Goal: Task Accomplishment & Management: Use online tool/utility

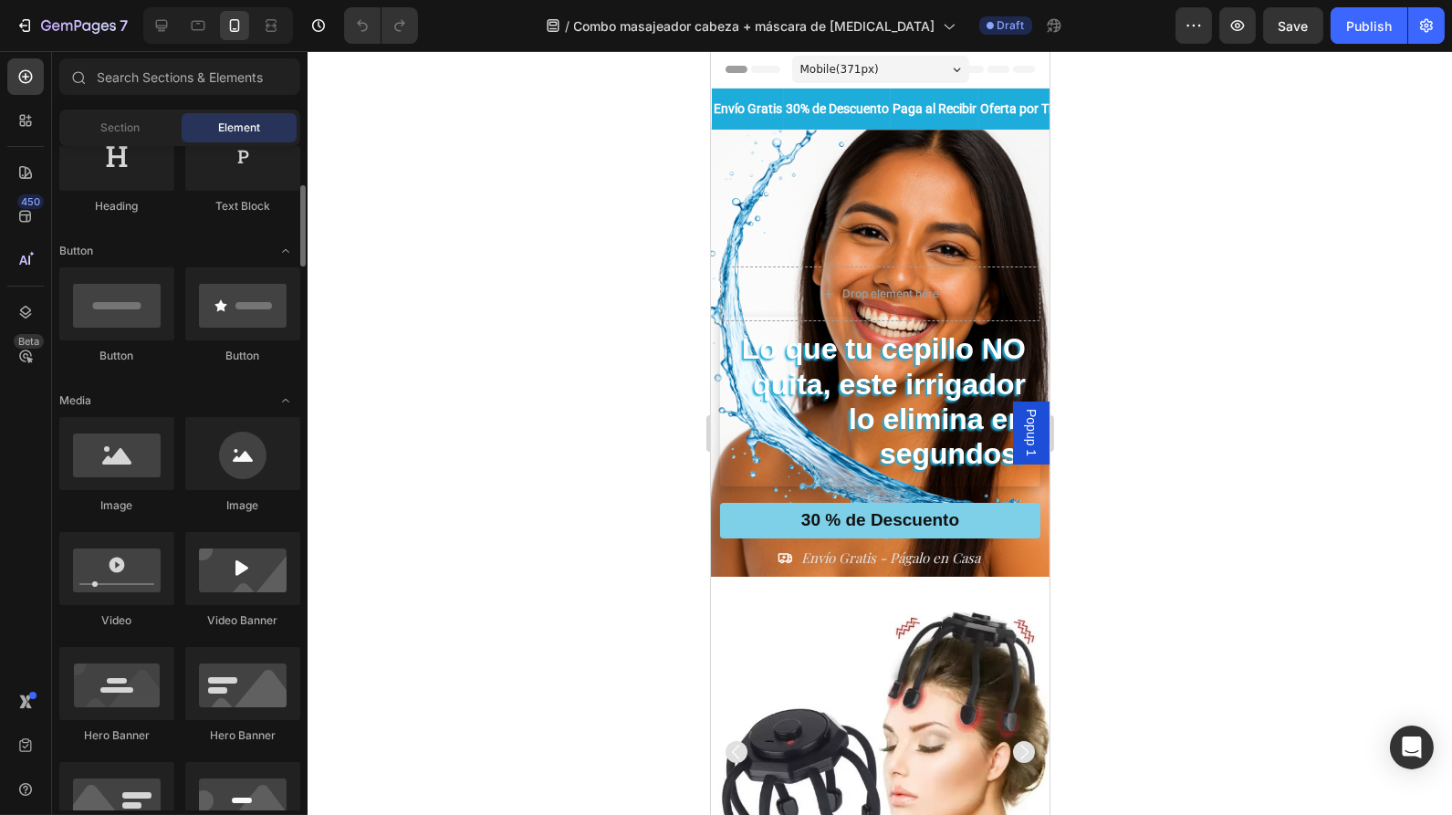
scroll to position [335, 0]
drag, startPoint x: 949, startPoint y: 528, endPoint x: 770, endPoint y: 137, distance: 430.1
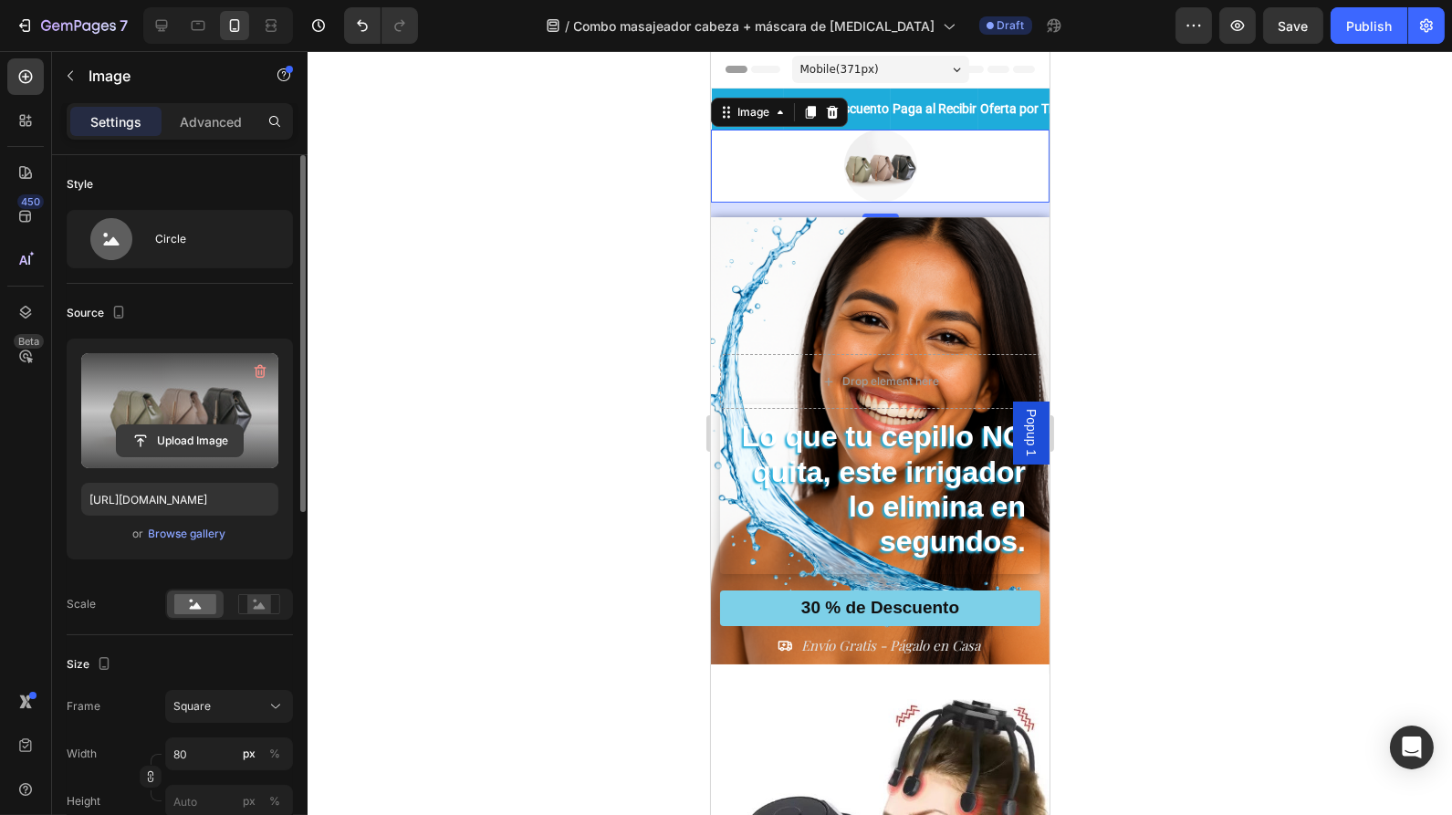
click at [177, 444] on input "file" at bounding box center [180, 440] width 126 height 31
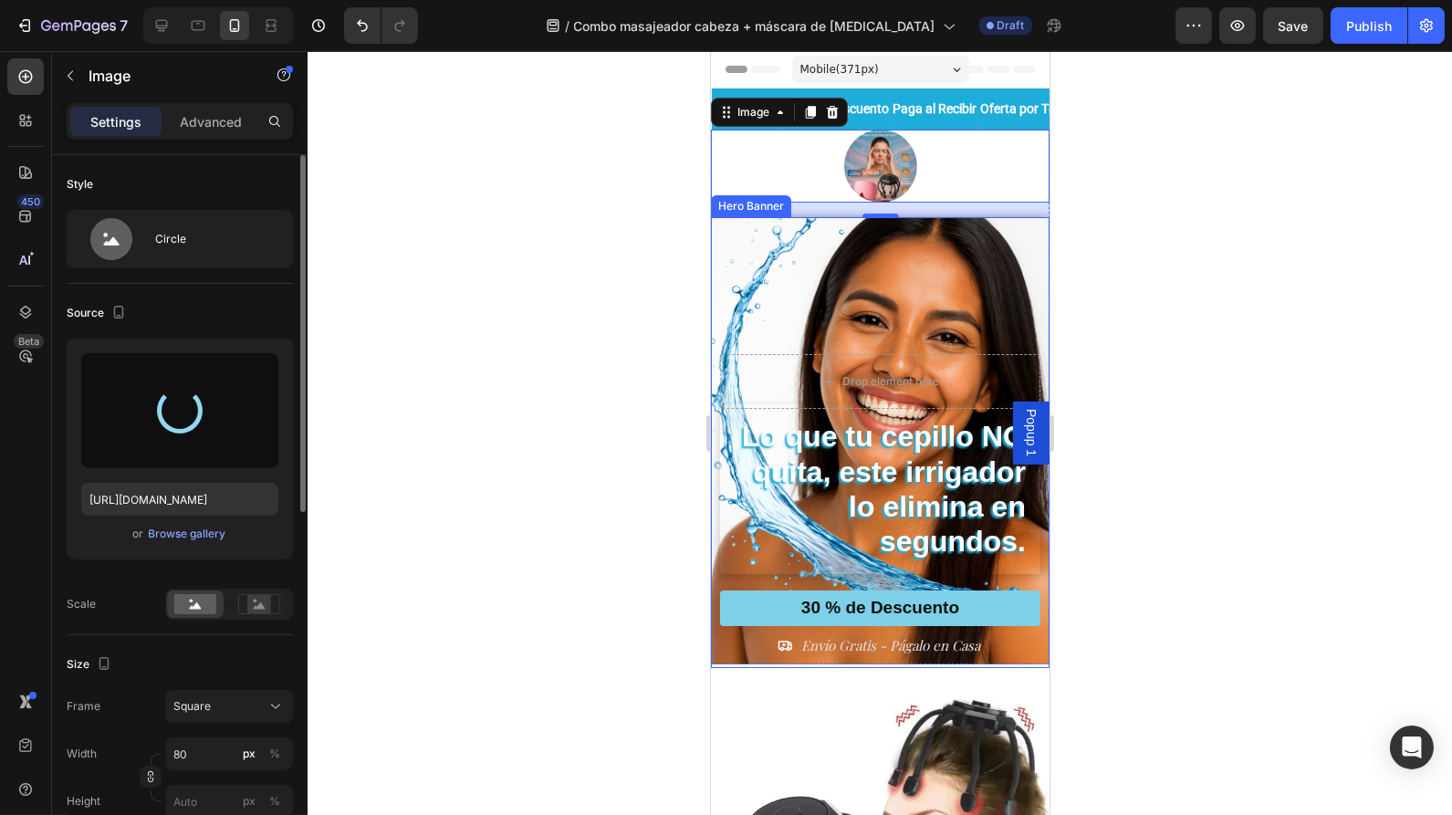
type input "[URL][DOMAIN_NAME]"
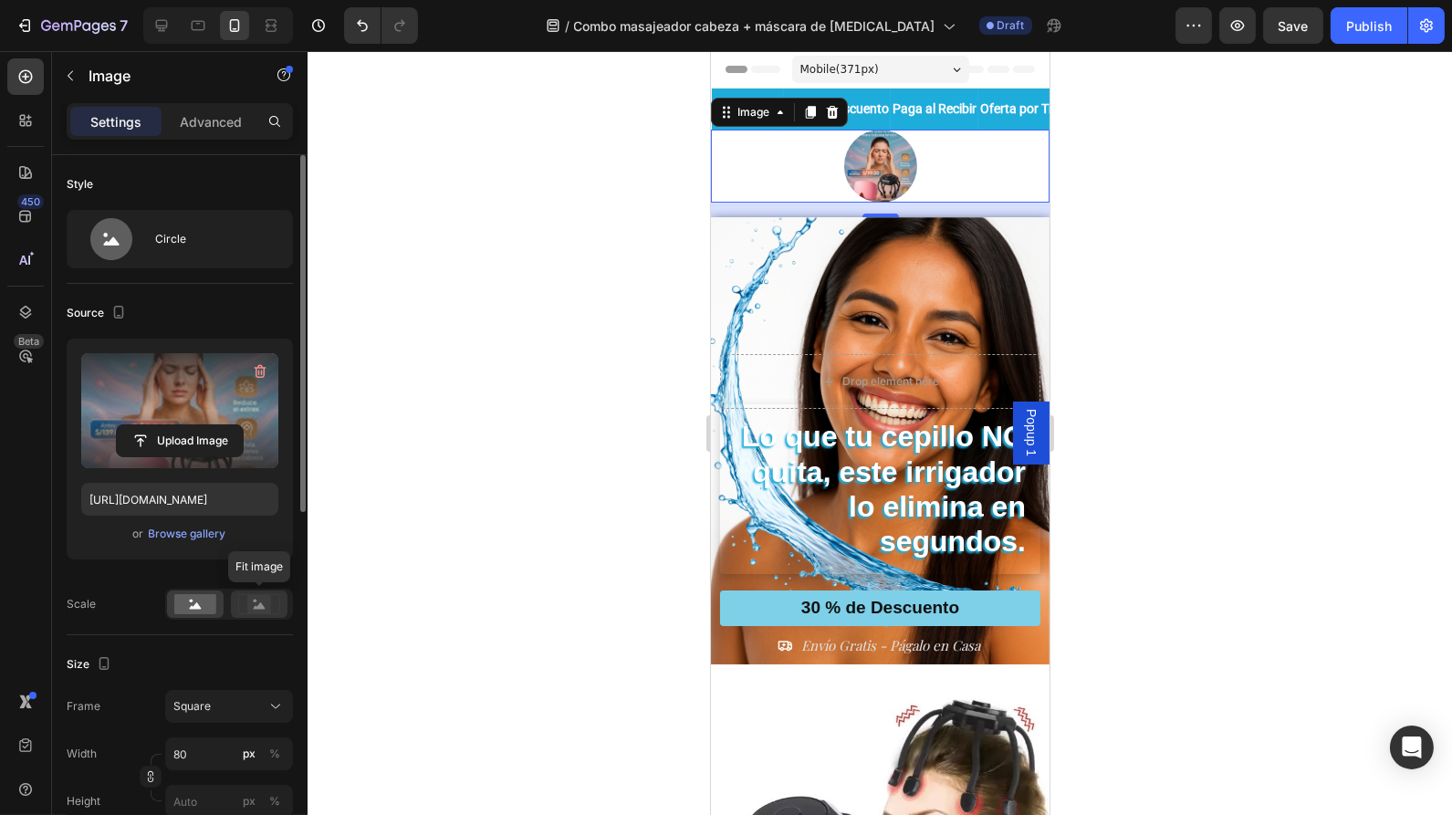
click at [248, 603] on rect at bounding box center [259, 604] width 24 height 18
click at [199, 604] on icon at bounding box center [196, 605] width 12 height 6
click at [174, 232] on div "Circle" at bounding box center [210, 239] width 111 height 42
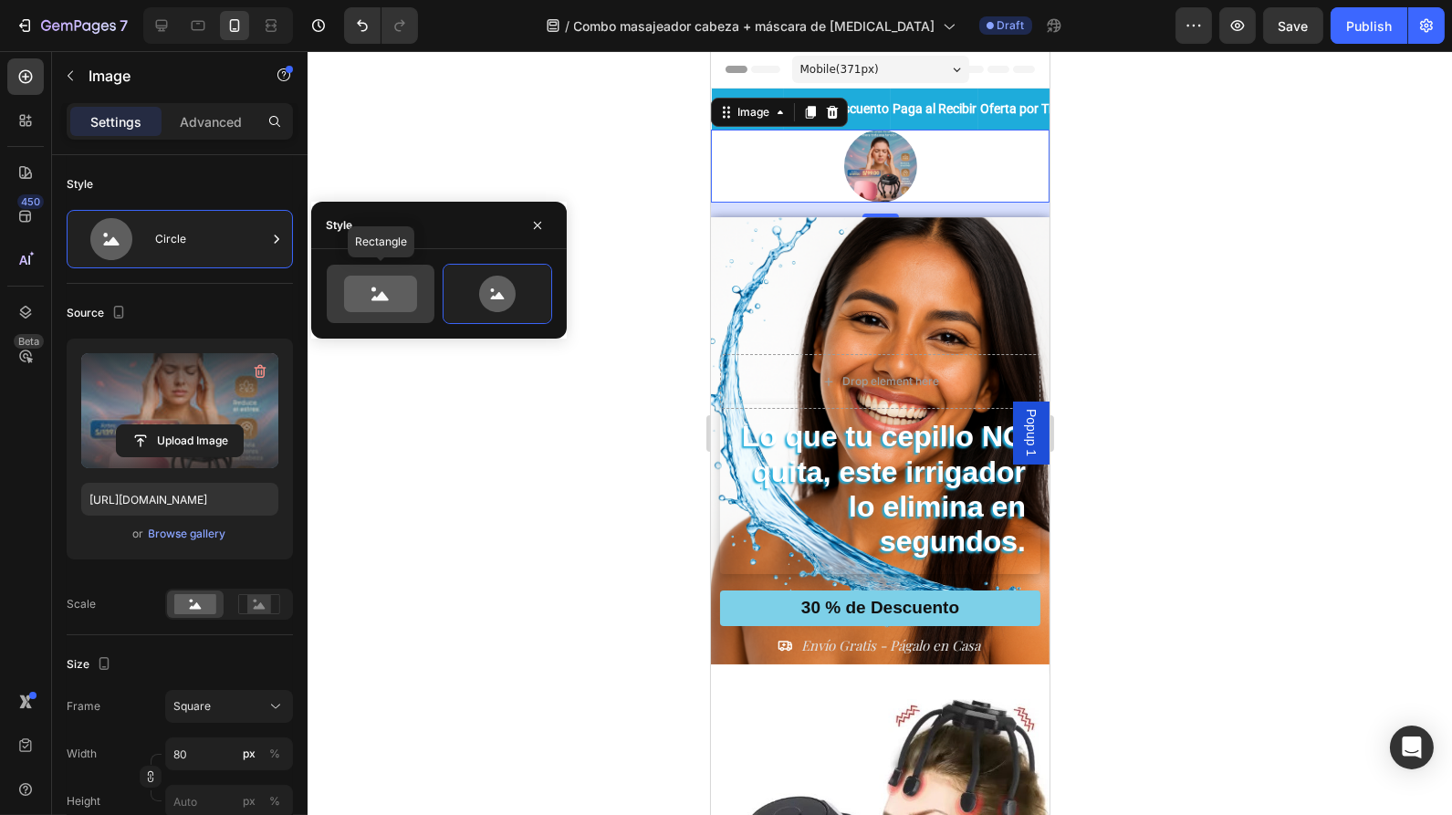
click at [371, 299] on icon at bounding box center [380, 294] width 73 height 37
type input "100"
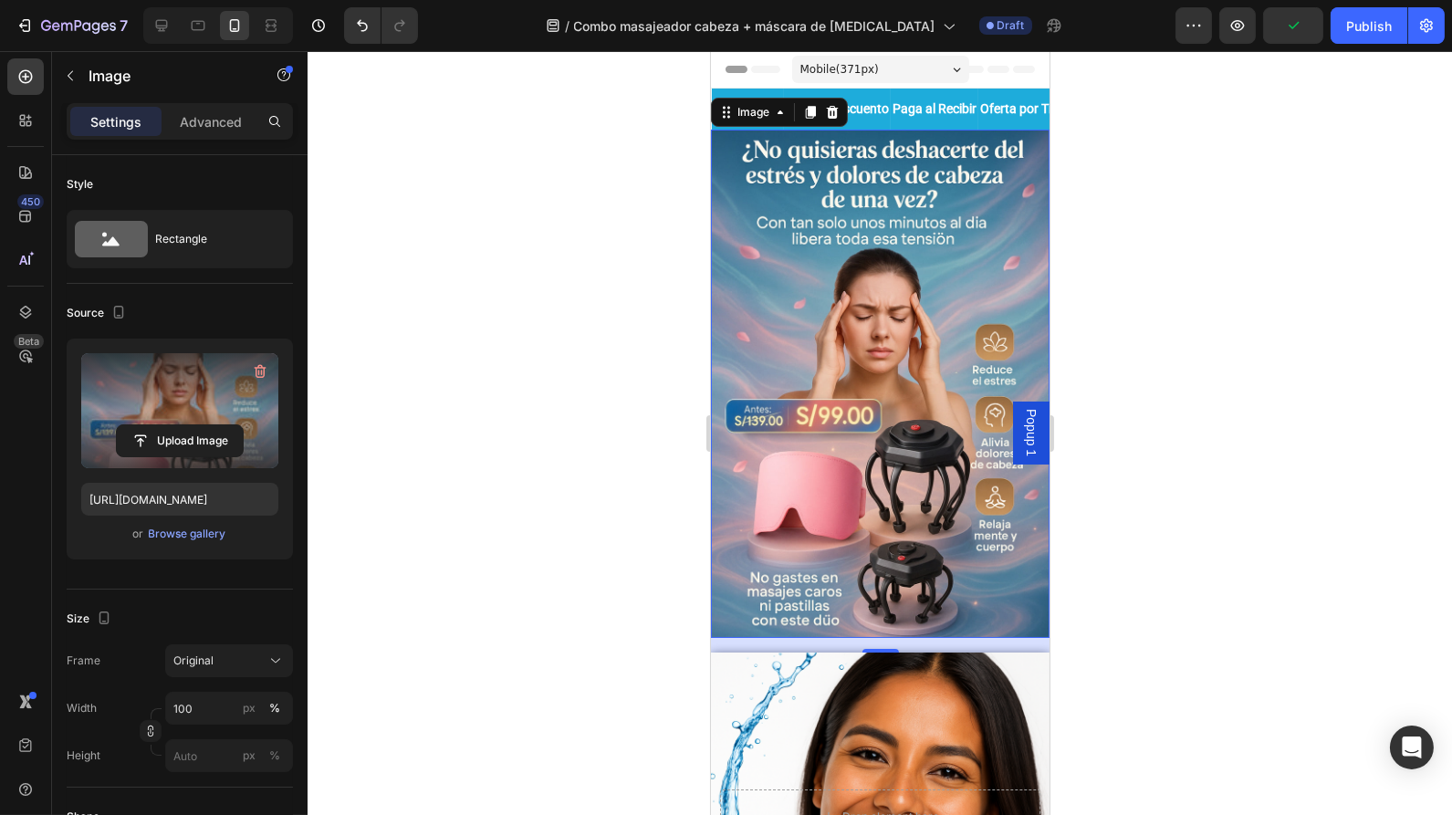
click at [455, 380] on div at bounding box center [880, 433] width 1145 height 764
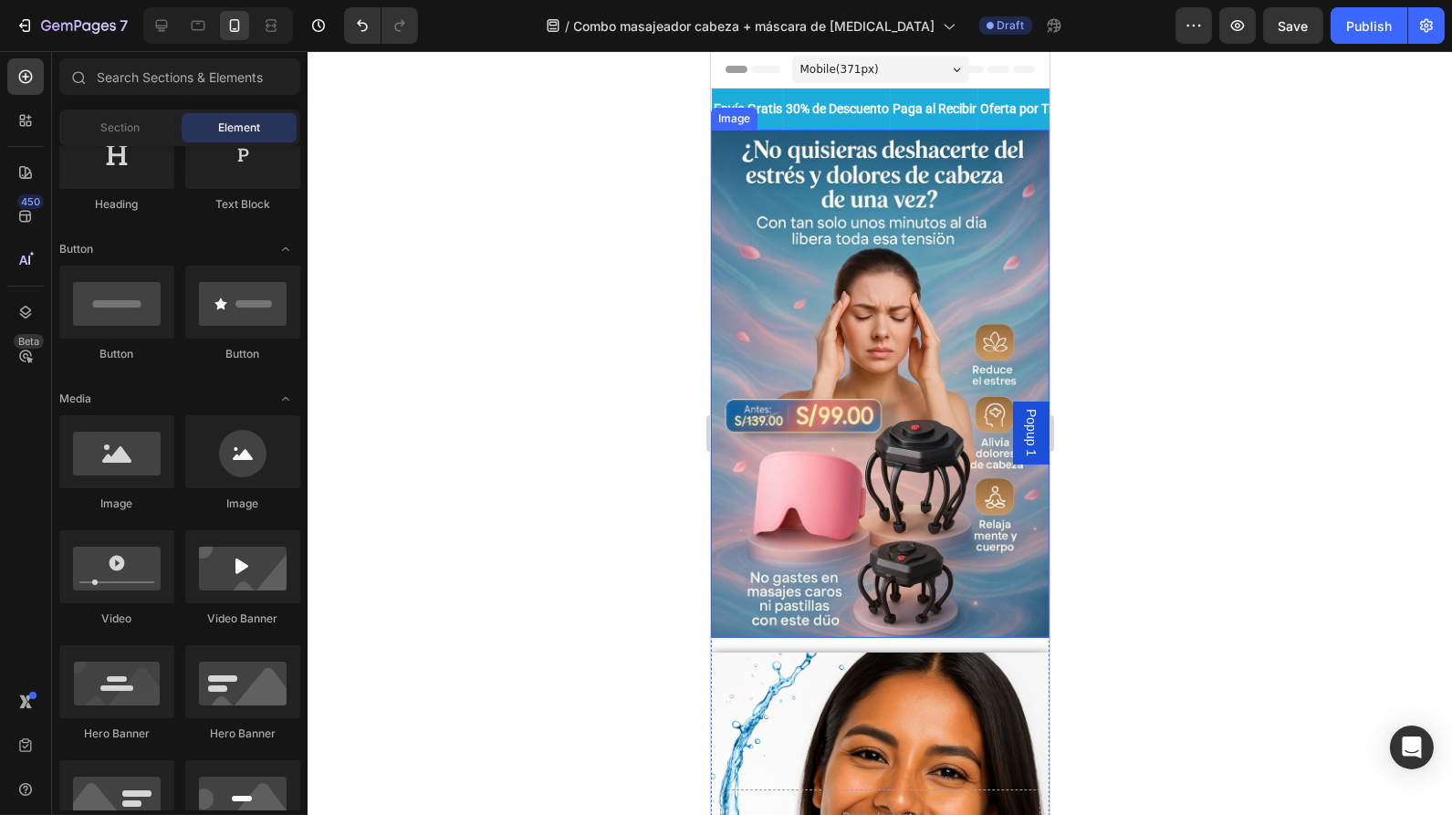
click at [730, 257] on img at bounding box center [879, 384] width 339 height 508
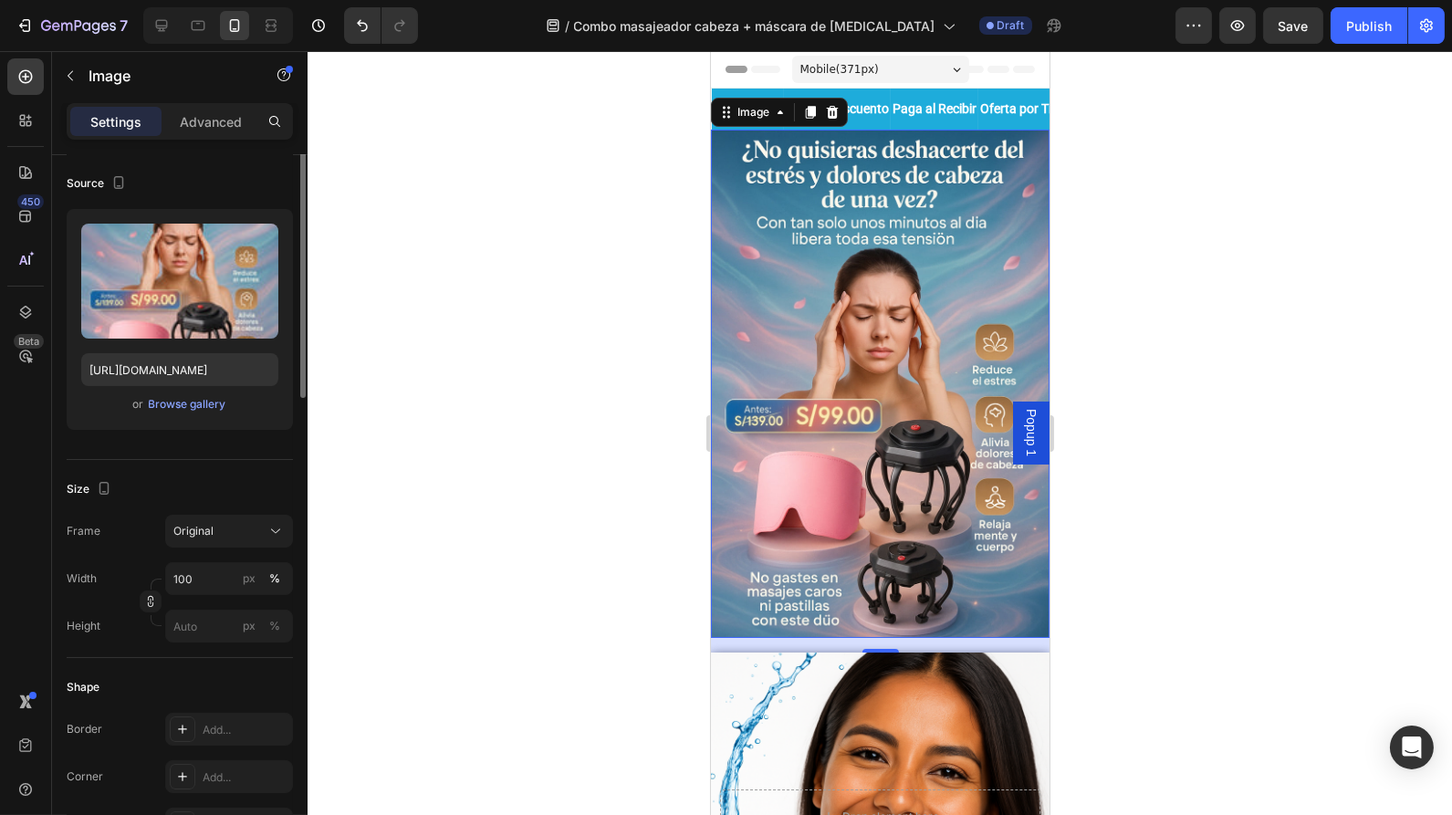
scroll to position [0, 0]
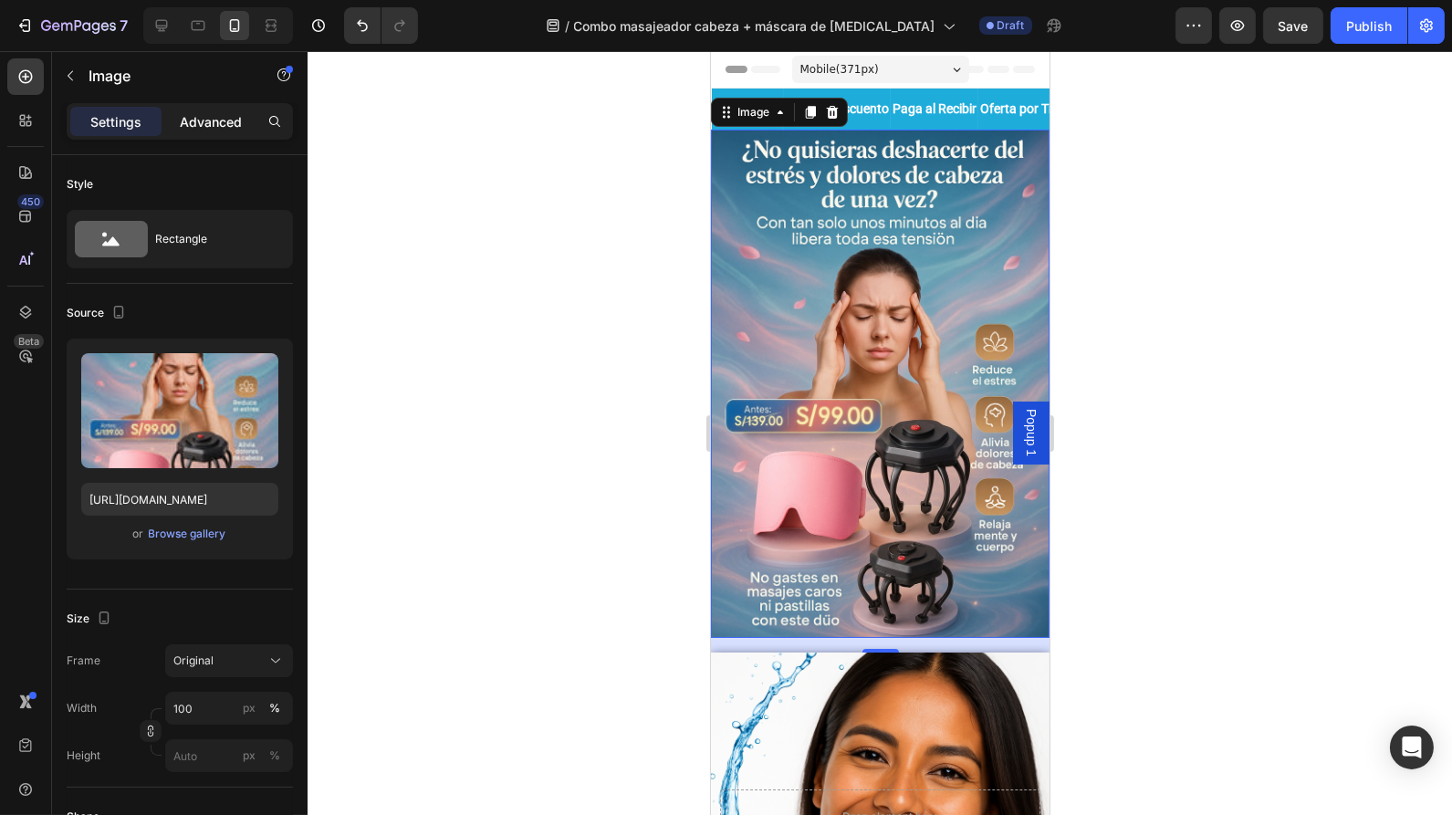
click at [199, 128] on p "Advanced" at bounding box center [211, 121] width 62 height 19
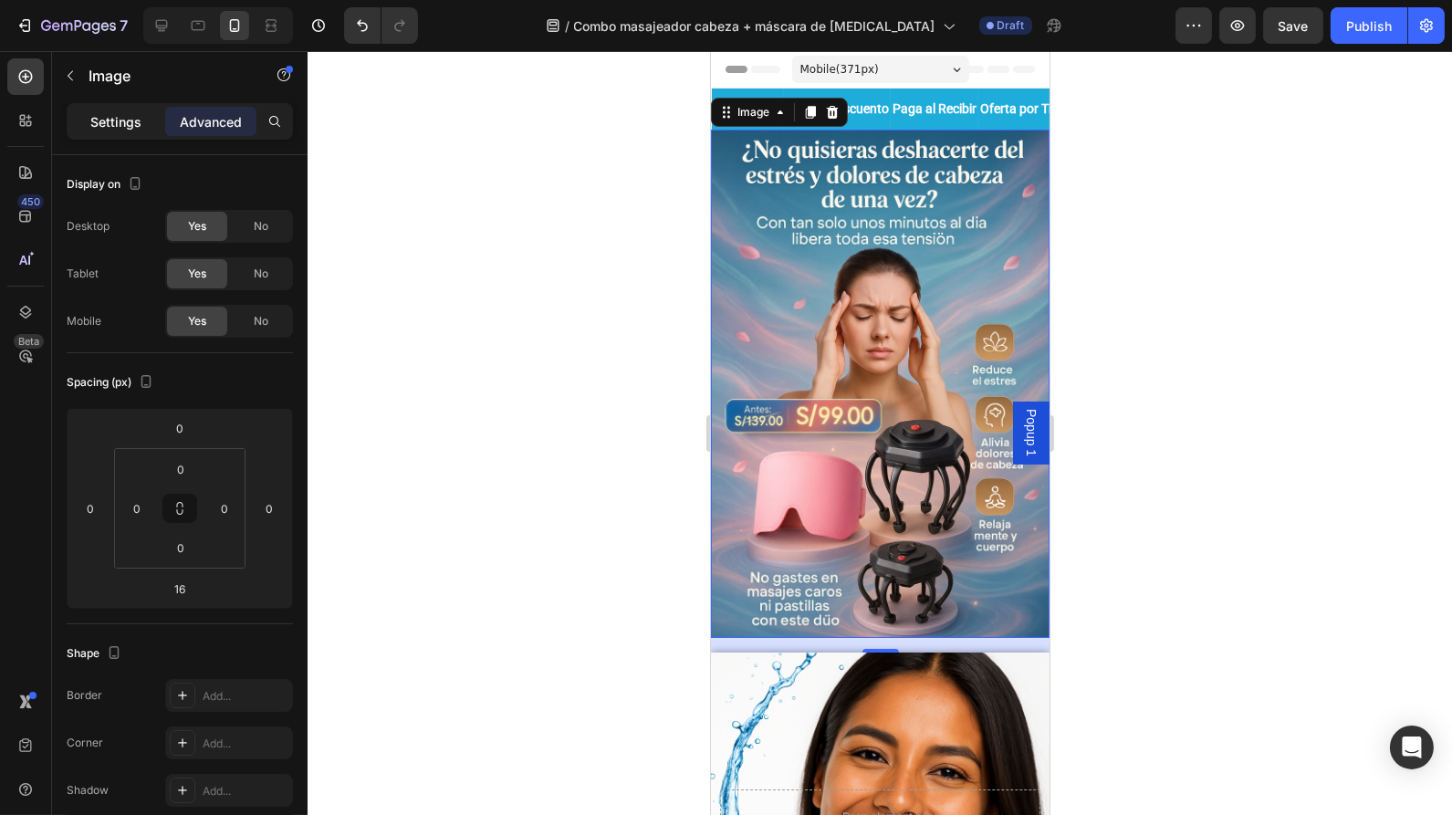
click at [122, 118] on p "Settings" at bounding box center [115, 121] width 51 height 19
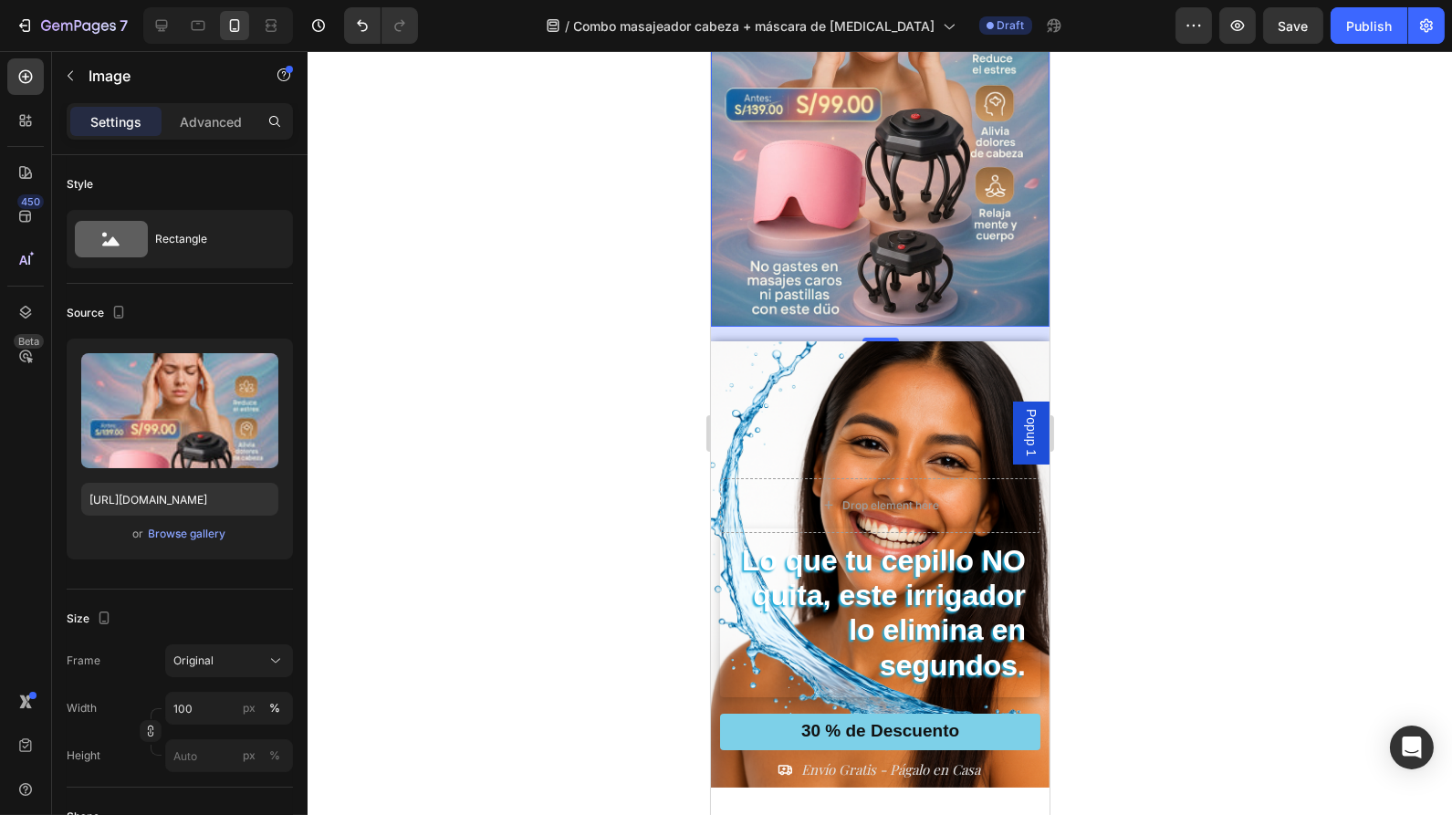
scroll to position [312, 0]
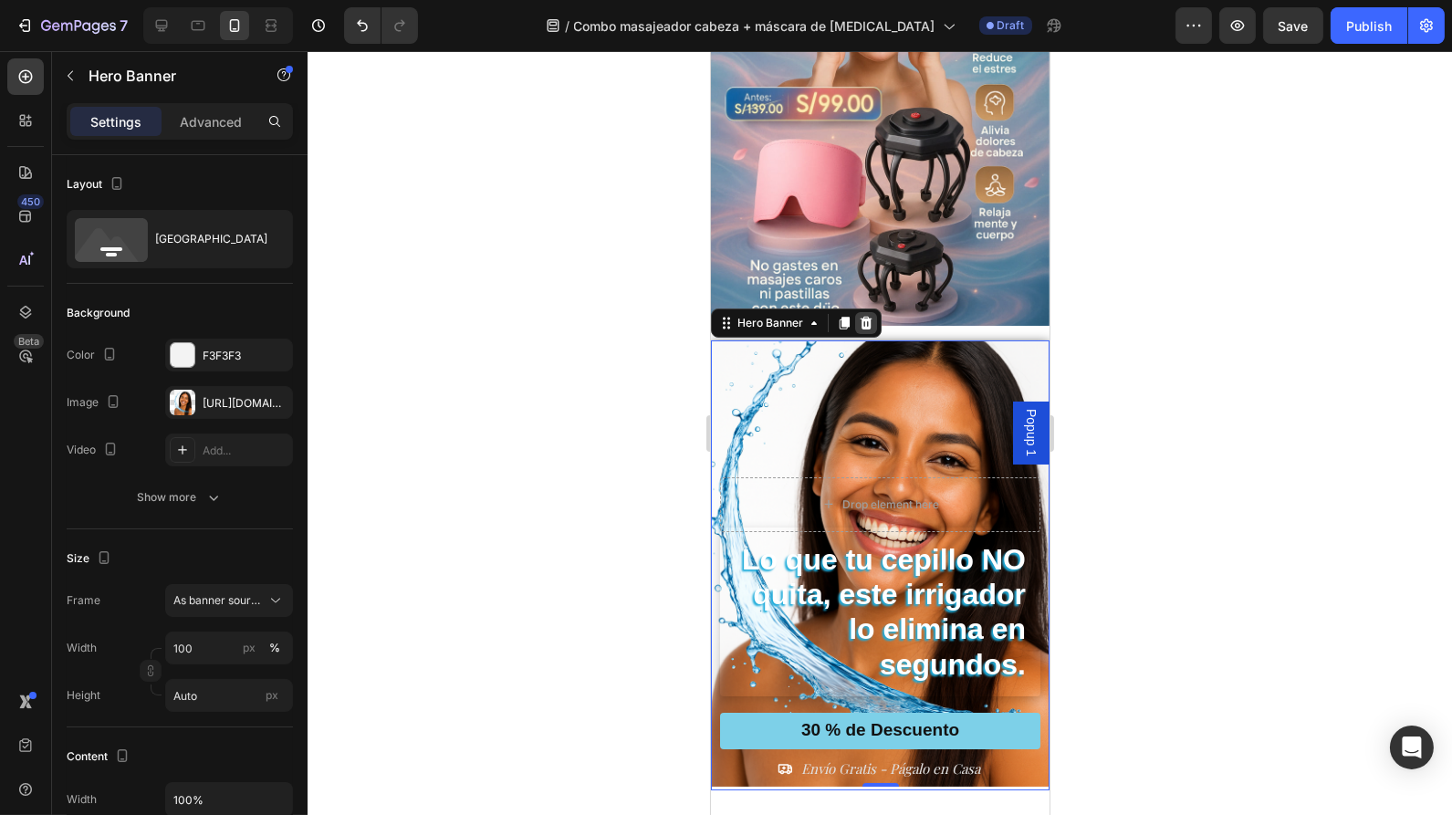
click at [864, 317] on icon at bounding box center [866, 323] width 12 height 13
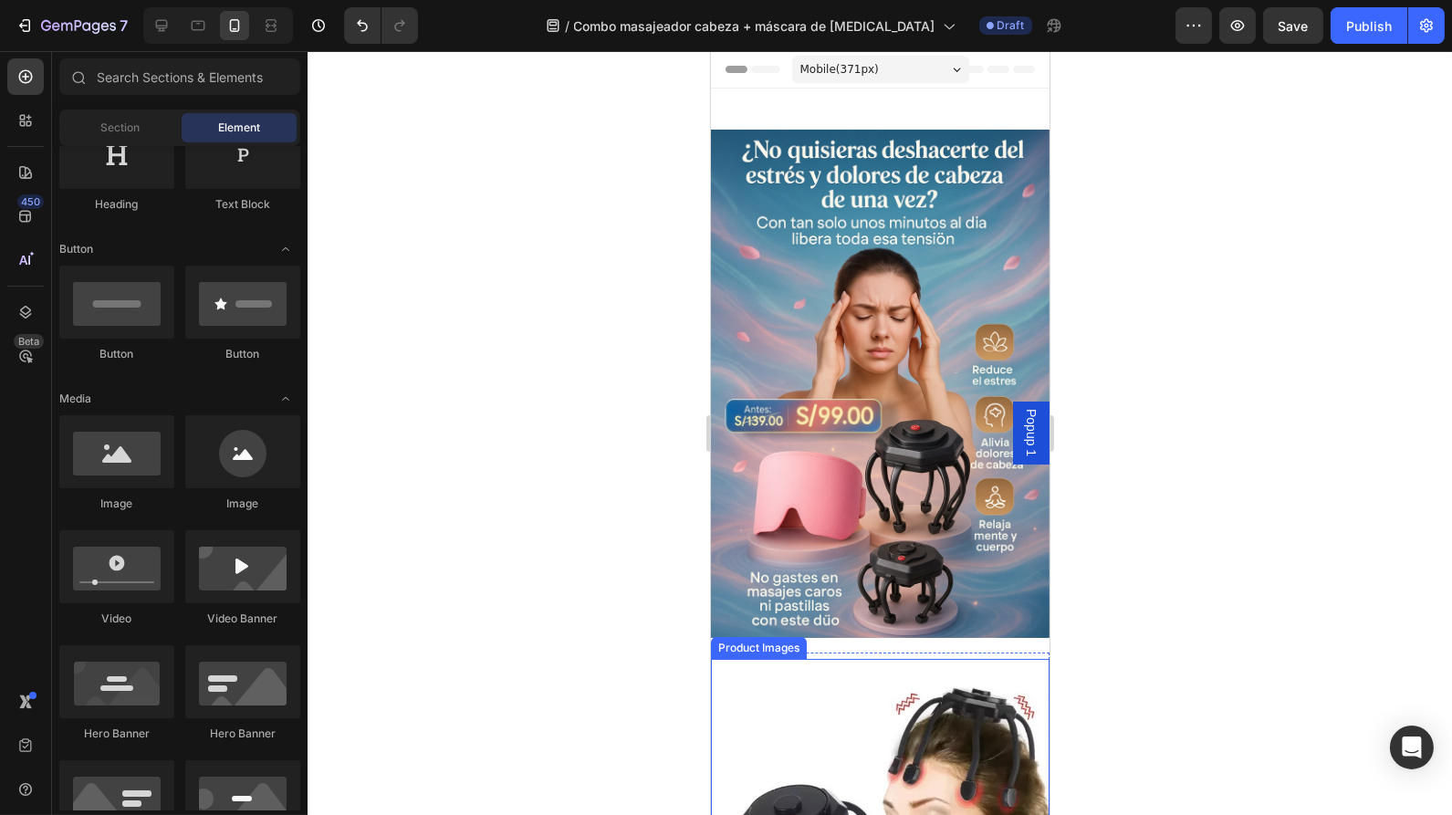
scroll to position [195, 0]
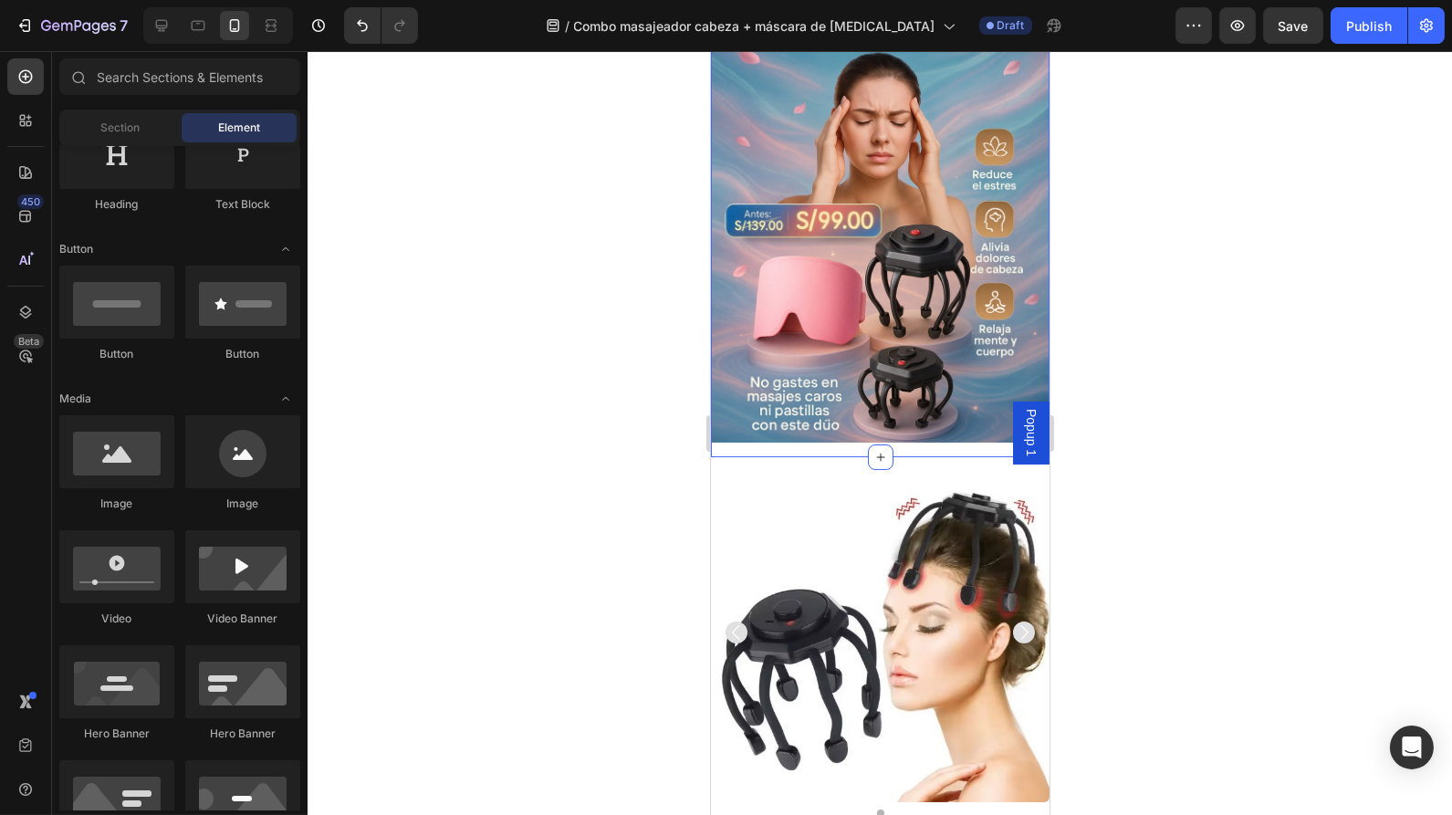
click at [914, 424] on div "Image" at bounding box center [879, 195] width 339 height 523
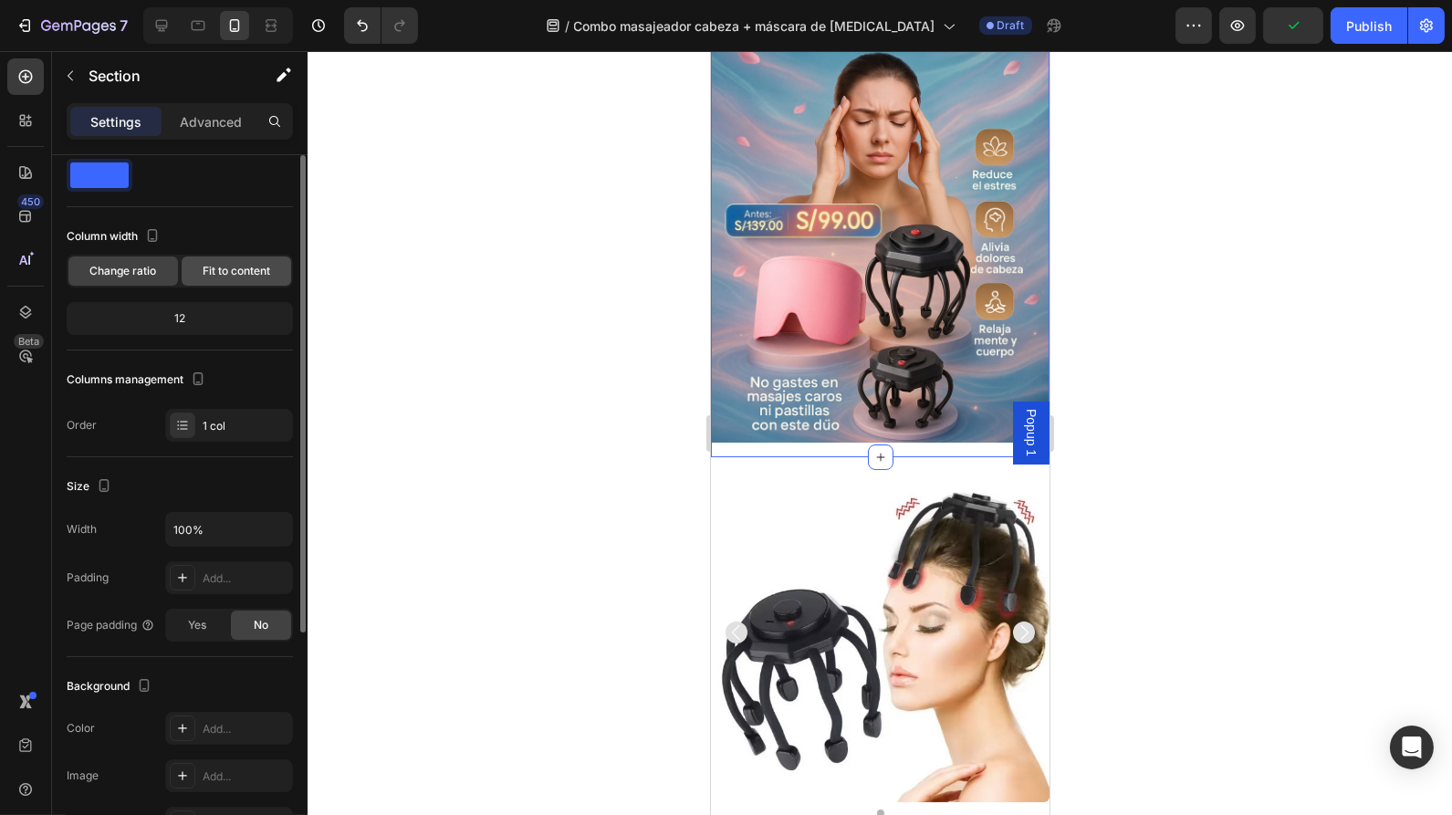
scroll to position [47, 0]
click at [226, 261] on span "Fit to content" at bounding box center [237, 267] width 68 height 16
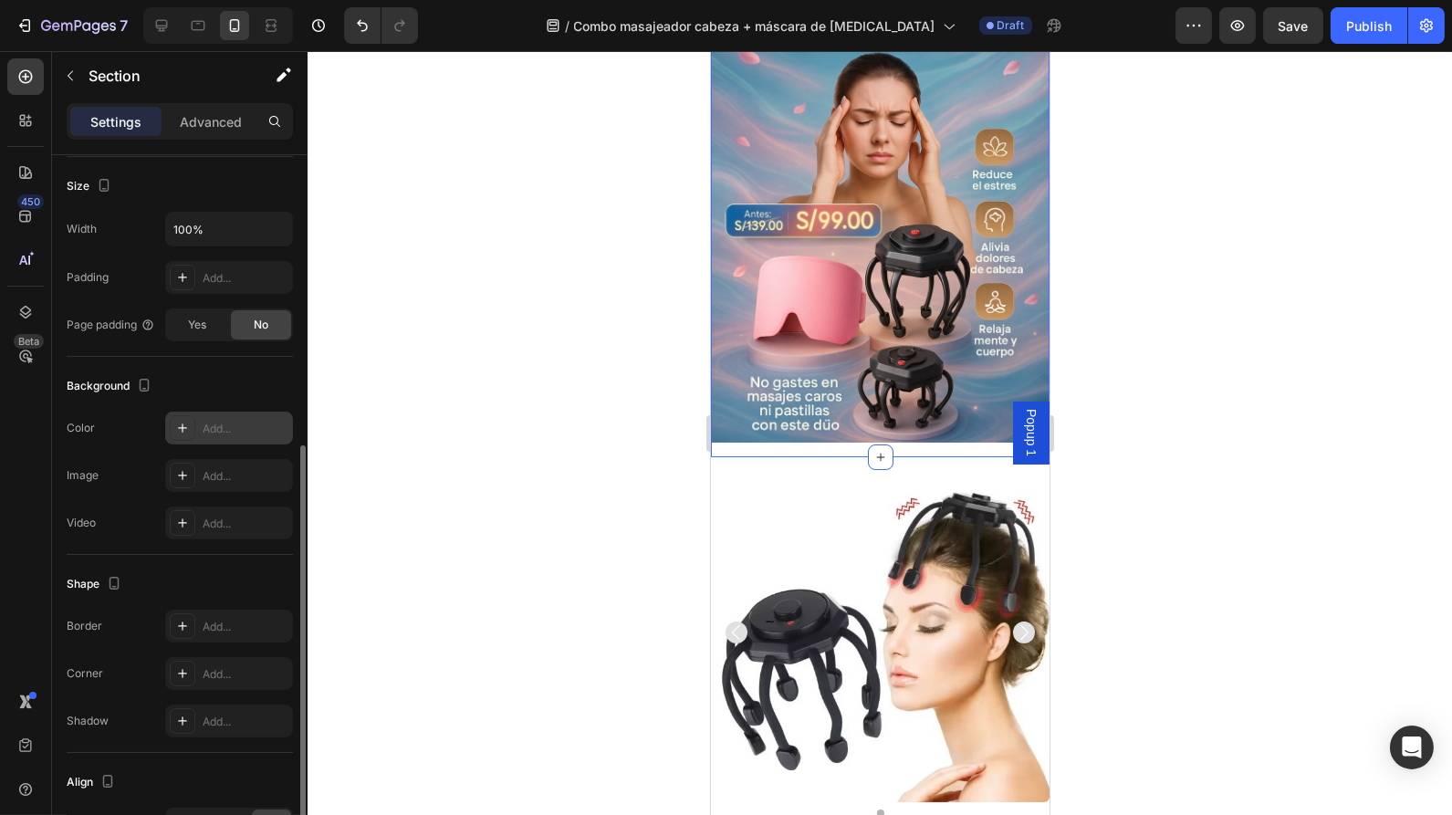
scroll to position [406, 0]
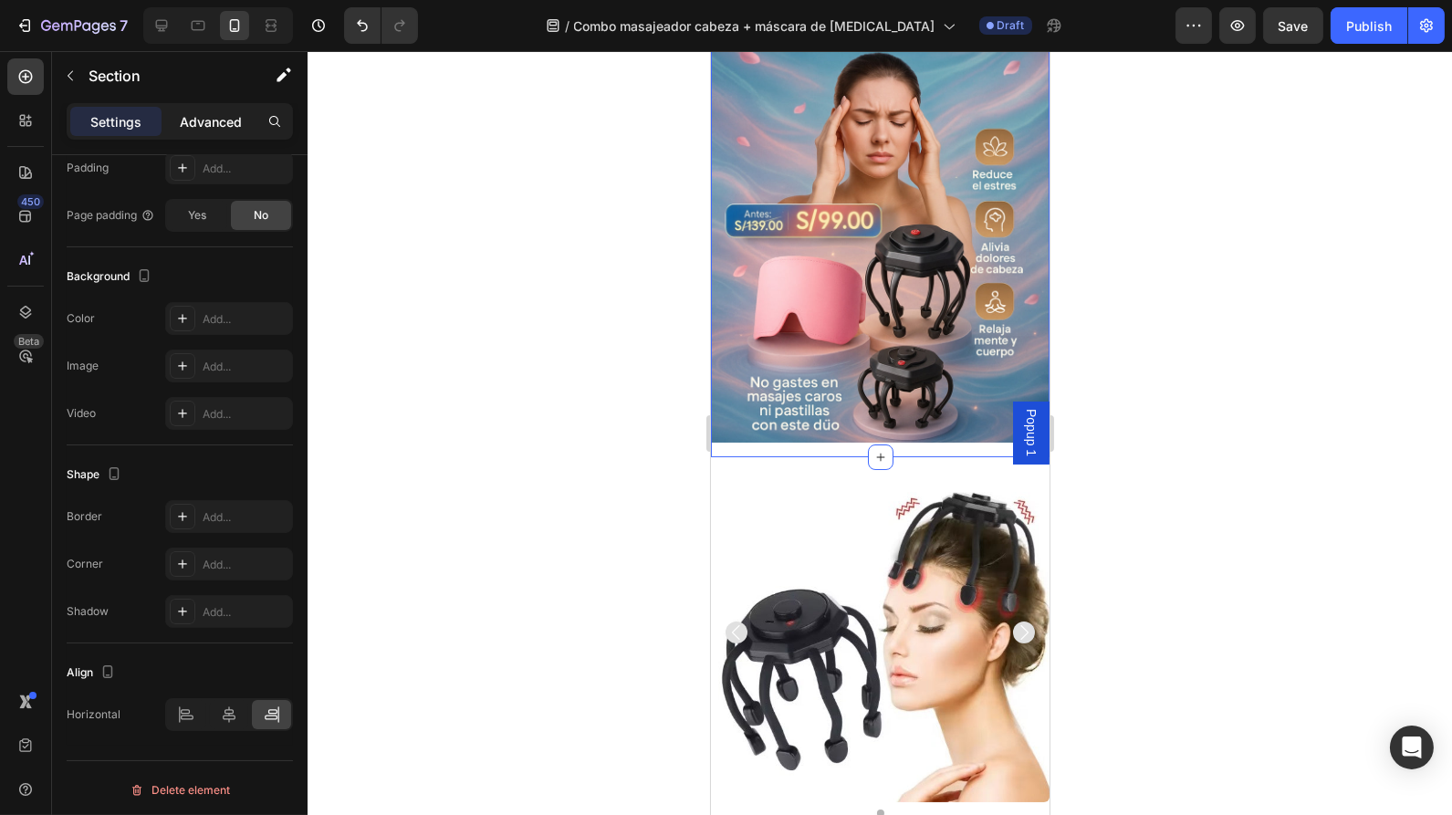
click at [213, 128] on p "Advanced" at bounding box center [211, 121] width 62 height 19
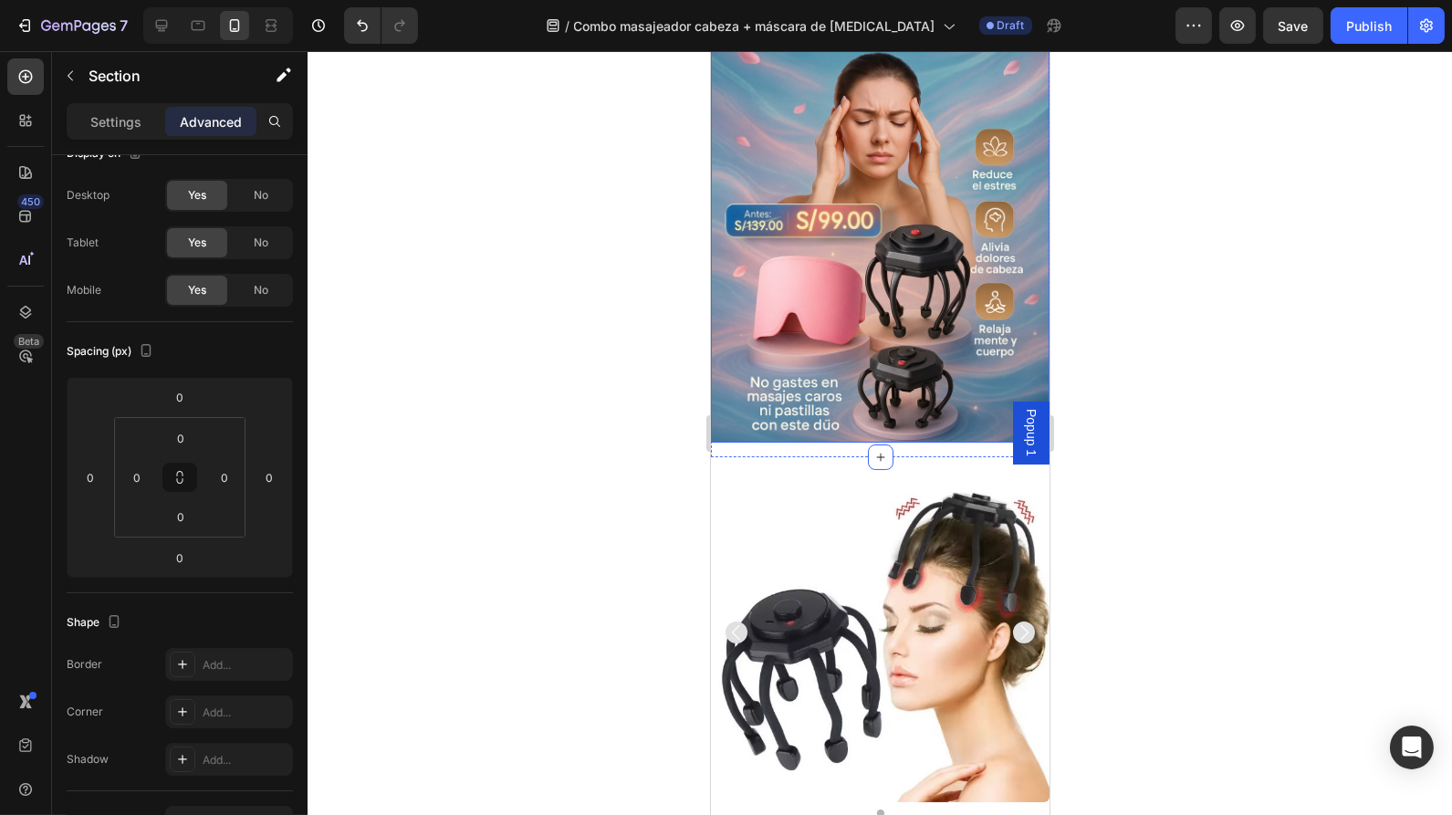
scroll to position [0, 0]
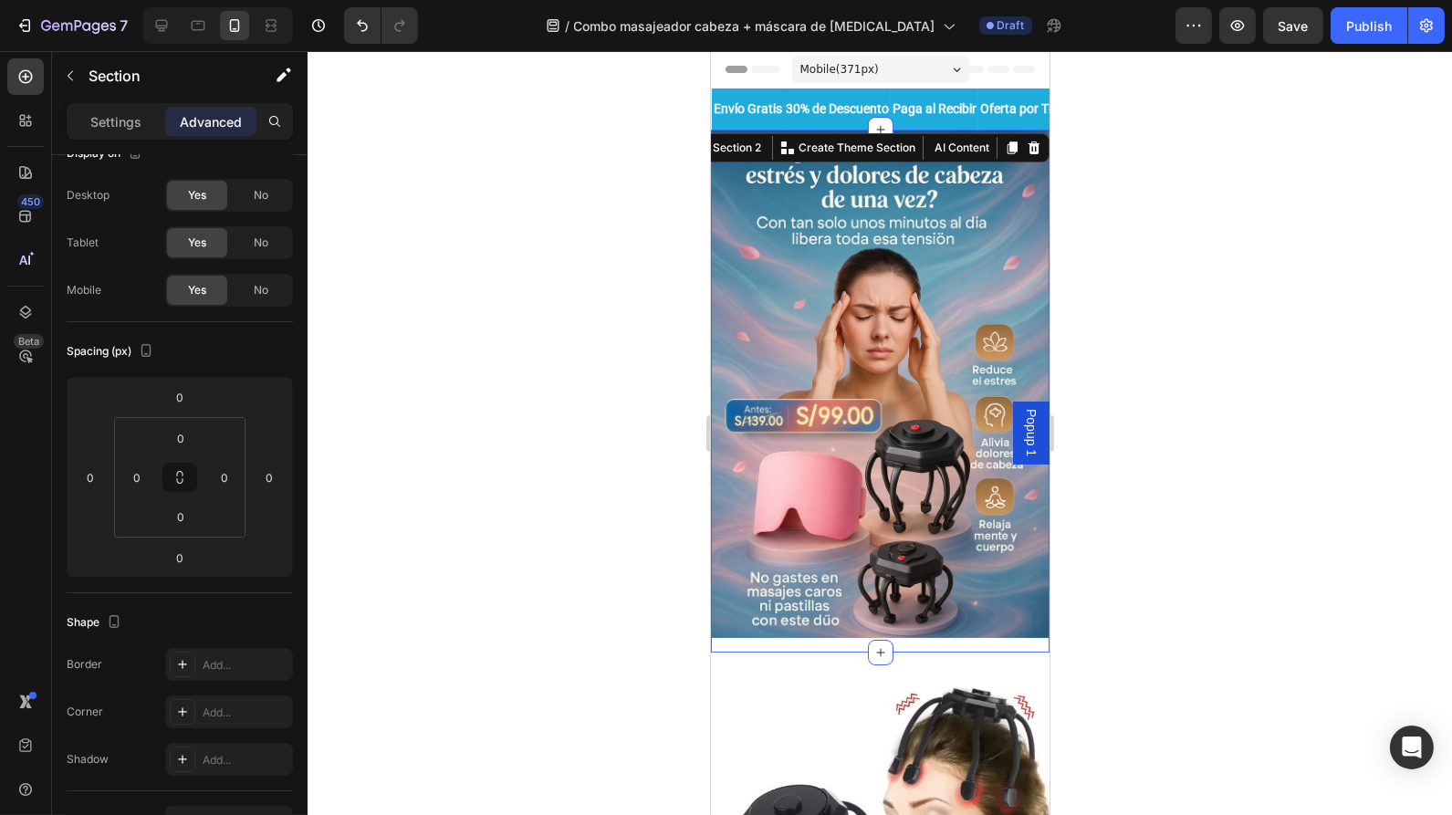
click at [621, 324] on div at bounding box center [880, 433] width 1145 height 764
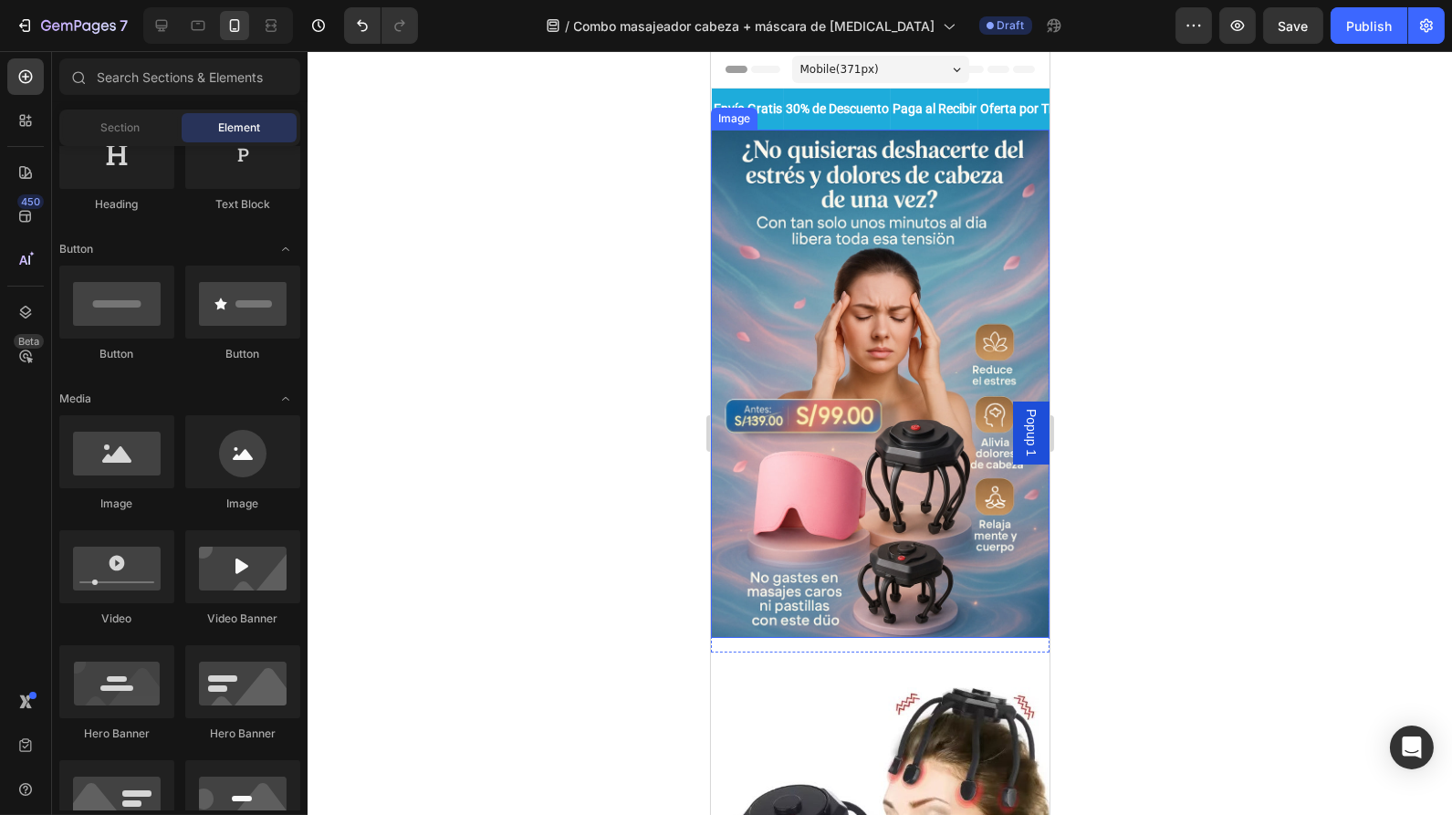
click at [745, 320] on img at bounding box center [879, 384] width 339 height 508
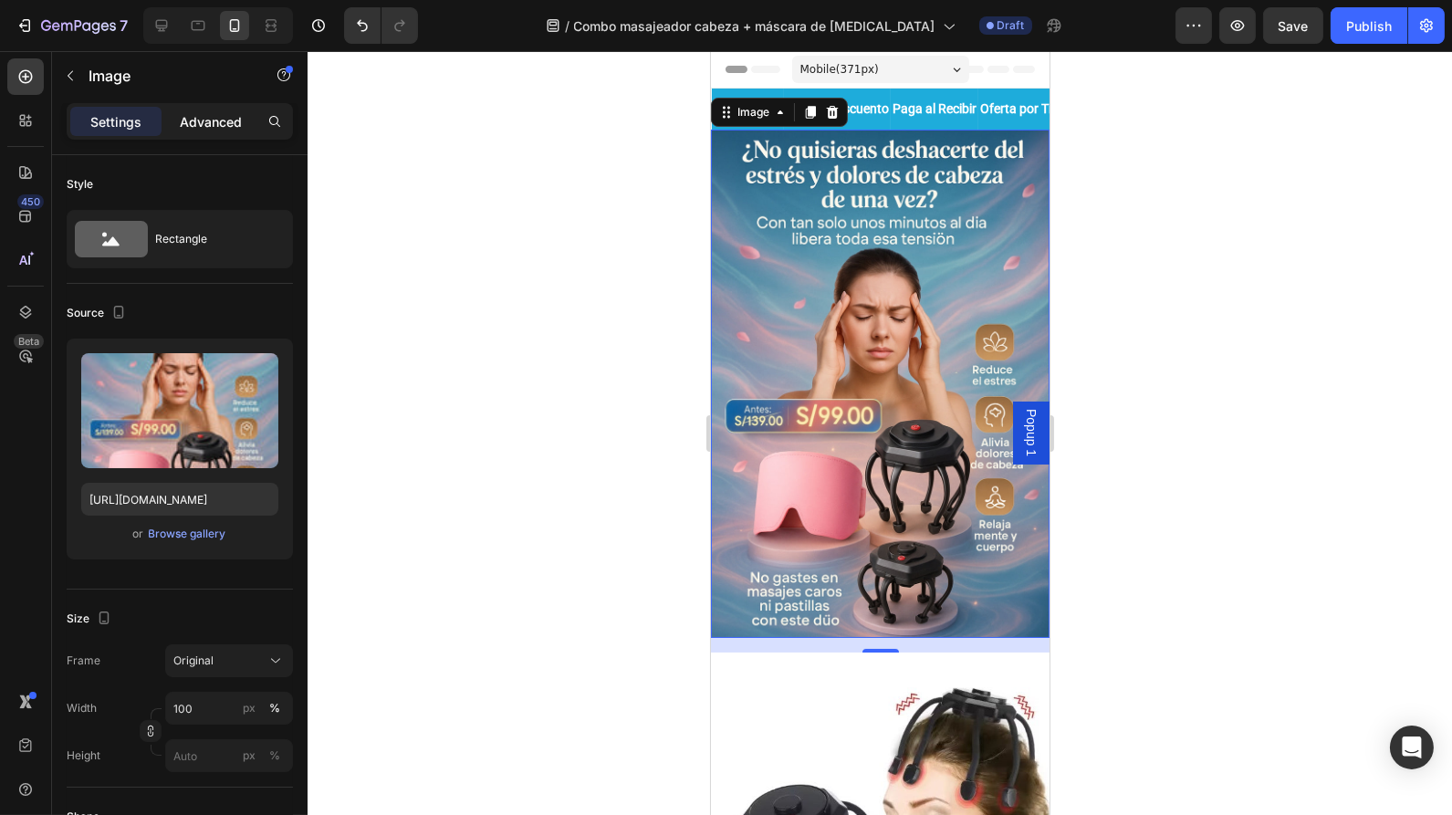
click at [225, 123] on p "Advanced" at bounding box center [211, 121] width 62 height 19
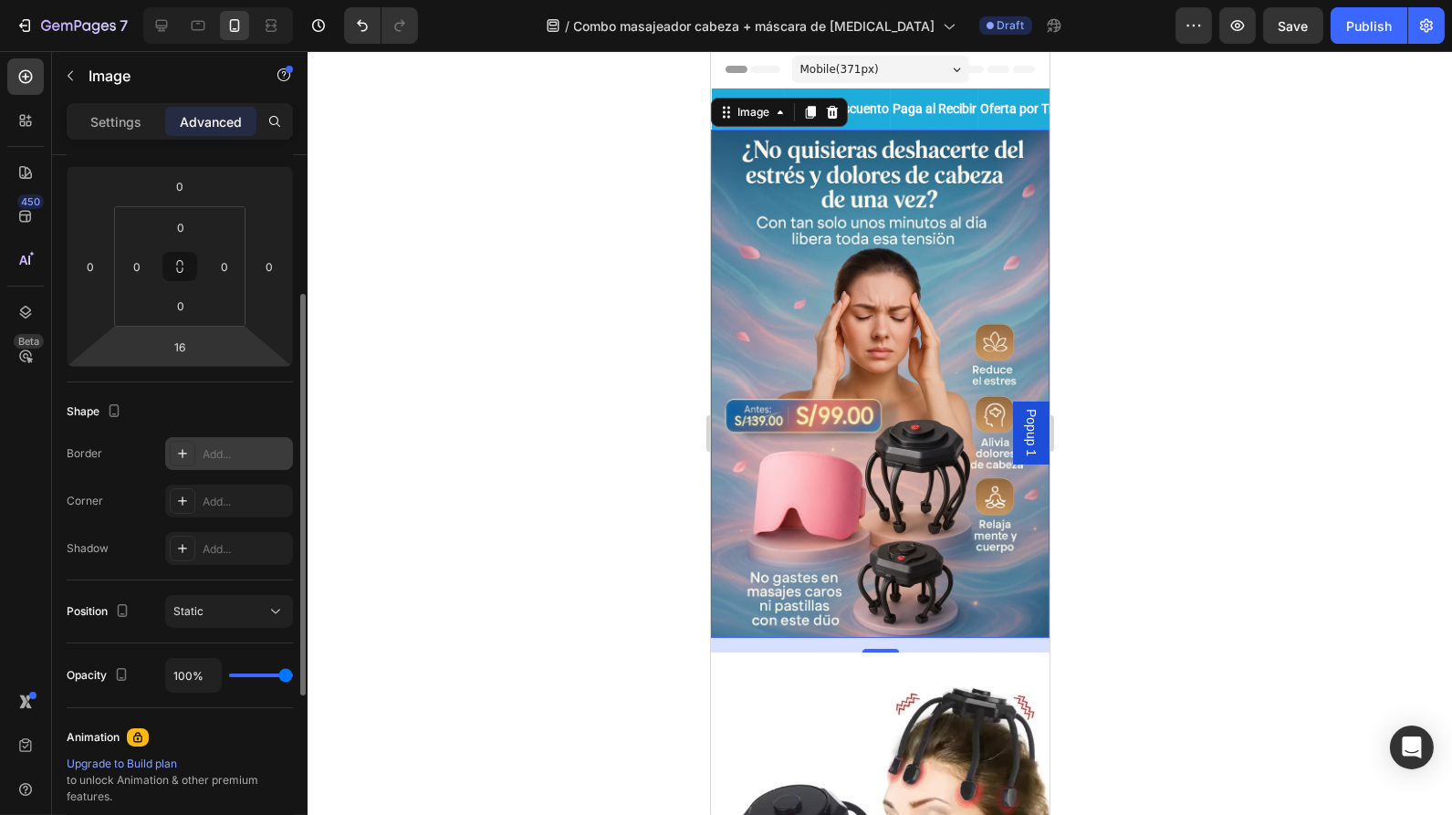
scroll to position [241, 0]
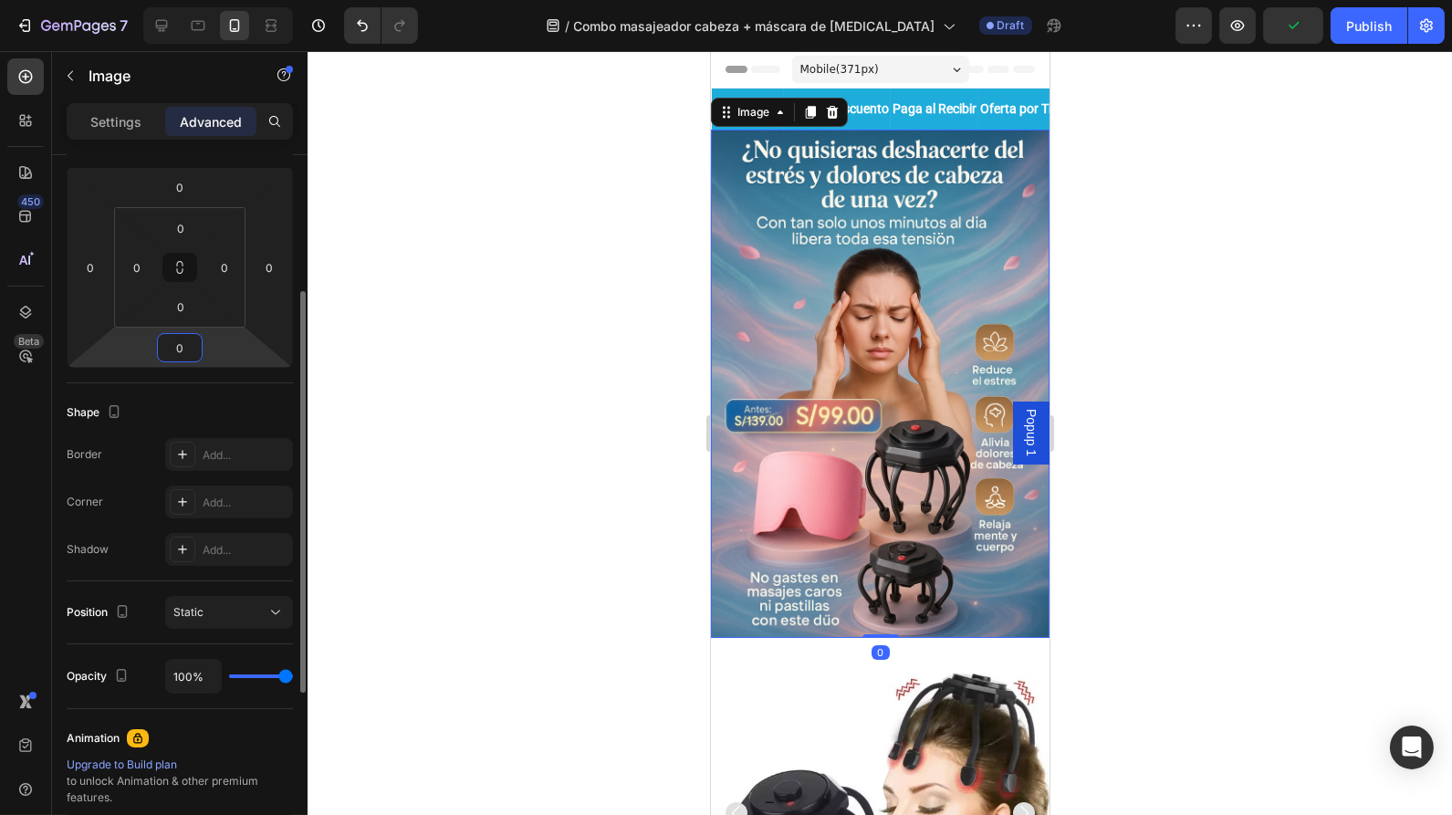
type input "0"
click at [533, 455] on div at bounding box center [880, 433] width 1145 height 764
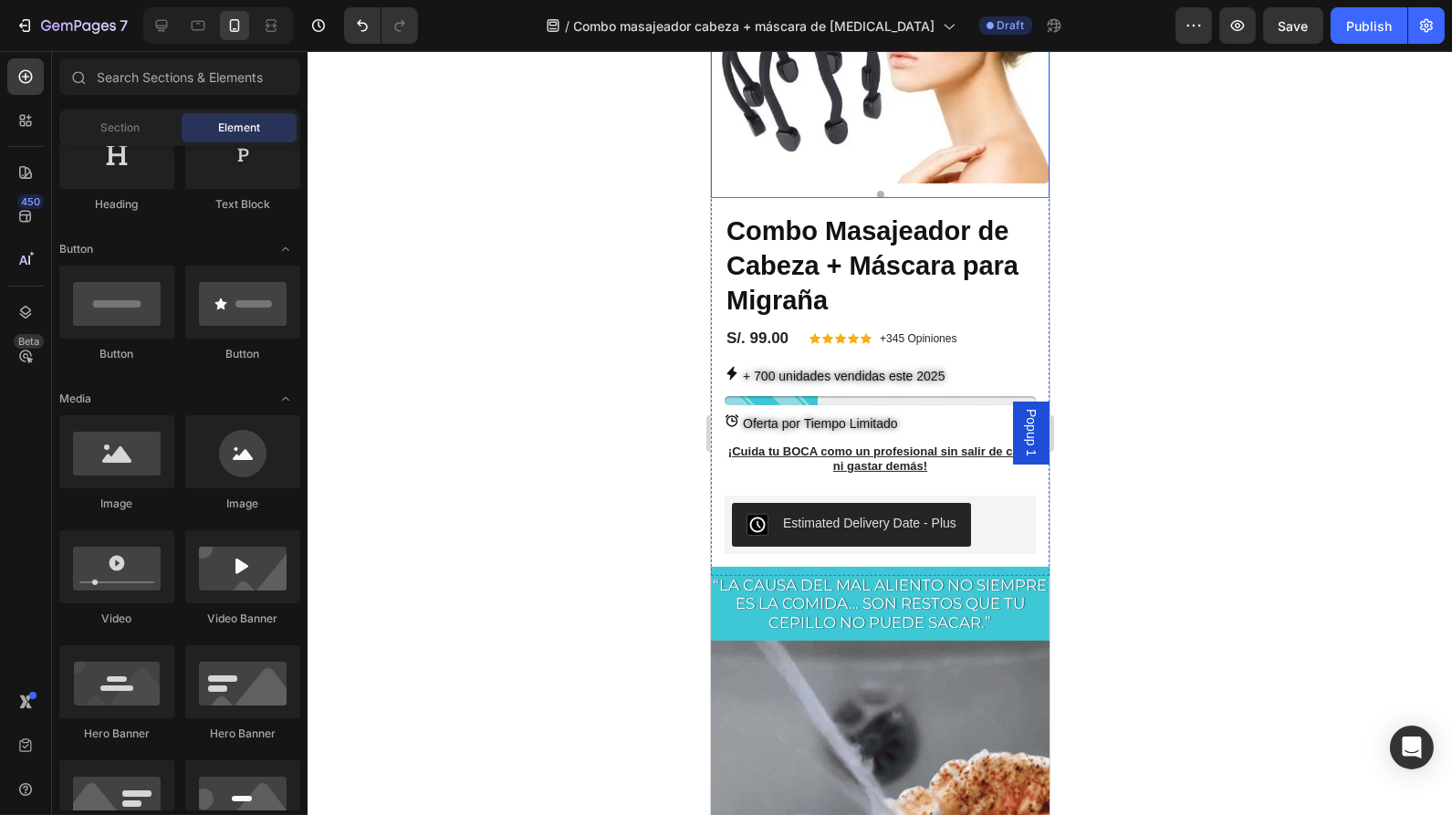
scroll to position [597, 0]
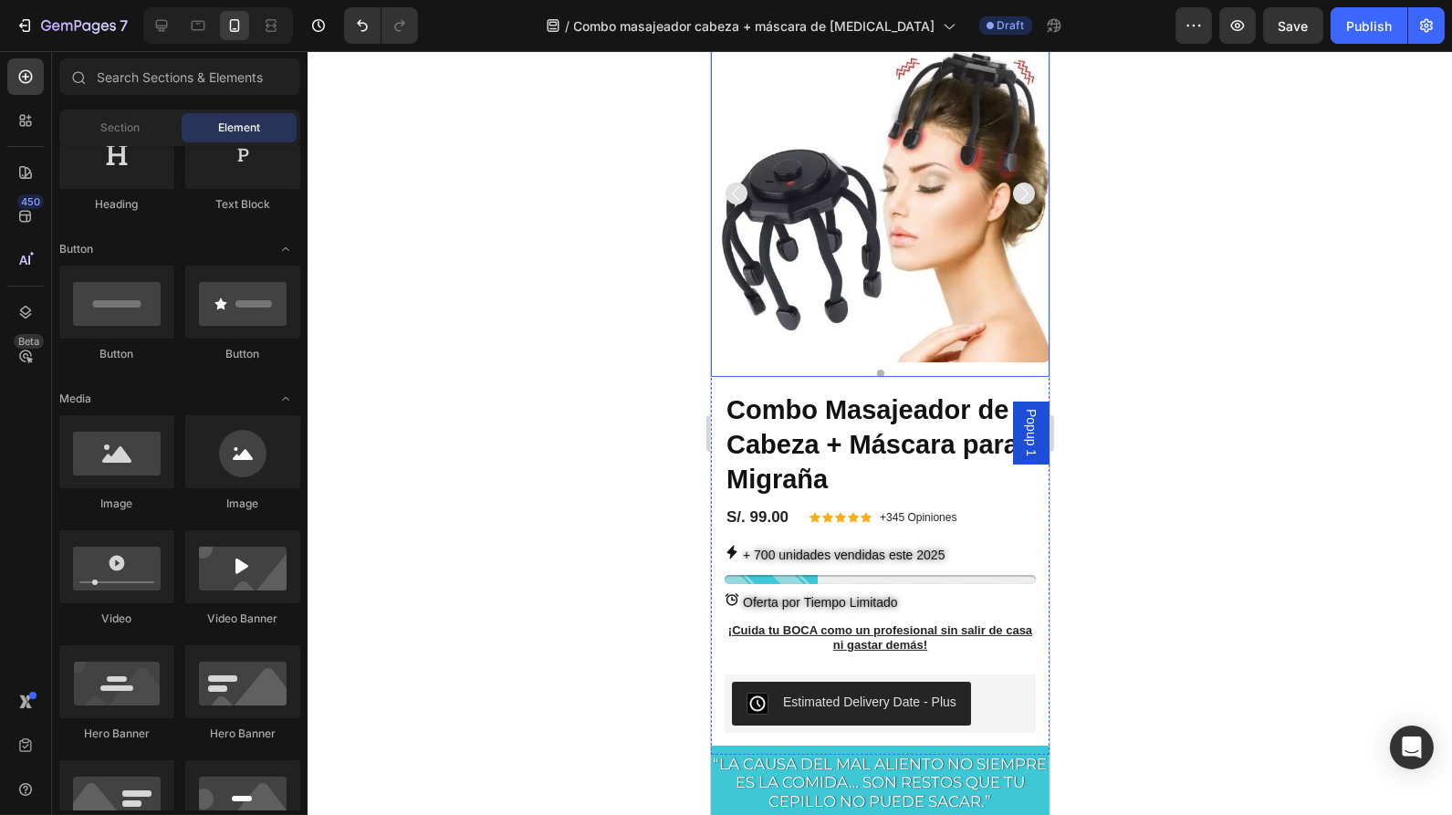
click at [958, 261] on img at bounding box center [879, 193] width 339 height 339
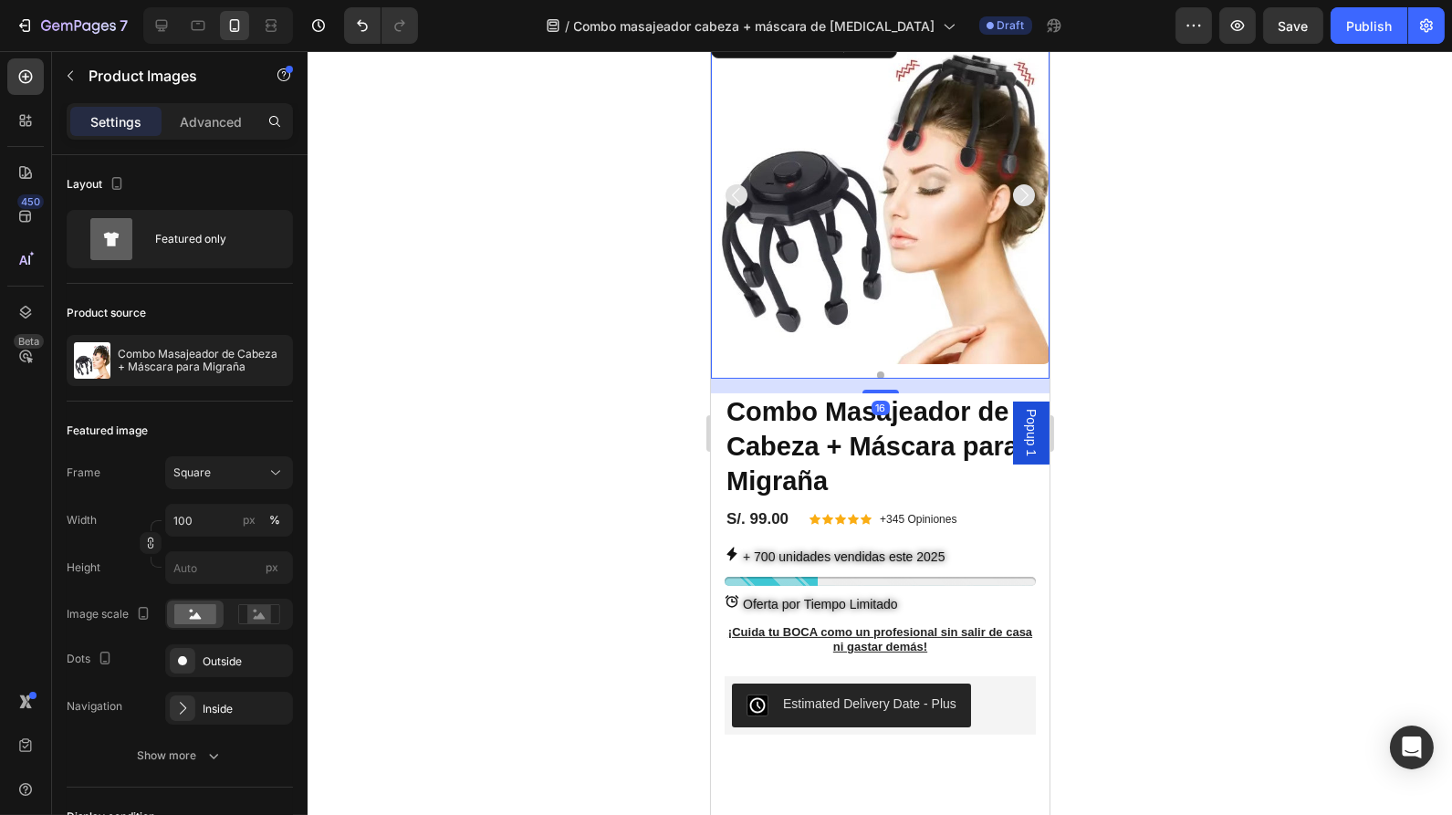
scroll to position [432, 0]
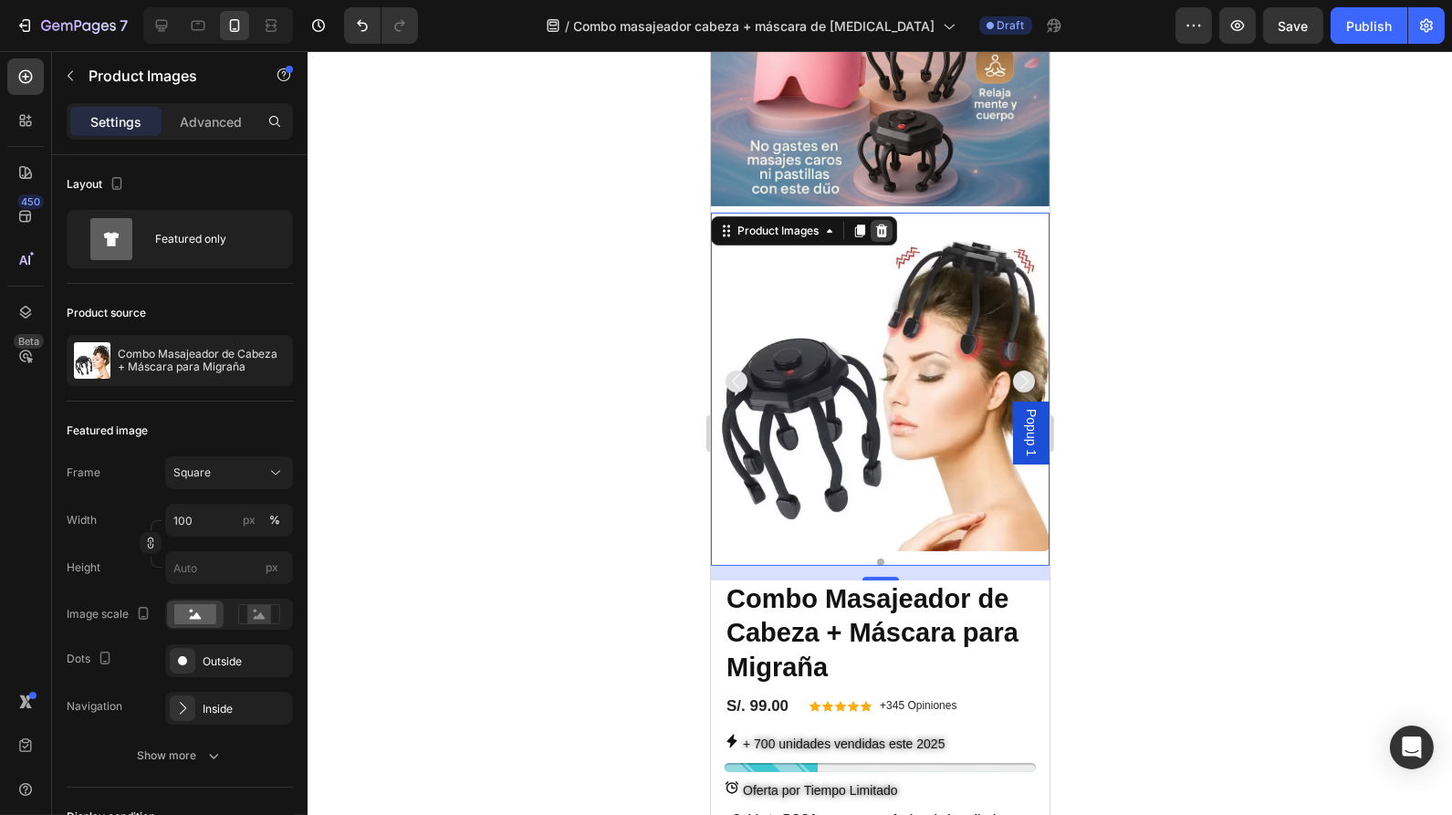
click at [887, 224] on icon at bounding box center [881, 231] width 15 height 15
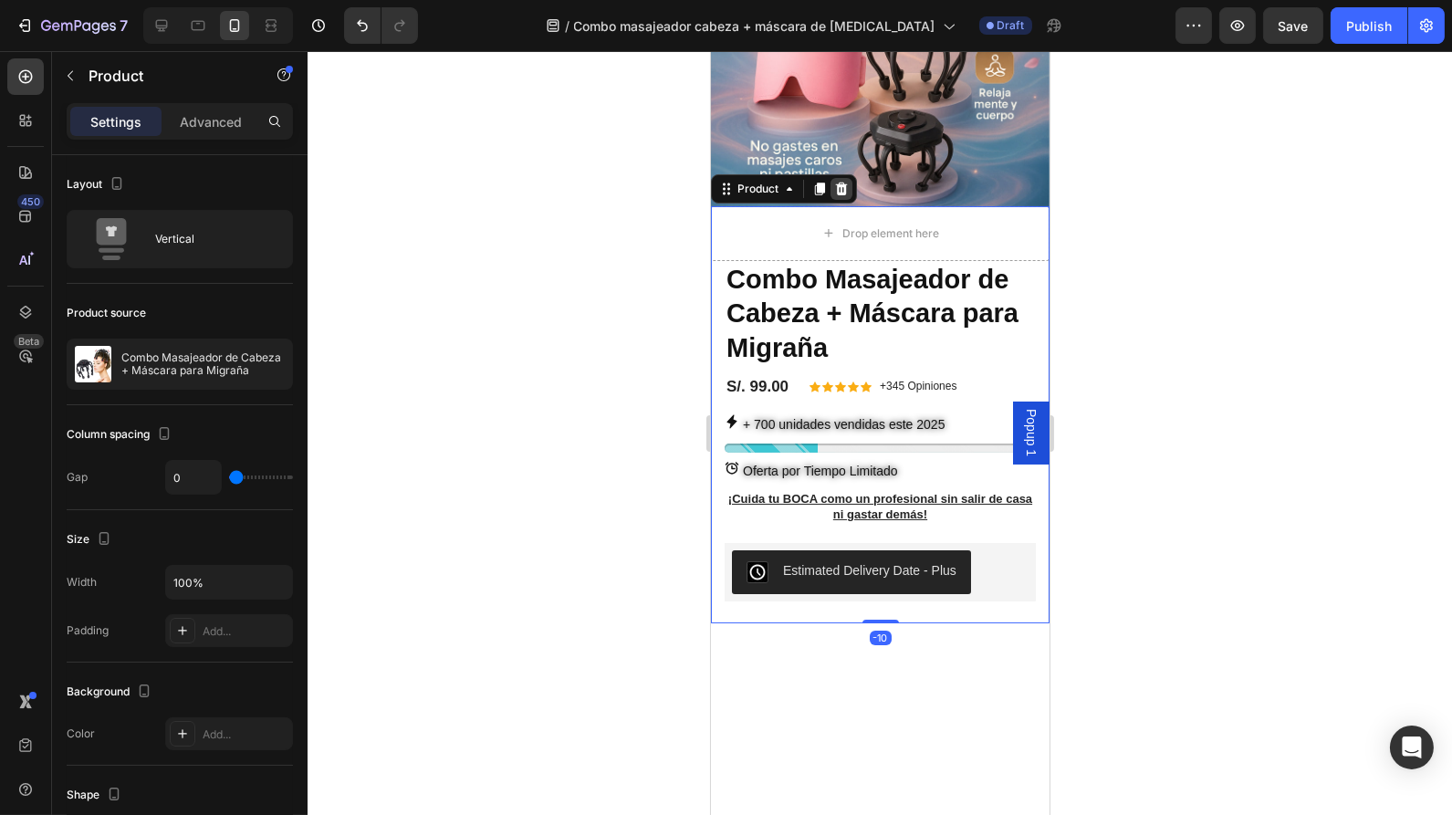
click at [845, 182] on icon at bounding box center [840, 189] width 15 height 15
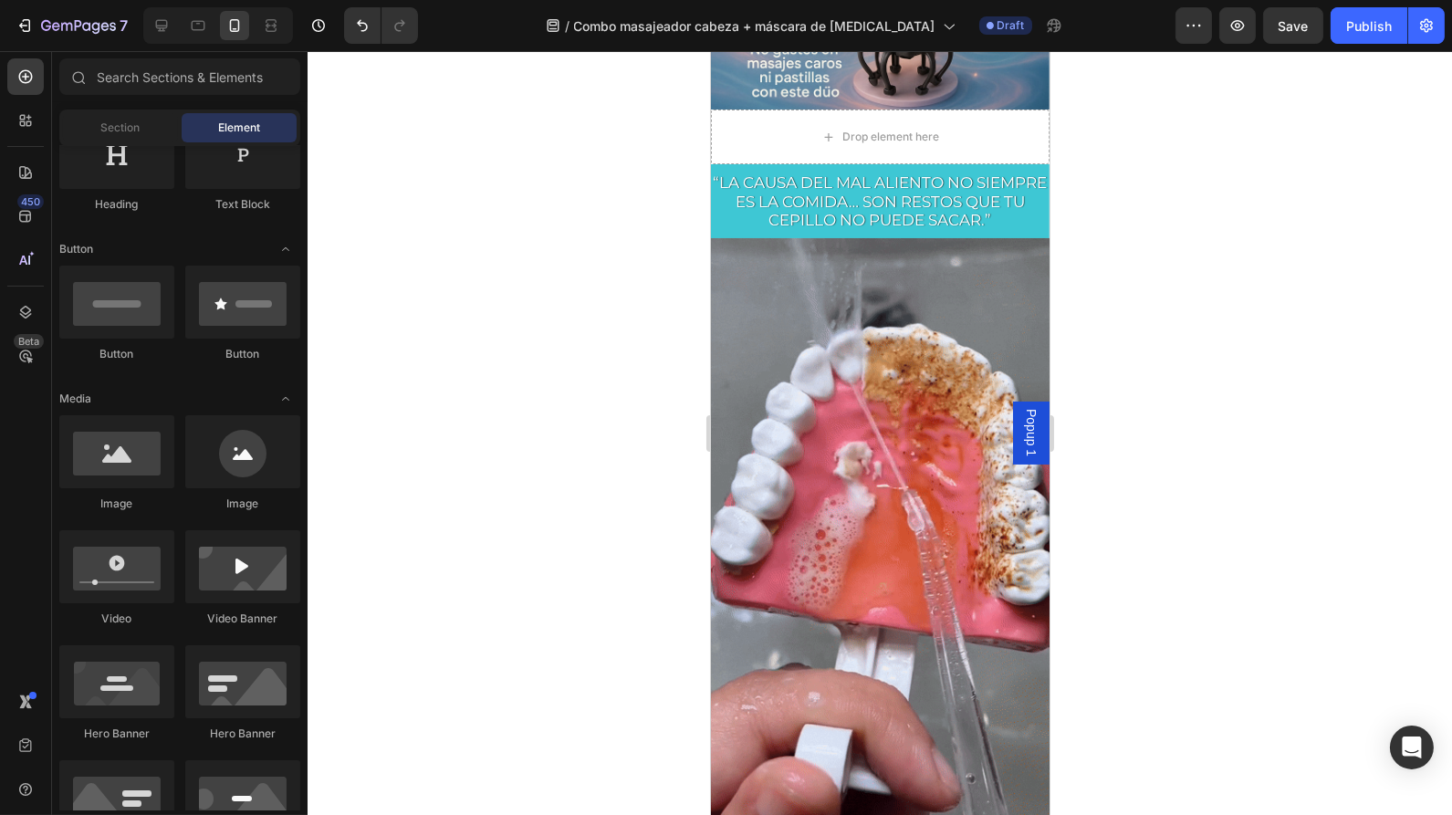
scroll to position [0, 0]
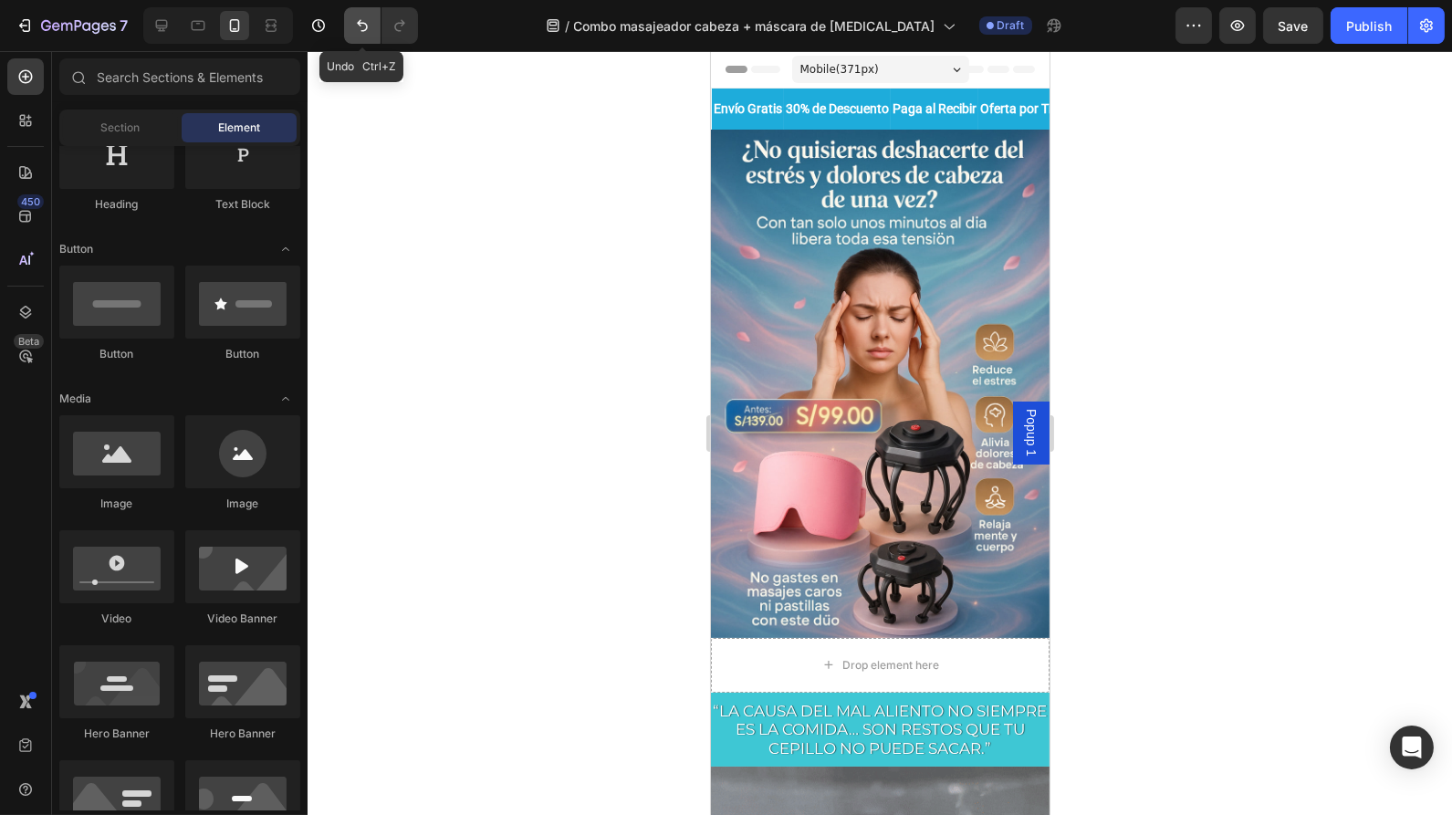
click at [361, 23] on icon "Undo/Redo" at bounding box center [362, 26] width 11 height 12
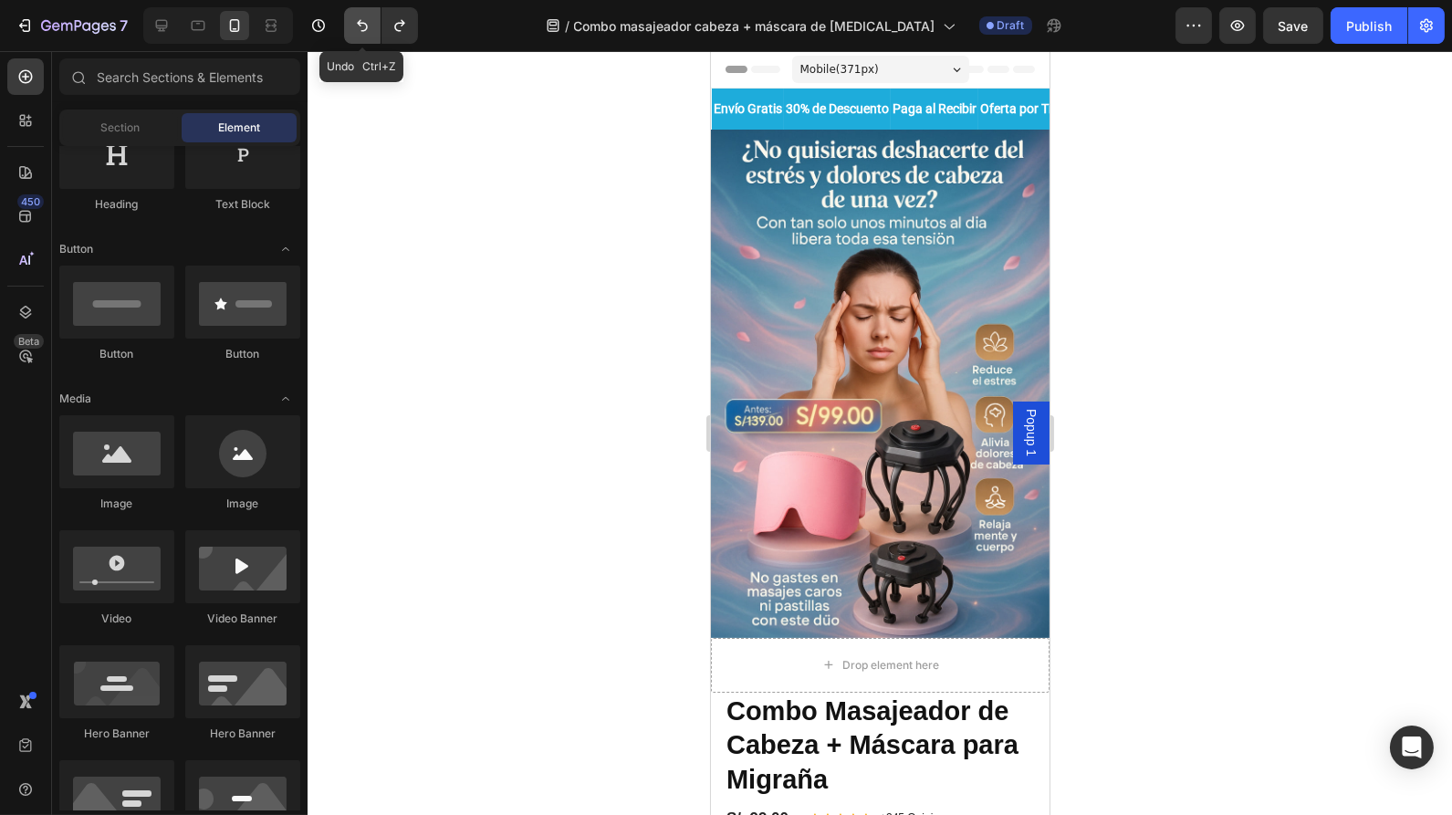
click at [361, 23] on icon "Undo/Redo" at bounding box center [362, 26] width 11 height 12
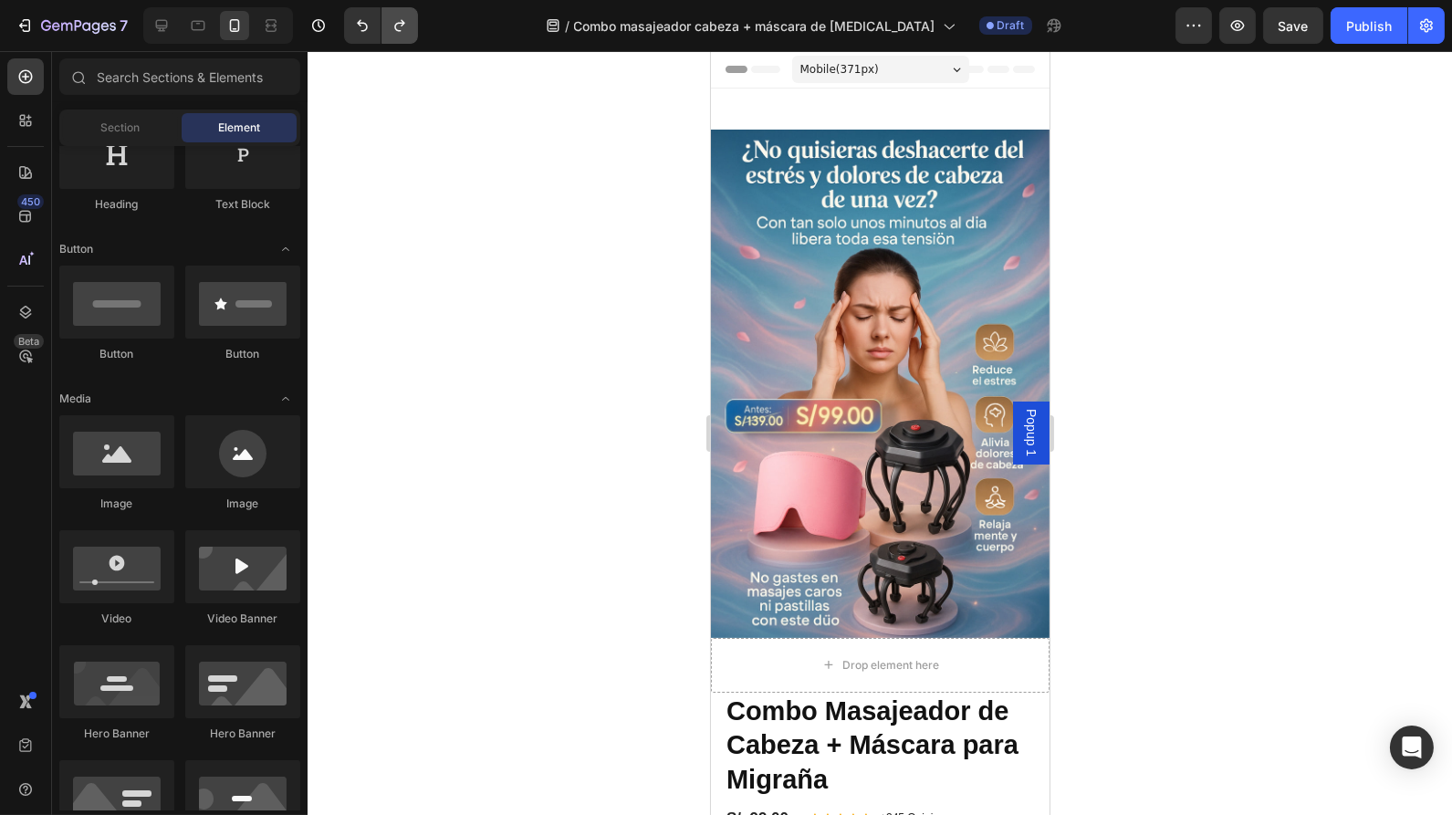
scroll to position [276, 0]
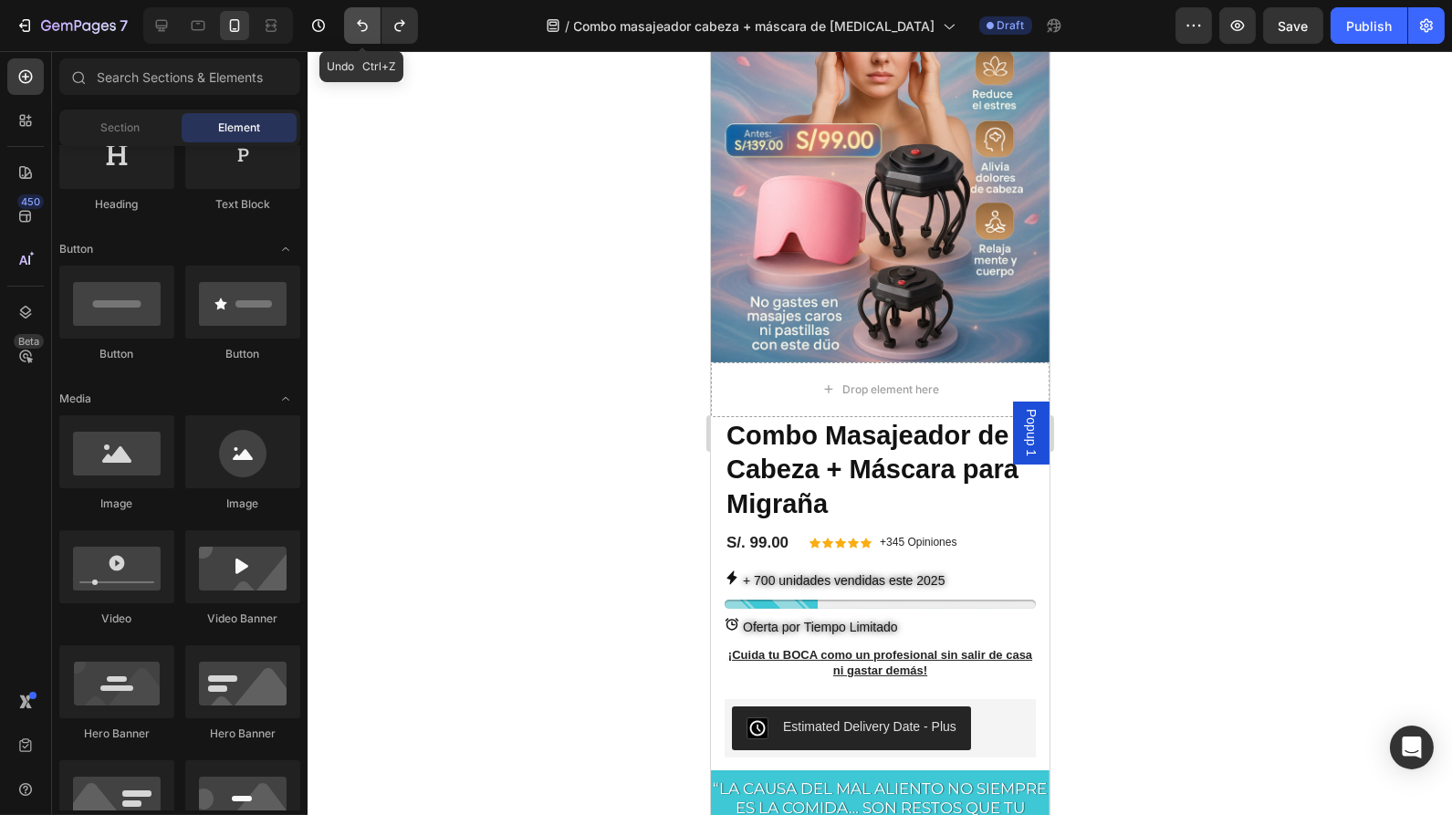
click at [365, 20] on icon "Undo/Redo" at bounding box center [362, 25] width 18 height 18
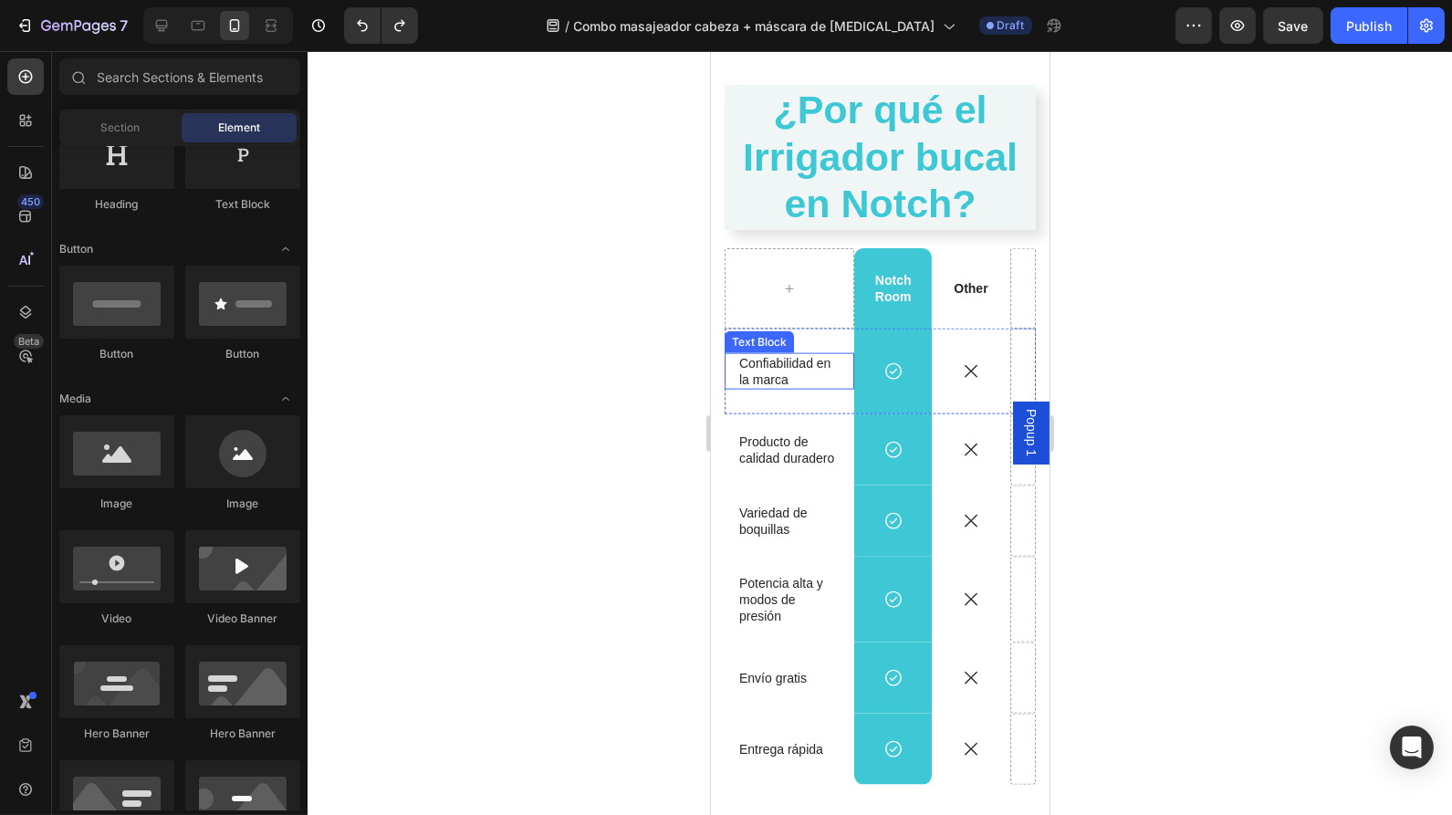
scroll to position [4491, 0]
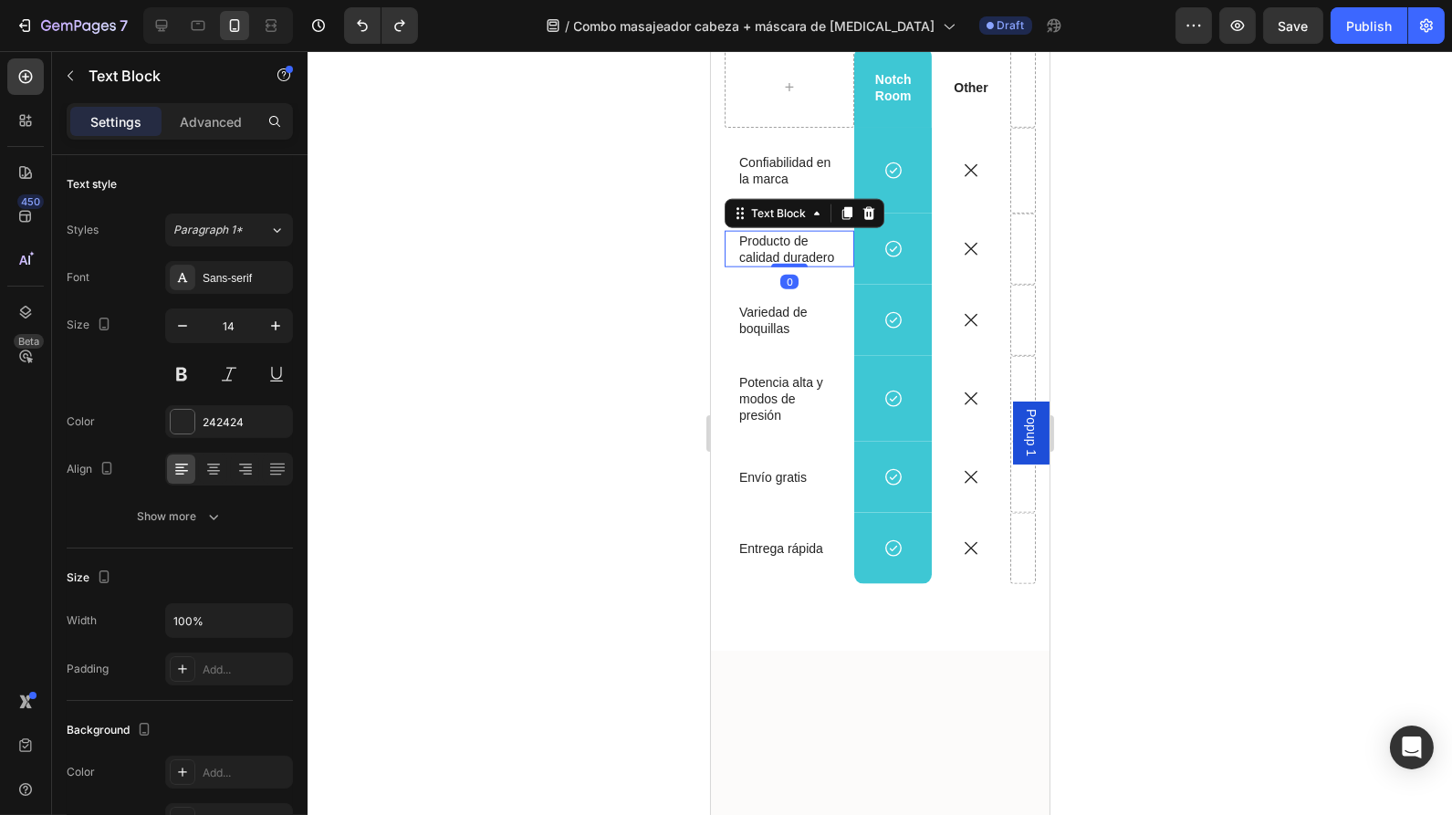
click at [801, 266] on p "Producto de calidad duradero" at bounding box center [788, 249] width 100 height 33
drag, startPoint x: 801, startPoint y: 466, endPoint x: 738, endPoint y: 435, distance: 71.0
click at [738, 266] on p "Producto de calidad duradero" at bounding box center [788, 249] width 100 height 33
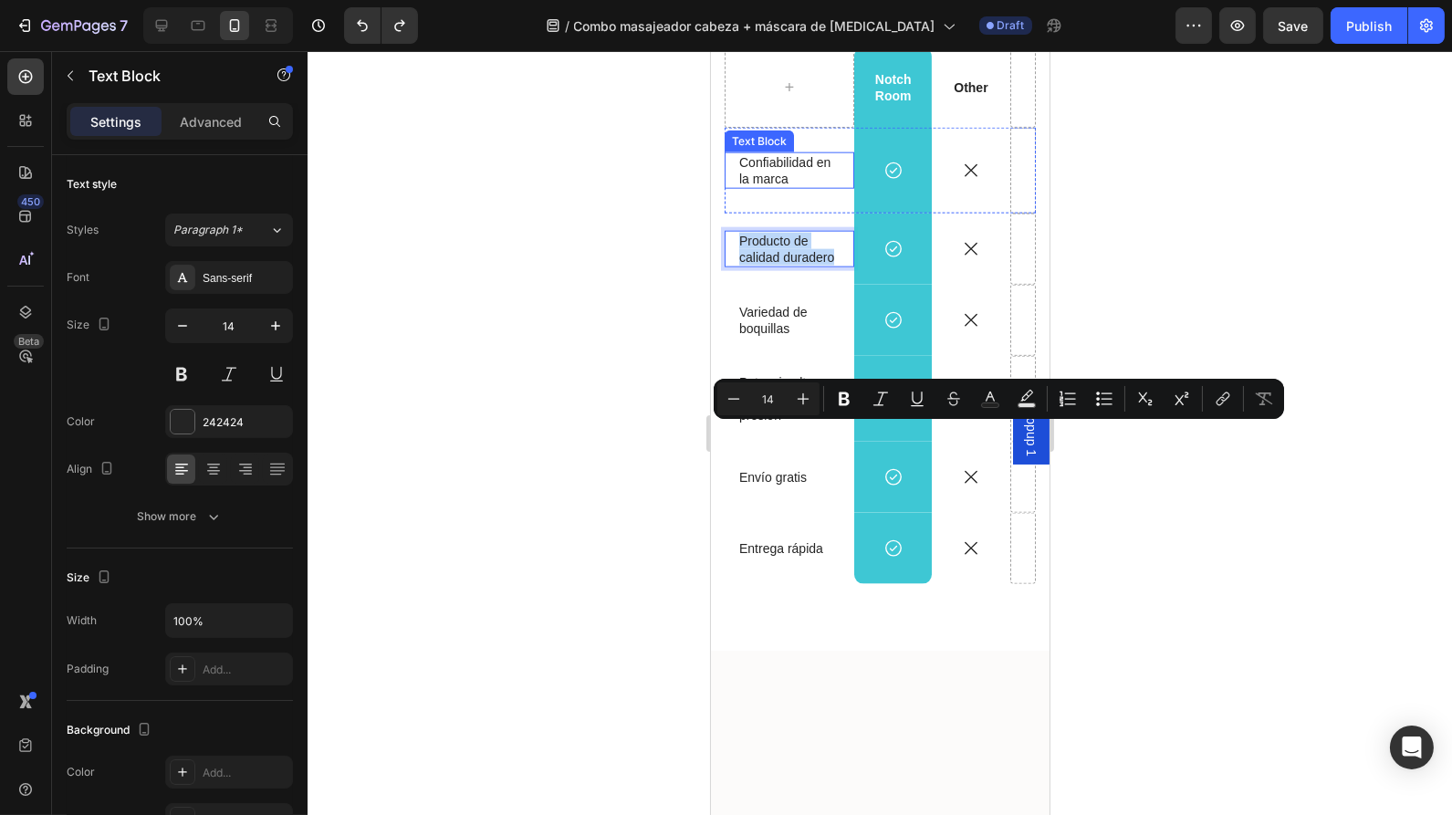
click at [803, 187] on p "Confiabilidad en la marca" at bounding box center [788, 170] width 100 height 33
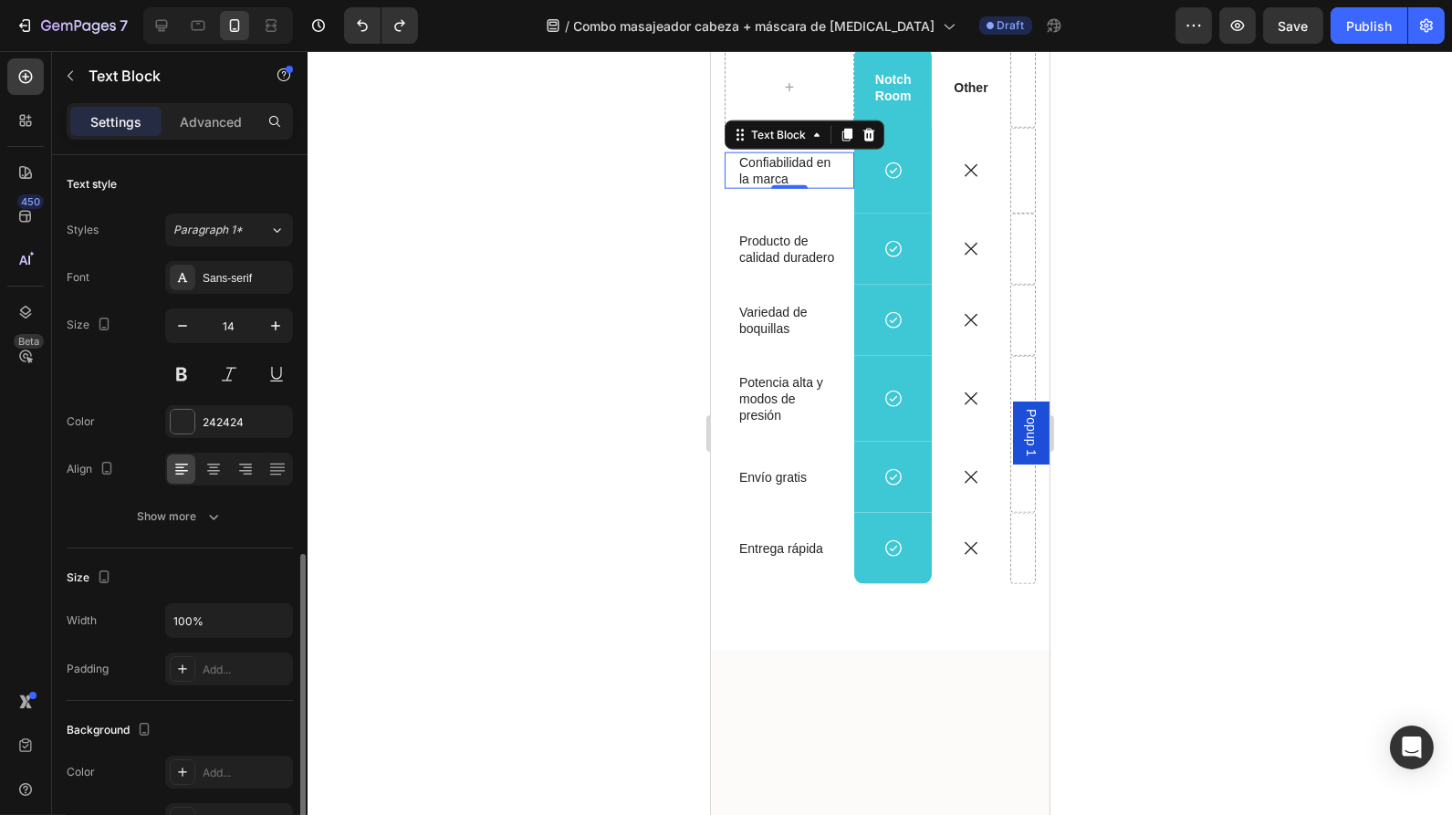
scroll to position [240, 0]
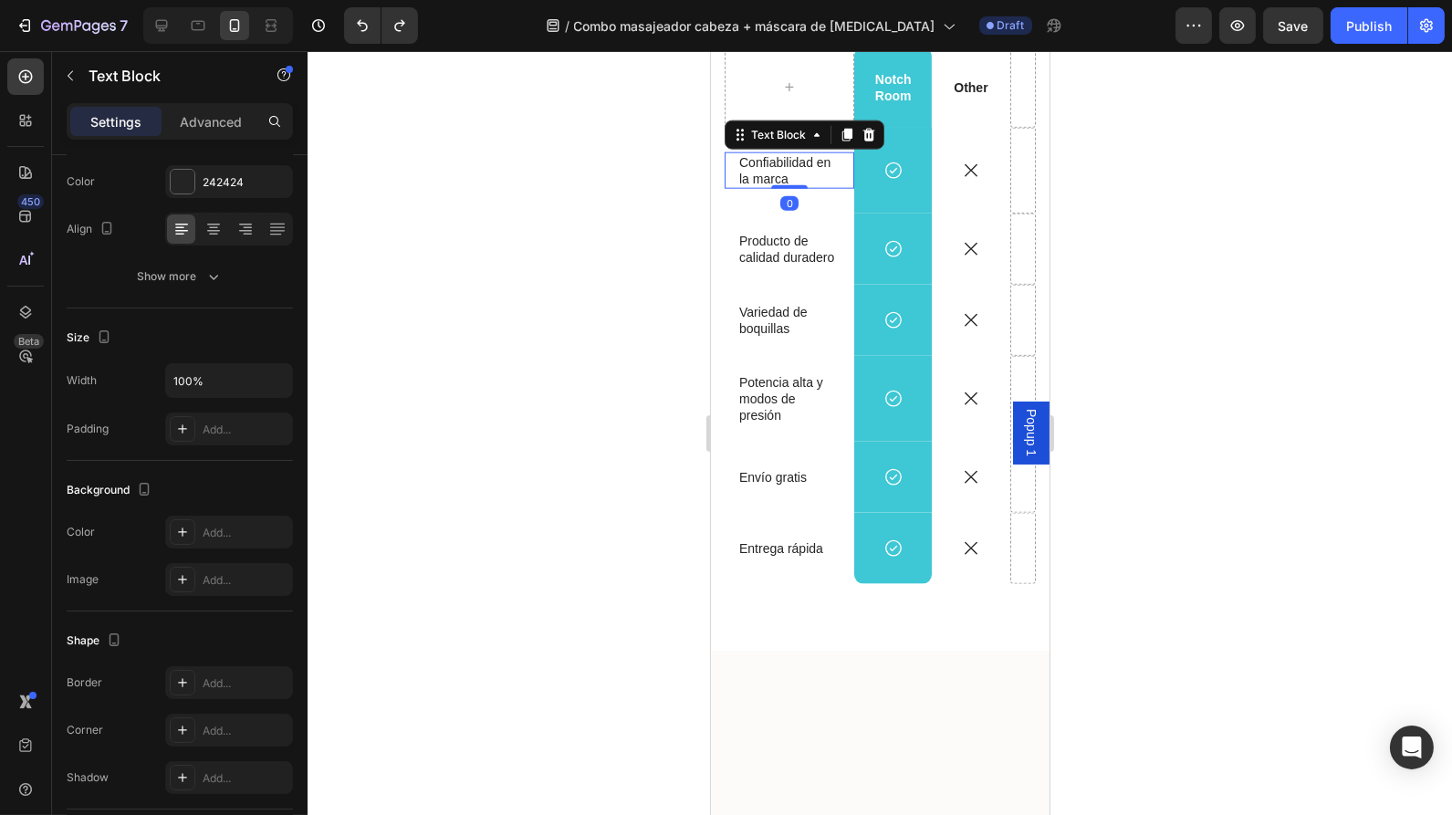
click at [787, 187] on p "Confiabilidad en la marca" at bounding box center [788, 170] width 100 height 33
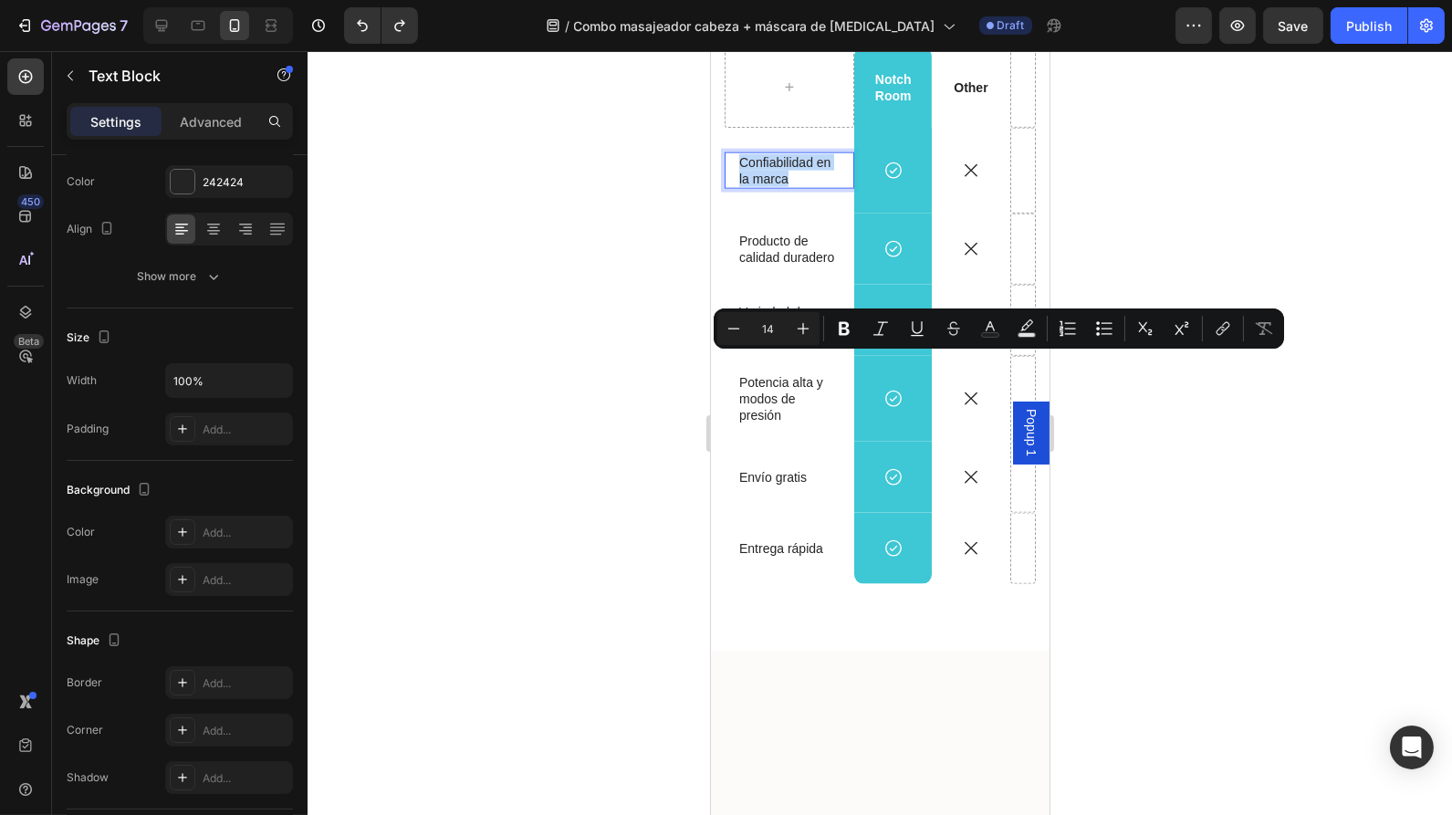
drag, startPoint x: 786, startPoint y: 377, endPoint x: 762, endPoint y: 372, distance: 24.2
click at [762, 187] on p "Confiabilidad en la marca" at bounding box center [788, 170] width 100 height 33
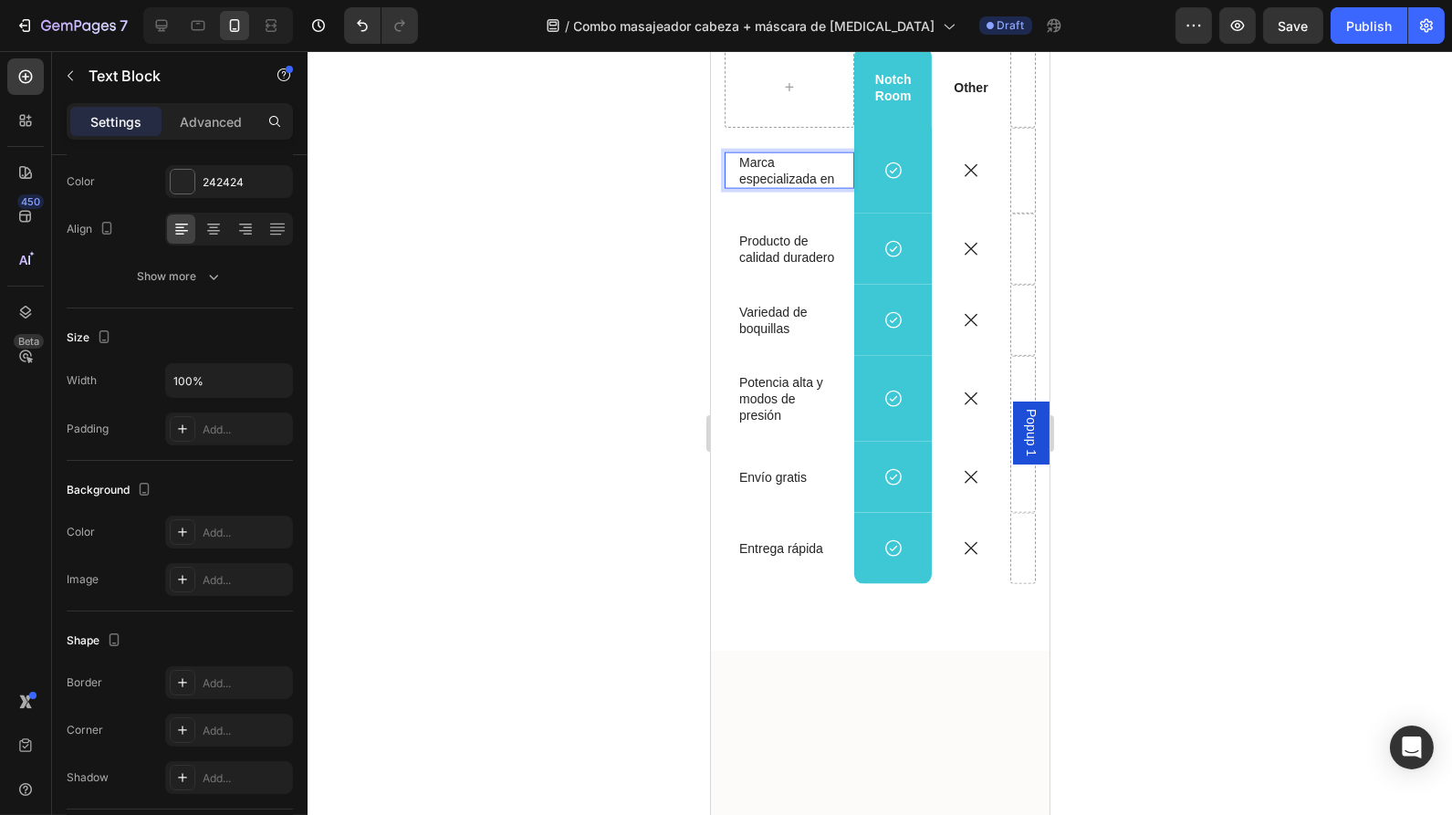
scroll to position [4483, 0]
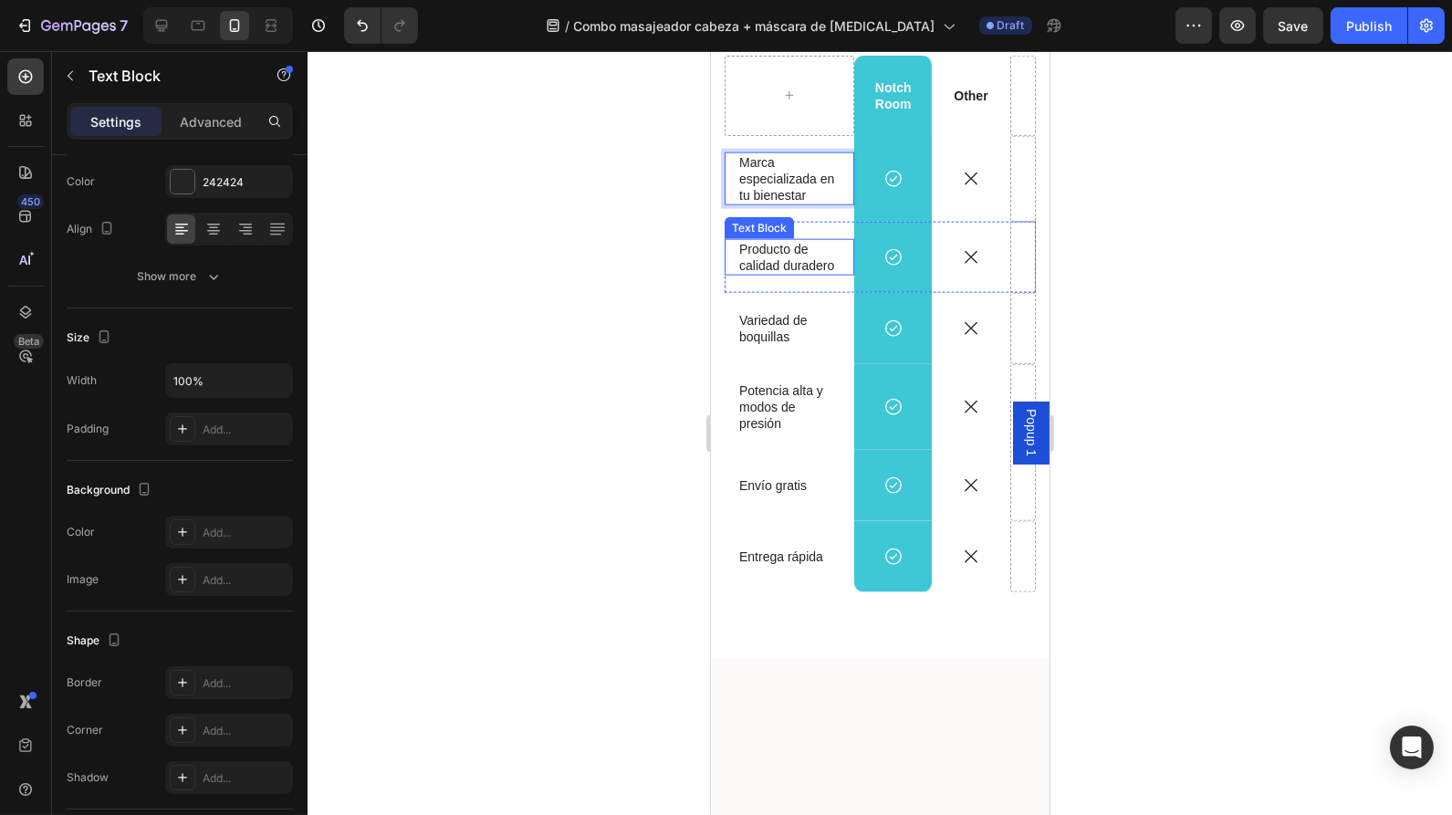
click at [797, 274] on p "Producto de calidad duradero" at bounding box center [788, 257] width 100 height 33
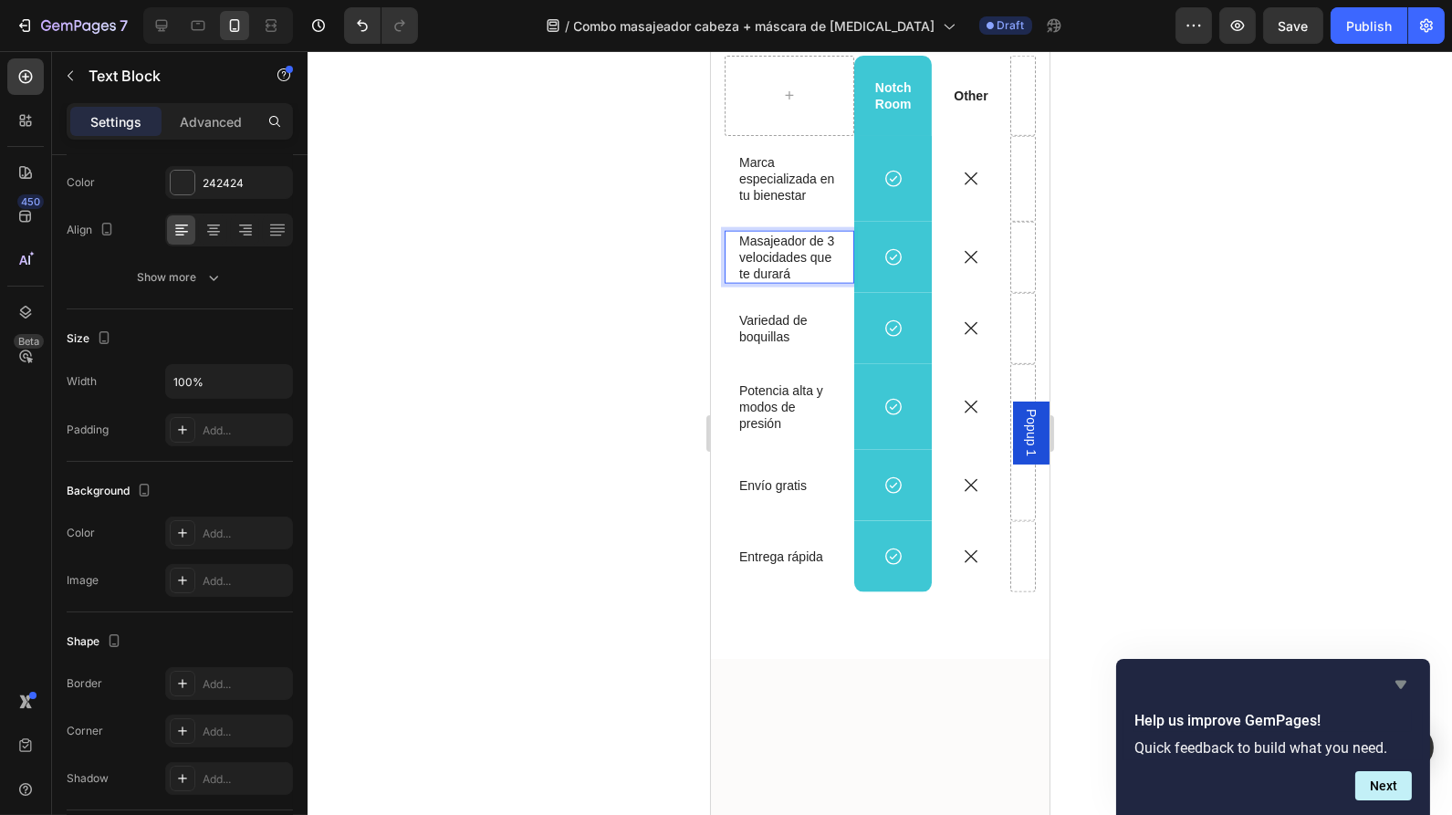
click at [1402, 686] on icon "Hide survey" at bounding box center [1401, 685] width 11 height 8
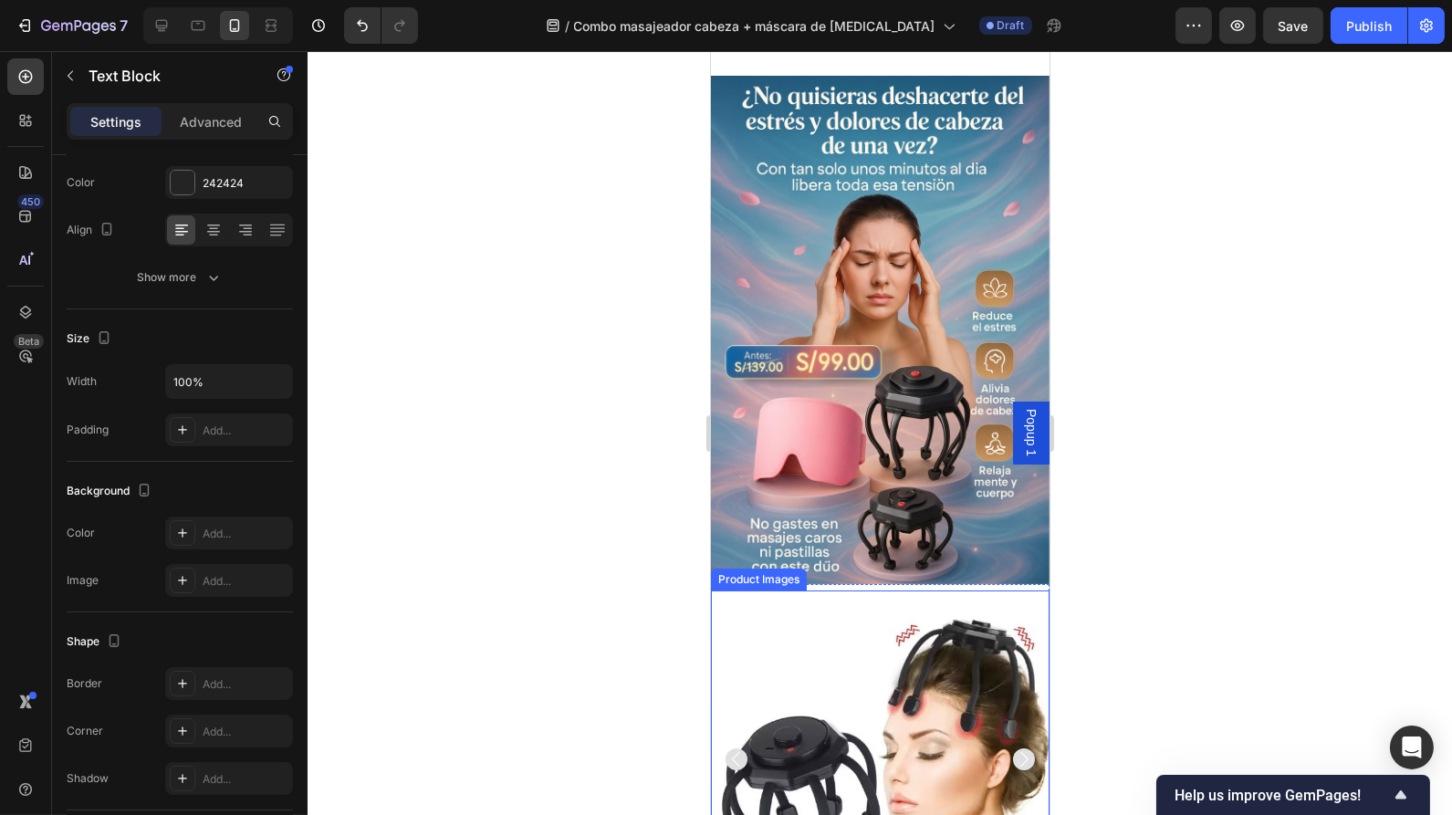
scroll to position [346, 0]
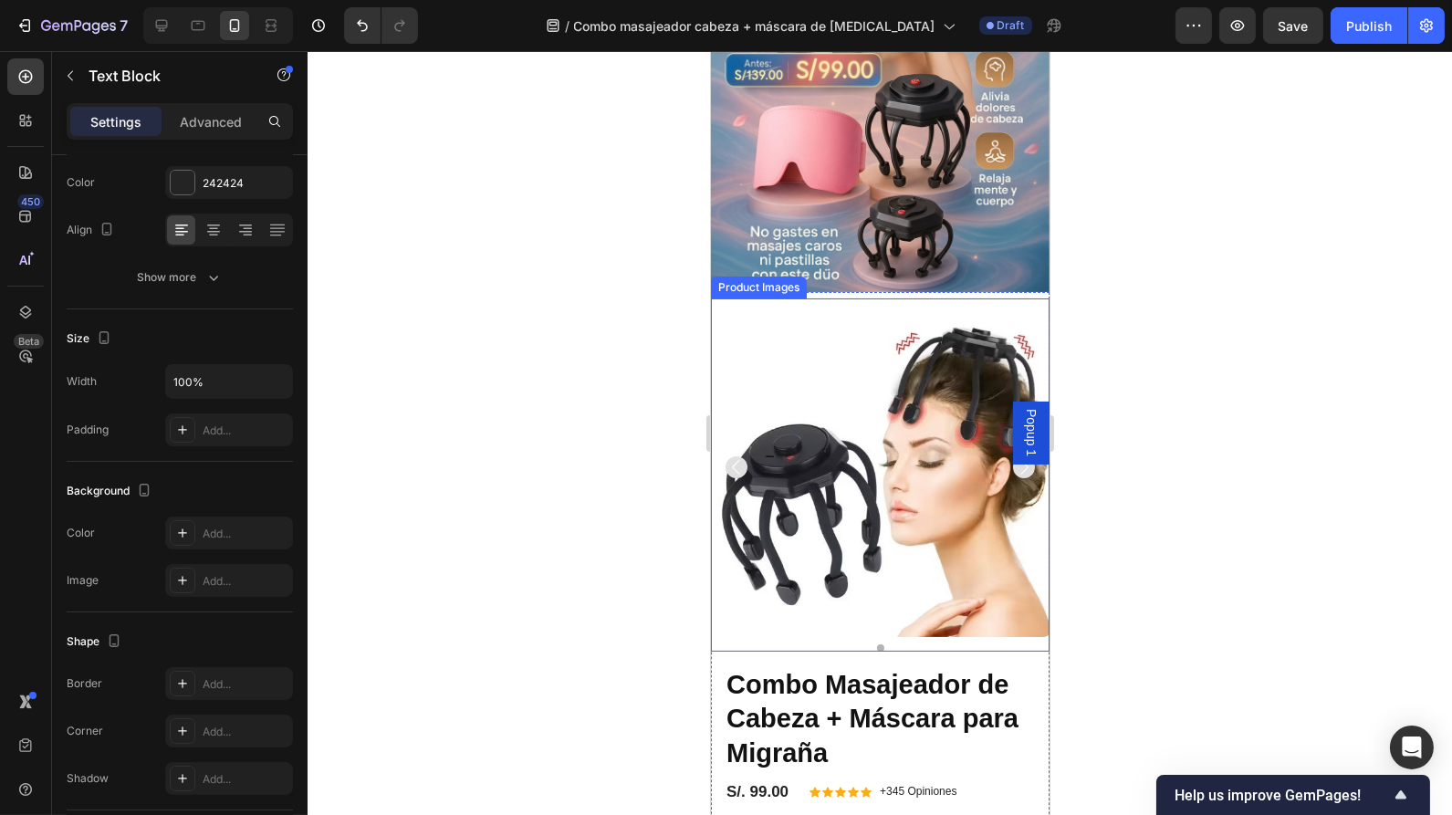
click at [856, 406] on img at bounding box center [879, 467] width 339 height 339
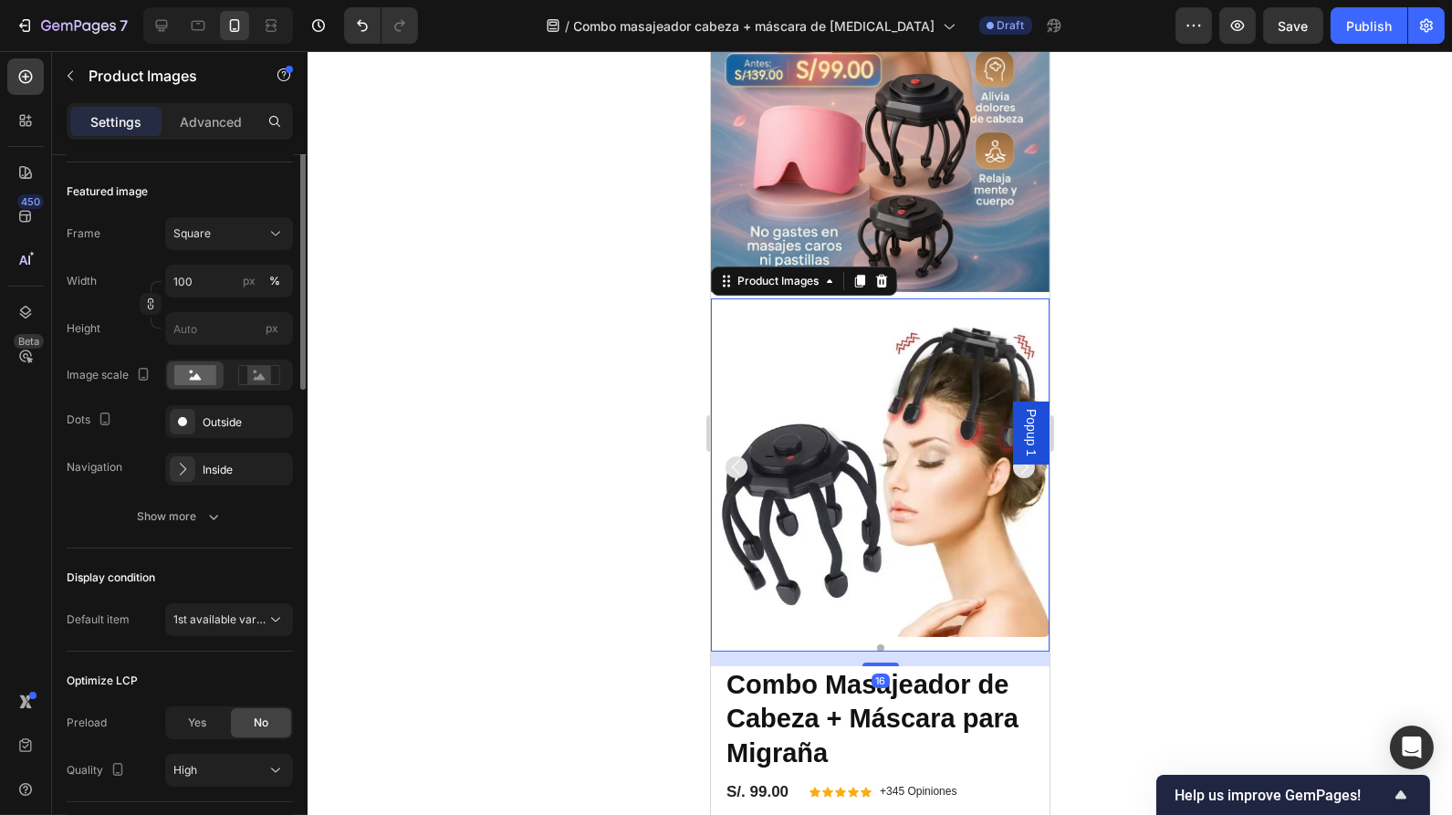
scroll to position [0, 0]
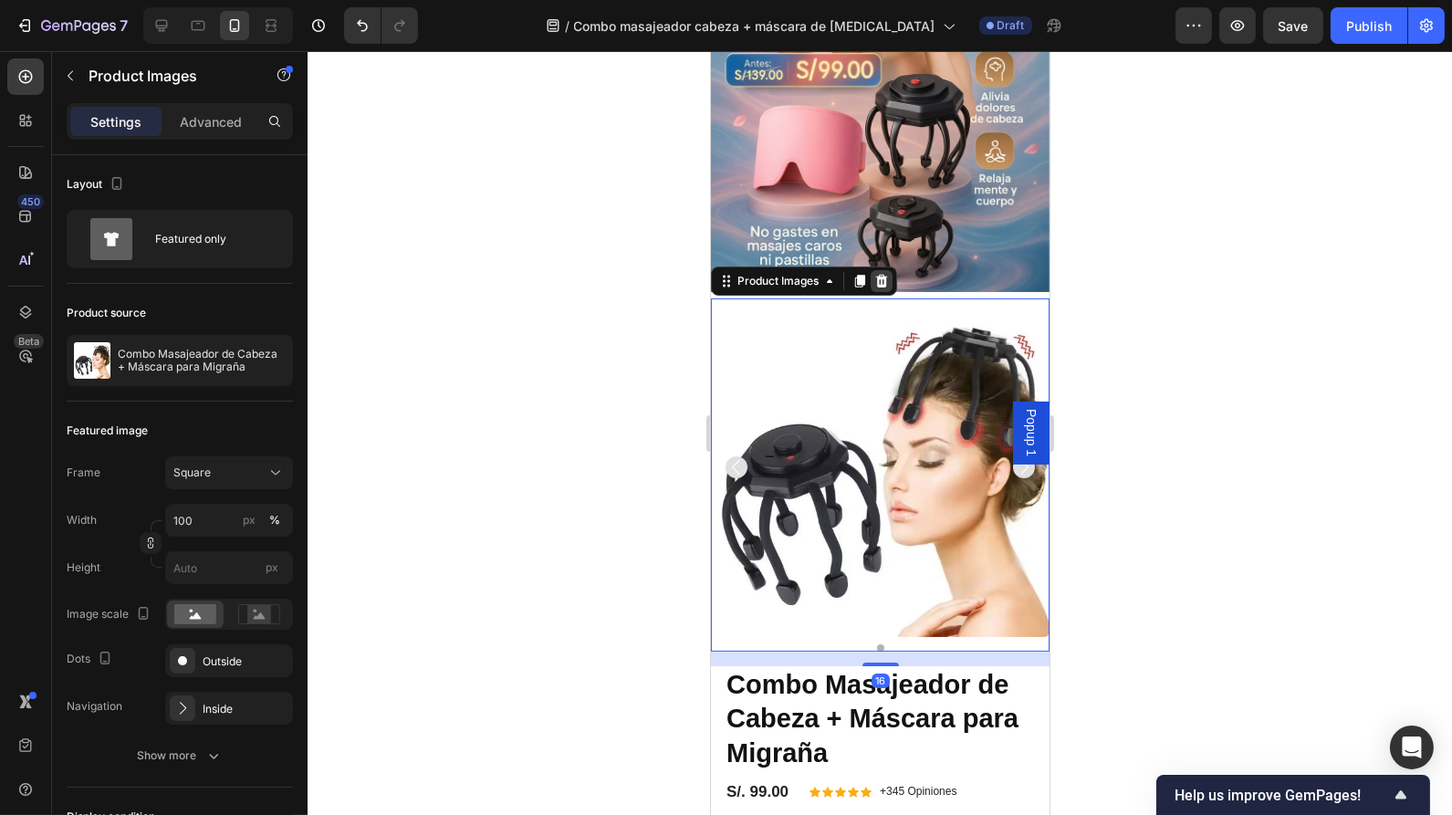
click at [885, 275] on icon at bounding box center [881, 281] width 12 height 13
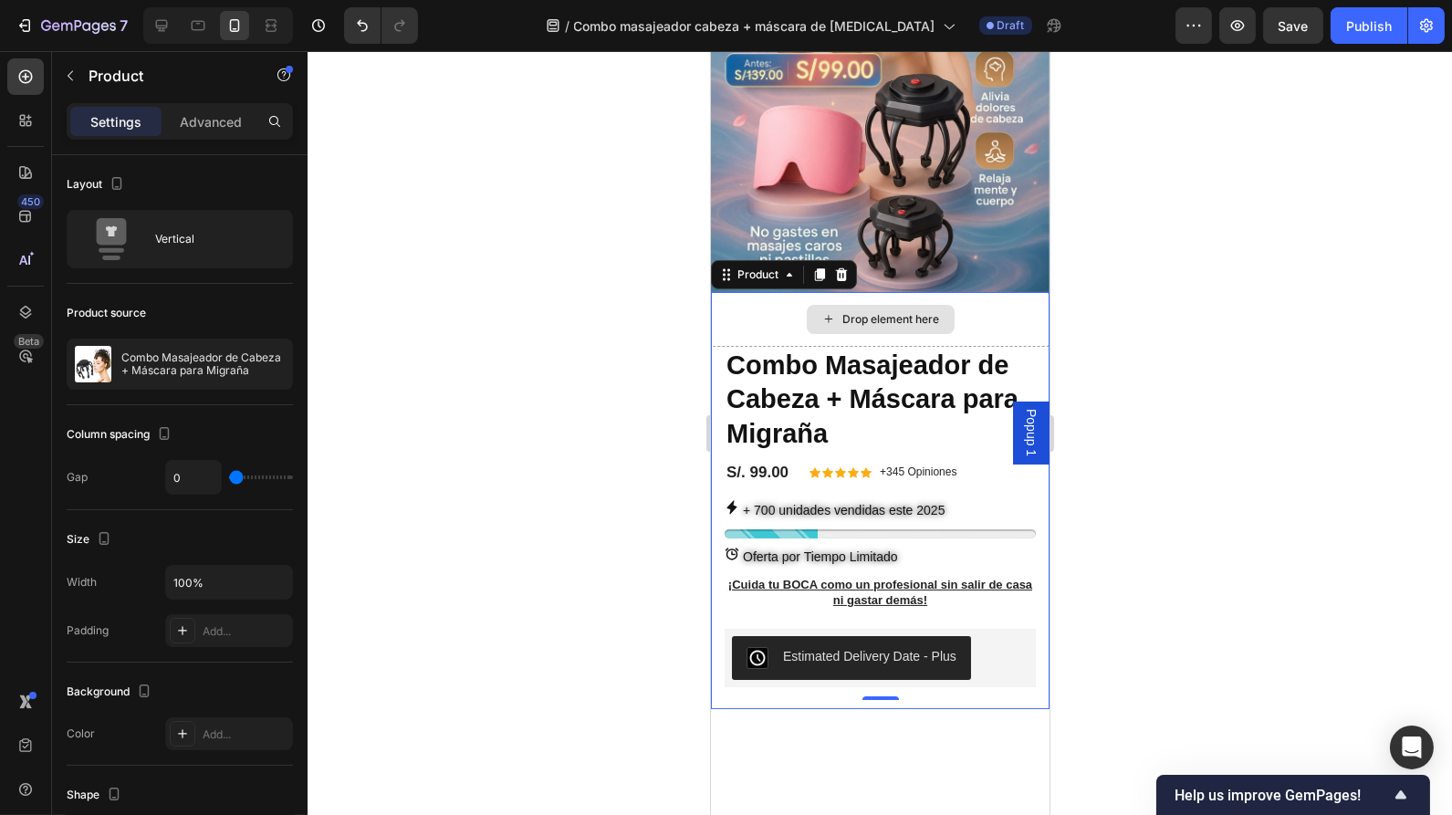
click at [869, 312] on div "Drop element here" at bounding box center [891, 319] width 97 height 15
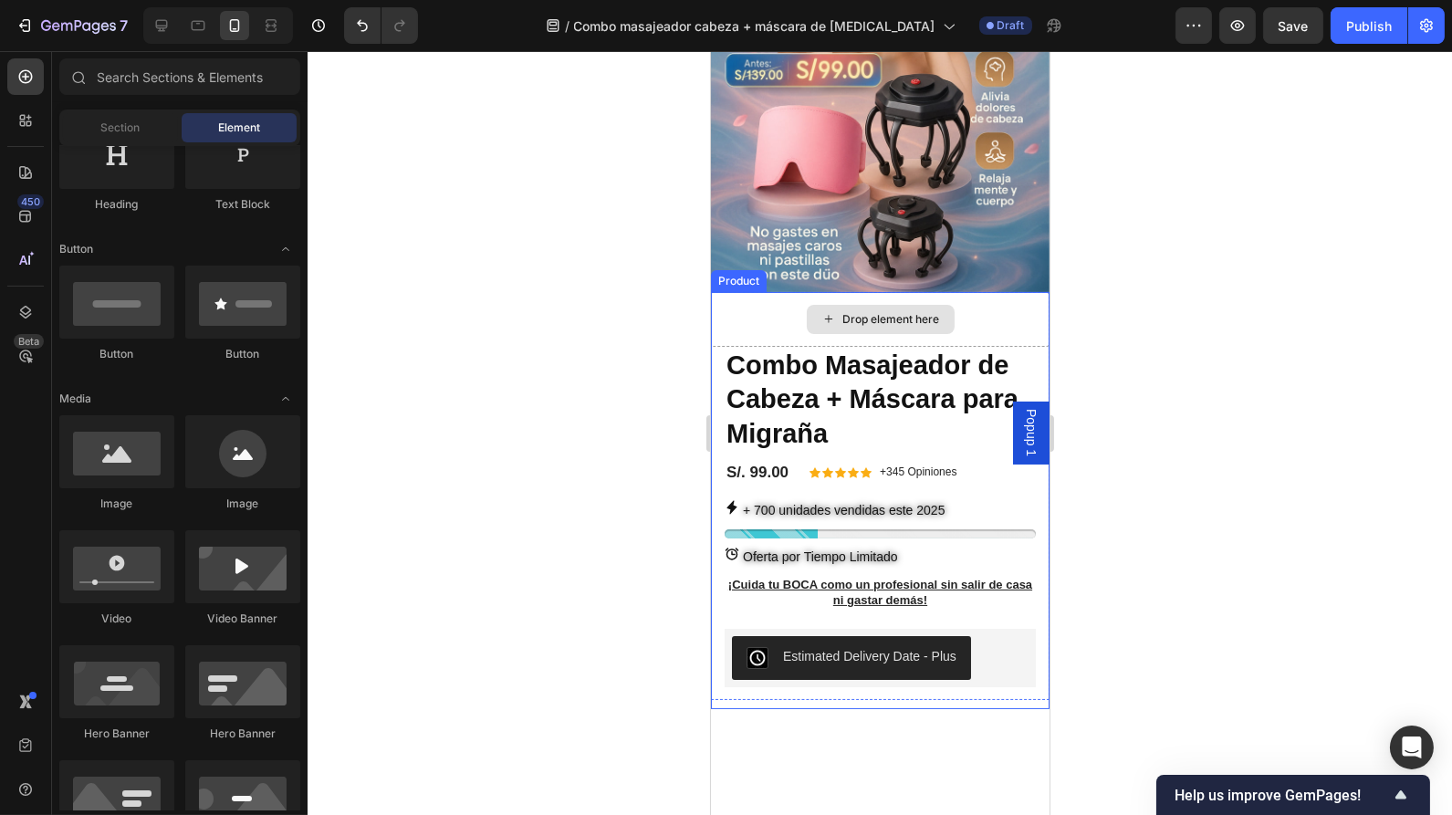
click at [879, 312] on div "Drop element here" at bounding box center [891, 319] width 97 height 15
click at [757, 302] on div "Drop element here" at bounding box center [879, 319] width 339 height 55
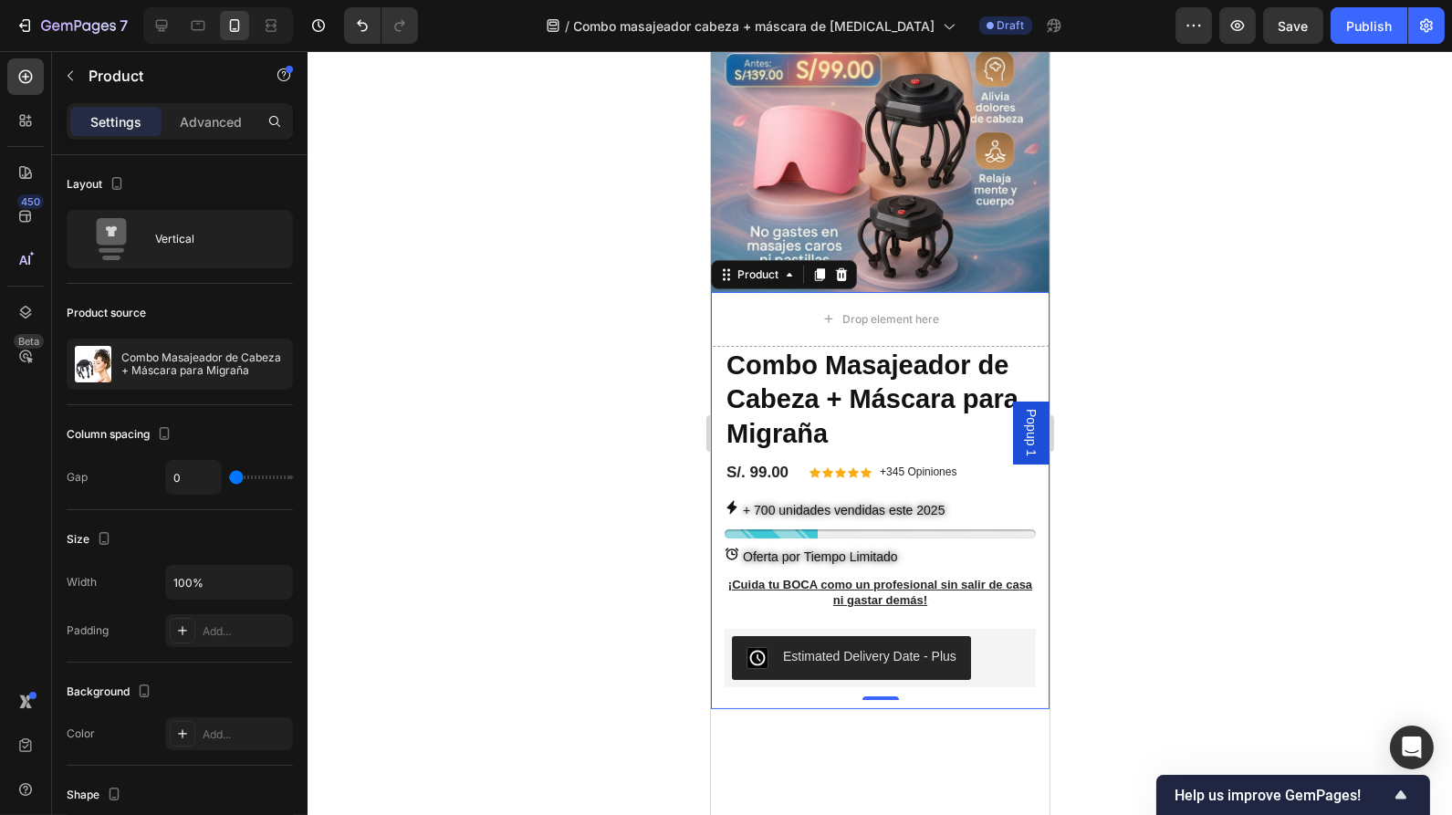
click at [665, 409] on div at bounding box center [880, 433] width 1145 height 764
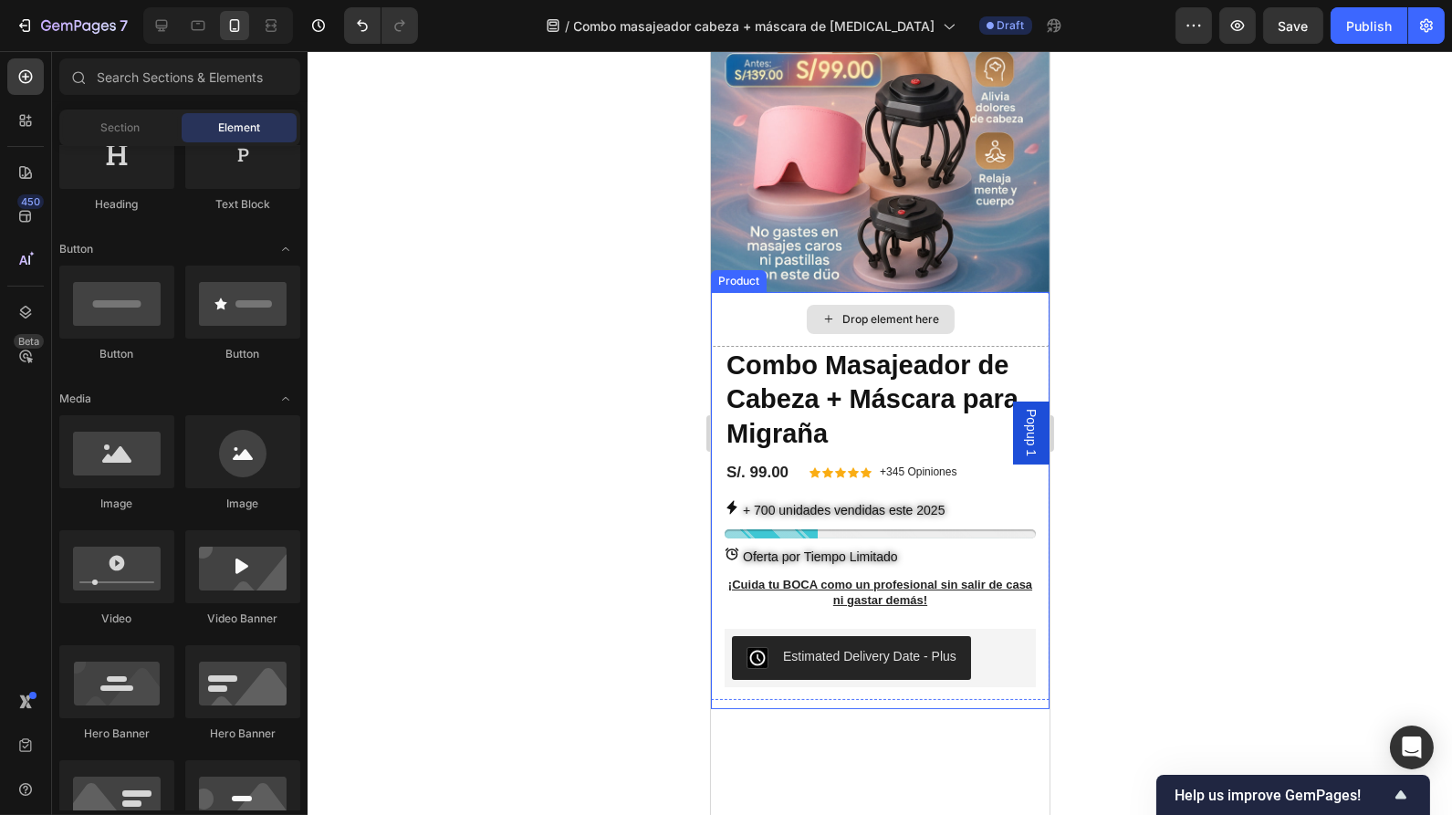
click at [723, 292] on div "Drop element here" at bounding box center [879, 319] width 339 height 55
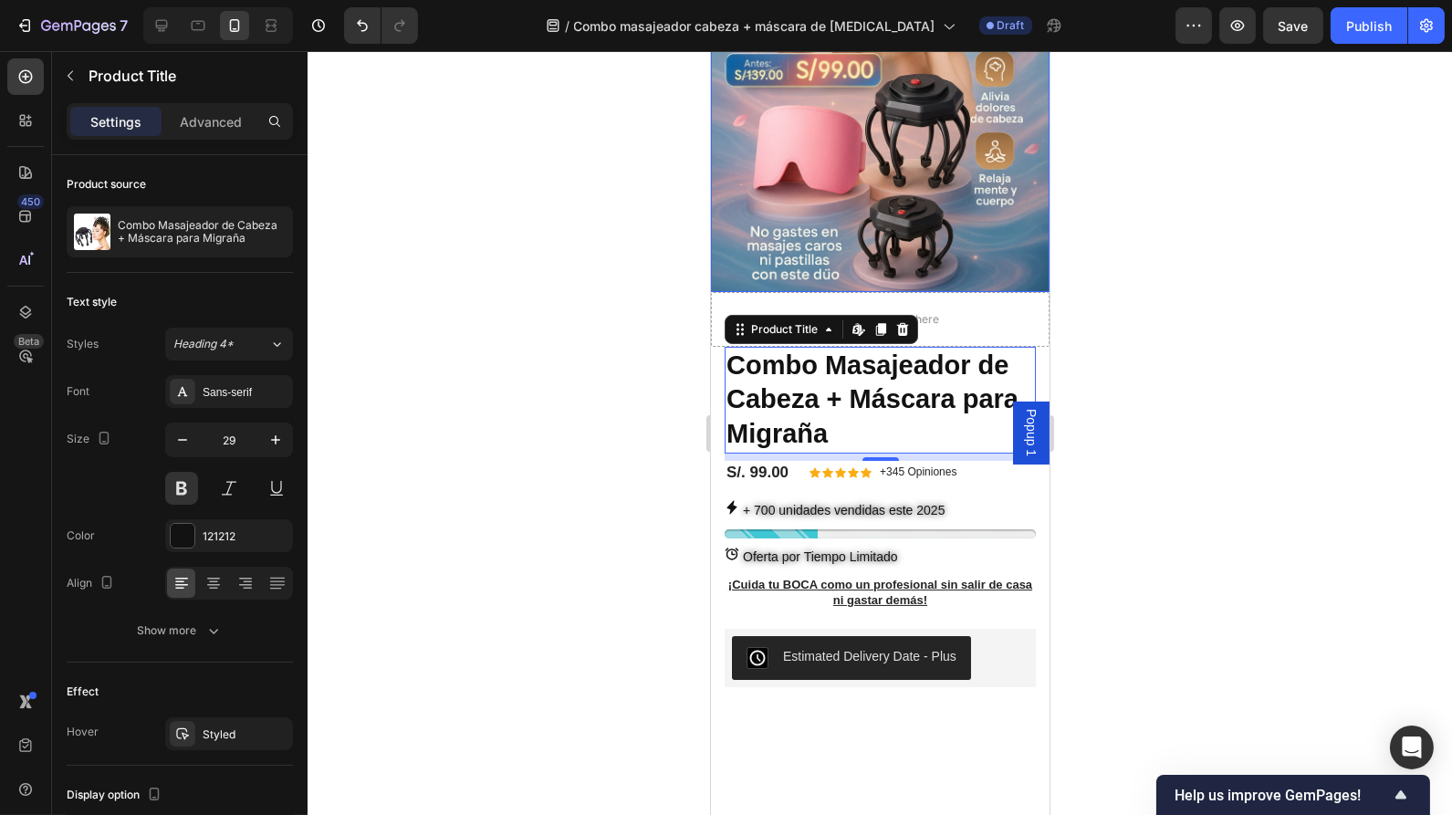
click at [929, 216] on img at bounding box center [879, 38] width 339 height 508
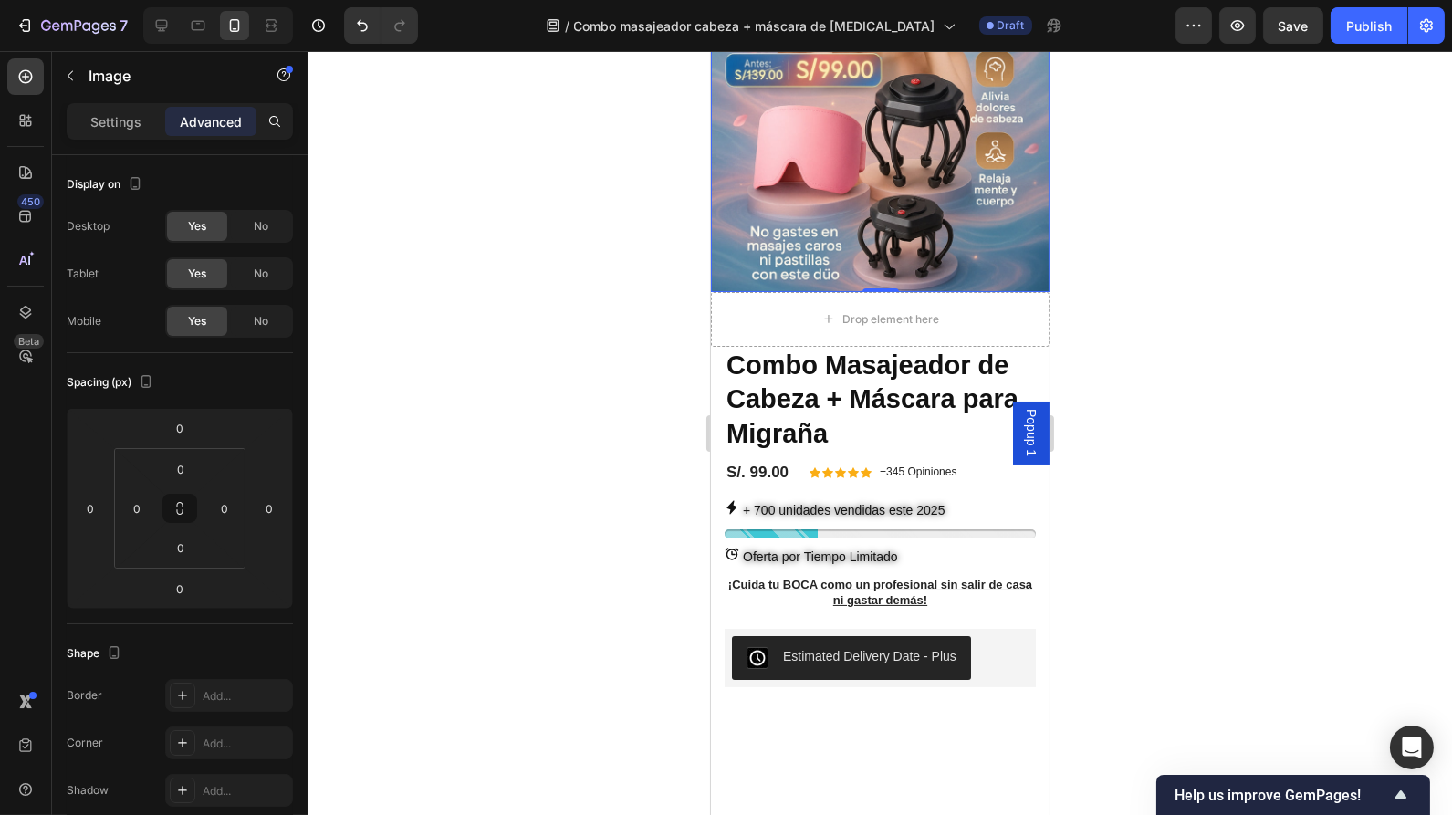
click at [1115, 476] on div at bounding box center [880, 433] width 1145 height 764
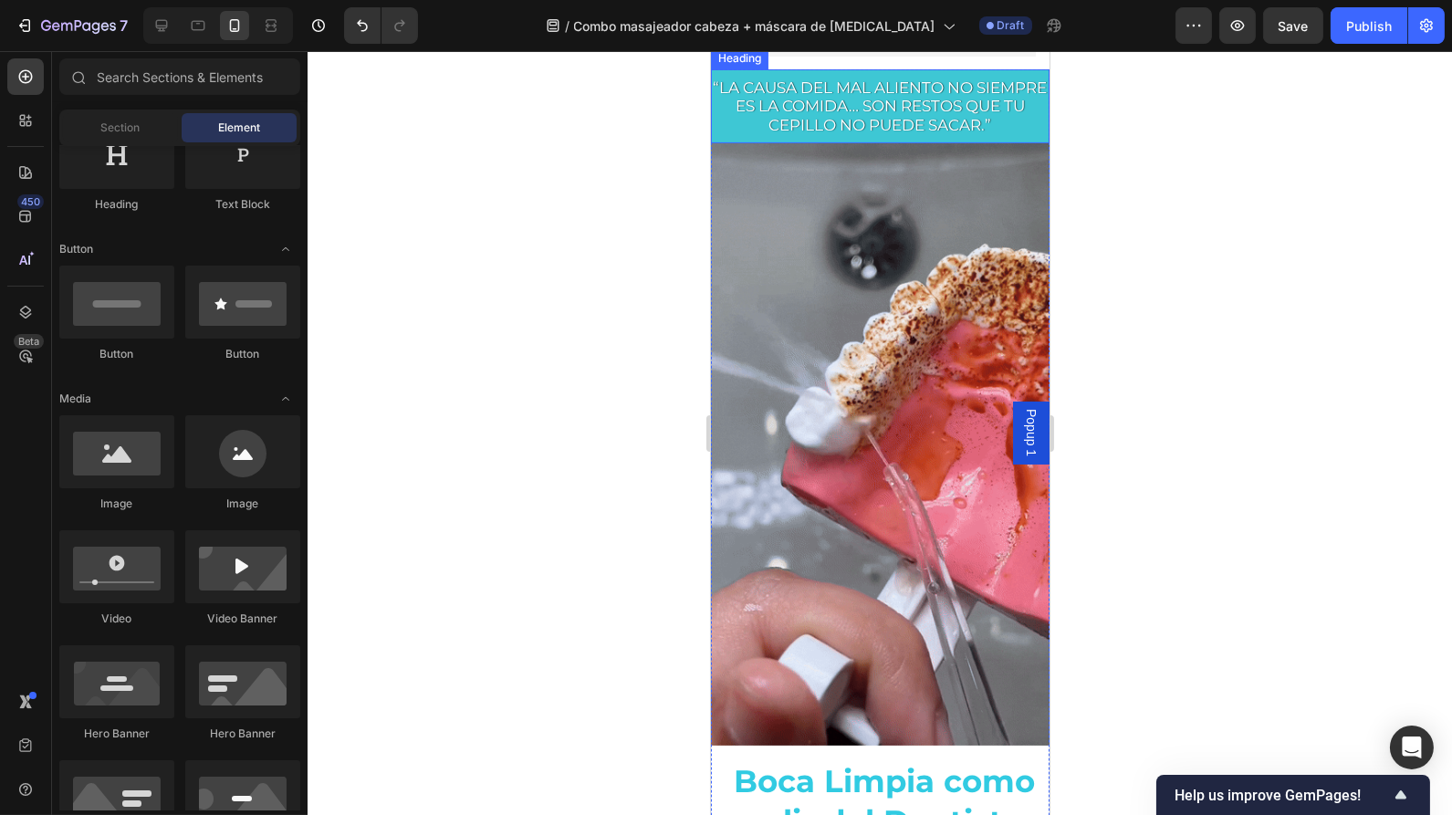
scroll to position [959, 0]
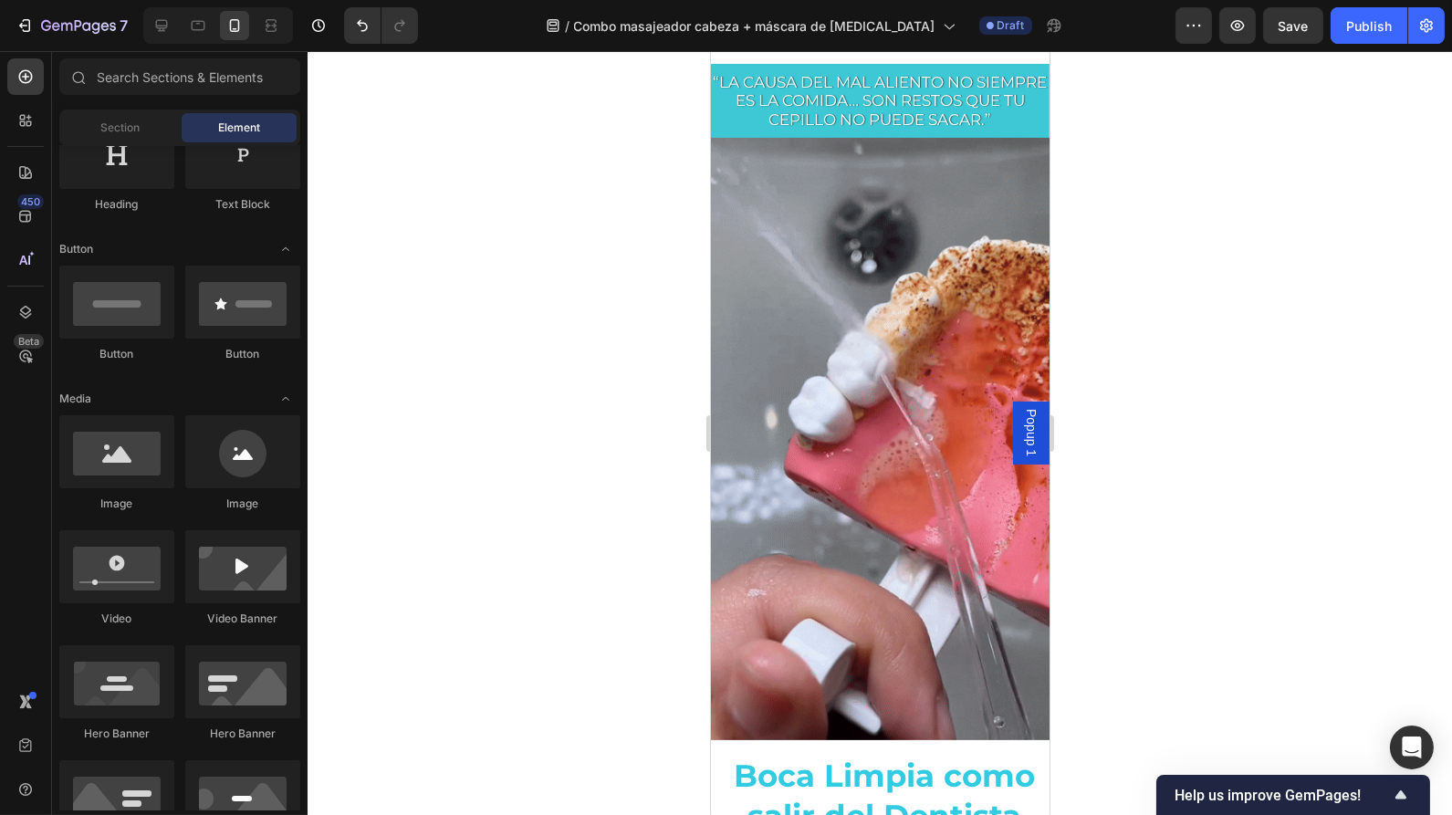
click at [1082, 278] on div at bounding box center [880, 433] width 1145 height 764
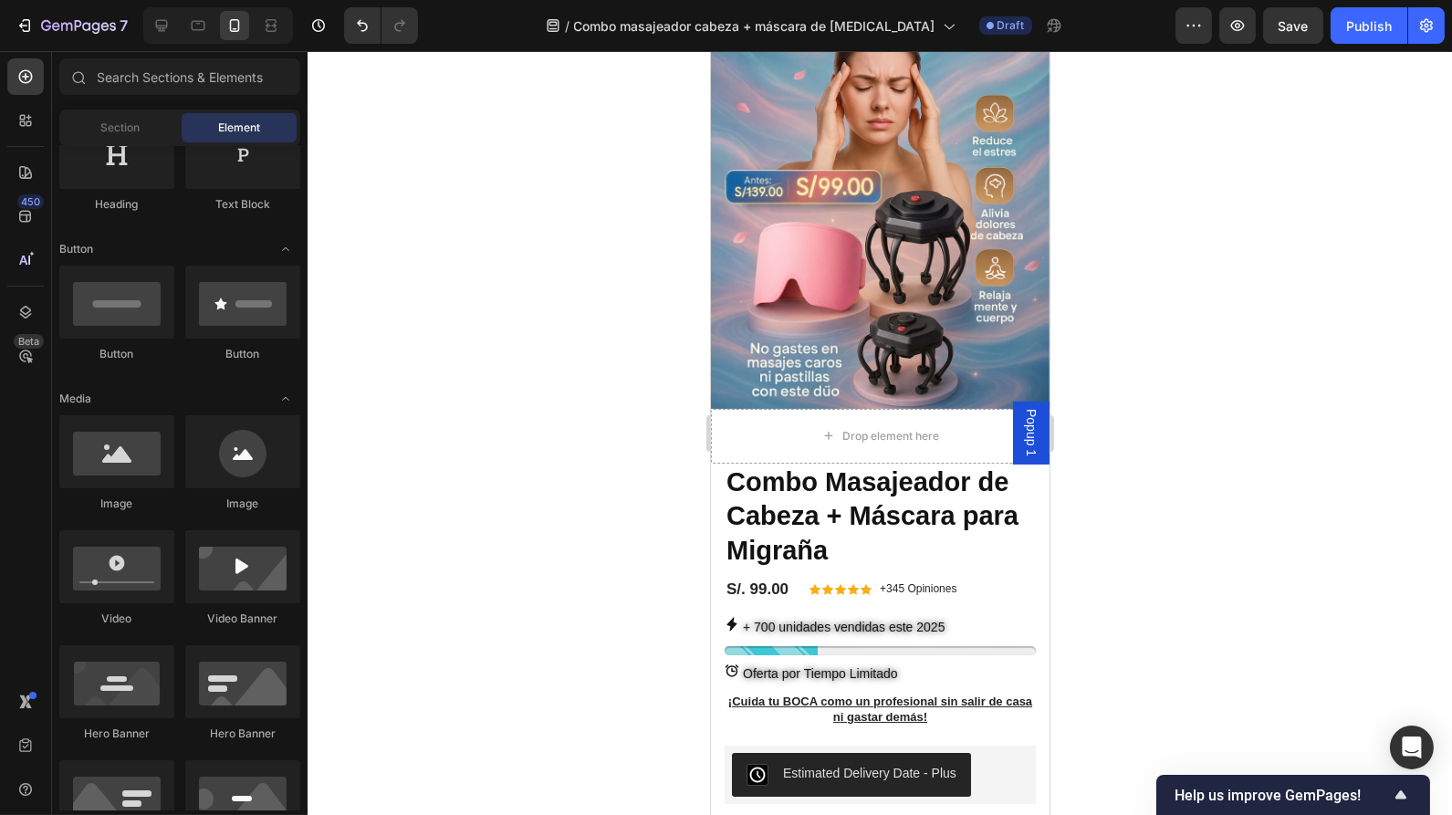
scroll to position [386, 0]
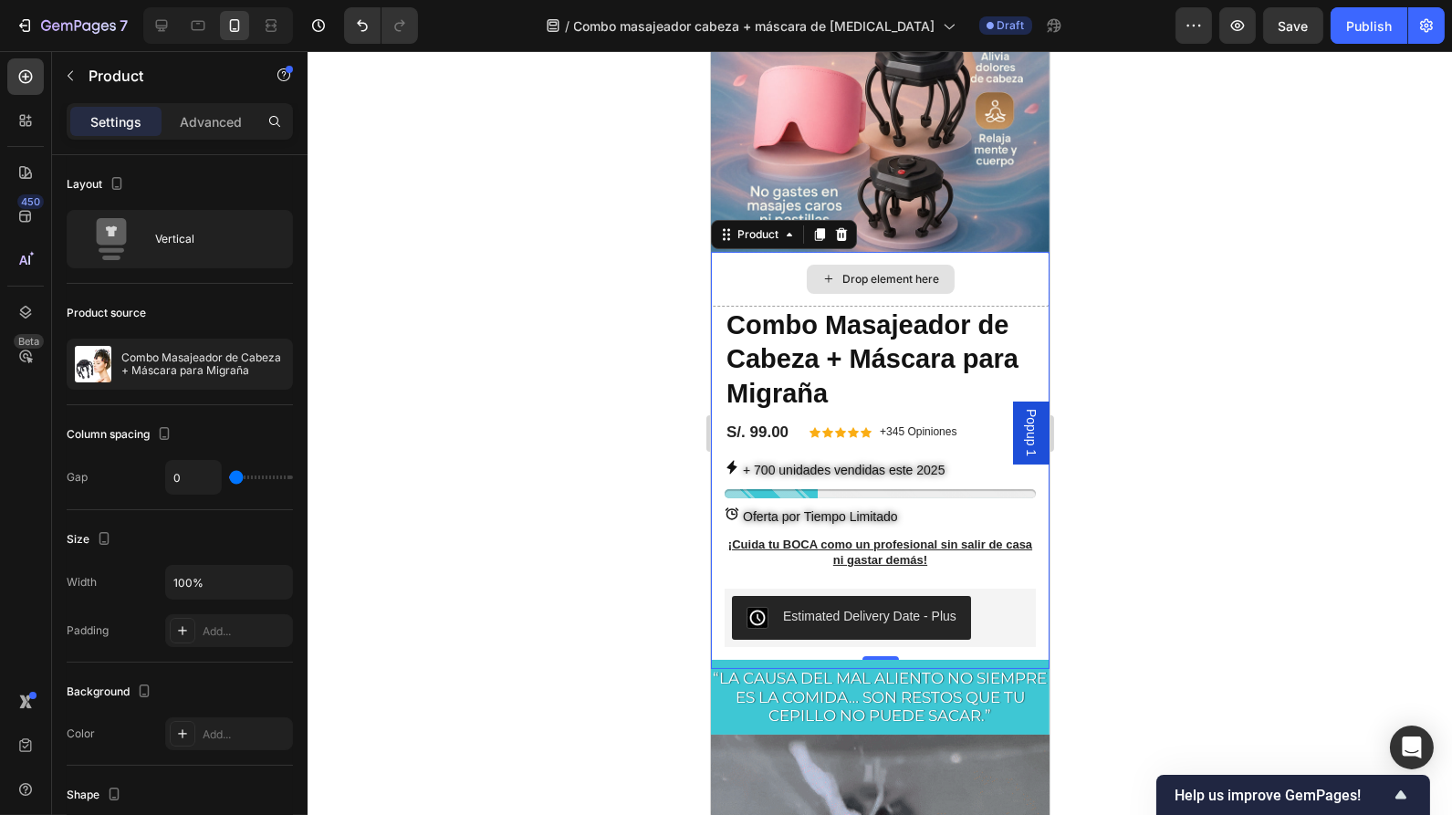
click at [961, 421] on div "S/. 99.00 Product Price Product Price Icon Icon Icon Icon Icon Icon List +345 O…" at bounding box center [879, 433] width 311 height 24
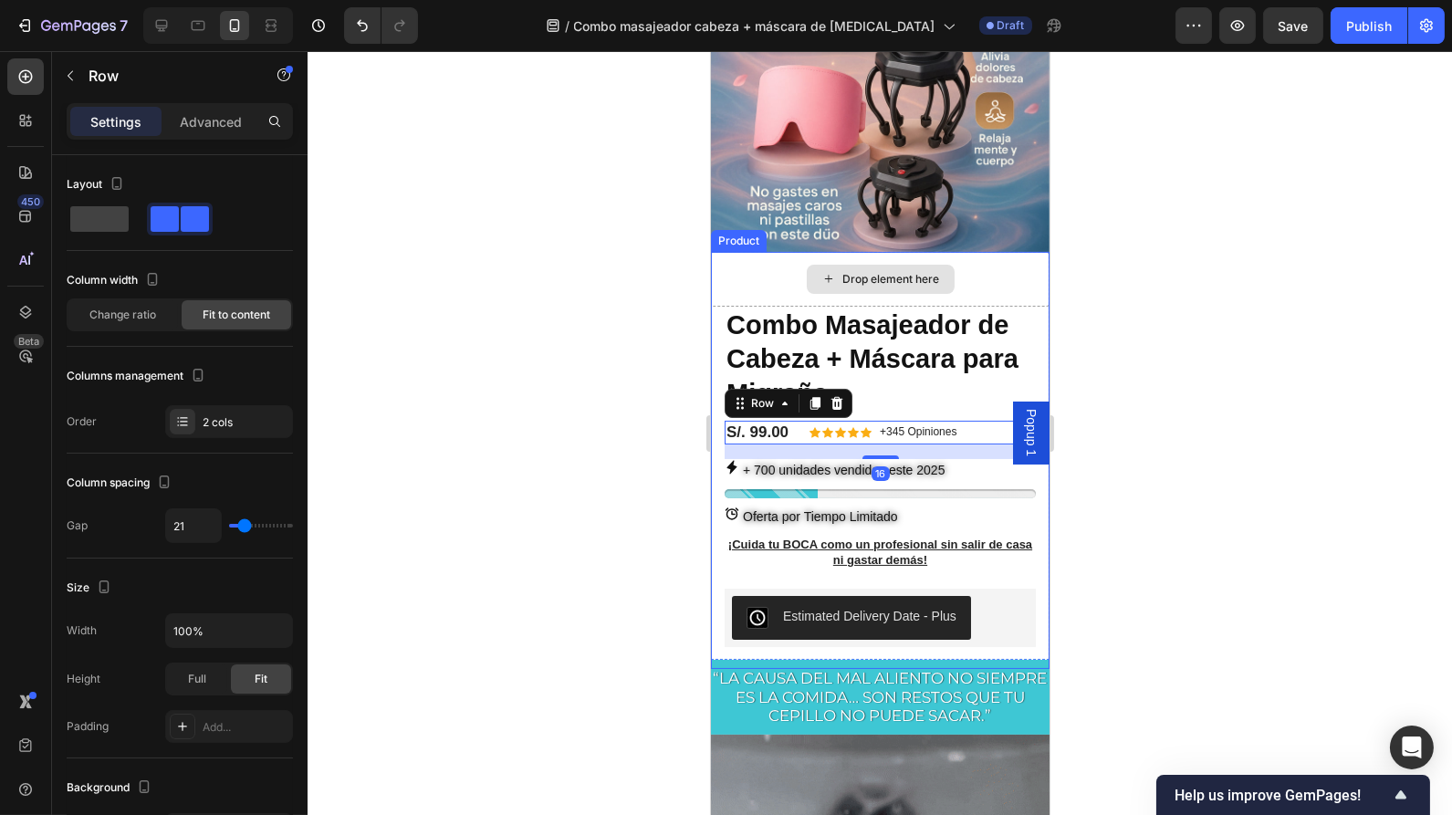
click at [989, 252] on div "Drop element here" at bounding box center [879, 279] width 339 height 55
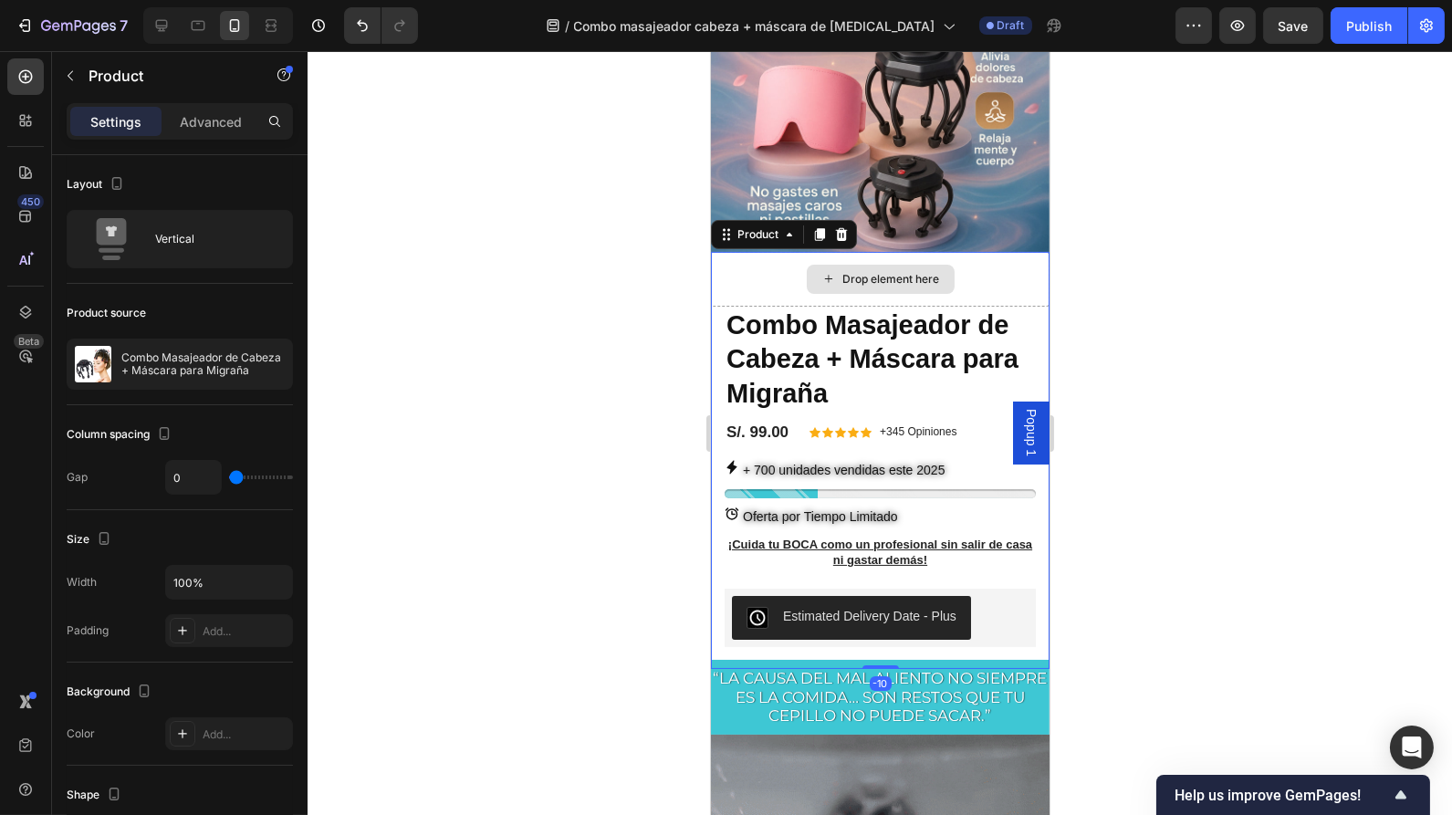
click at [989, 252] on div "Drop element here" at bounding box center [879, 279] width 339 height 55
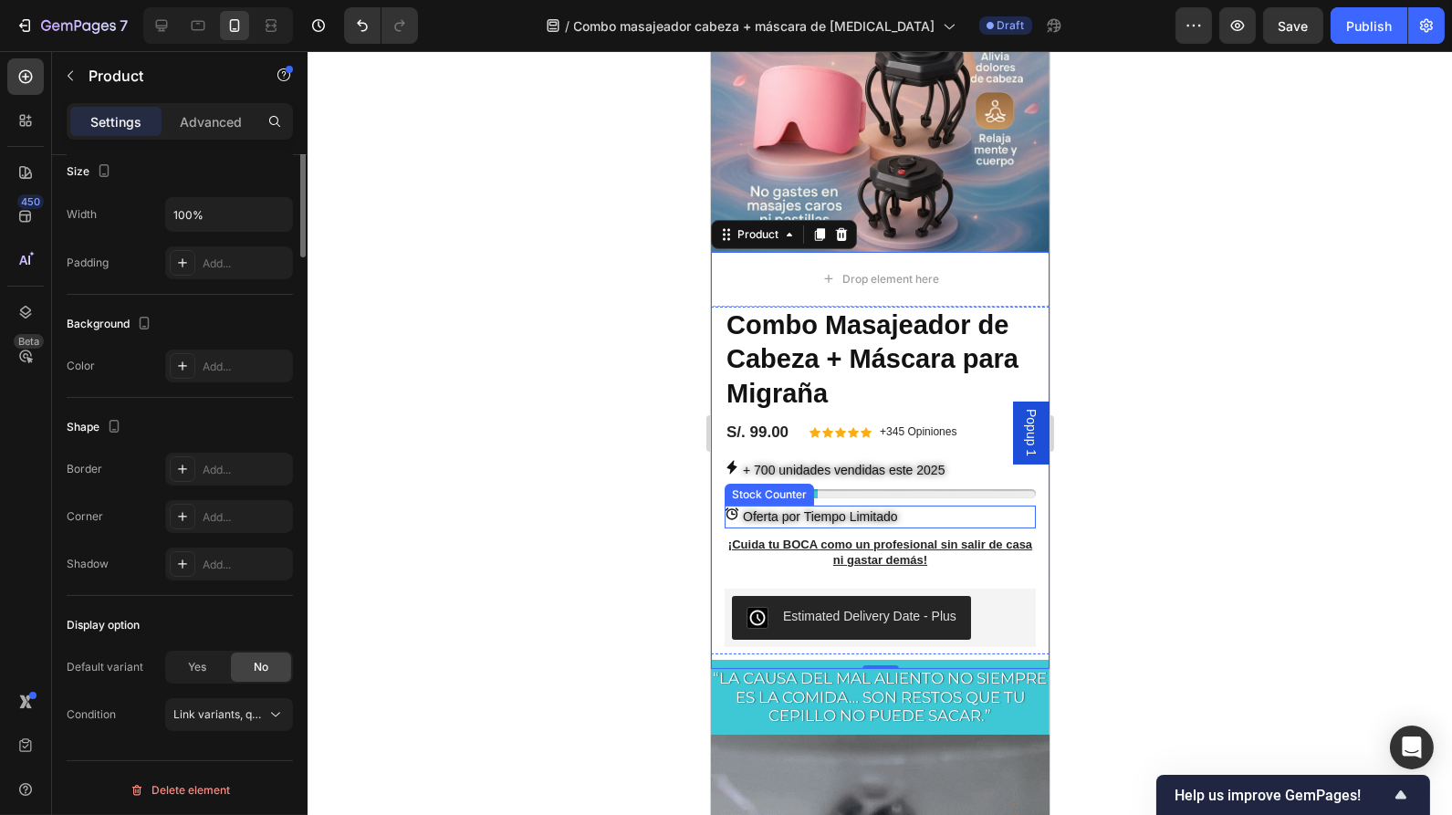
scroll to position [0, 0]
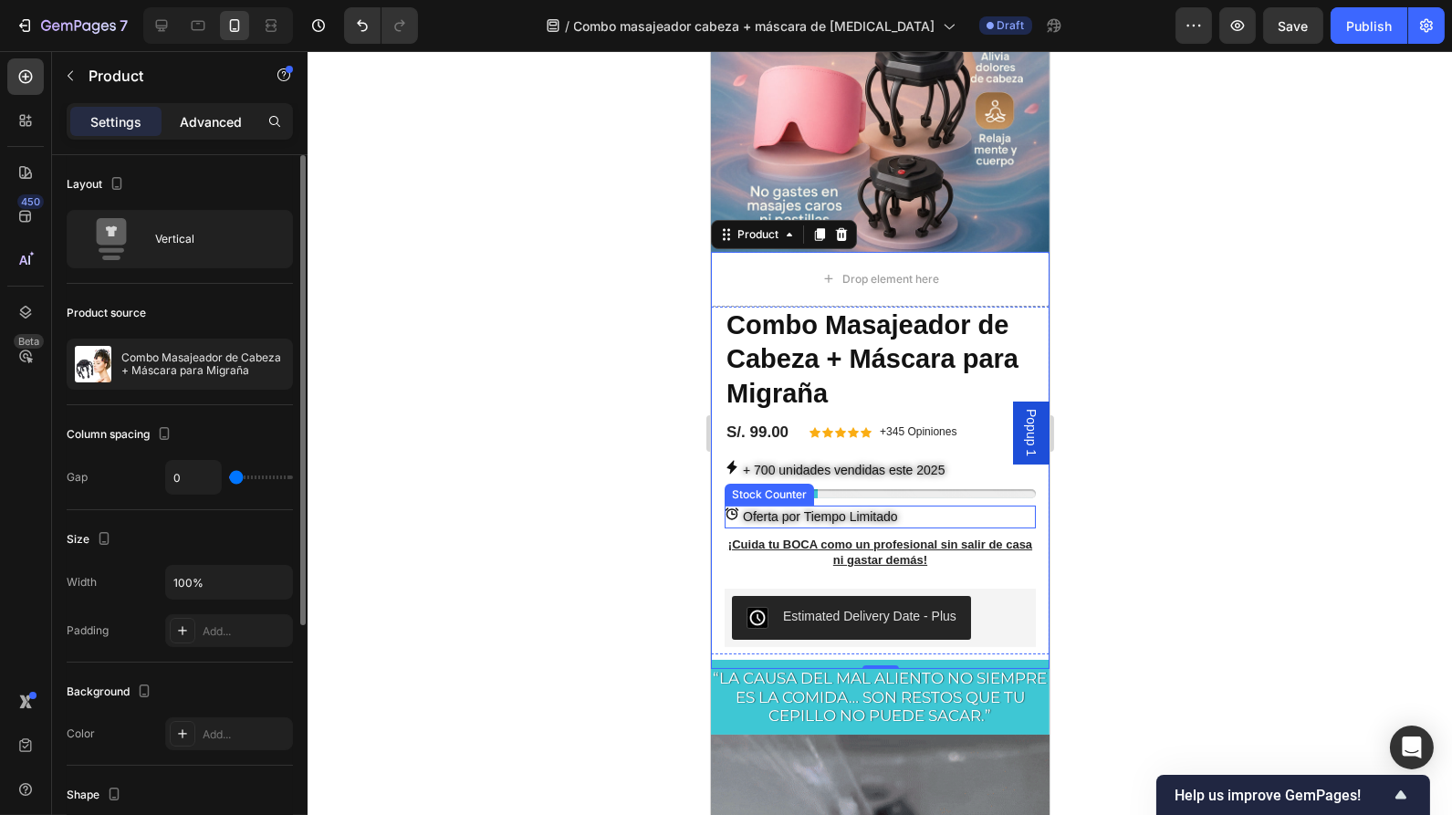
click at [199, 127] on p "Advanced" at bounding box center [211, 121] width 62 height 19
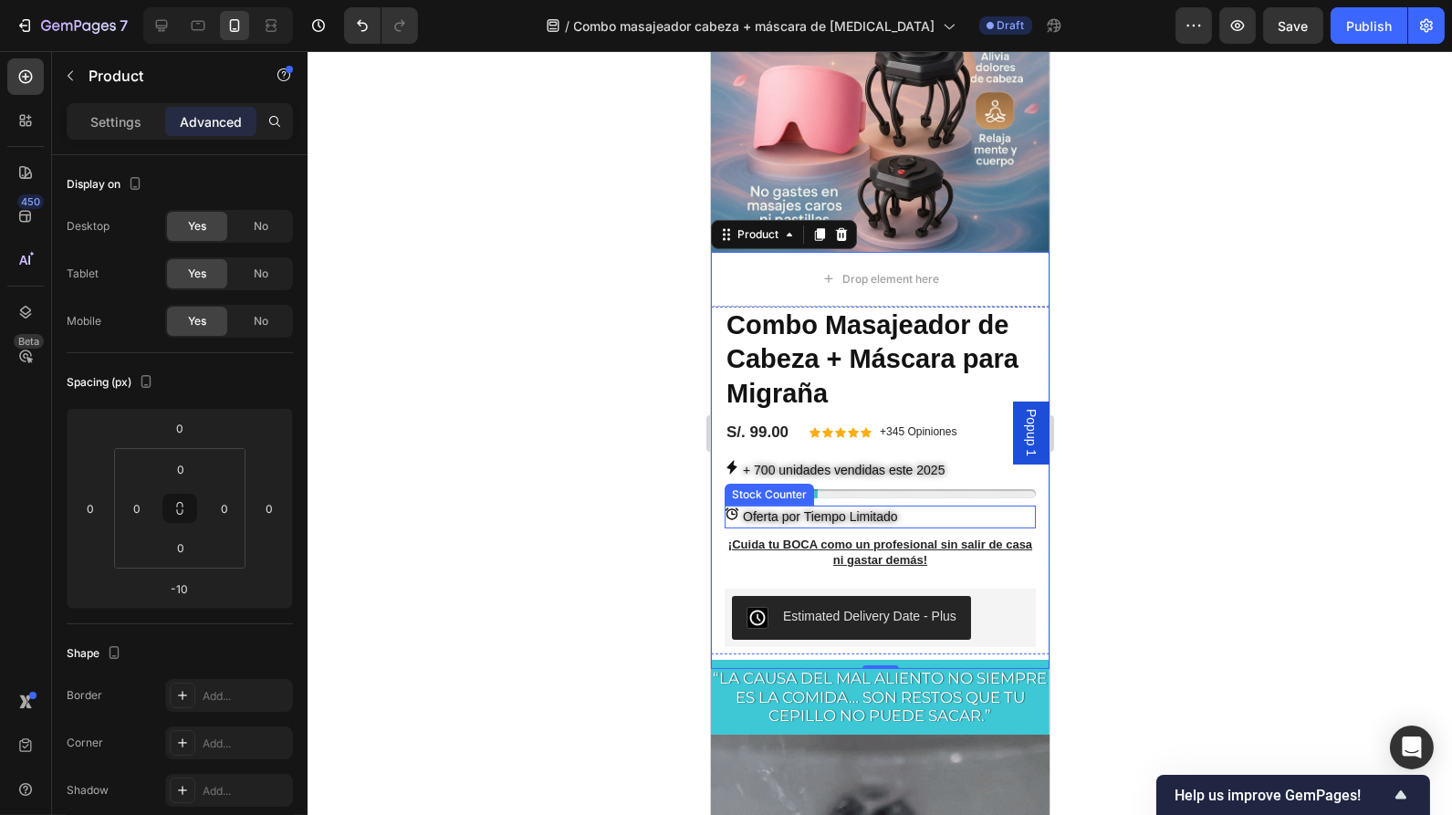
click at [199, 127] on p "Advanced" at bounding box center [211, 121] width 62 height 19
click at [109, 129] on p "Settings" at bounding box center [115, 121] width 51 height 19
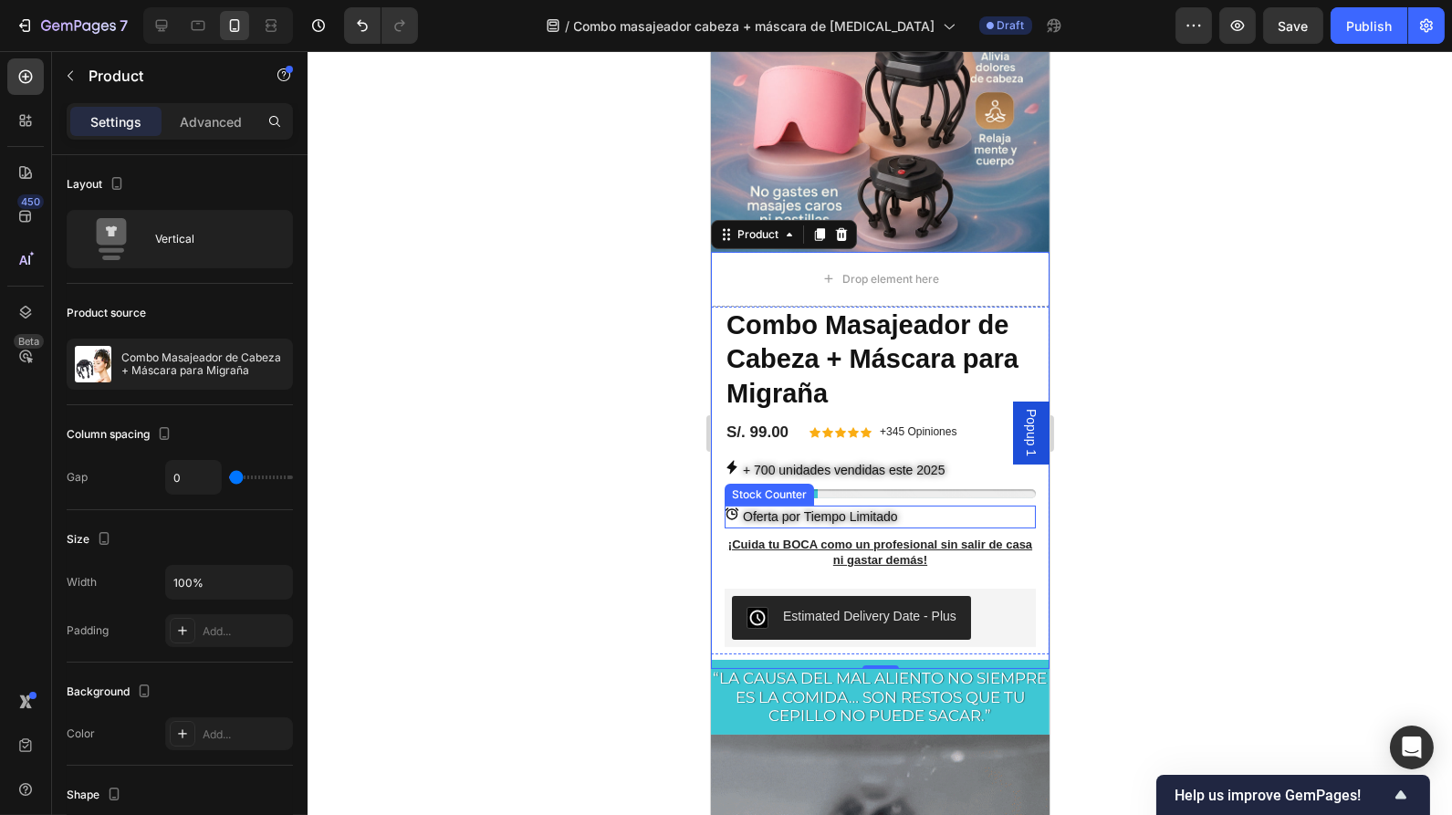
click at [127, 117] on p "Settings" at bounding box center [115, 121] width 51 height 19
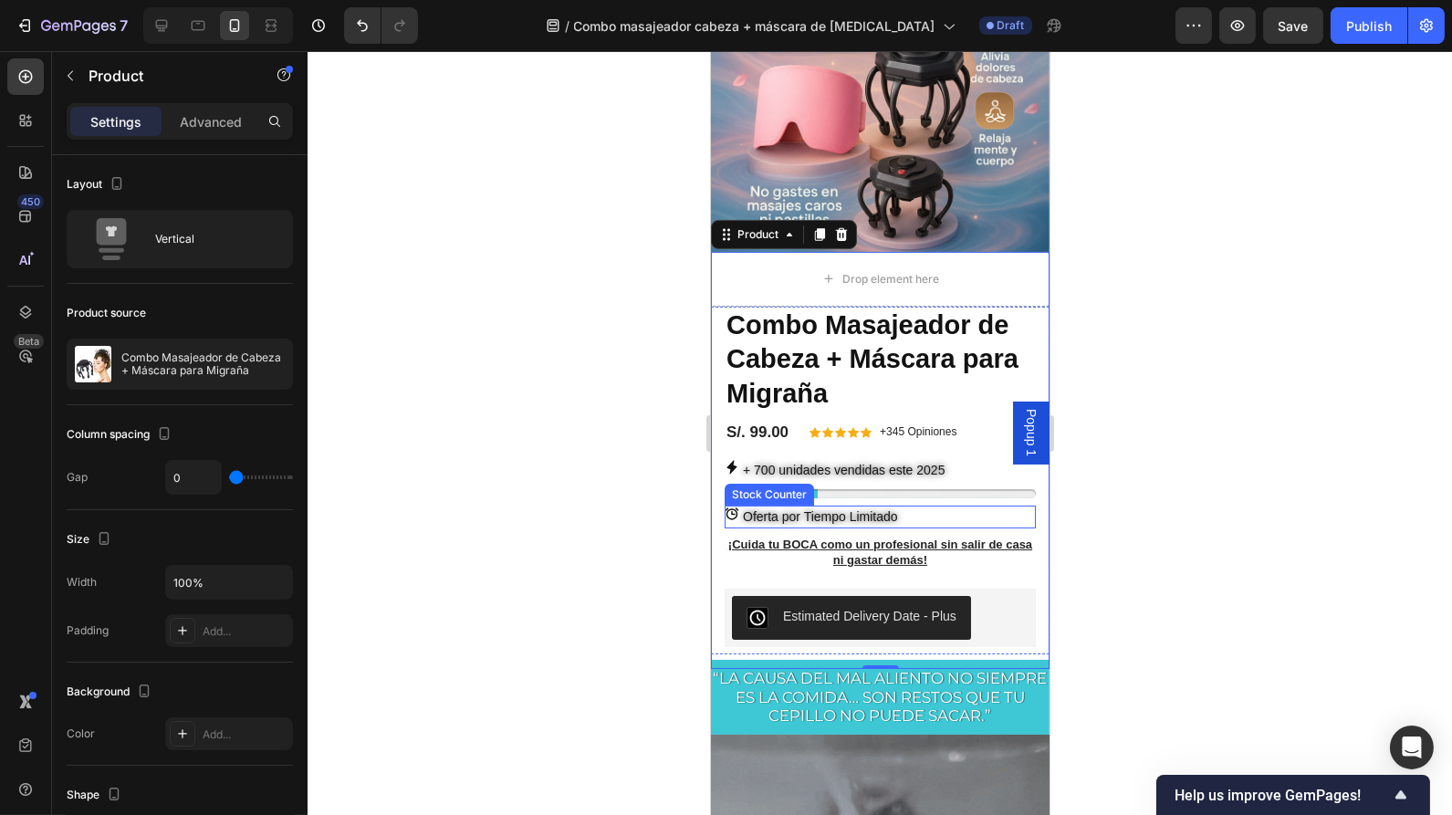
click at [127, 117] on p "Settings" at bounding box center [115, 121] width 51 height 19
click at [114, 112] on p "Settings" at bounding box center [115, 121] width 51 height 19
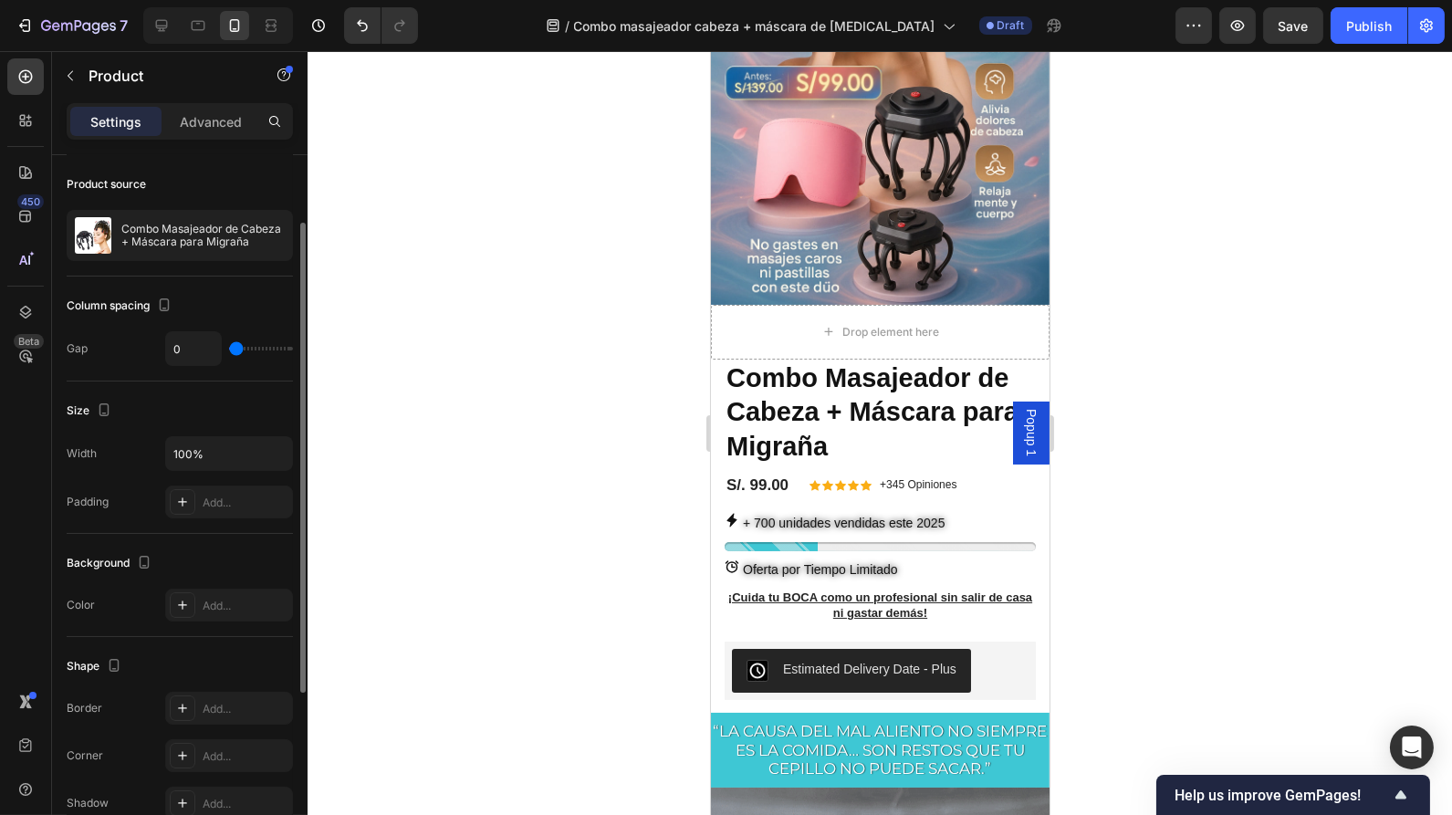
scroll to position [119, 0]
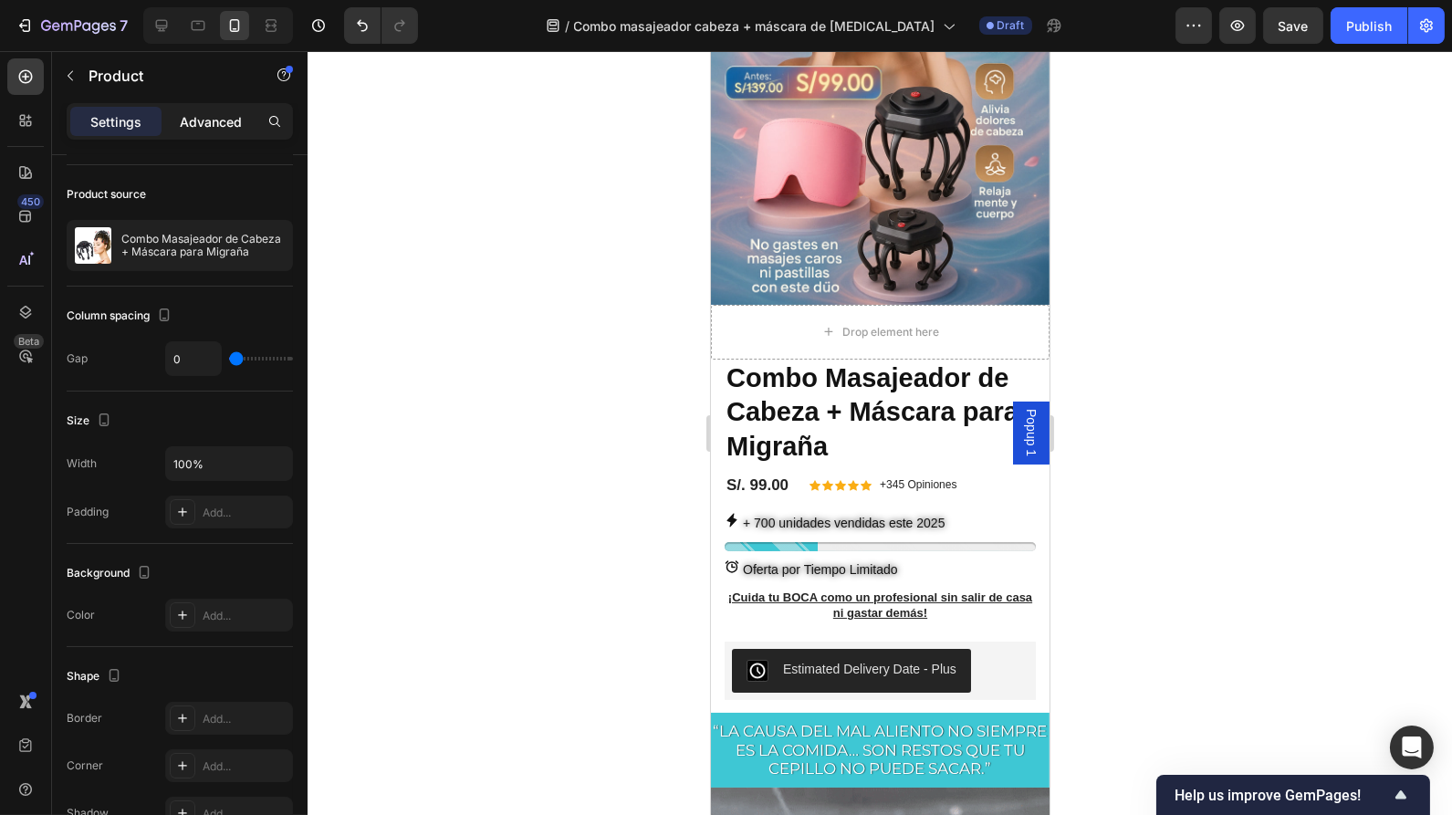
click at [201, 133] on div "Advanced" at bounding box center [210, 121] width 91 height 29
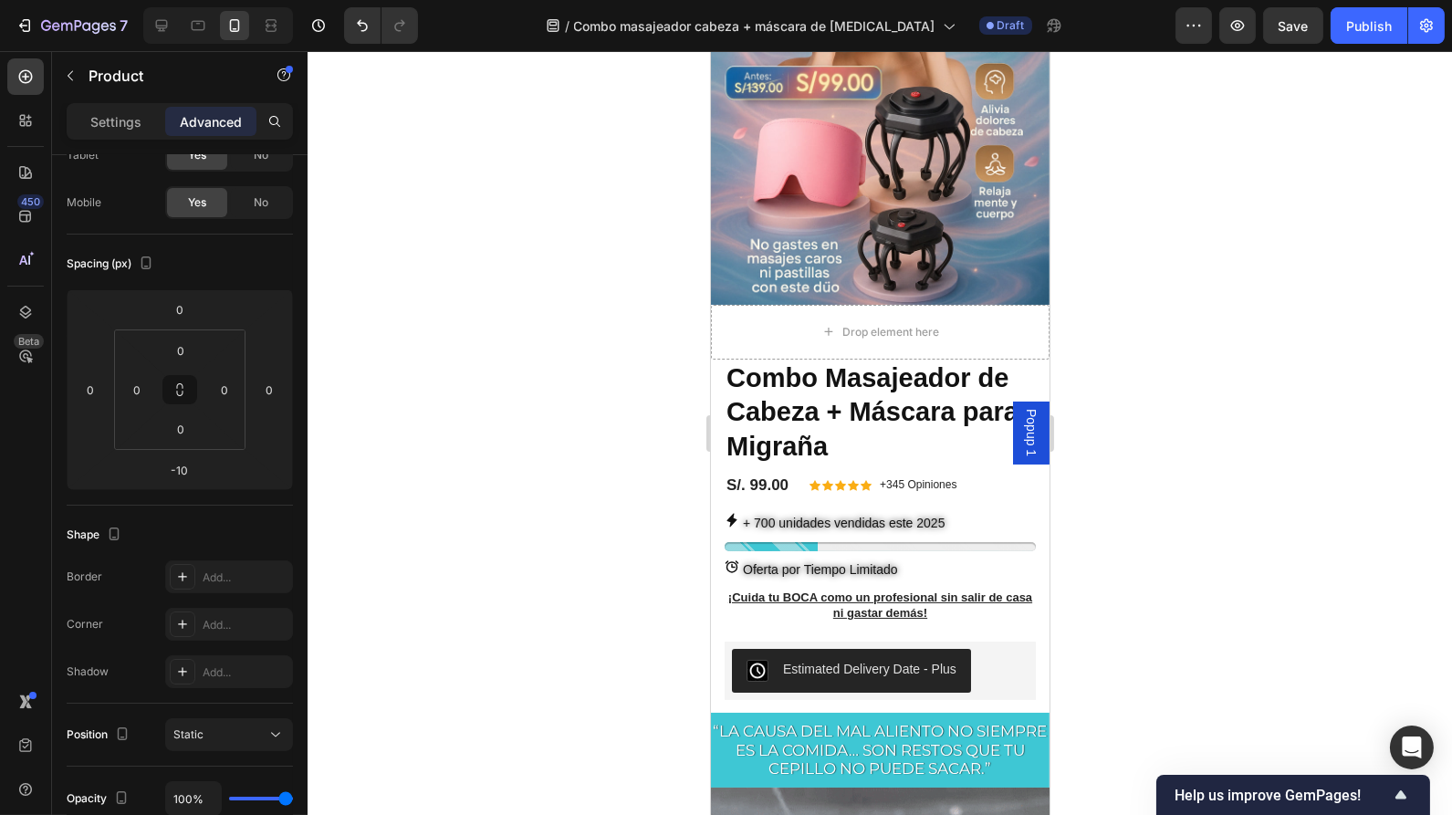
click at [193, 121] on p "Advanced" at bounding box center [211, 121] width 62 height 19
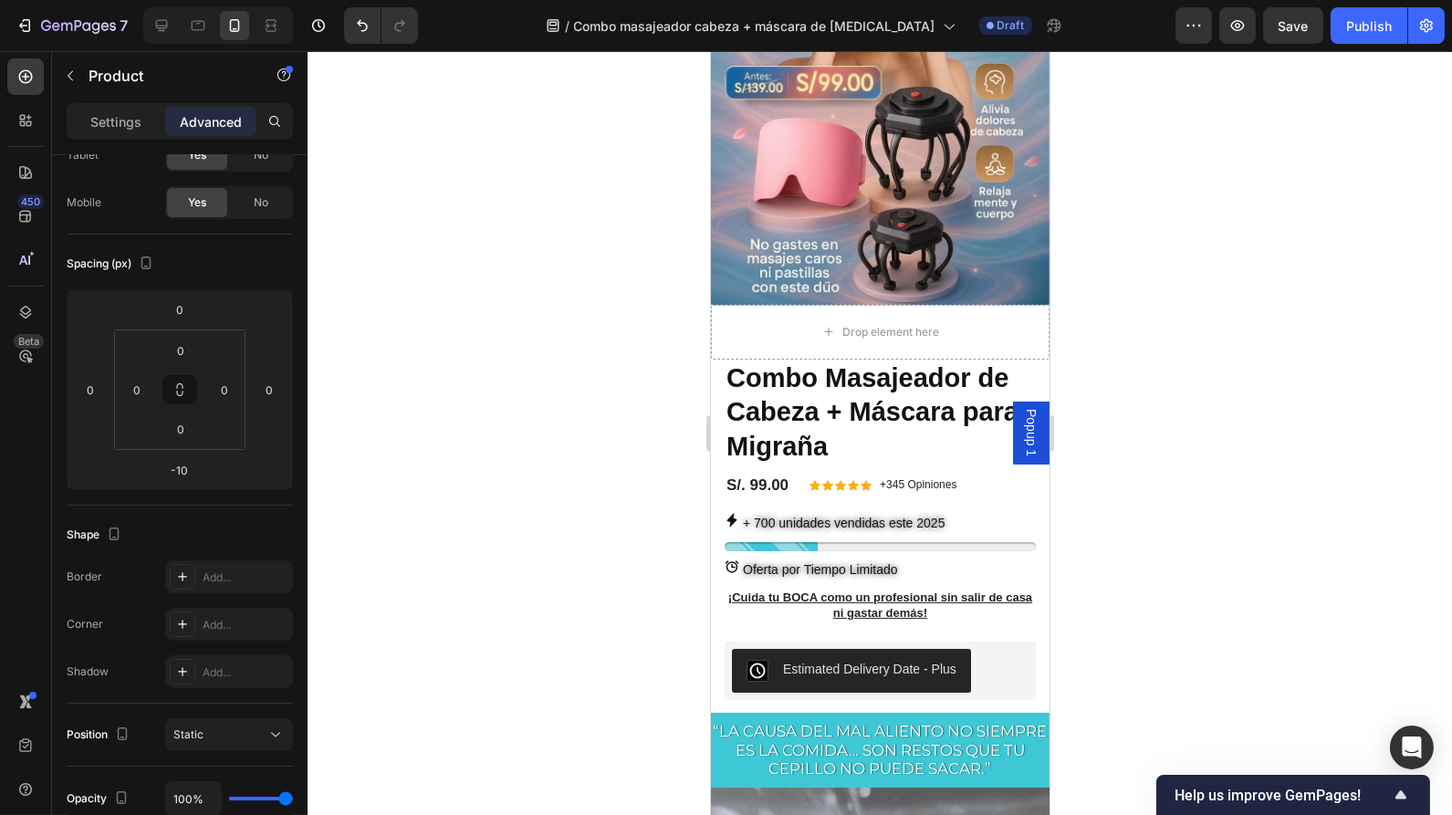
click at [193, 121] on p "Advanced" at bounding box center [211, 121] width 62 height 19
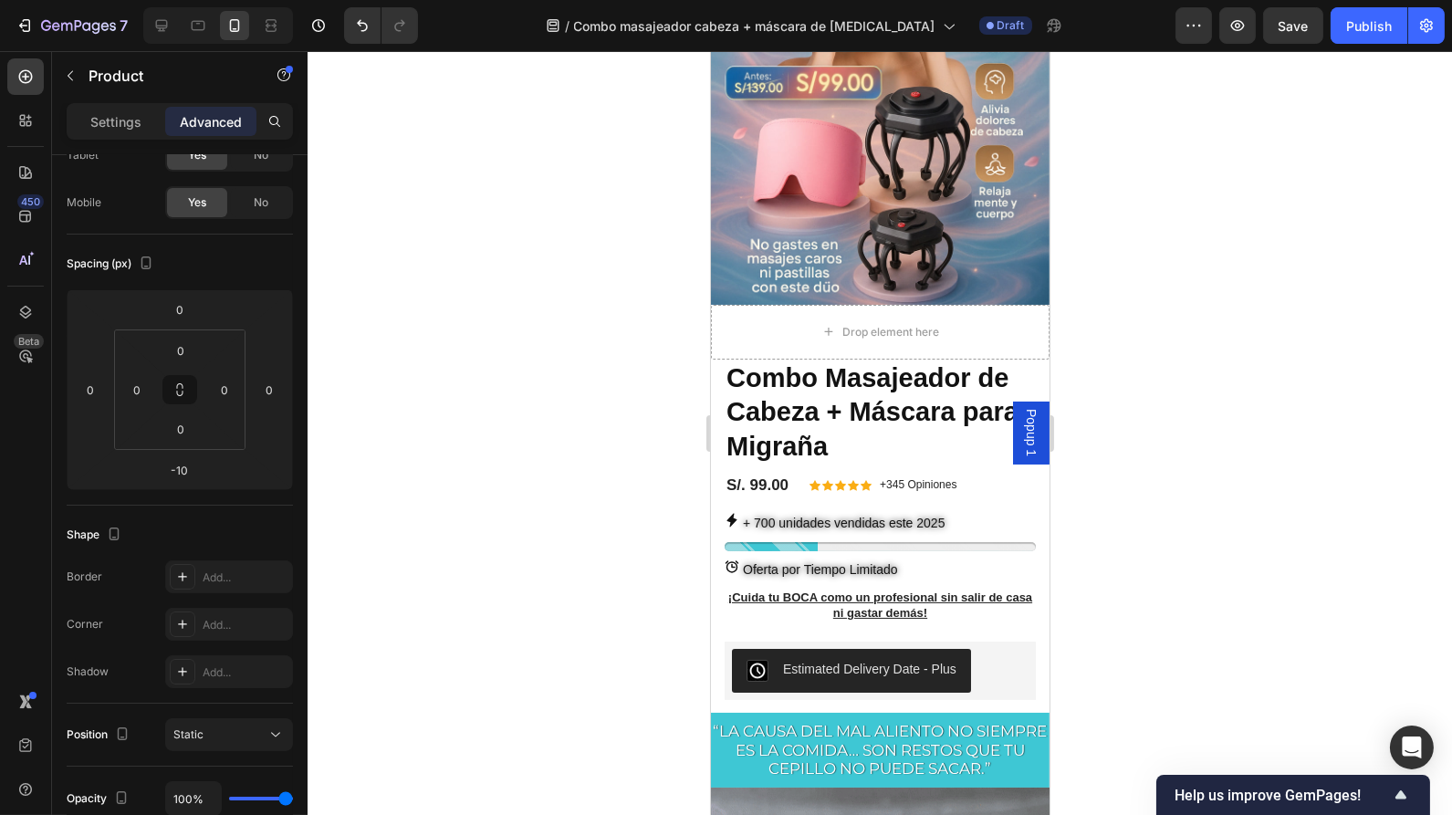
click at [193, 121] on p "Advanced" at bounding box center [211, 121] width 62 height 19
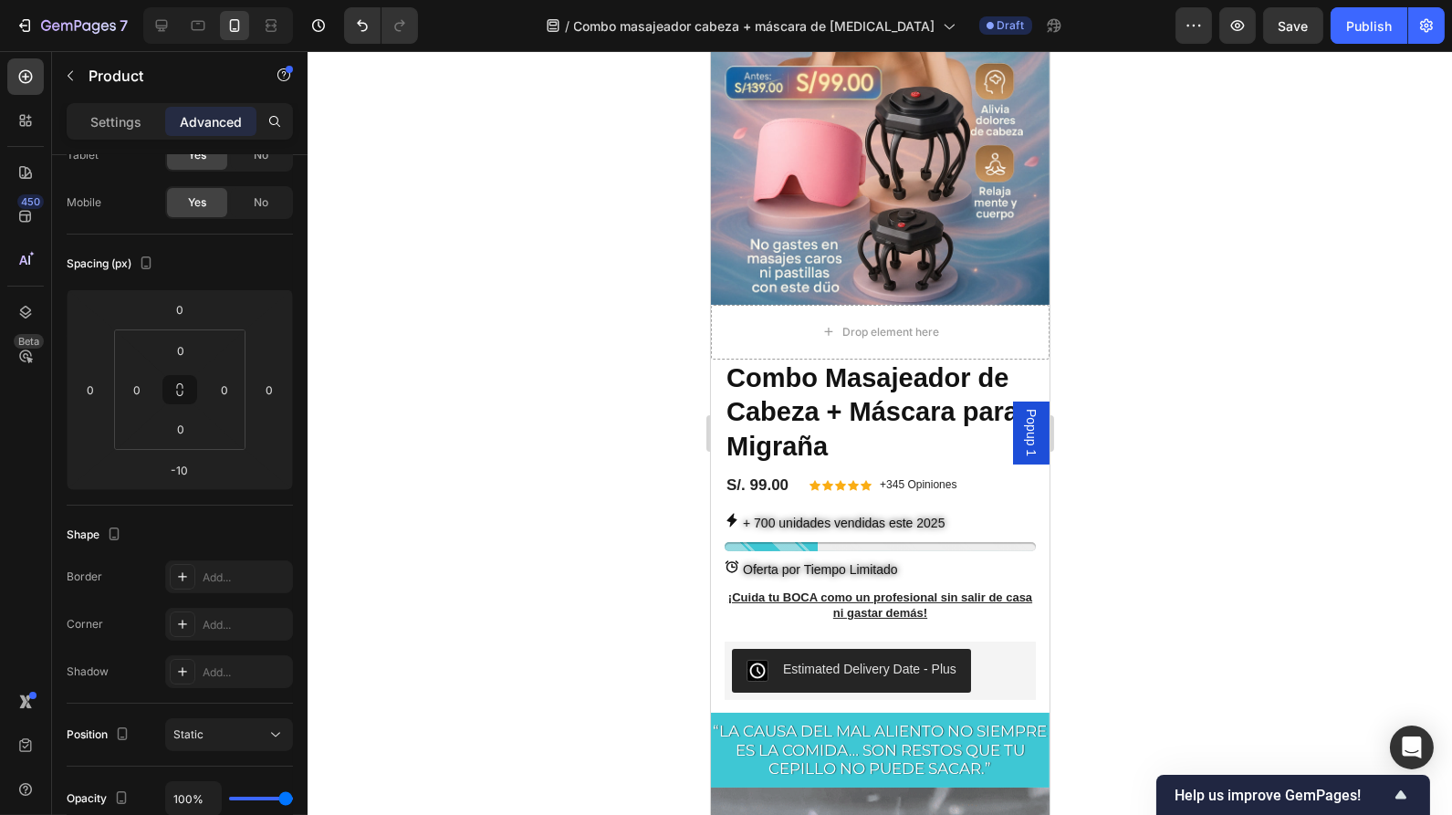
click at [193, 121] on p "Advanced" at bounding box center [211, 121] width 62 height 19
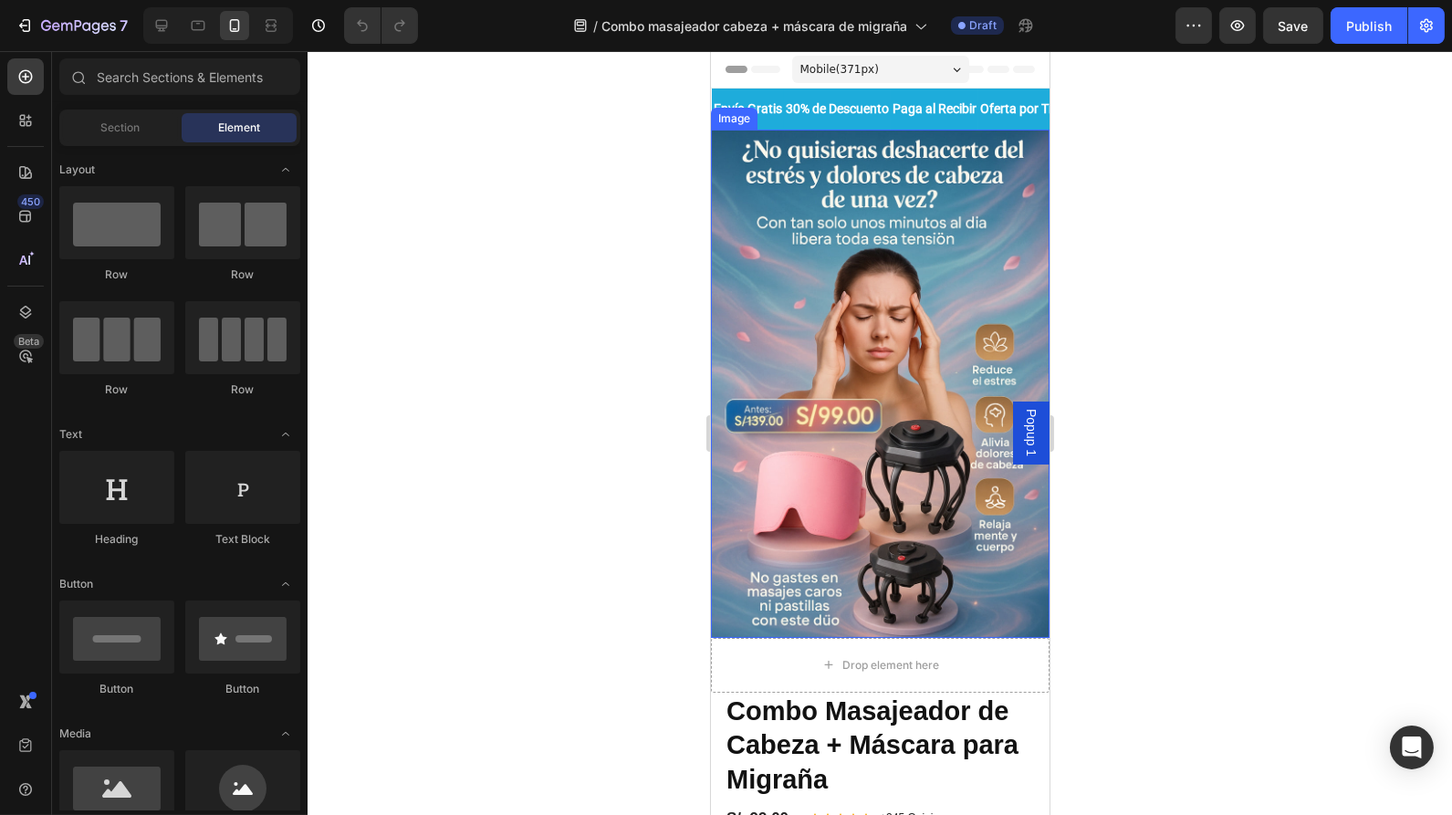
click at [670, 476] on div at bounding box center [880, 433] width 1145 height 764
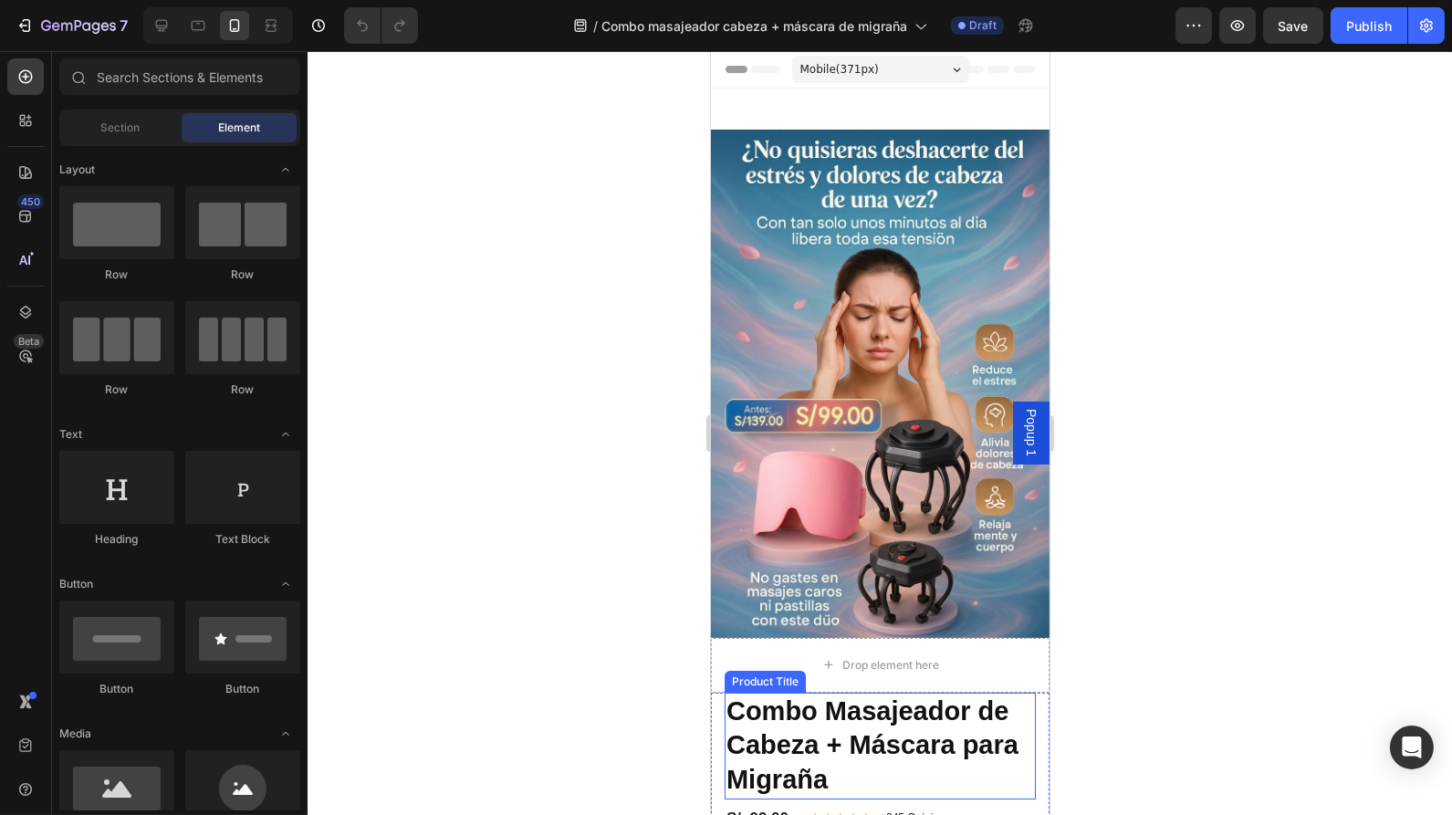
scroll to position [388, 0]
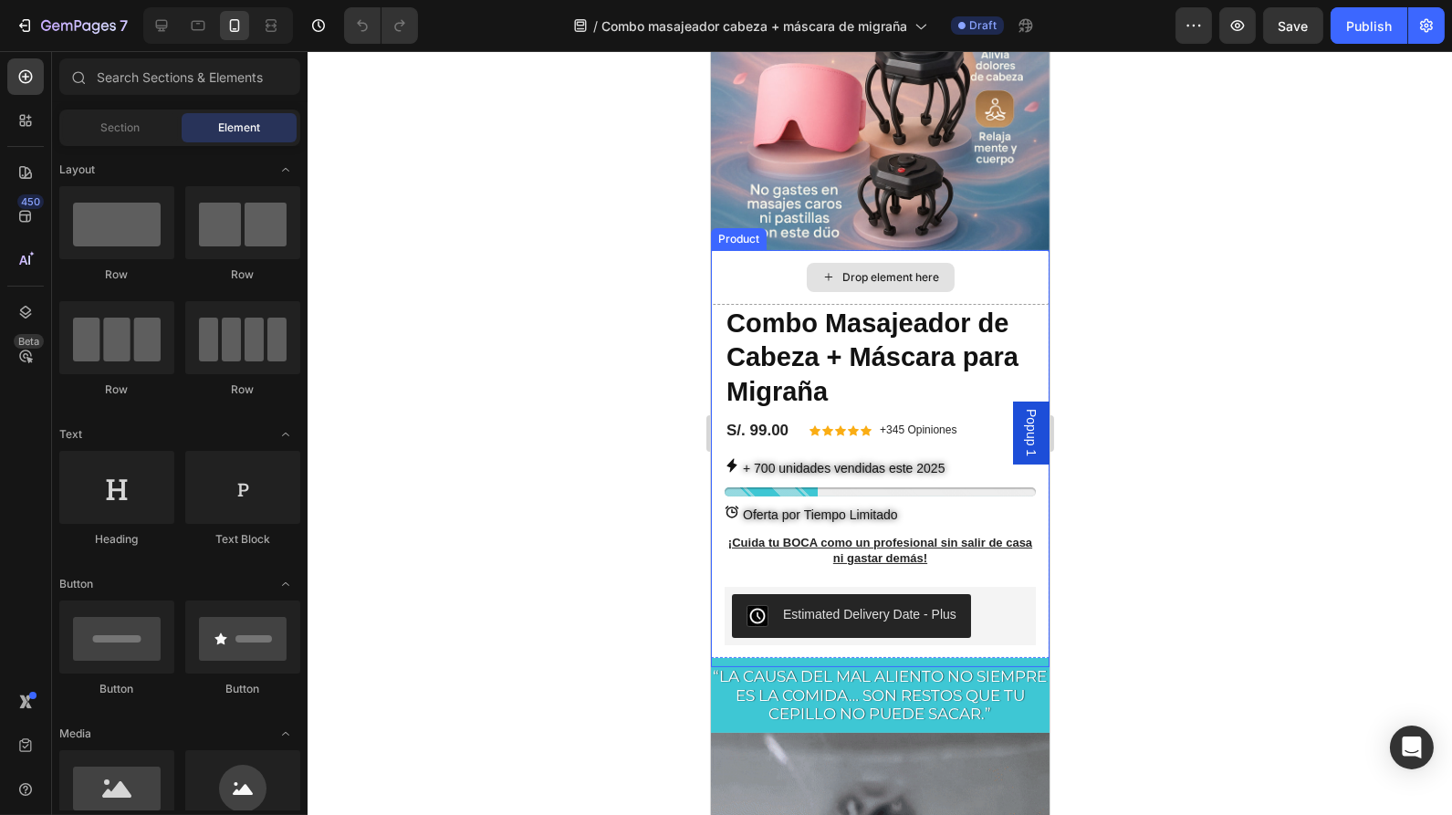
click at [741, 250] on div "Drop element here" at bounding box center [879, 277] width 339 height 55
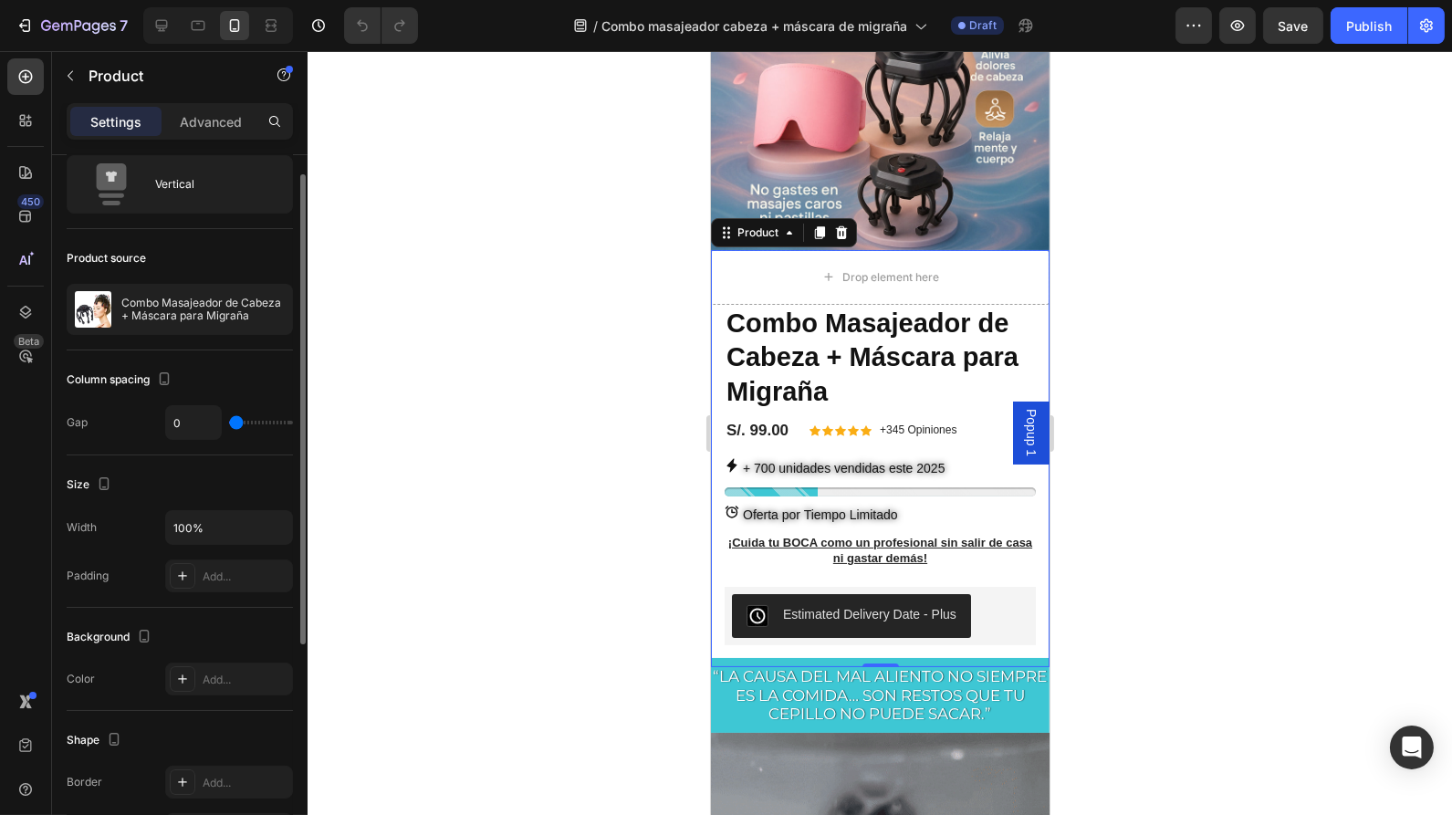
scroll to position [0, 0]
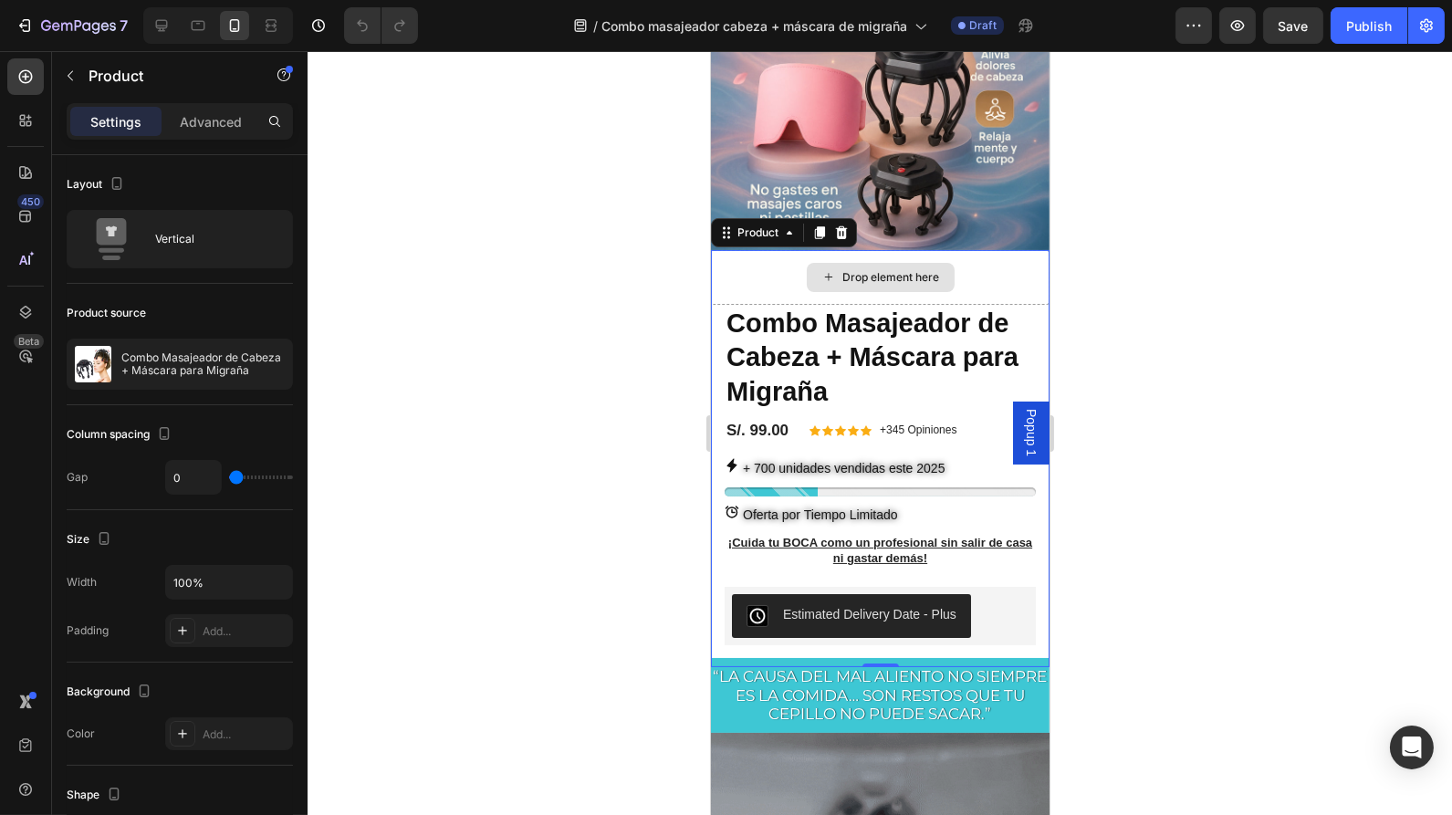
click at [903, 270] on div "Drop element here" at bounding box center [891, 277] width 97 height 15
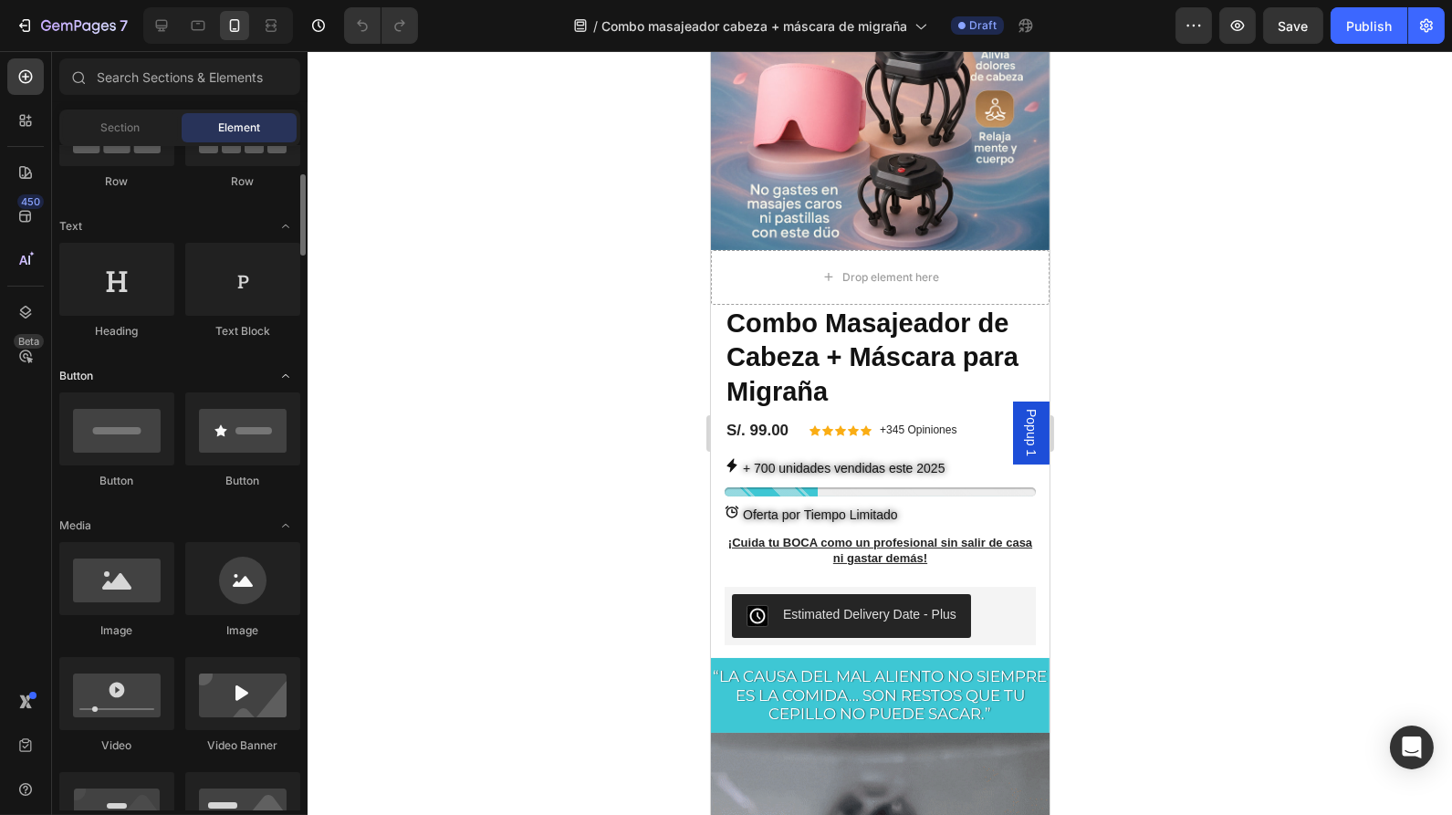
scroll to position [211, 0]
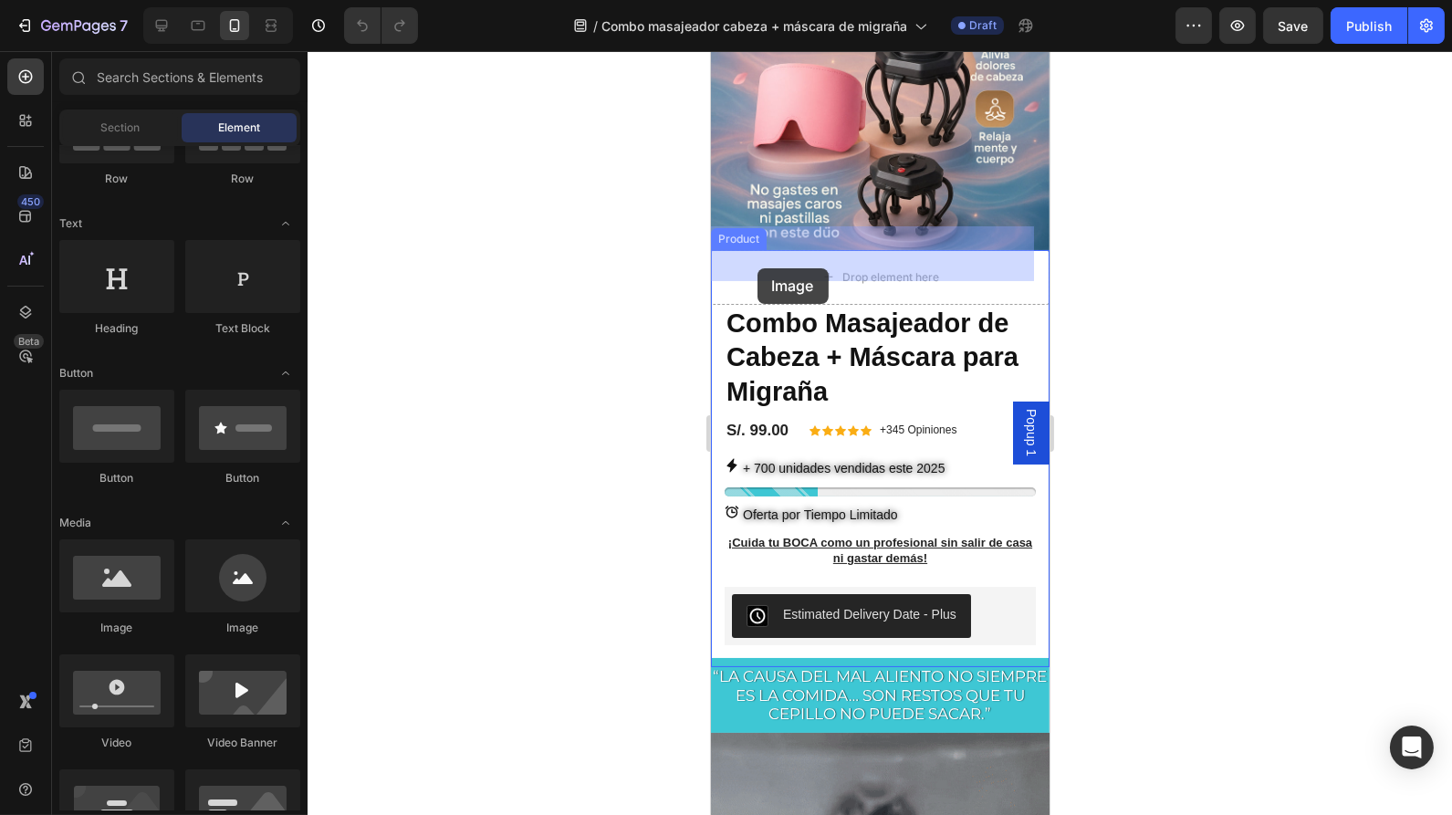
drag, startPoint x: 937, startPoint y: 633, endPoint x: 757, endPoint y: 268, distance: 406.2
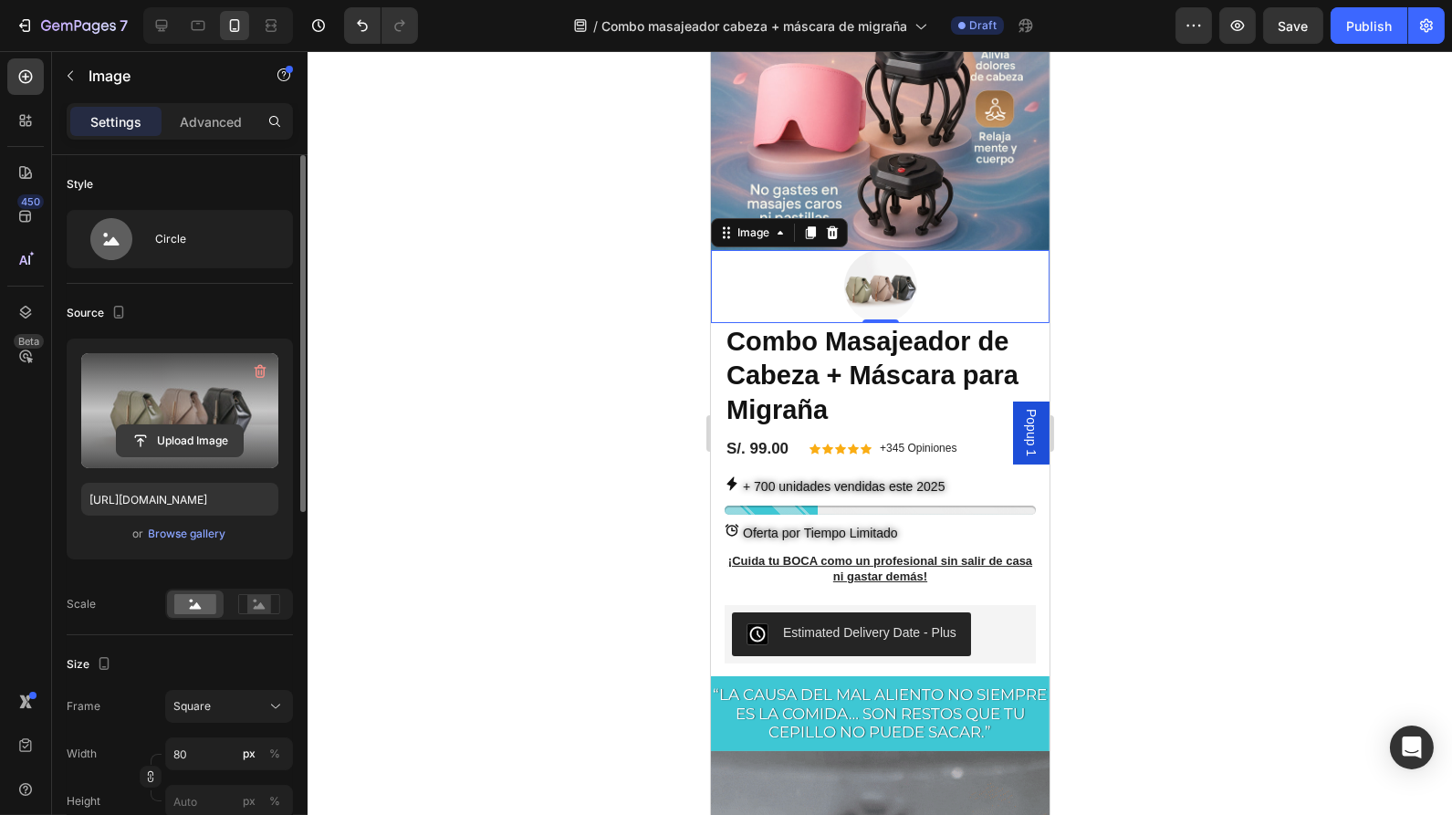
click at [200, 435] on input "file" at bounding box center [180, 440] width 126 height 31
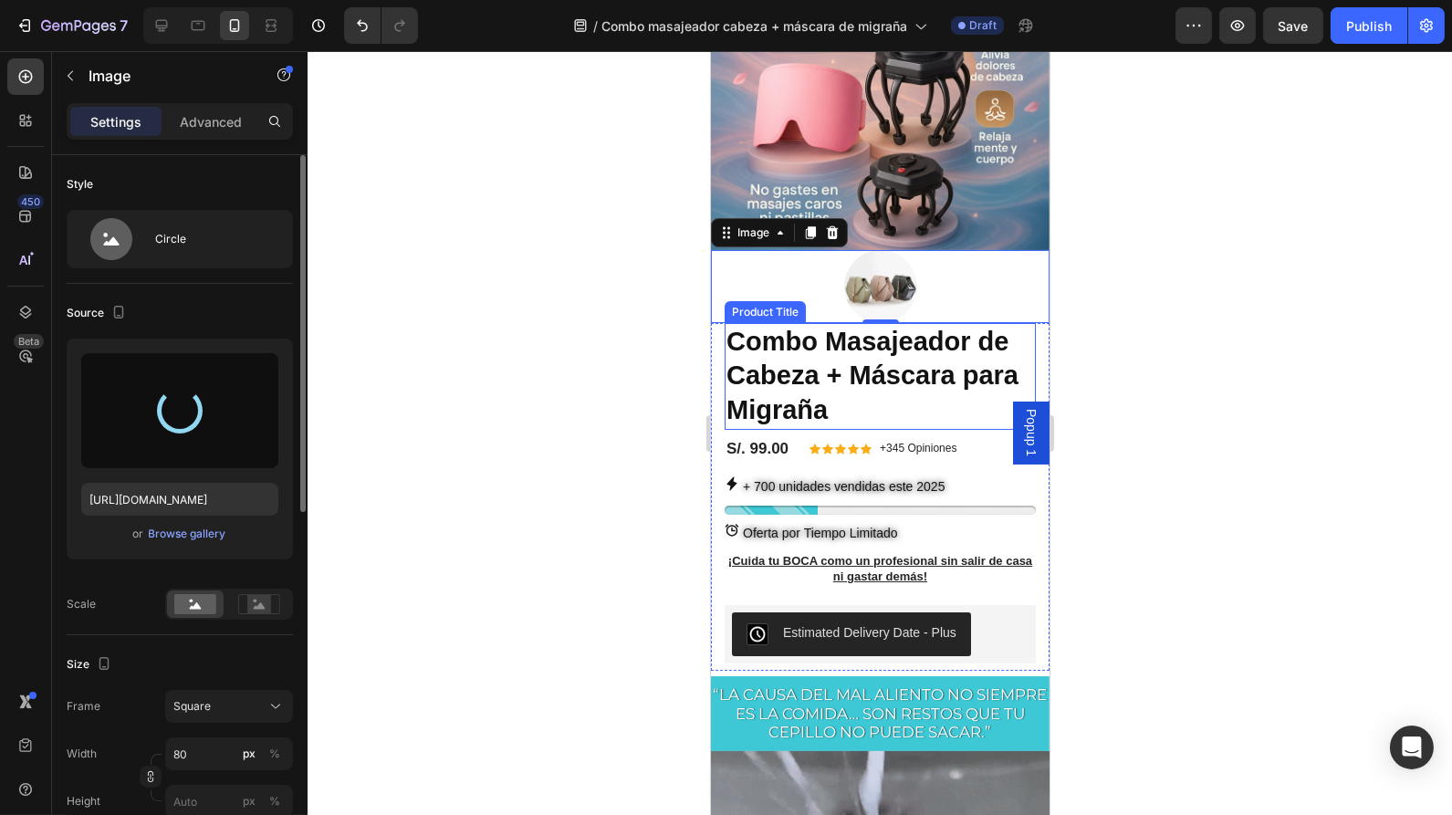
type input "https://cdn.shopify.com/s/files/1/0650/2894/8103/files/gempages_563434266701071…"
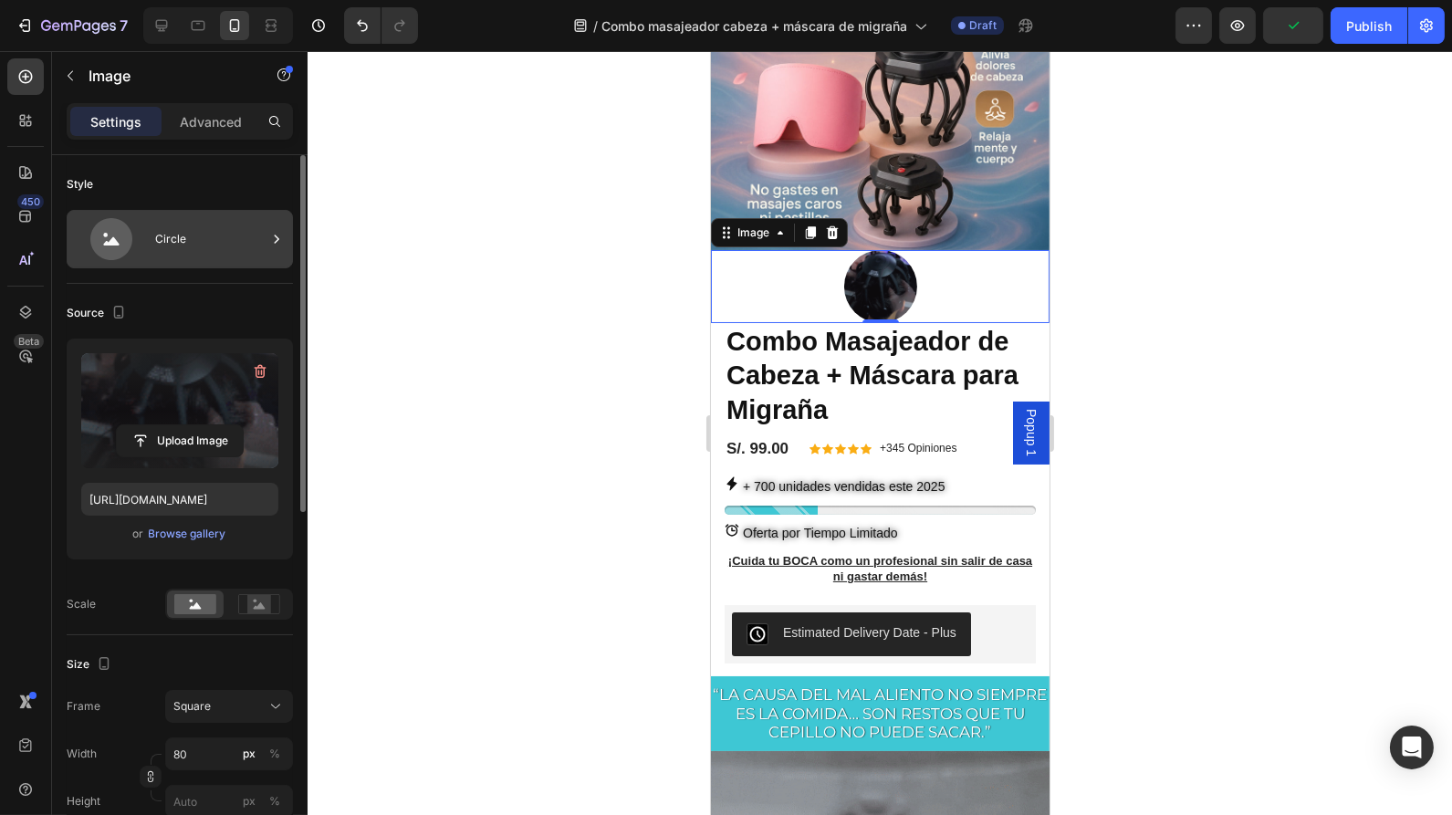
click at [190, 232] on div "Circle" at bounding box center [210, 239] width 111 height 42
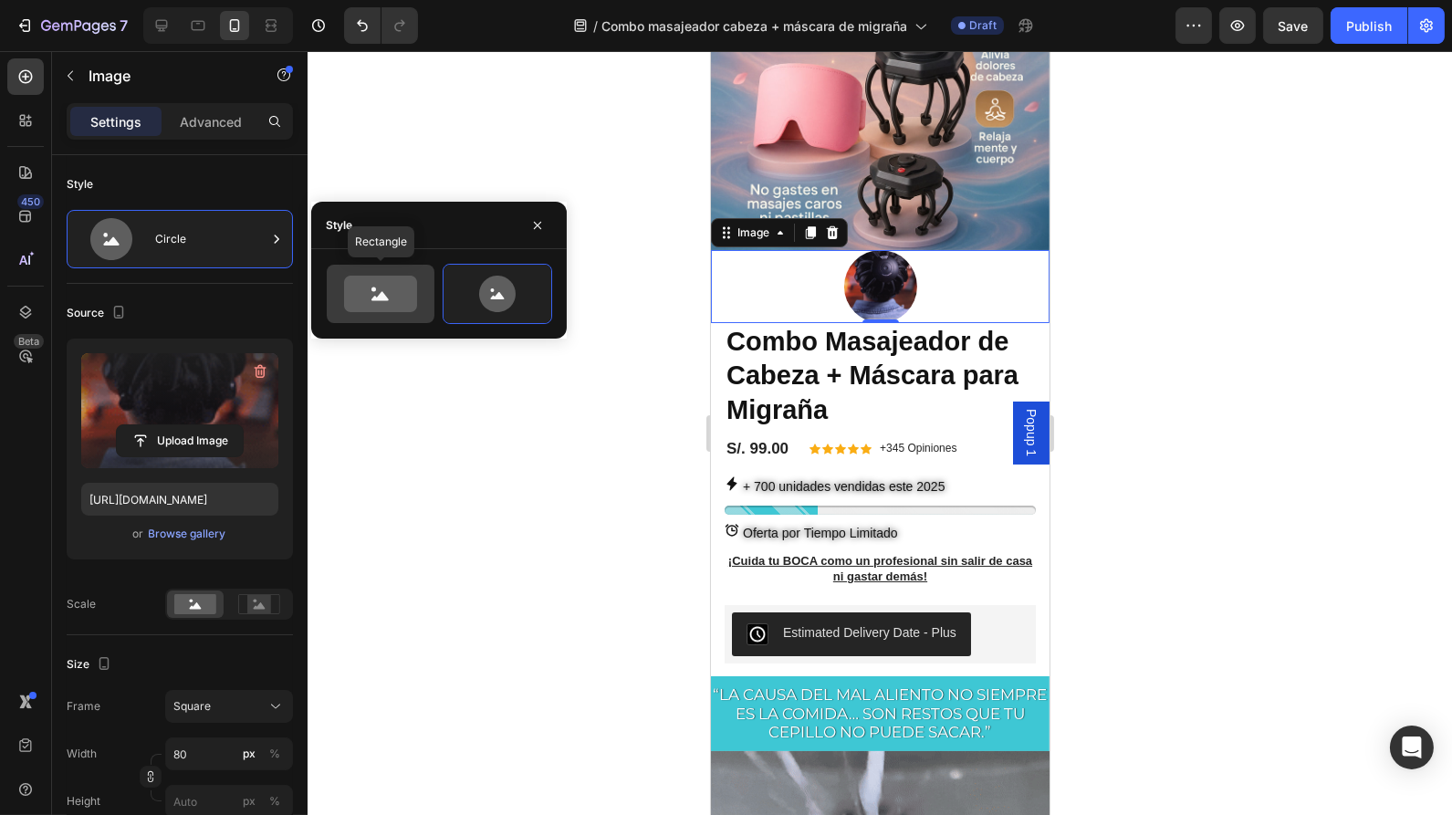
click at [372, 292] on icon at bounding box center [380, 294] width 73 height 37
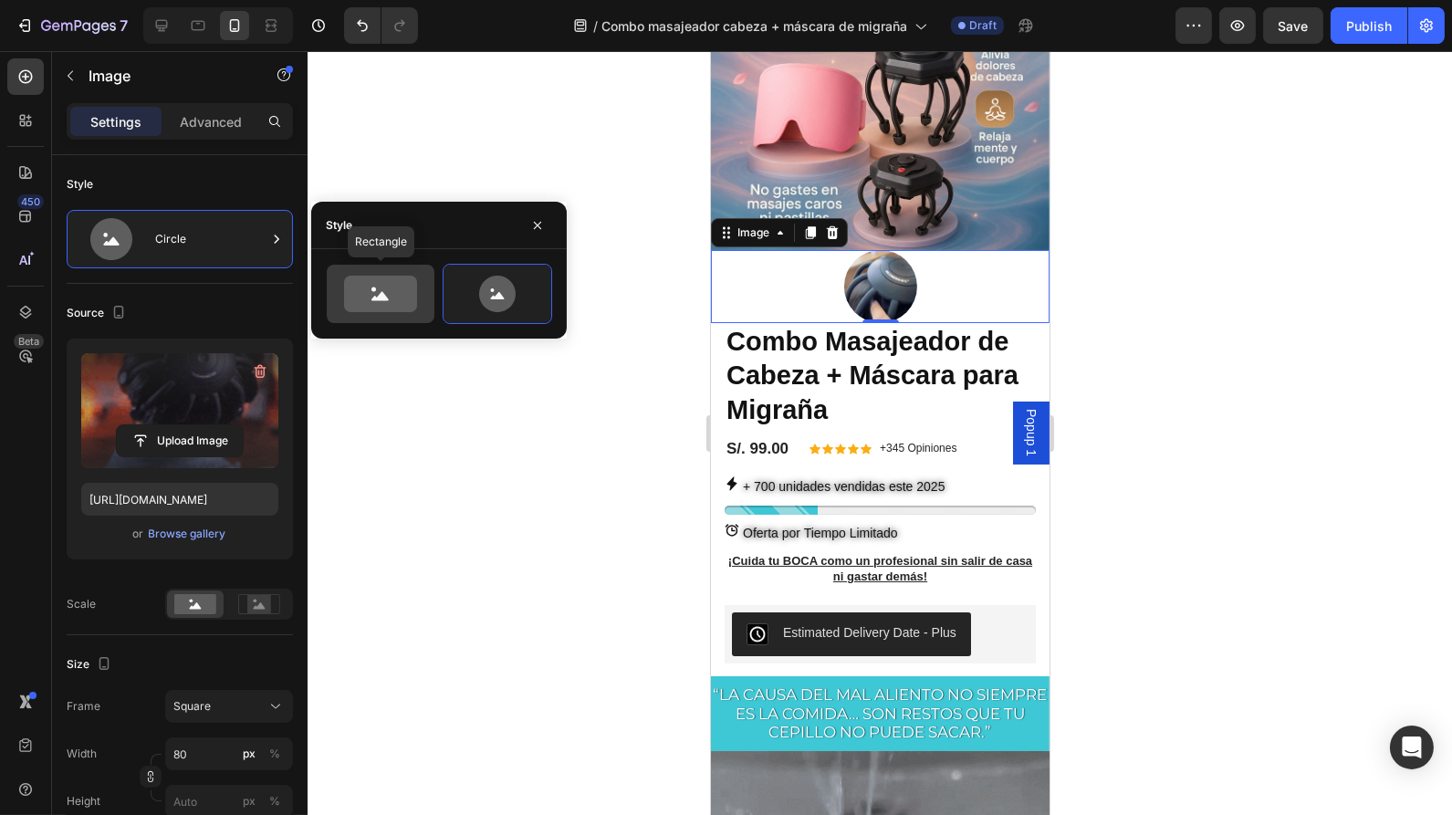
type input "100"
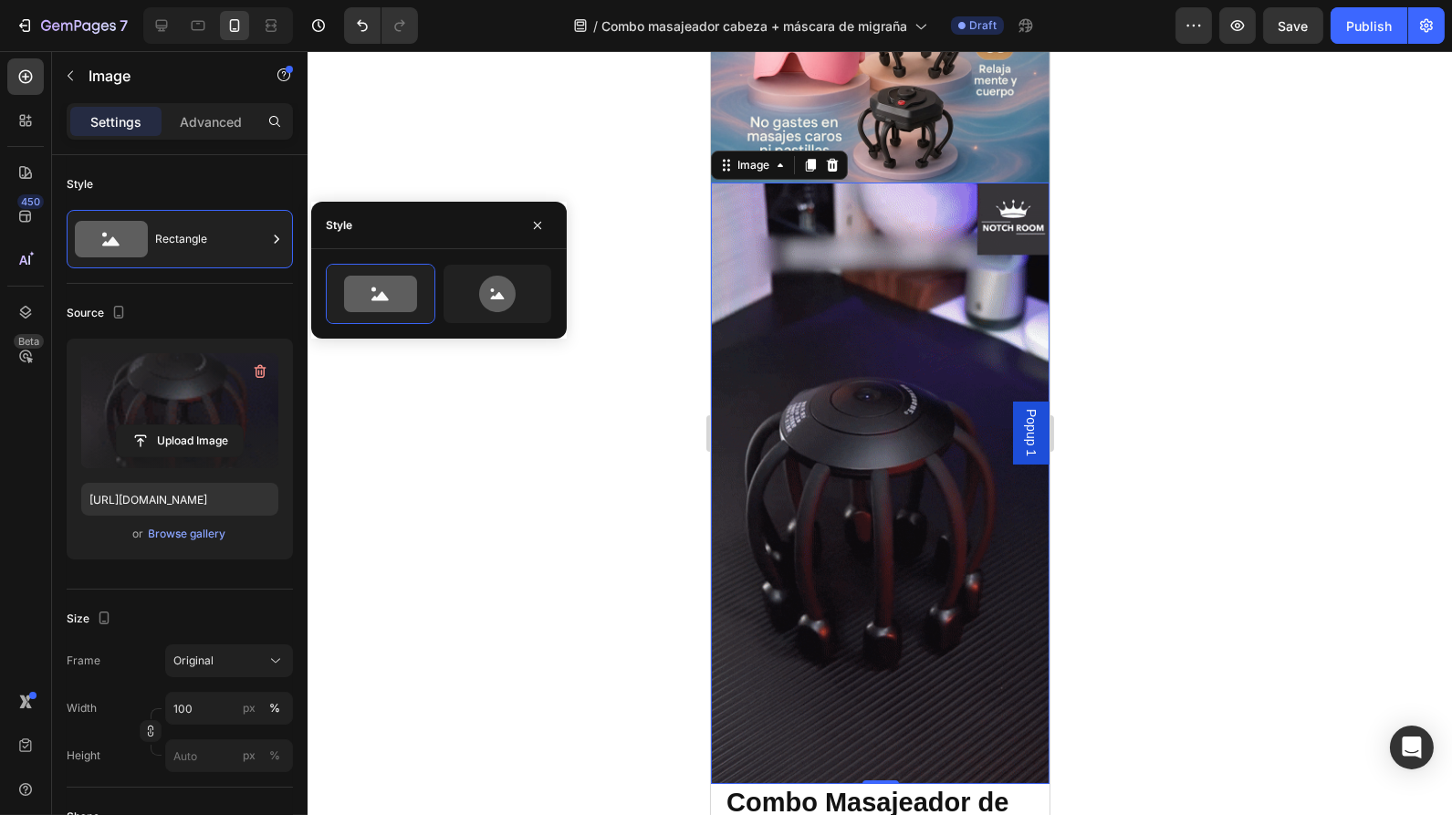
scroll to position [457, 0]
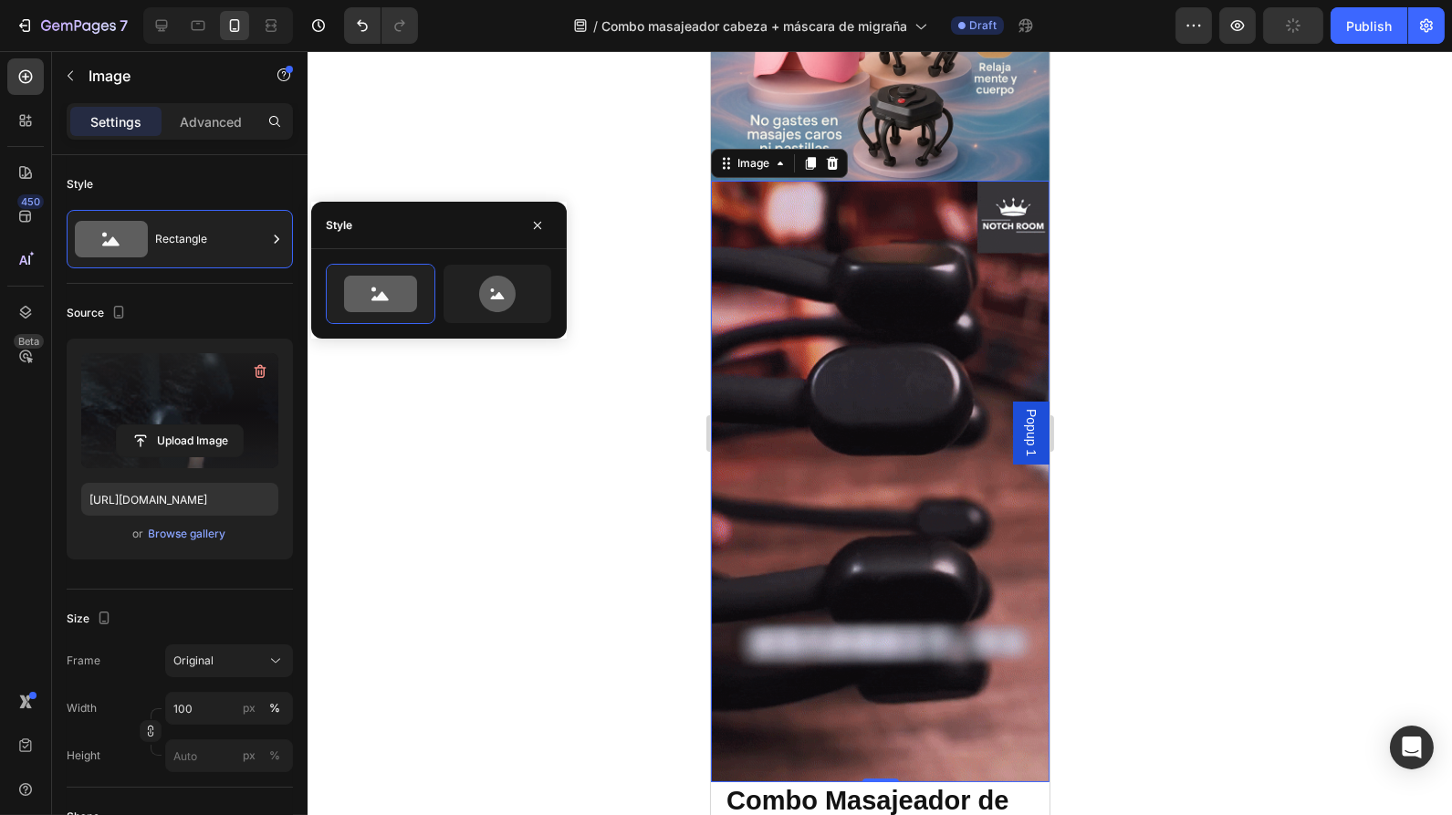
click at [523, 440] on div at bounding box center [880, 433] width 1145 height 764
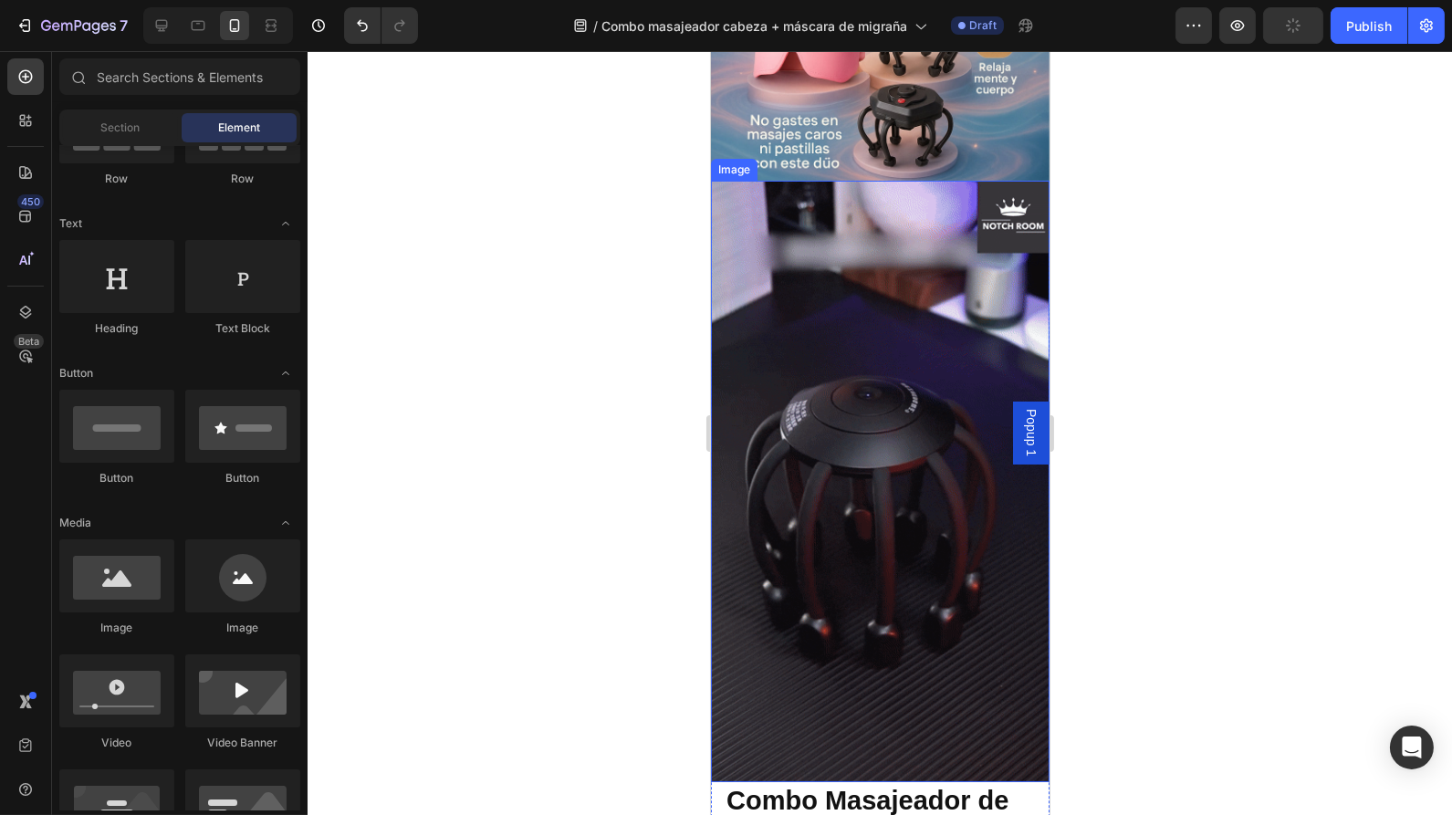
click at [835, 382] on img at bounding box center [879, 482] width 339 height 602
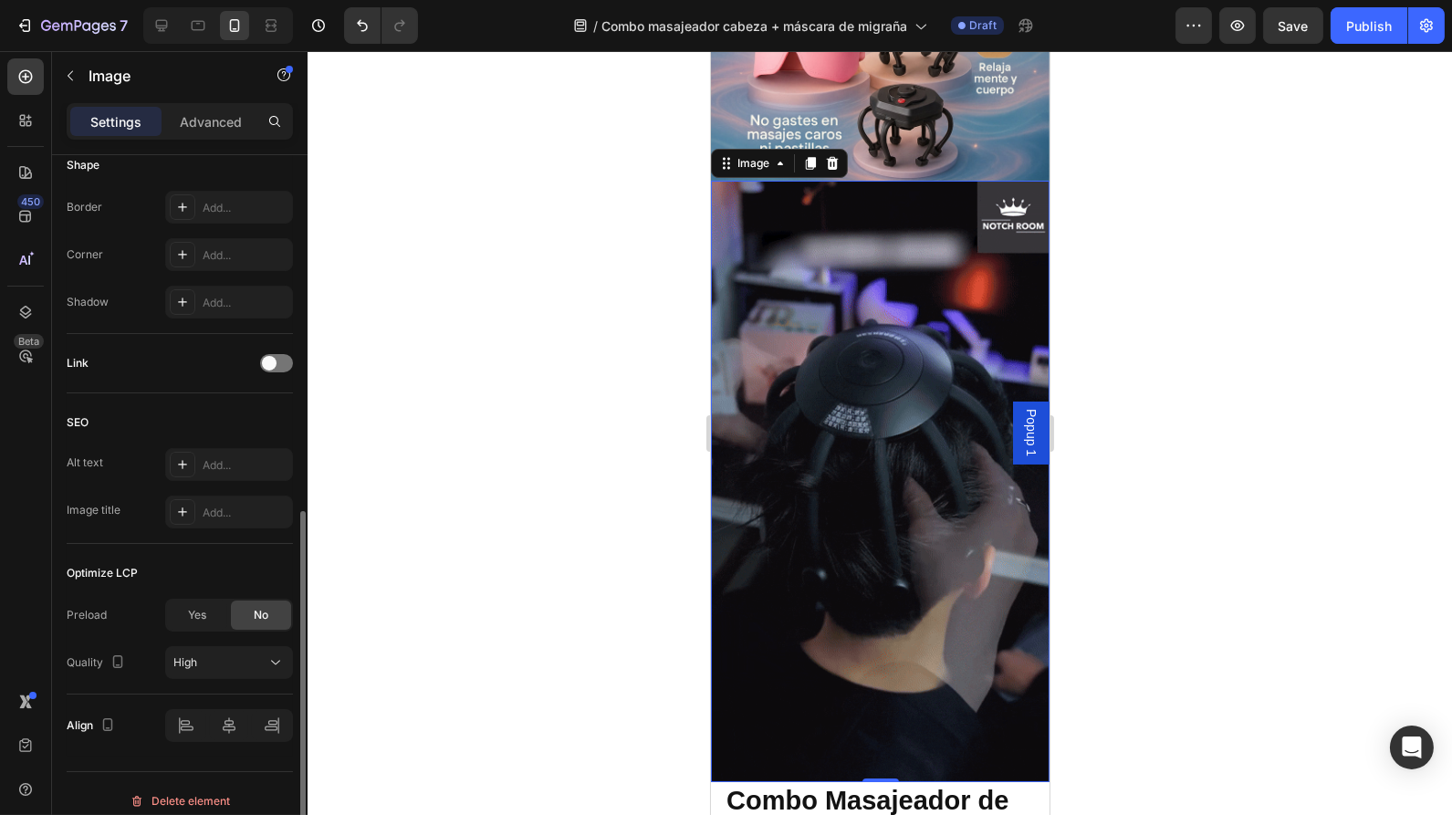
scroll to position [664, 0]
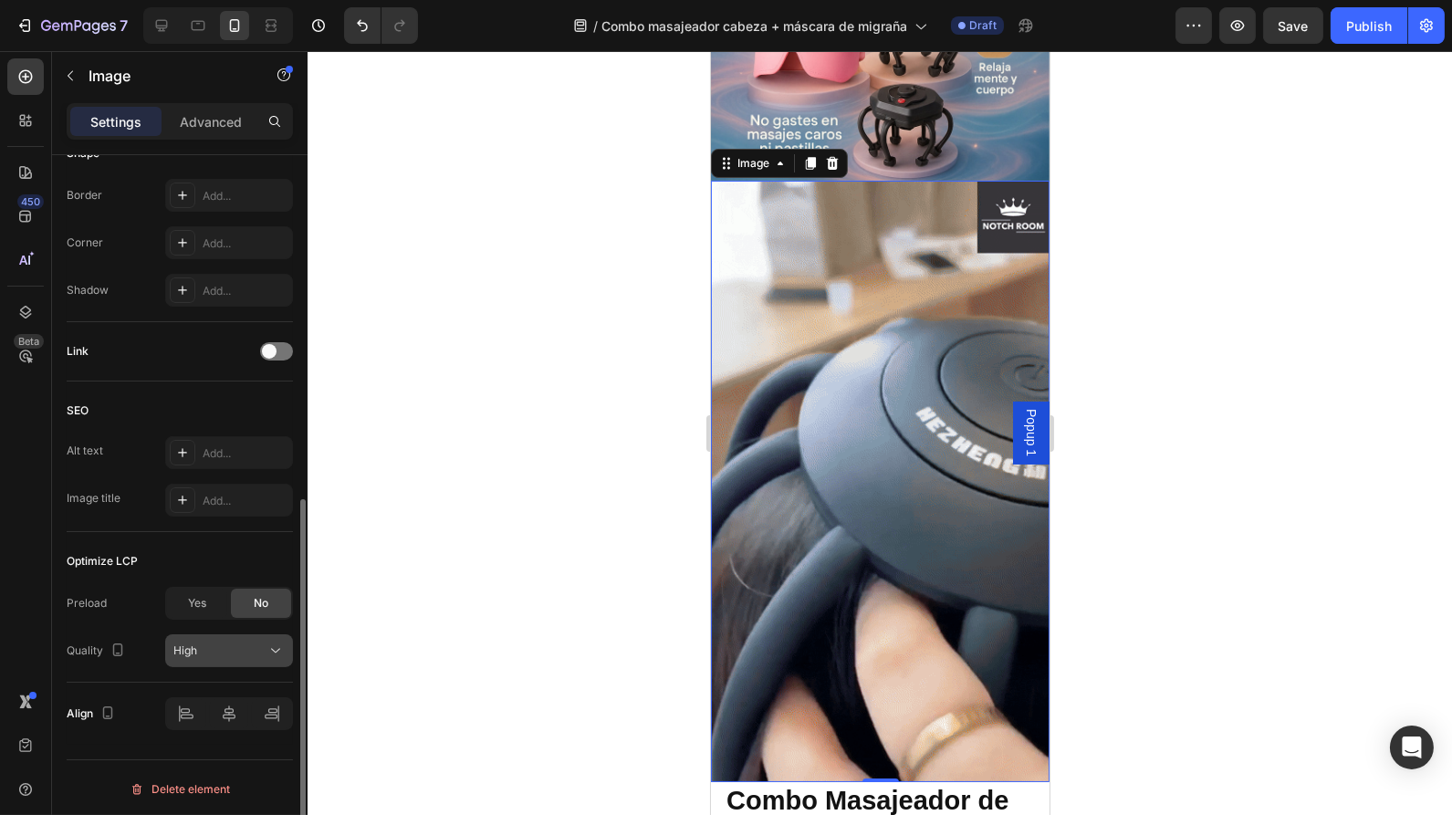
click at [229, 649] on div "High" at bounding box center [219, 651] width 93 height 16
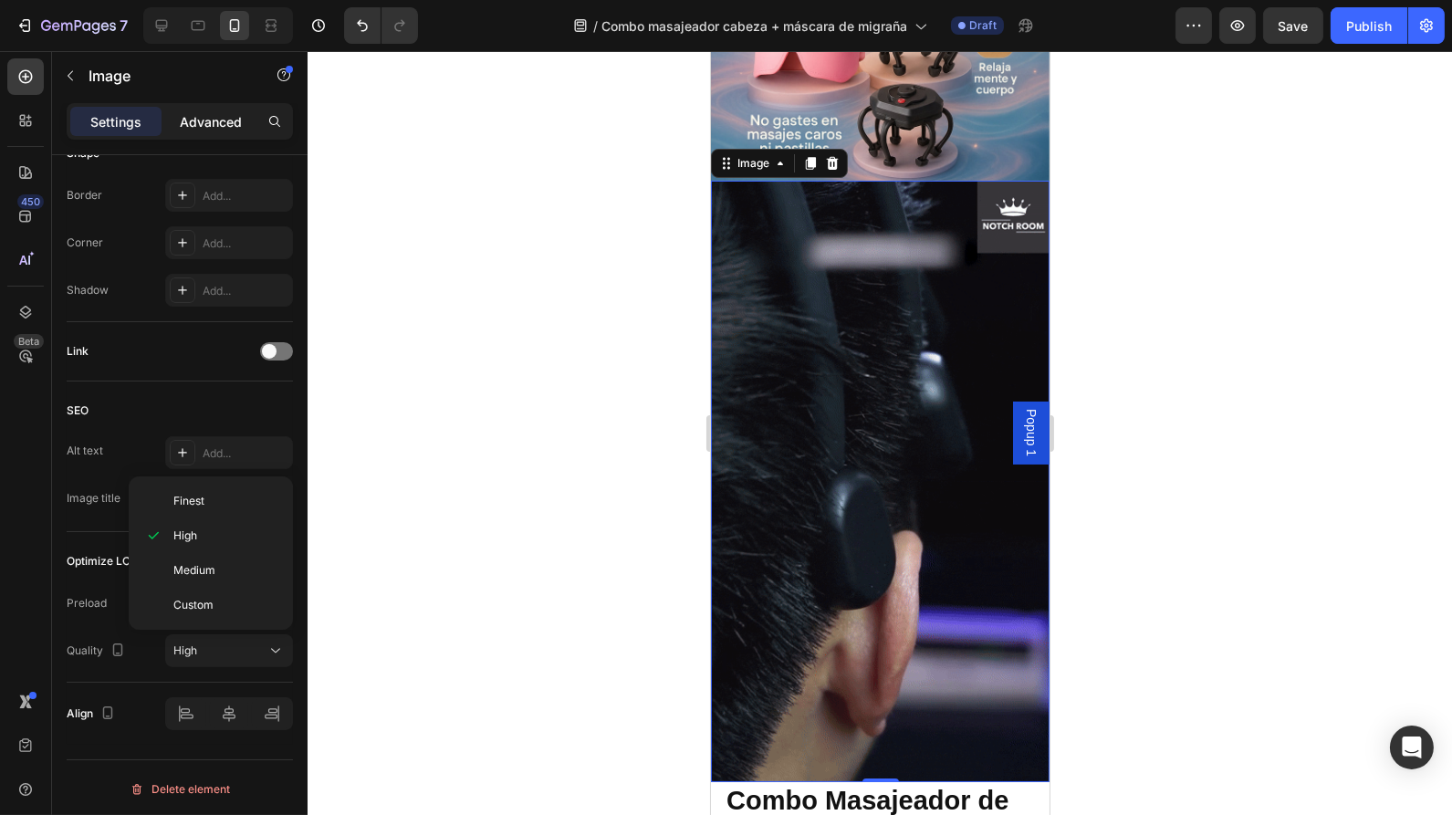
click at [203, 127] on p "Advanced" at bounding box center [211, 121] width 62 height 19
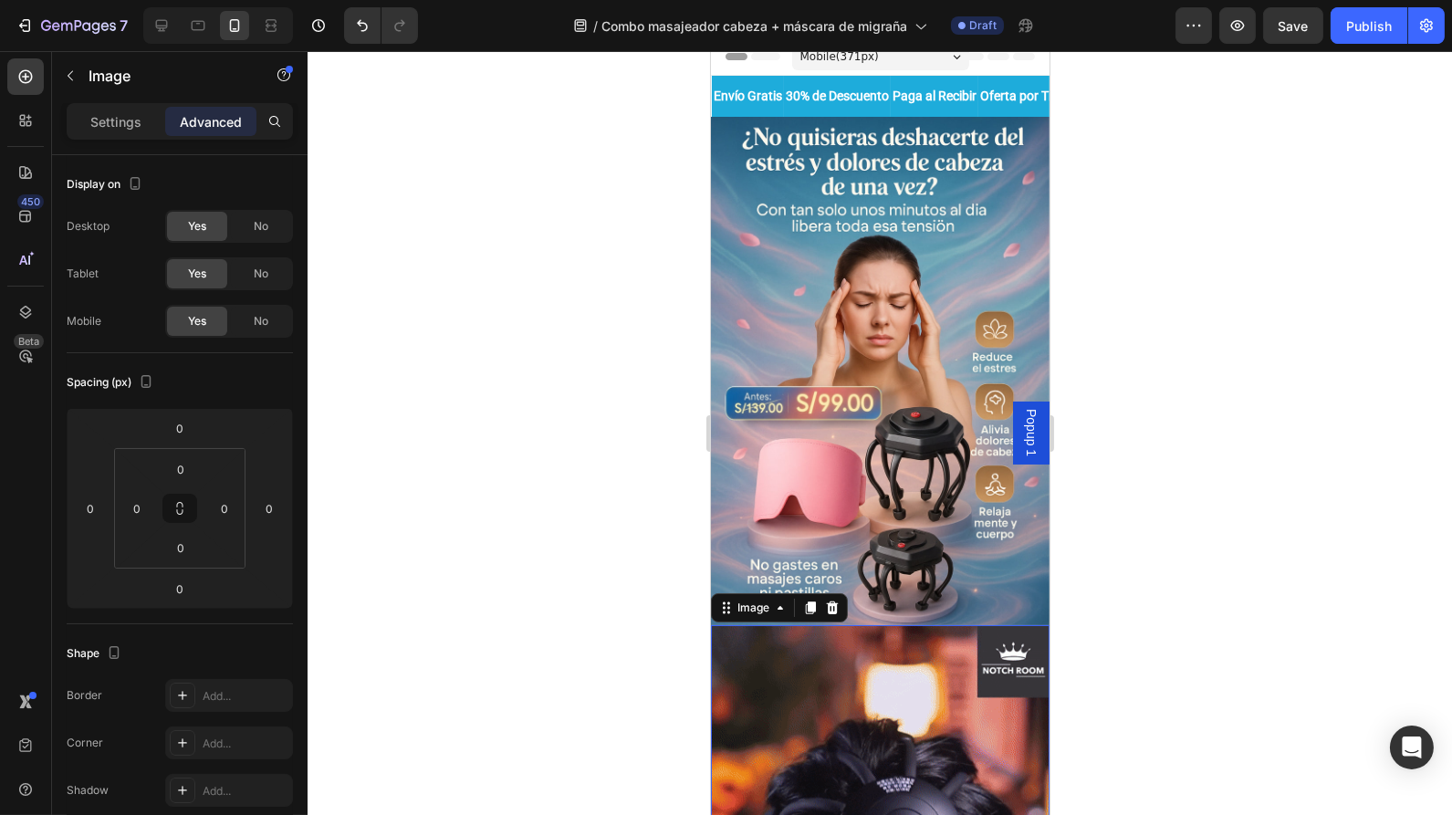
scroll to position [0, 0]
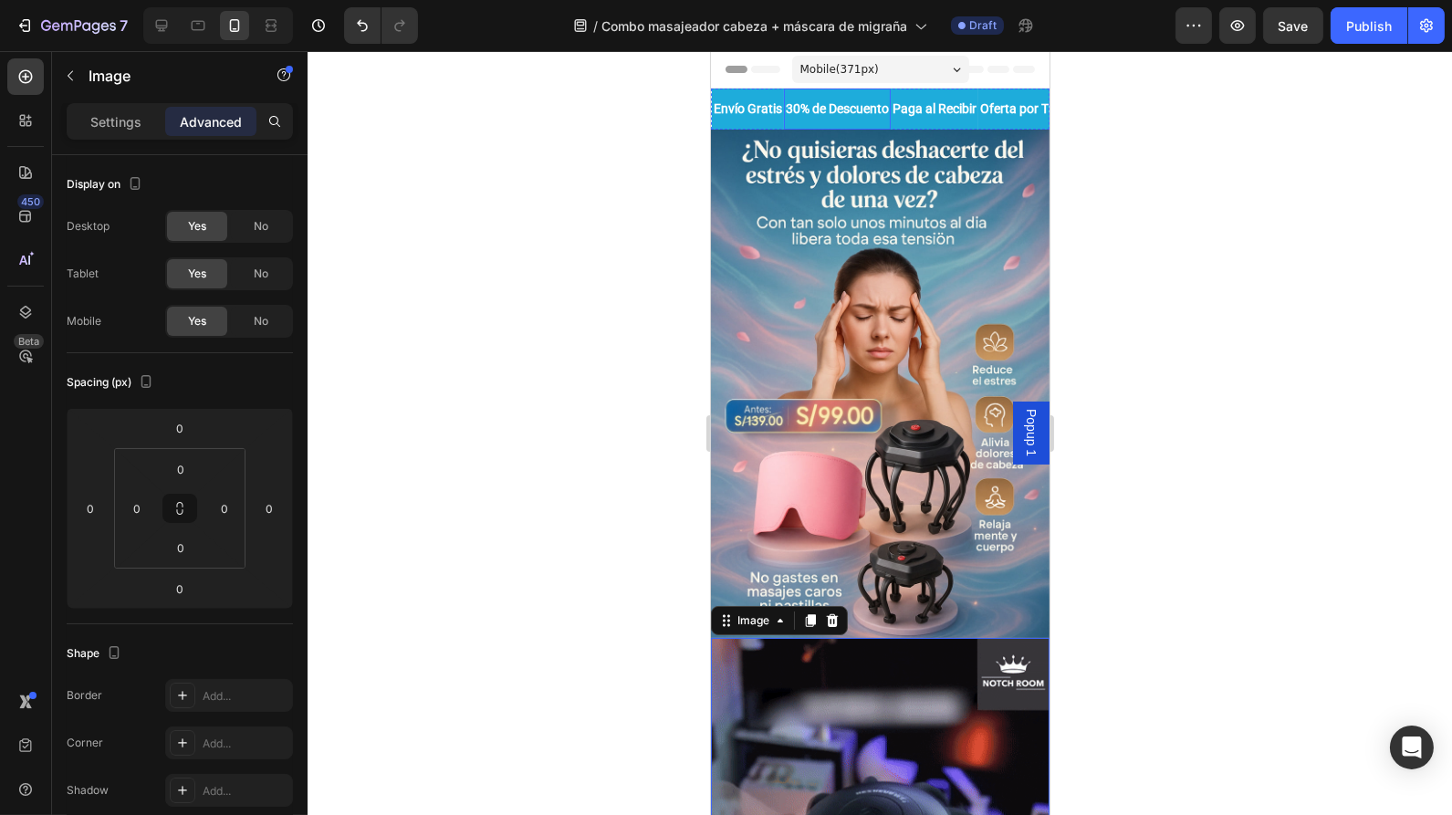
click at [805, 119] on p "30% de Descuento" at bounding box center [836, 109] width 103 height 23
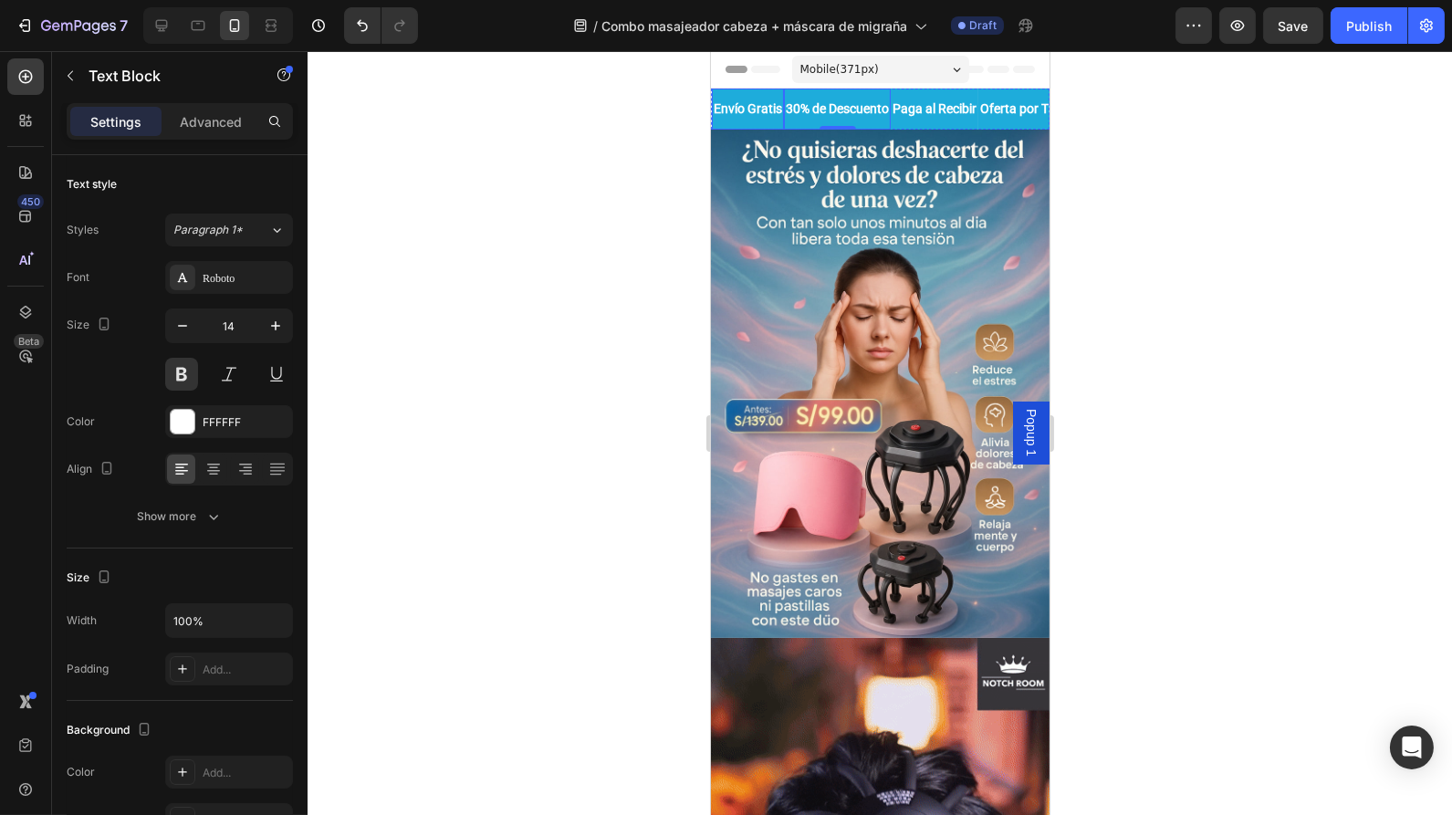
click at [716, 94] on div "Envío Gratis Text Block" at bounding box center [747, 109] width 72 height 41
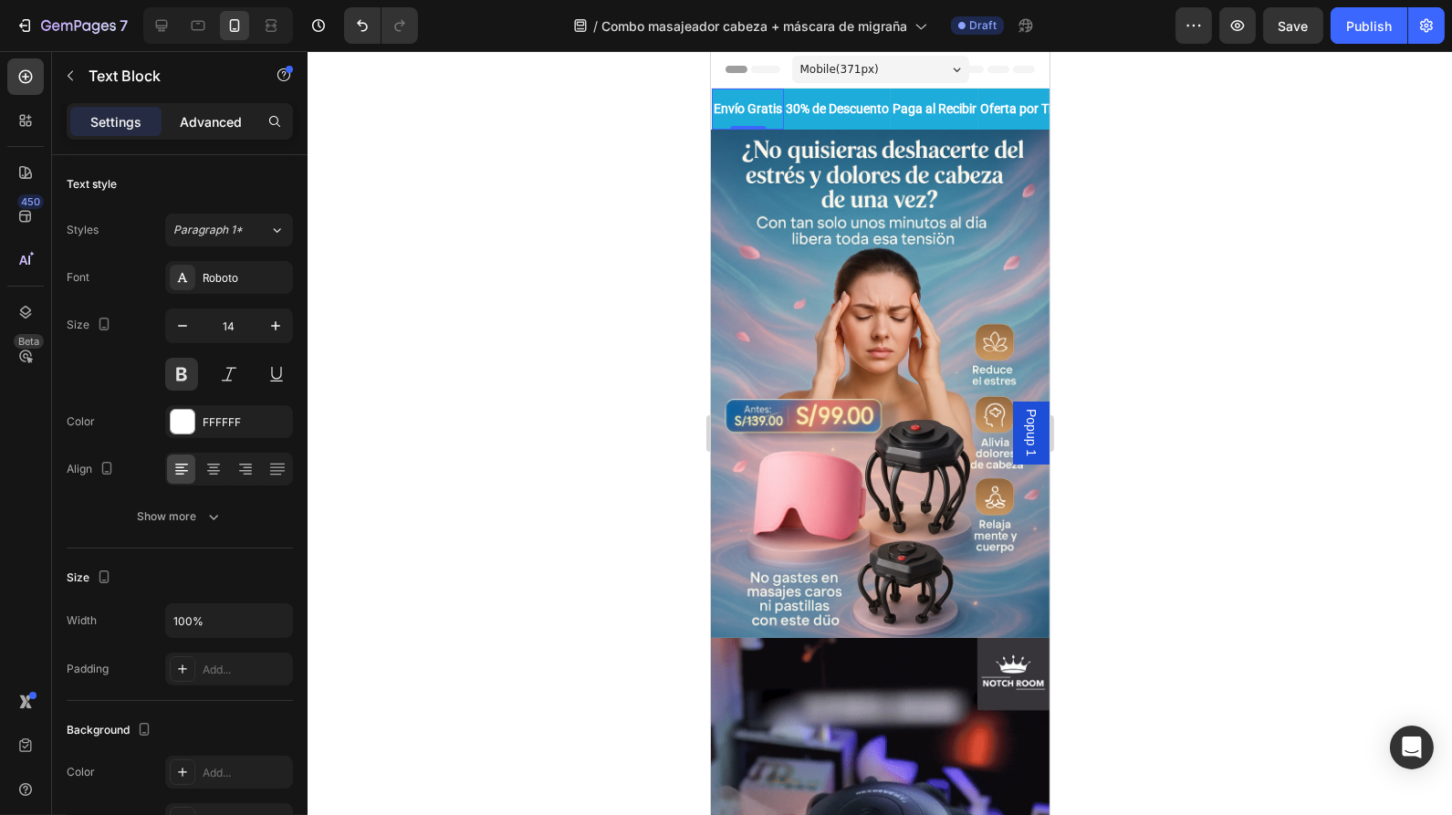
drag, startPoint x: 195, startPoint y: 136, endPoint x: 195, endPoint y: 125, distance: 11.0
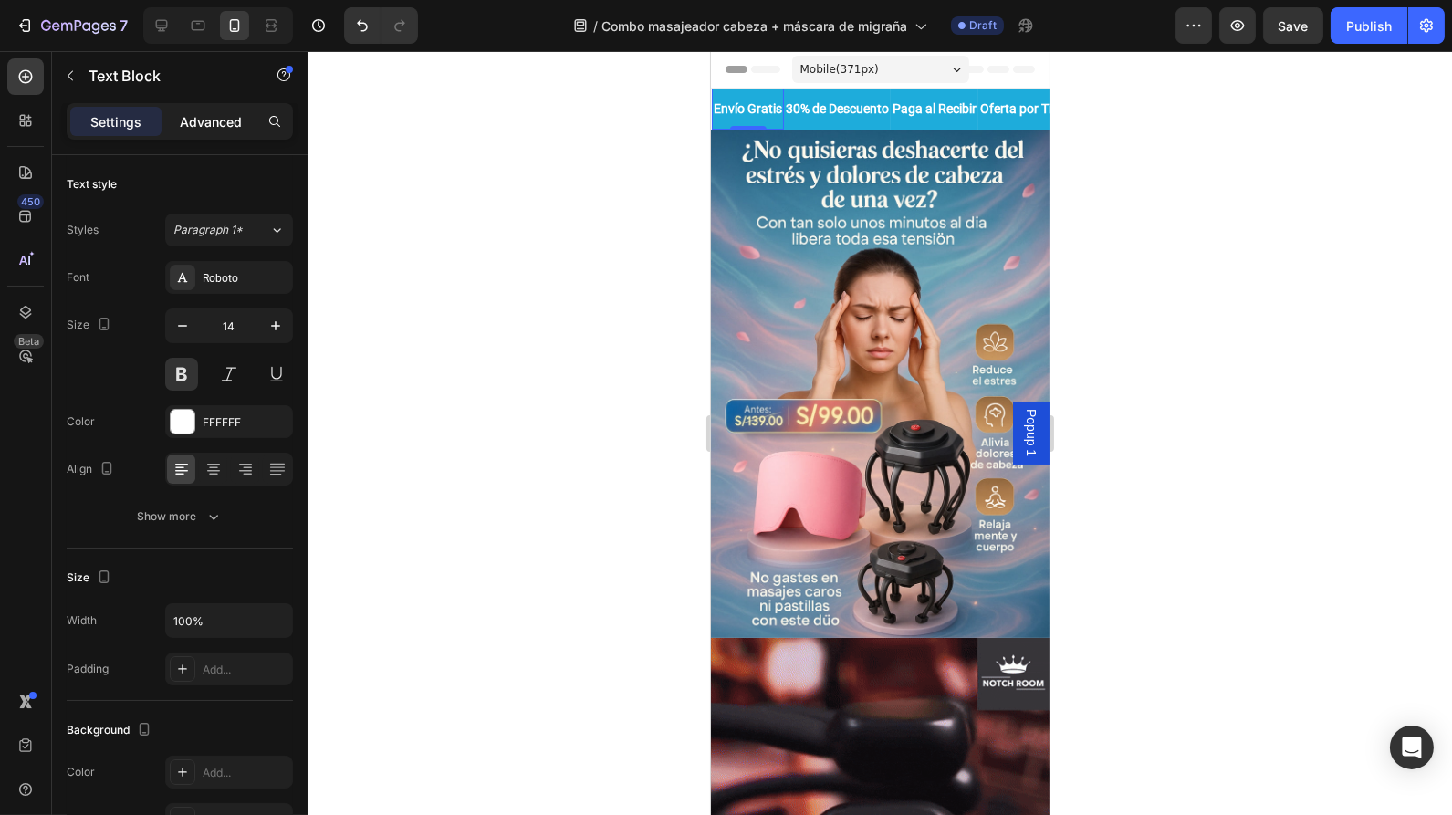
click at [195, 125] on div "Settings Advanced" at bounding box center [180, 121] width 226 height 37
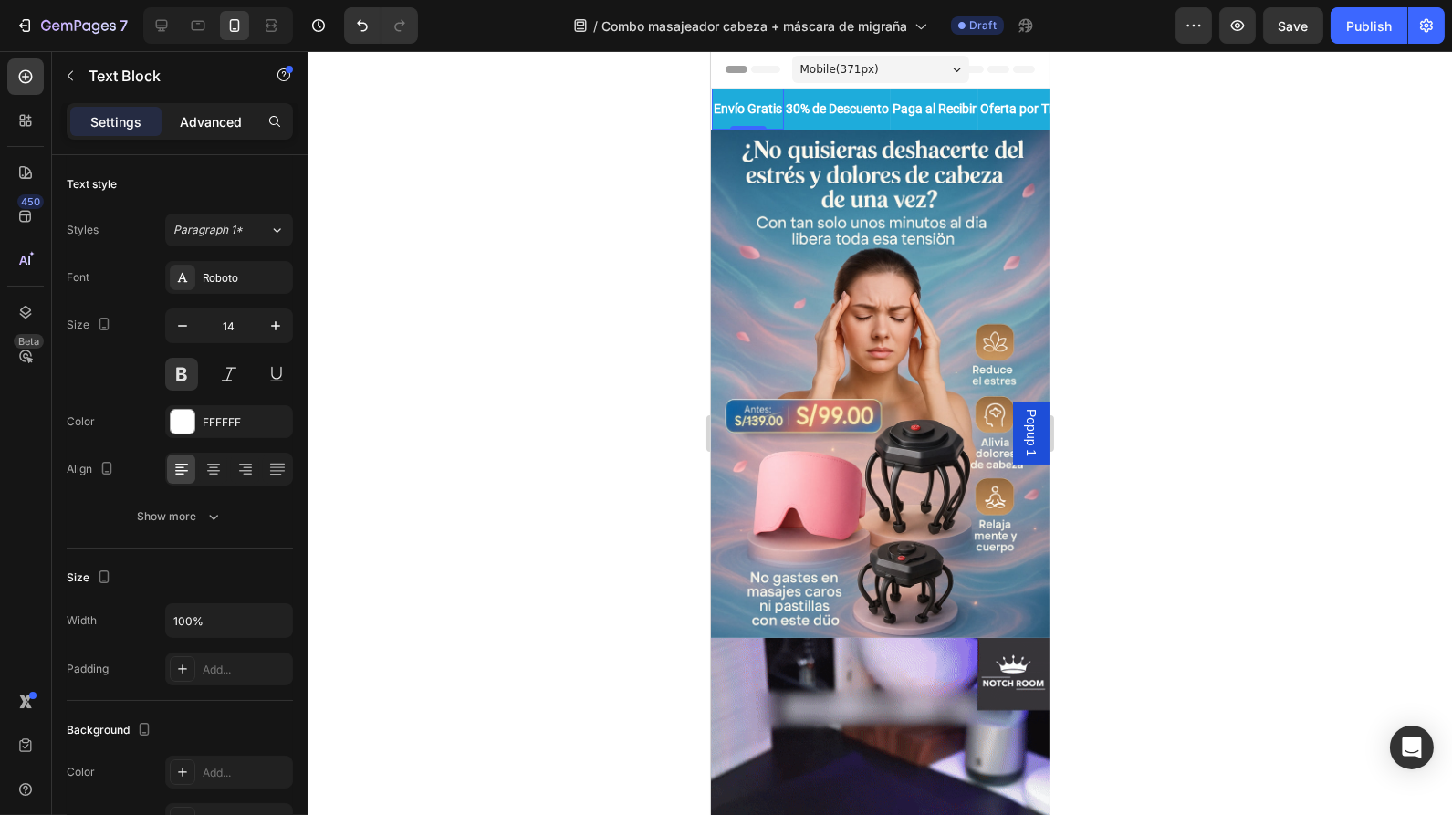
click at [195, 125] on p "Advanced" at bounding box center [211, 121] width 62 height 19
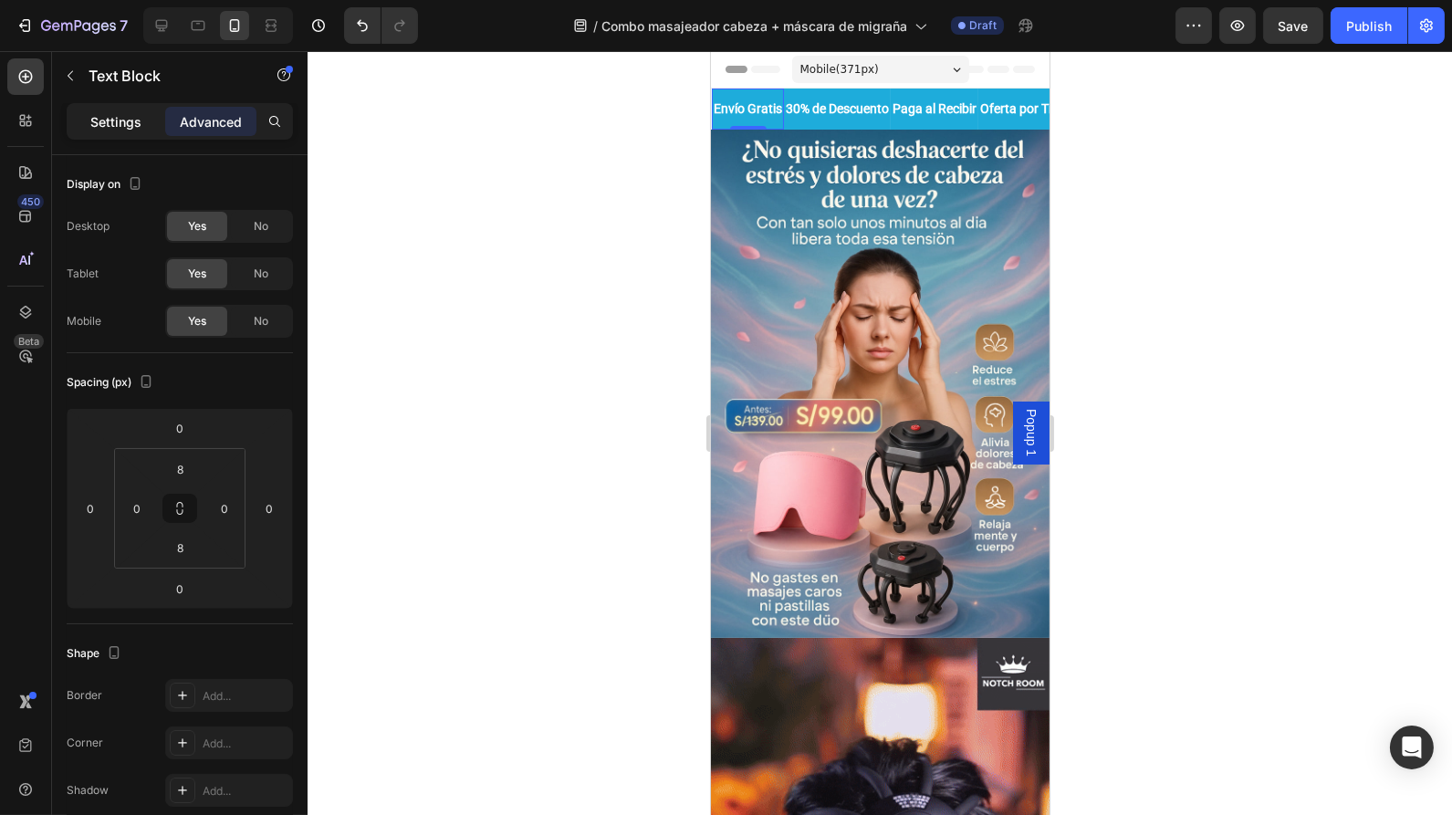
click at [127, 121] on p "Settings" at bounding box center [115, 121] width 51 height 19
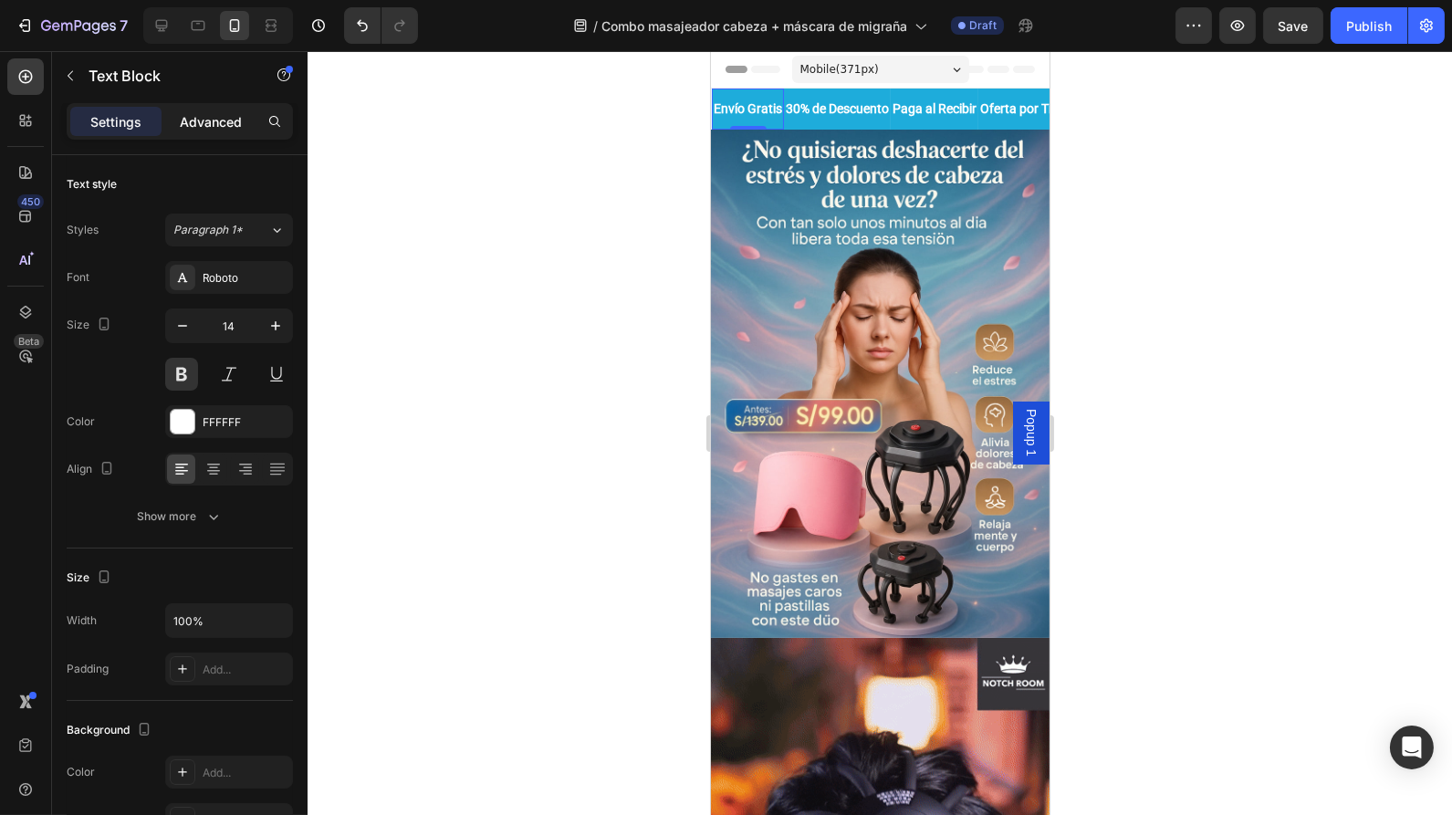
click at [190, 107] on div "Advanced" at bounding box center [210, 121] width 91 height 29
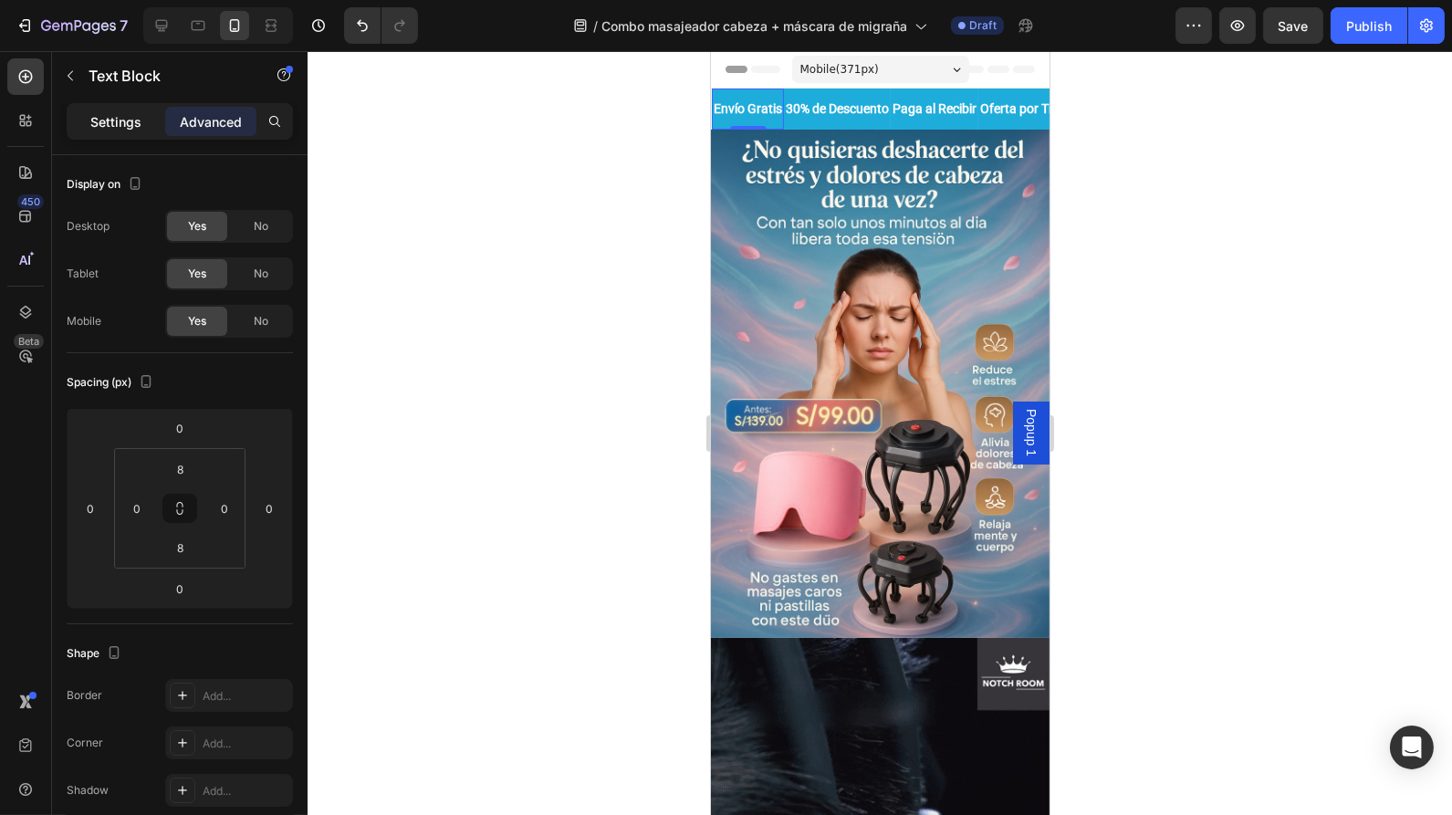
click at [121, 112] on p "Settings" at bounding box center [115, 121] width 51 height 19
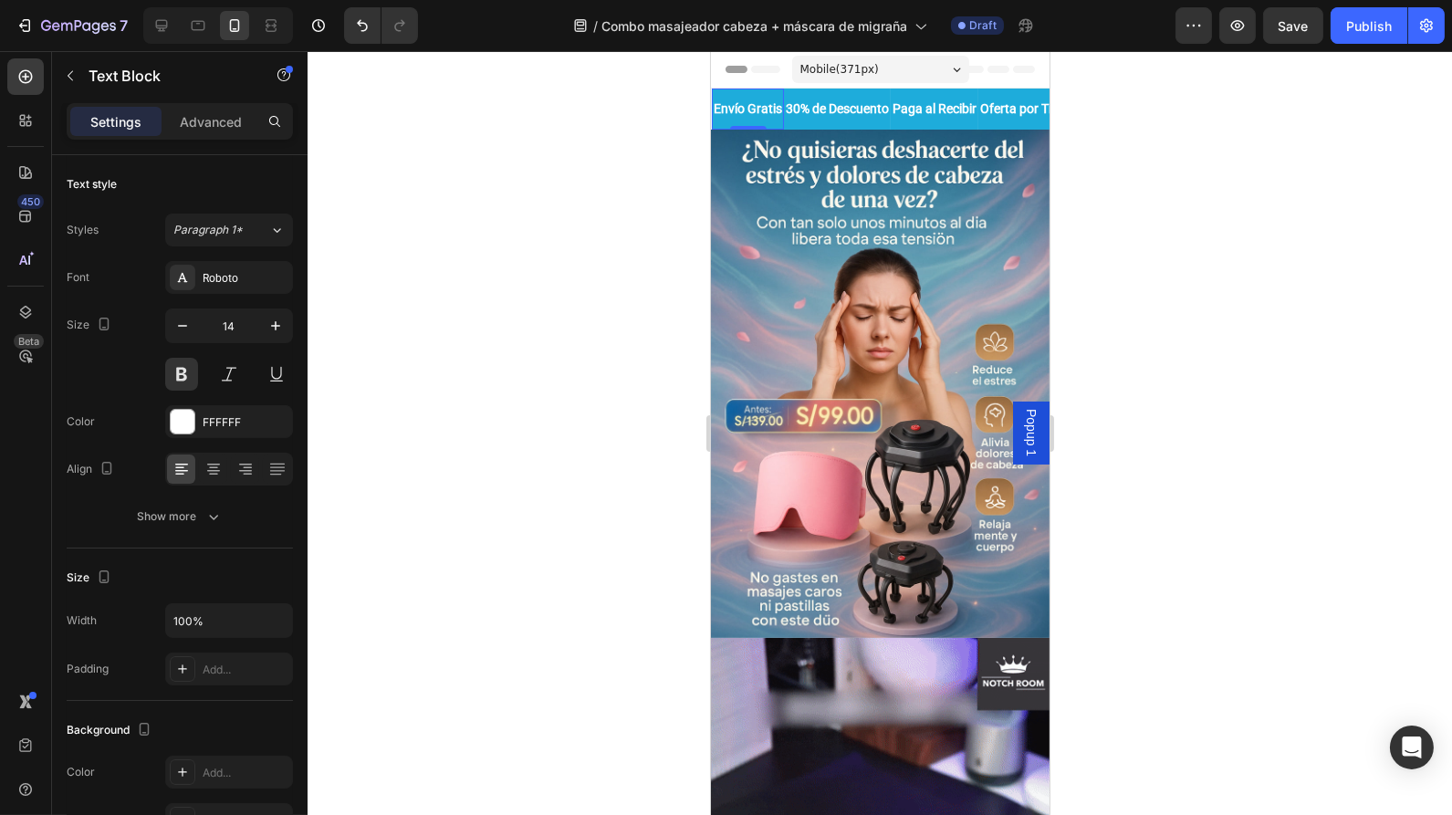
click at [776, 109] on p "Envío Gratis" at bounding box center [747, 109] width 68 height 23
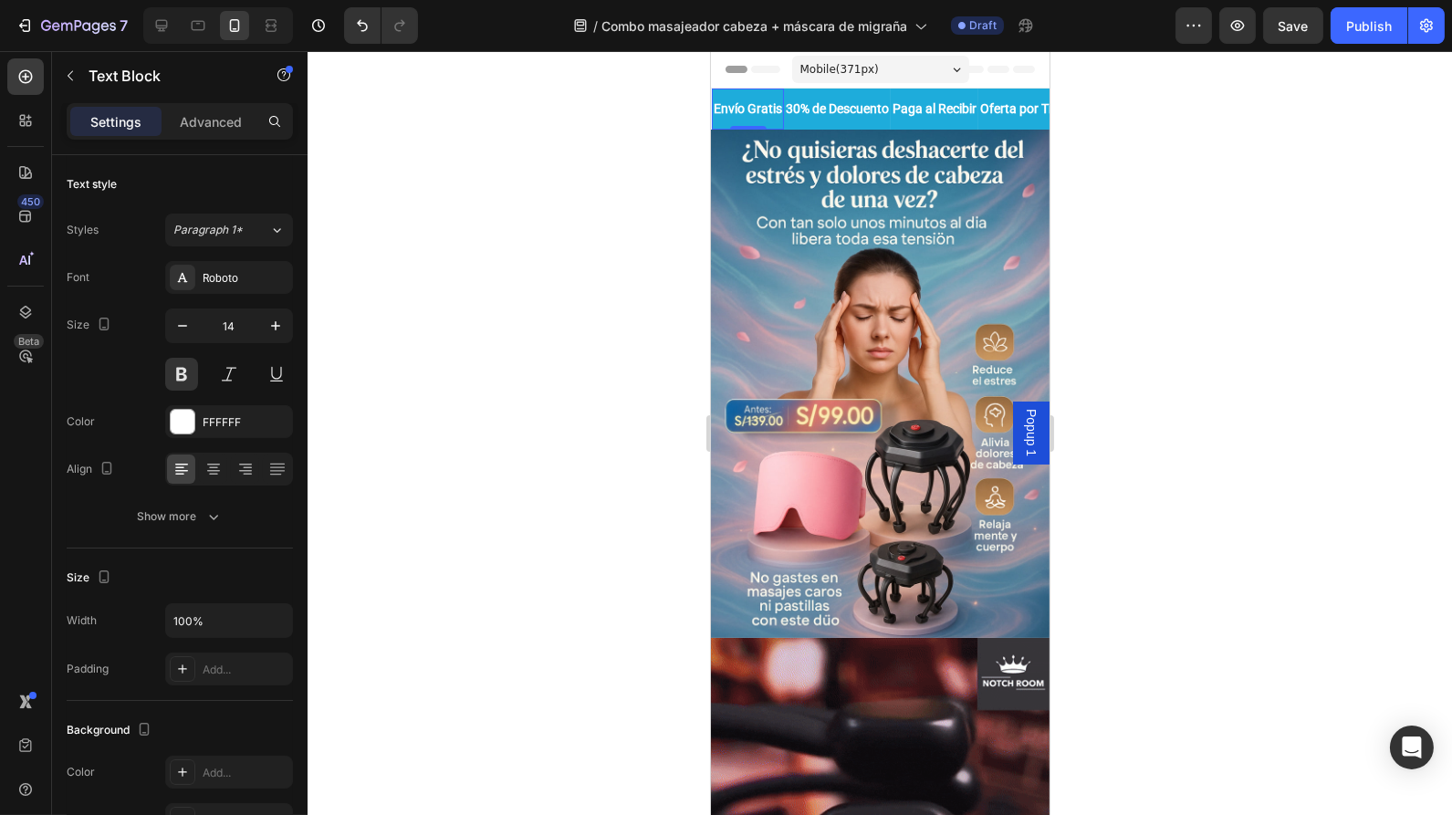
click at [776, 109] on p "Envío Gratis" at bounding box center [747, 109] width 68 height 23
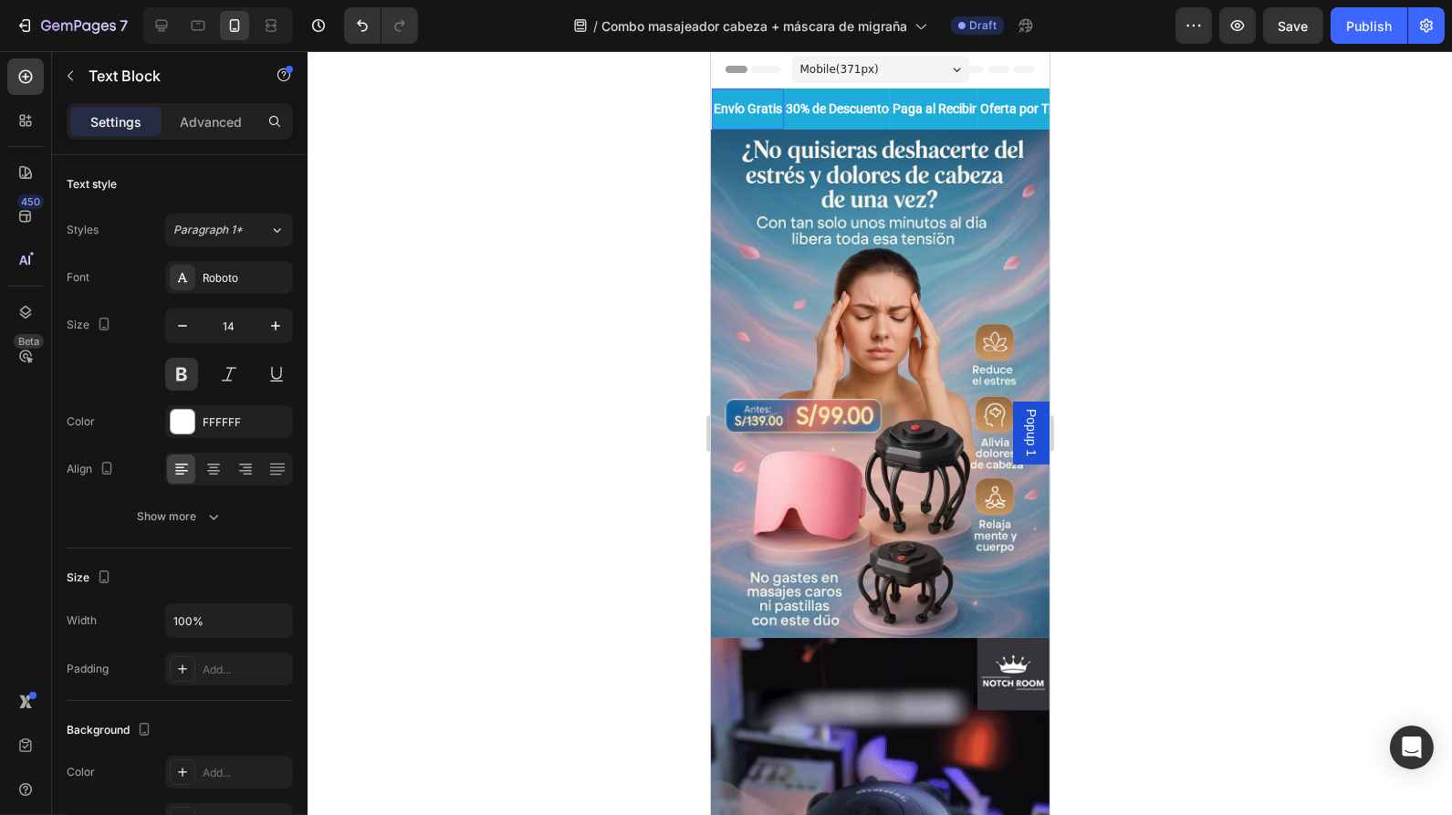
click at [776, 109] on p "Envío Gratis" at bounding box center [747, 109] width 68 height 23
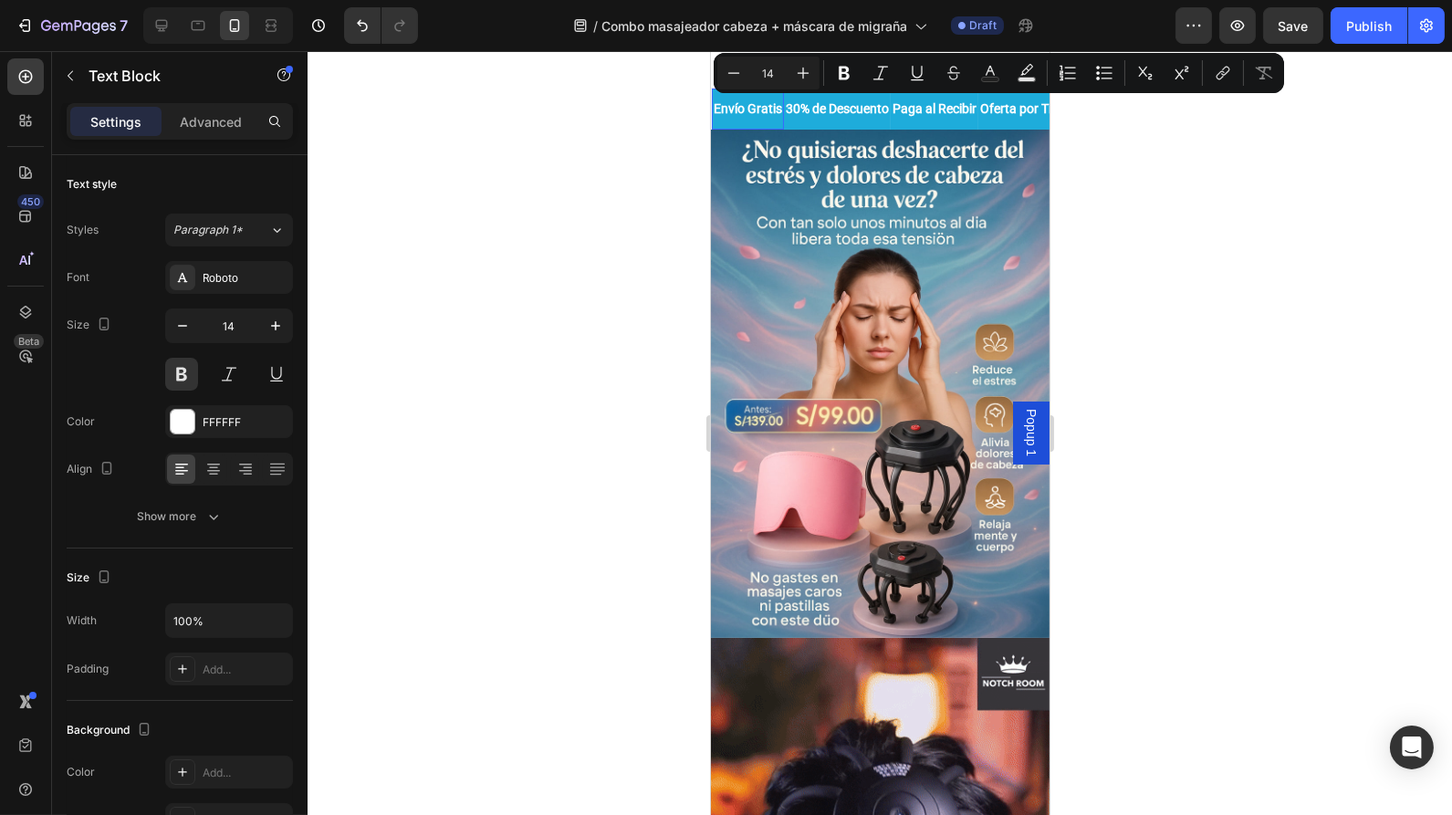
click at [776, 109] on p "Envío Gratis" at bounding box center [747, 109] width 68 height 23
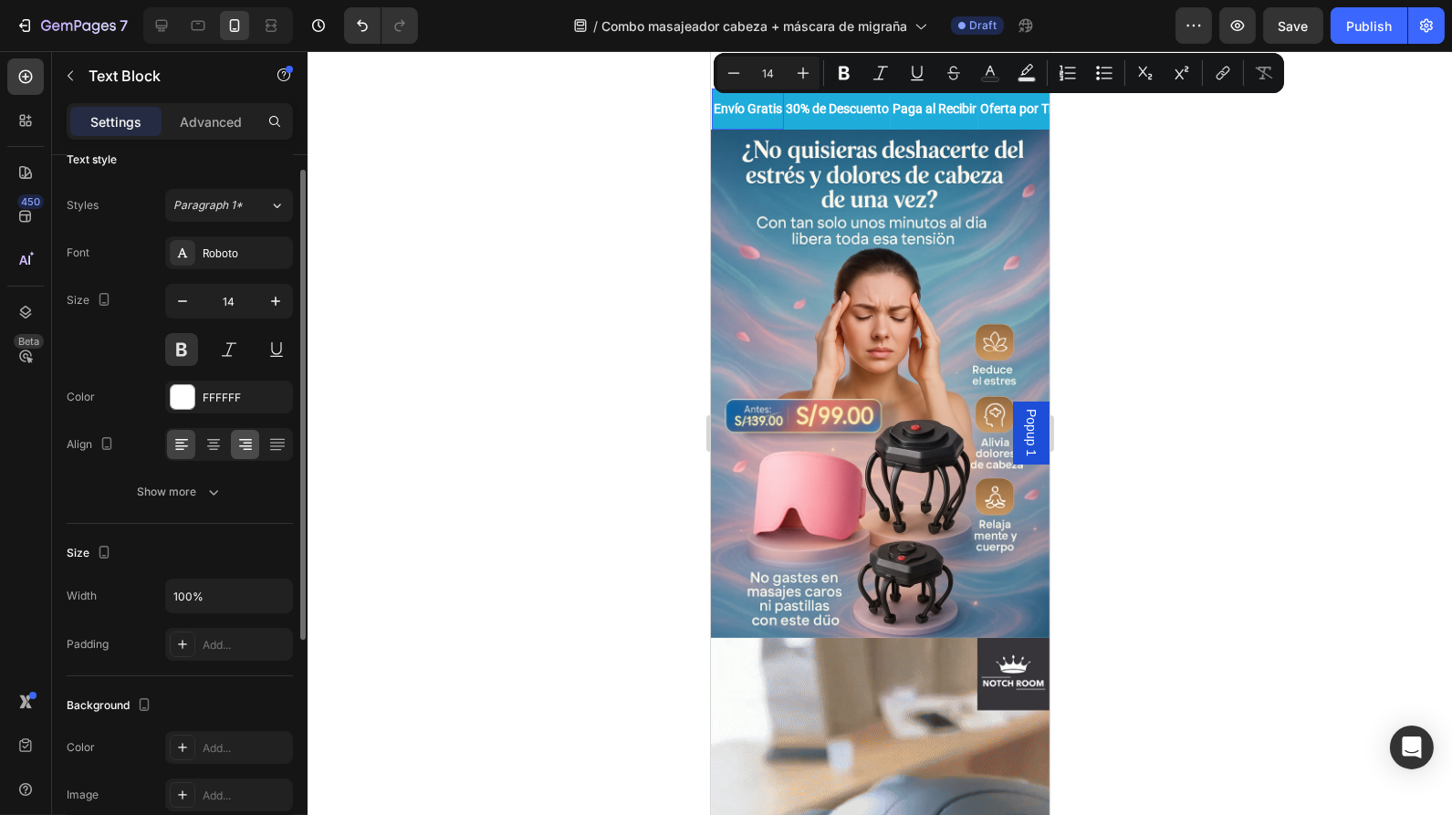
scroll to position [24, 0]
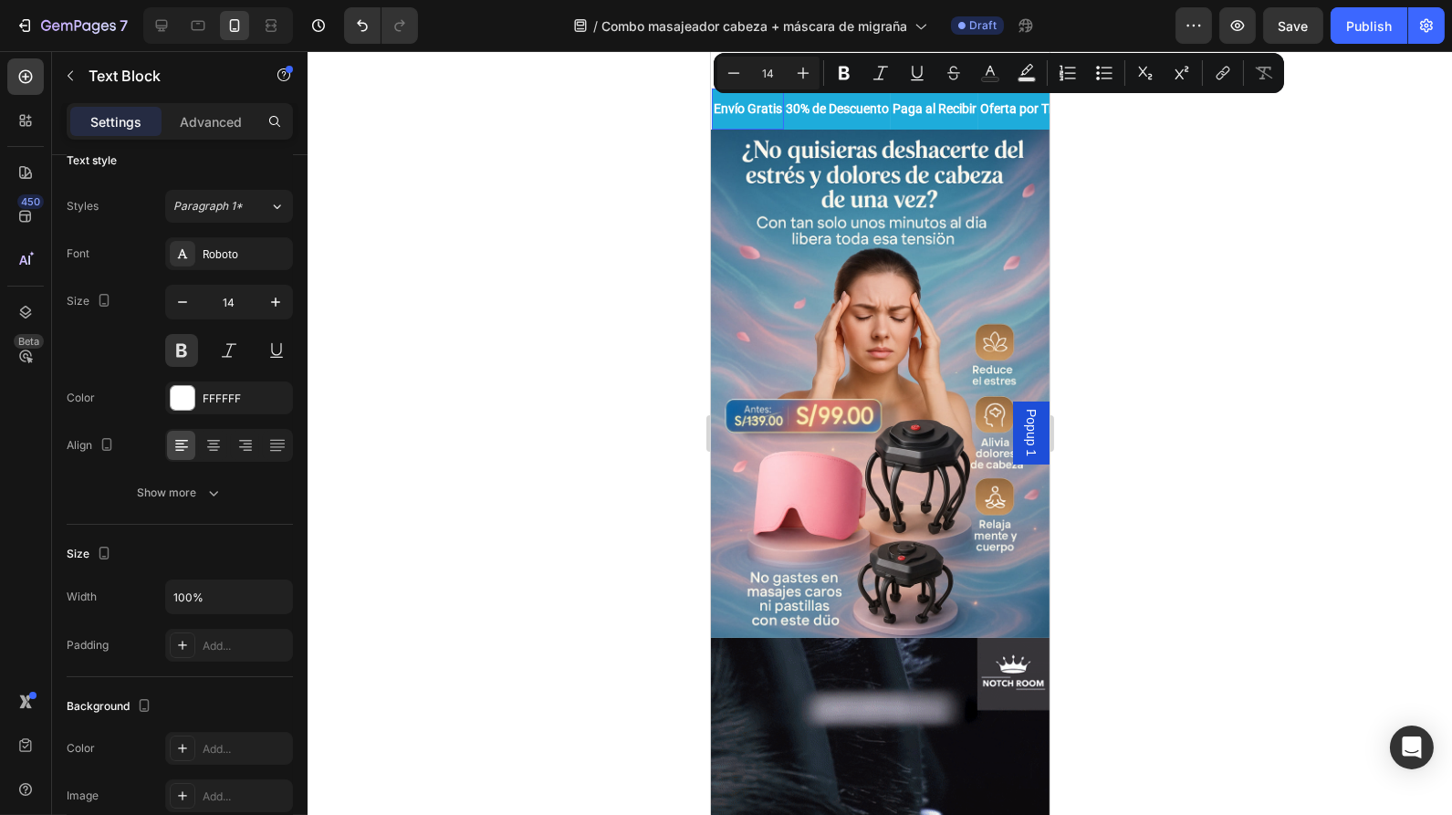
click at [783, 125] on div "Envío Gratis Text Block 0" at bounding box center [747, 109] width 72 height 41
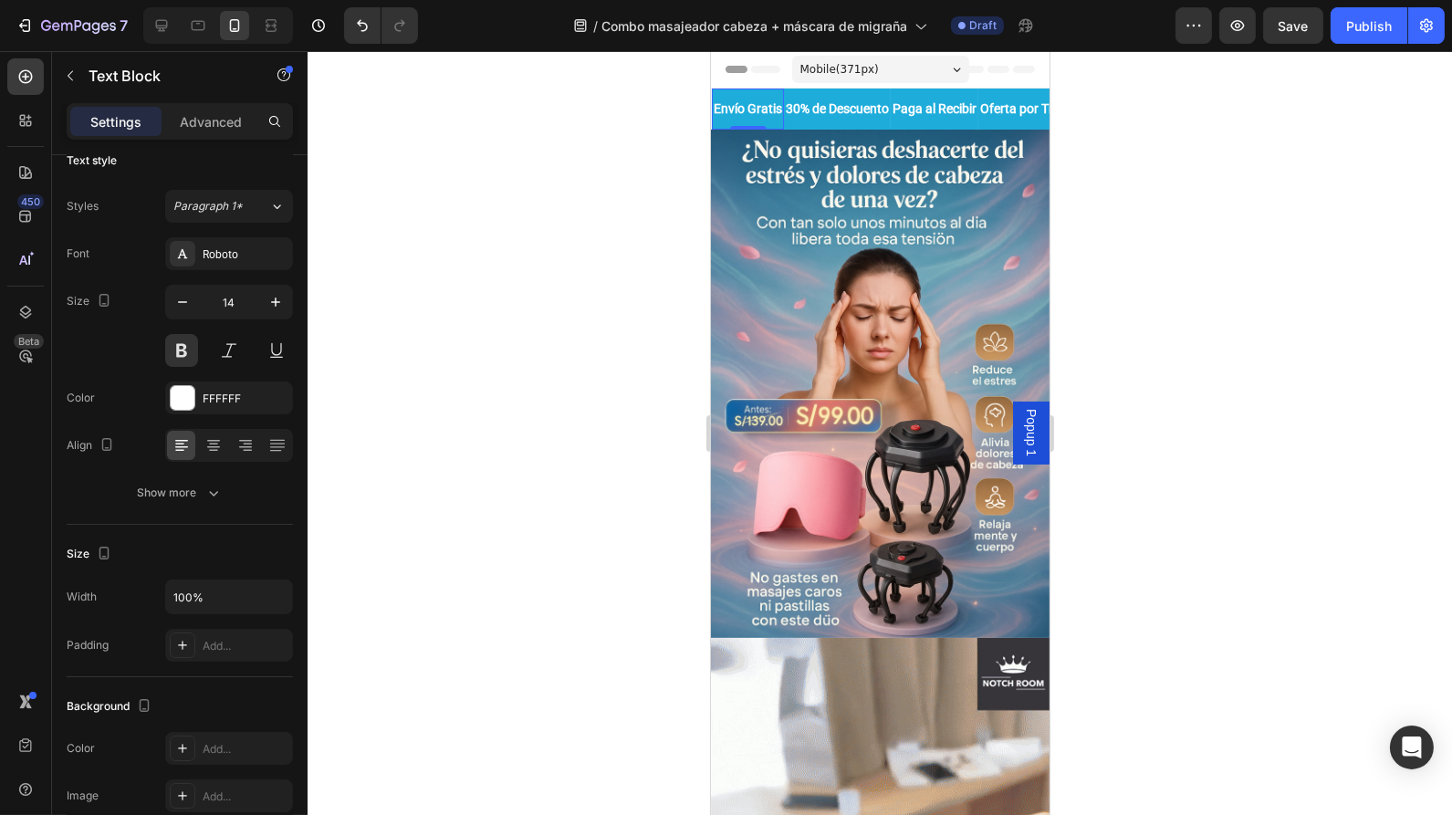
click at [783, 125] on div "Envío Gratis Text Block 0" at bounding box center [747, 109] width 72 height 41
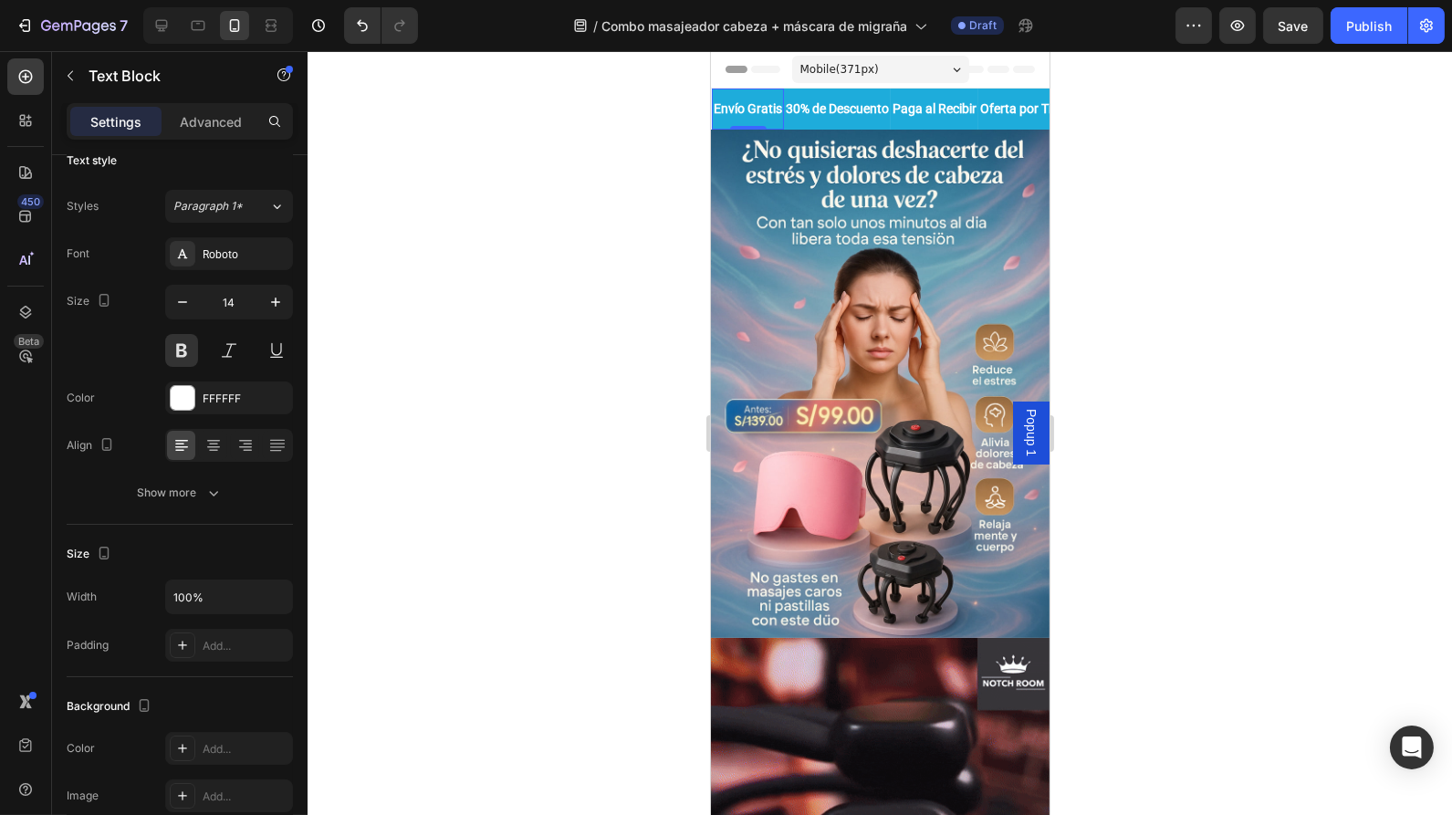
click at [644, 134] on div at bounding box center [880, 433] width 1145 height 764
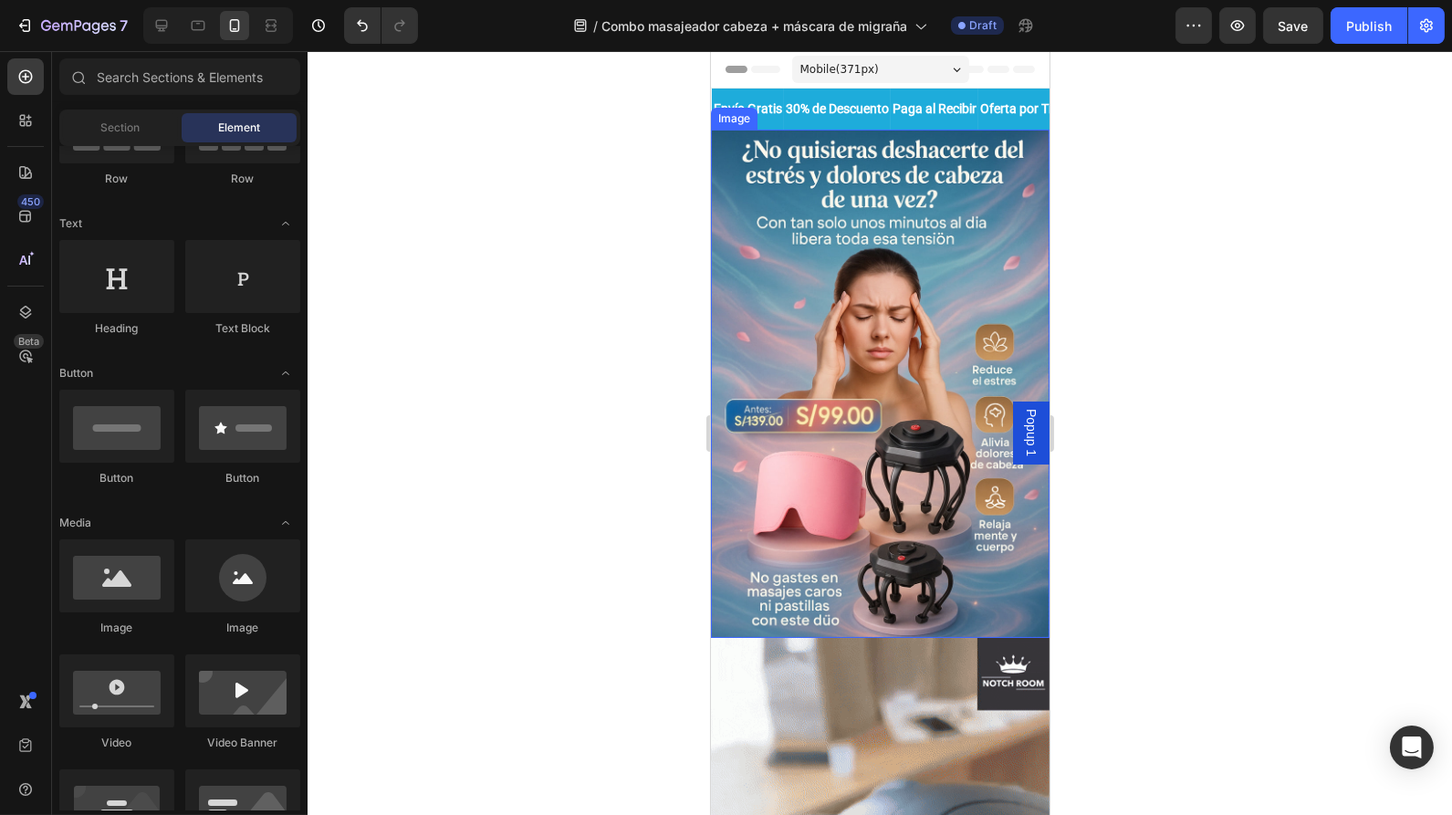
click at [1020, 130] on img at bounding box center [879, 384] width 339 height 508
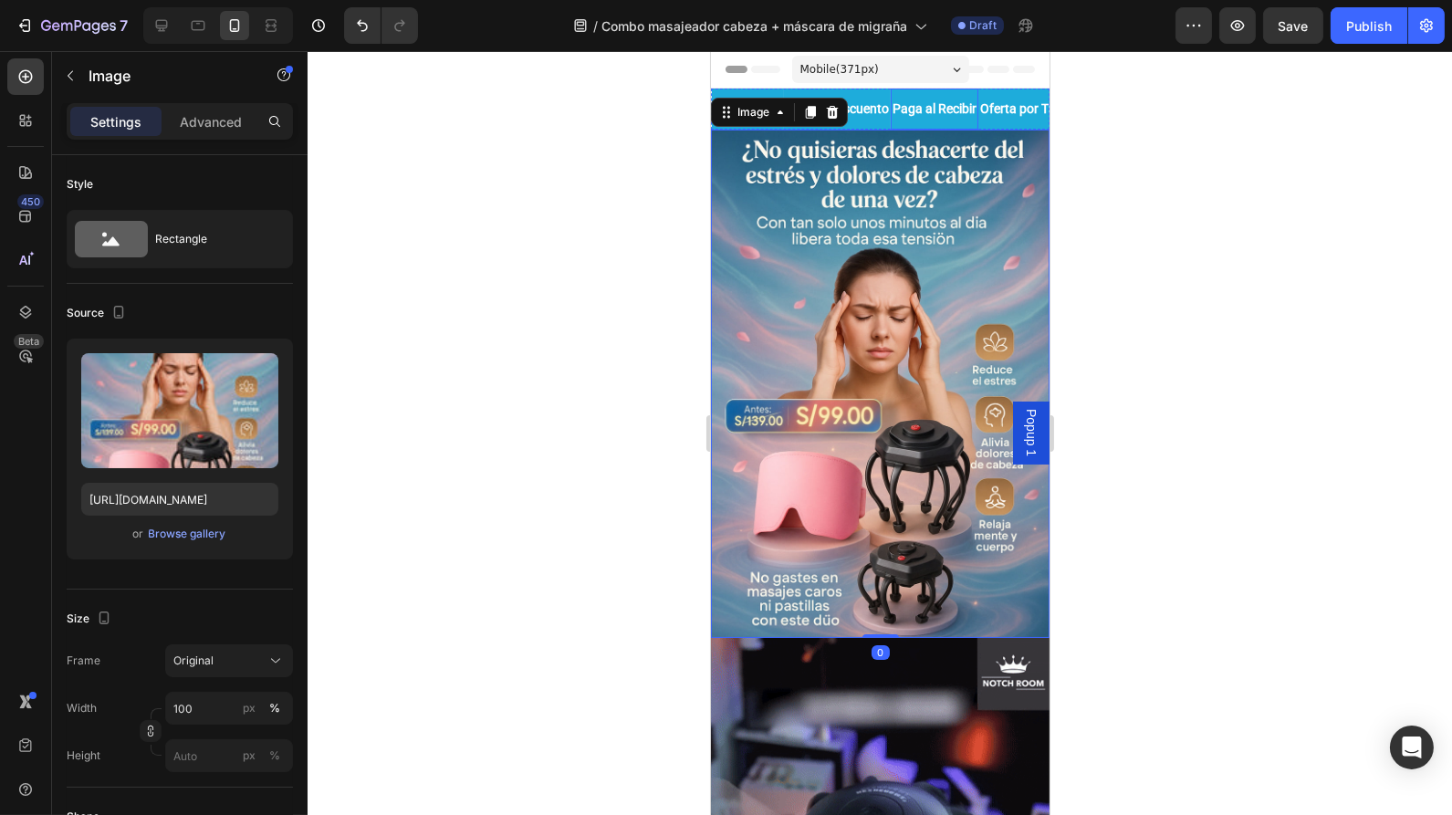
click at [978, 126] on div "Paga al Recibir Text Block" at bounding box center [934, 109] width 88 height 41
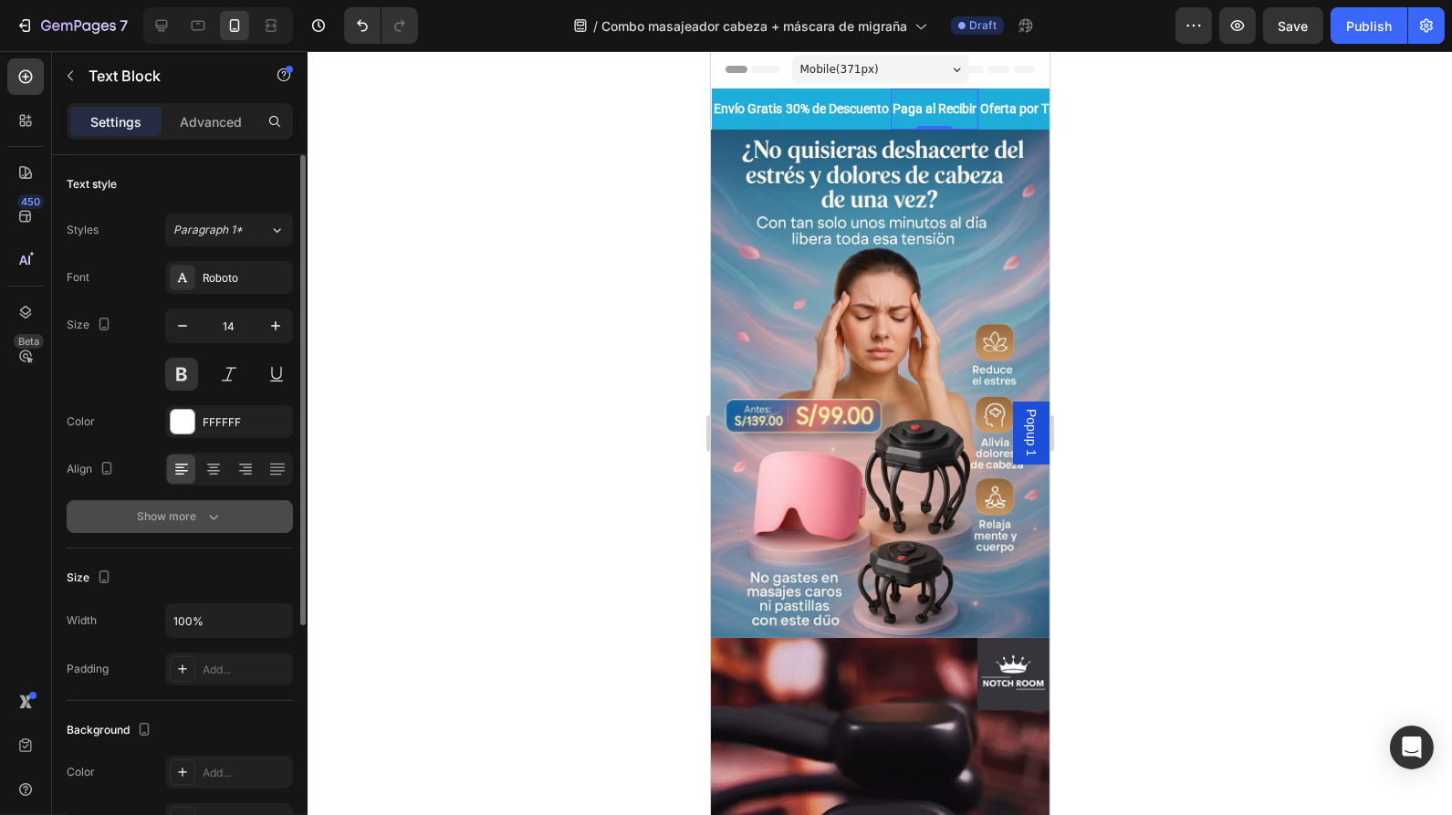
click at [189, 521] on div "Show more" at bounding box center [180, 517] width 85 height 18
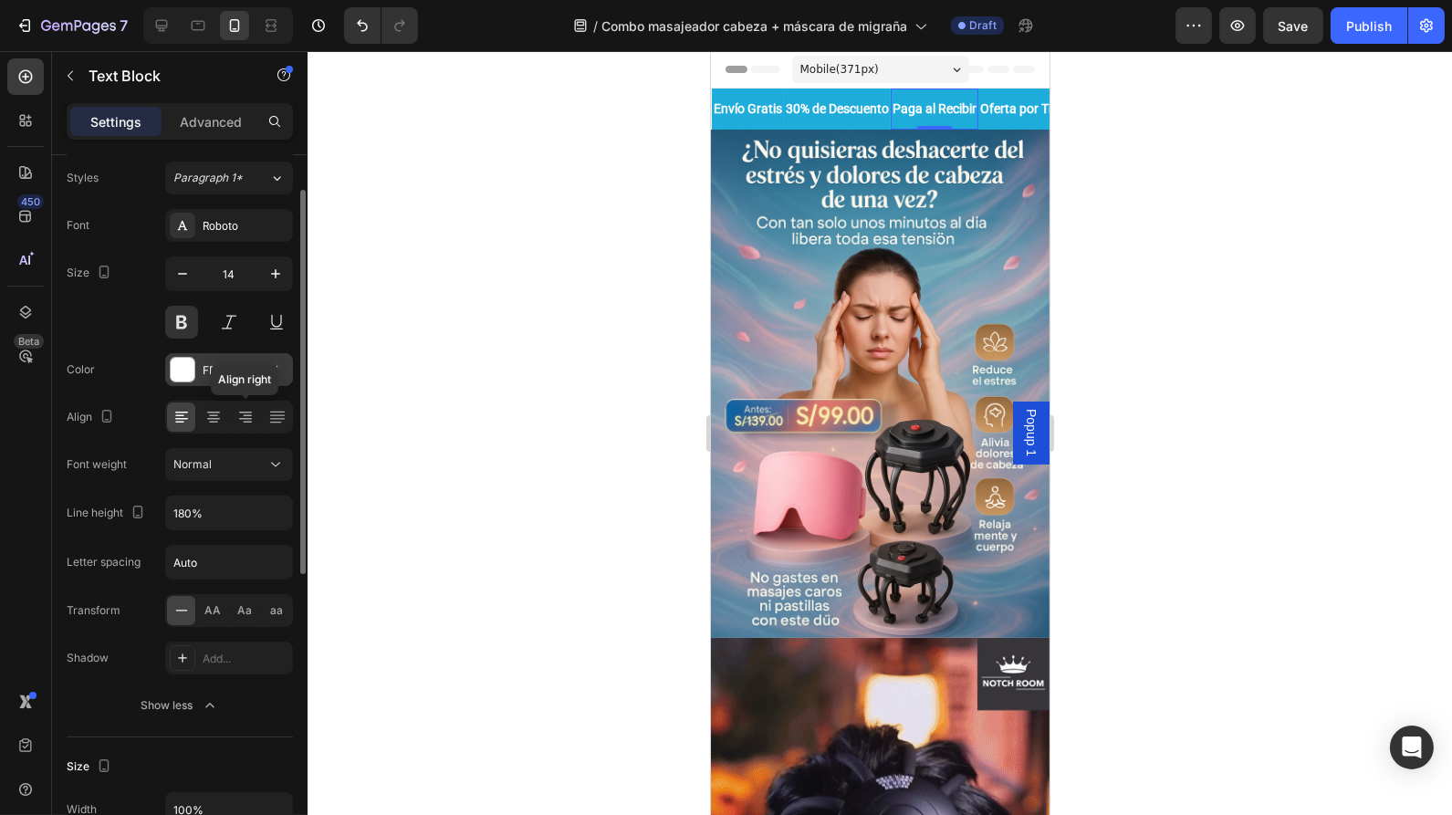
scroll to position [58, 0]
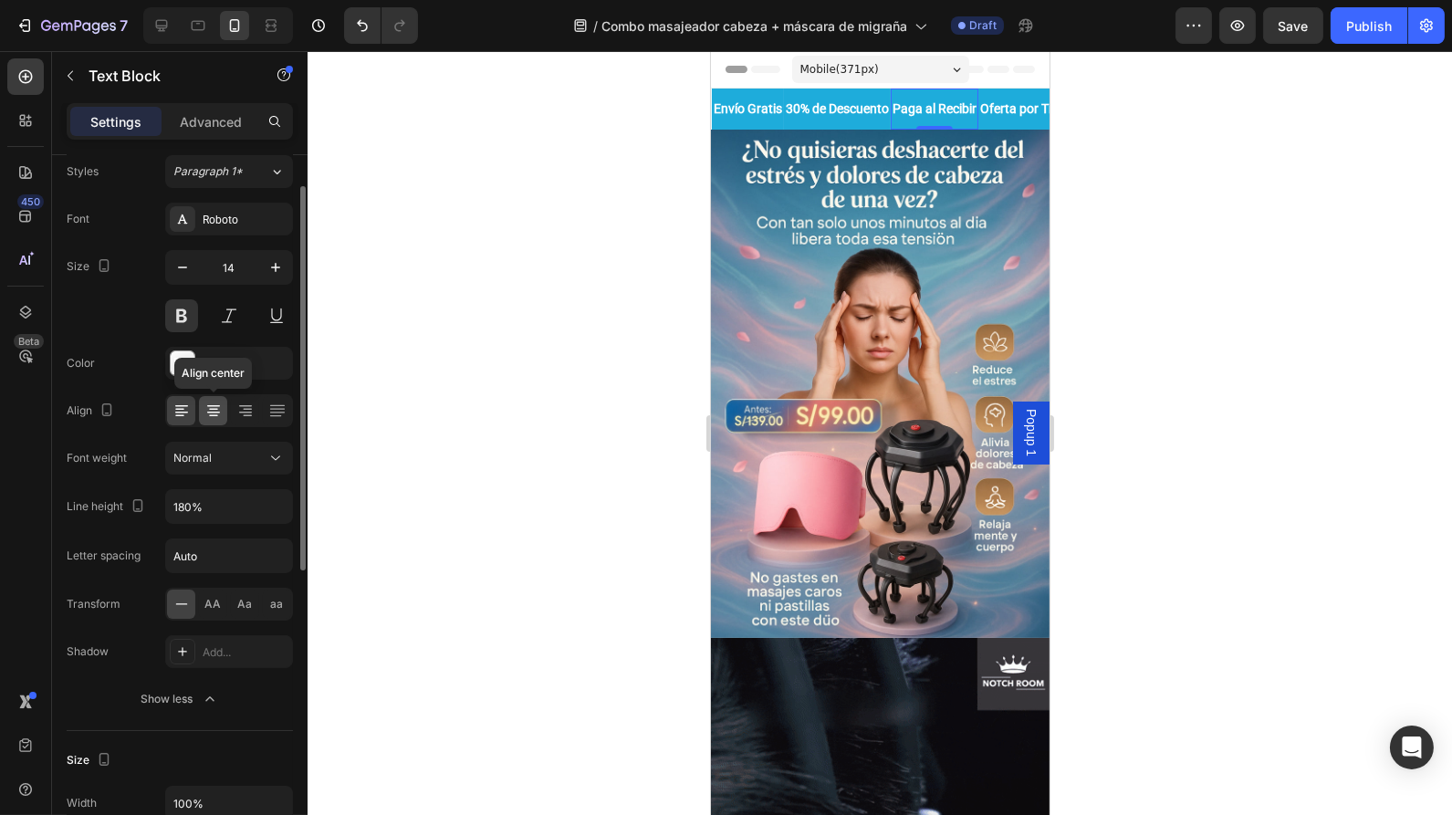
click at [212, 413] on icon at bounding box center [213, 411] width 18 height 18
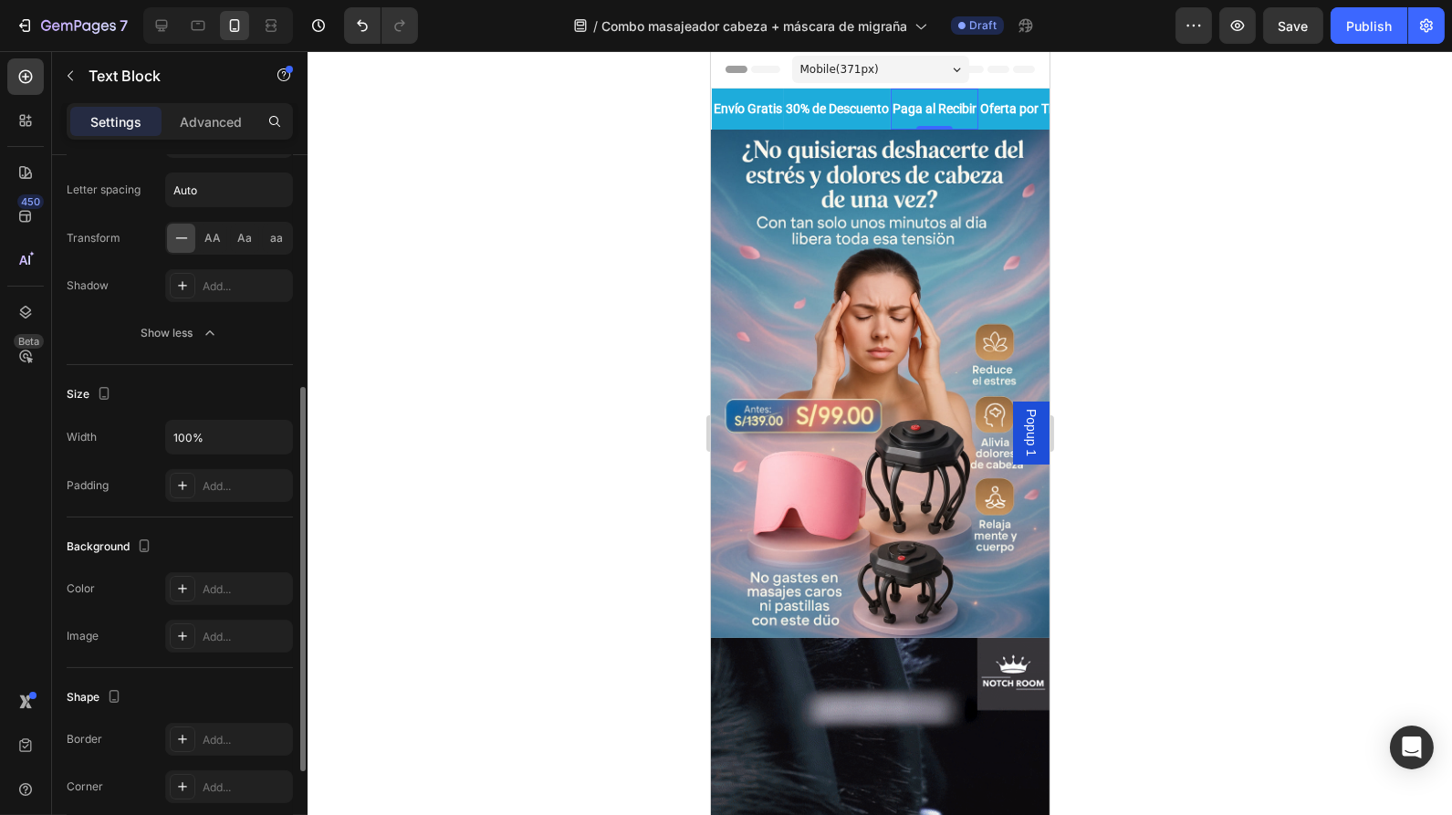
scroll to position [427, 0]
click at [287, 435] on button "button" at bounding box center [275, 434] width 33 height 33
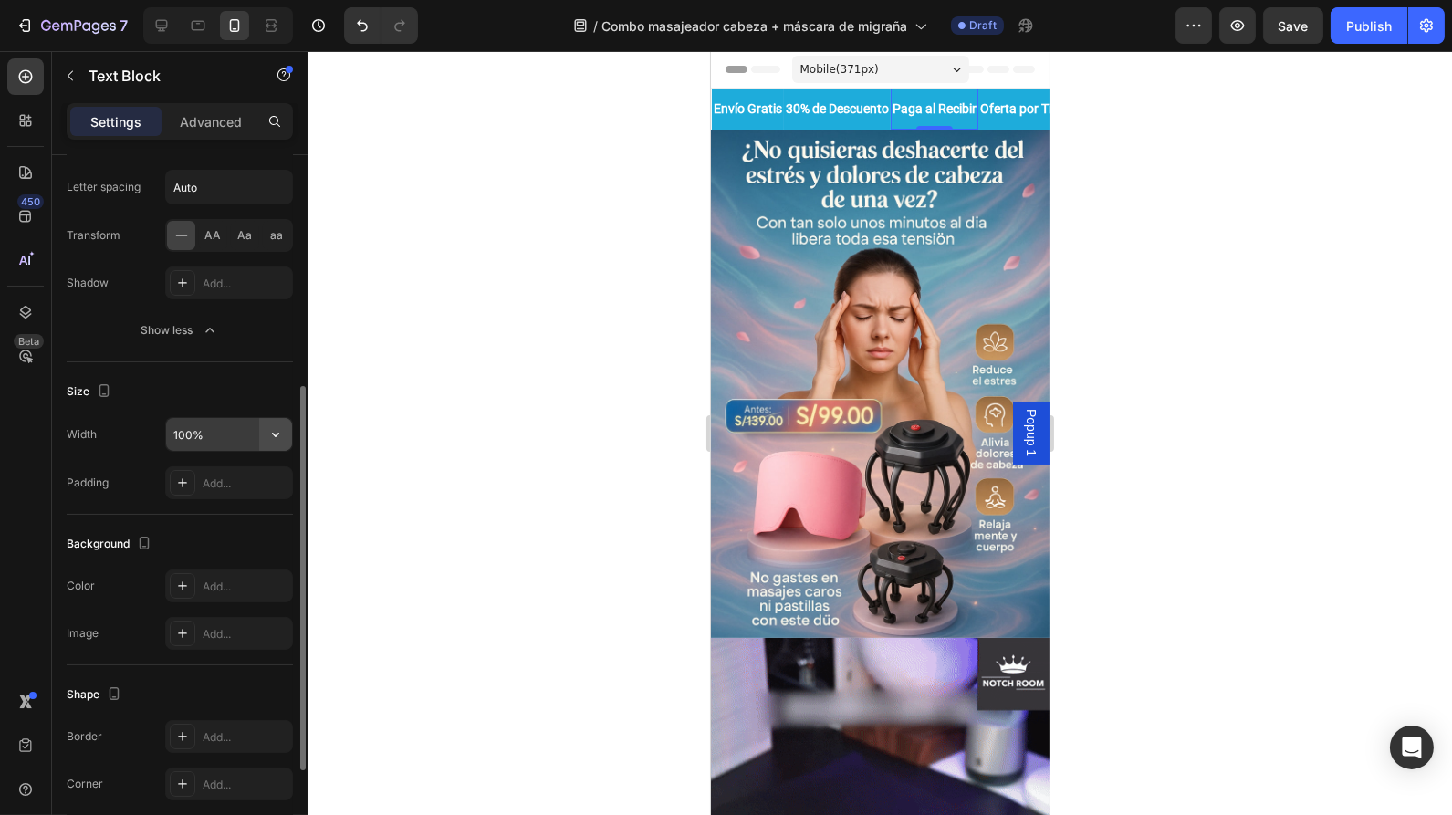
click at [271, 432] on icon "button" at bounding box center [276, 434] width 18 height 18
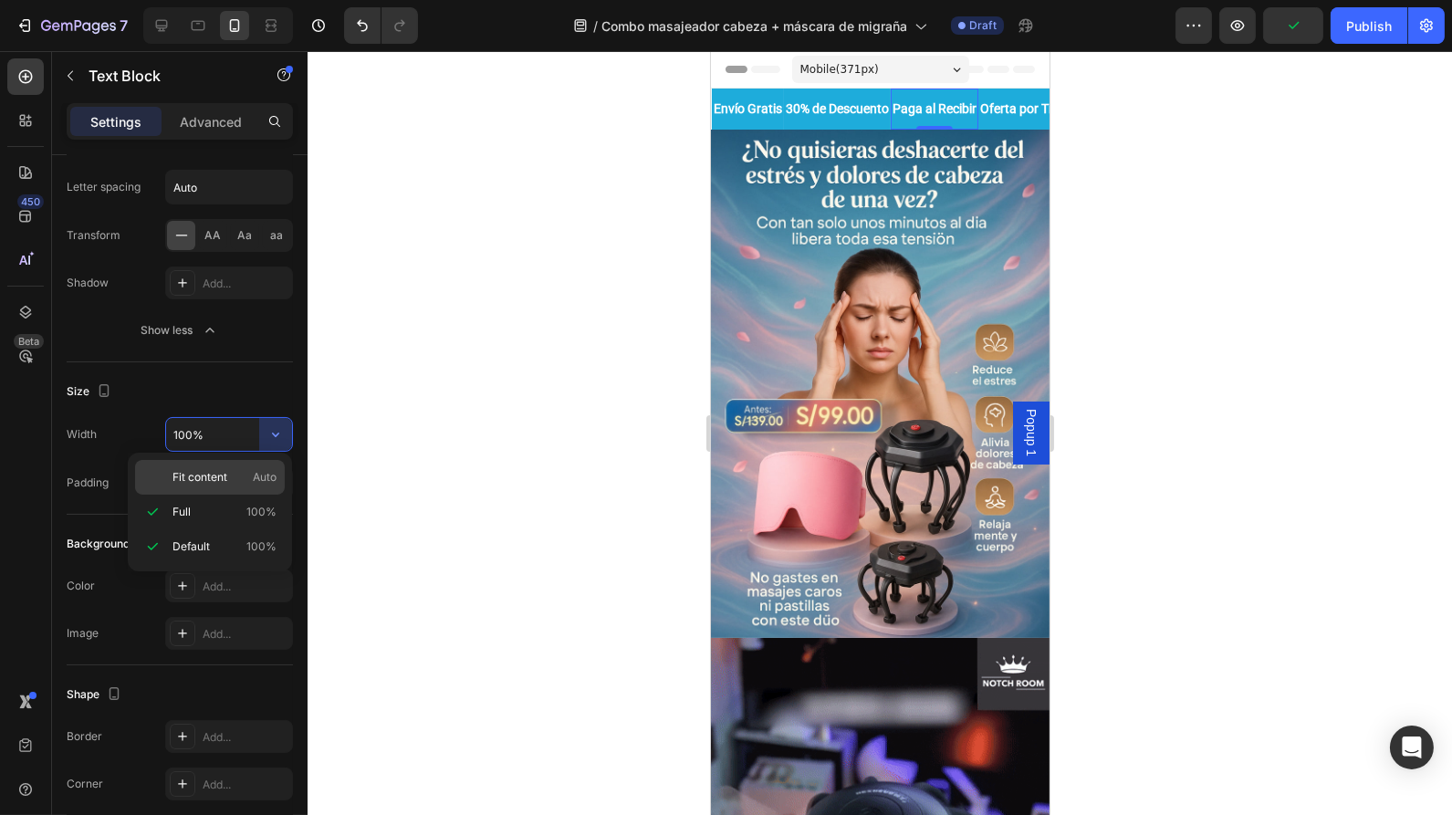
click at [226, 474] on span "Fit content" at bounding box center [200, 477] width 55 height 16
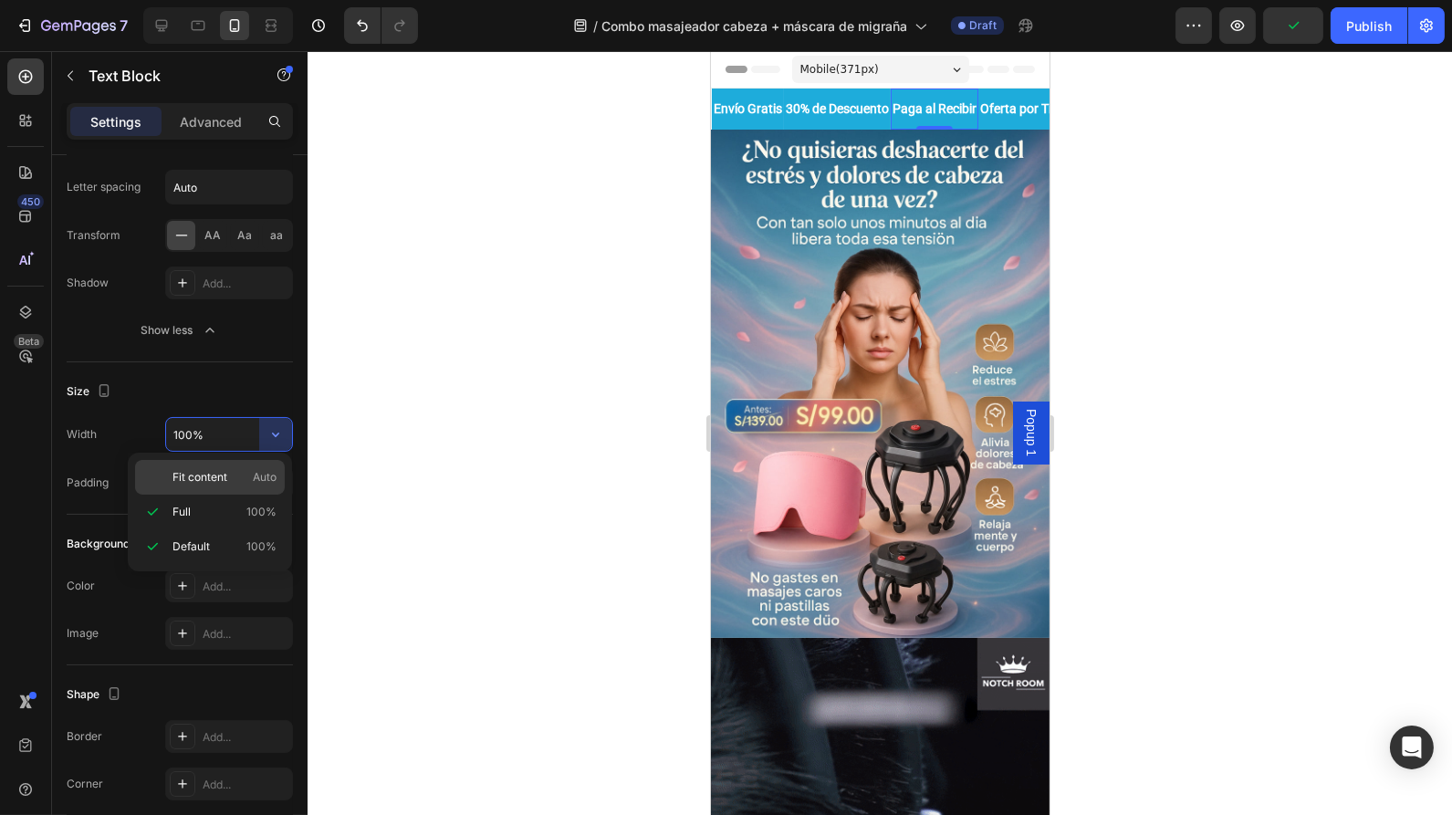
type input "Auto"
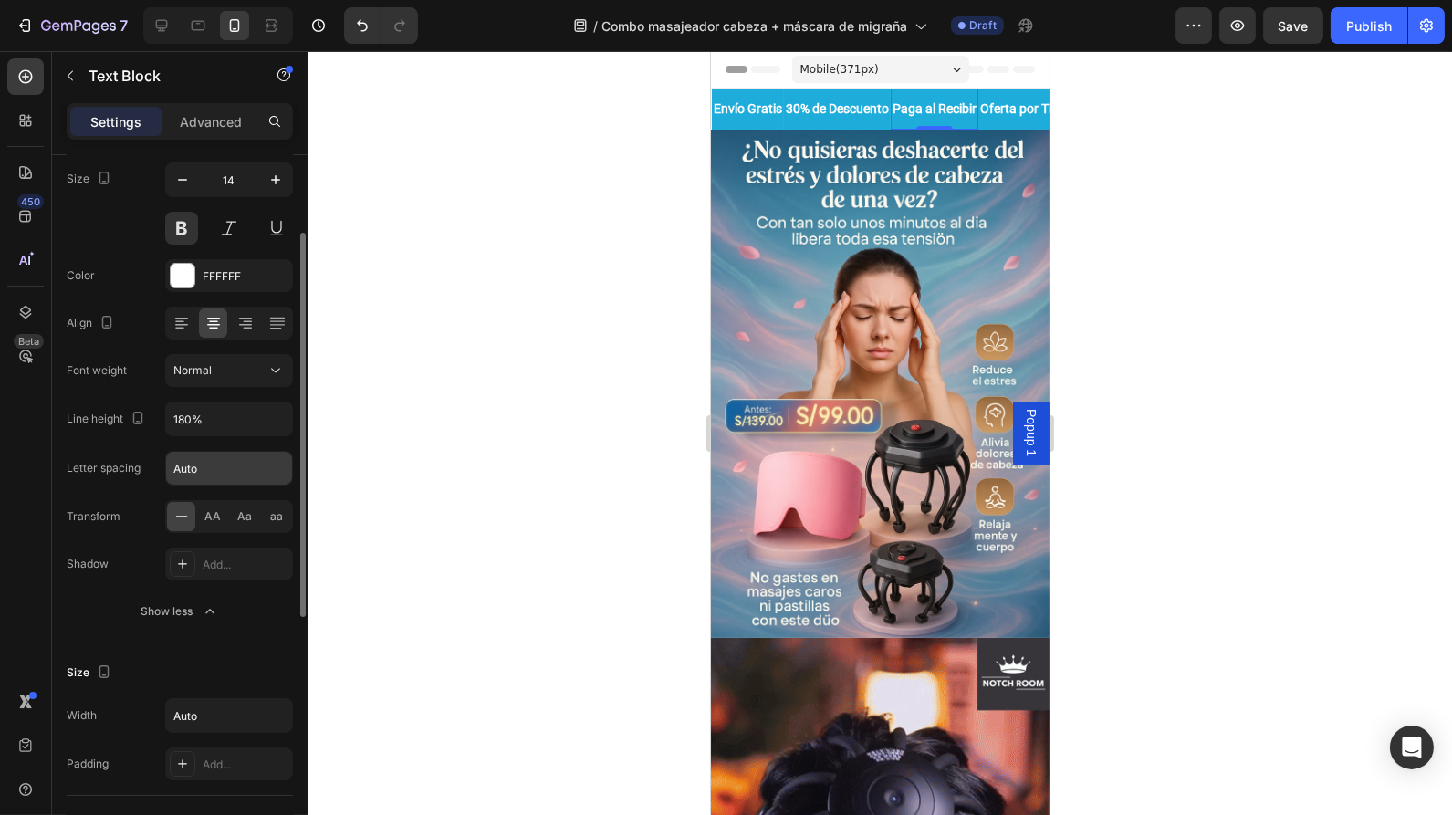
scroll to position [145, 0]
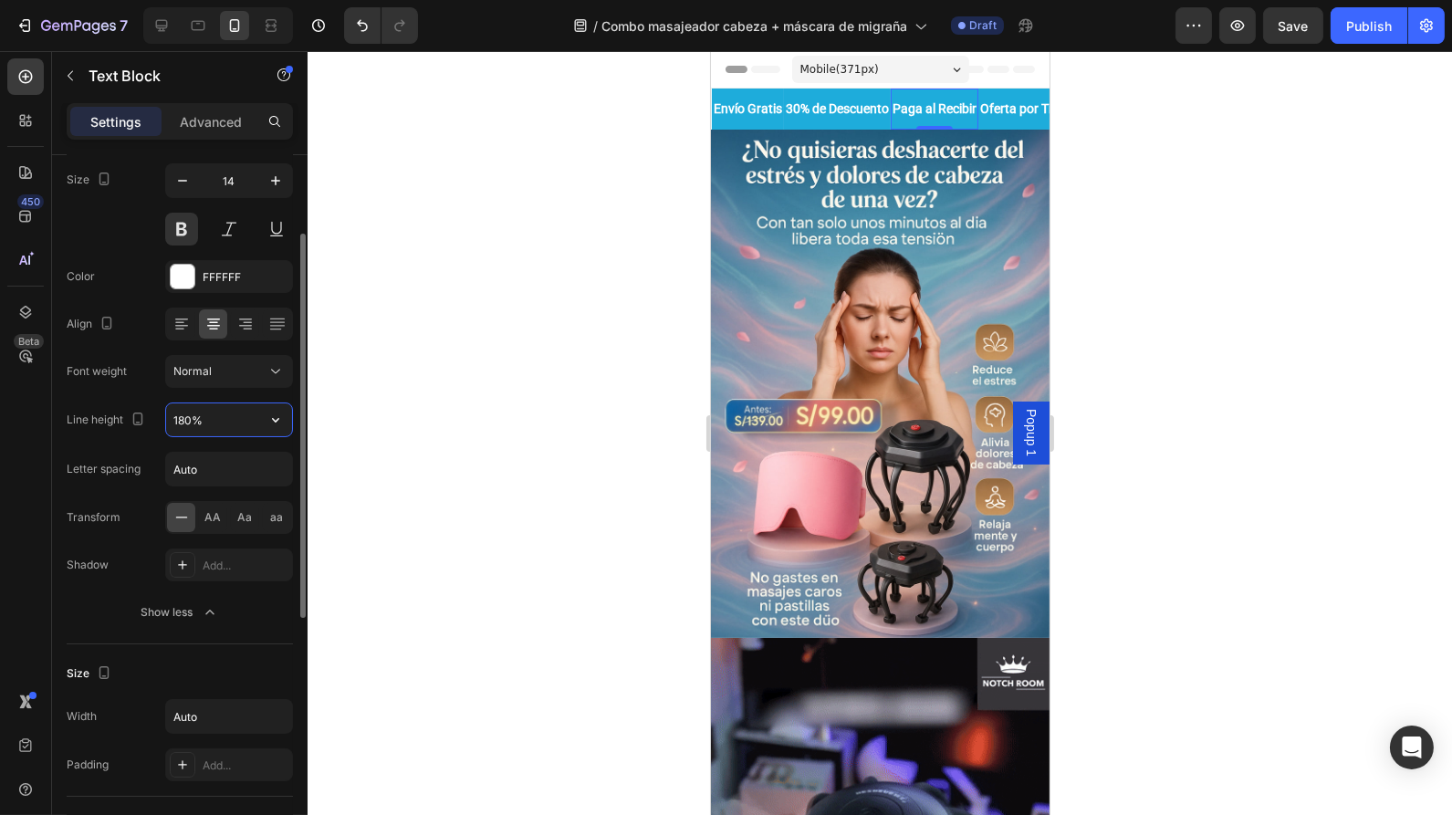
click at [237, 421] on input "180%" at bounding box center [229, 419] width 126 height 33
click at [274, 420] on icon "button" at bounding box center [275, 420] width 7 height 5
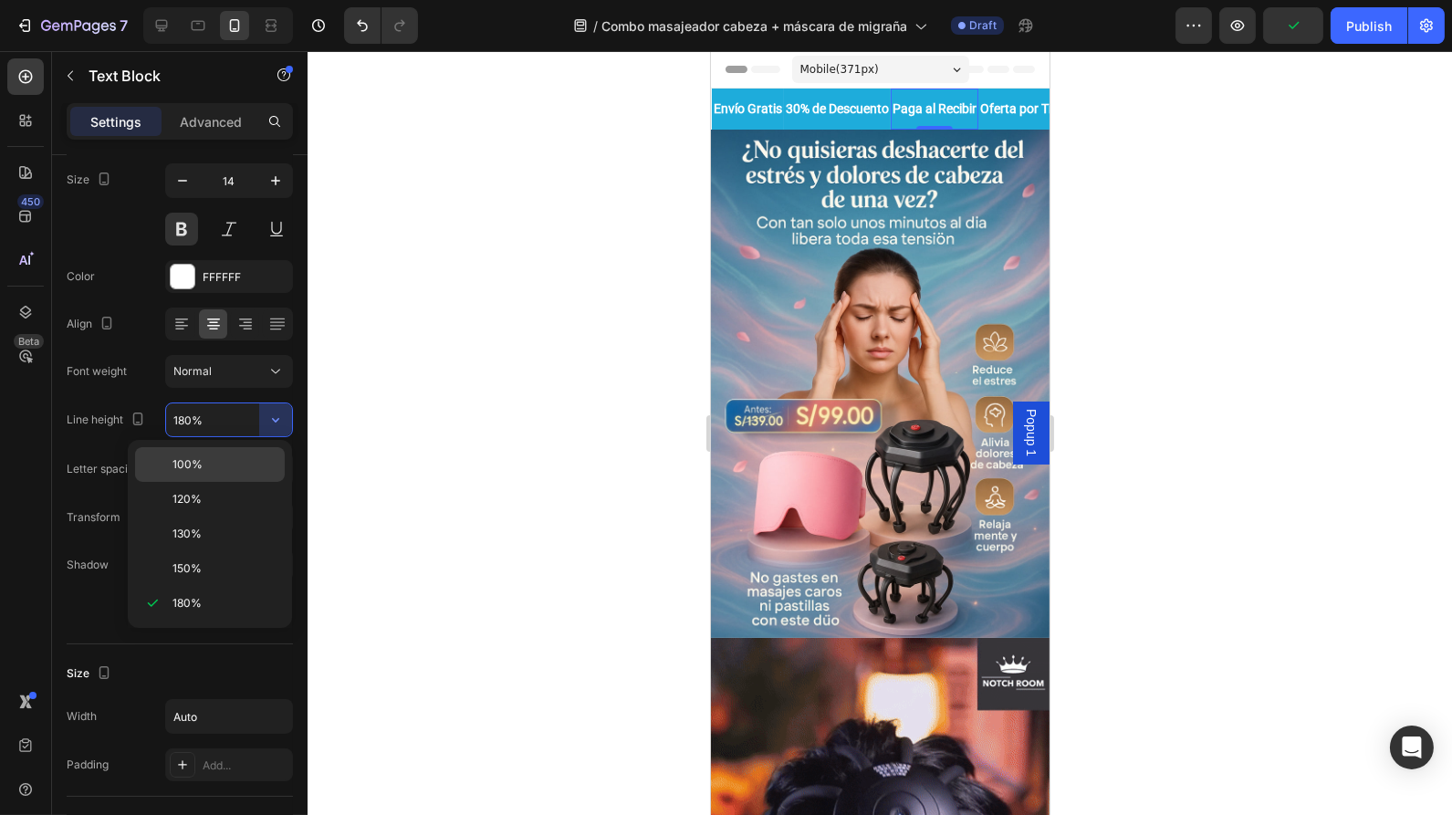
click at [205, 463] on p "100%" at bounding box center [225, 464] width 104 height 16
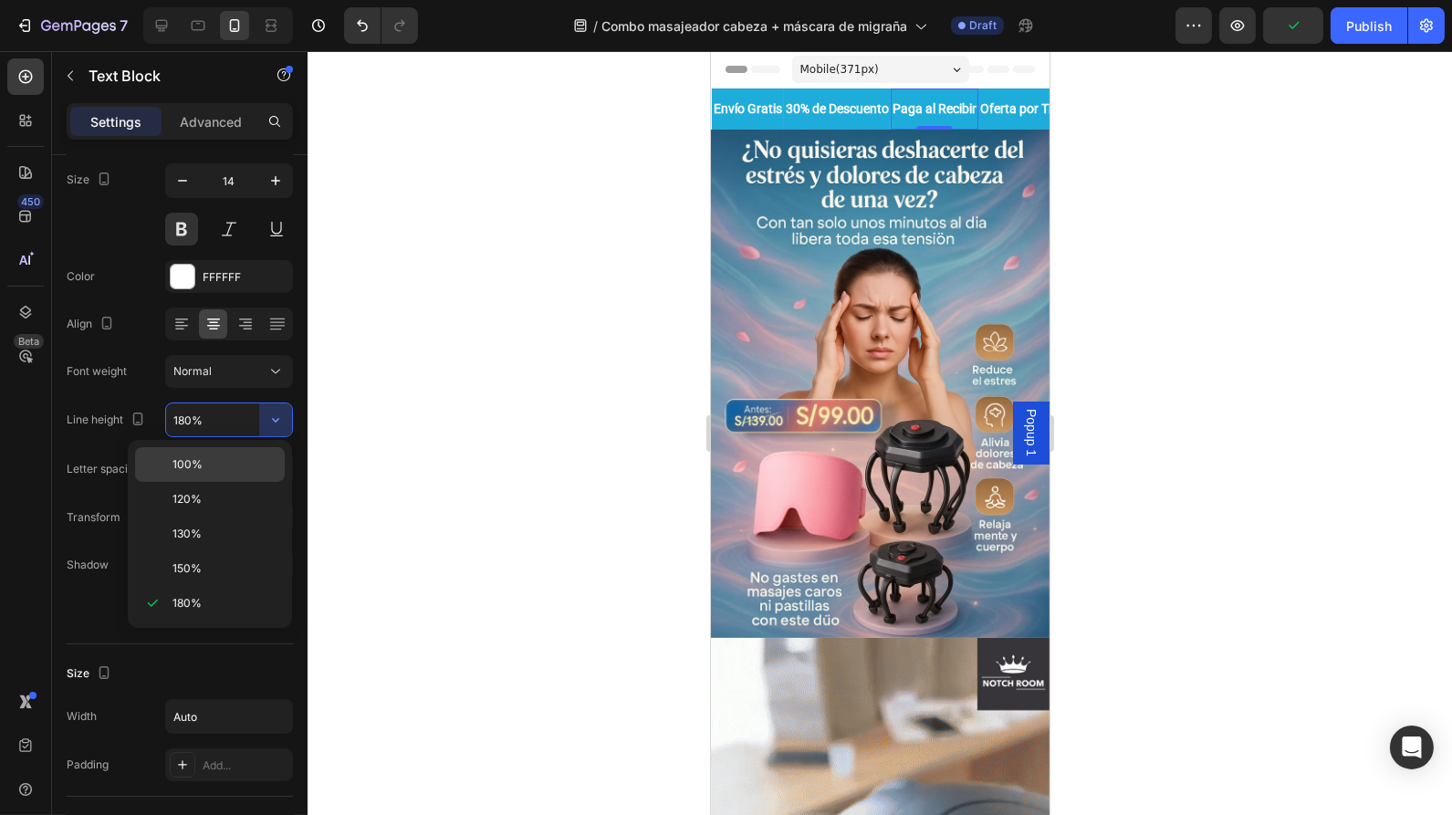
type input "100%"
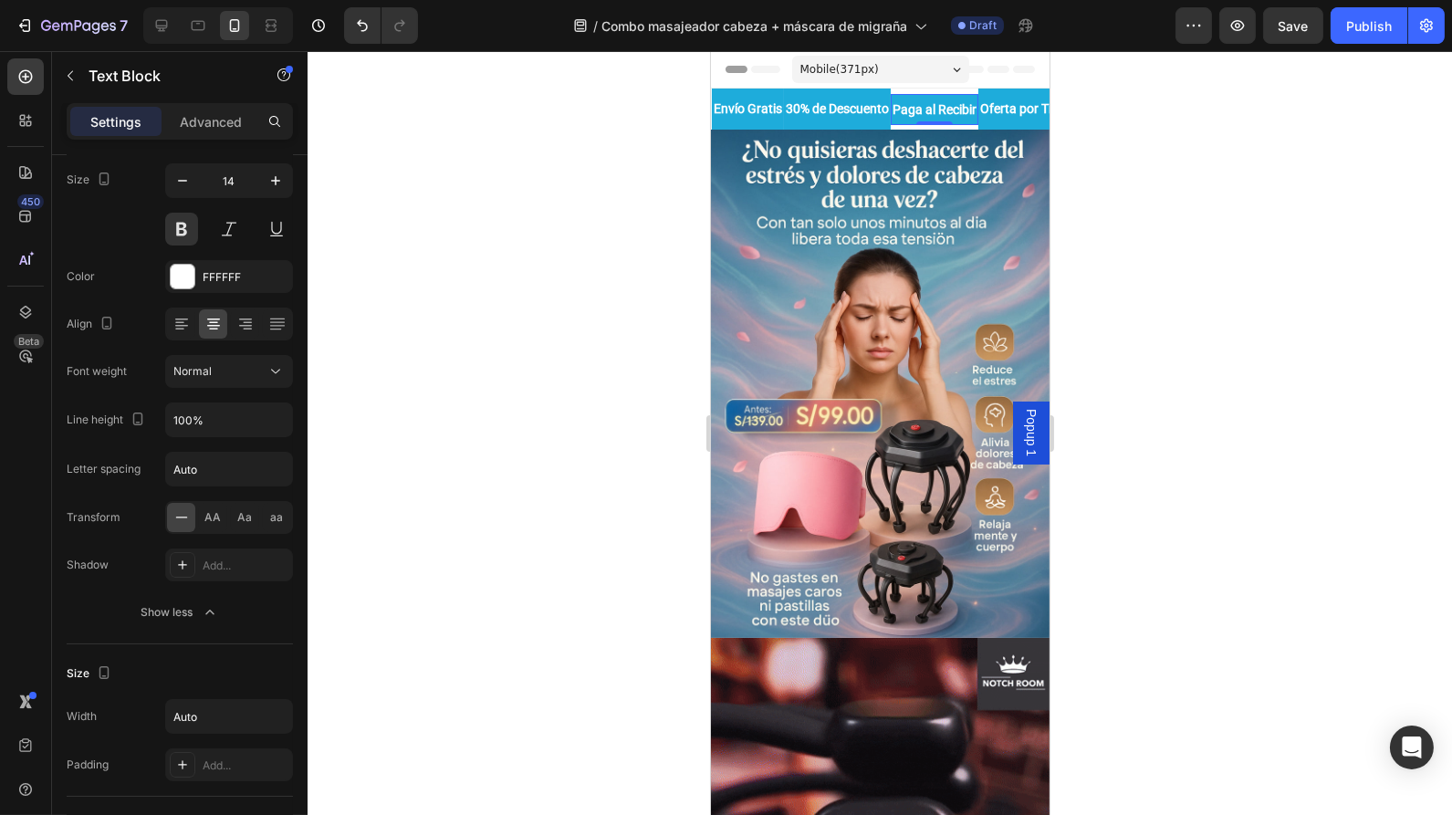
click at [976, 109] on p "Paga al Recibir" at bounding box center [934, 109] width 84 height 13
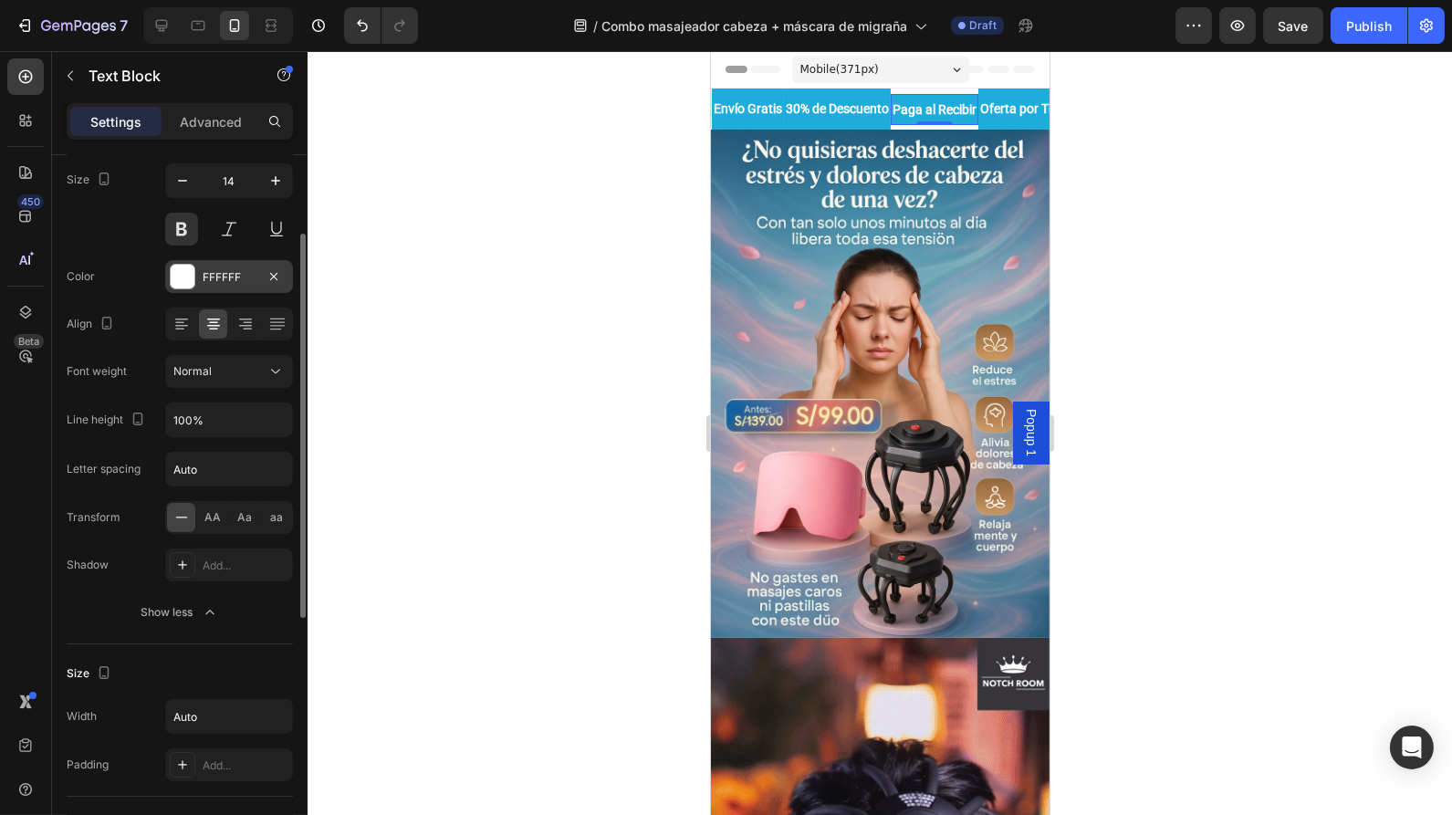
click at [190, 276] on div at bounding box center [183, 277] width 24 height 24
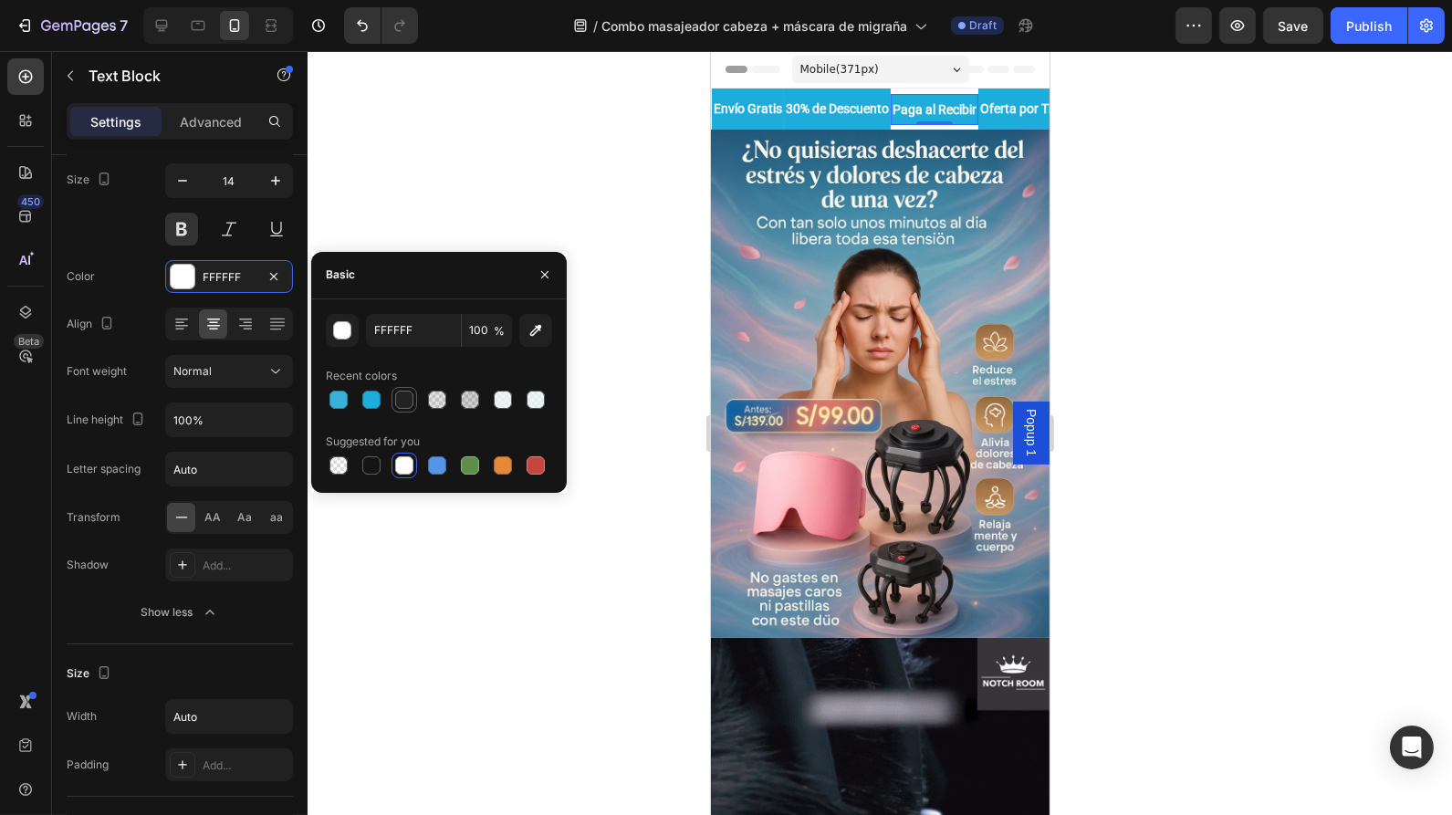
click at [407, 399] on div at bounding box center [404, 400] width 18 height 18
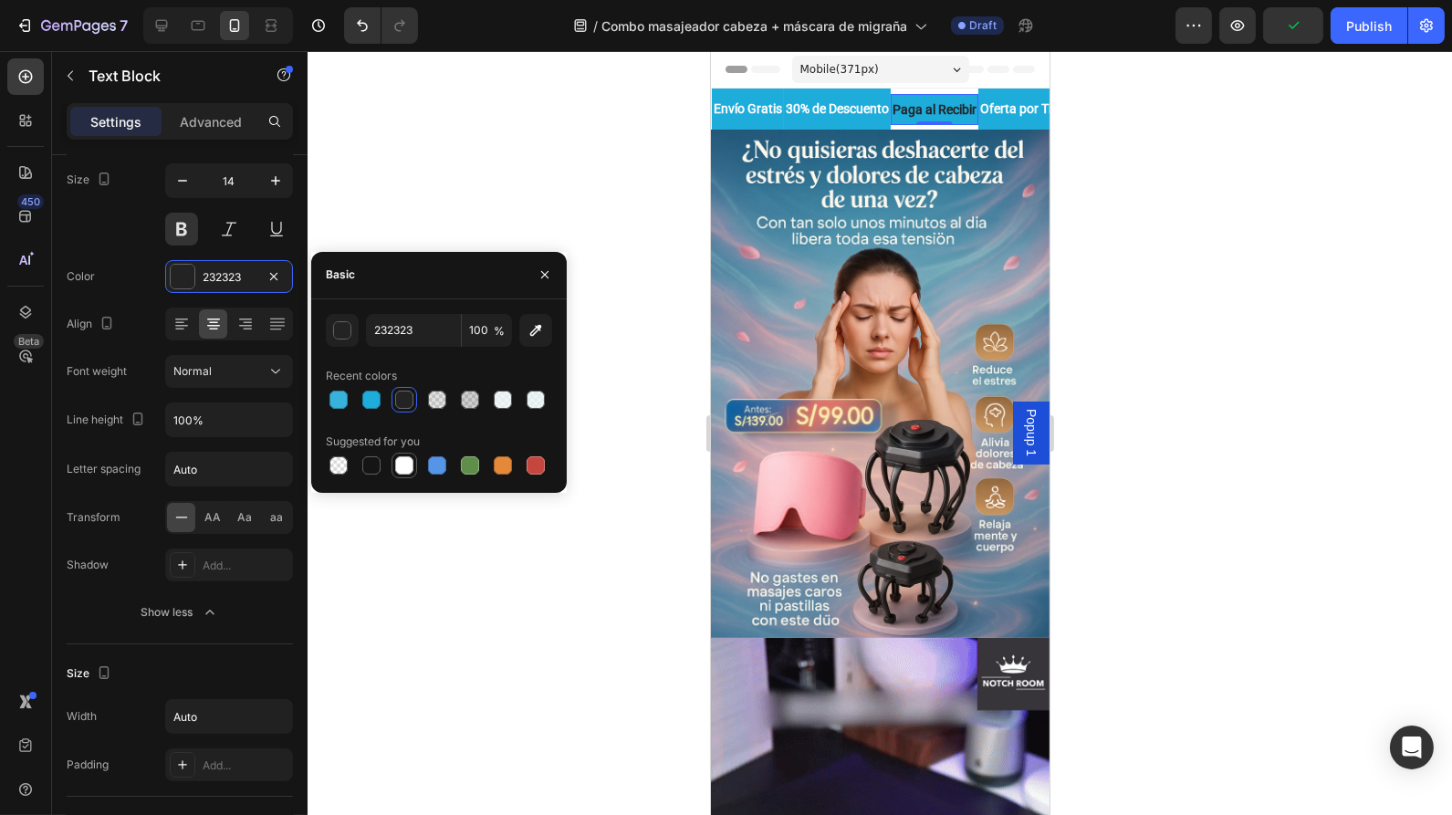
click at [403, 466] on div at bounding box center [404, 465] width 18 height 18
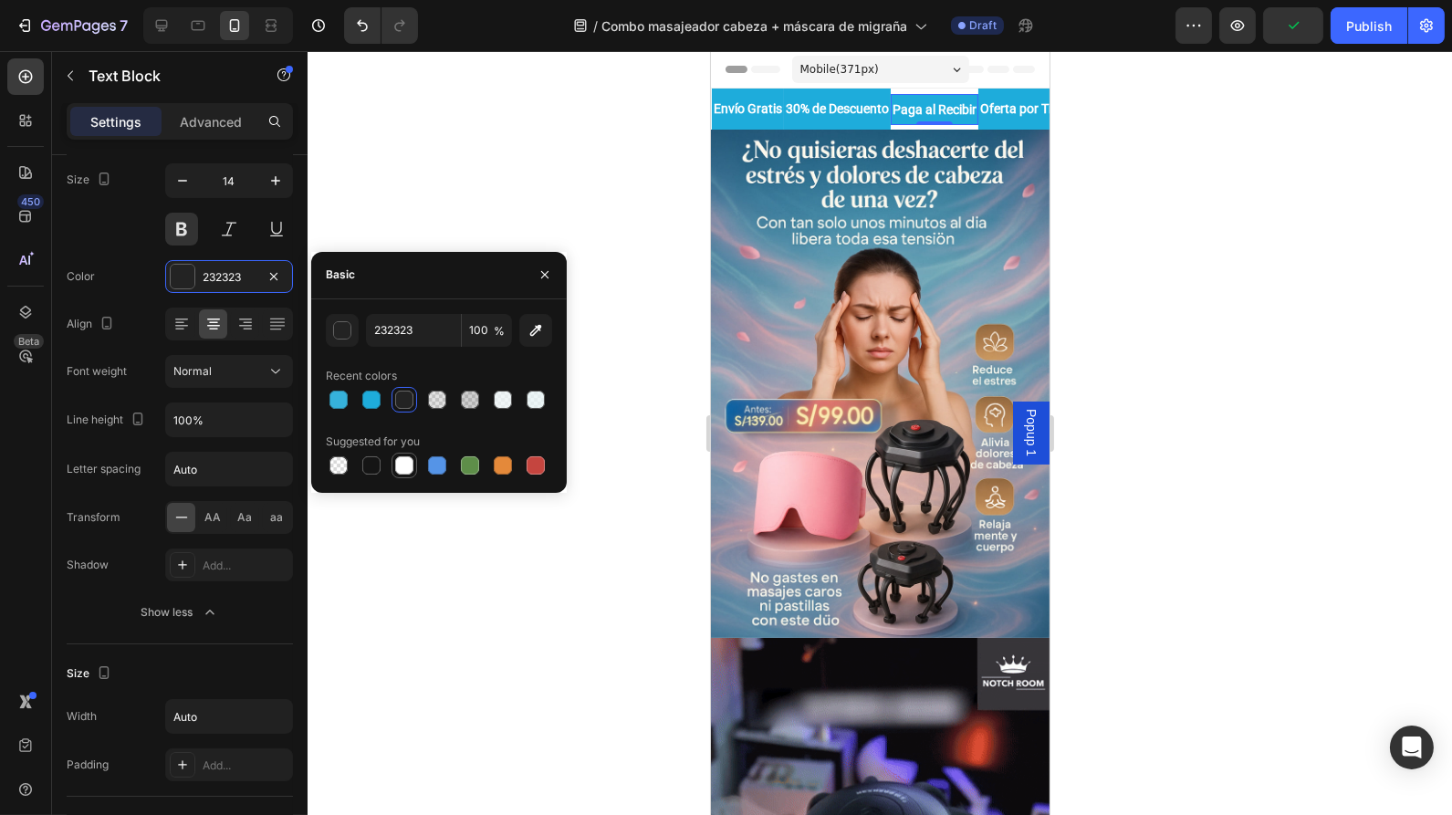
type input "FFFFFF"
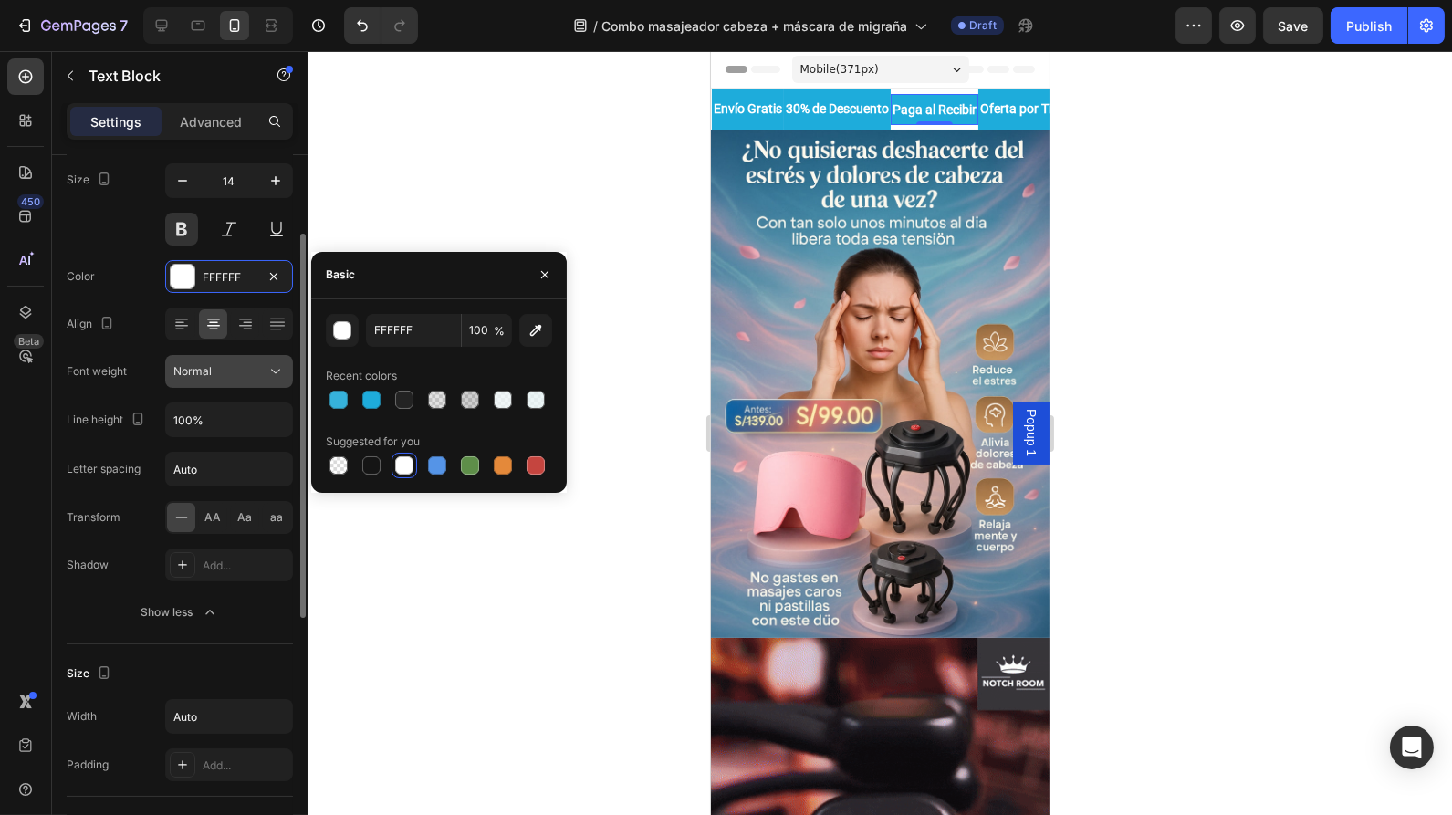
click at [256, 377] on div "Normal" at bounding box center [219, 371] width 93 height 16
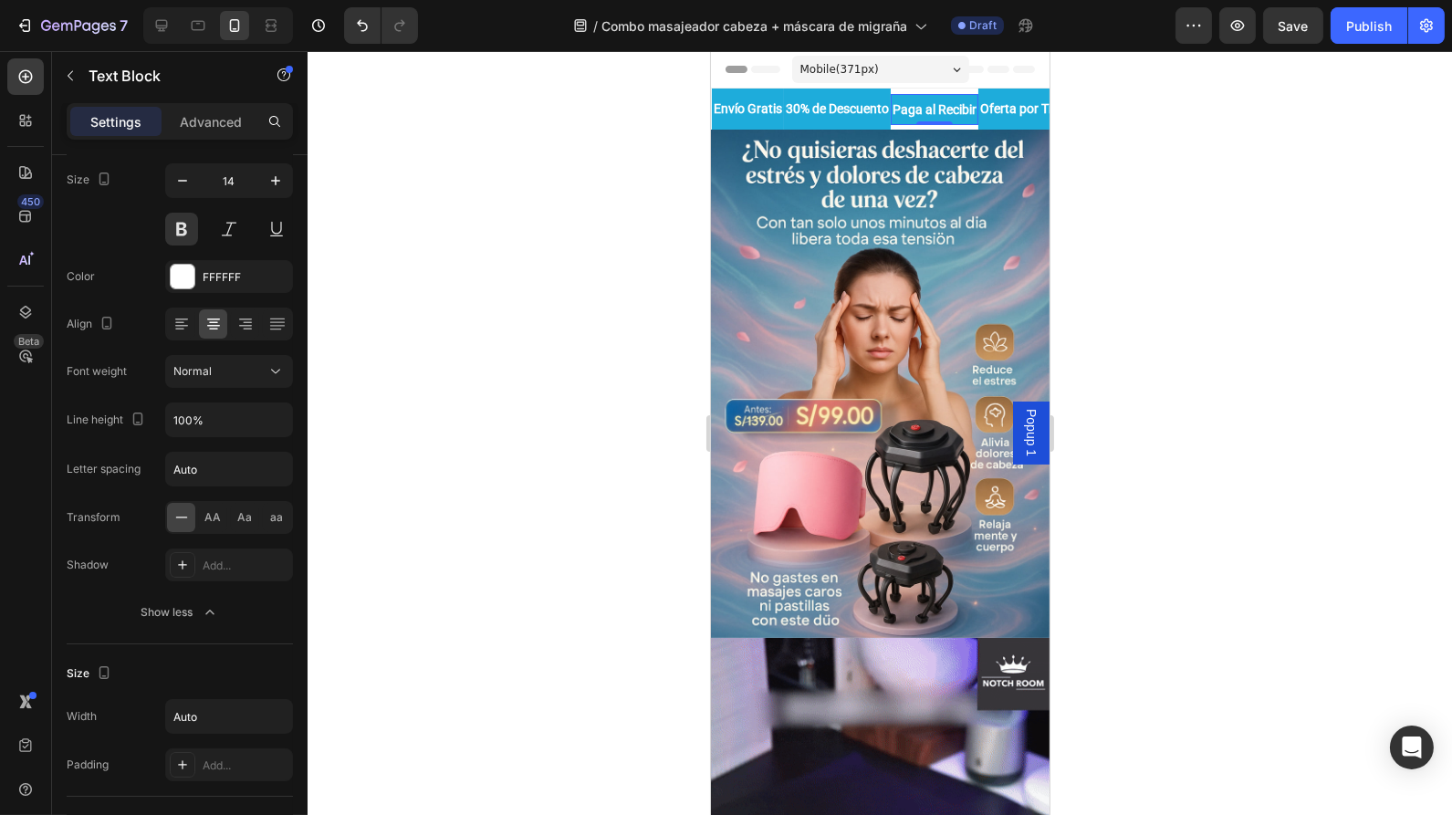
click at [422, 442] on div at bounding box center [880, 433] width 1145 height 764
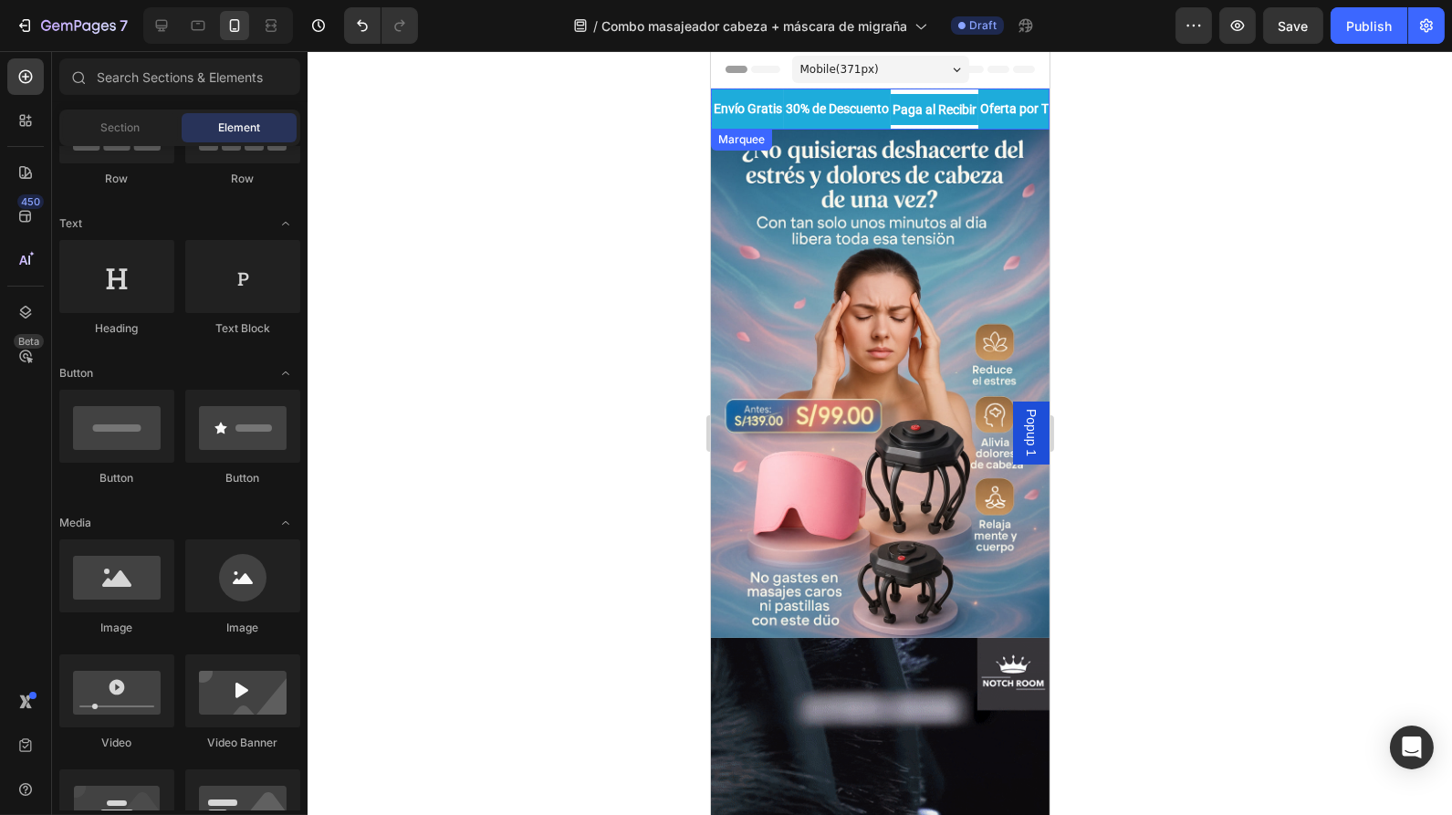
click at [949, 89] on div "Envío Gratis Text Block 30% de Descuento Text Block Paga al Recibir Text Block …" at bounding box center [924, 109] width 426 height 41
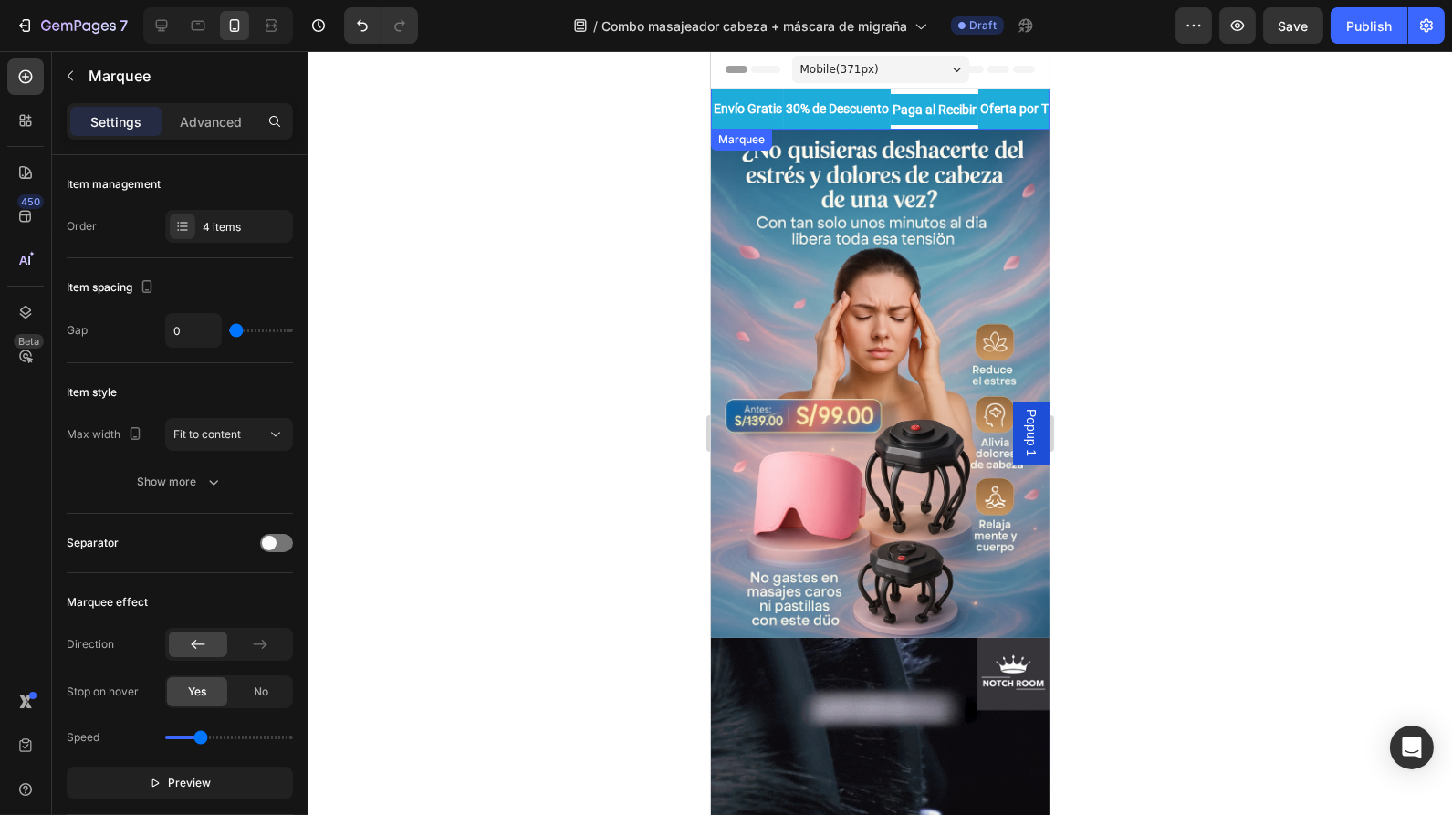
click at [958, 108] on p "Paga al Recibir" at bounding box center [934, 109] width 84 height 13
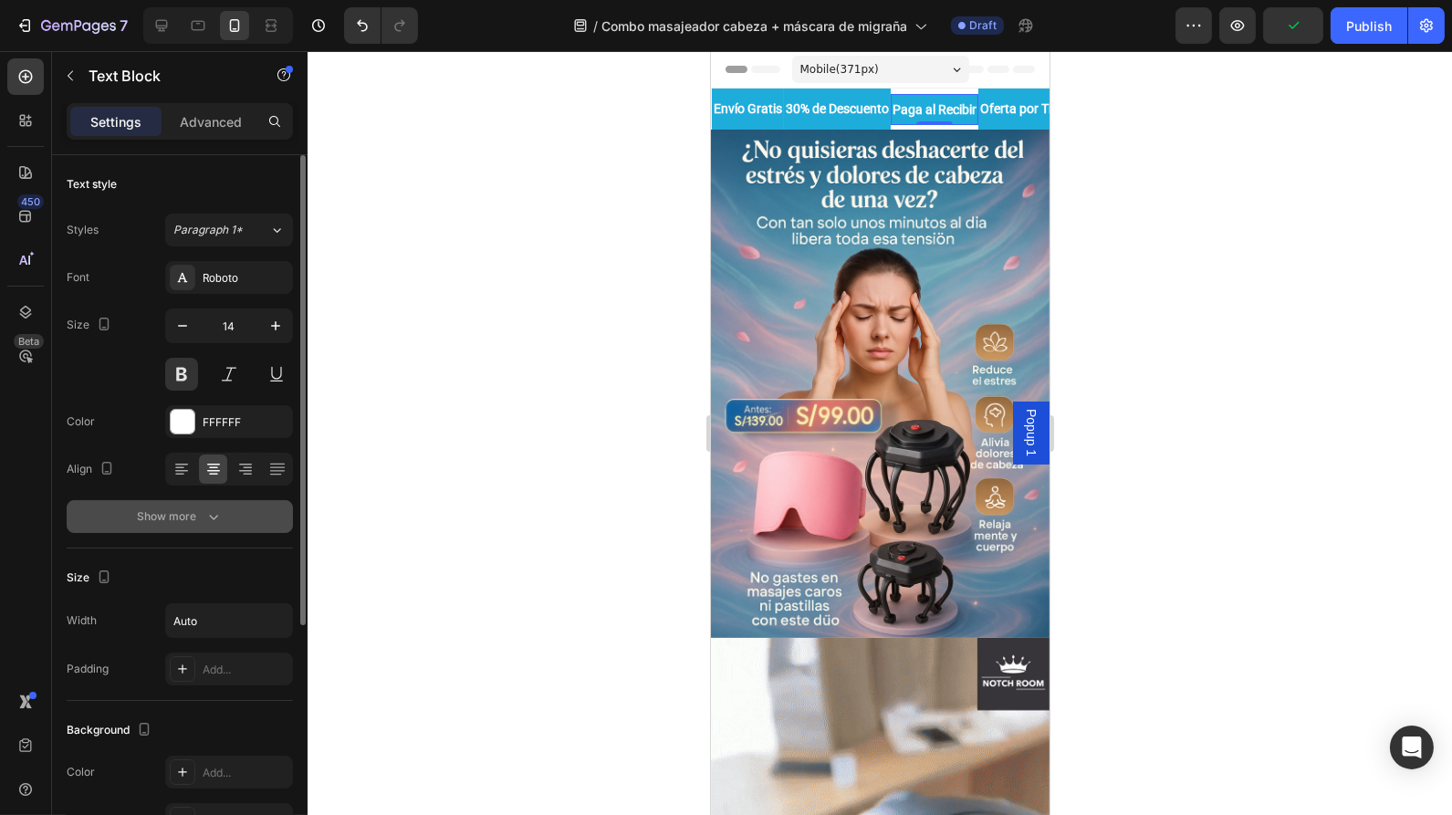
click at [177, 514] on div "Show more" at bounding box center [180, 517] width 85 height 18
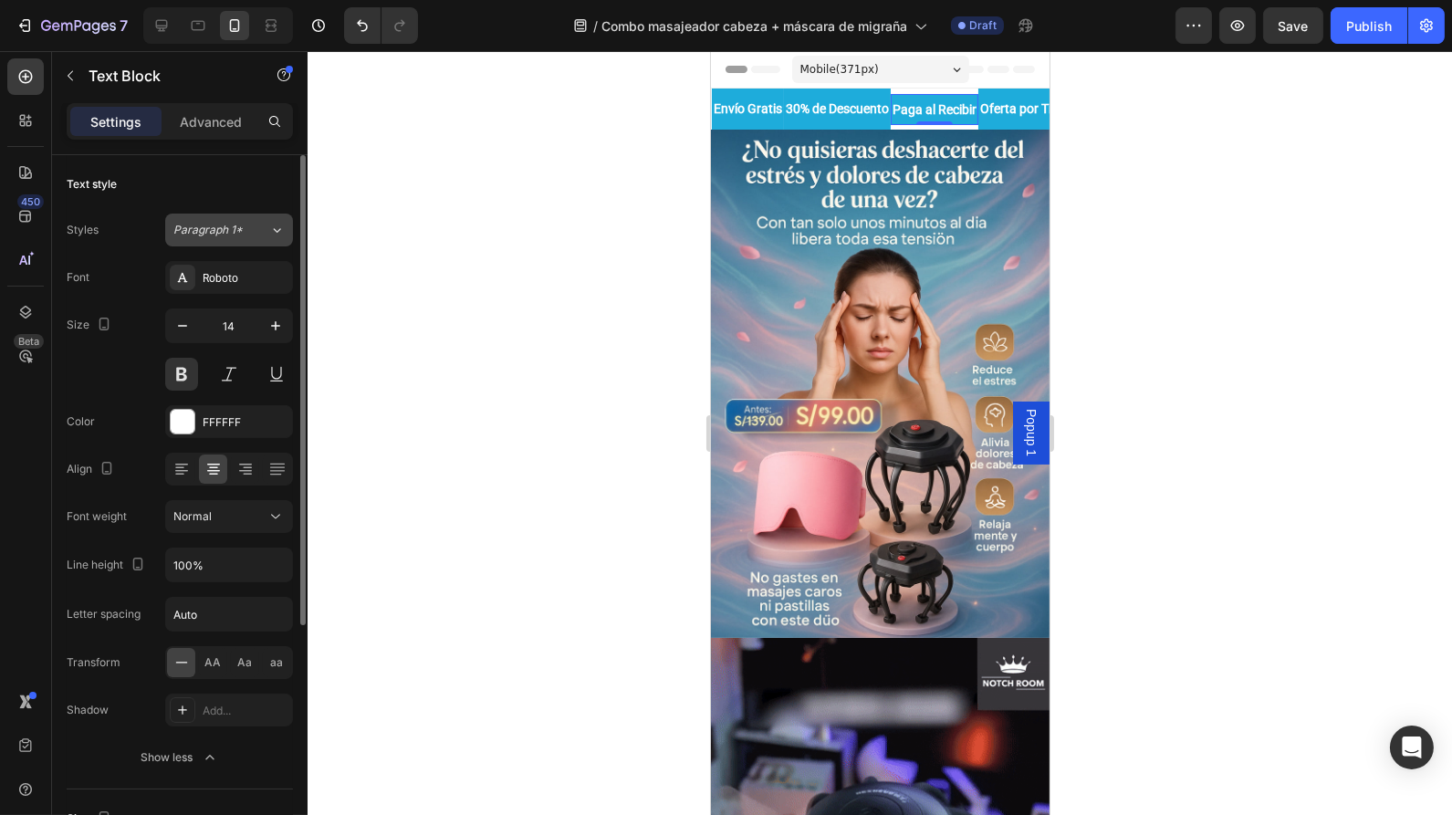
click at [260, 226] on div "Paragraph 1*" at bounding box center [221, 230] width 96 height 16
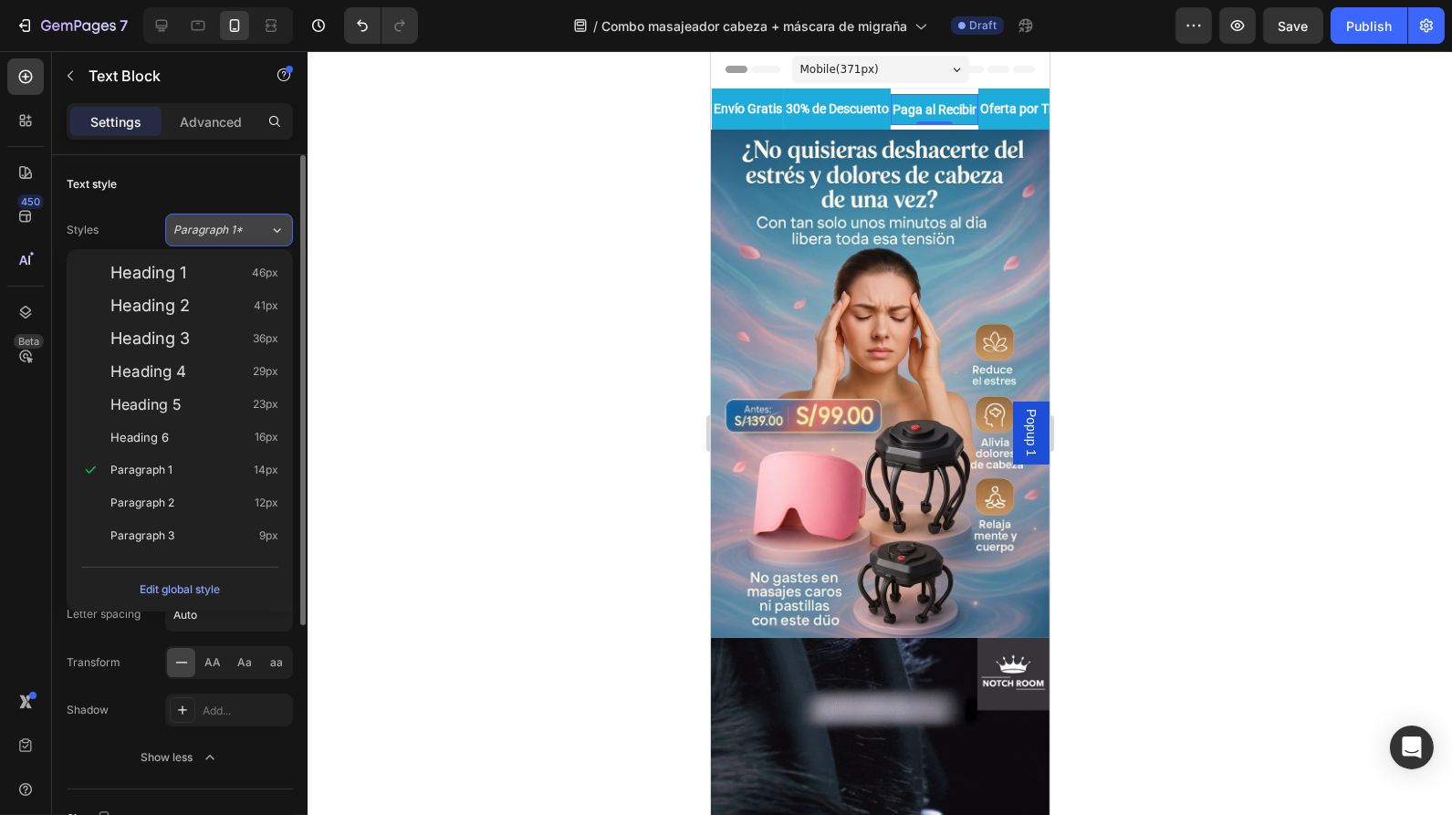
click at [260, 226] on div "Paragraph 1*" at bounding box center [221, 230] width 96 height 16
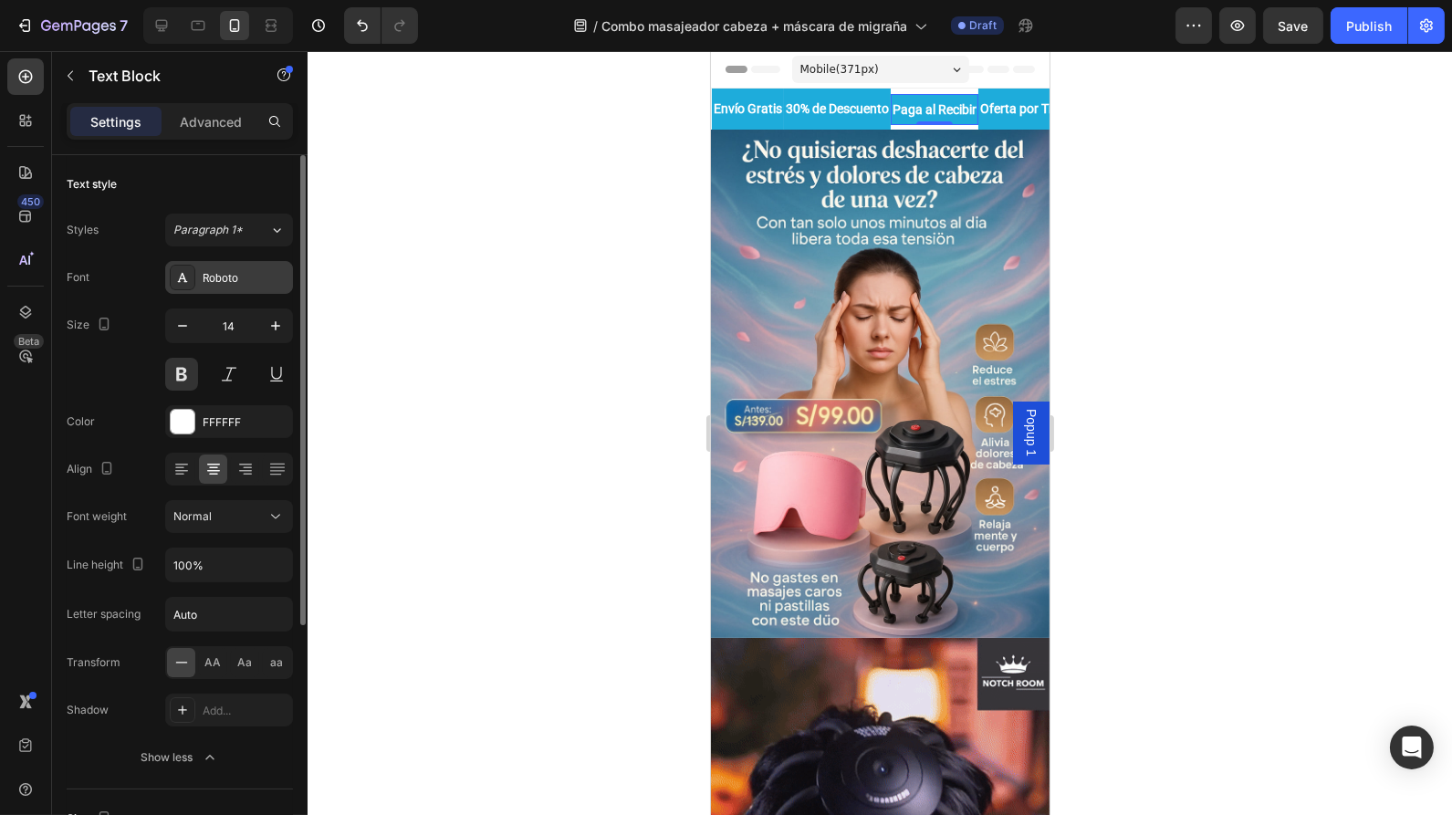
click at [233, 272] on div "Roboto" at bounding box center [246, 278] width 86 height 16
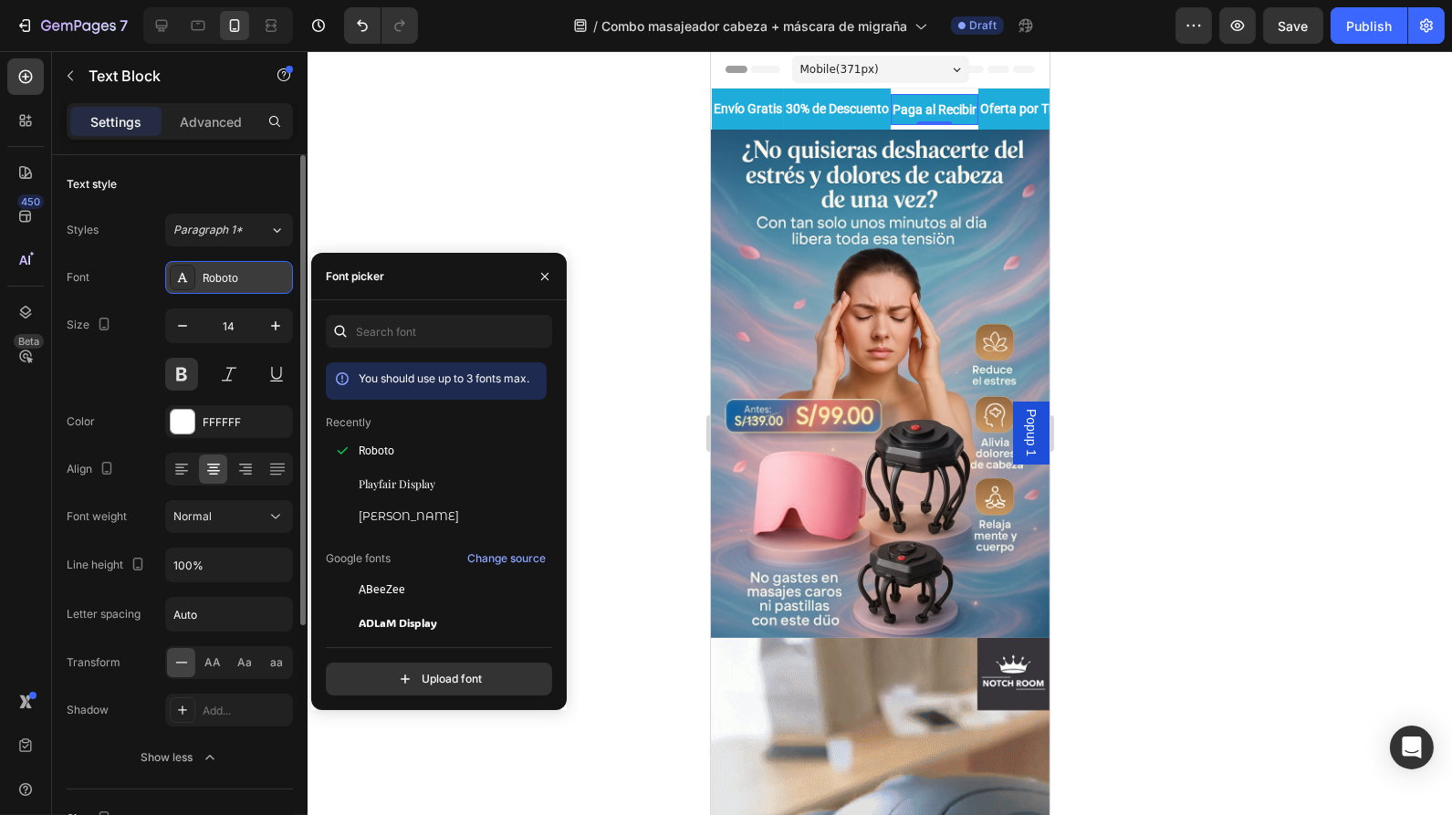
click at [233, 272] on div "Roboto" at bounding box center [246, 278] width 86 height 16
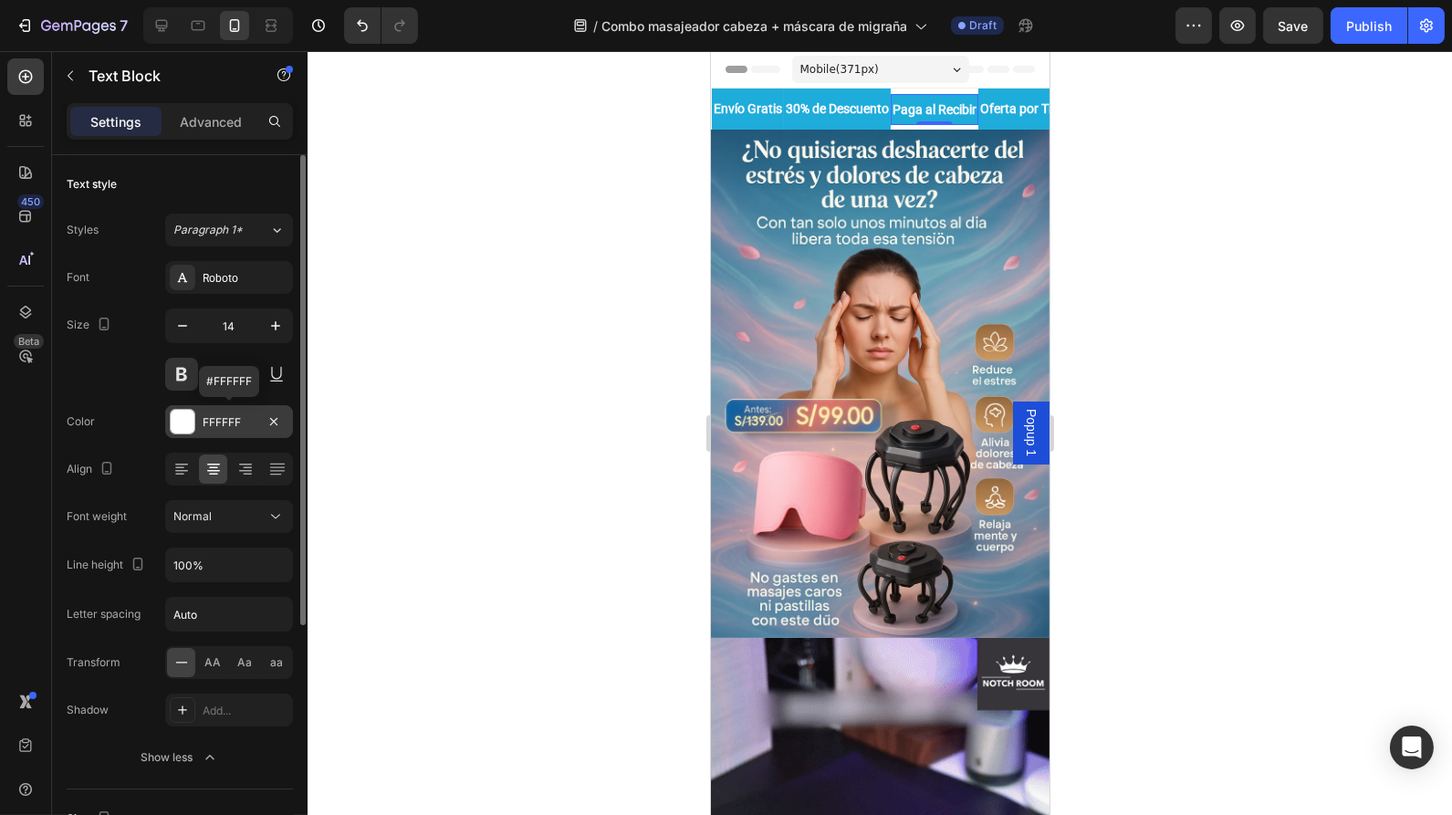
click at [229, 421] on div "FFFFFF" at bounding box center [229, 422] width 53 height 16
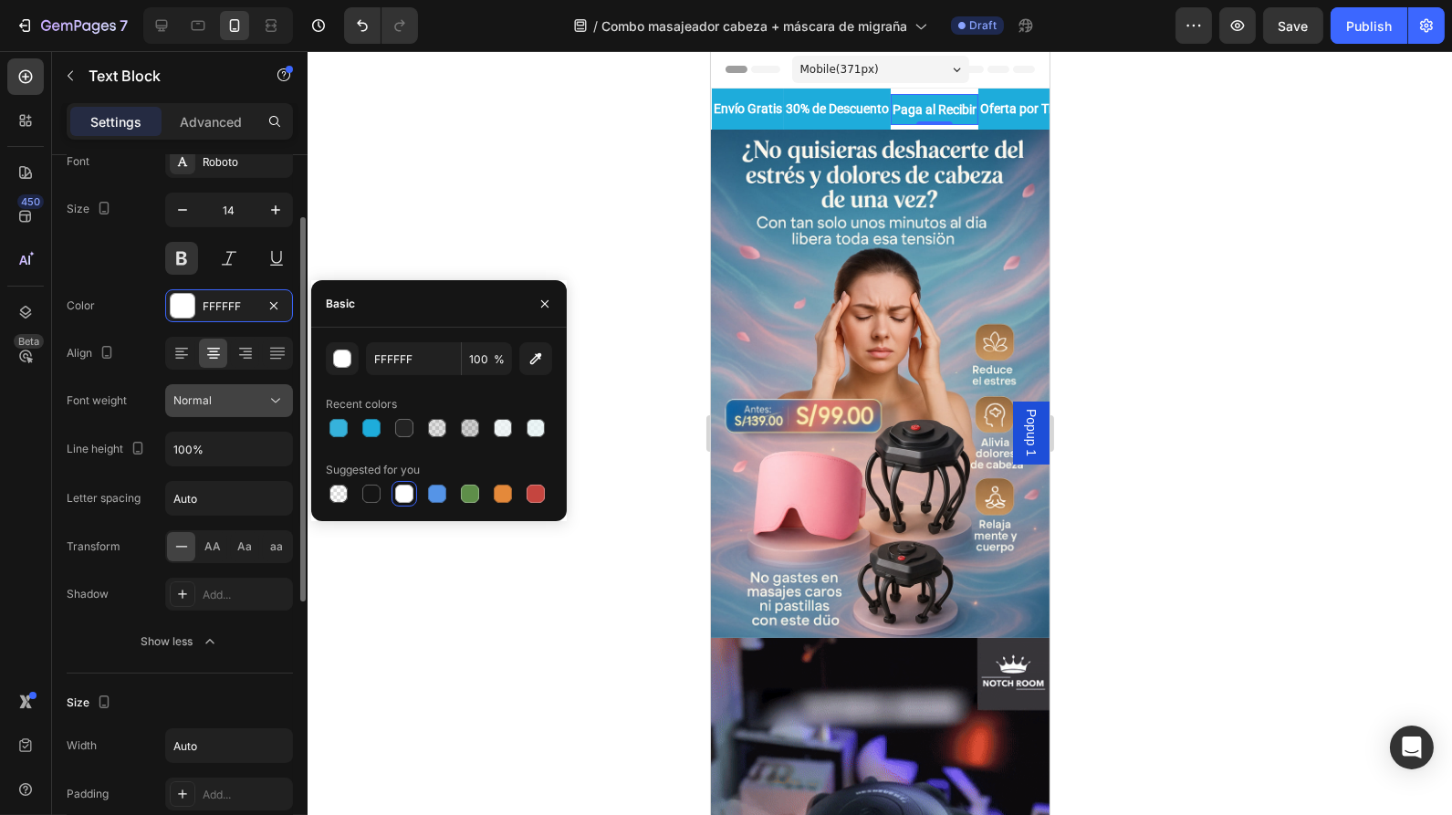
scroll to position [128, 0]
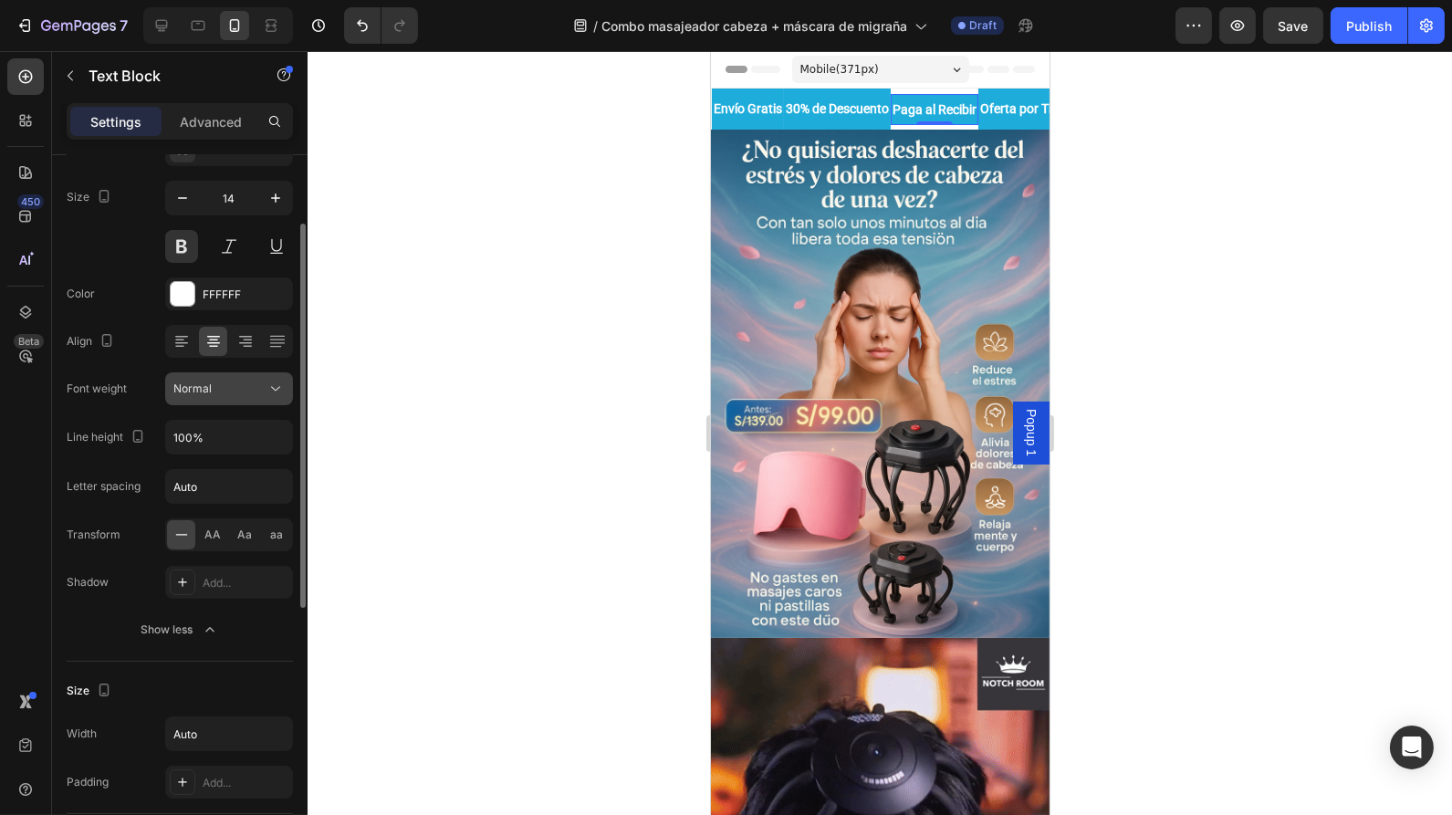
click at [258, 386] on div "Normal" at bounding box center [219, 389] width 93 height 16
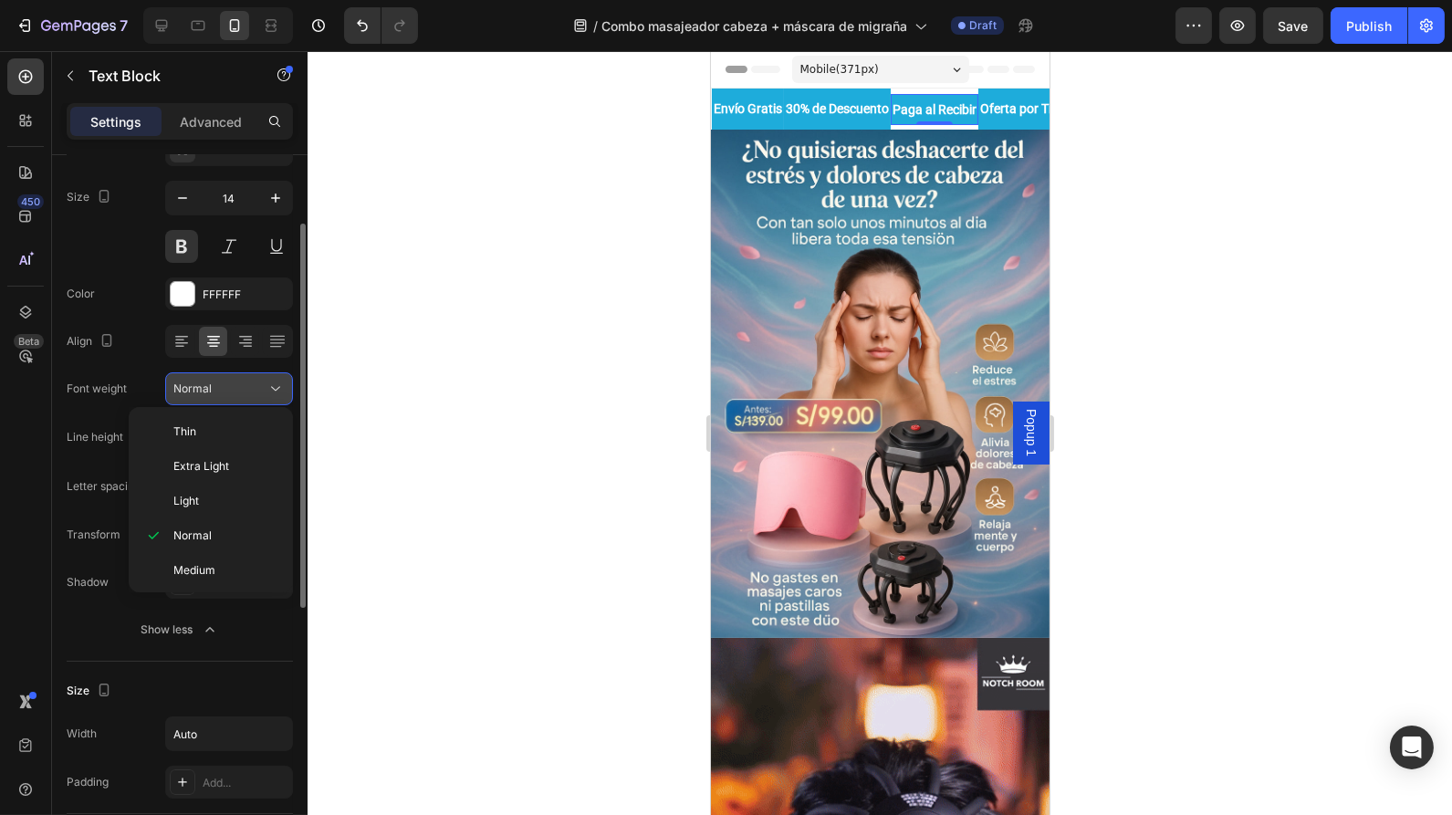
click at [272, 392] on icon at bounding box center [276, 389] width 18 height 18
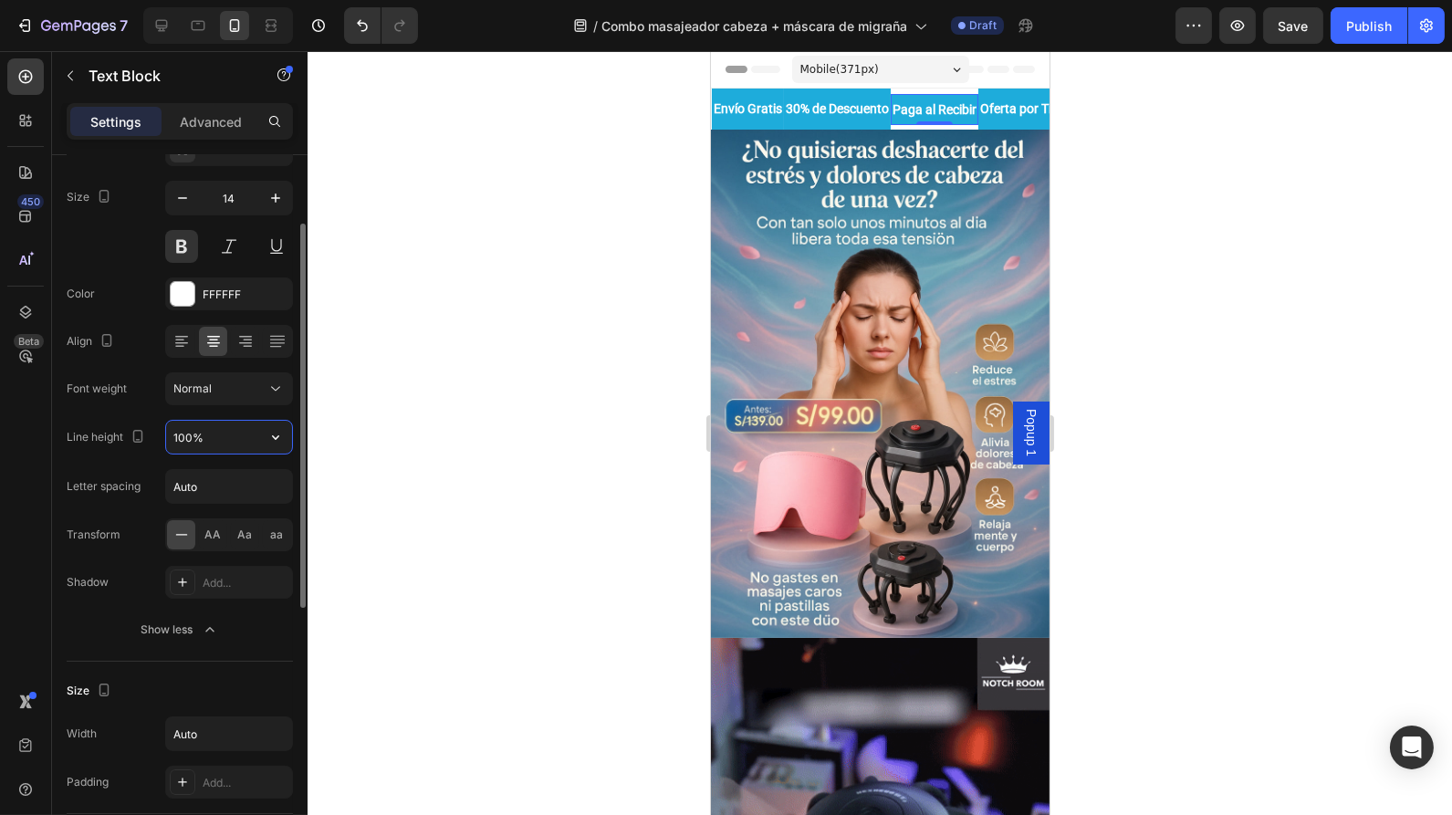
click at [235, 432] on input "100%" at bounding box center [229, 437] width 126 height 33
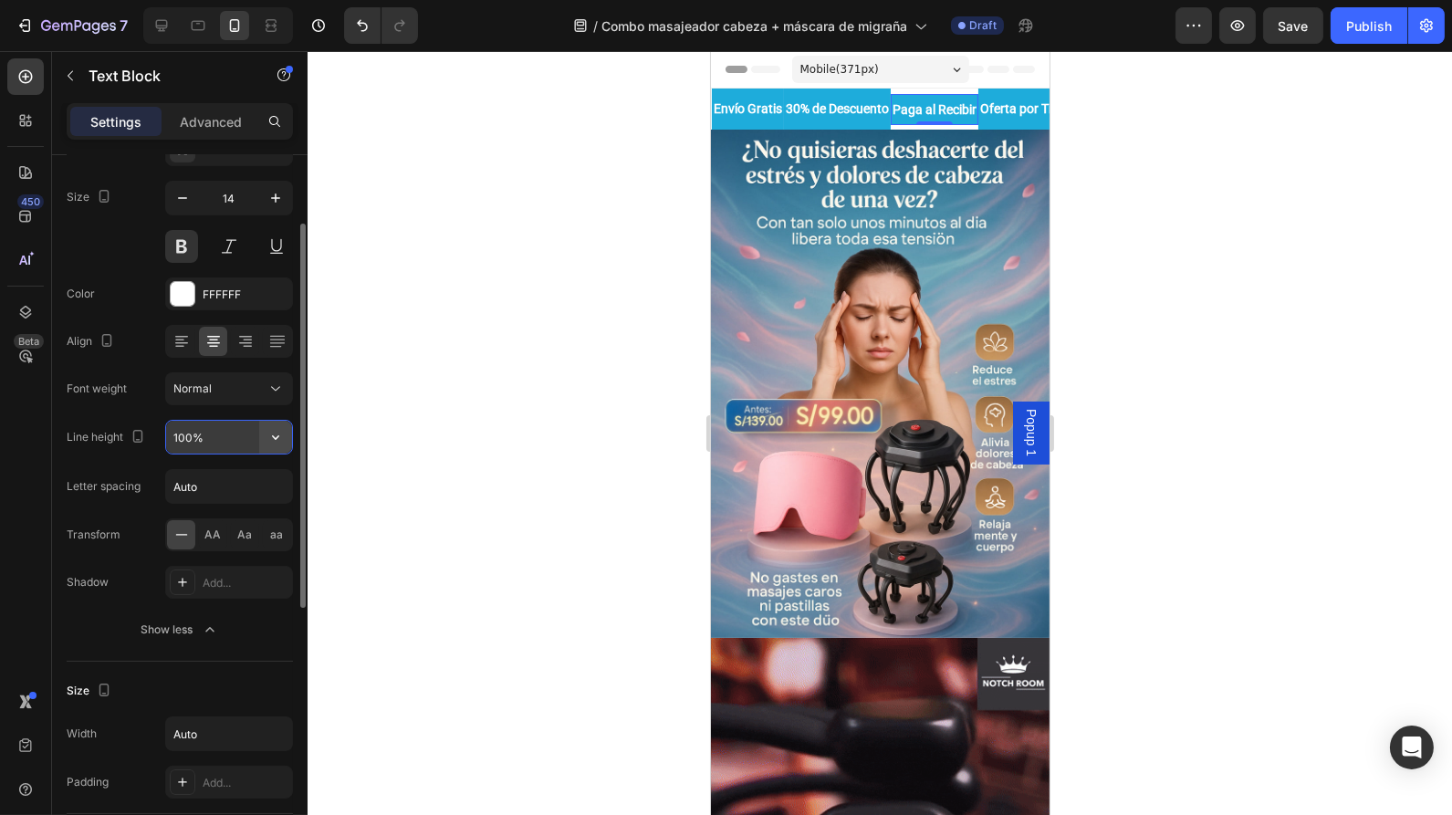
click at [278, 438] on icon "button" at bounding box center [276, 437] width 18 height 18
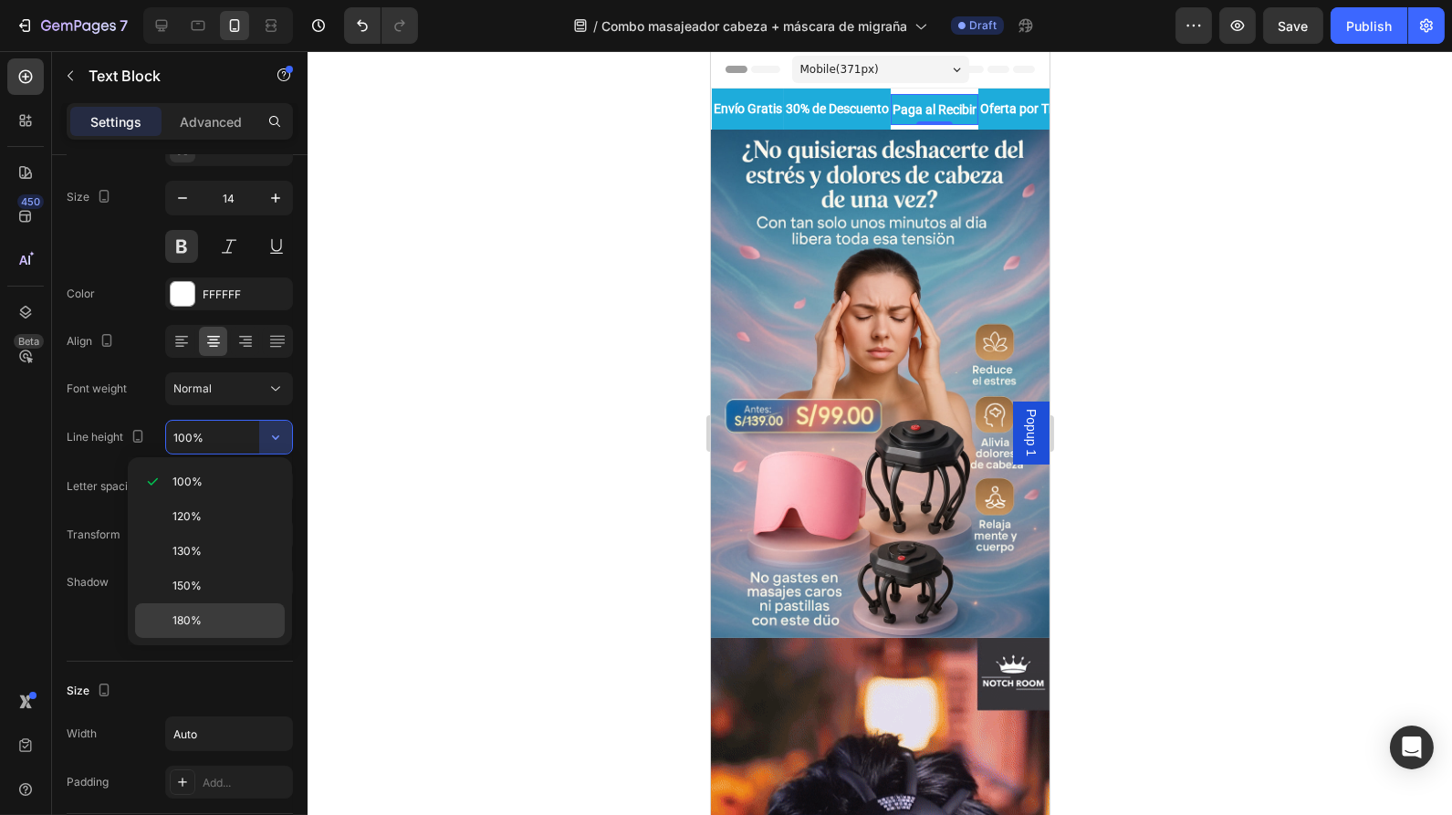
click at [184, 608] on div "180%" at bounding box center [210, 620] width 150 height 35
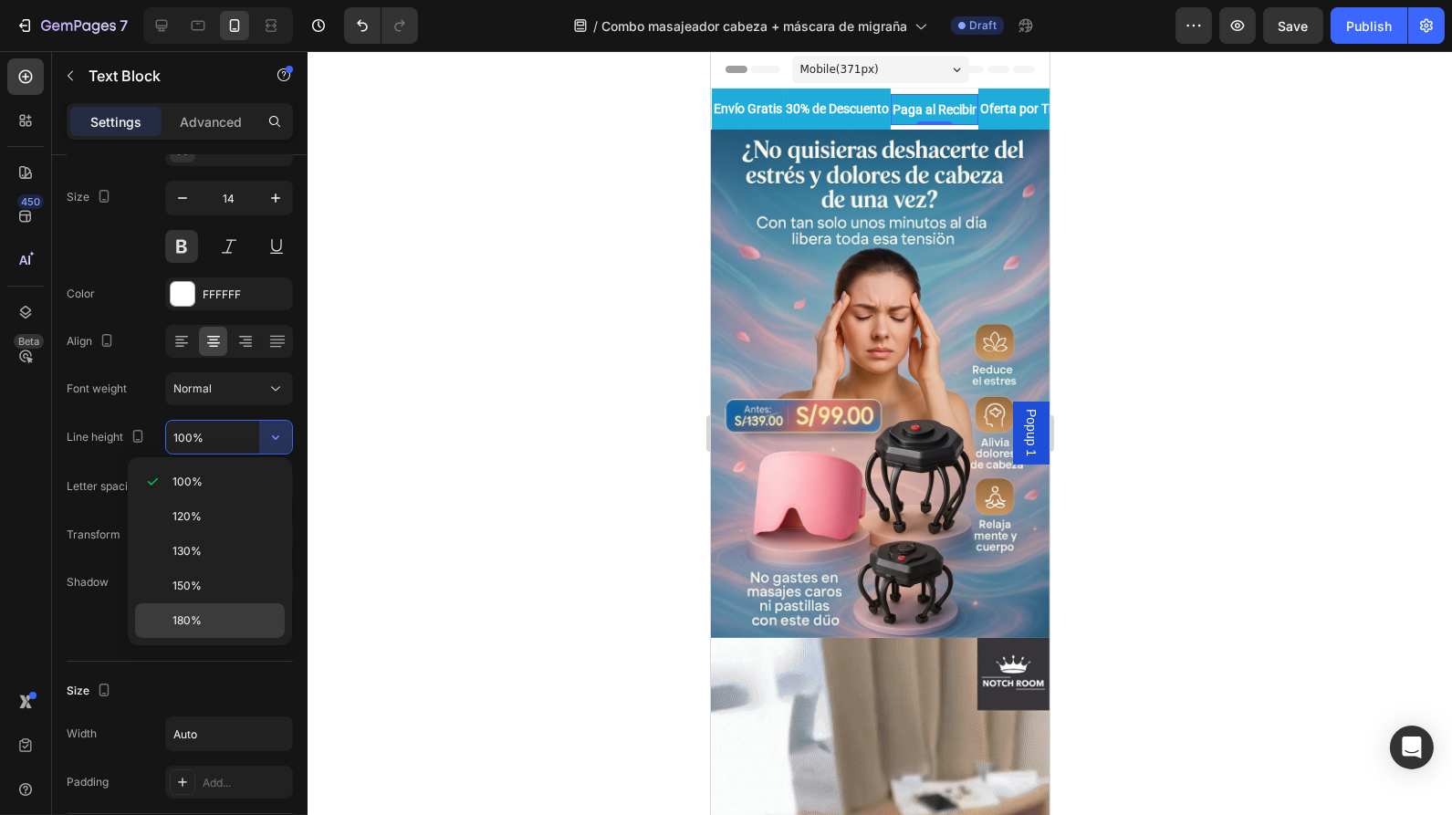
type input "180%"
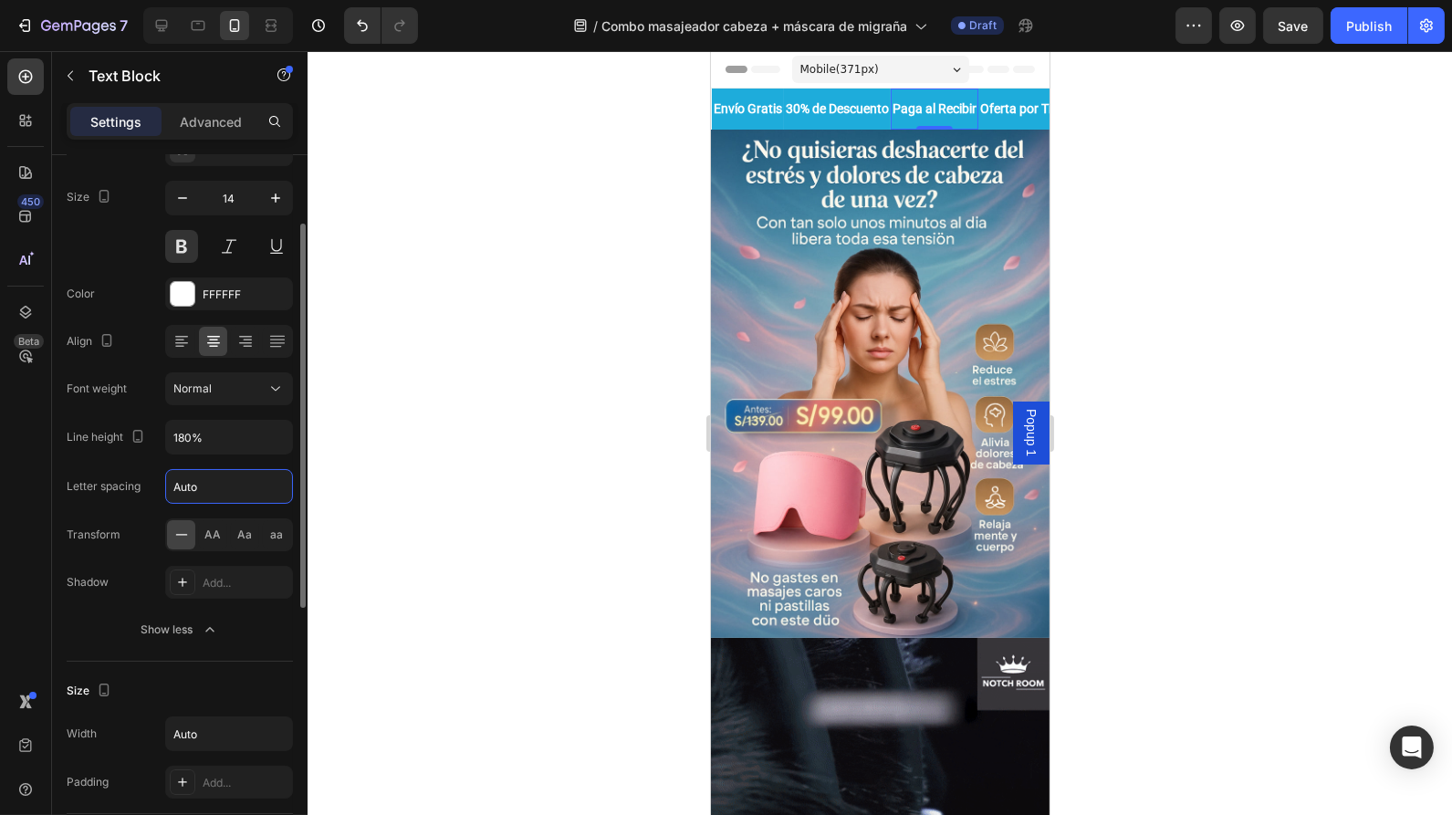
click at [232, 480] on input "Auto" at bounding box center [229, 486] width 126 height 33
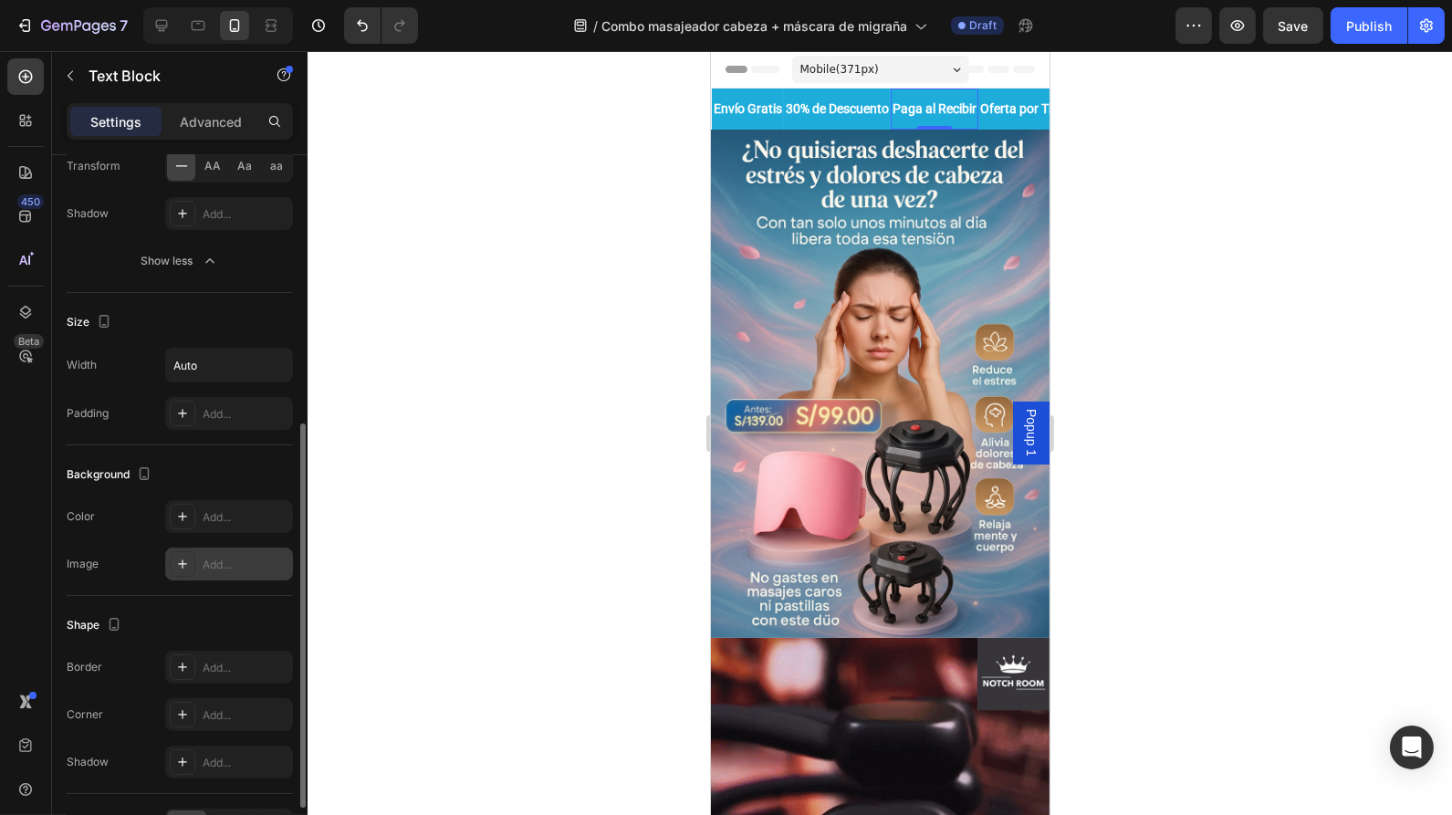
scroll to position [497, 0]
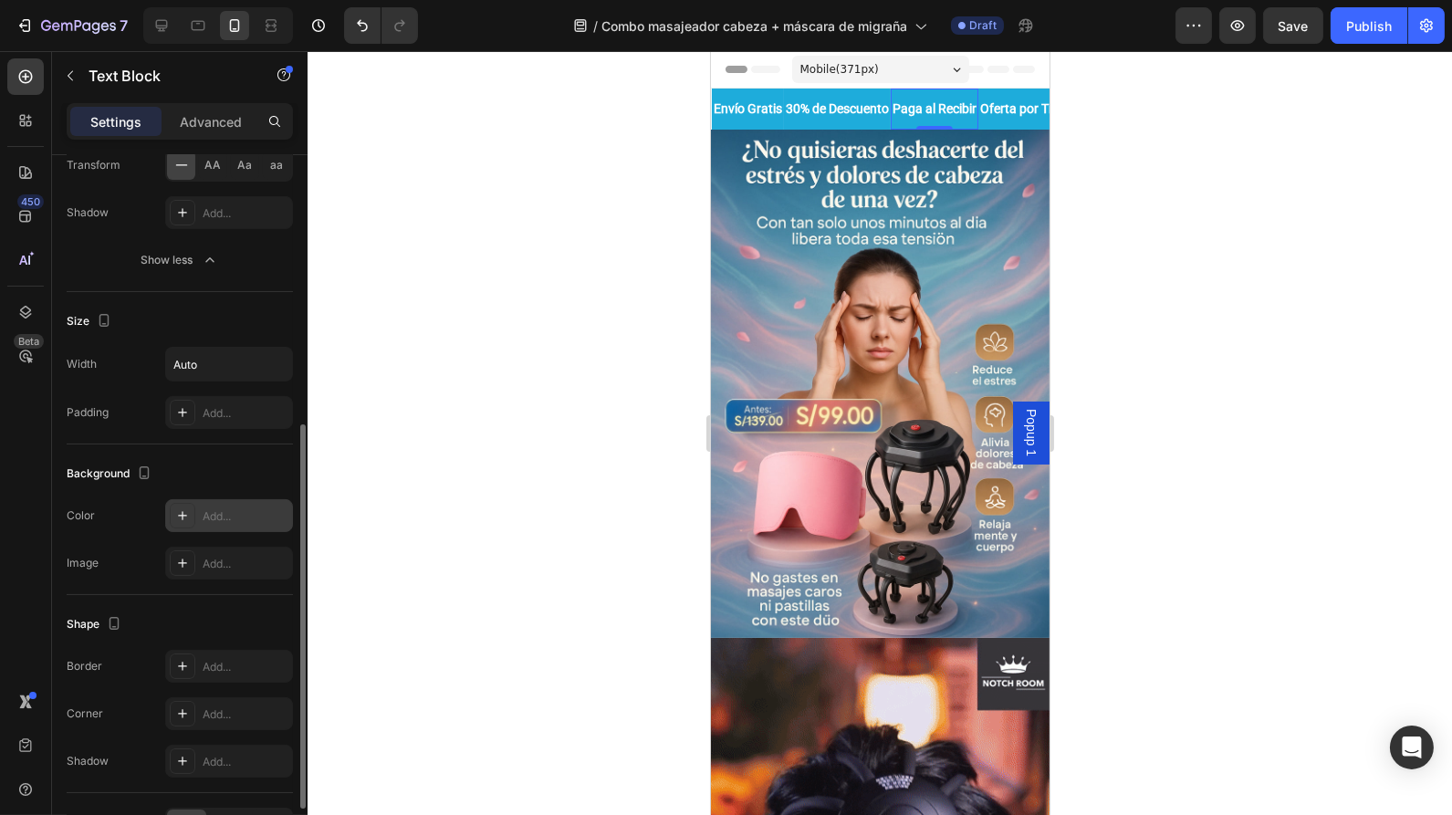
click at [189, 508] on icon at bounding box center [182, 515] width 15 height 15
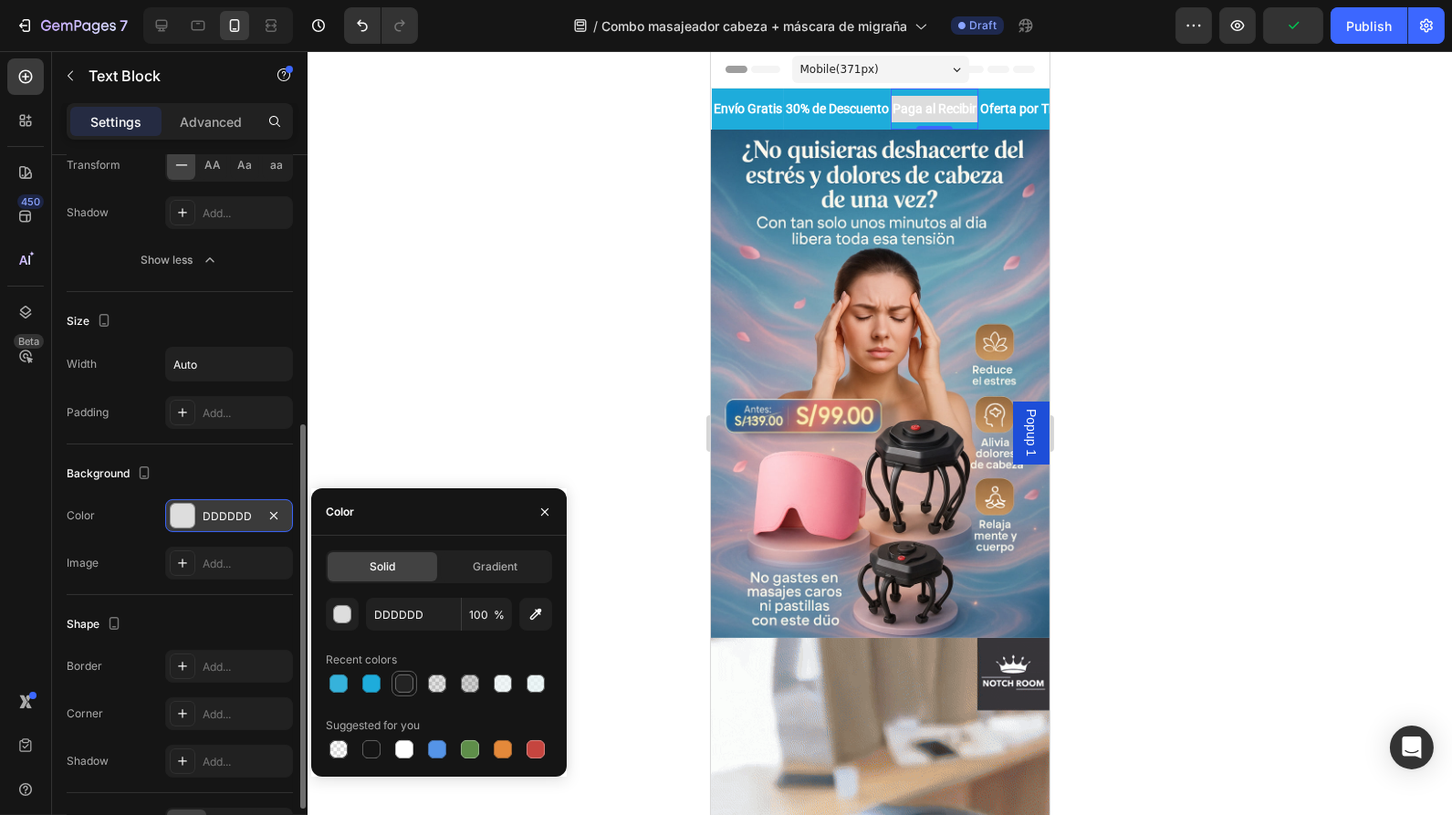
click at [407, 679] on div at bounding box center [404, 684] width 18 height 18
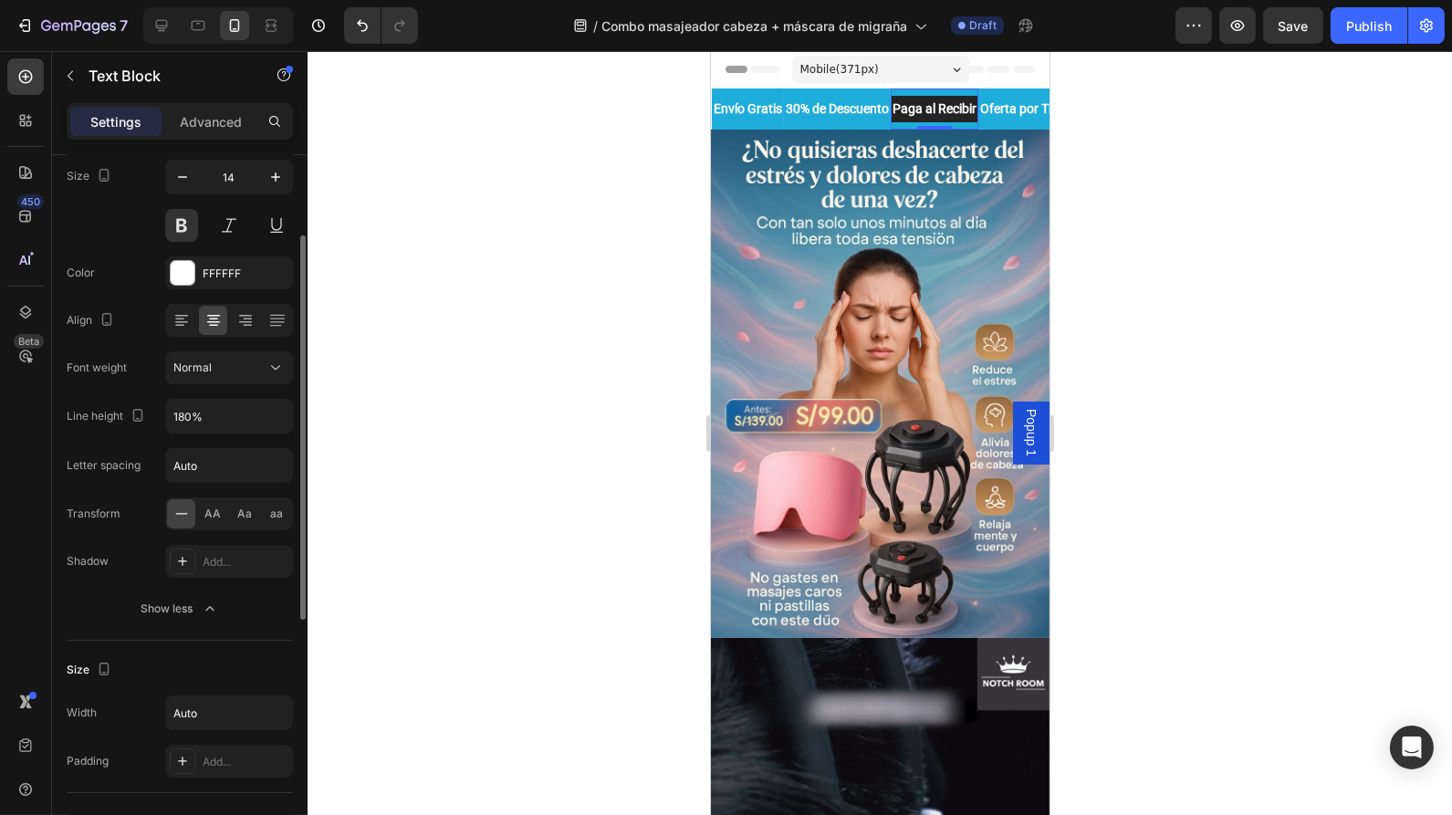
scroll to position [148, 0]
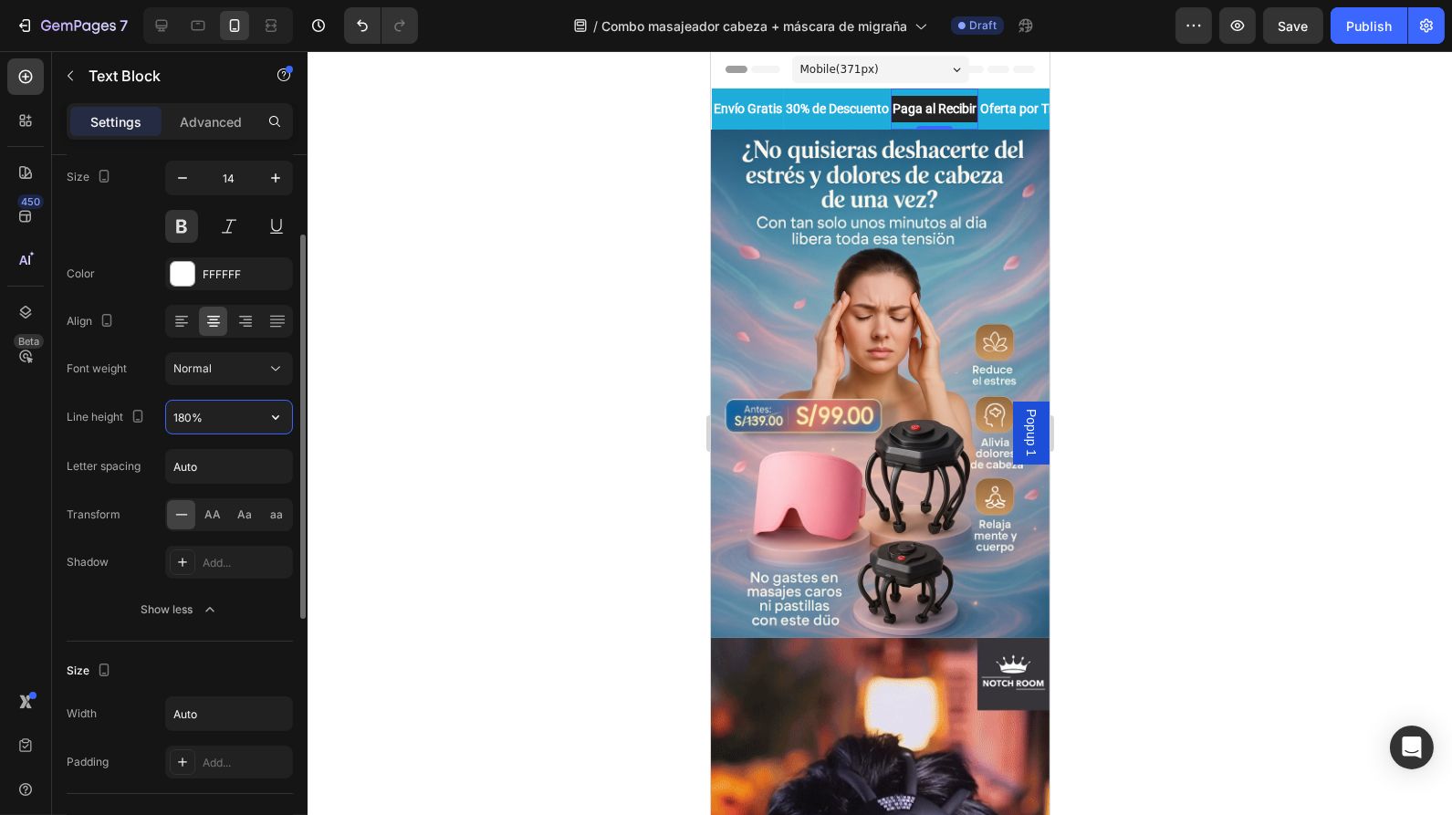
click at [231, 413] on input "180%" at bounding box center [229, 417] width 126 height 33
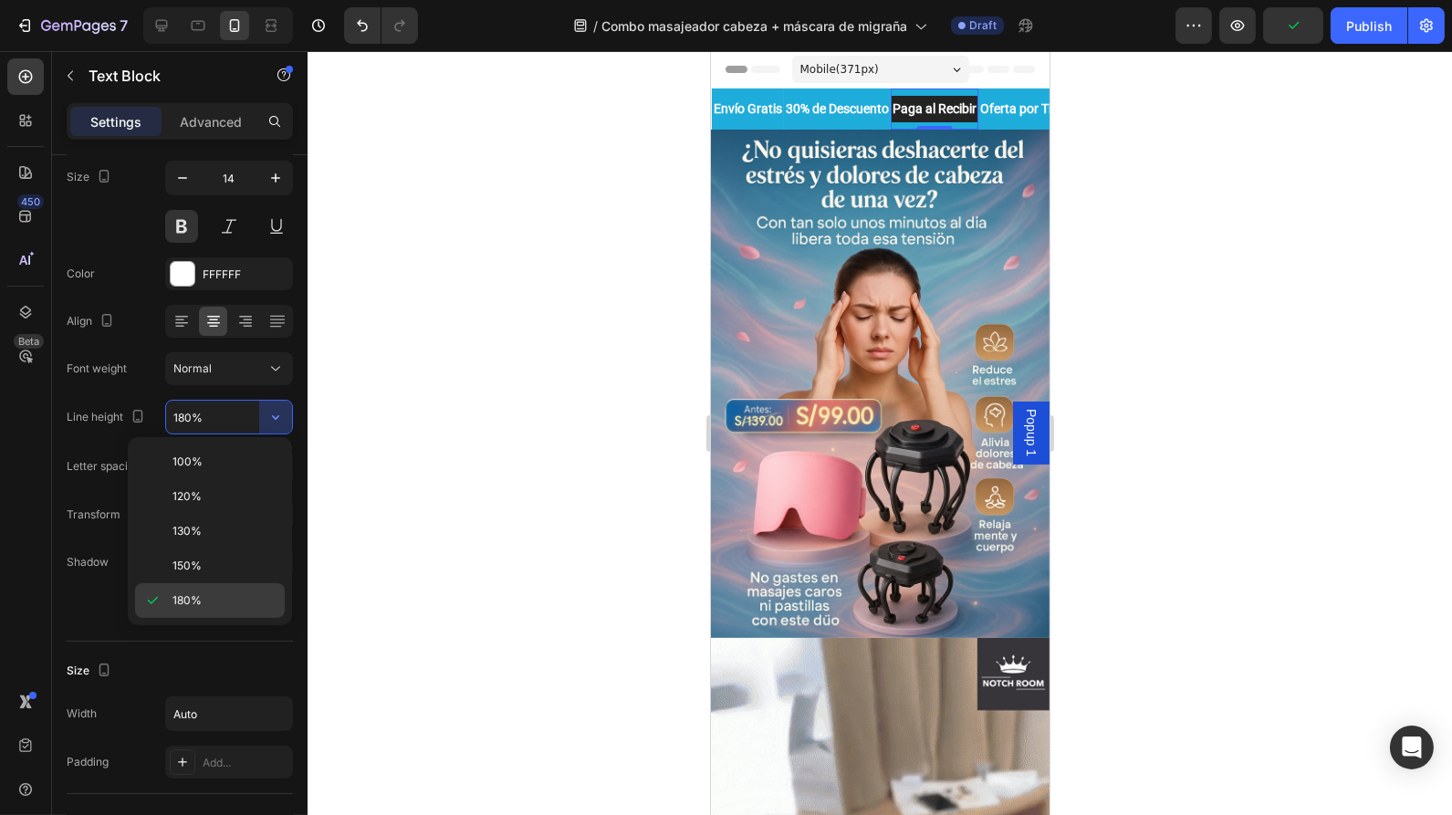
click at [185, 586] on div "180%" at bounding box center [210, 600] width 150 height 35
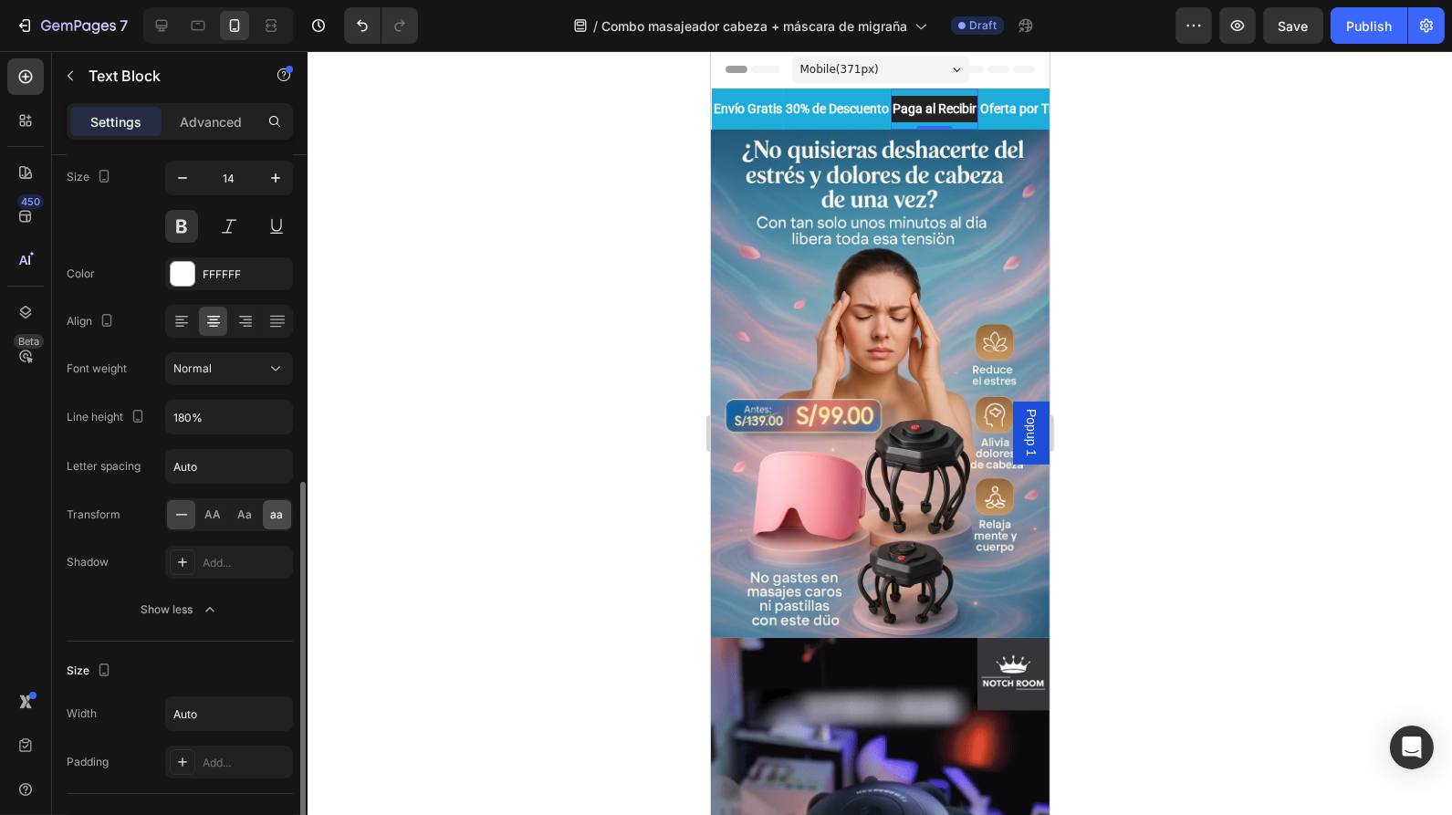
scroll to position [312, 0]
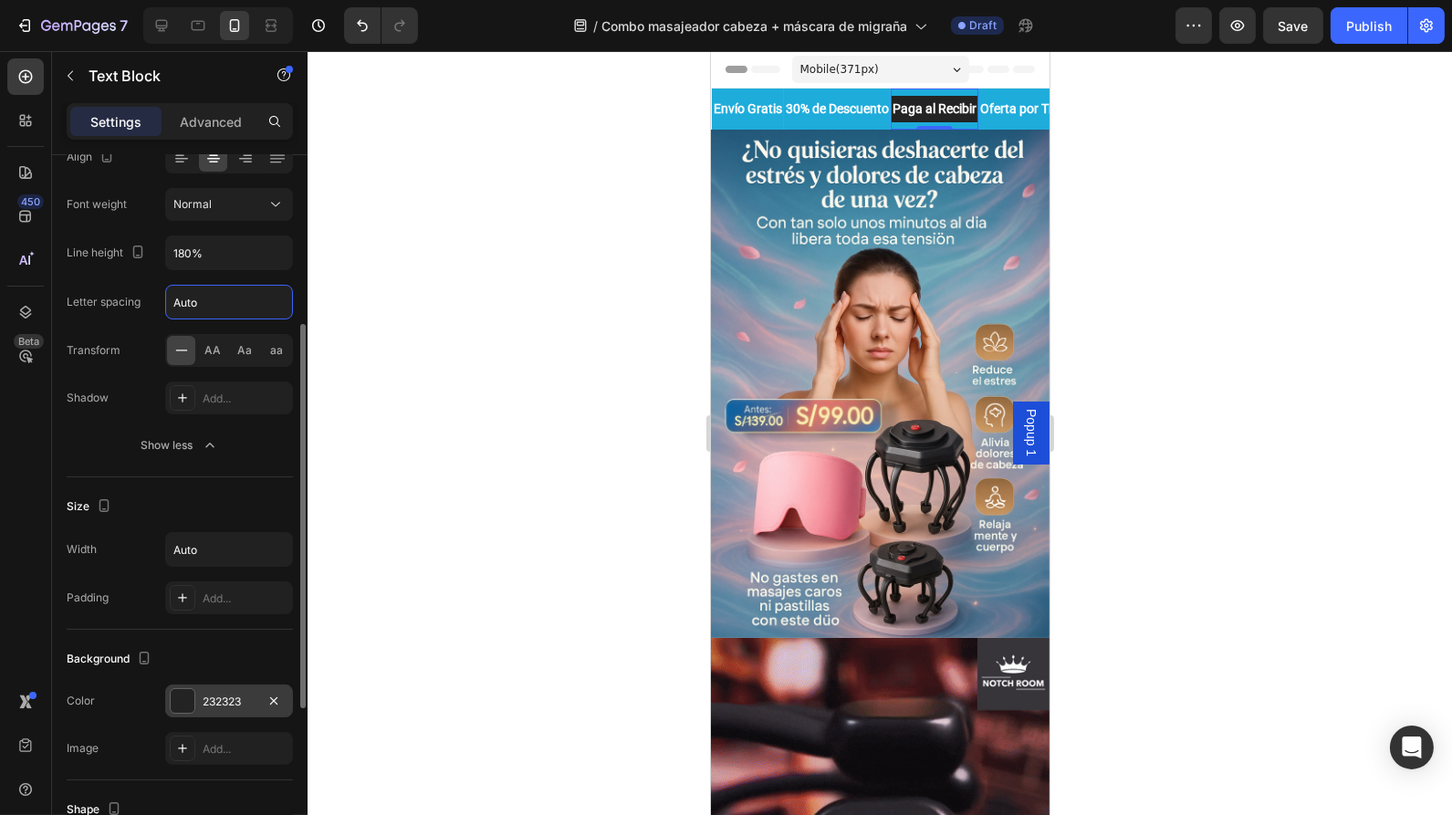
click at [214, 300] on input "Auto" at bounding box center [229, 302] width 126 height 33
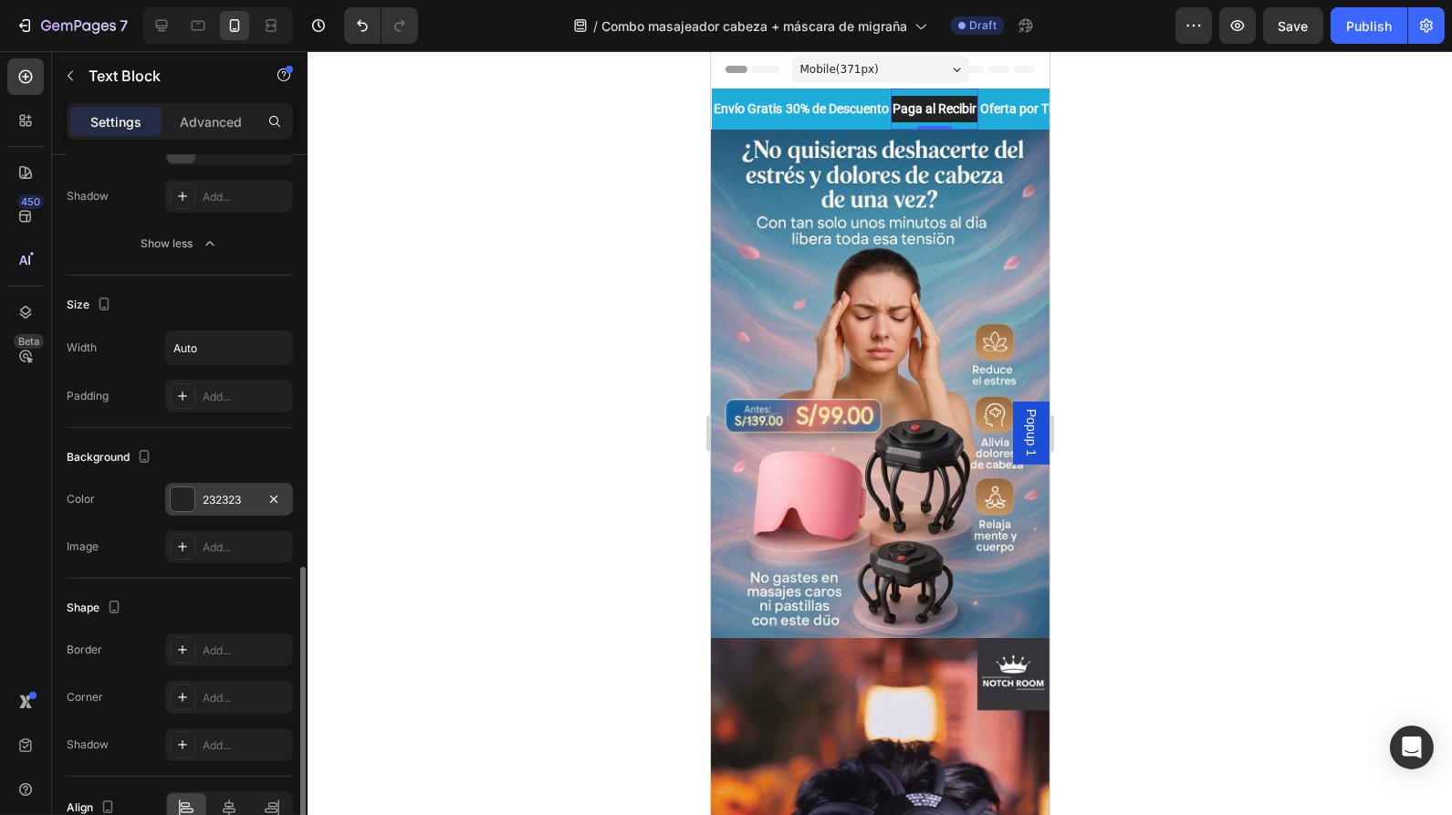
scroll to position [601, 0]
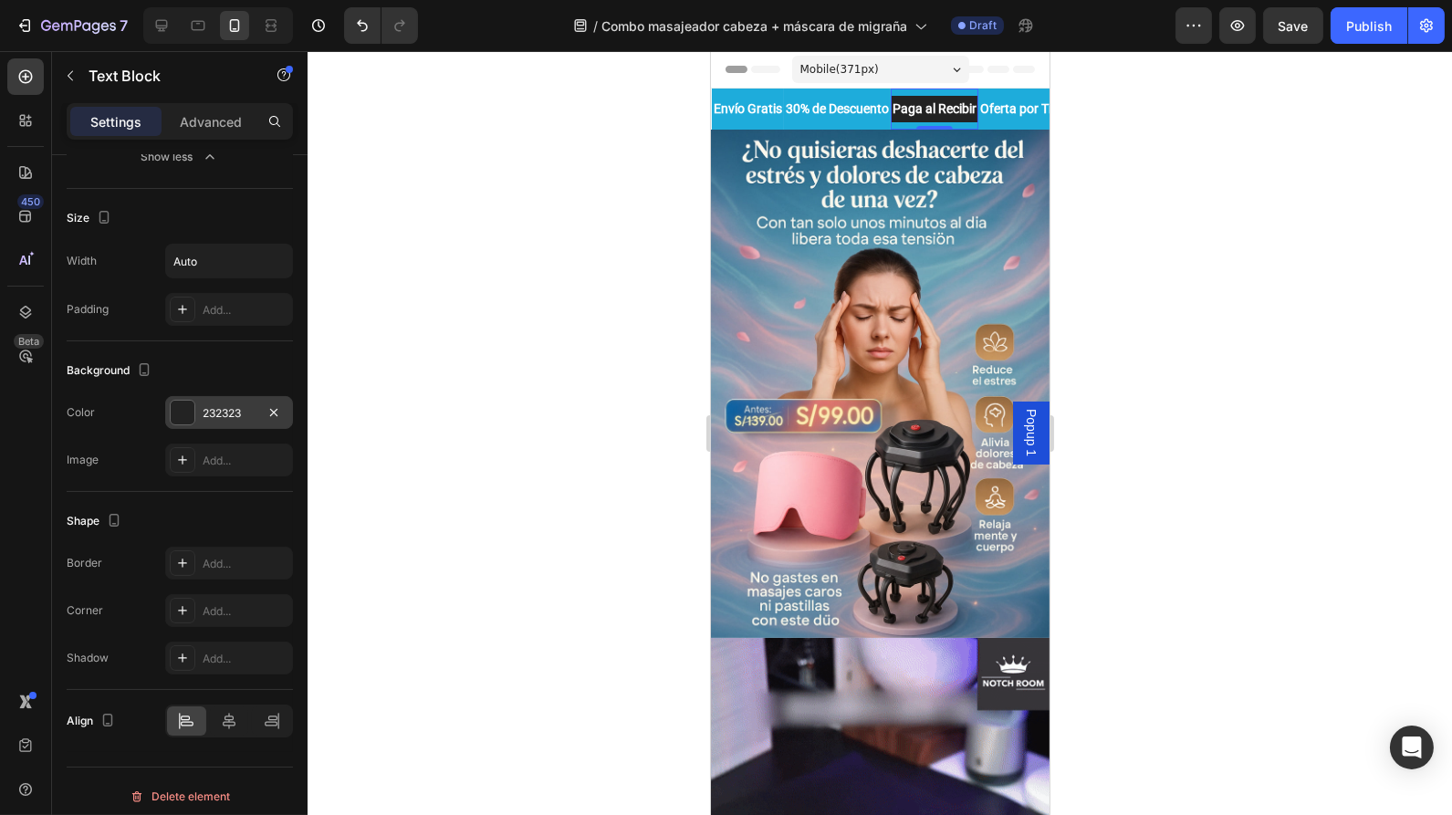
click at [226, 417] on div "232323" at bounding box center [229, 412] width 128 height 33
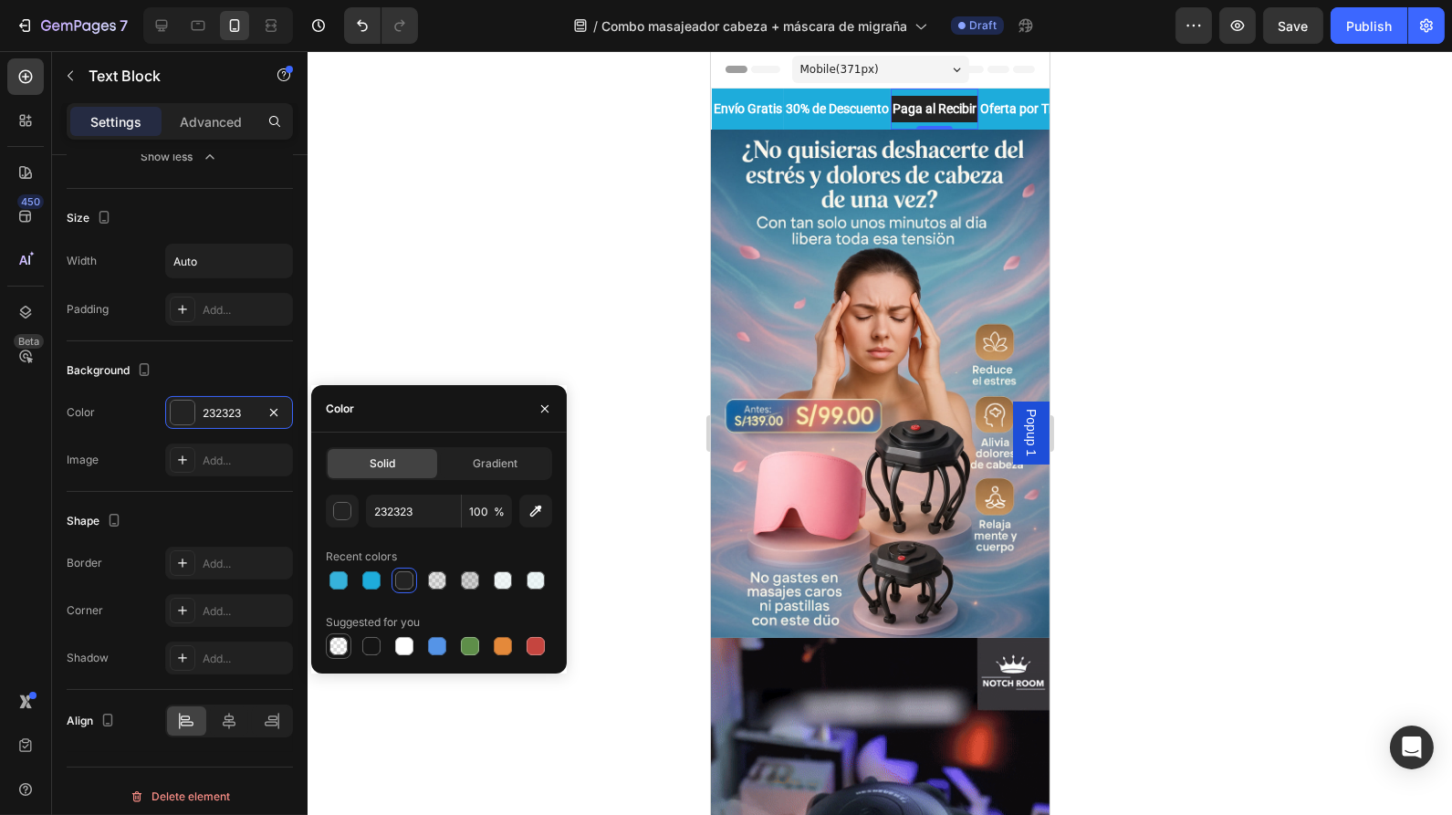
click at [338, 646] on div at bounding box center [339, 646] width 18 height 18
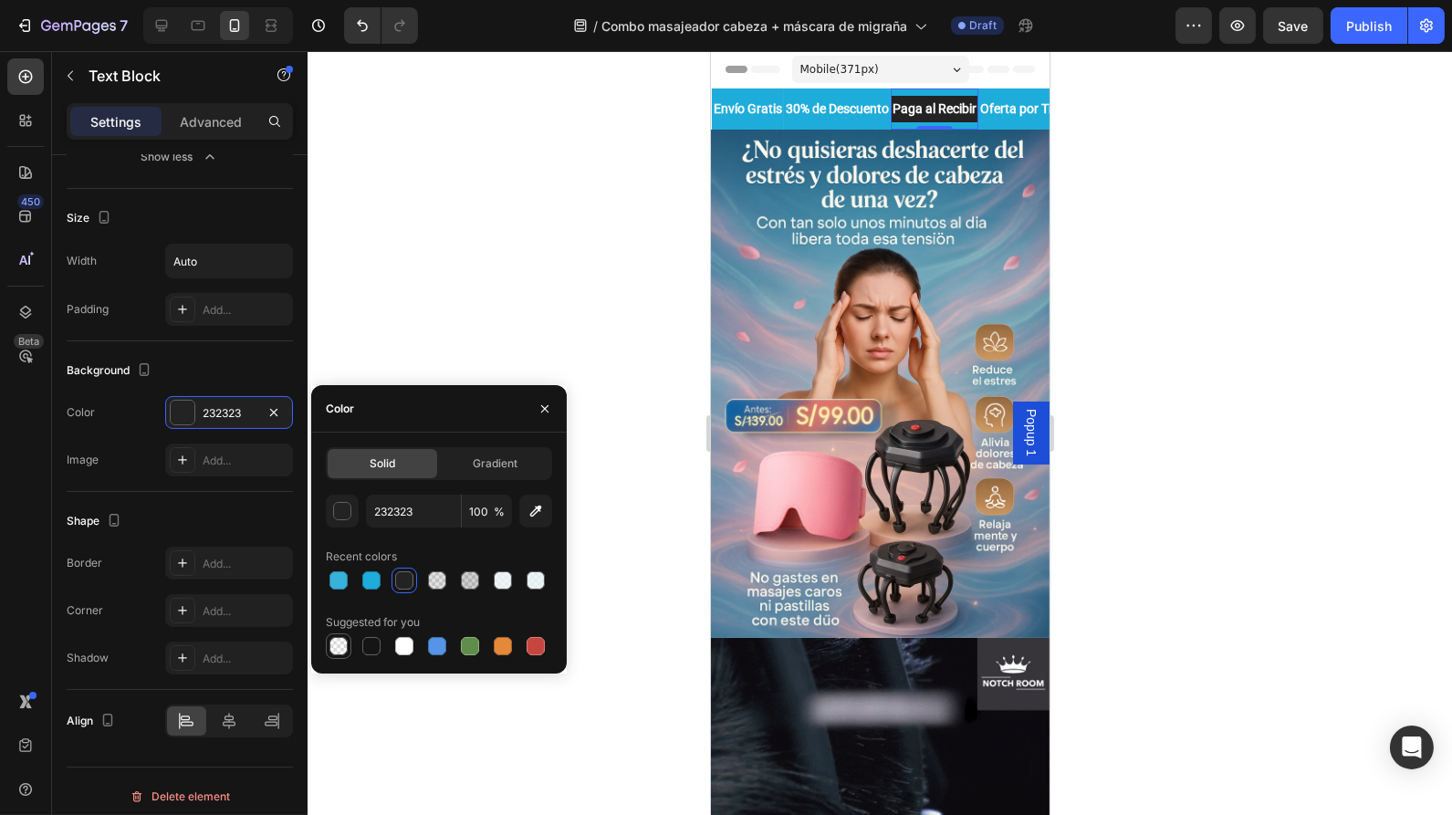
type input "000000"
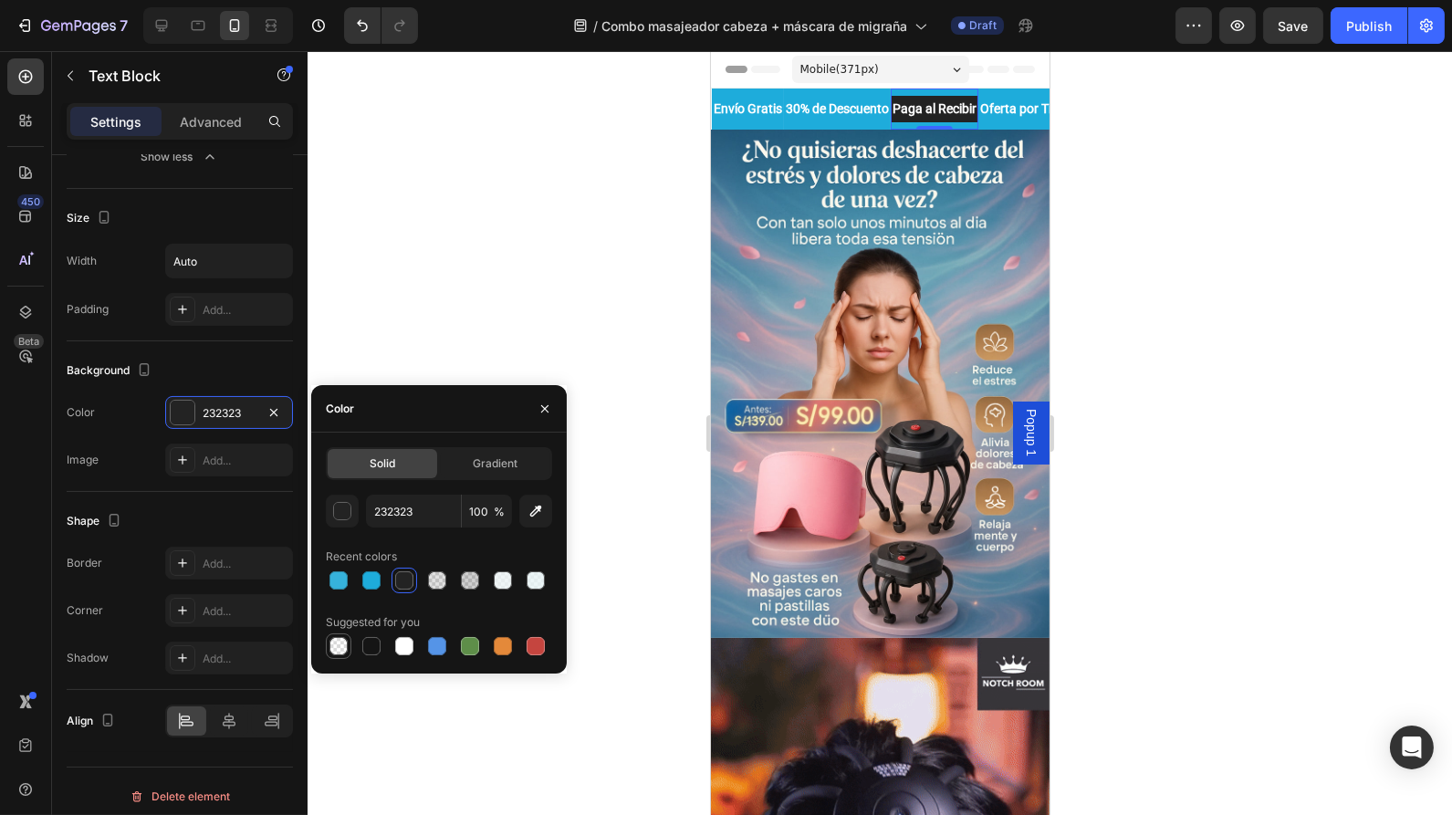
type input "0"
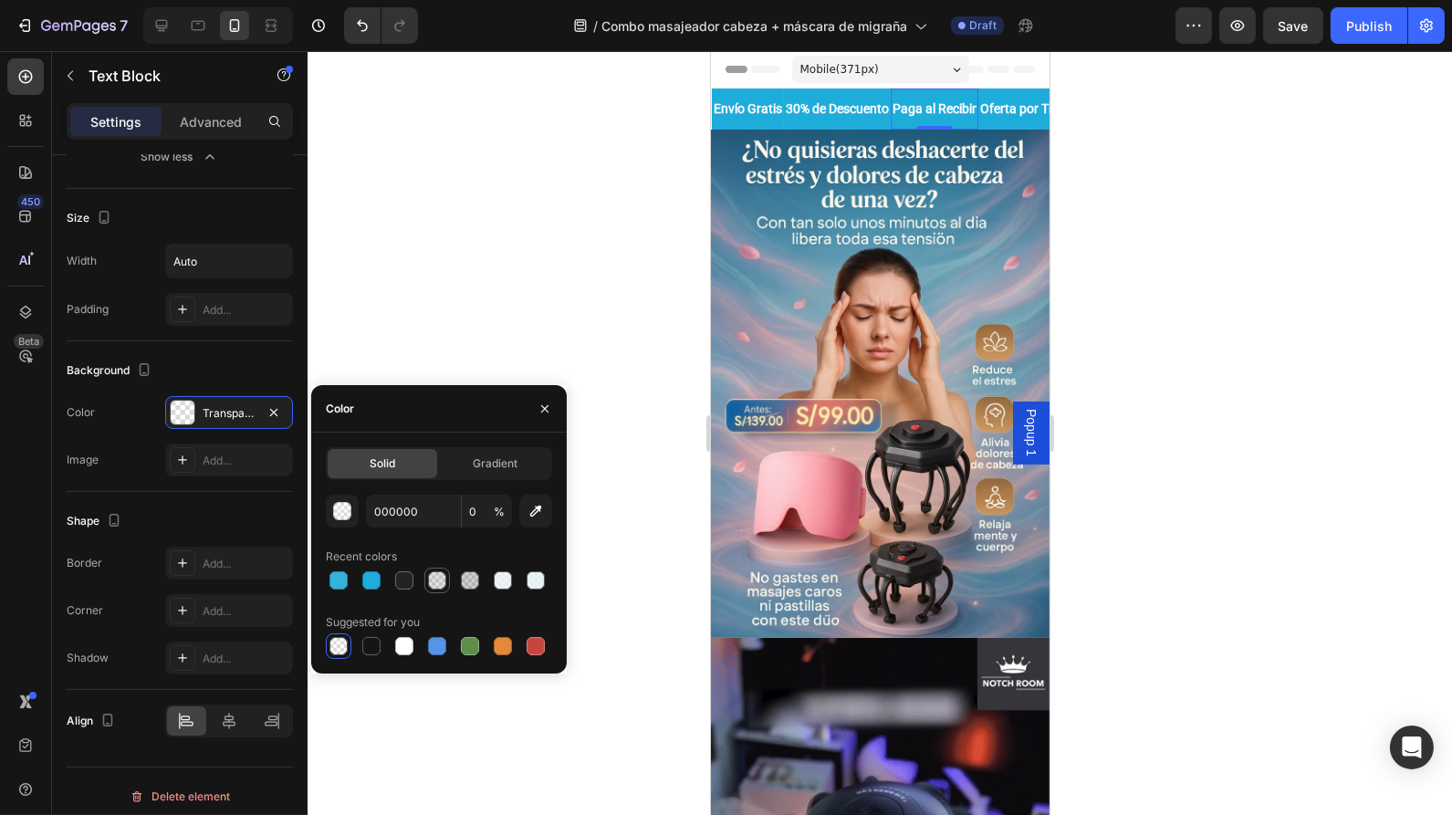
click at [438, 584] on div at bounding box center [437, 580] width 18 height 18
type input "121212"
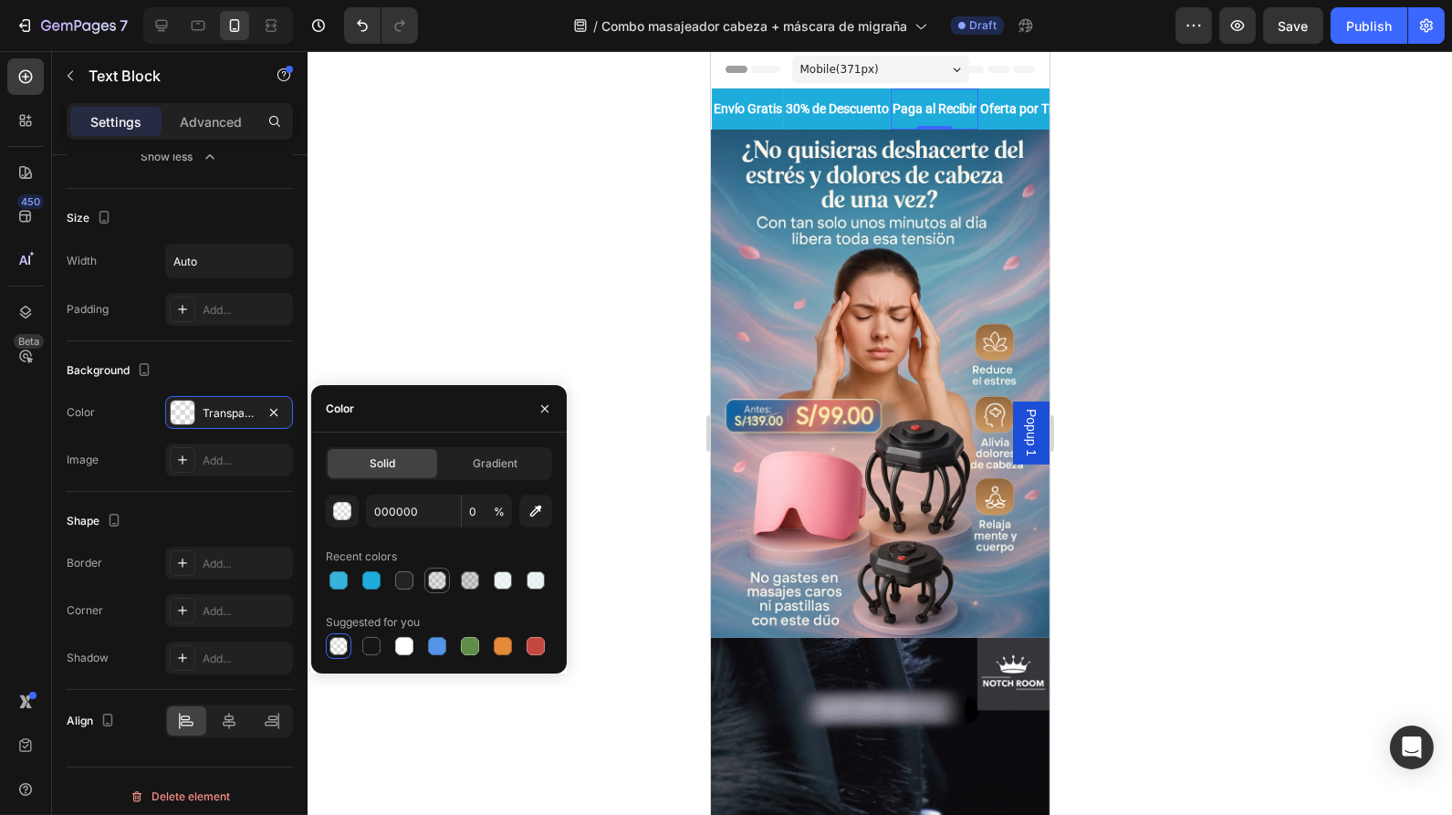
type input "12"
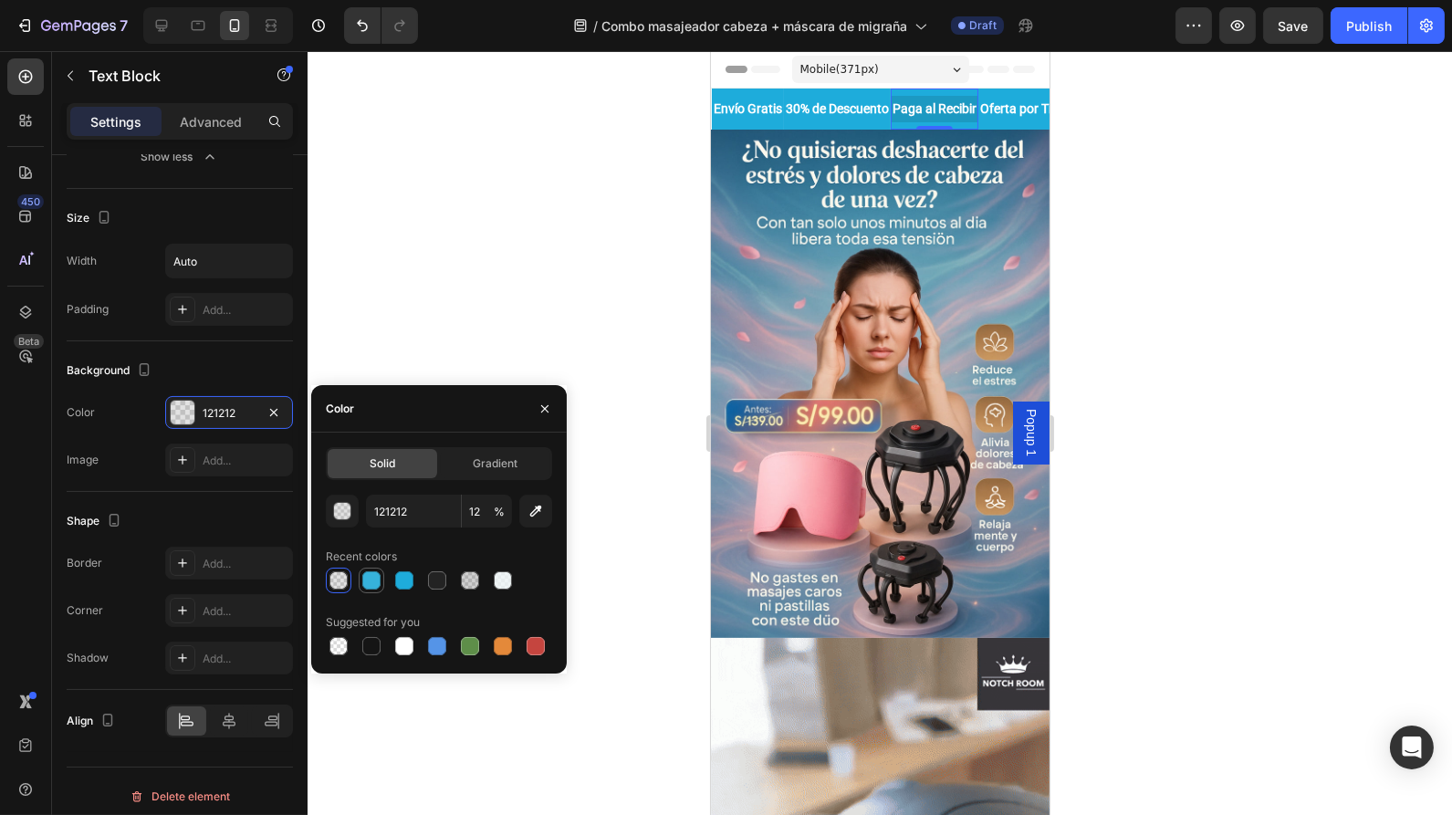
click at [372, 586] on div at bounding box center [371, 580] width 18 height 18
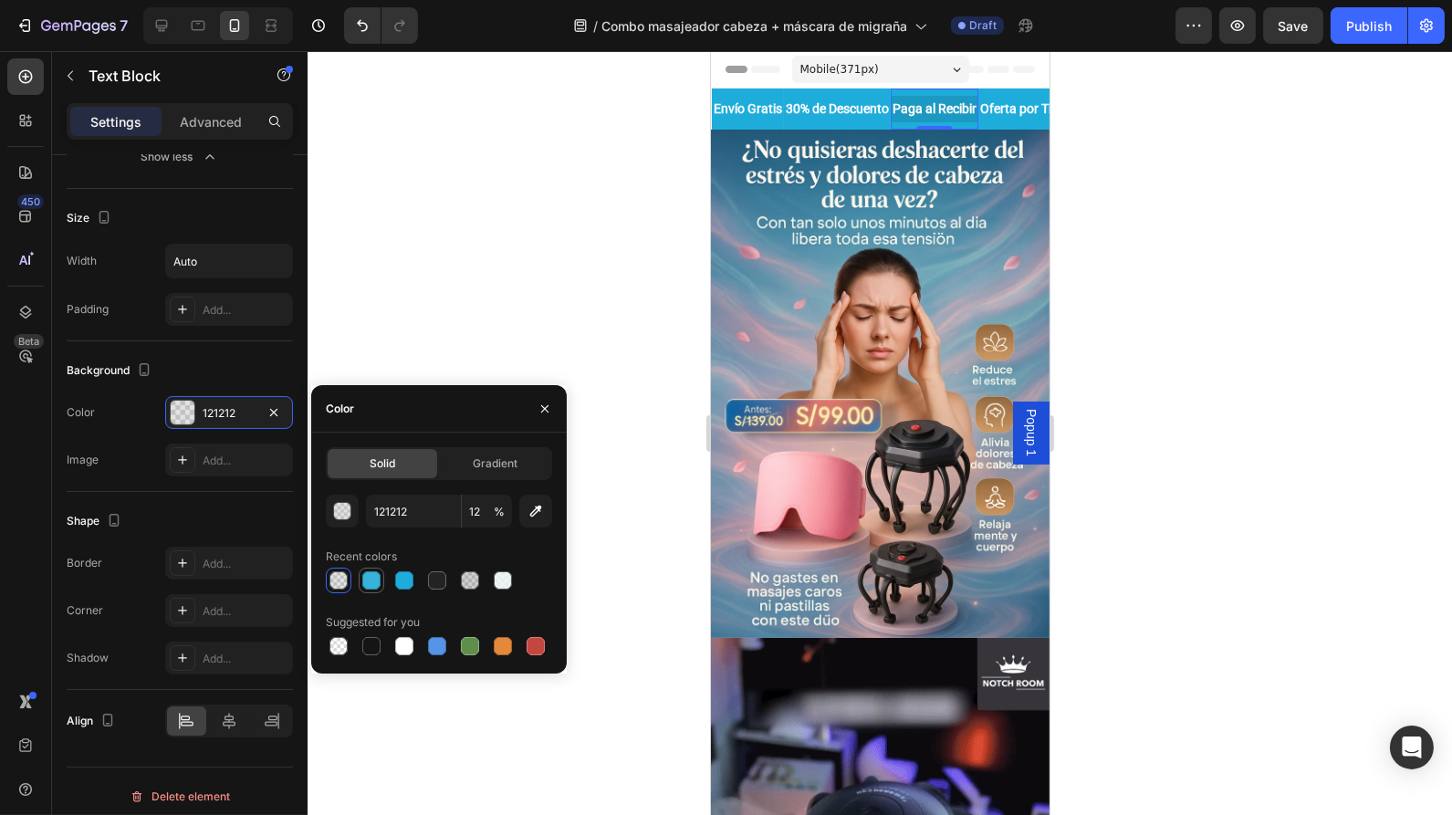
type input "36B2DB"
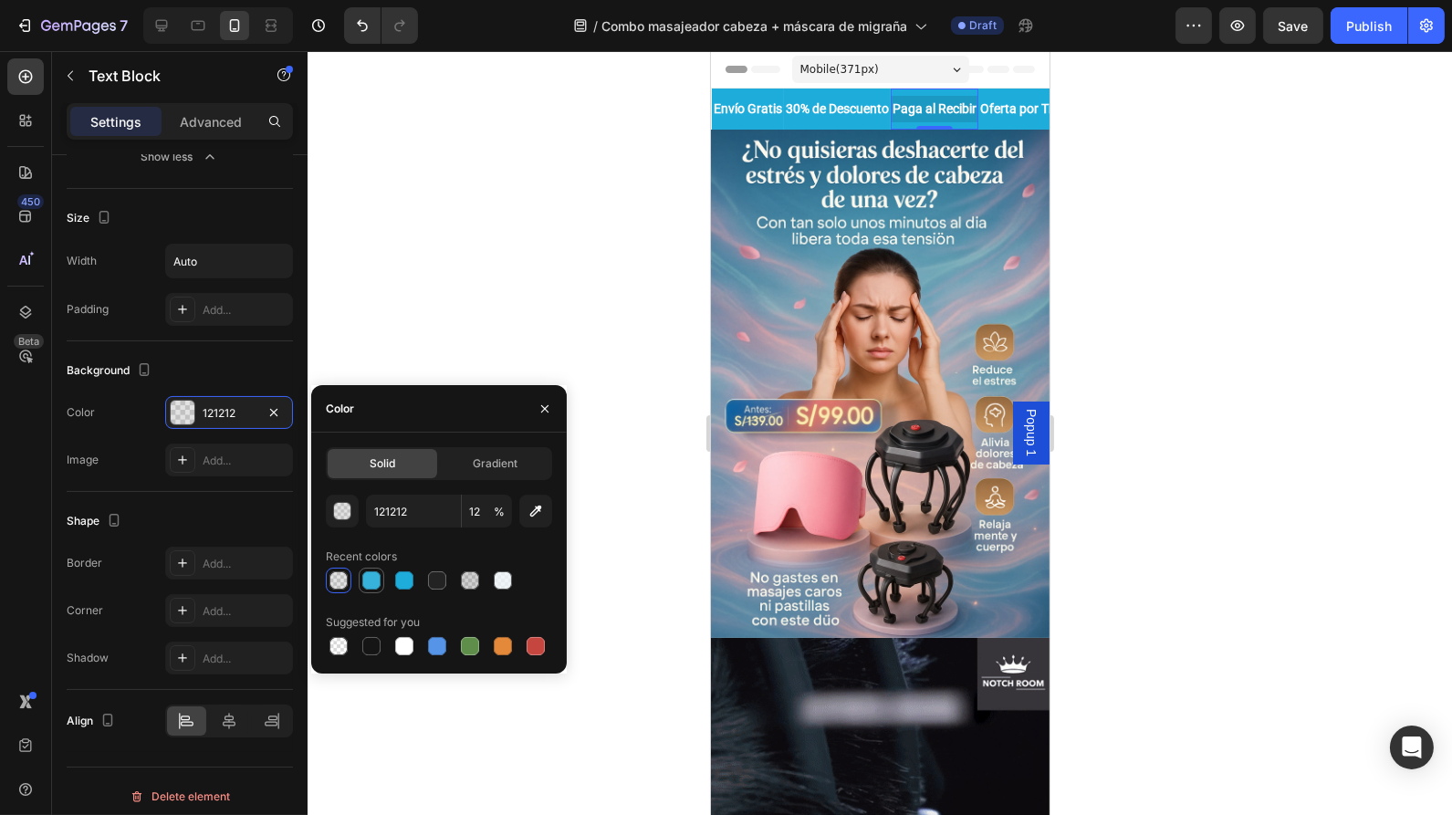
type input "100"
click at [375, 649] on div at bounding box center [371, 646] width 18 height 18
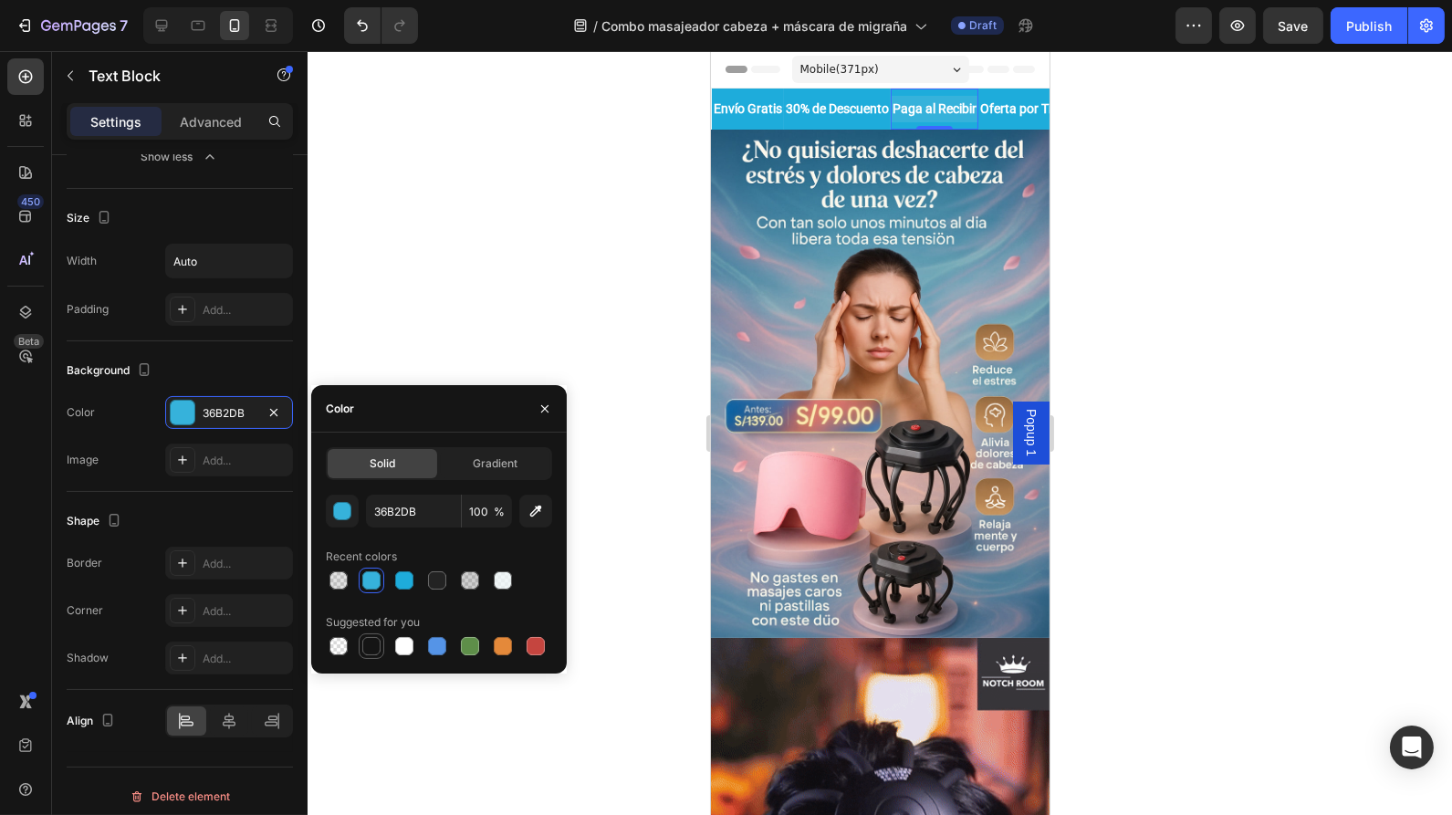
type input "151515"
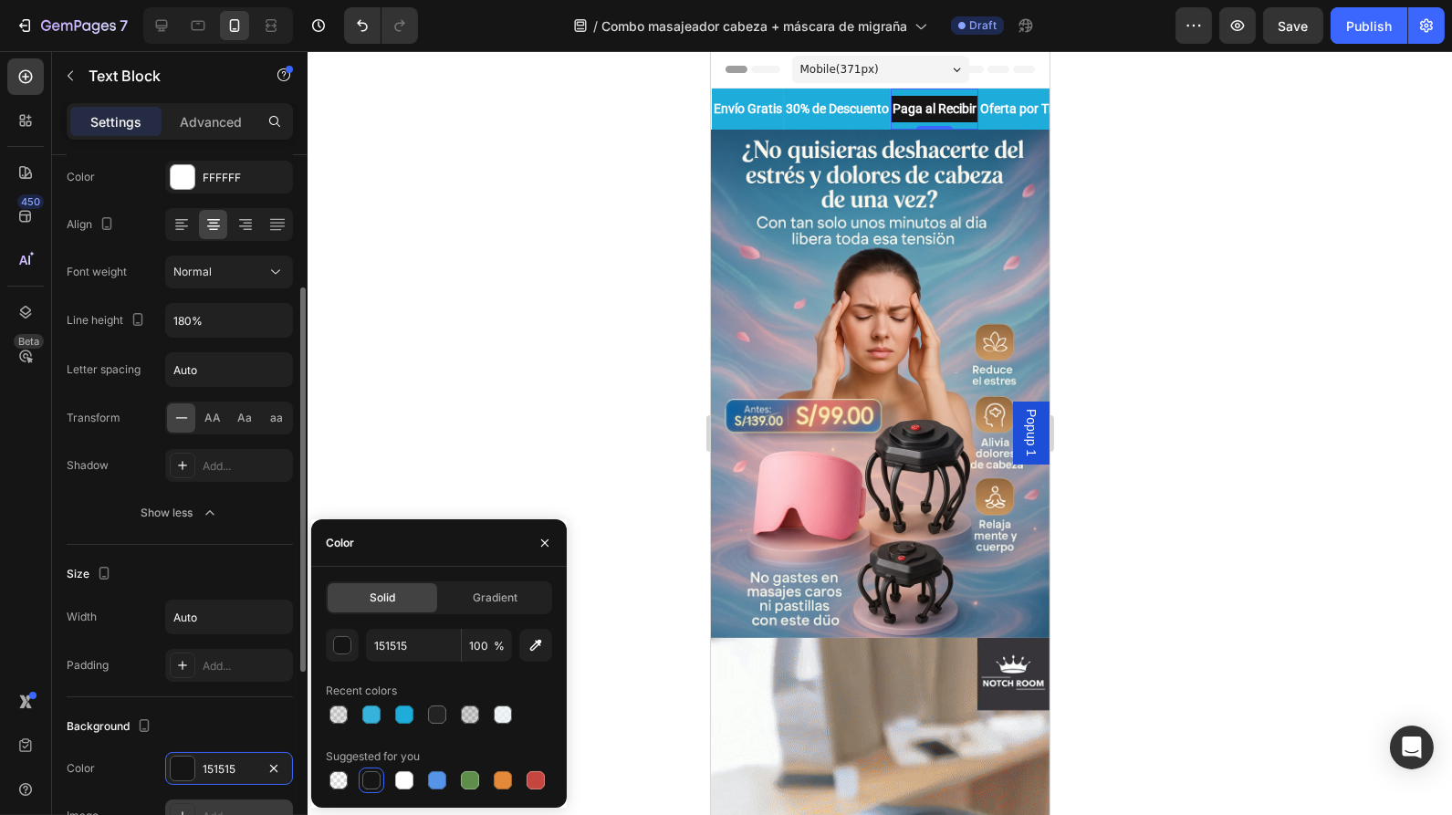
scroll to position [244, 0]
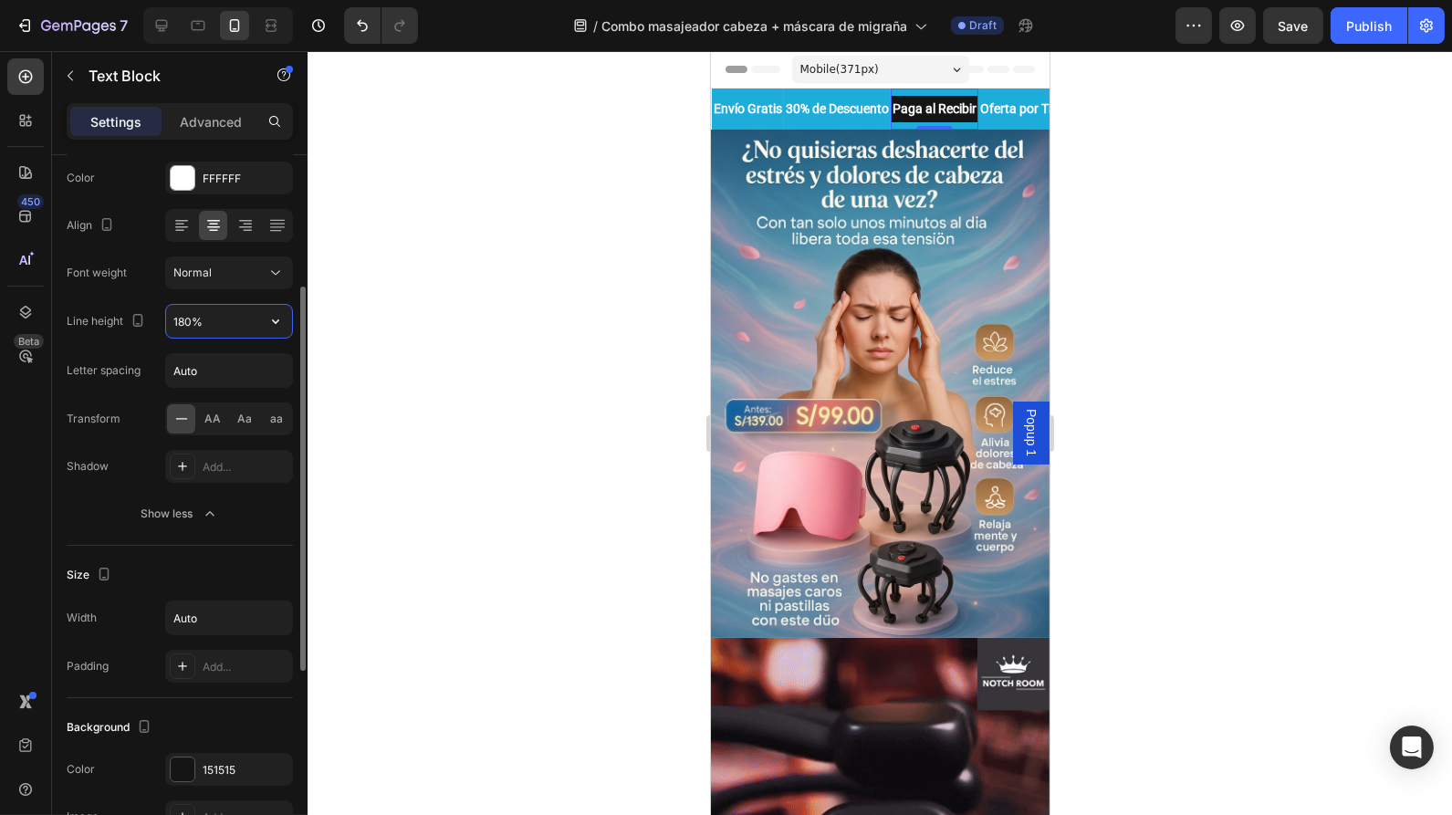
click at [241, 326] on input "180%" at bounding box center [229, 321] width 126 height 33
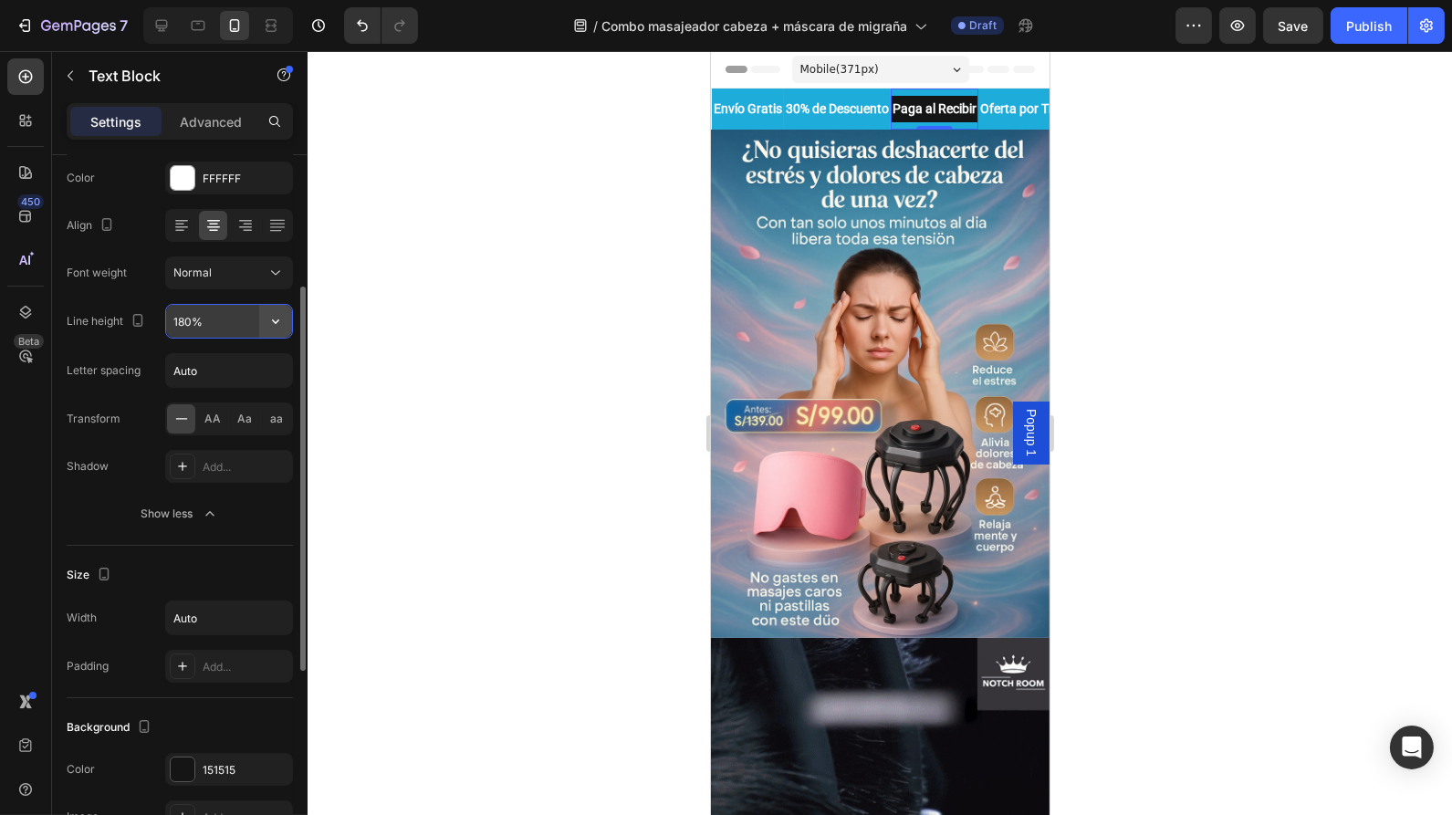
click at [274, 321] on icon "button" at bounding box center [276, 321] width 18 height 18
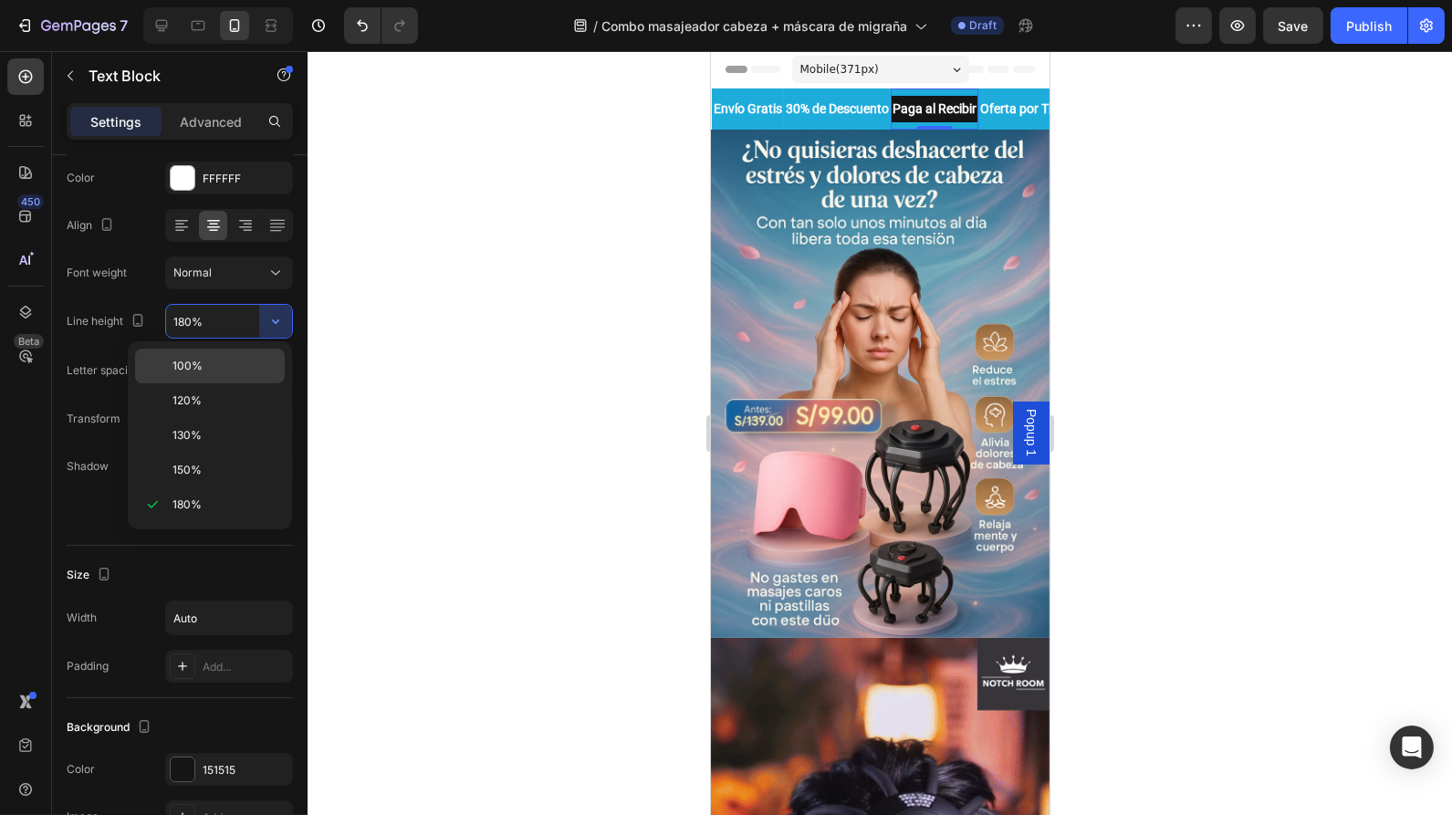
click at [235, 356] on div "100%" at bounding box center [210, 366] width 150 height 35
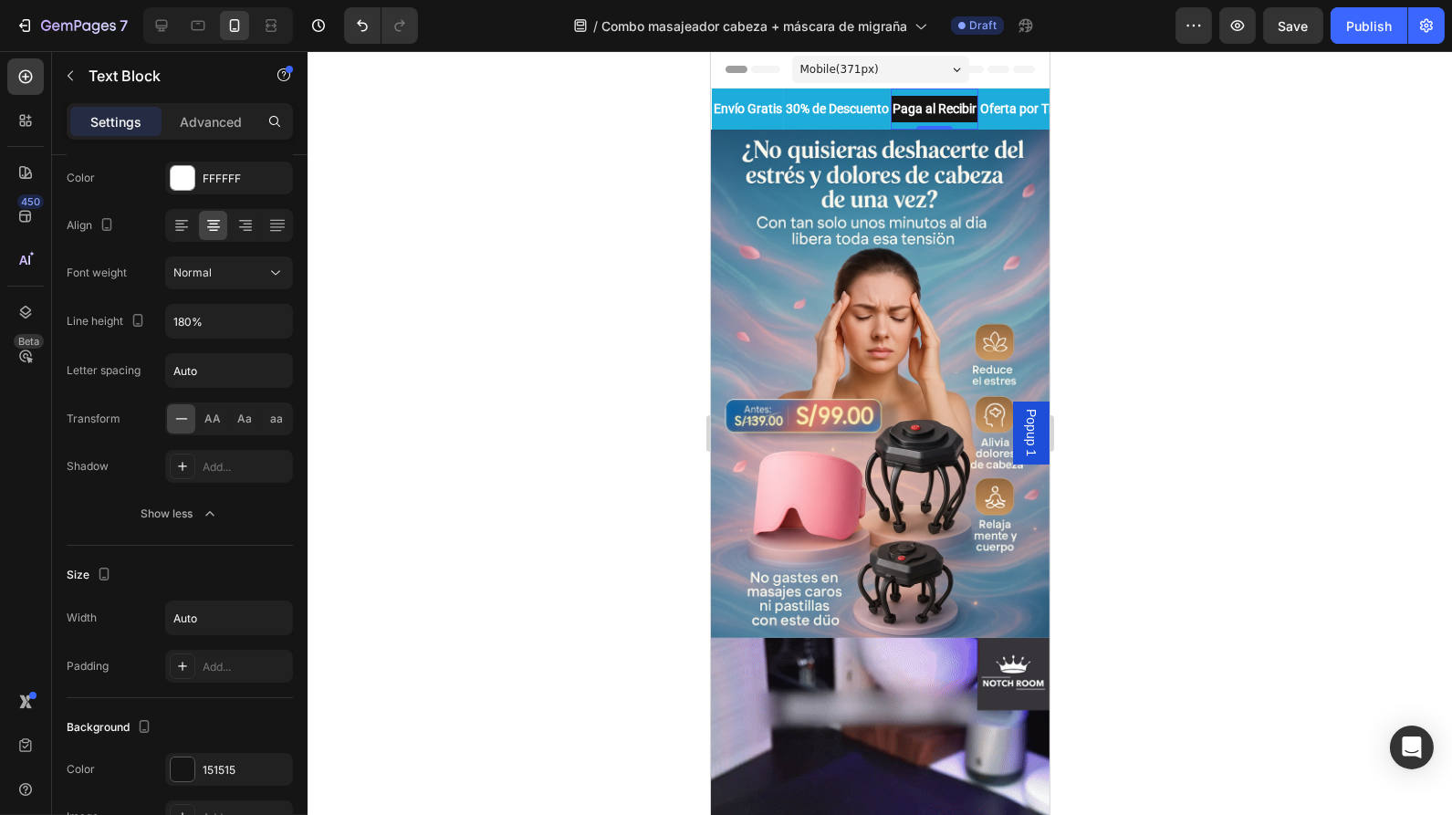
type input "100%"
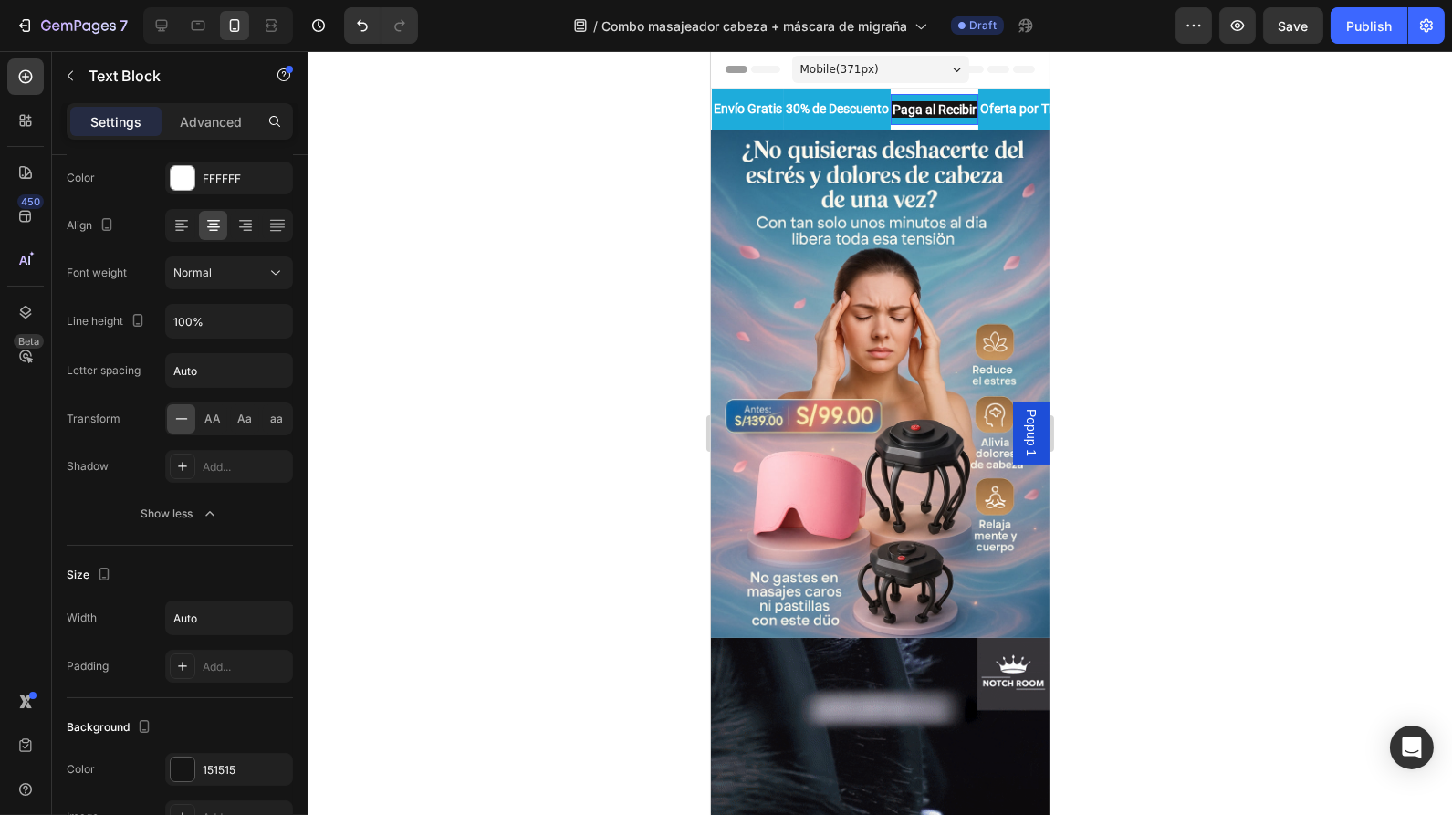
click at [976, 110] on p "Paga al Recibir" at bounding box center [934, 109] width 84 height 13
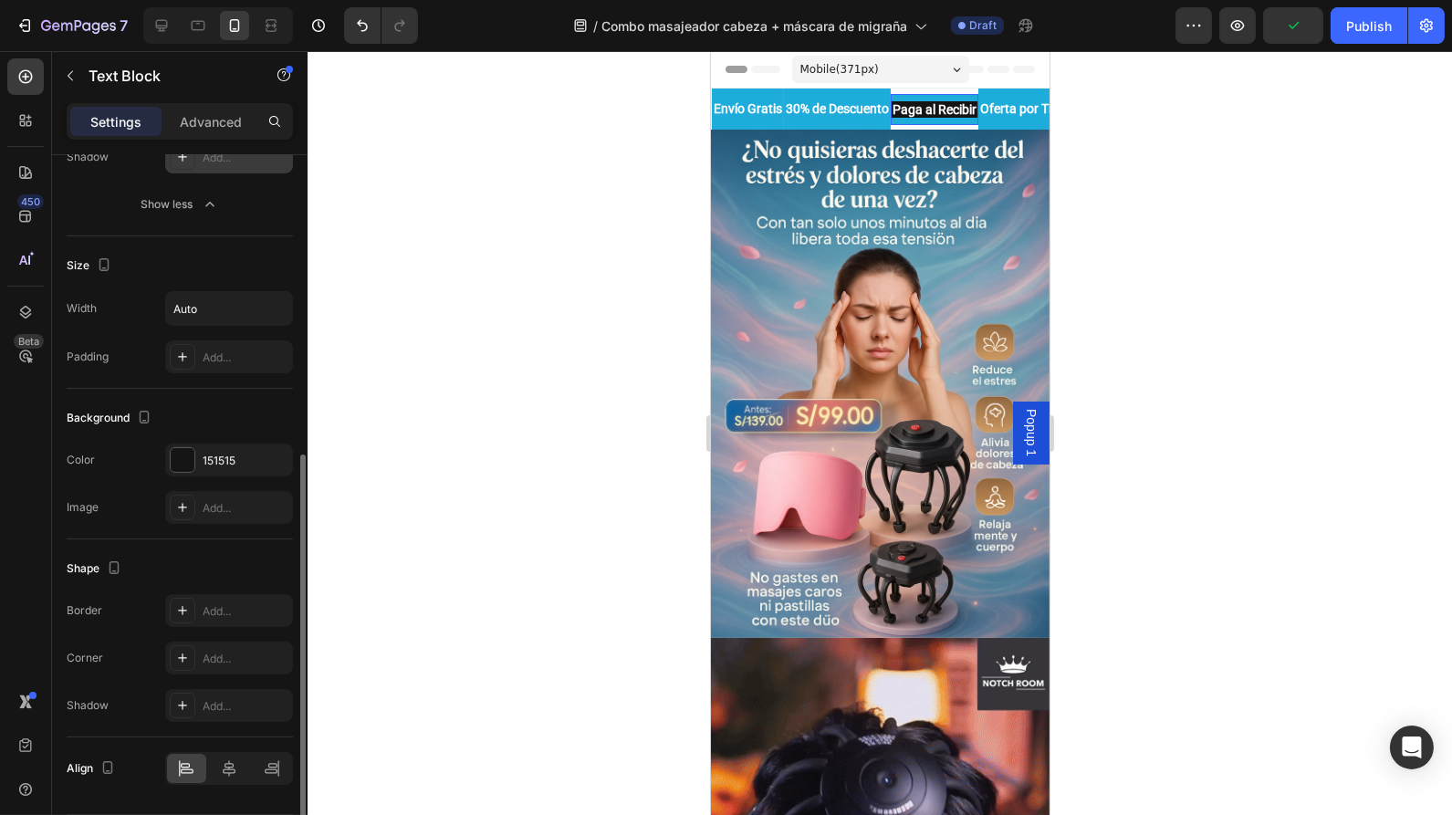
scroll to position [607, 0]
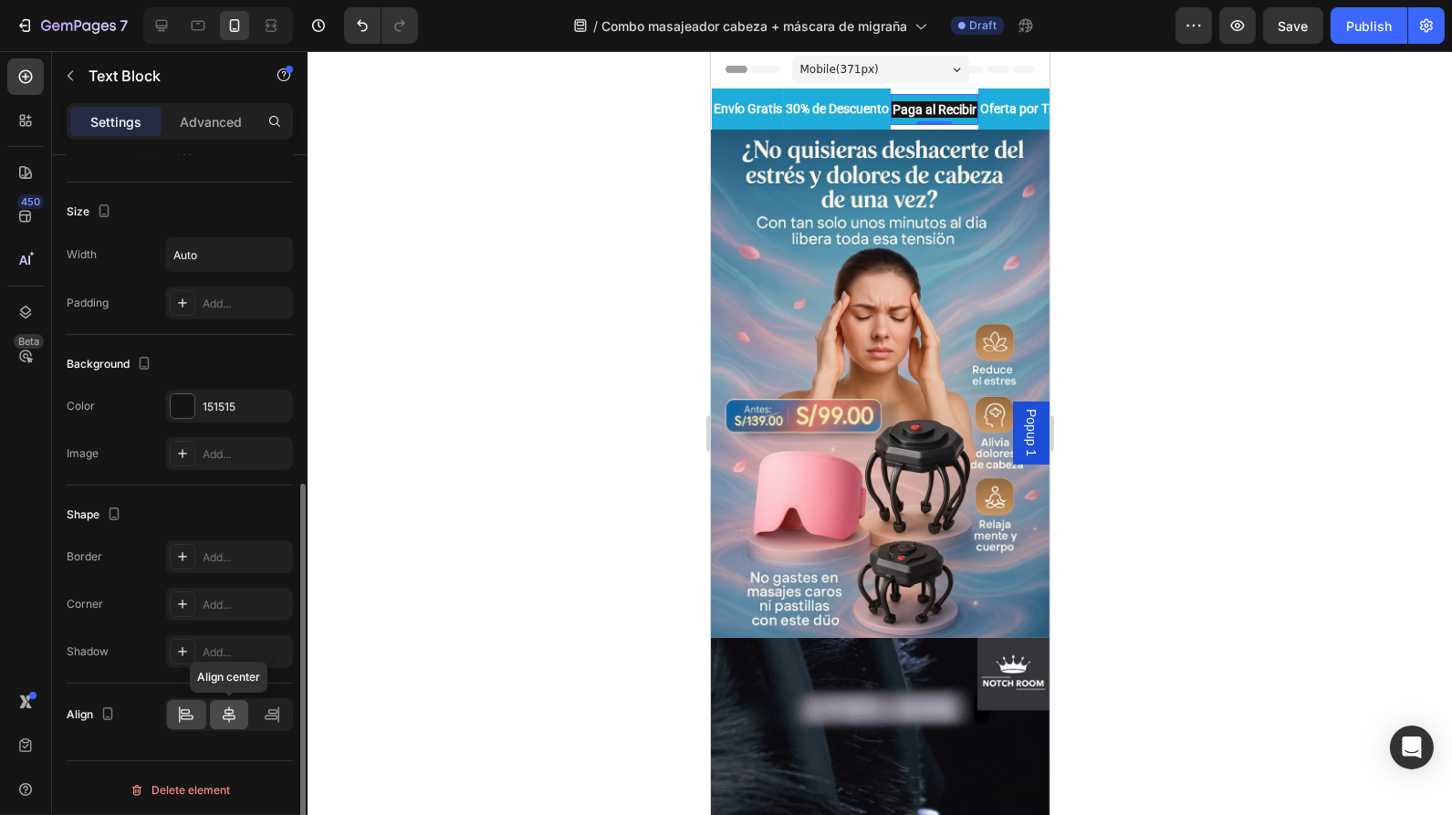
click at [226, 720] on div at bounding box center [229, 714] width 39 height 29
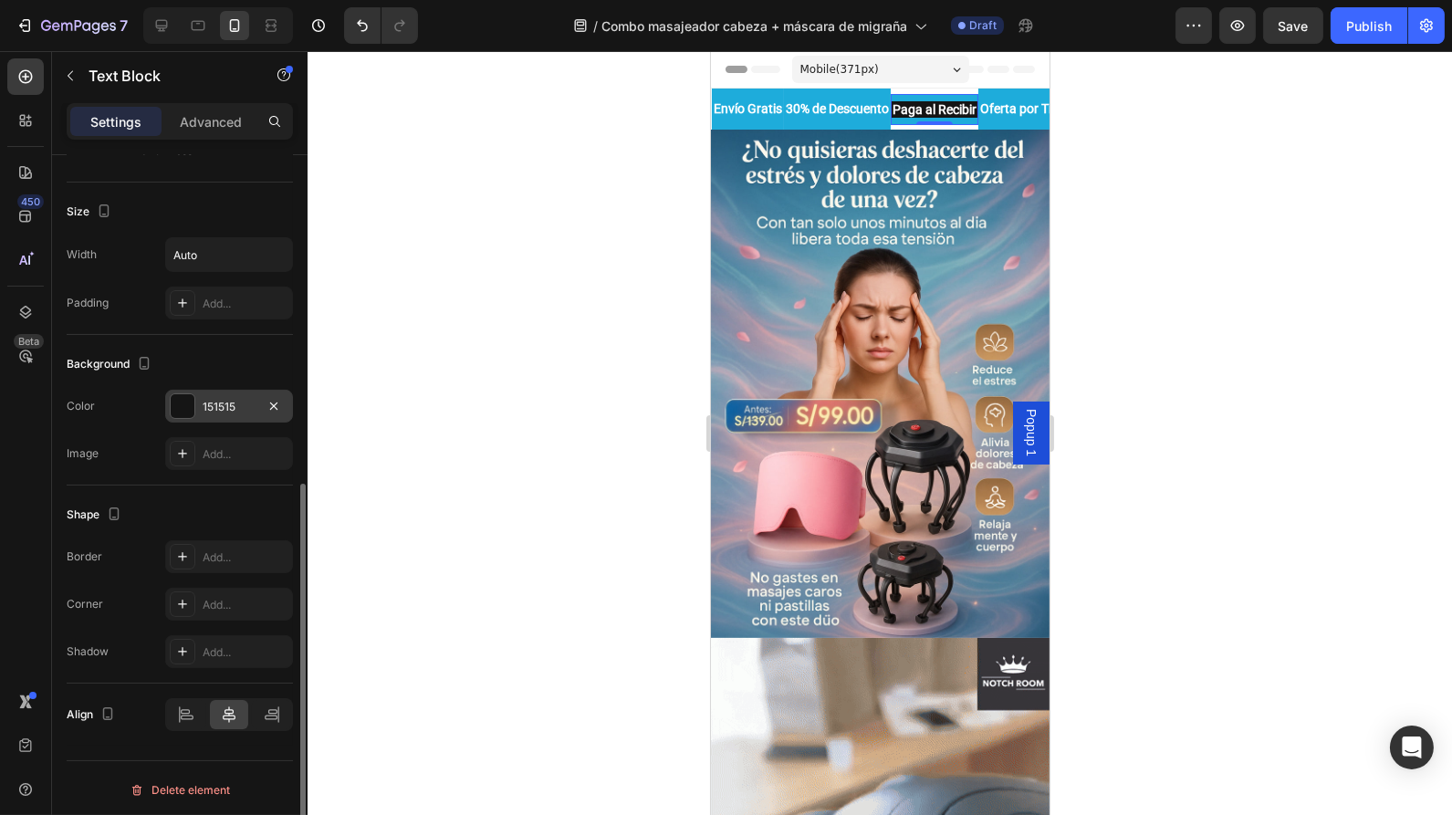
click at [235, 402] on div "151515" at bounding box center [229, 407] width 53 height 16
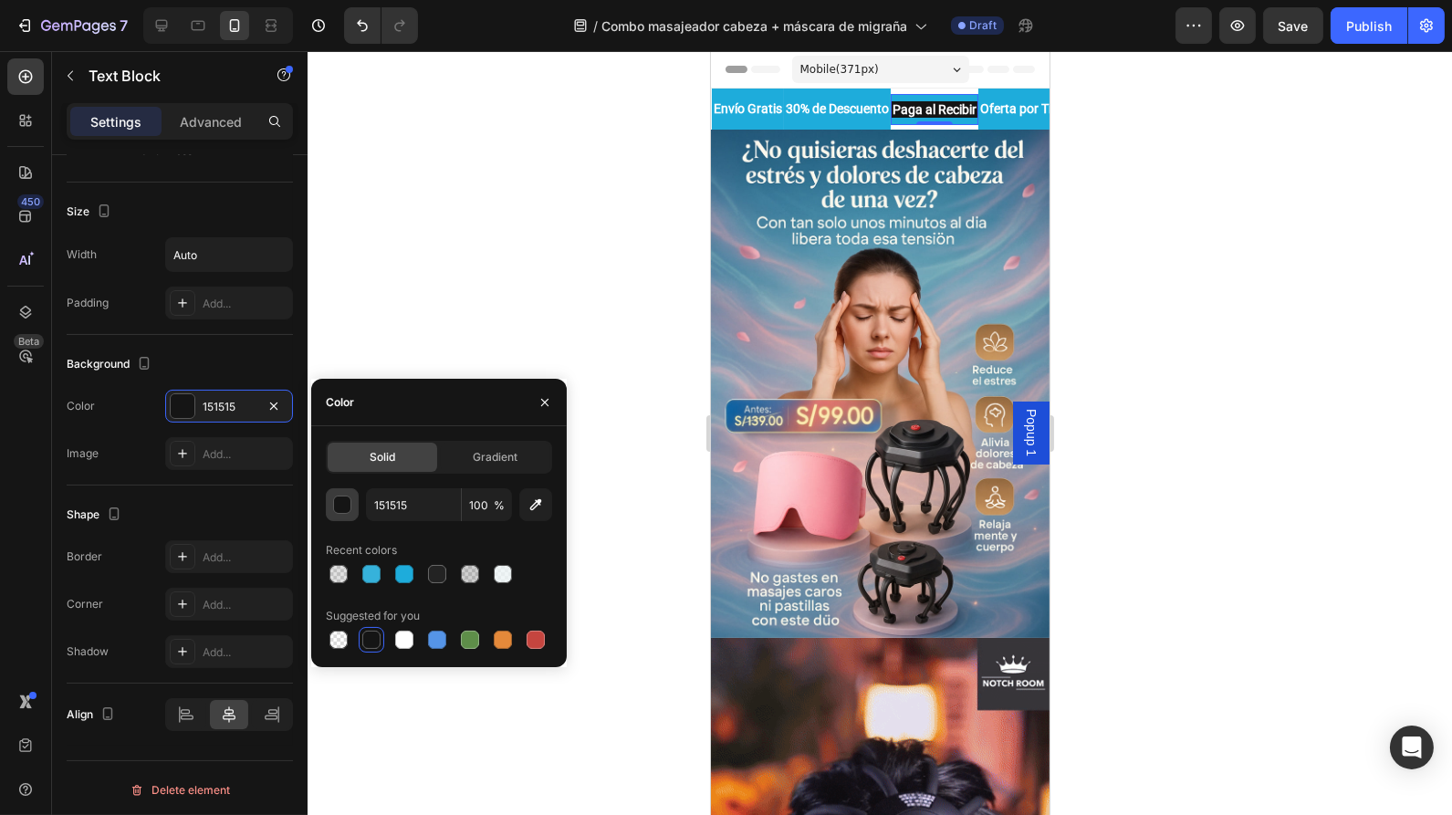
click at [344, 506] on div "button" at bounding box center [343, 506] width 18 height 18
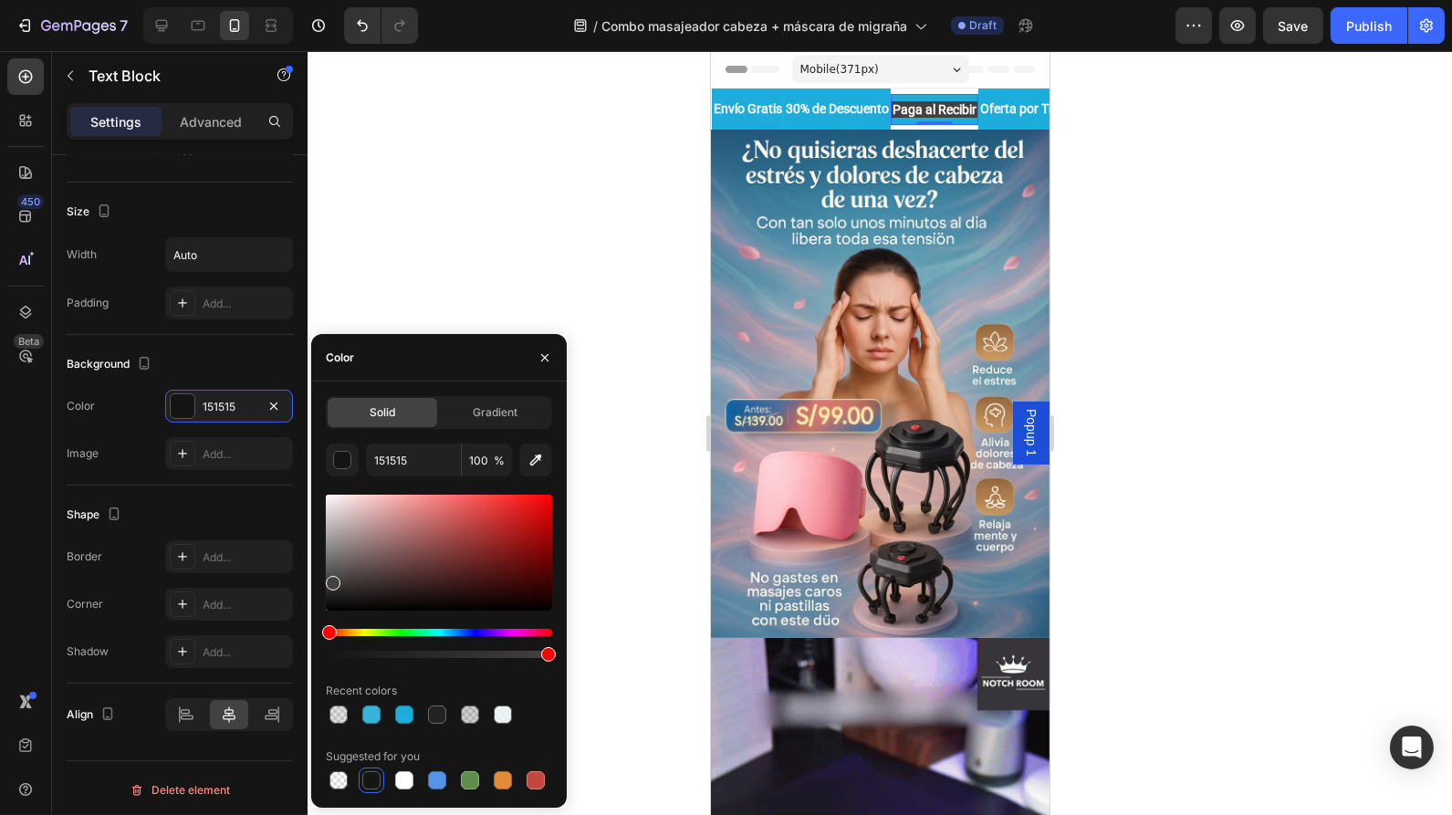
click at [330, 581] on div at bounding box center [439, 553] width 226 height 116
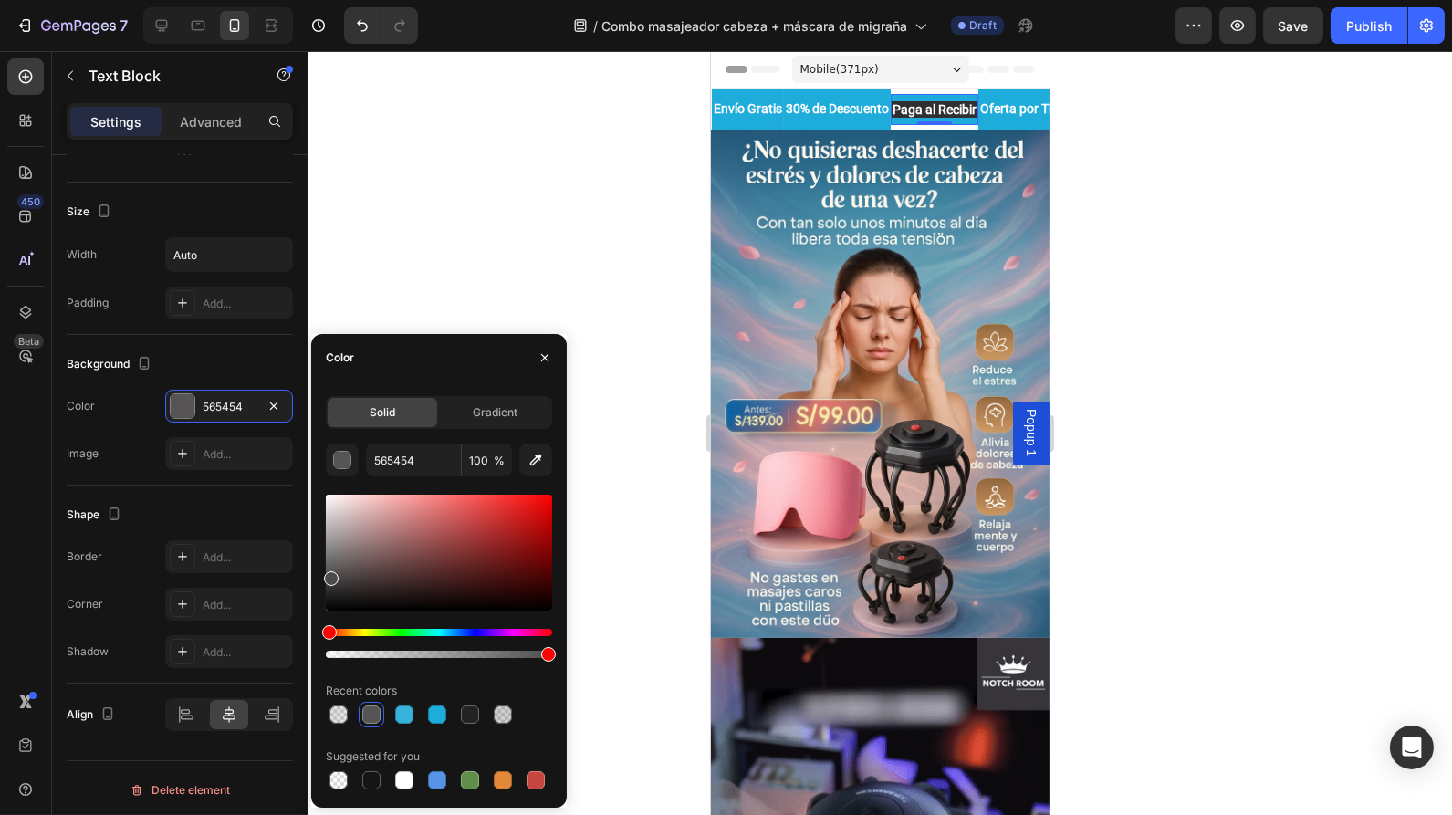
drag, startPoint x: 330, startPoint y: 580, endPoint x: 323, endPoint y: 594, distance: 16.3
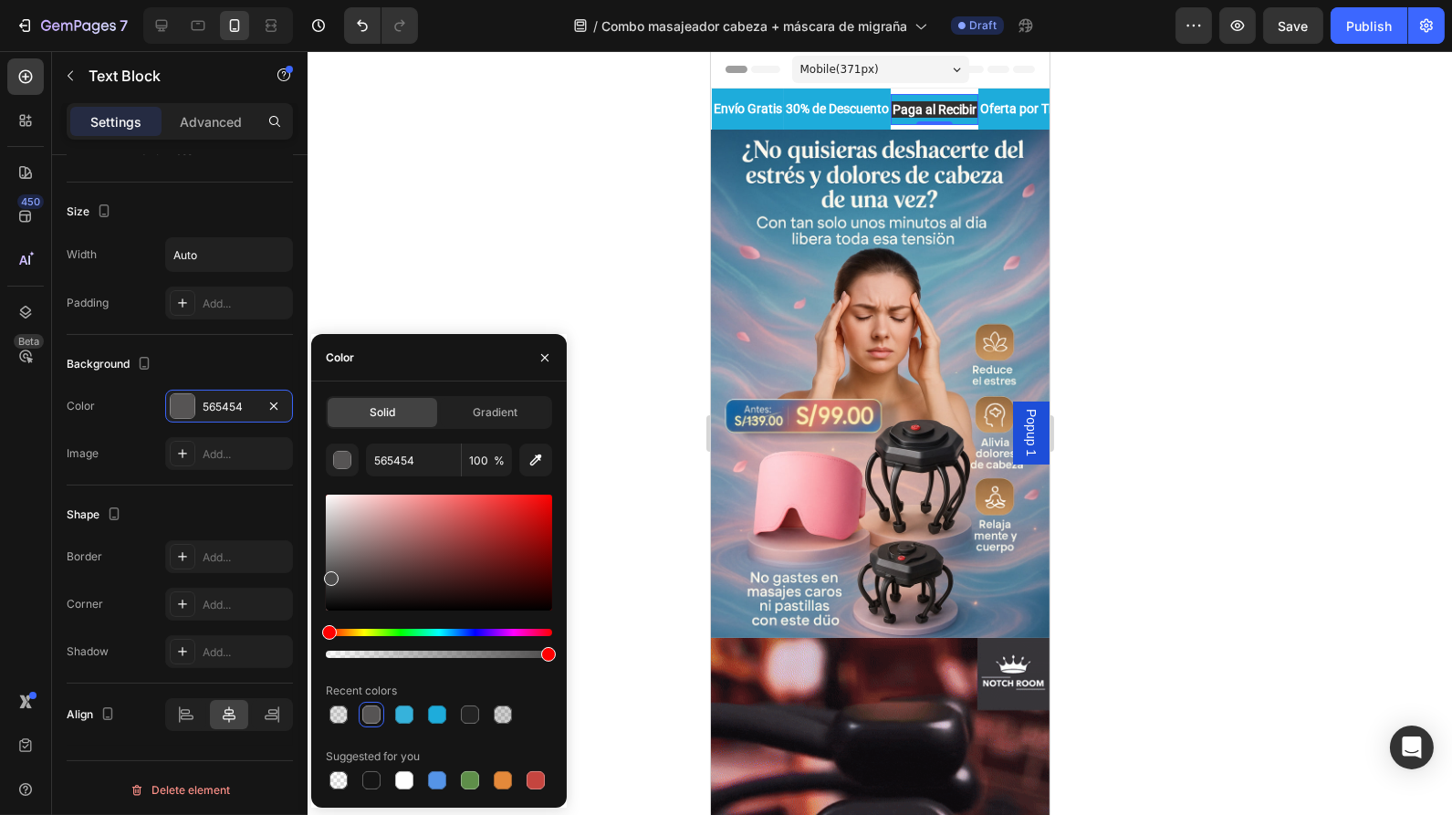
click at [324, 586] on div at bounding box center [331, 578] width 15 height 15
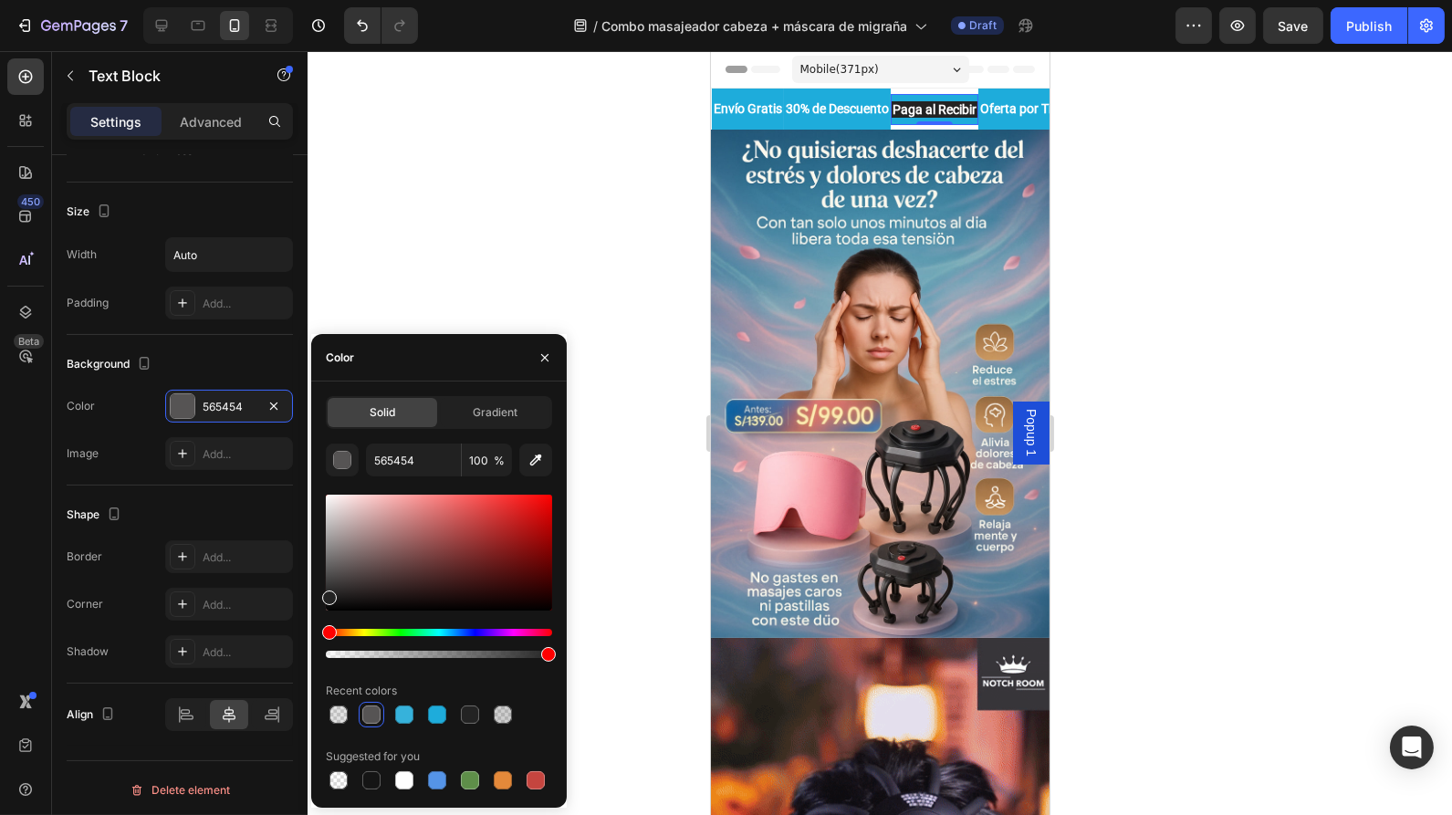
type input "232323"
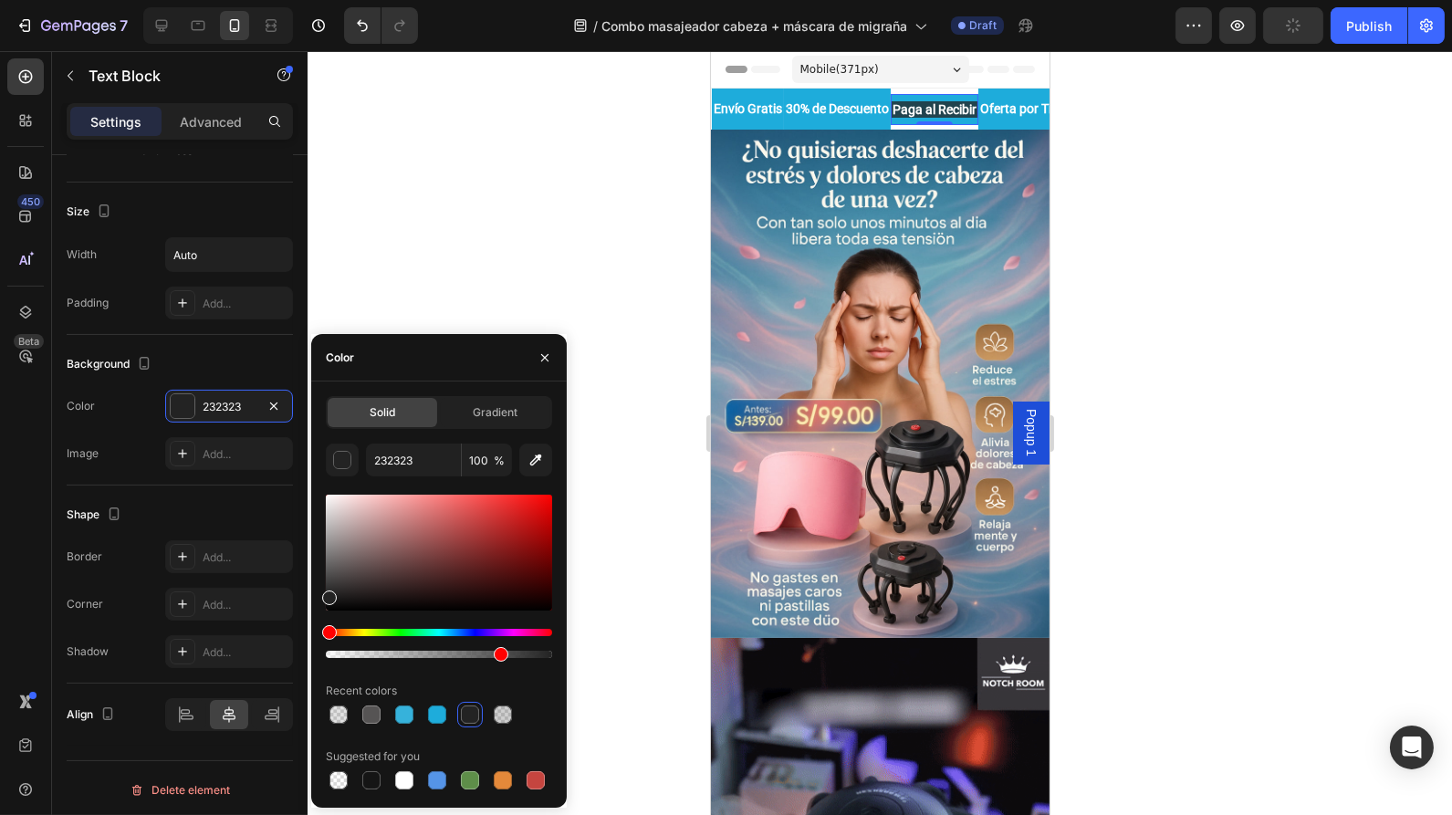
drag, startPoint x: 542, startPoint y: 654, endPoint x: 390, endPoint y: 617, distance: 157.0
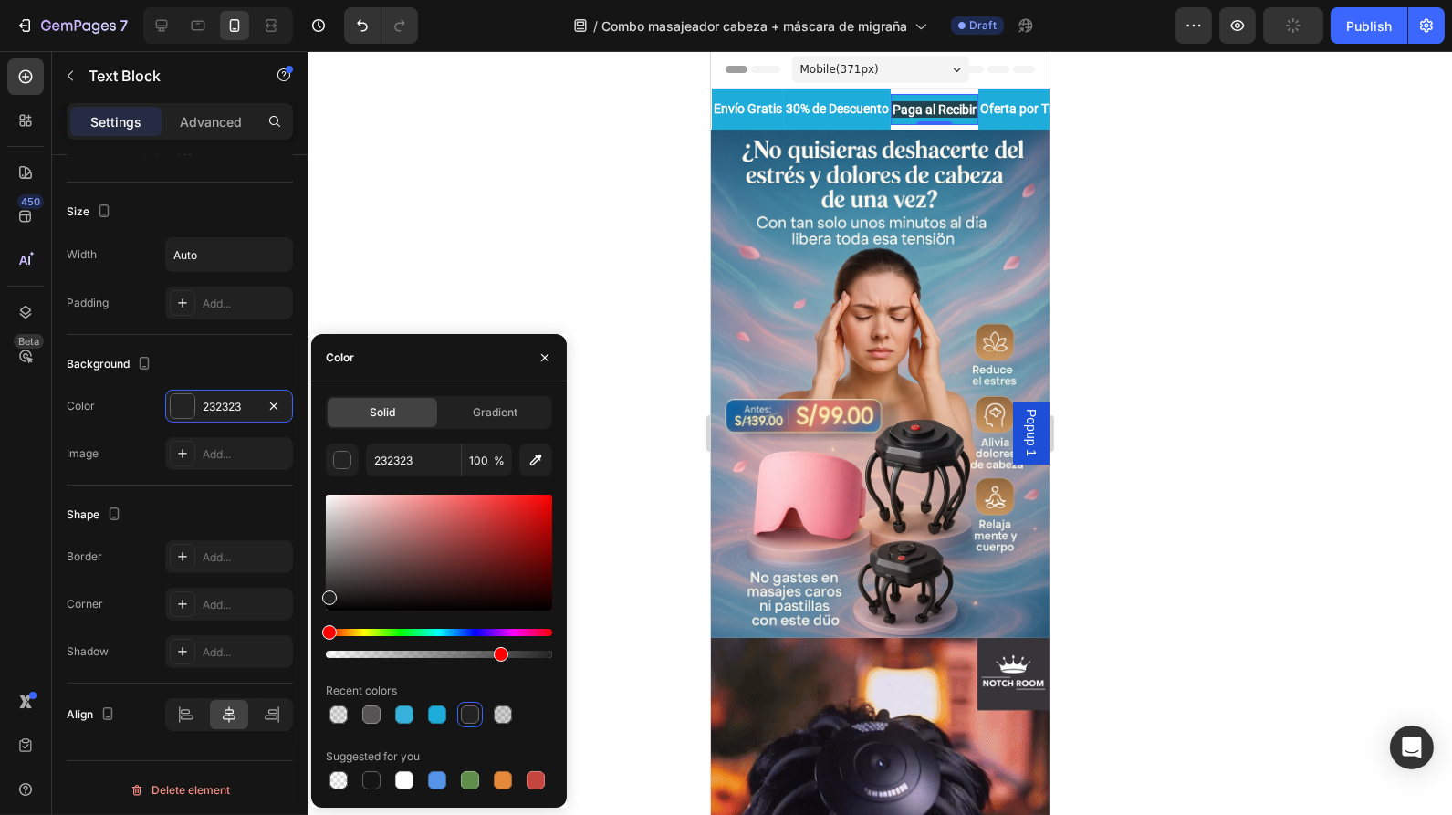
click at [508, 663] on div "232323 100 % Recent colors Suggested for you" at bounding box center [439, 619] width 226 height 350
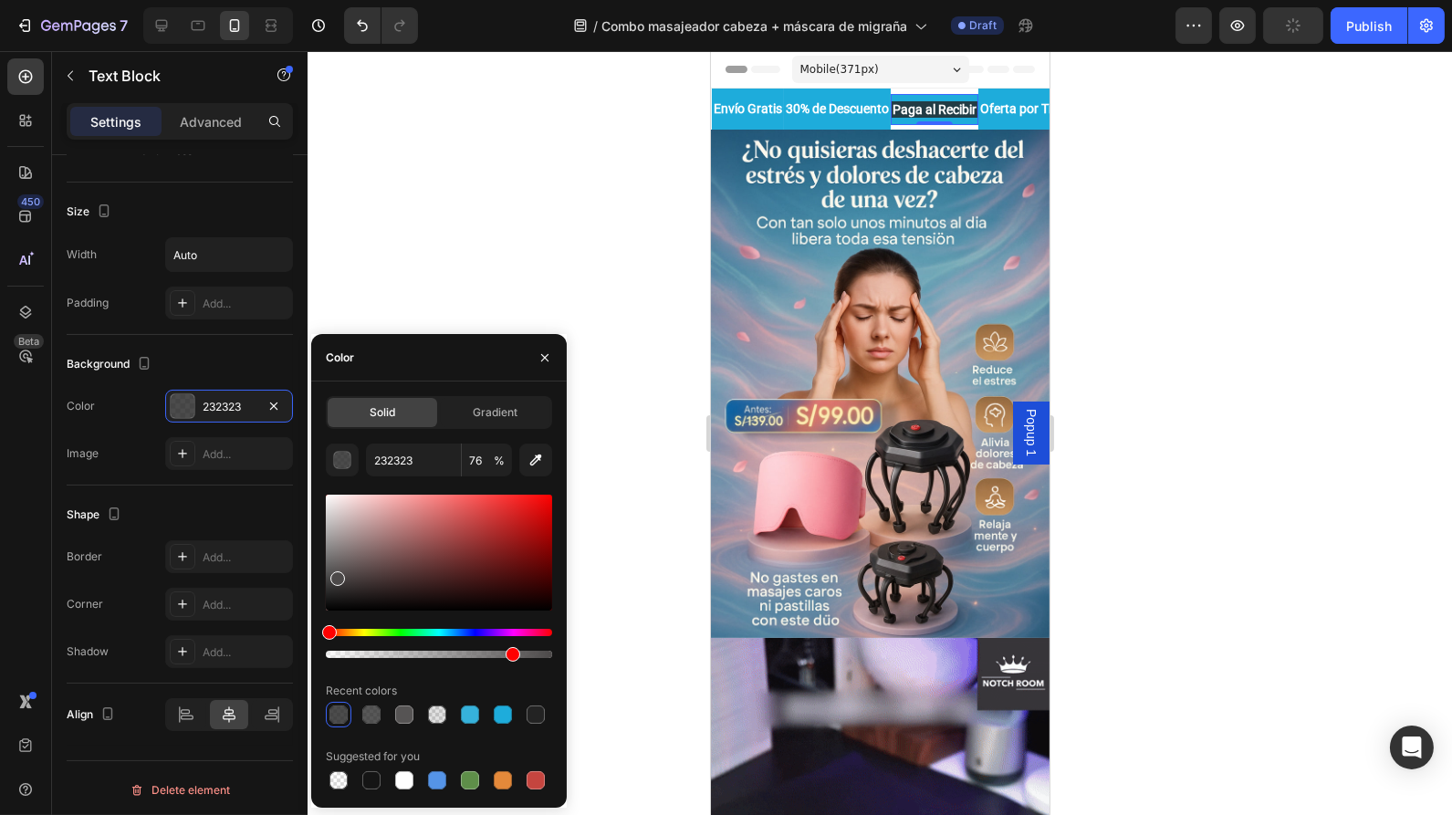
type input "81"
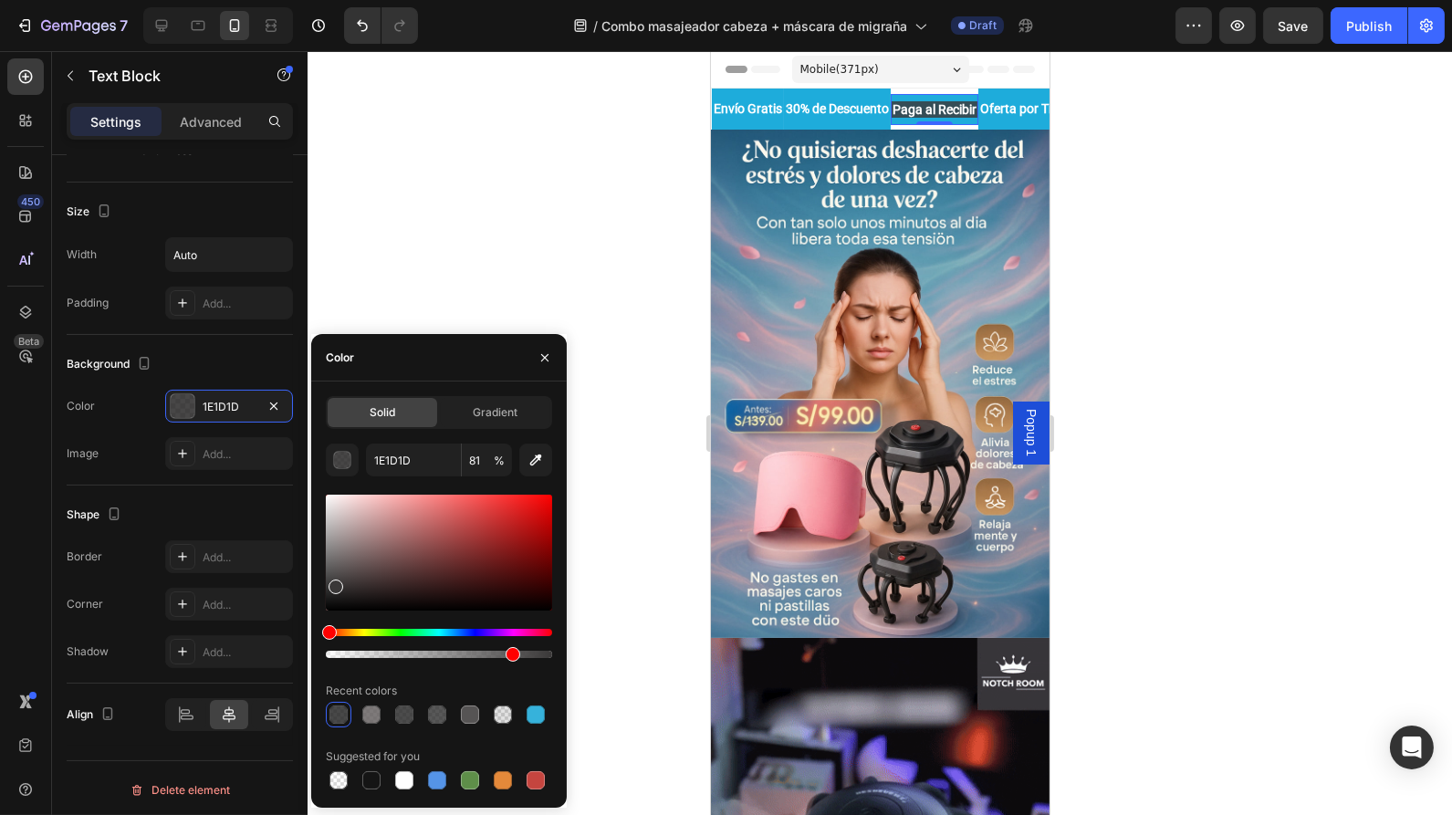
drag, startPoint x: 336, startPoint y: 597, endPoint x: 333, endPoint y: 583, distance: 14.0
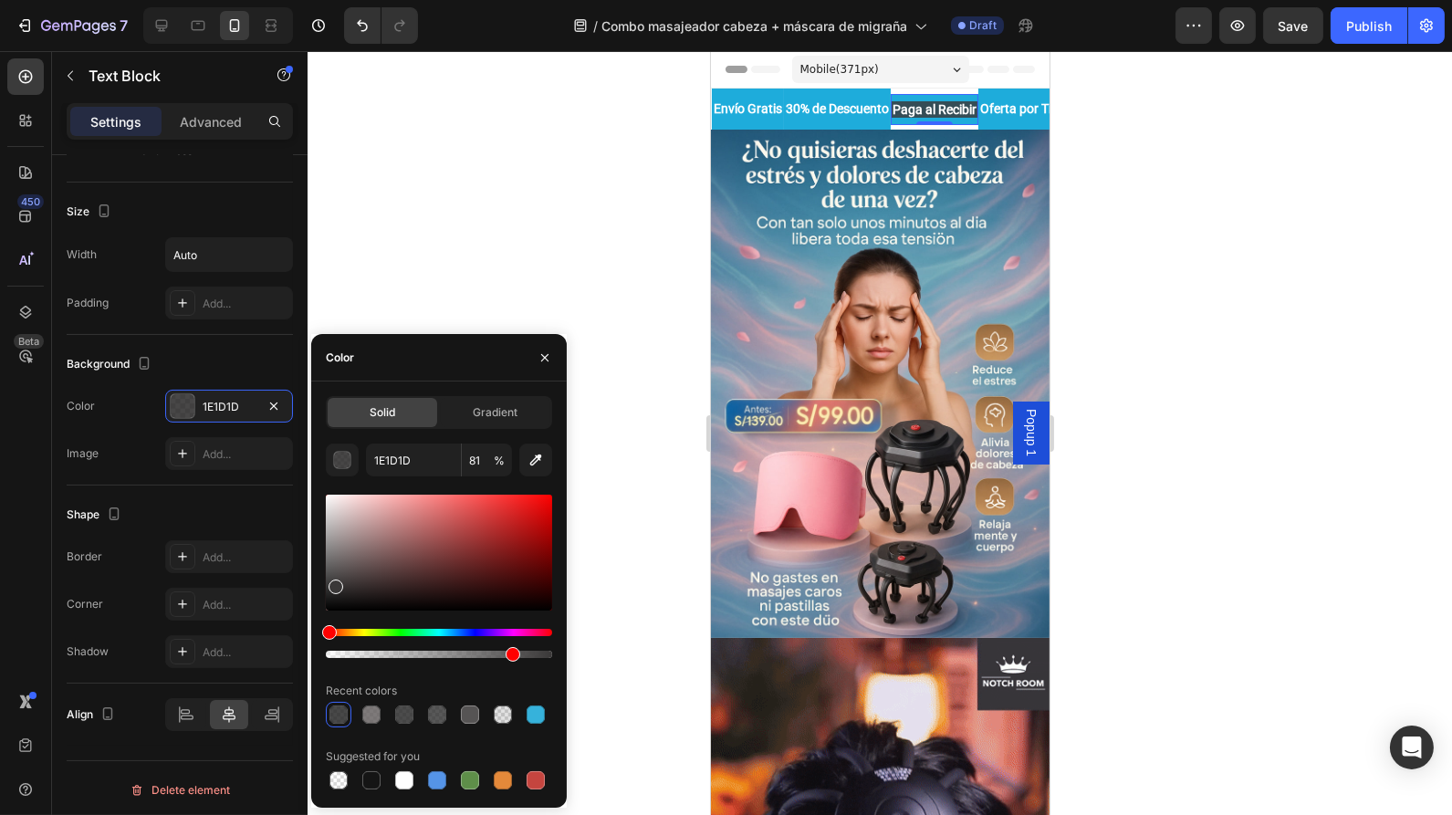
click at [333, 583] on div at bounding box center [336, 587] width 15 height 15
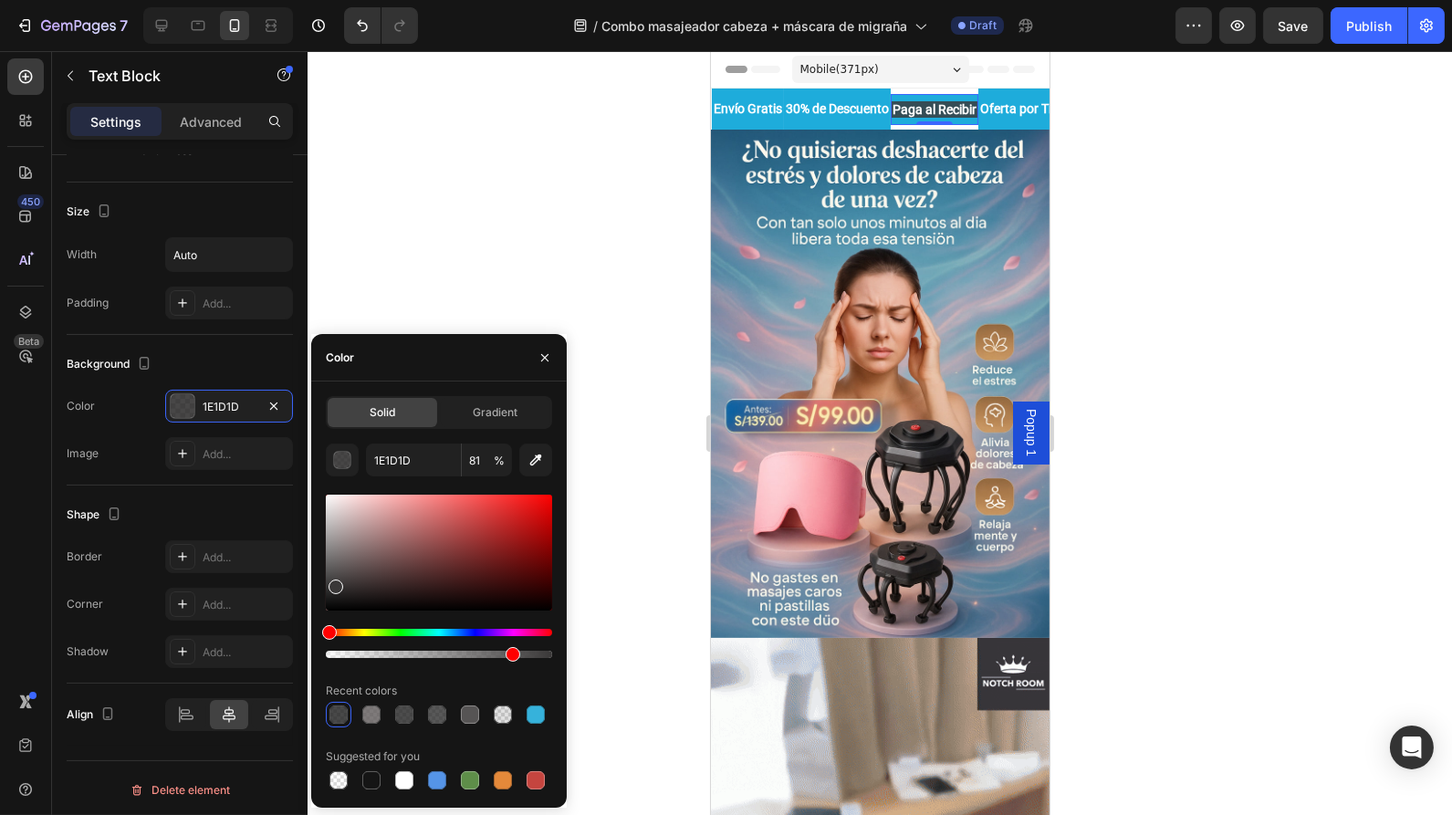
type input "3A3838"
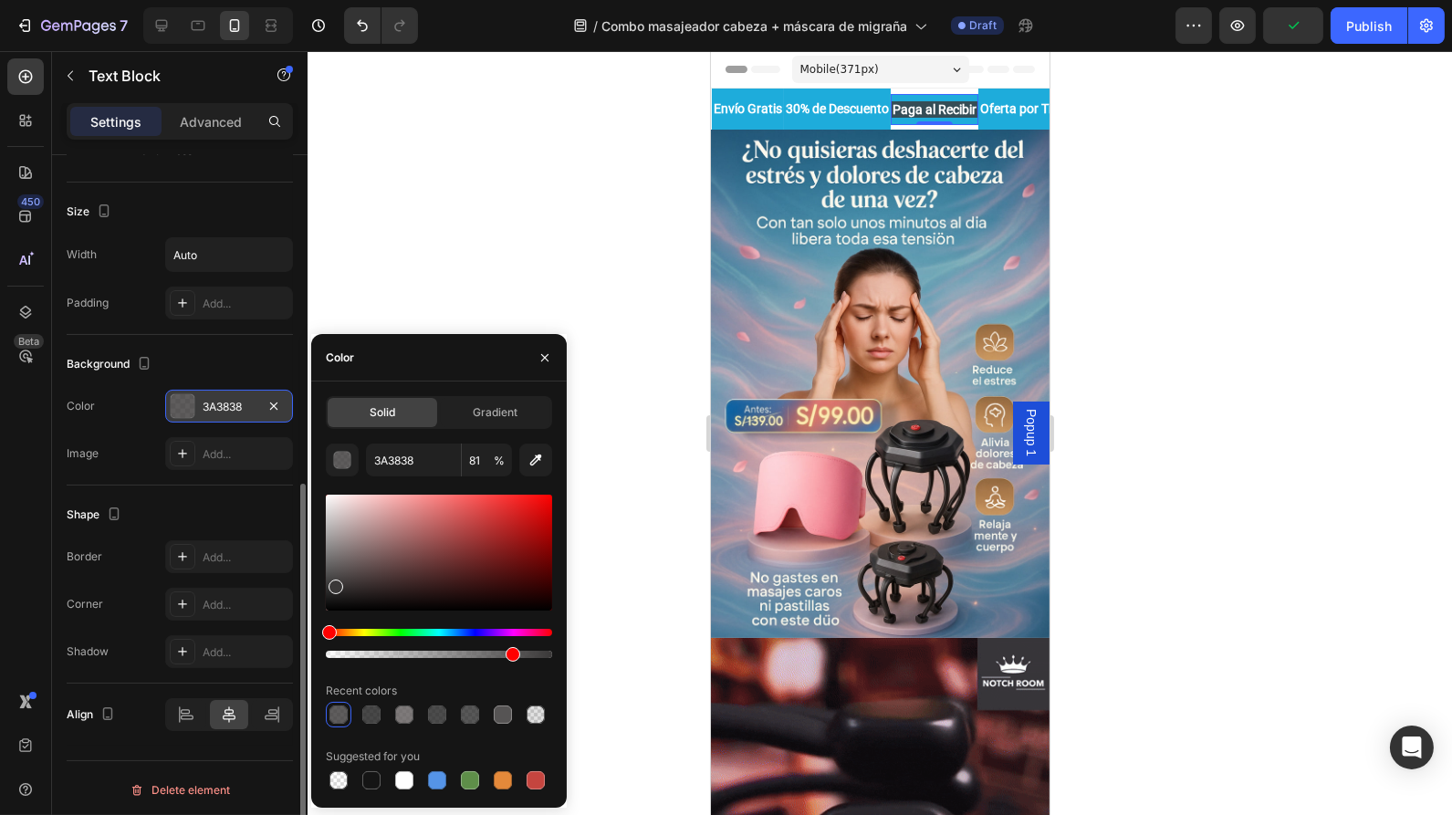
click at [232, 399] on div "3A3838" at bounding box center [229, 407] width 53 height 16
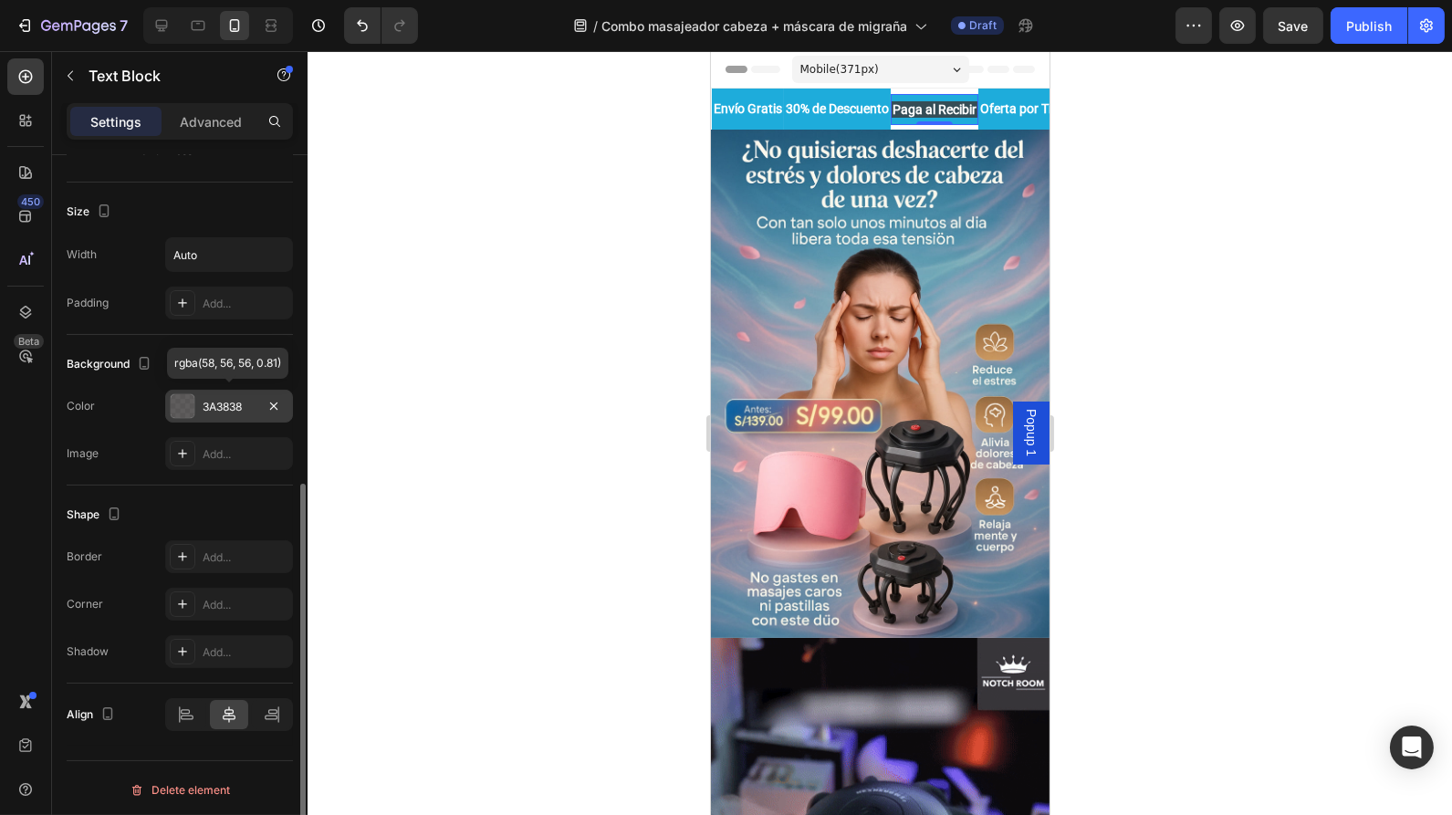
click at [232, 399] on div "3A3838" at bounding box center [229, 407] width 53 height 16
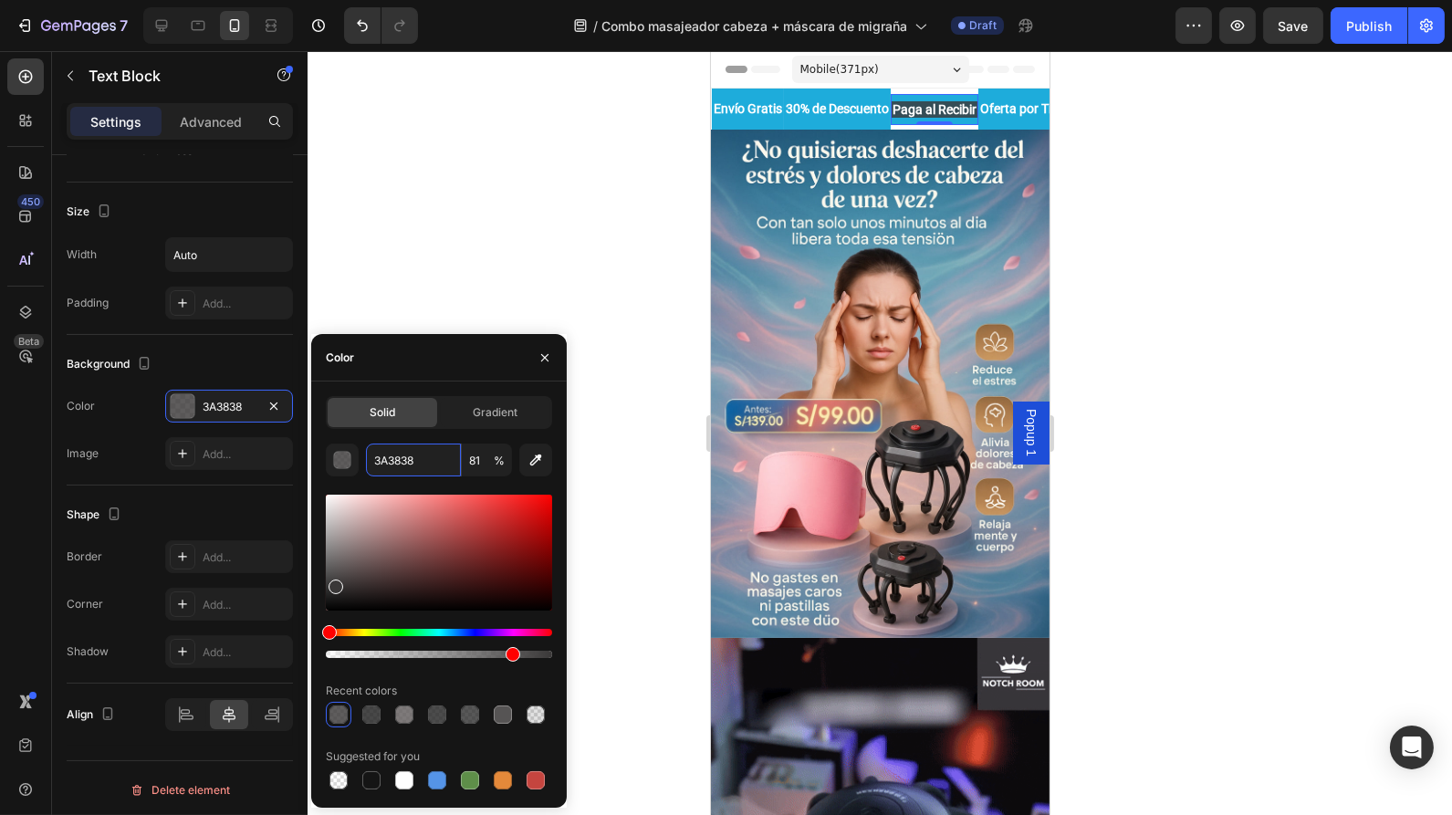
click at [510, 653] on div at bounding box center [513, 654] width 15 height 15
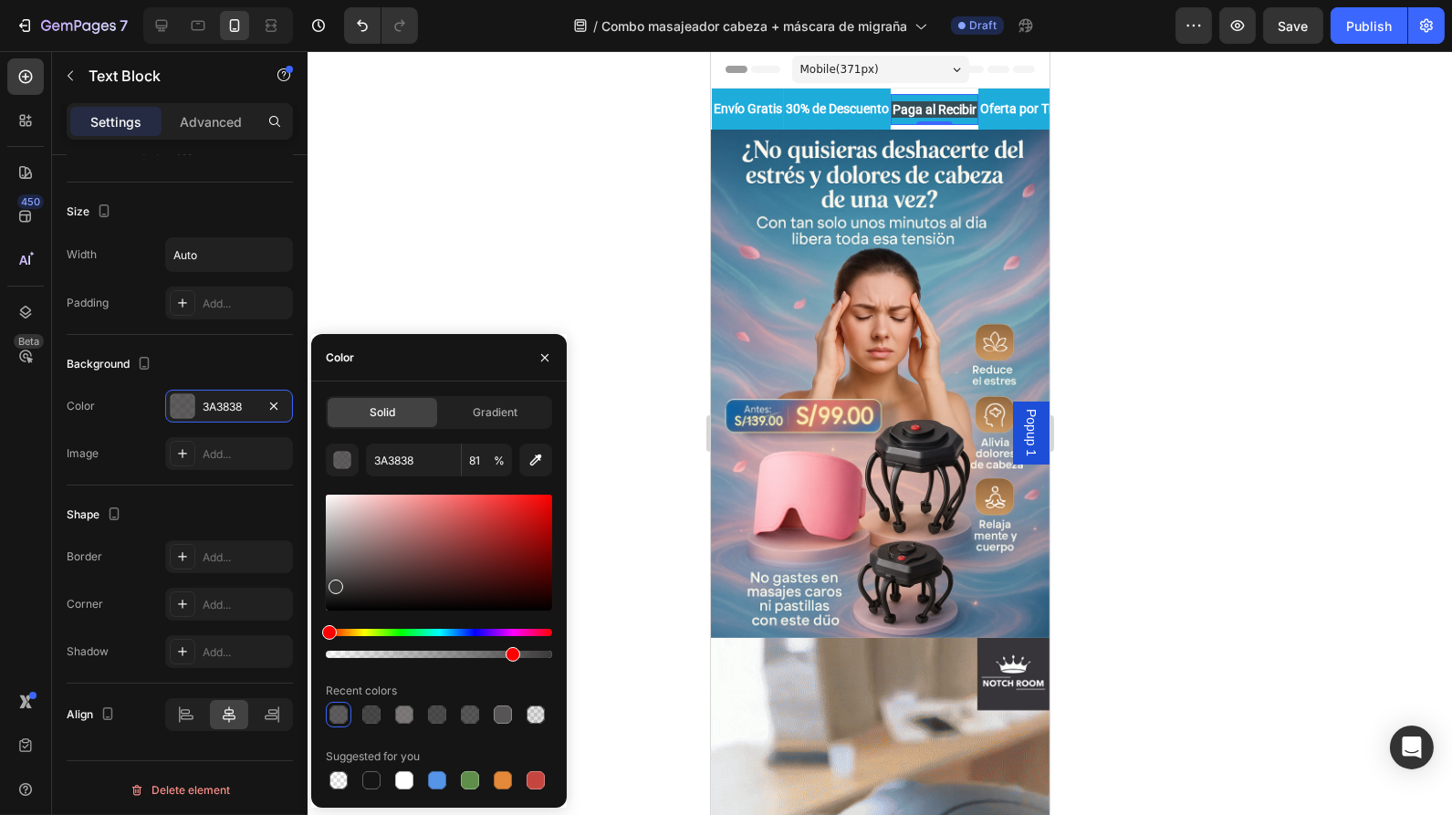
click at [498, 457] on span "%" at bounding box center [499, 461] width 11 height 16
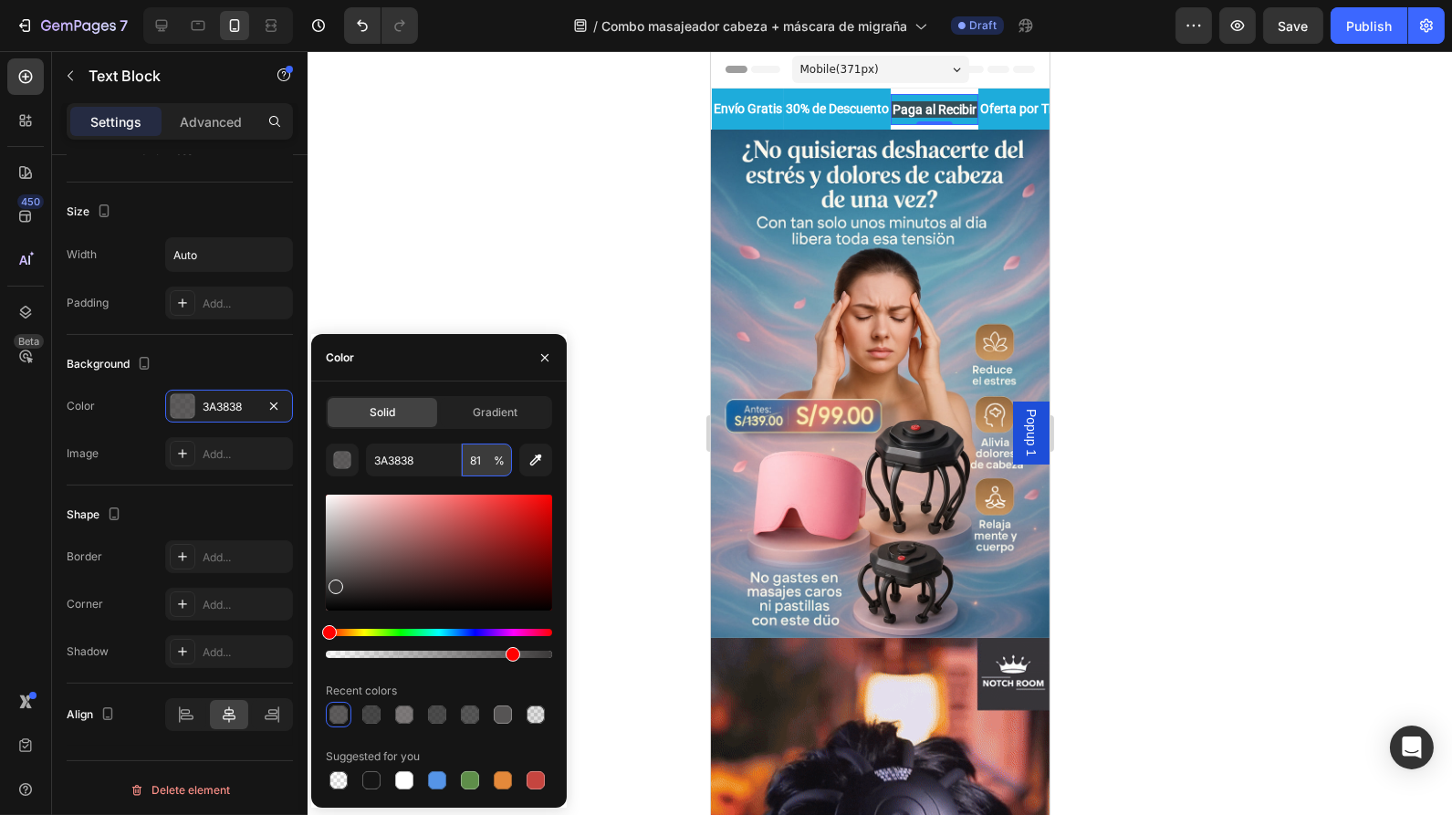
click at [482, 461] on input "81" at bounding box center [487, 460] width 50 height 33
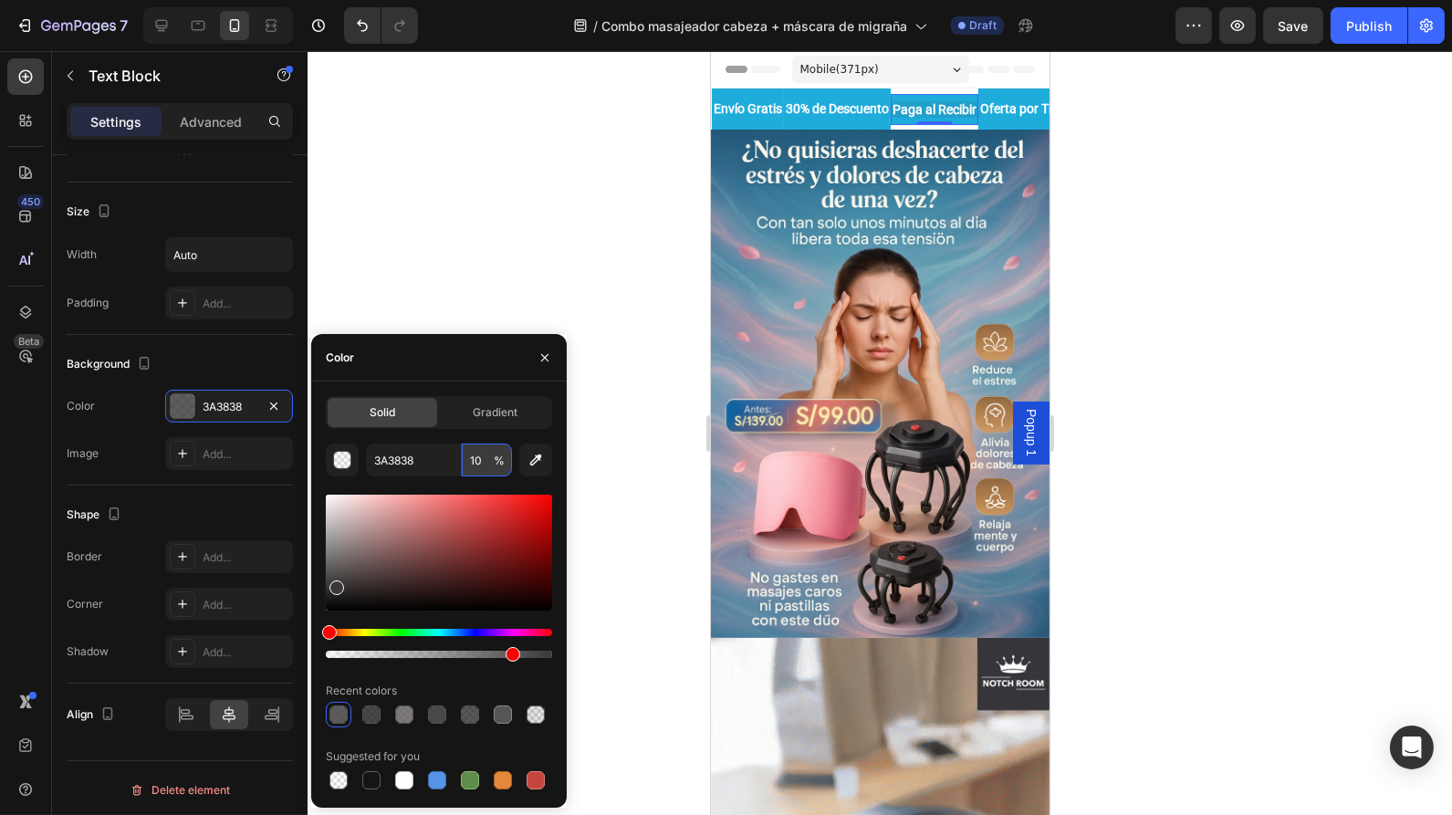
type input "100"
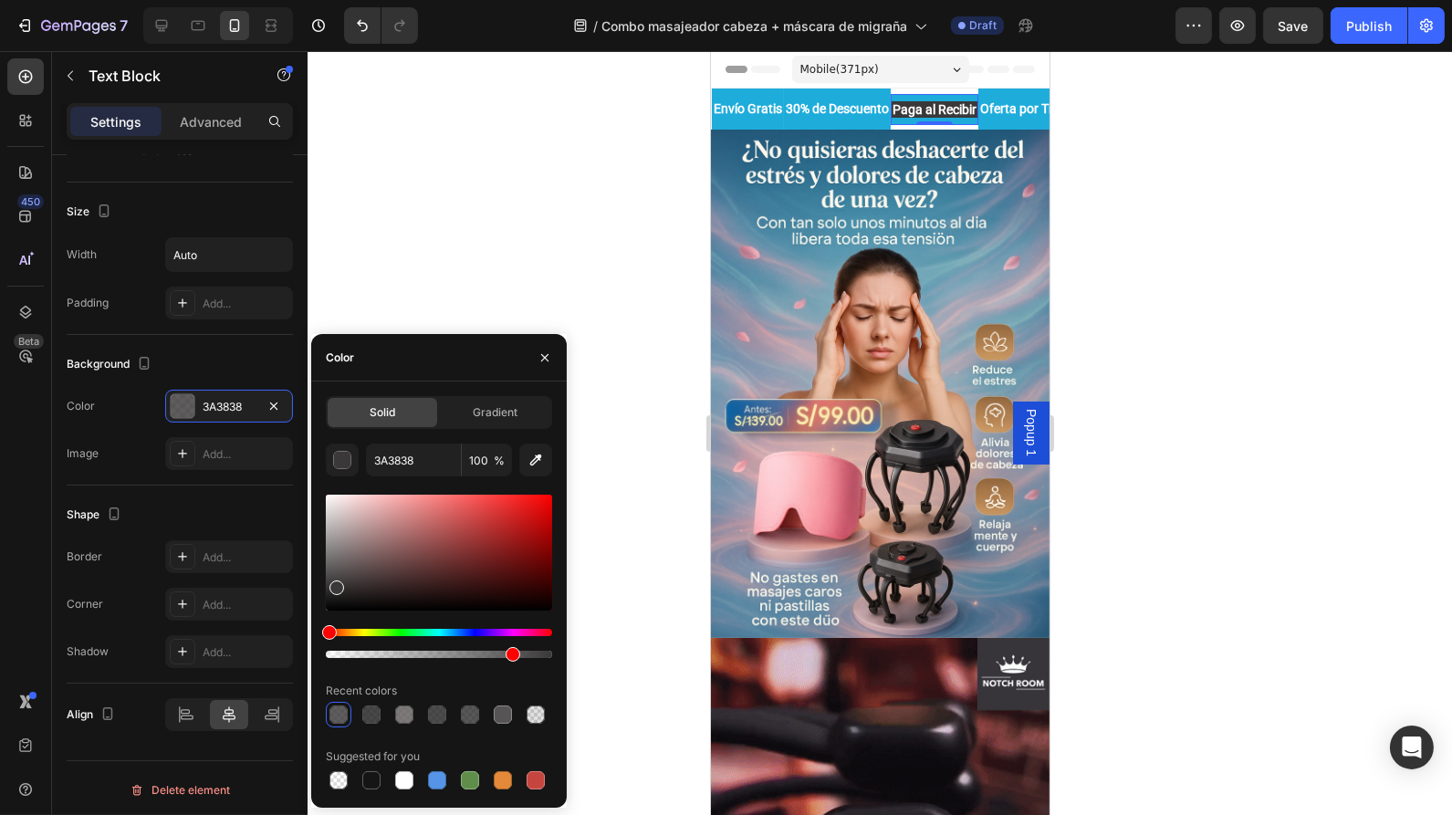
click at [449, 283] on div at bounding box center [880, 433] width 1145 height 764
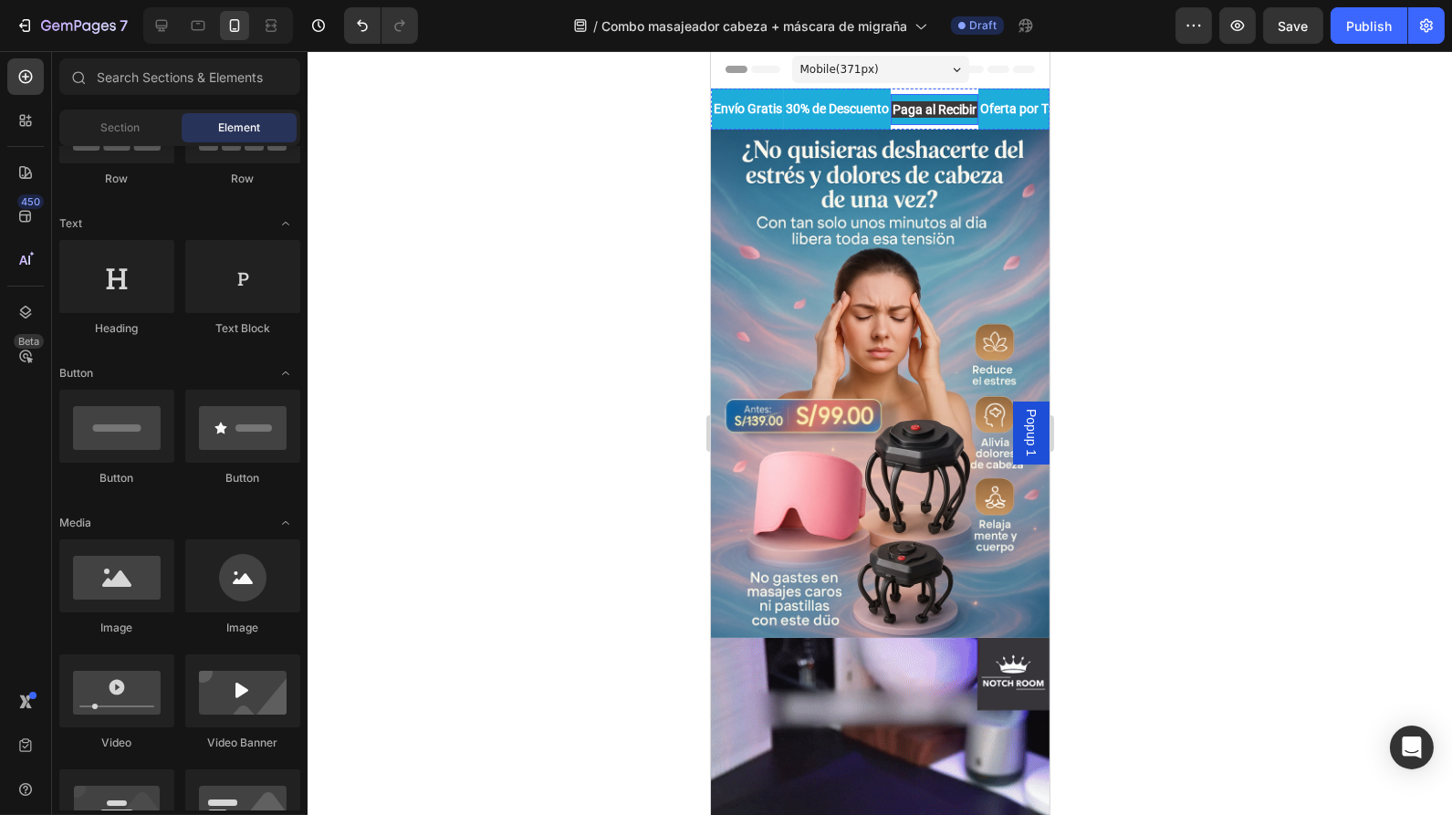
click at [973, 99] on div "Paga al Recibir Text Block" at bounding box center [934, 109] width 88 height 31
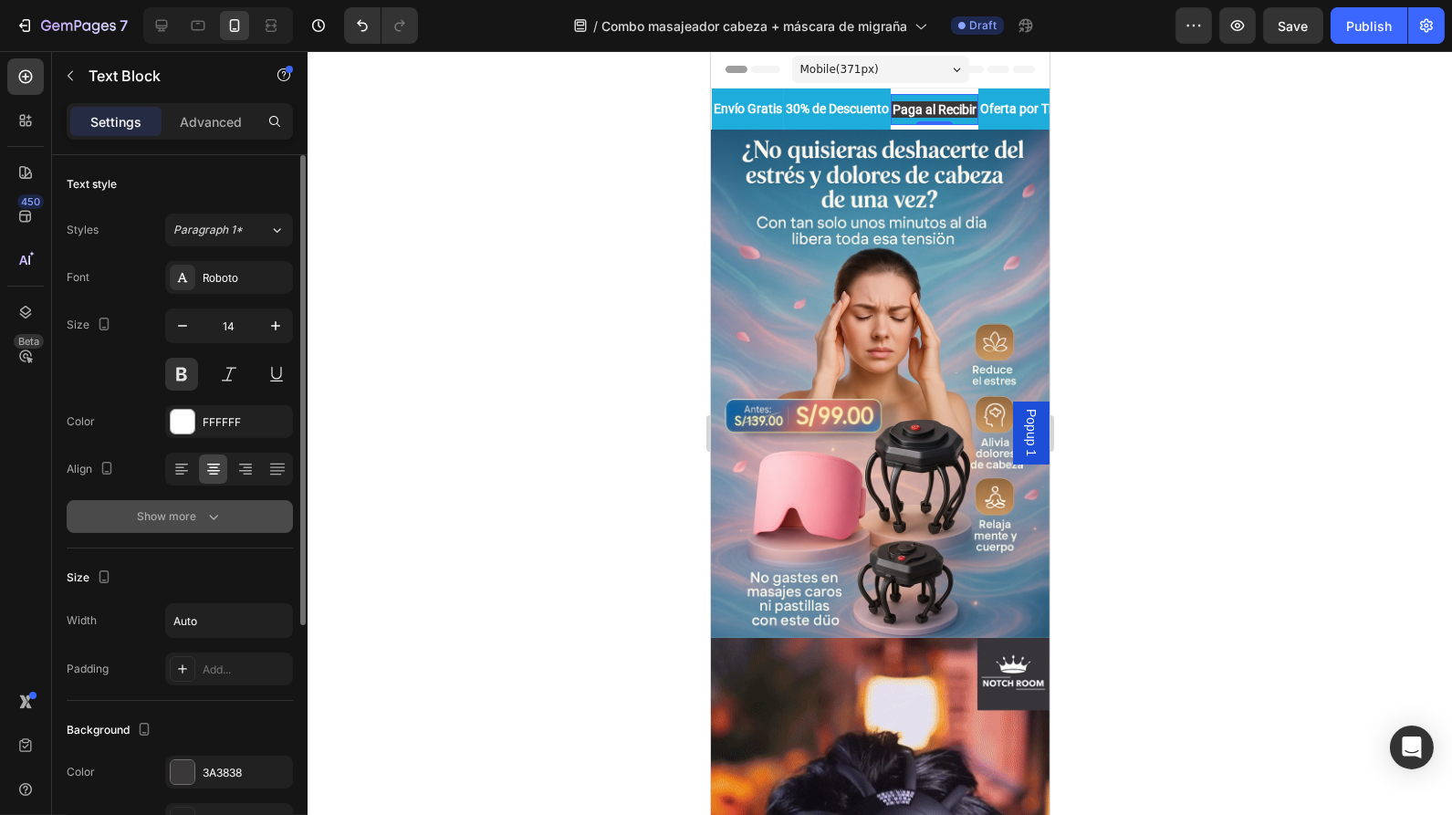
click at [198, 514] on div "Show more" at bounding box center [180, 517] width 85 height 18
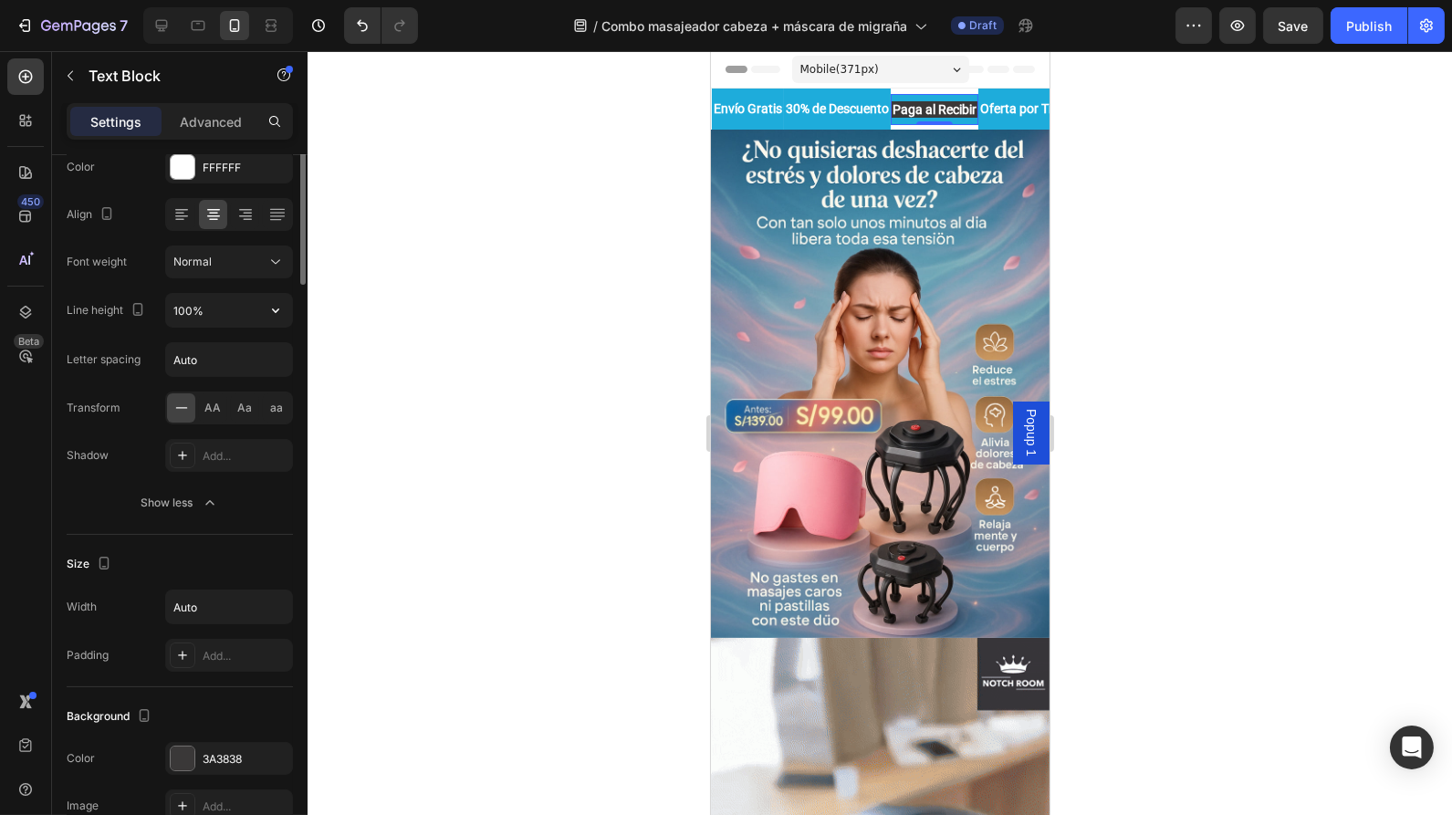
scroll to position [0, 0]
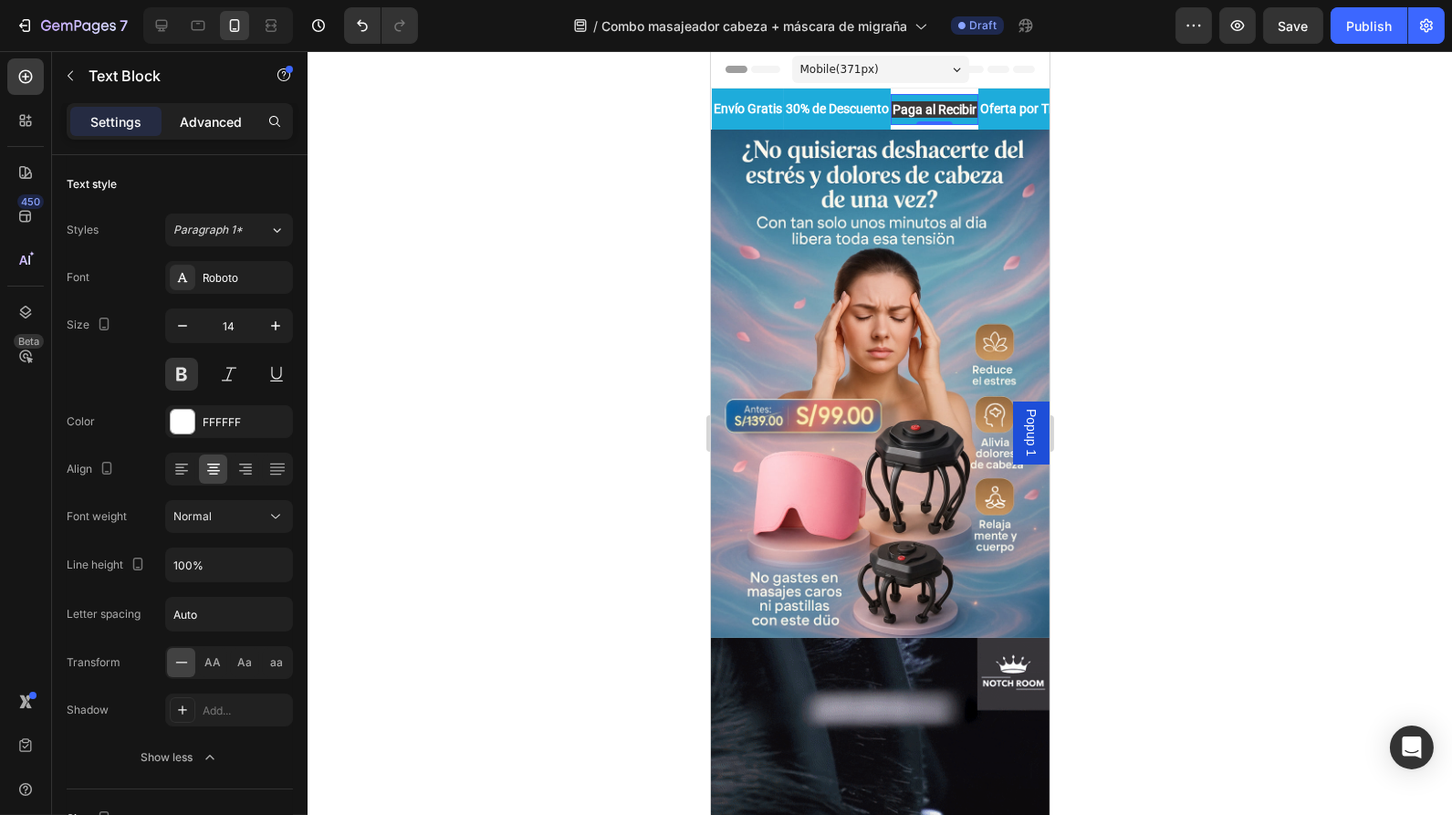
click at [203, 117] on p "Advanced" at bounding box center [211, 121] width 62 height 19
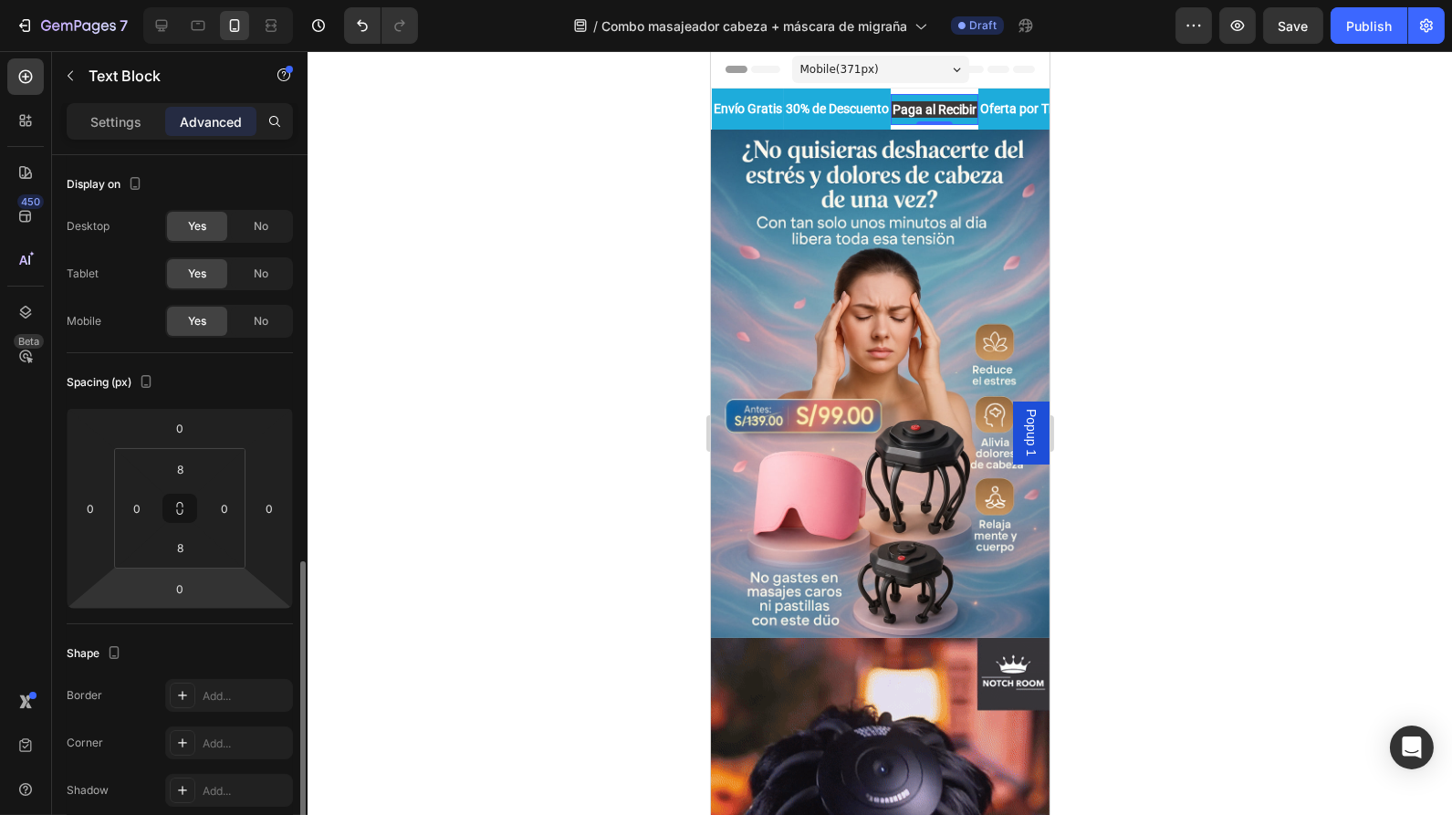
scroll to position [260, 0]
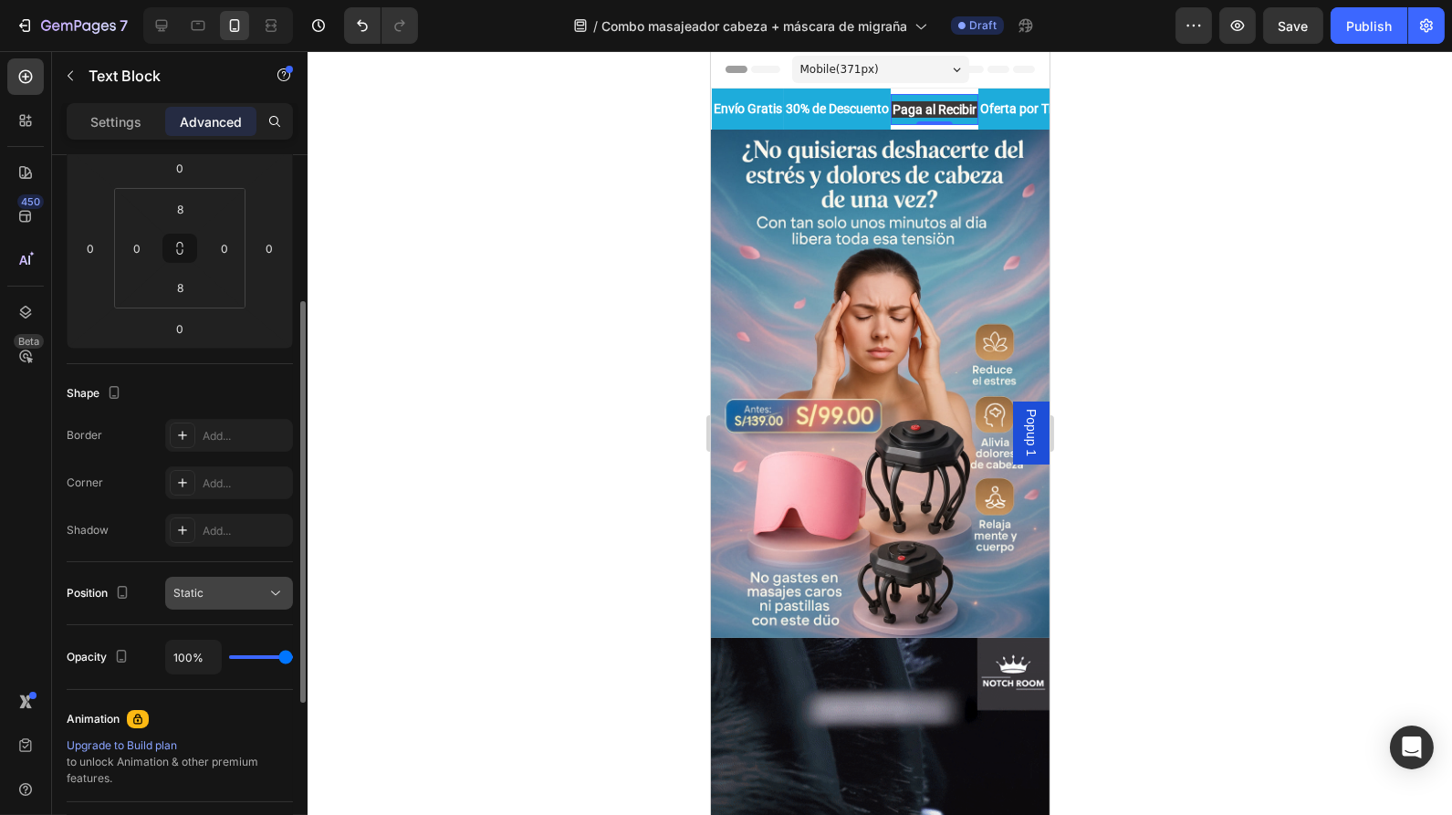
click at [252, 581] on button "Static" at bounding box center [229, 593] width 128 height 33
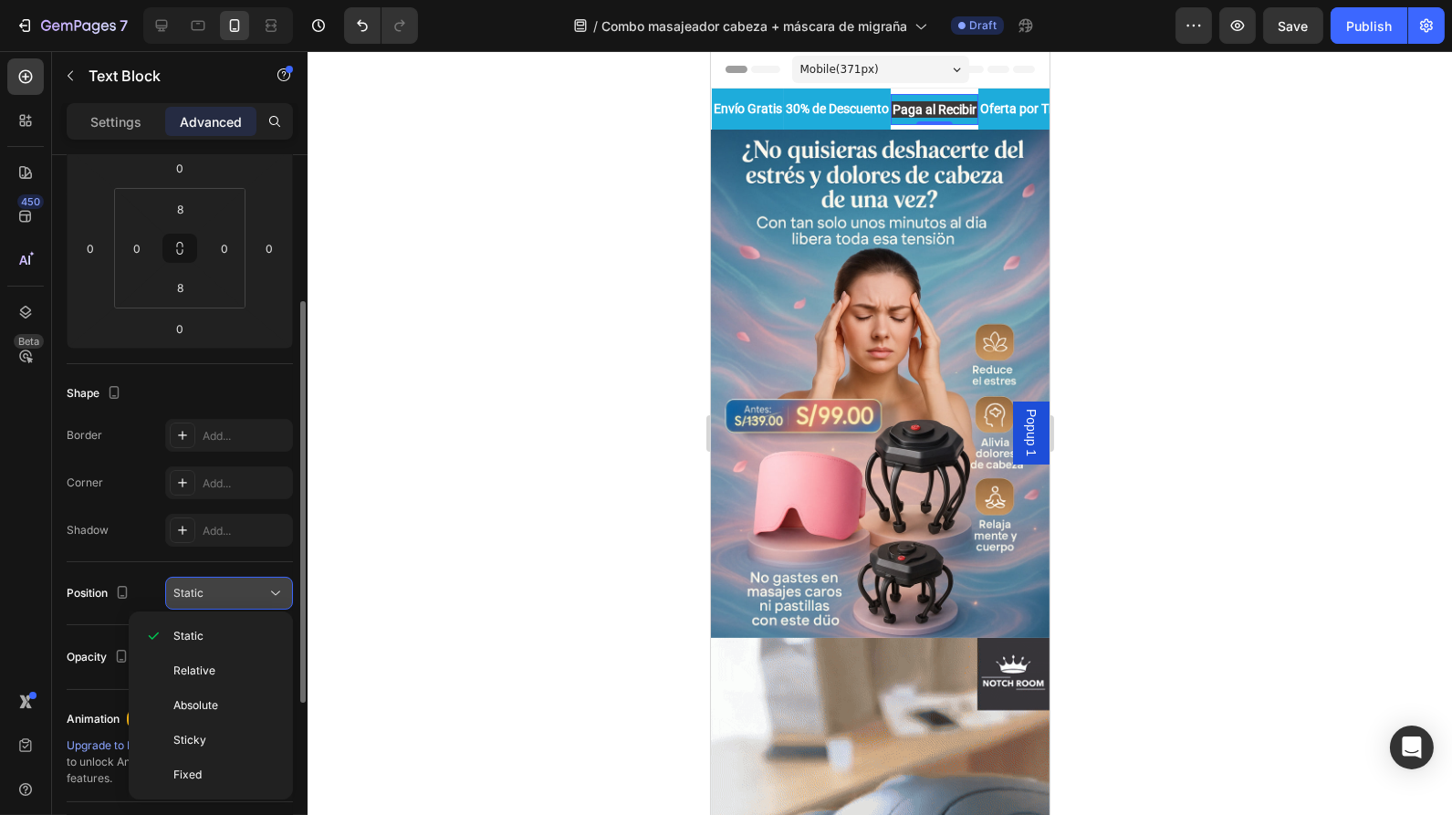
click at [252, 581] on button "Static" at bounding box center [229, 593] width 128 height 33
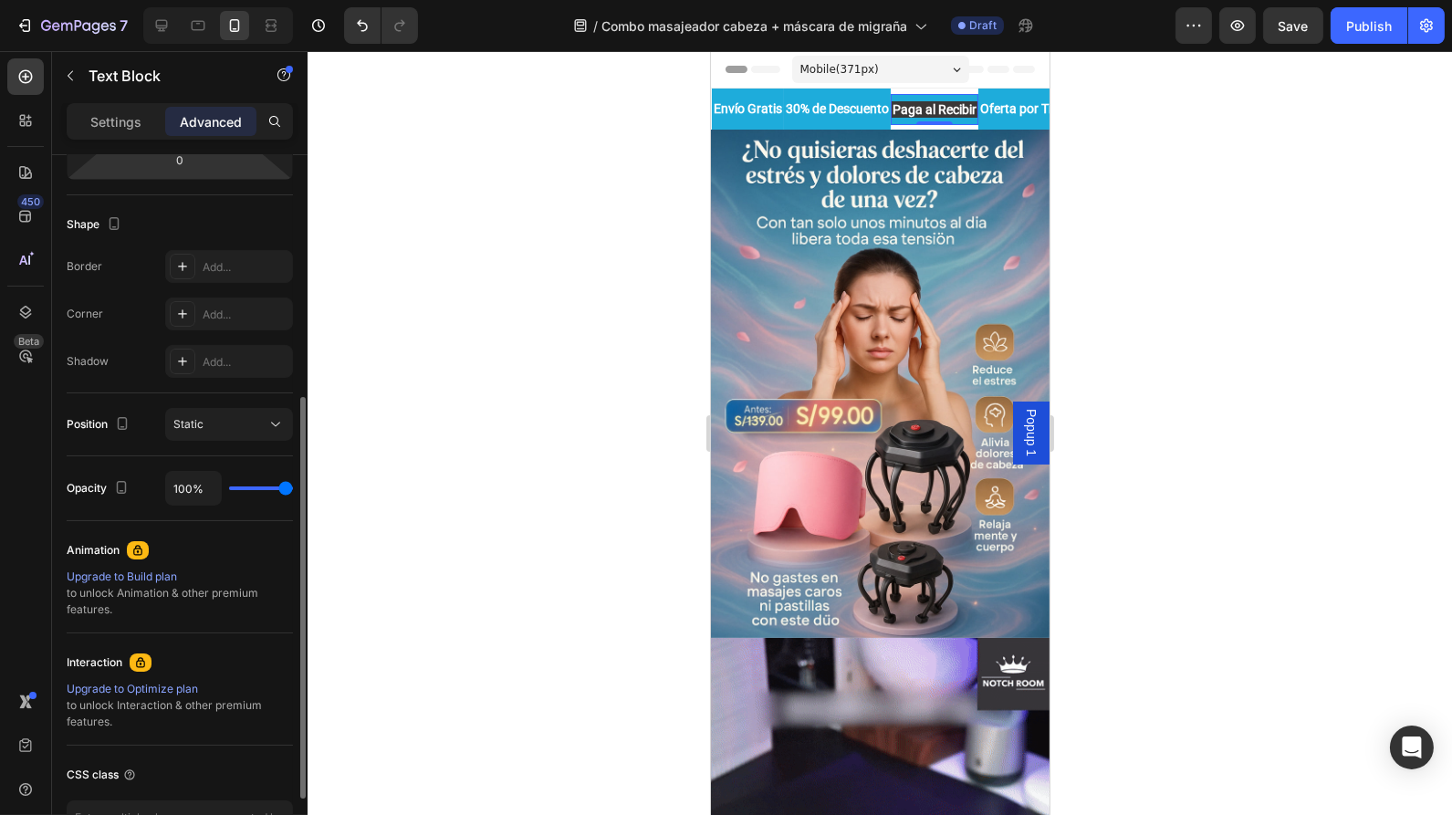
scroll to position [551, 0]
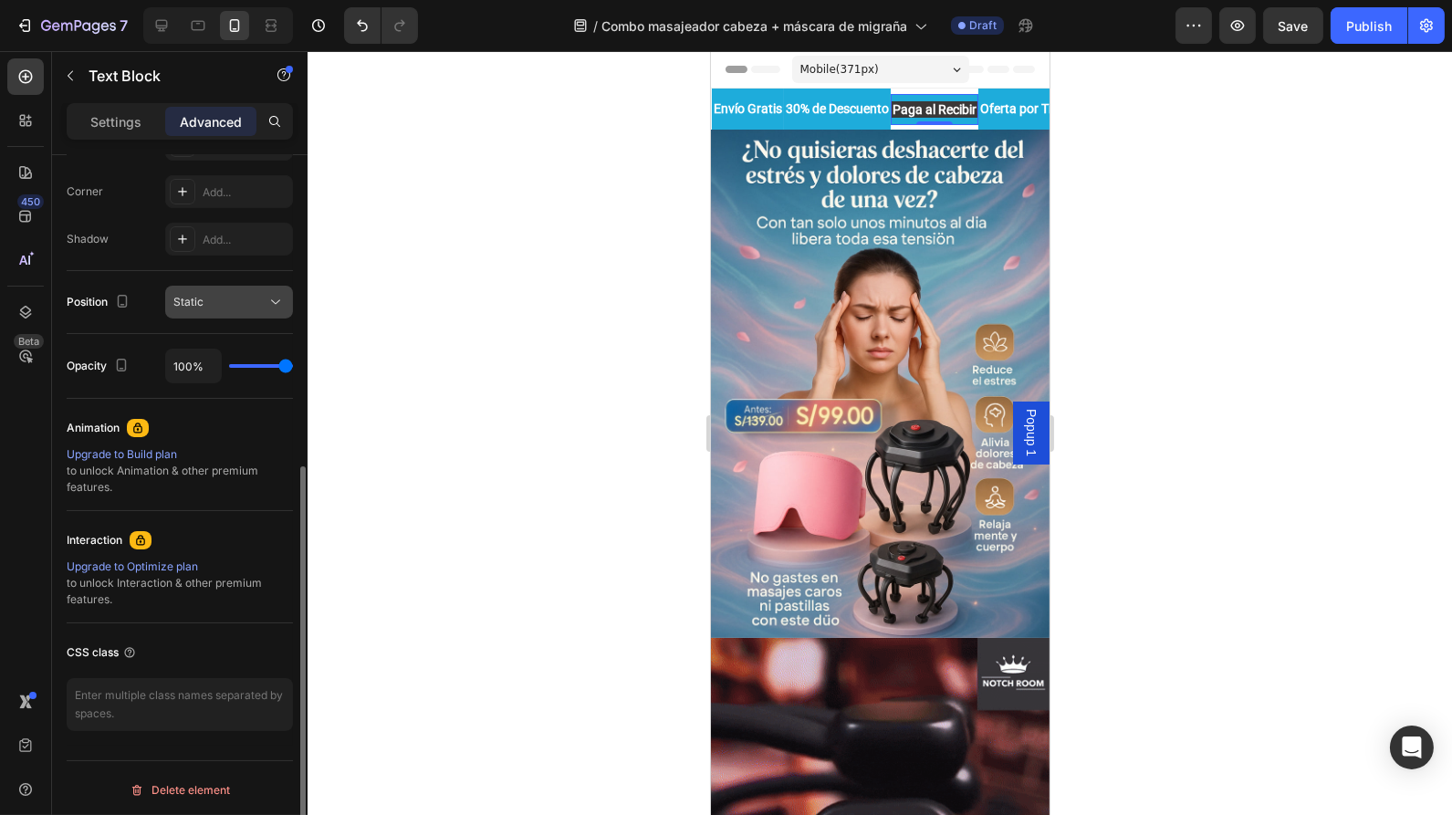
click at [214, 297] on div "Static" at bounding box center [219, 302] width 93 height 16
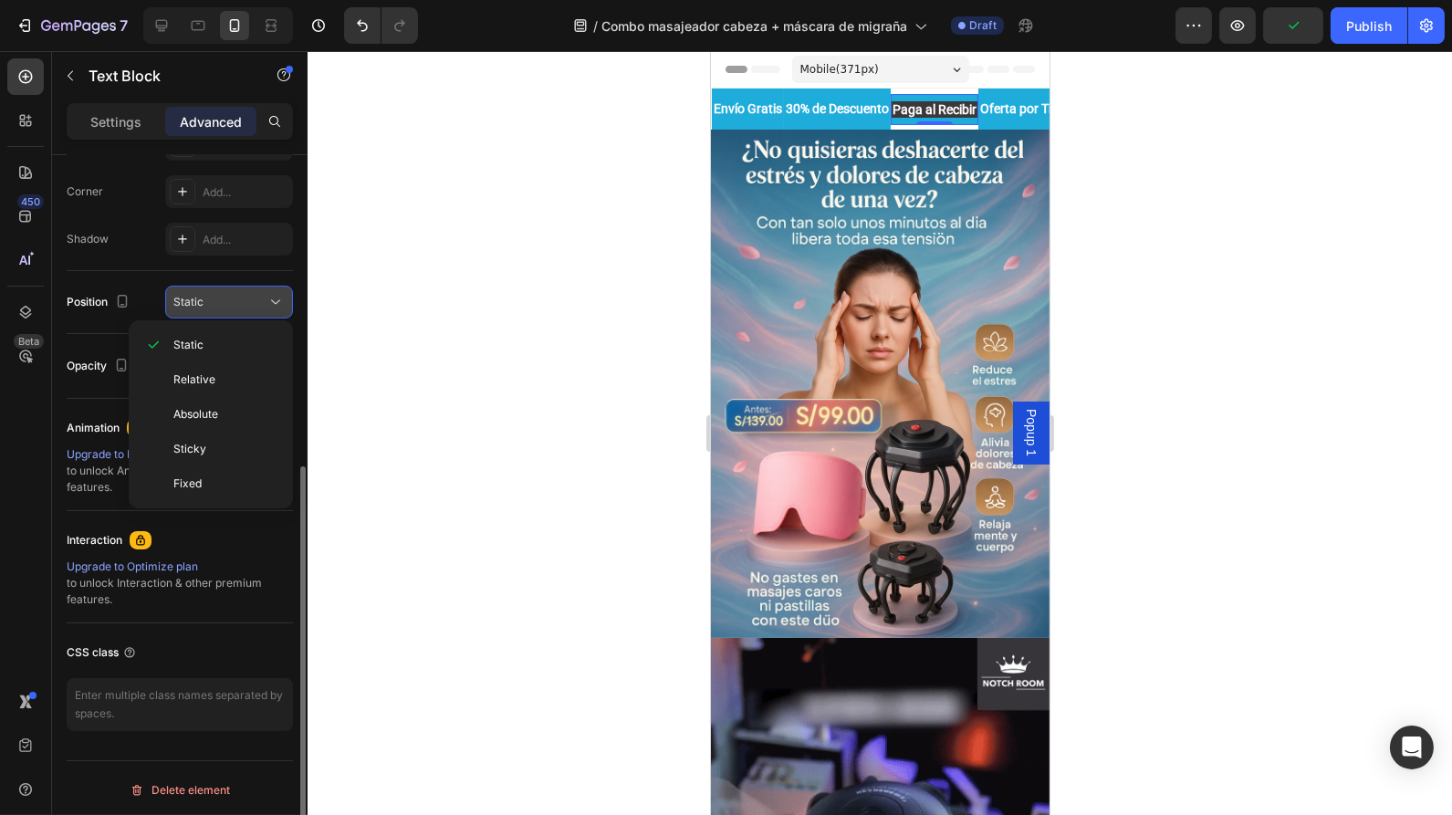
click at [214, 297] on div "Static" at bounding box center [219, 302] width 93 height 16
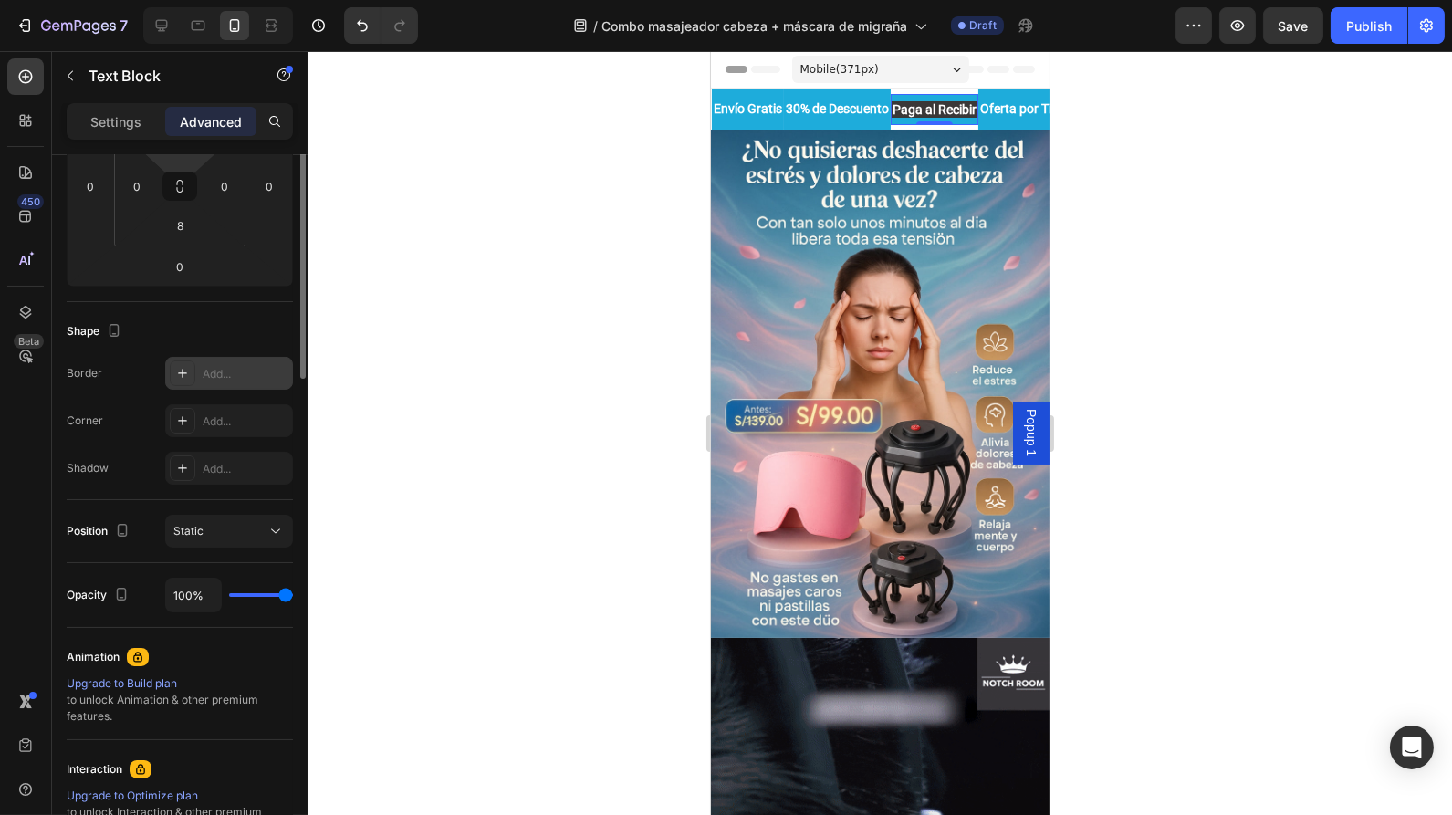
scroll to position [0, 0]
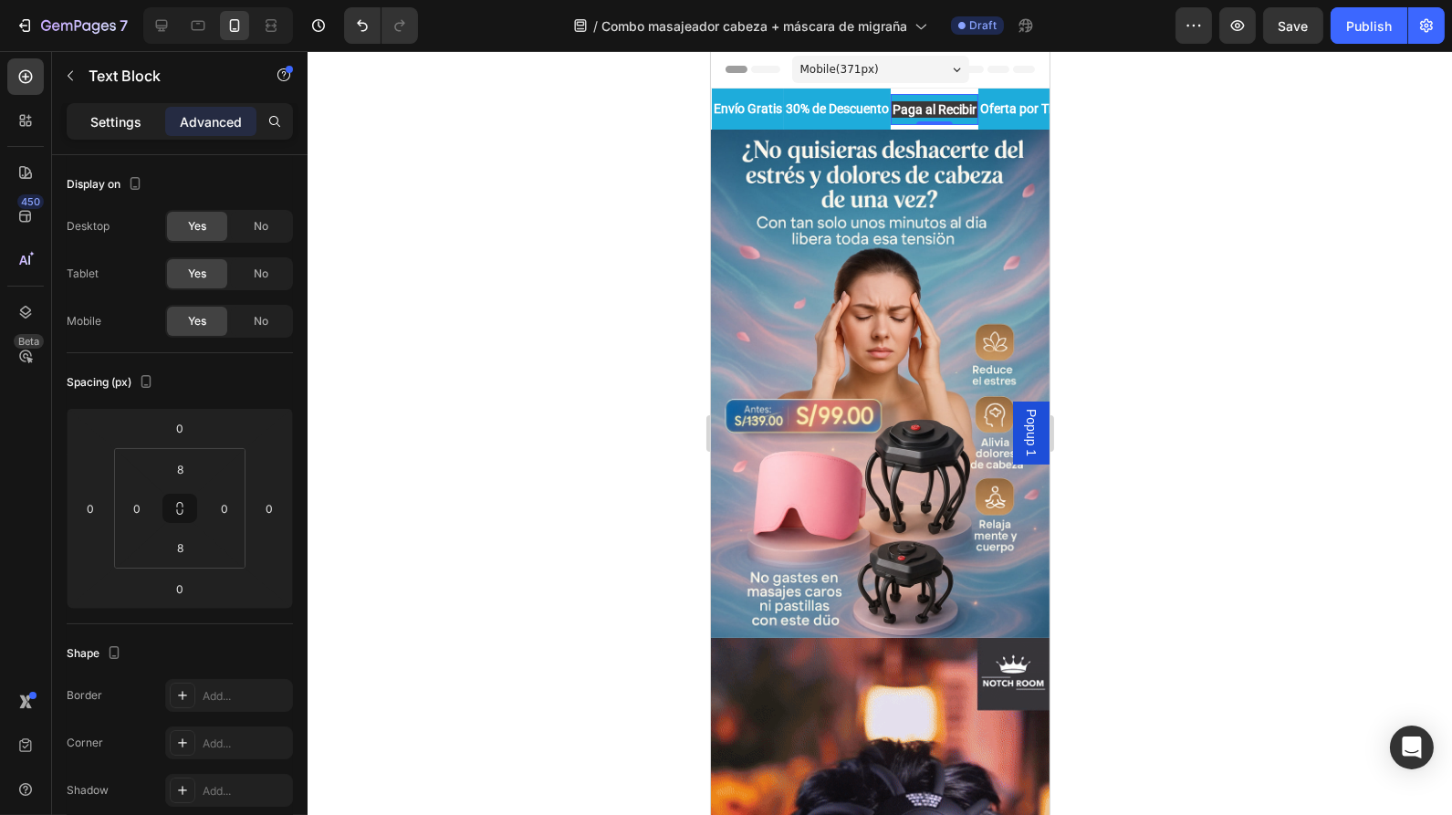
click at [125, 108] on div "Settings" at bounding box center [115, 121] width 91 height 29
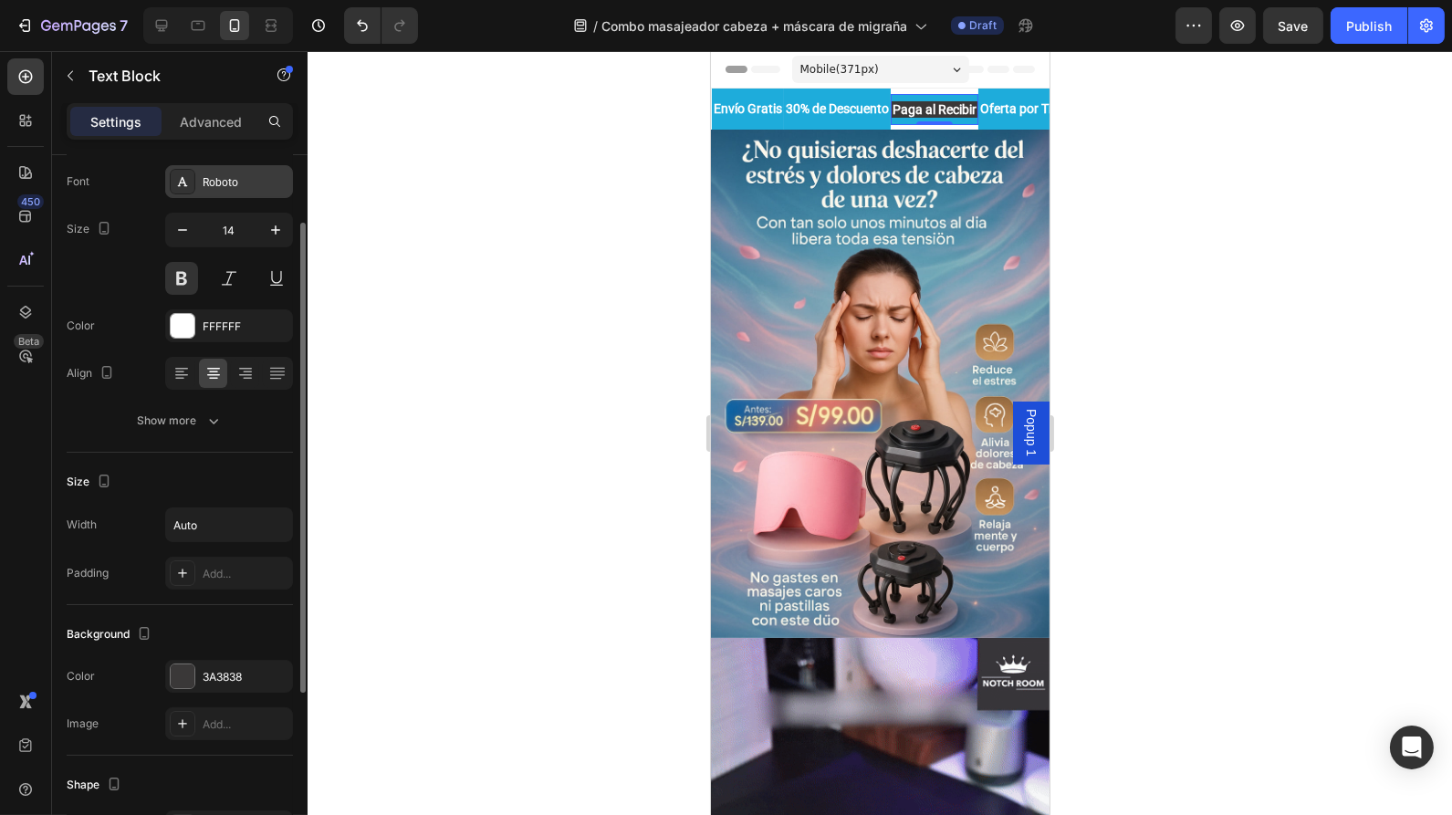
scroll to position [99, 0]
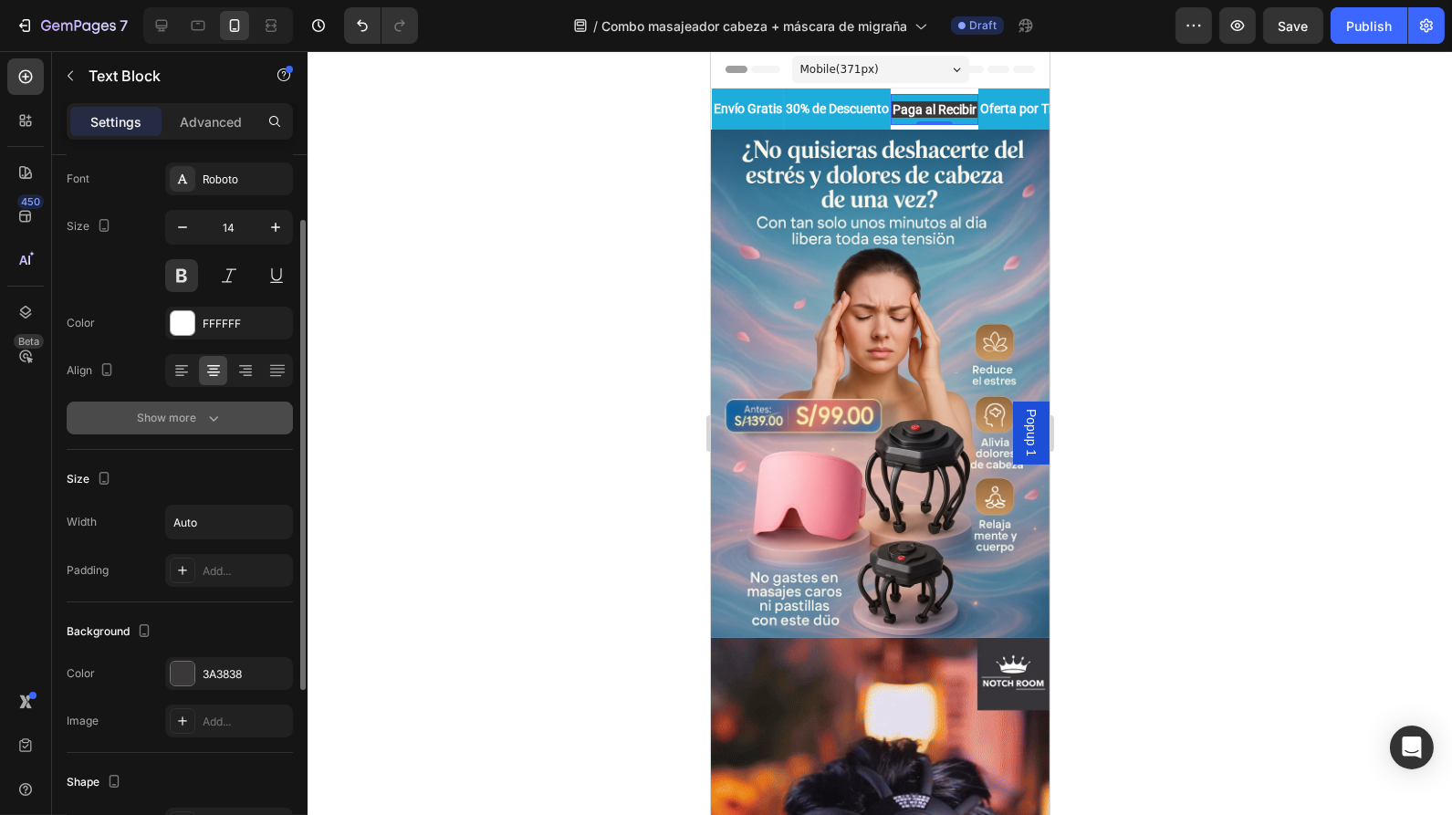
click at [174, 419] on div "Show more" at bounding box center [180, 418] width 85 height 18
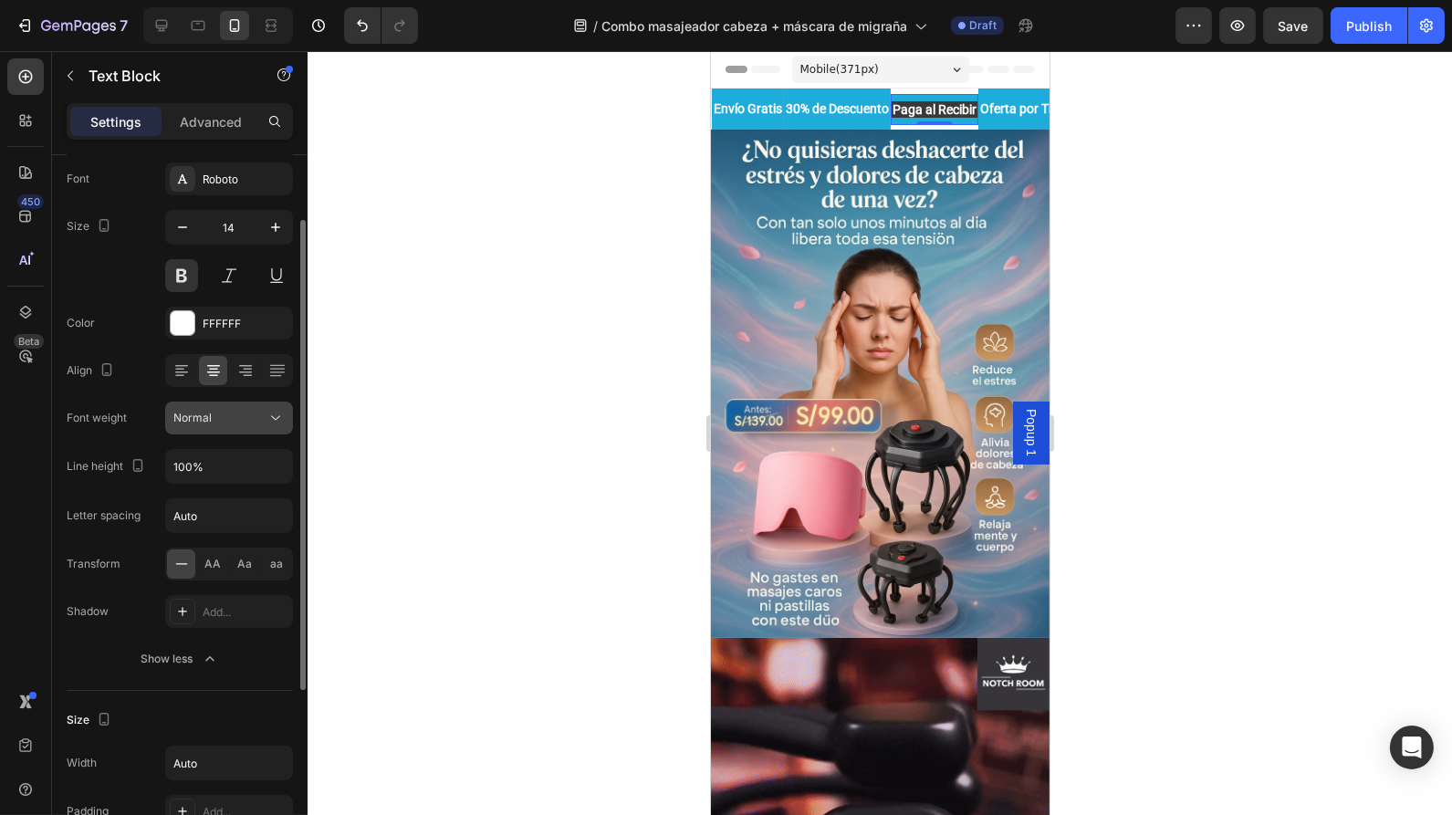
click at [240, 426] on button "Normal" at bounding box center [229, 418] width 128 height 33
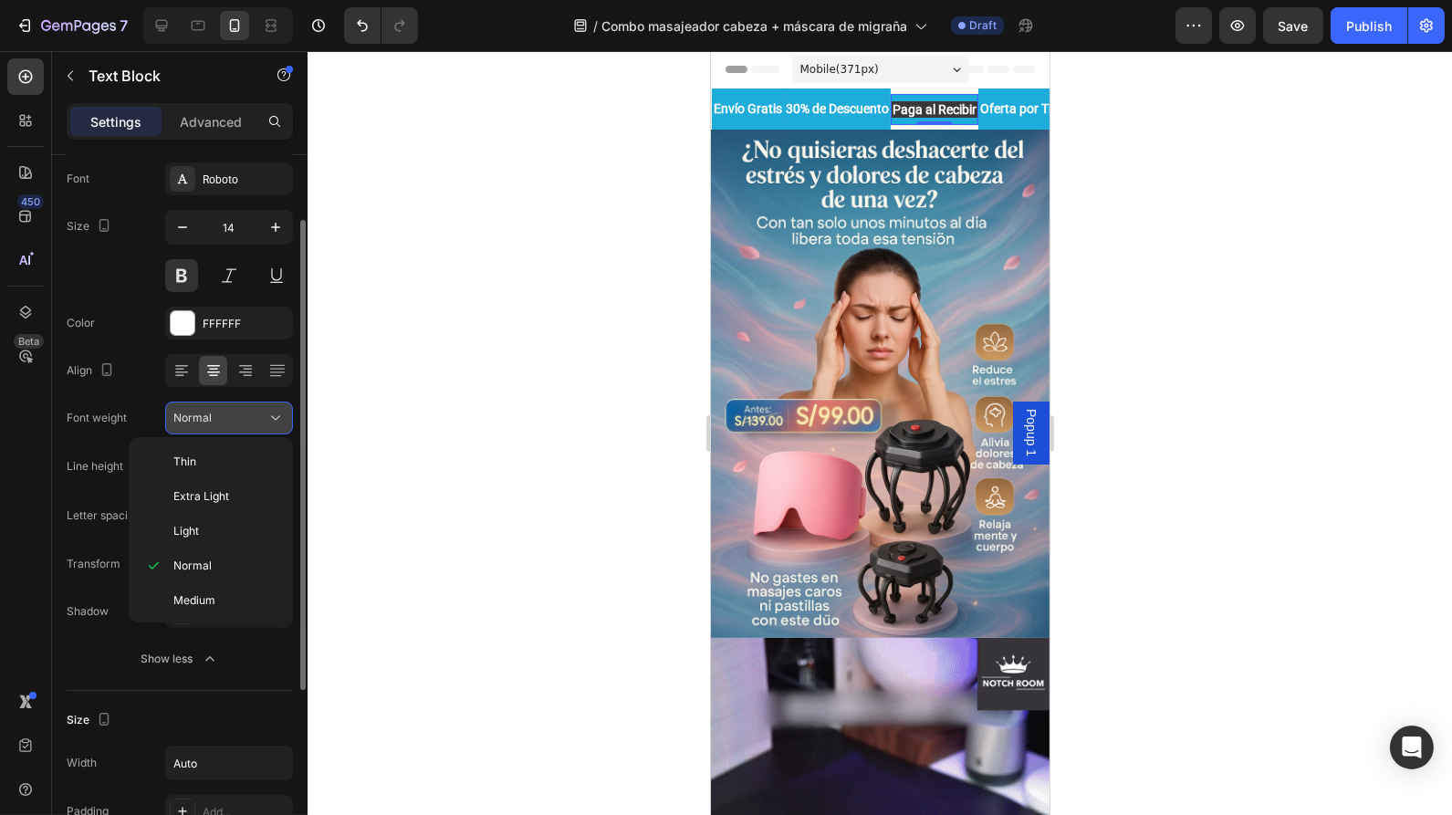
click at [240, 426] on button "Normal" at bounding box center [229, 418] width 128 height 33
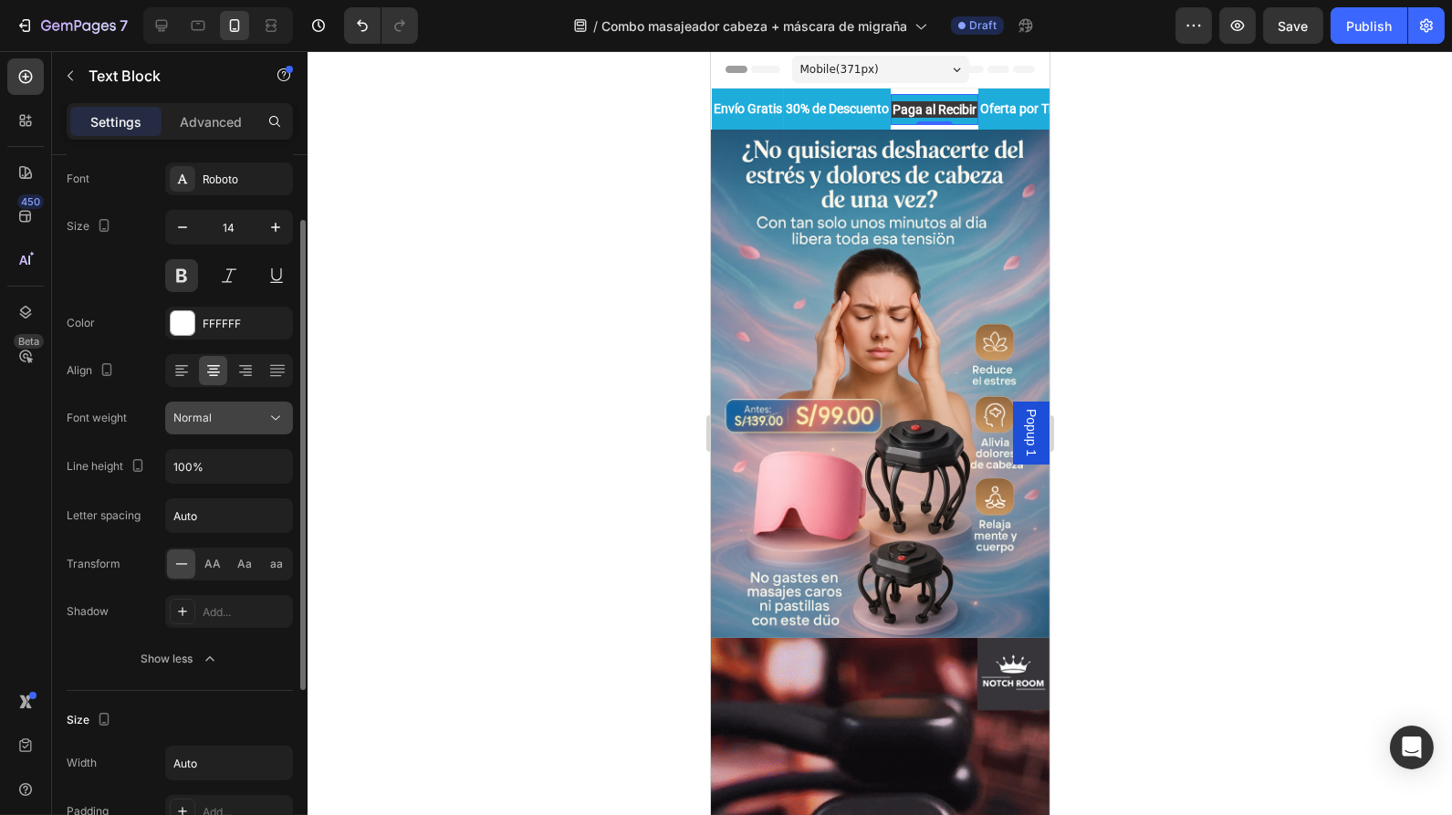
click at [240, 426] on button "Normal" at bounding box center [229, 418] width 128 height 33
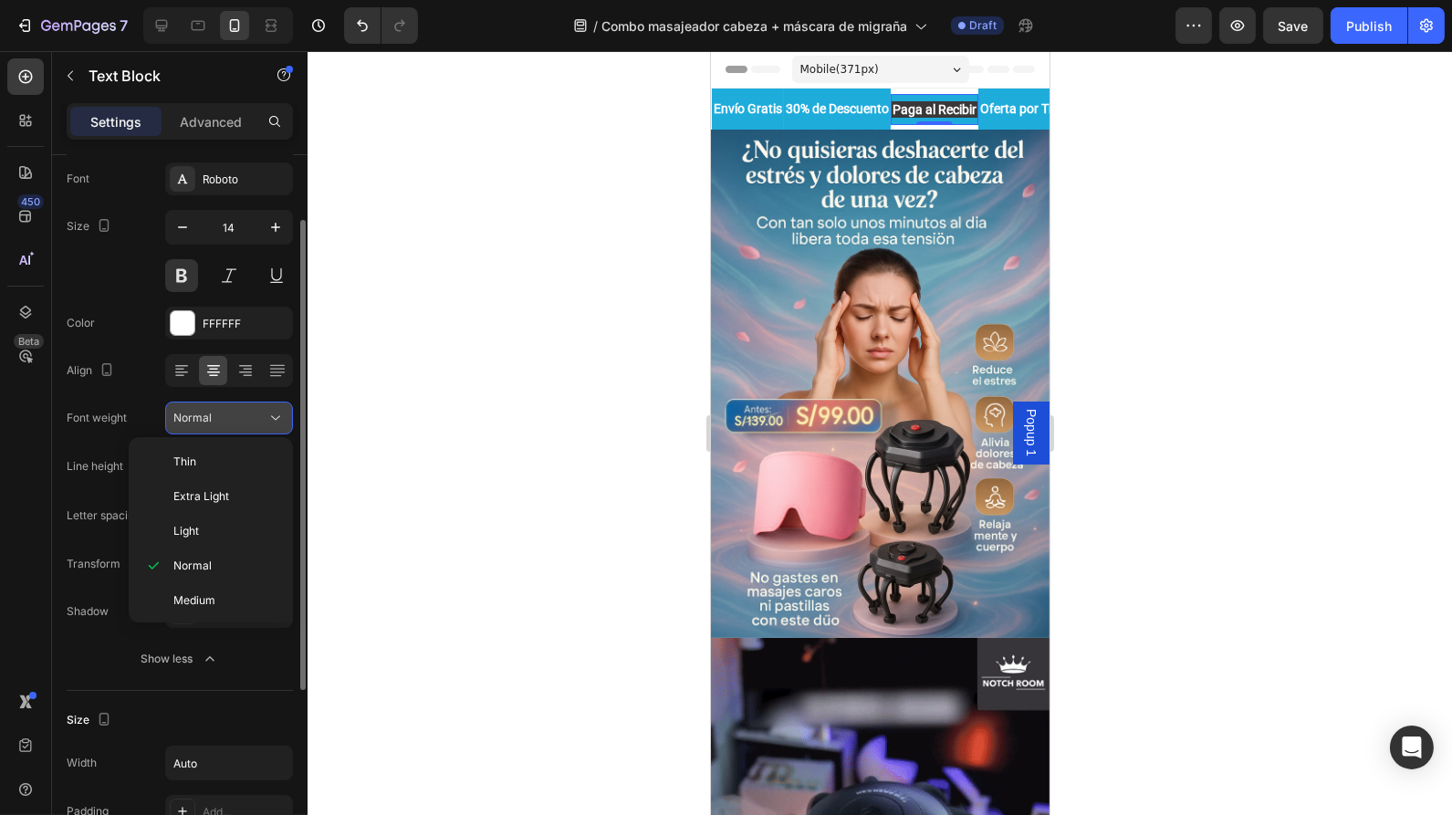
click at [240, 426] on button "Normal" at bounding box center [229, 418] width 128 height 33
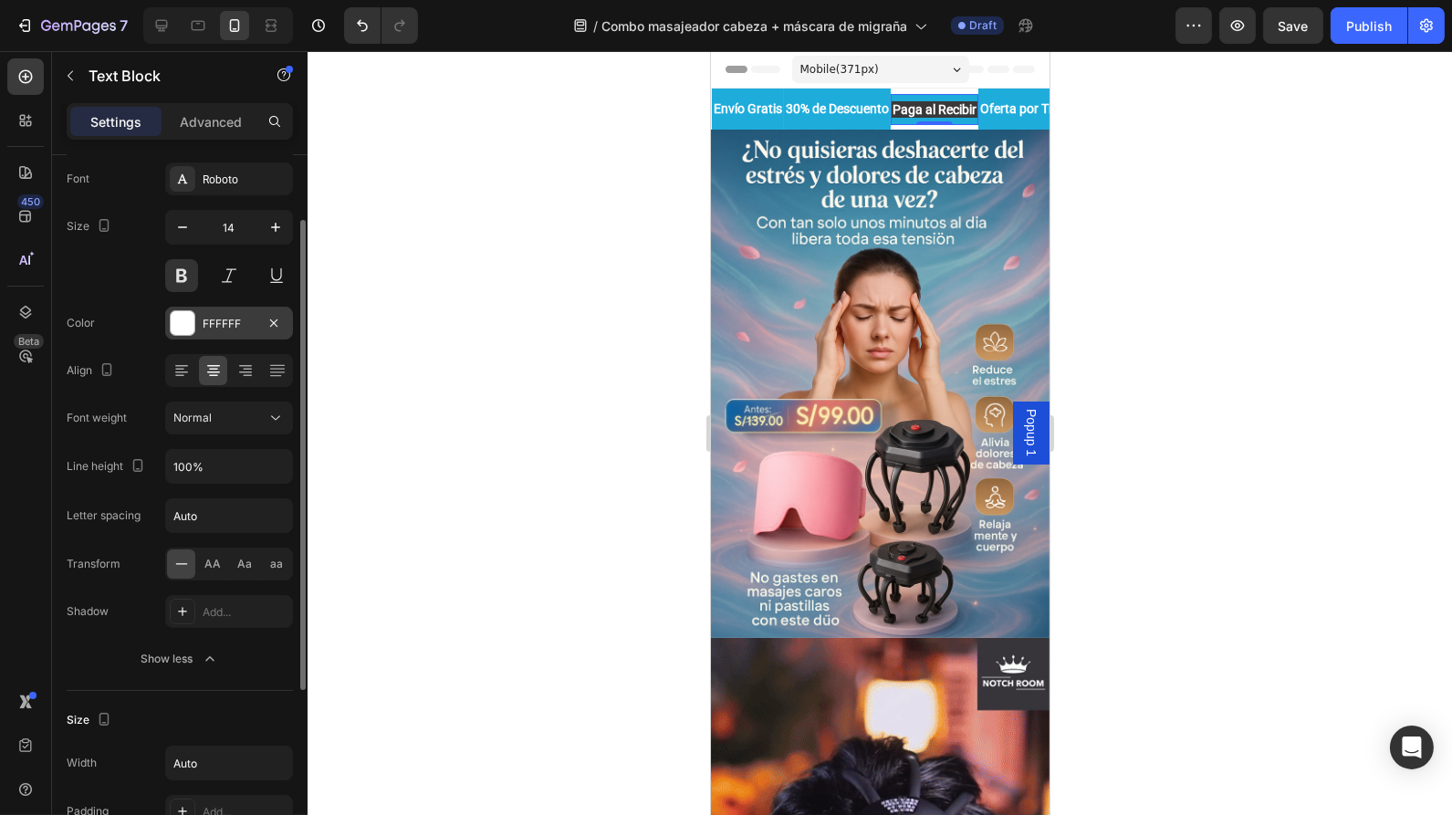
click at [226, 326] on div "FFFFFF" at bounding box center [229, 324] width 53 height 16
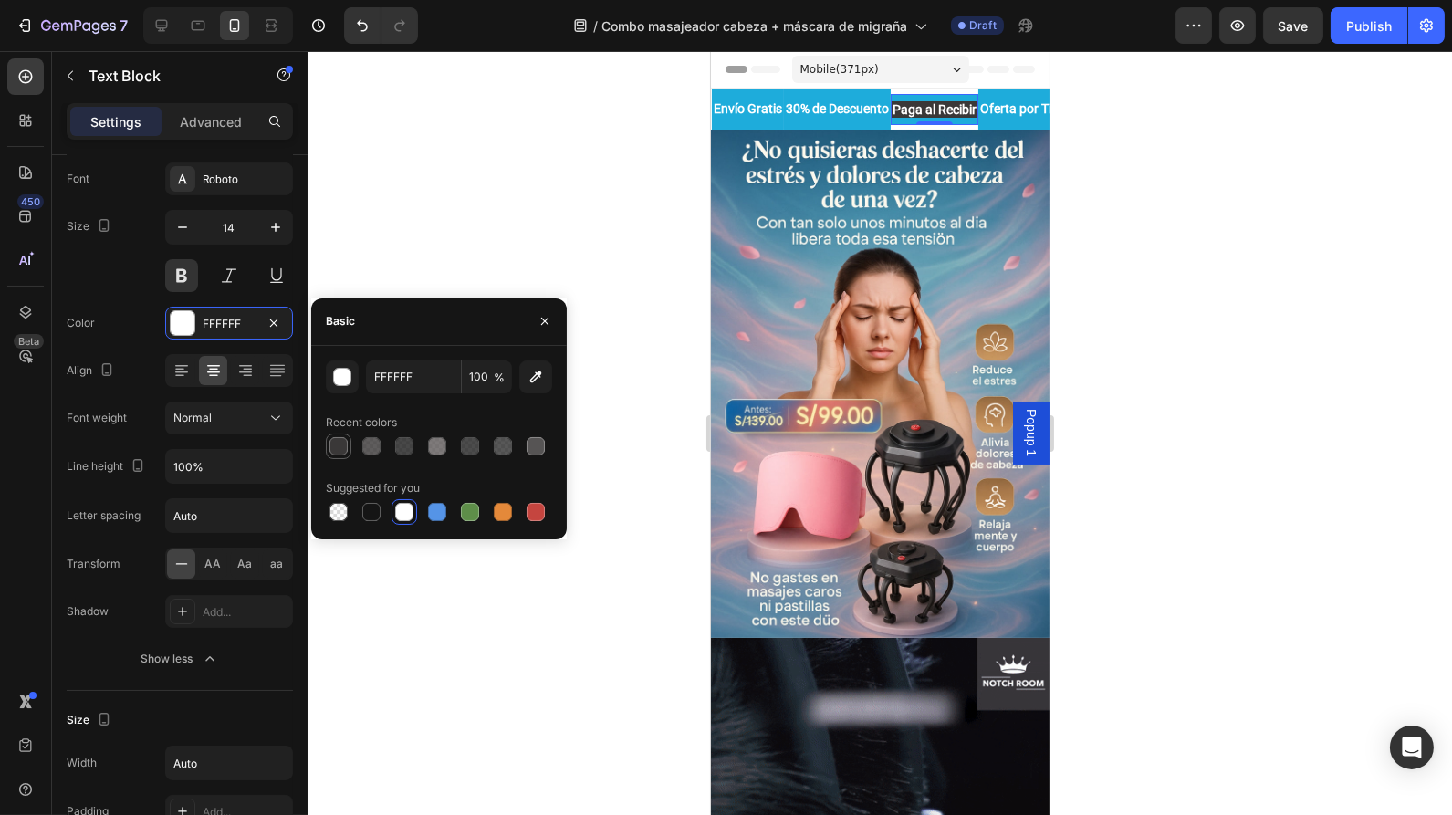
click at [335, 443] on div at bounding box center [339, 446] width 18 height 18
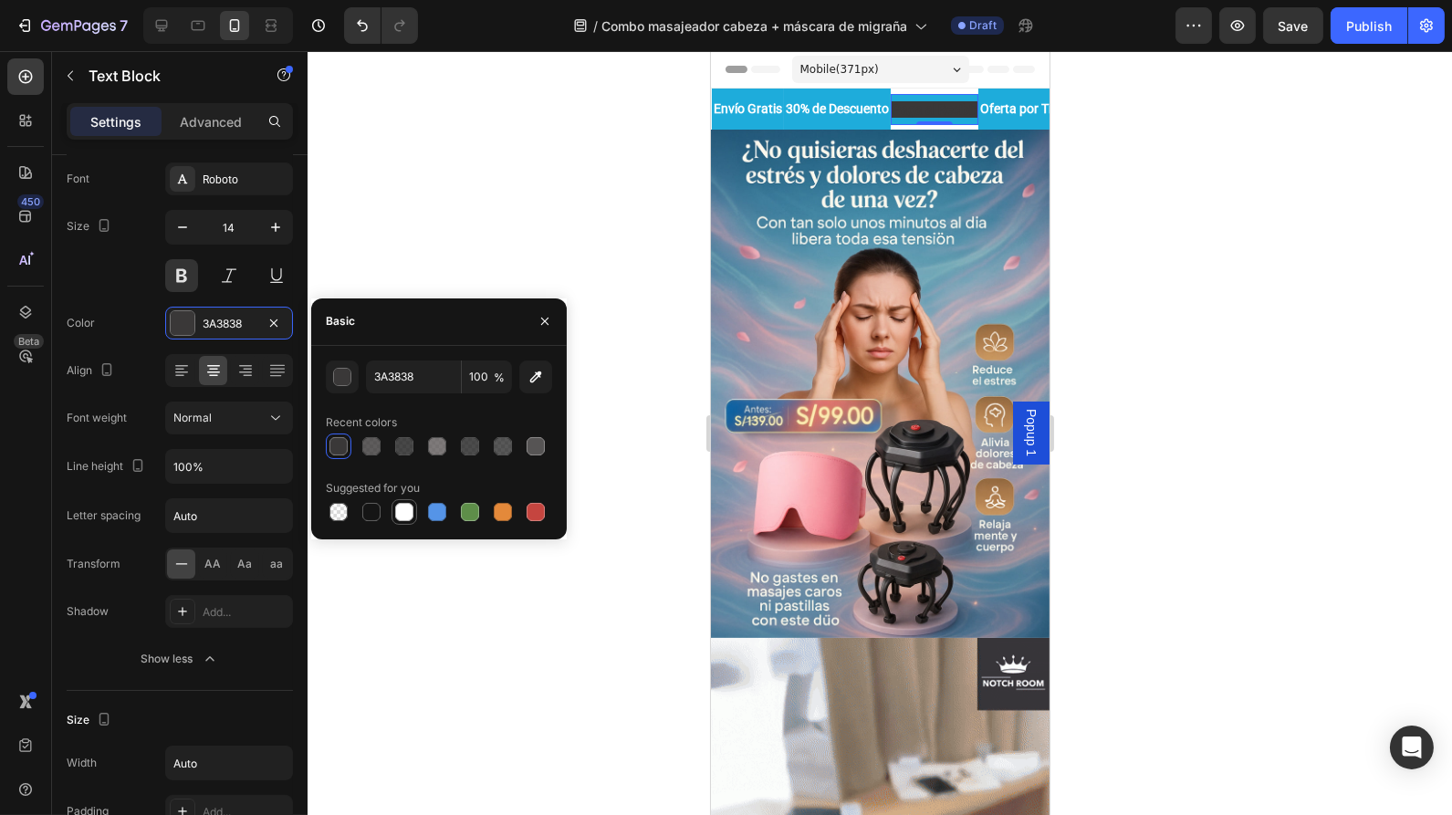
click at [403, 518] on div at bounding box center [404, 512] width 18 height 18
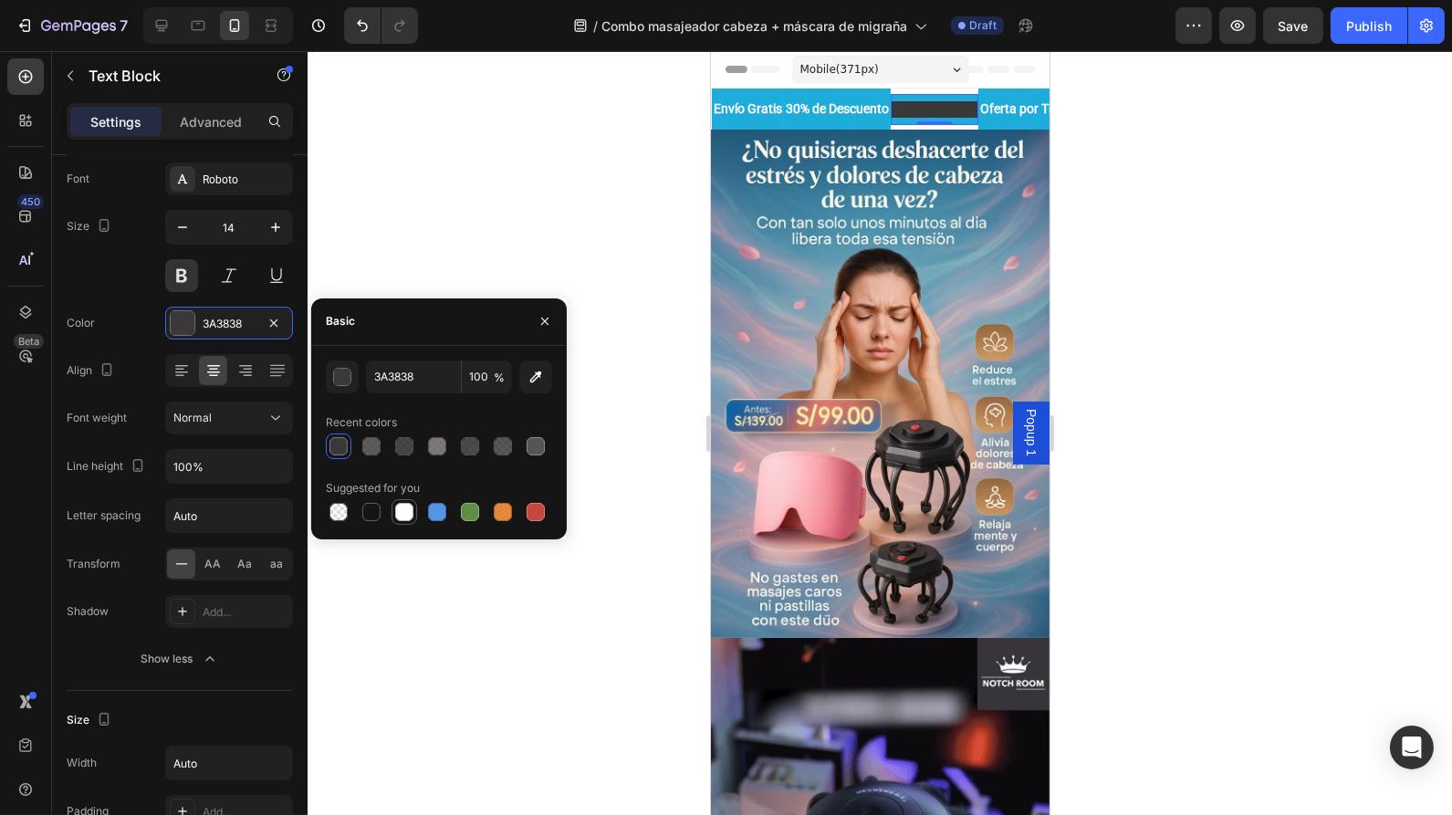
type input "FFFFFF"
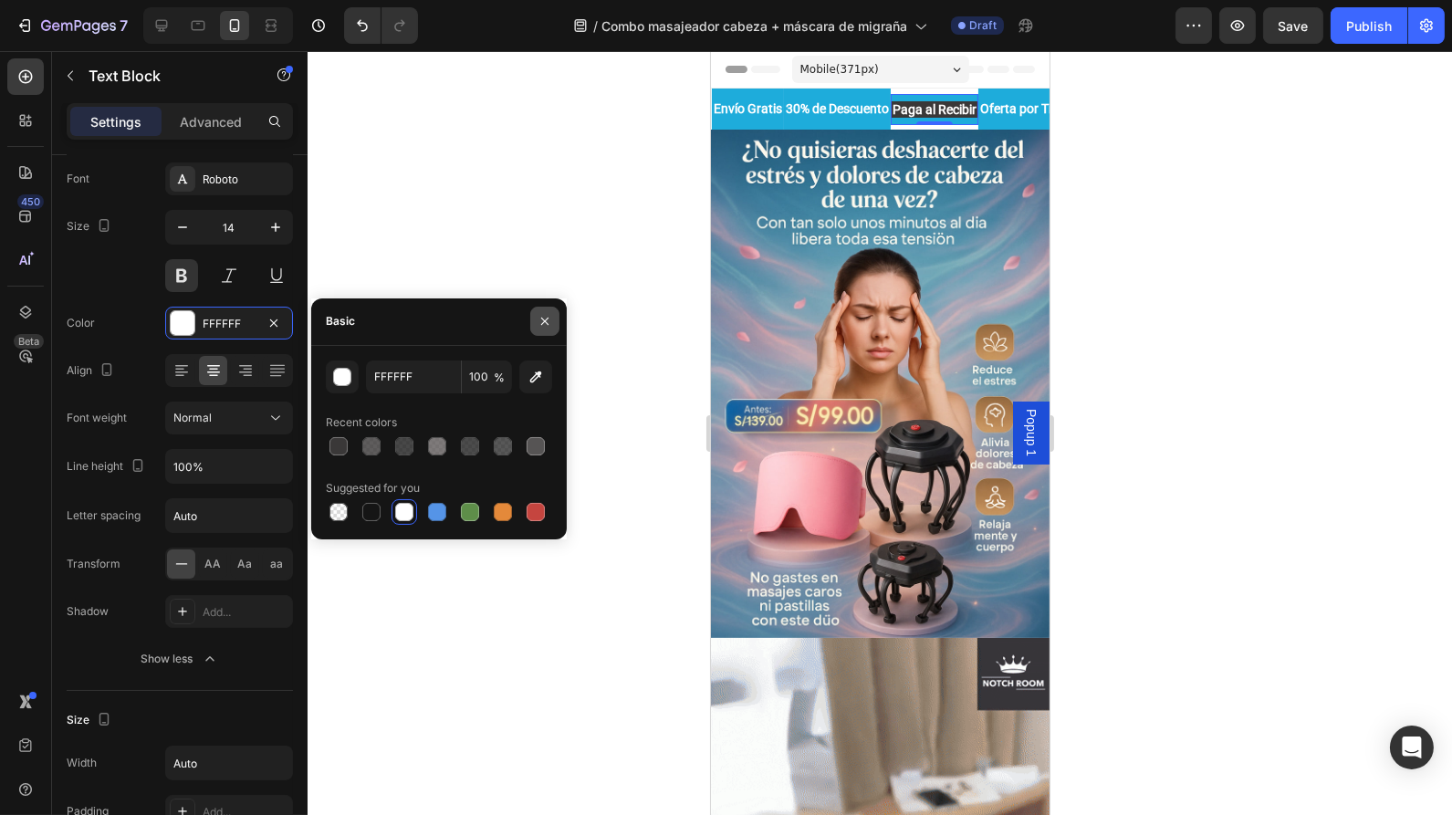
click at [541, 320] on icon "button" at bounding box center [545, 321] width 15 height 15
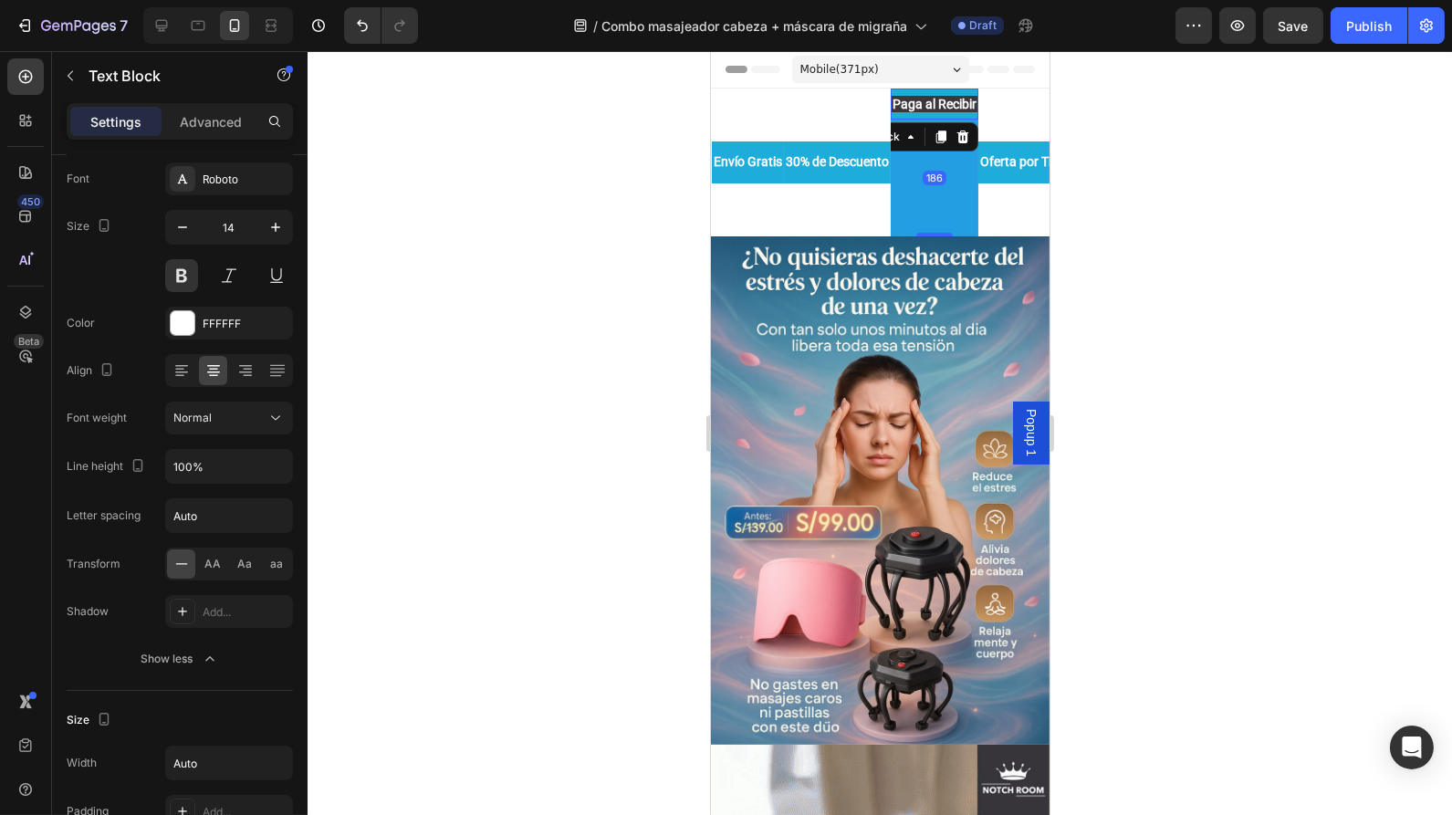
drag, startPoint x: 989, startPoint y: 122, endPoint x: 965, endPoint y: 203, distance: 83.8
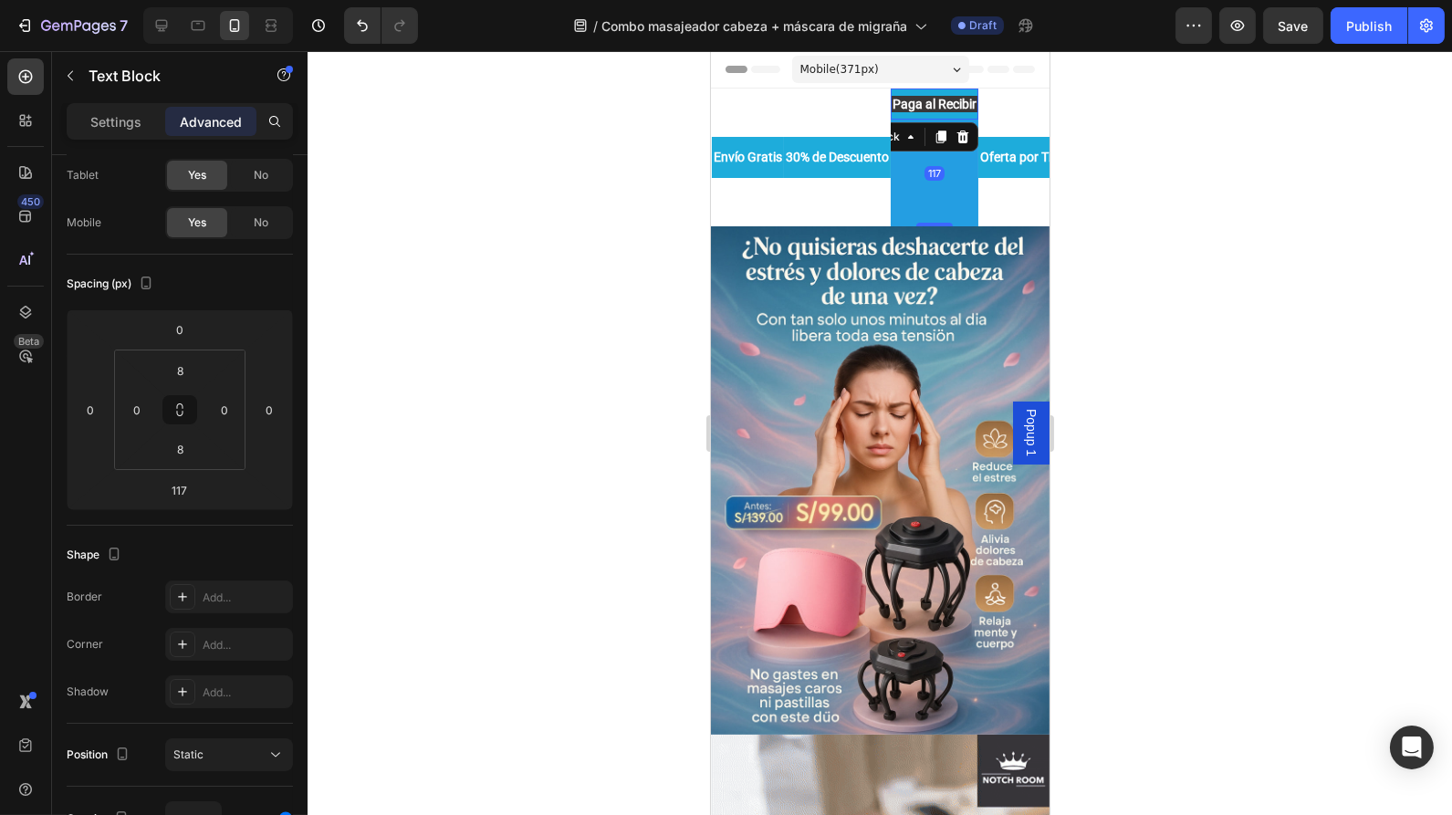
click at [965, 203] on div "117" at bounding box center [934, 173] width 88 height 107
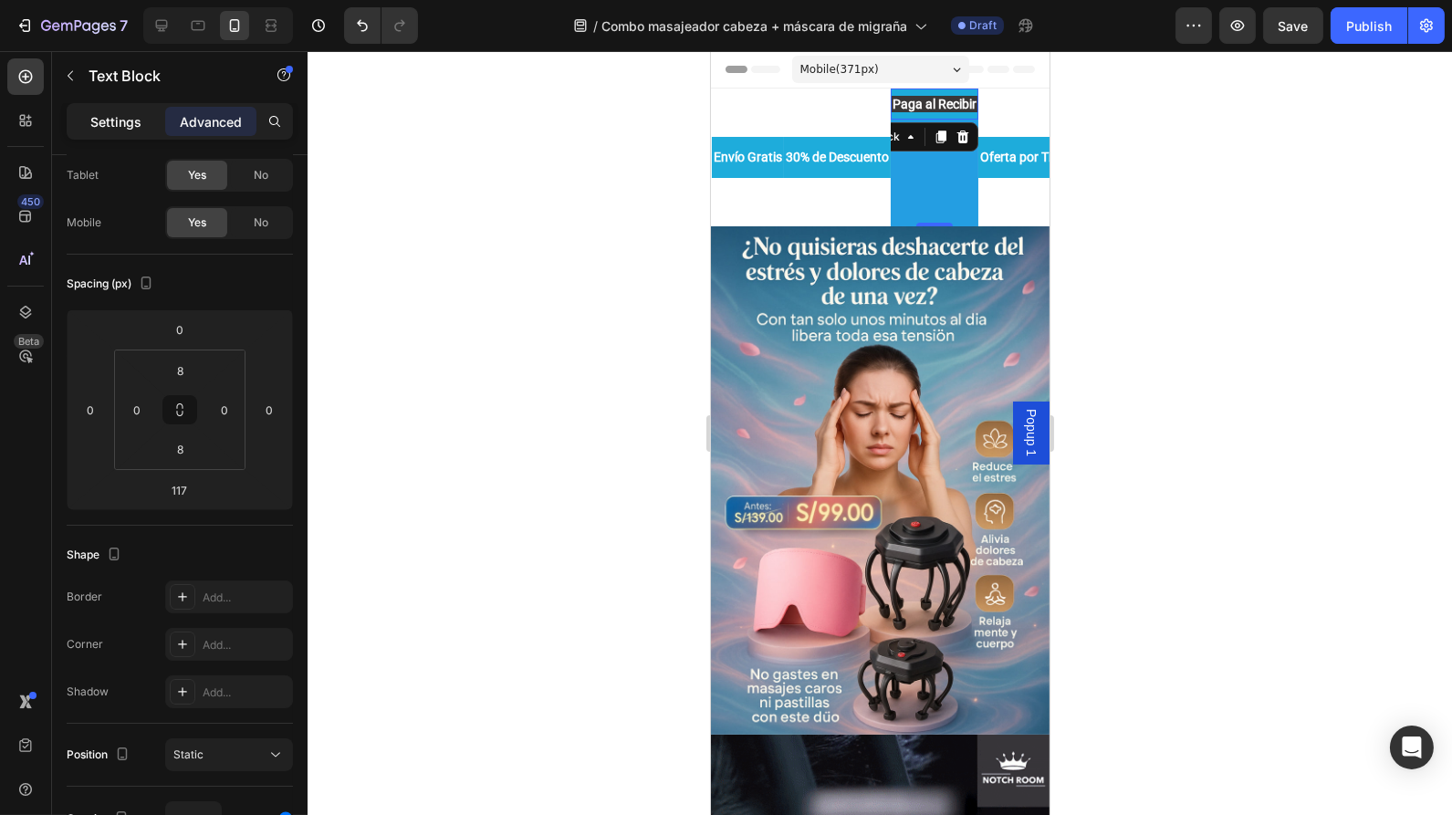
click at [133, 122] on p "Settings" at bounding box center [115, 121] width 51 height 19
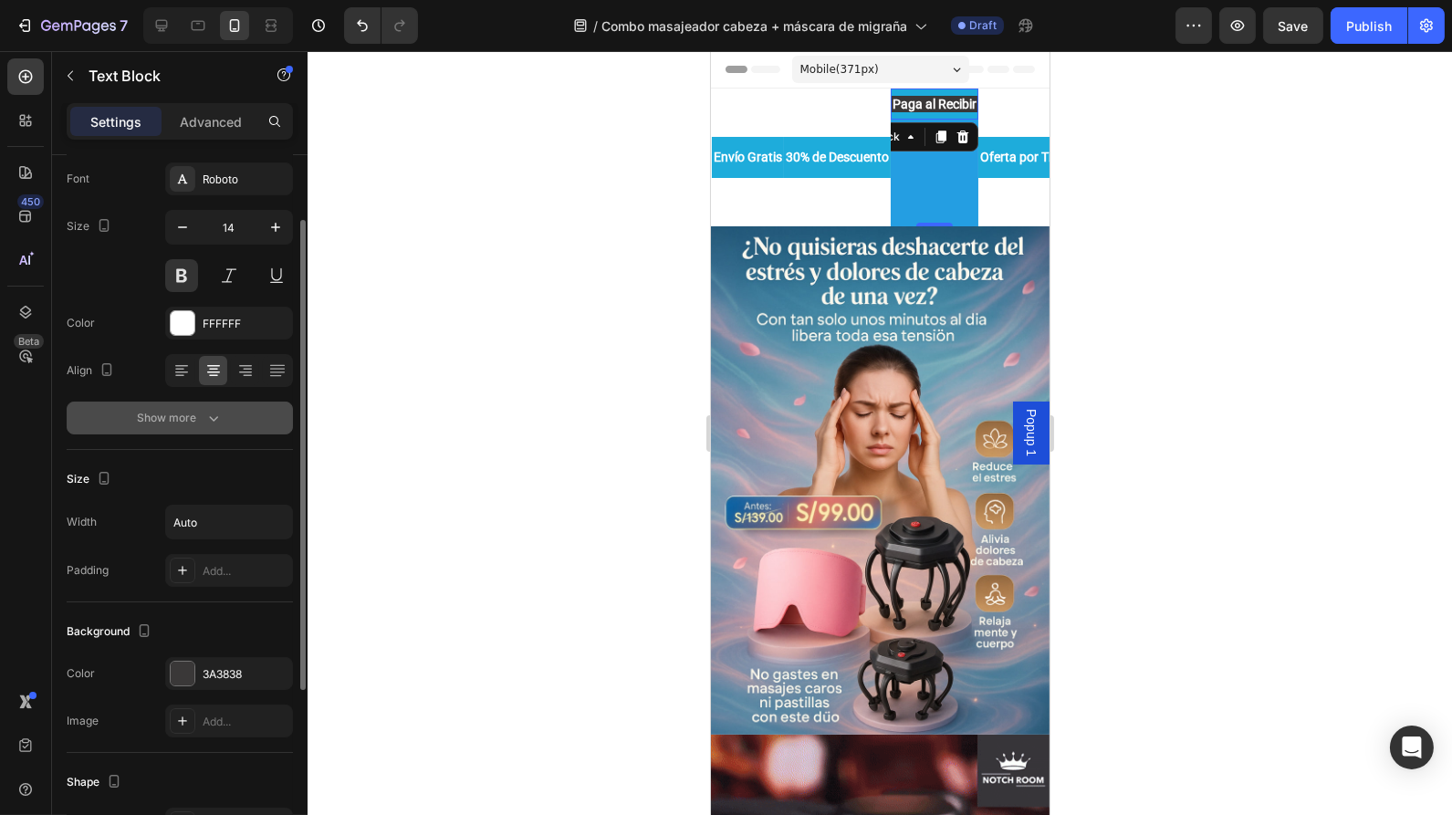
scroll to position [367, 0]
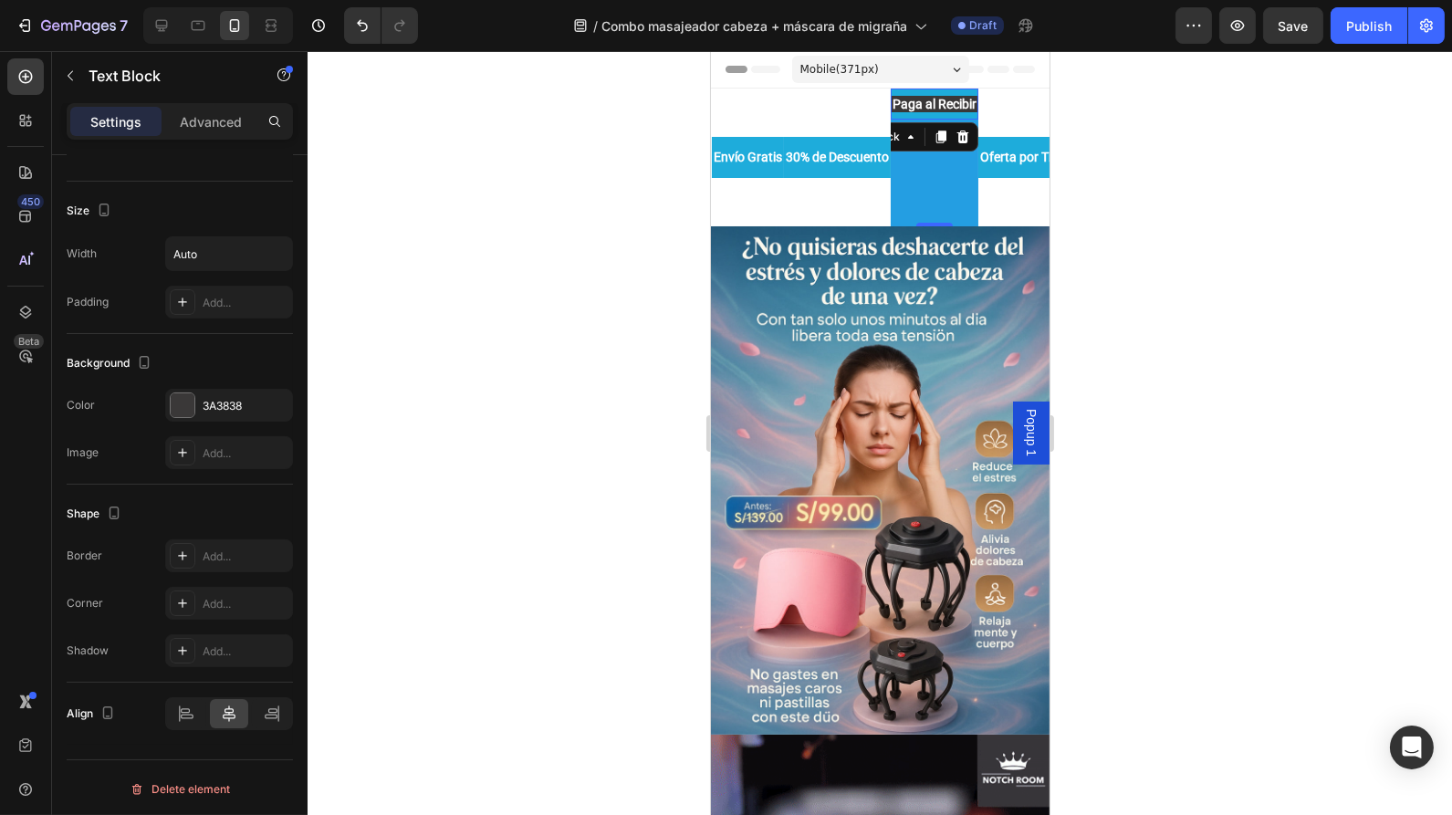
click at [974, 193] on div "117" at bounding box center [934, 173] width 88 height 107
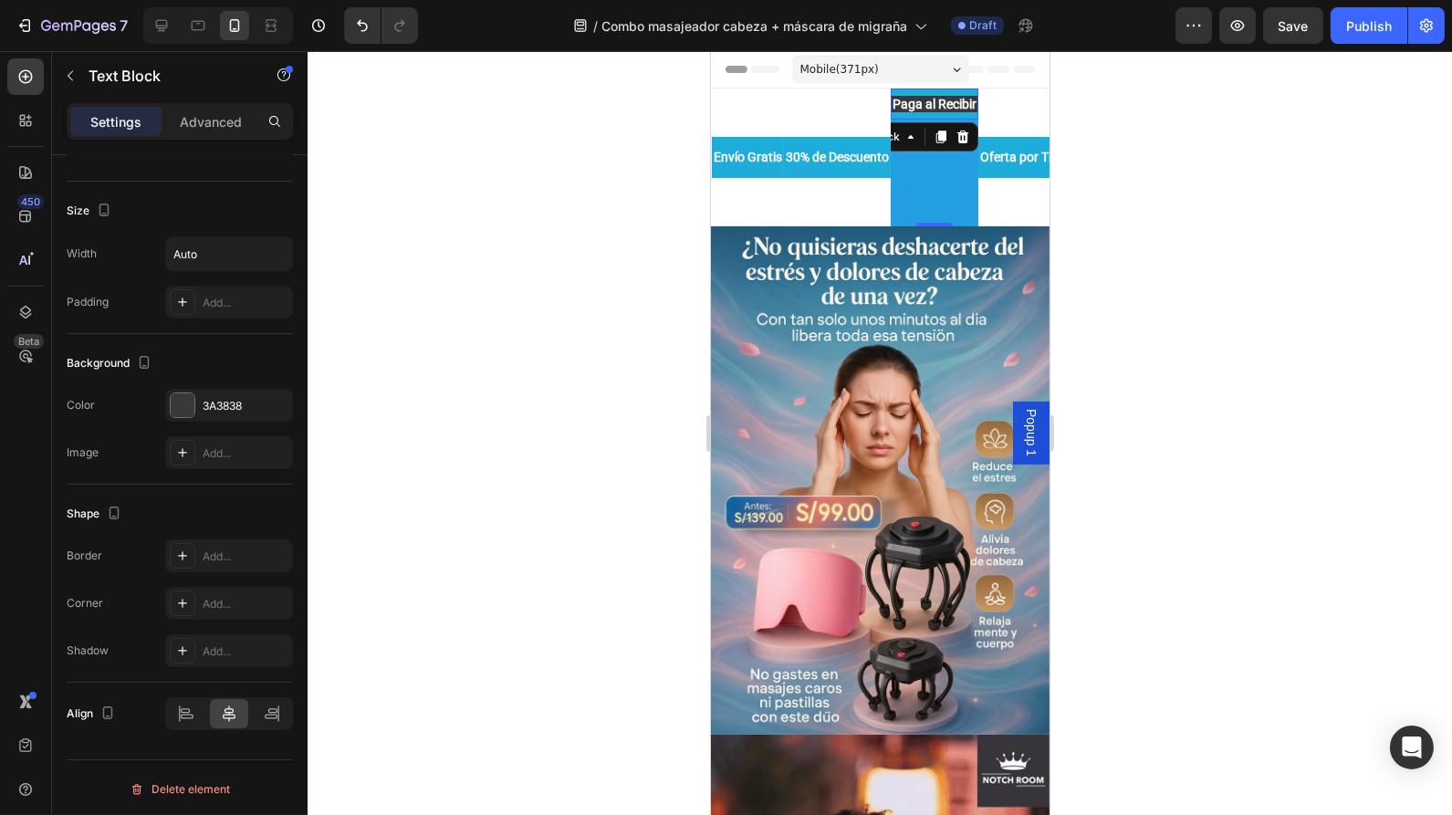
click at [974, 193] on div "117" at bounding box center [934, 173] width 88 height 107
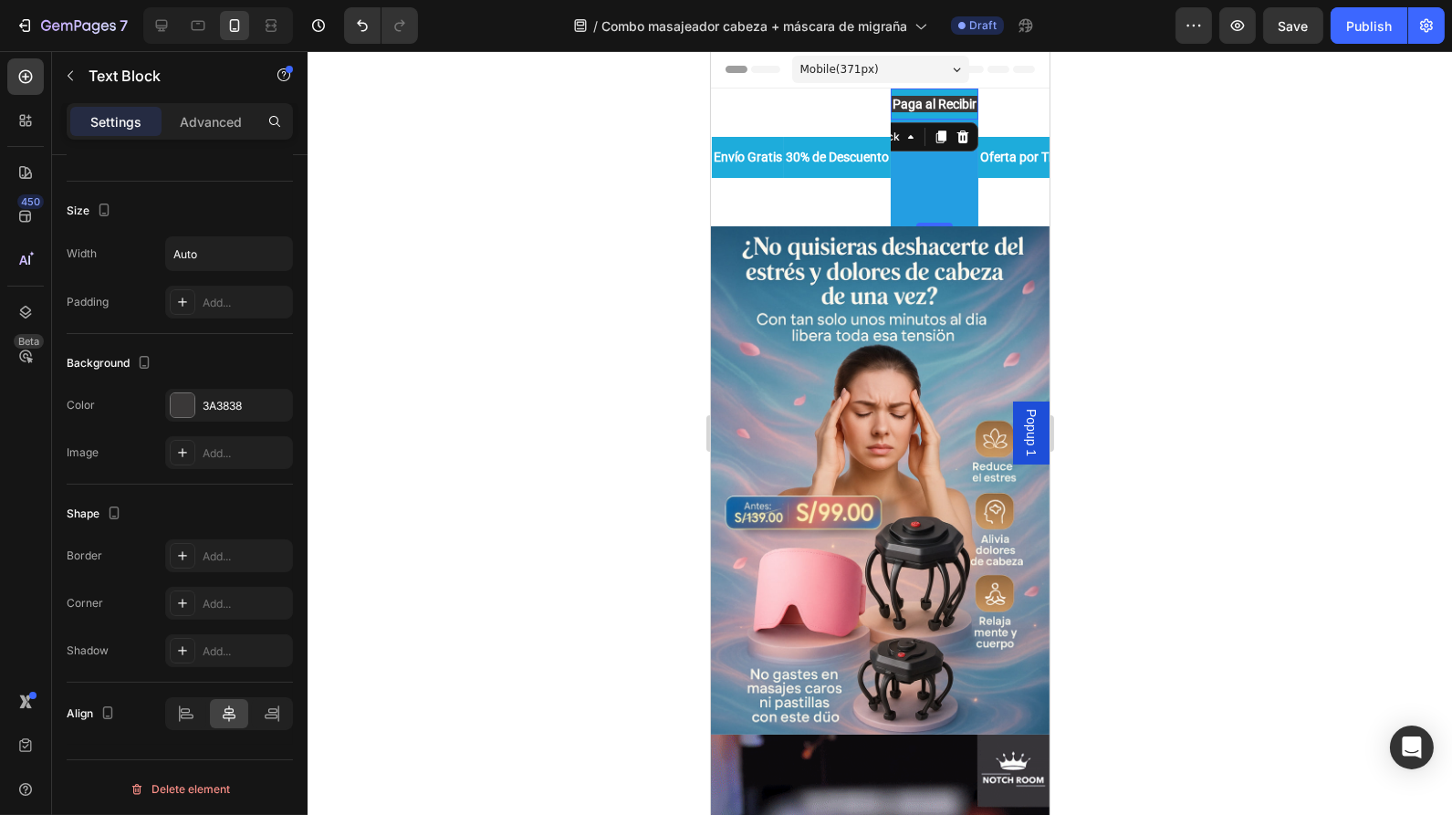
click at [974, 193] on div "117" at bounding box center [934, 173] width 88 height 107
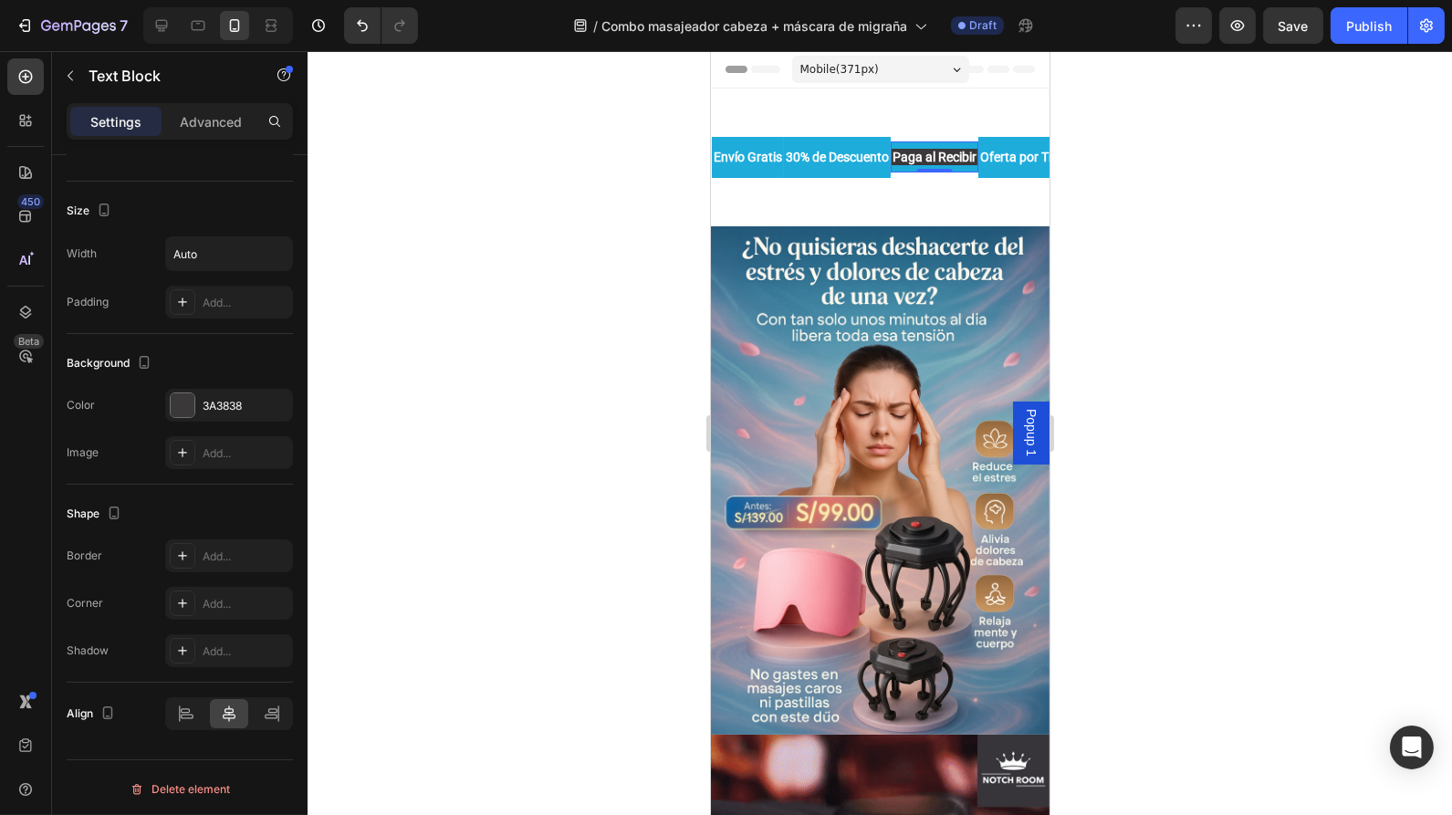
drag, startPoint x: 985, startPoint y: 224, endPoint x: 997, endPoint y: 133, distance: 91.1
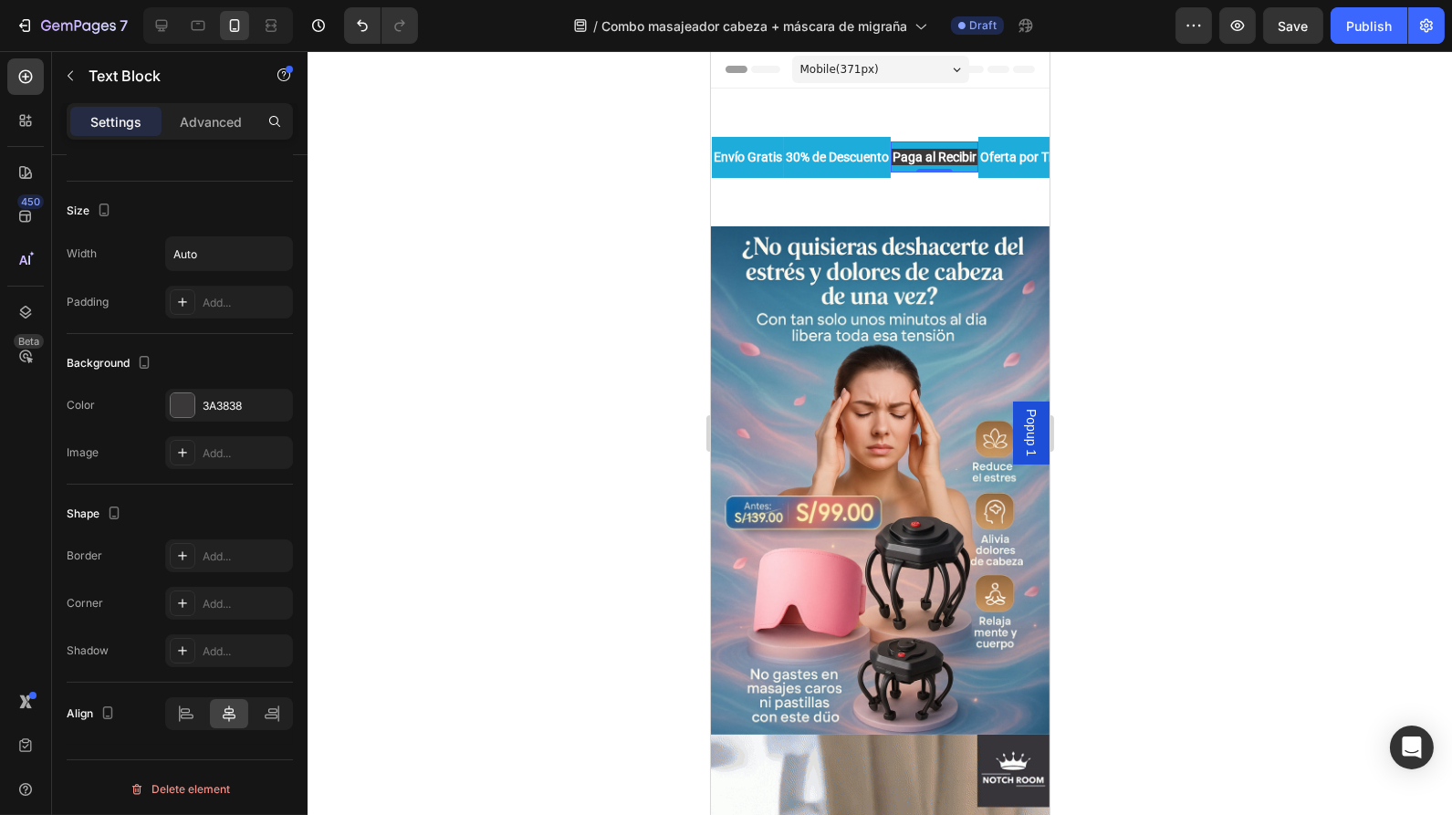
click at [1016, 114] on div "Envío Gratis Text Block 30% de Descuento Text Block Paga al Recibir Text Block …" at bounding box center [924, 158] width 426 height 138
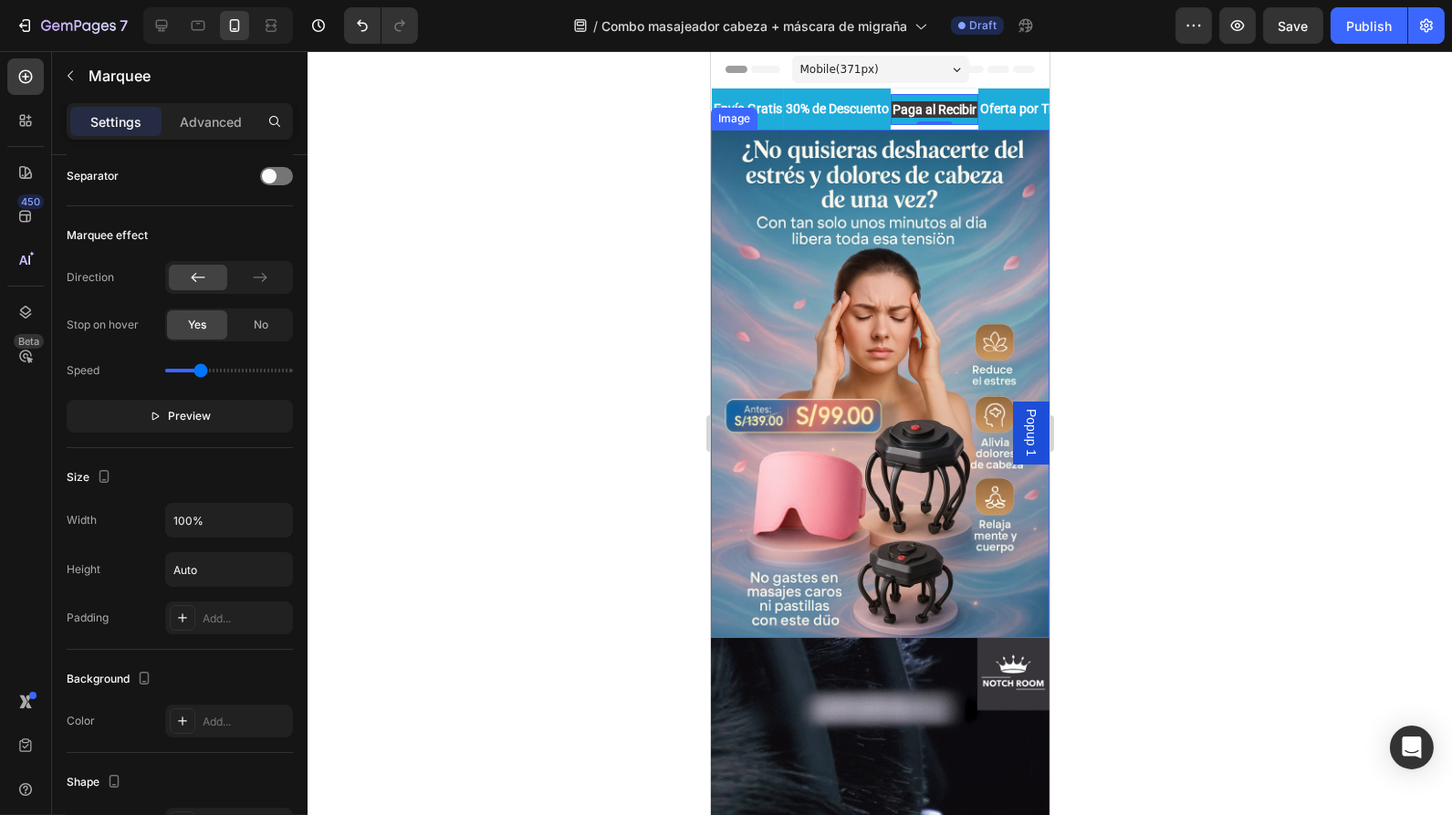
click at [979, 125] on div "Envío Gratis Text Block 30% de Descuento Text Block Paga al Recibir Text Block …" at bounding box center [924, 109] width 426 height 41
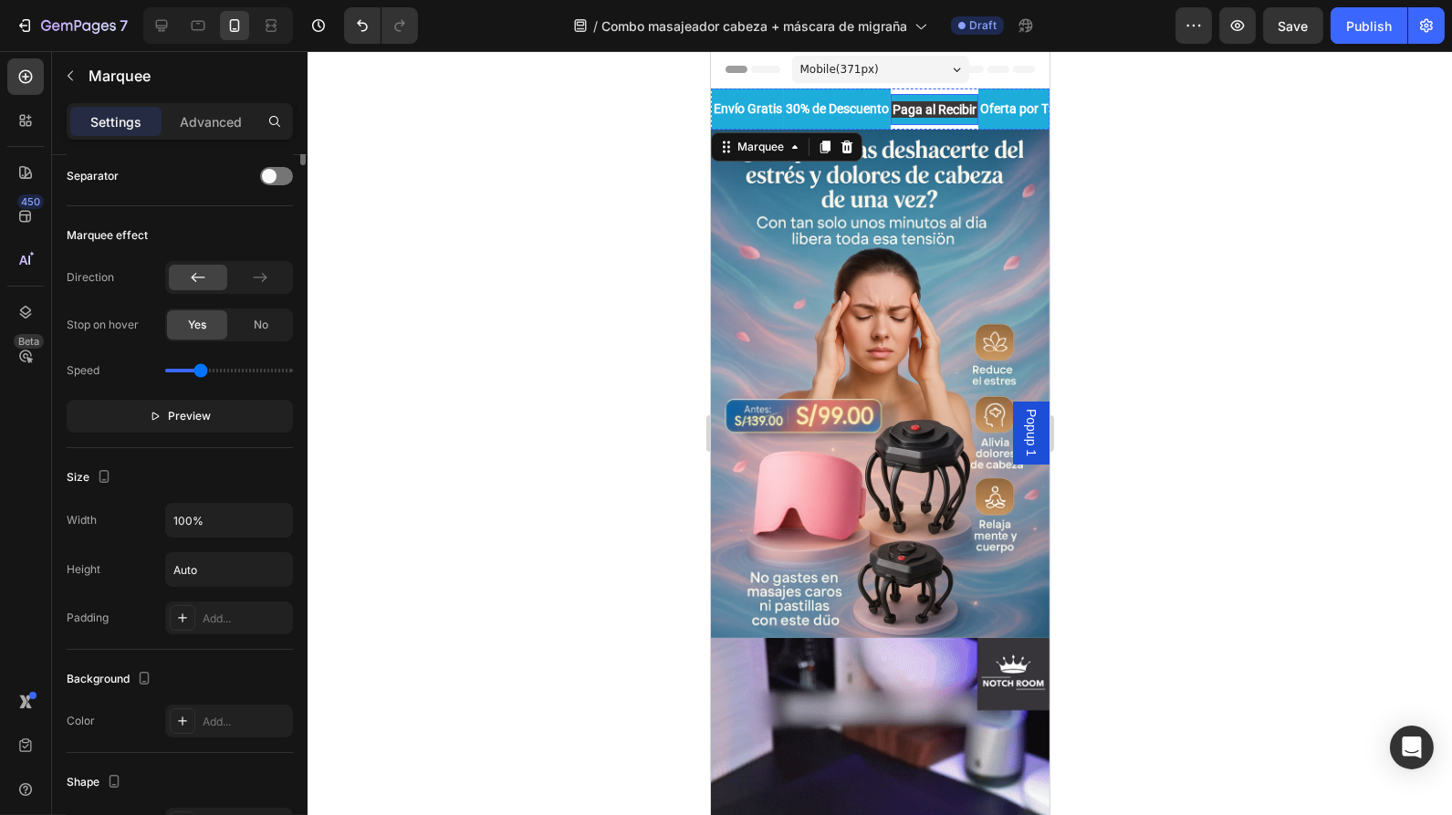
click at [960, 117] on div "Paga al Recibir Text Block" at bounding box center [934, 109] width 88 height 31
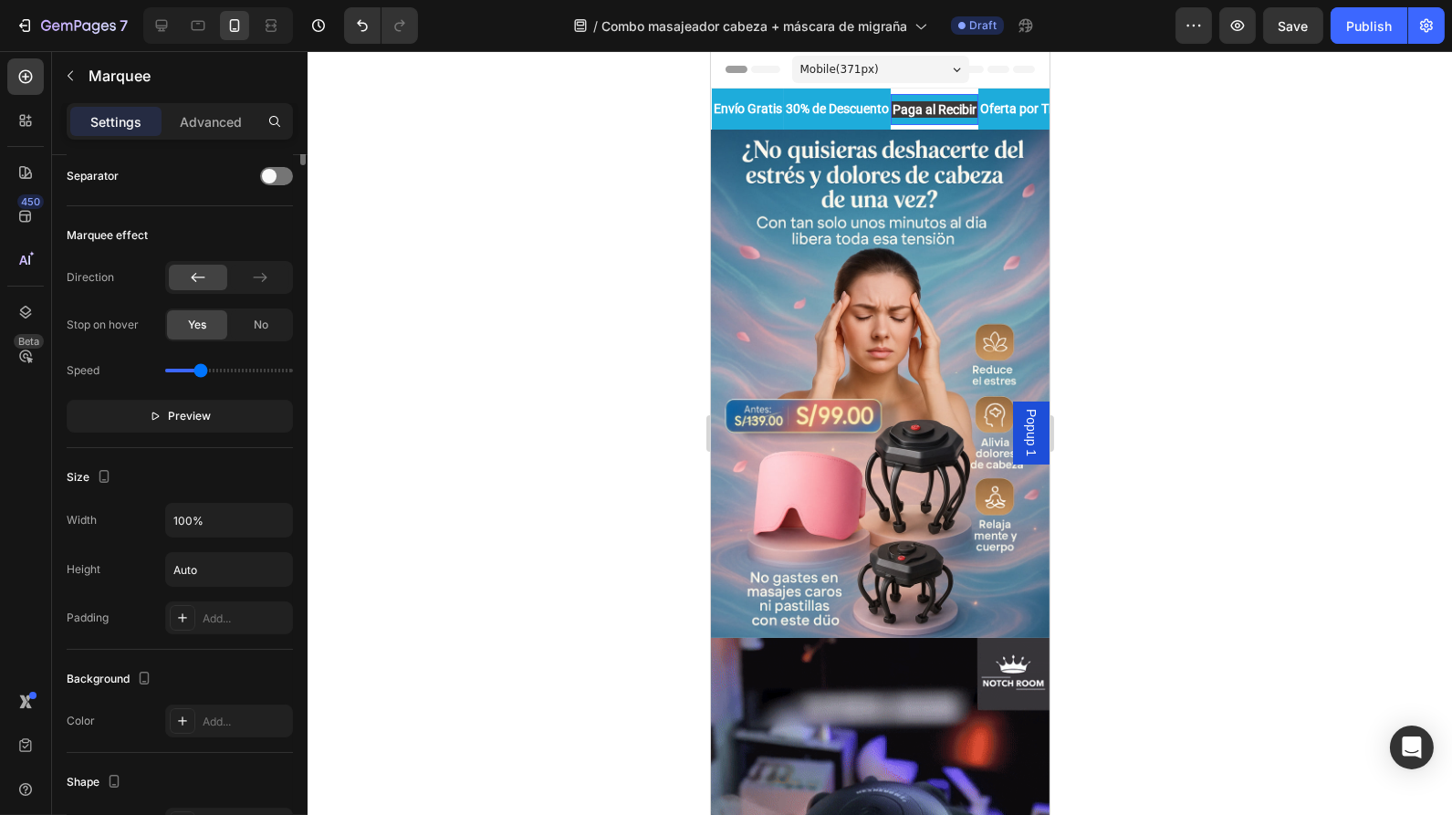
scroll to position [0, 0]
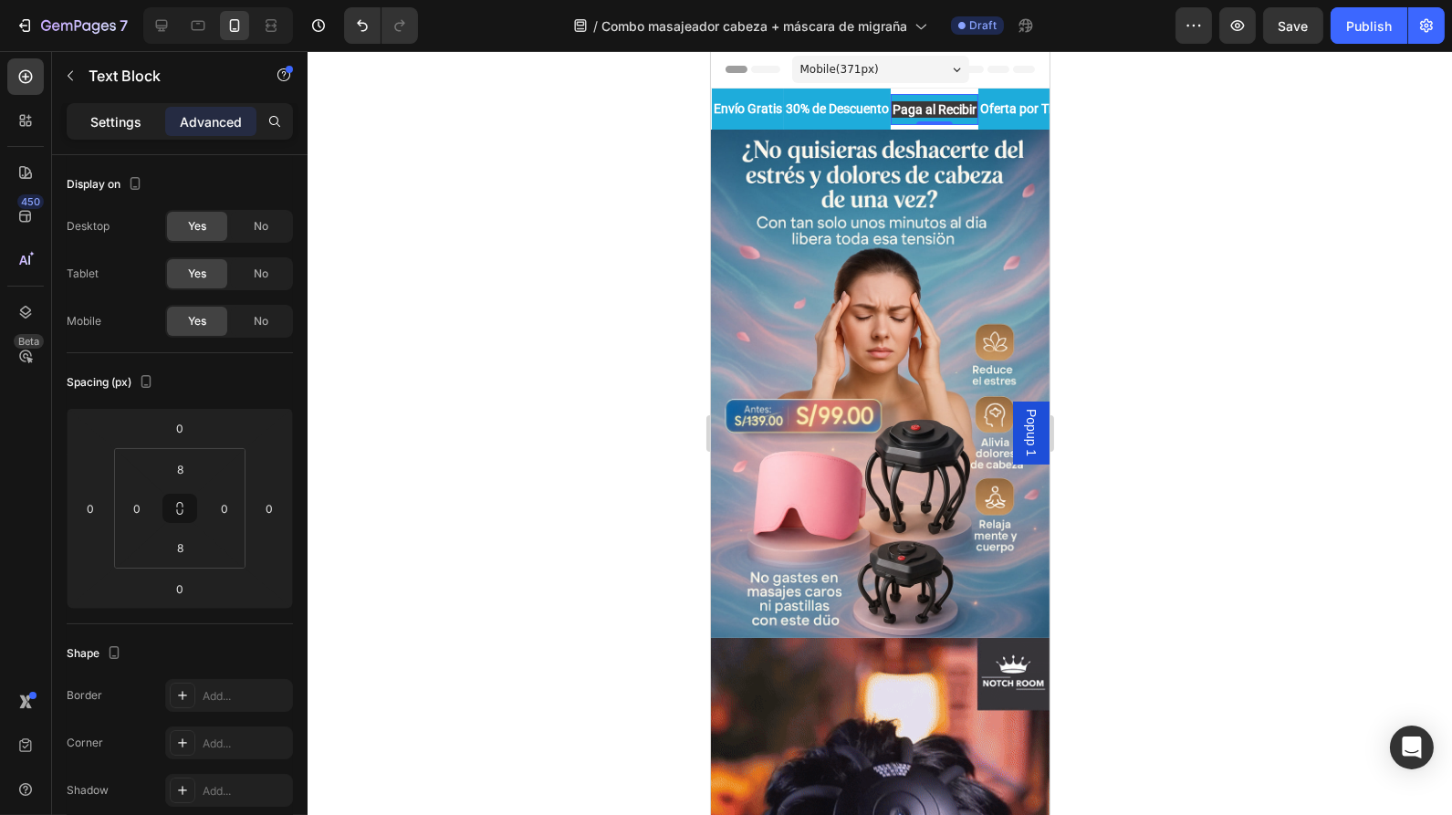
click at [147, 130] on div "Settings" at bounding box center [115, 121] width 91 height 29
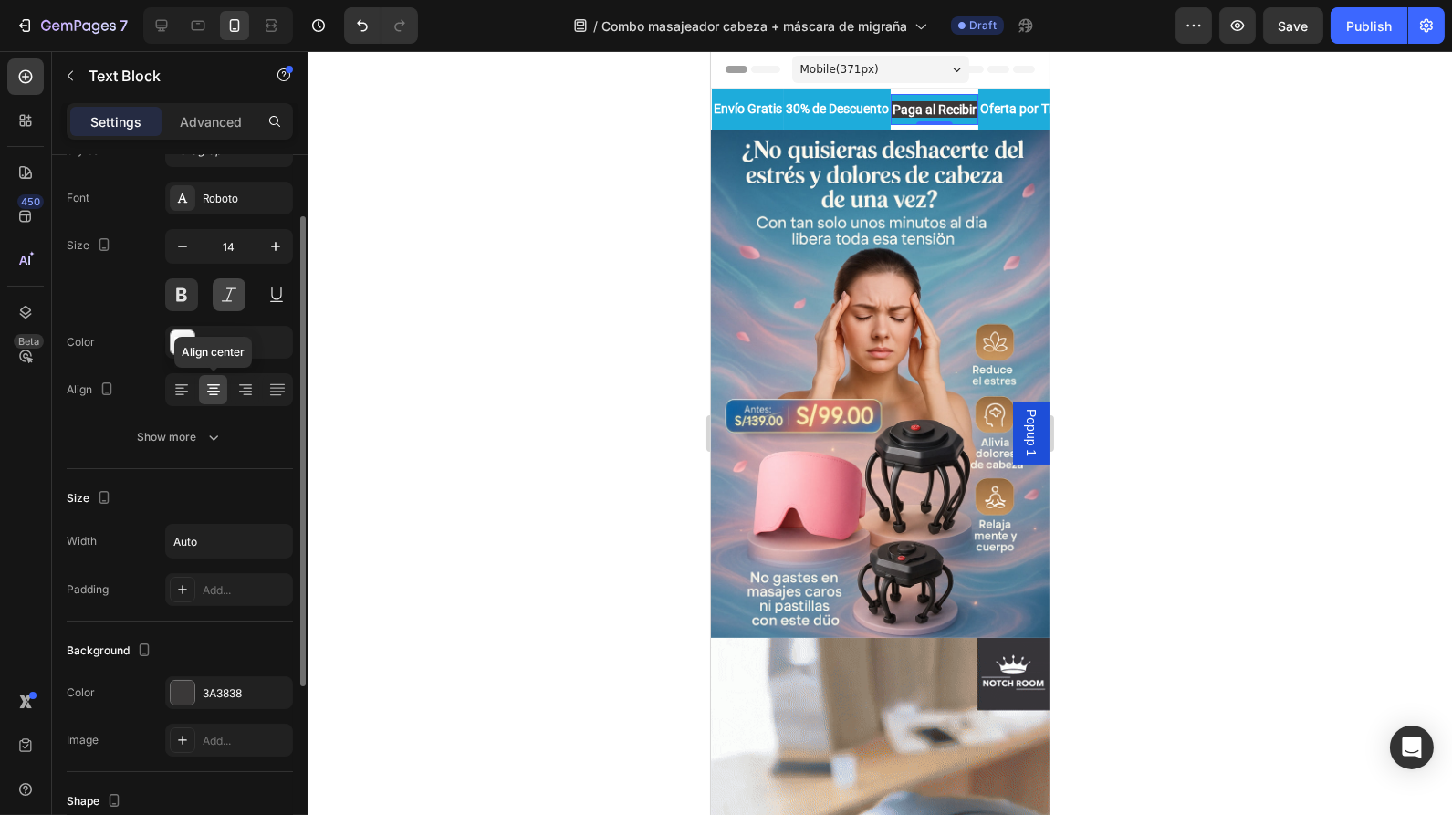
scroll to position [86, 0]
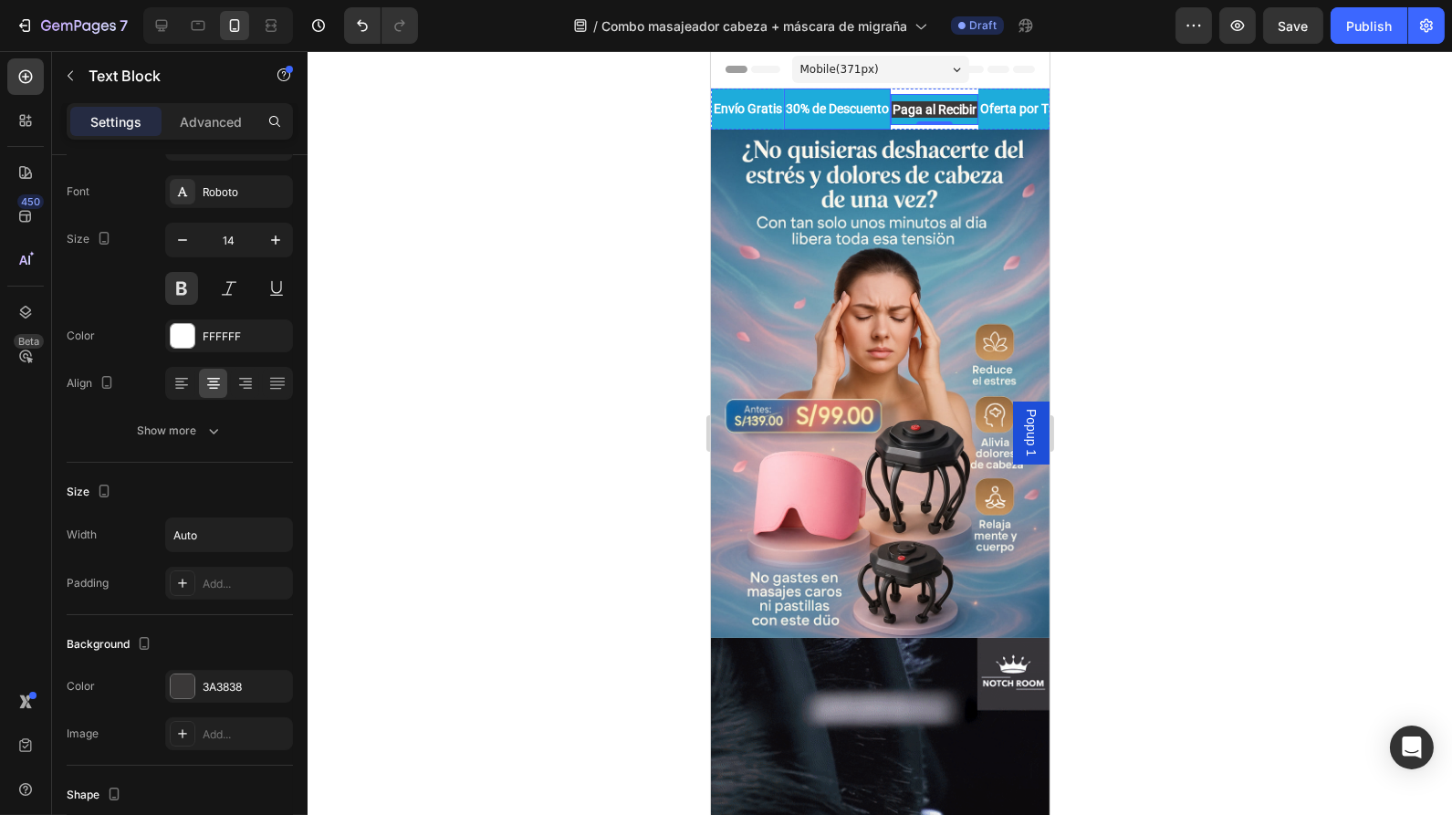
click at [888, 114] on p "30% de Descuento" at bounding box center [836, 109] width 103 height 23
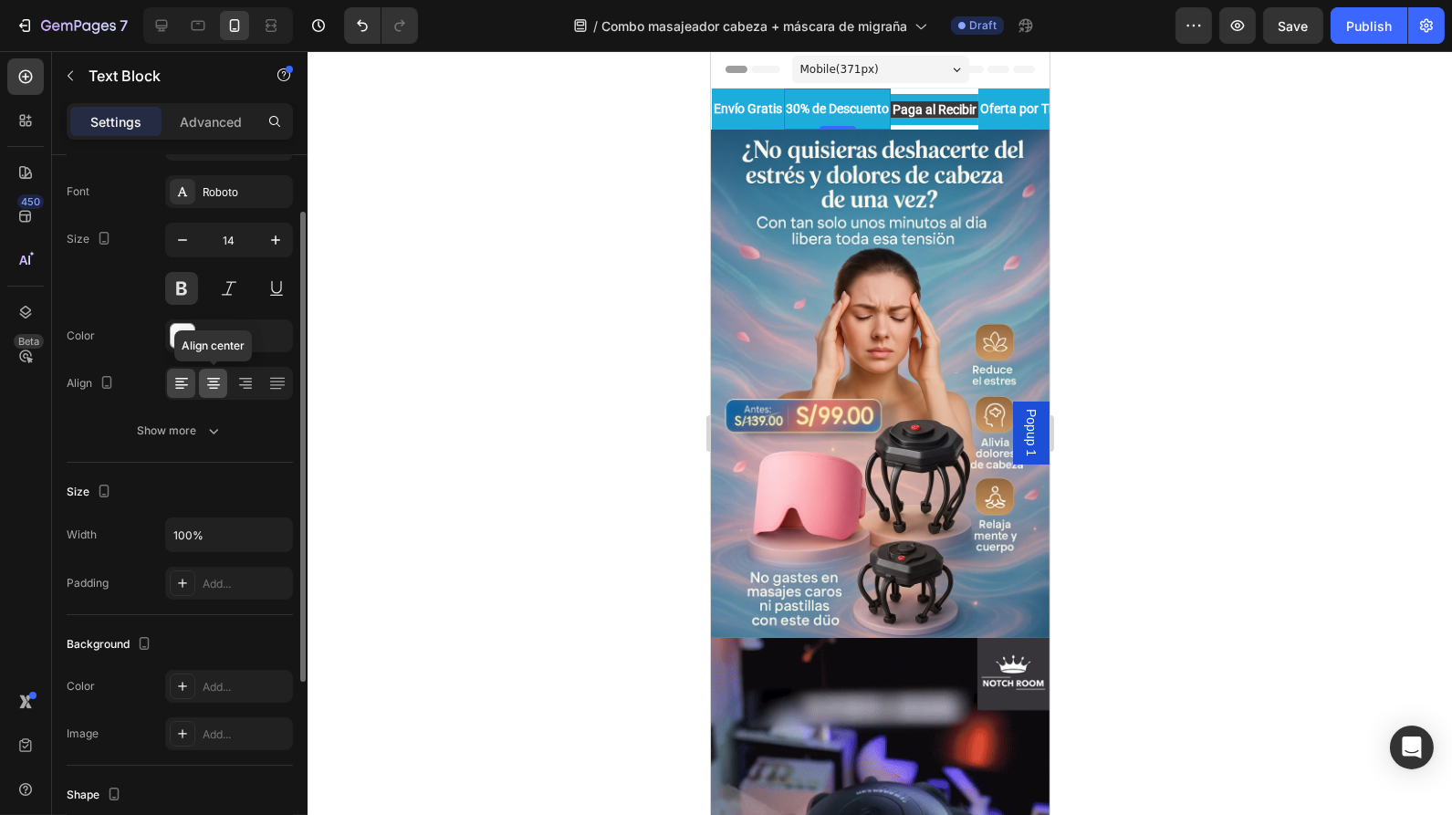
click at [204, 383] on icon at bounding box center [213, 383] width 18 height 18
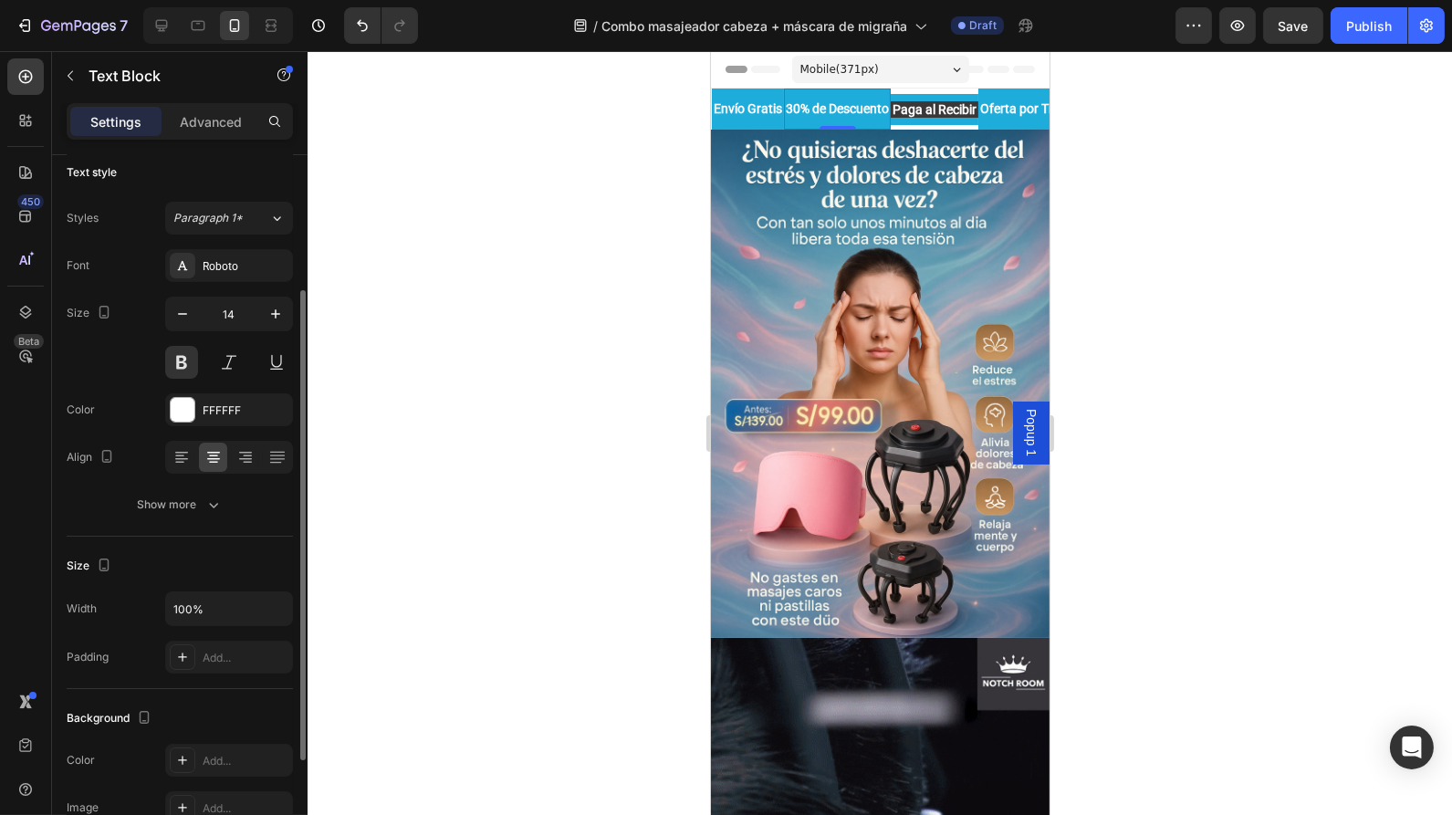
scroll to position [0, 0]
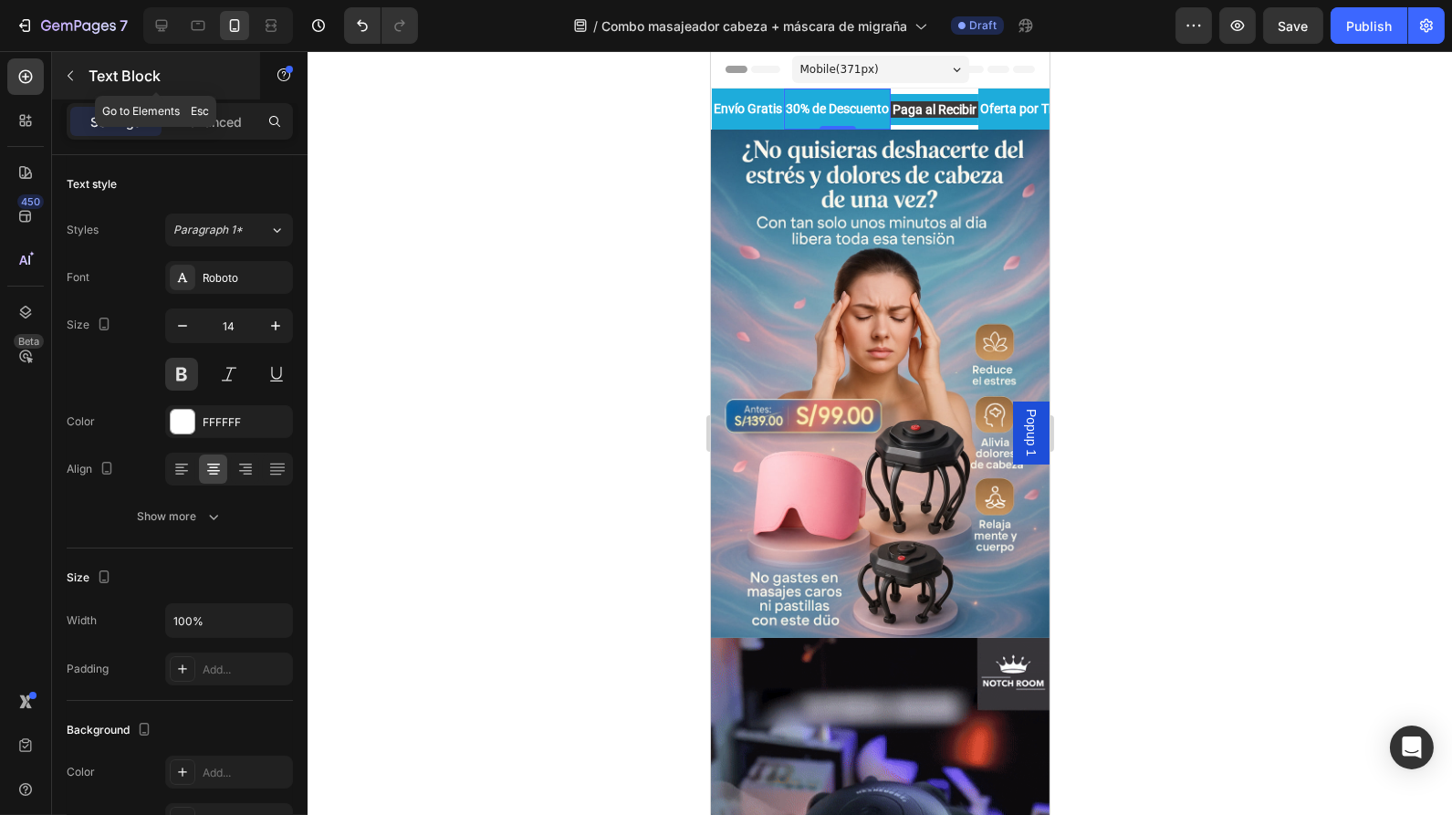
click at [68, 77] on icon "button" at bounding box center [70, 75] width 15 height 15
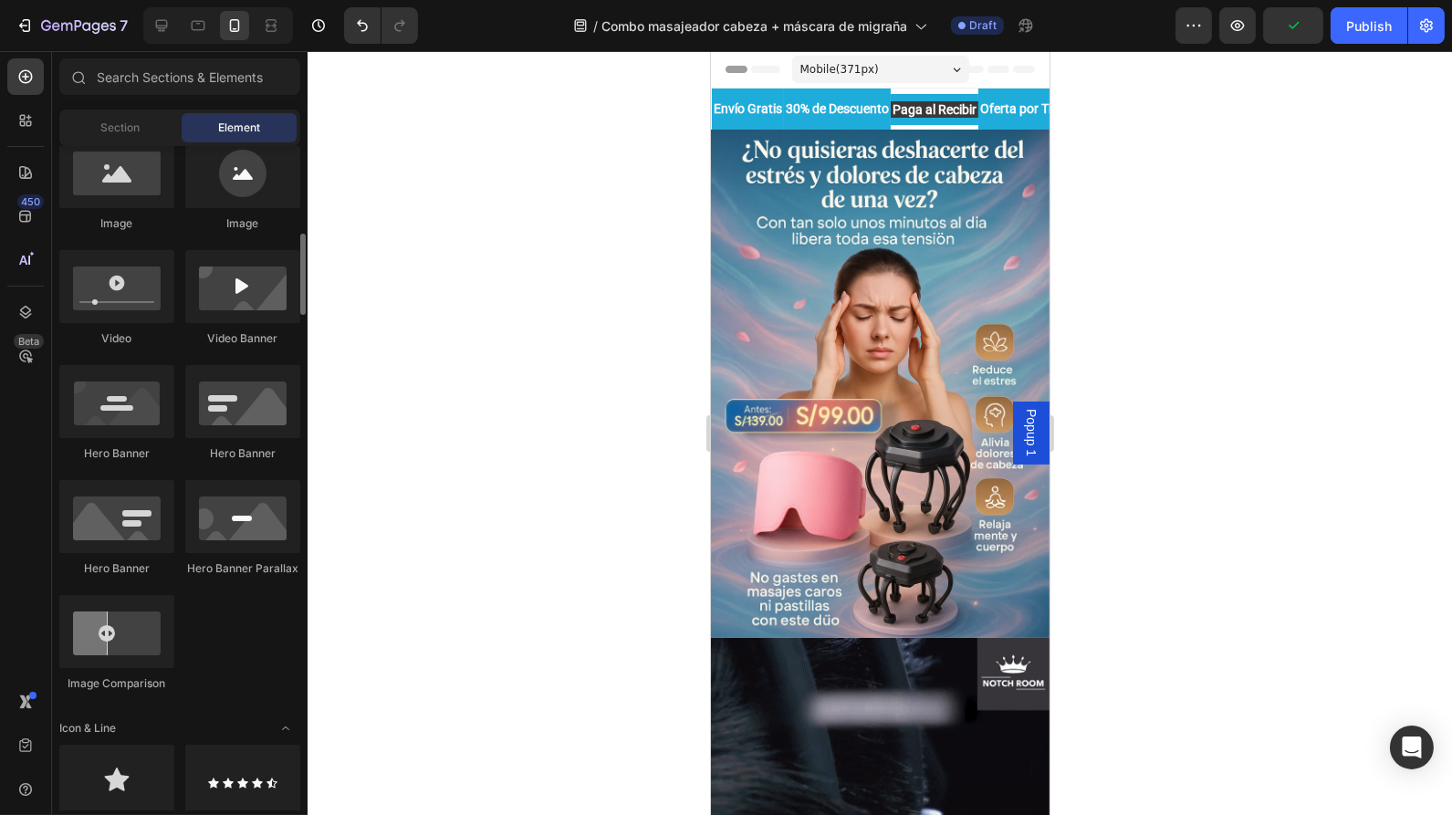
scroll to position [635, 0]
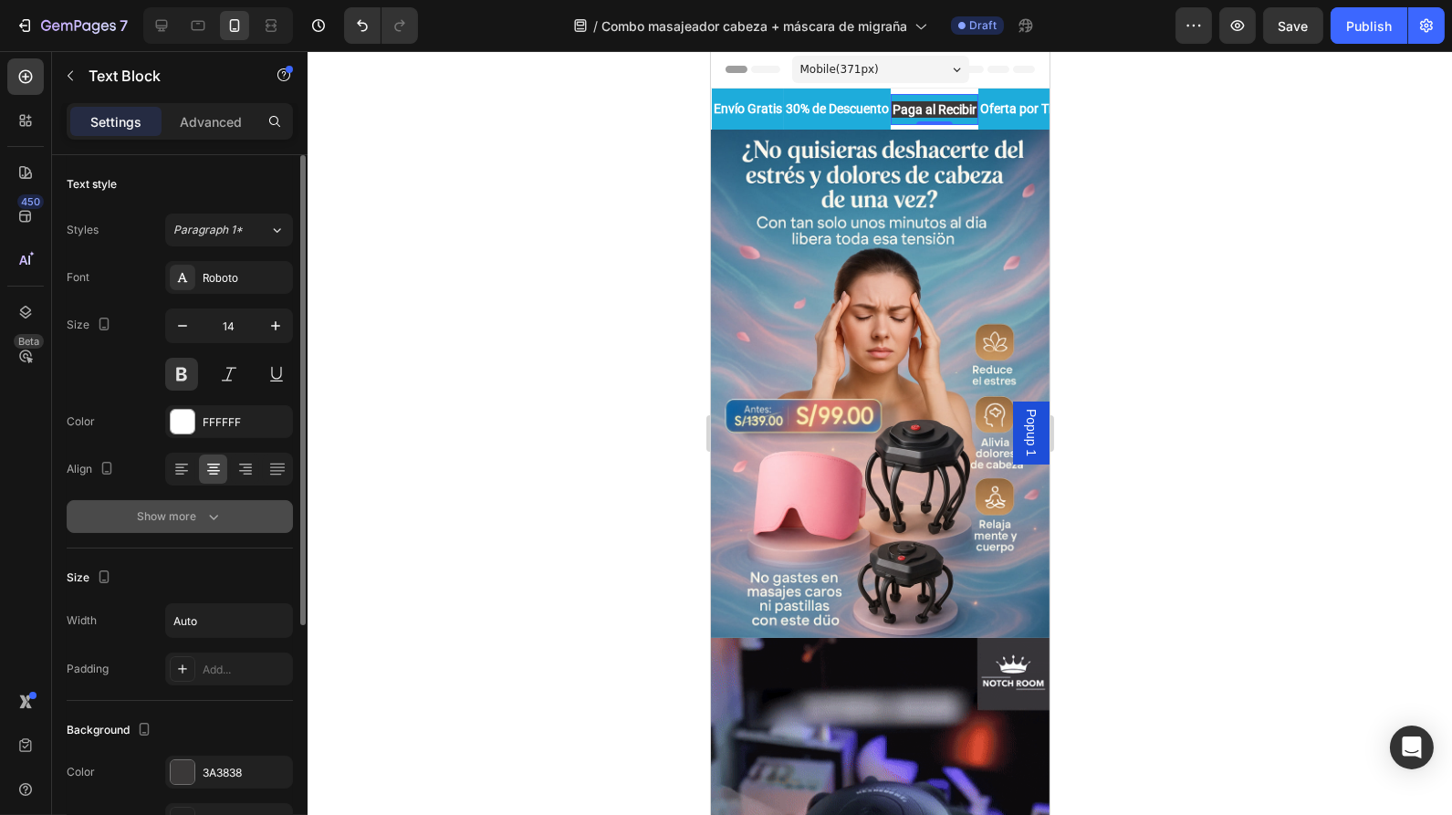
click at [178, 508] on div "Show more" at bounding box center [180, 517] width 85 height 18
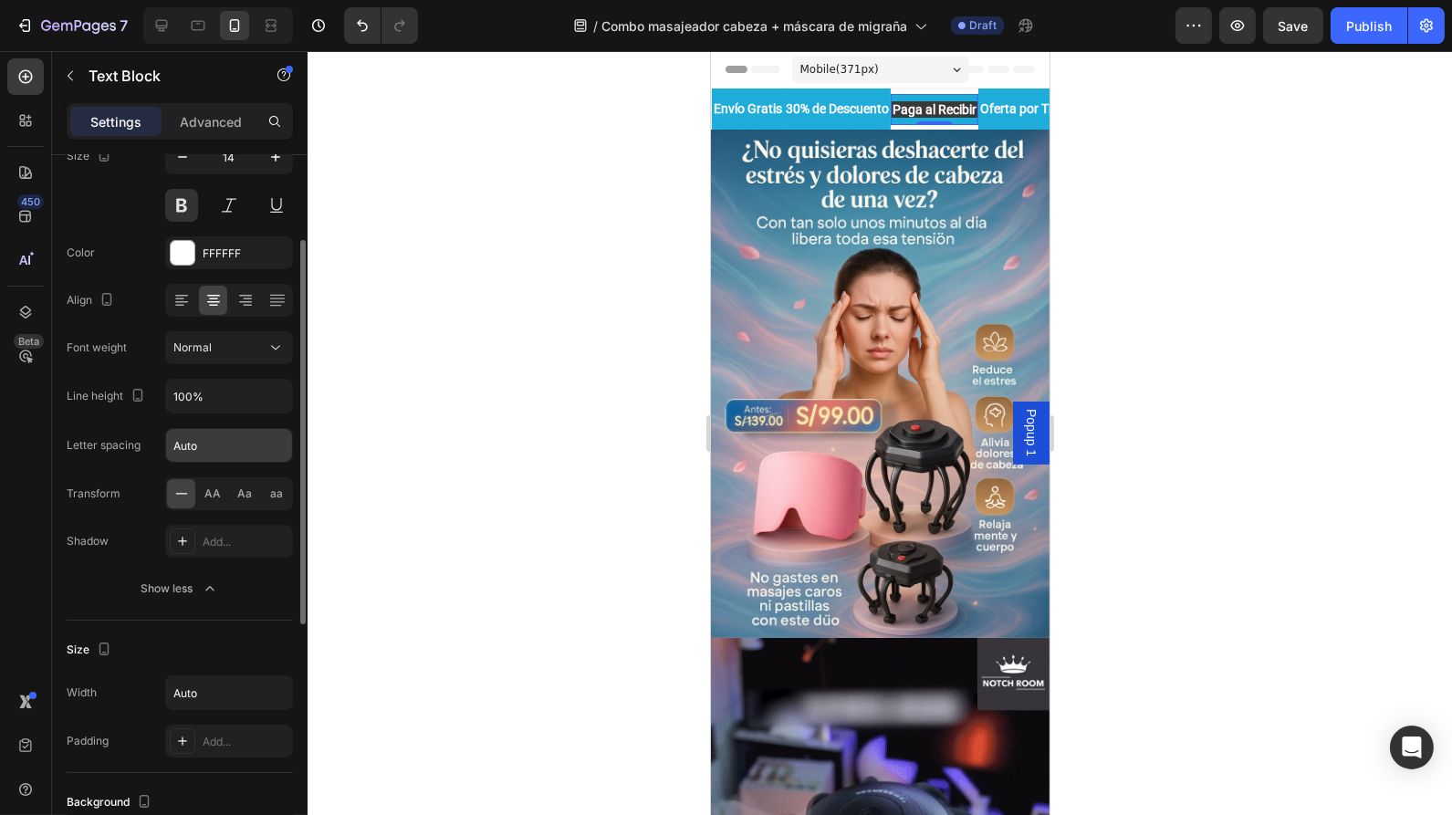
scroll to position [171, 0]
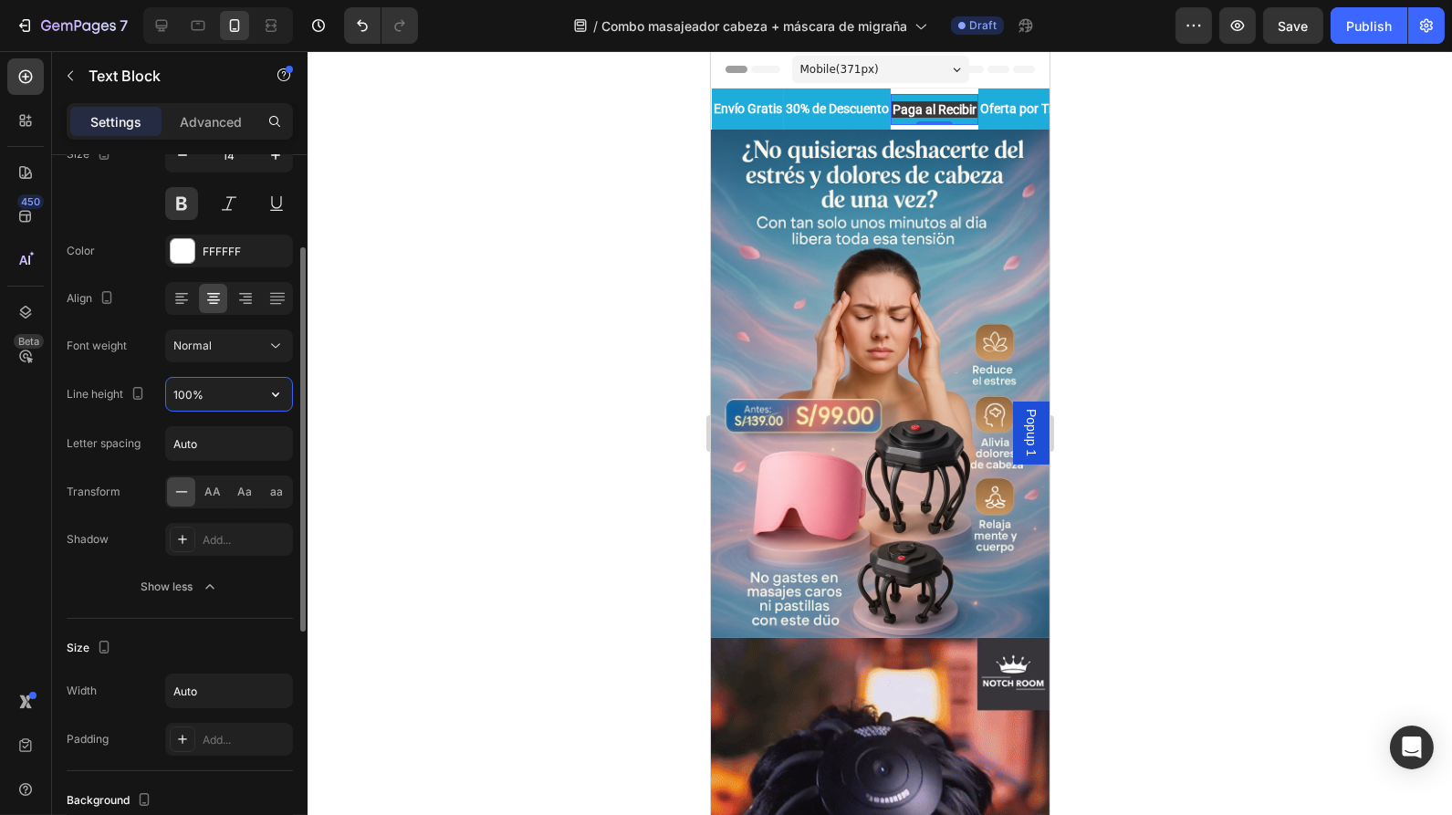
click at [219, 393] on input "100%" at bounding box center [229, 394] width 126 height 33
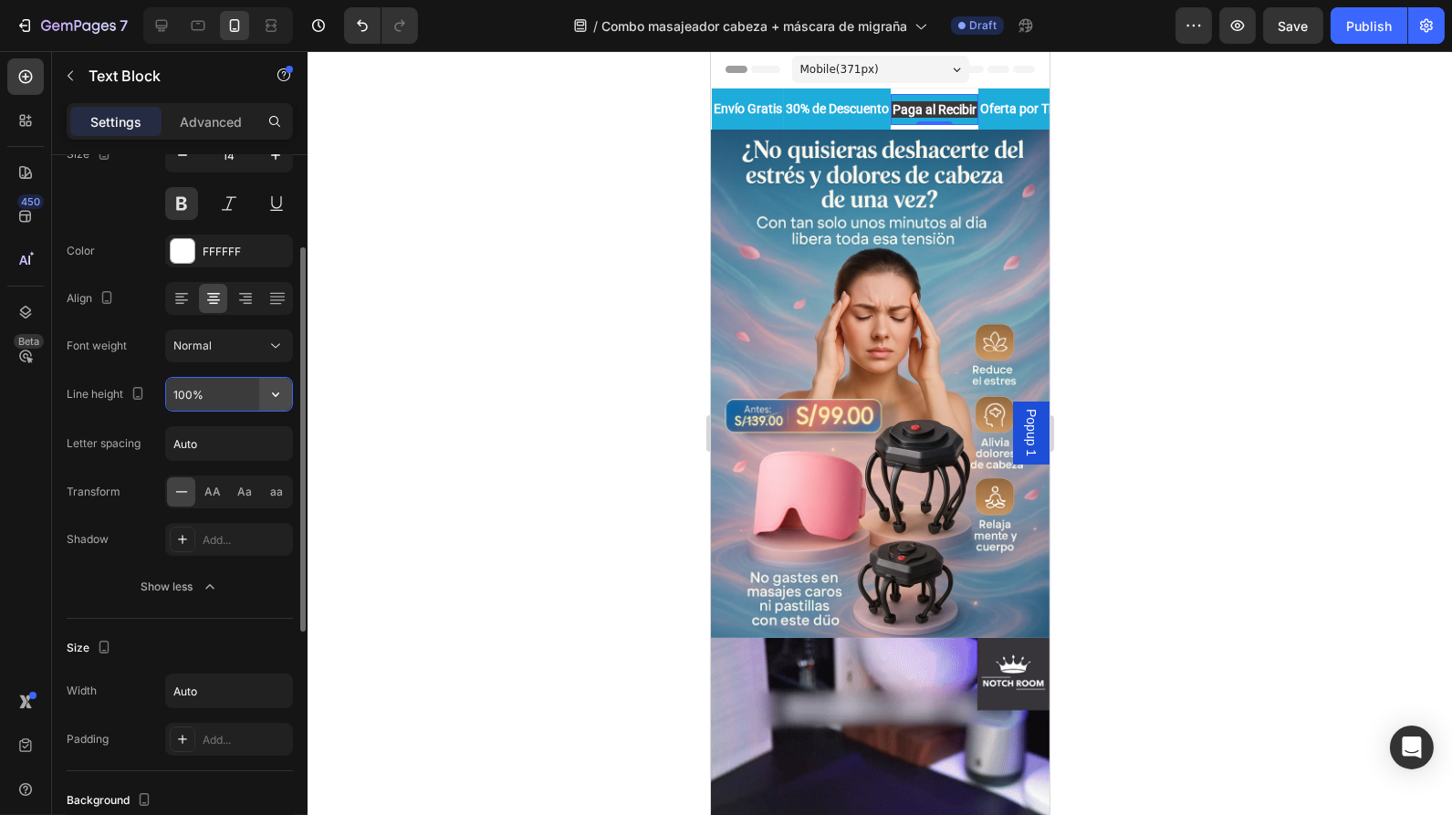
click at [274, 393] on icon "button" at bounding box center [275, 395] width 7 height 5
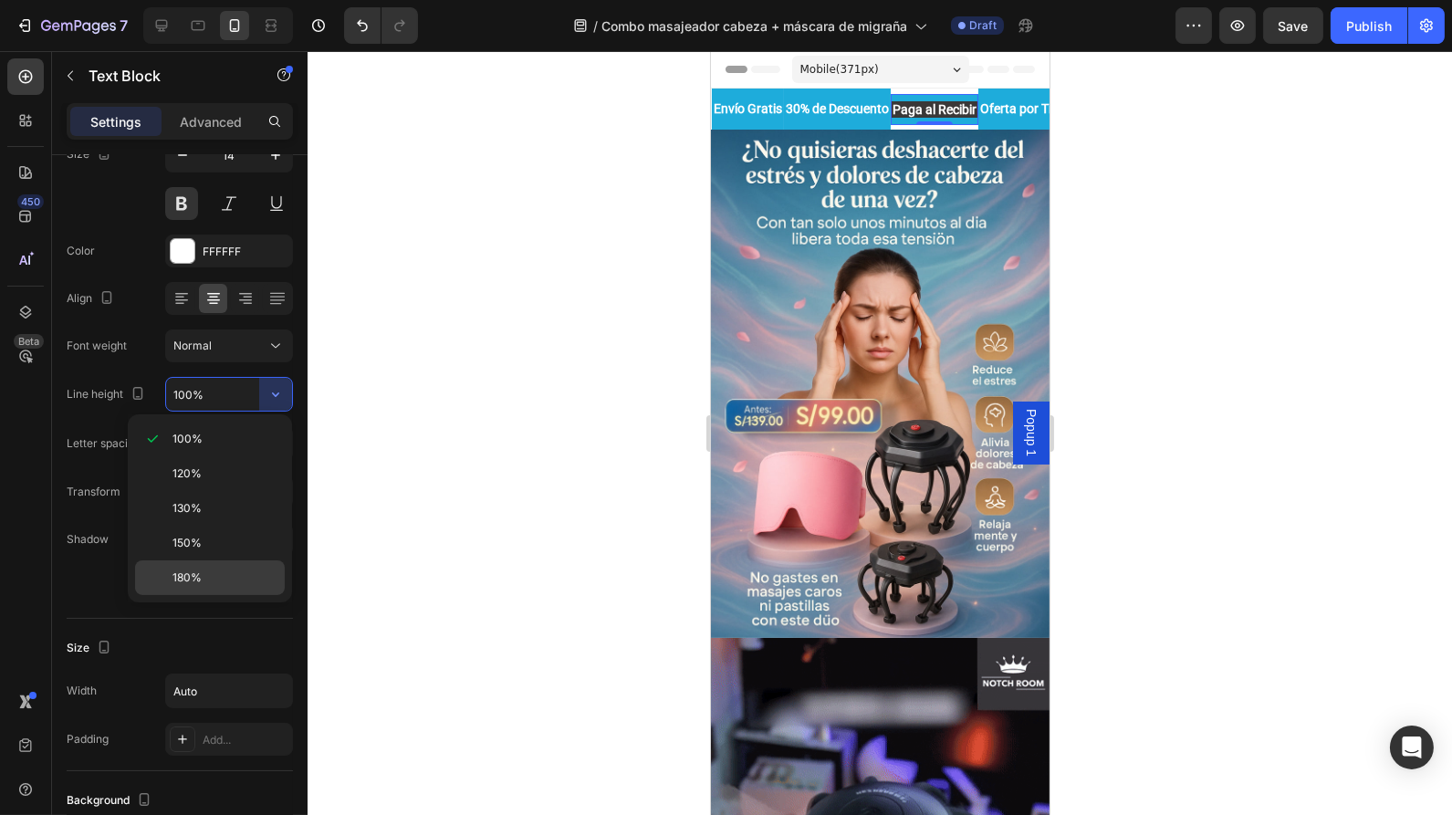
click at [190, 574] on span "180%" at bounding box center [187, 578] width 29 height 16
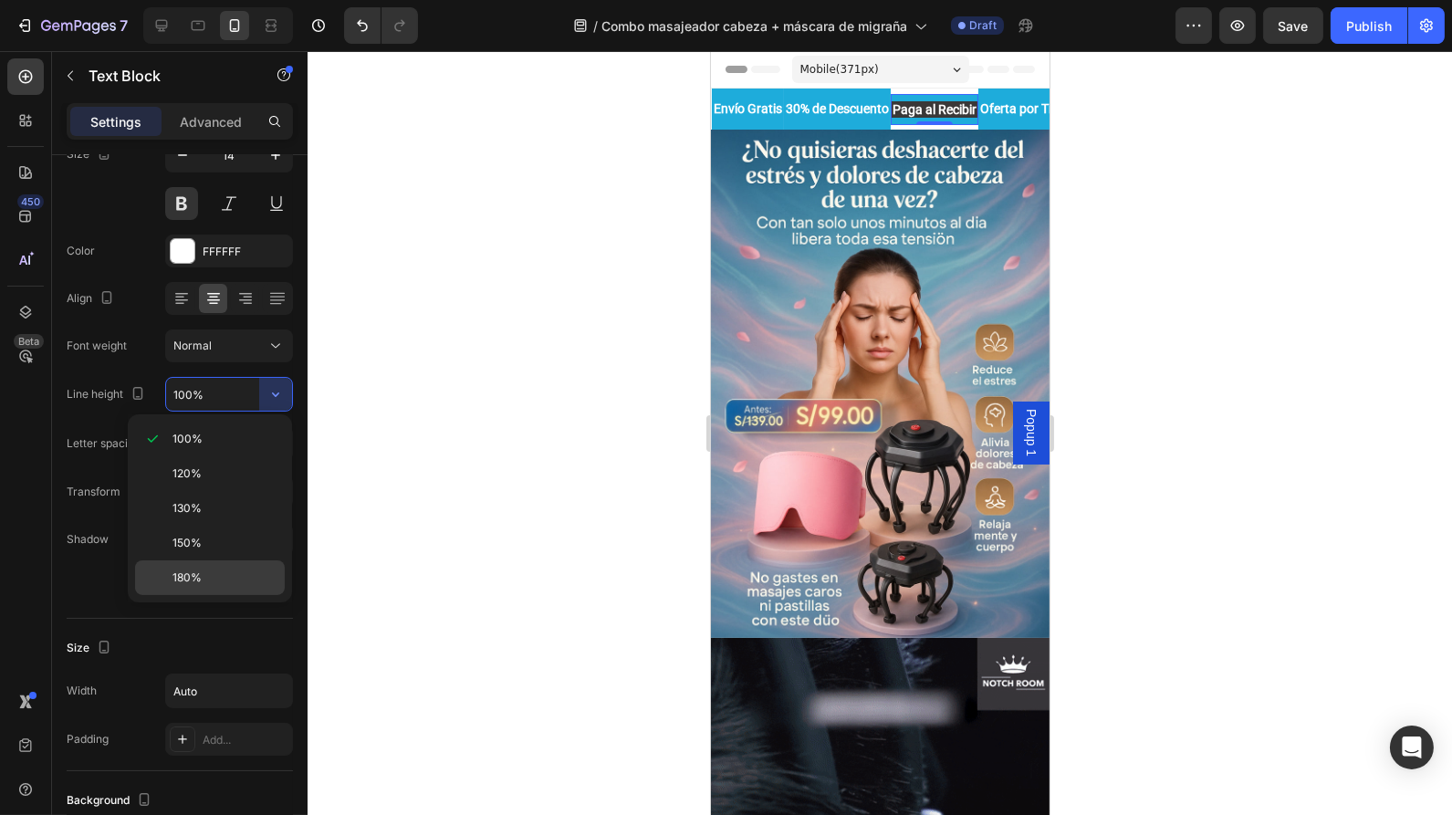
type input "180%"
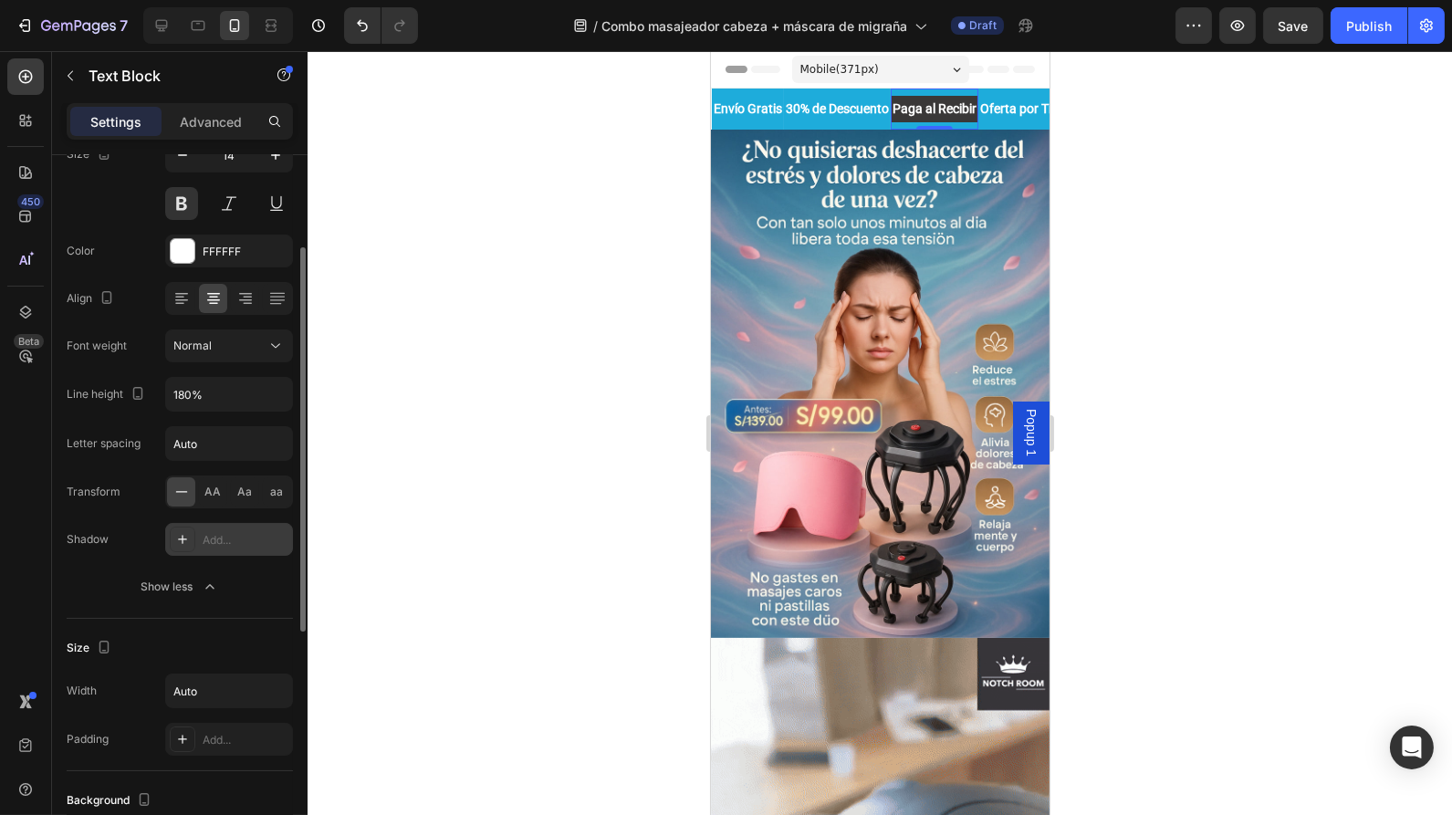
click at [208, 537] on div "Add..." at bounding box center [246, 540] width 86 height 16
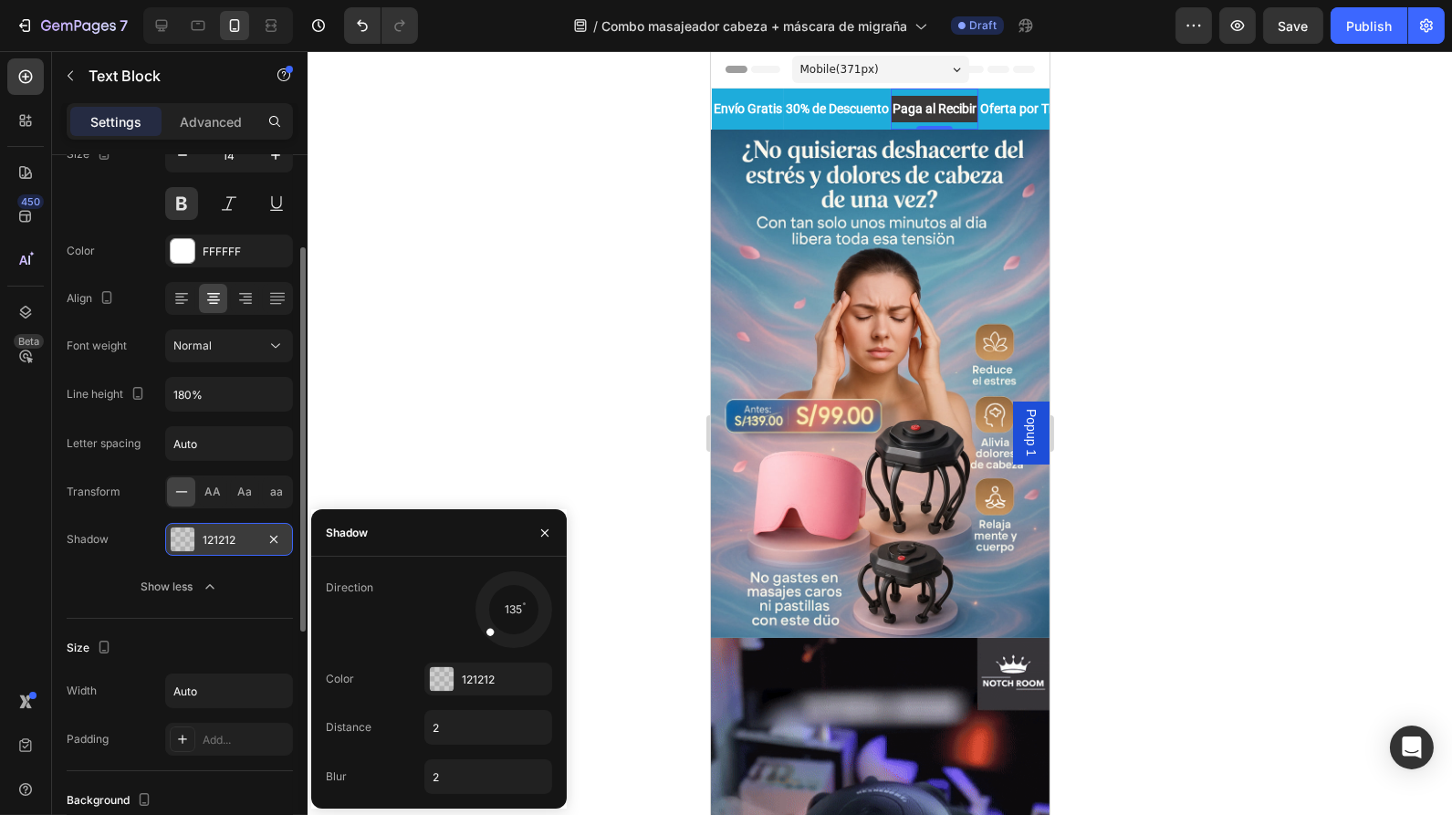
click at [208, 537] on div "121212" at bounding box center [229, 540] width 53 height 16
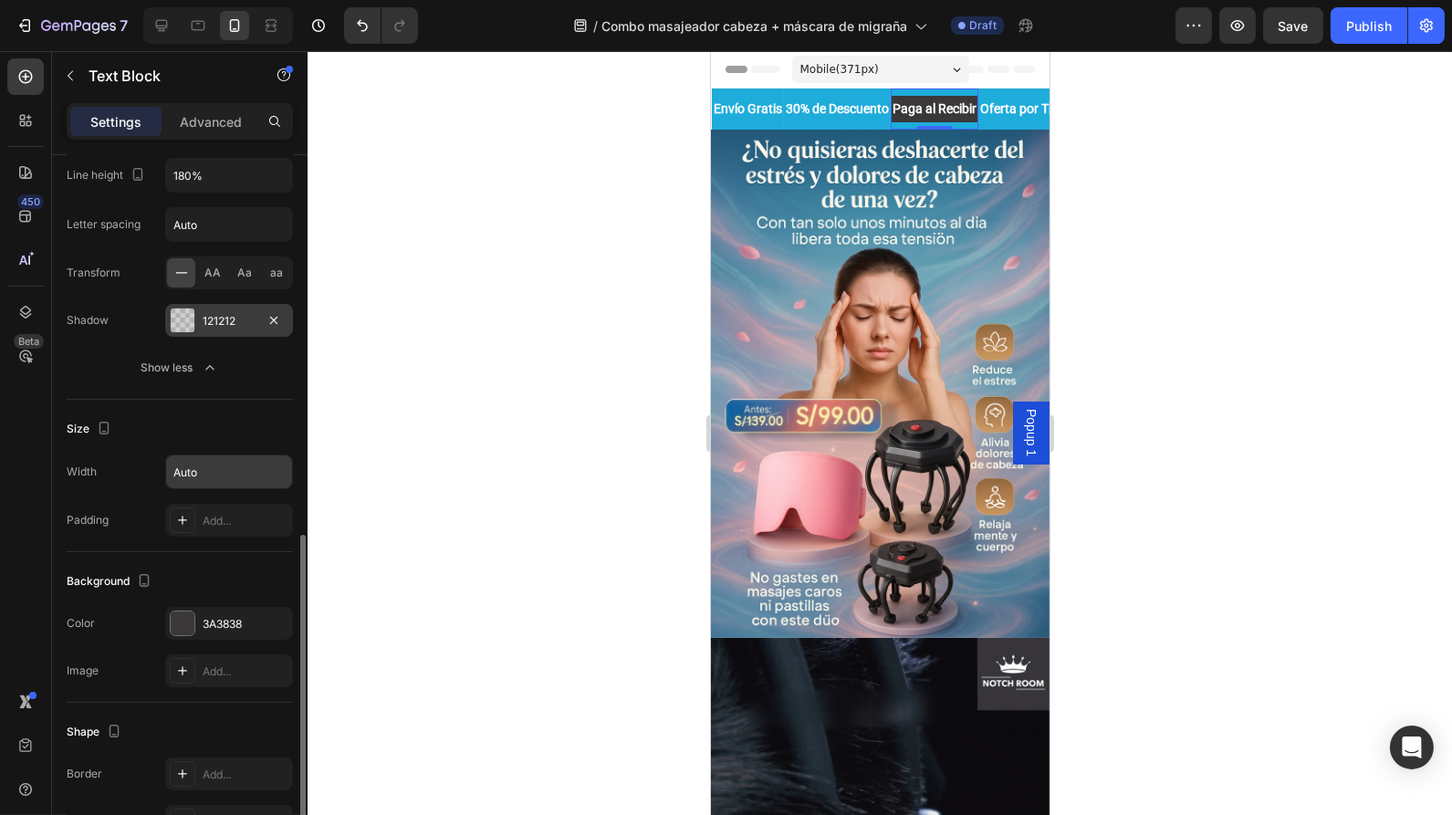
scroll to position [500, 0]
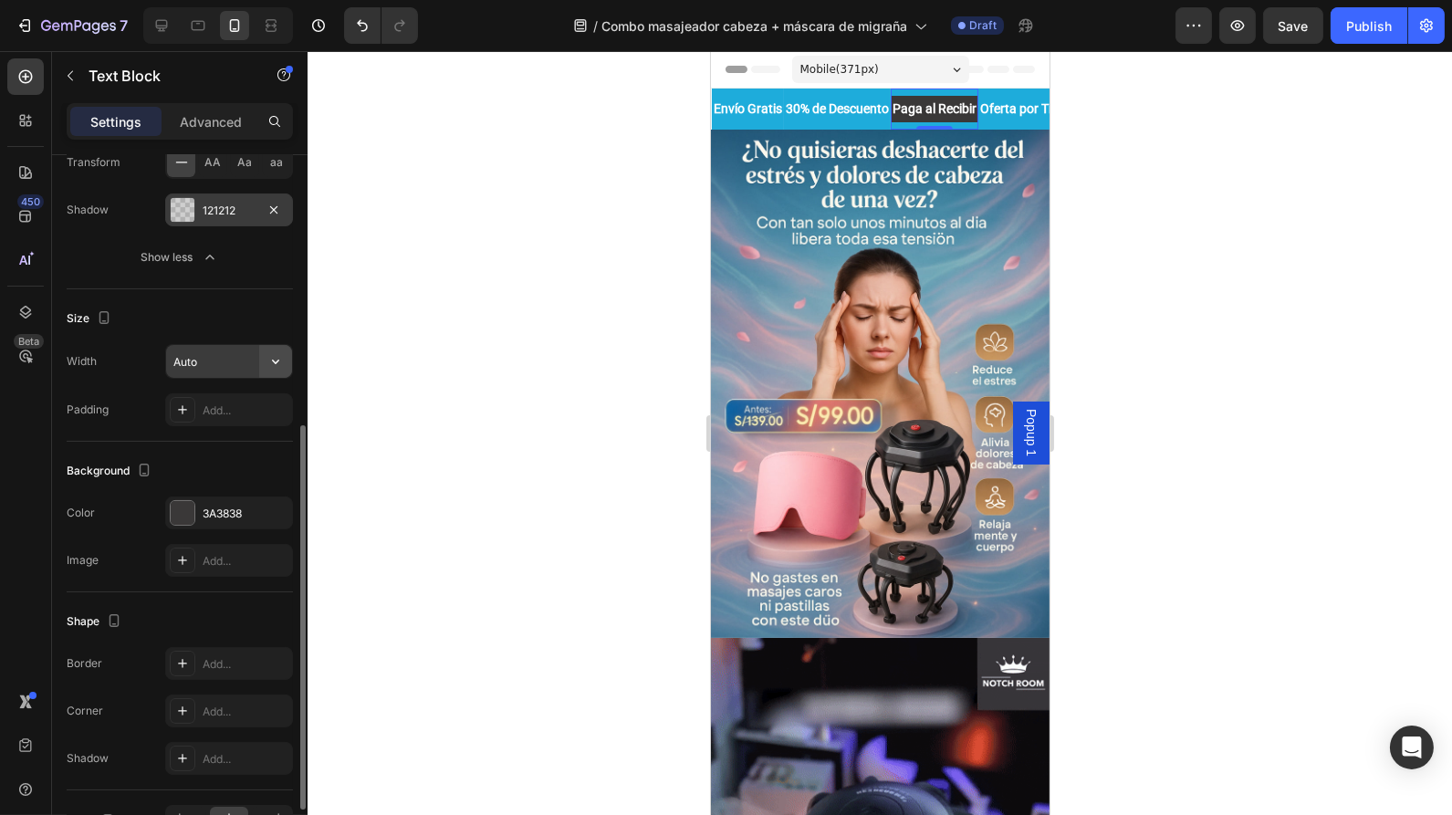
click at [266, 351] on button "button" at bounding box center [275, 361] width 33 height 33
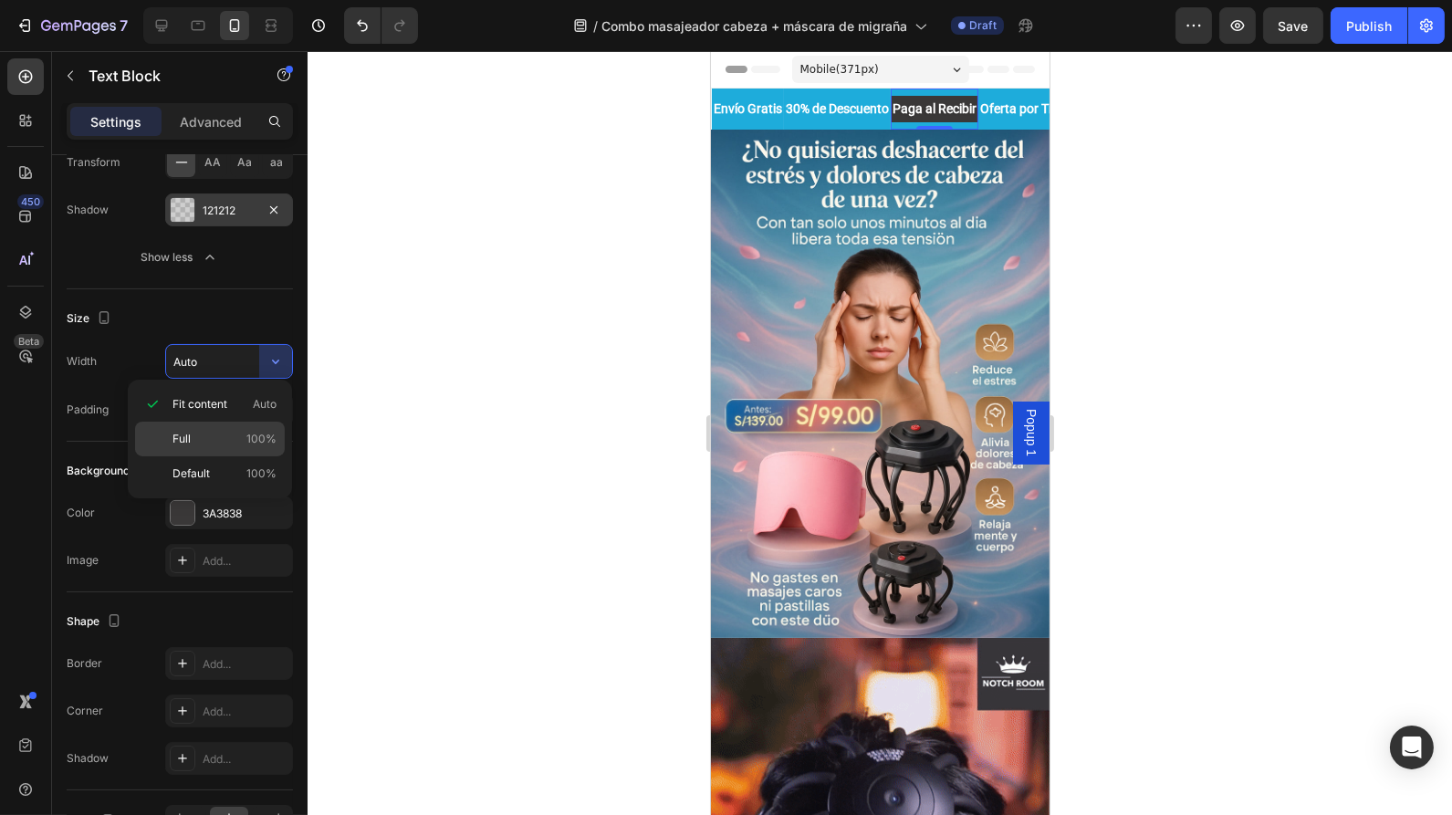
click at [185, 435] on span "Full" at bounding box center [182, 439] width 18 height 16
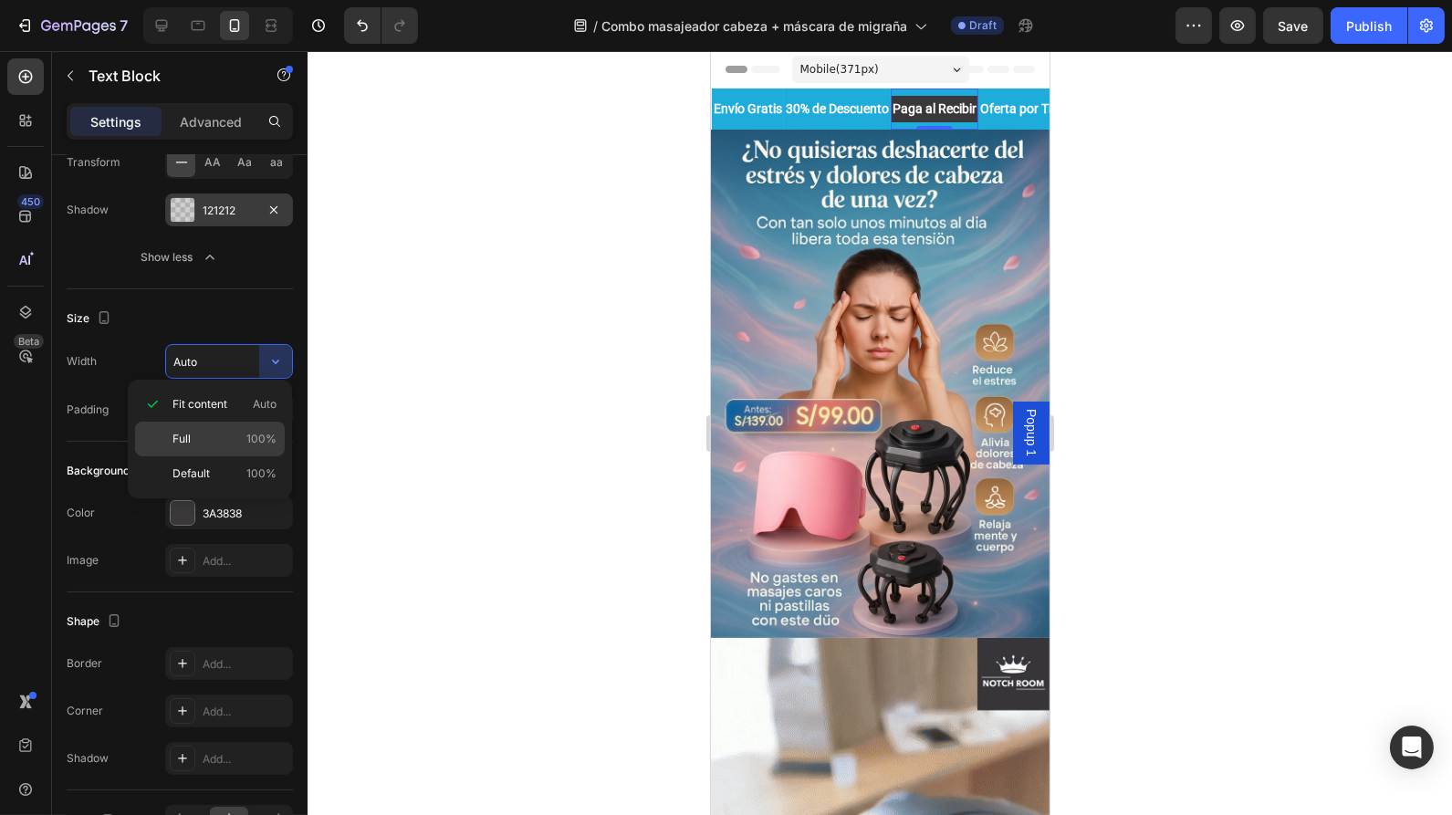
type input "100%"
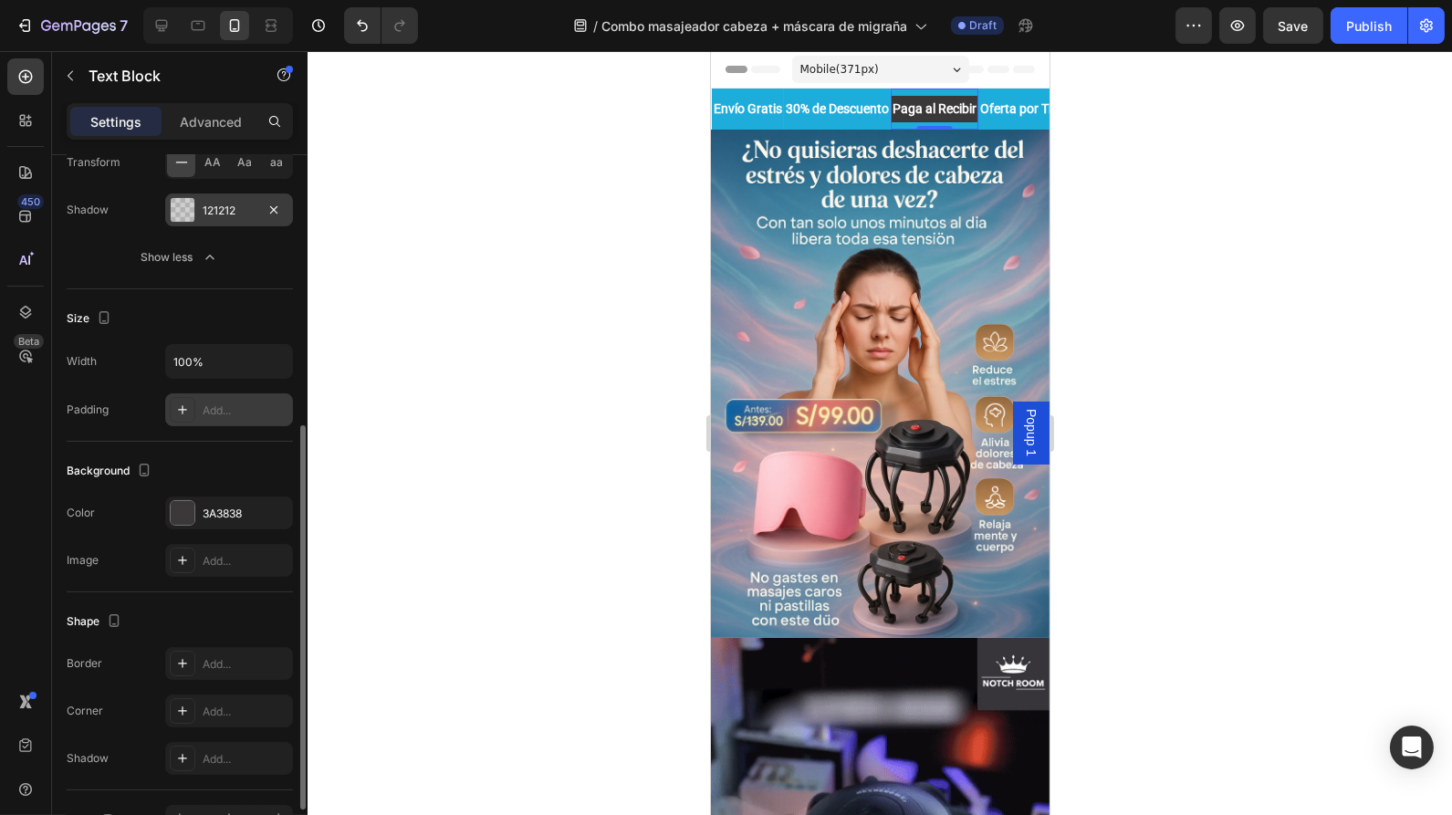
click at [225, 417] on div "Add..." at bounding box center [229, 409] width 128 height 33
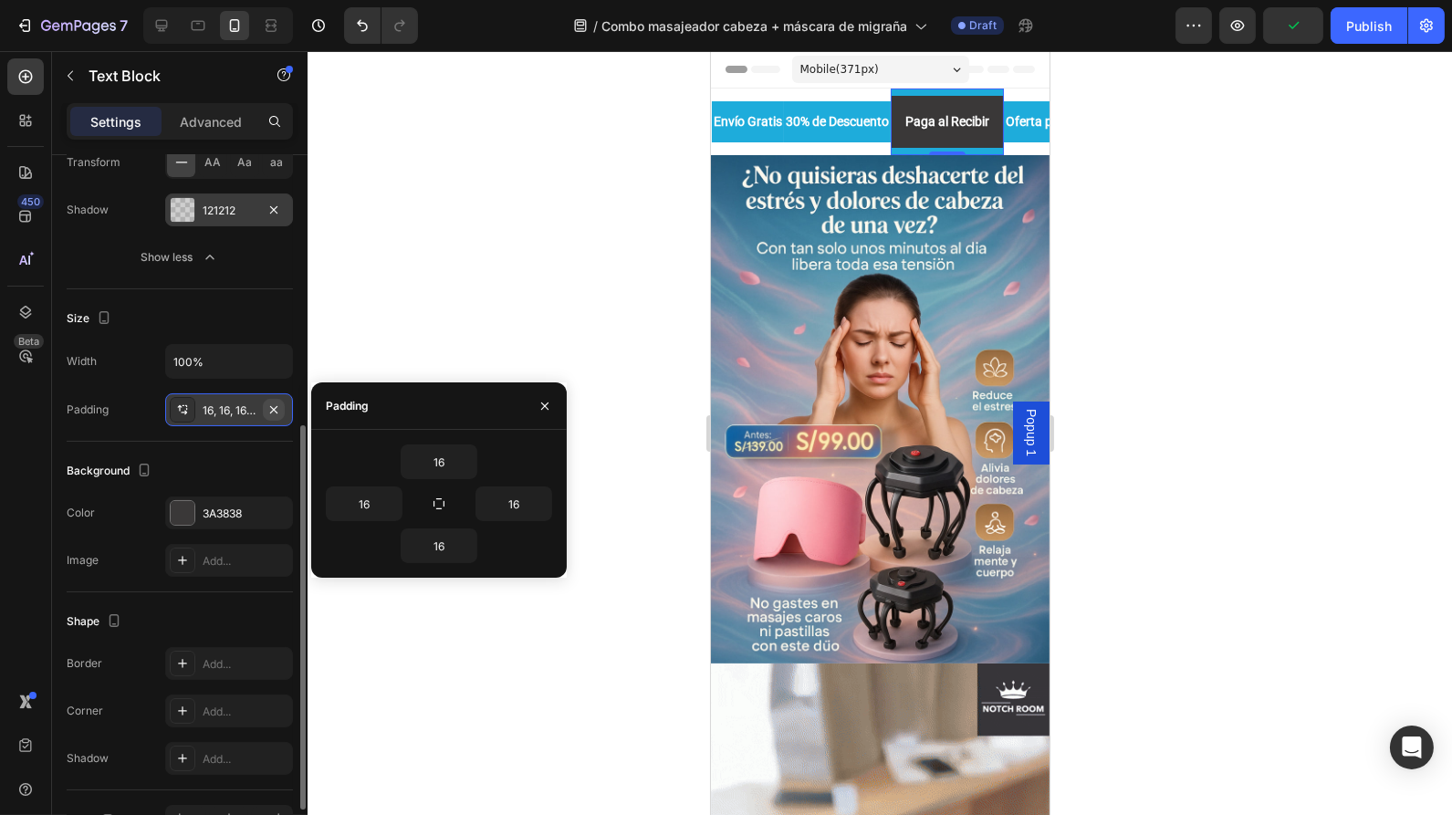
click at [278, 409] on icon "button" at bounding box center [274, 410] width 15 height 15
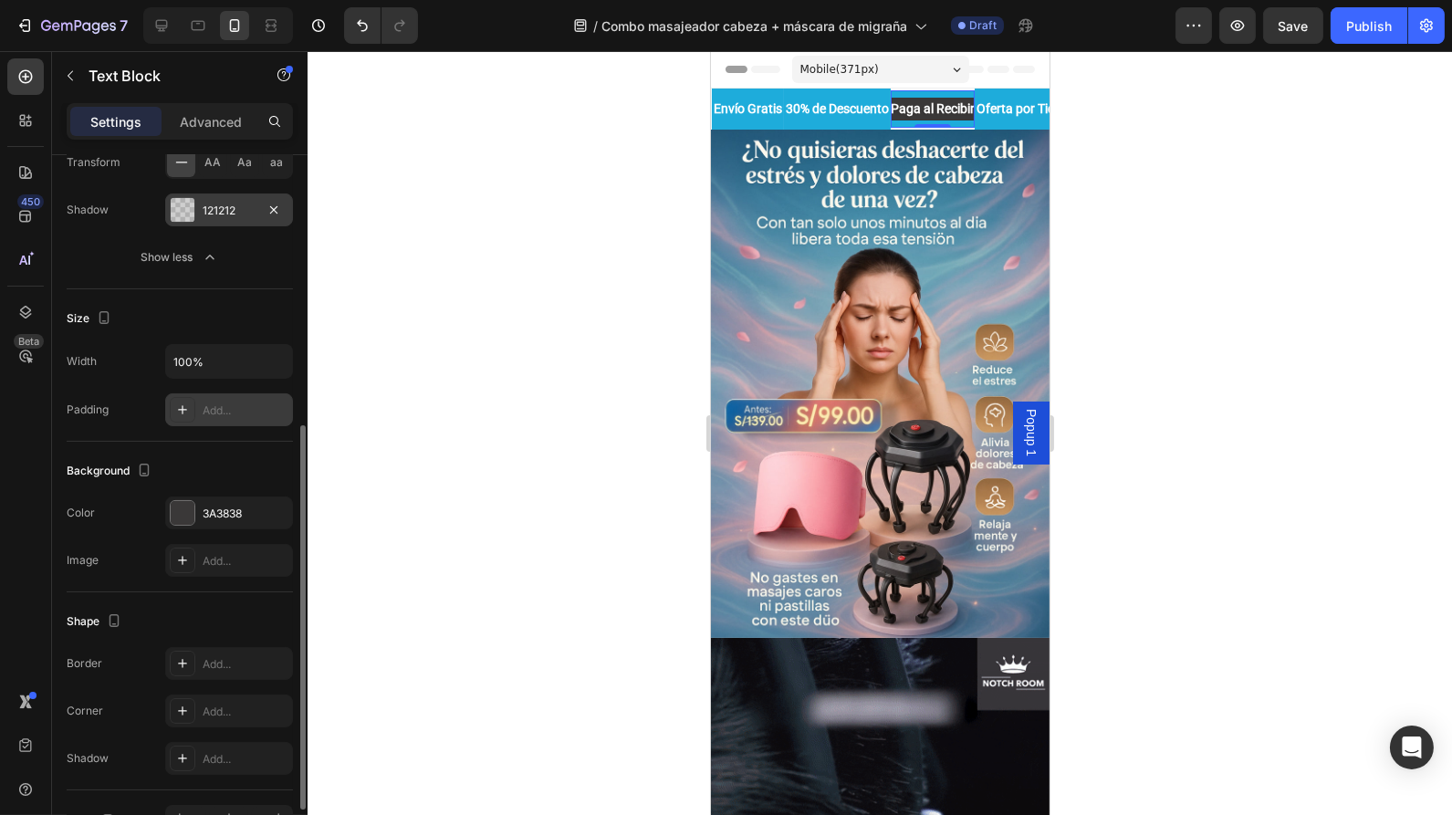
click at [1147, 98] on div at bounding box center [880, 433] width 1145 height 764
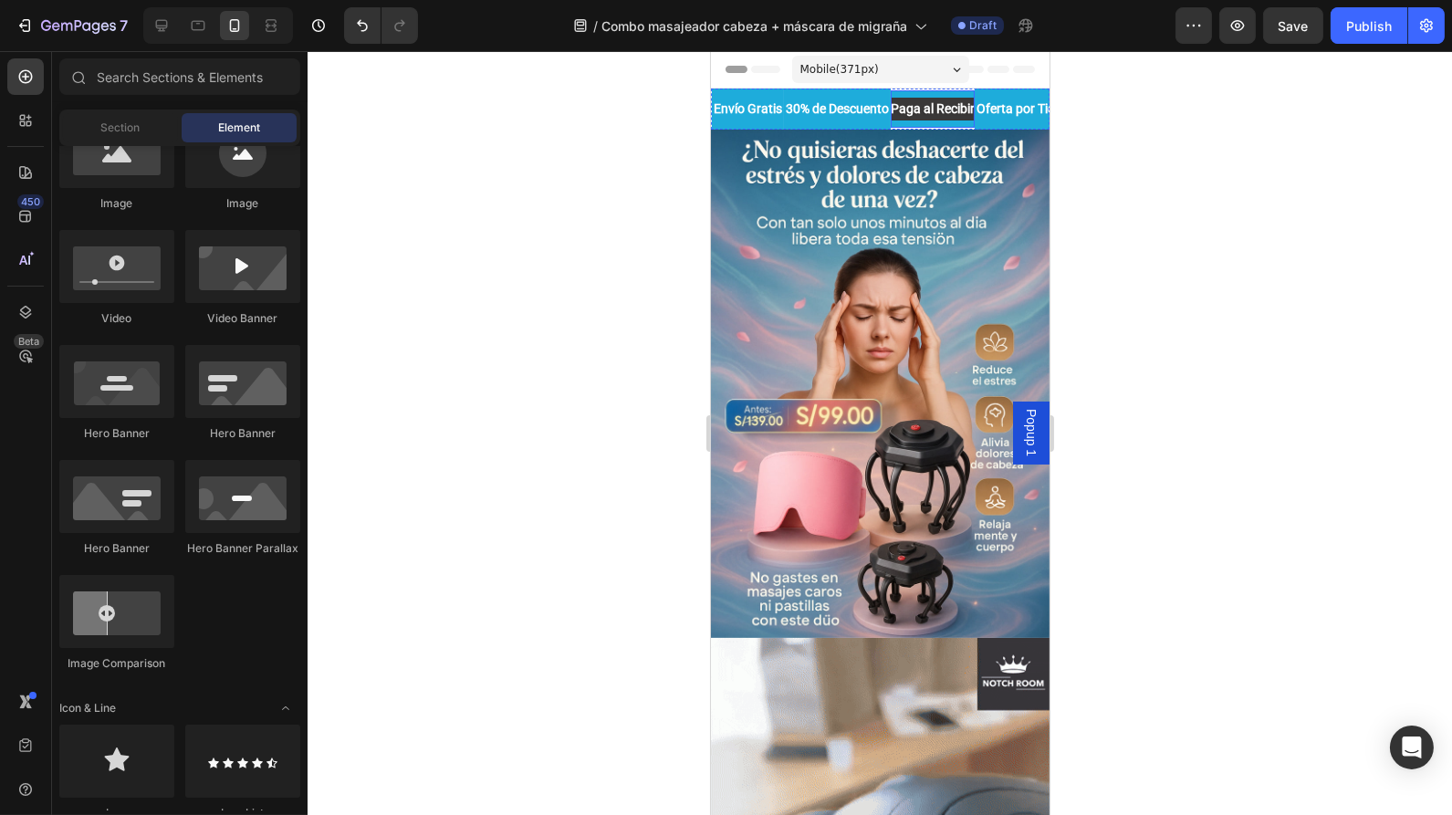
click at [974, 123] on div "Paga al Recibir Text Block" at bounding box center [932, 108] width 84 height 37
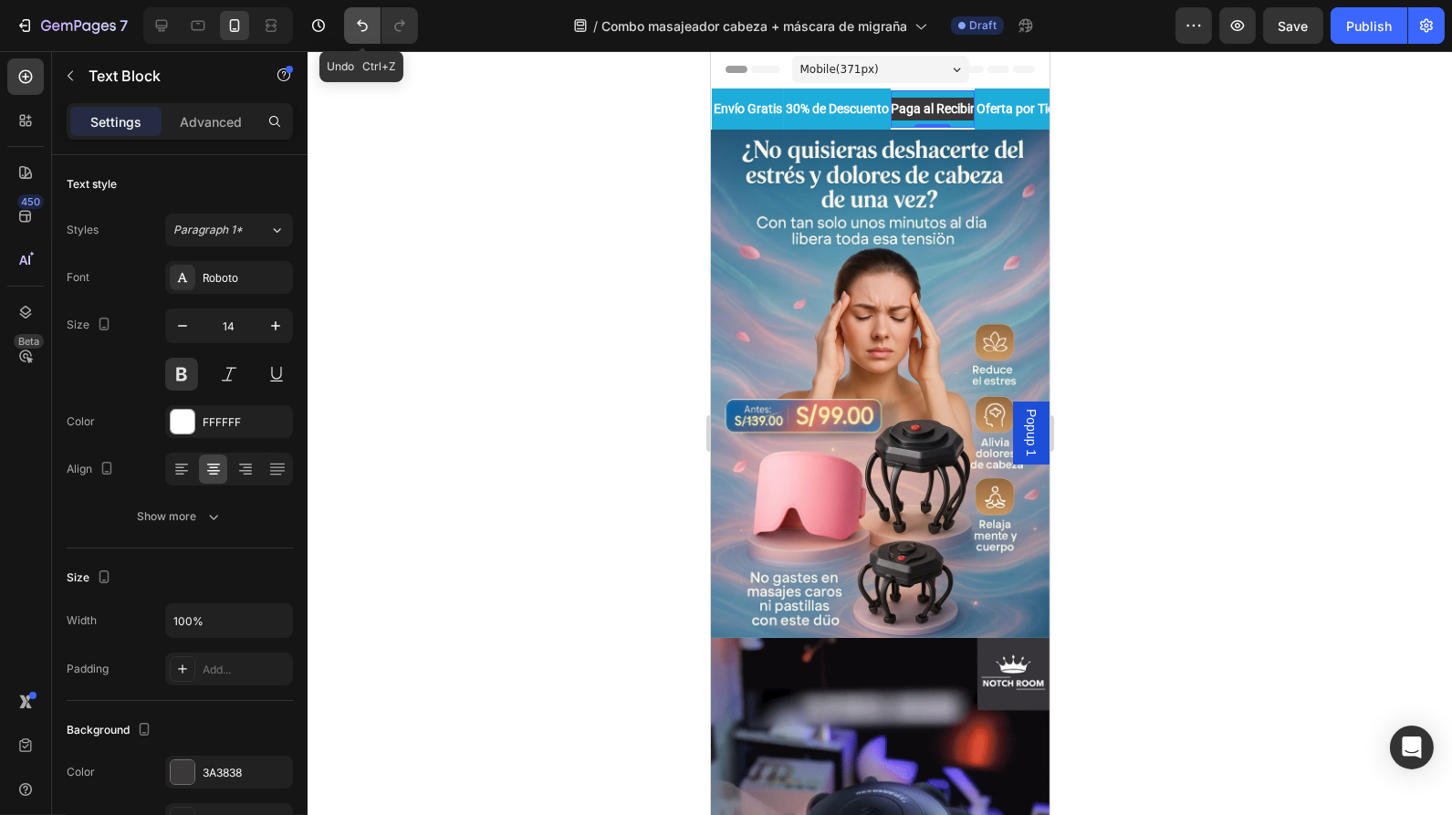
click at [372, 31] on button "Undo/Redo" at bounding box center [362, 25] width 37 height 37
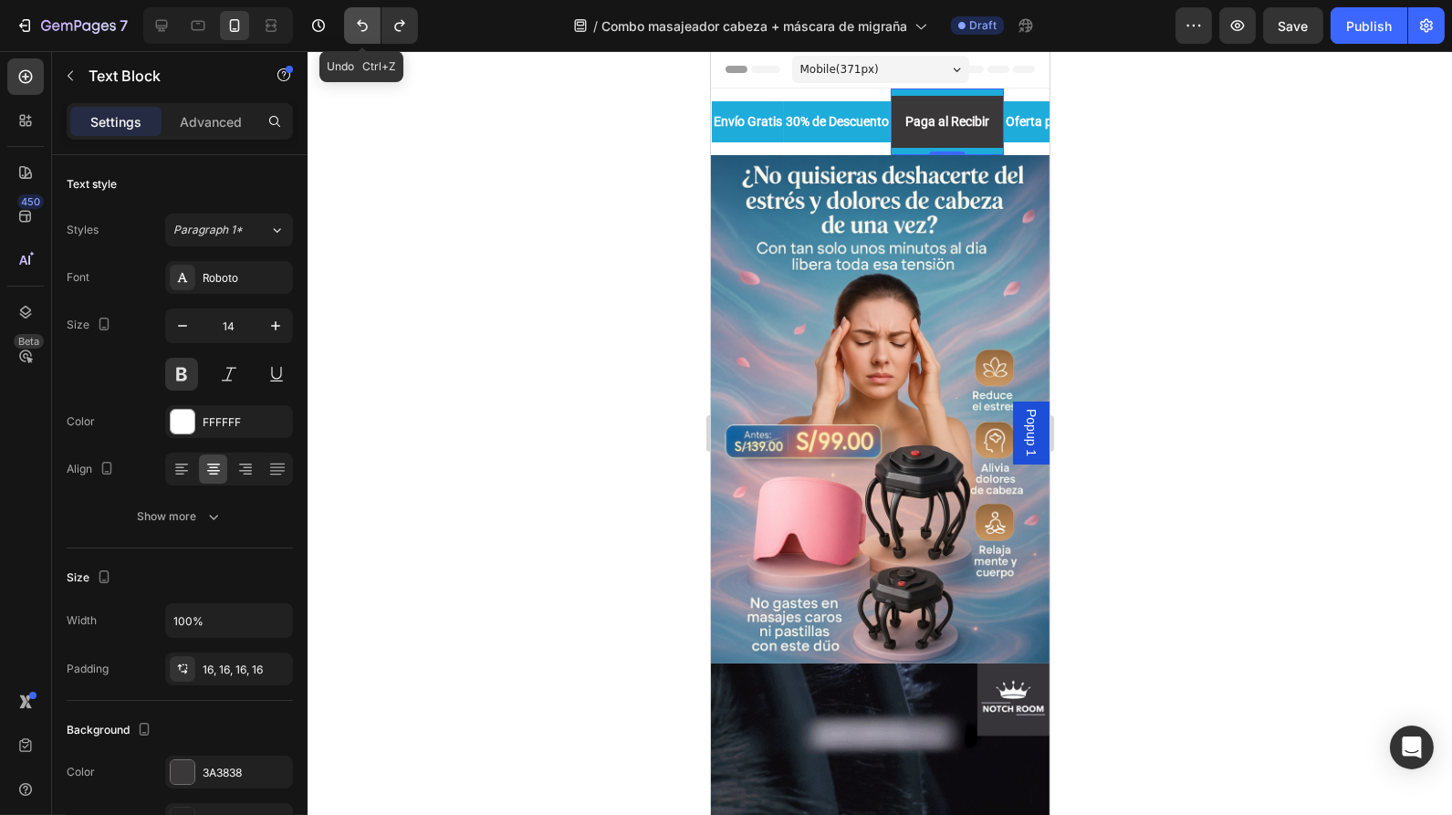
click at [372, 31] on button "Undo/Redo" at bounding box center [362, 25] width 37 height 37
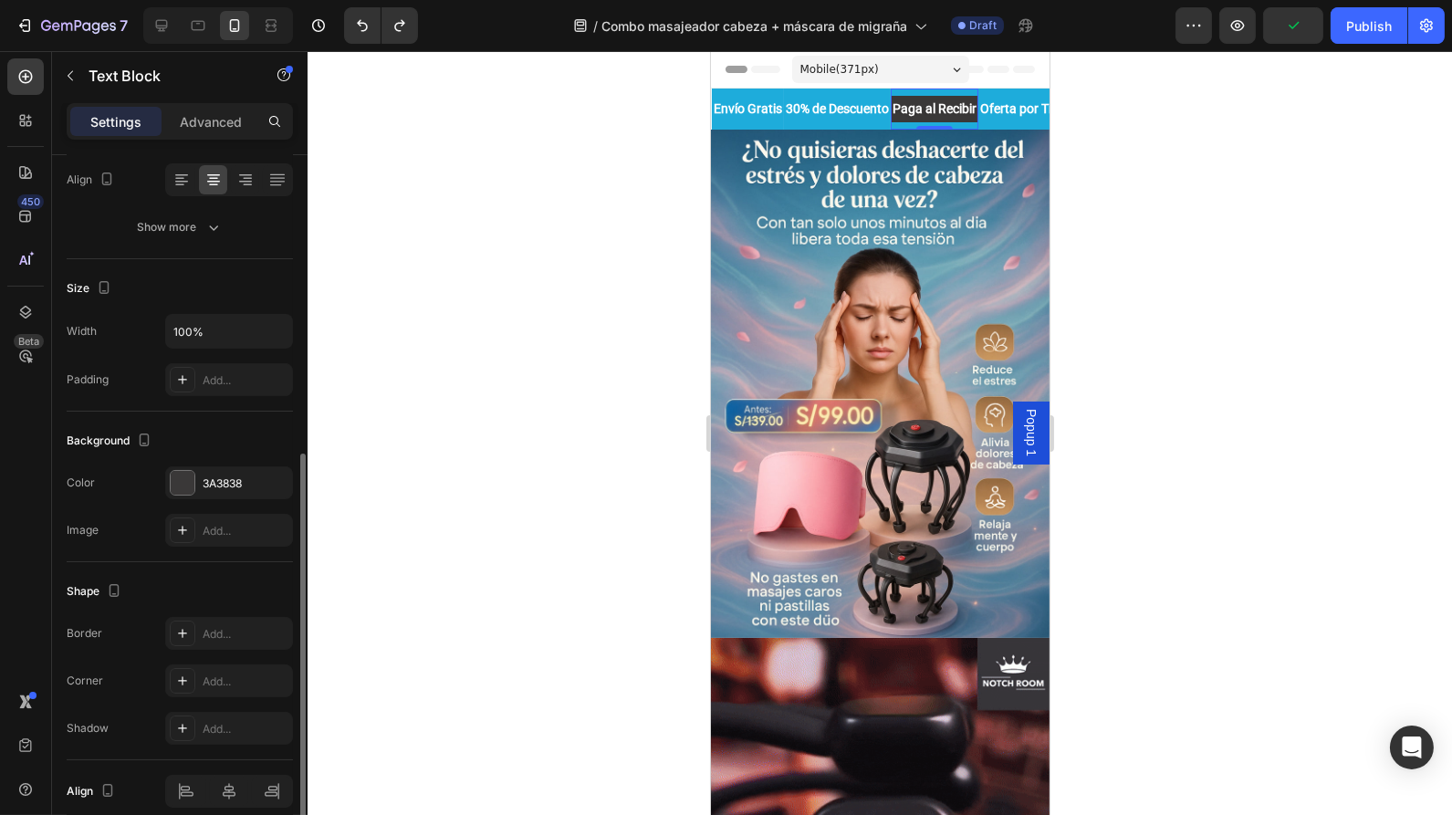
scroll to position [367, 0]
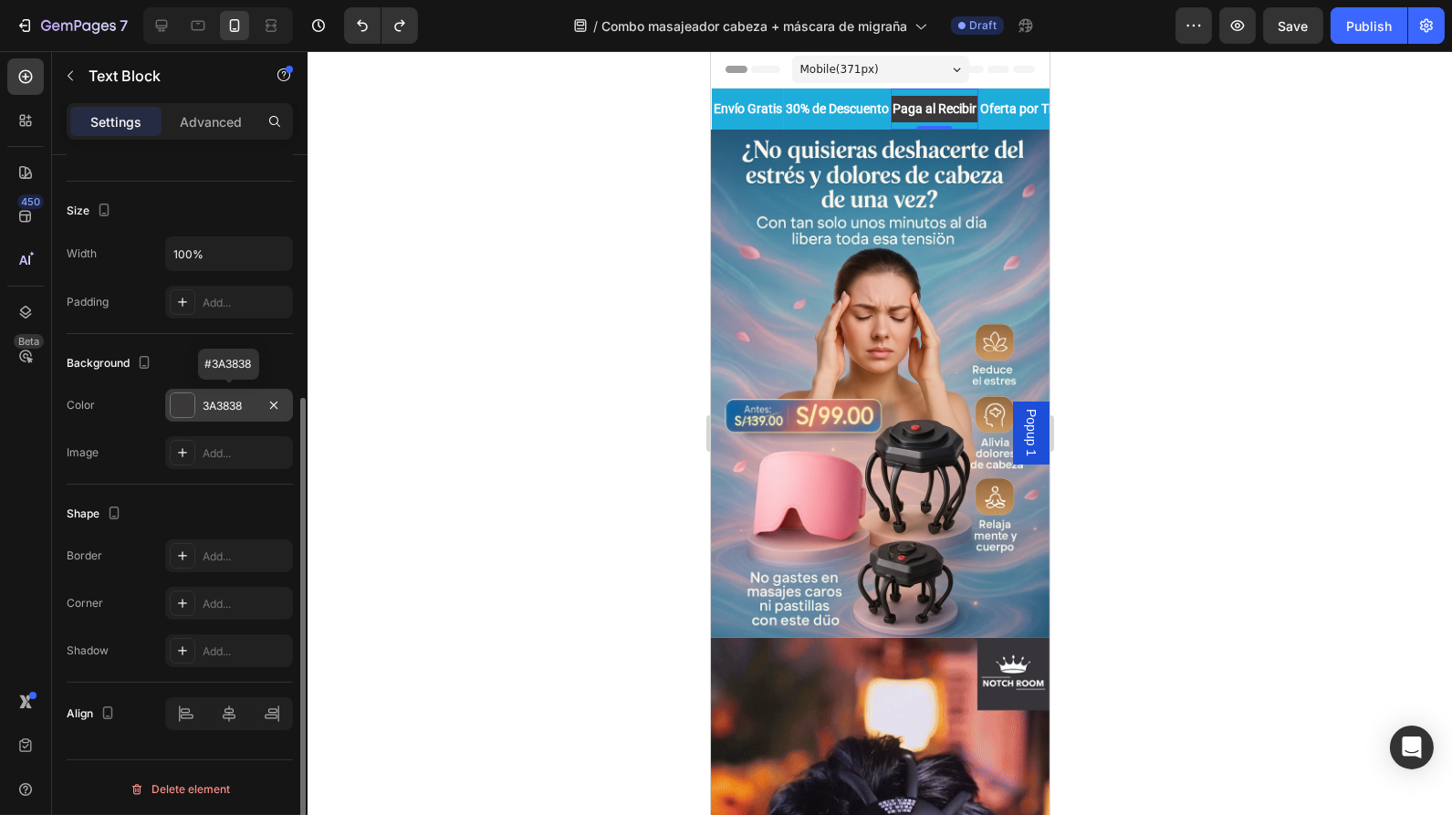
click at [190, 399] on div at bounding box center [183, 405] width 24 height 24
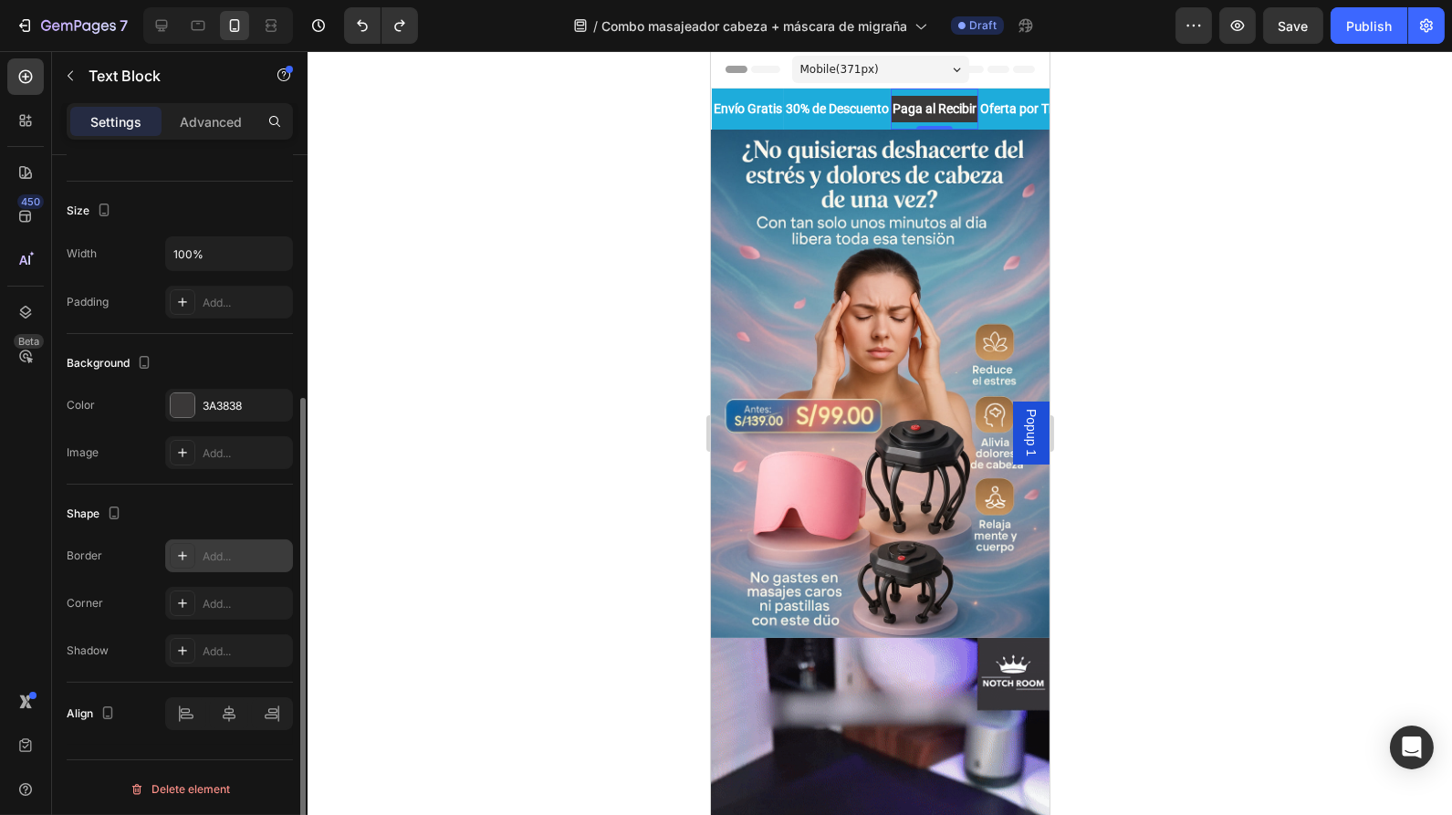
click at [214, 552] on div "Add..." at bounding box center [246, 557] width 86 height 16
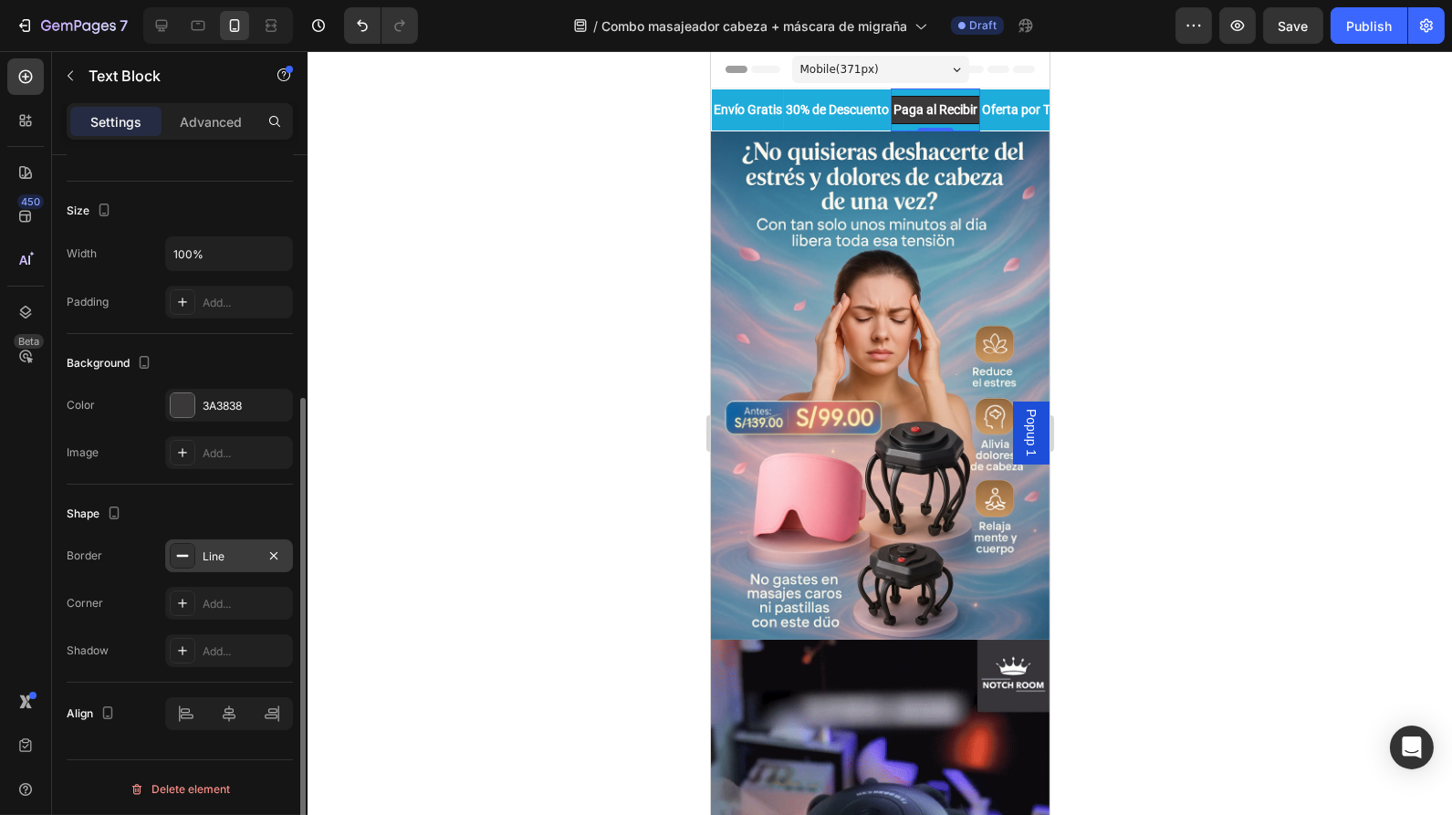
click at [214, 552] on div "Line" at bounding box center [229, 557] width 53 height 16
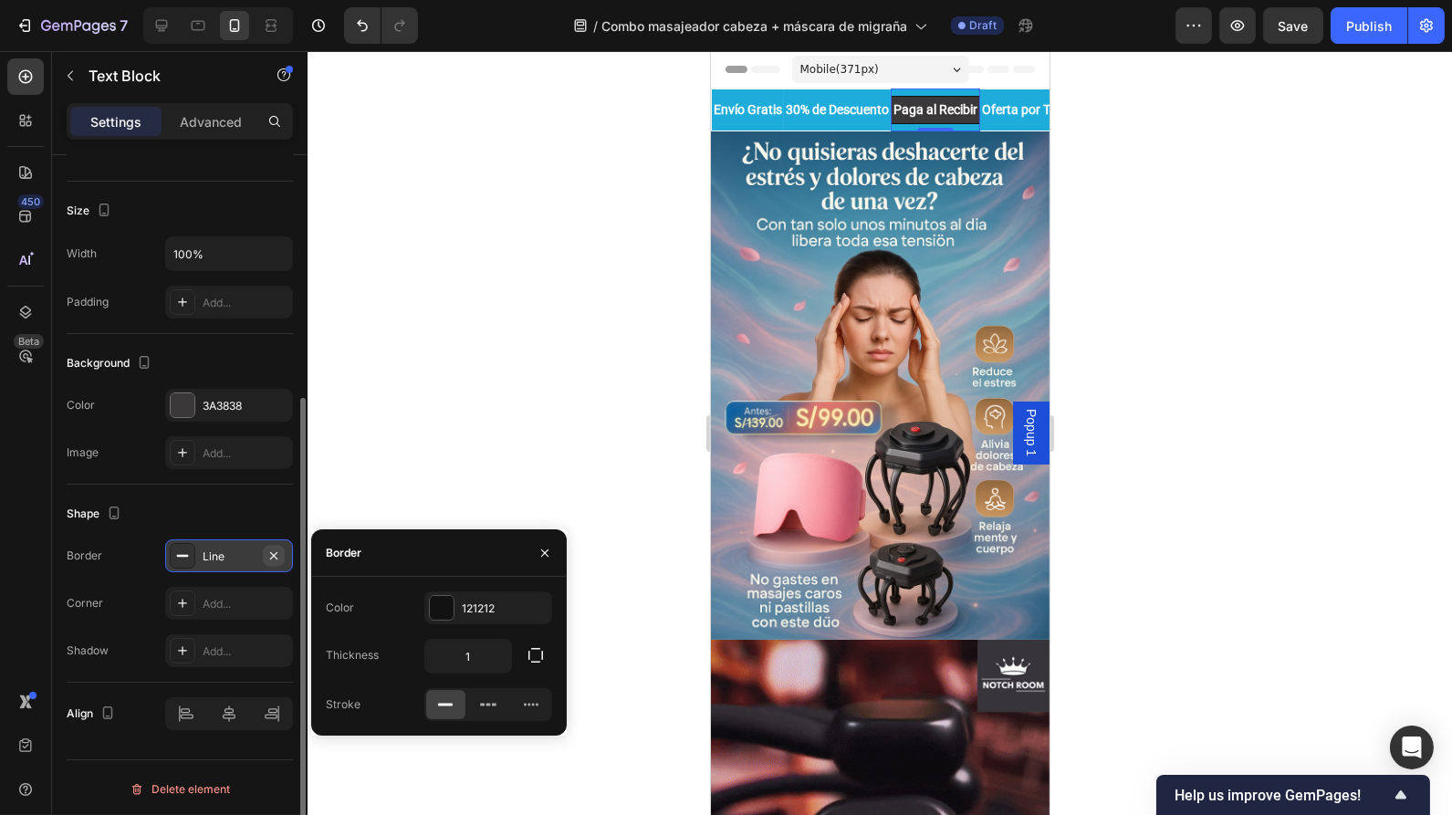
click at [275, 549] on icon "button" at bounding box center [274, 556] width 15 height 15
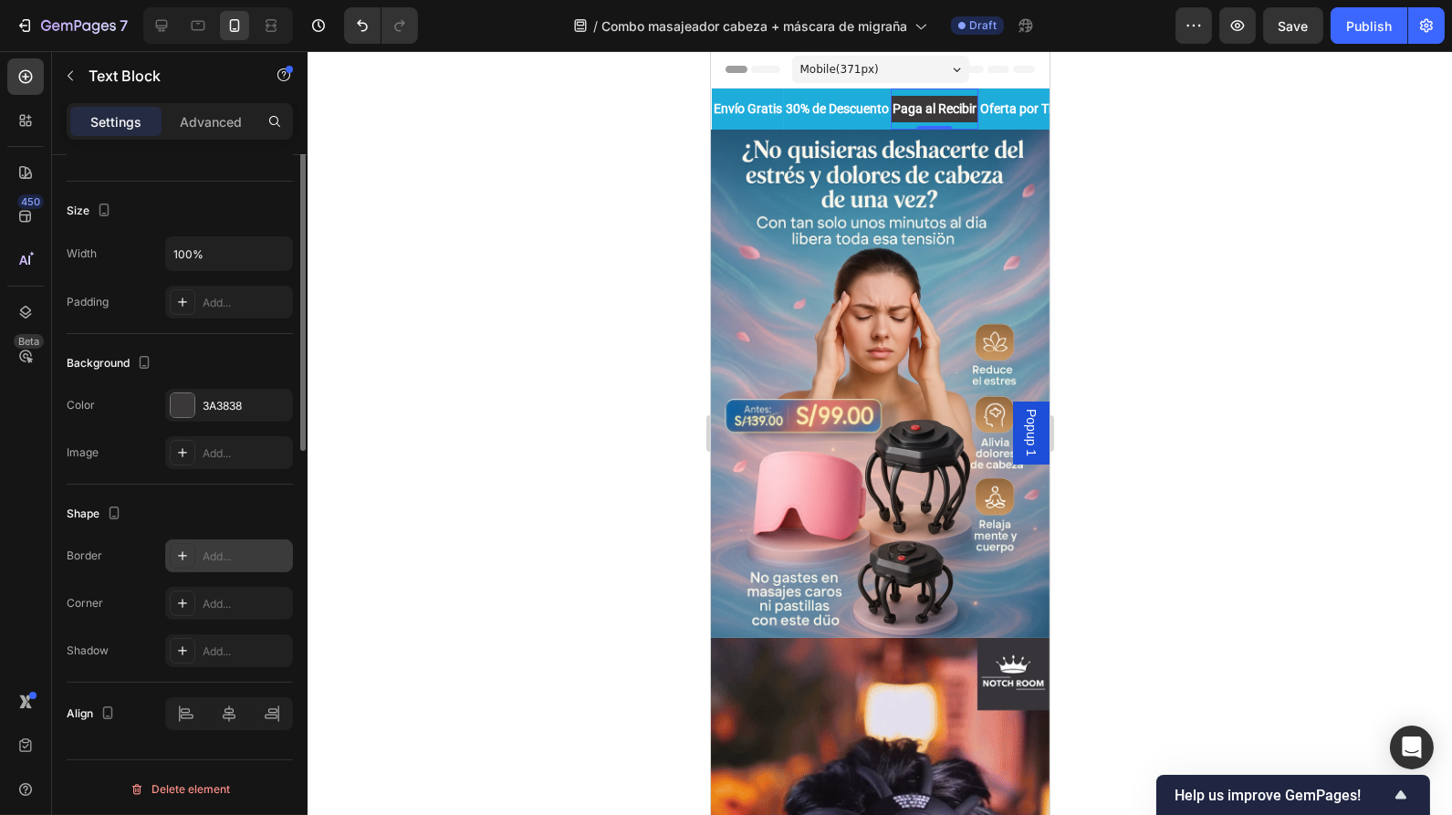
scroll to position [0, 0]
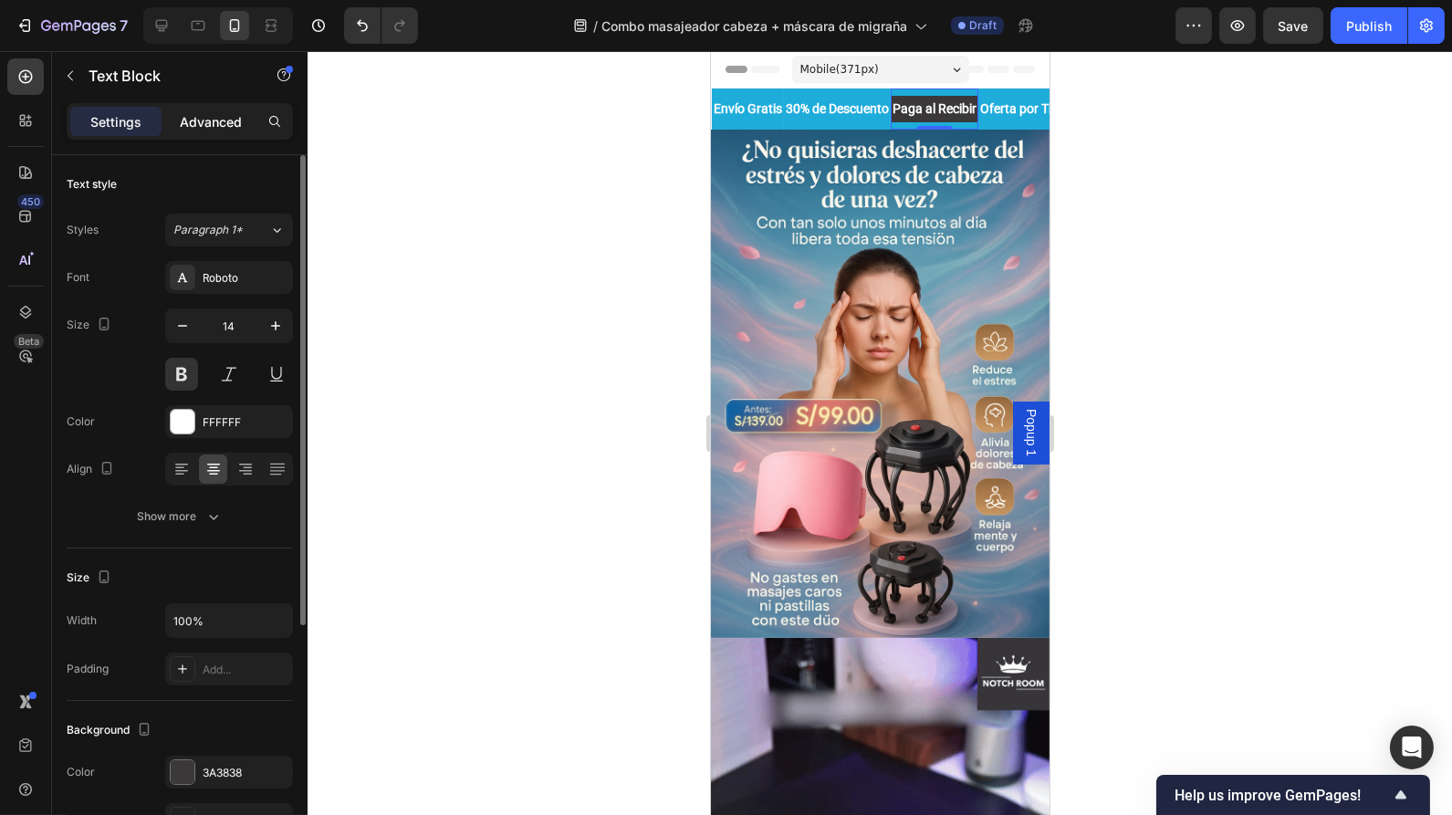
click at [223, 117] on p "Advanced" at bounding box center [211, 121] width 62 height 19
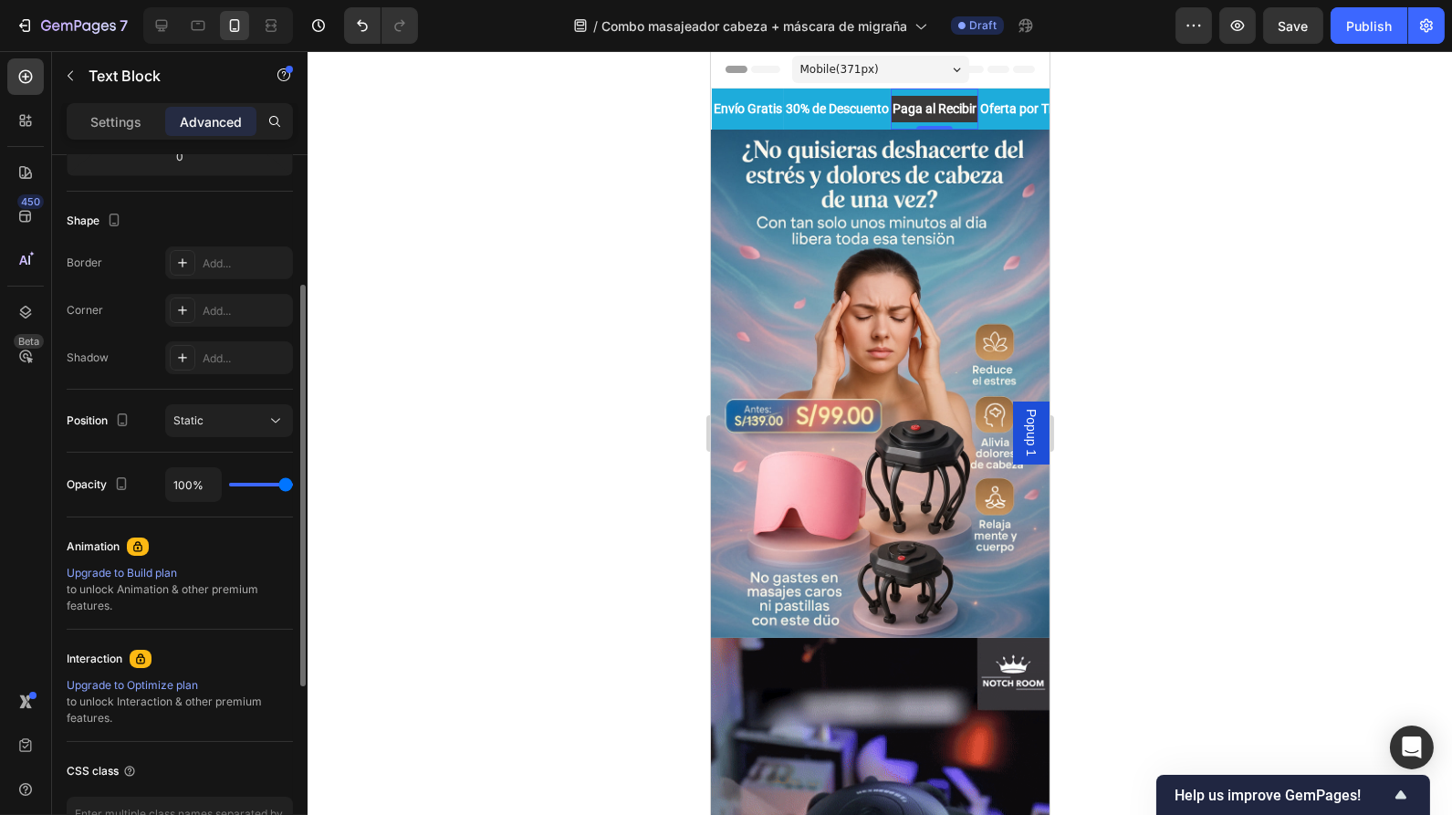
scroll to position [357, 0]
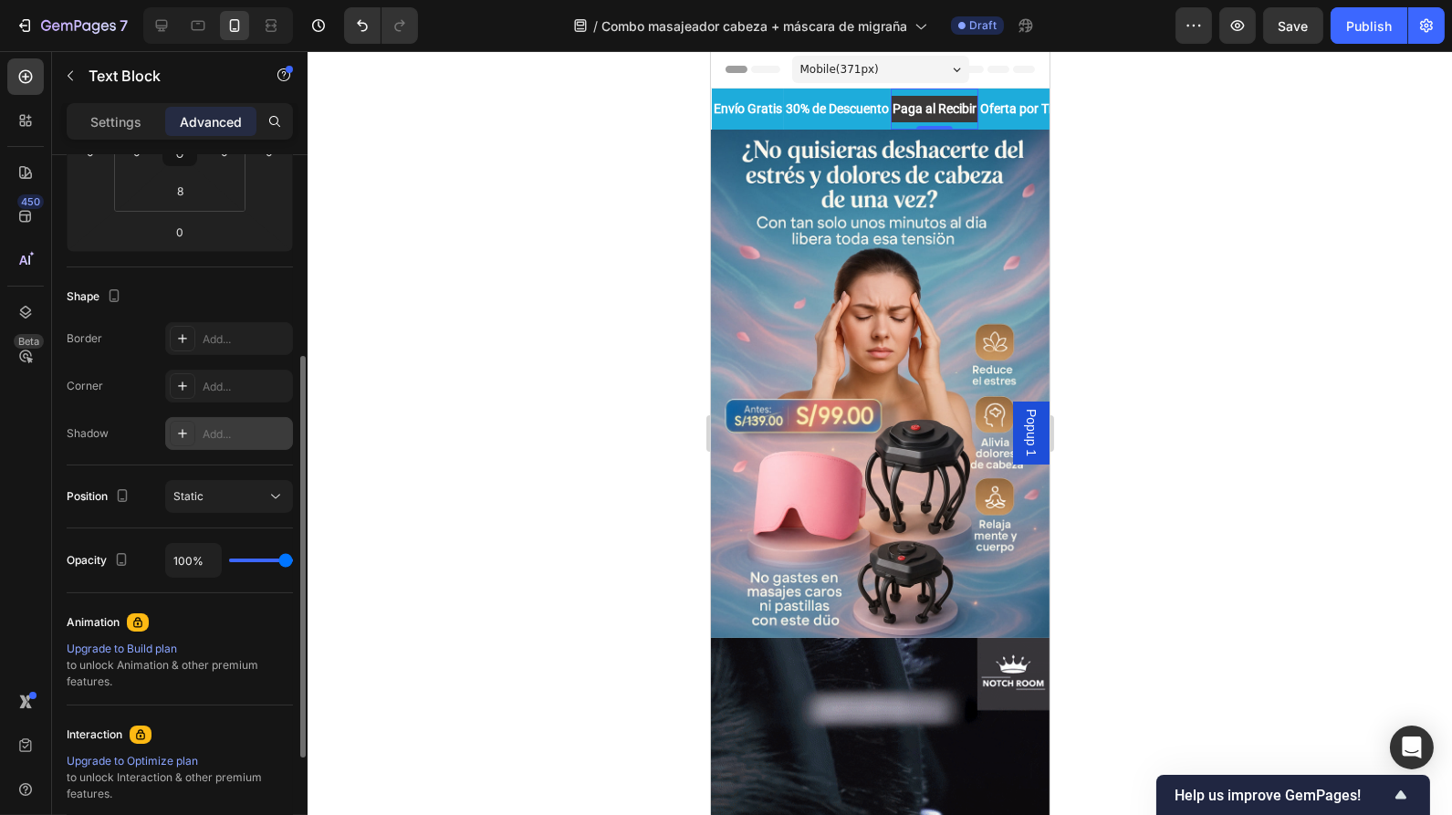
click at [216, 426] on div "Add..." at bounding box center [246, 434] width 86 height 16
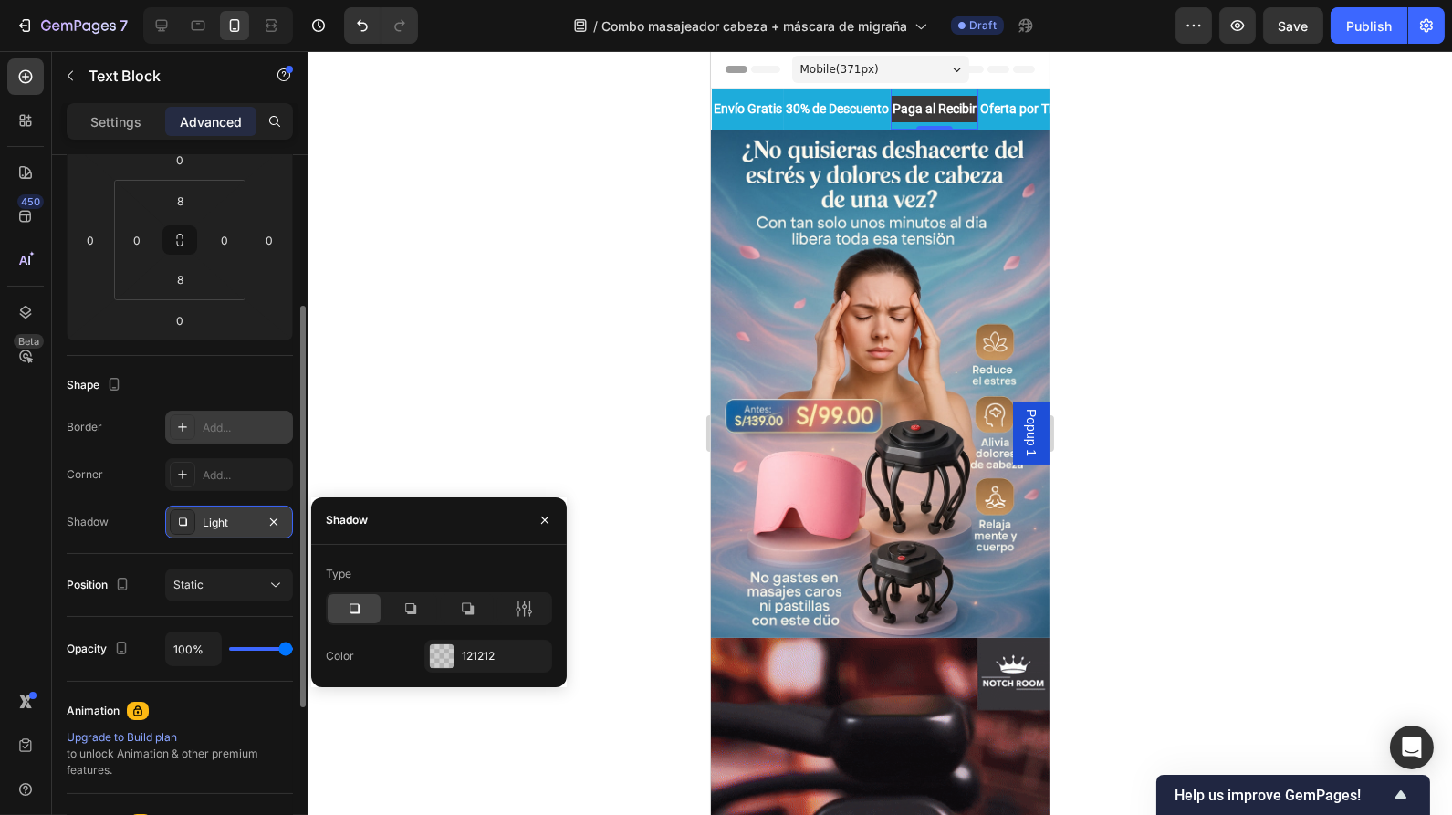
scroll to position [268, 0]
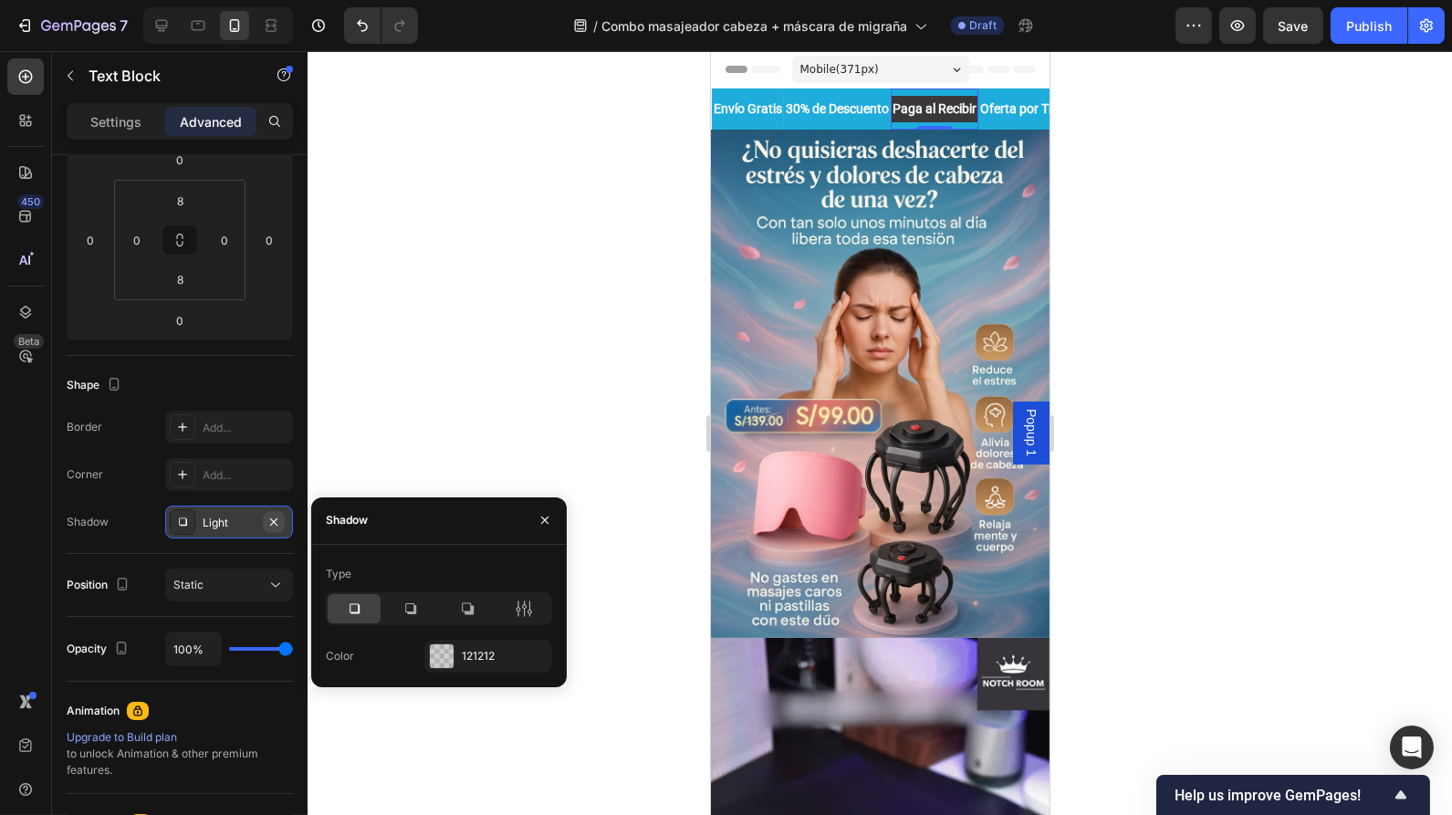
click at [275, 527] on icon "button" at bounding box center [274, 522] width 15 height 15
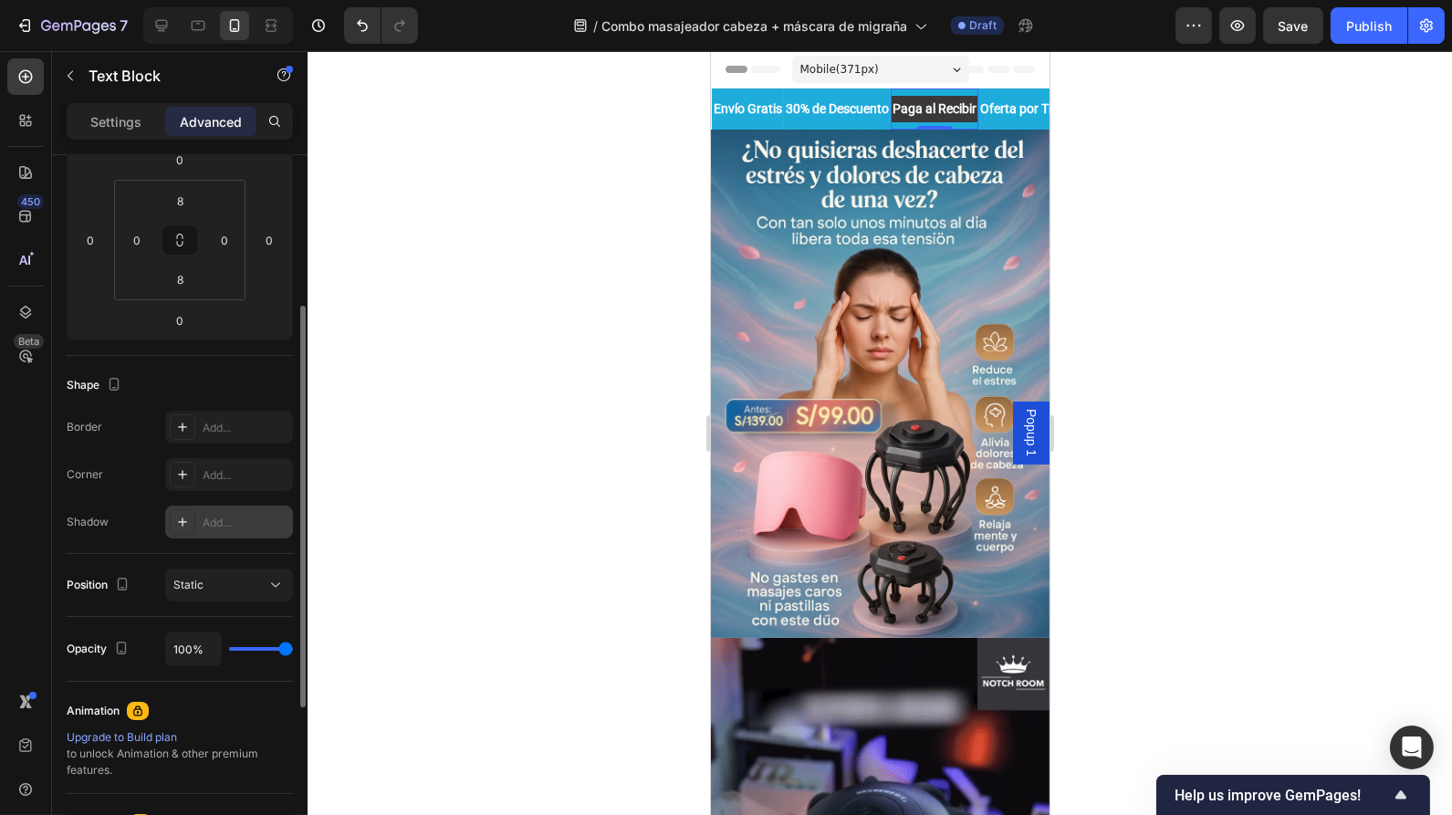
scroll to position [0, 0]
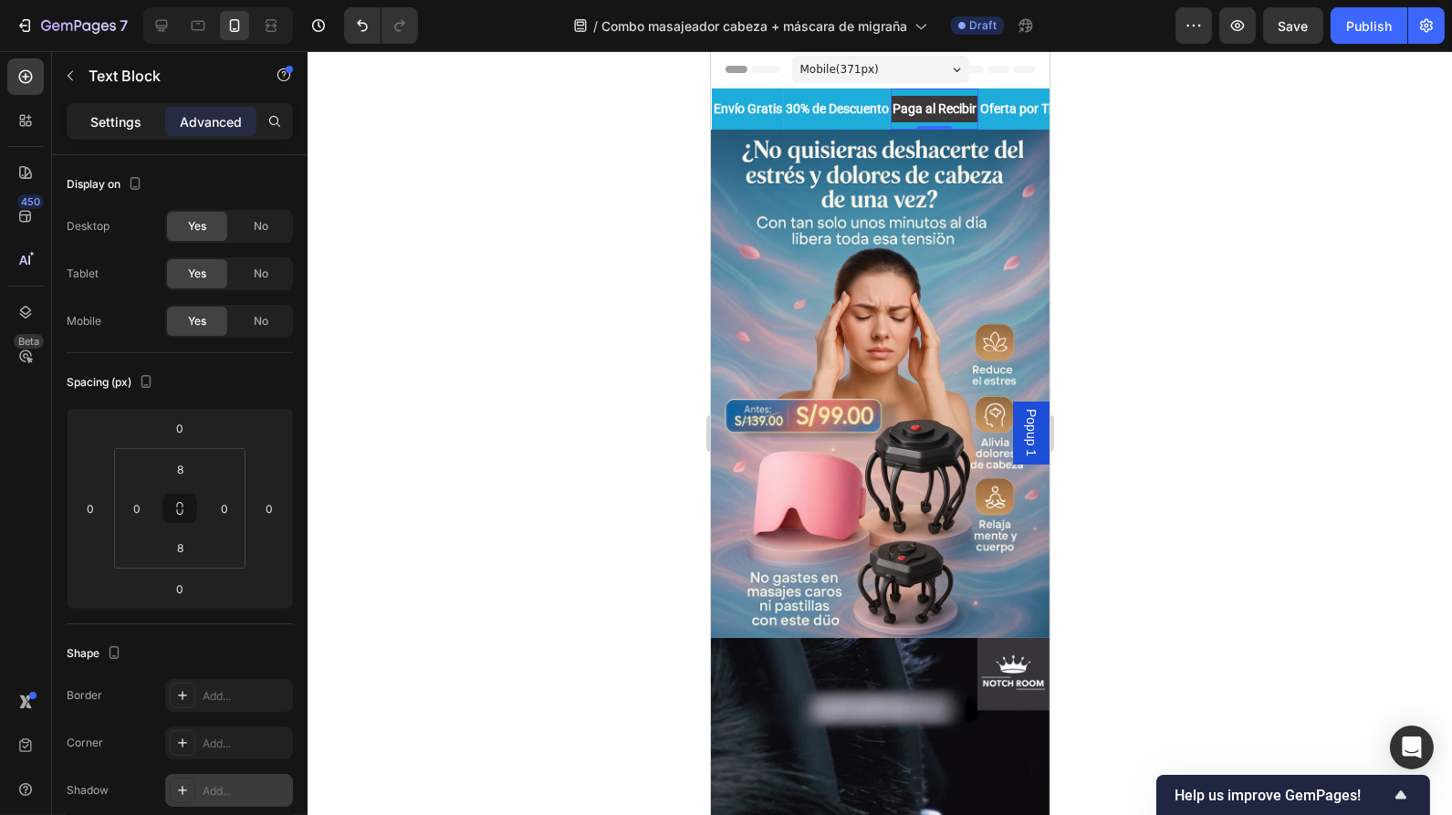
click at [140, 129] on p "Settings" at bounding box center [115, 121] width 51 height 19
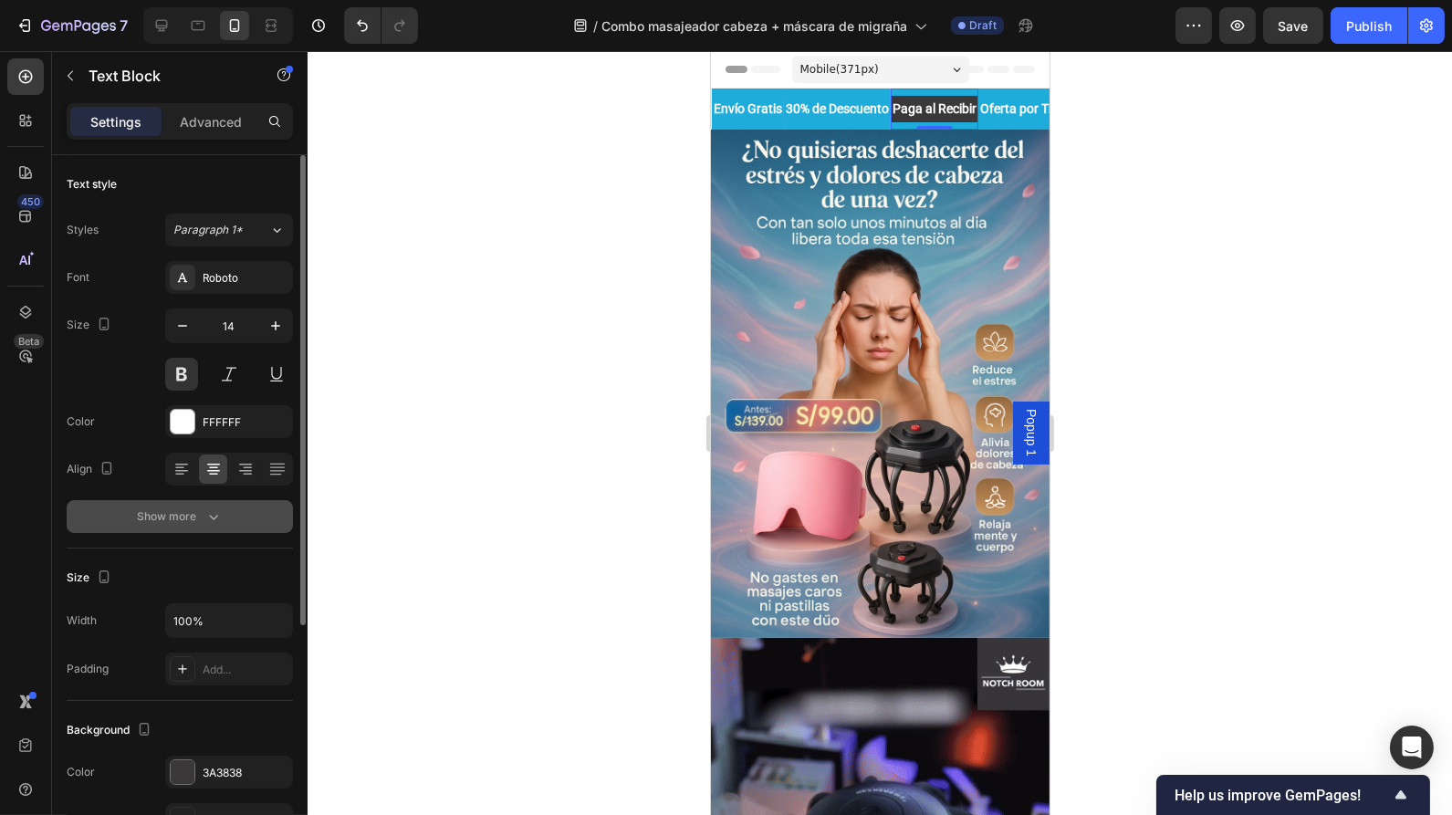
click at [218, 518] on icon "button" at bounding box center [213, 517] width 18 height 18
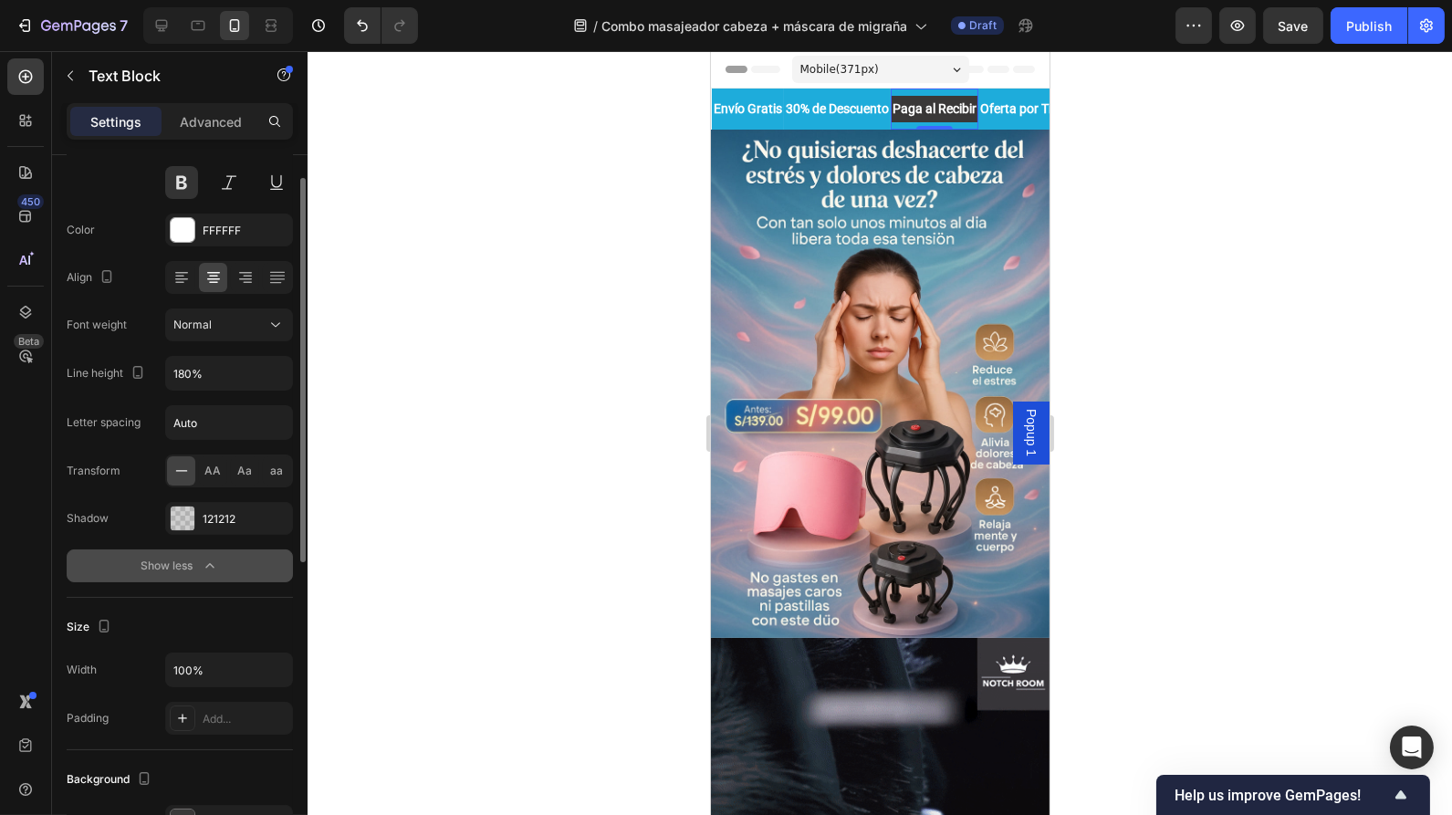
scroll to position [201, 0]
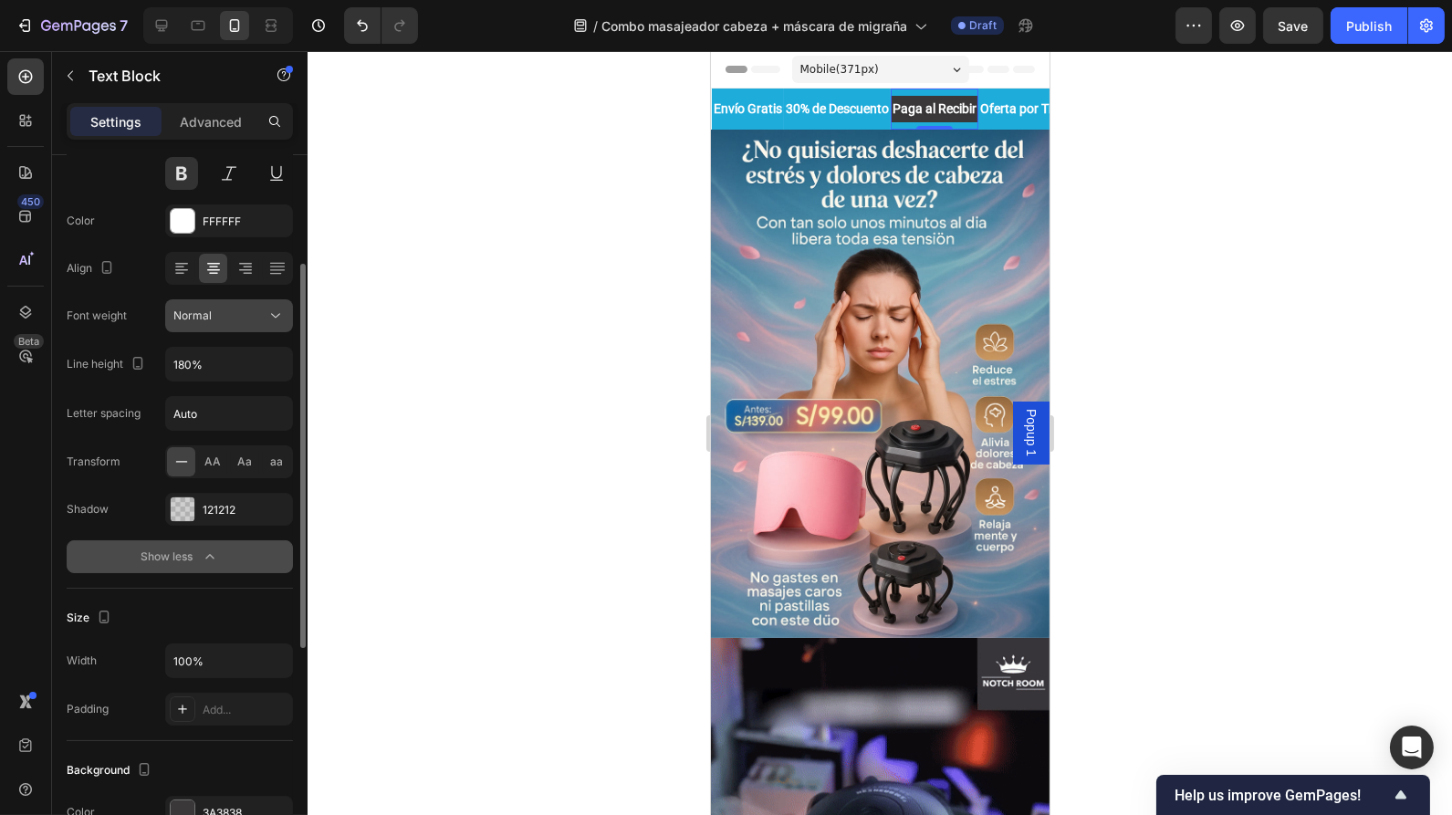
click at [242, 320] on div "Normal" at bounding box center [219, 316] width 93 height 16
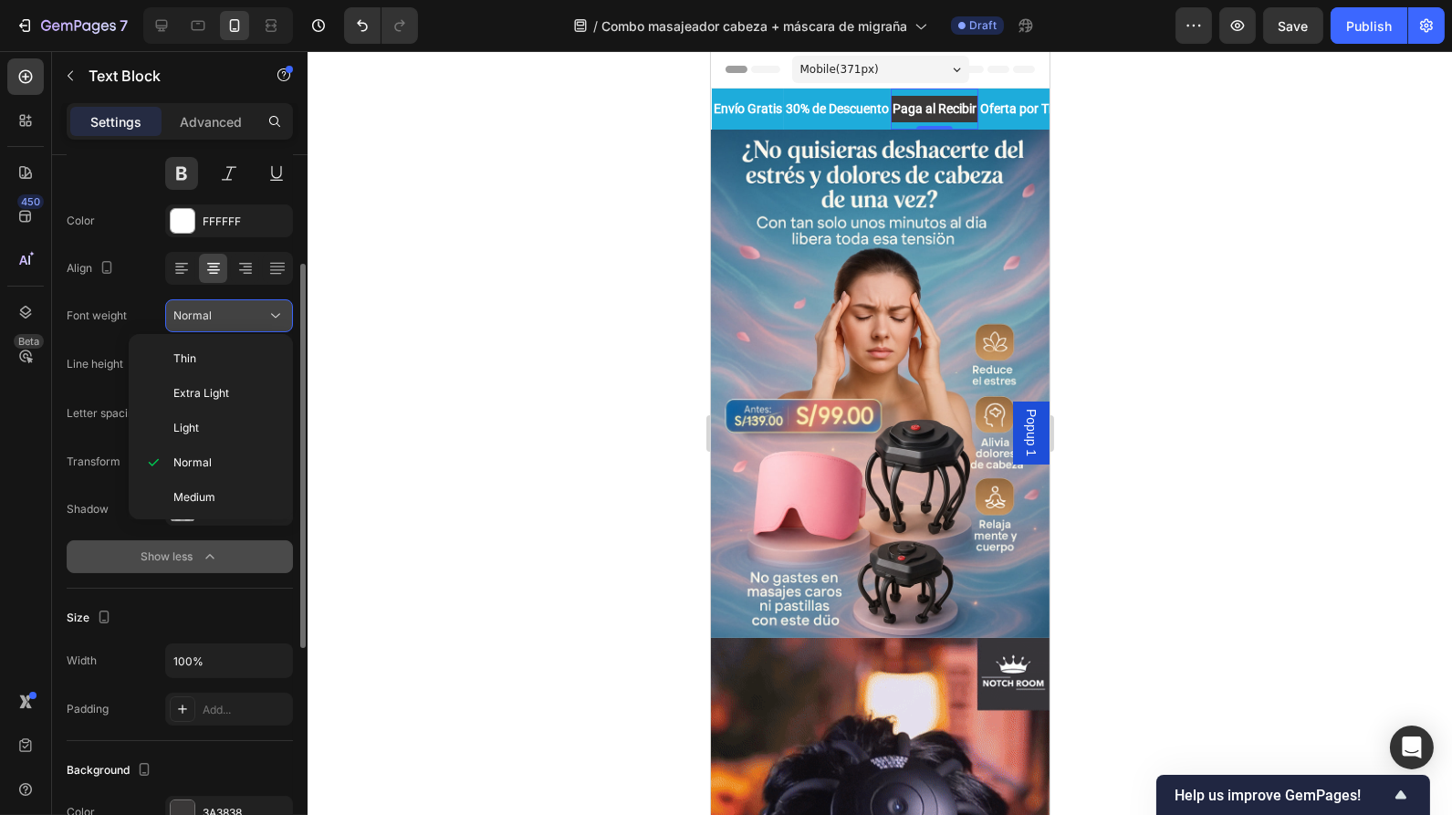
click at [242, 320] on div "Normal" at bounding box center [219, 316] width 93 height 16
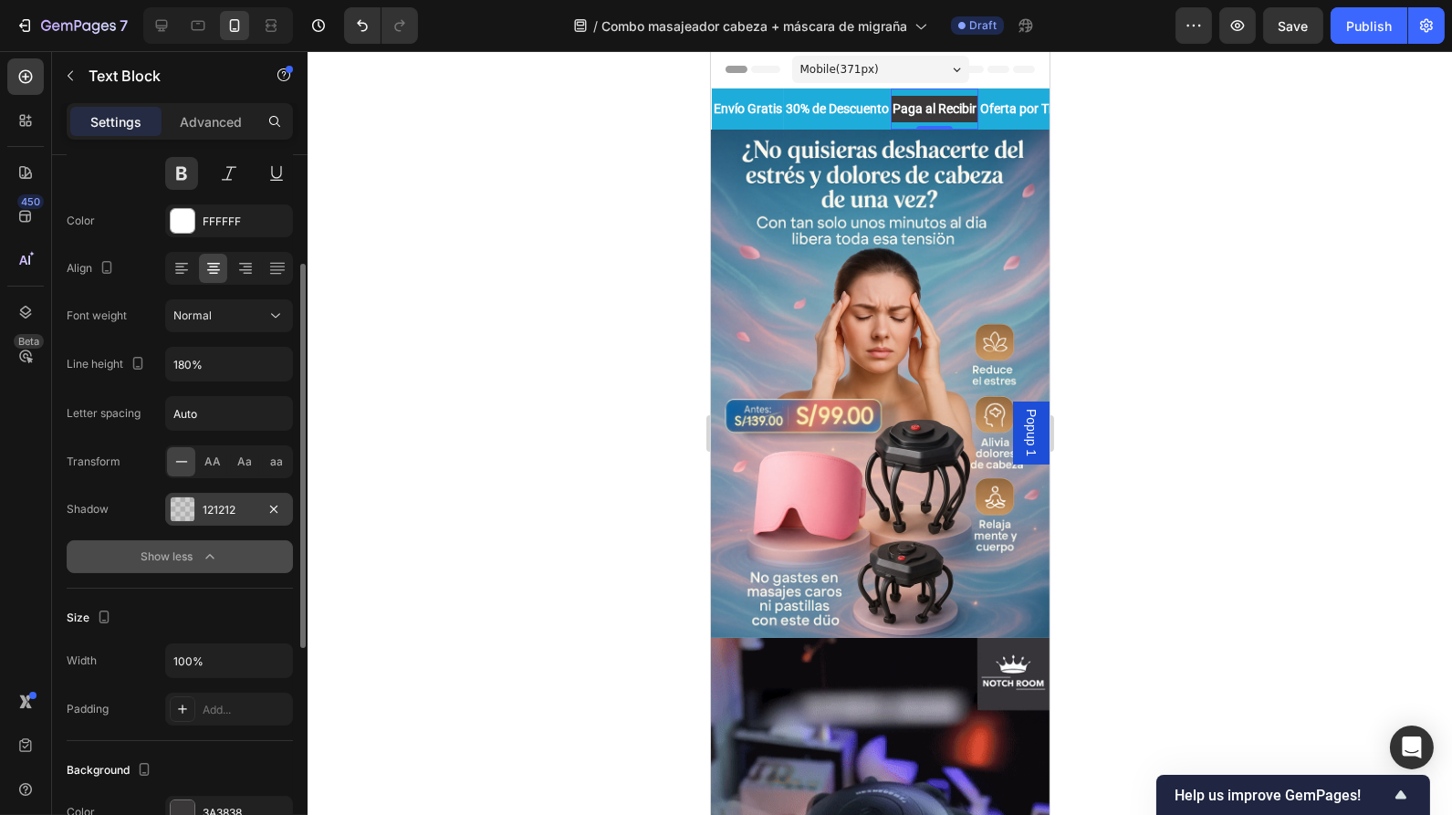
click at [183, 519] on div "121212" at bounding box center [229, 509] width 128 height 33
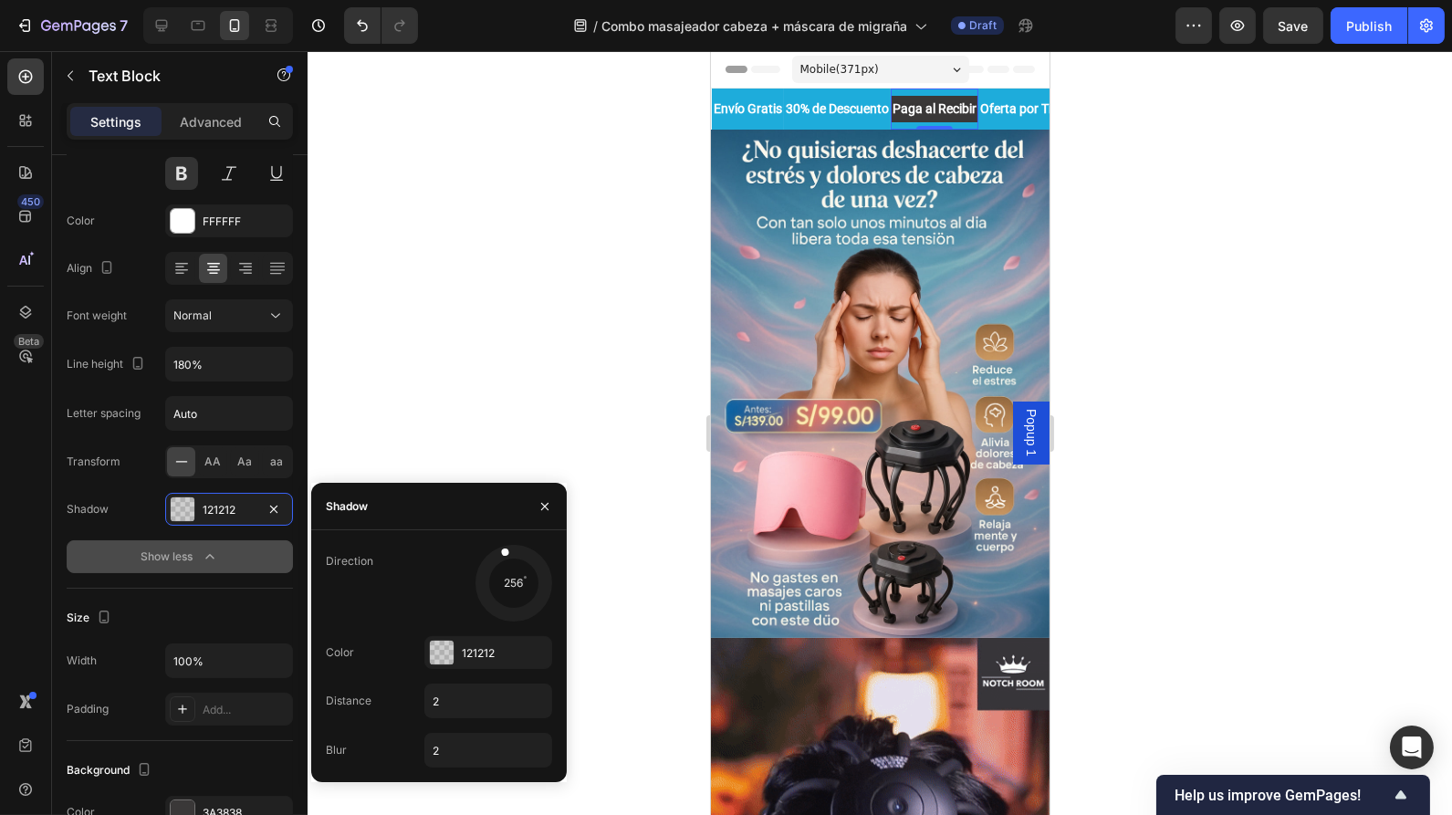
drag, startPoint x: 490, startPoint y: 609, endPoint x: 468, endPoint y: 581, distance: 35.1
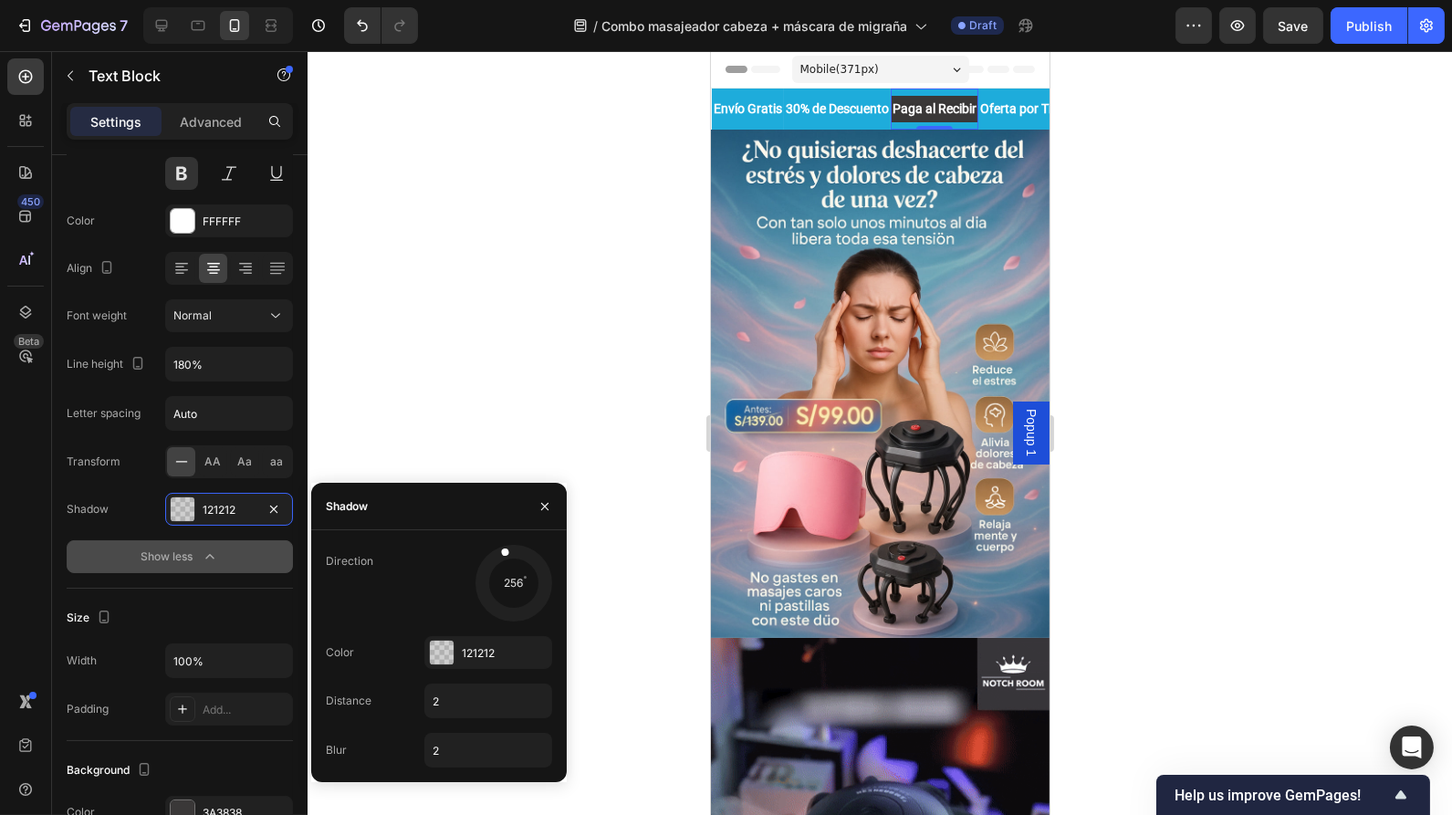
click at [490, 528] on div "Shadow Direction 256 Color 121212 Distance 2 Blur 2" at bounding box center [439, 632] width 256 height 299
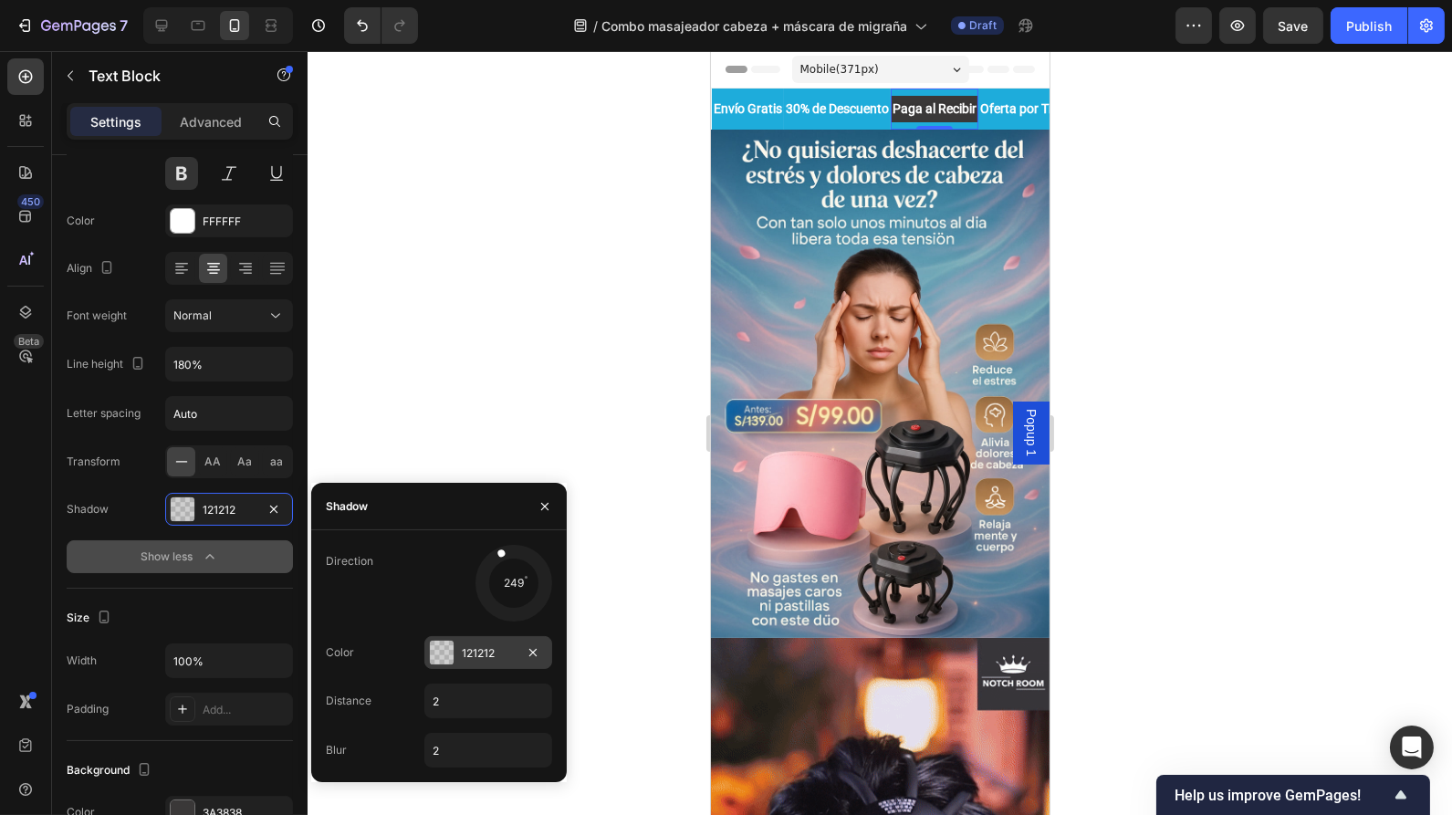
click at [440, 656] on div at bounding box center [442, 653] width 24 height 24
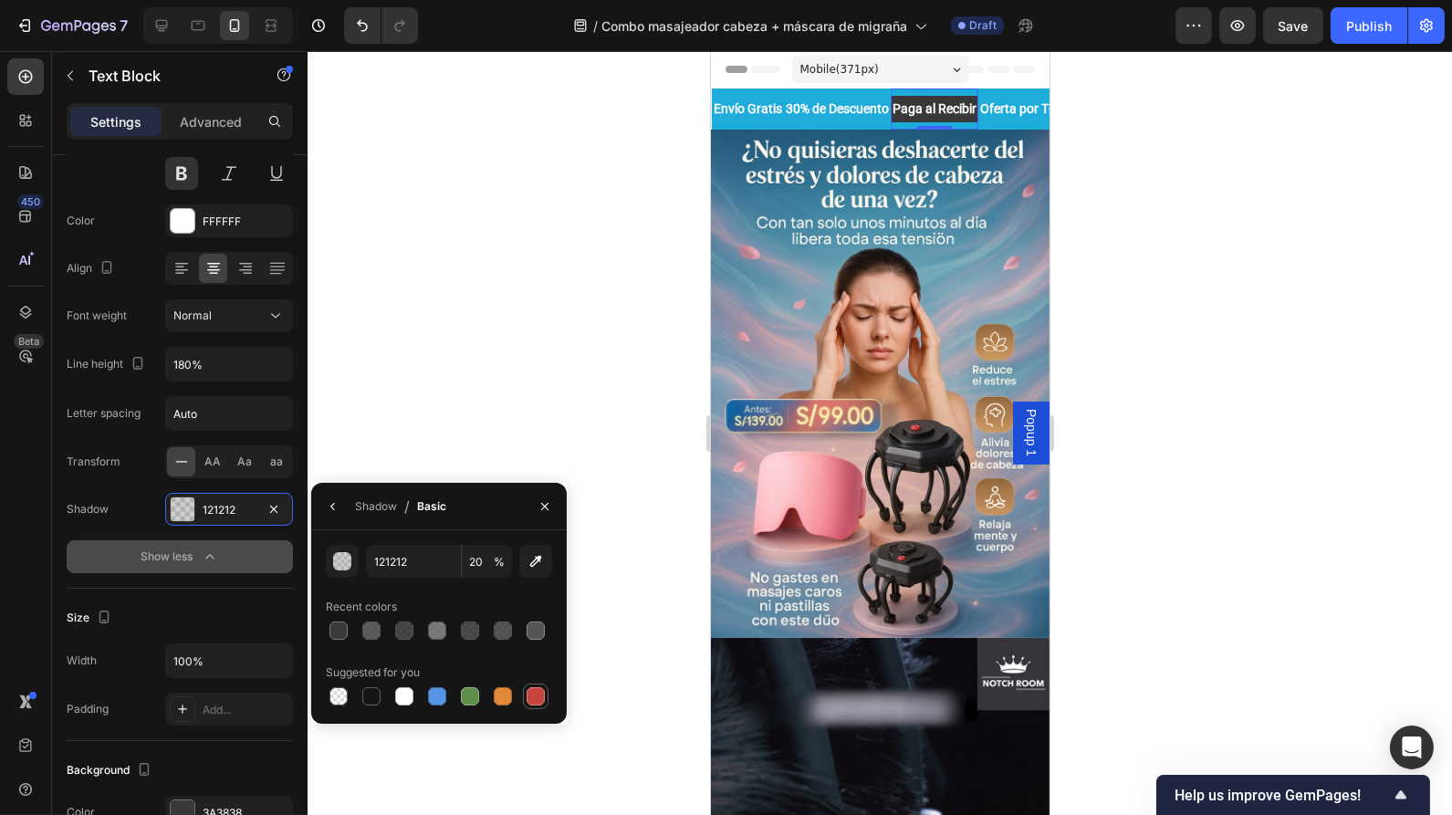
click at [538, 694] on div at bounding box center [536, 696] width 18 height 18
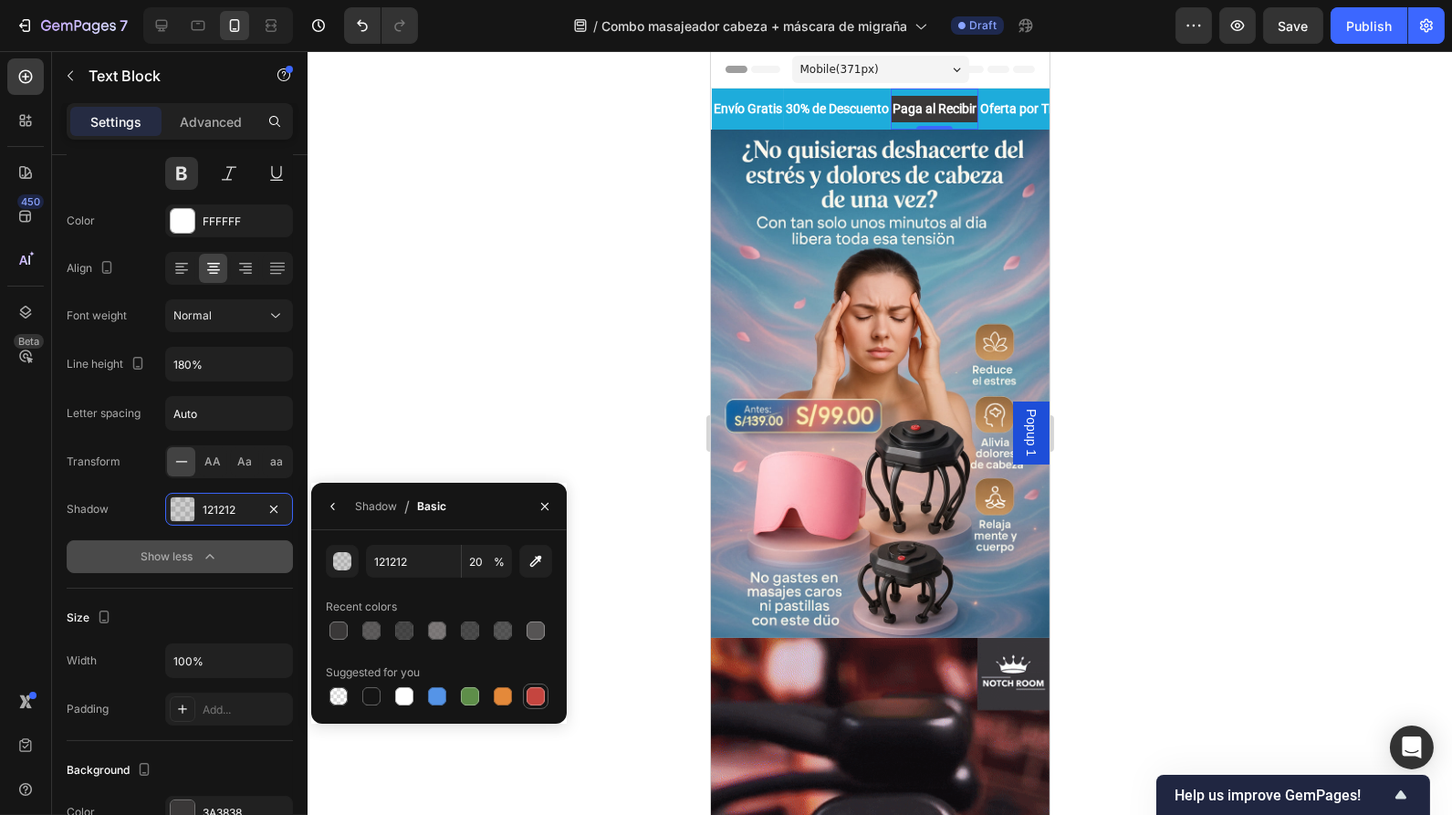
type input "C5453F"
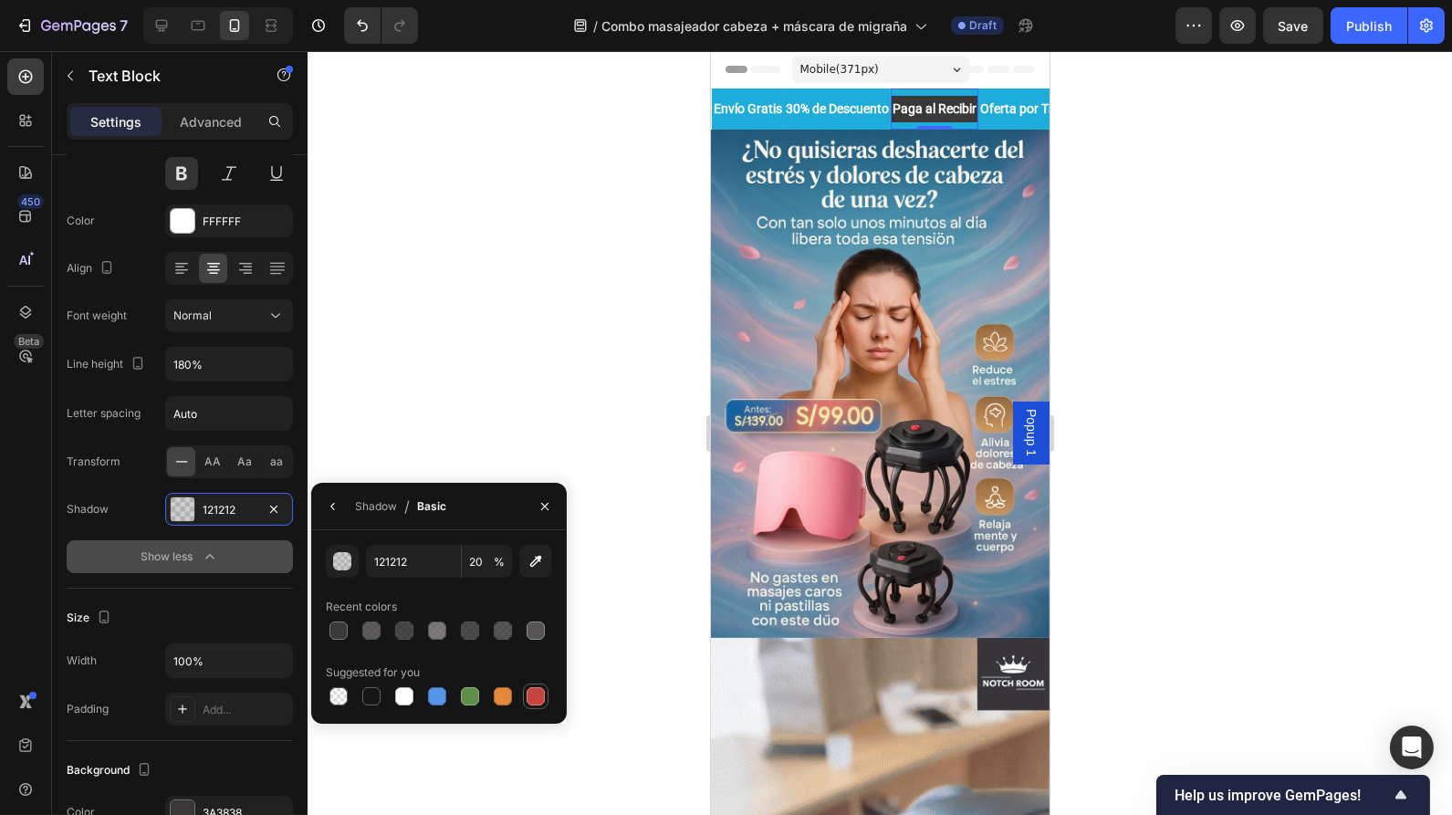
type input "100"
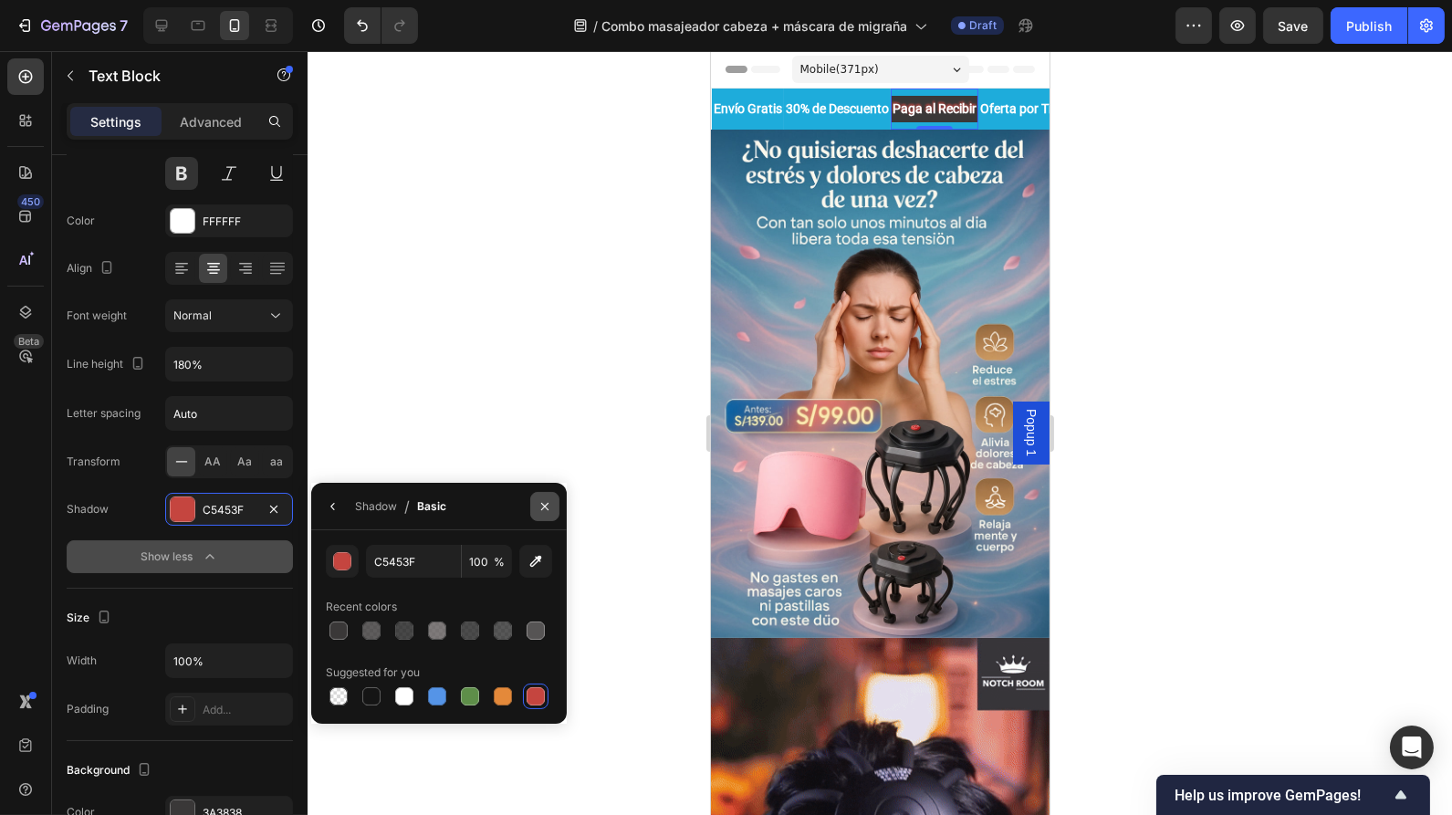
click at [546, 503] on icon "button" at bounding box center [545, 506] width 15 height 15
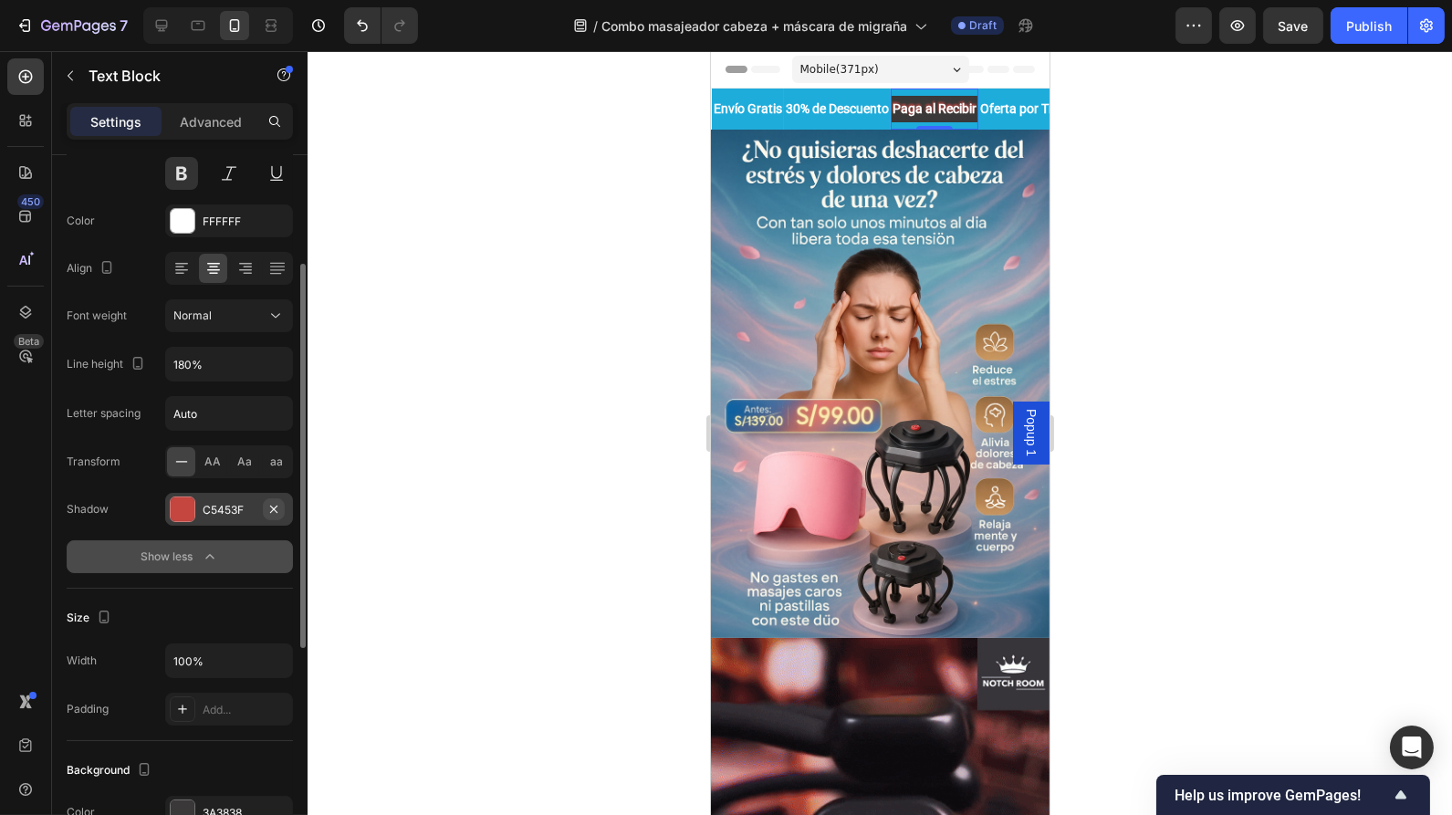
click at [270, 508] on icon "button" at bounding box center [273, 508] width 7 height 7
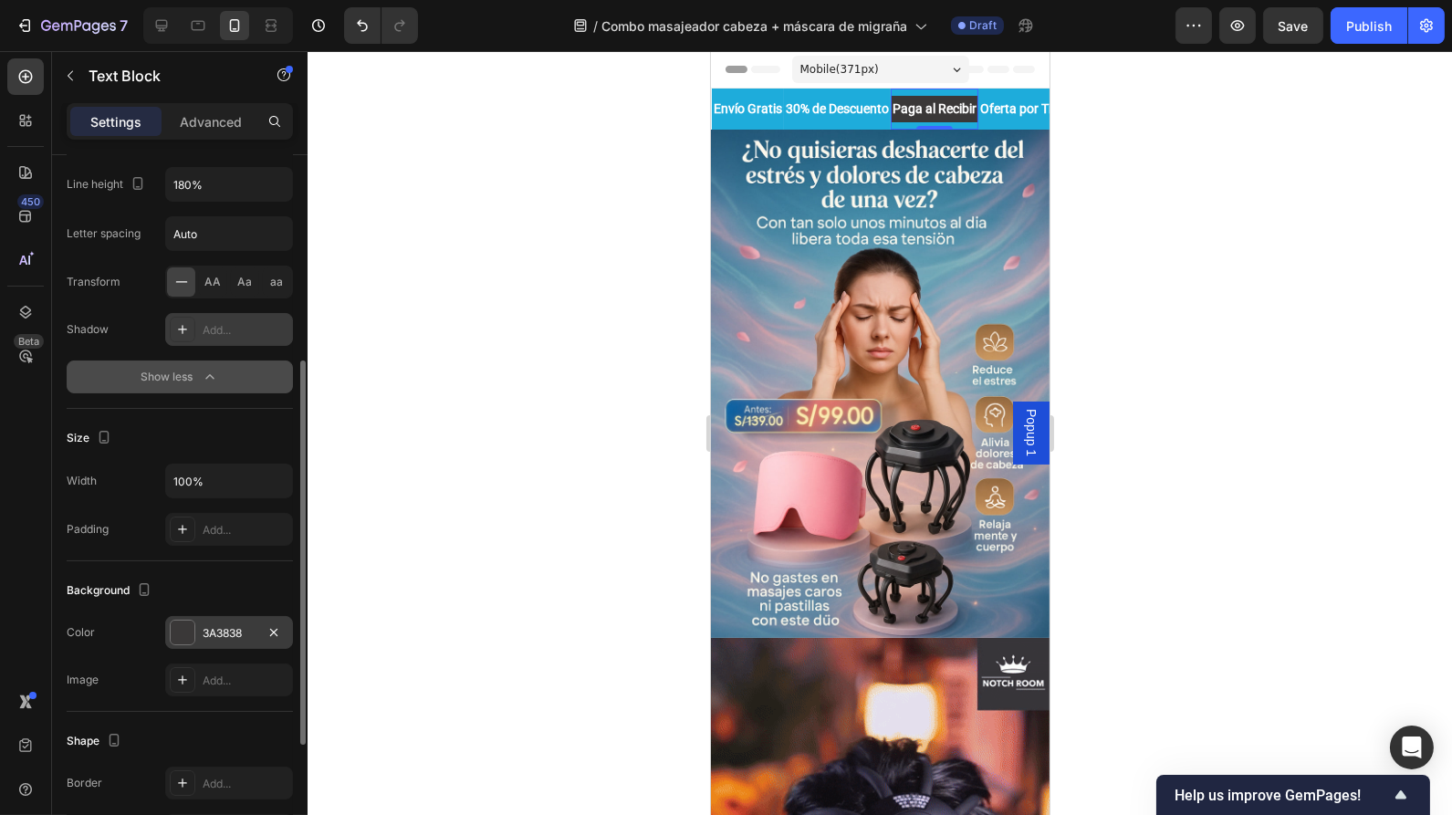
scroll to position [380, 0]
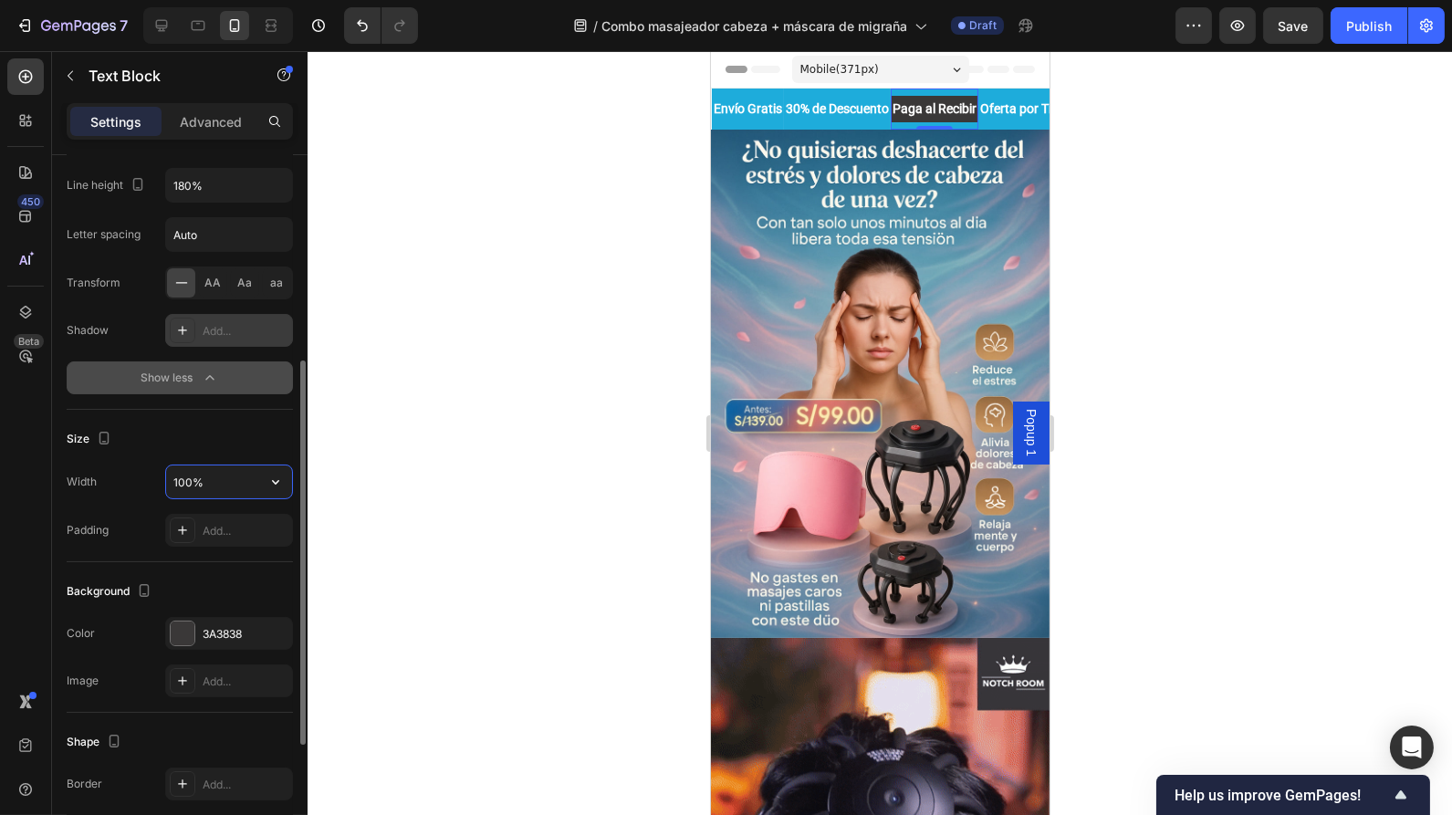
click at [218, 476] on input "100%" at bounding box center [229, 482] width 126 height 33
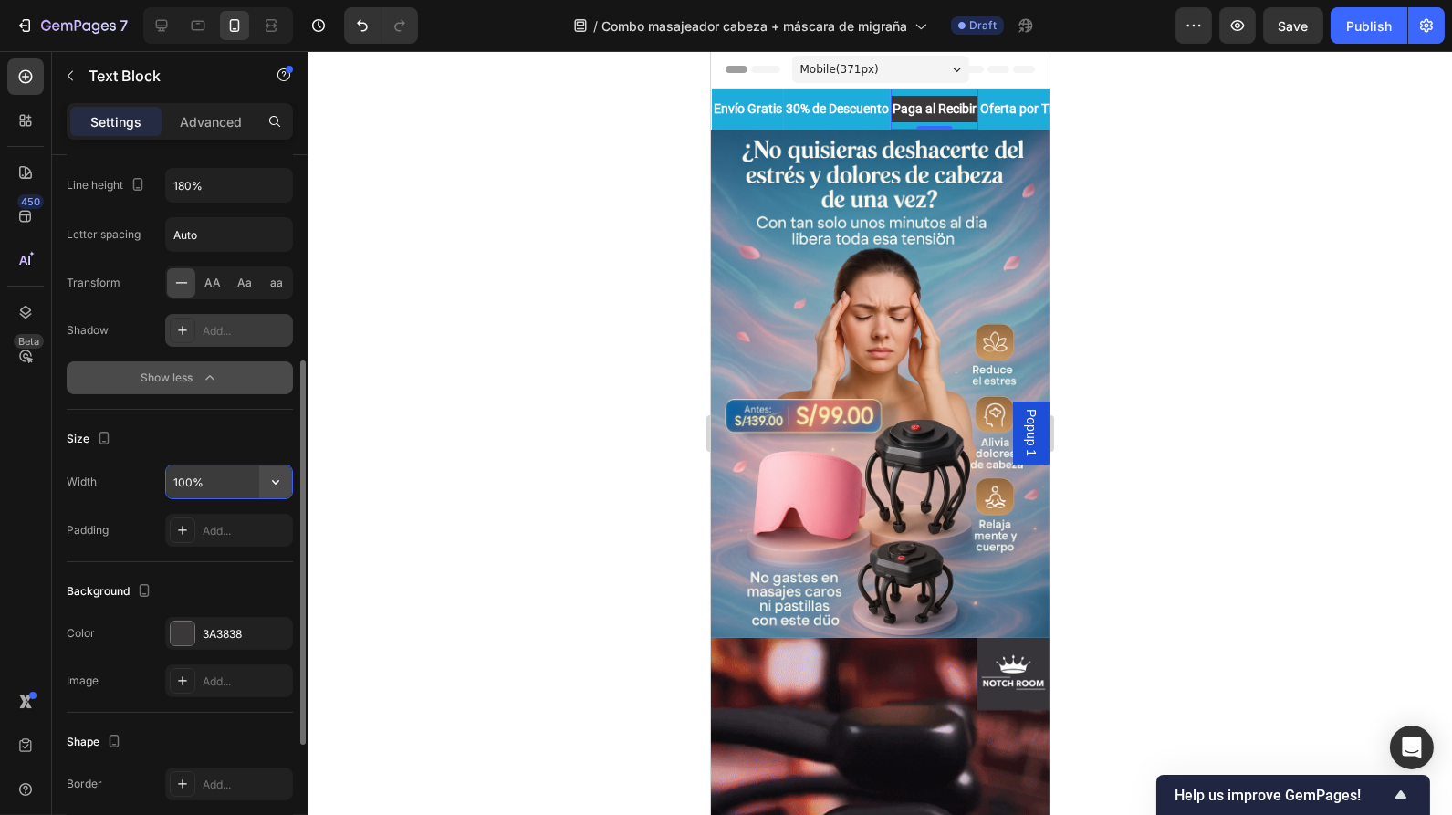
click at [284, 479] on icon "button" at bounding box center [276, 482] width 18 height 18
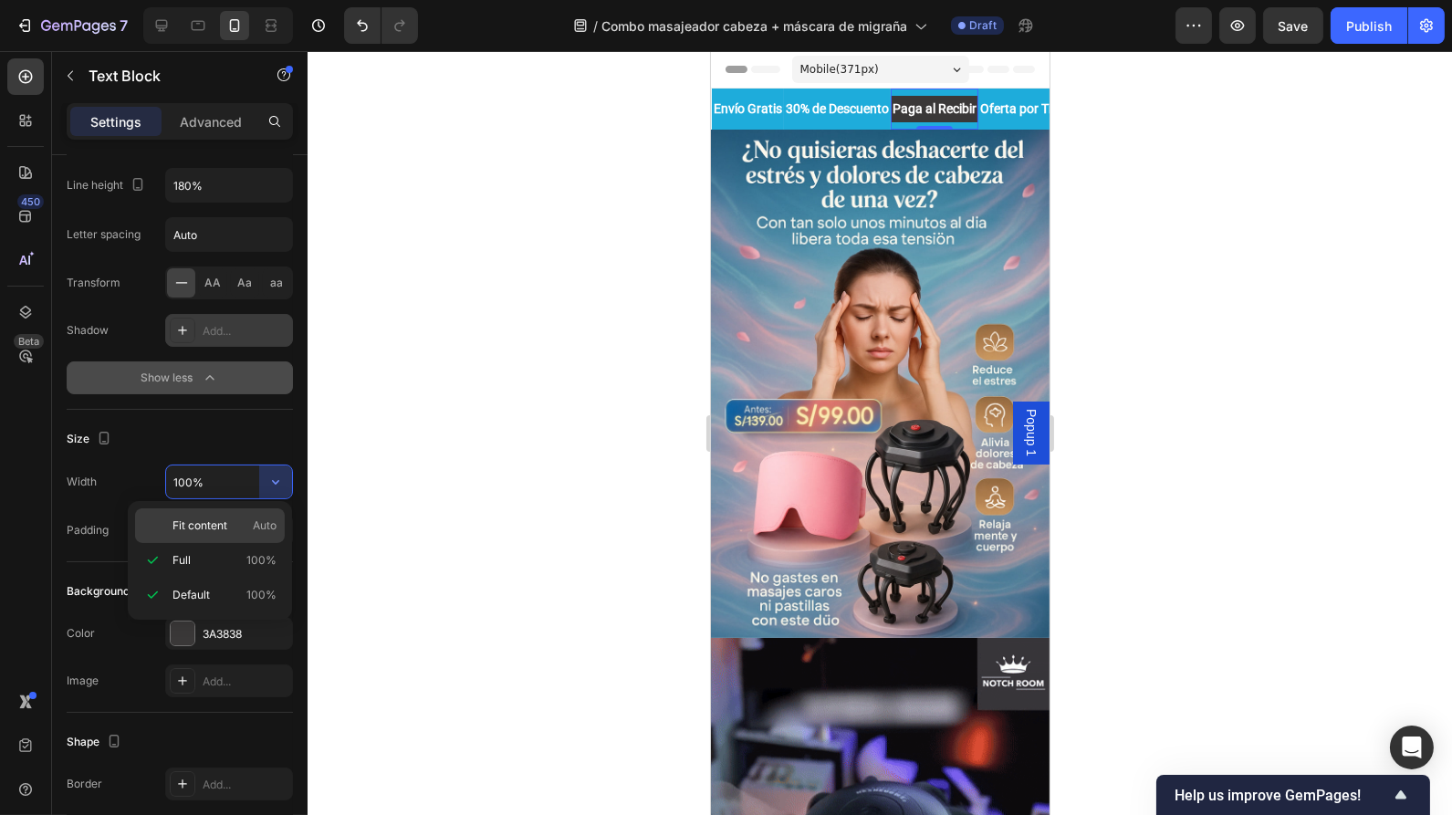
click at [200, 527] on span "Fit content" at bounding box center [200, 526] width 55 height 16
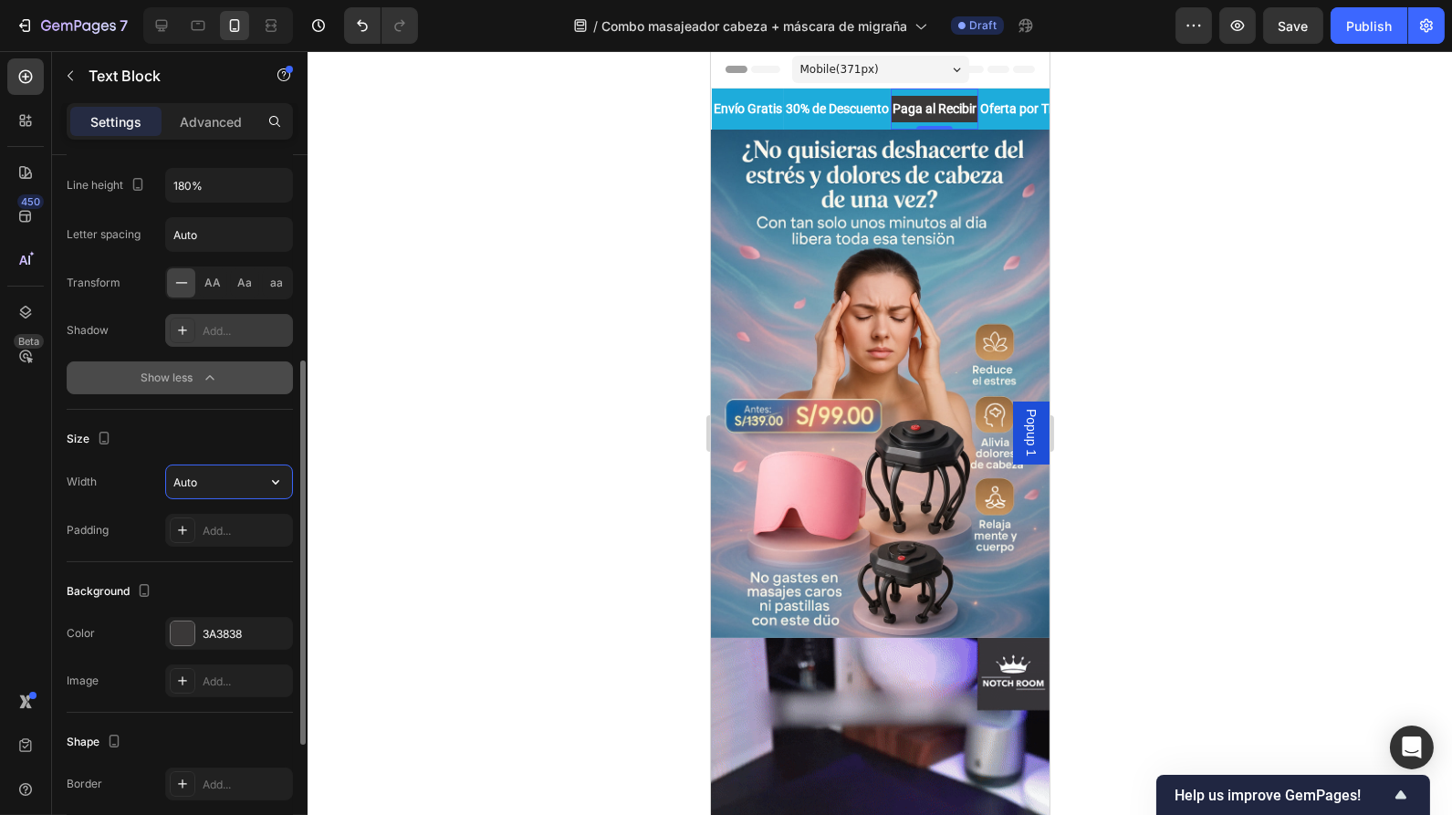
click at [244, 486] on input "Auto" at bounding box center [229, 482] width 126 height 33
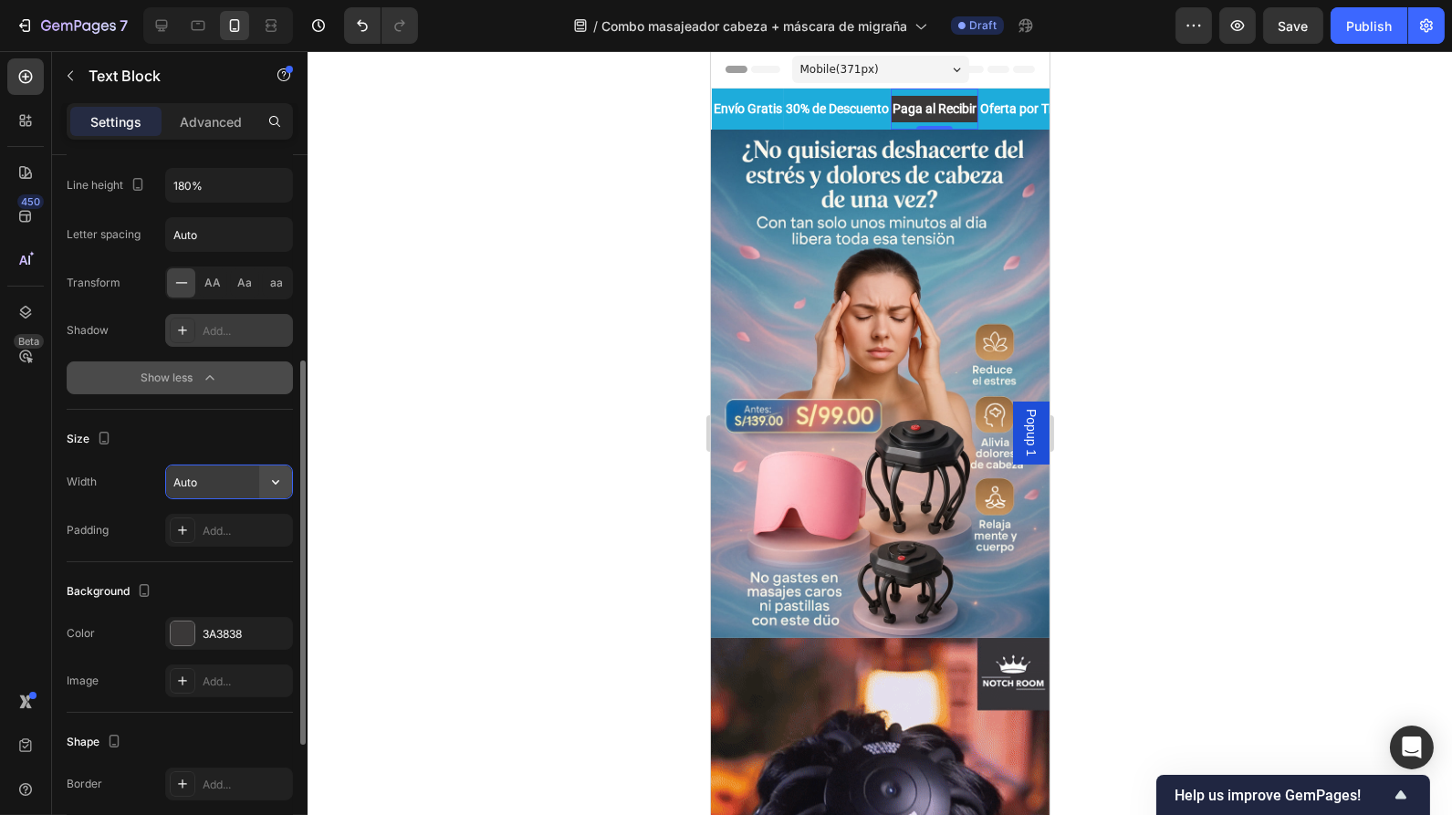
click at [267, 485] on icon "button" at bounding box center [276, 482] width 18 height 18
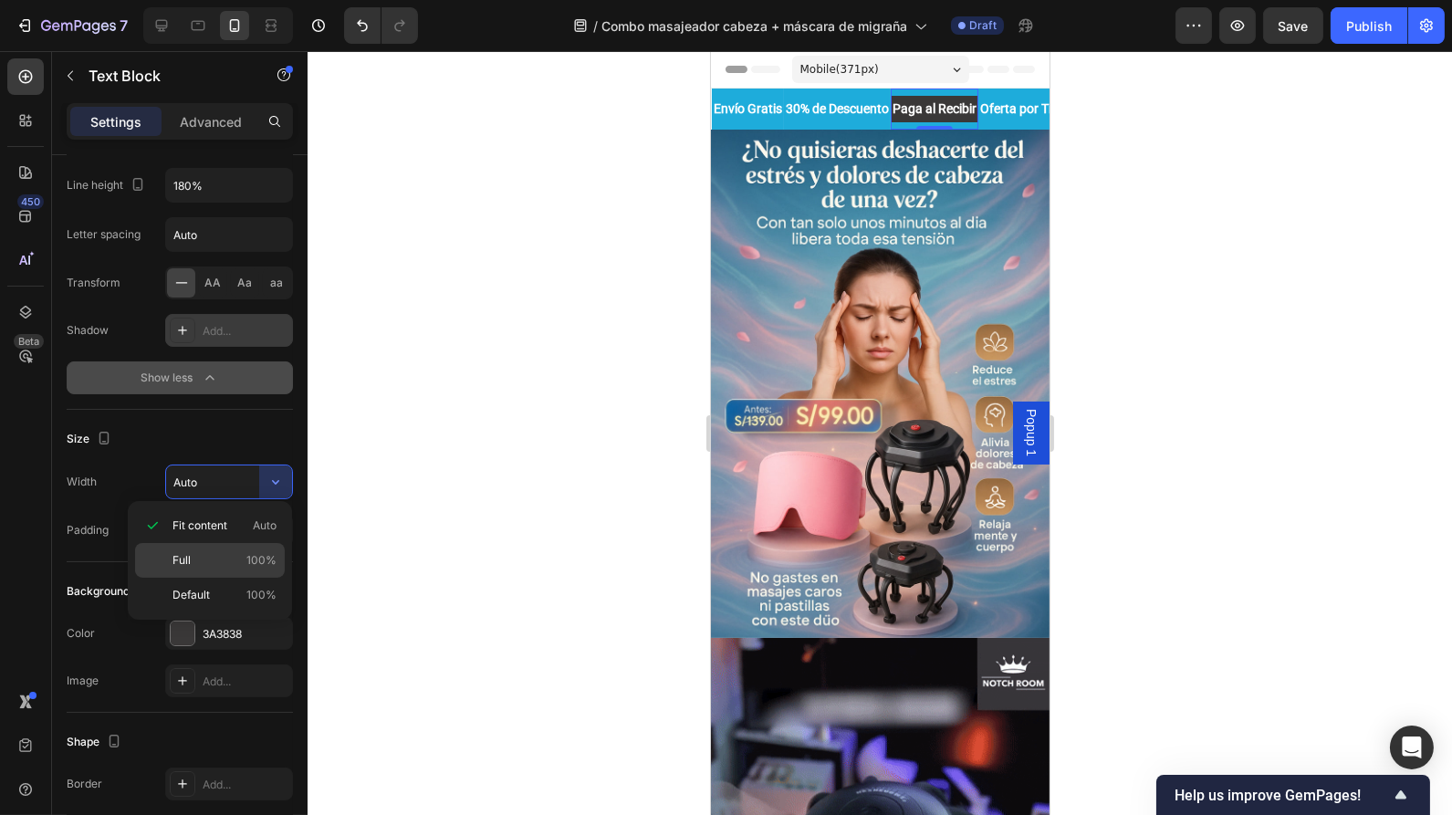
click at [193, 555] on p "Full 100%" at bounding box center [225, 560] width 104 height 16
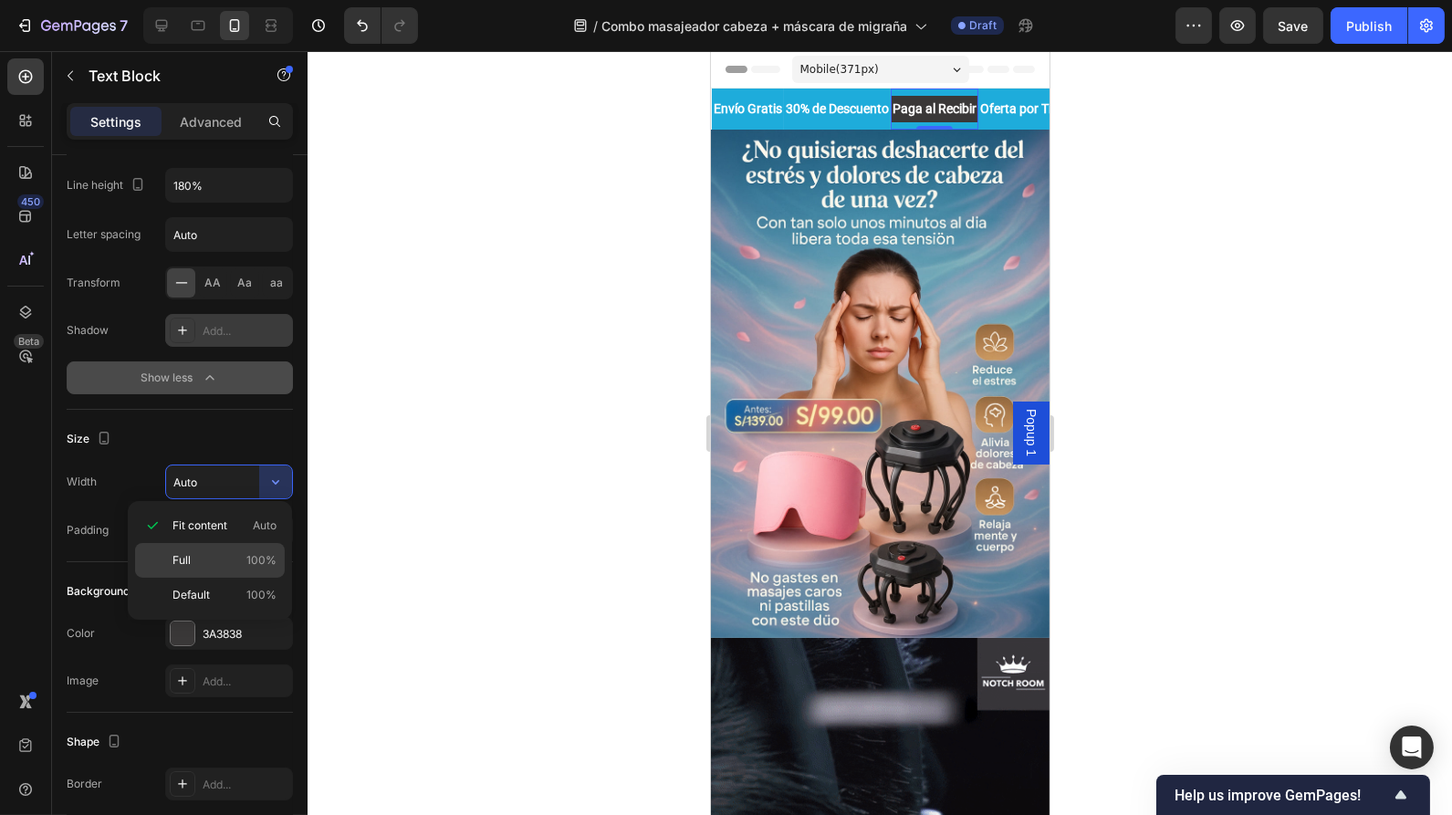
type input "100%"
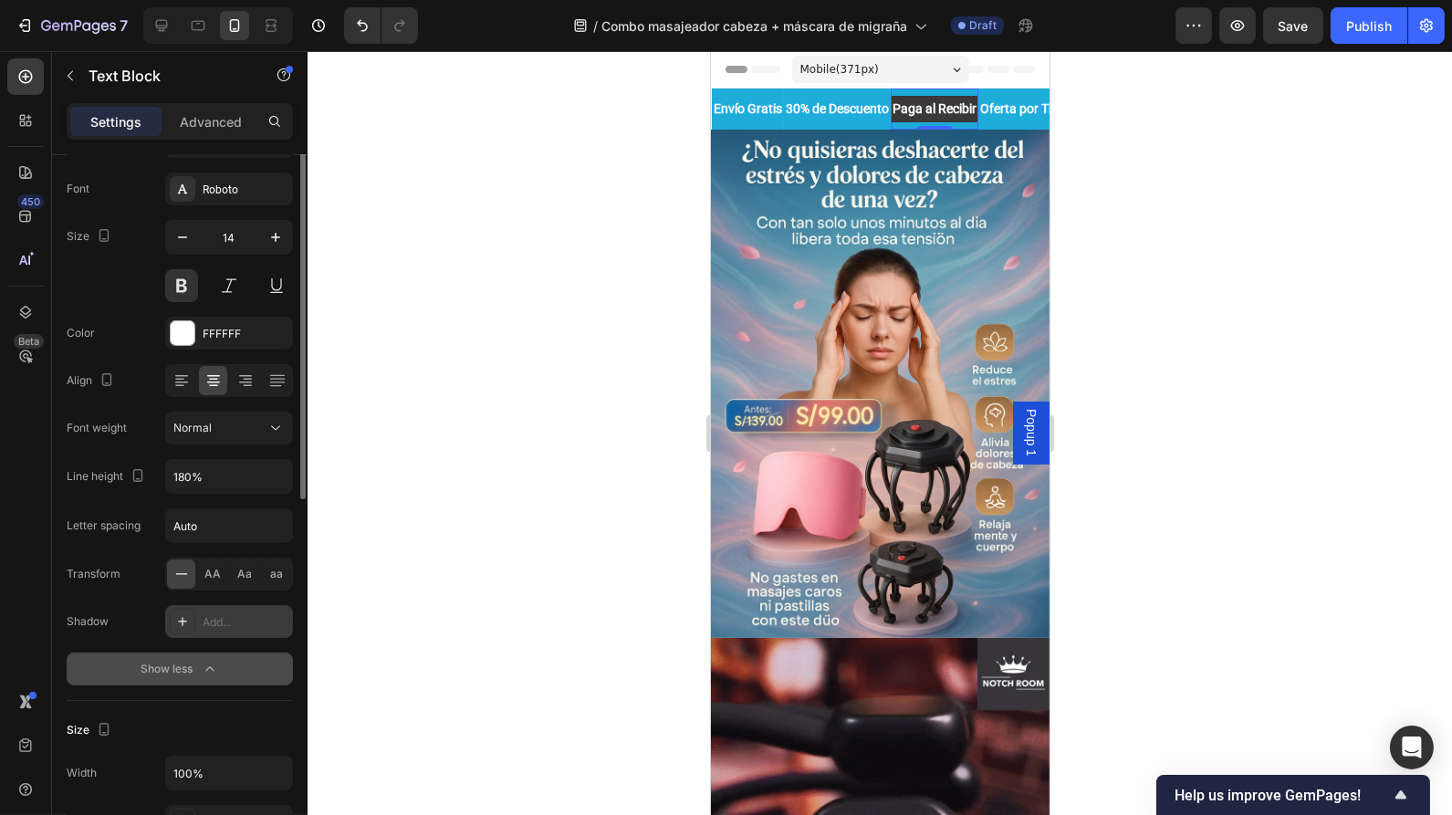
scroll to position [0, 0]
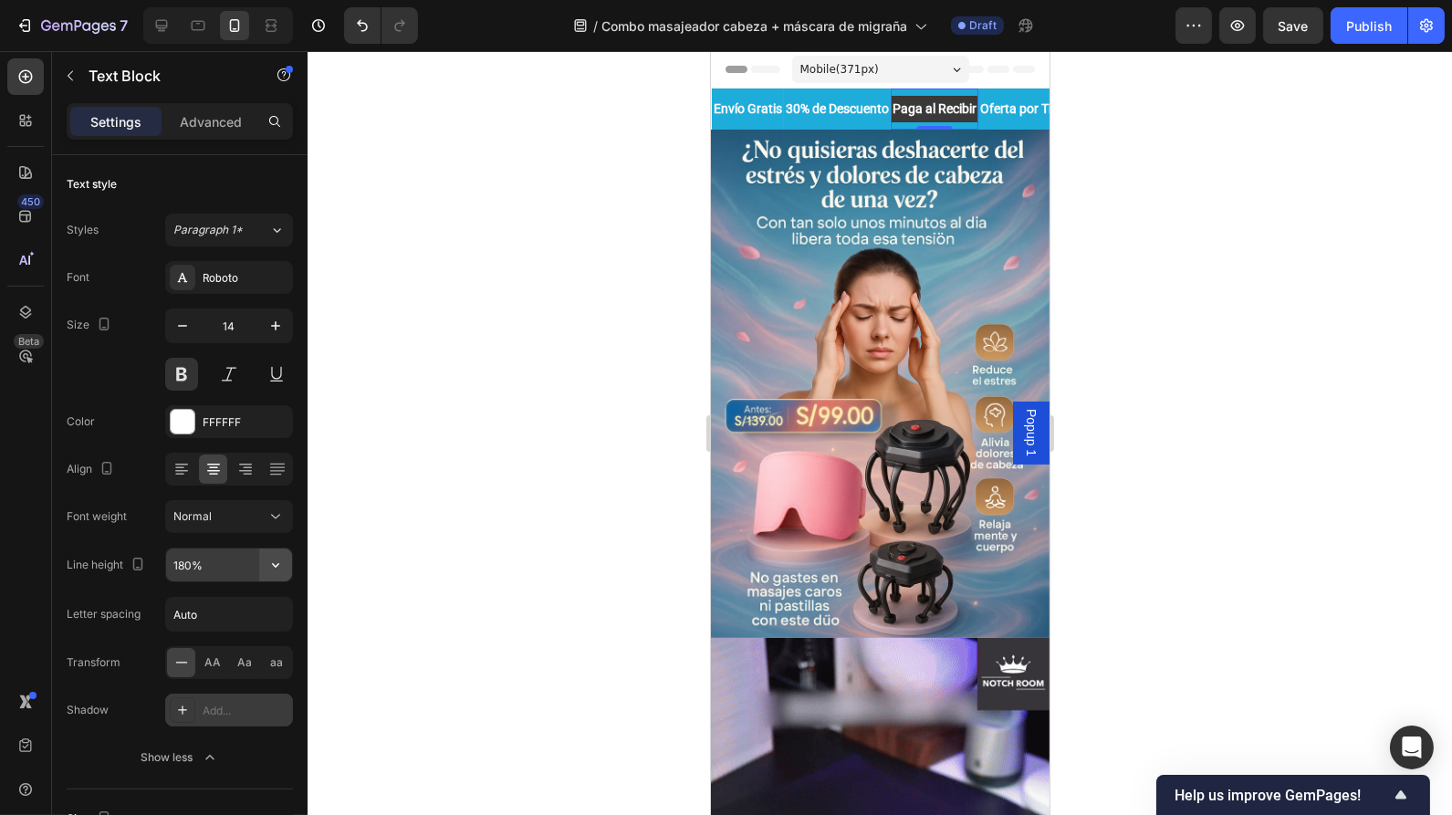
click at [272, 569] on icon "button" at bounding box center [276, 565] width 18 height 18
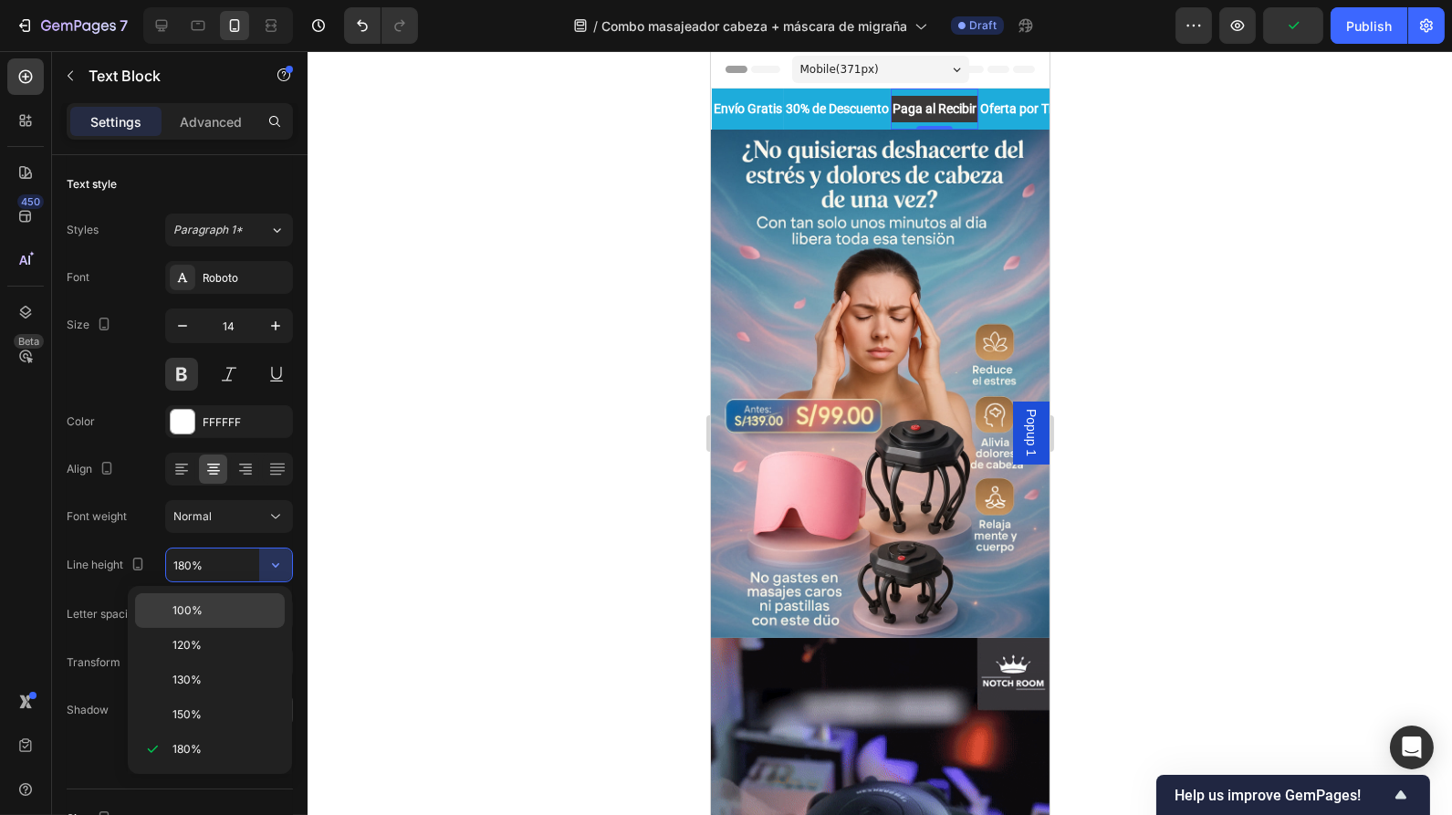
click at [195, 613] on span "100%" at bounding box center [188, 610] width 30 height 16
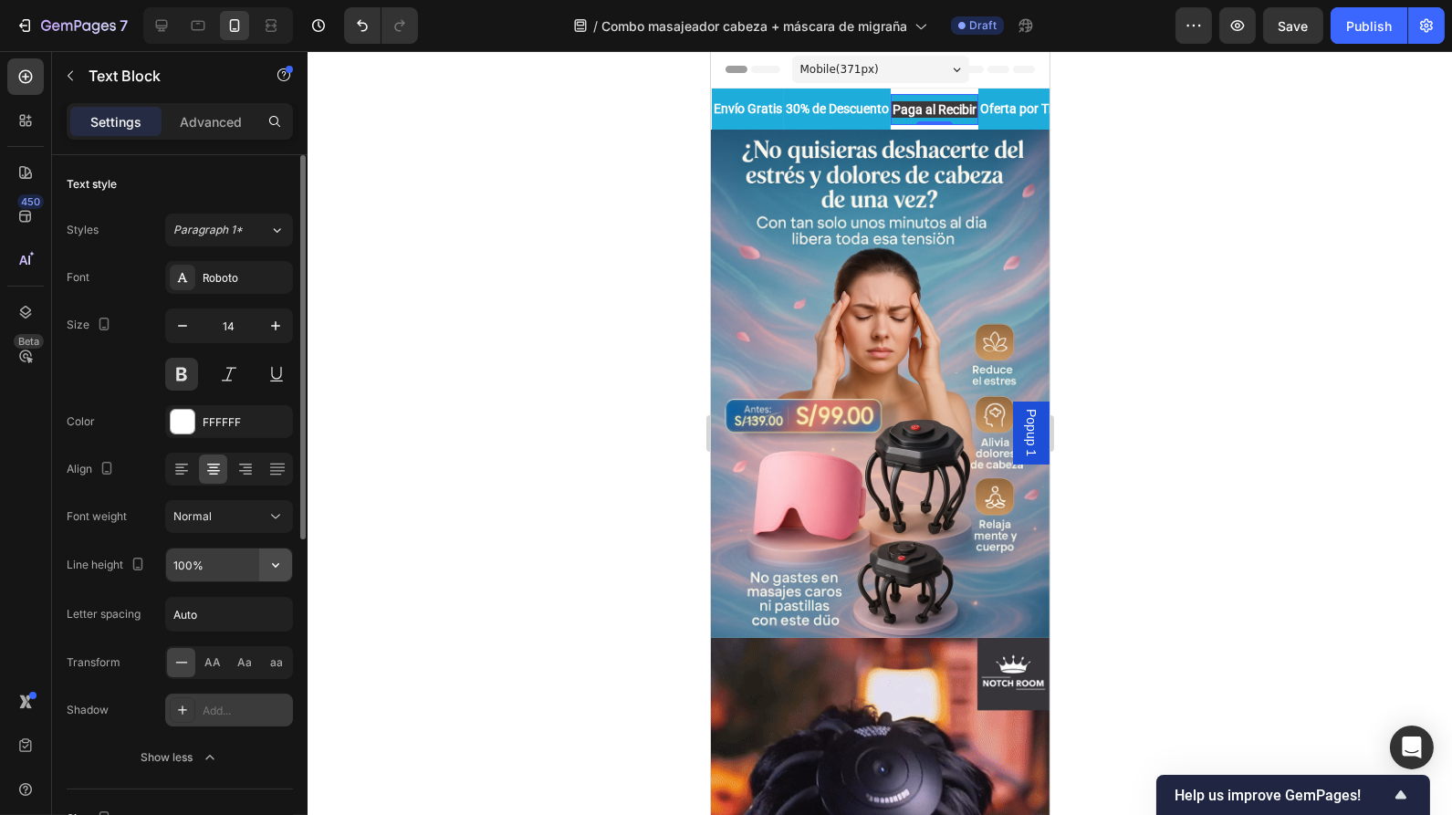
click at [272, 564] on icon "button" at bounding box center [276, 565] width 18 height 18
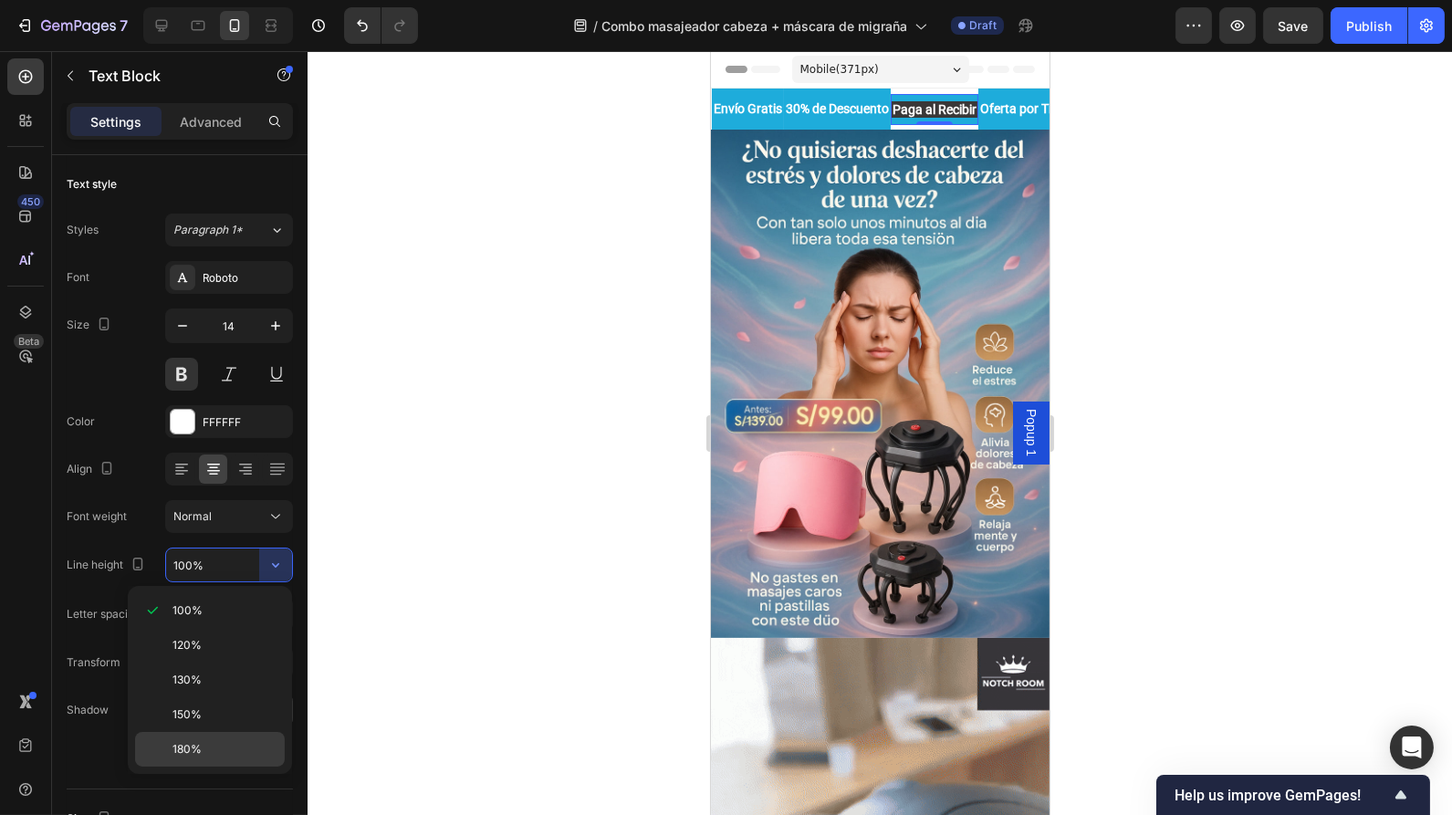
click at [201, 741] on span "180%" at bounding box center [187, 749] width 29 height 16
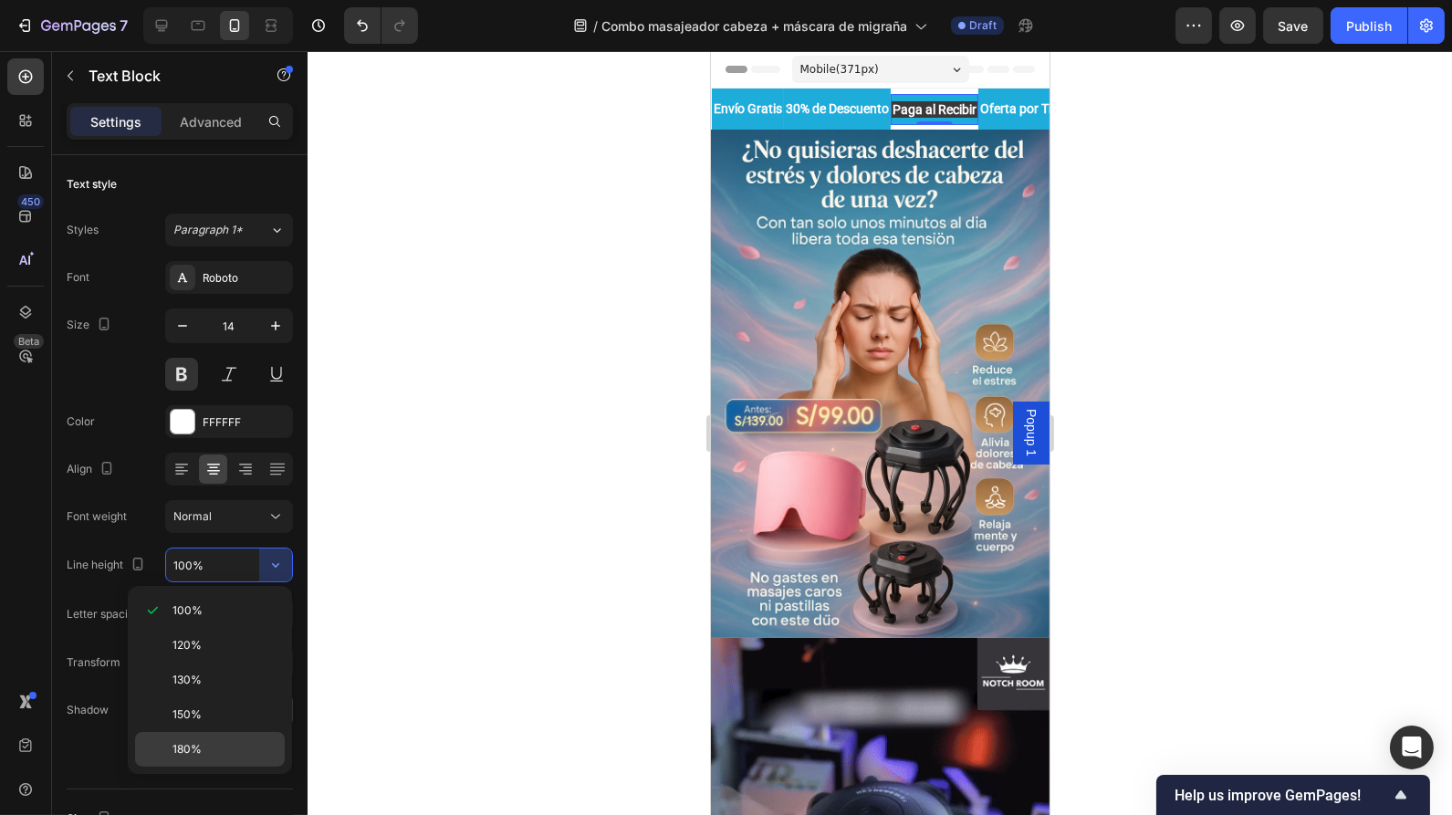
type input "180%"
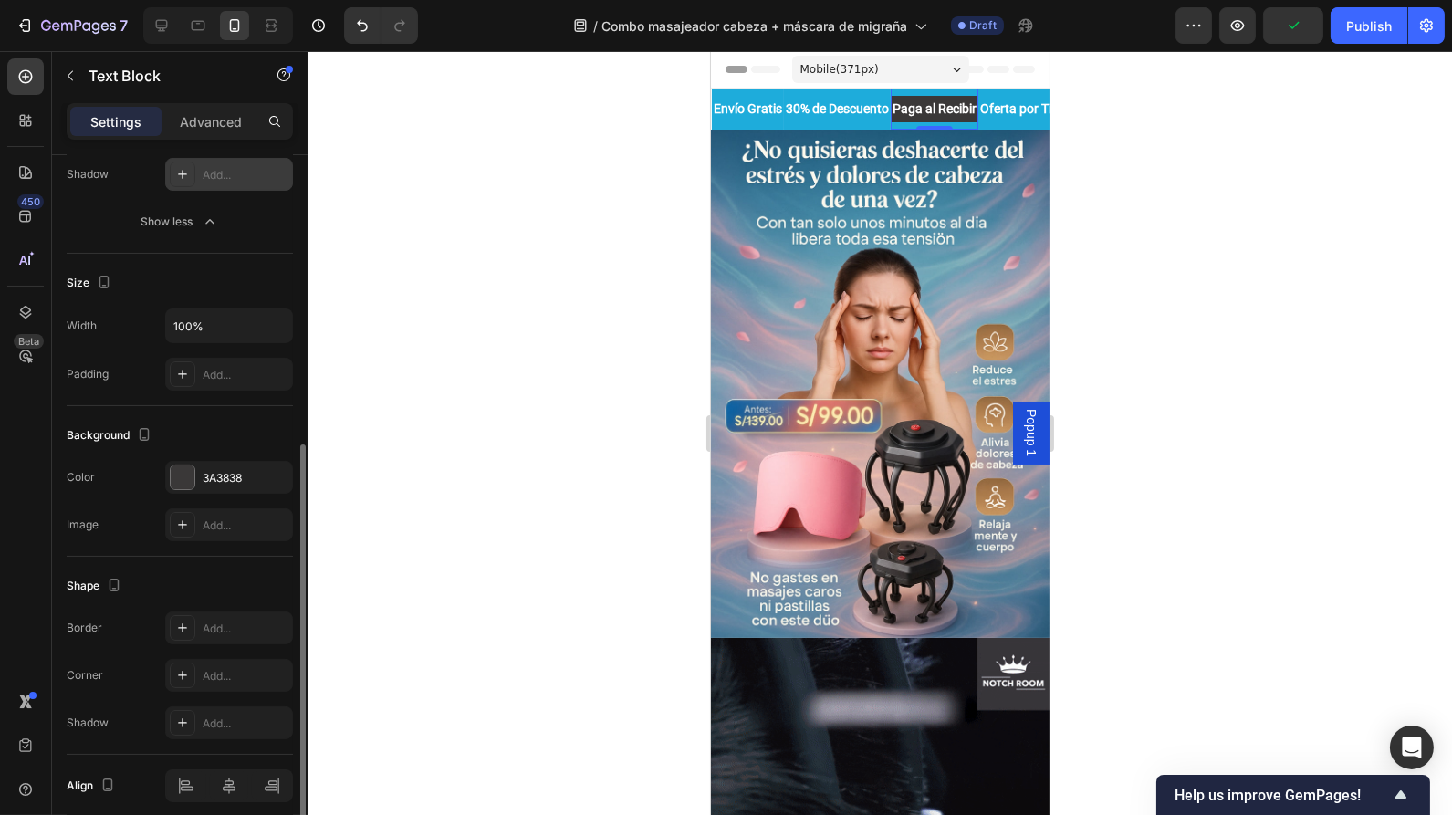
scroll to position [537, 0]
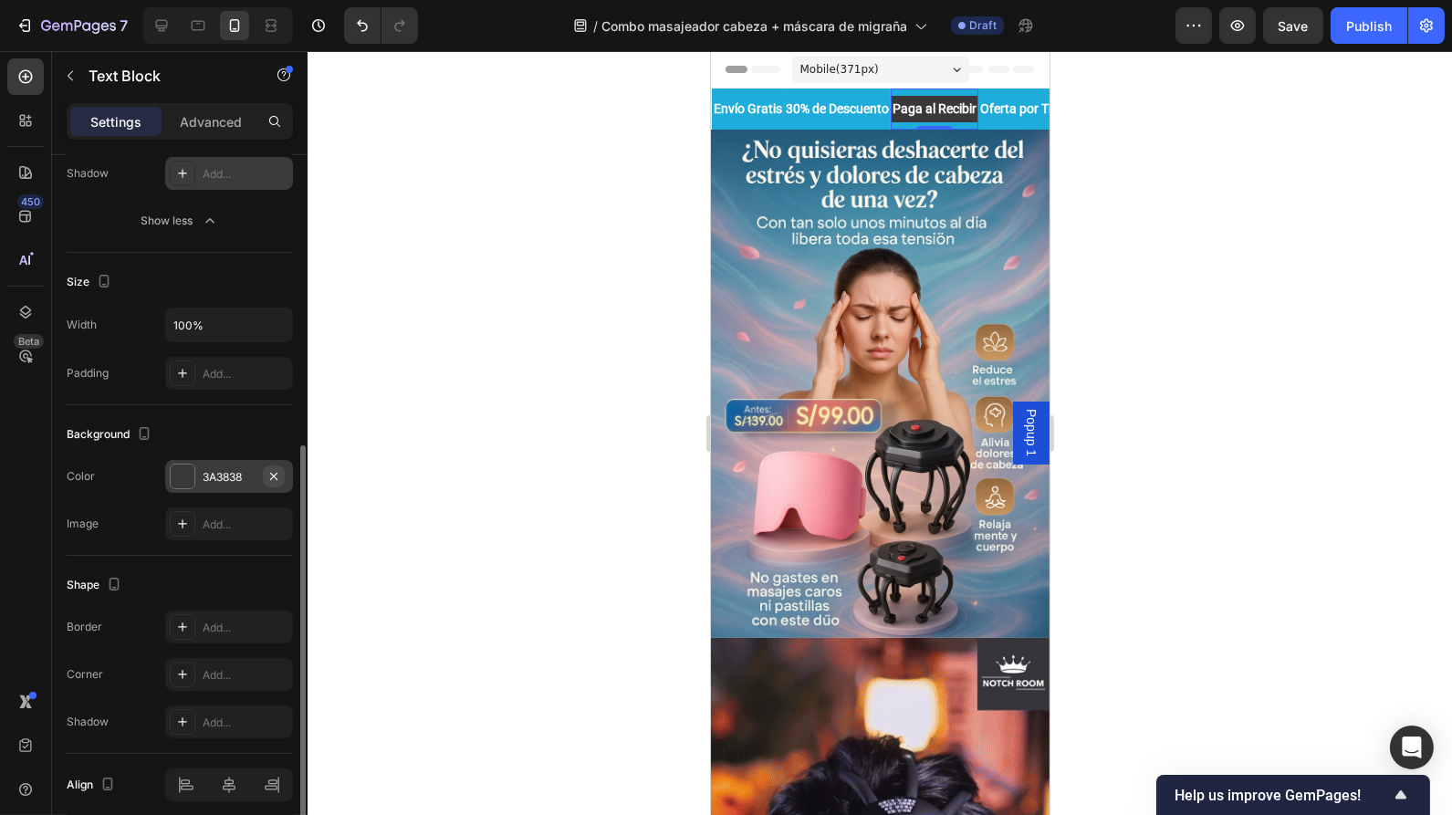
click at [273, 474] on icon "button" at bounding box center [274, 476] width 15 height 15
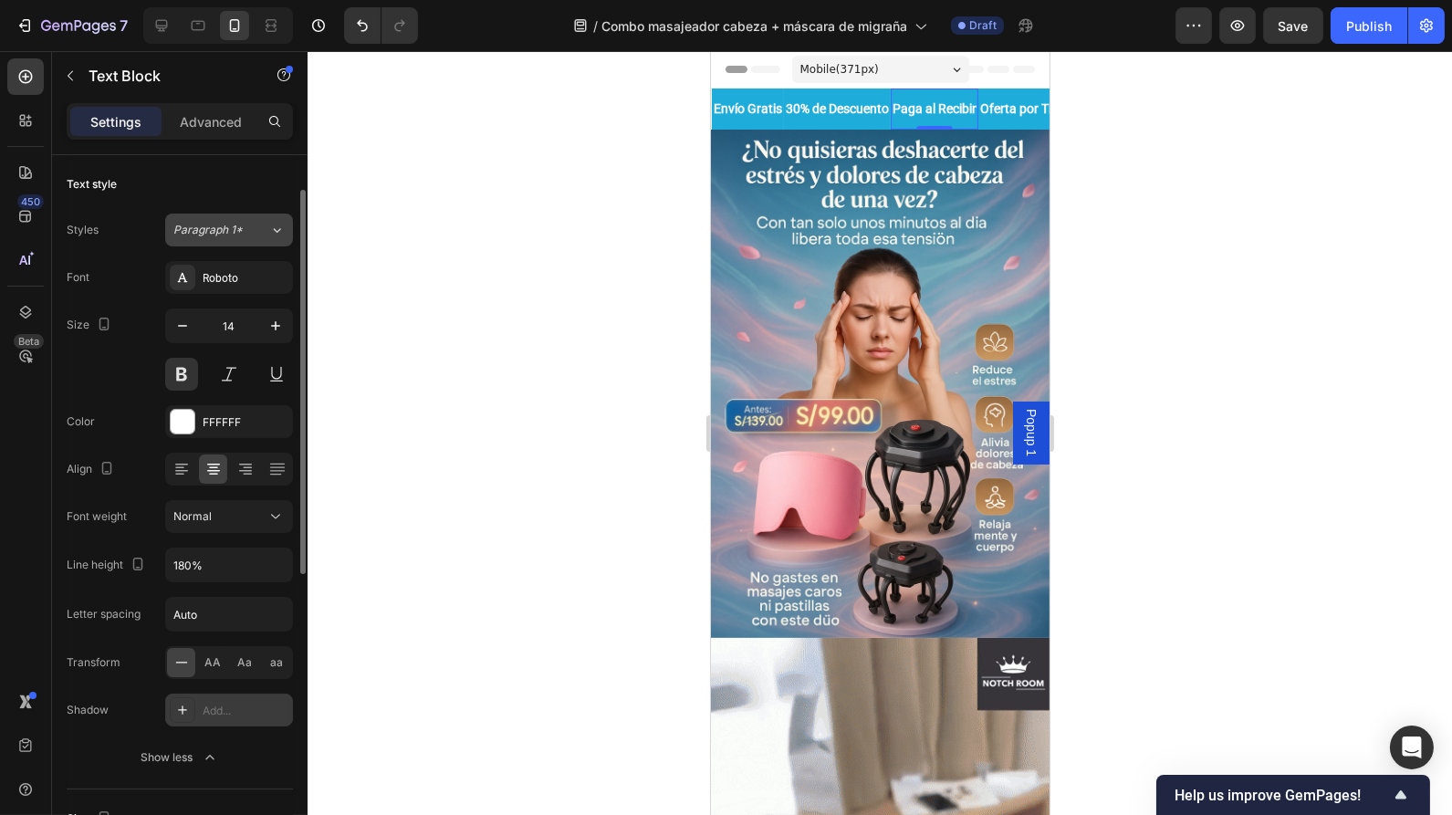
scroll to position [23, 0]
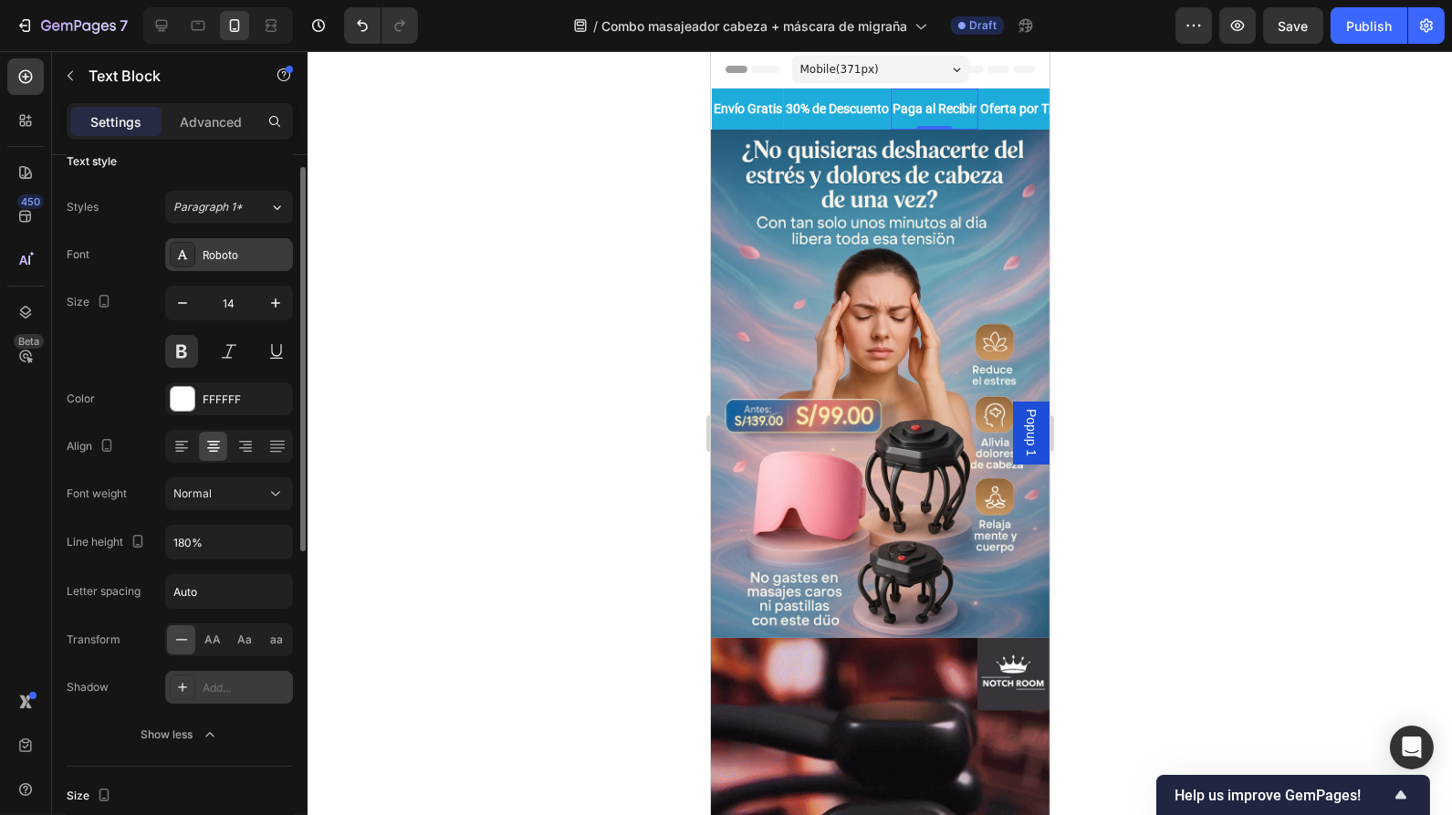
click at [221, 247] on div "Roboto" at bounding box center [246, 255] width 86 height 16
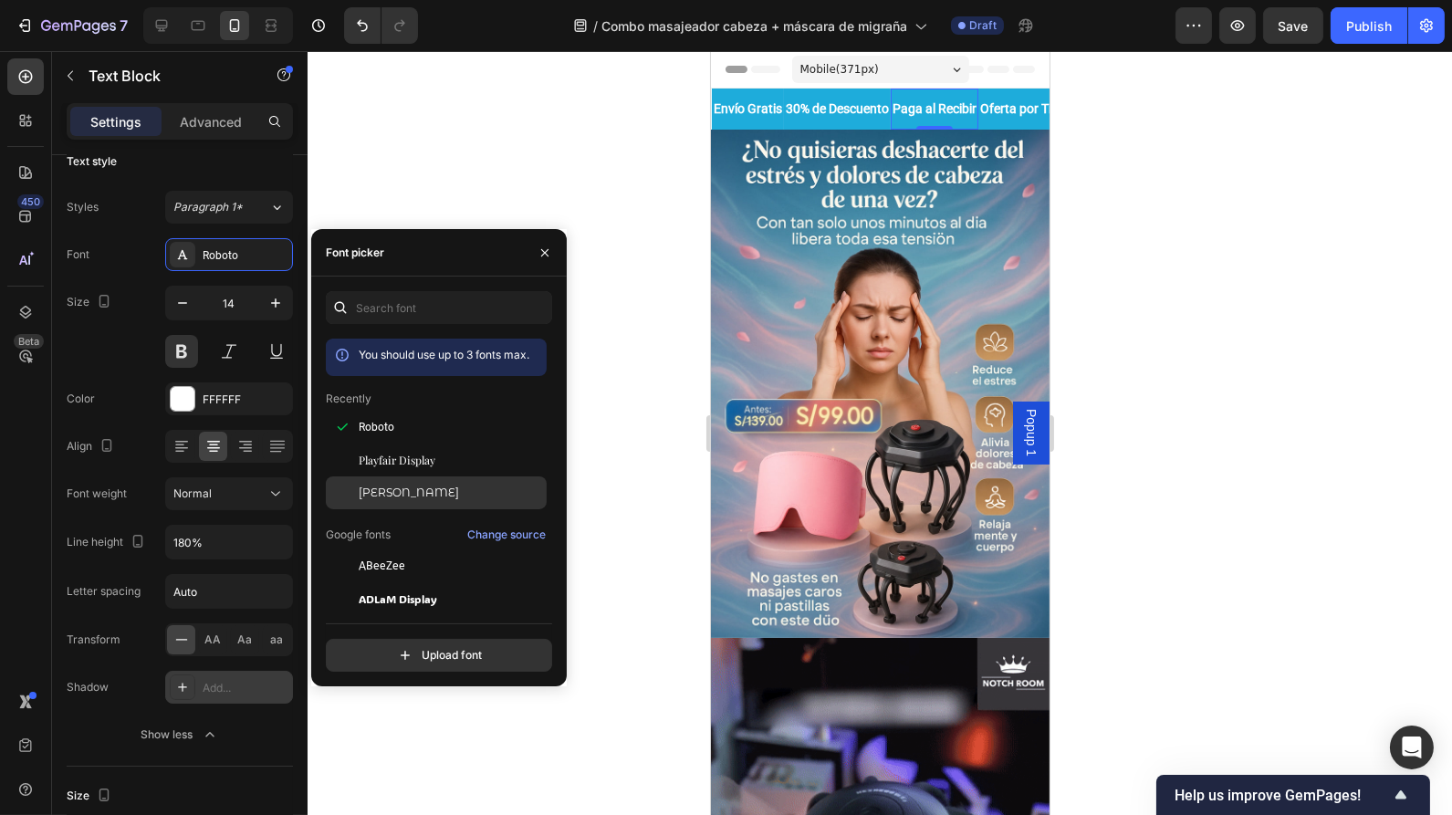
click at [412, 487] on span "[PERSON_NAME]" at bounding box center [409, 493] width 100 height 16
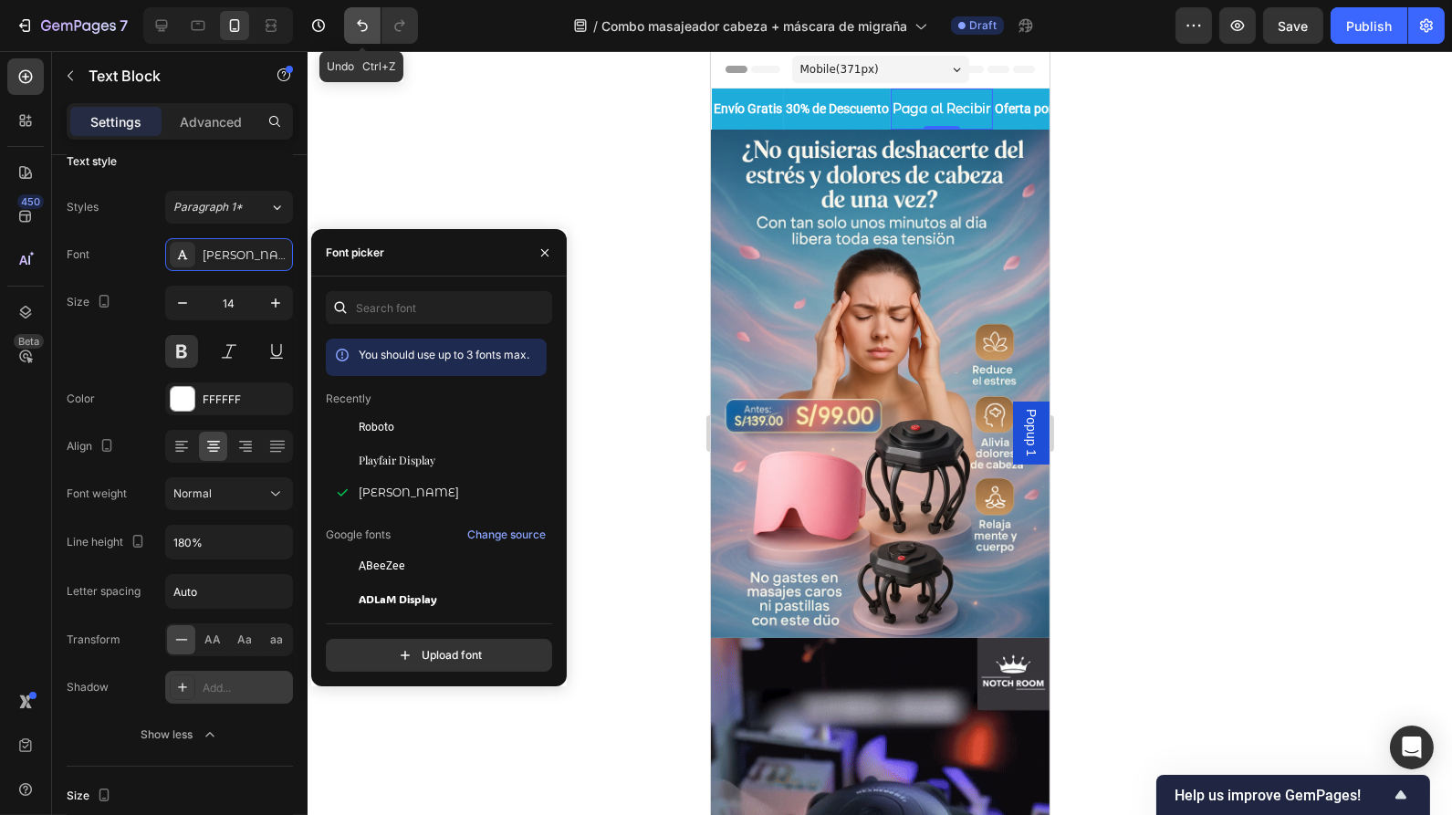
click at [361, 23] on icon "Undo/Redo" at bounding box center [362, 26] width 11 height 12
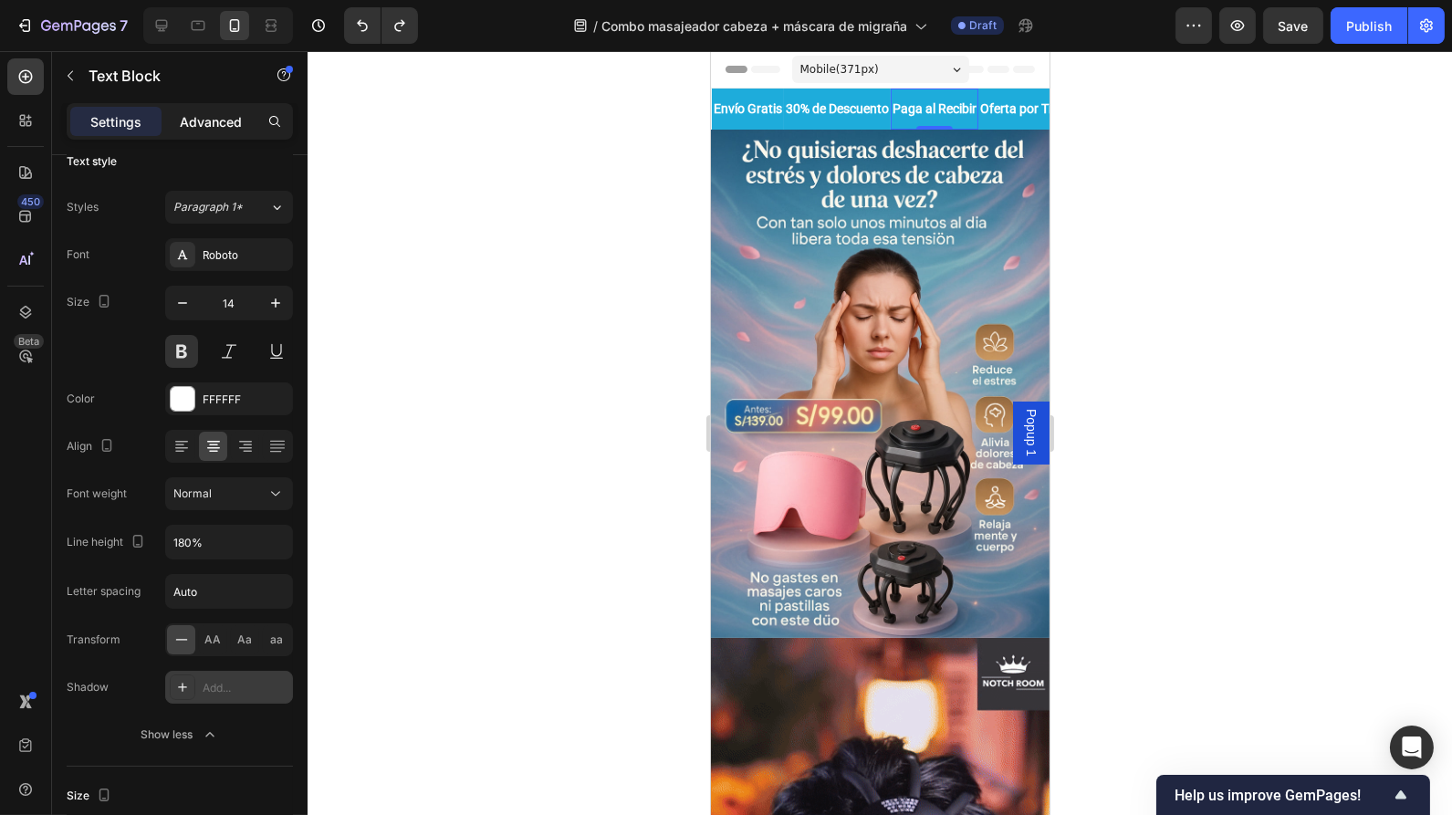
click at [214, 118] on p "Advanced" at bounding box center [211, 121] width 62 height 19
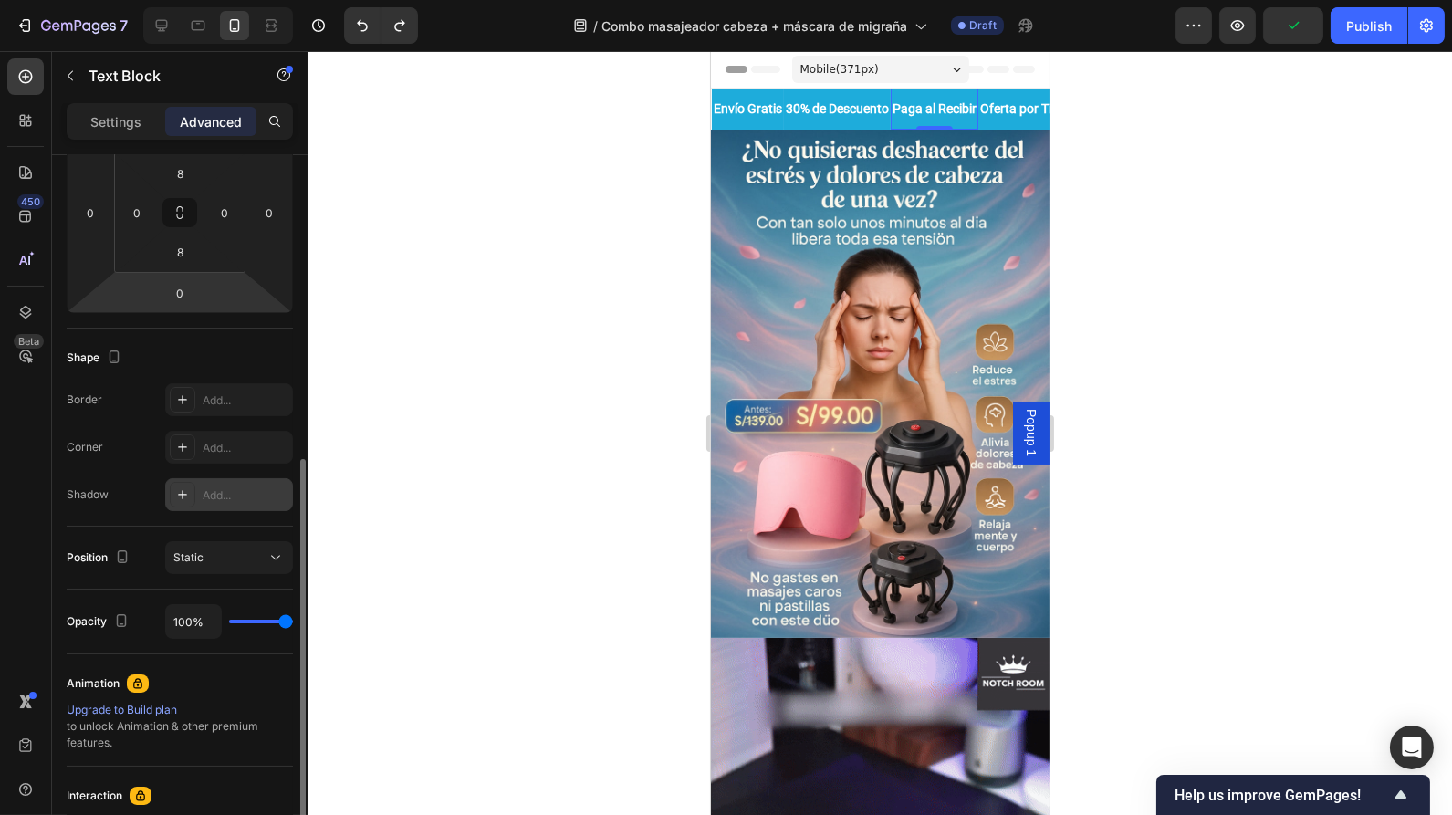
scroll to position [383, 0]
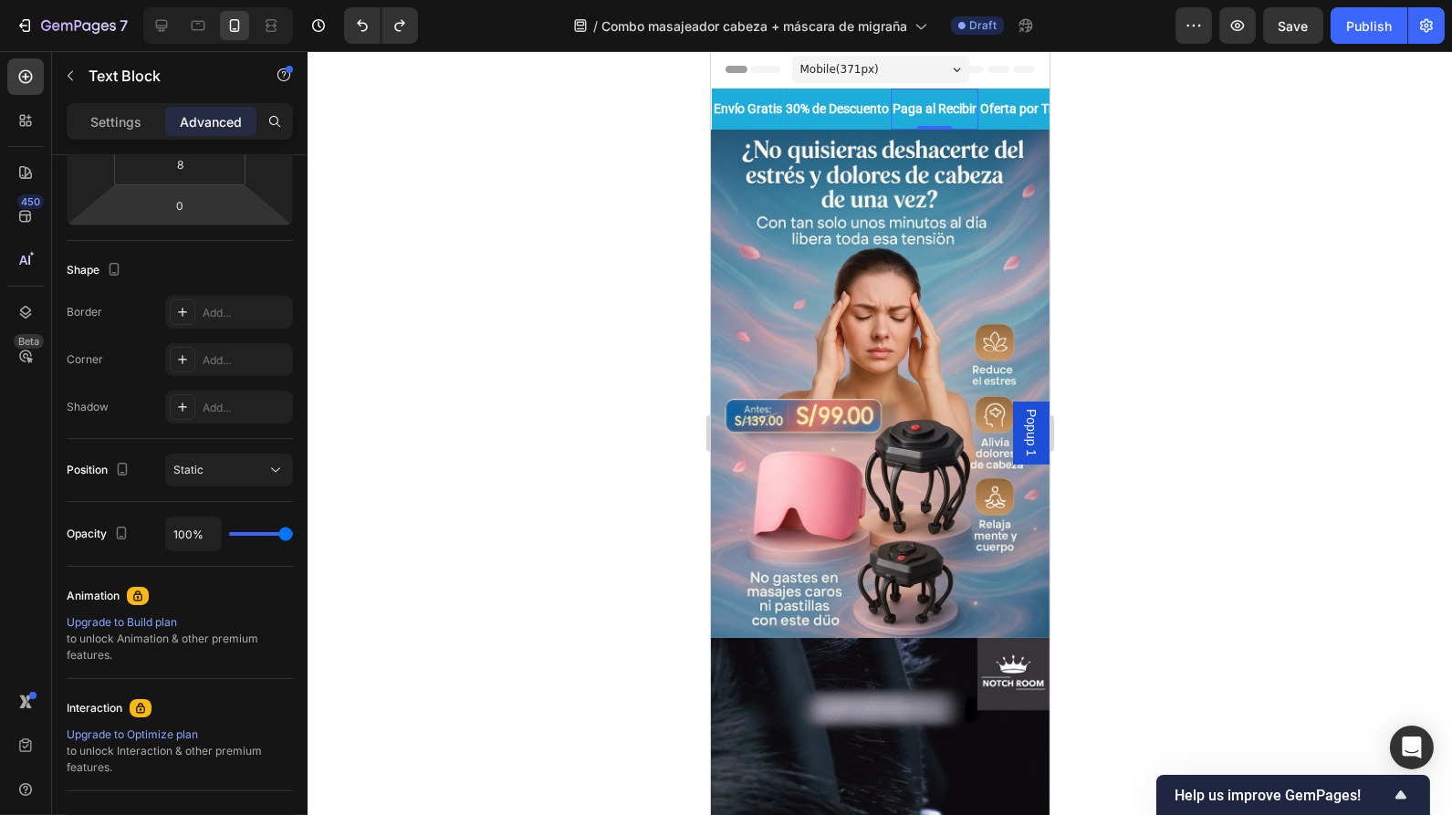
drag, startPoint x: 277, startPoint y: 534, endPoint x: 240, endPoint y: 523, distance: 39.0
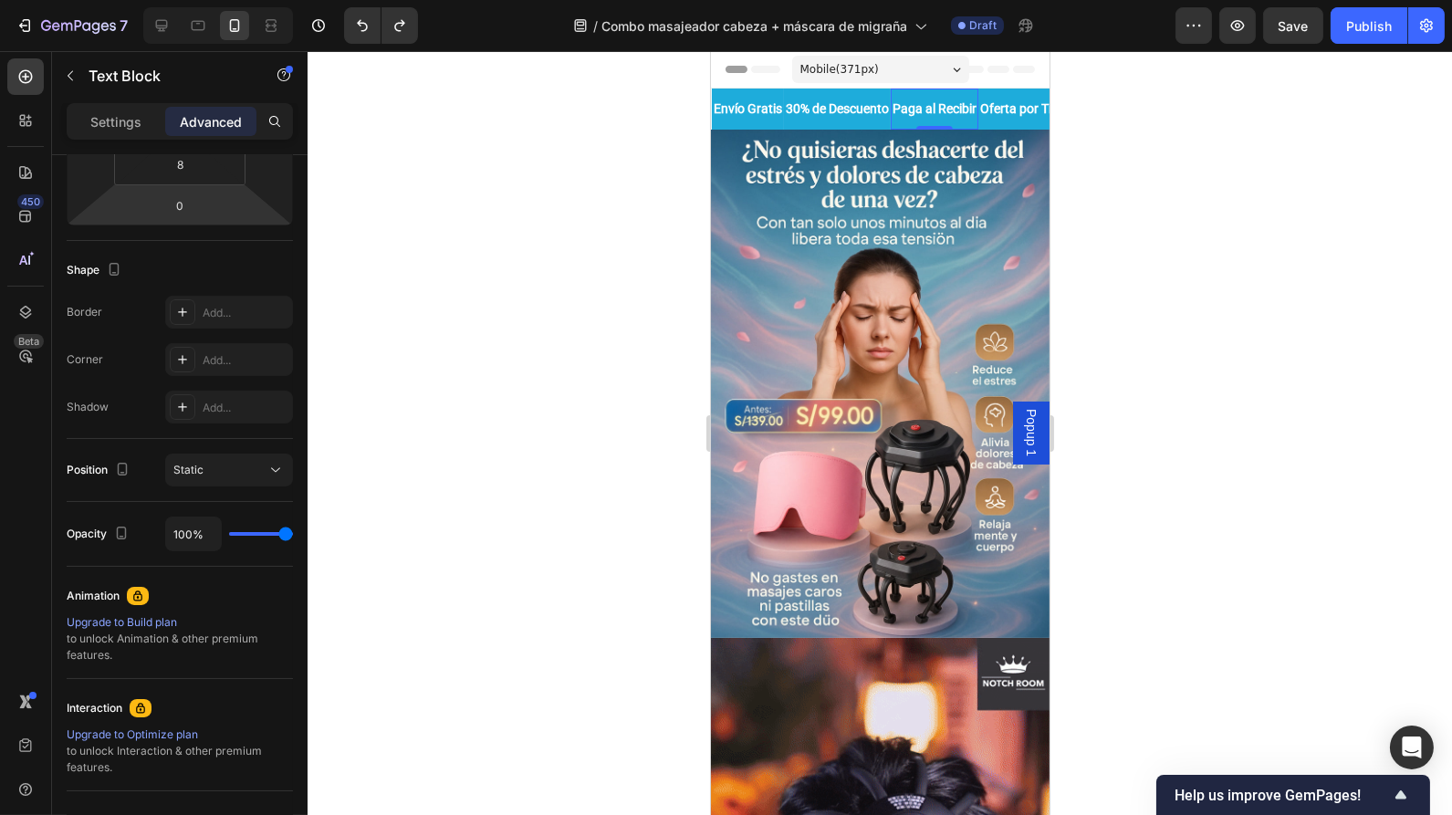
click at [240, 523] on div "100%" at bounding box center [229, 534] width 128 height 35
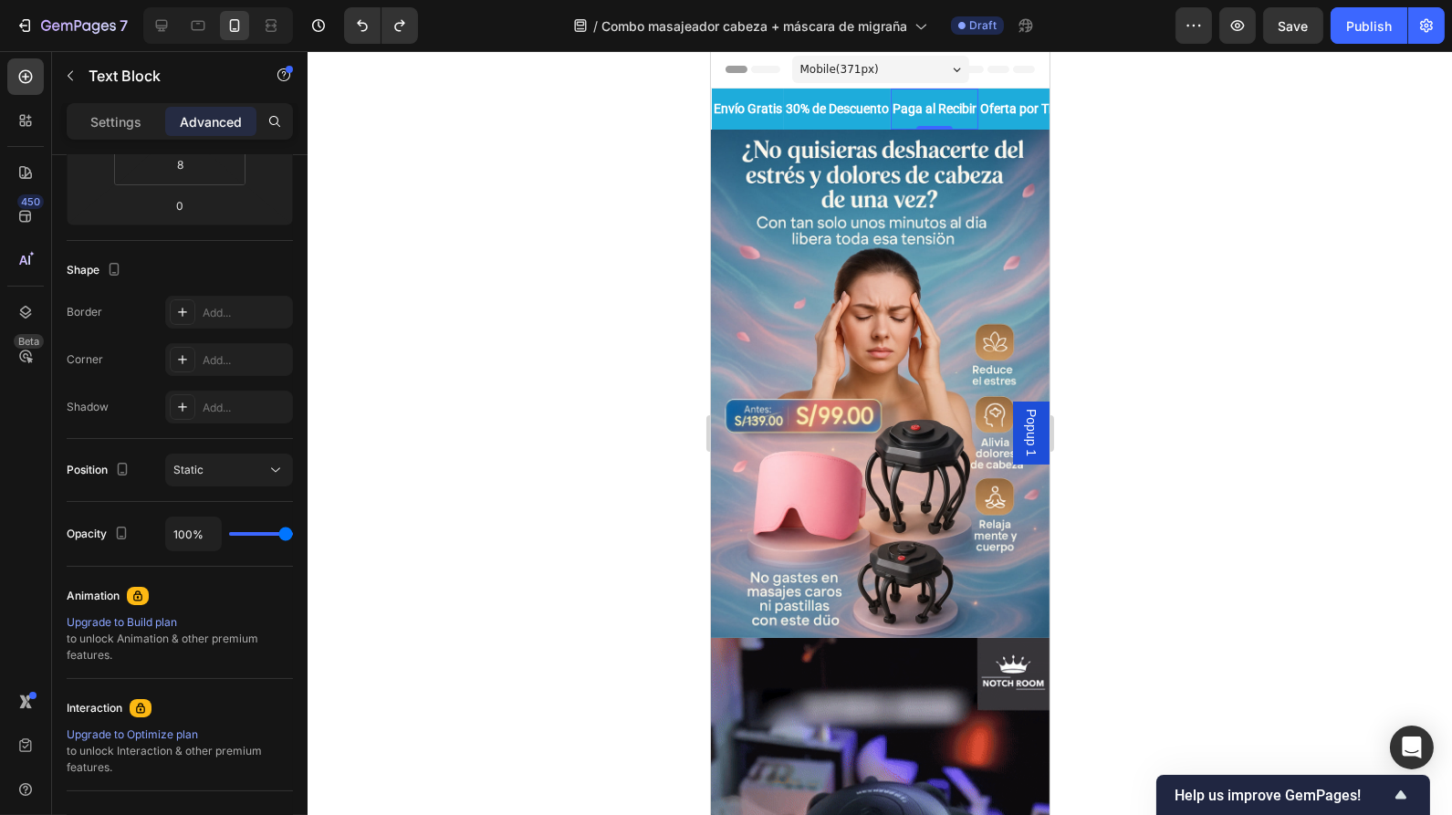
drag, startPoint x: 240, startPoint y: 523, endPoint x: 244, endPoint y: 534, distance: 11.5
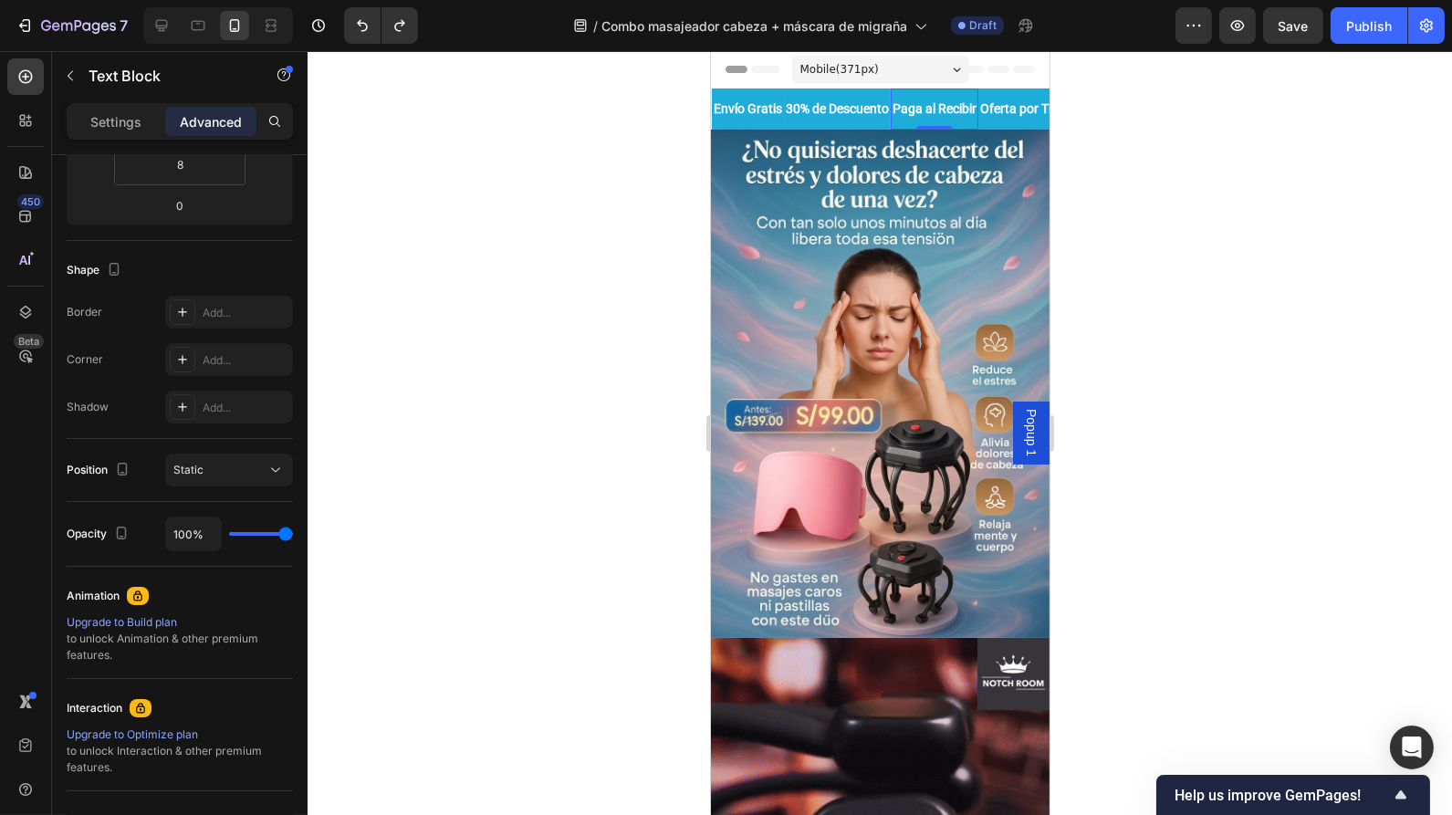
click at [244, 534] on div "100%" at bounding box center [229, 534] width 128 height 35
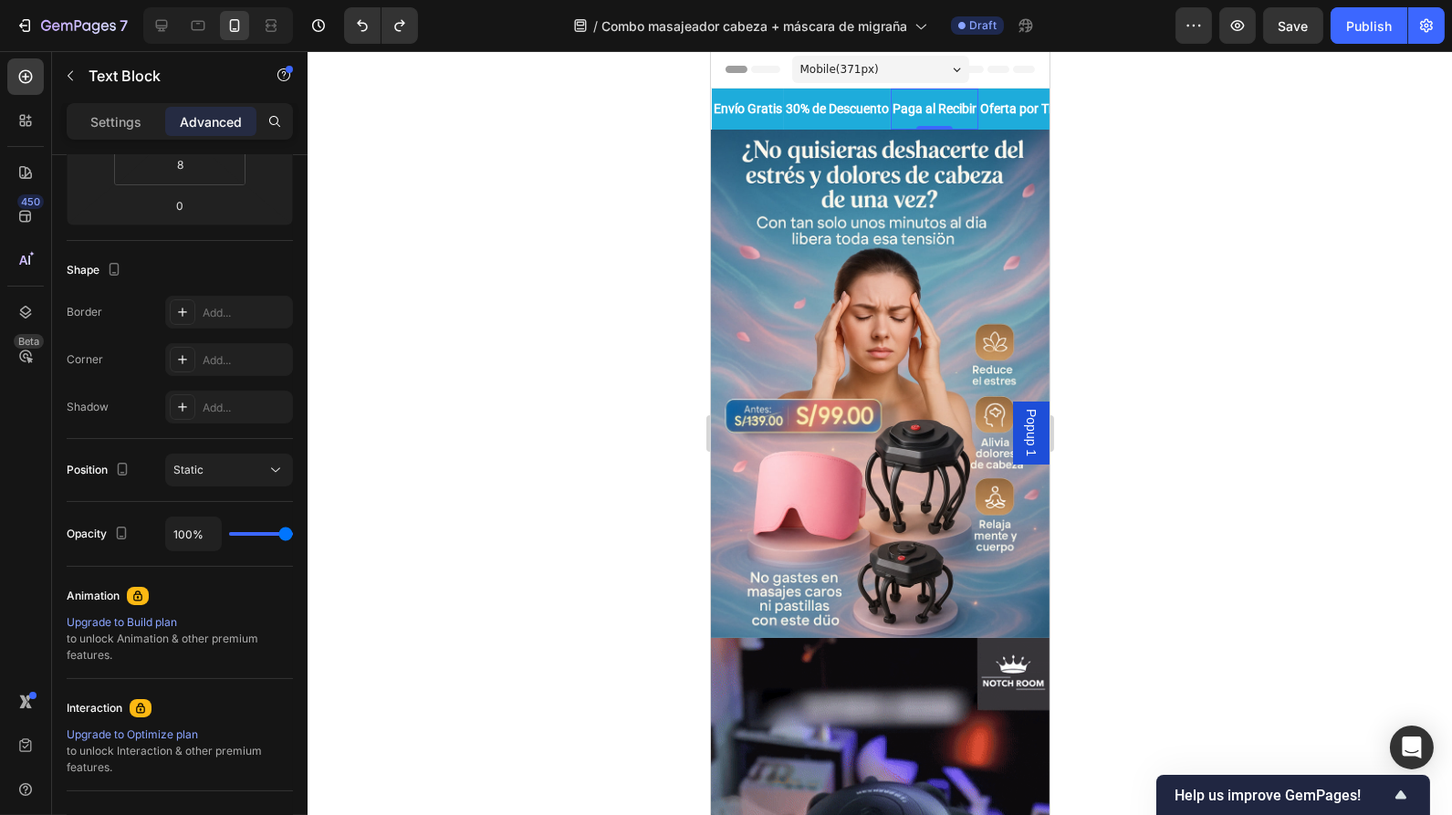
click at [244, 534] on div "100%" at bounding box center [229, 534] width 128 height 35
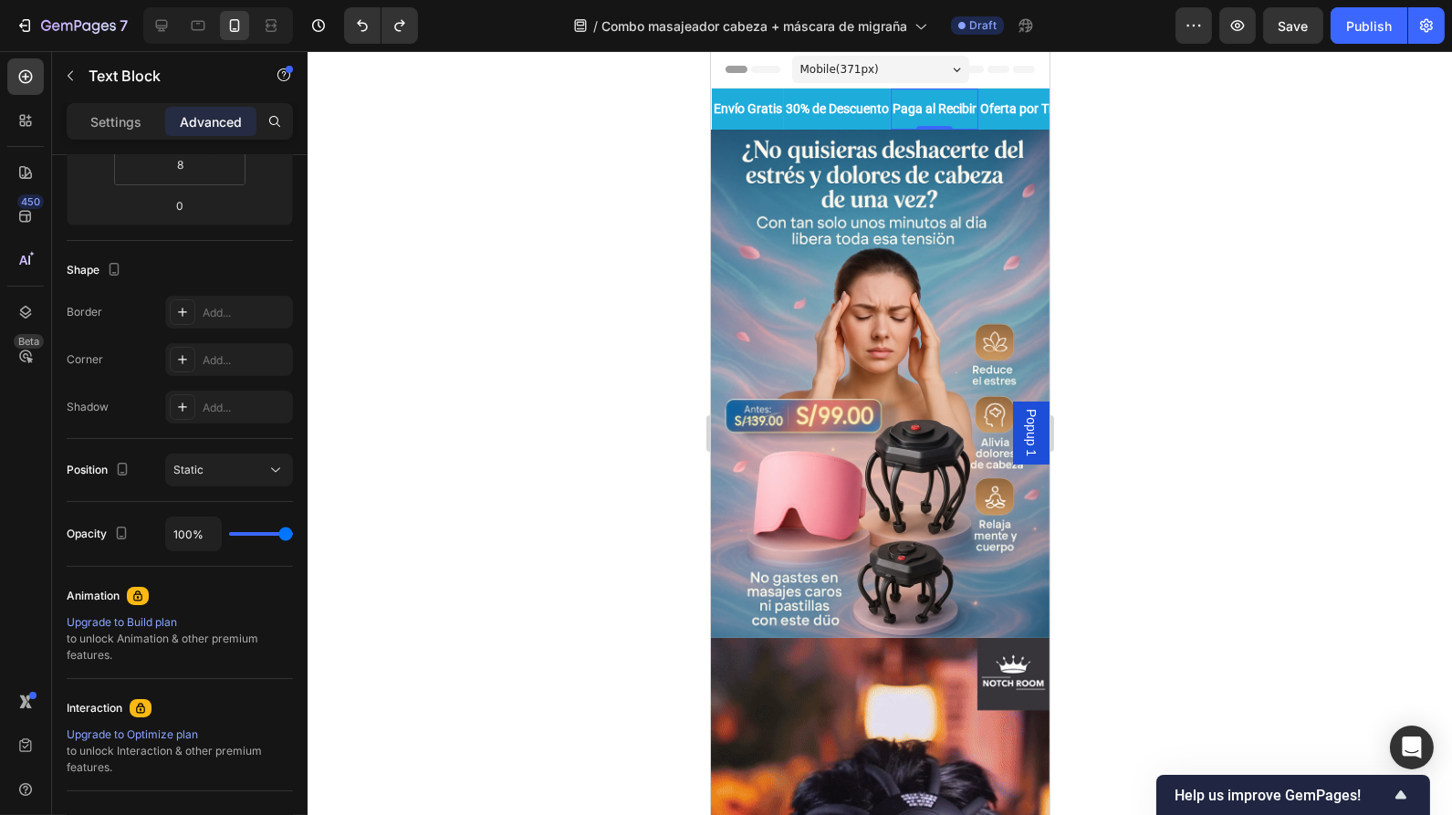
click at [244, 534] on div "100%" at bounding box center [229, 534] width 128 height 35
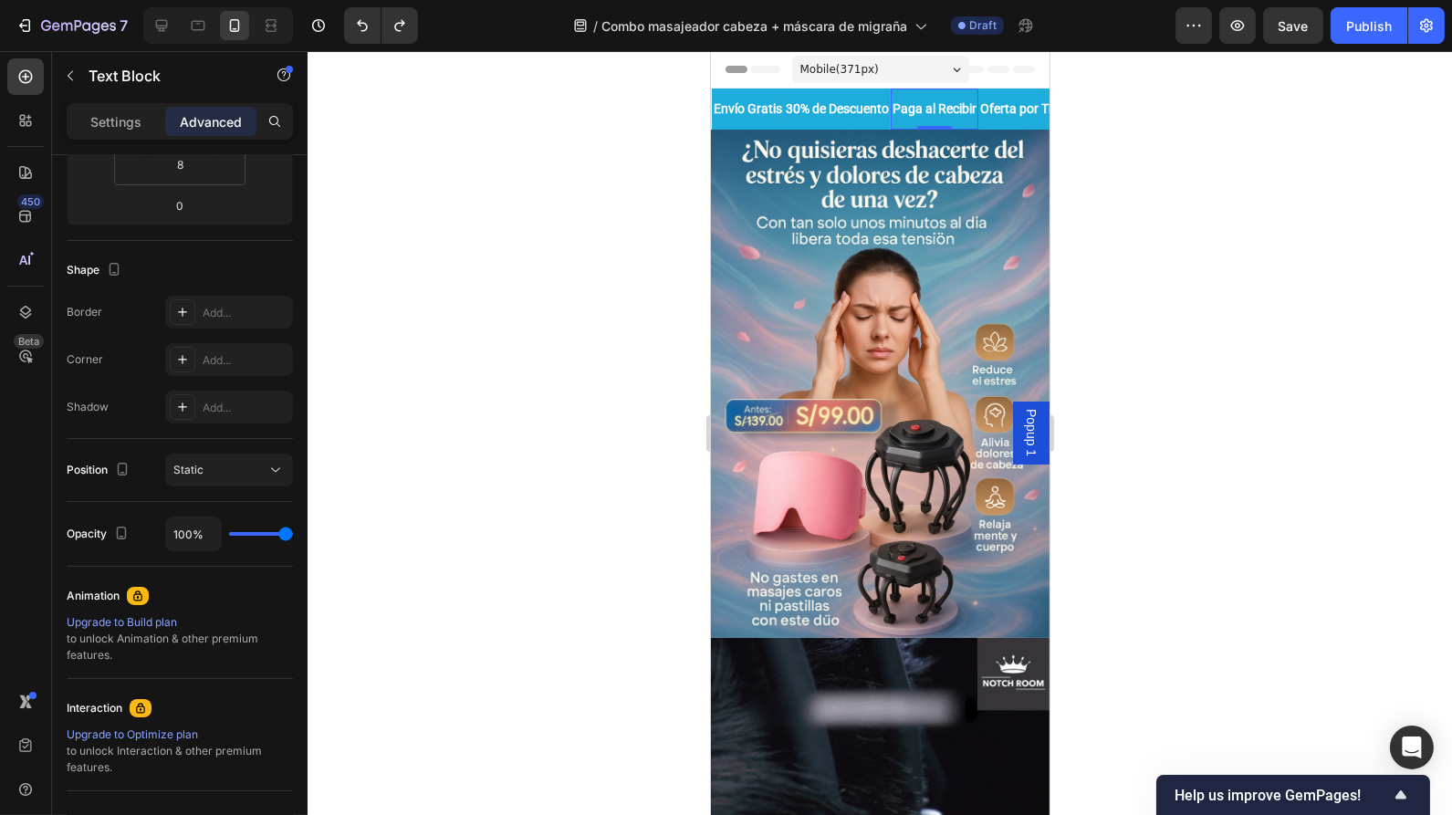
click at [244, 534] on div "100%" at bounding box center [229, 534] width 128 height 35
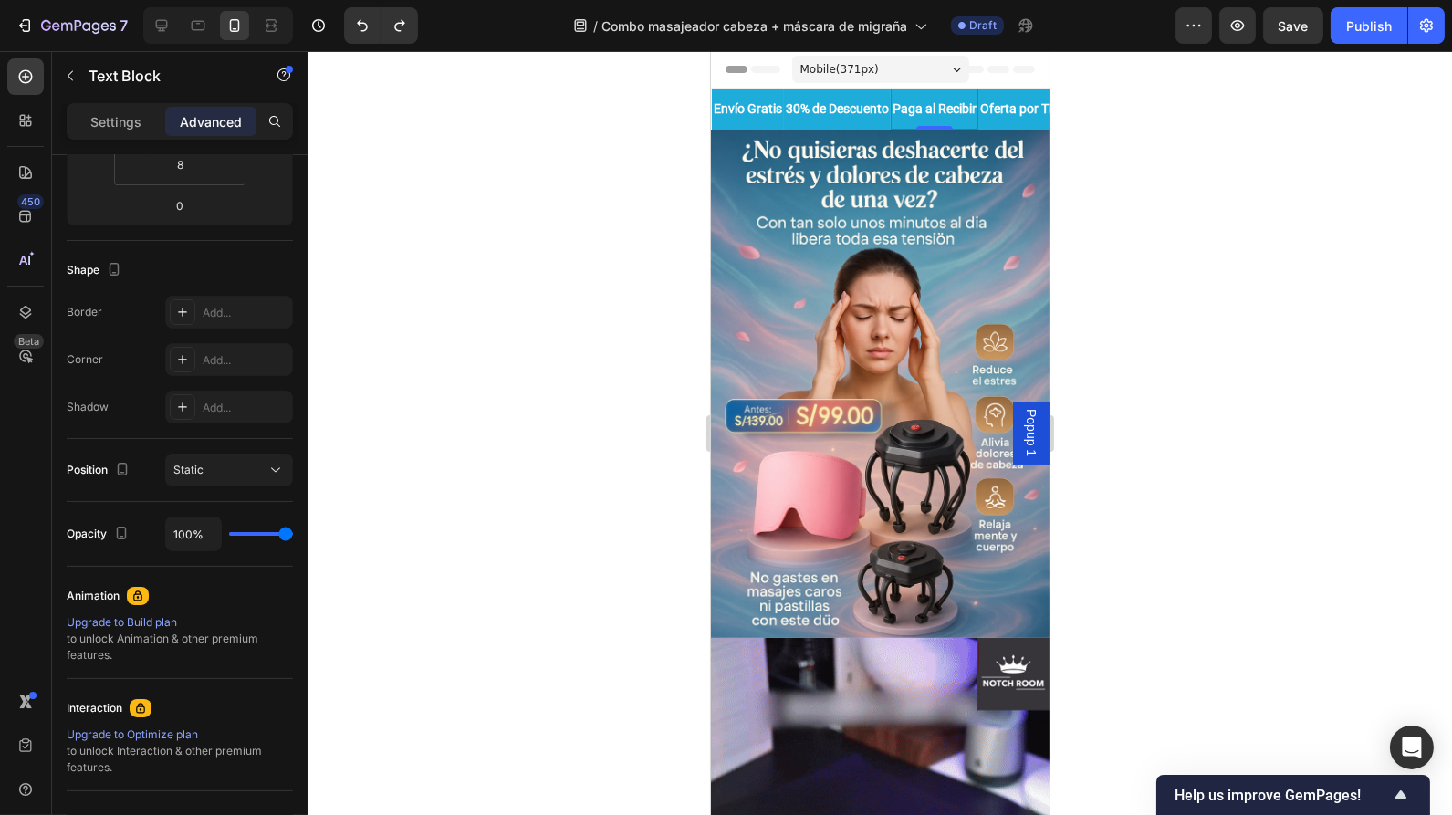
type input "88%"
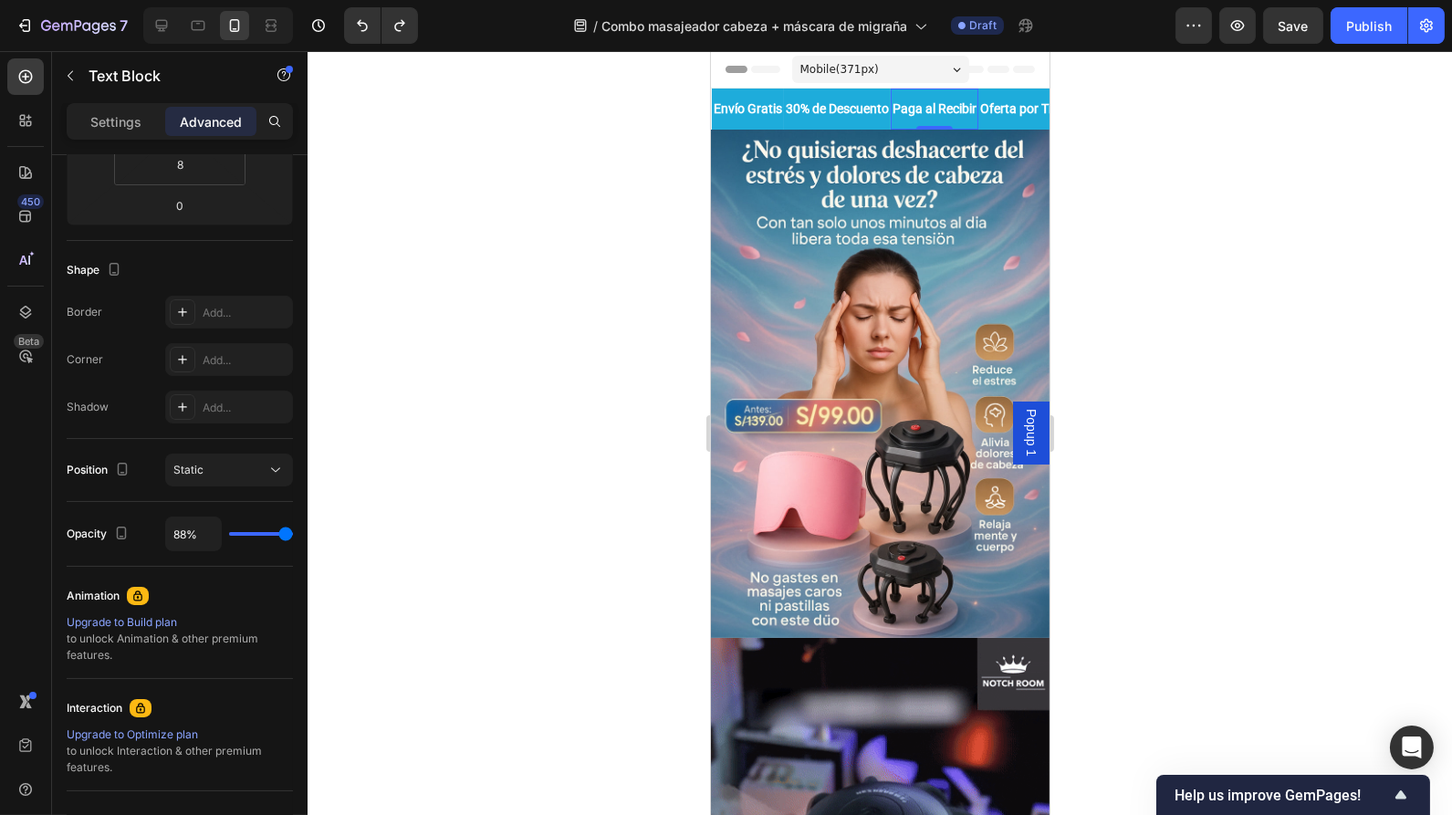
type input "88"
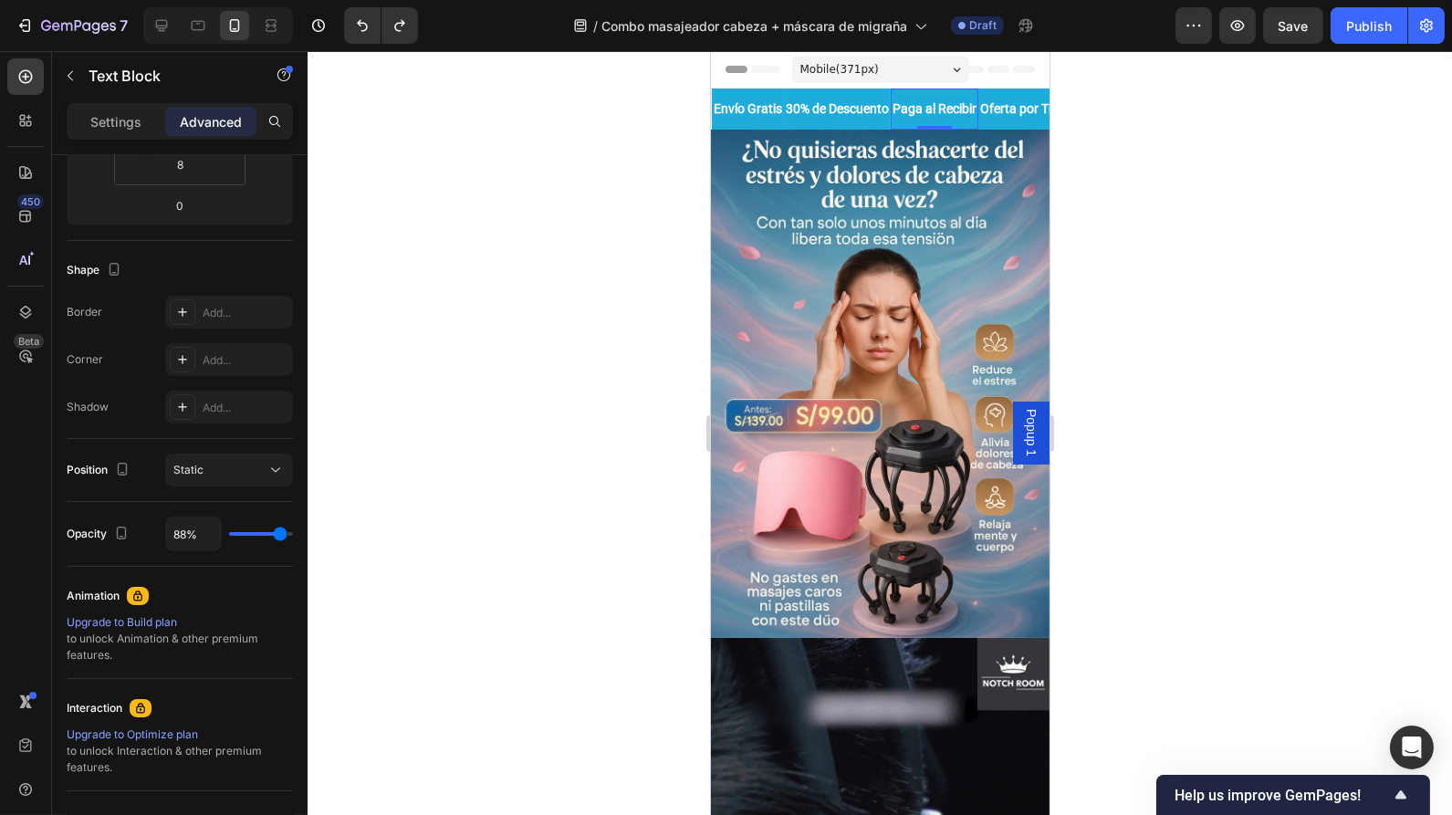
type input "75%"
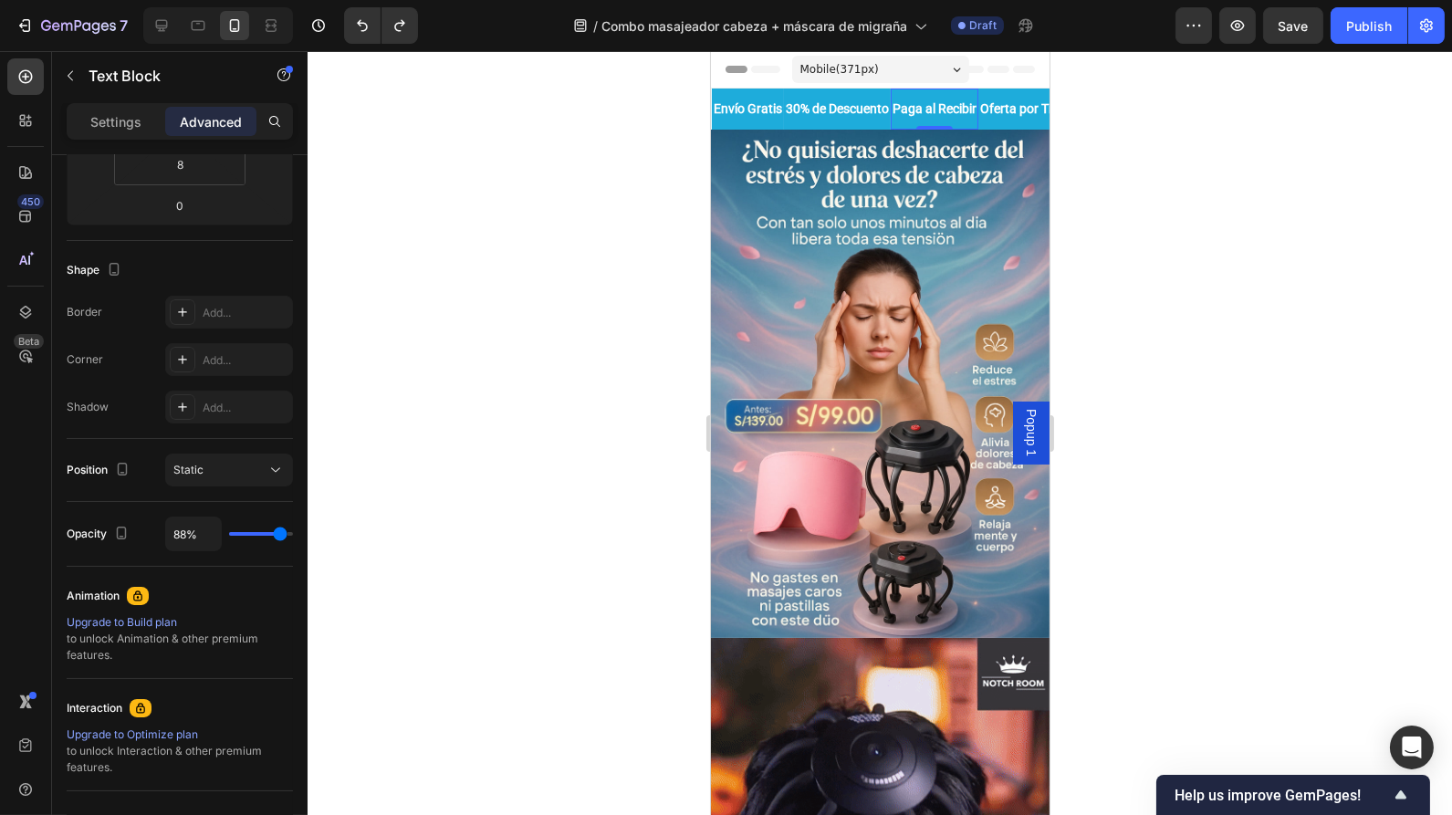
type input "75"
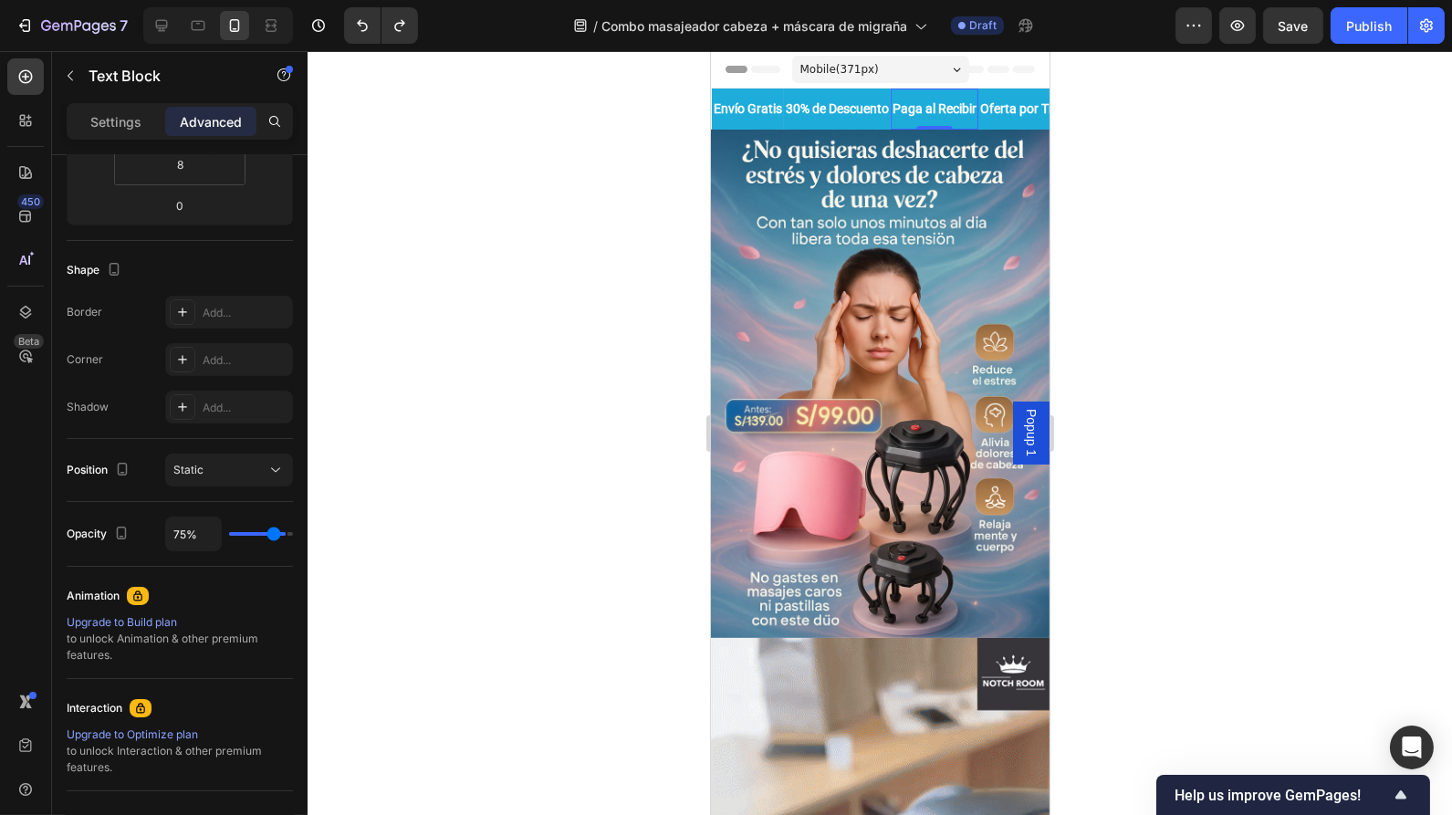
type input "55%"
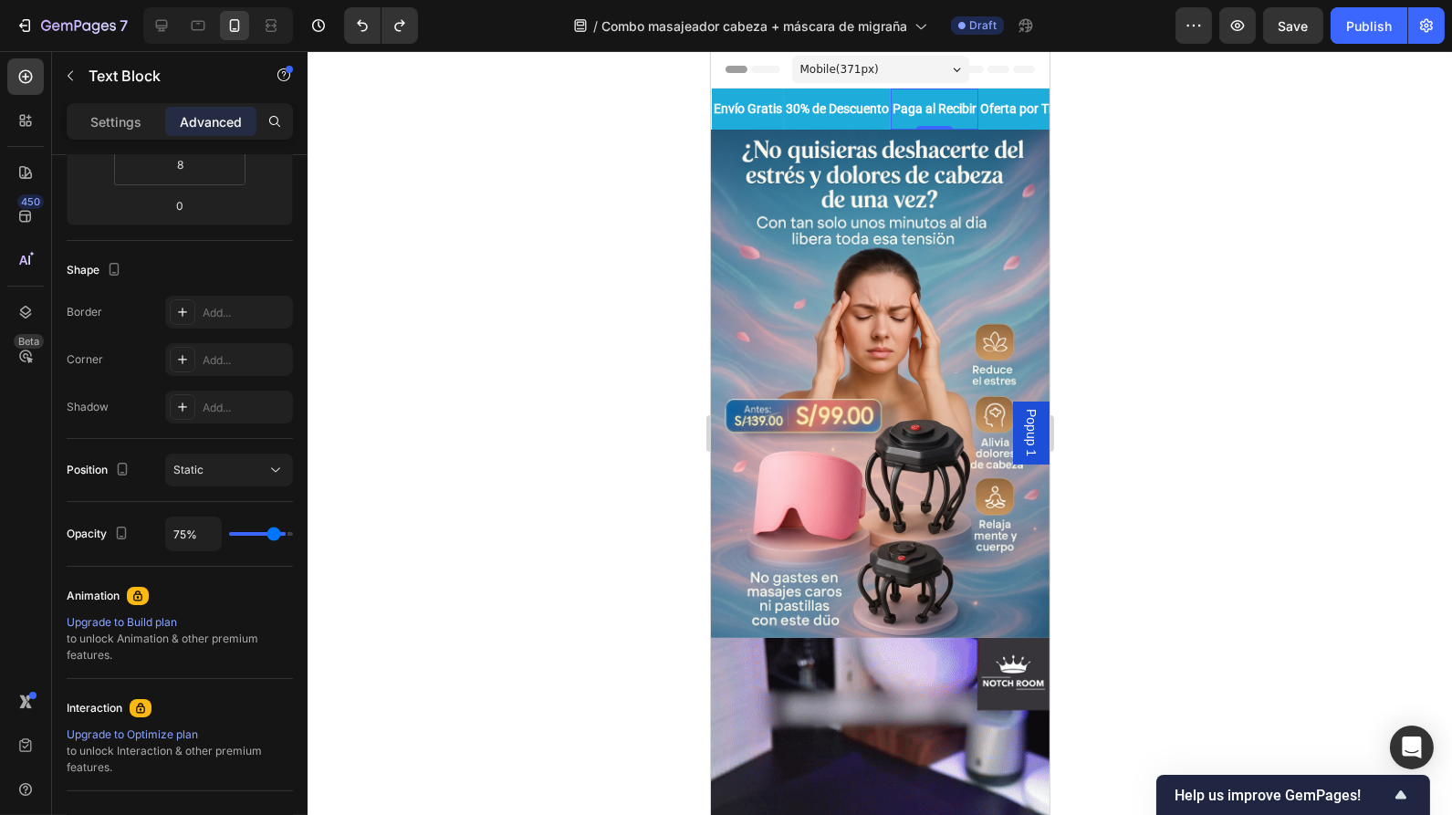
type input "55"
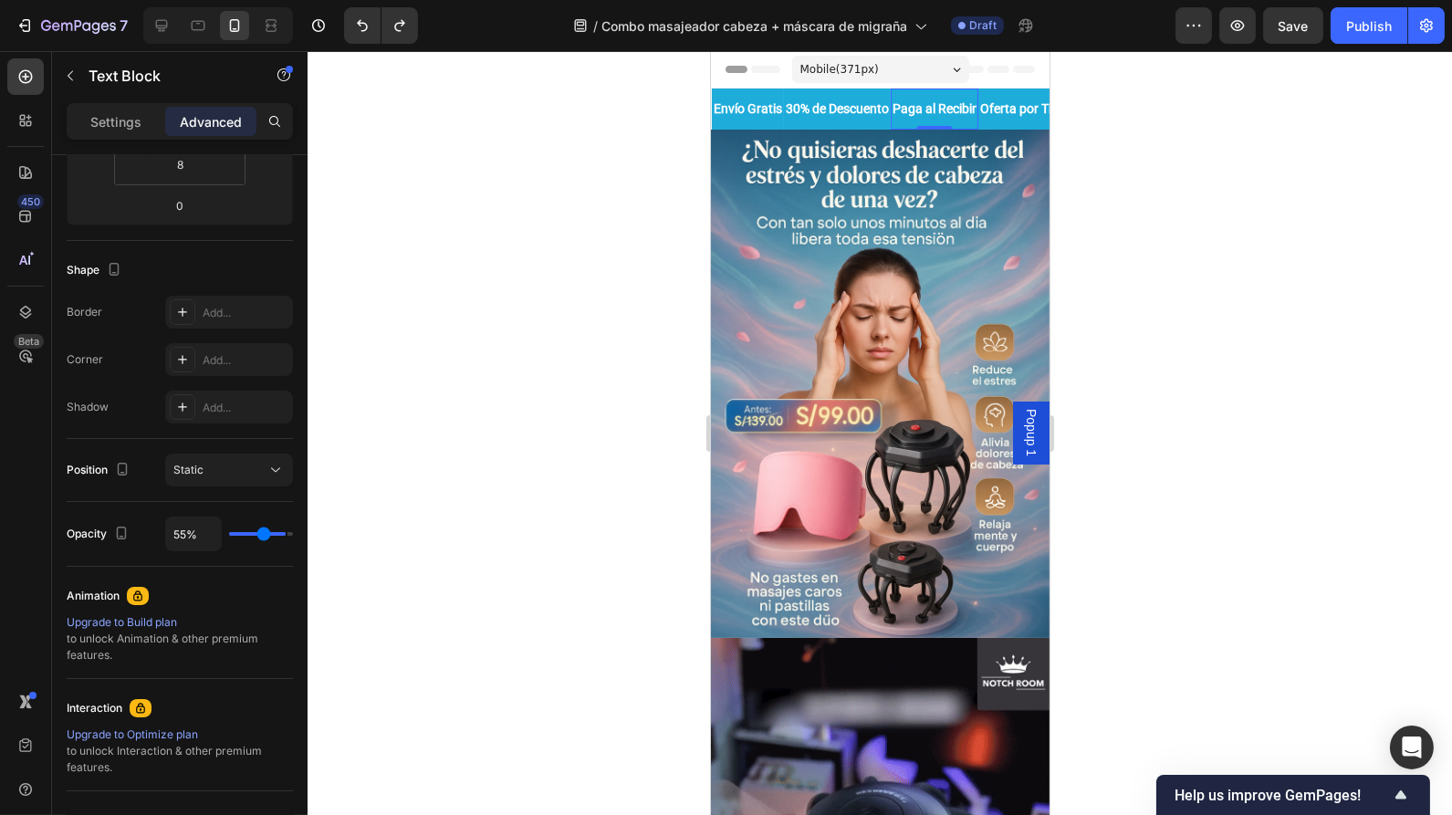
type input "49%"
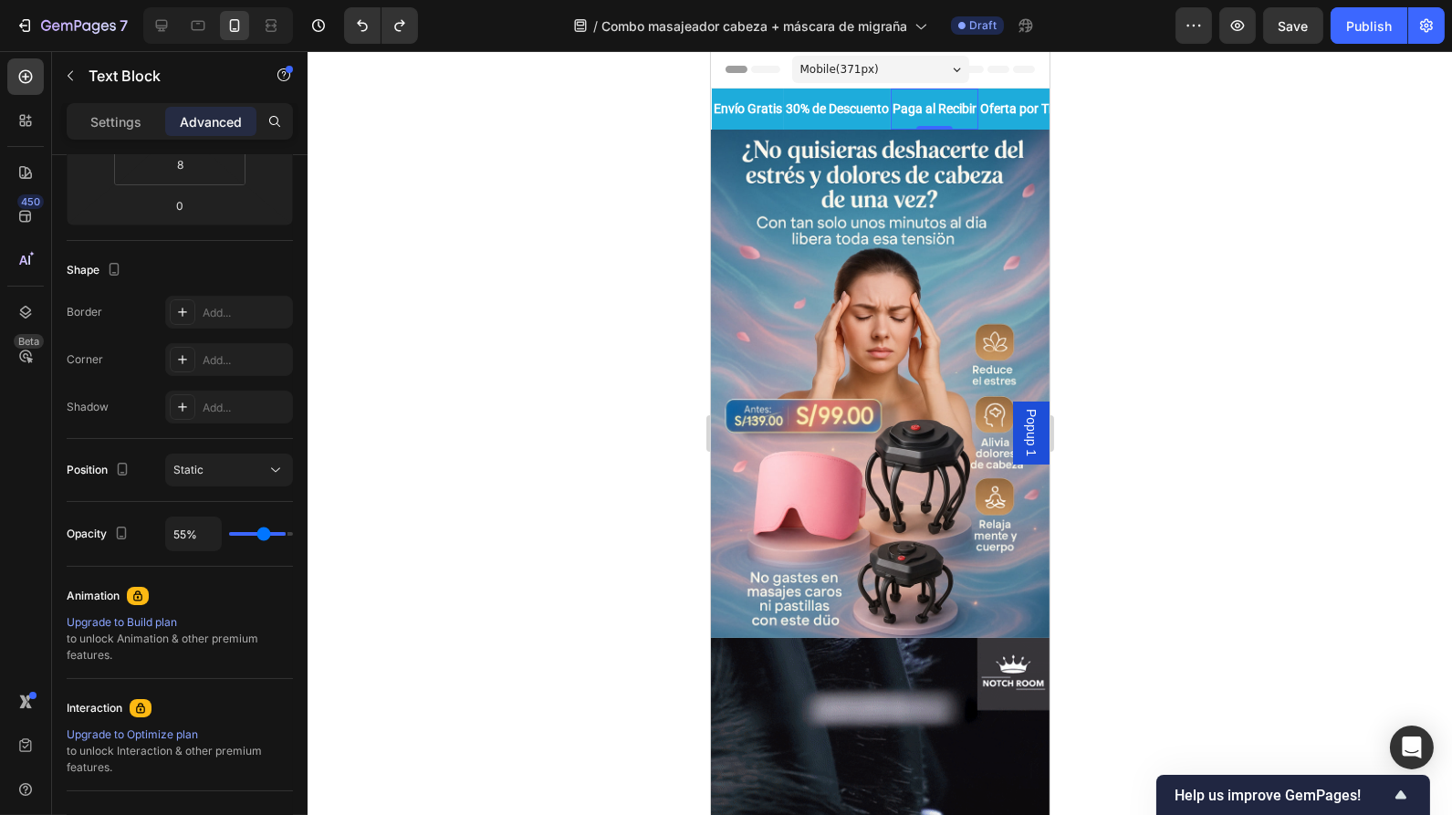
type input "49"
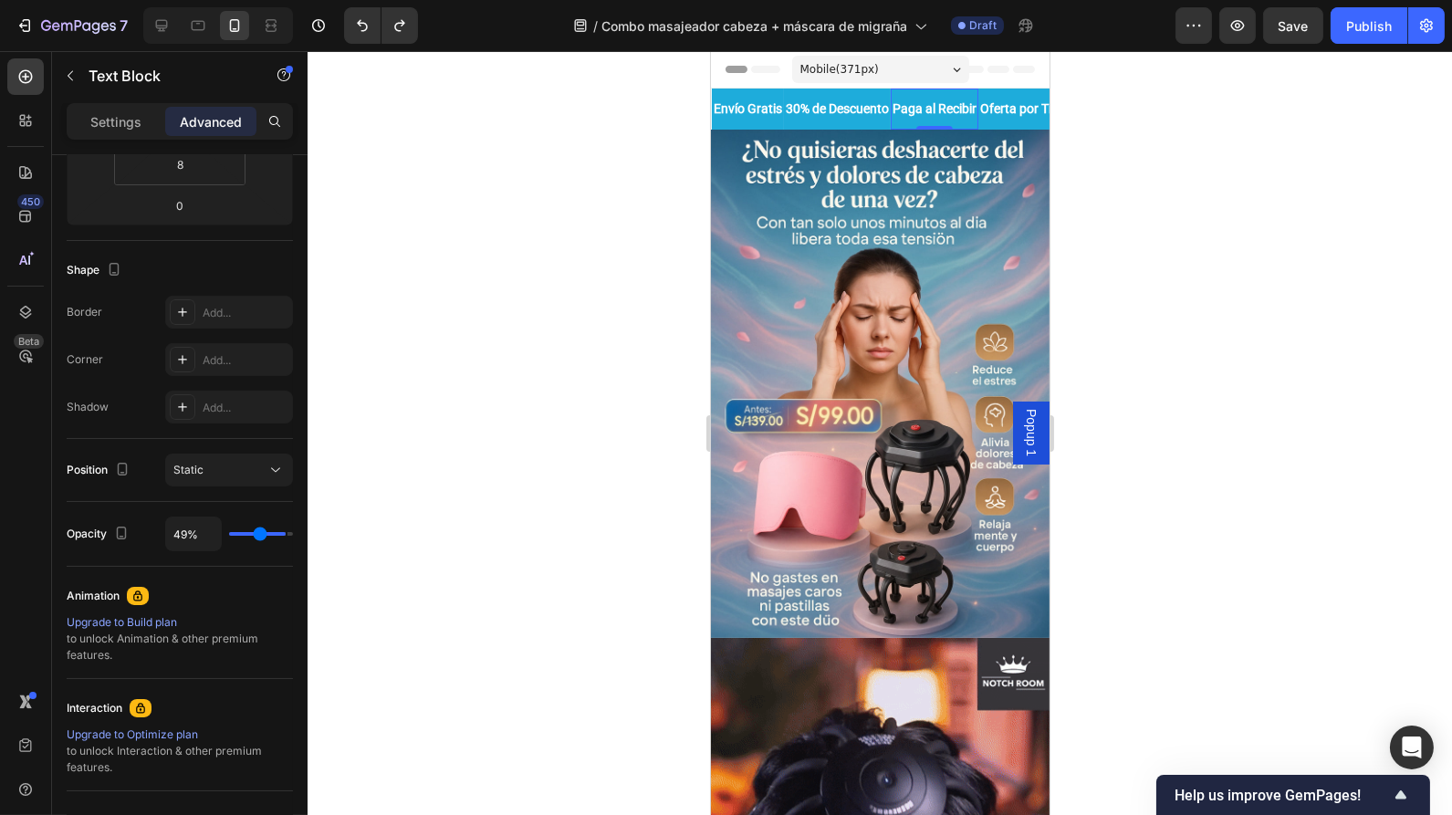
type input "43%"
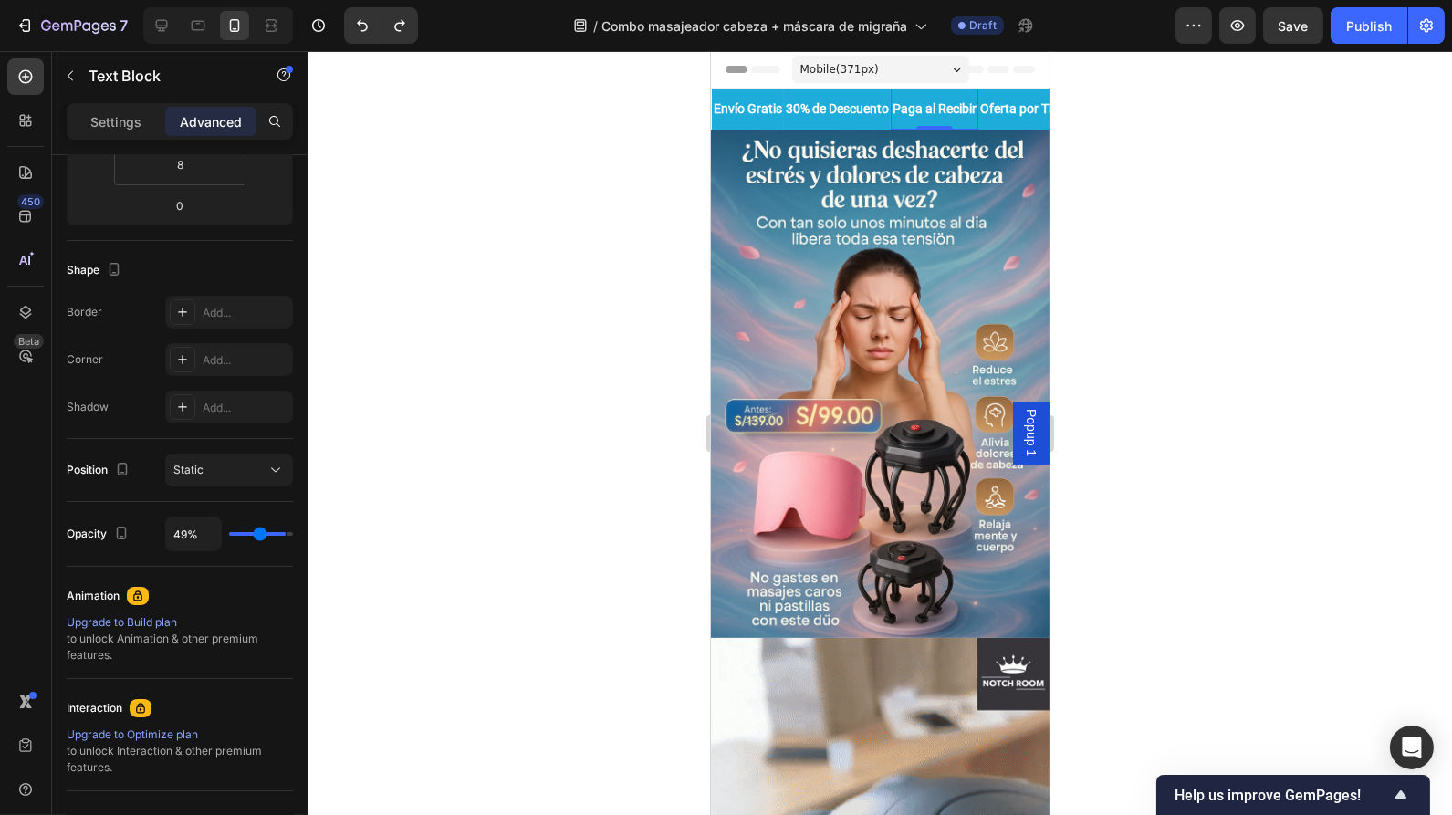
type input "43"
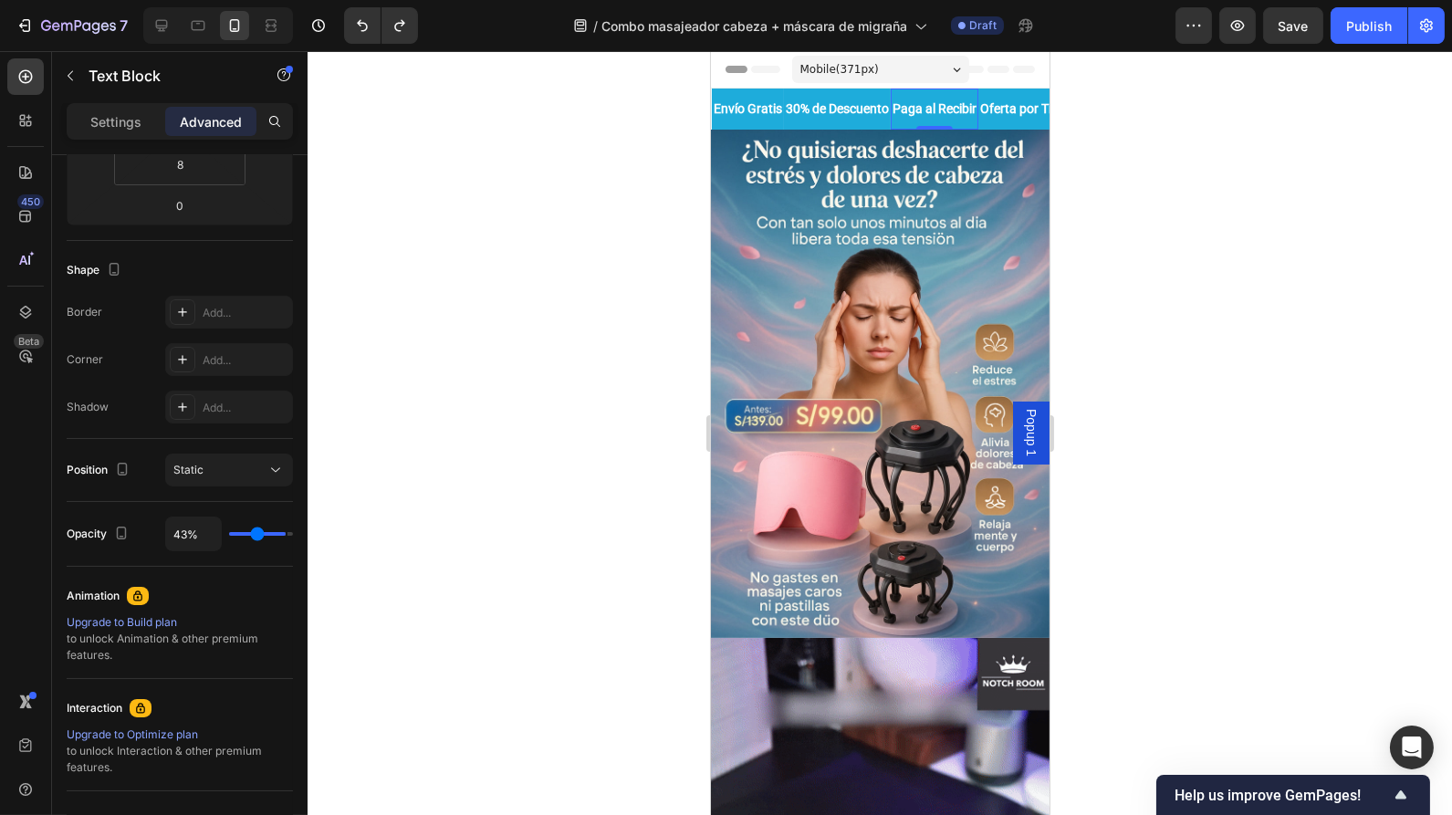
type input "42%"
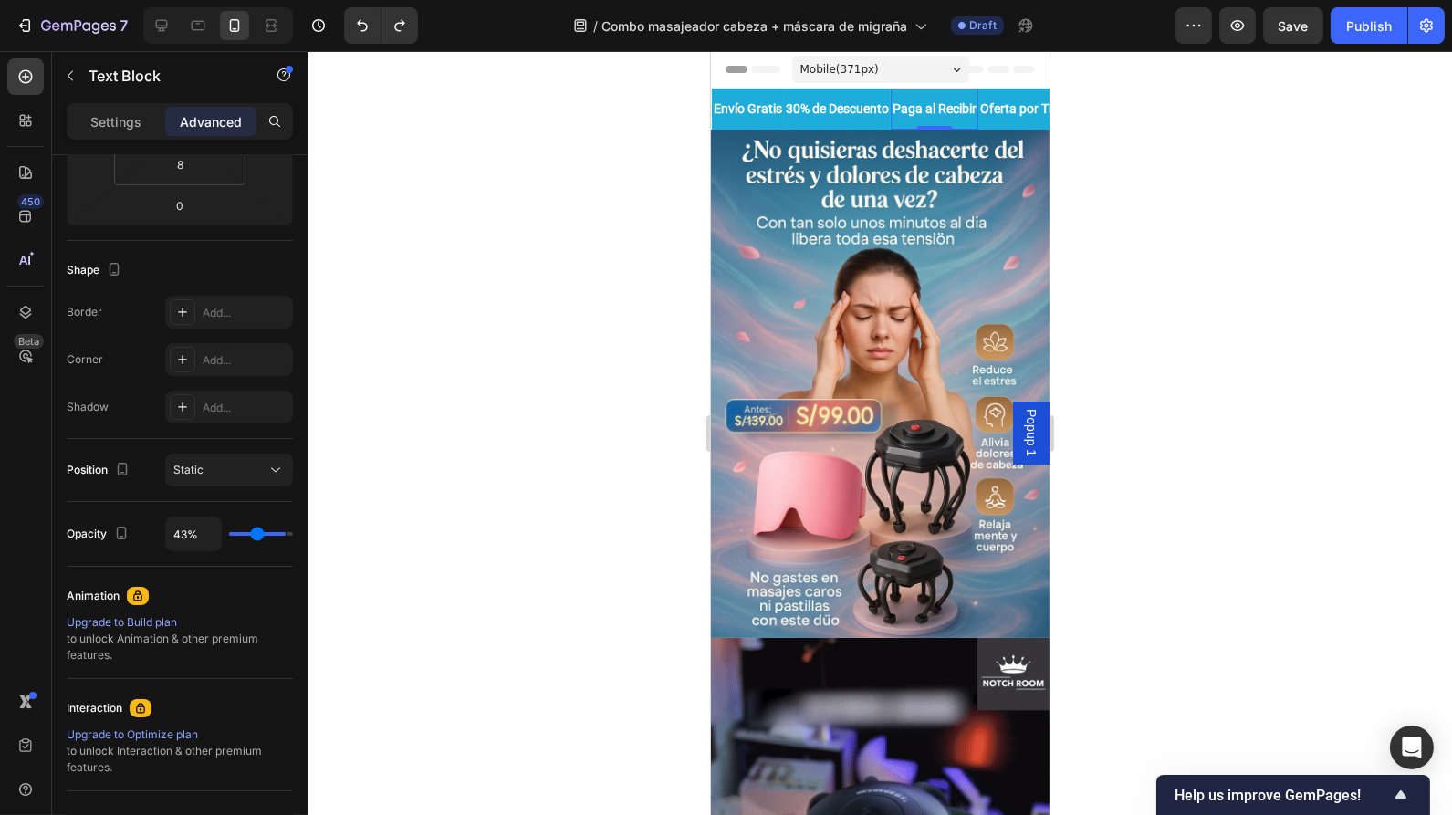
type input "42"
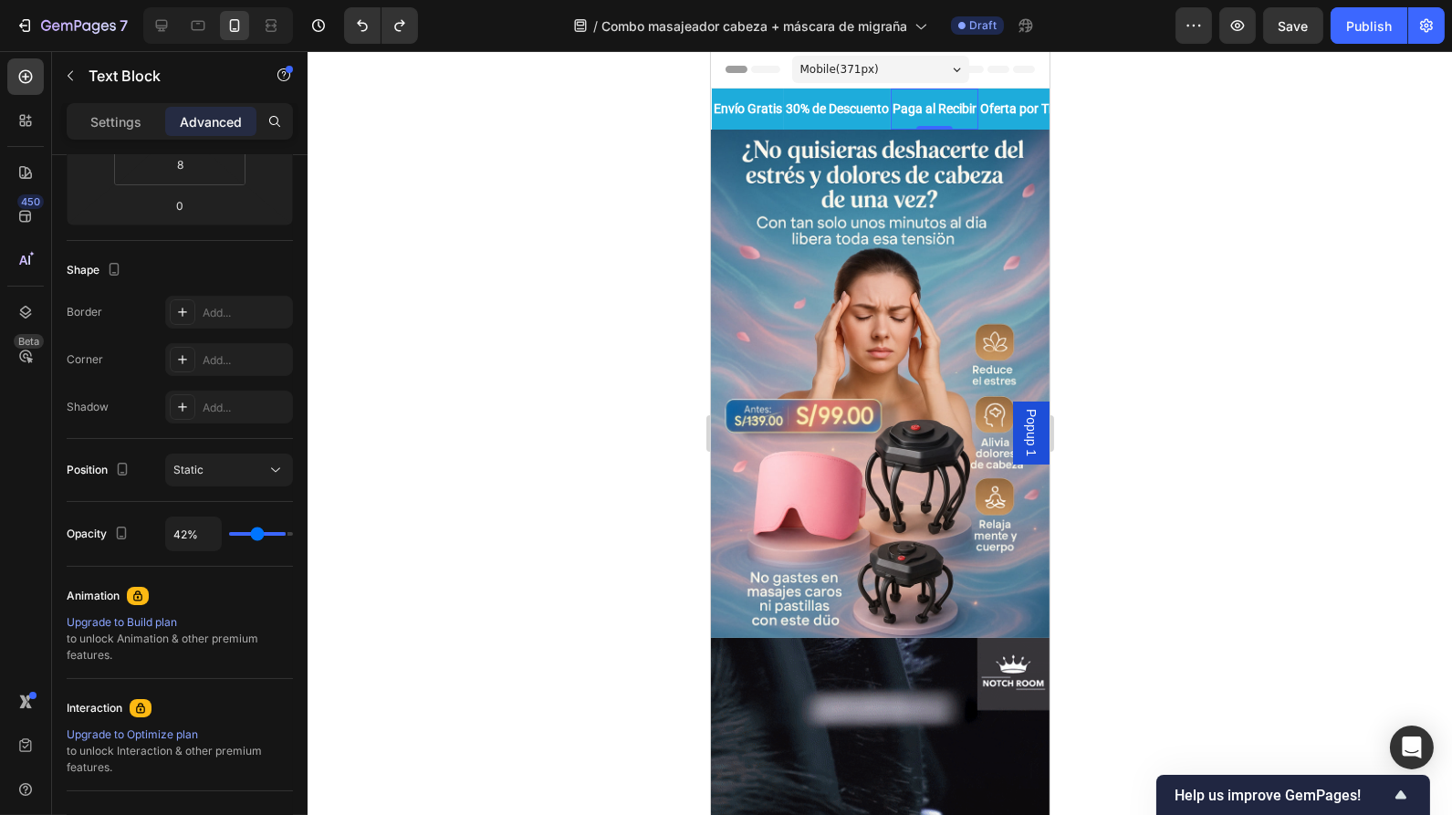
type input "40%"
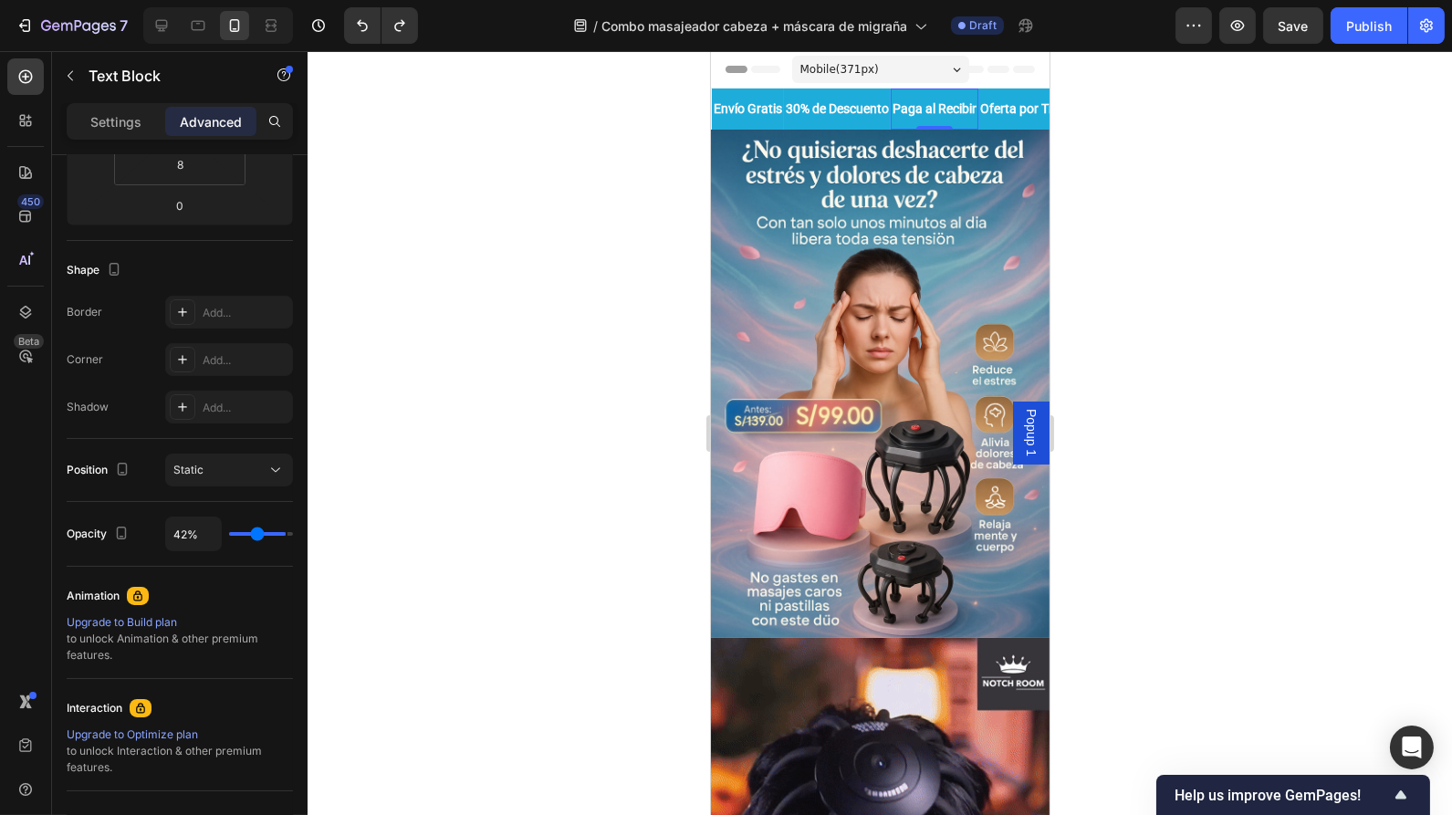
type input "40"
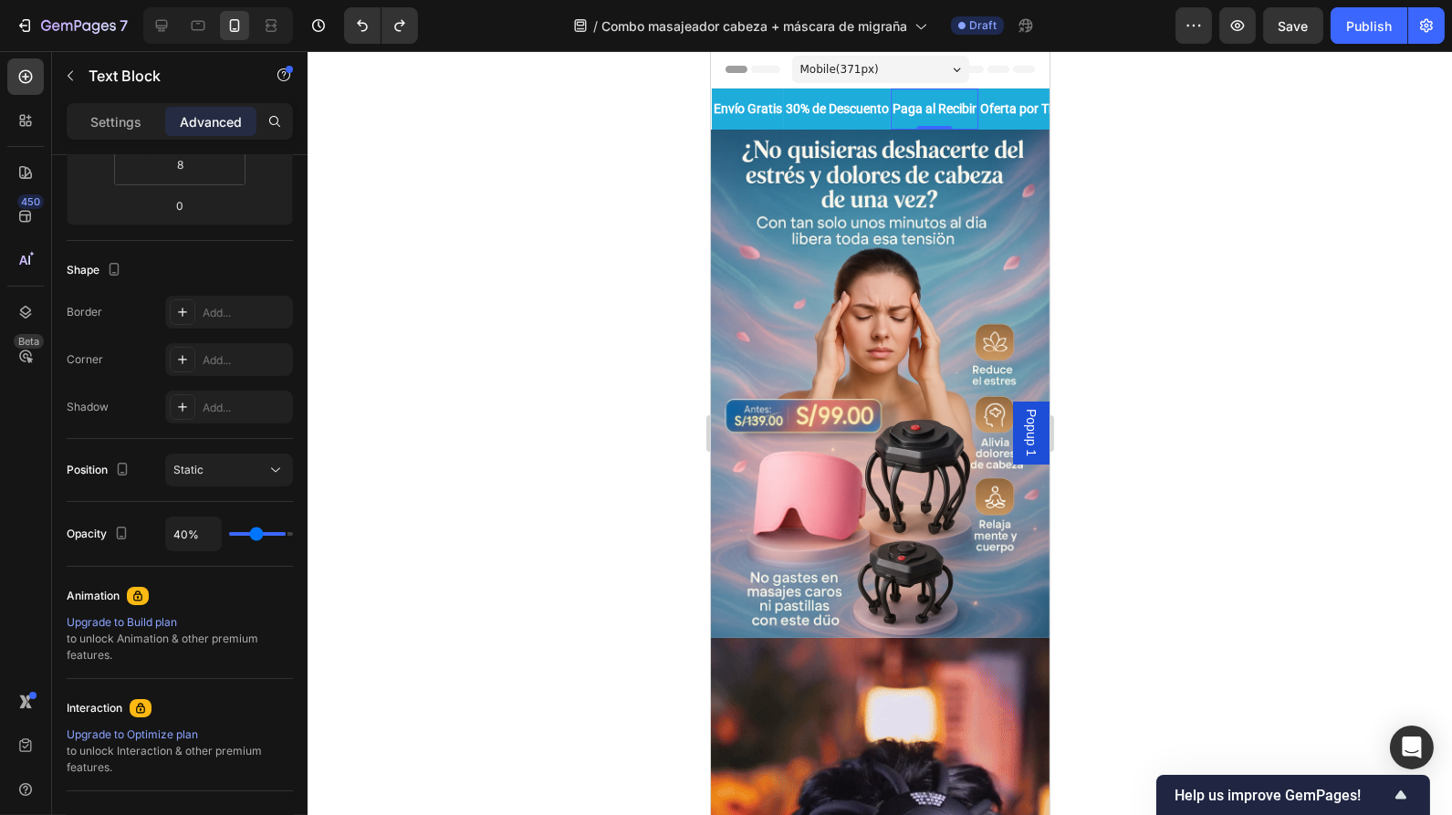
type input "38%"
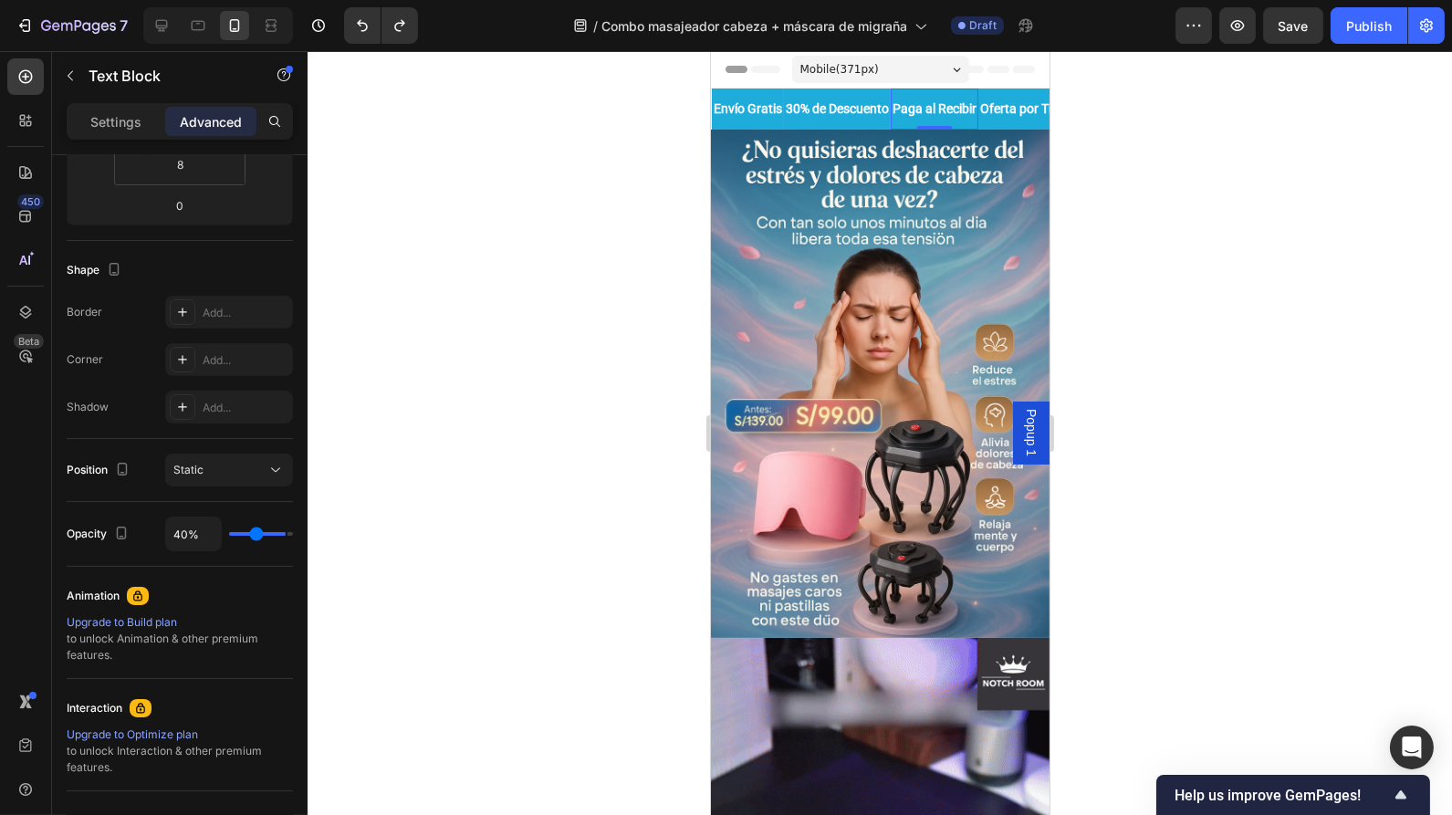
type input "38"
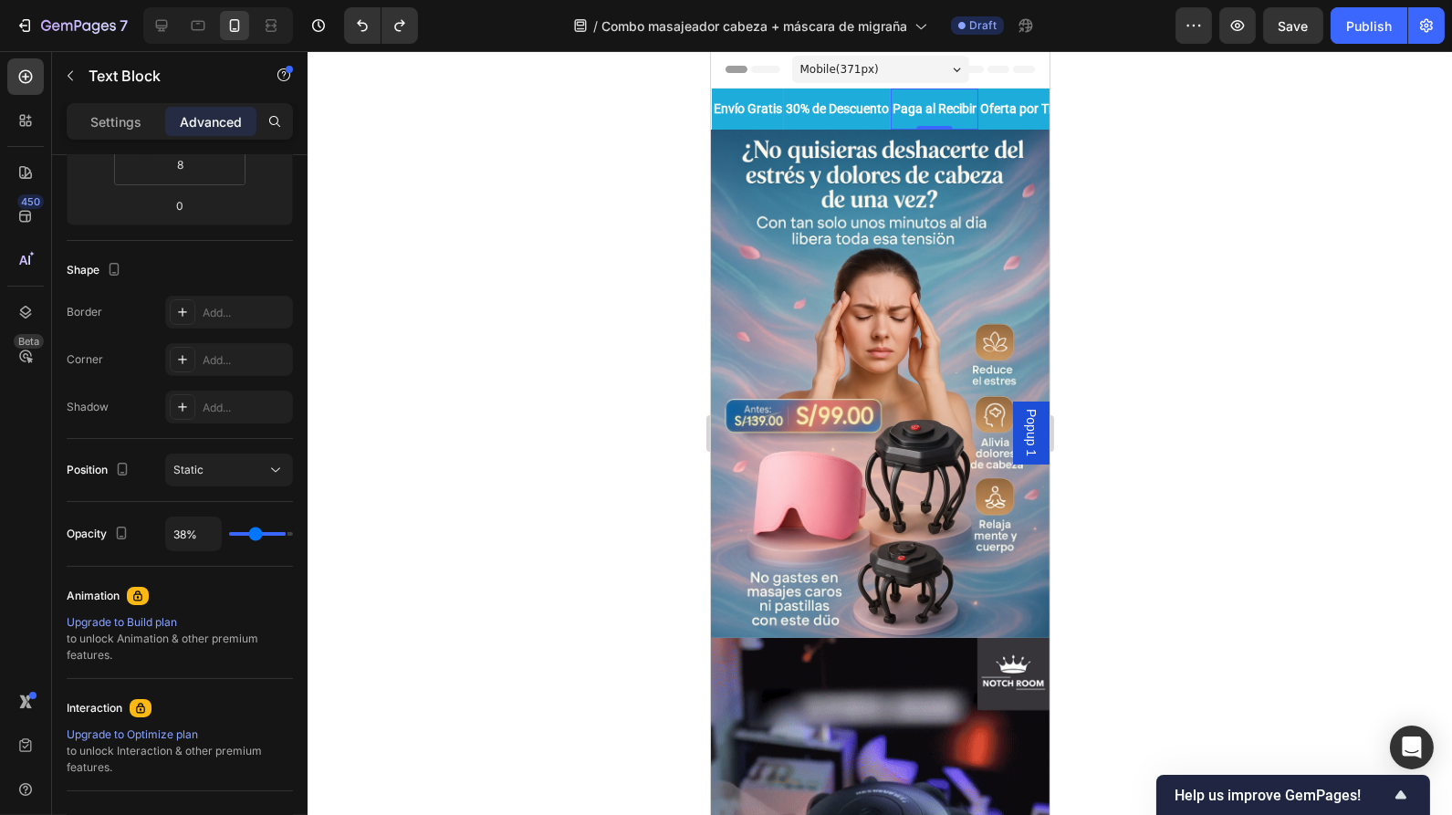
type input "35%"
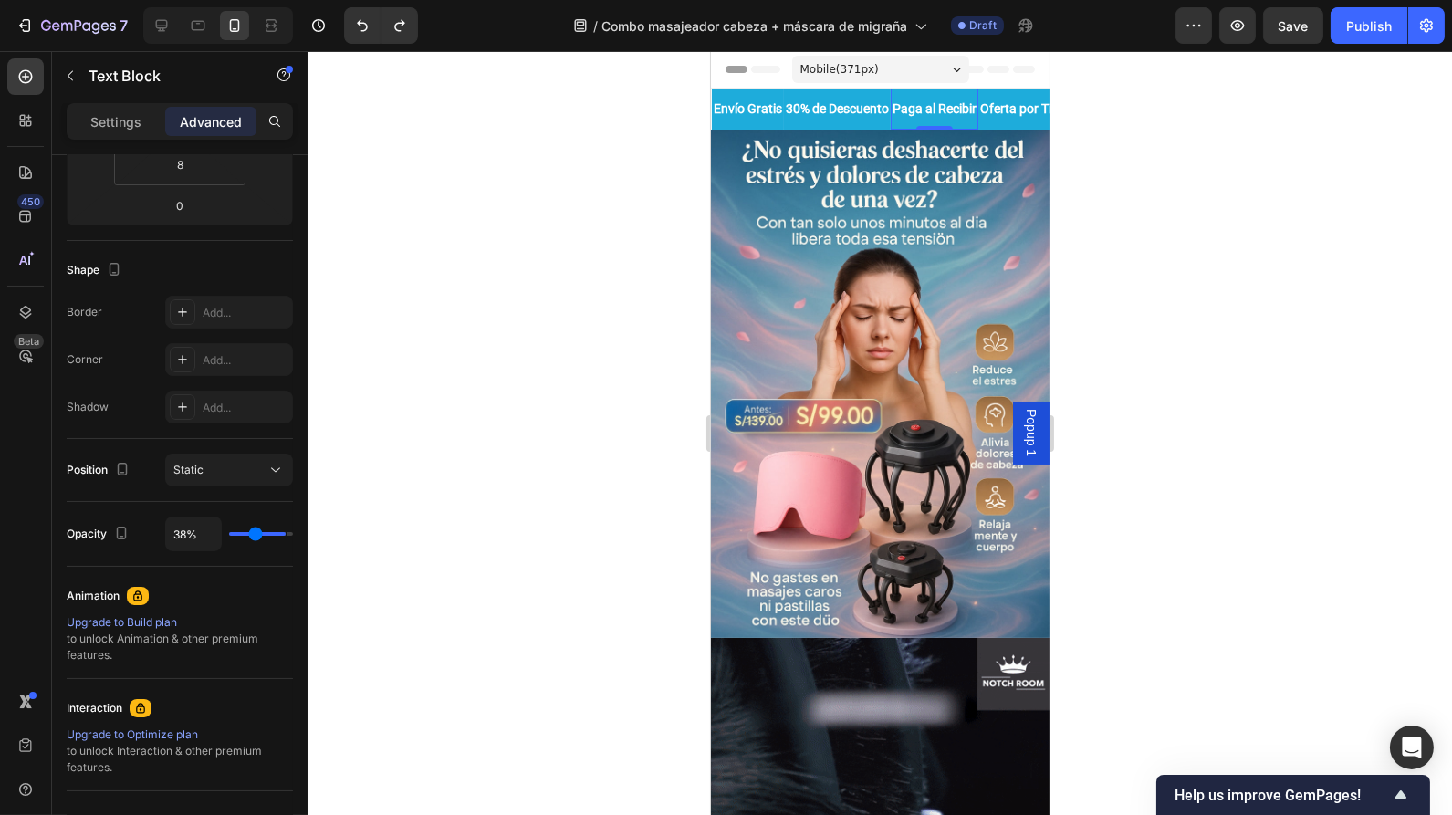
type input "35"
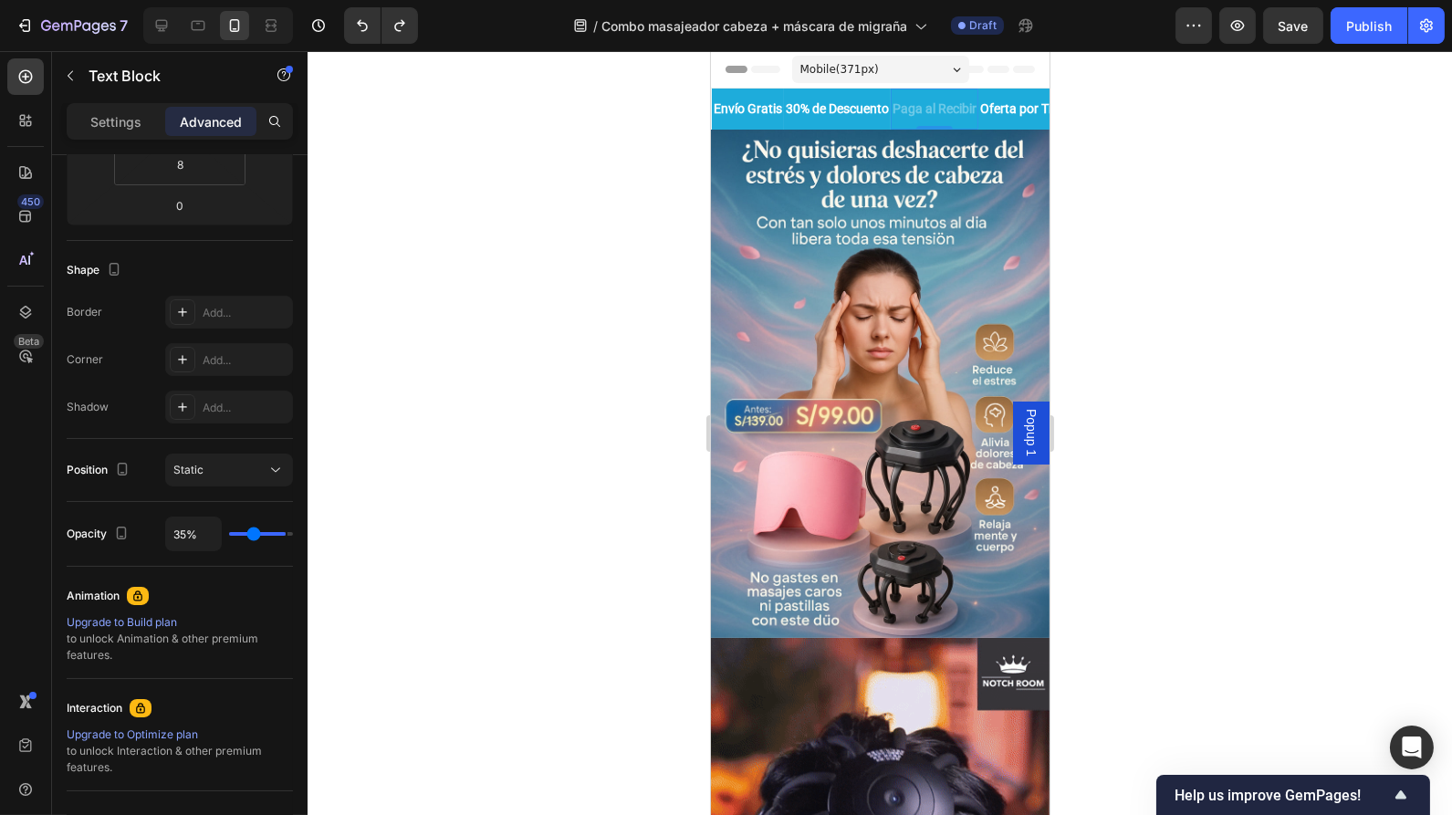
type input "33%"
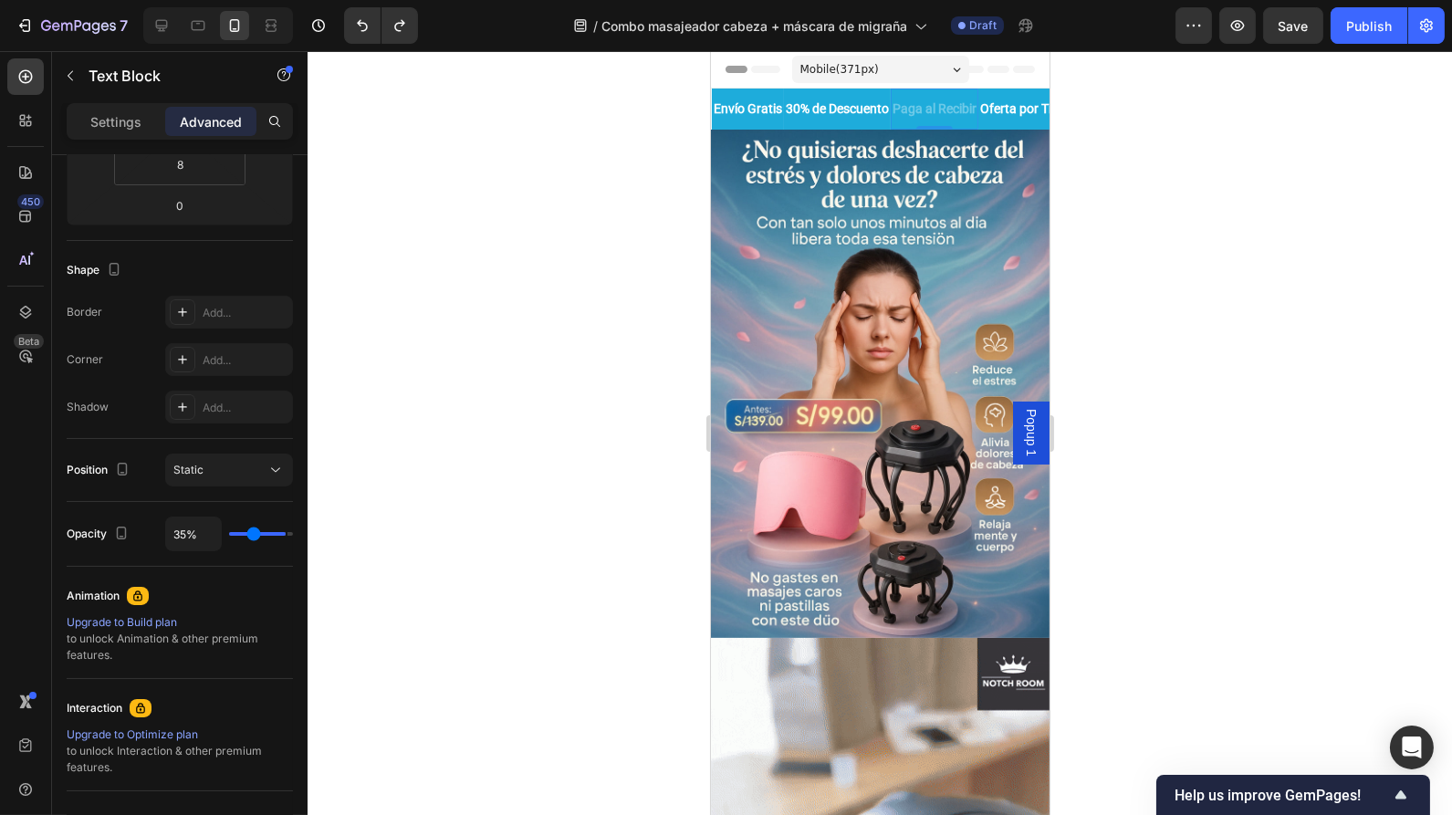
type input "33"
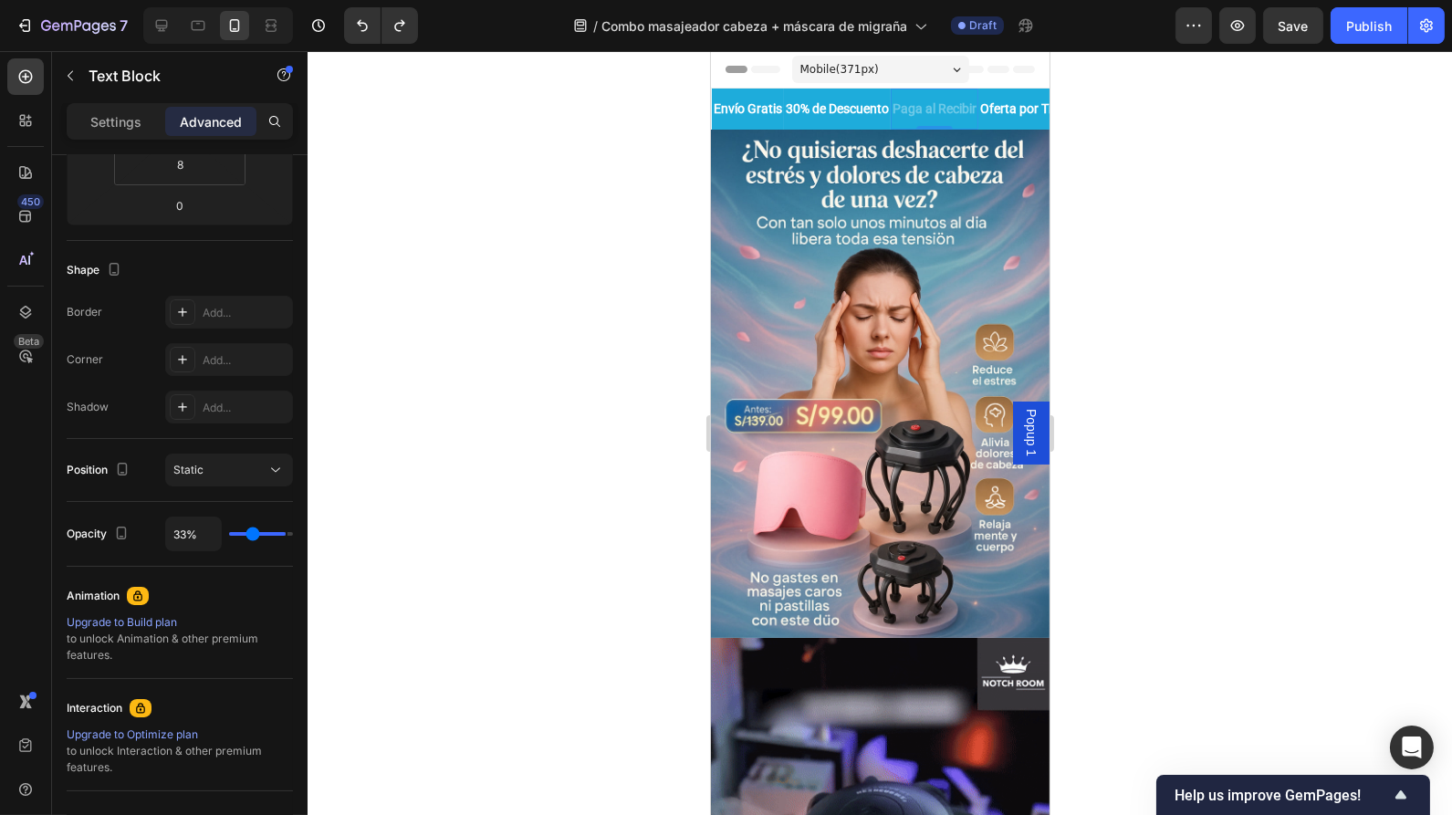
type input "32%"
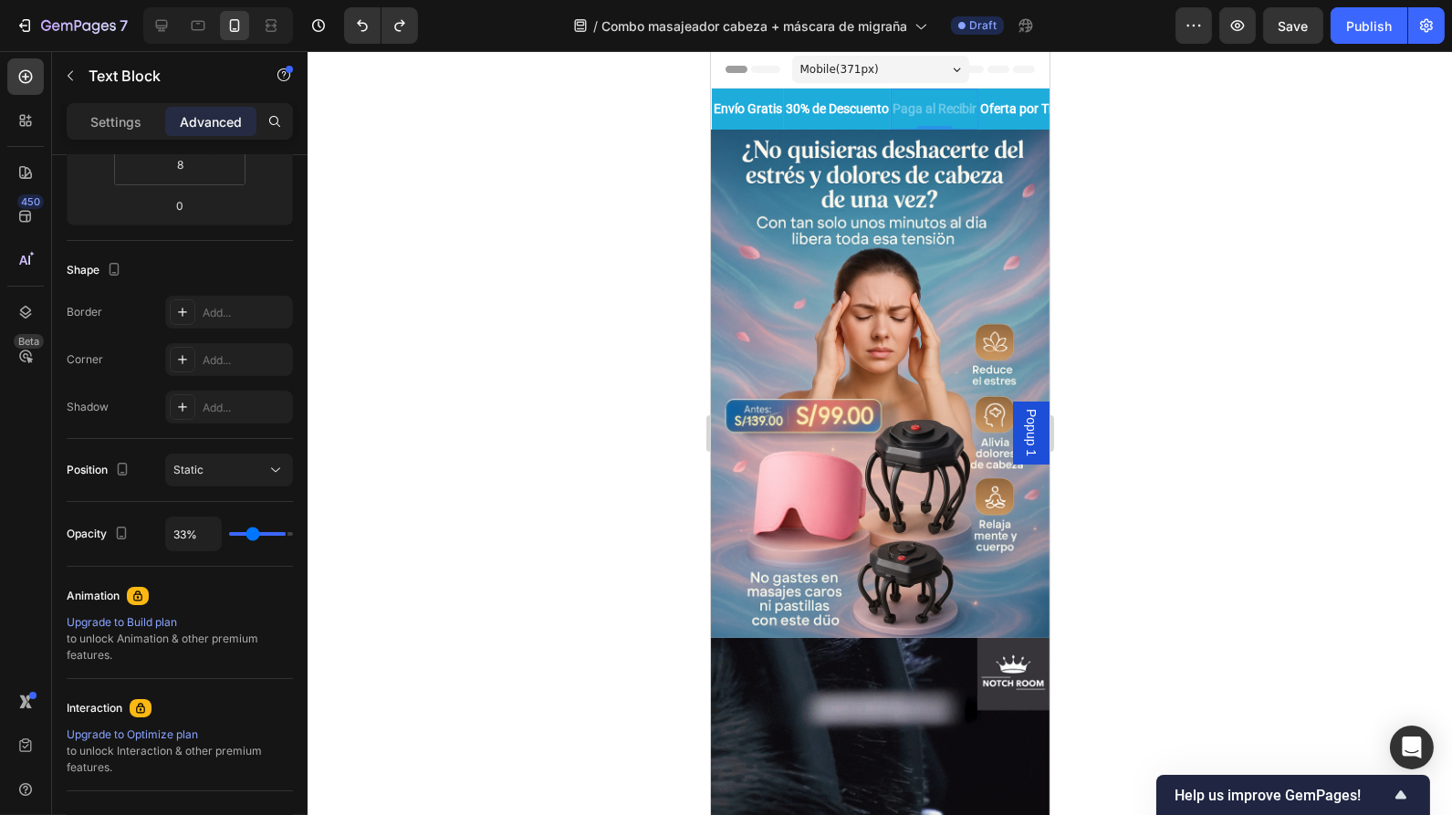
type input "32"
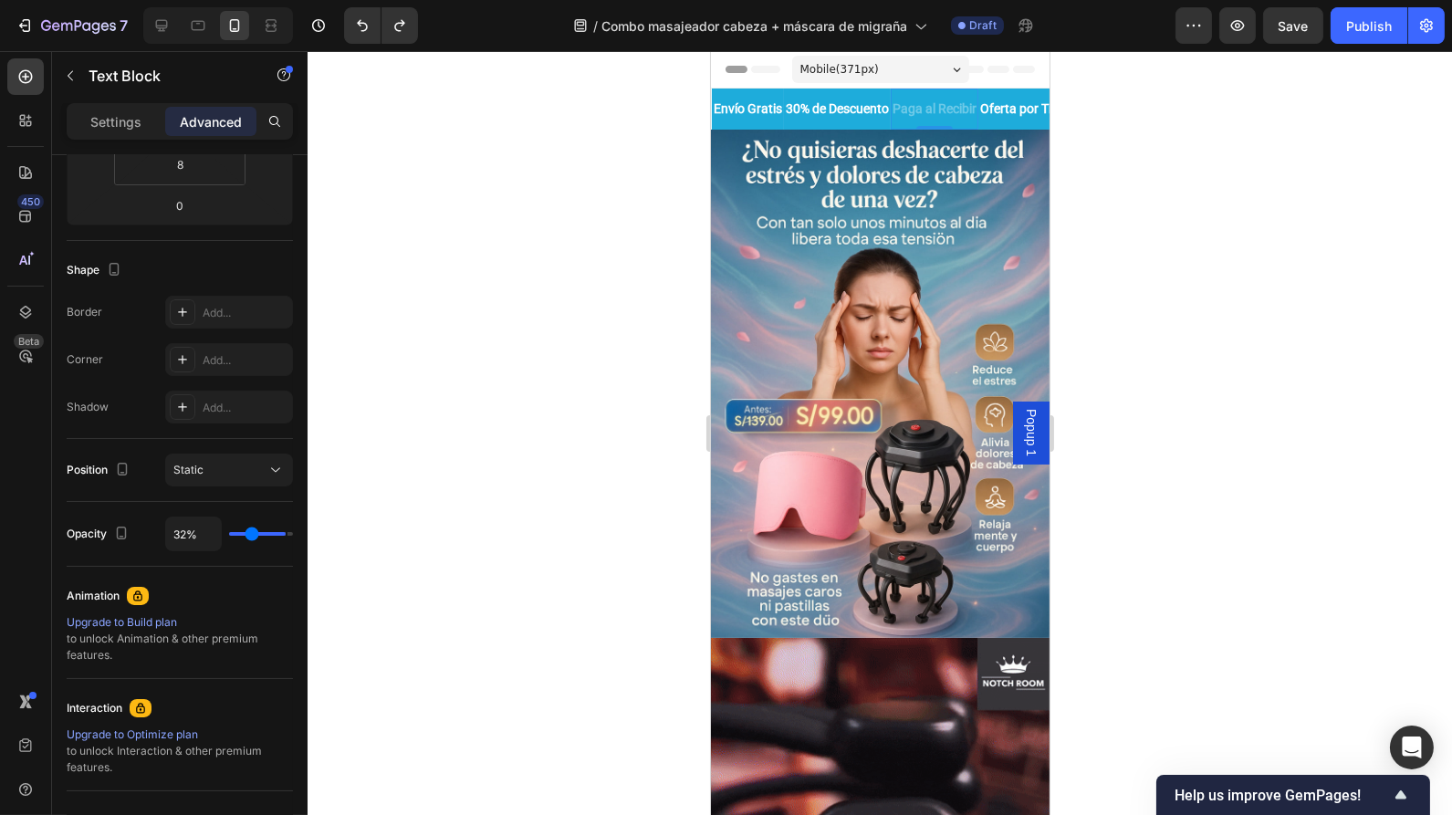
type input "28%"
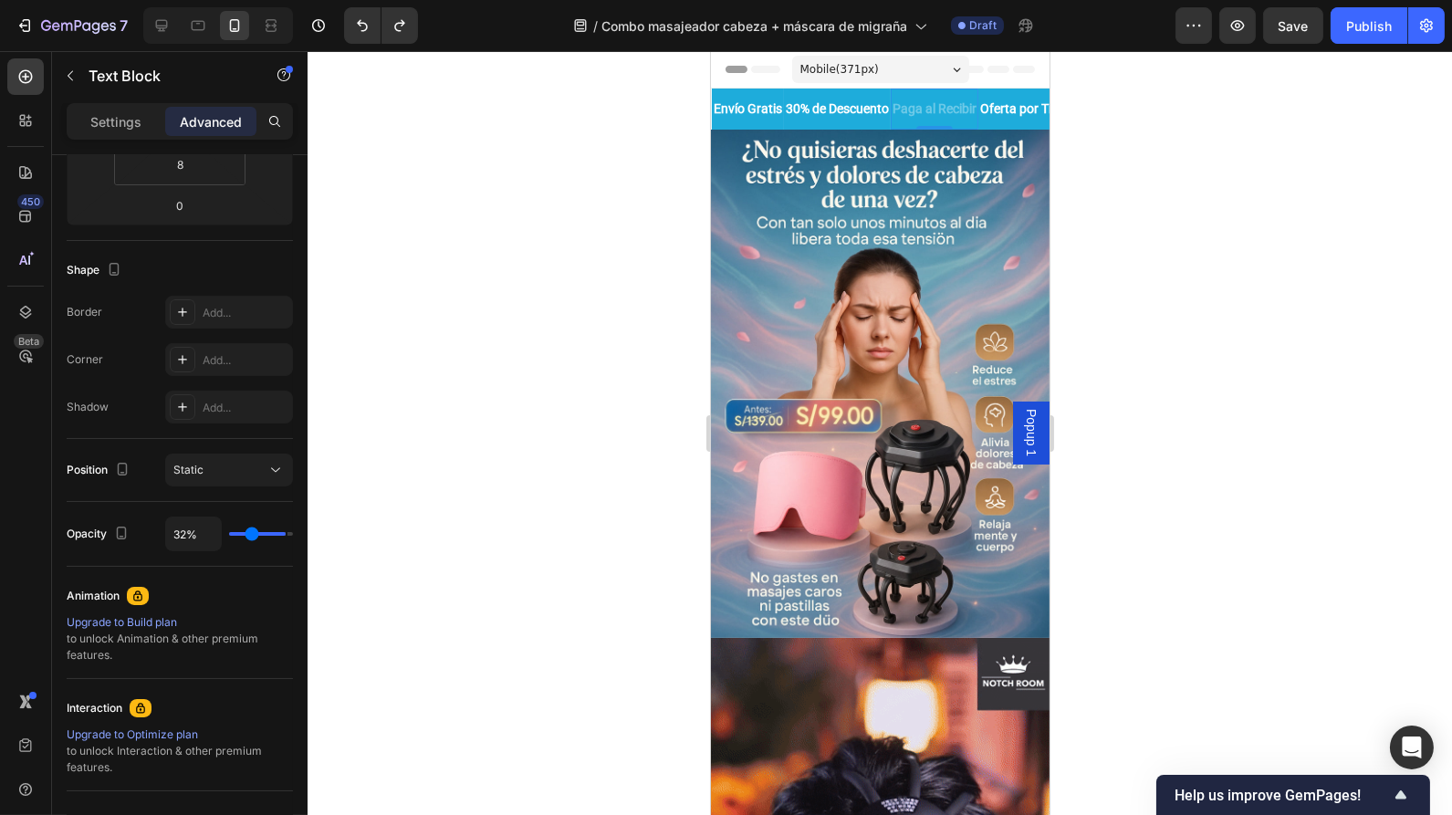
type input "28"
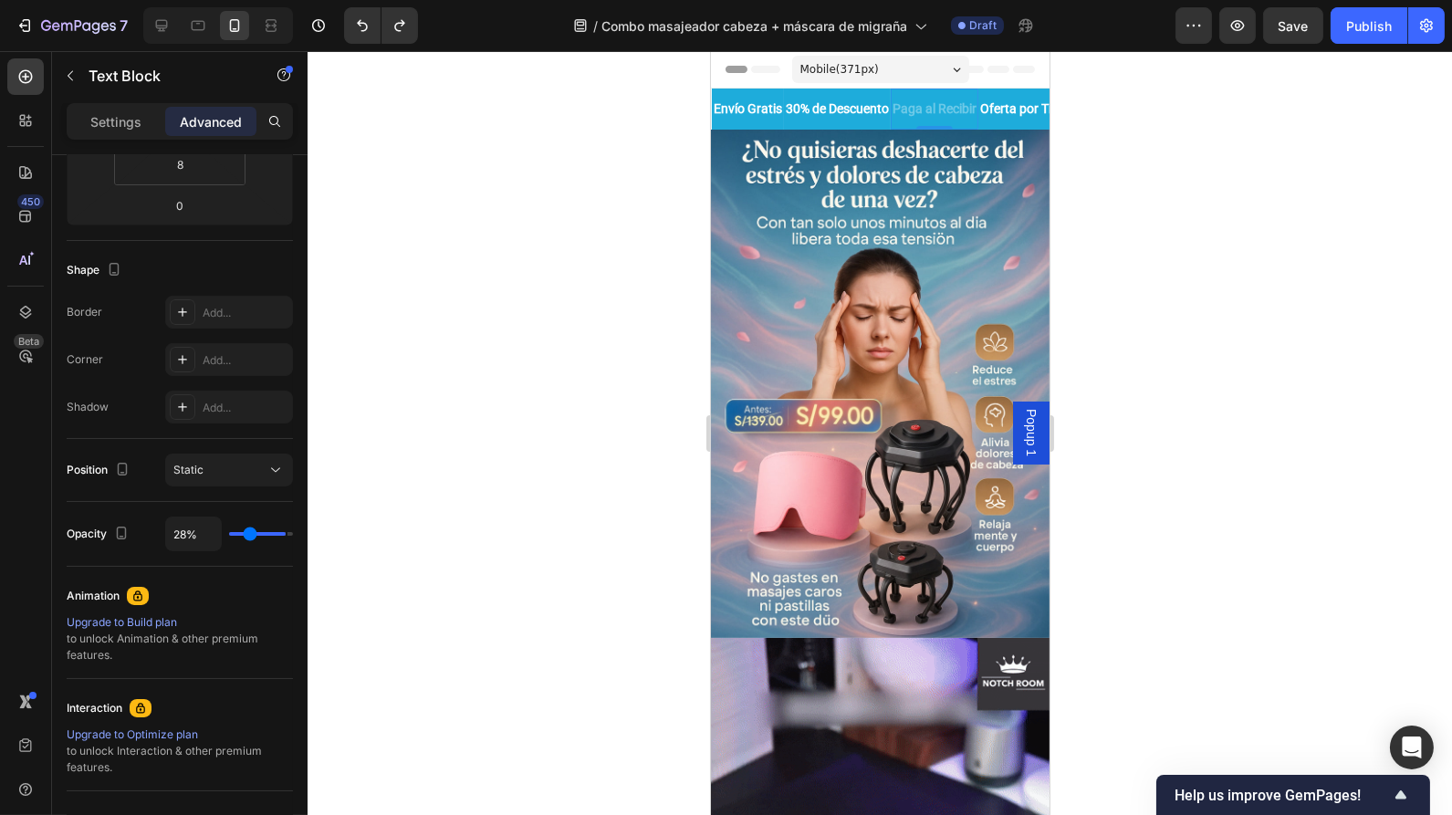
type input "27%"
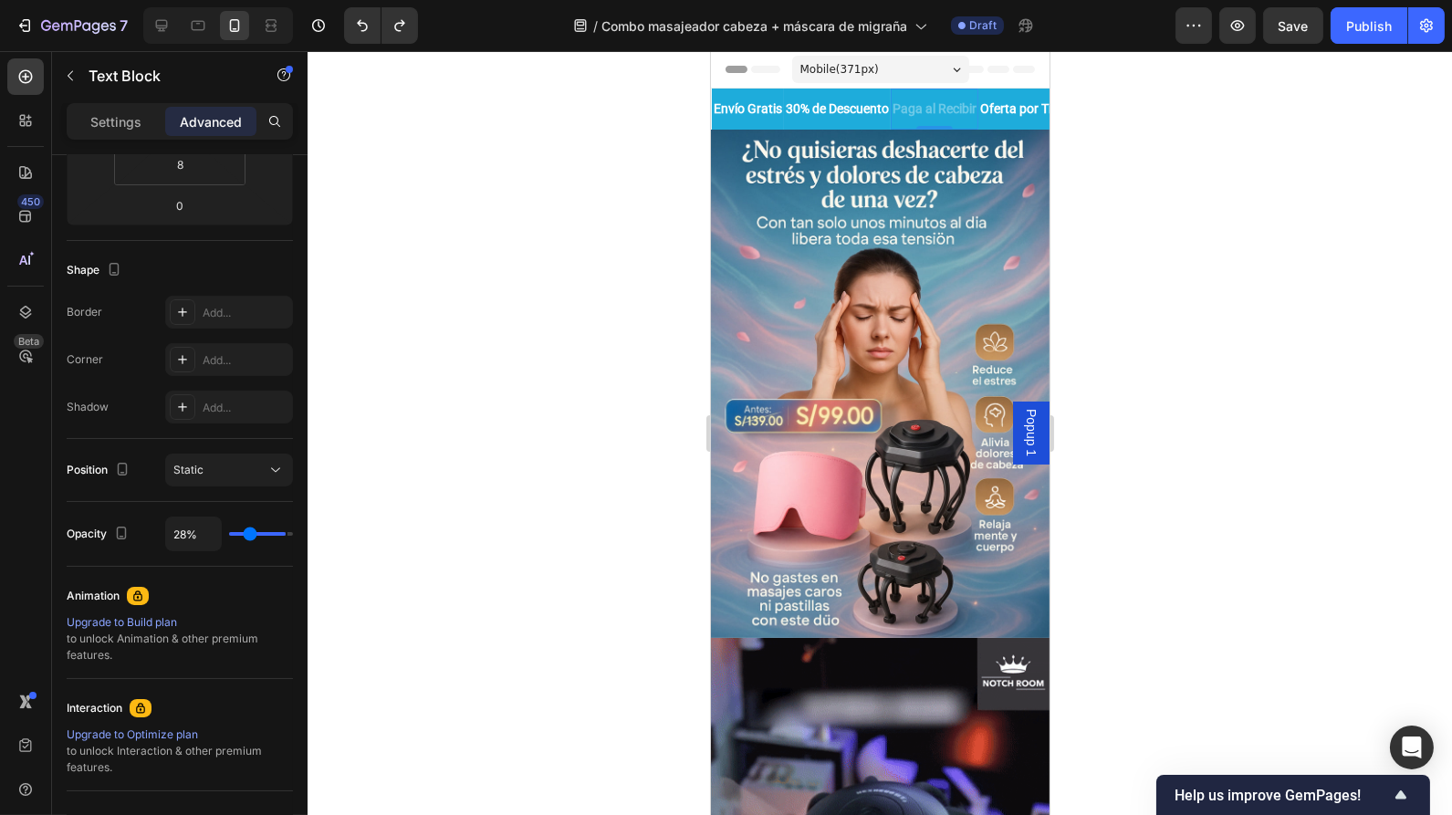
type input "27"
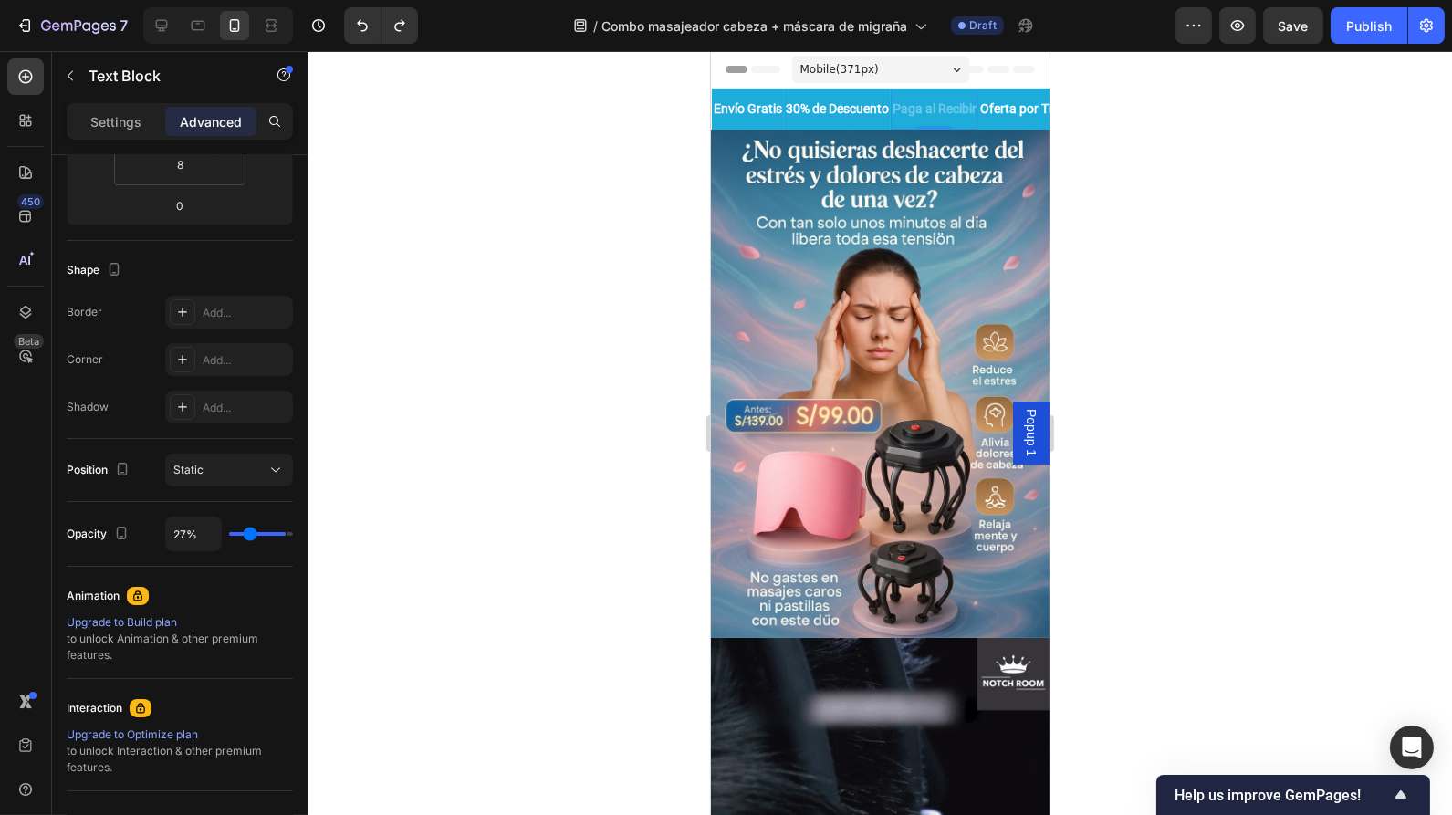
type input "21%"
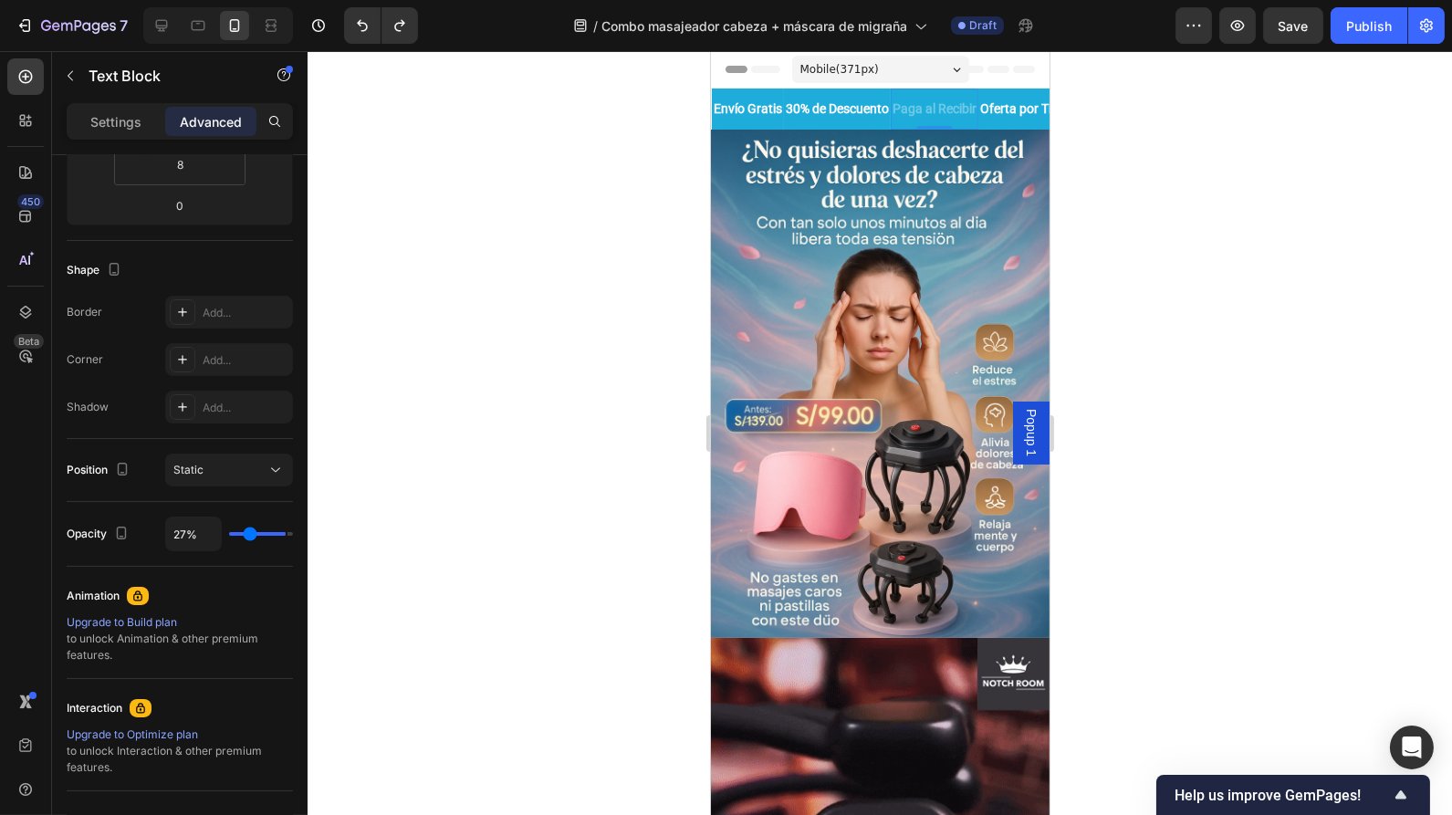
type input "21"
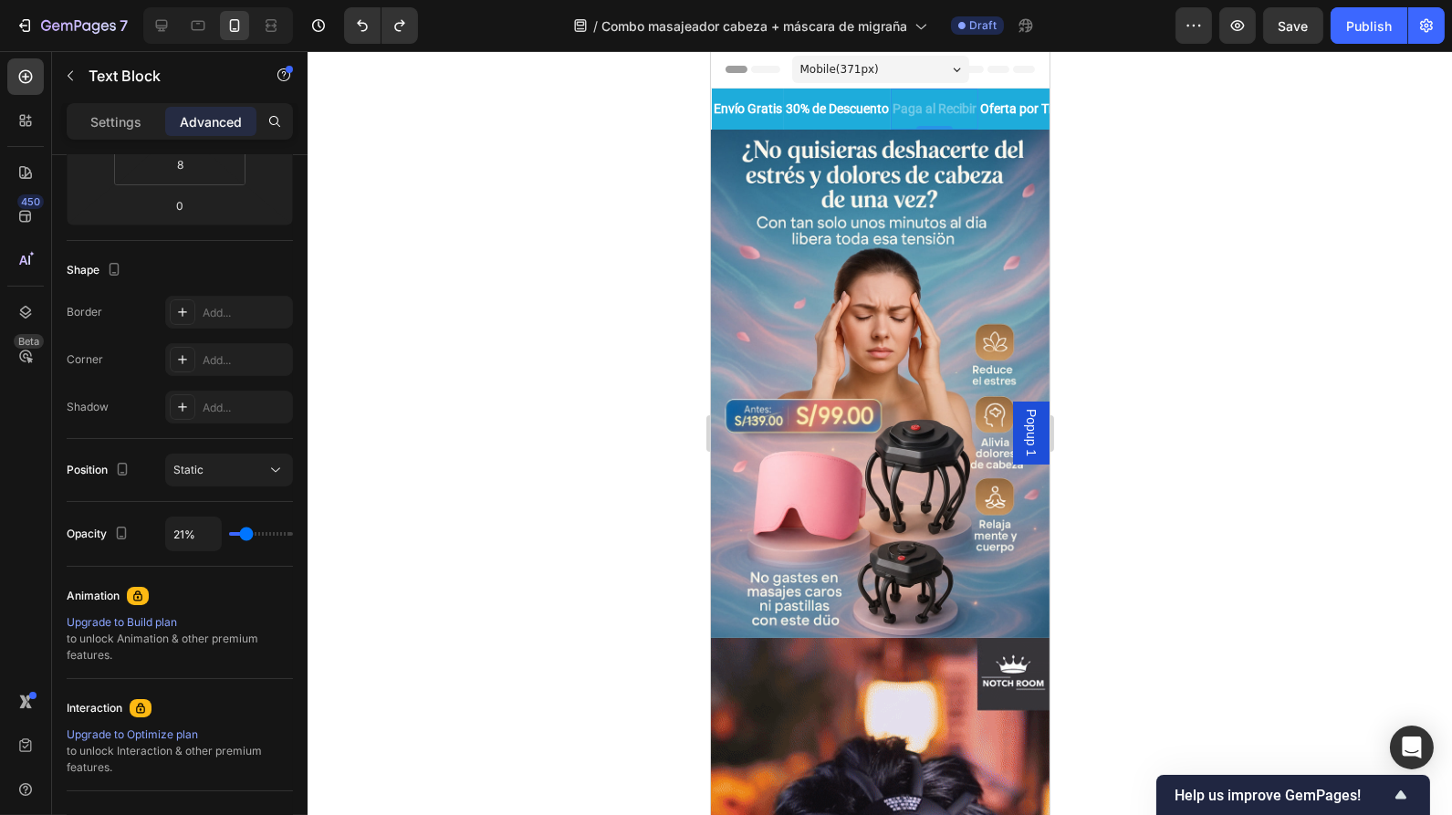
type input "18%"
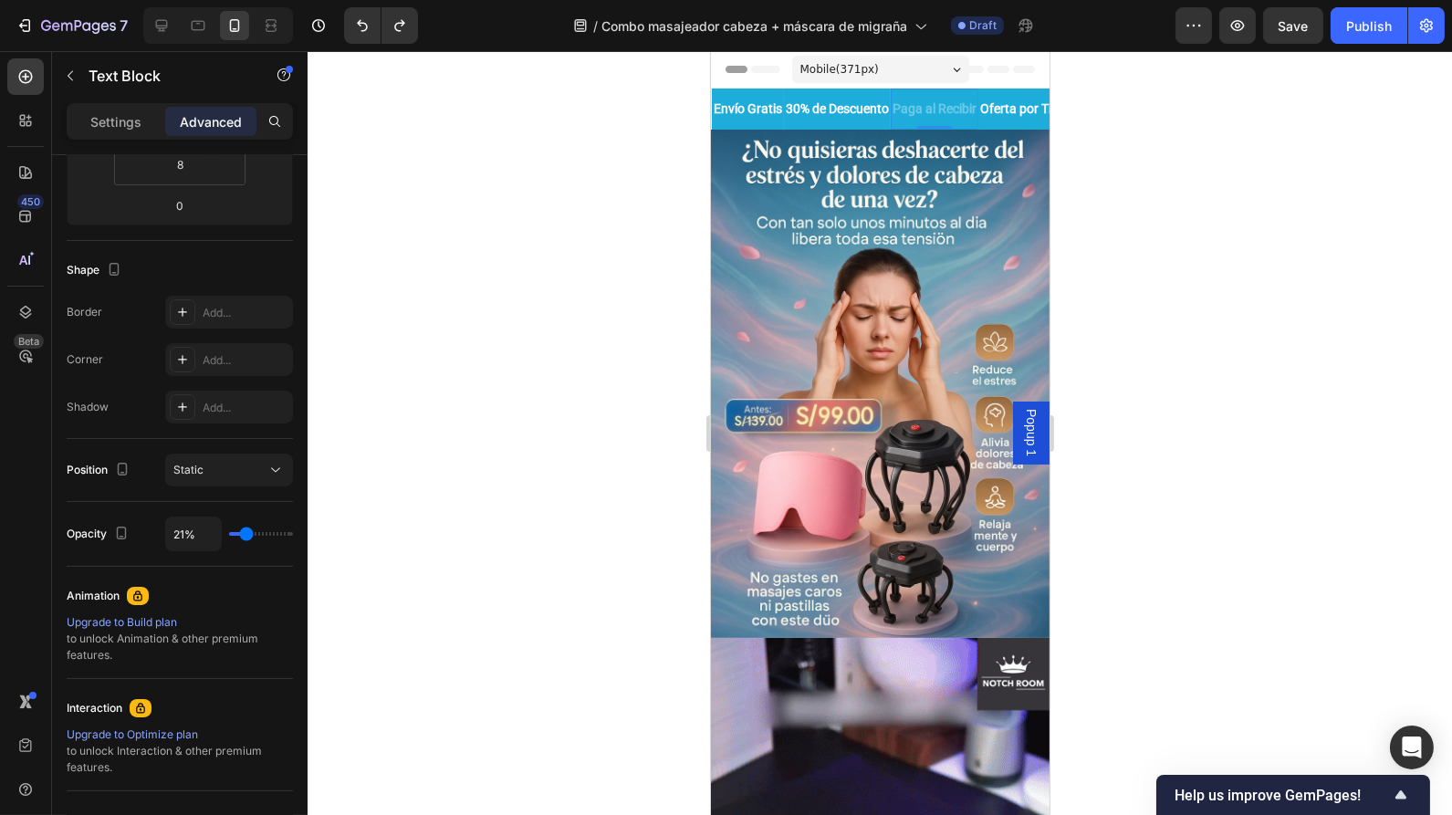
type input "18"
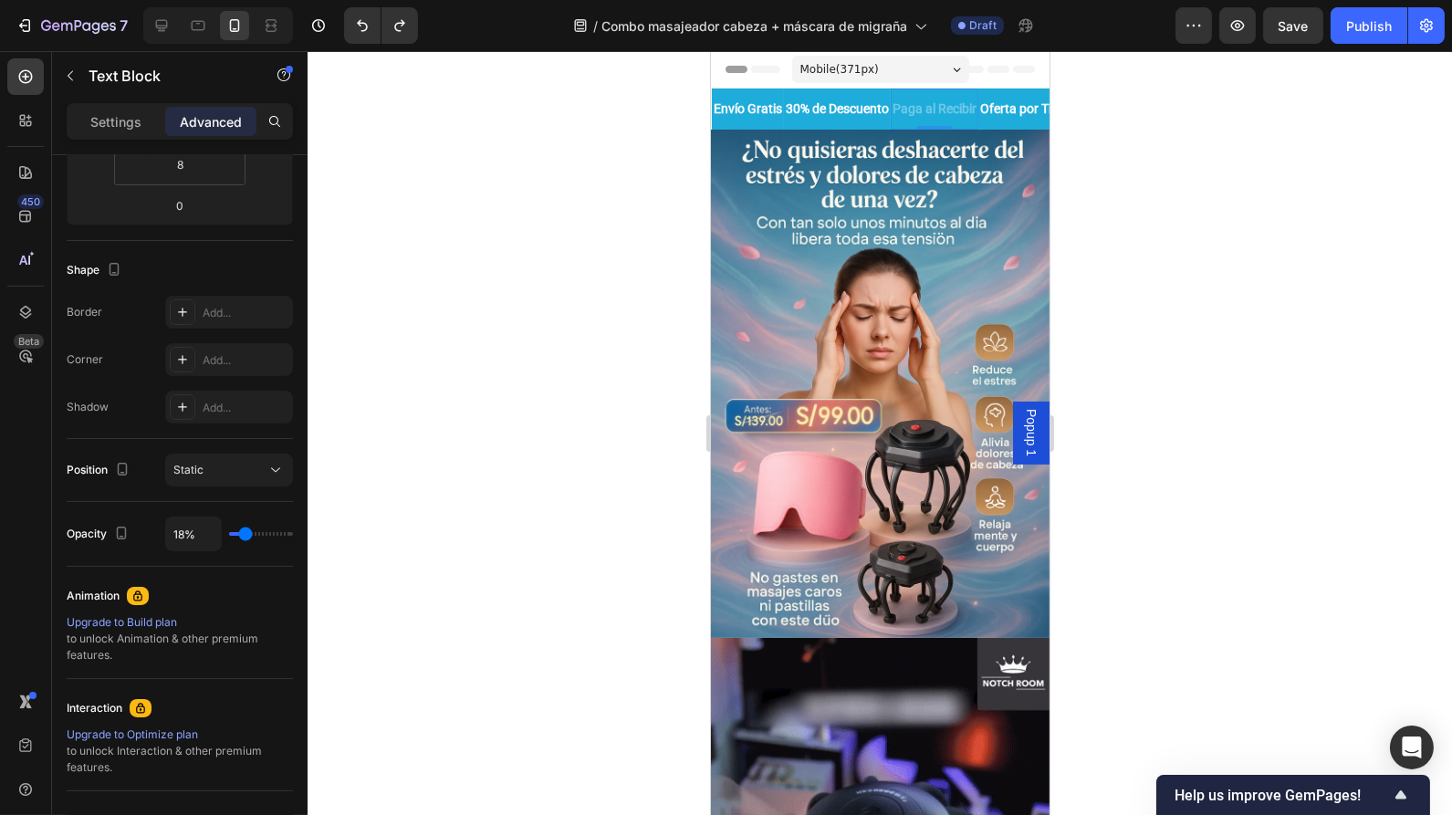
type input "17%"
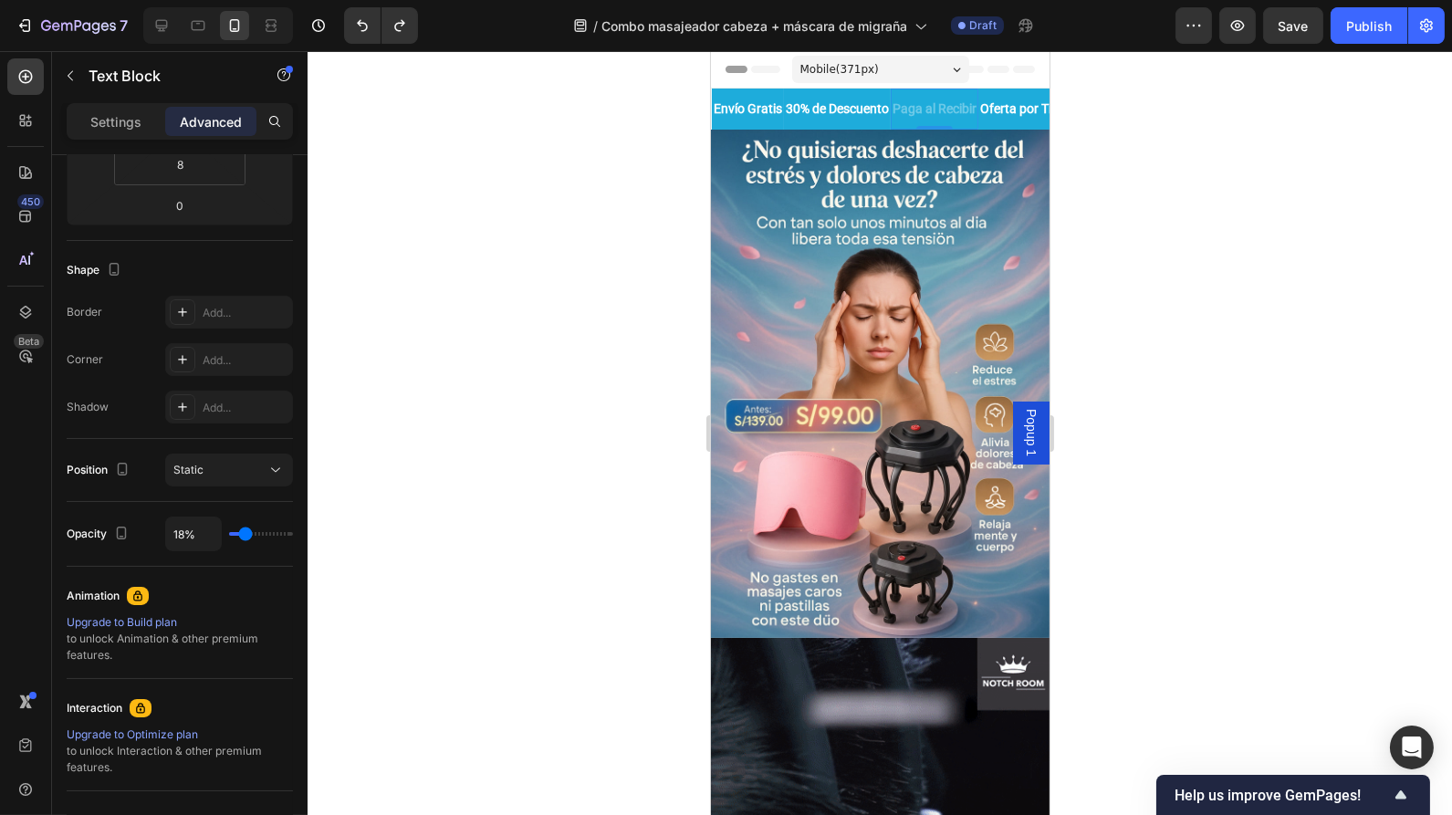
type input "17"
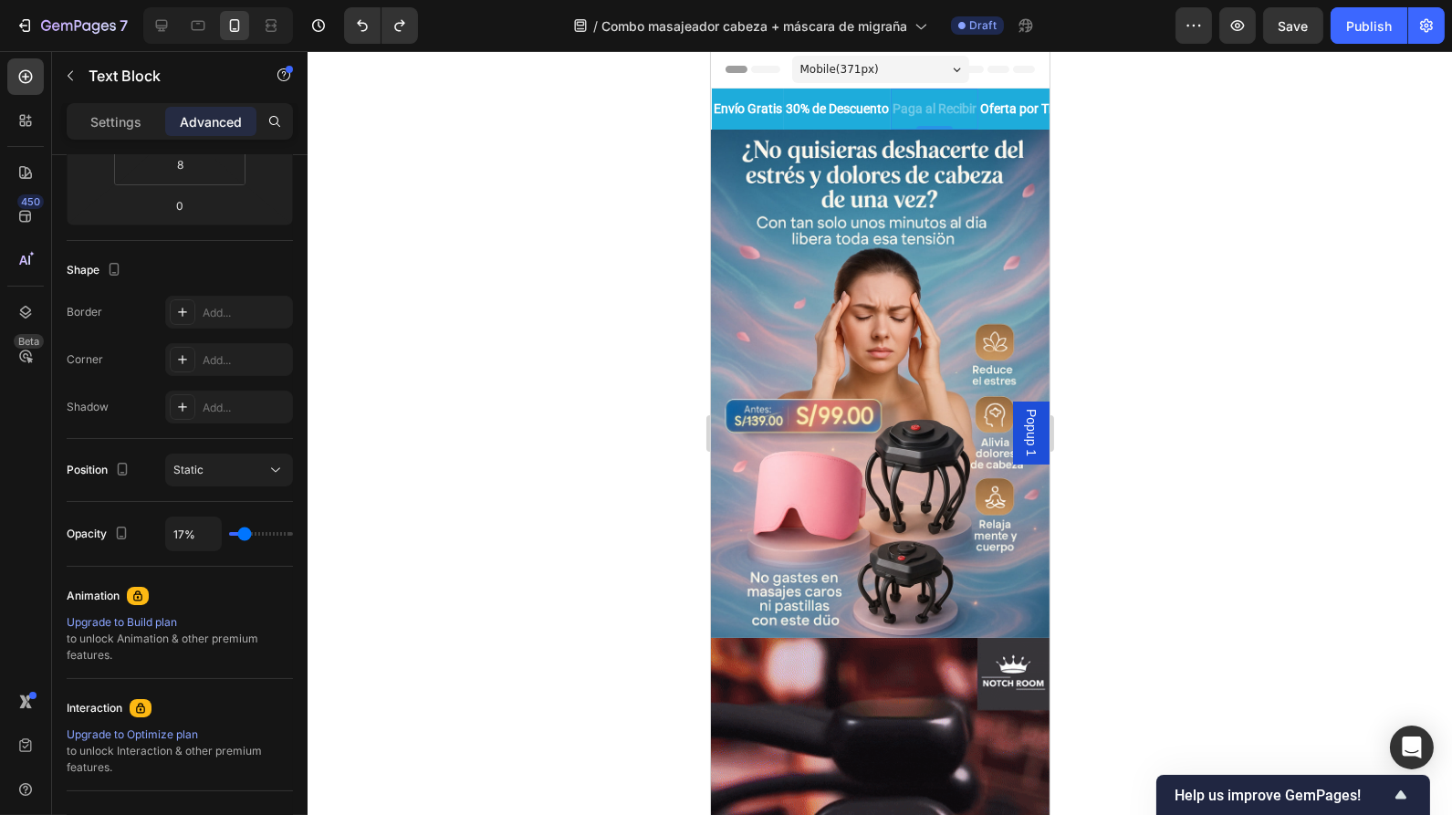
type input "16%"
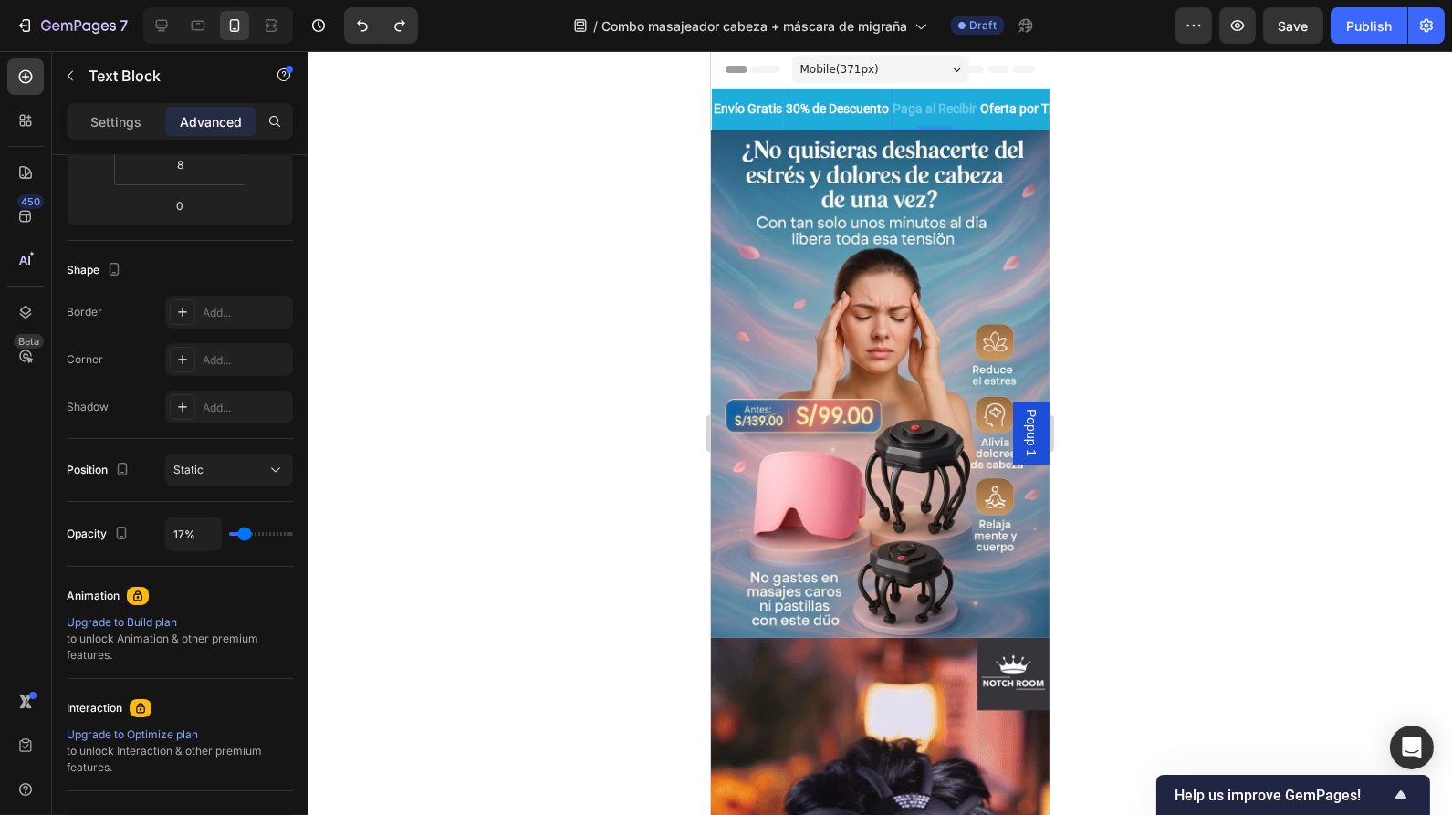
type input "16"
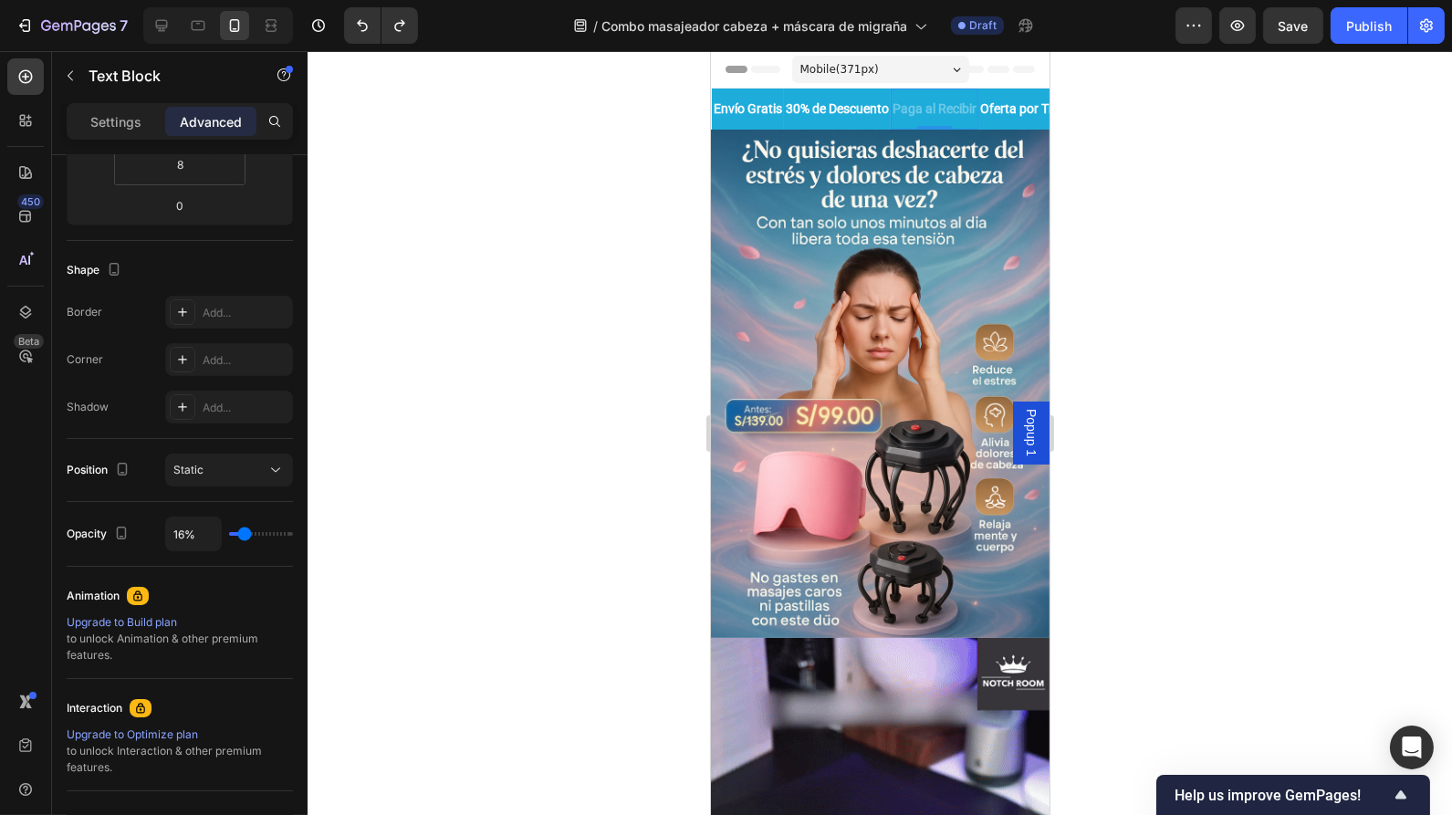
type input "14%"
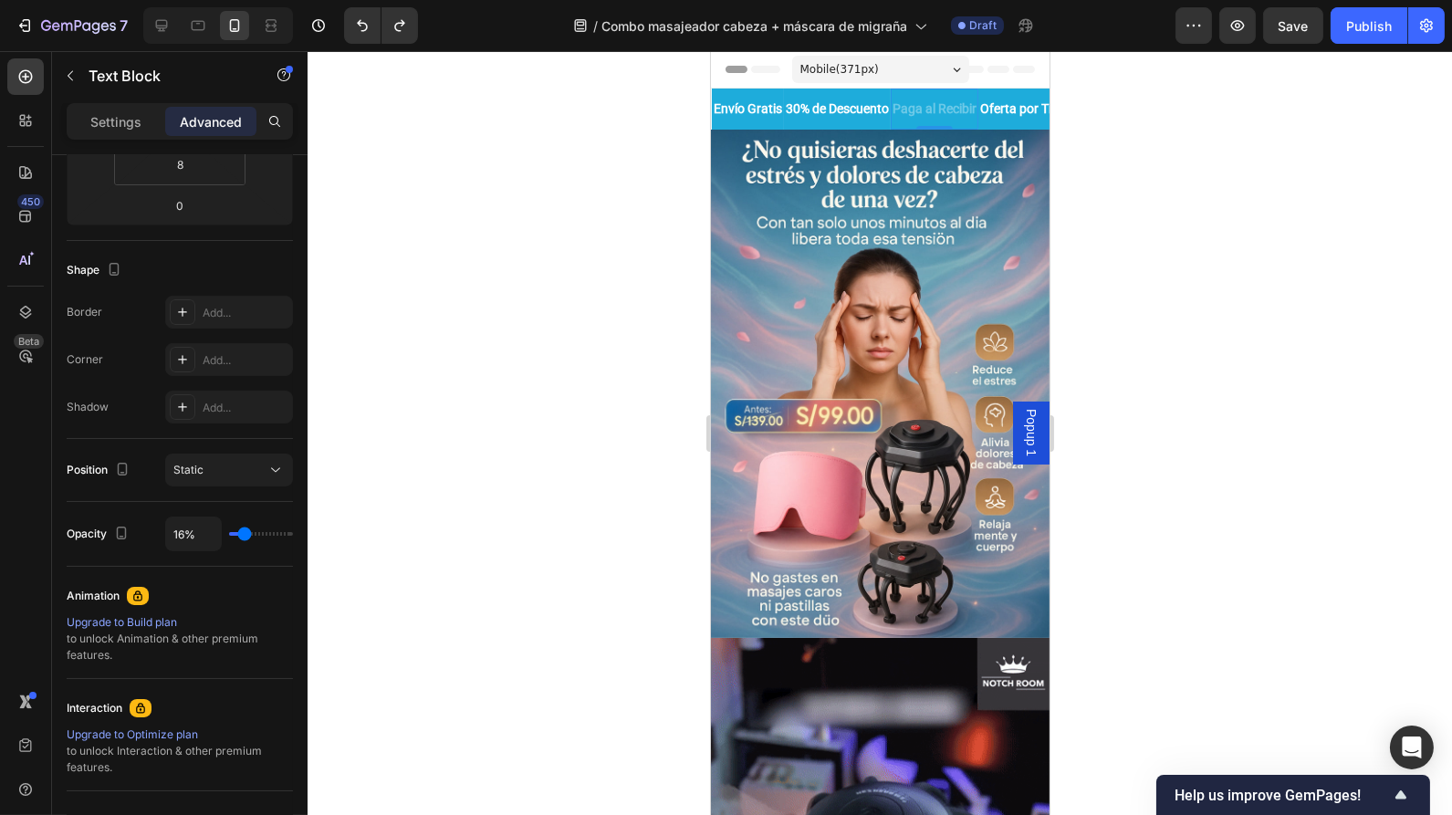
type input "14"
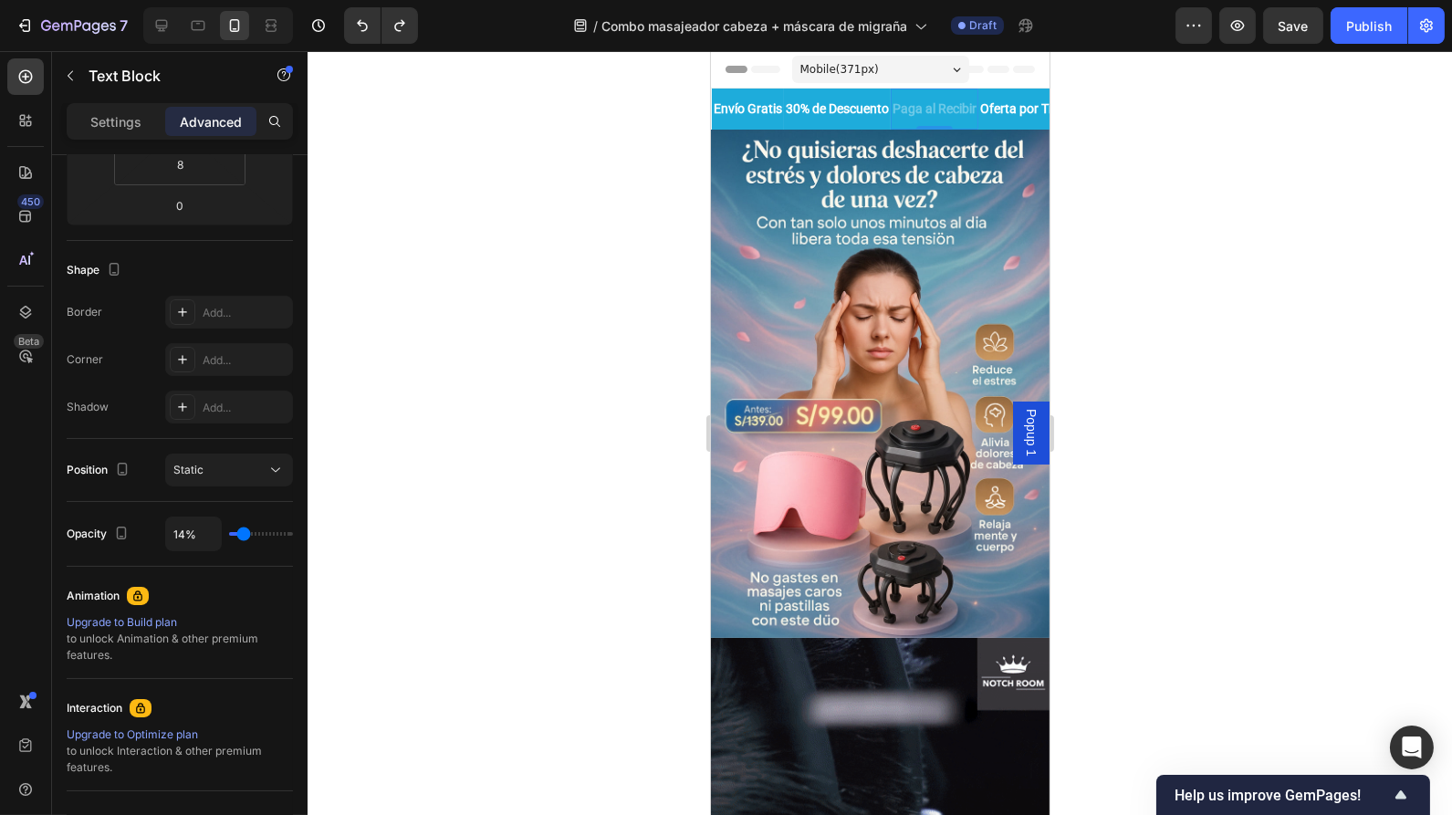
type input "13%"
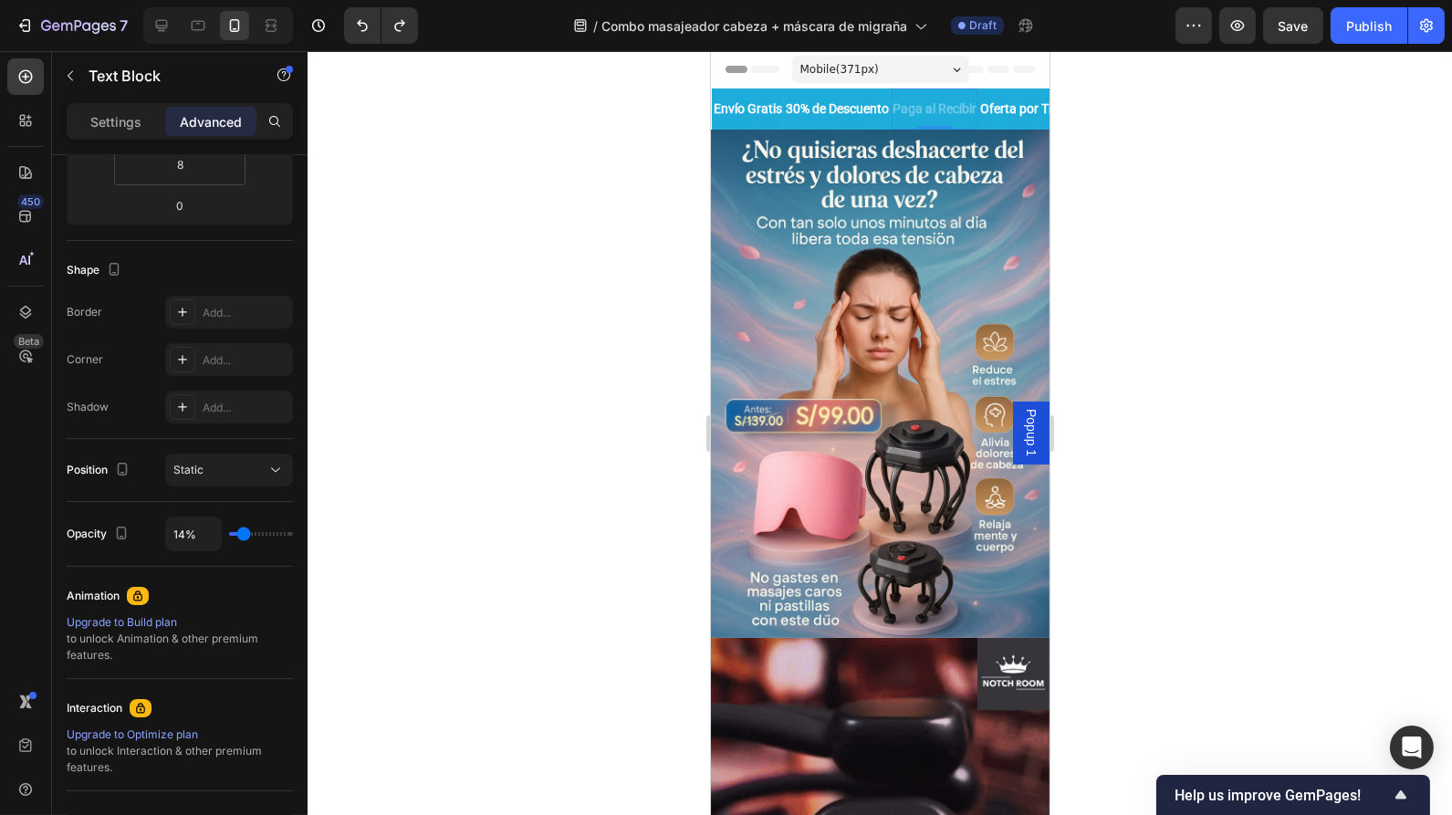
type input "13"
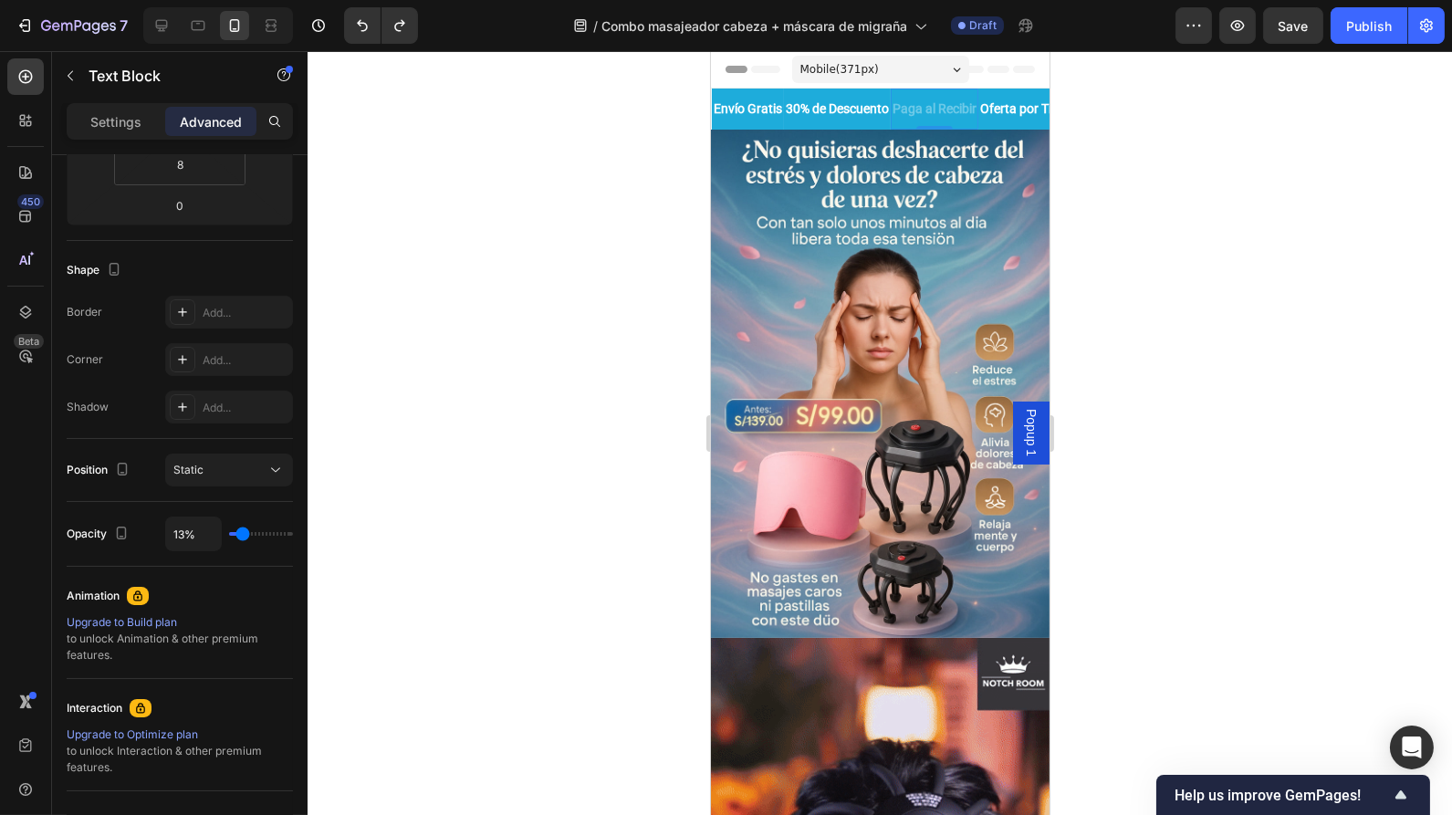
type input "11%"
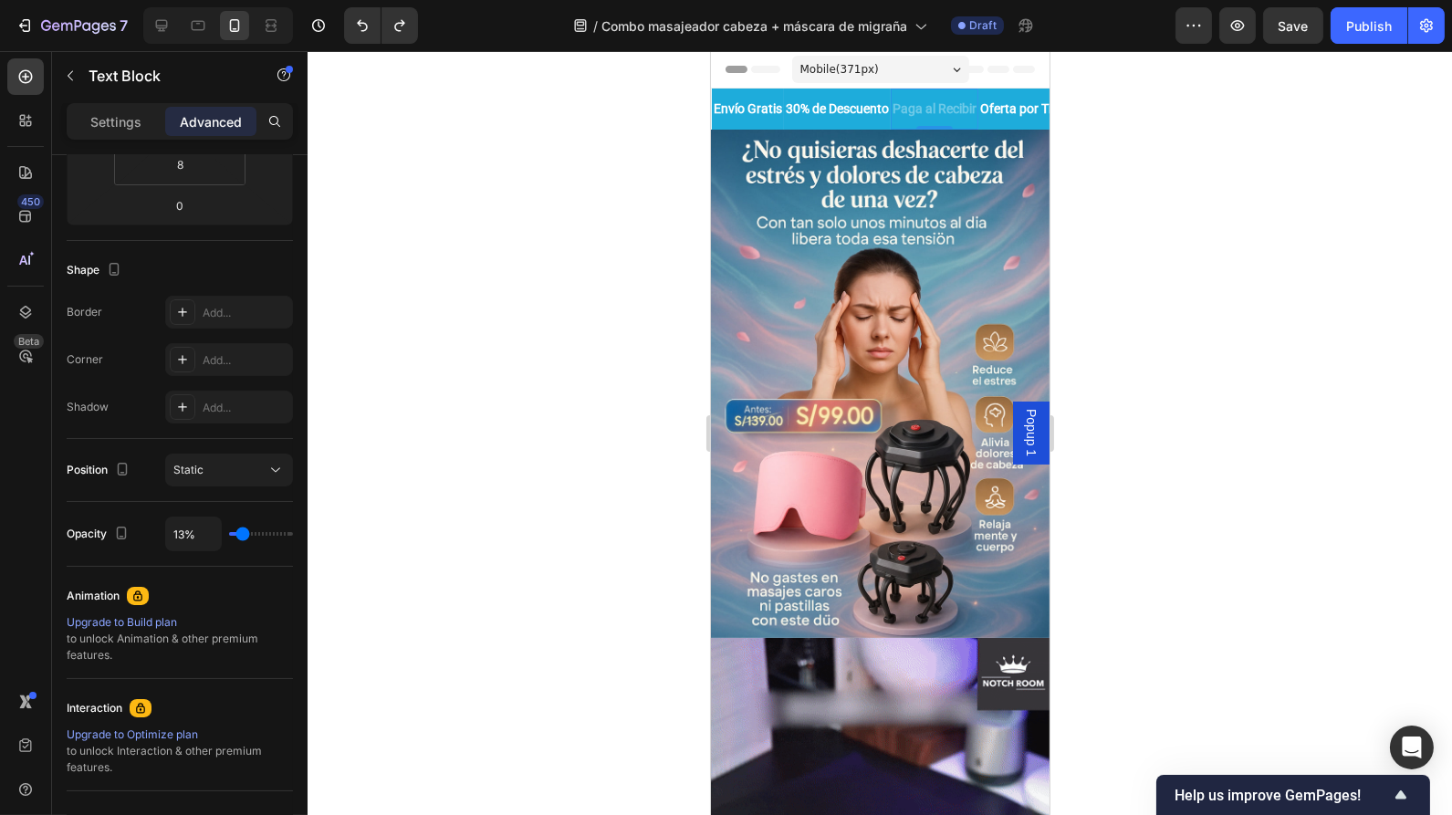
type input "11"
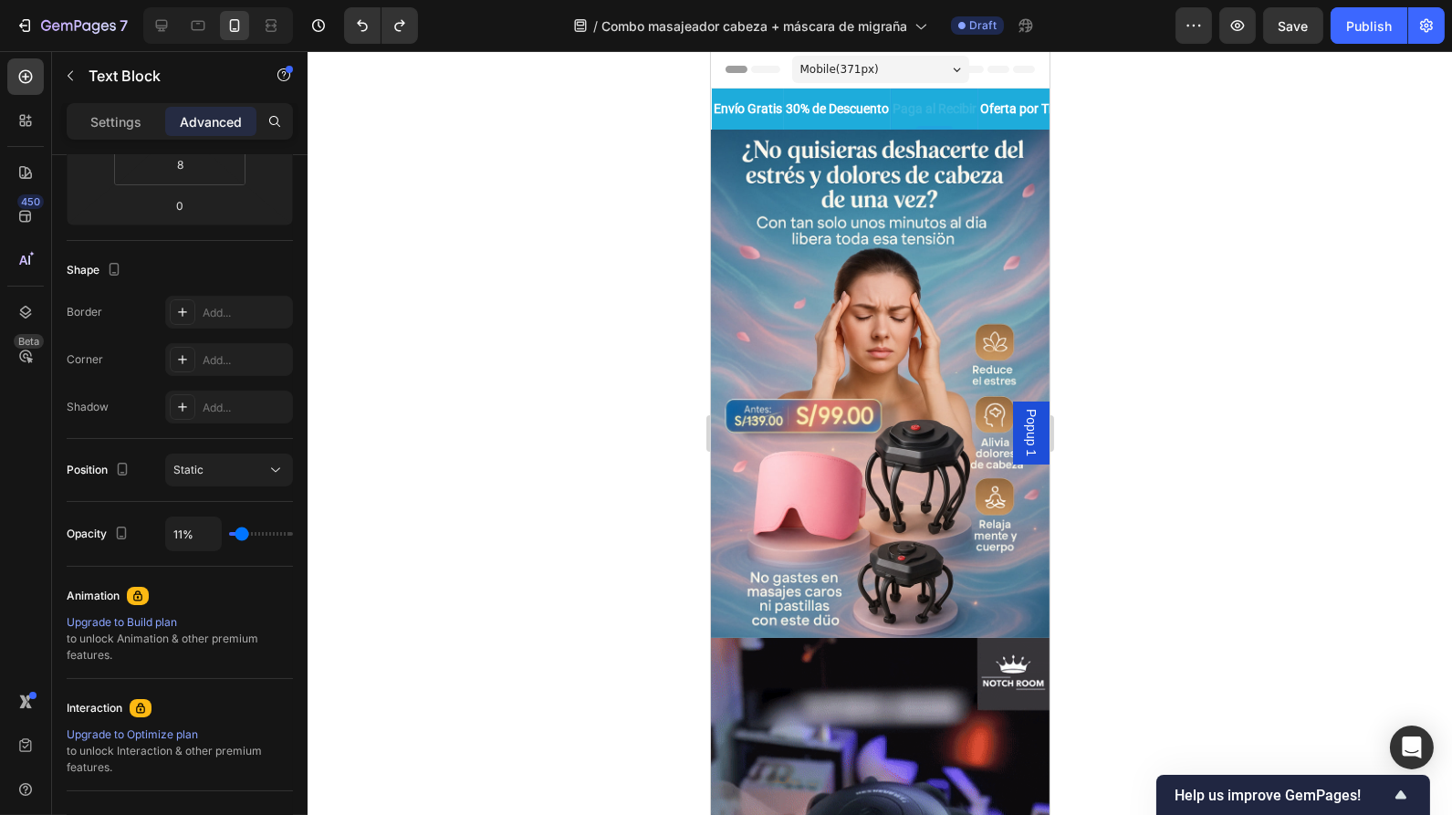
type input "64%"
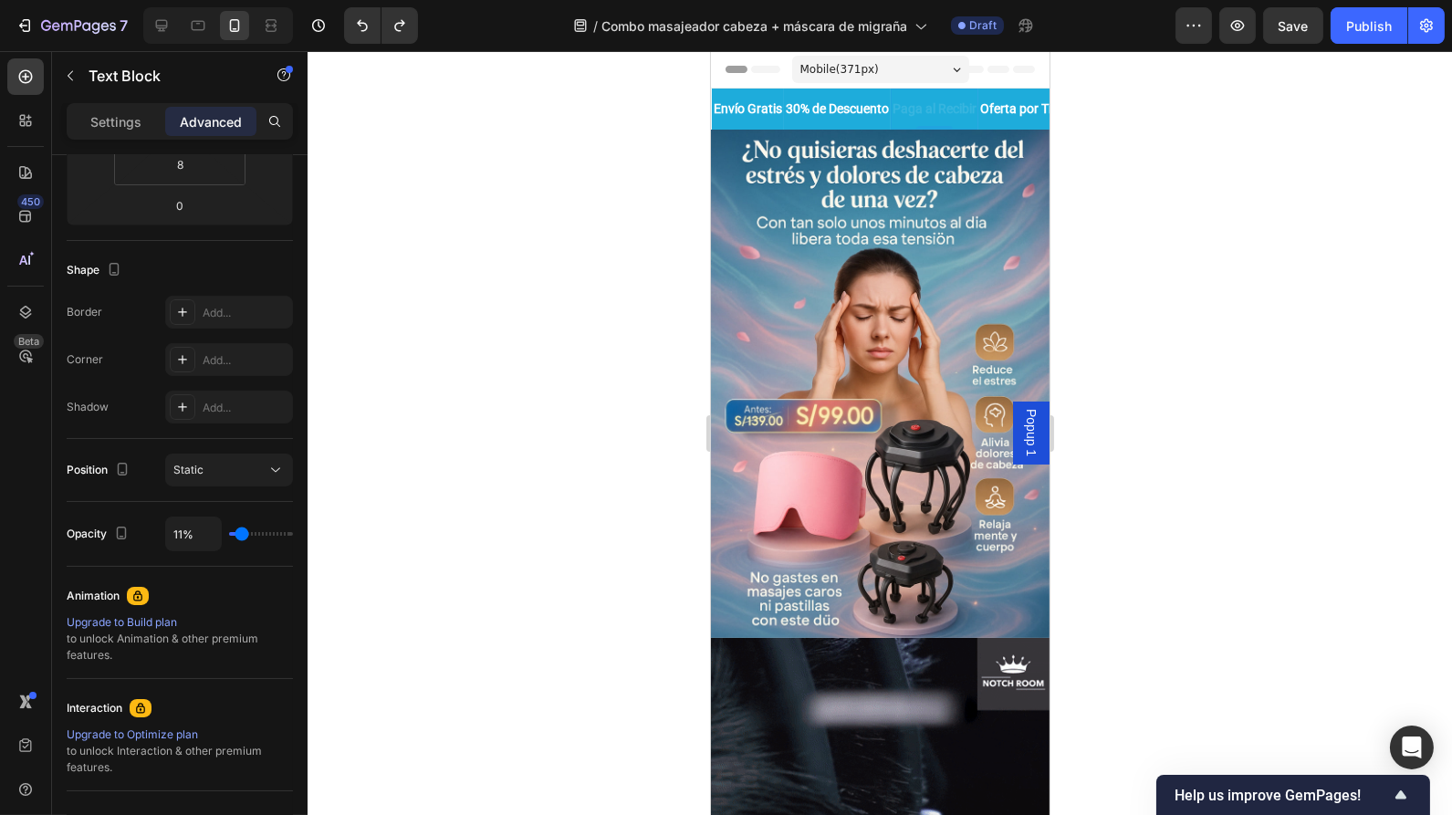
type input "64"
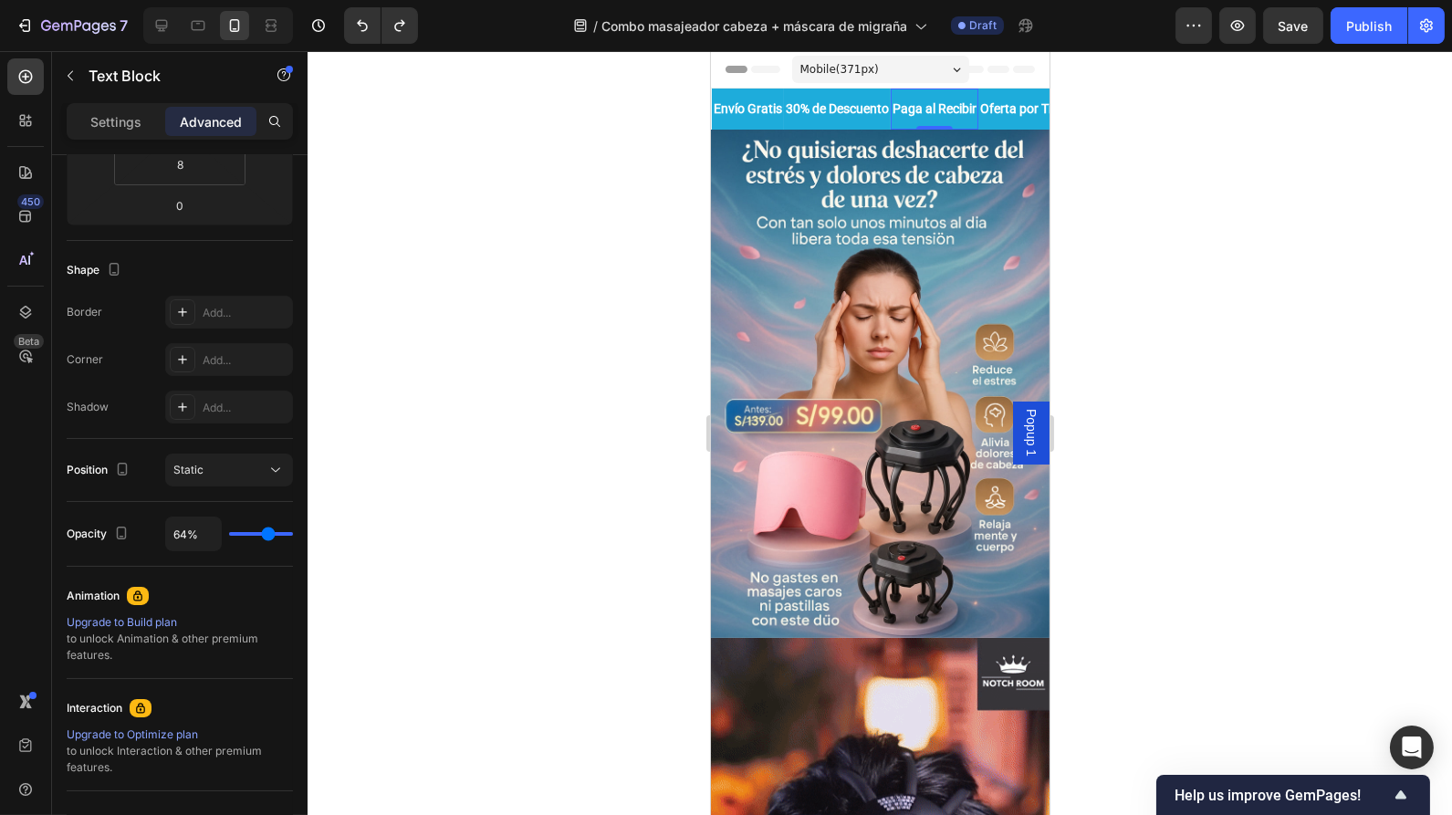
type input "100%"
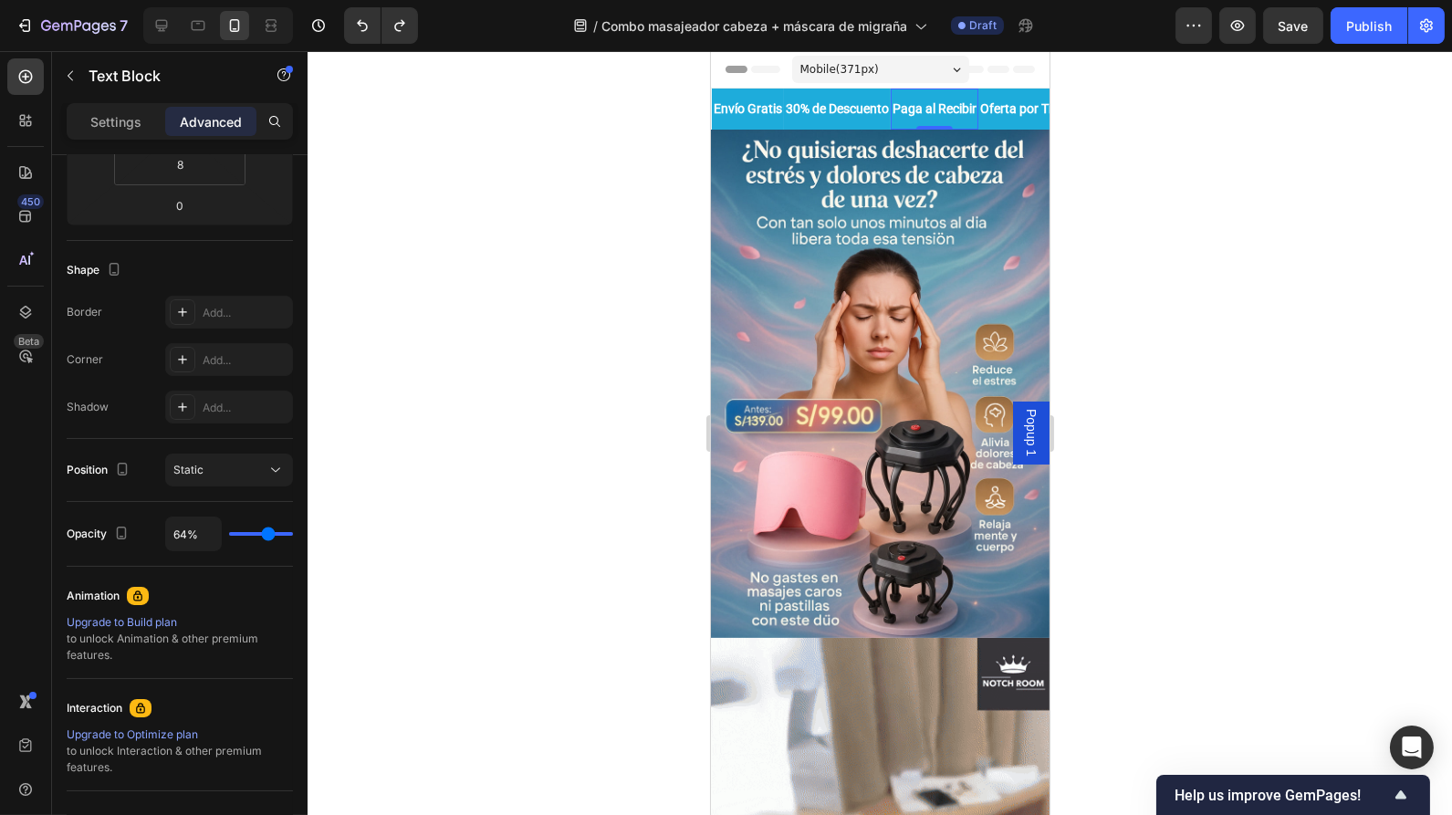
type input "100"
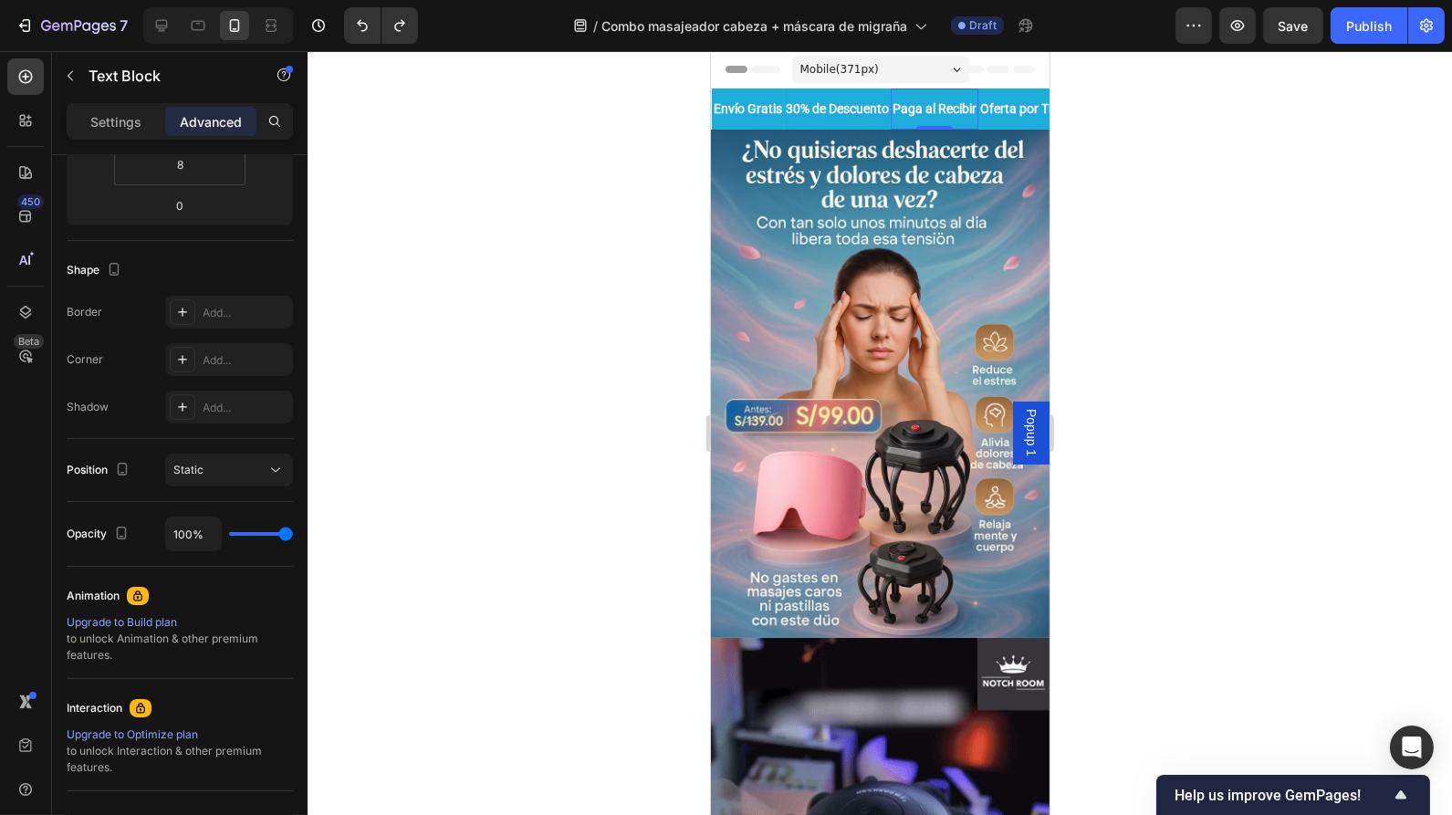
drag, startPoint x: 288, startPoint y: 534, endPoint x: 335, endPoint y: 531, distance: 47.5
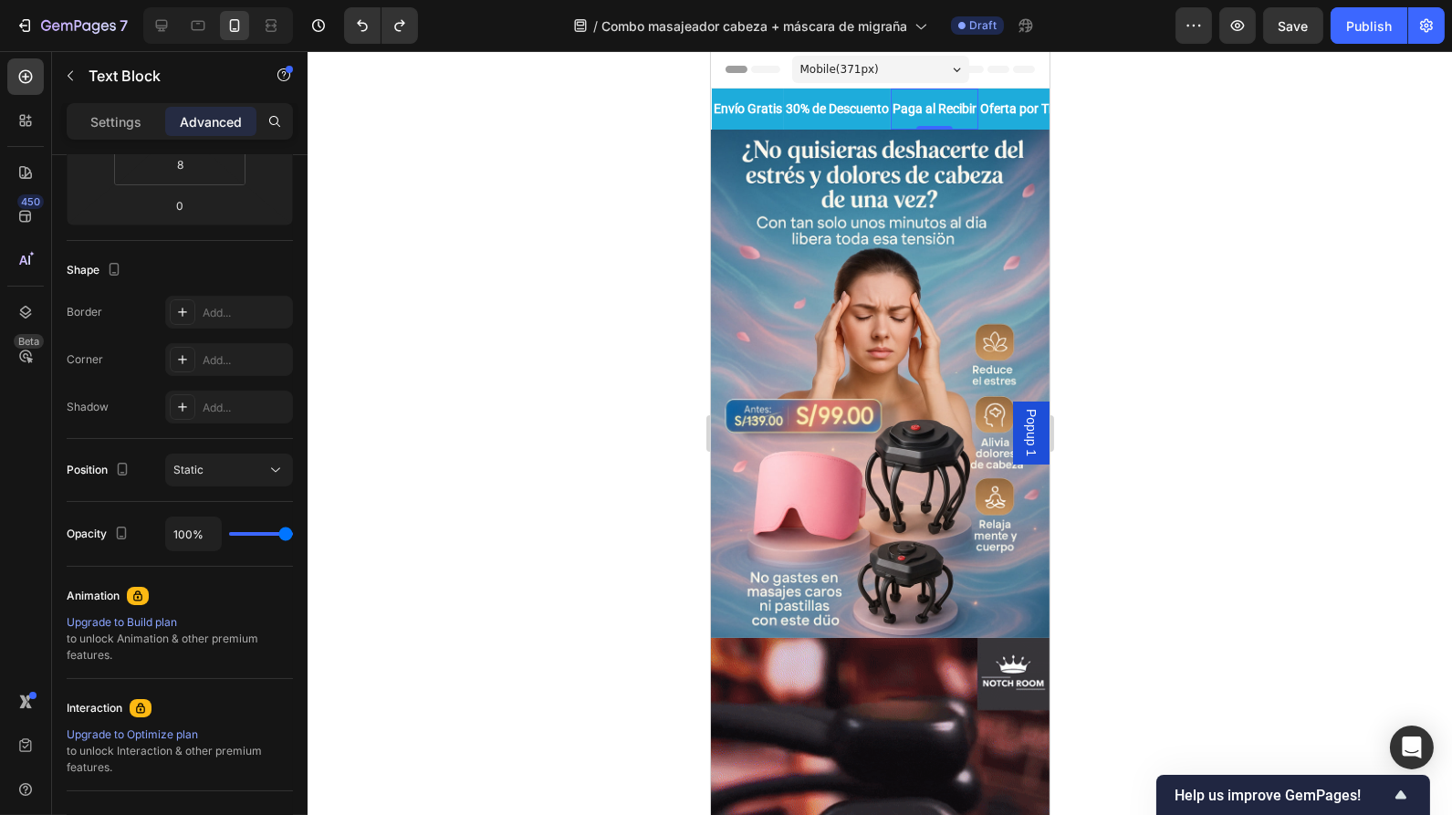
click at [293, 532] on input "range" at bounding box center [261, 534] width 64 height 4
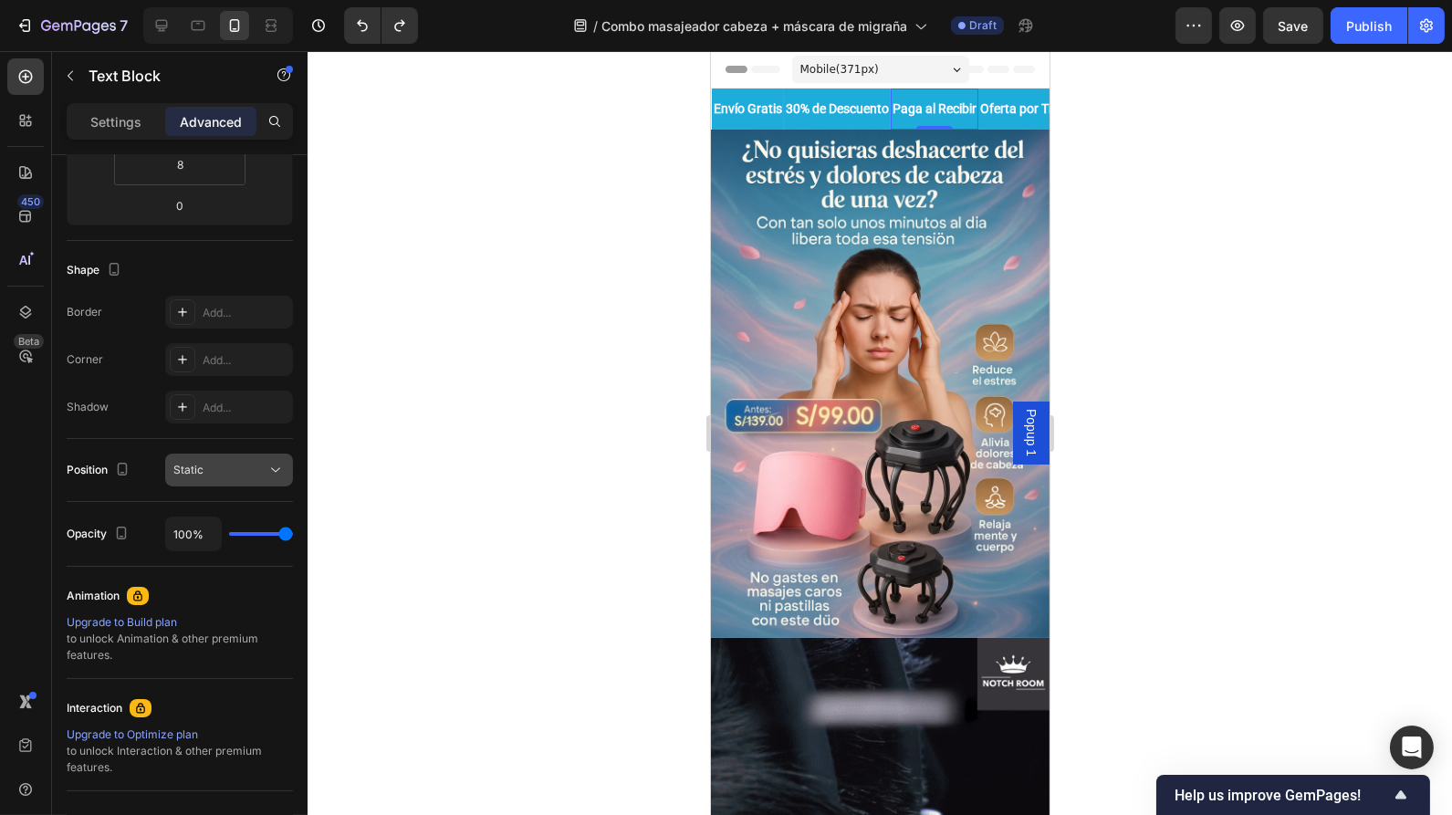
click at [274, 472] on icon at bounding box center [276, 470] width 18 height 18
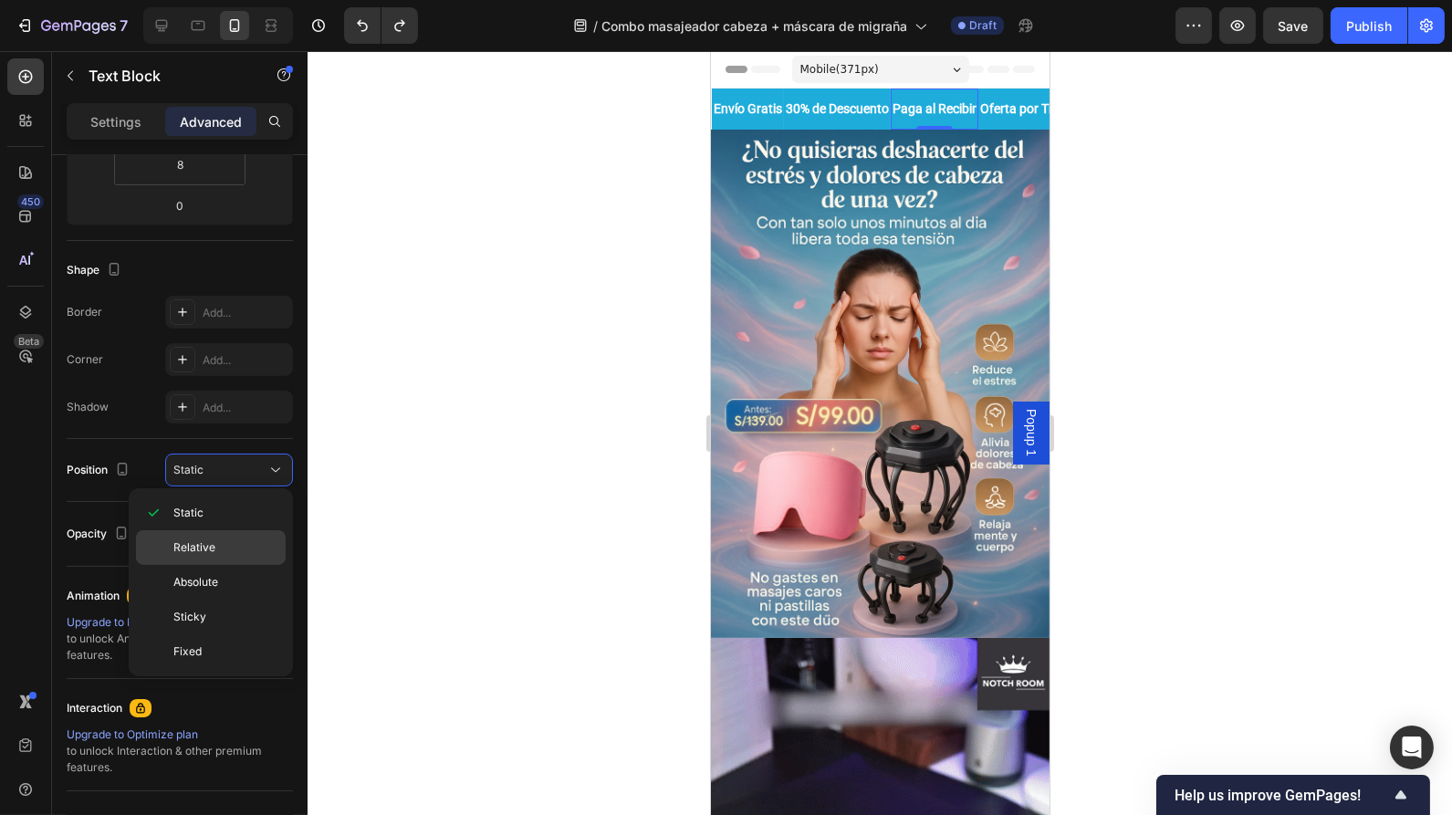
click at [208, 552] on span "Relative" at bounding box center [194, 547] width 42 height 16
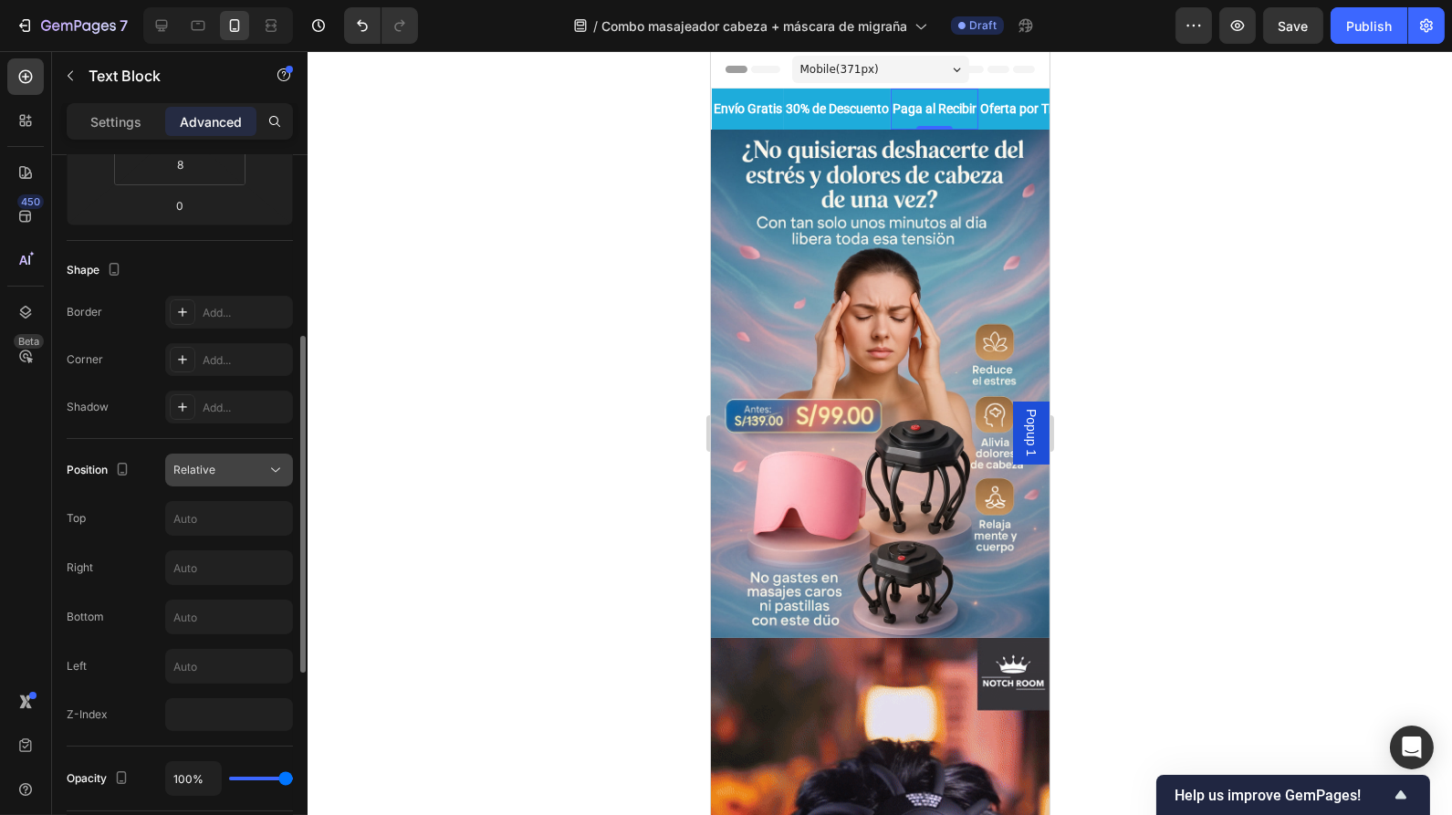
click at [277, 462] on icon at bounding box center [276, 470] width 18 height 18
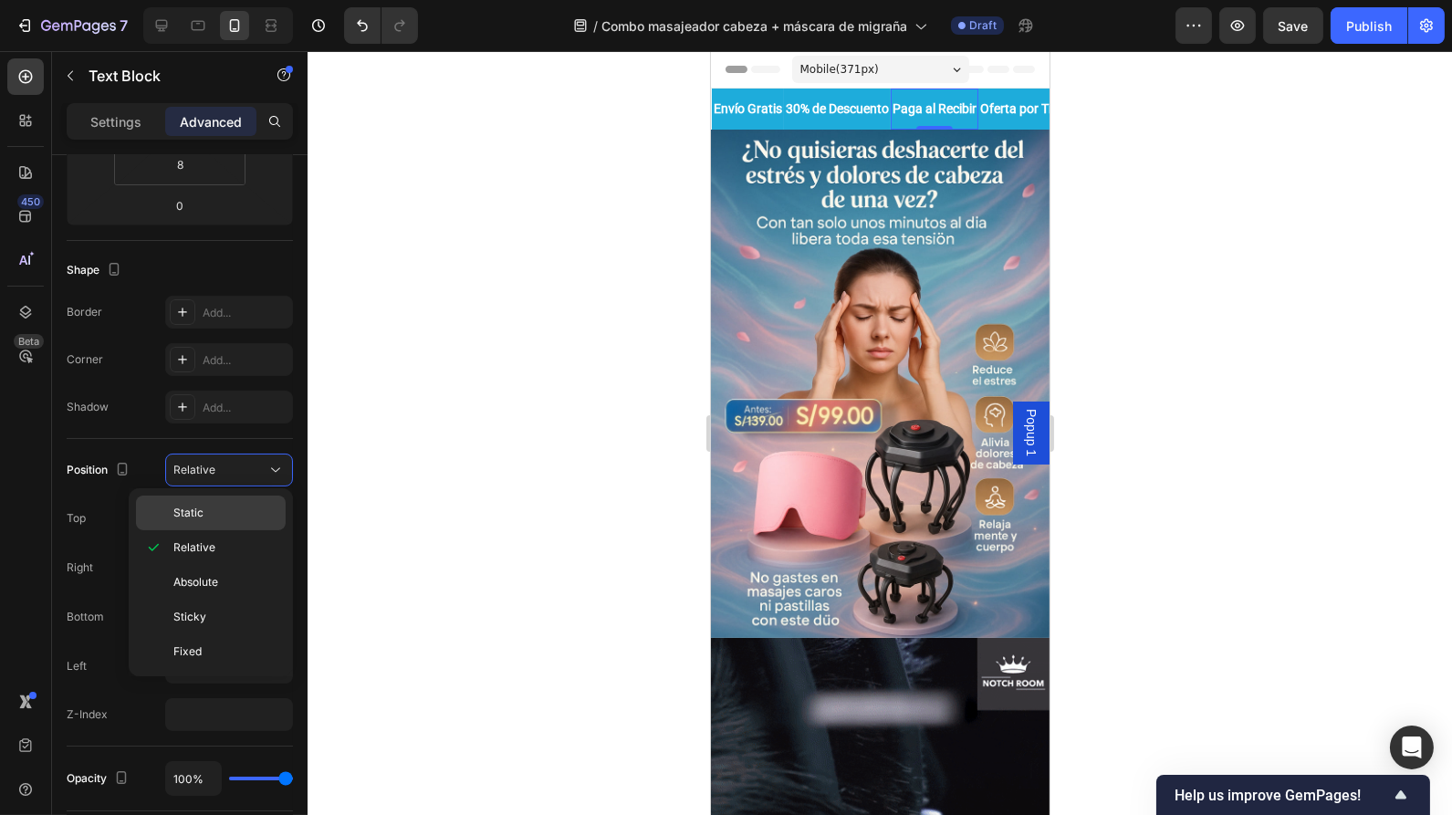
click at [213, 511] on p "Static" at bounding box center [225, 513] width 104 height 16
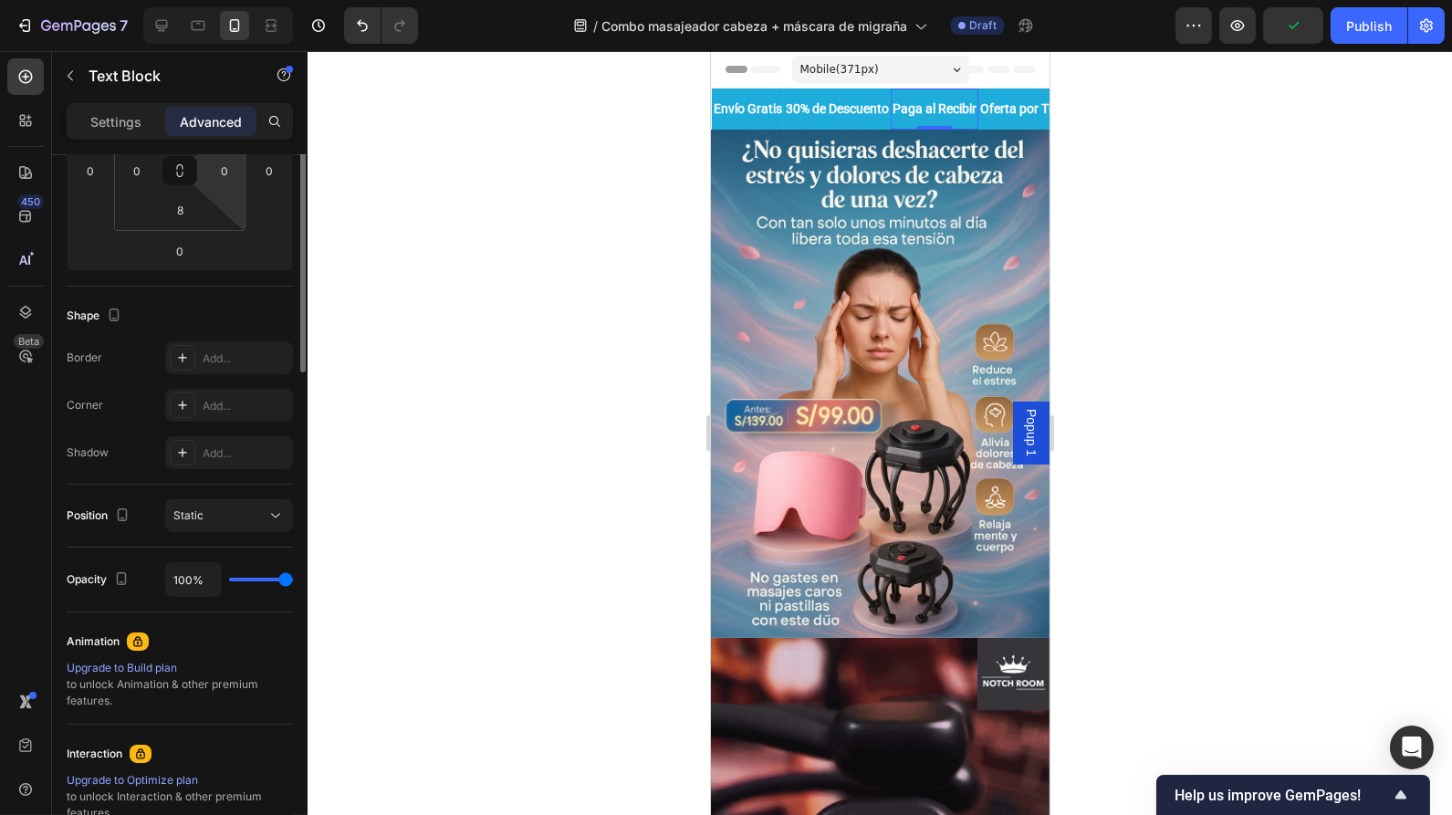
scroll to position [0, 0]
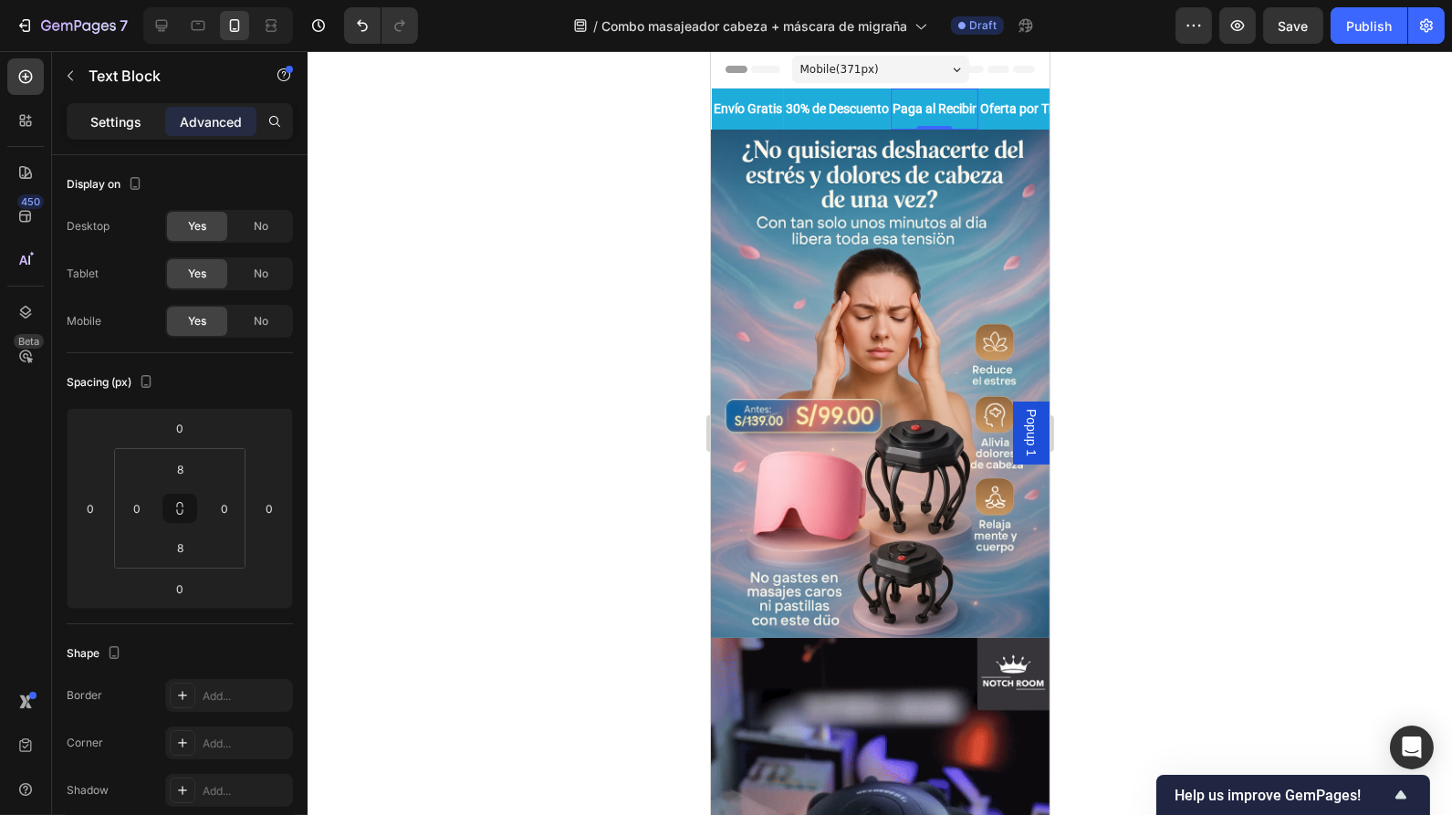
click at [135, 122] on p "Settings" at bounding box center [115, 121] width 51 height 19
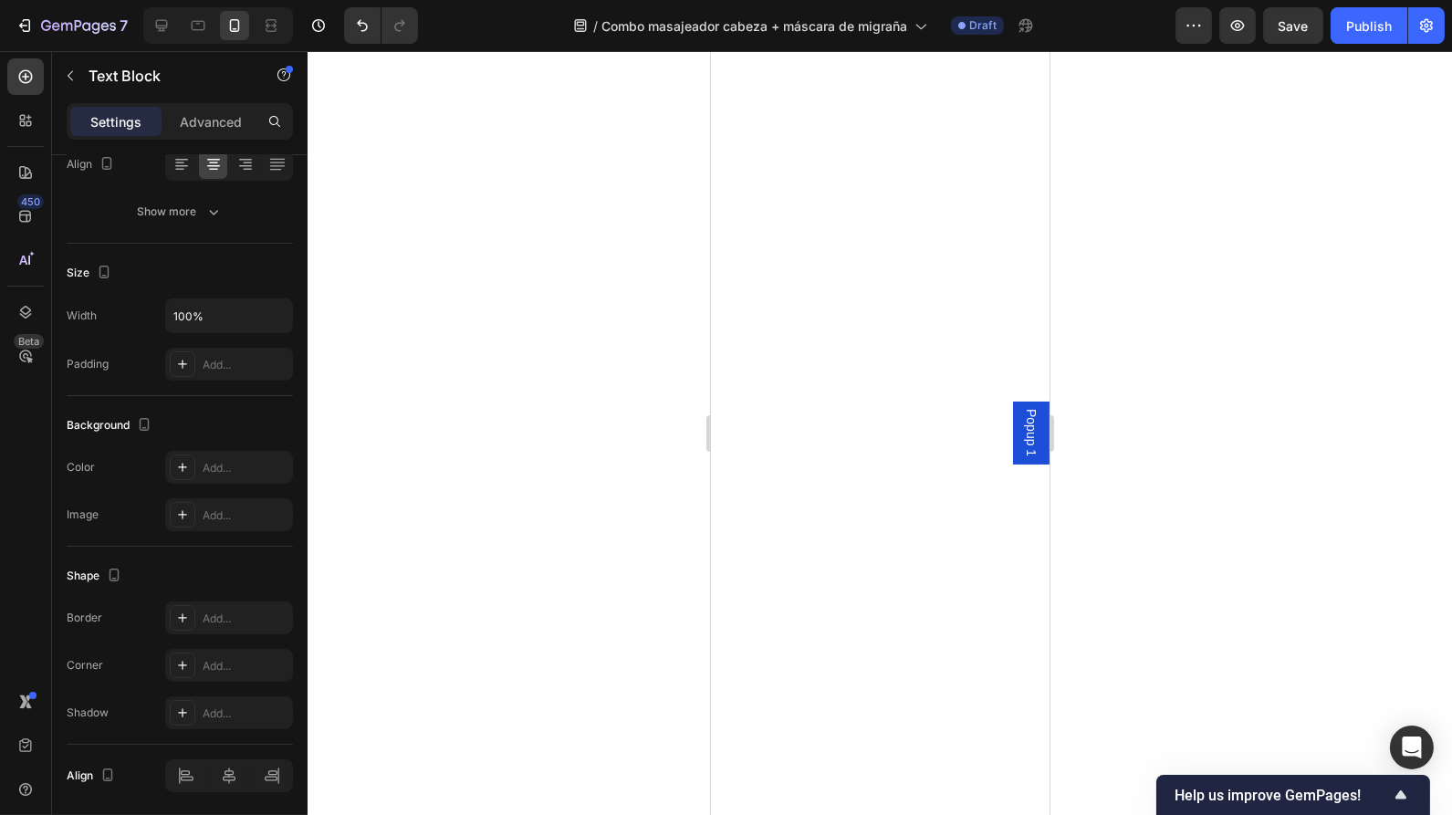
scroll to position [5424, 0]
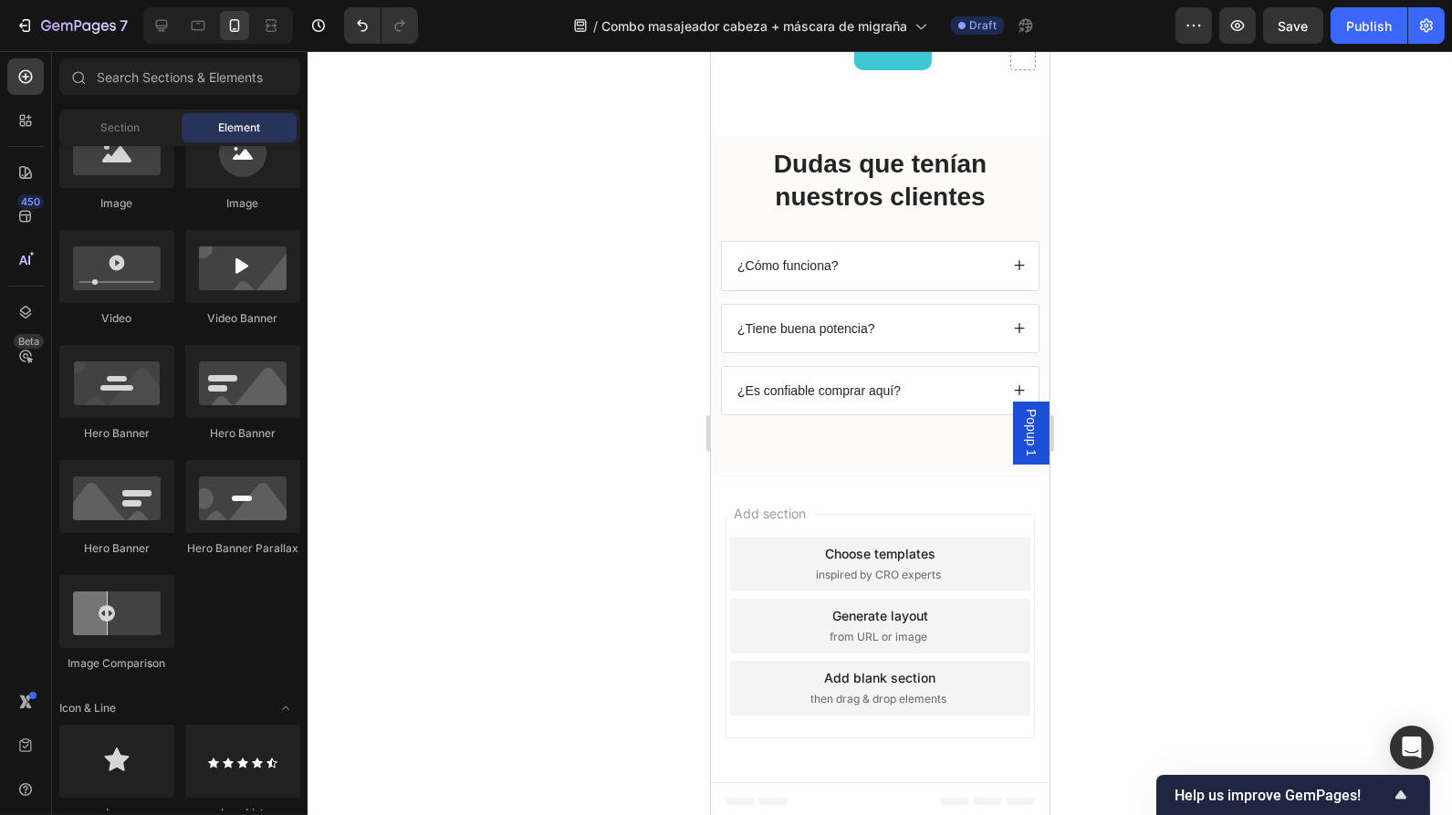
click at [879, 764] on div "Add section Choose templates inspired by CRO experts Generate layout from URL o…" at bounding box center [879, 629] width 339 height 305
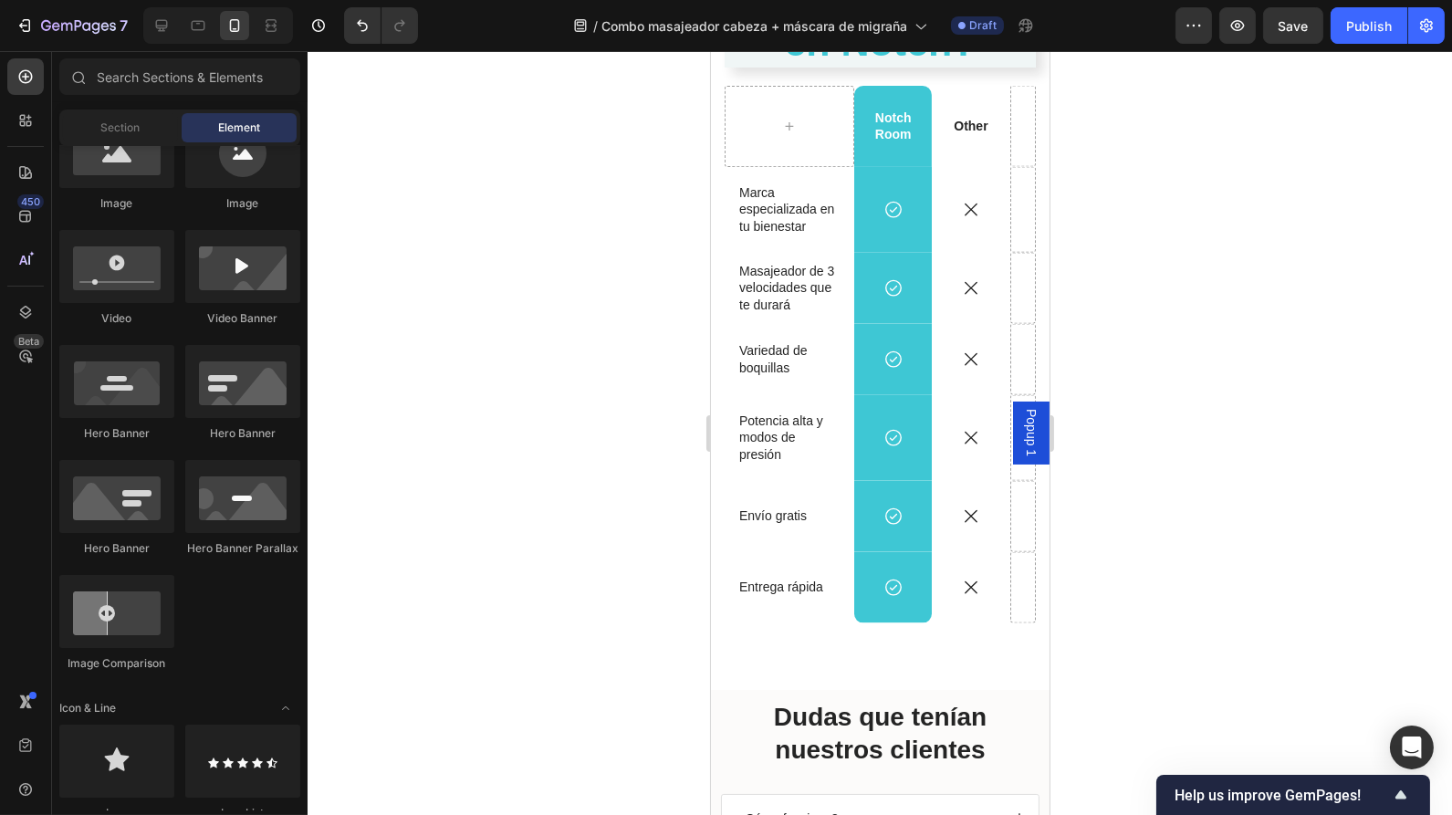
scroll to position [4861, 0]
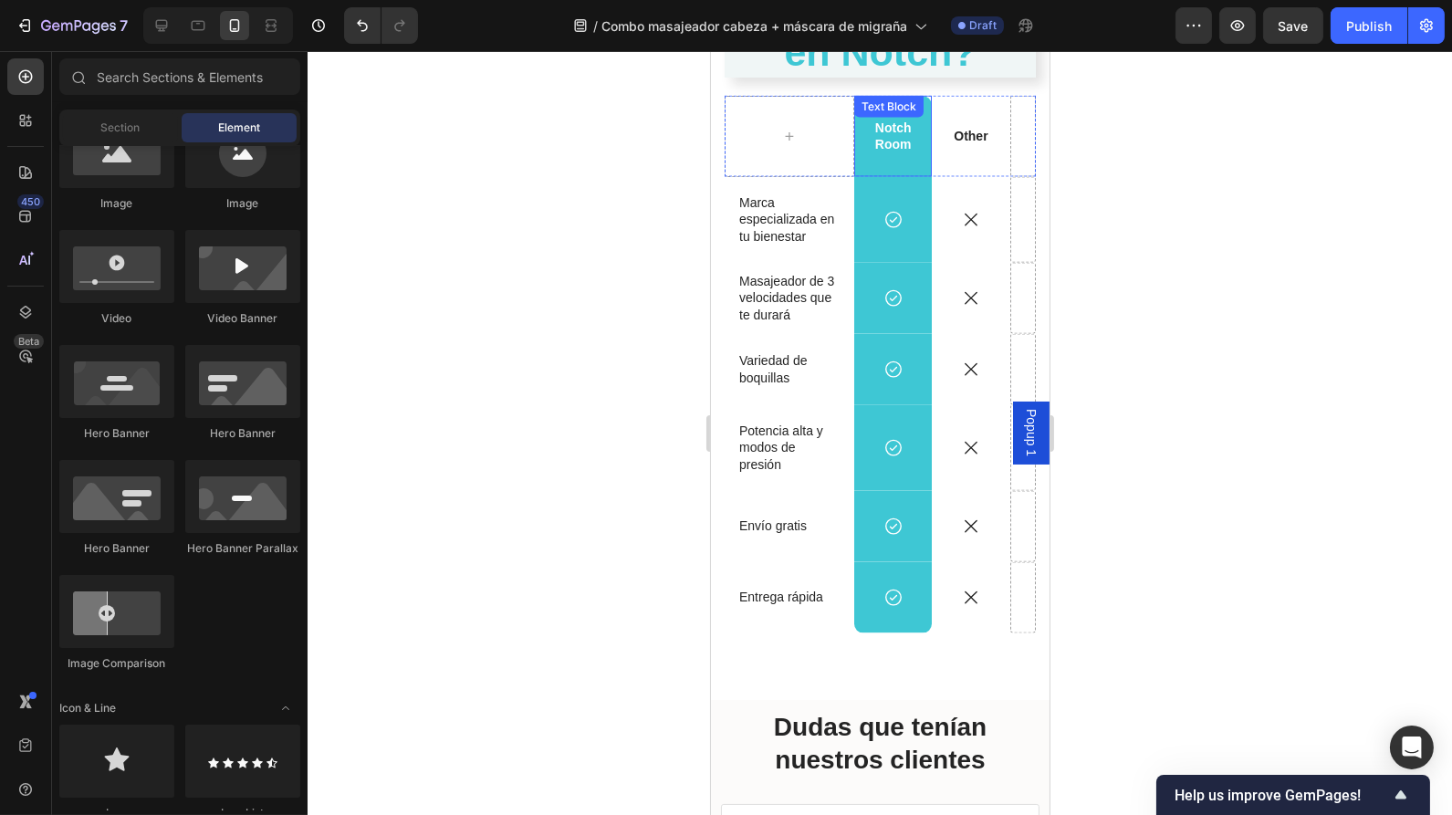
click at [908, 166] on div "Notch Room" at bounding box center [892, 136] width 78 height 80
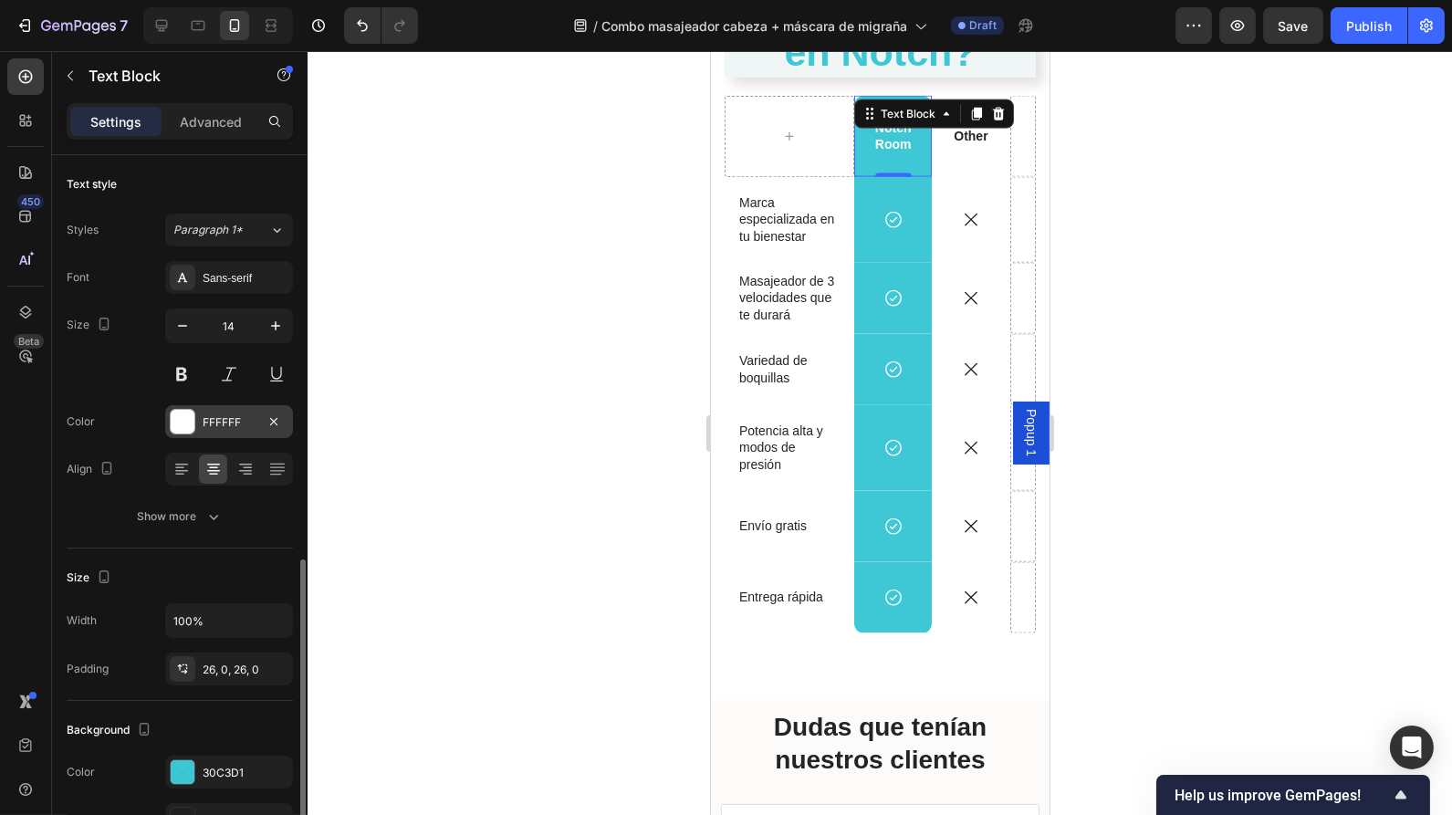
scroll to position [279, 0]
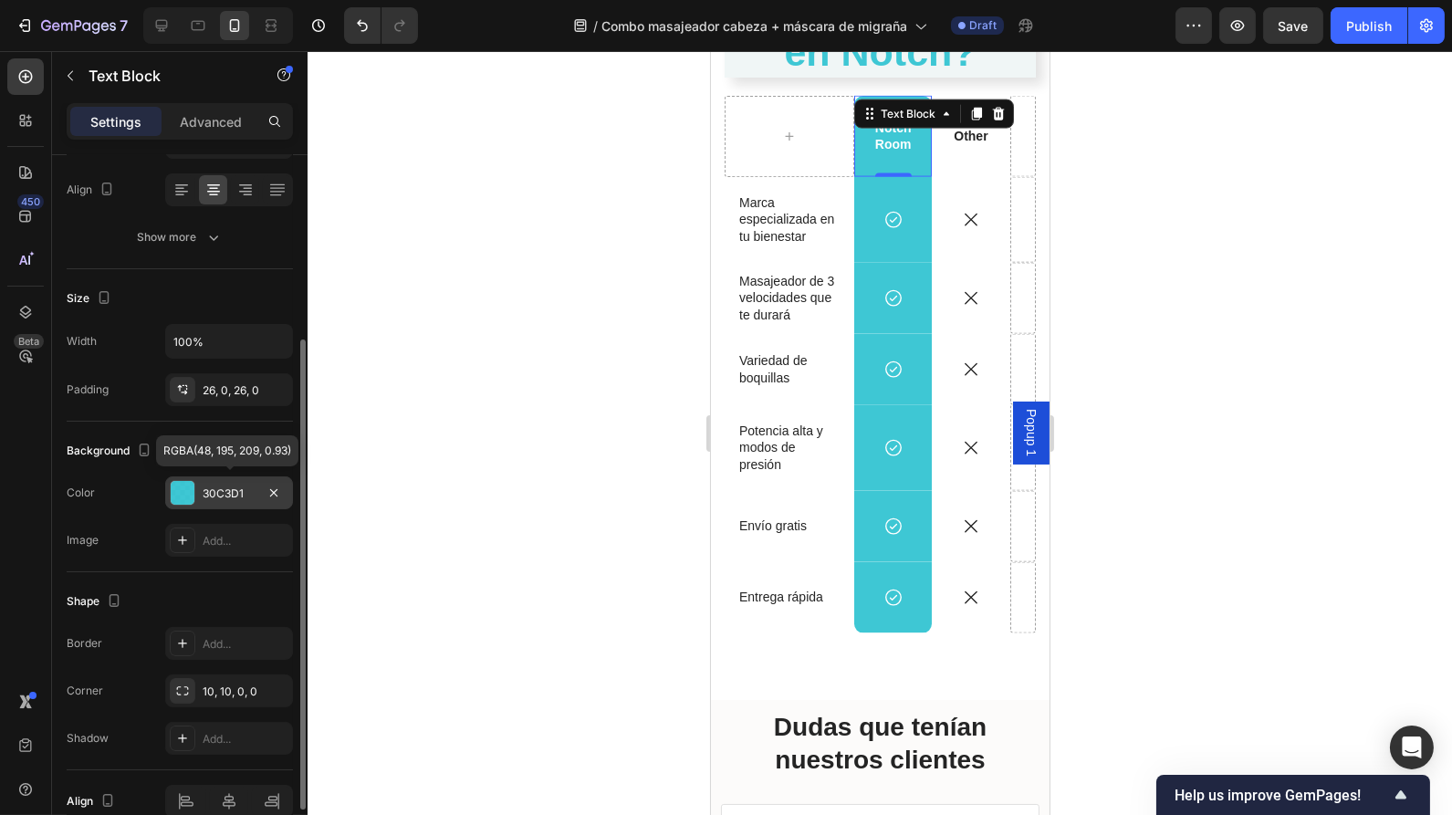
click at [184, 493] on div at bounding box center [183, 493] width 24 height 24
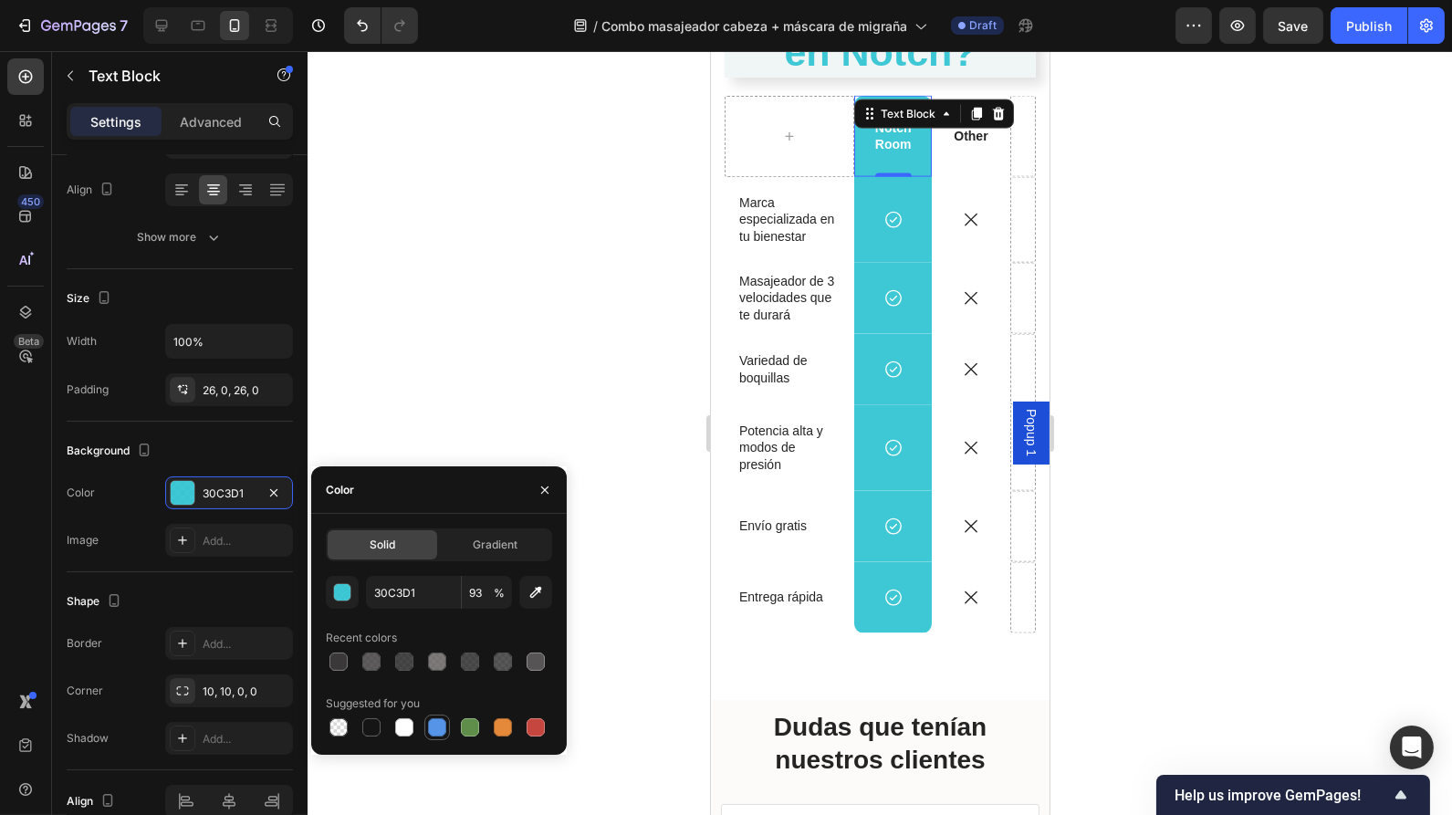
drag, startPoint x: 435, startPoint y: 734, endPoint x: 157, endPoint y: 290, distance: 523.8
click at [435, 734] on div at bounding box center [437, 727] width 18 height 18
type input "5594E7"
type input "100"
click at [854, 197] on div "Icon Row" at bounding box center [892, 220] width 78 height 86
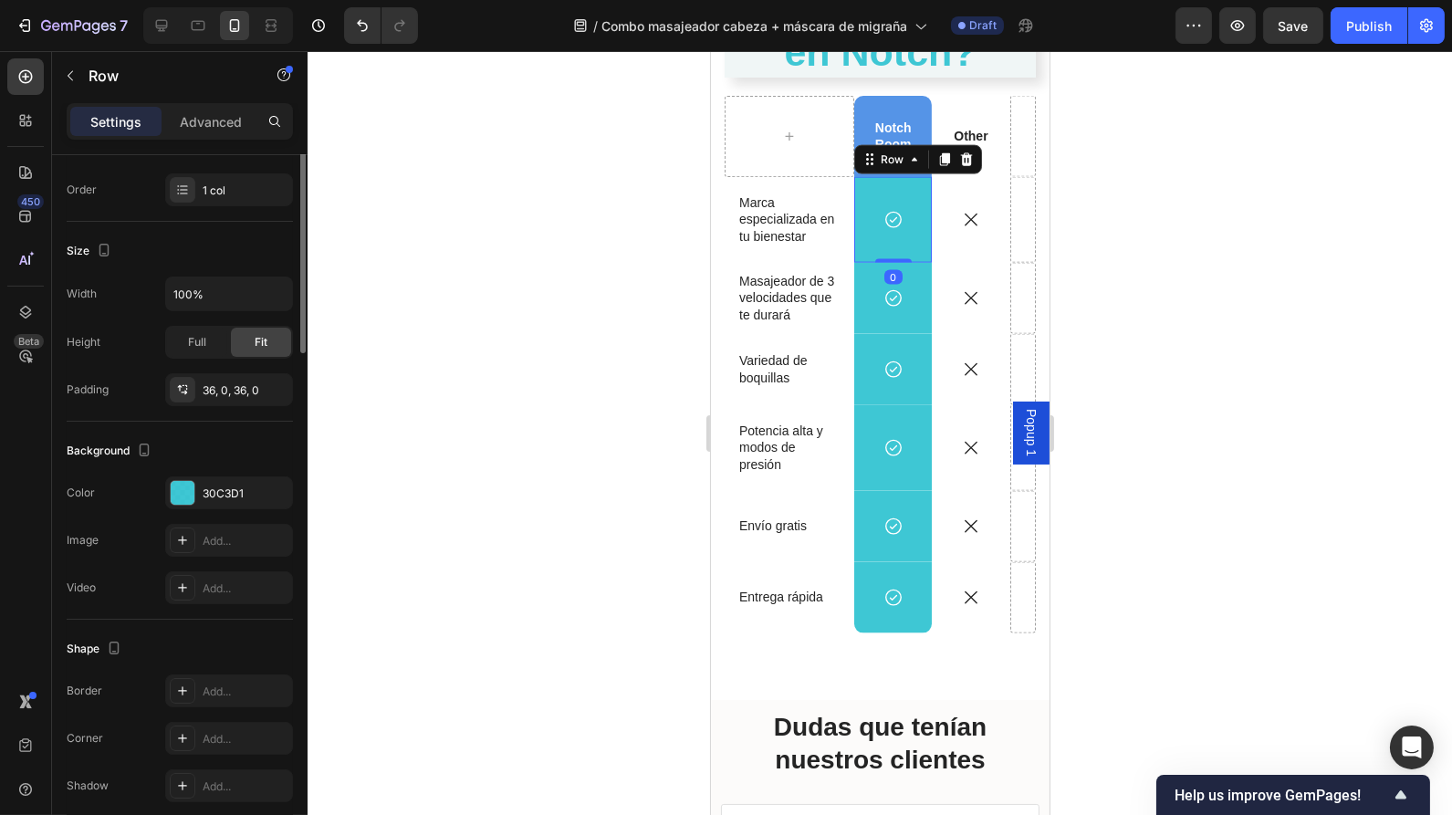
scroll to position [0, 0]
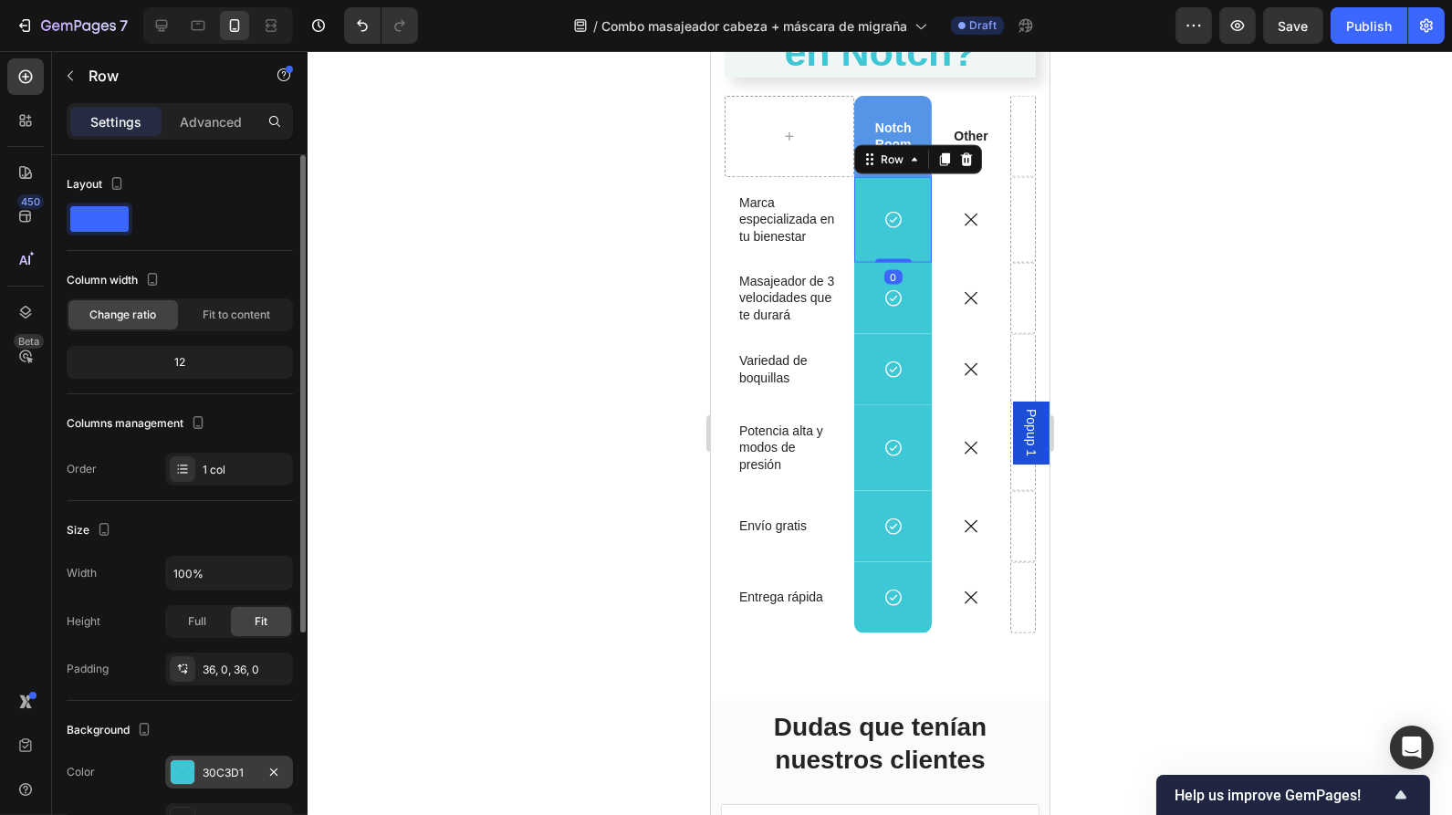
click at [183, 772] on div at bounding box center [183, 772] width 24 height 24
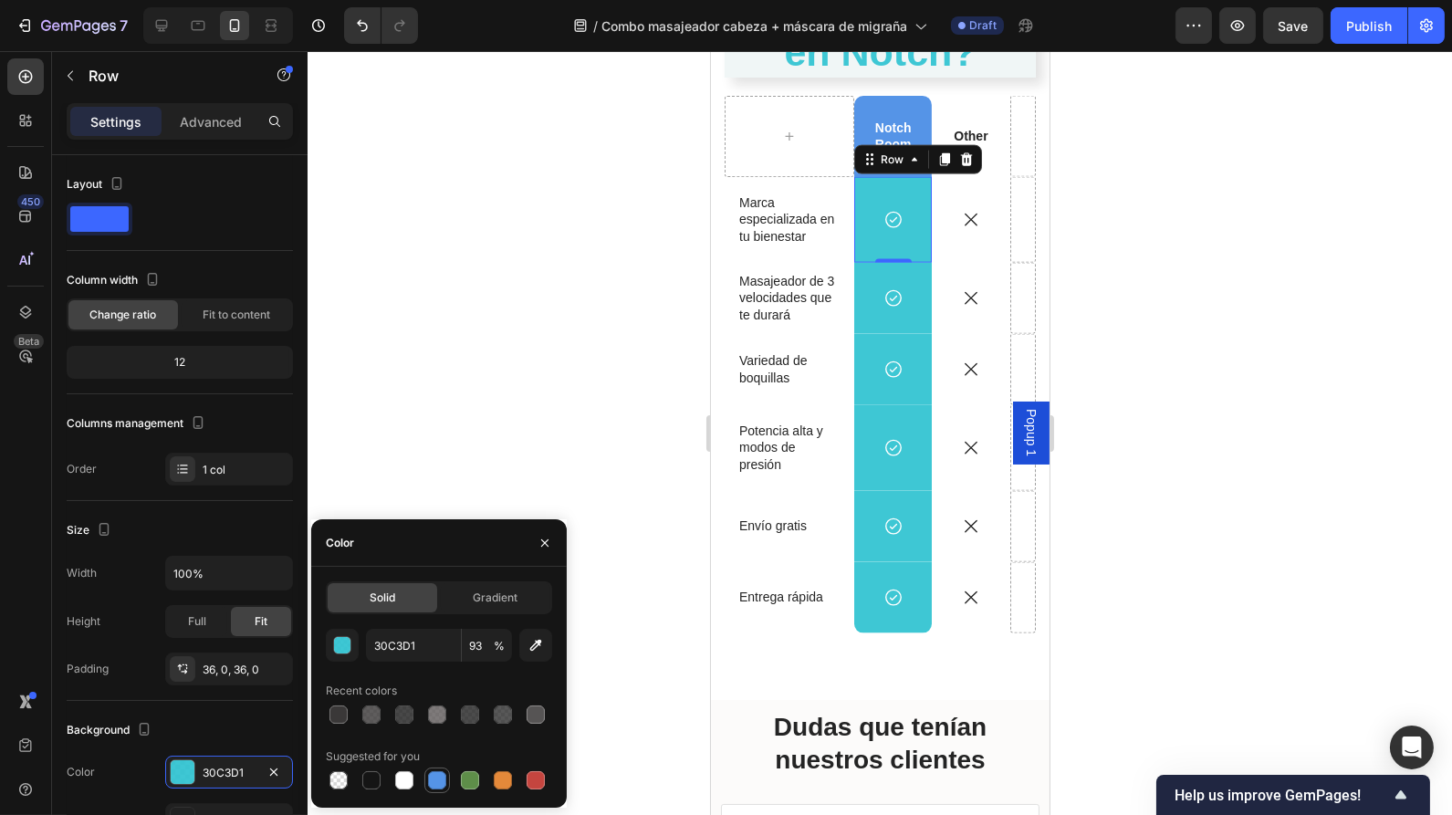
click at [439, 776] on div at bounding box center [437, 780] width 18 height 18
type input "5594E7"
type input "100"
click at [854, 323] on div "Icon Row" at bounding box center [892, 298] width 78 height 71
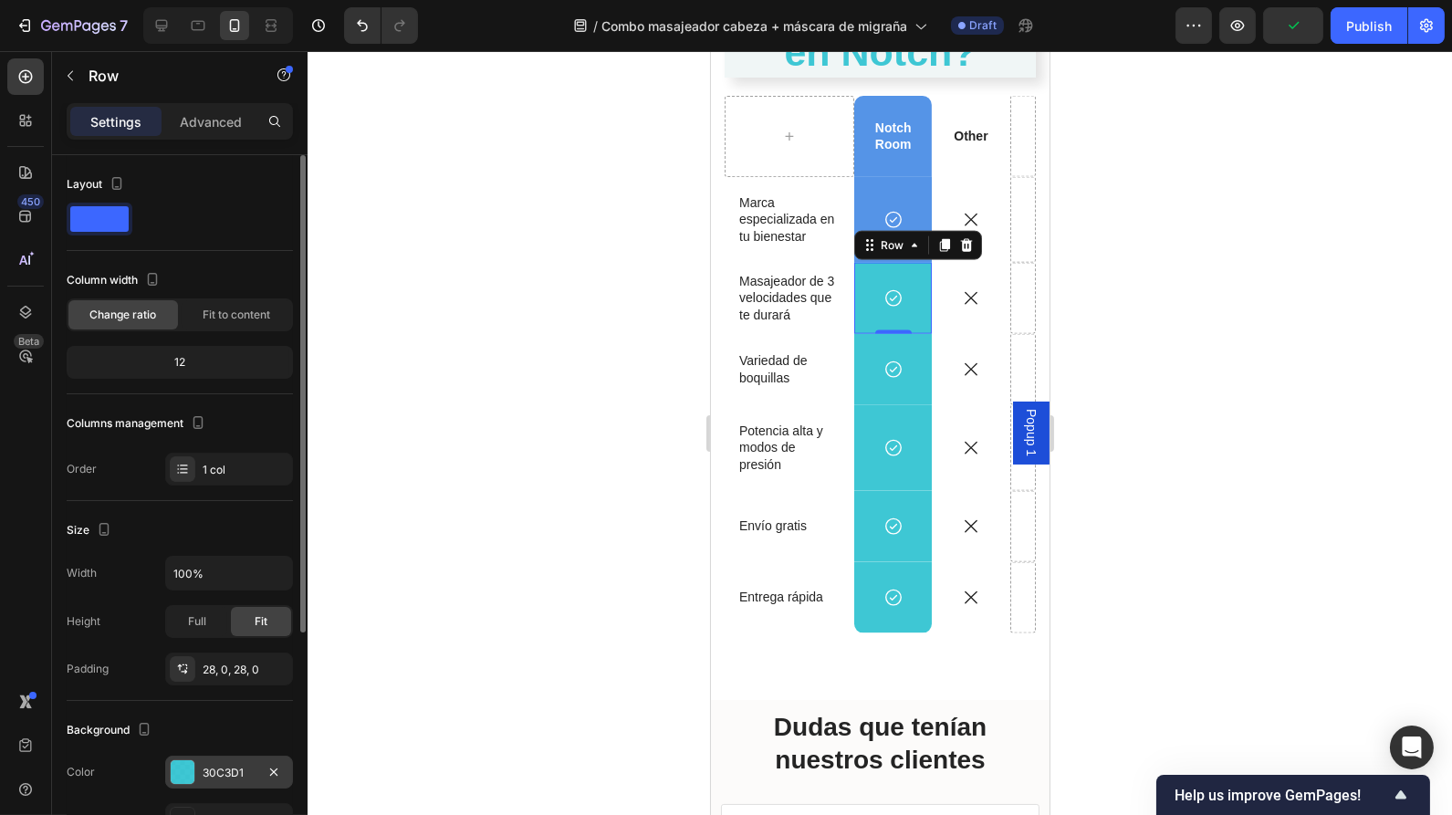
click at [177, 778] on div at bounding box center [183, 772] width 24 height 24
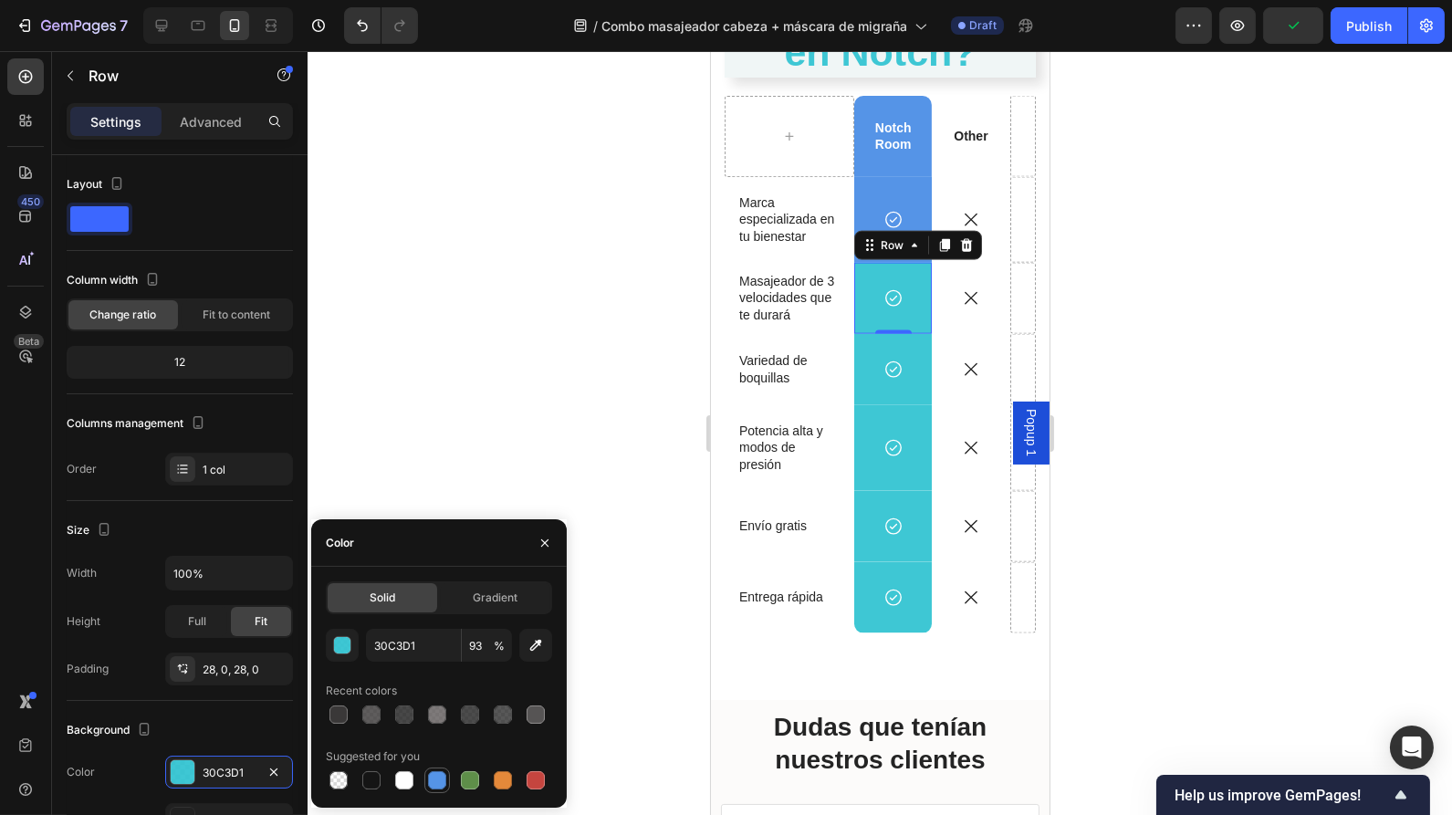
drag, startPoint x: 441, startPoint y: 777, endPoint x: 189, endPoint y: 410, distance: 445.1
click at [441, 777] on div at bounding box center [437, 780] width 18 height 18
type input "5594E7"
type input "100"
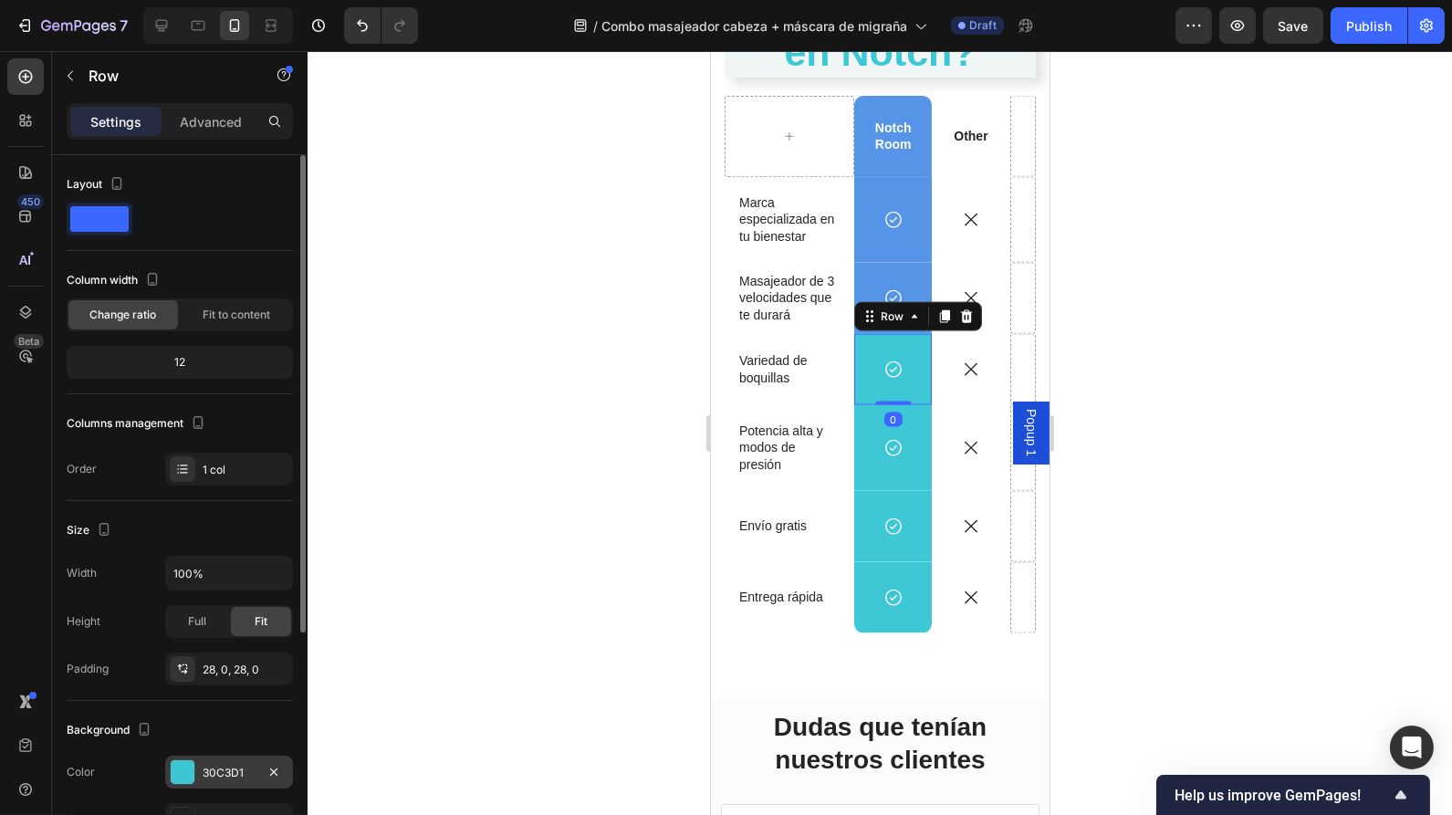
click at [190, 766] on div at bounding box center [183, 772] width 24 height 24
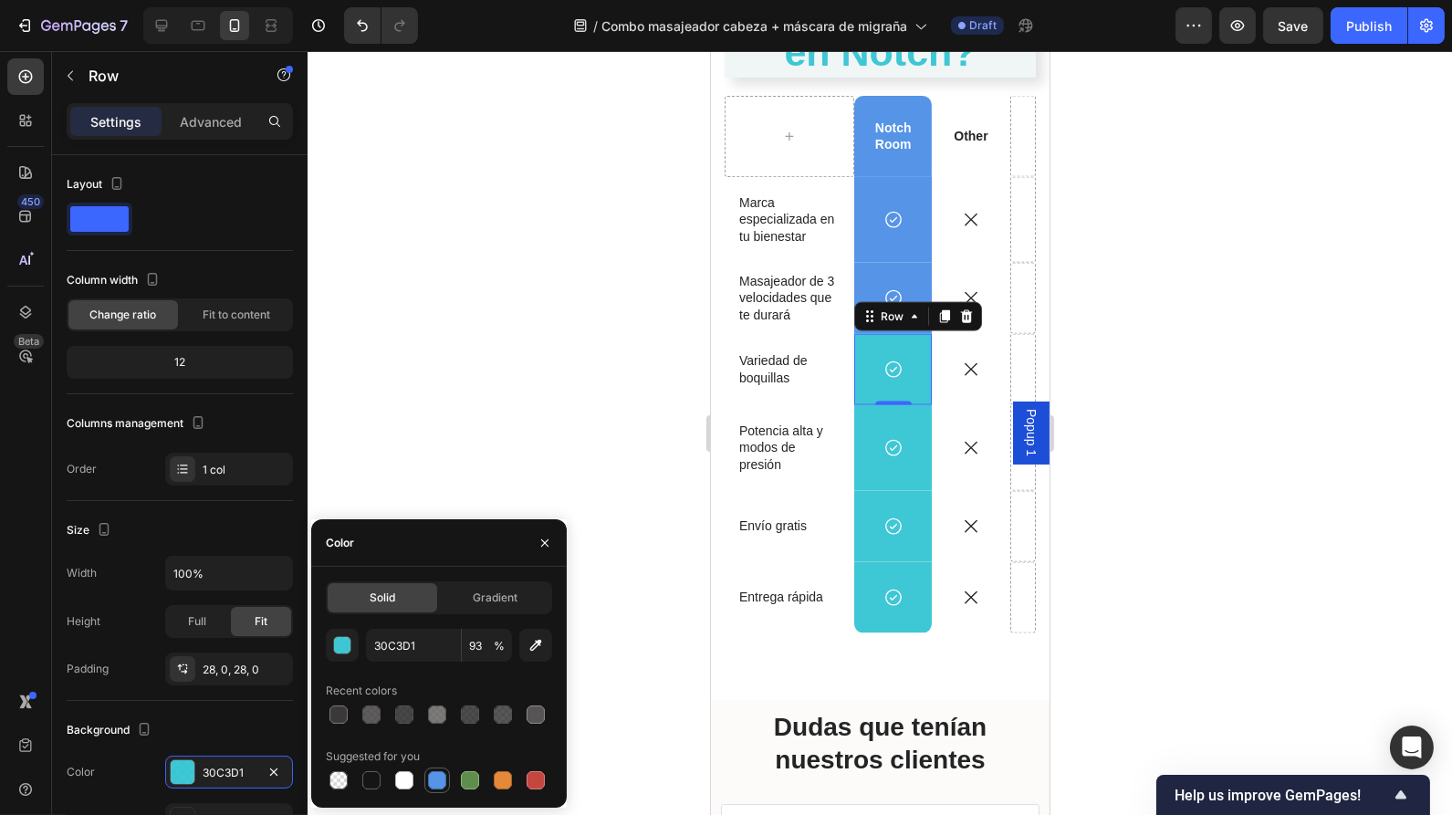
click at [438, 784] on div at bounding box center [437, 780] width 18 height 18
type input "5594E7"
type input "100"
click at [910, 417] on div "Icon Row" at bounding box center [892, 448] width 78 height 86
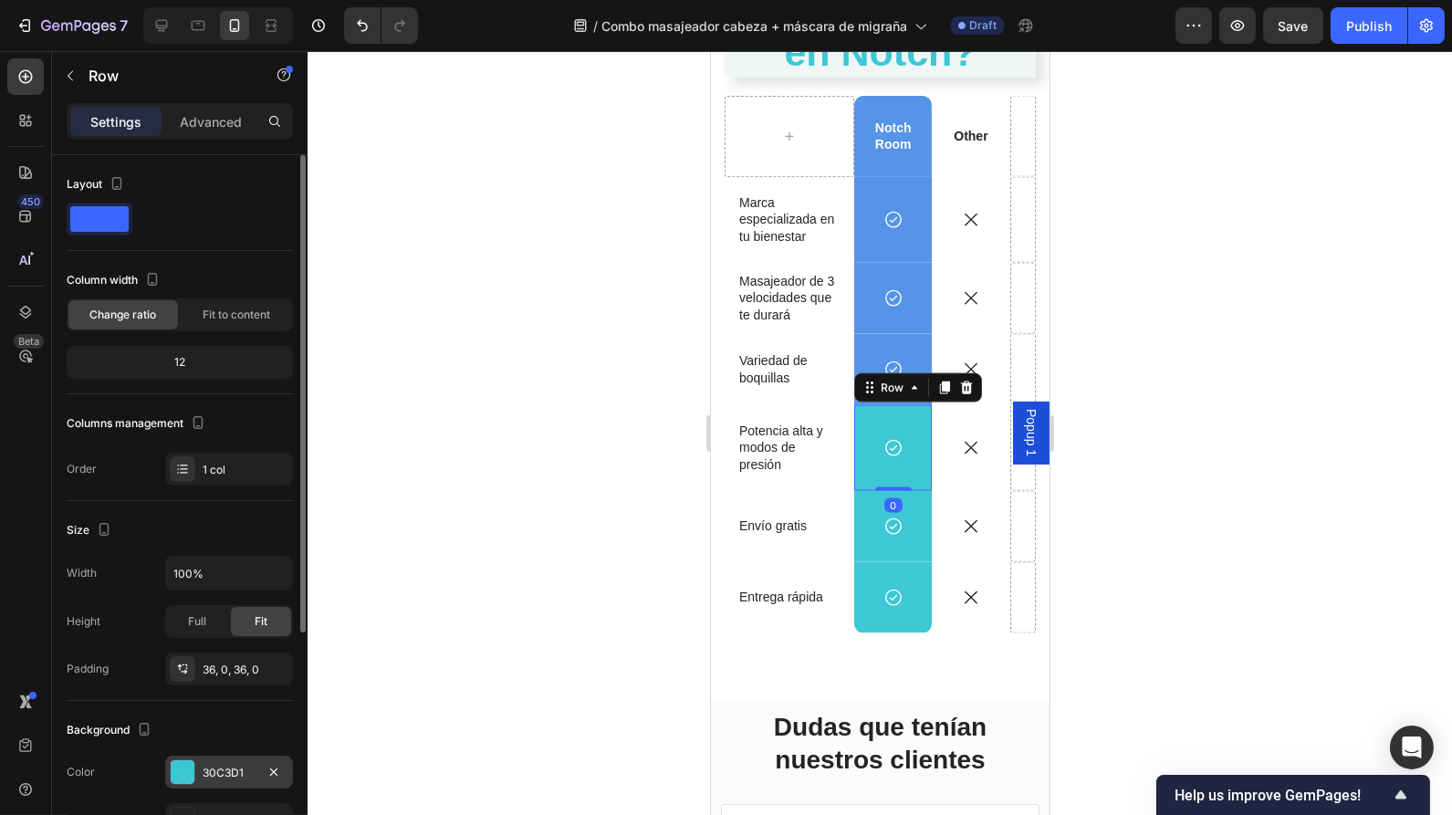
click at [191, 766] on div at bounding box center [183, 772] width 24 height 24
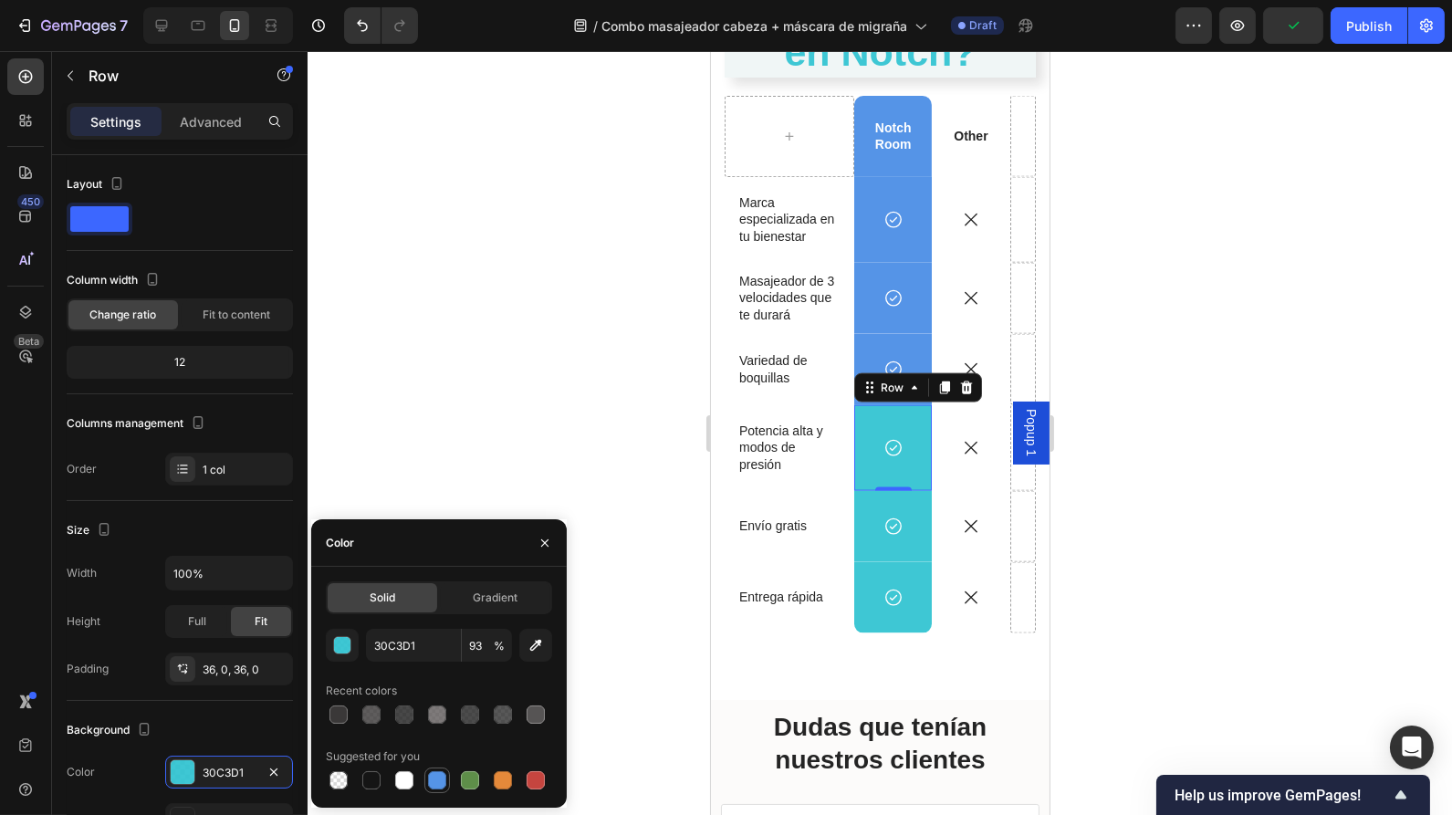
drag, startPoint x: 443, startPoint y: 770, endPoint x: 200, endPoint y: 458, distance: 395.5
click at [443, 771] on div at bounding box center [437, 780] width 18 height 18
type input "5594E7"
type input "100"
click at [910, 509] on div "Icon Row" at bounding box center [892, 526] width 78 height 71
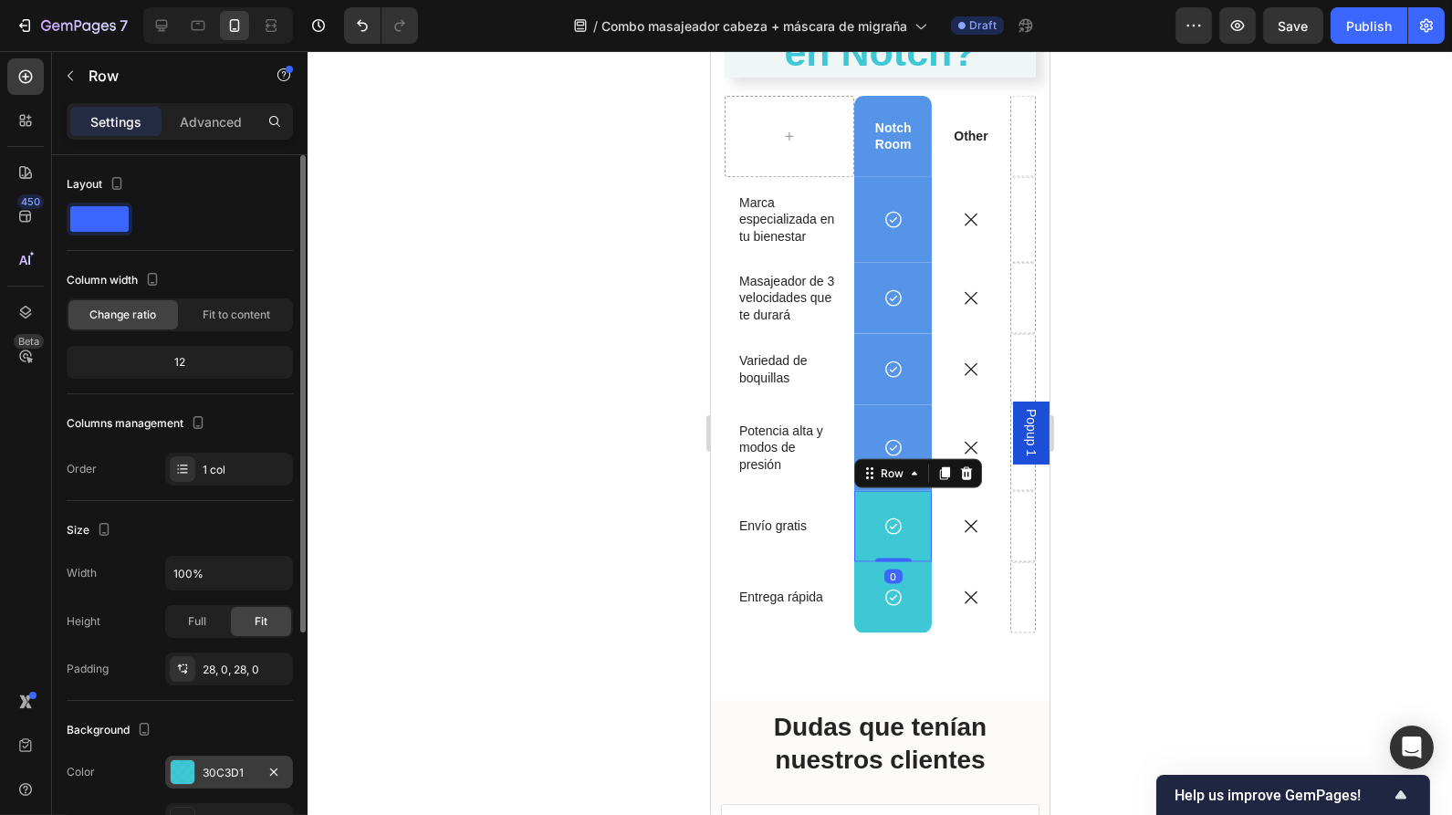
click at [174, 778] on div at bounding box center [183, 772] width 24 height 24
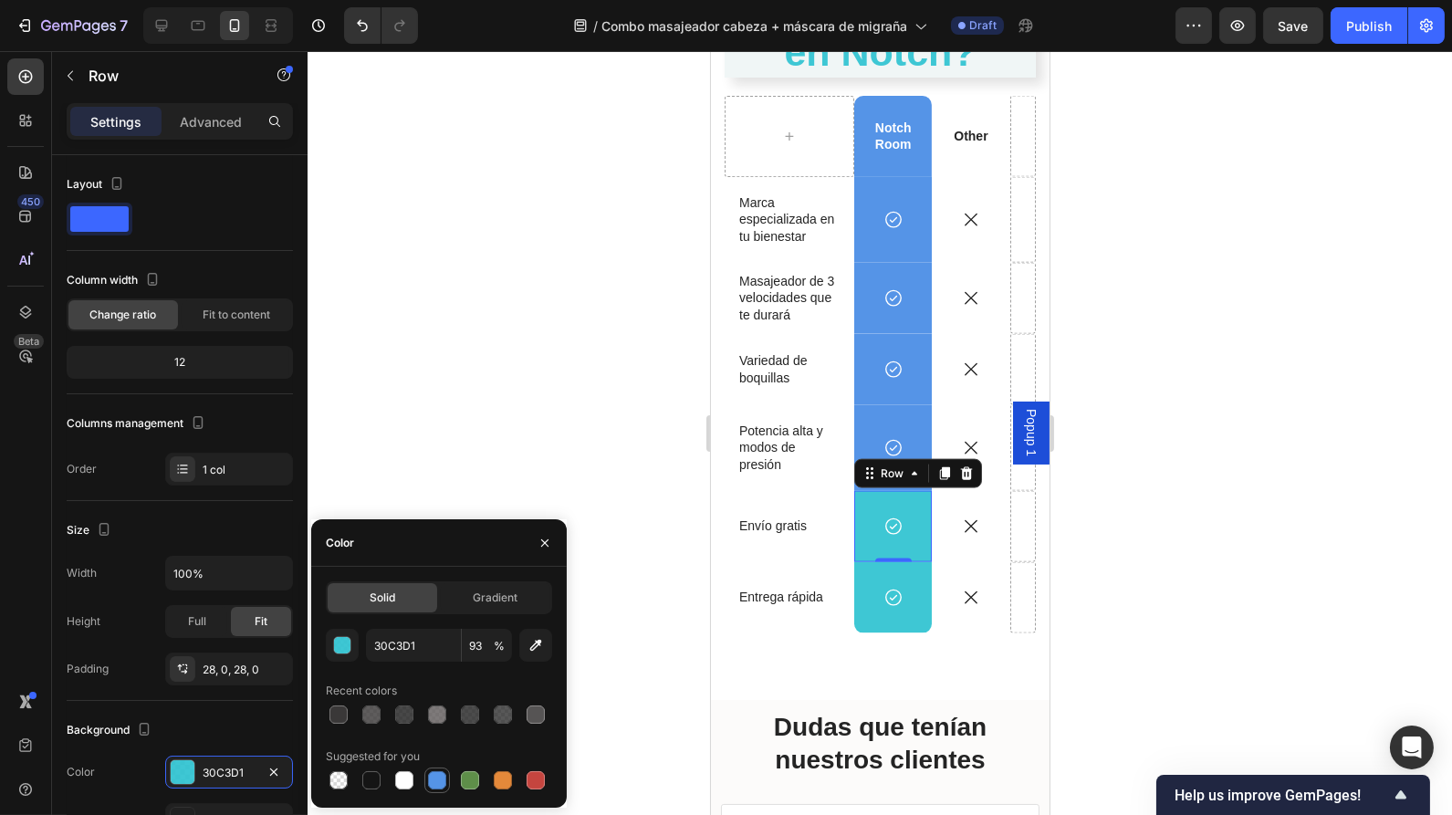
click at [437, 783] on div at bounding box center [437, 780] width 18 height 18
type input "5594E7"
type input "100"
click at [908, 586] on div "Icon Row" at bounding box center [892, 597] width 78 height 71
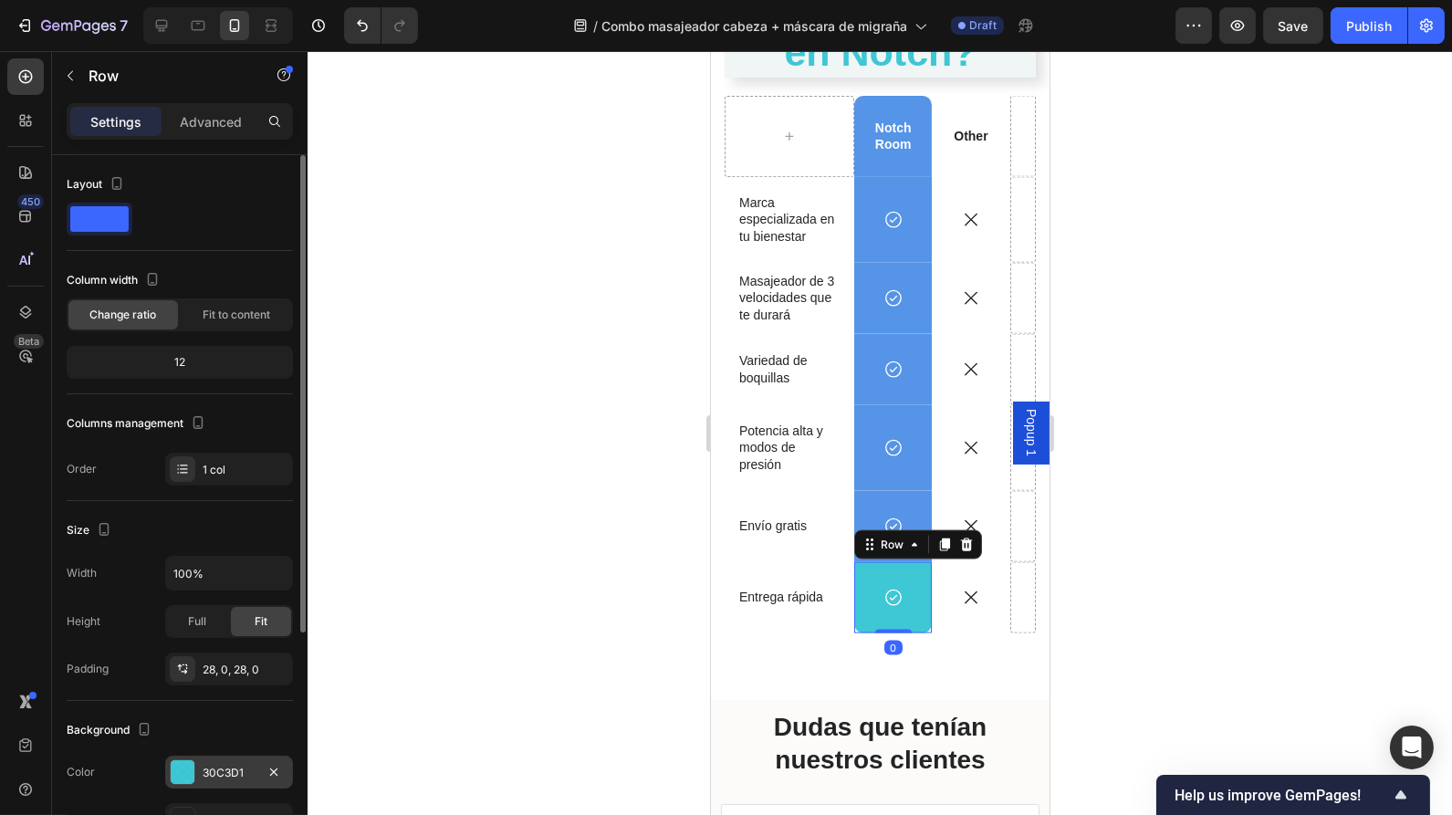
click at [173, 756] on div "30C3D1" at bounding box center [229, 772] width 128 height 33
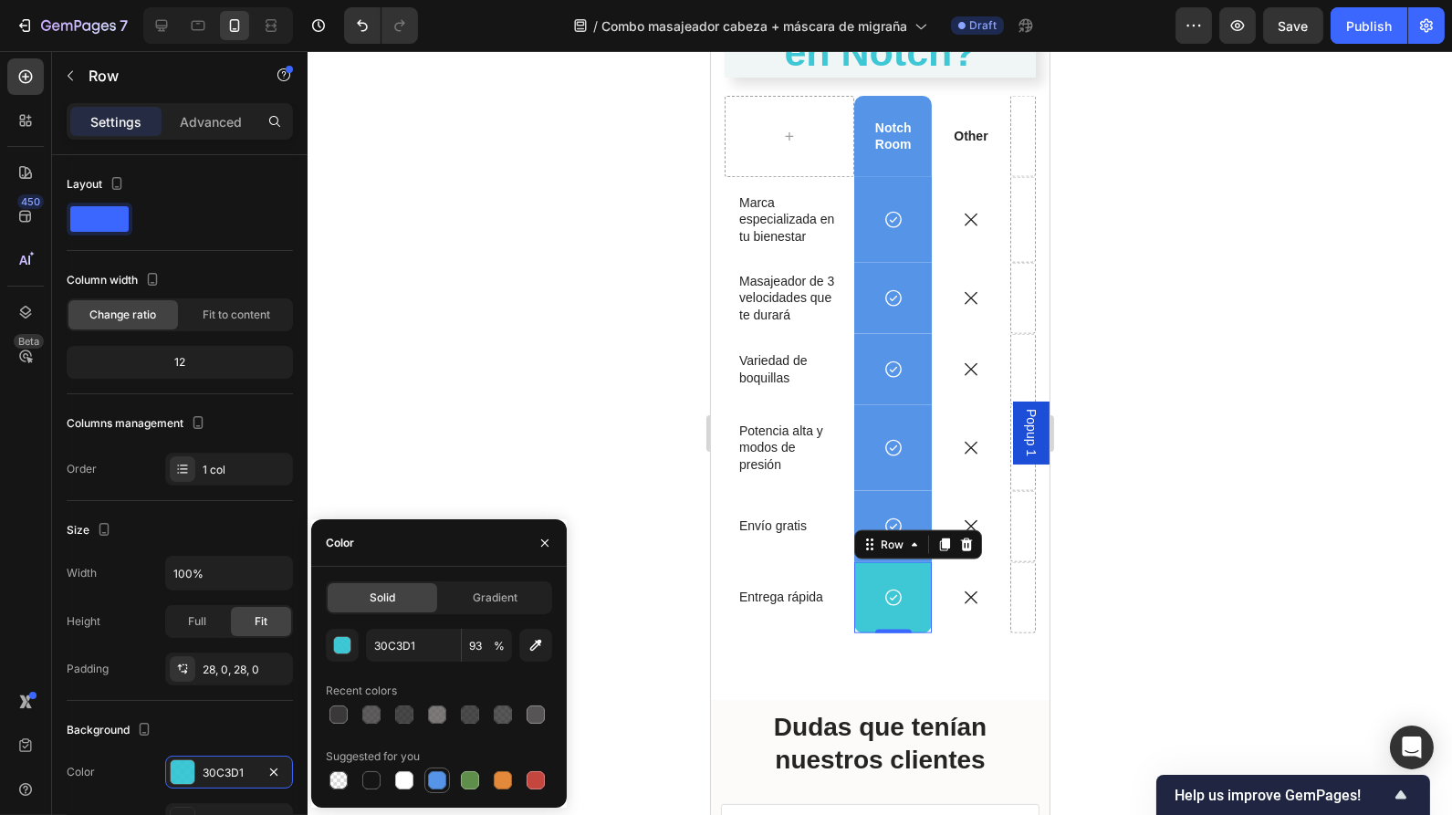
click at [442, 780] on div at bounding box center [437, 780] width 18 height 18
type input "5594E7"
type input "100"
click at [782, 297] on p "Masajeador de 3 velocidades que te durará" at bounding box center [788, 298] width 100 height 50
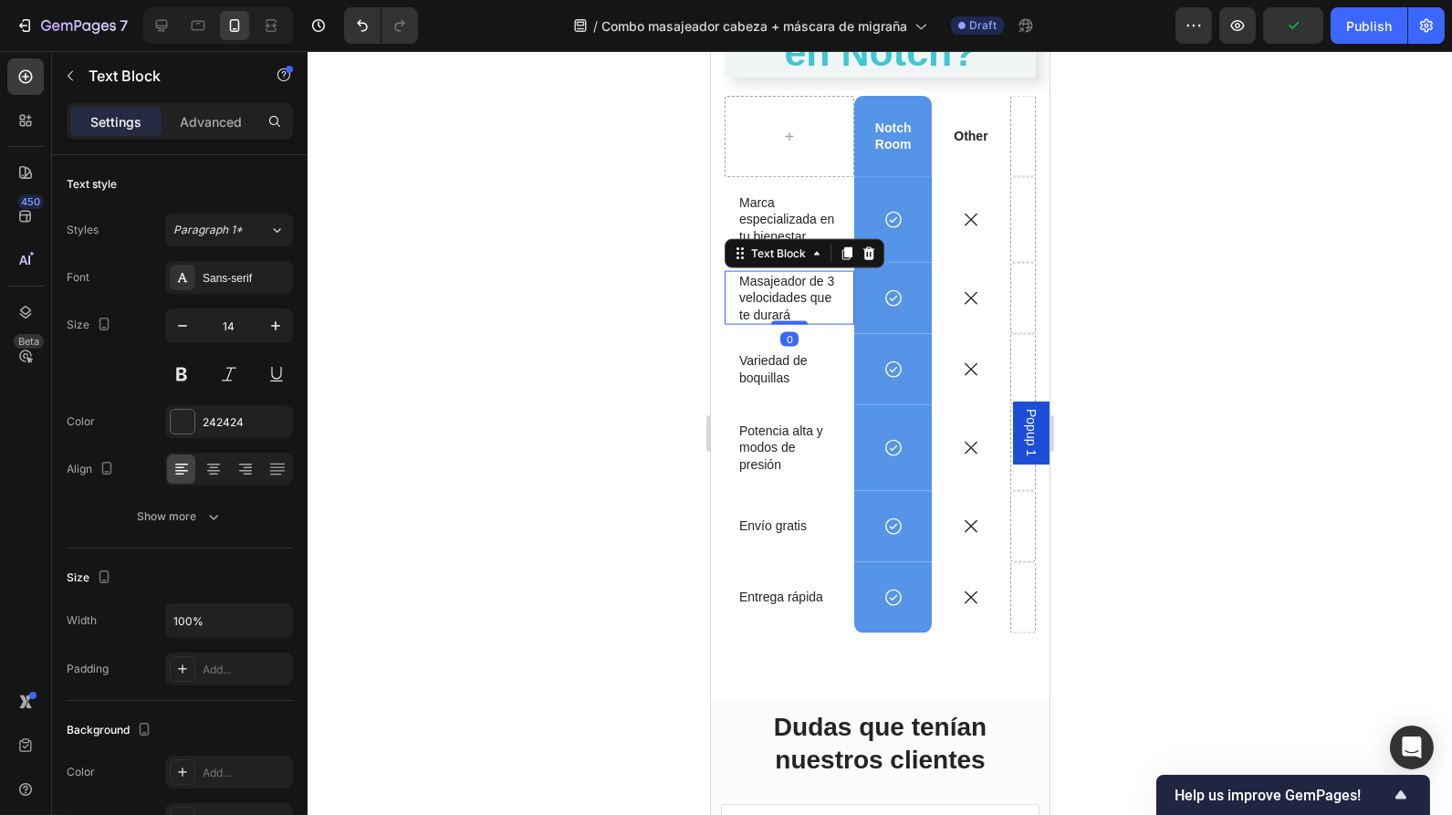
click at [819, 312] on p "Masajeador de 3 velocidades que te durará" at bounding box center [788, 298] width 100 height 50
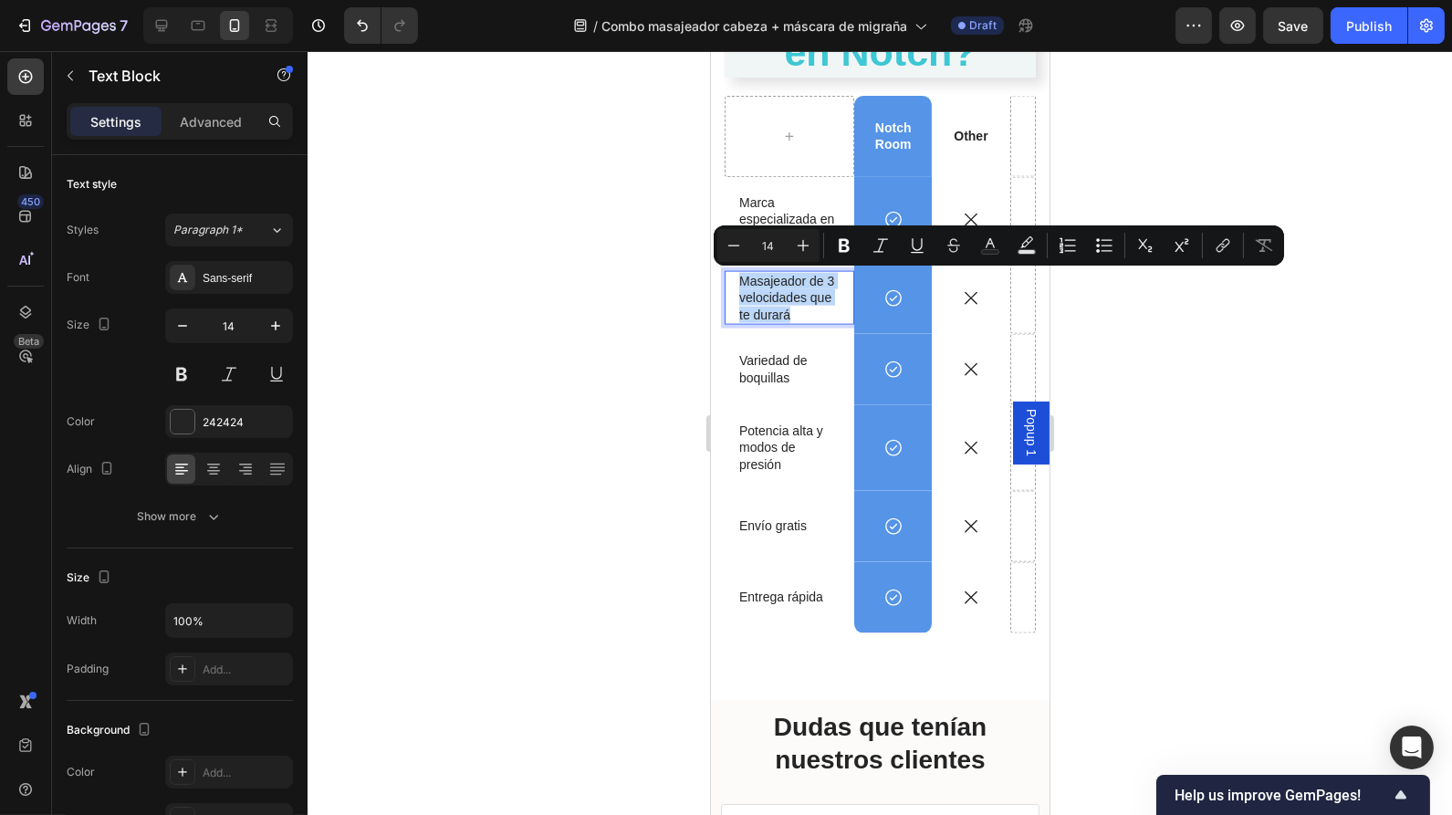
drag, startPoint x: 819, startPoint y: 312, endPoint x: 740, endPoint y: 283, distance: 83.8
click at [740, 283] on p "Masajeador de 3 velocidades que te durará" at bounding box center [788, 298] width 100 height 50
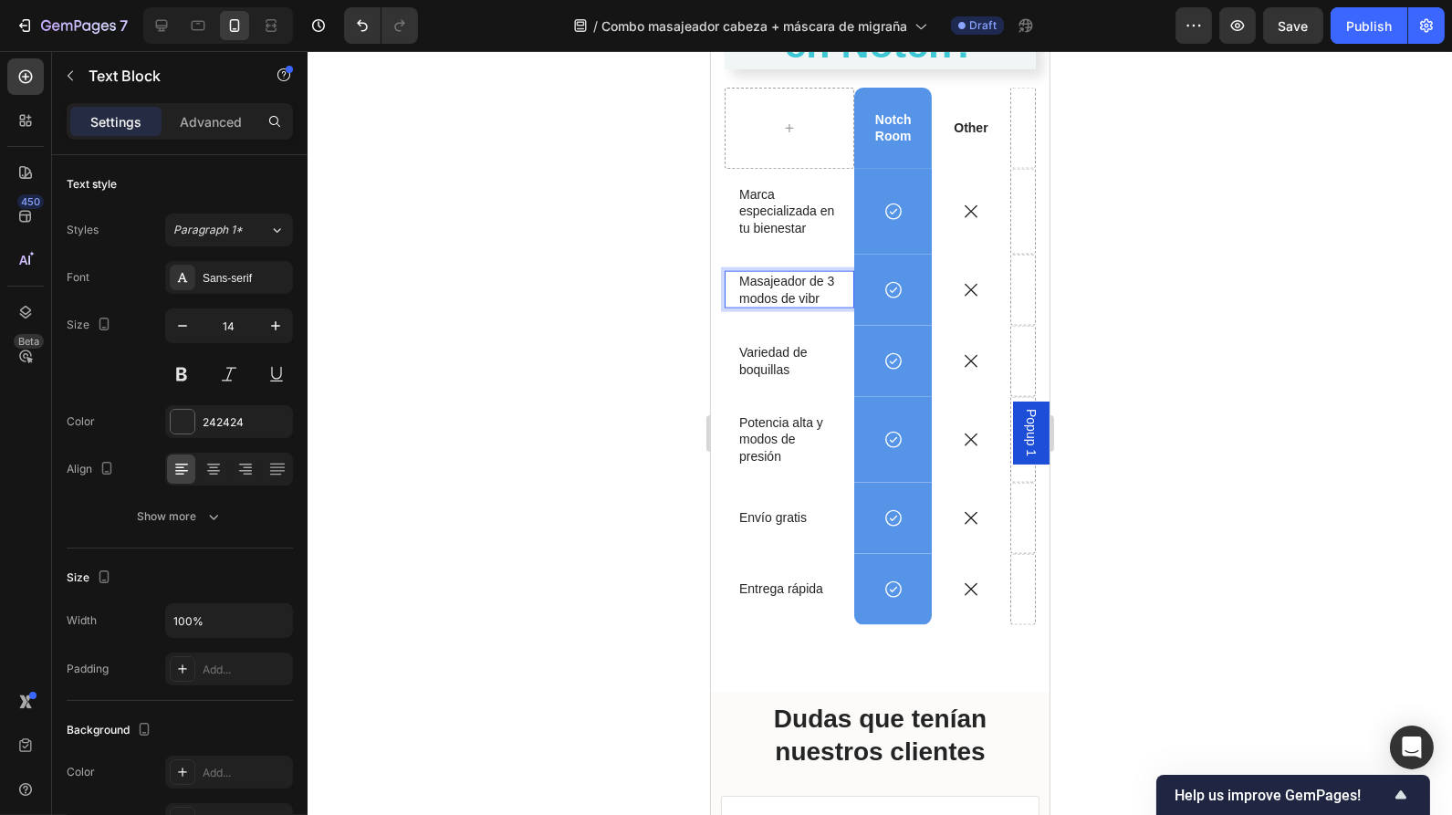
scroll to position [4861, 0]
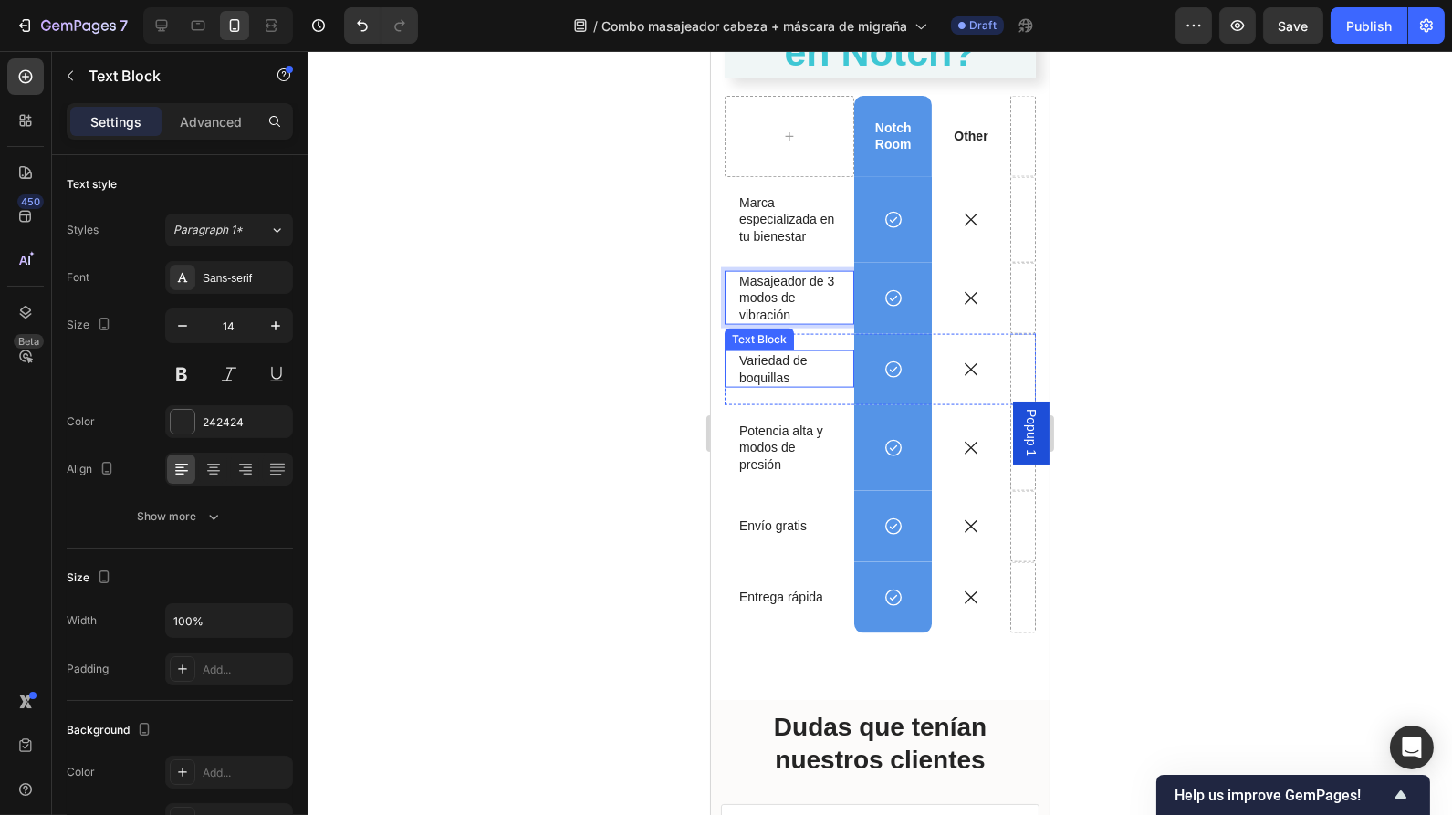
click at [784, 374] on p "Variedad de boquillas" at bounding box center [788, 368] width 100 height 33
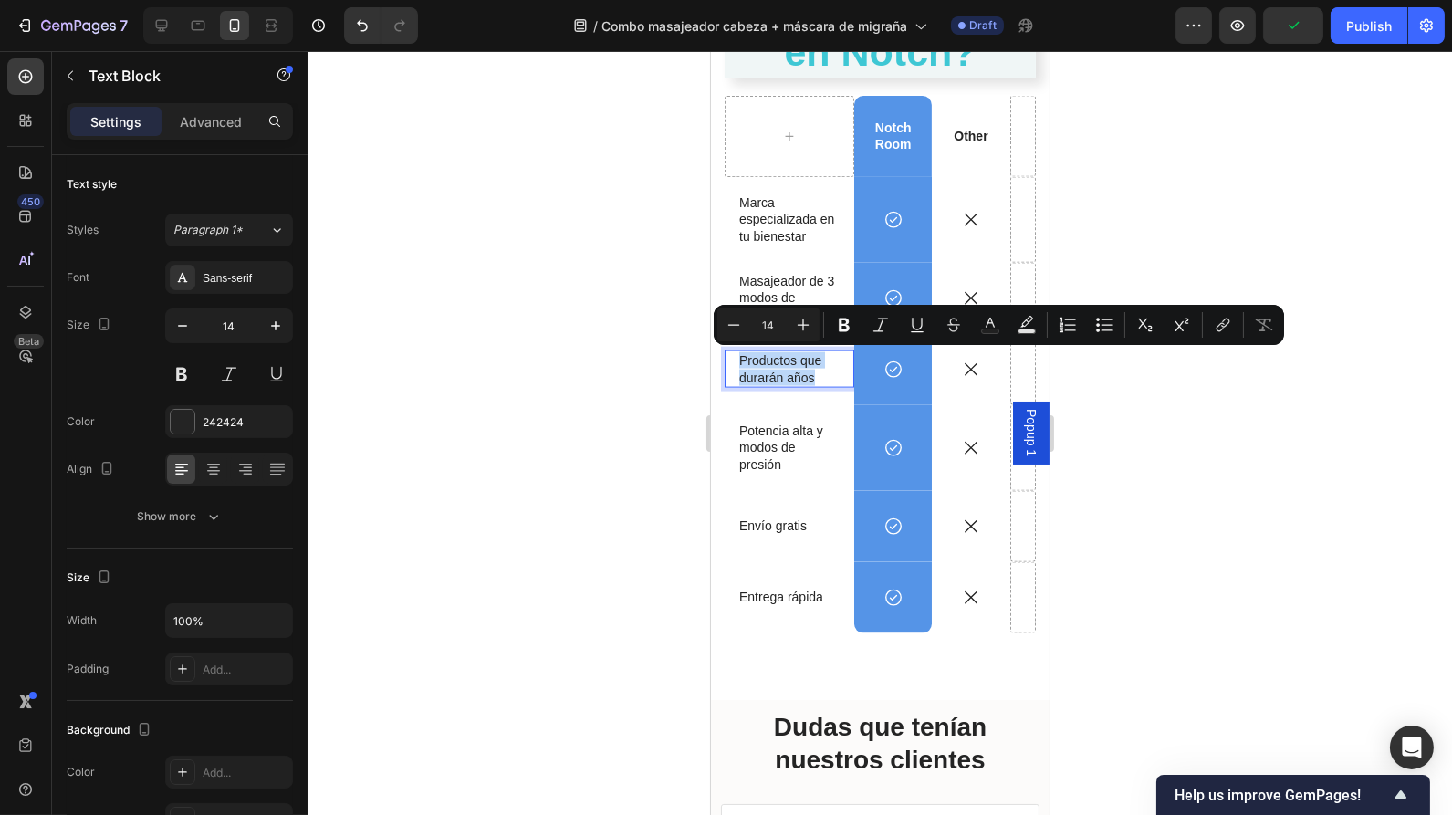
drag, startPoint x: 822, startPoint y: 372, endPoint x: 729, endPoint y: 360, distance: 93.1
click at [729, 360] on div "Productos que durarán años Text Block 0" at bounding box center [789, 369] width 130 height 37
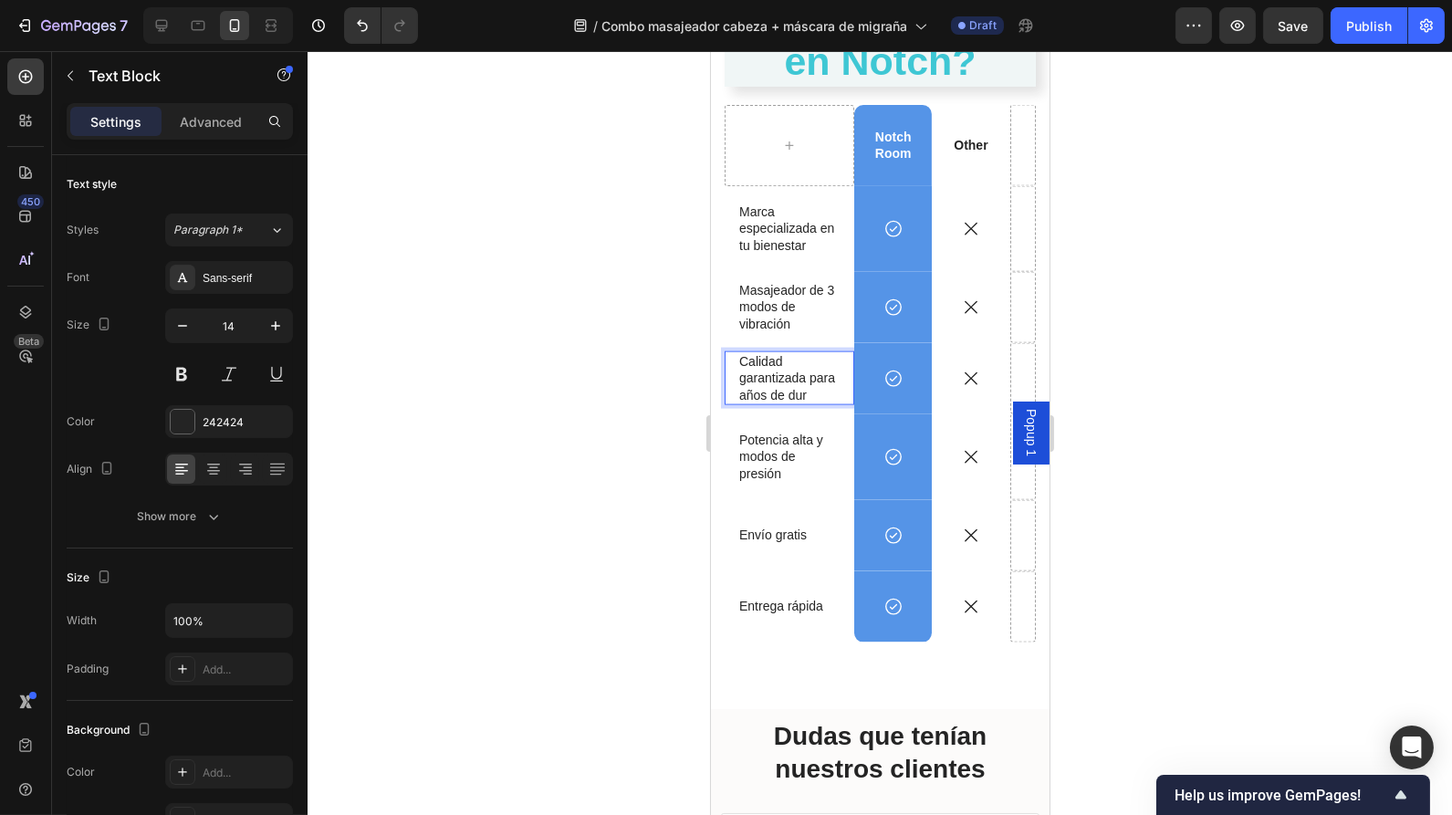
scroll to position [4843, 0]
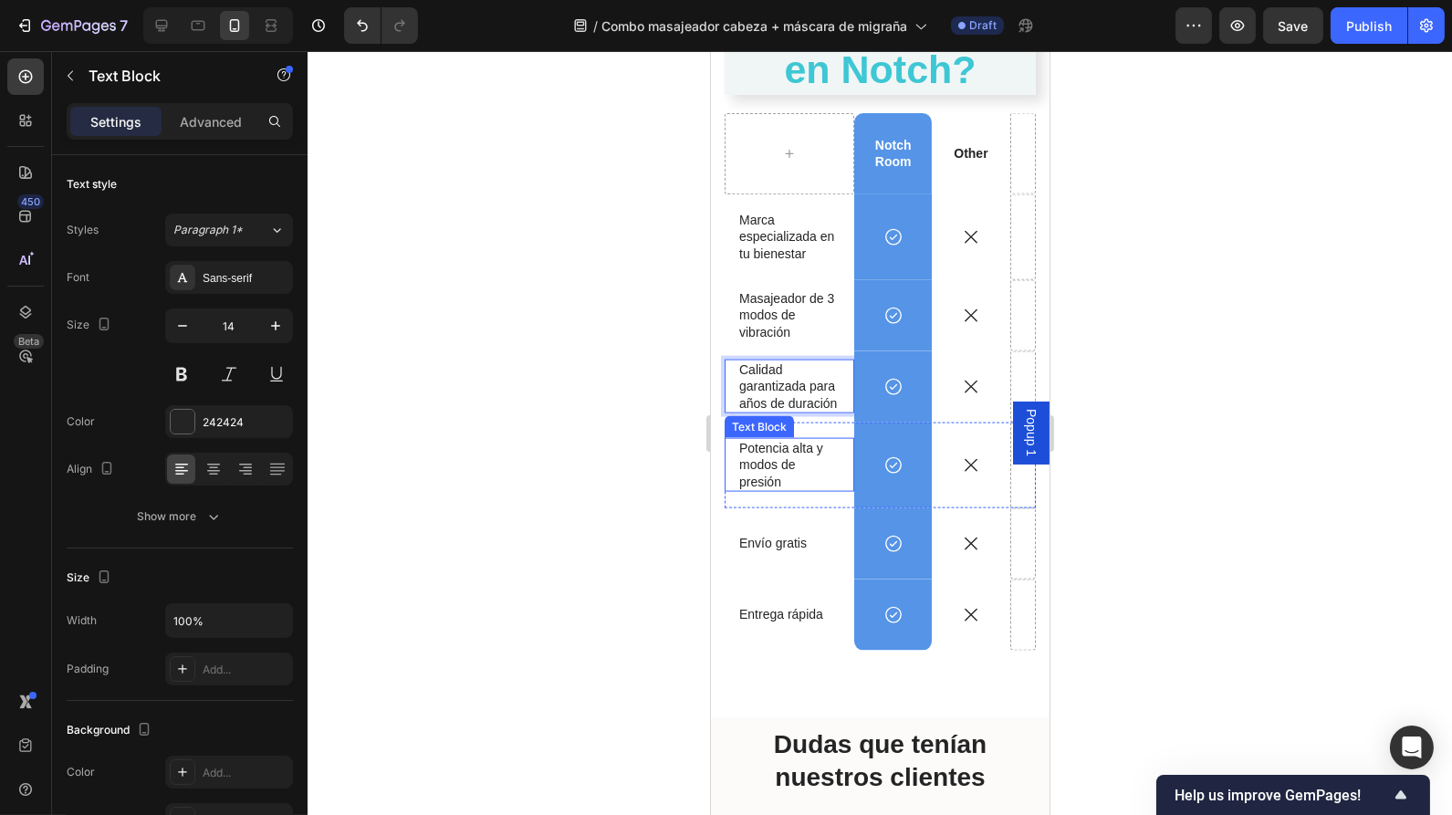
click at [768, 472] on p "Potencia alta y modos de presión" at bounding box center [788, 465] width 100 height 50
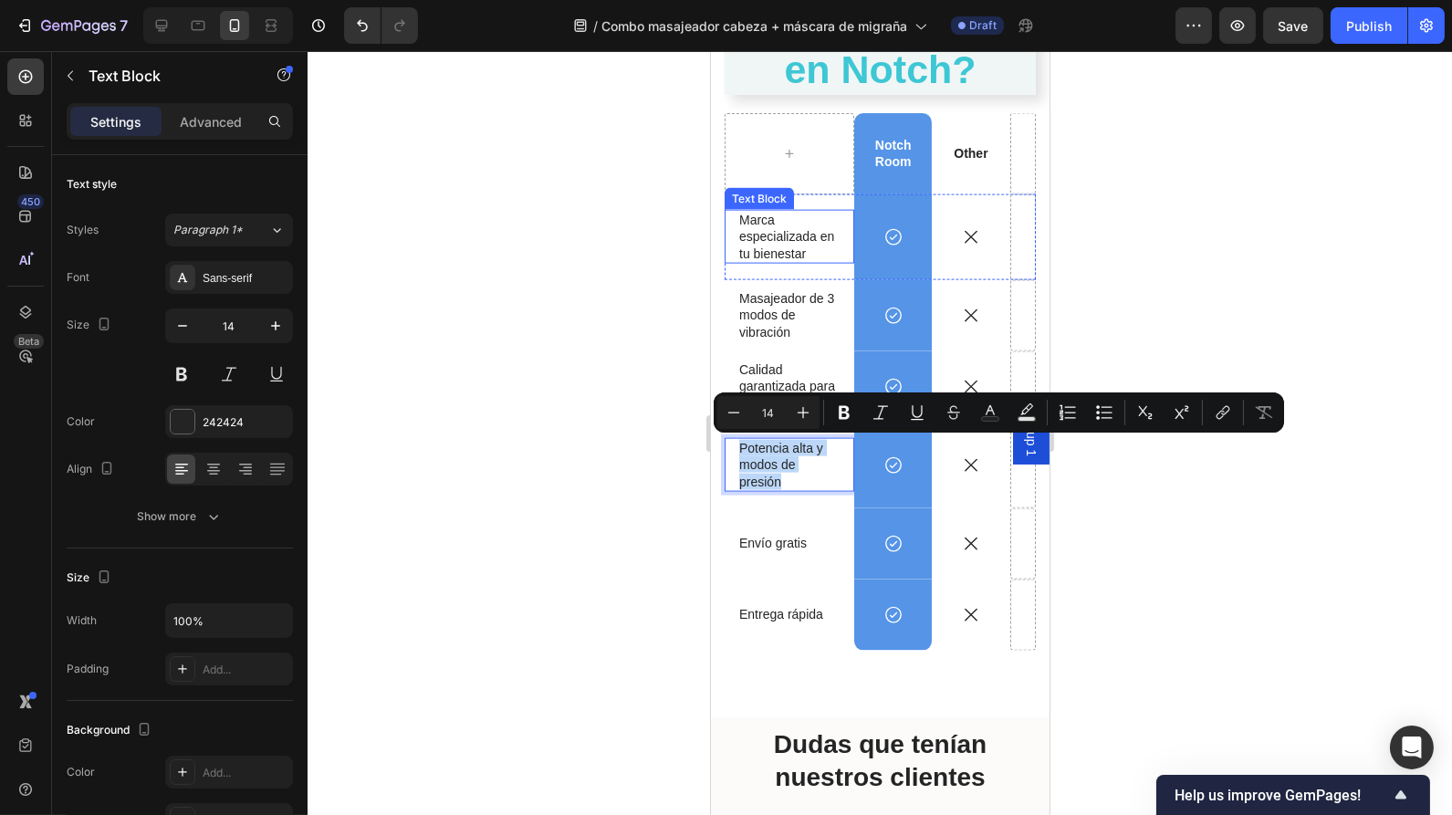
click at [830, 258] on p "Marca especializada en tu bienestar" at bounding box center [788, 237] width 100 height 50
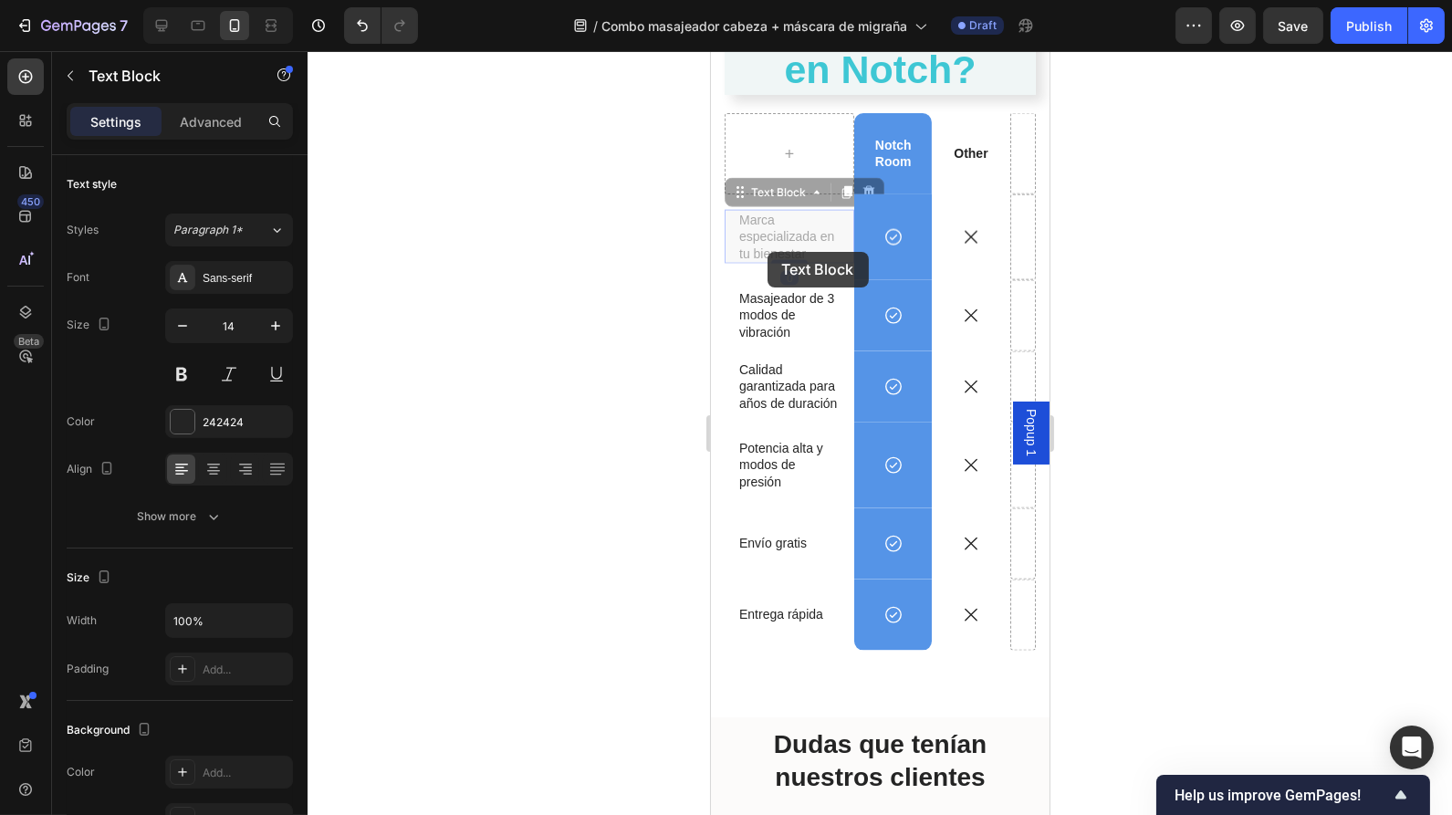
scroll to position [4827, 0]
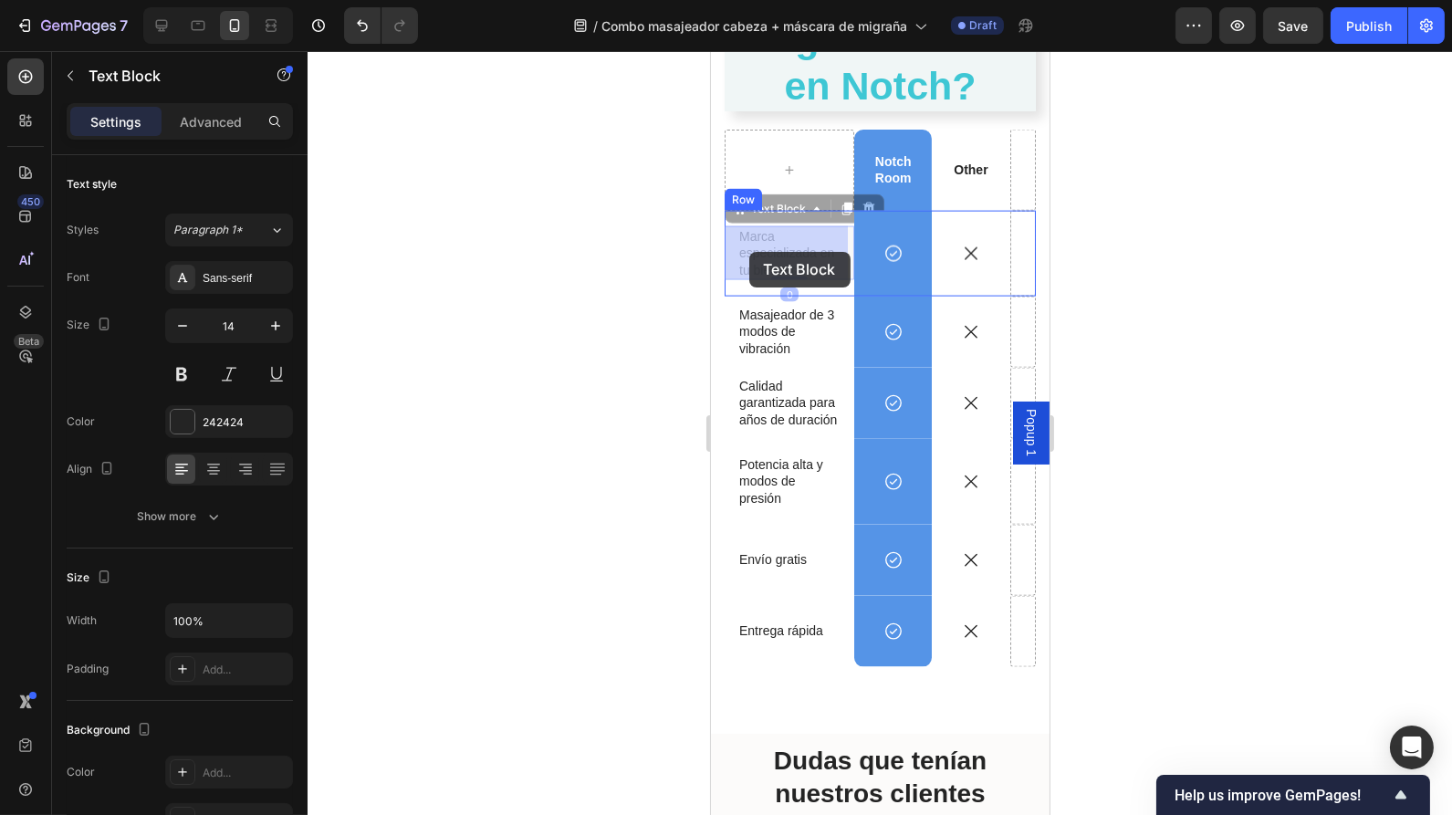
drag, startPoint x: 828, startPoint y: 254, endPoint x: 749, endPoint y: 252, distance: 79.4
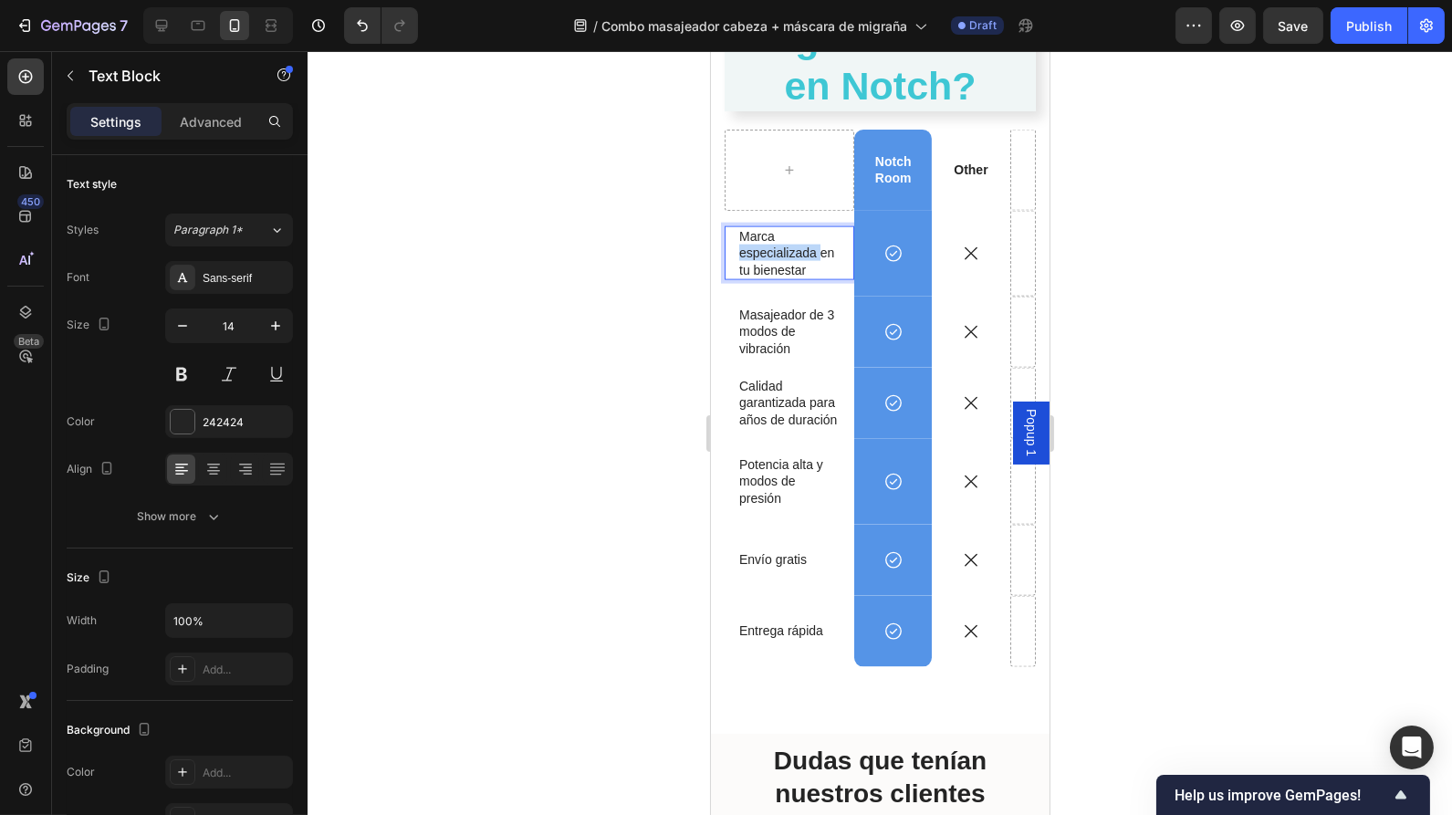
click at [749, 252] on p "Marca especializada en tu bienestar" at bounding box center [788, 253] width 100 height 50
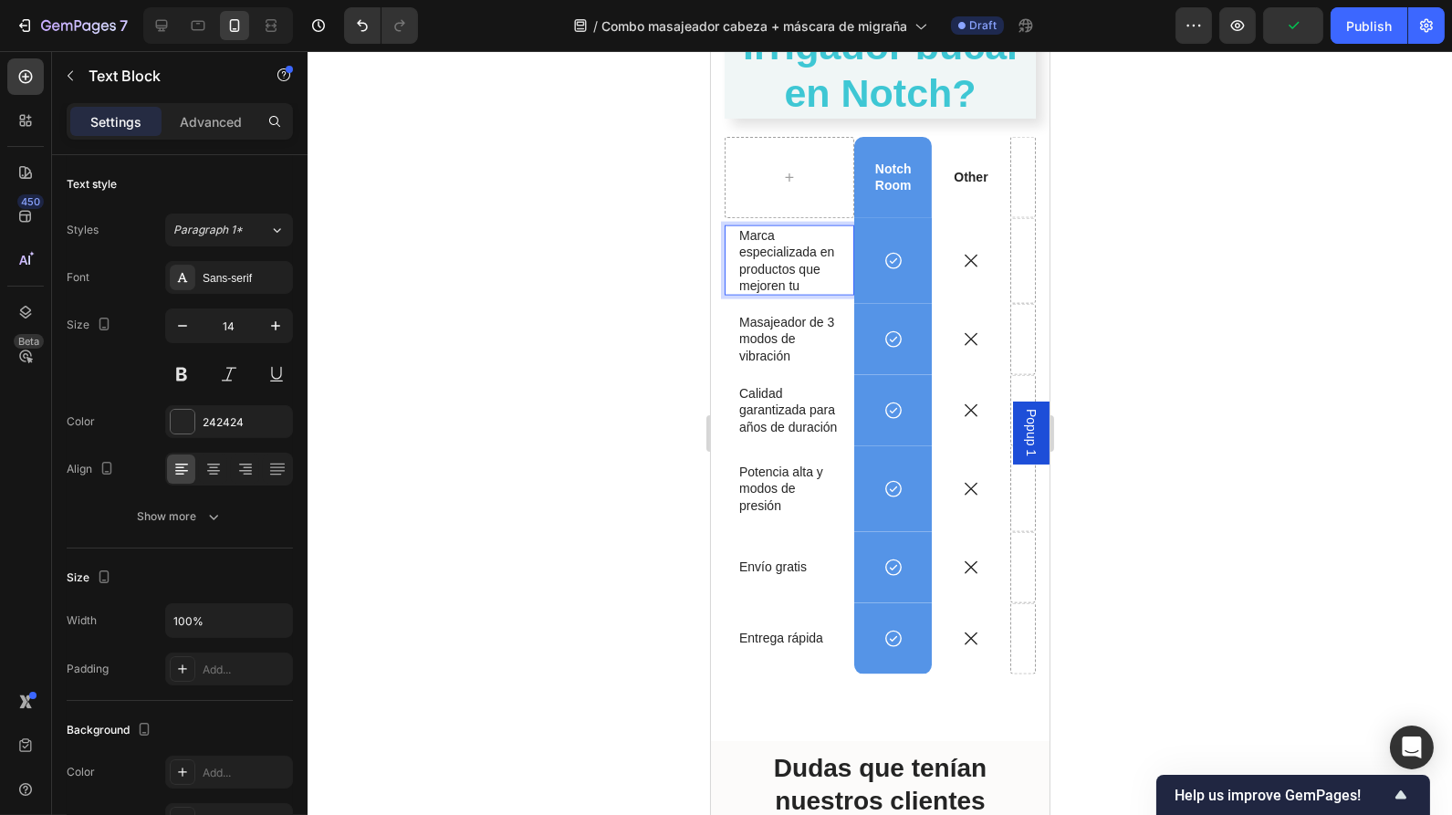
scroll to position [4811, 0]
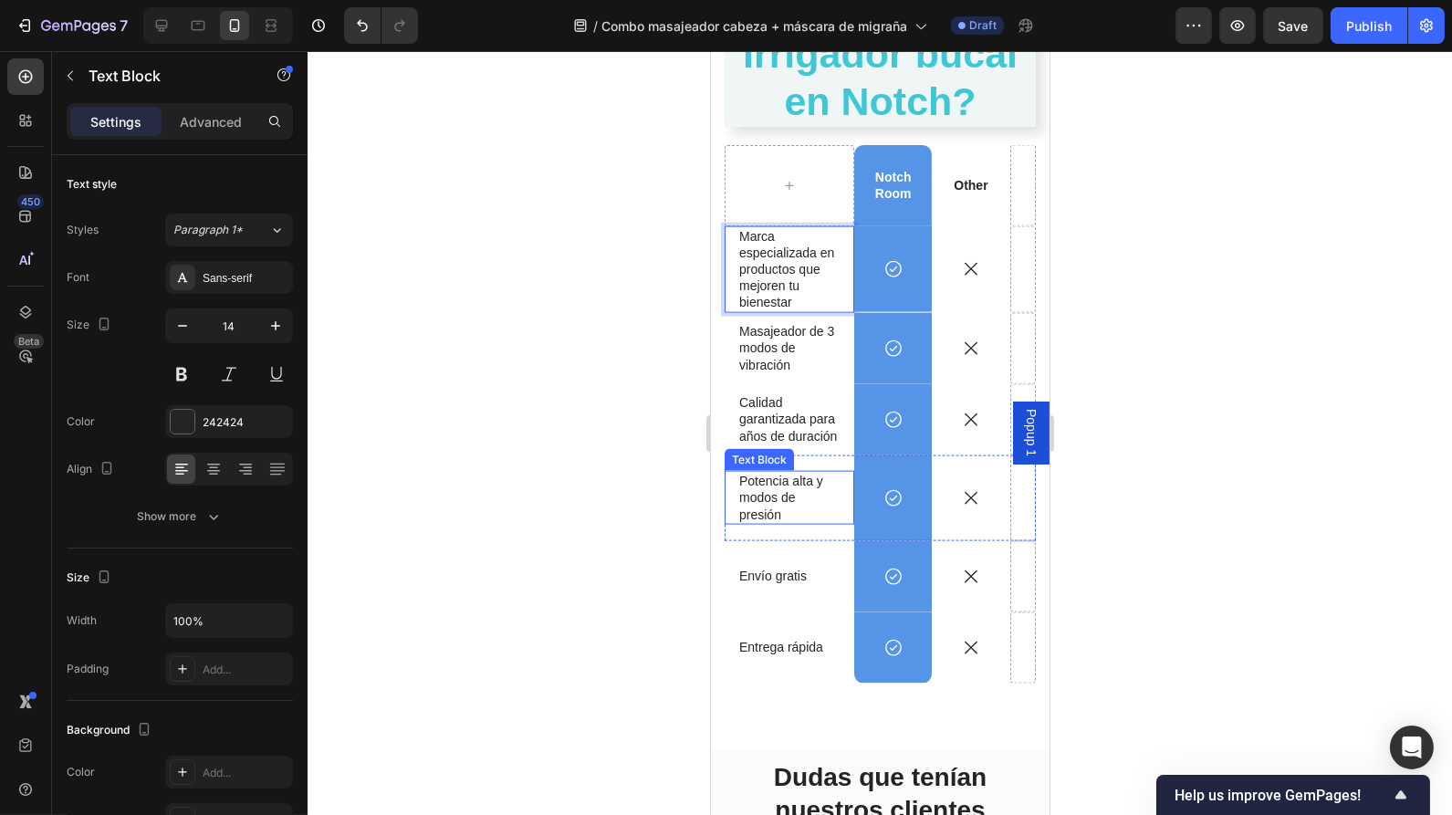
click at [808, 515] on p "Potencia alta y modos de presión" at bounding box center [788, 498] width 100 height 50
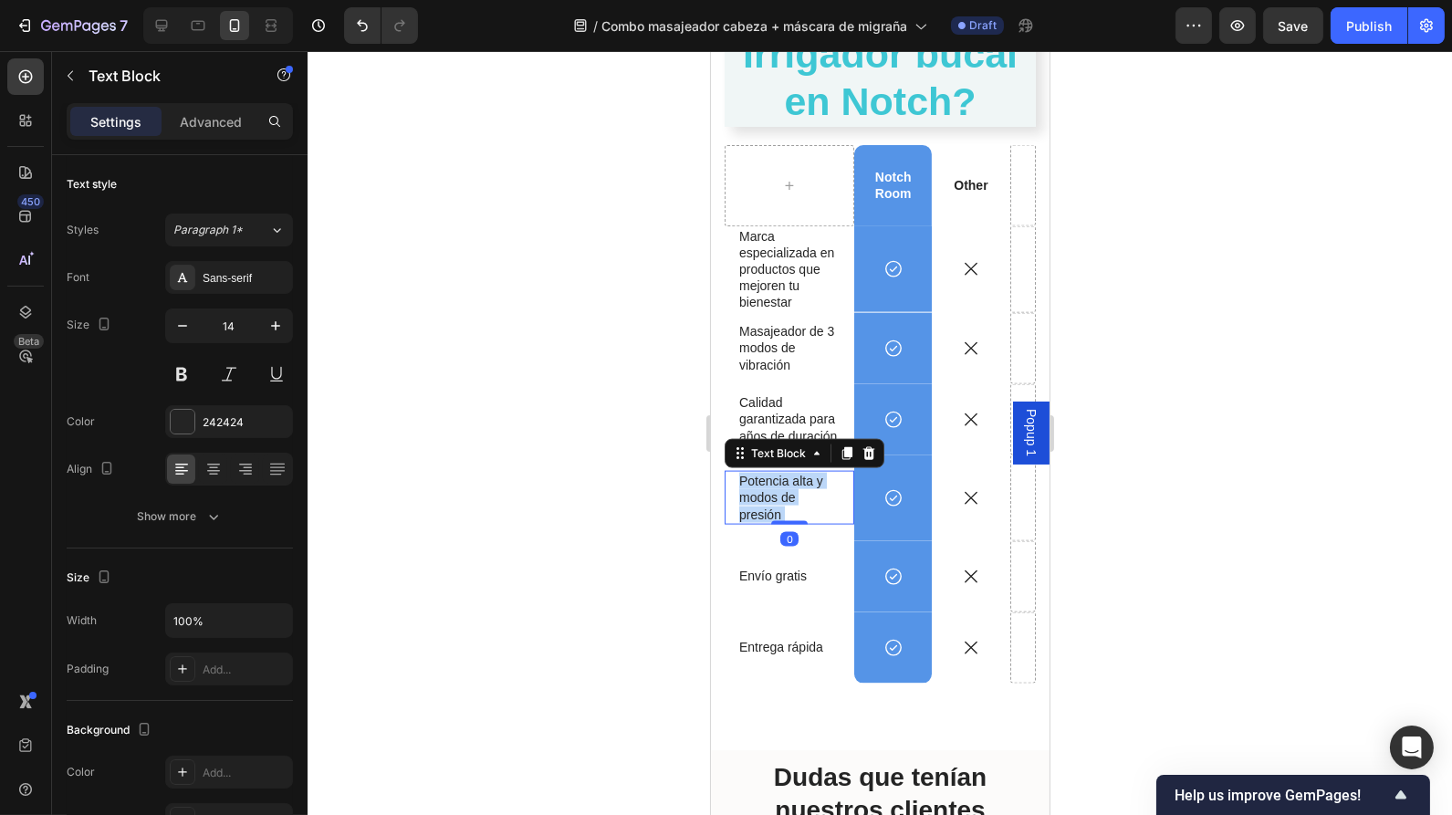
drag, startPoint x: 808, startPoint y: 515, endPoint x: 738, endPoint y: 482, distance: 76.8
click at [738, 482] on p "Potencia alta y modos de presión" at bounding box center [788, 498] width 100 height 50
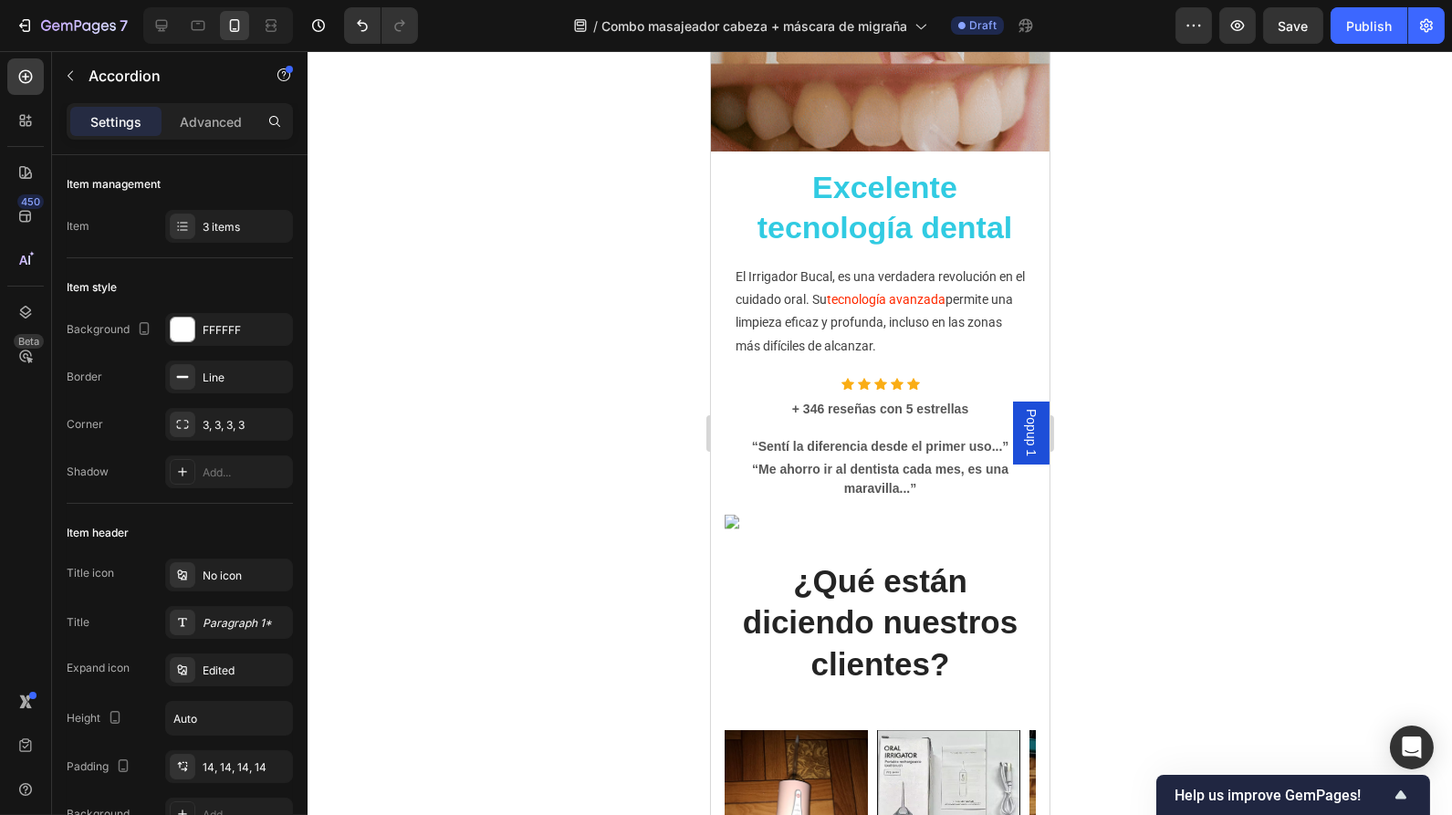
scroll to position [3509, 0]
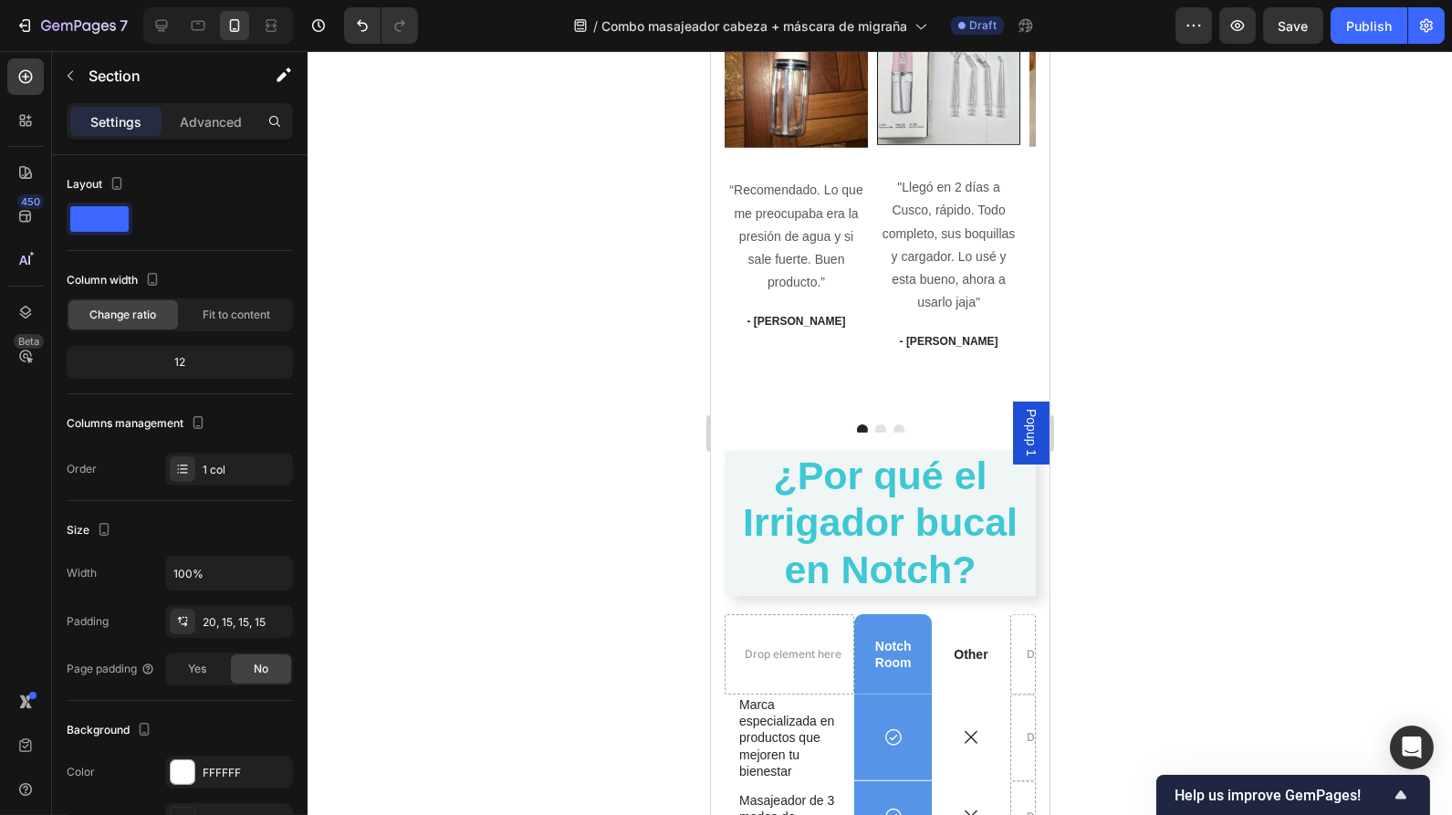
scroll to position [0, 0]
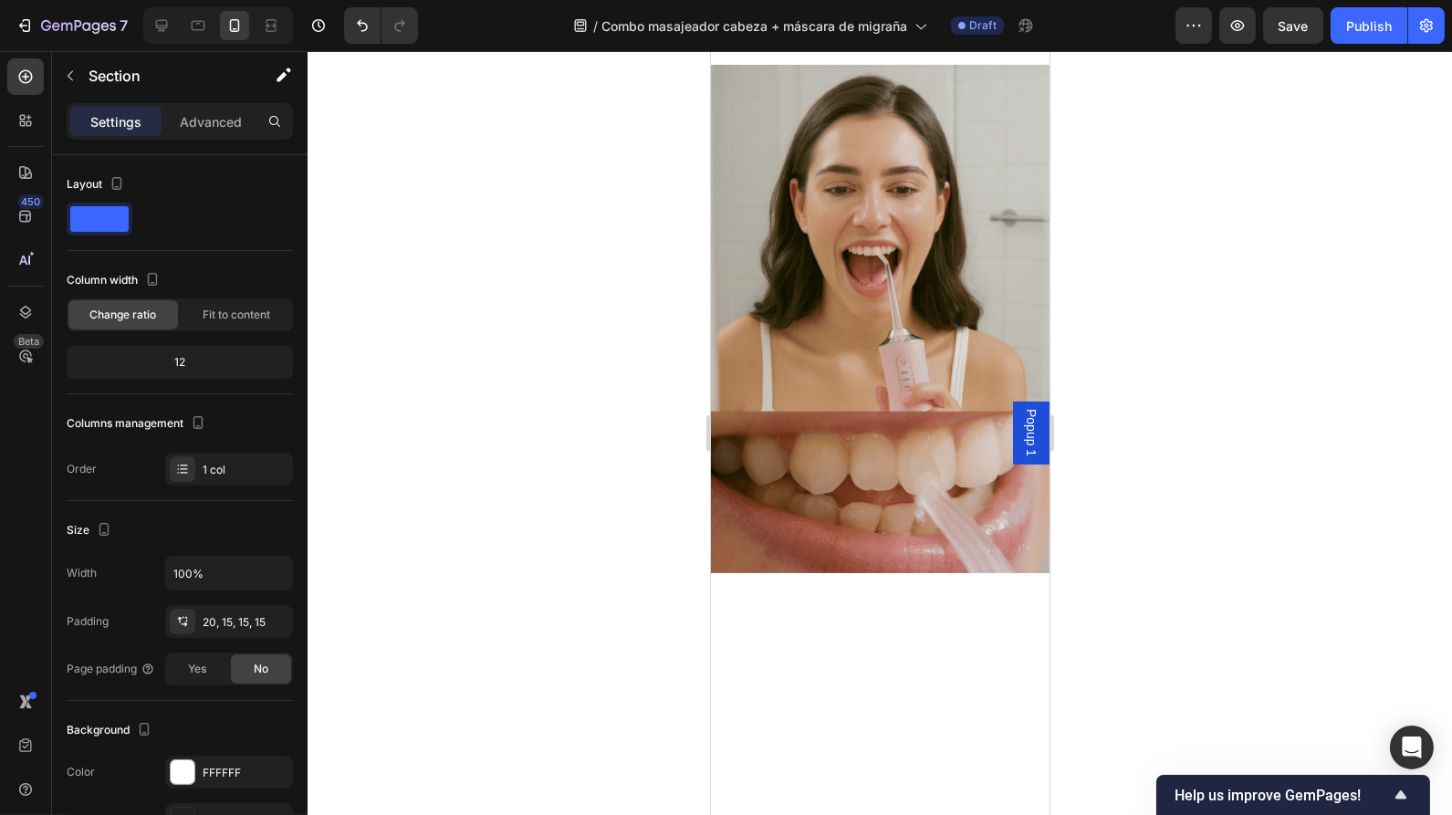
scroll to position [1945, 0]
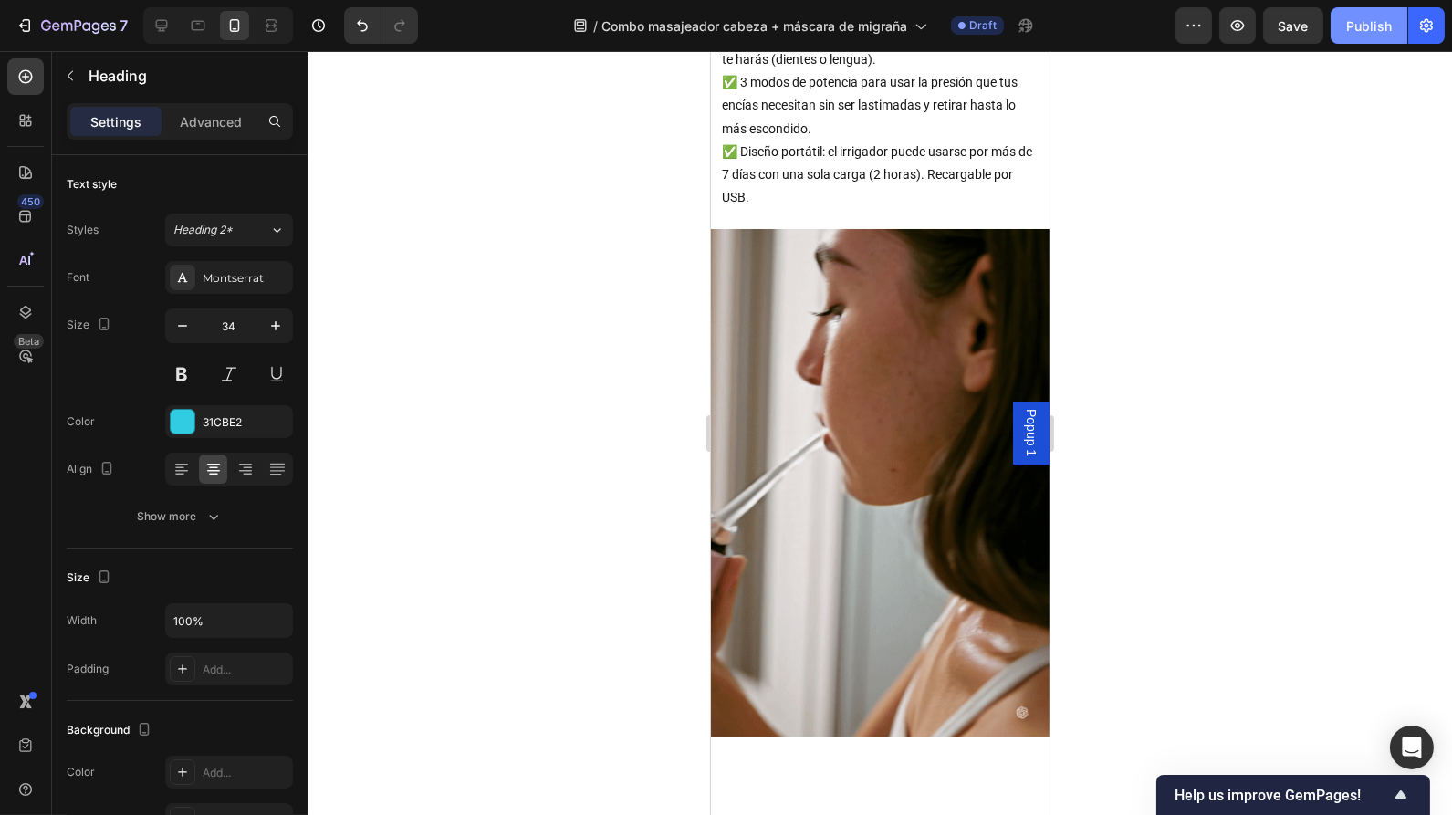
click at [1379, 27] on div "Publish" at bounding box center [1369, 25] width 46 height 19
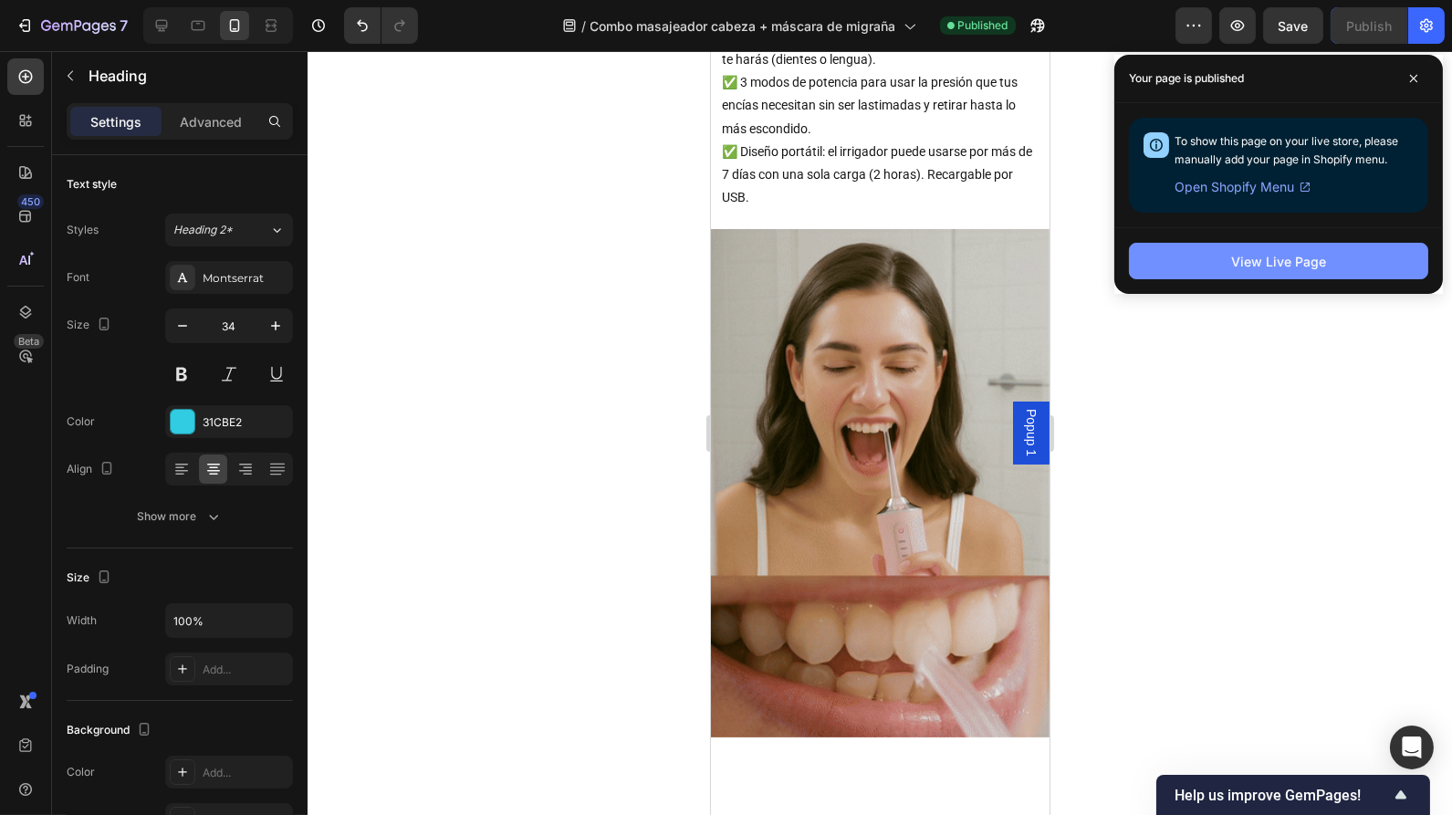
click at [1285, 258] on div "View Live Page" at bounding box center [1278, 261] width 95 height 19
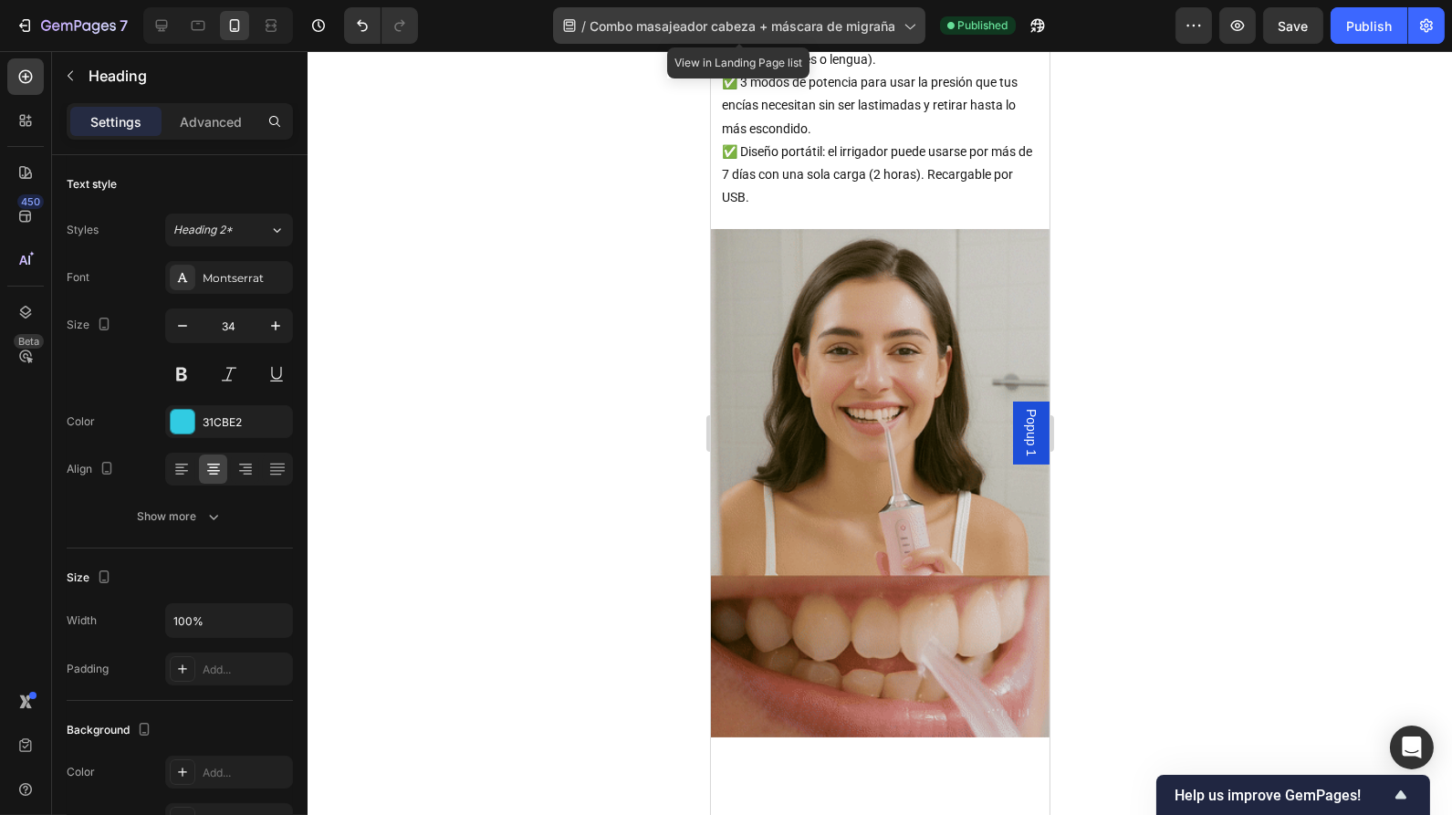
click at [884, 35] on span "Combo masajeador cabeza + máscara de migraña" at bounding box center [744, 25] width 306 height 19
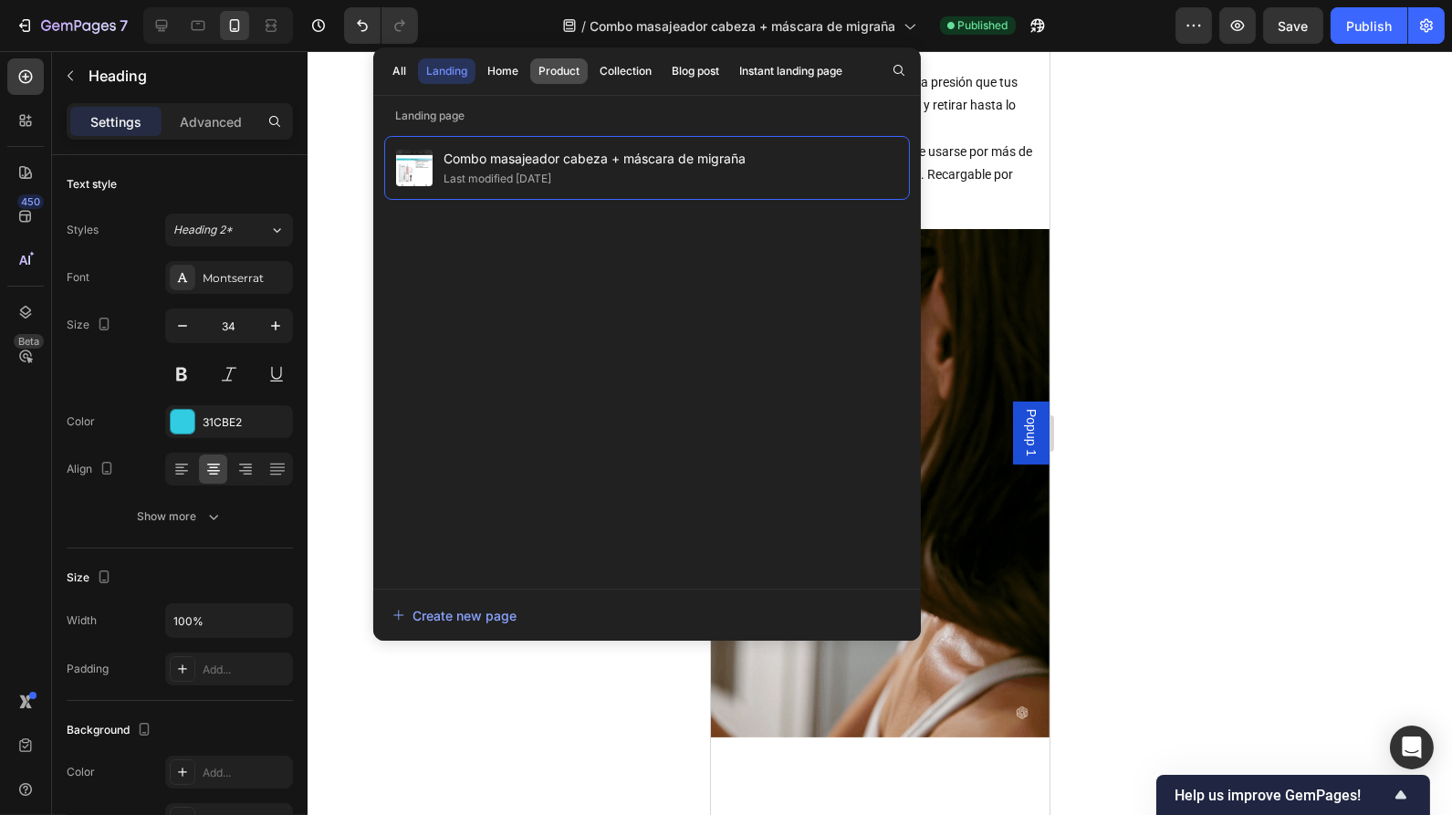
click at [554, 72] on div "Product" at bounding box center [559, 71] width 41 height 16
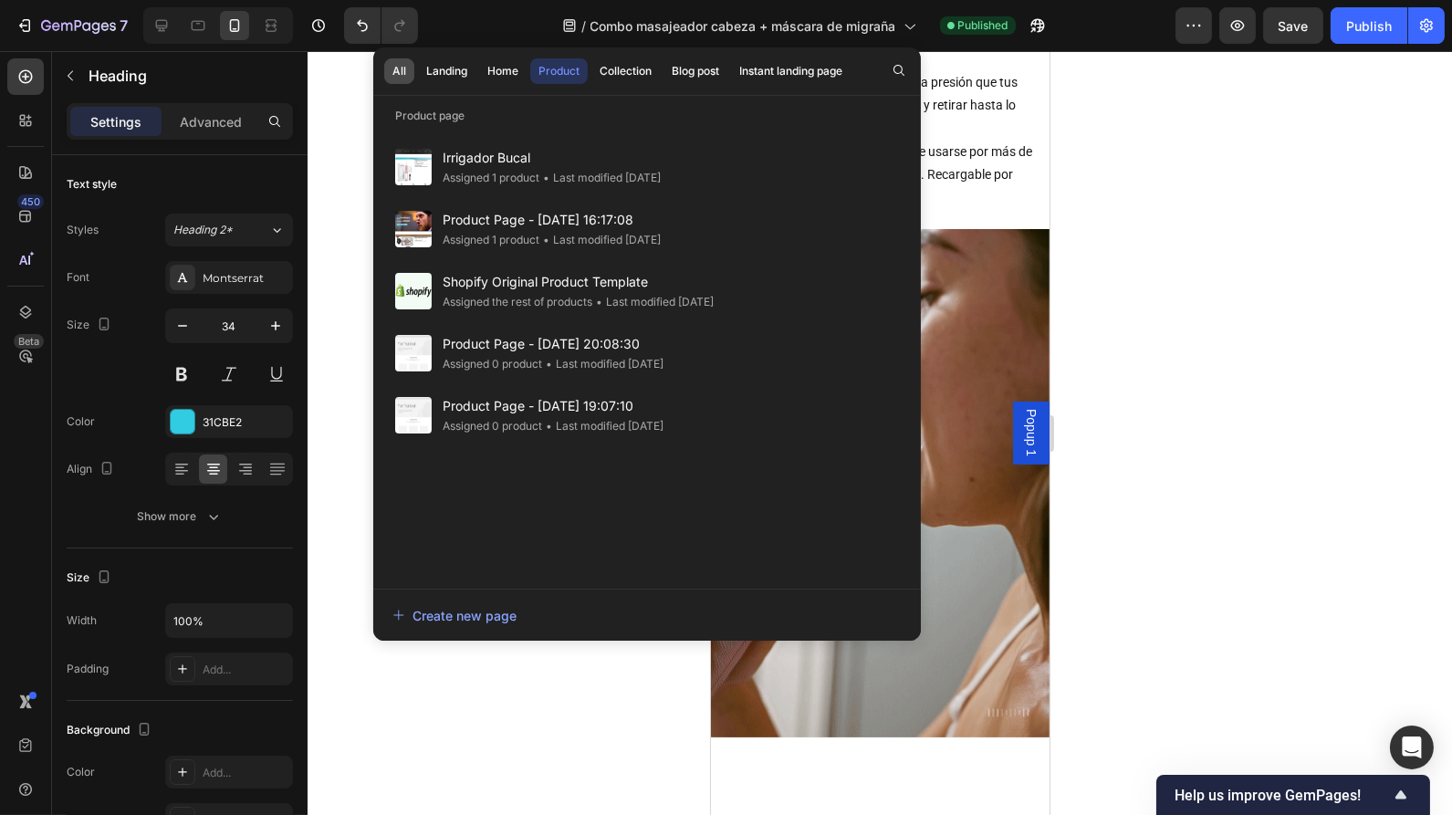
click at [397, 73] on div "All" at bounding box center [400, 71] width 14 height 16
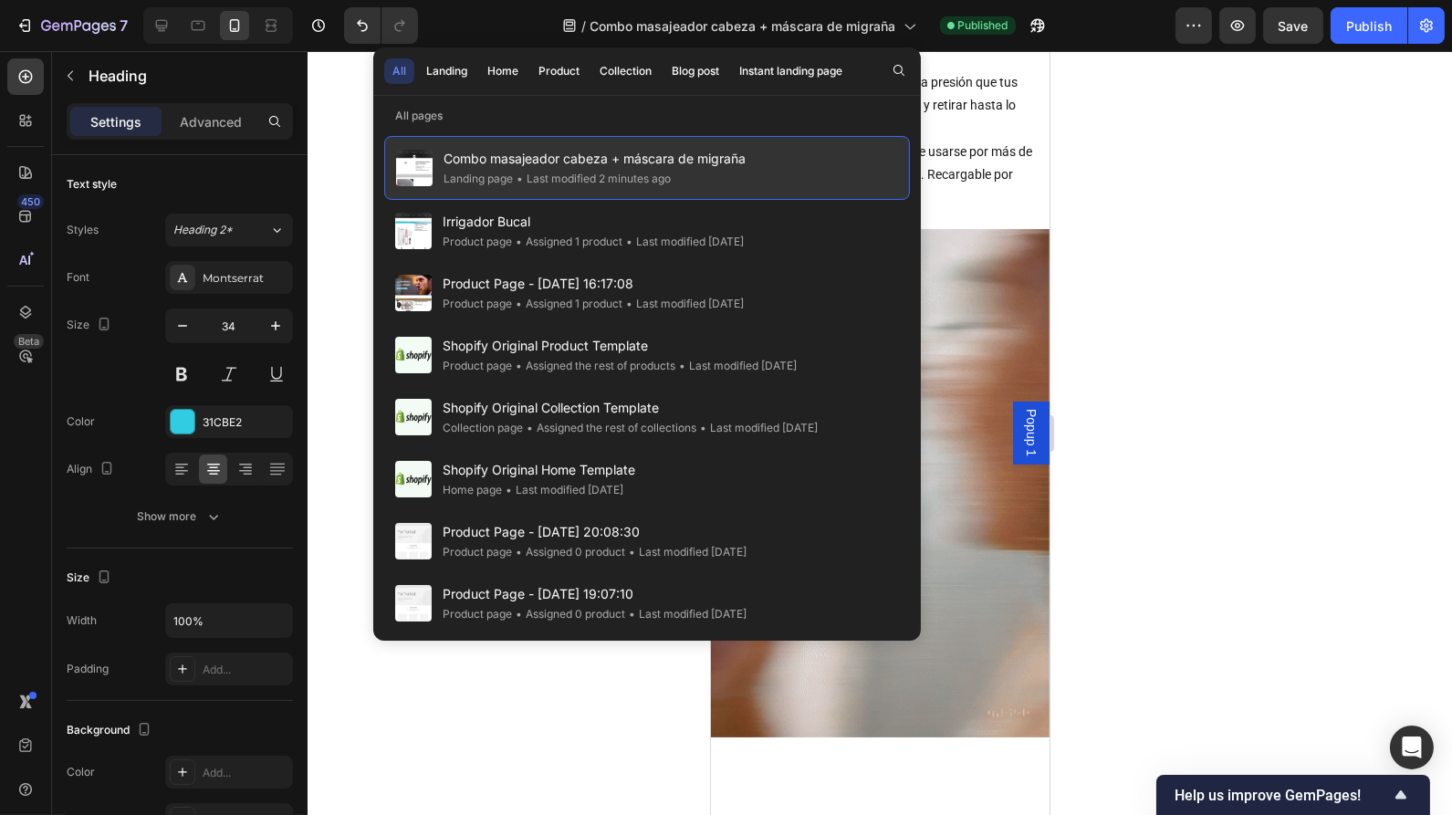
click at [564, 182] on div "• Last modified 2 minutes ago" at bounding box center [592, 179] width 158 height 18
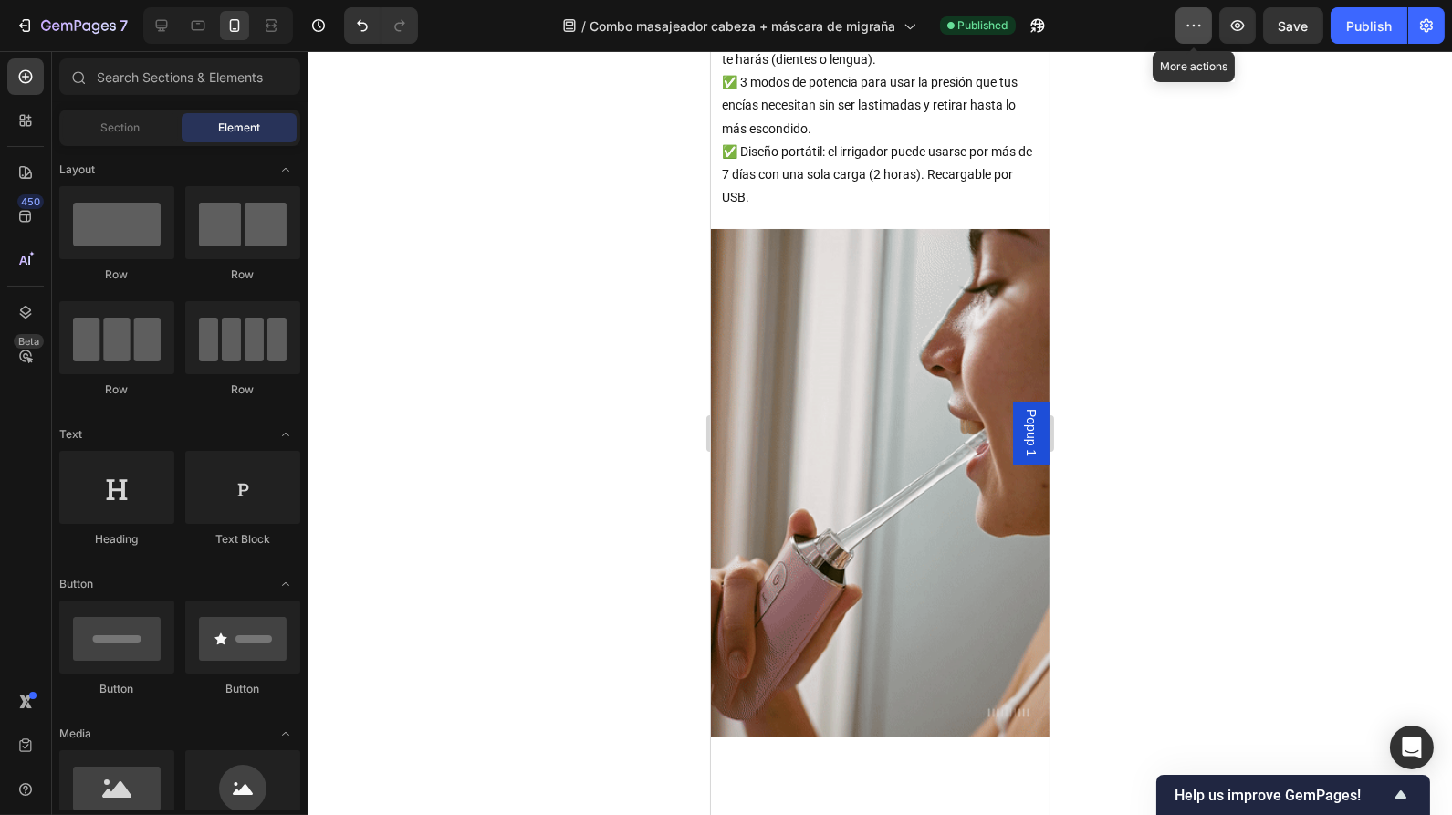
click at [1198, 32] on icon "button" at bounding box center [1194, 25] width 18 height 18
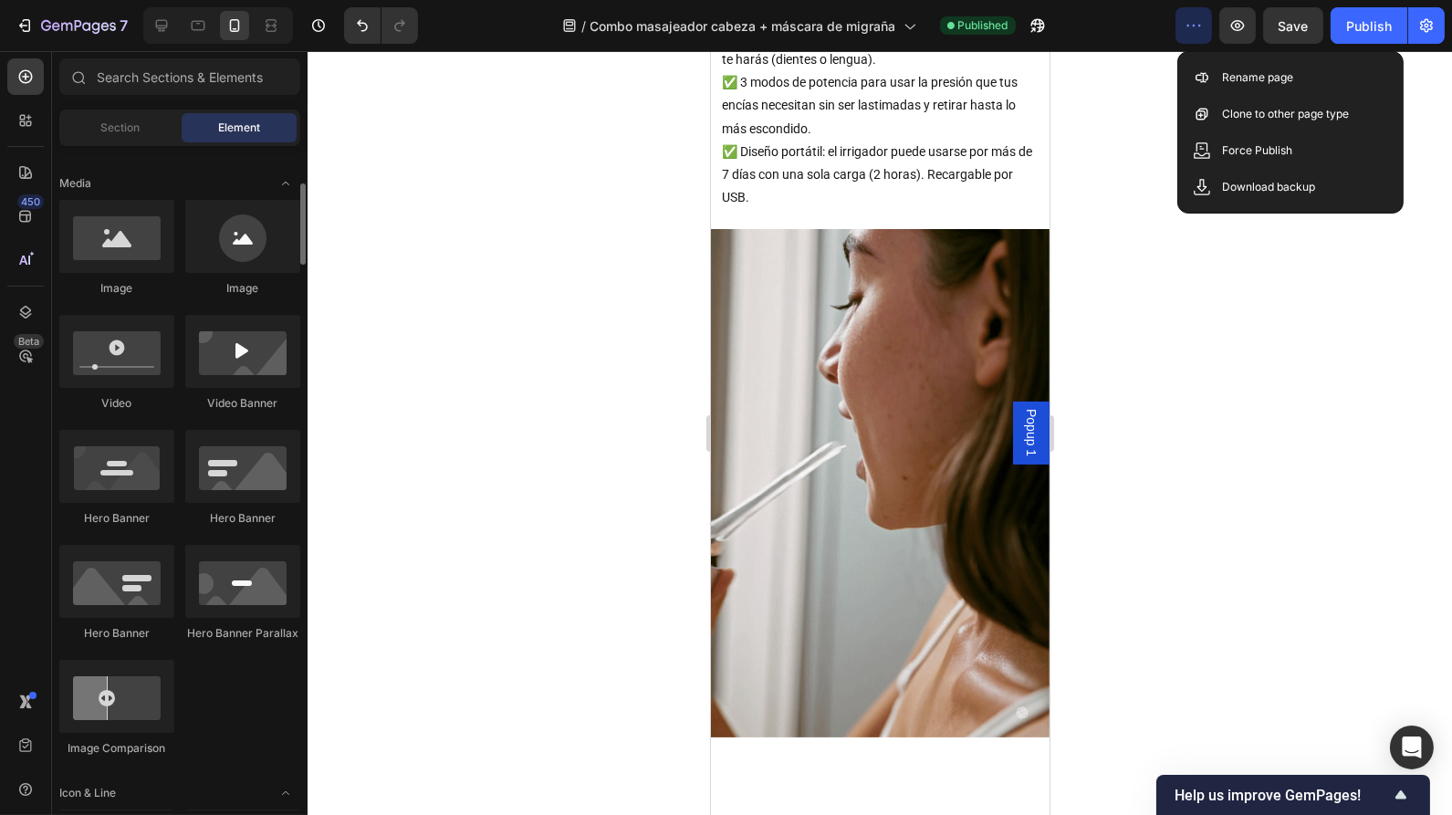
scroll to position [0, 0]
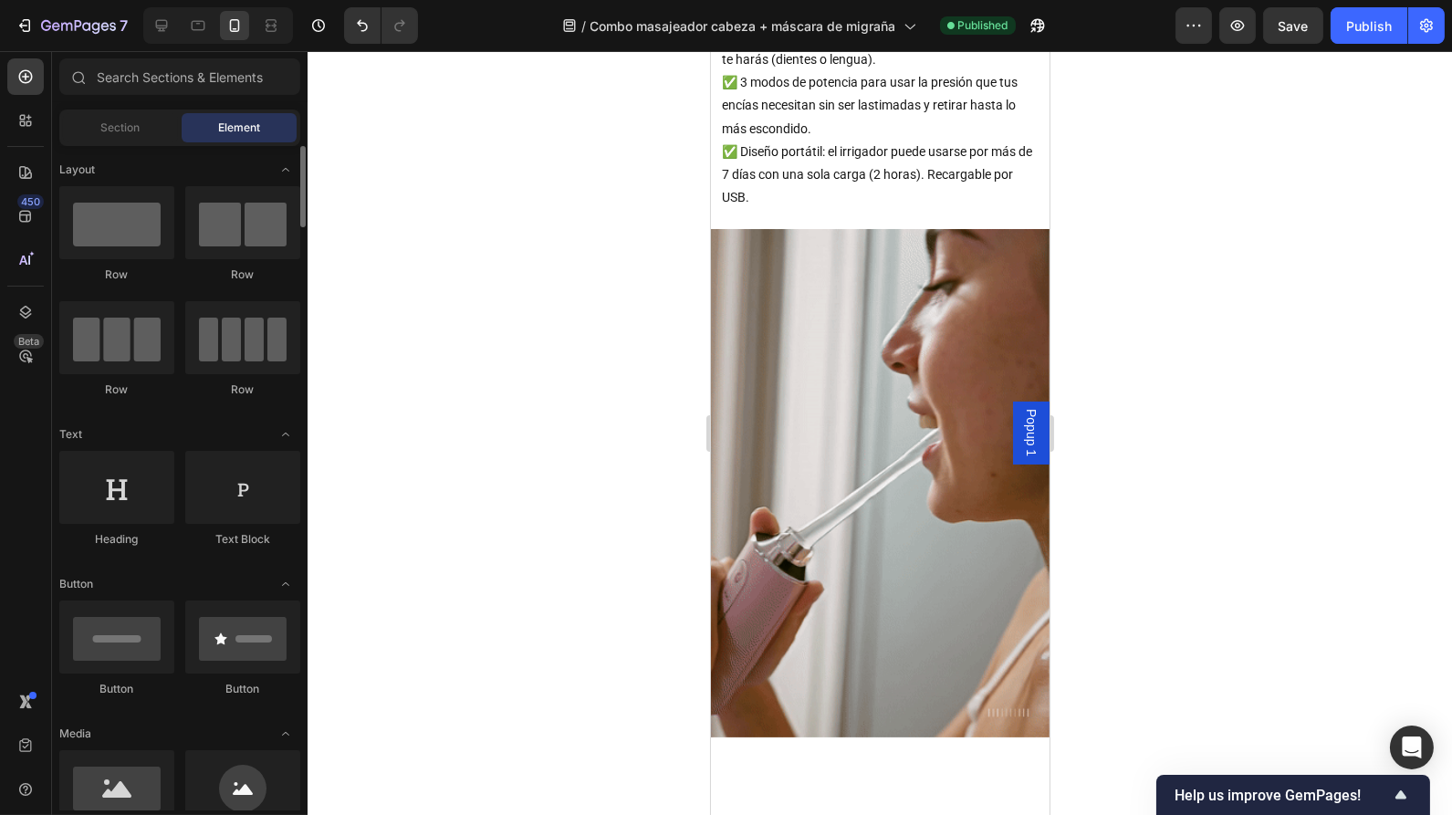
click at [372, 349] on div at bounding box center [880, 433] width 1145 height 764
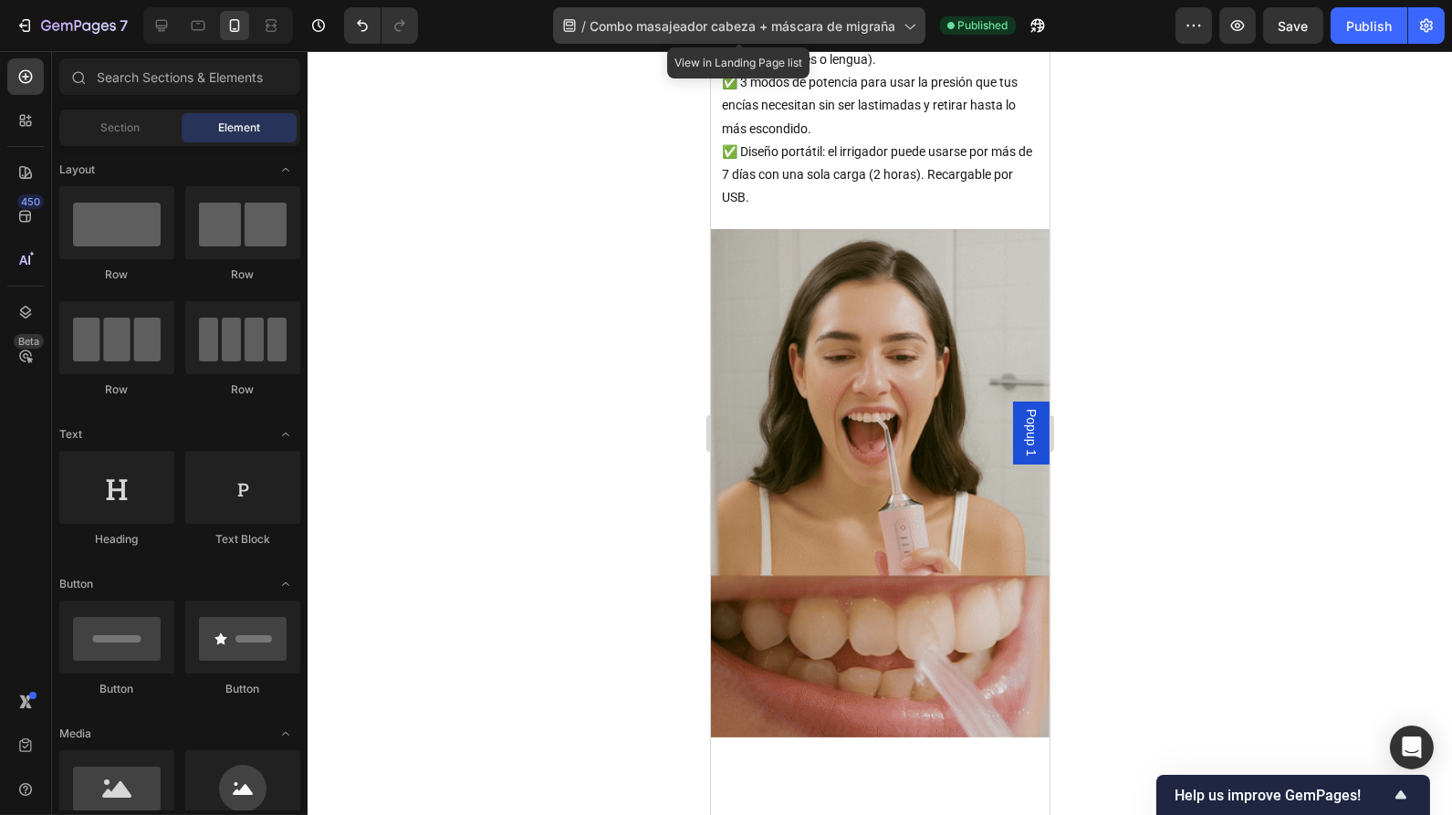
click at [581, 26] on div "/ Combo masajeador cabeza + máscara de migraña" at bounding box center [739, 25] width 372 height 37
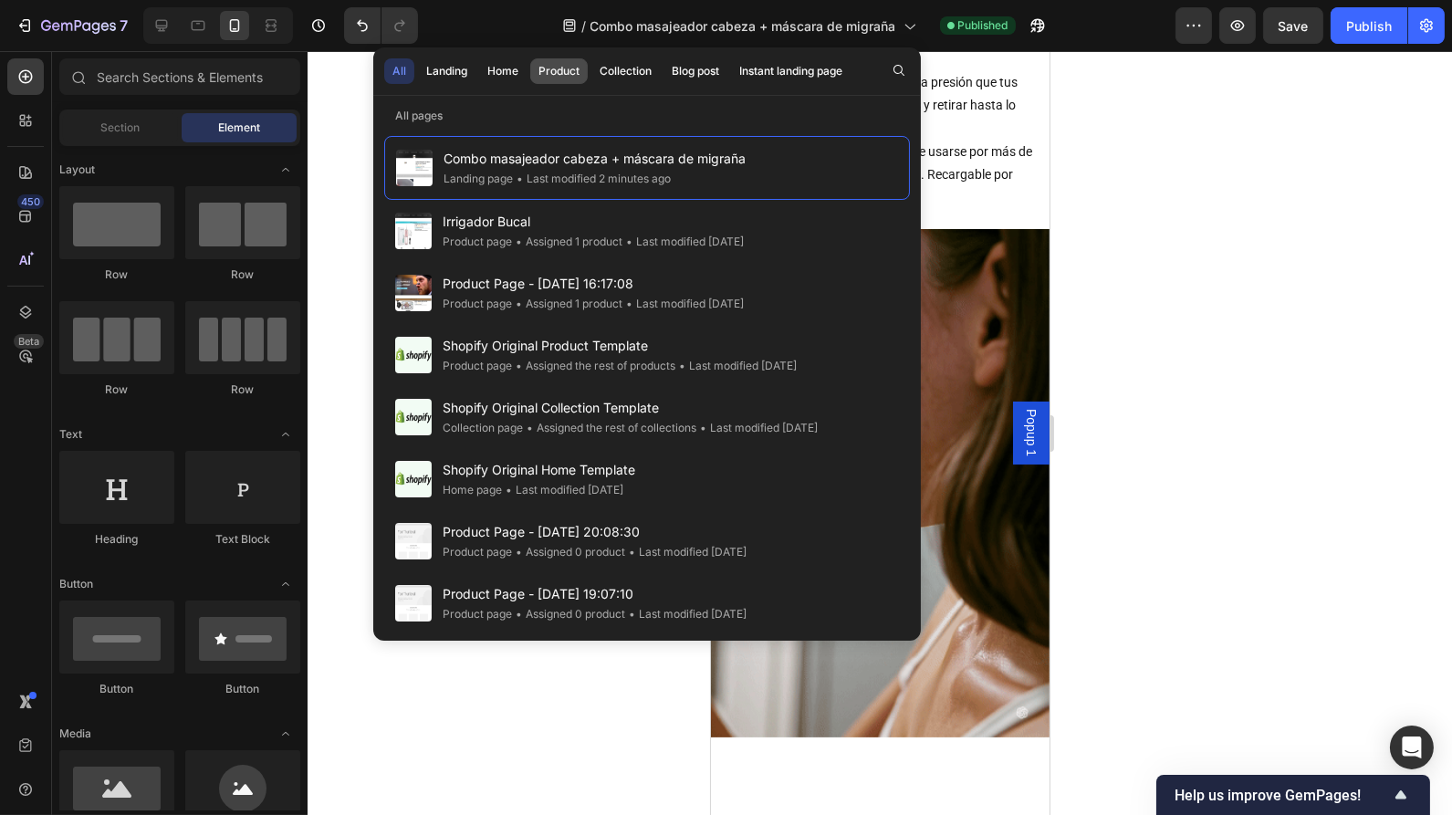
click at [558, 75] on div "Product" at bounding box center [559, 71] width 41 height 16
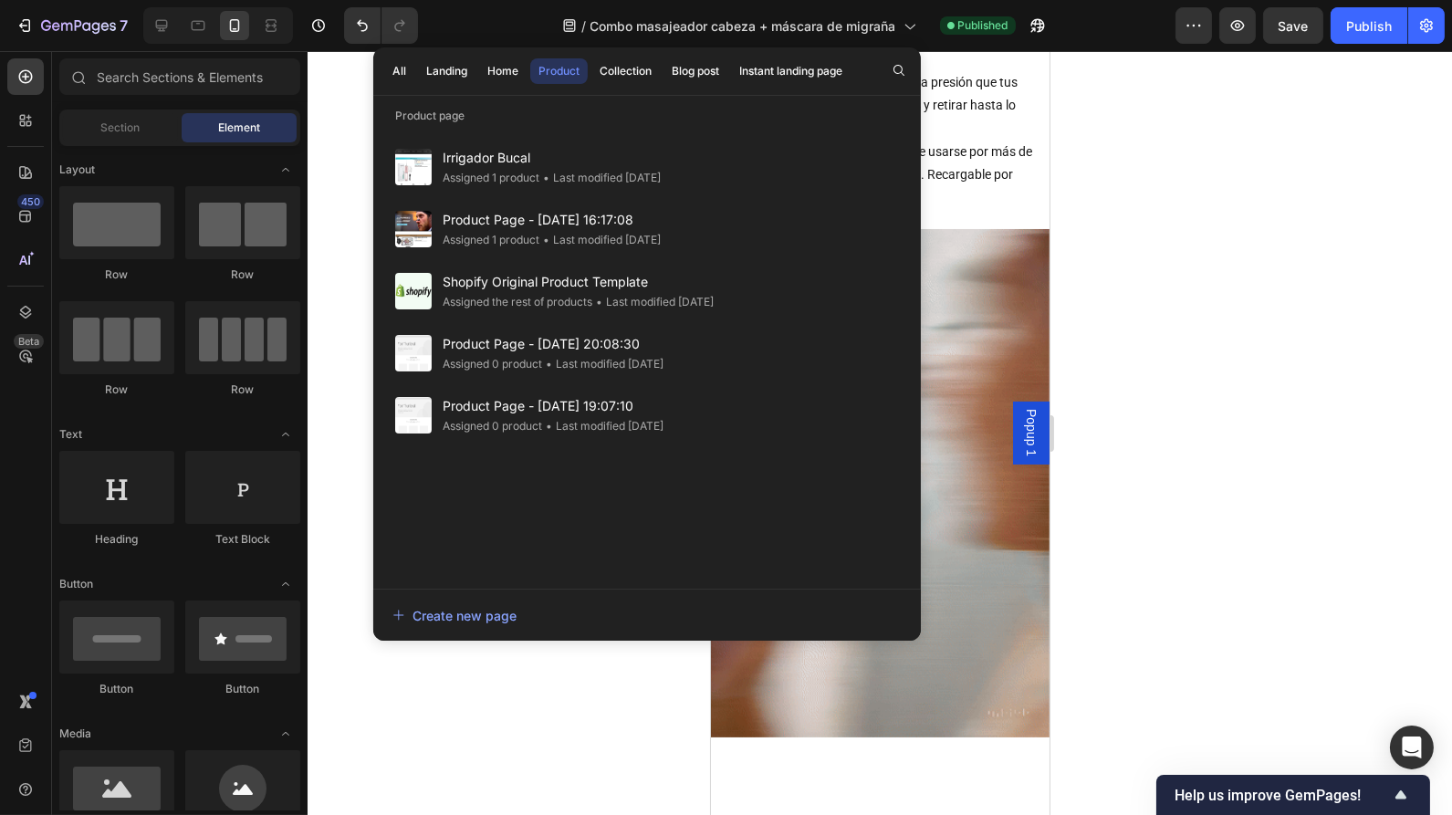
click at [1096, 280] on div at bounding box center [880, 433] width 1145 height 764
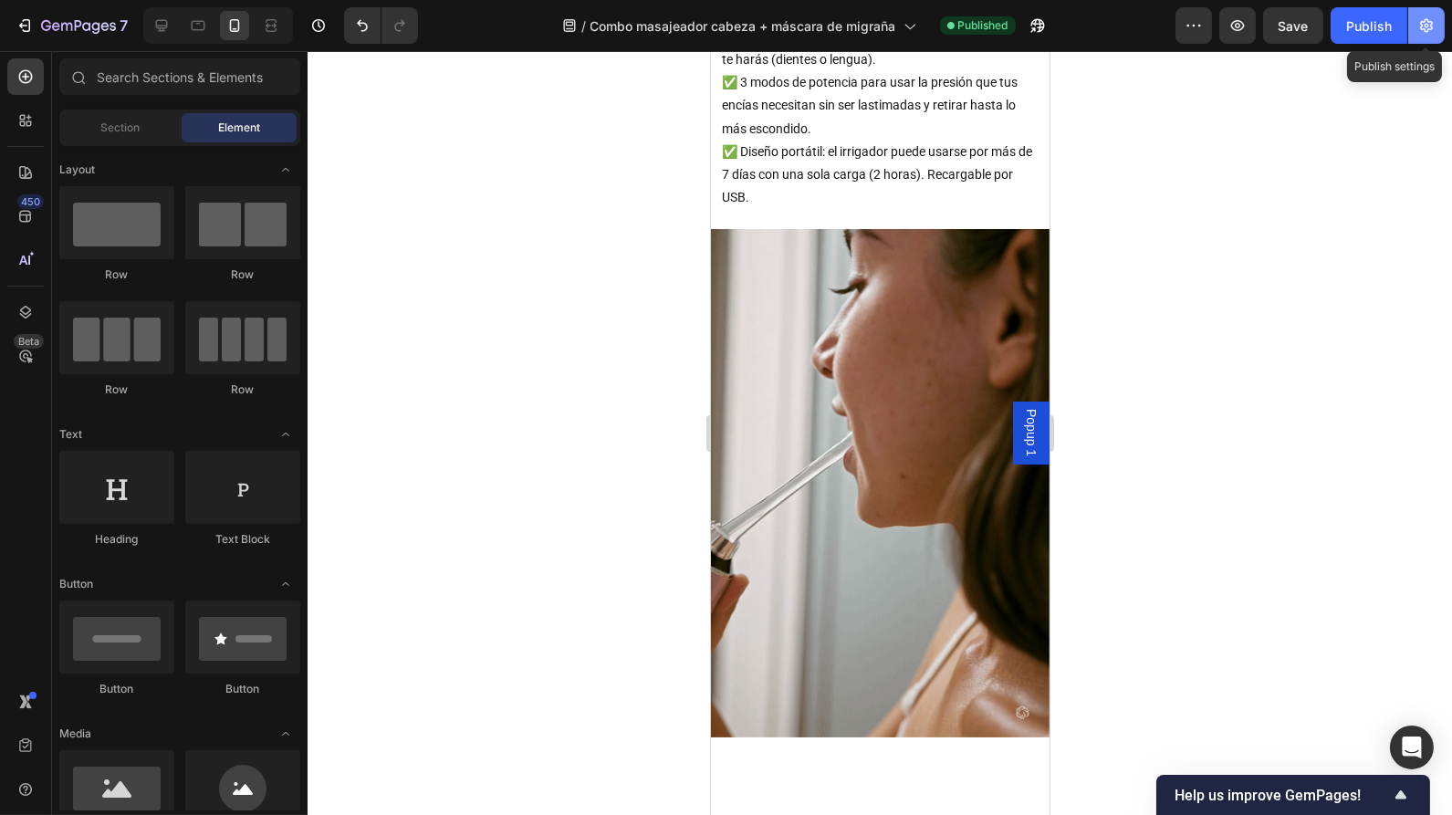
click at [1435, 20] on icon "button" at bounding box center [1427, 25] width 18 height 18
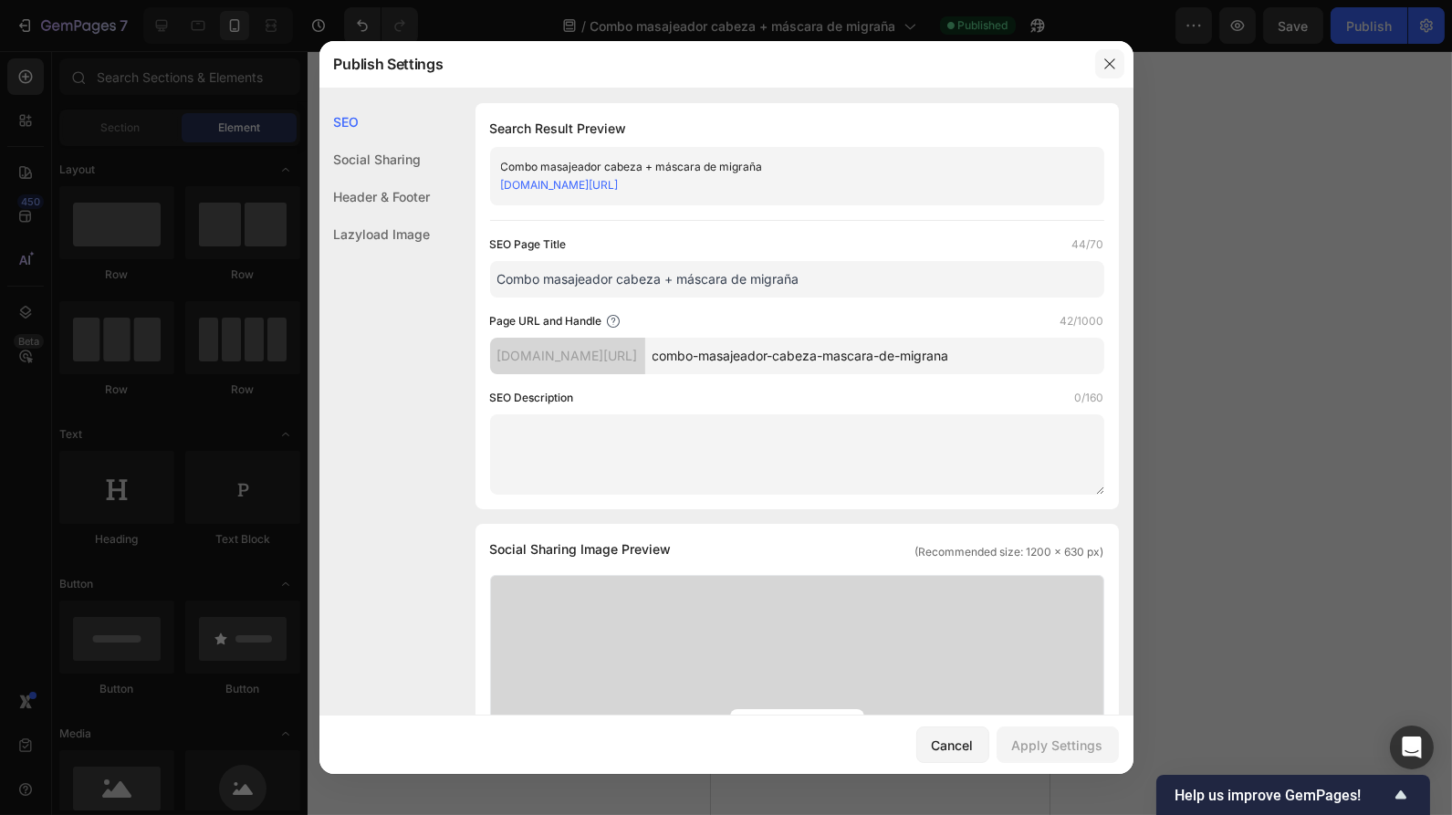
click at [1107, 68] on icon "button" at bounding box center [1110, 64] width 15 height 15
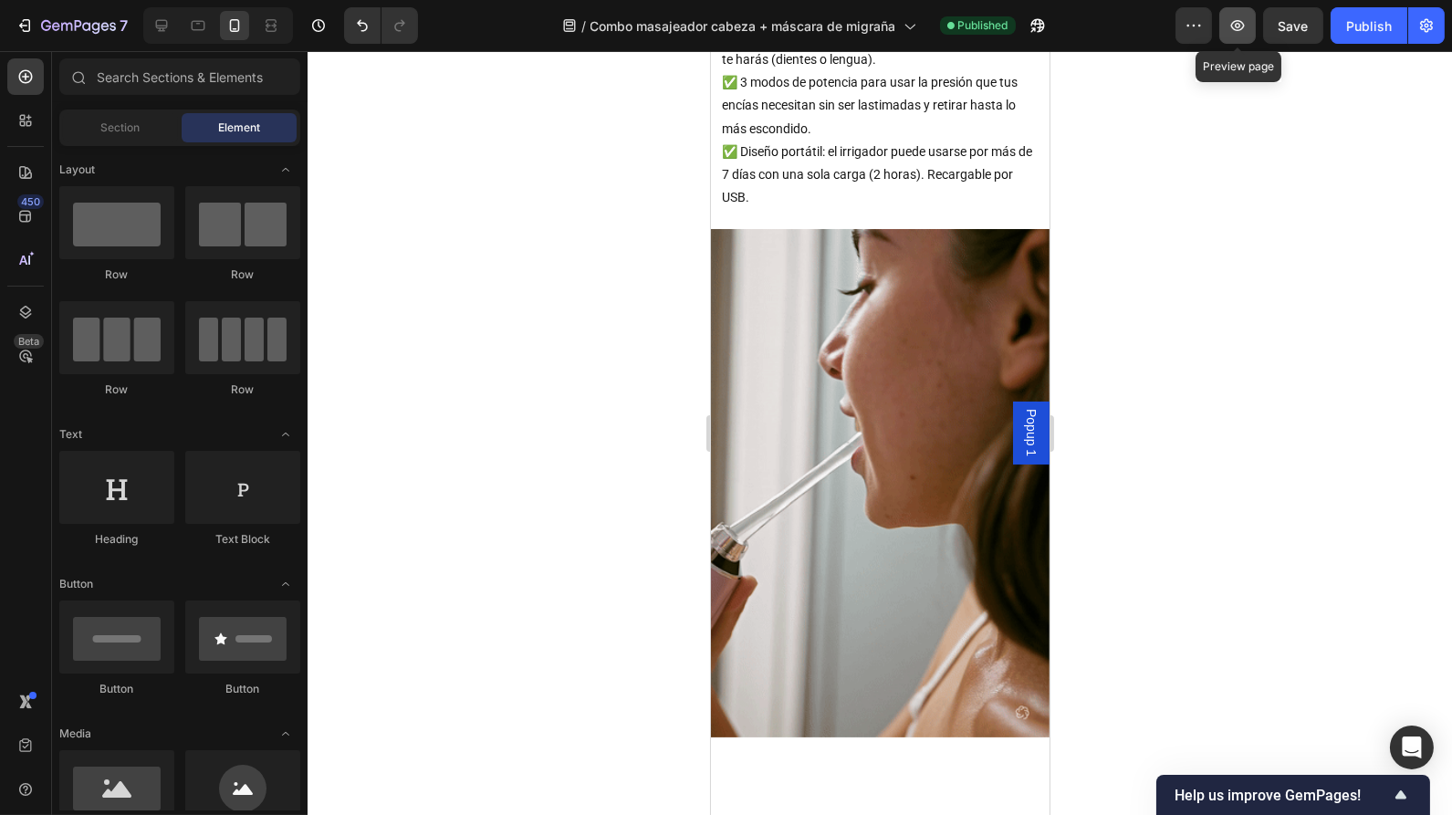
click at [1245, 41] on button "button" at bounding box center [1238, 25] width 37 height 37
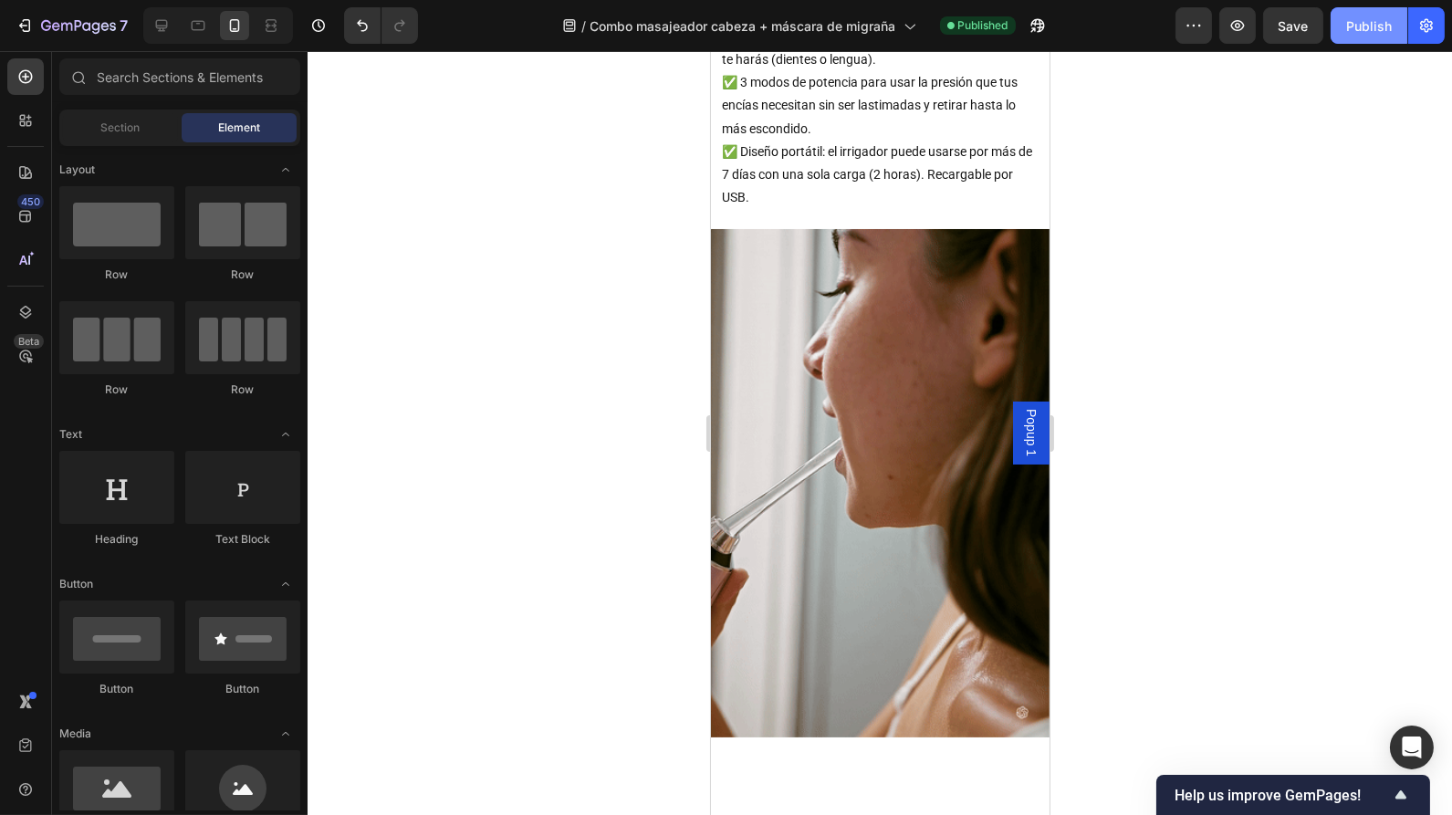
click at [1371, 19] on div "Publish" at bounding box center [1369, 25] width 46 height 19
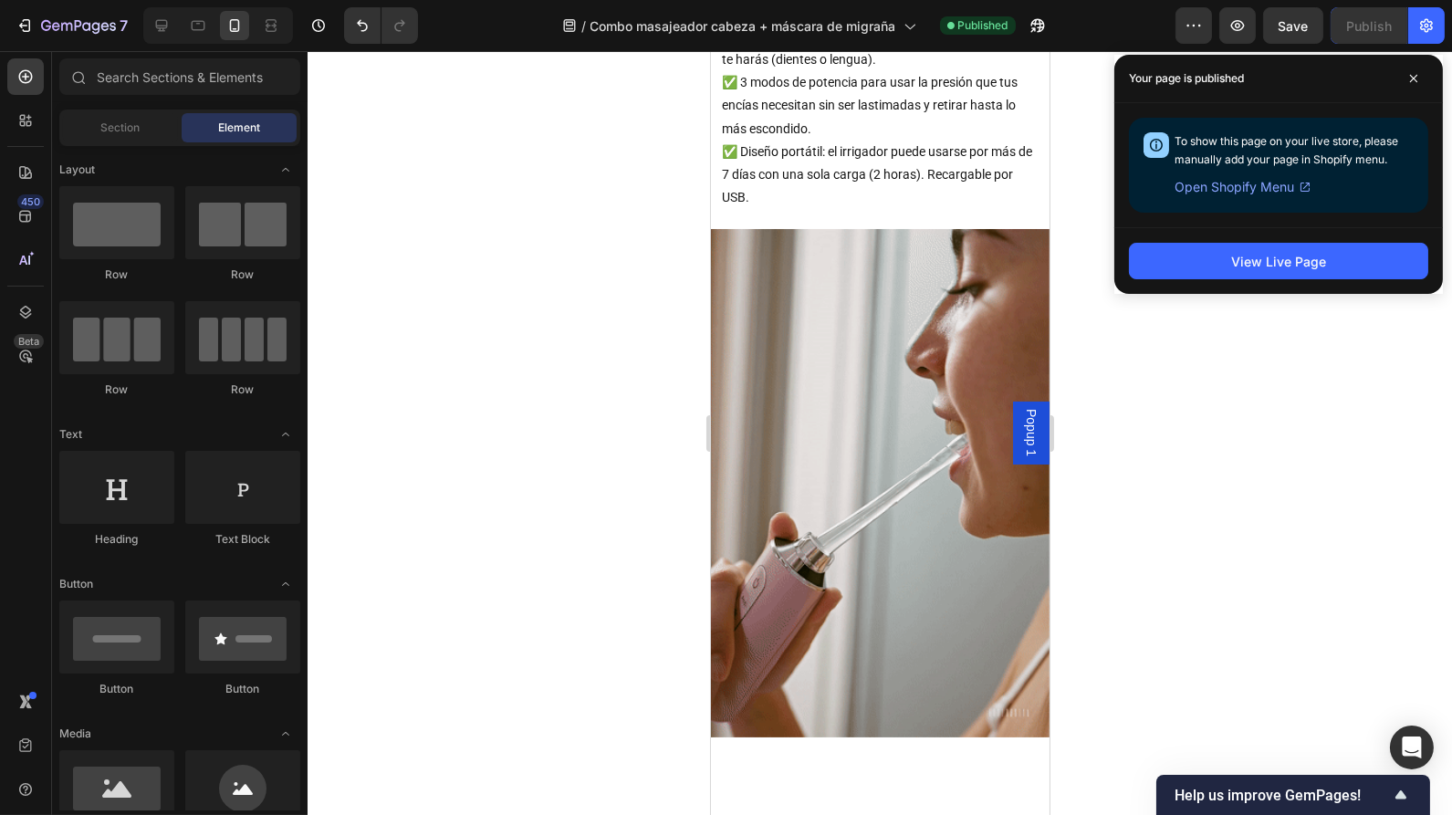
click at [1232, 185] on span "Open Shopify Menu" at bounding box center [1235, 187] width 120 height 22
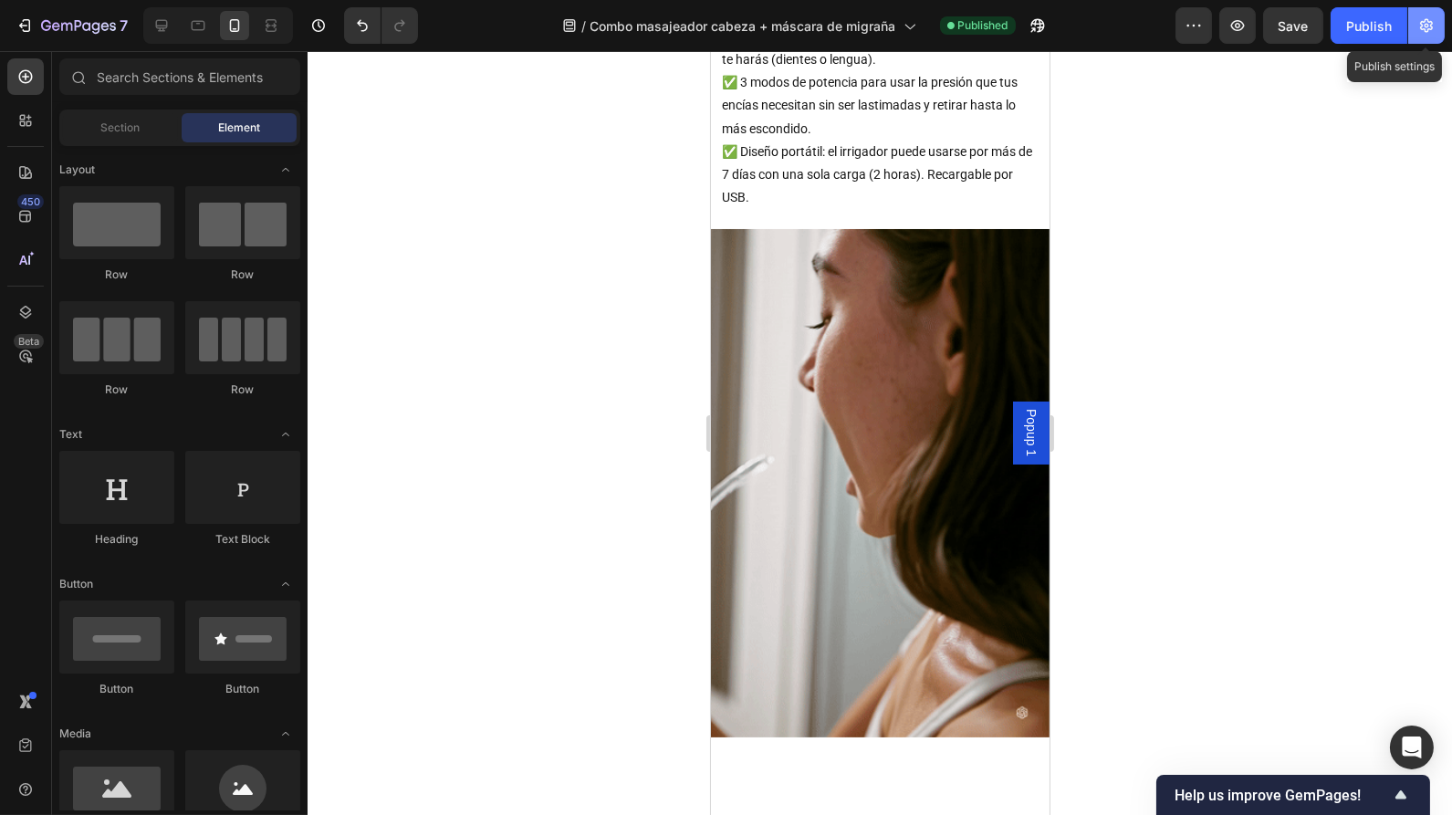
click at [1435, 25] on icon "button" at bounding box center [1427, 25] width 18 height 18
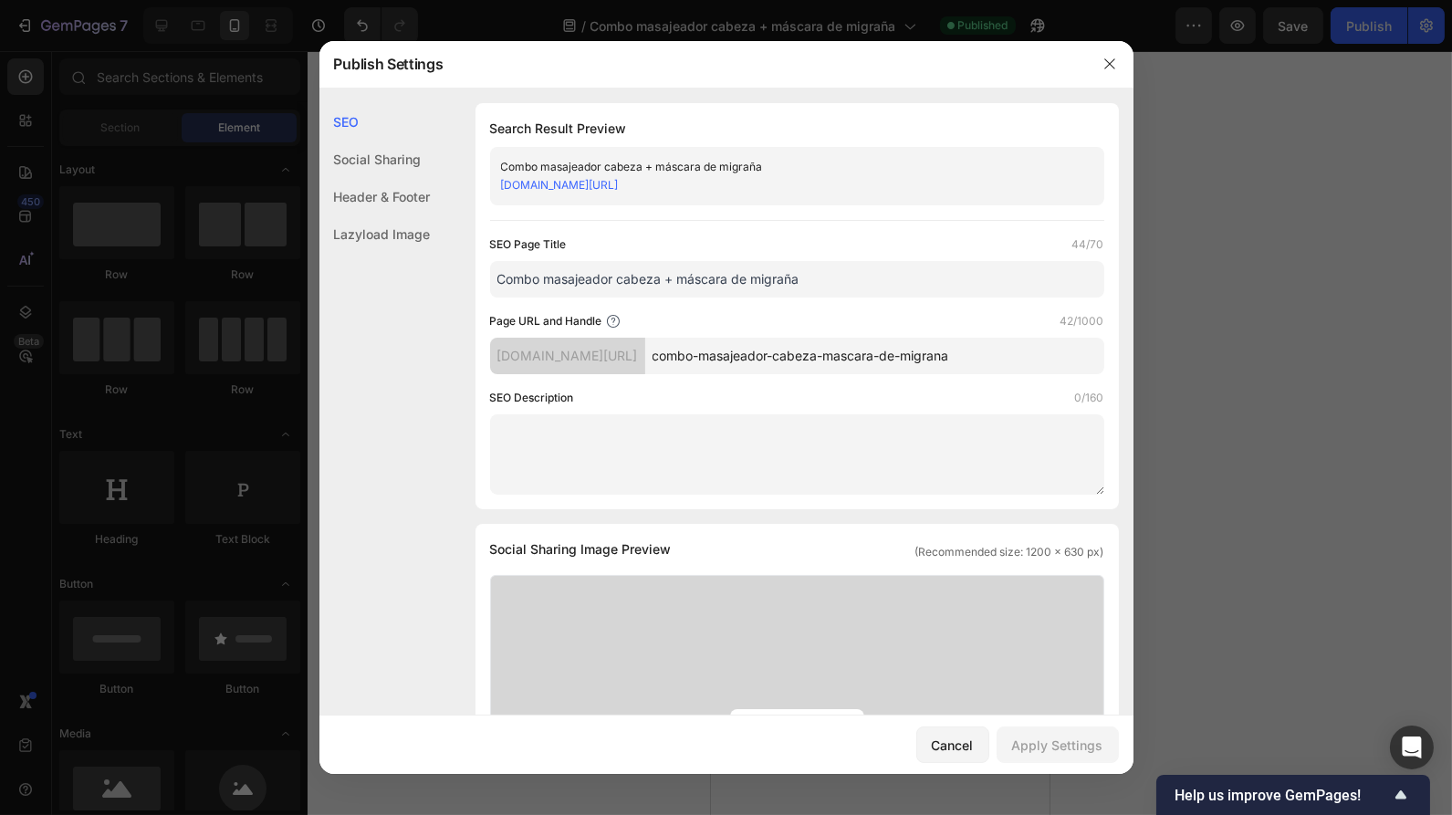
click at [400, 168] on div "Social Sharing" at bounding box center [374, 159] width 111 height 37
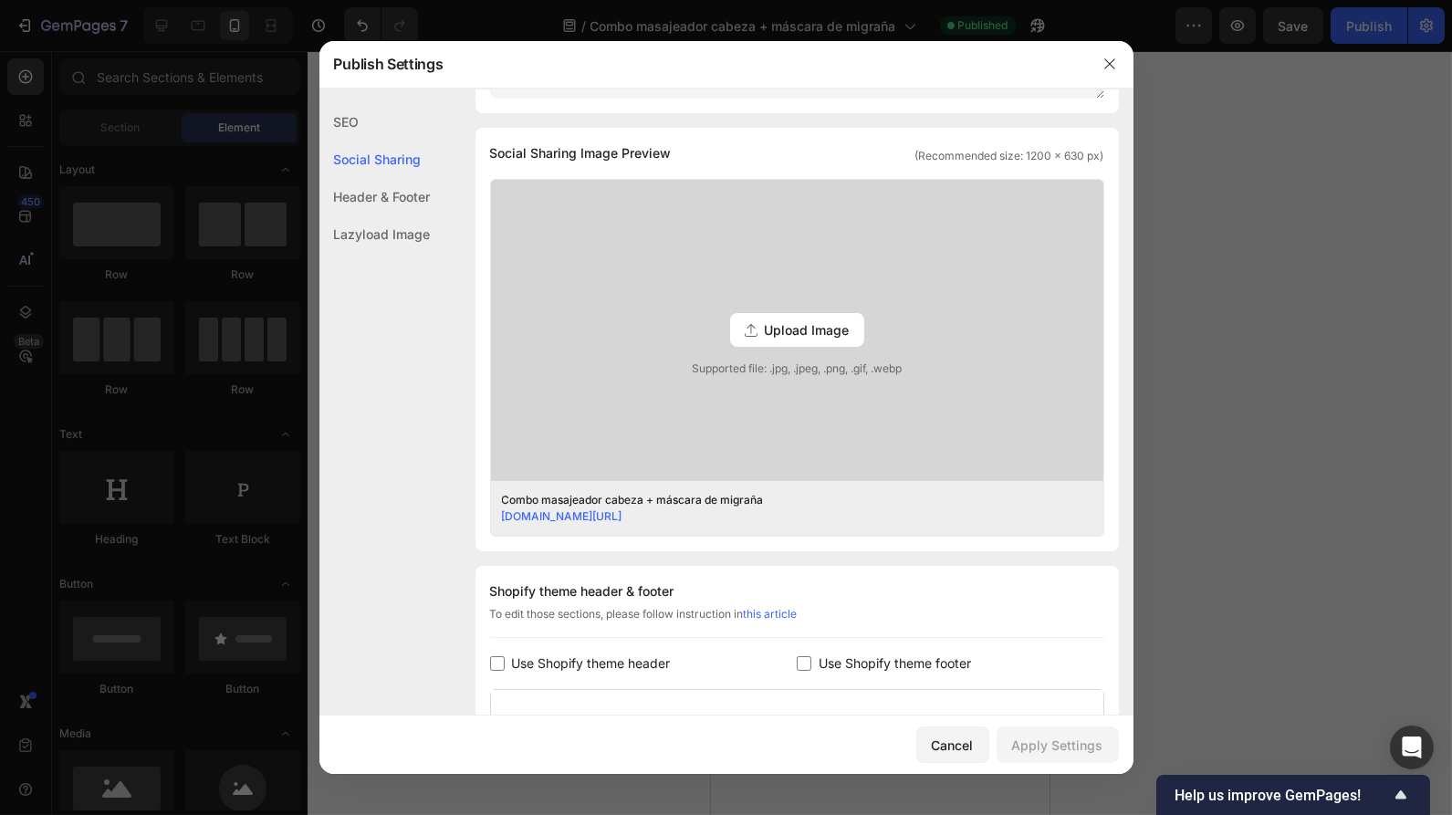
scroll to position [417, 0]
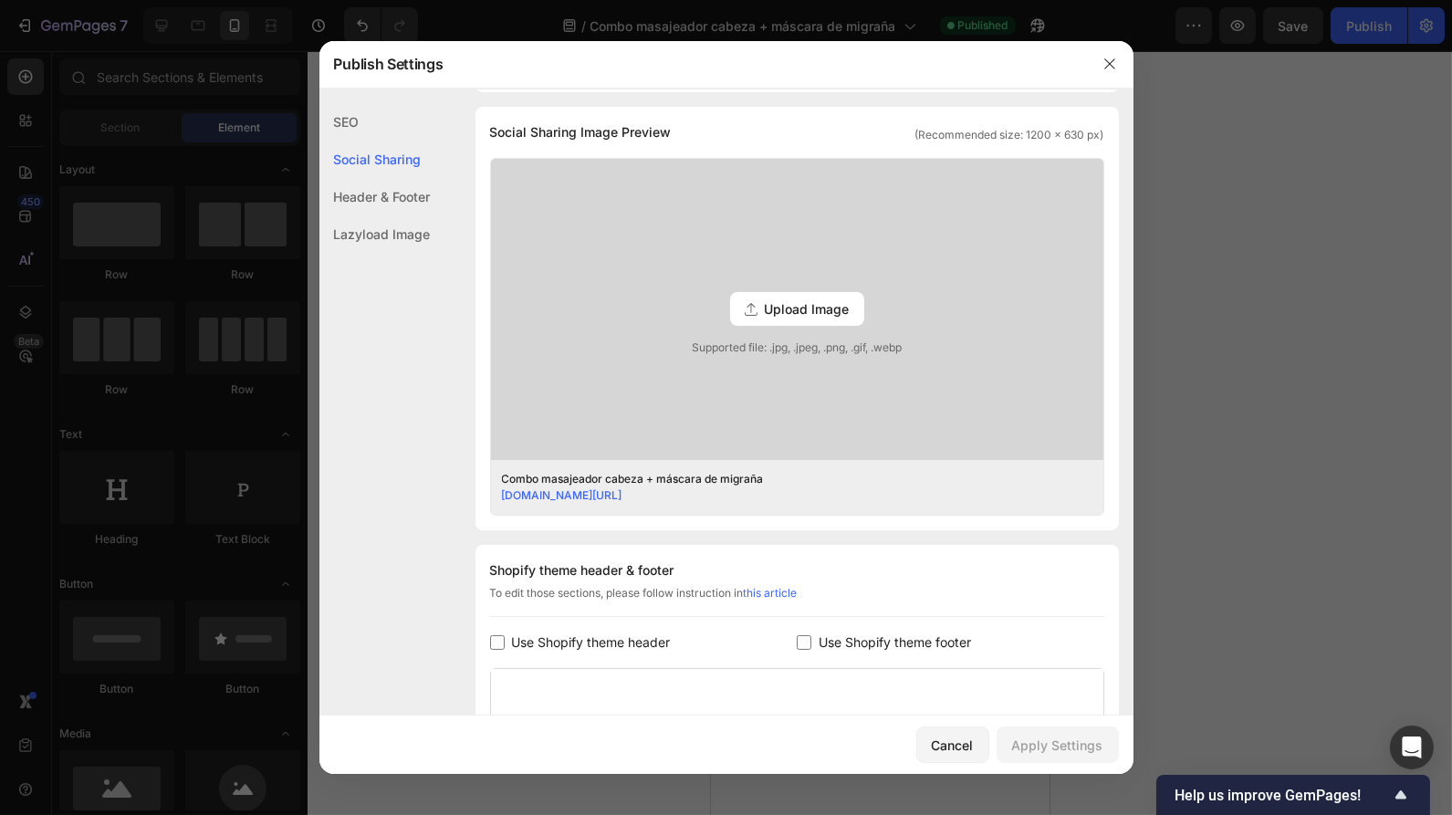
click at [395, 183] on div "Header & Footer" at bounding box center [374, 196] width 111 height 37
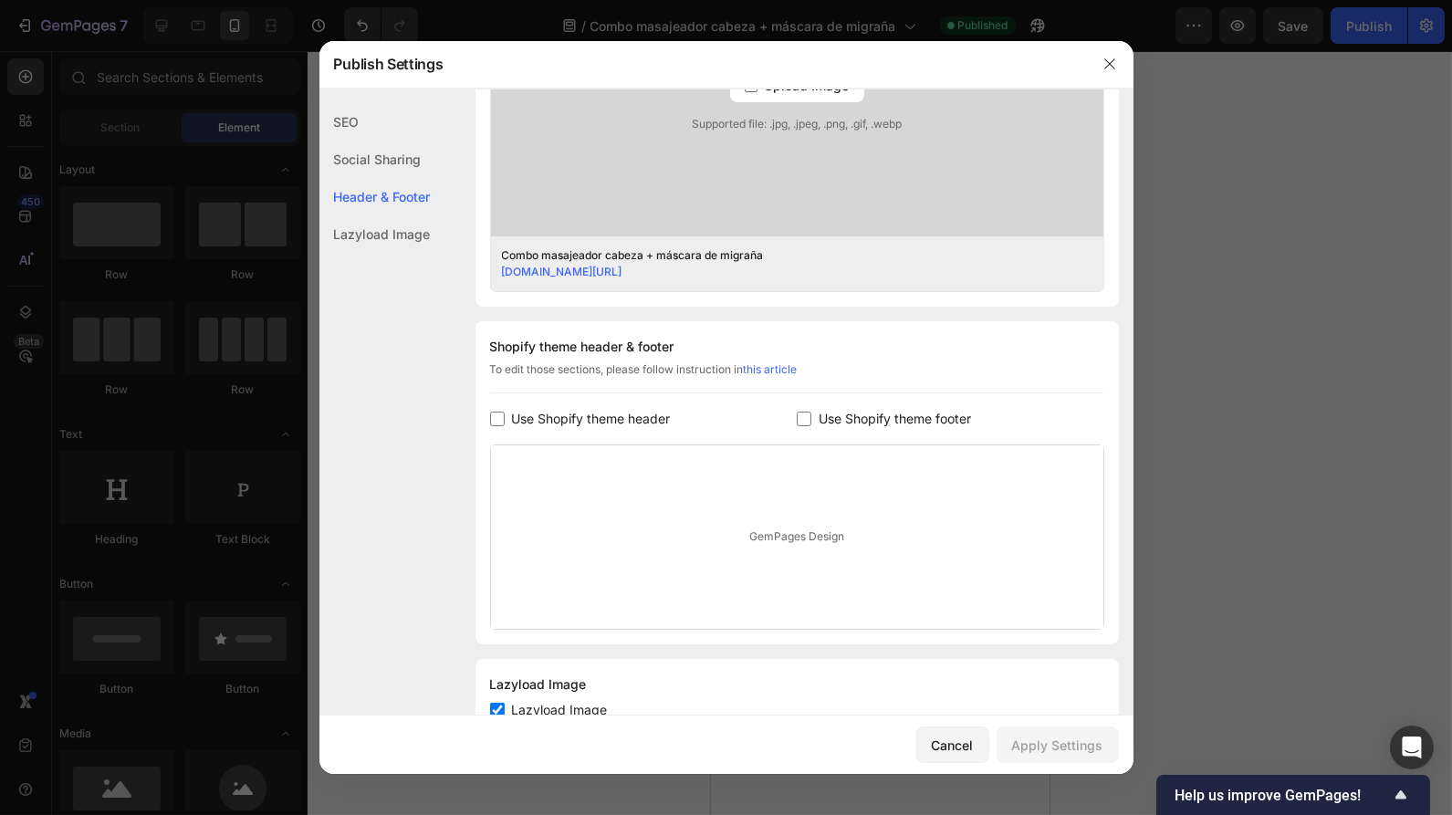
scroll to position [701, 0]
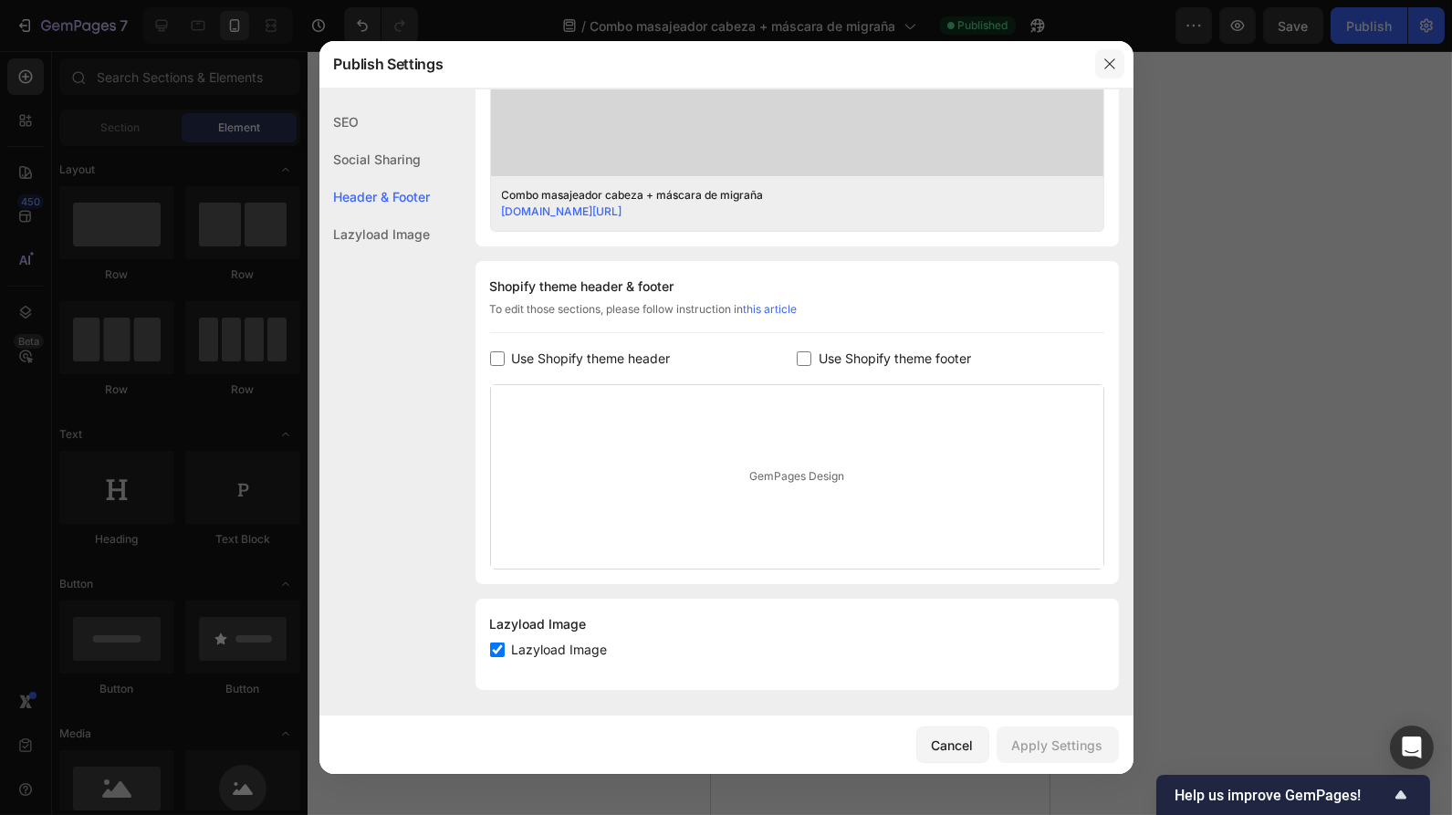
click at [1115, 63] on icon "button" at bounding box center [1110, 64] width 15 height 15
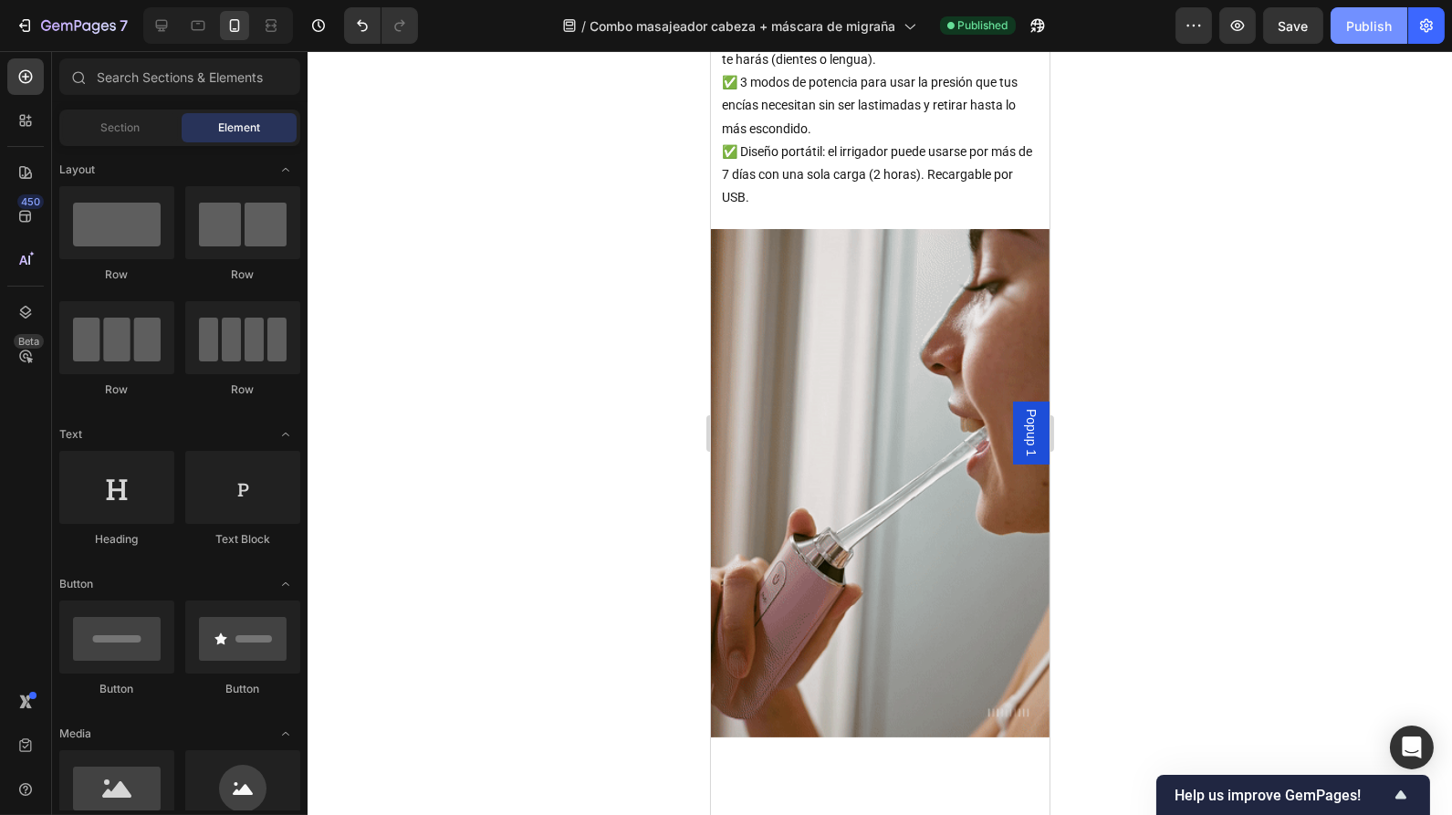
click at [1336, 26] on button "Publish" at bounding box center [1369, 25] width 77 height 37
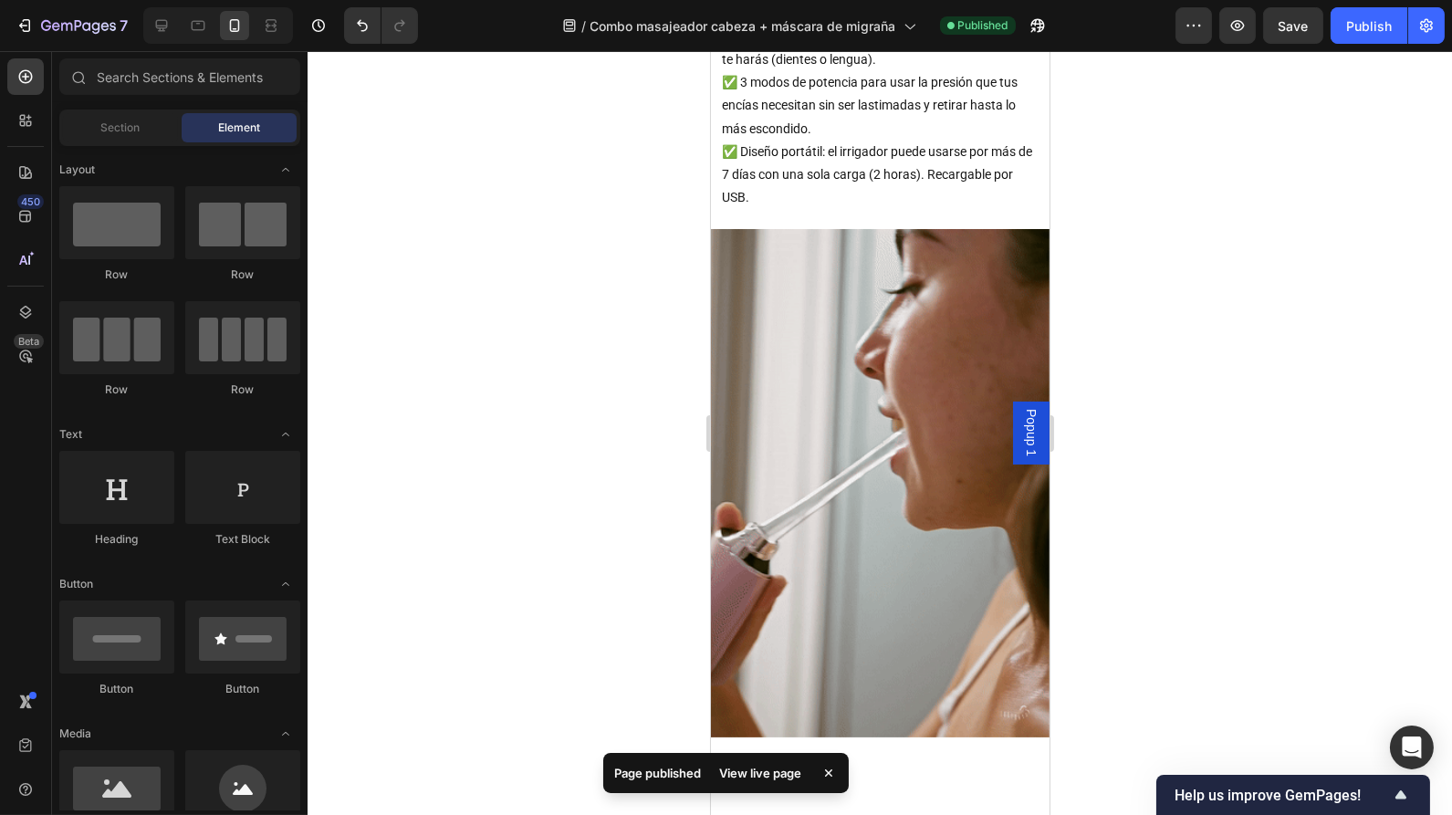
click at [756, 774] on div "View live page" at bounding box center [760, 773] width 104 height 26
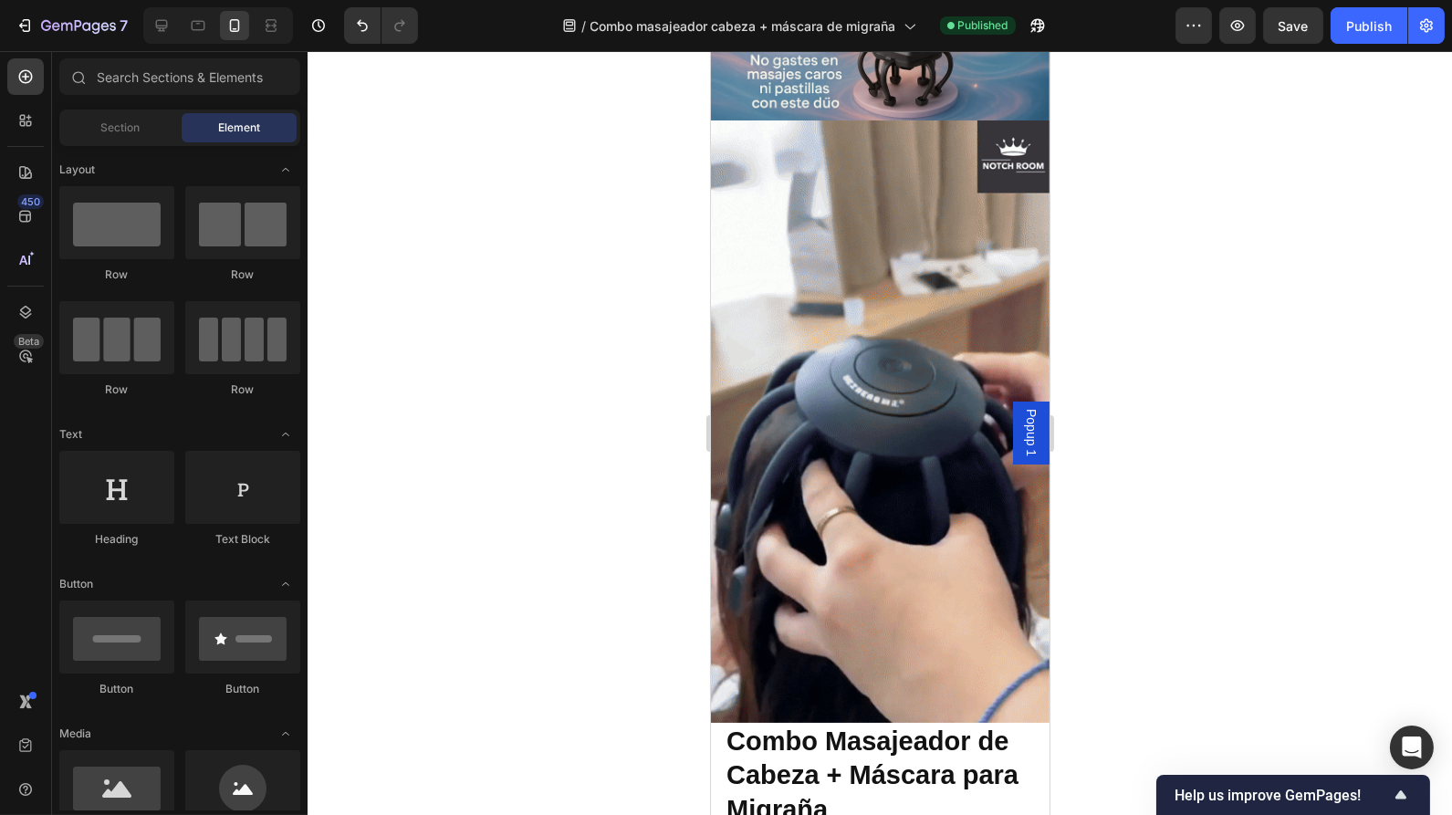
scroll to position [0, 0]
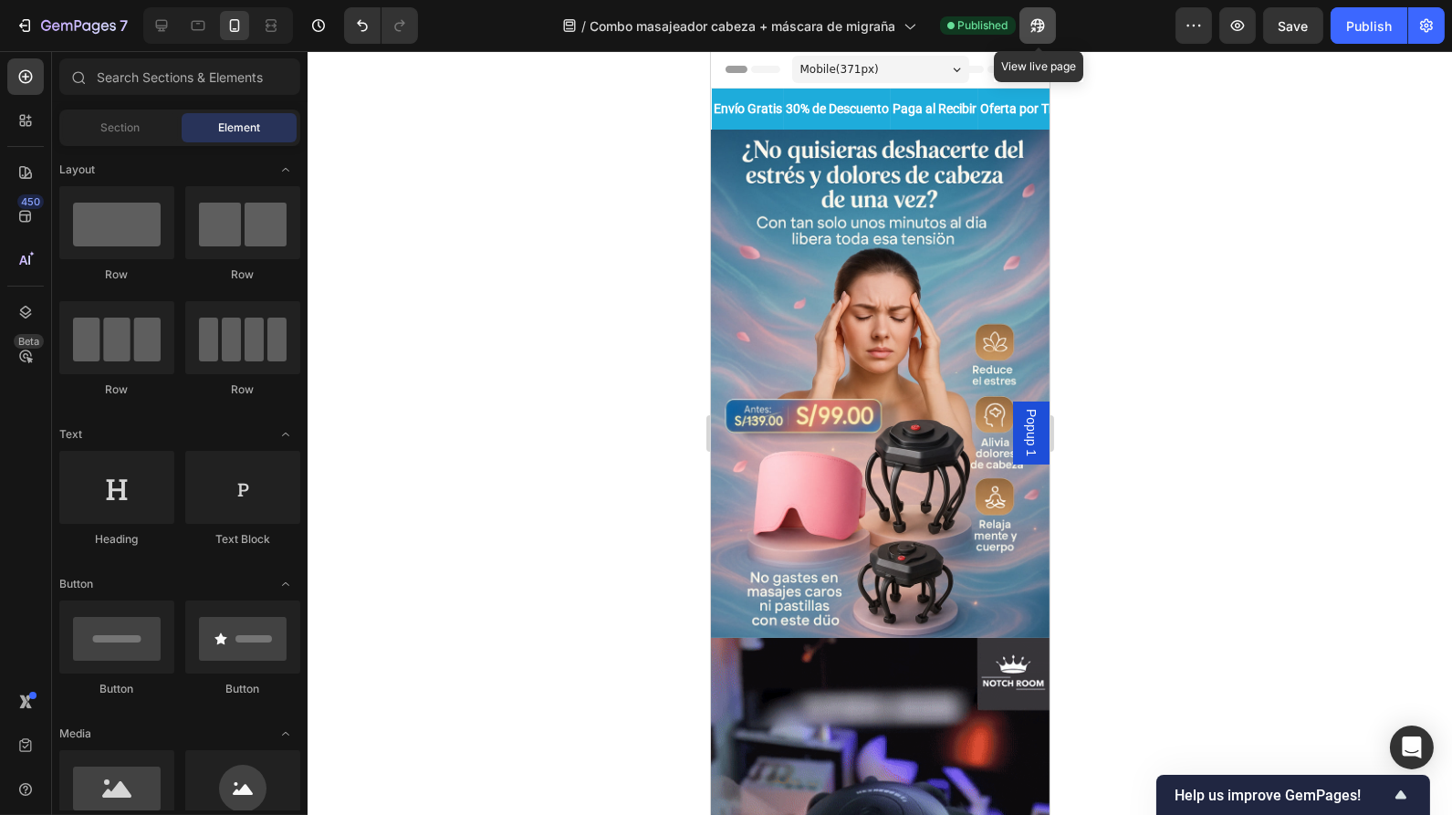
click at [1041, 34] on icon "button" at bounding box center [1038, 25] width 18 height 18
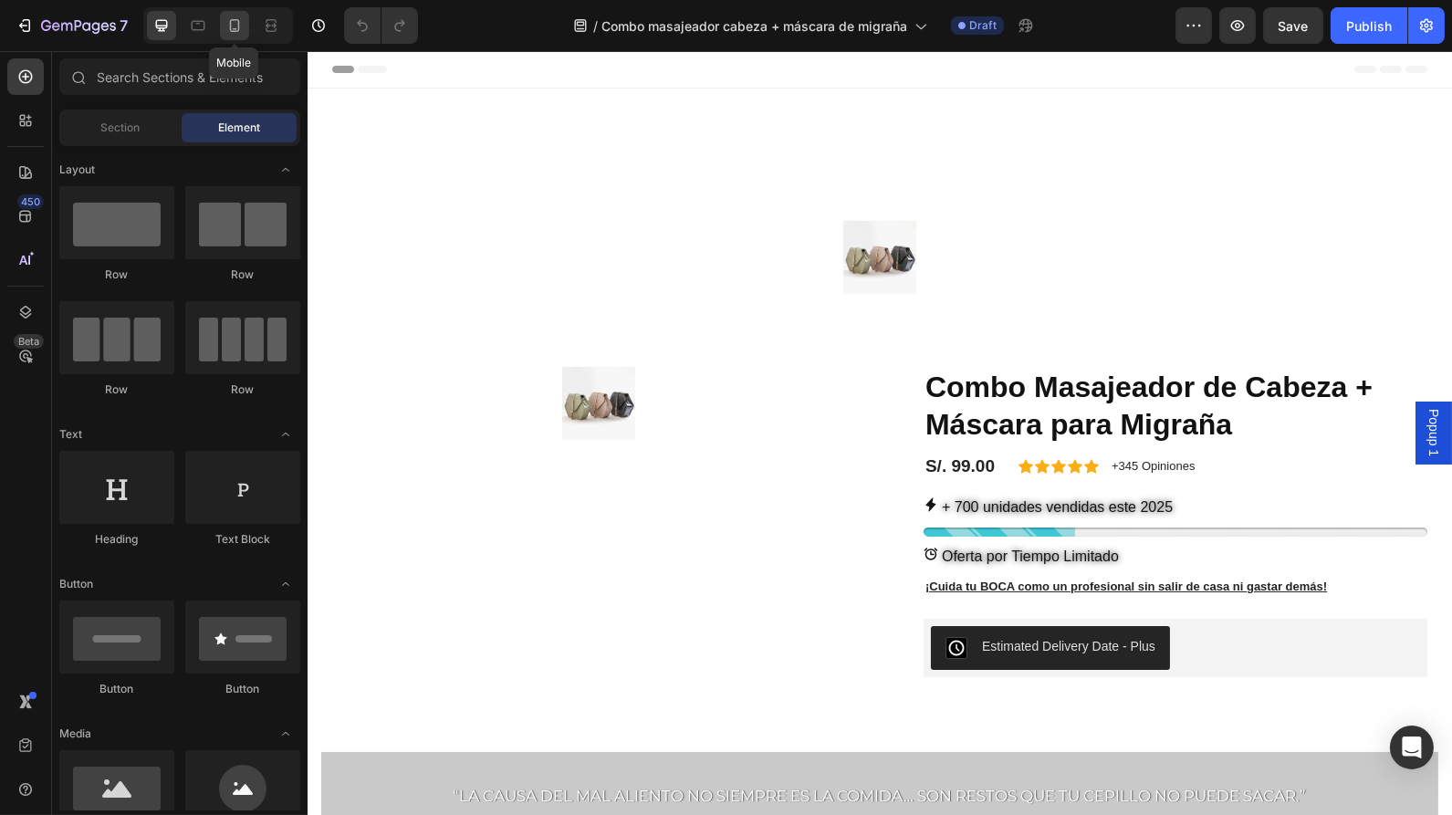
click at [241, 27] on icon at bounding box center [234, 25] width 18 height 18
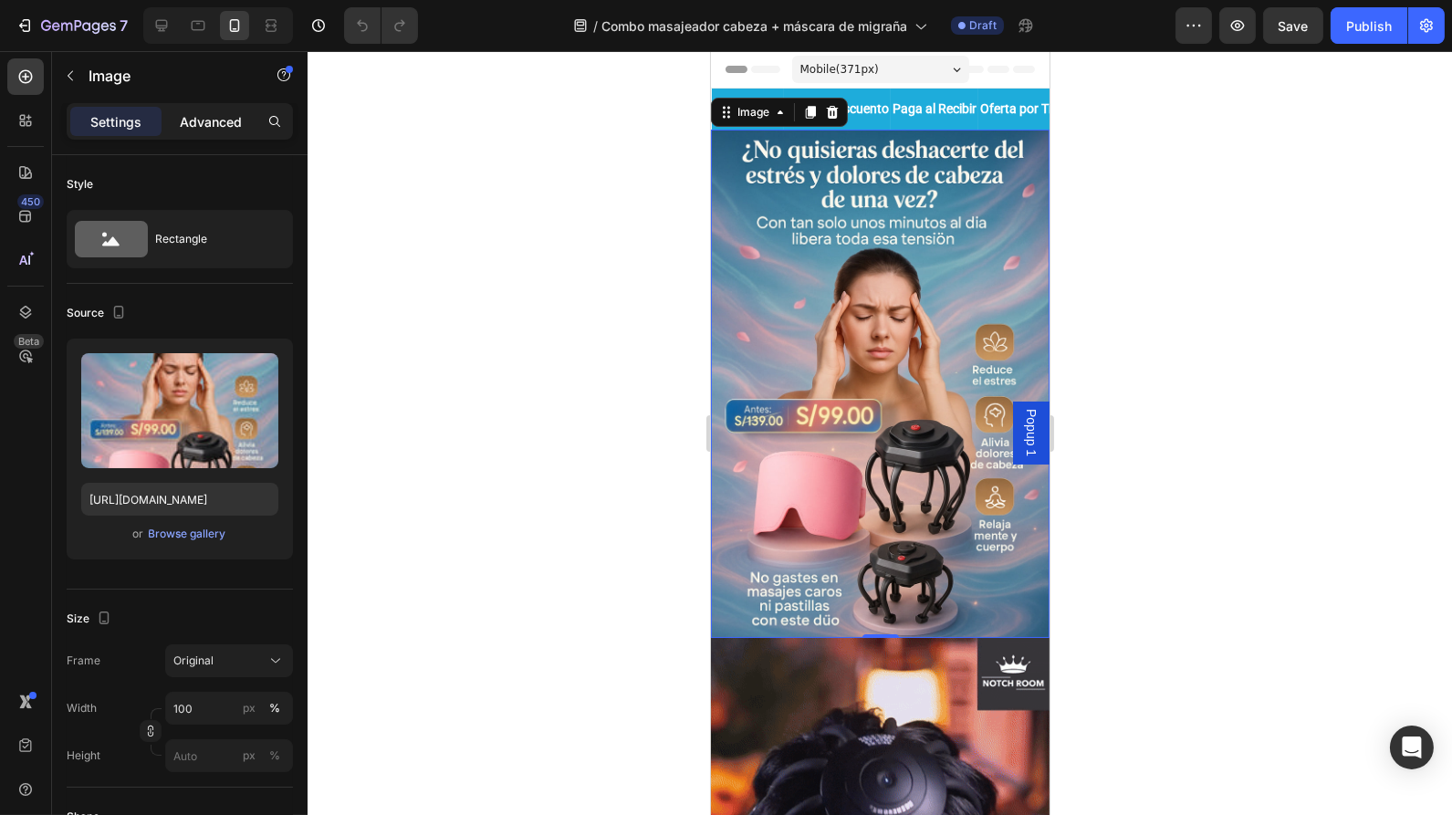
click at [201, 117] on p "Advanced" at bounding box center [211, 121] width 62 height 19
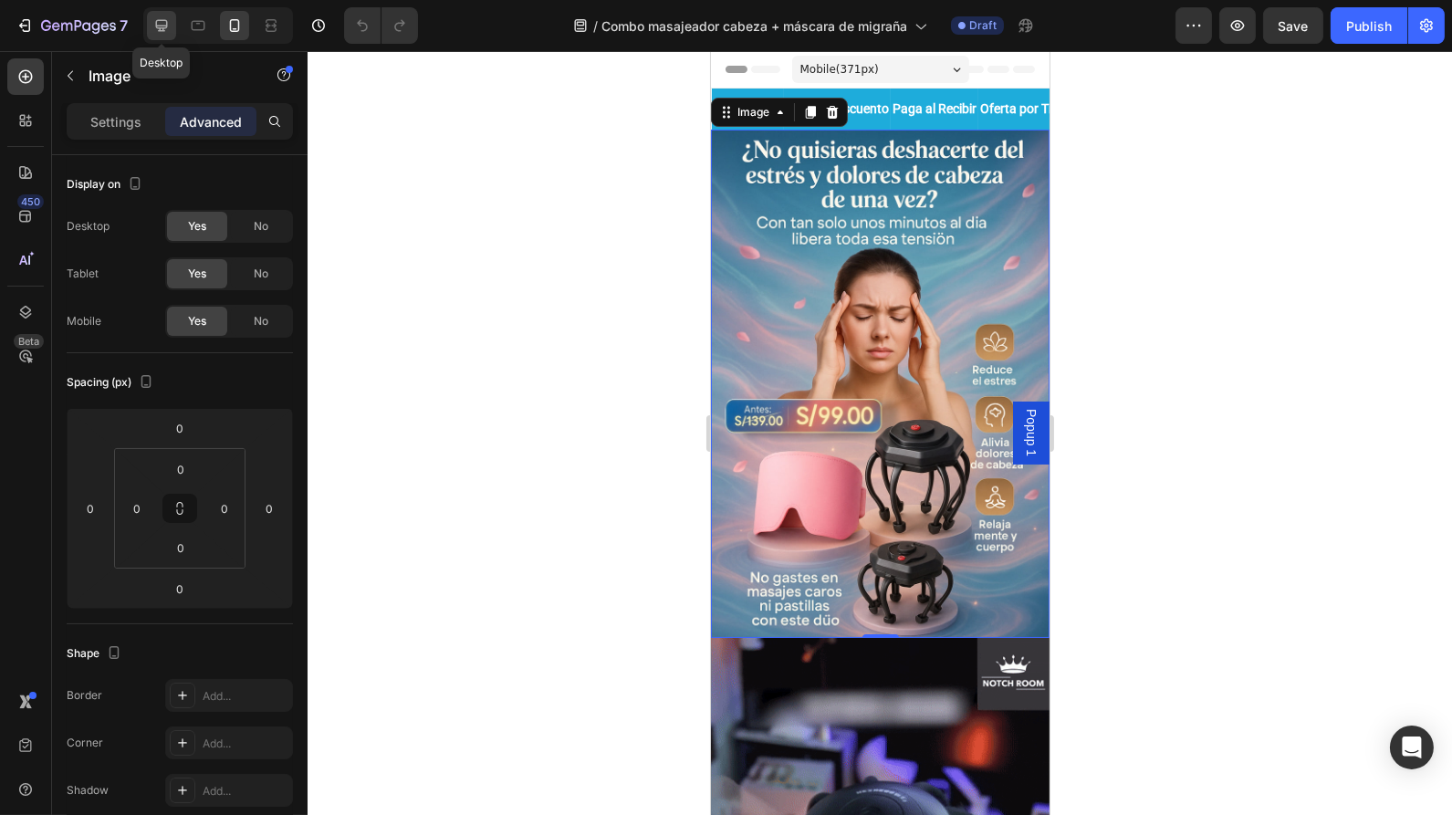
click at [170, 24] on div at bounding box center [161, 25] width 29 height 29
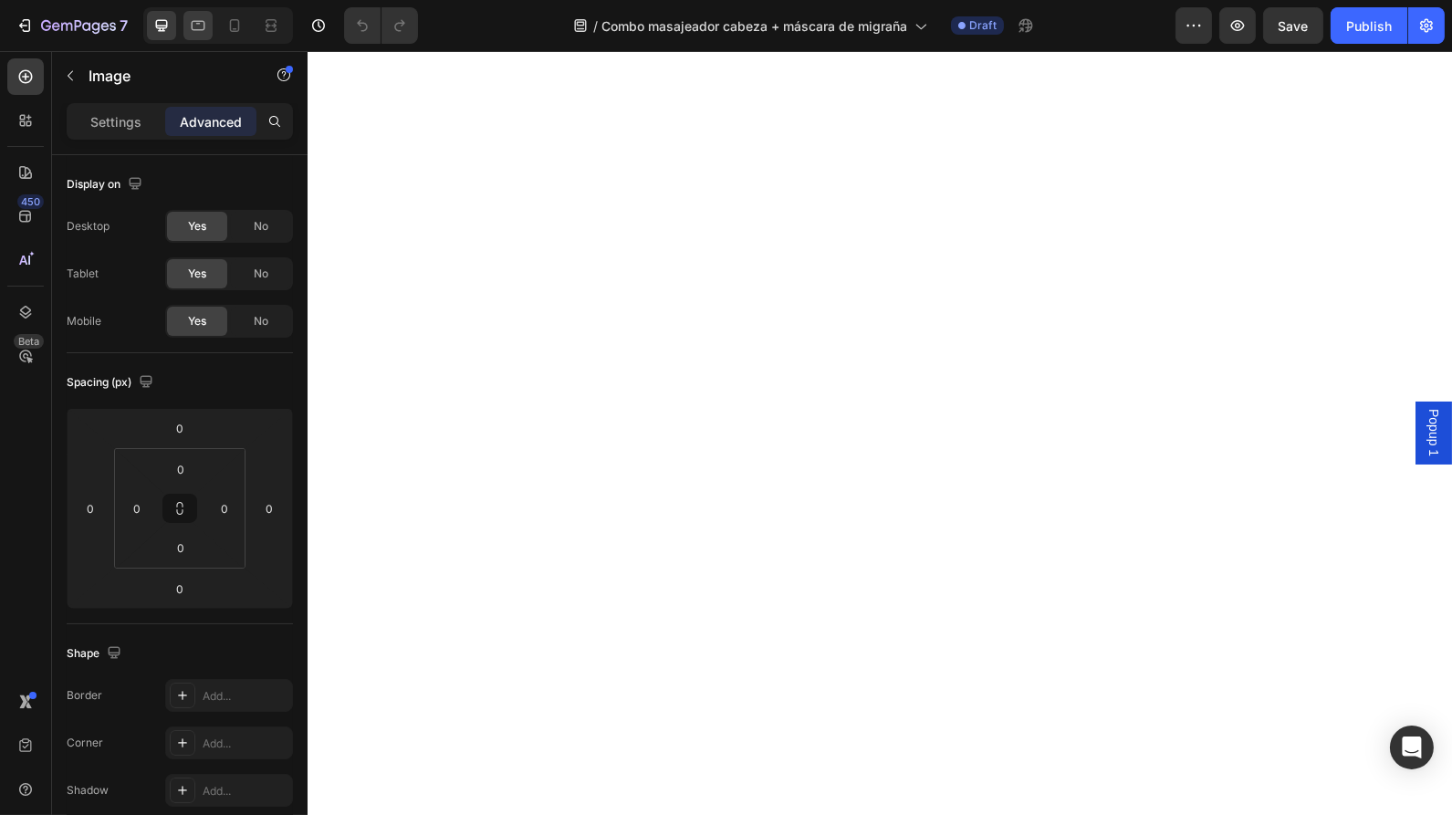
scroll to position [119, 0]
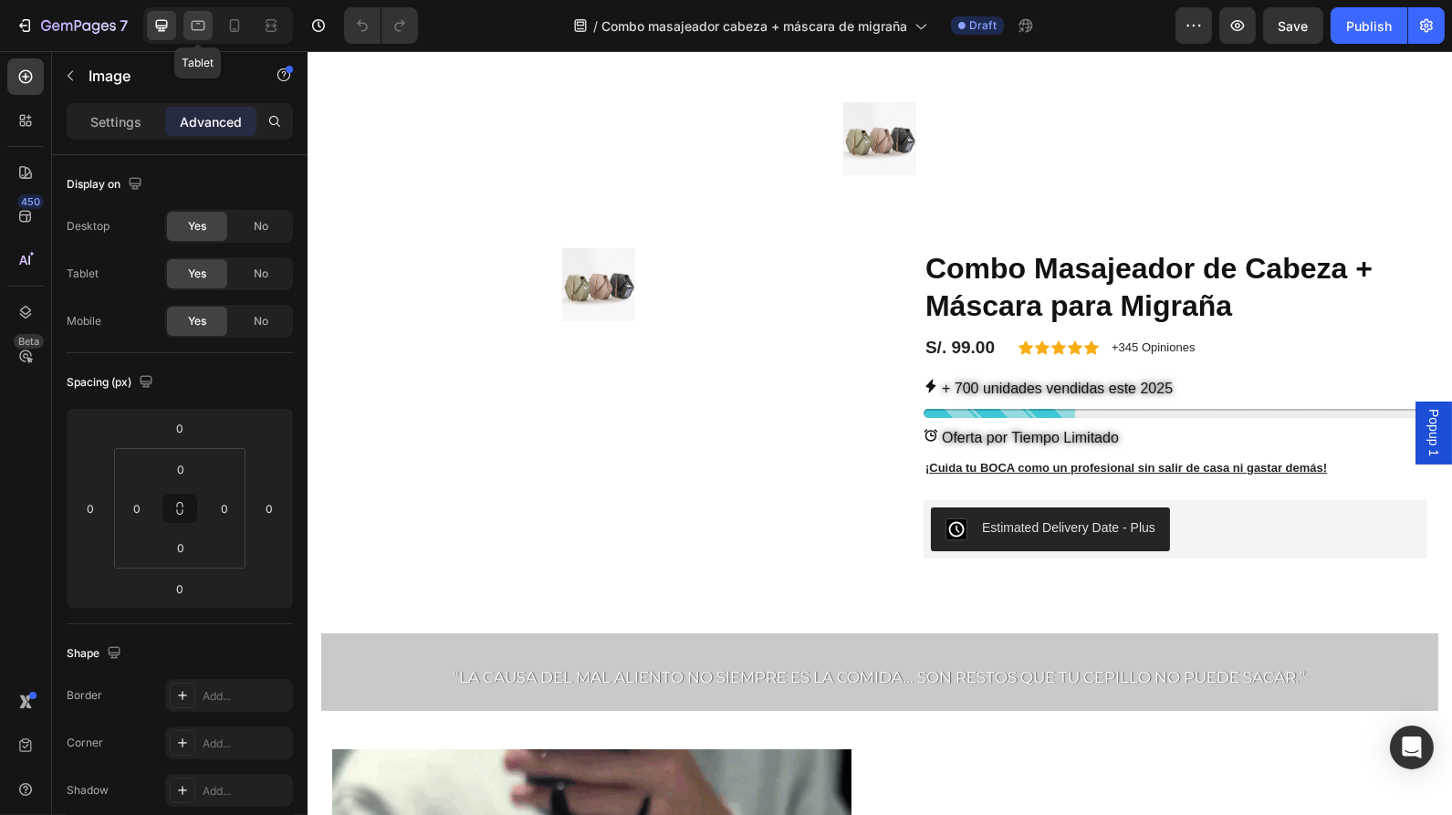
click at [195, 26] on icon at bounding box center [198, 25] width 18 height 18
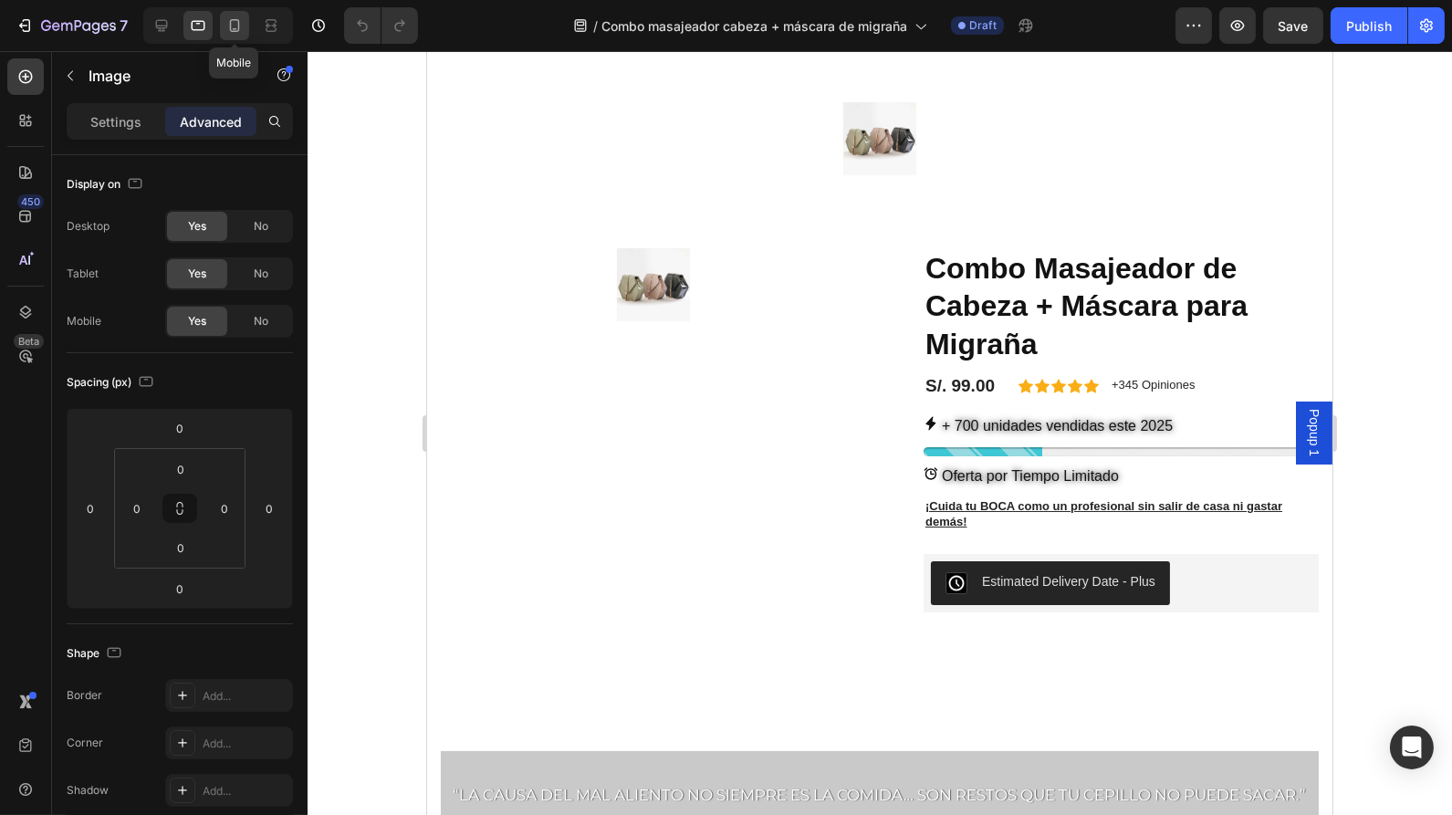
scroll to position [105, 0]
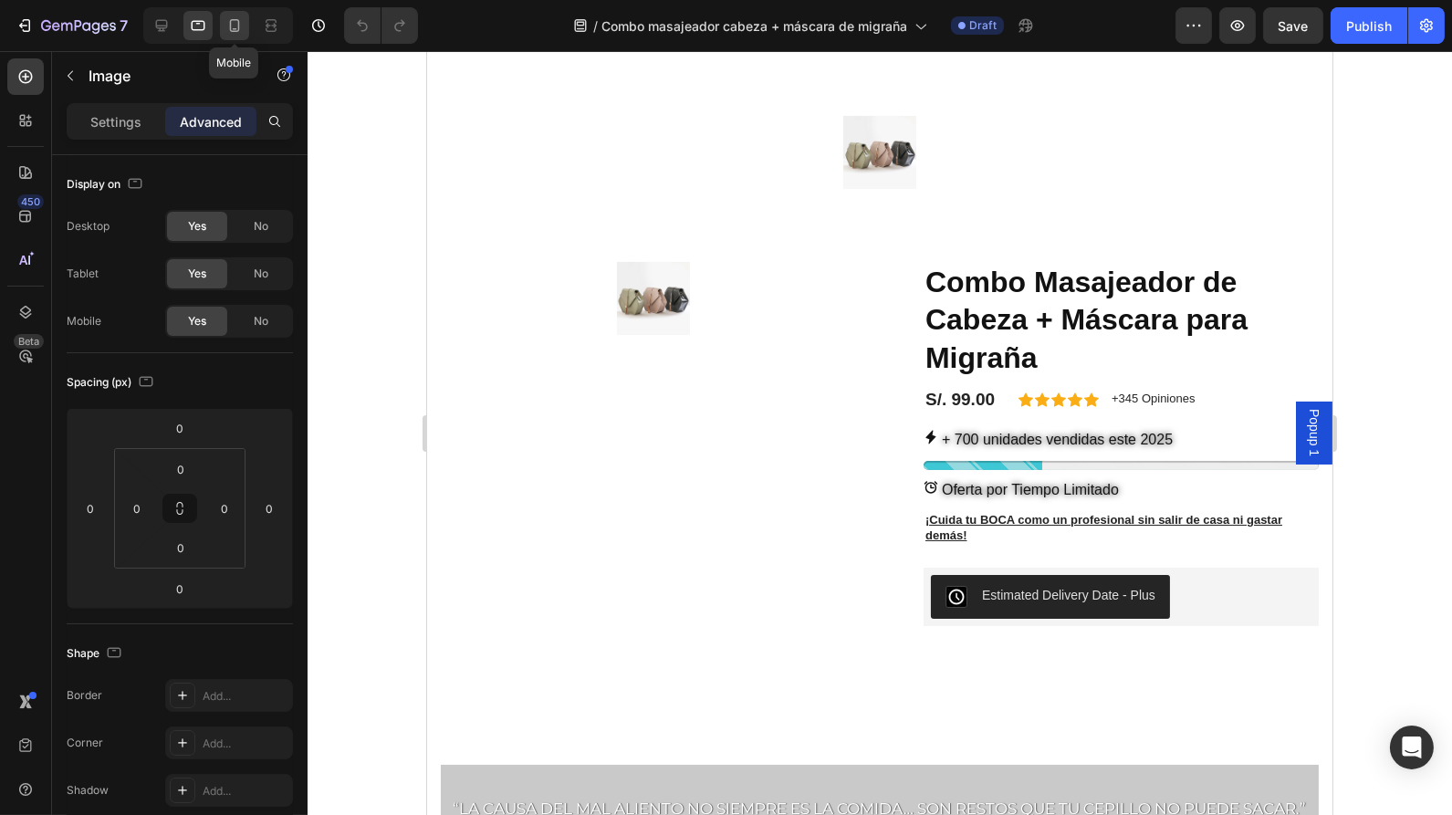
click at [227, 25] on icon at bounding box center [234, 25] width 18 height 18
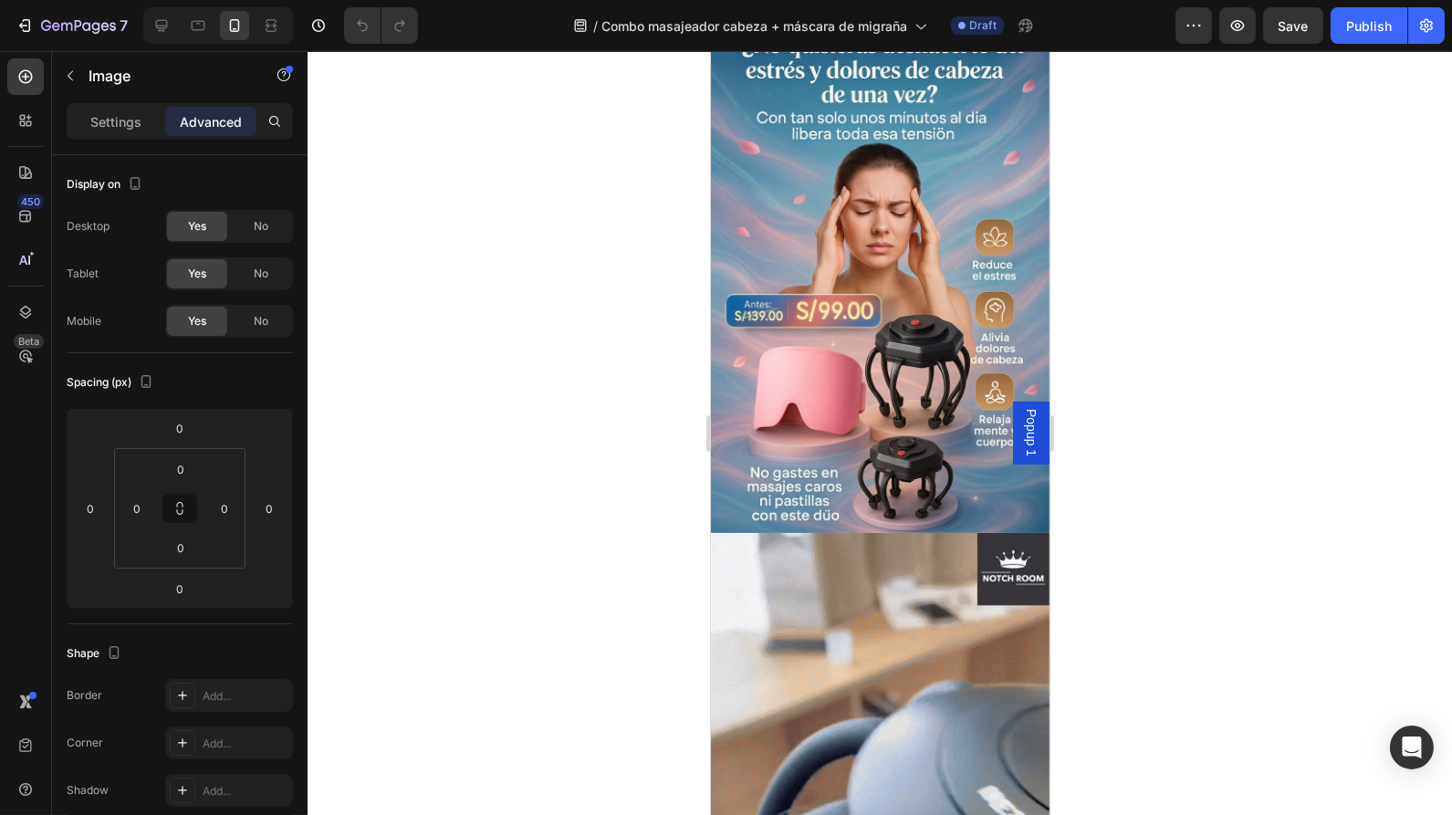
scroll to position [14, 0]
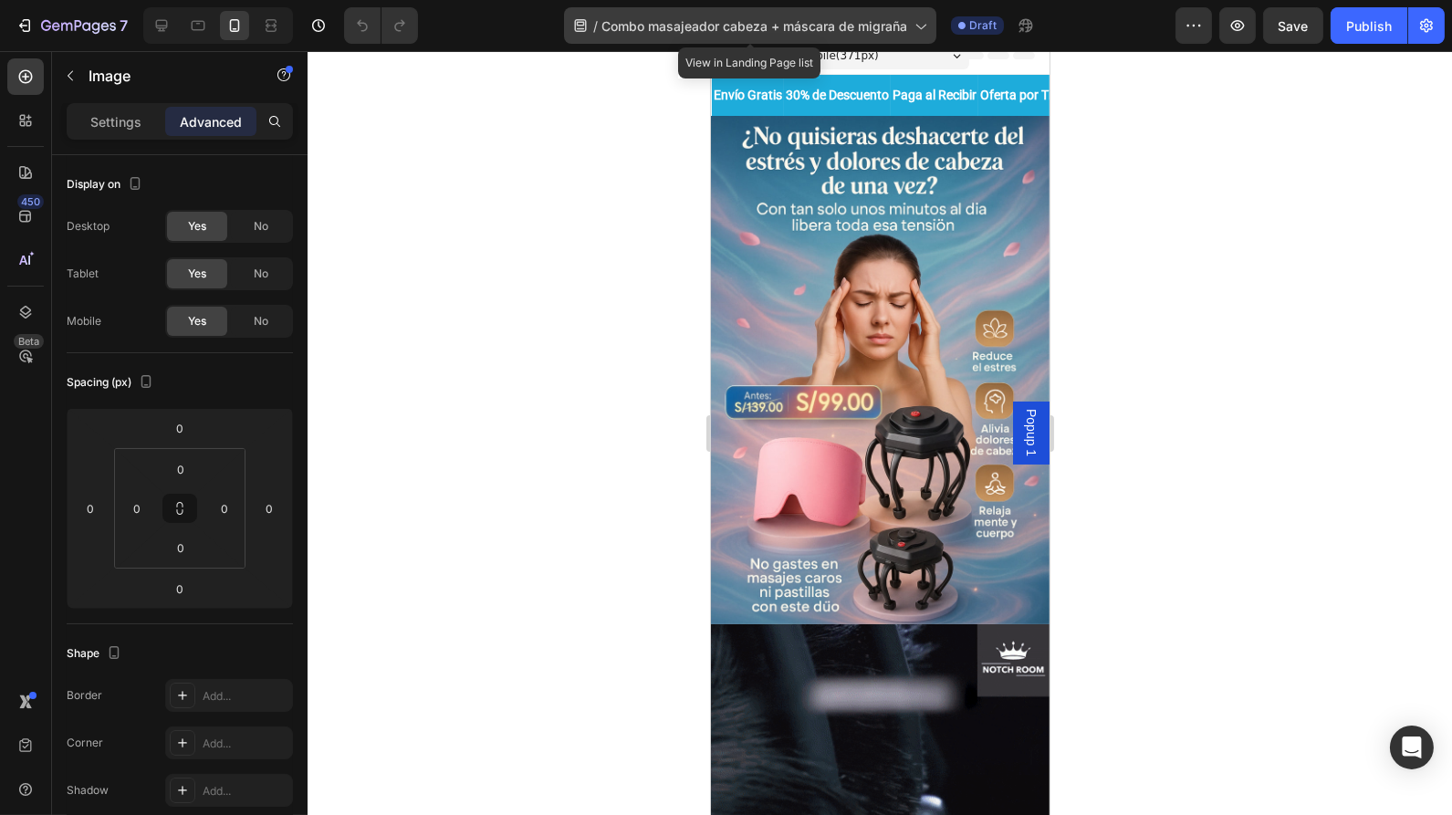
click at [926, 29] on icon at bounding box center [920, 25] width 18 height 18
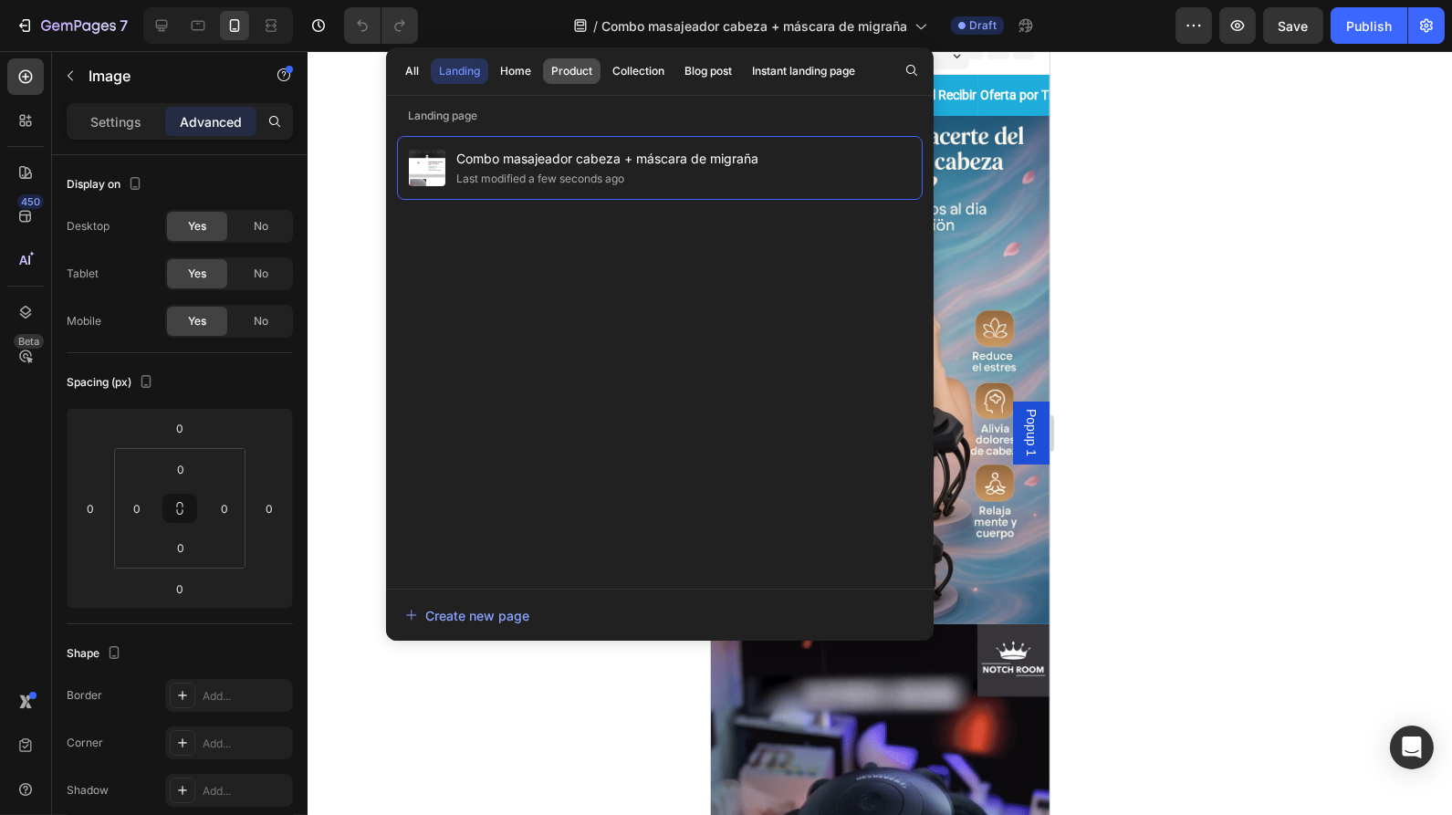
click at [568, 74] on div "Product" at bounding box center [571, 71] width 41 height 16
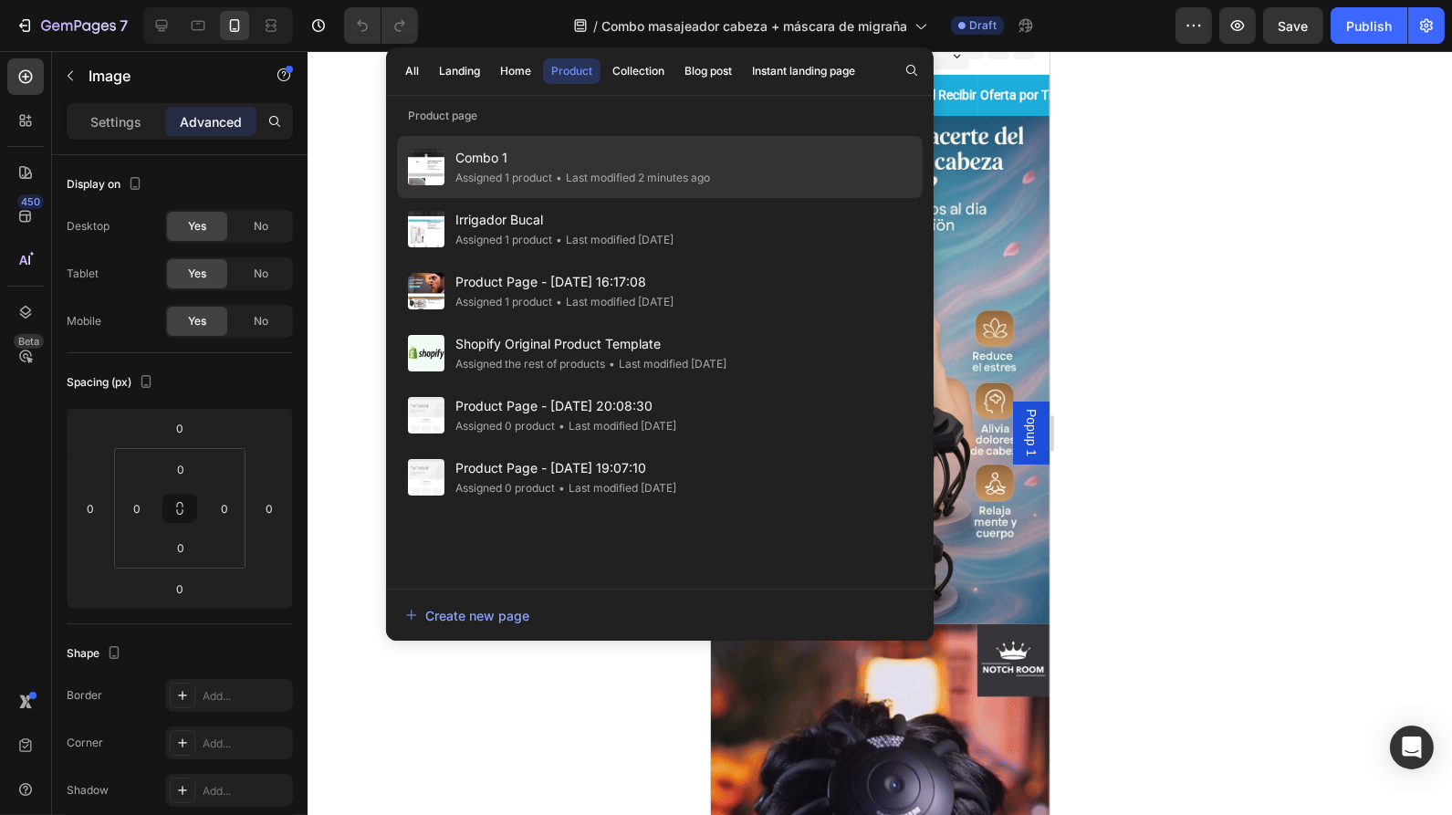
click at [560, 148] on span "Combo 1" at bounding box center [582, 158] width 255 height 22
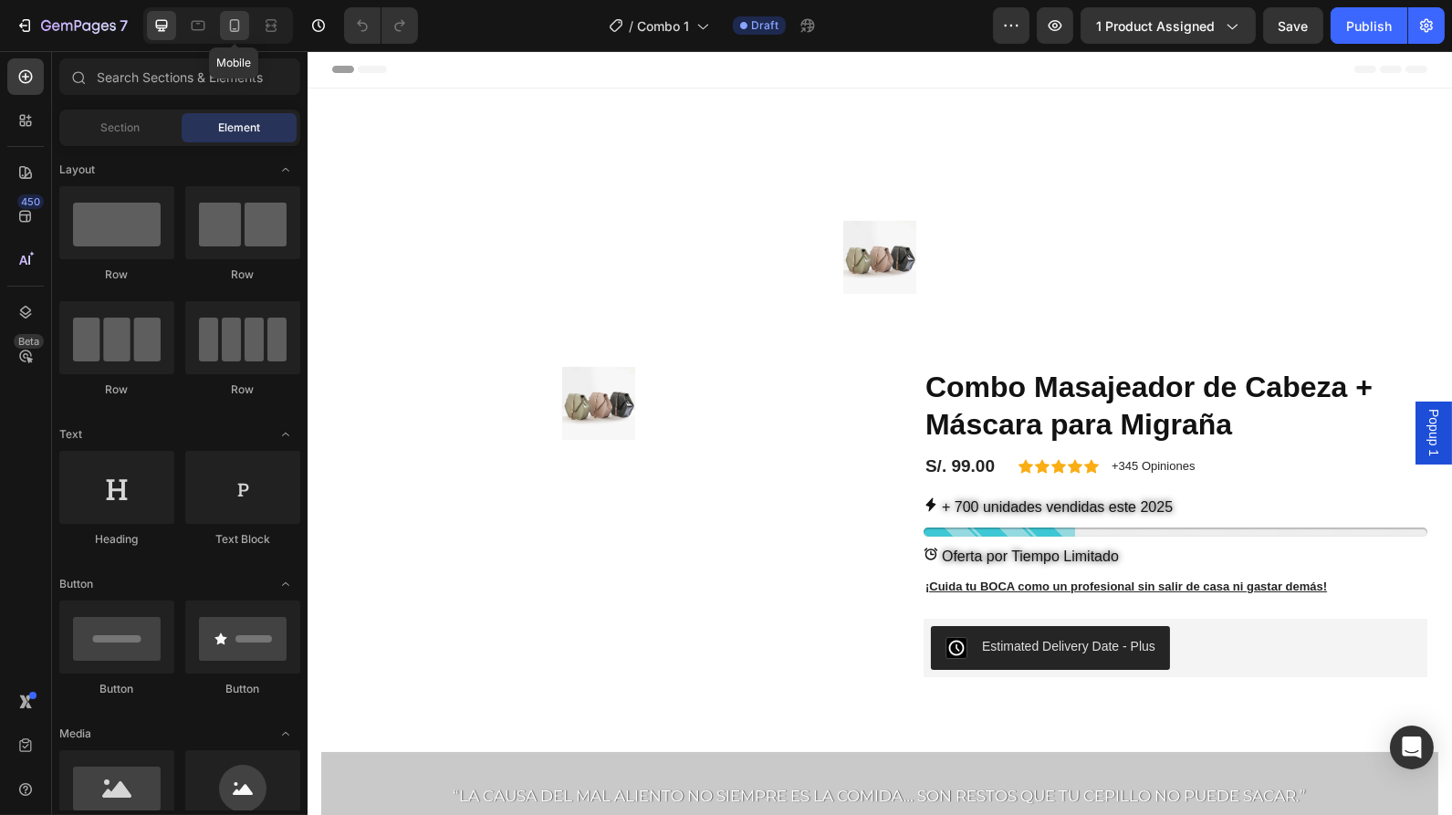
click at [237, 29] on icon at bounding box center [234, 25] width 18 height 18
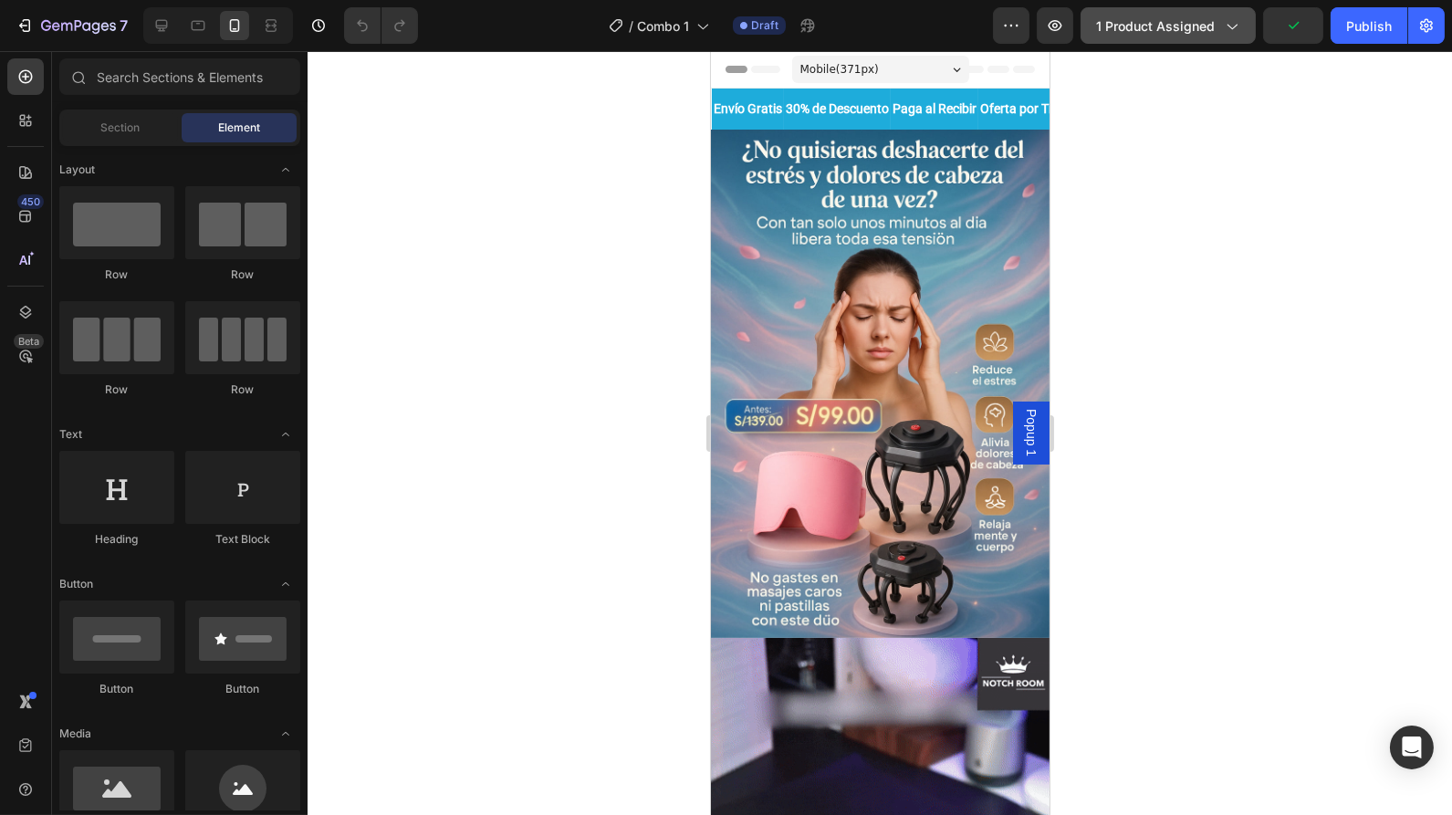
click at [1221, 25] on div "1 product assigned" at bounding box center [1168, 25] width 144 height 19
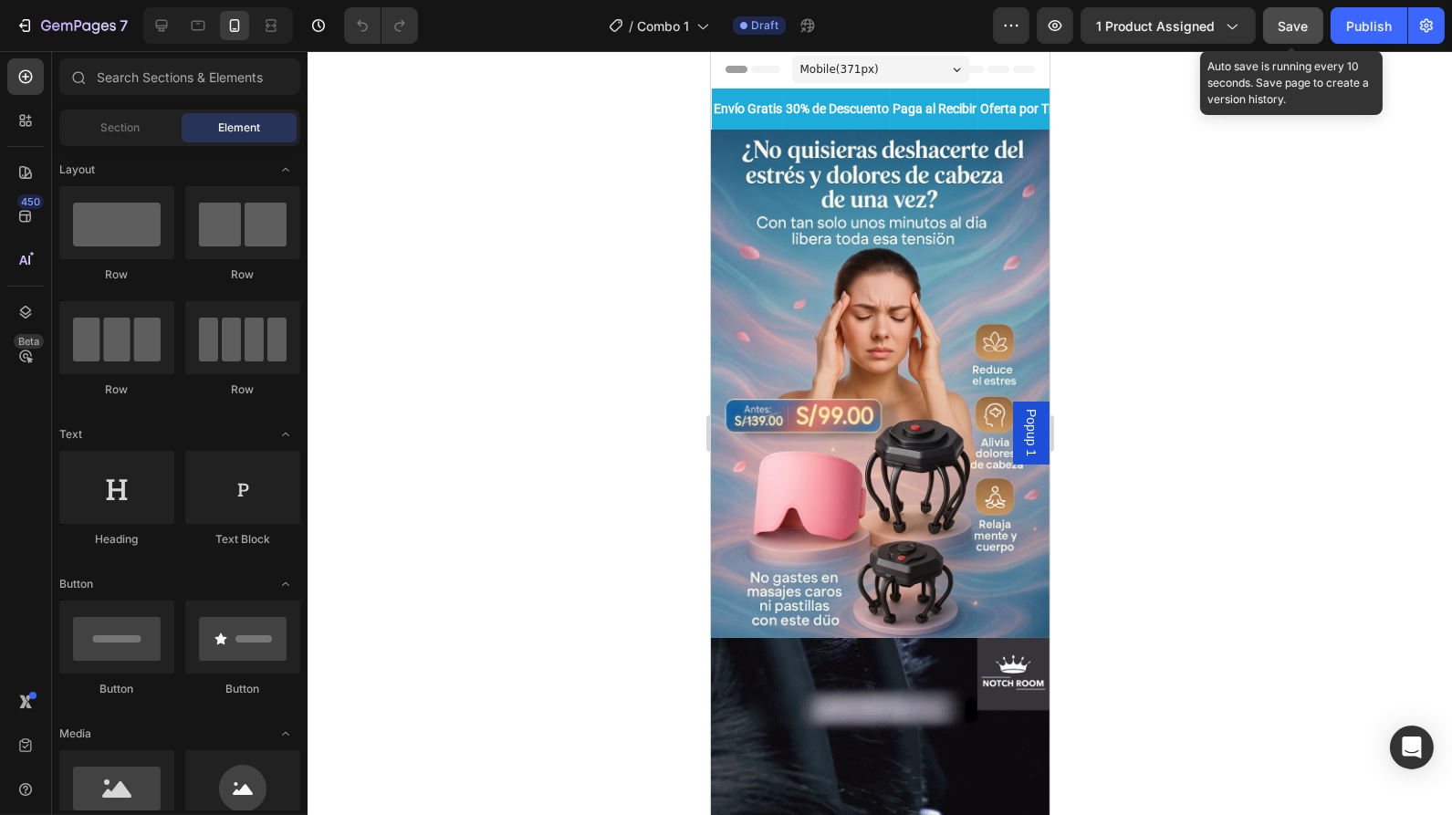
click at [1278, 22] on button "Save" at bounding box center [1293, 25] width 60 height 37
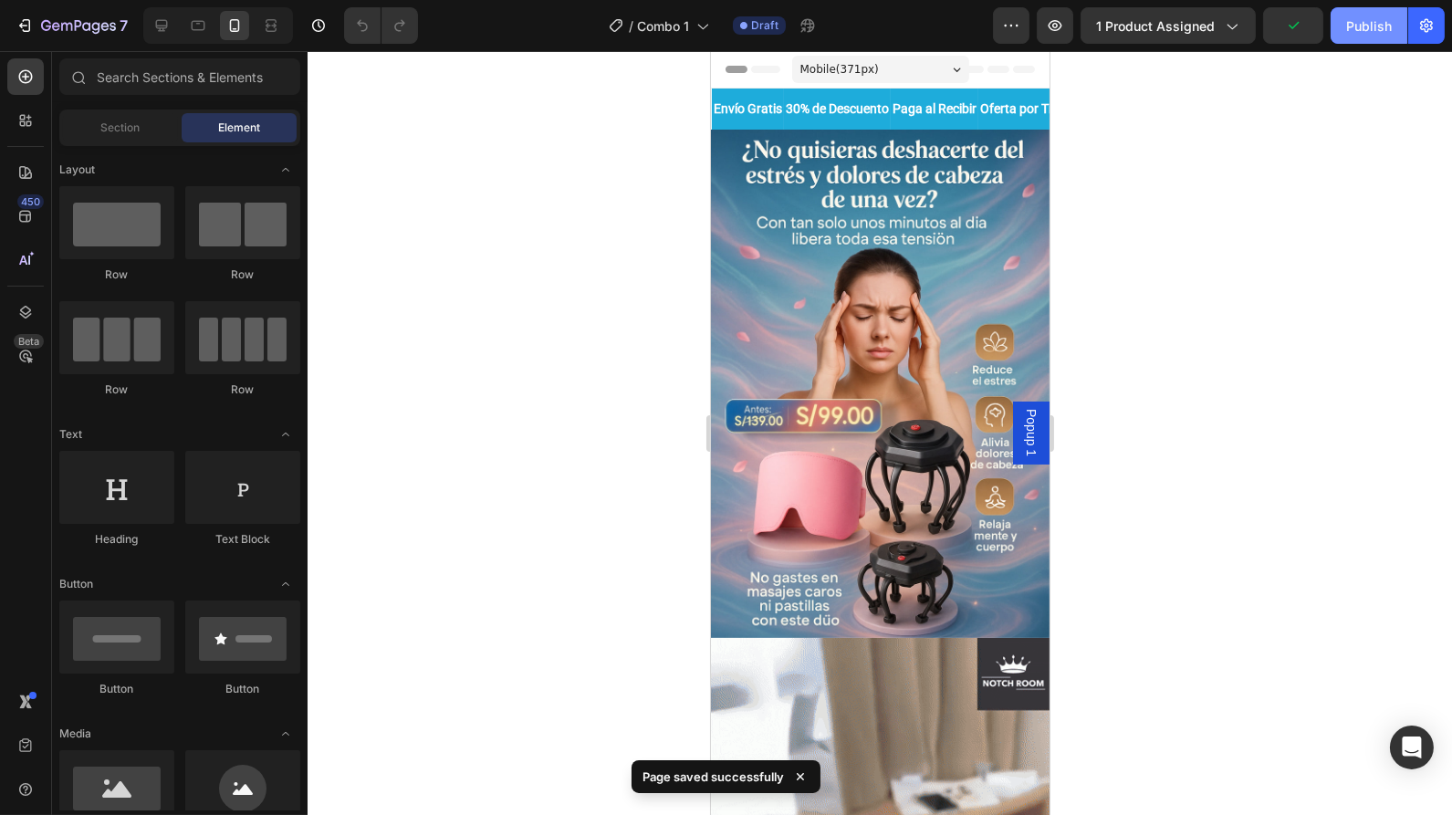
click at [1376, 20] on div "Publish" at bounding box center [1369, 25] width 46 height 19
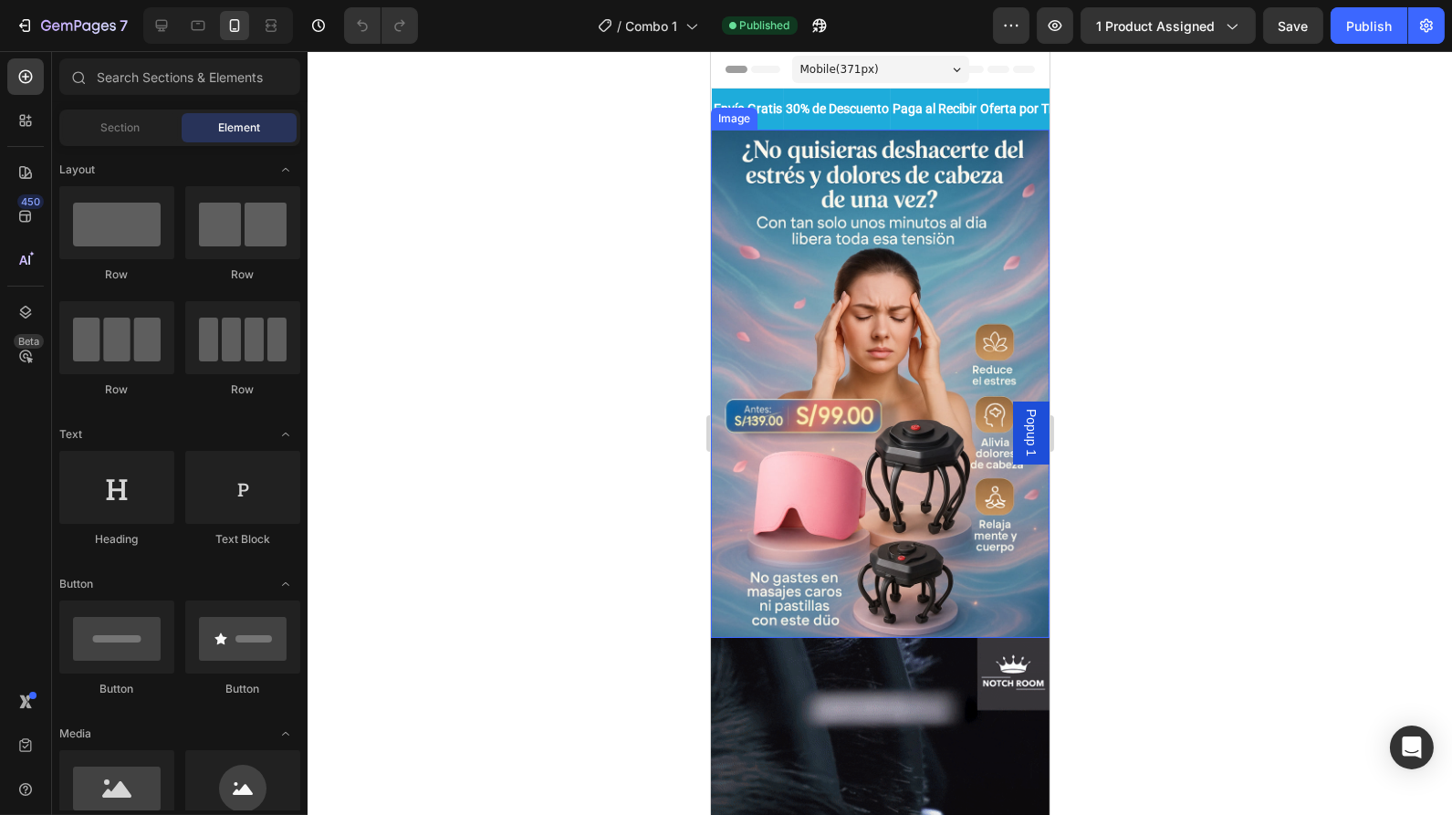
click at [989, 294] on img at bounding box center [879, 384] width 339 height 508
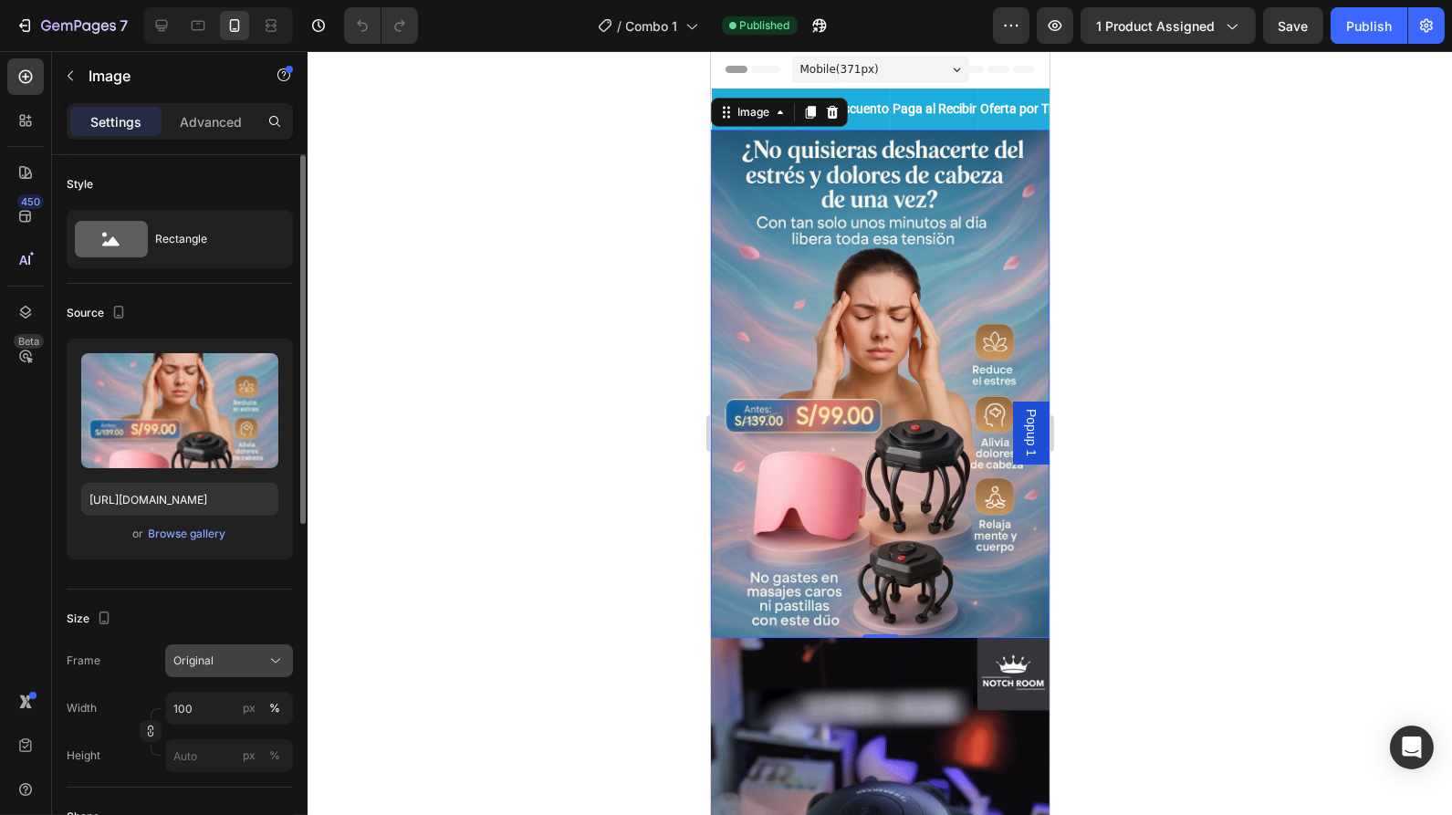
click at [242, 667] on div "Original" at bounding box center [217, 661] width 89 height 16
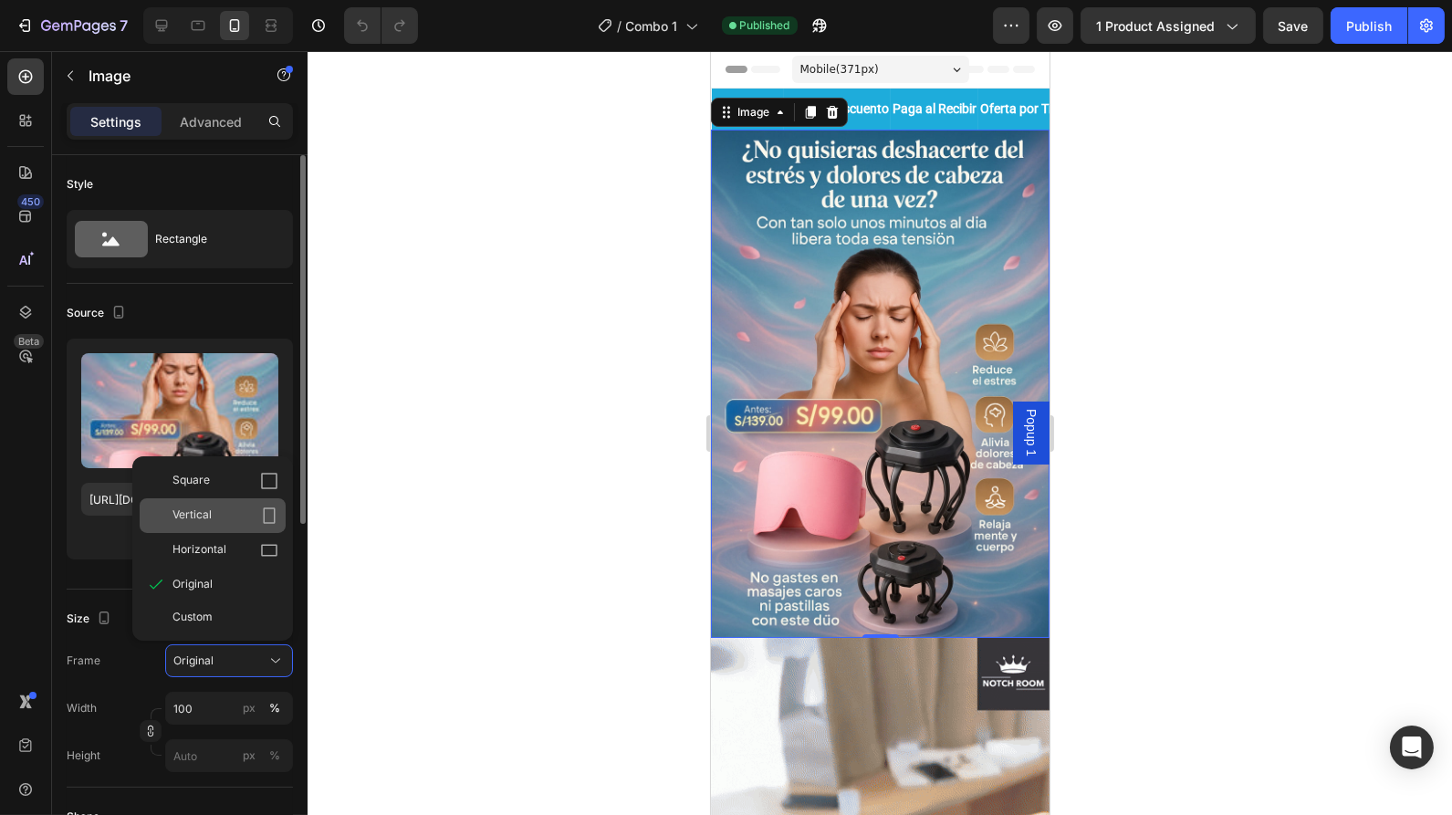
click at [234, 518] on div "Vertical" at bounding box center [226, 516] width 106 height 18
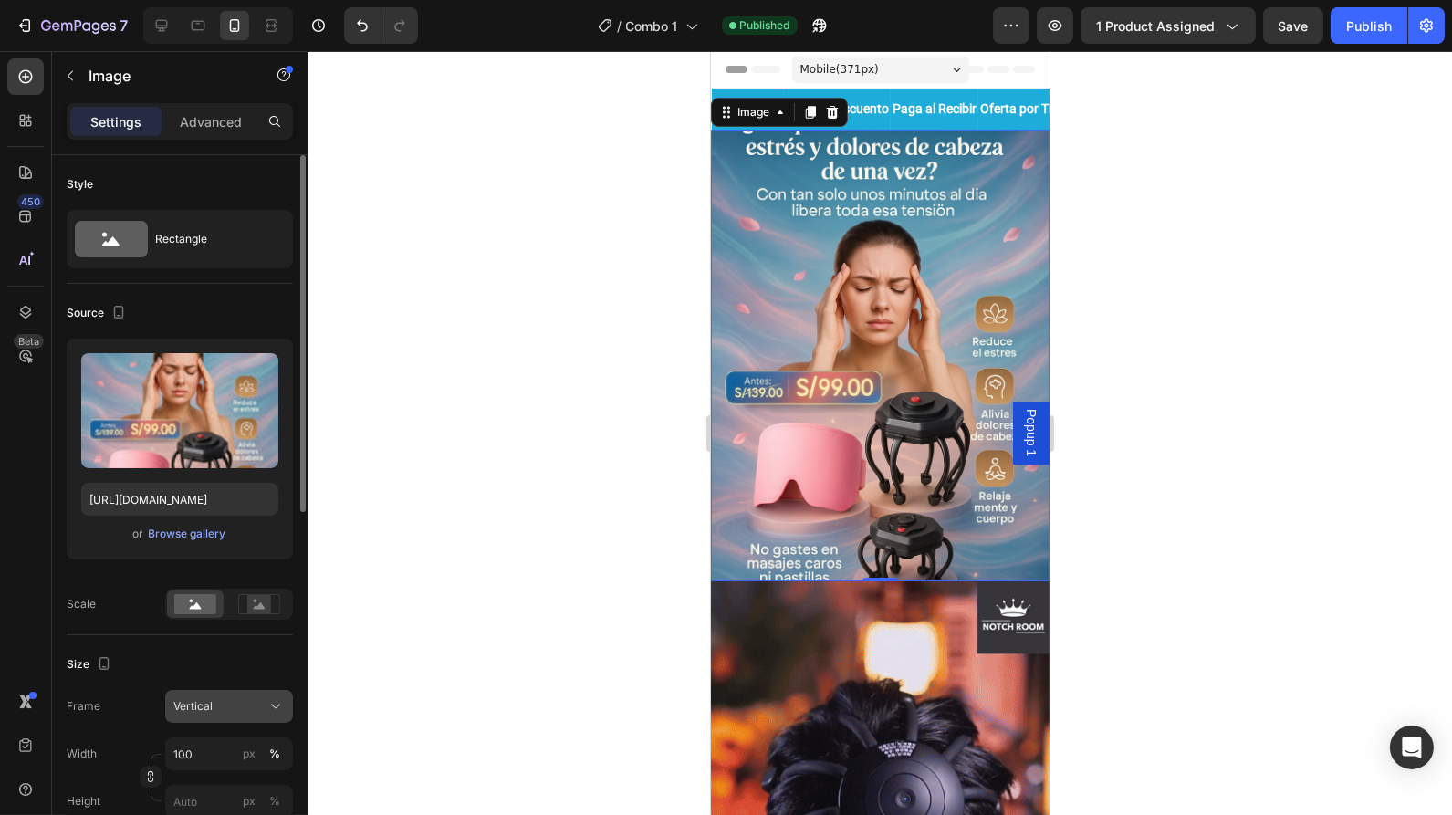
click at [225, 716] on button "Vertical" at bounding box center [229, 706] width 128 height 33
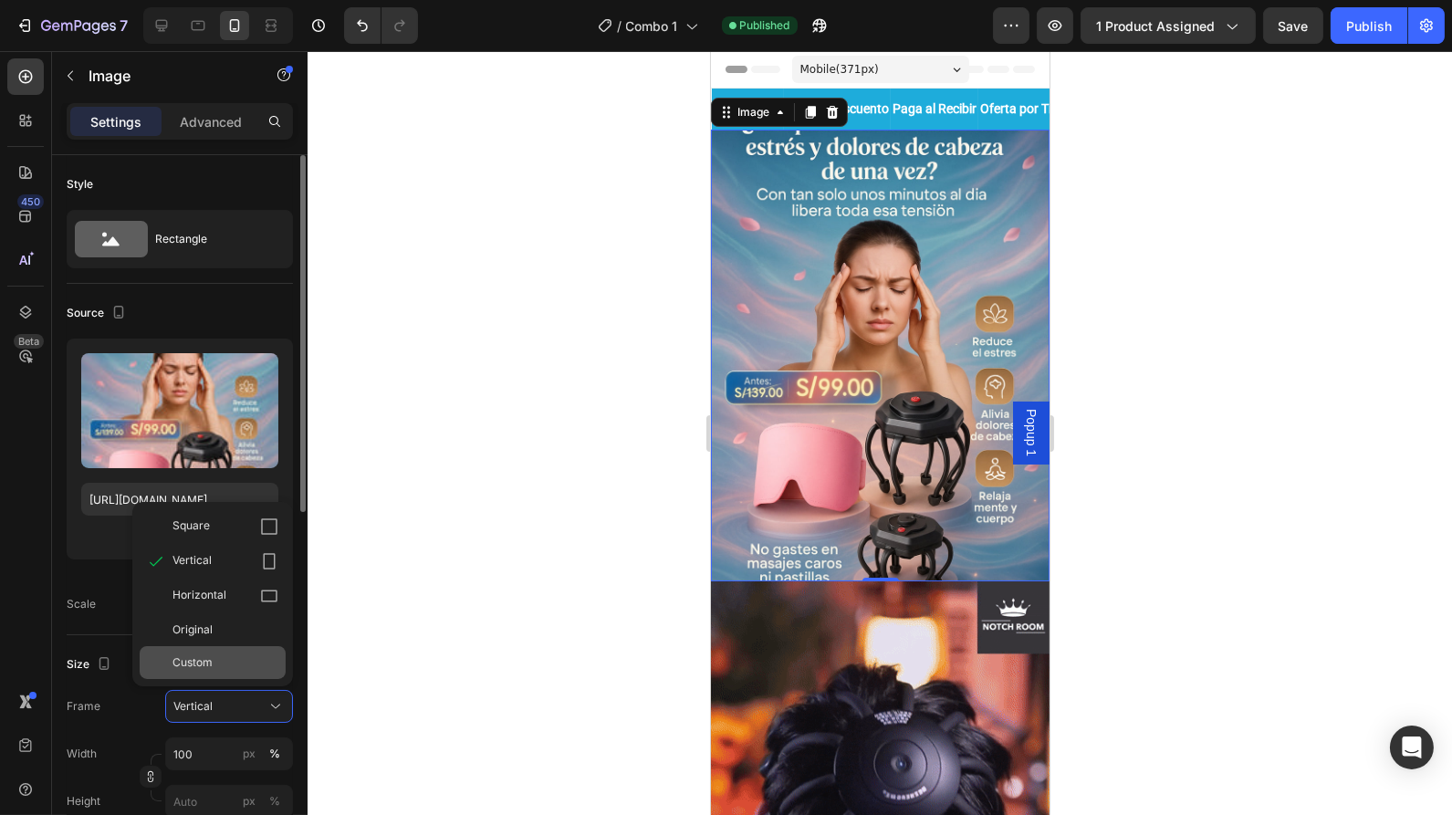
click at [196, 656] on span "Custom" at bounding box center [193, 662] width 40 height 16
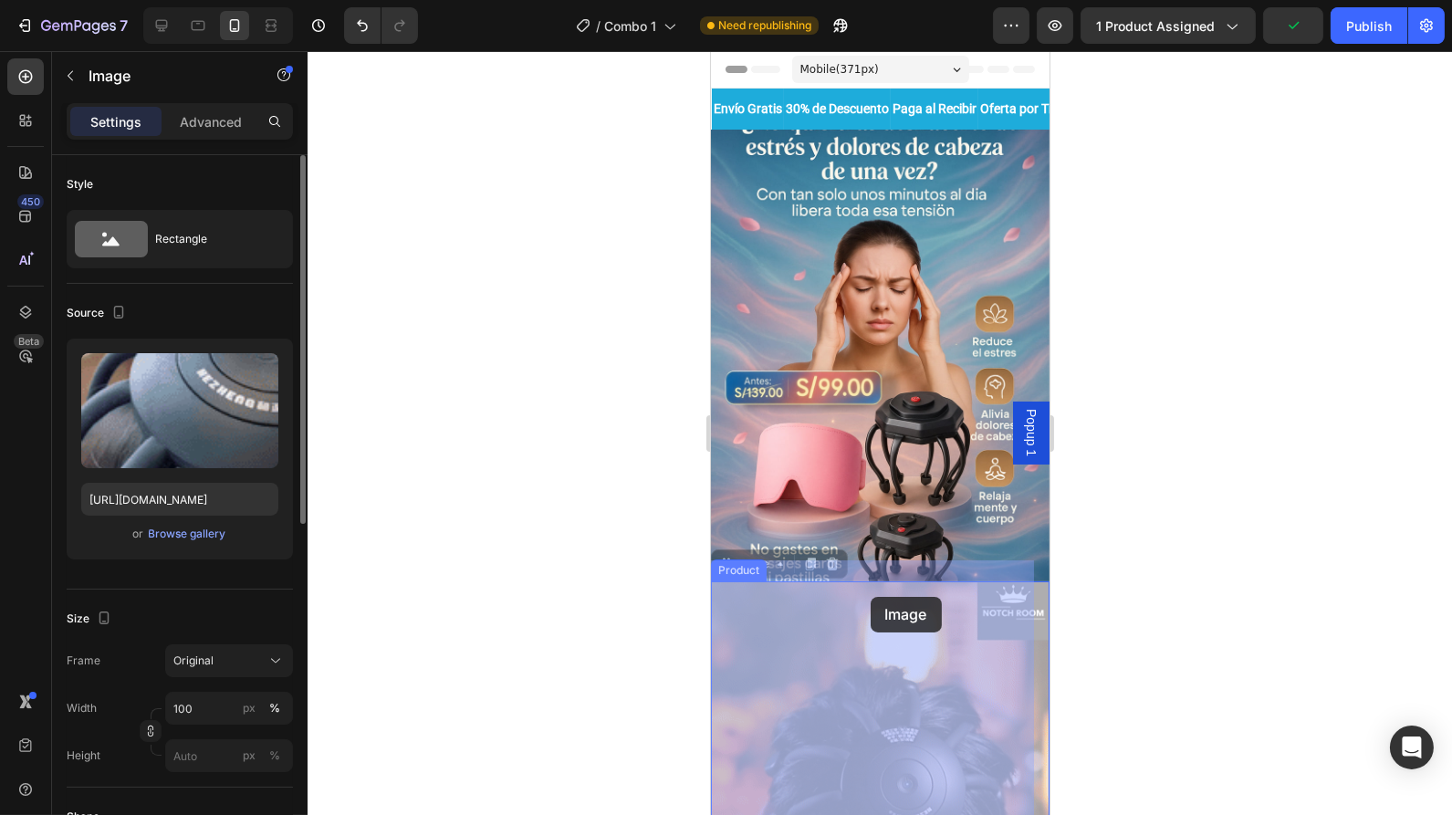
drag, startPoint x: 869, startPoint y: 560, endPoint x: 870, endPoint y: 597, distance: 37.4
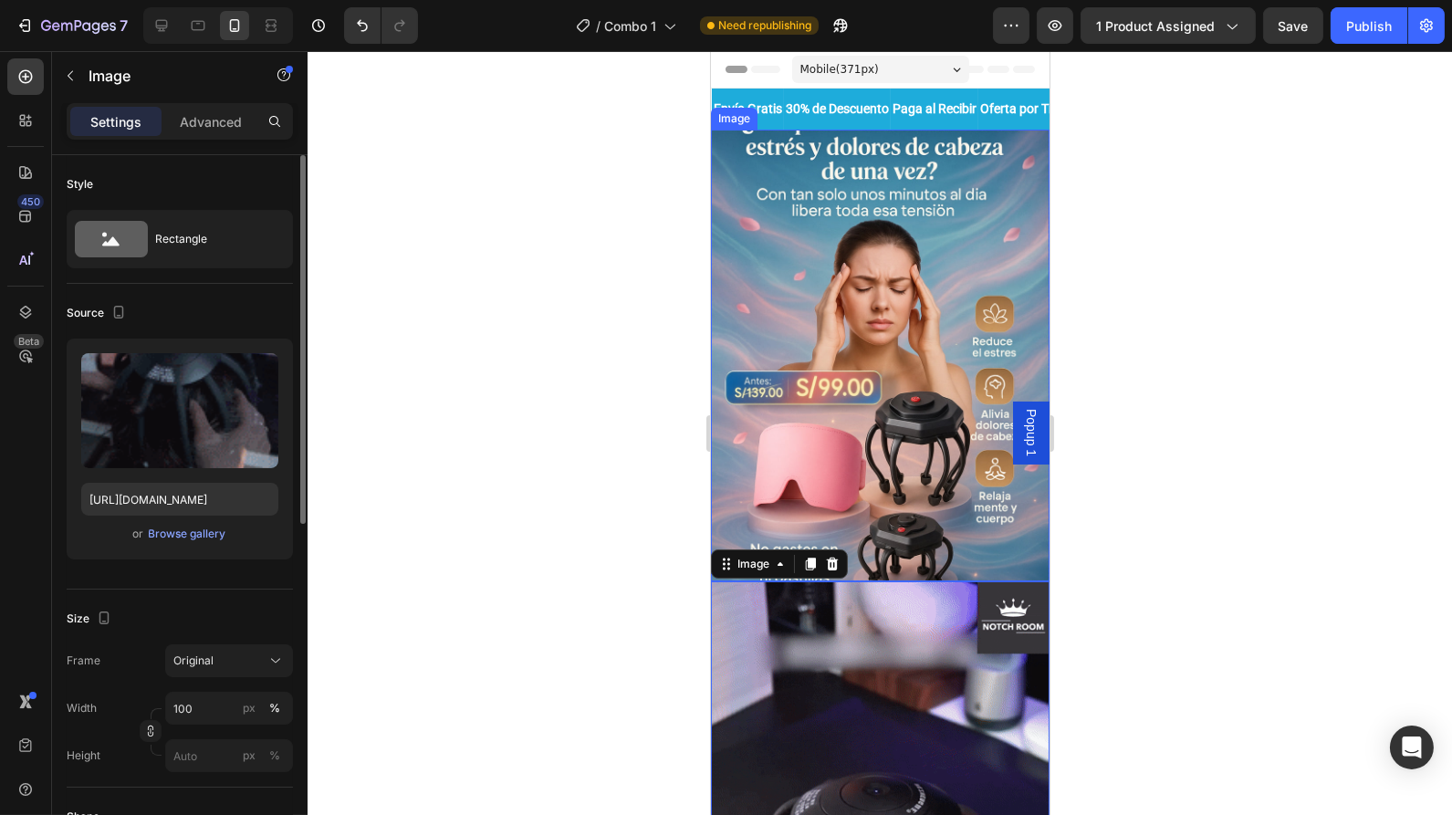
click at [714, 292] on img at bounding box center [879, 356] width 339 height 452
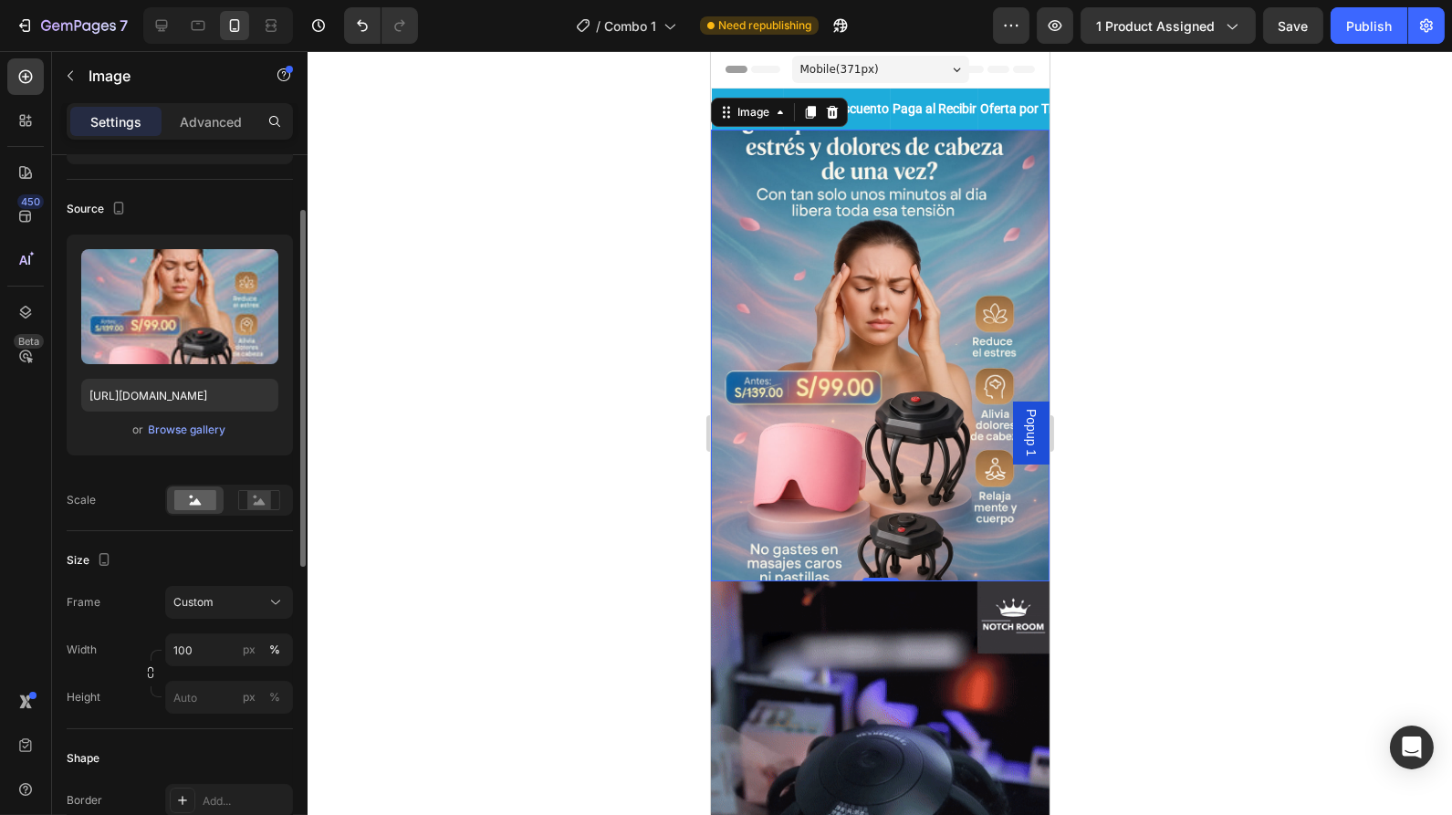
scroll to position [106, 0]
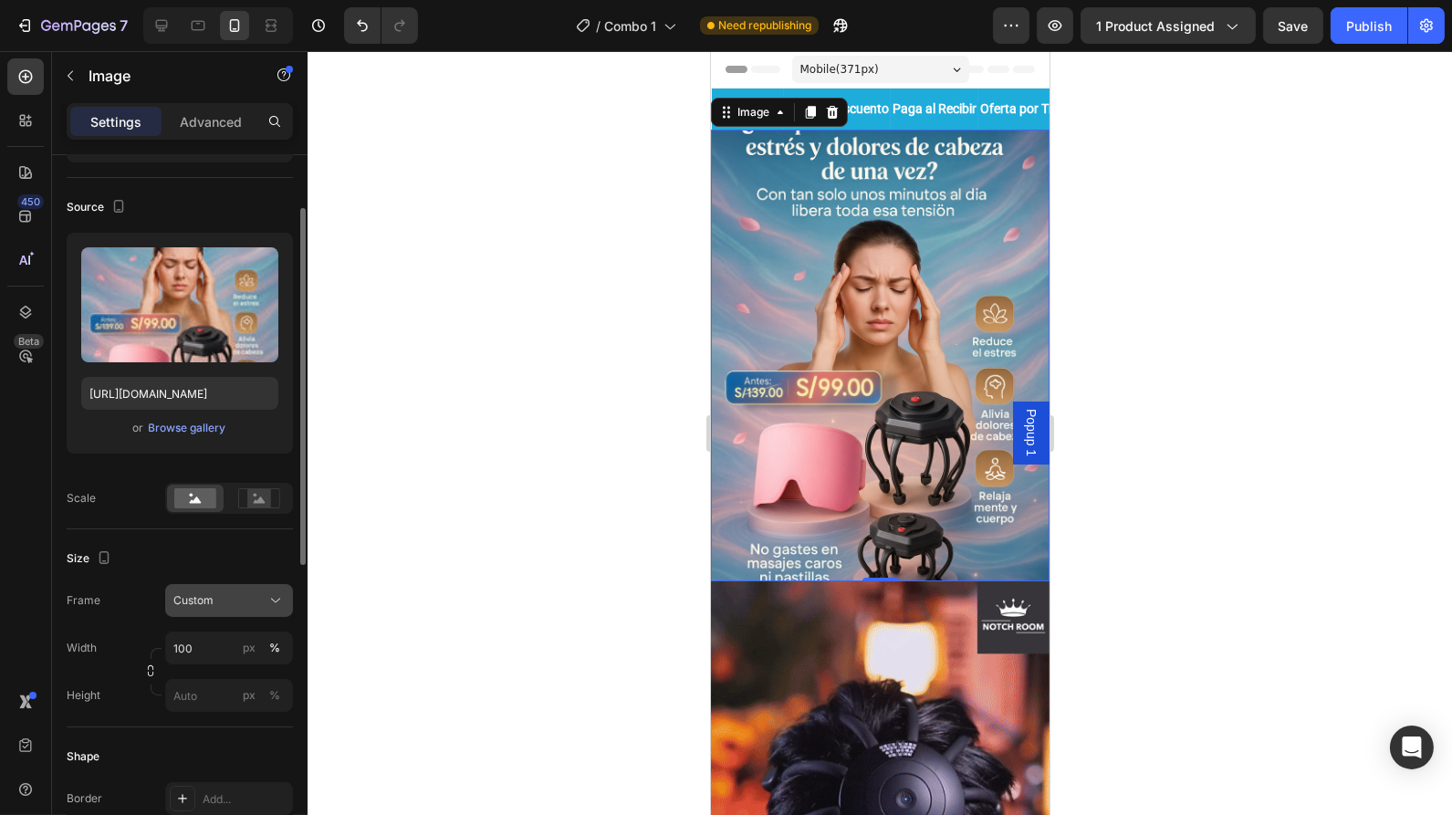
click at [221, 592] on div "Custom" at bounding box center [217, 600] width 89 height 16
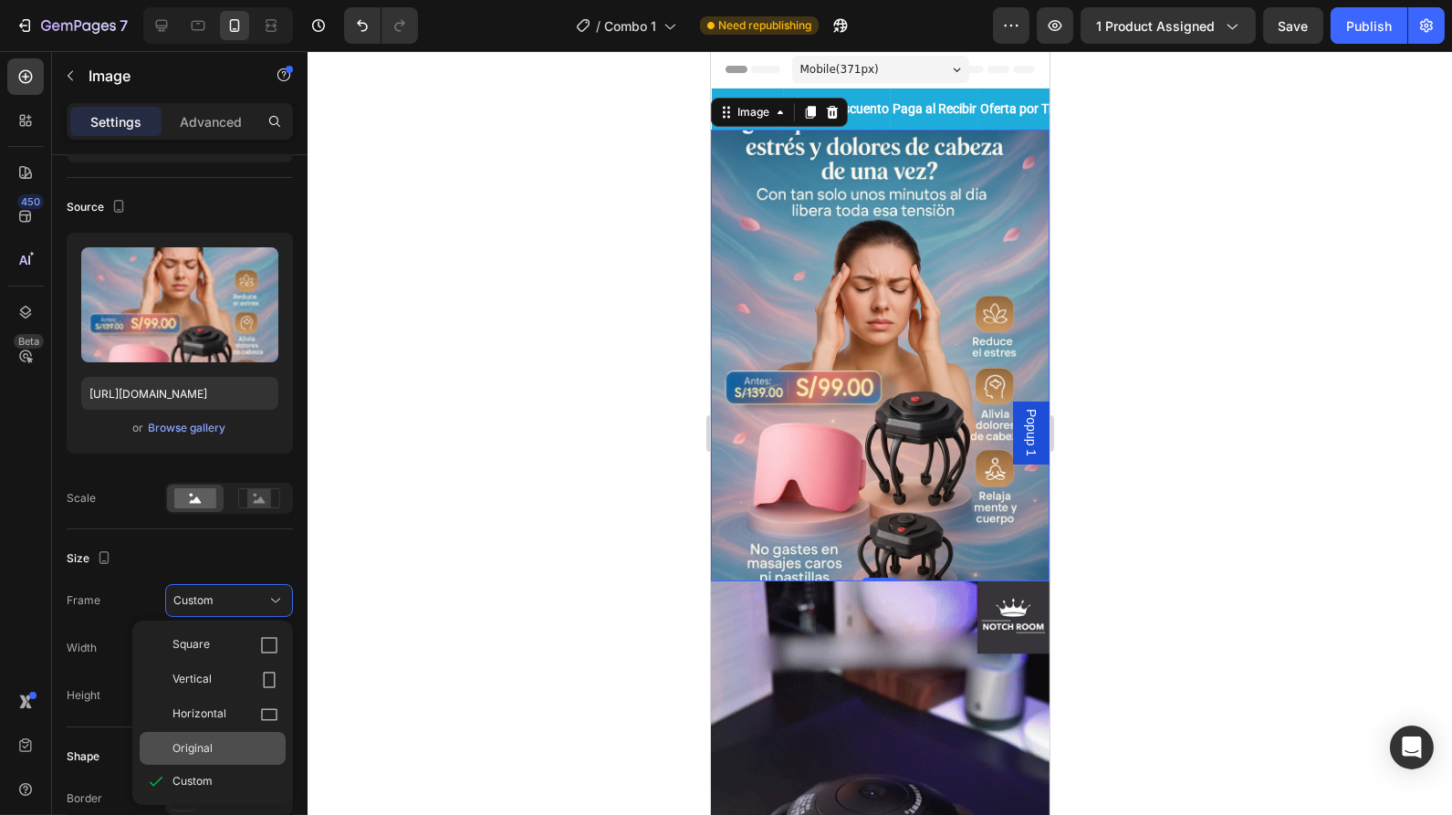
click at [214, 732] on div "Original" at bounding box center [213, 748] width 146 height 33
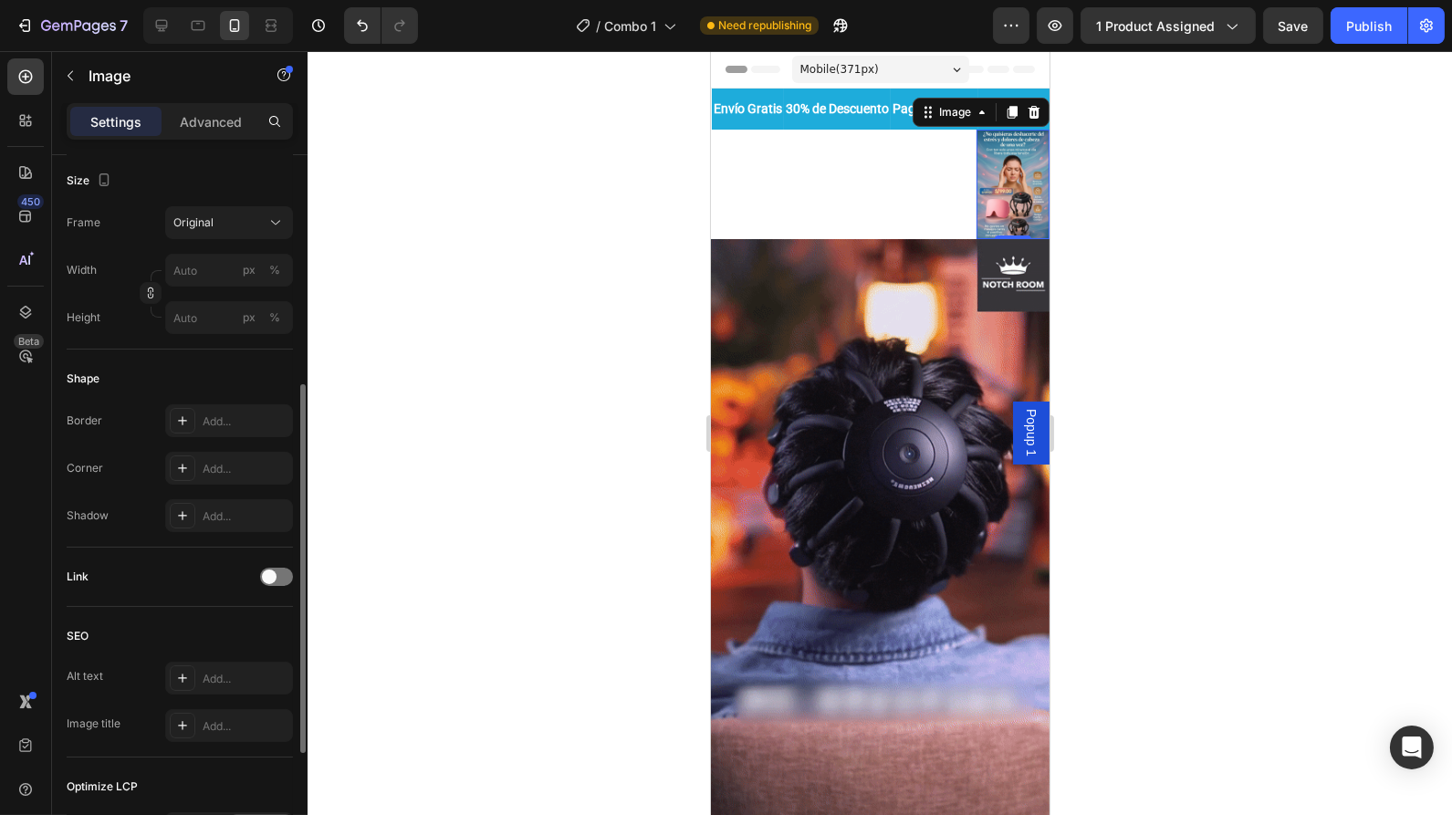
scroll to position [0, 0]
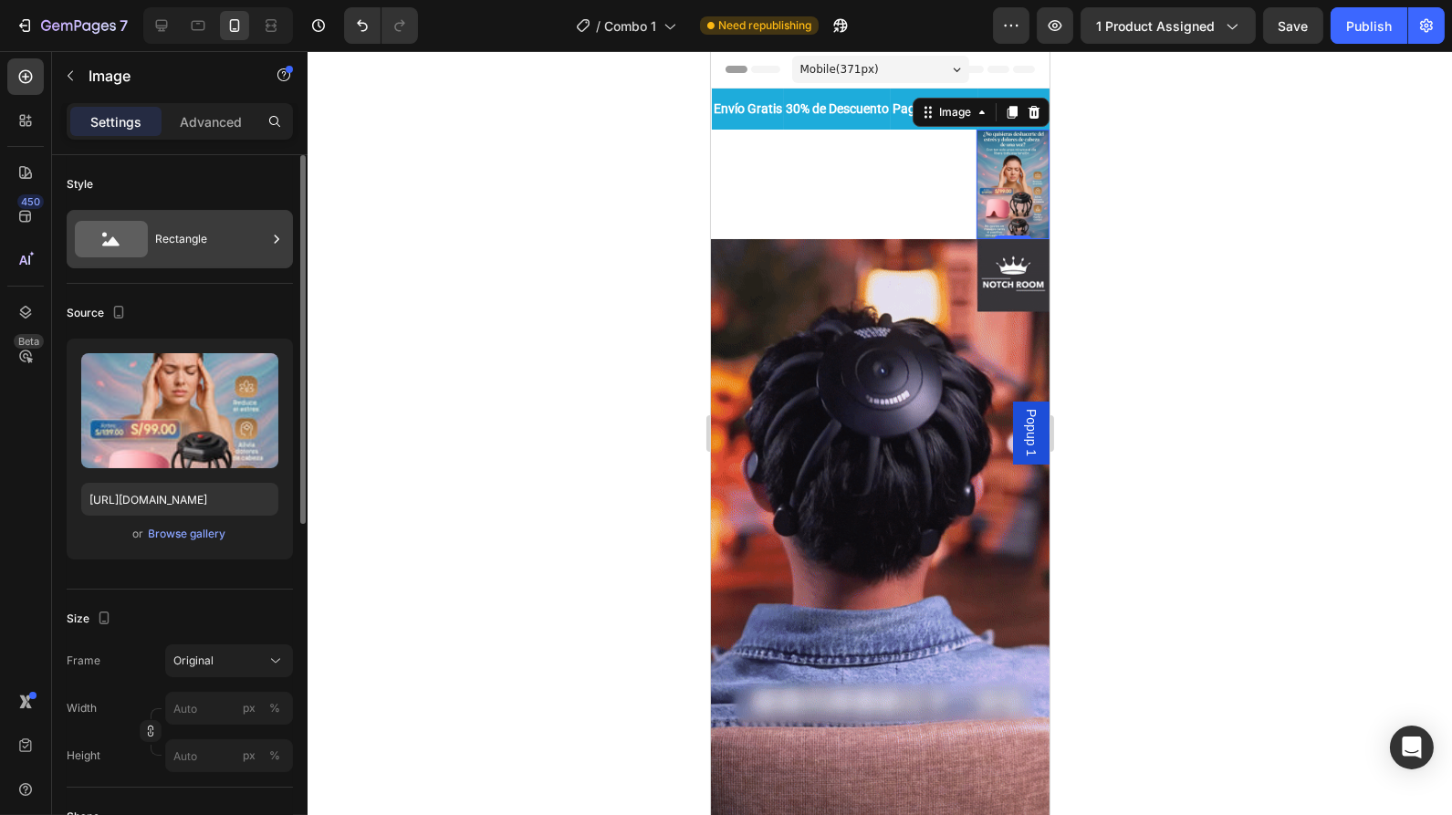
click at [185, 228] on div "Rectangle" at bounding box center [210, 239] width 111 height 42
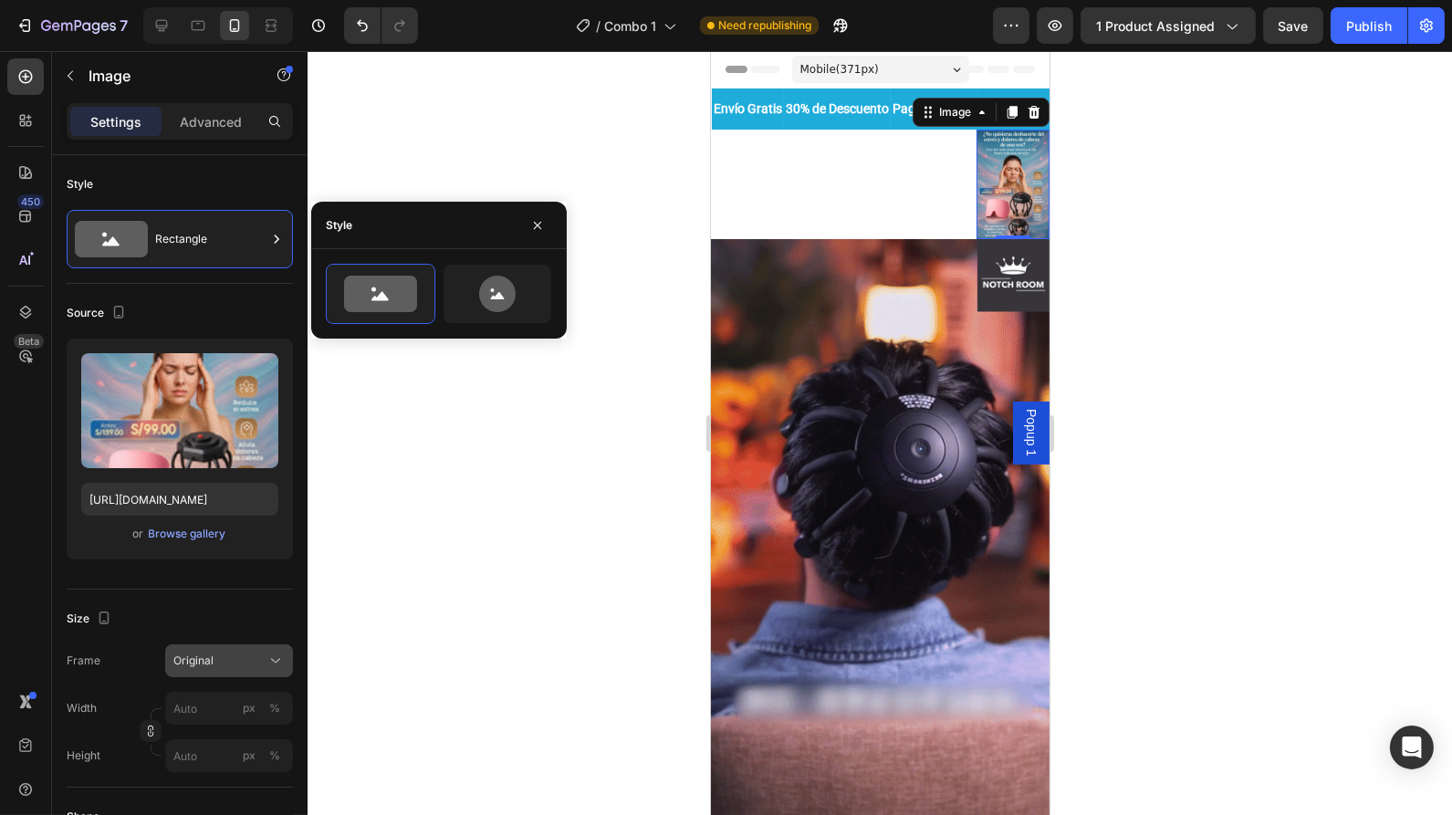
click at [241, 653] on div "Original" at bounding box center [217, 661] width 89 height 16
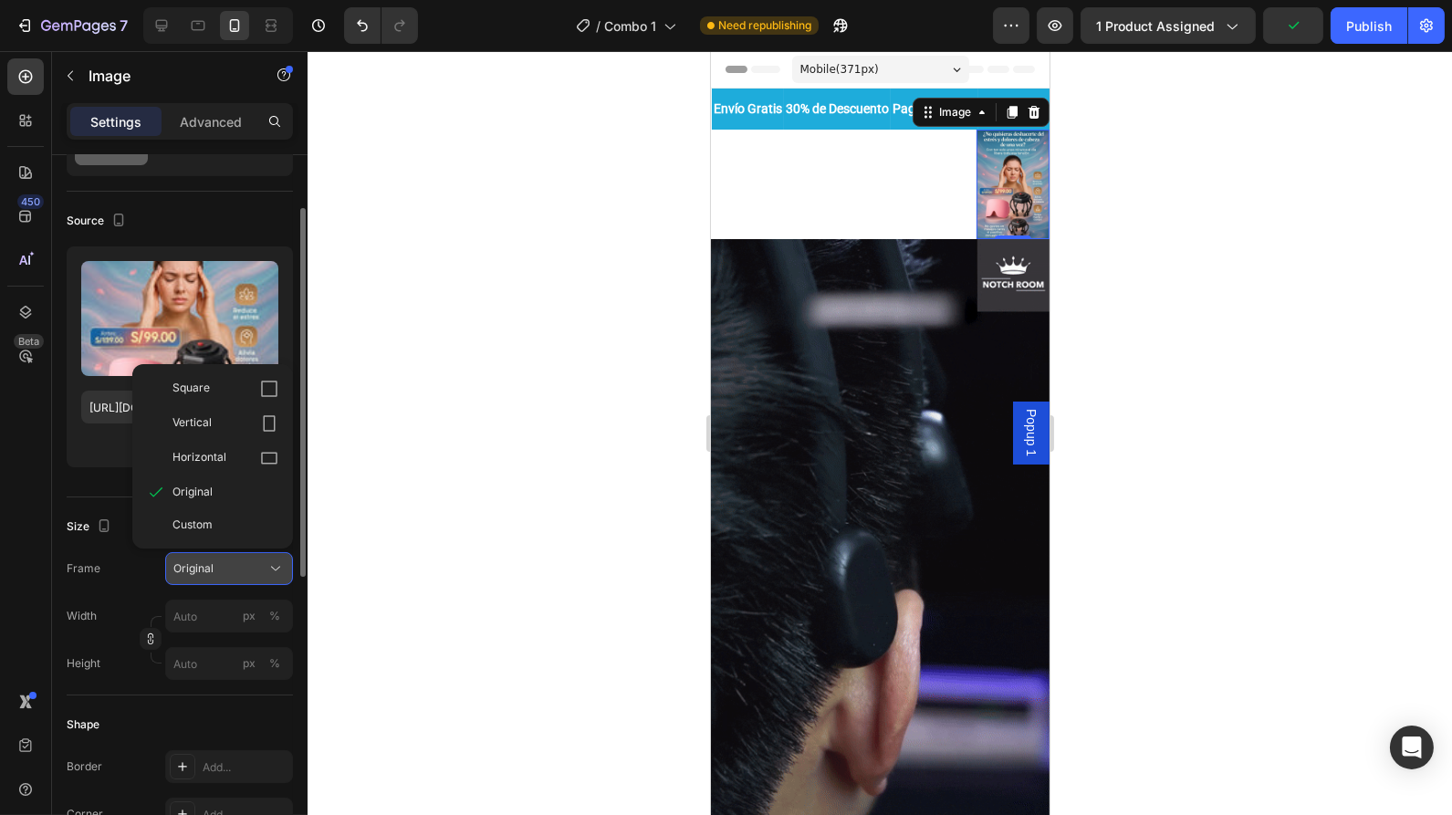
scroll to position [96, 0]
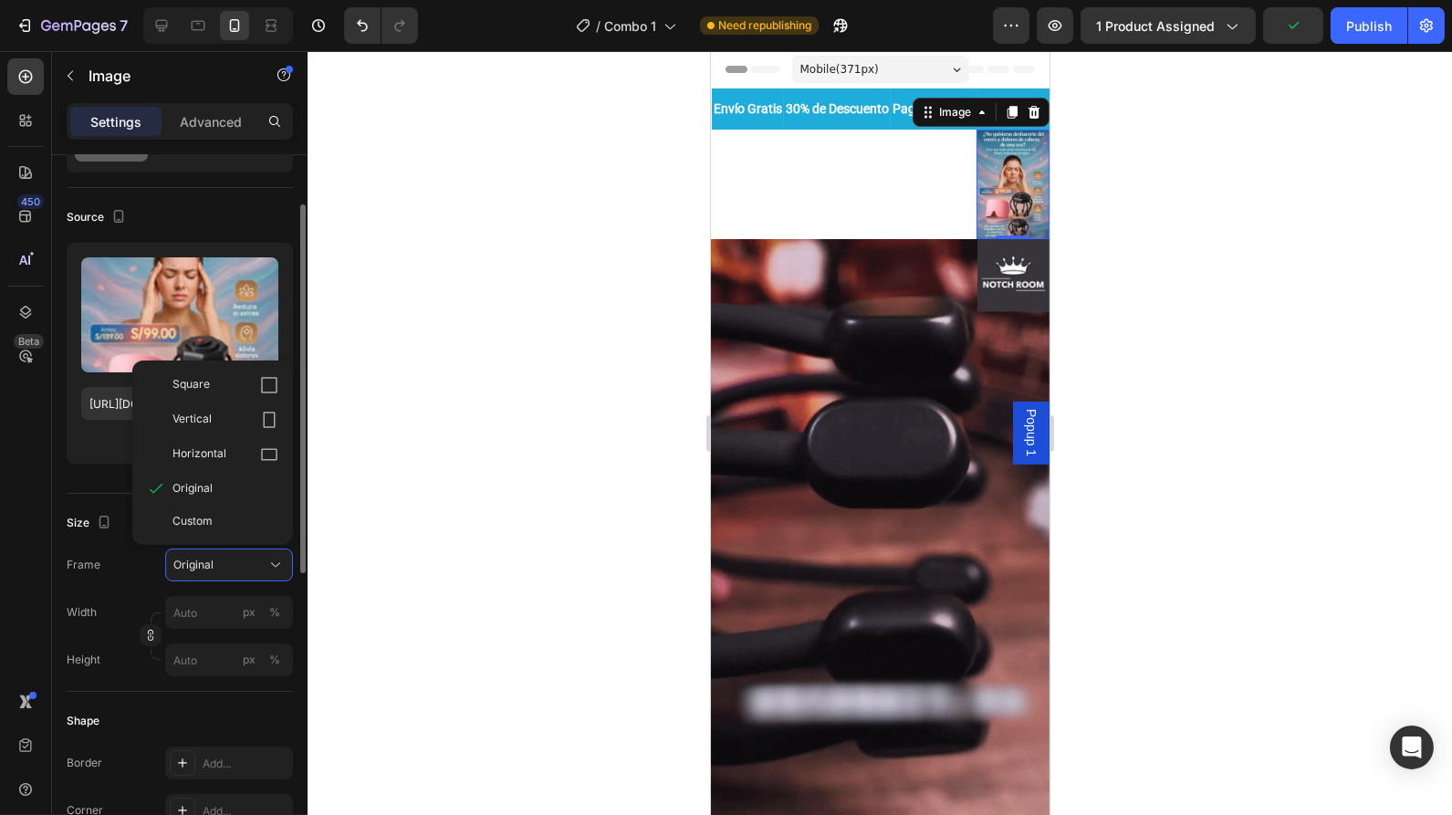
click at [337, 431] on div at bounding box center [880, 433] width 1145 height 764
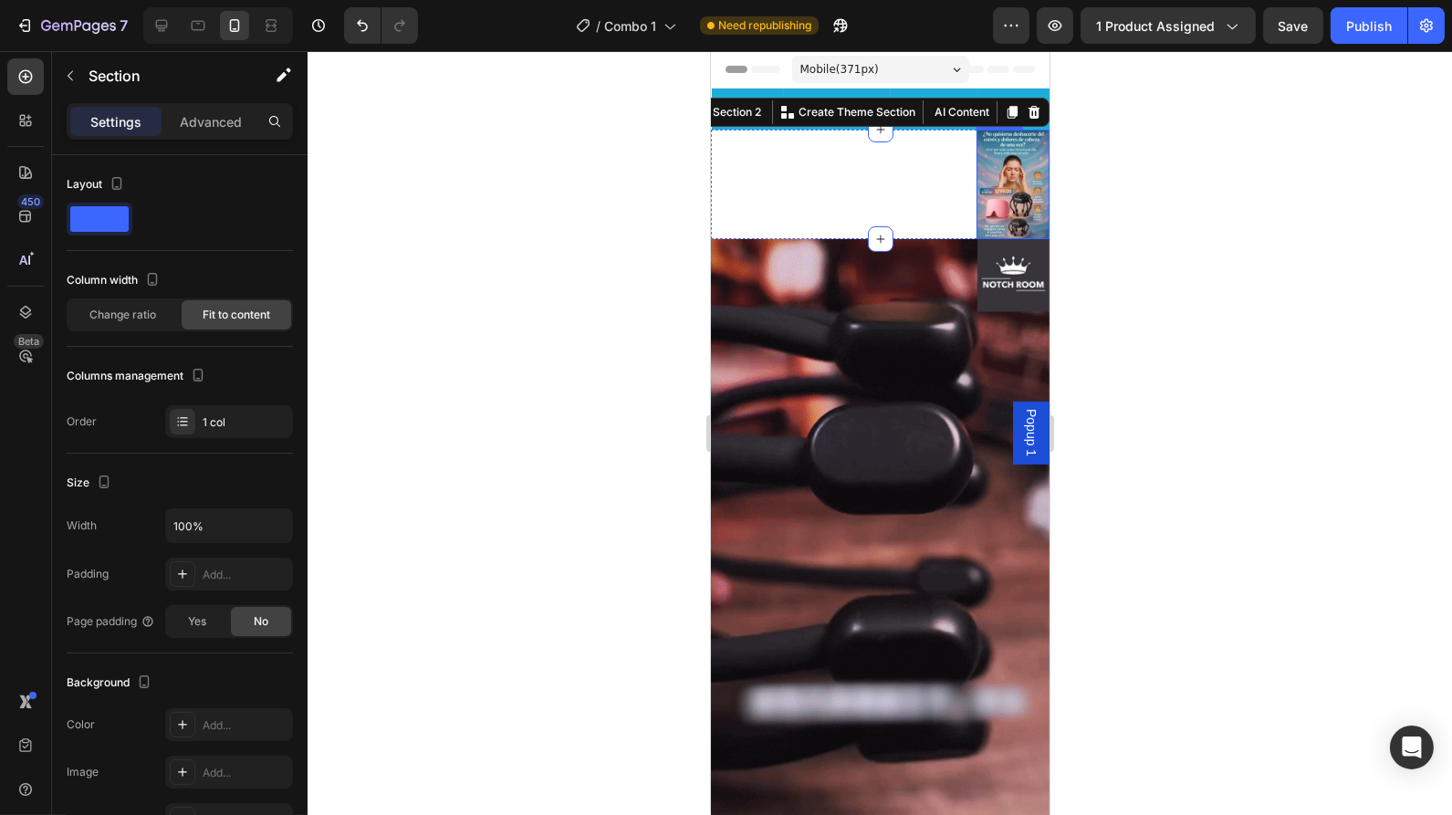
click at [983, 180] on img at bounding box center [1012, 185] width 73 height 110
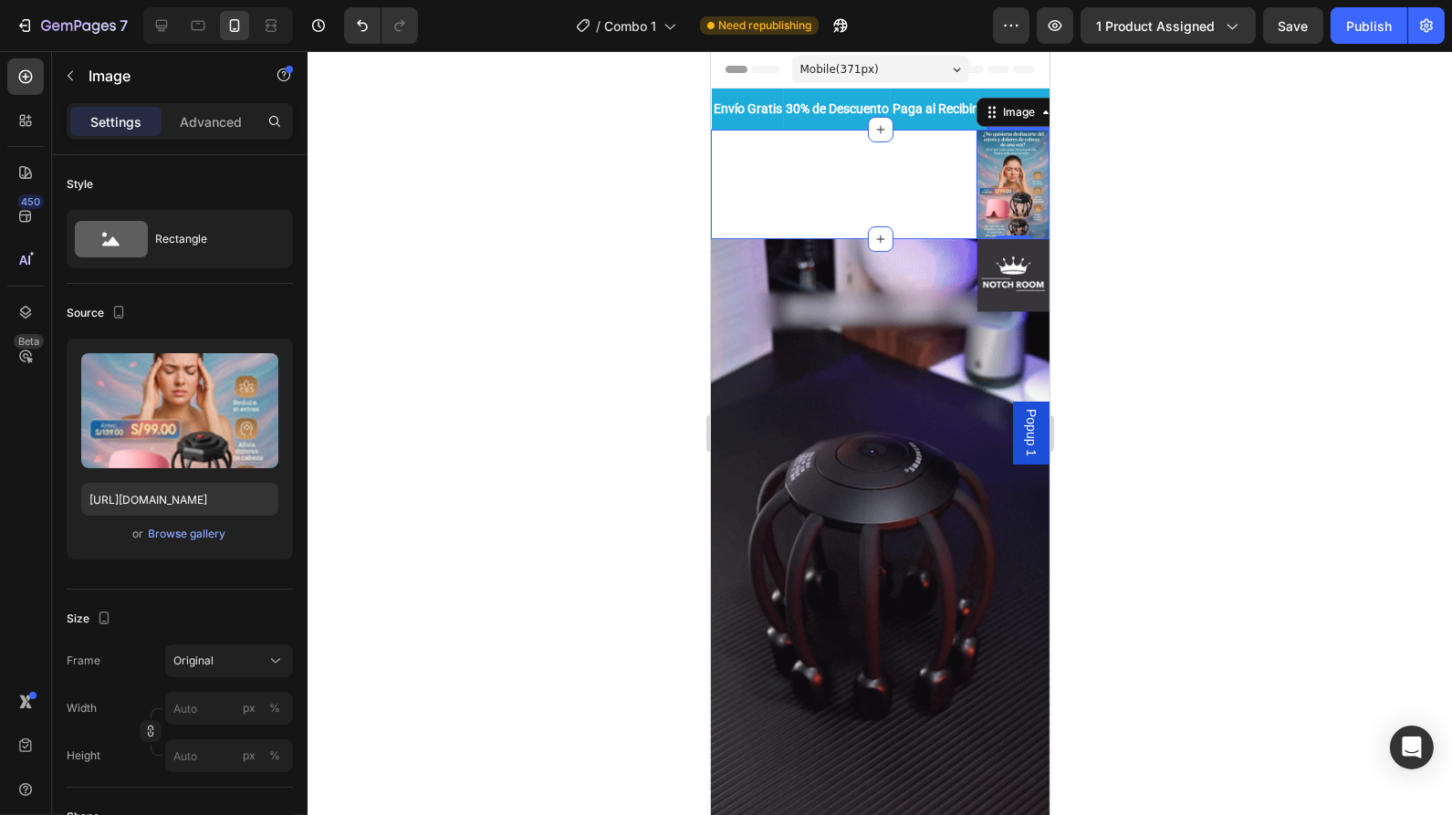
click at [755, 185] on div "Image 0 Section 2" at bounding box center [879, 185] width 339 height 110
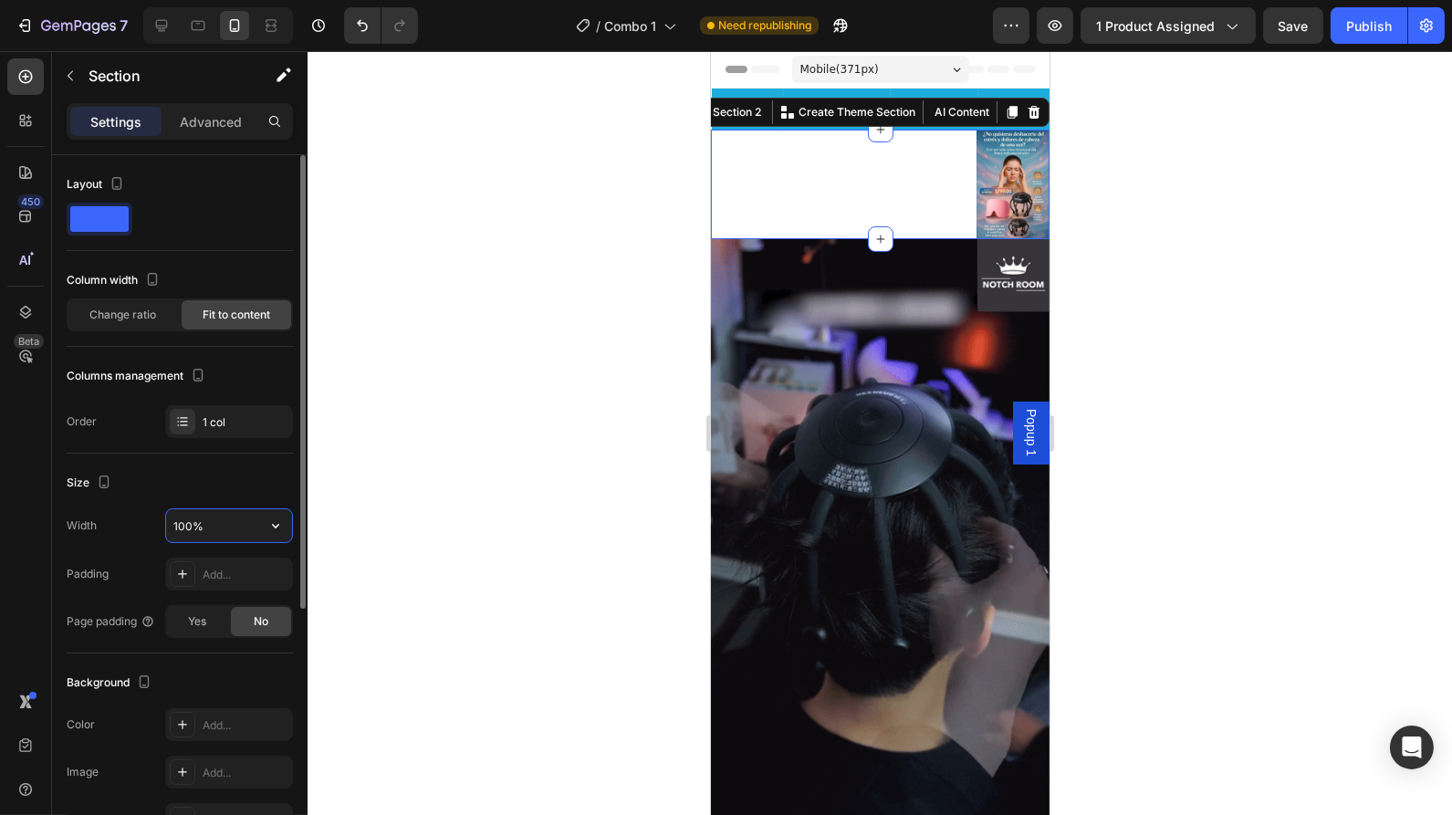
click at [241, 527] on input "100%" at bounding box center [229, 525] width 126 height 33
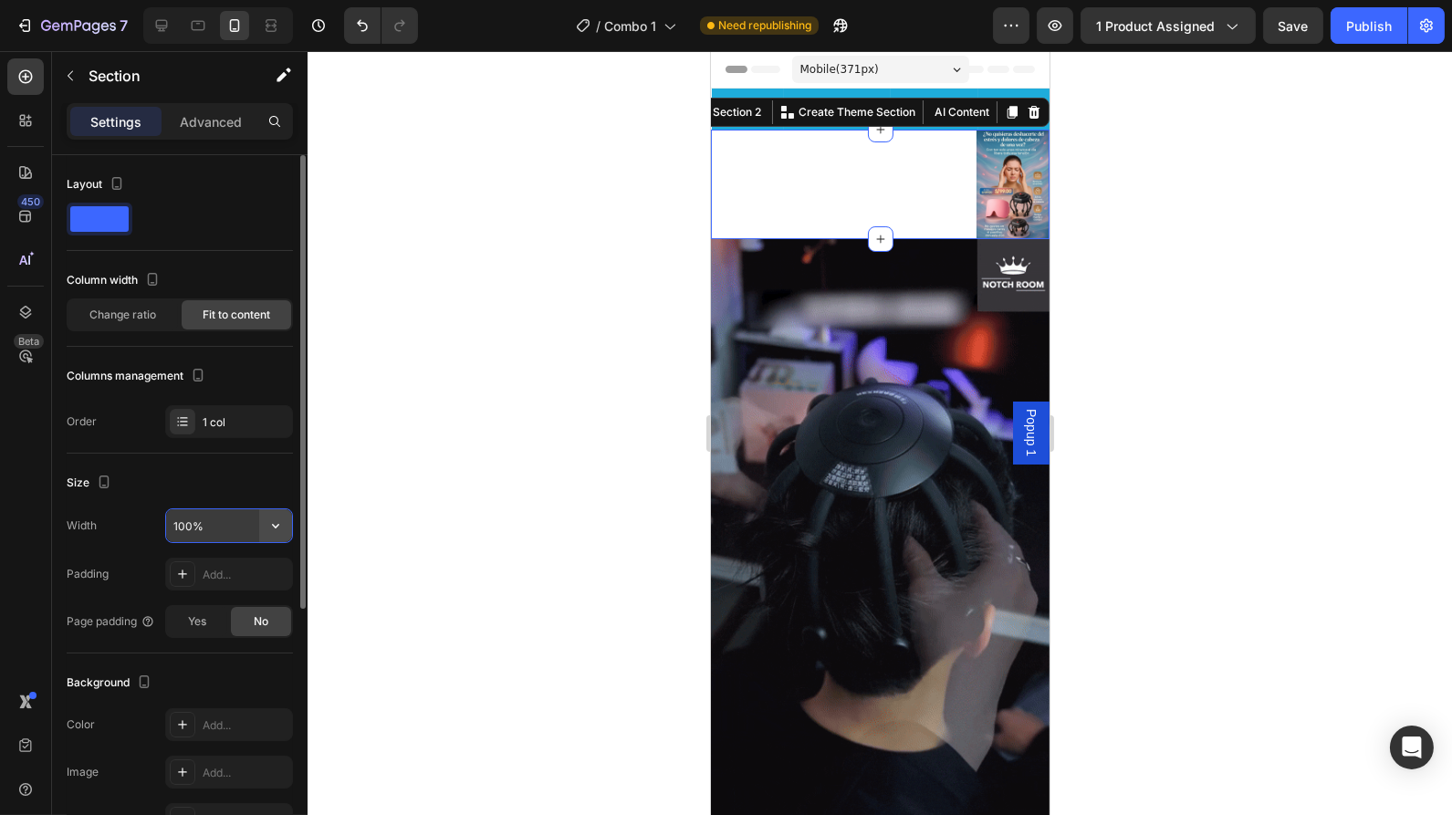
click at [280, 527] on icon "button" at bounding box center [276, 526] width 18 height 18
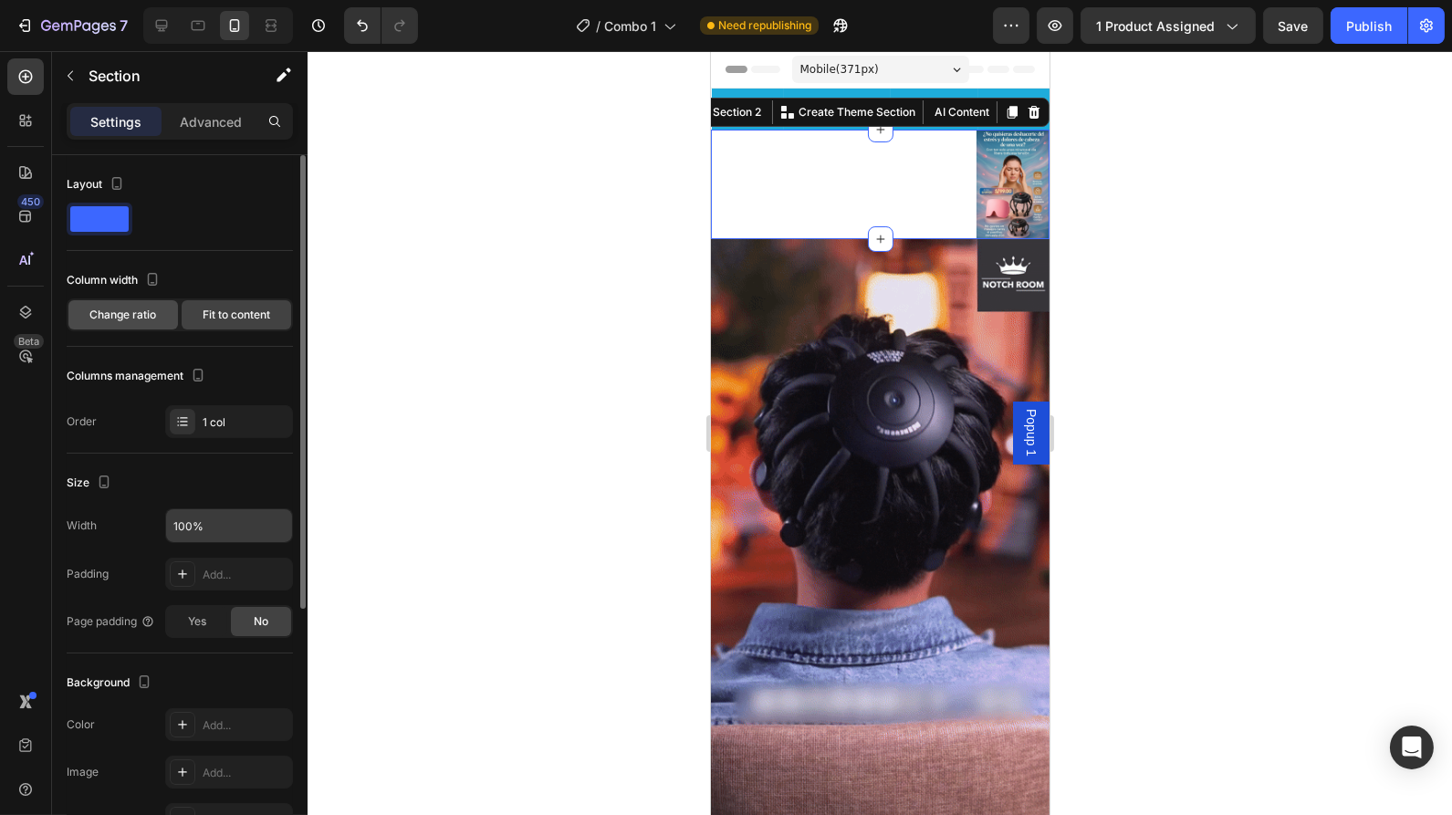
click at [144, 320] on span "Change ratio" at bounding box center [123, 315] width 67 height 16
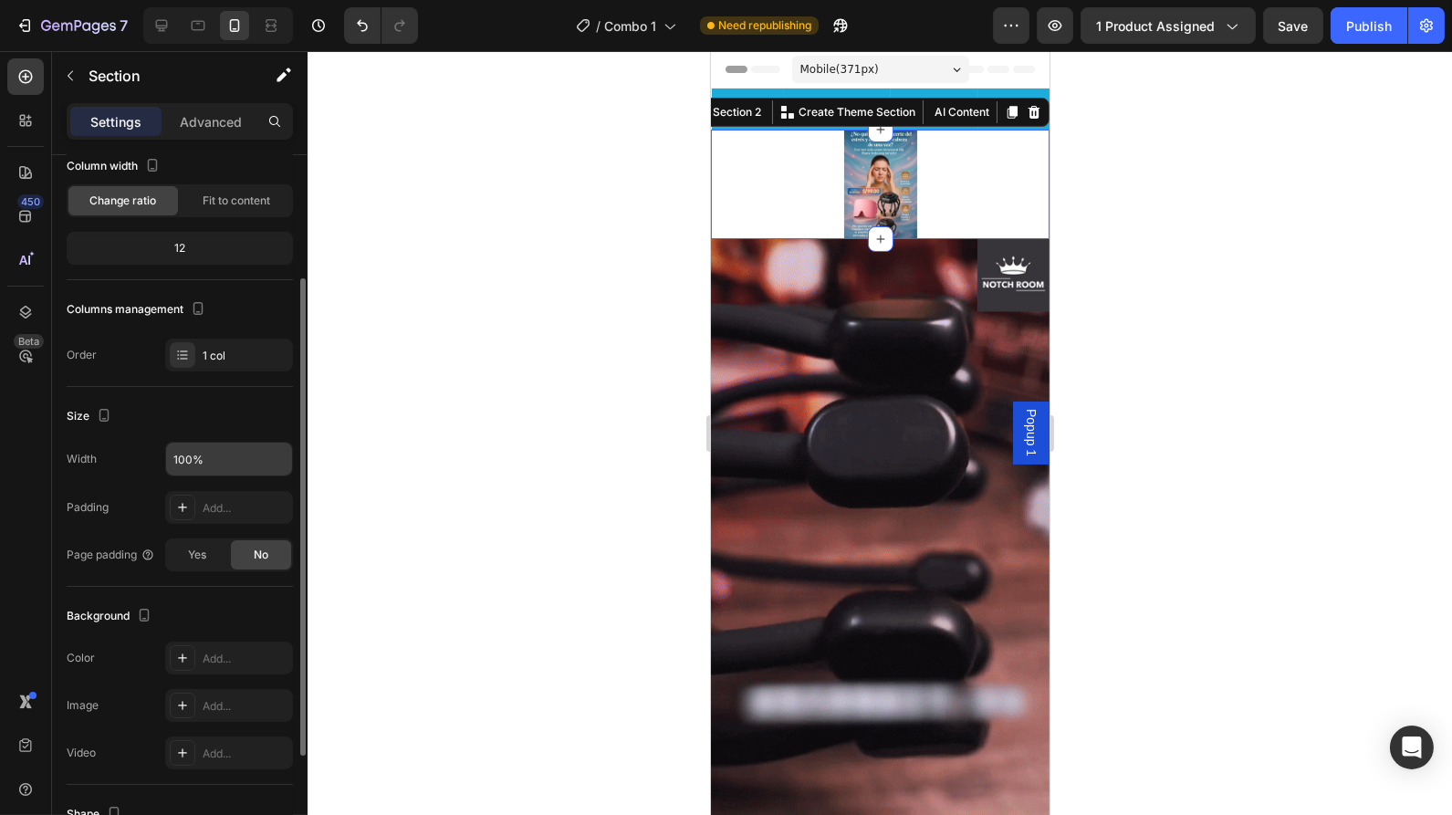
scroll to position [154, 0]
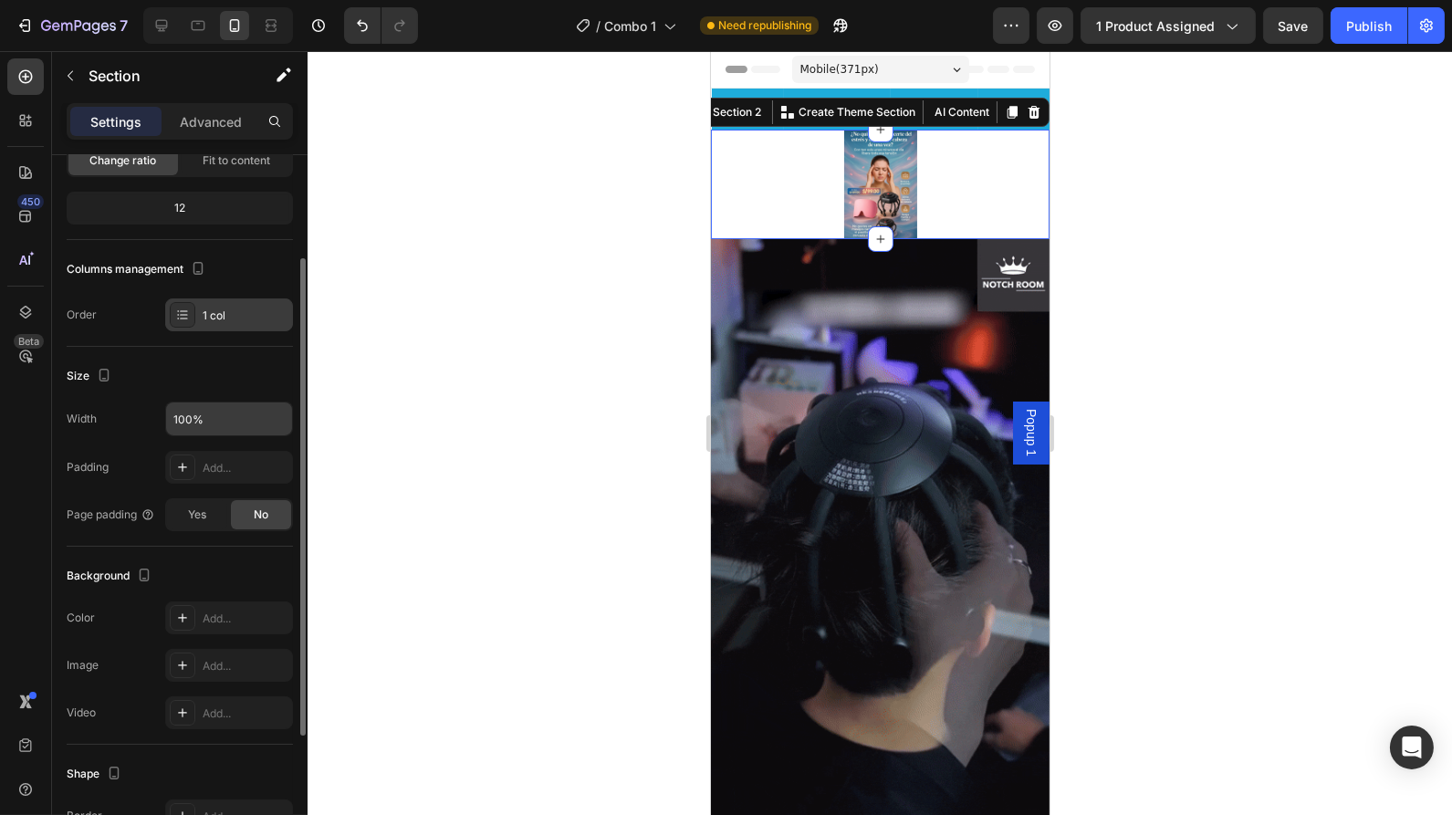
click at [215, 302] on div "1 col" at bounding box center [229, 314] width 128 height 33
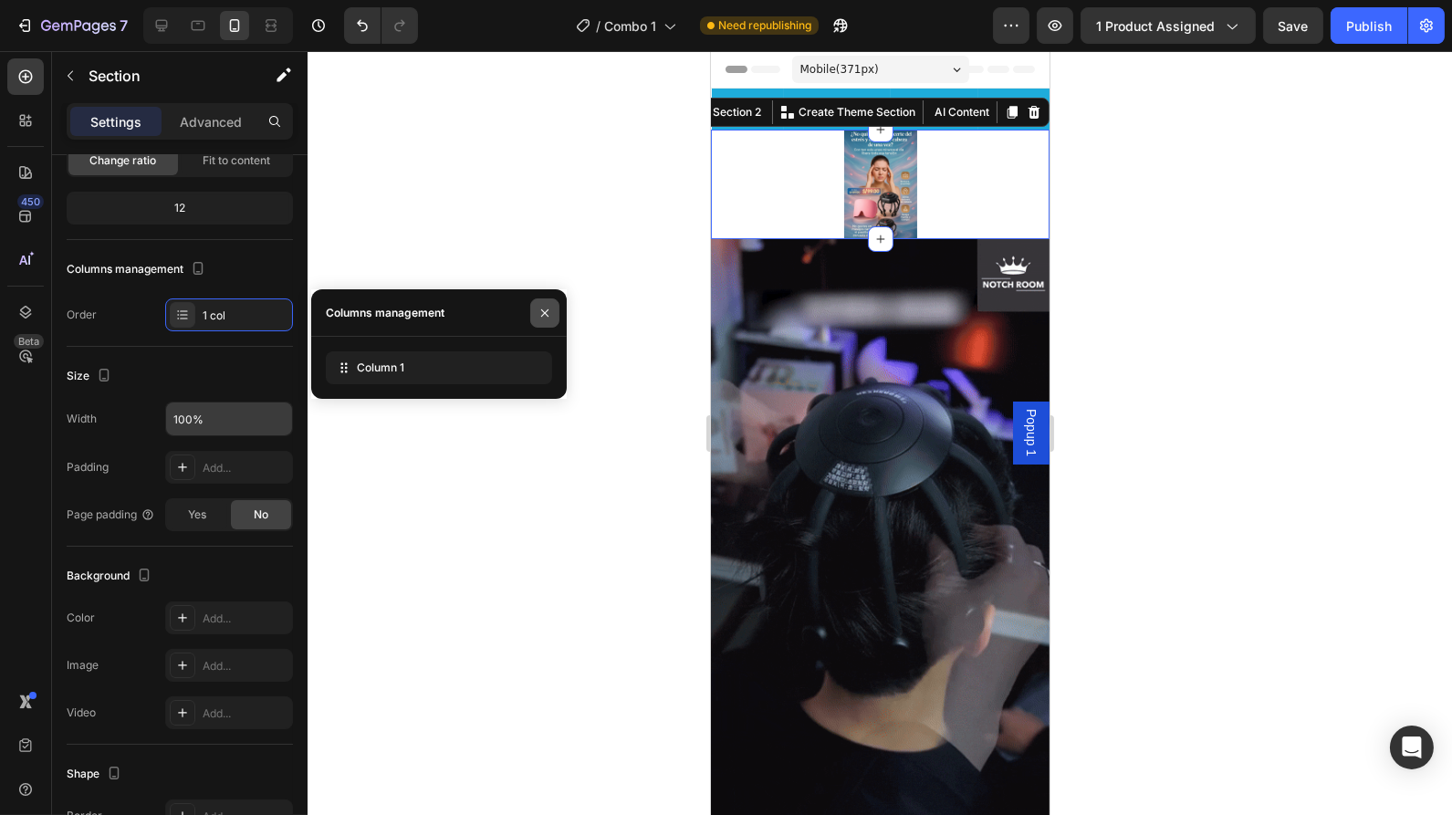
click at [541, 316] on icon "button" at bounding box center [544, 312] width 7 height 7
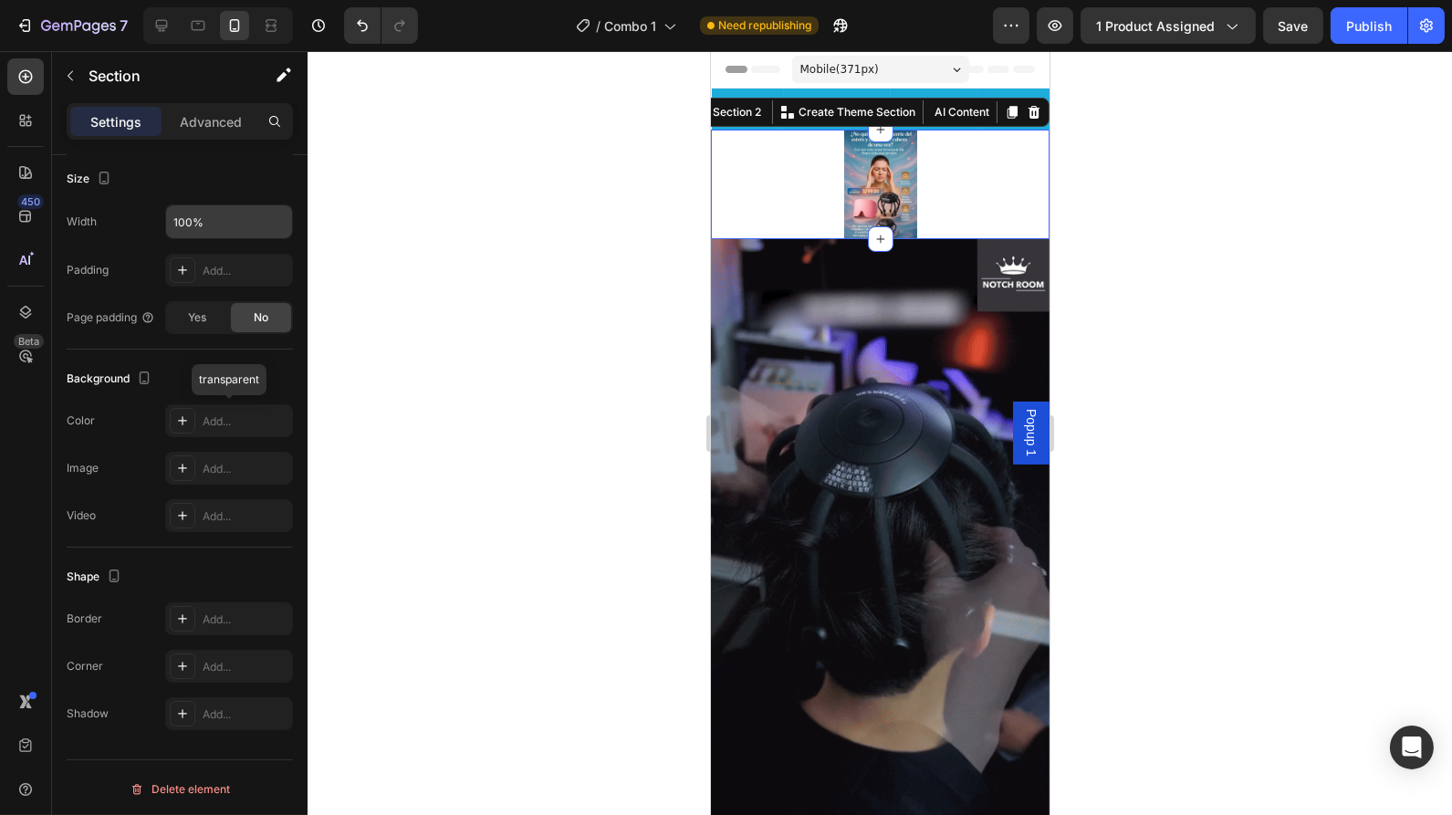
scroll to position [0, 0]
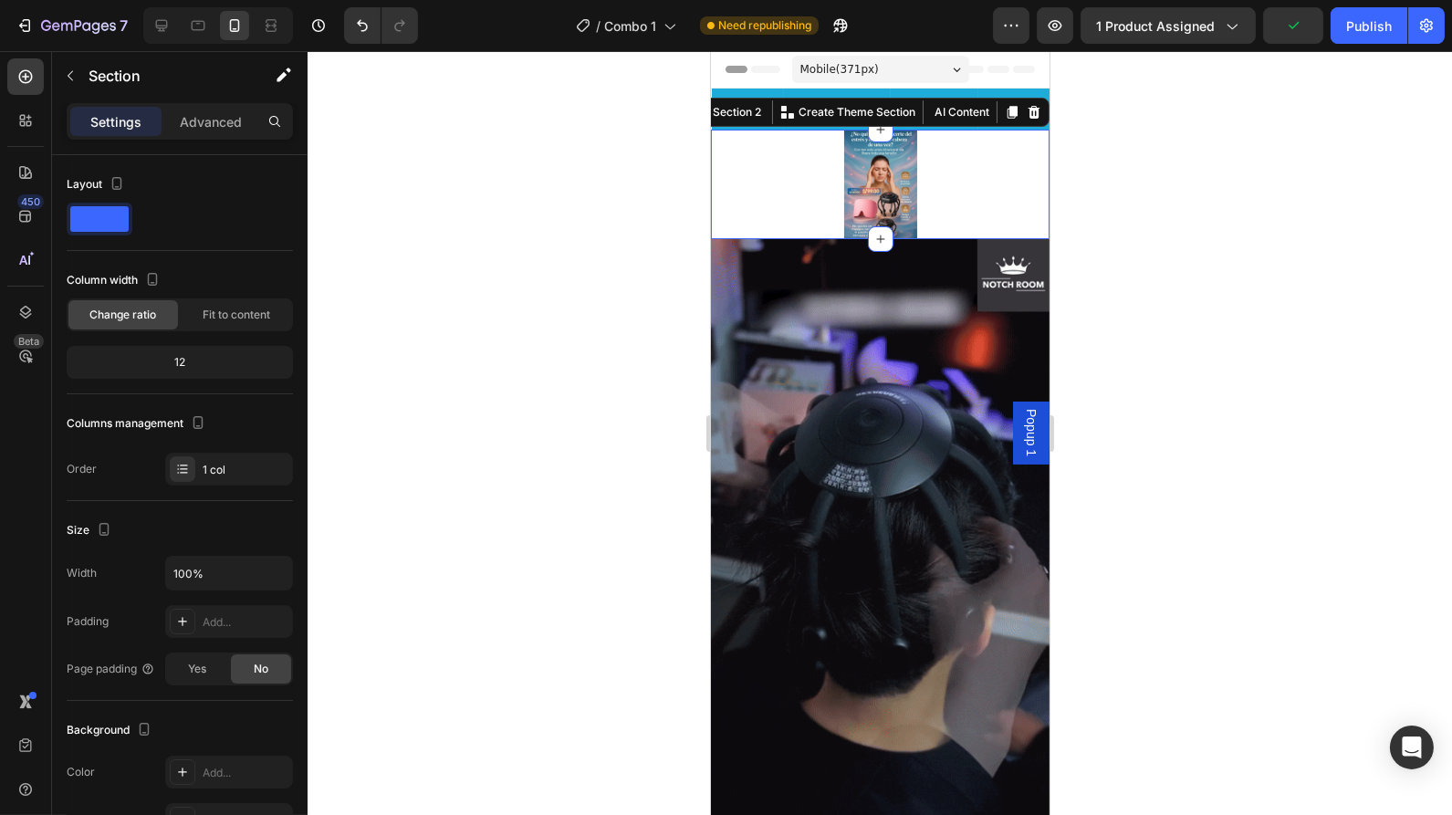
click at [111, 225] on span at bounding box center [99, 219] width 58 height 26
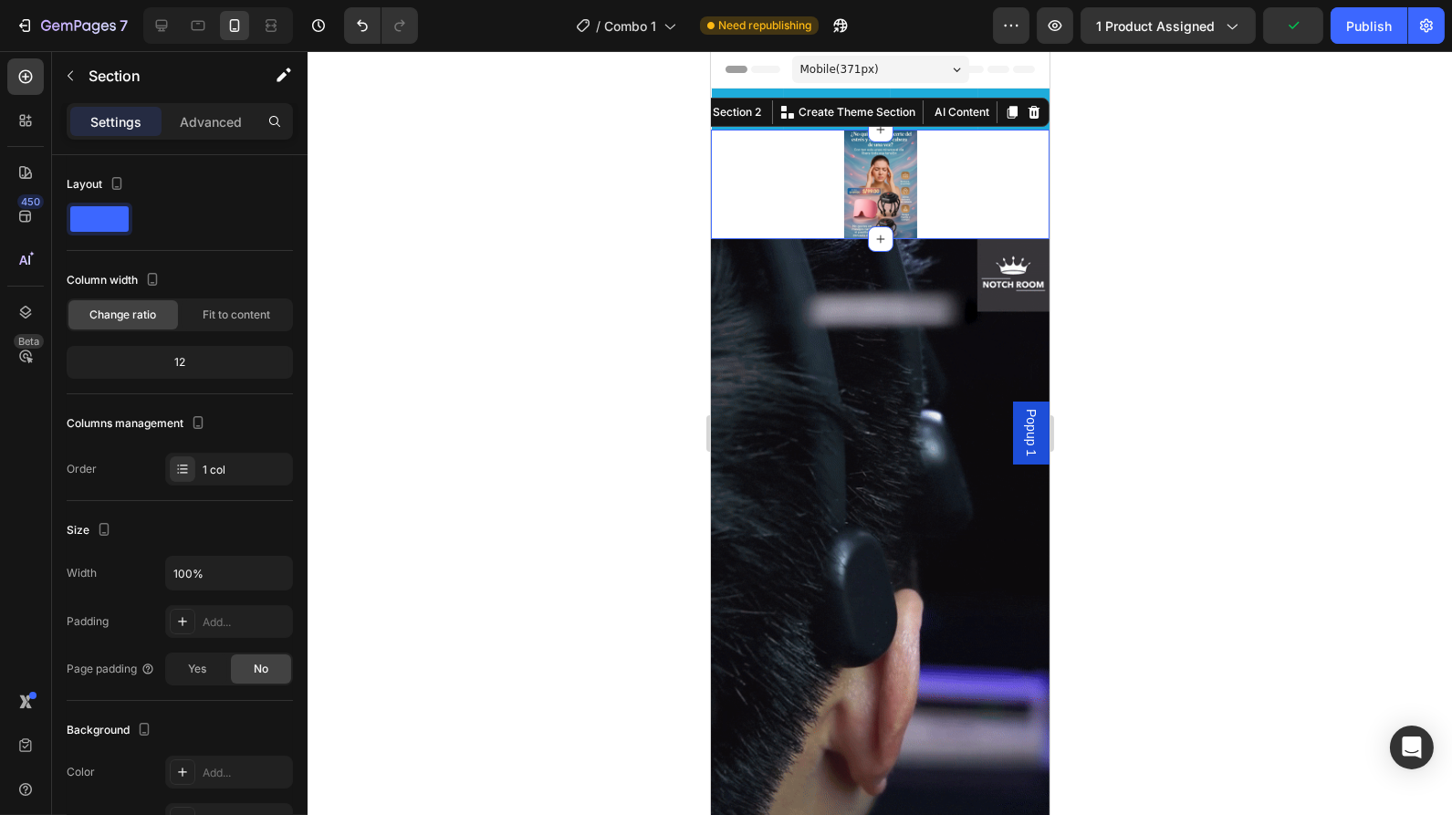
click at [111, 225] on span at bounding box center [99, 219] width 58 height 26
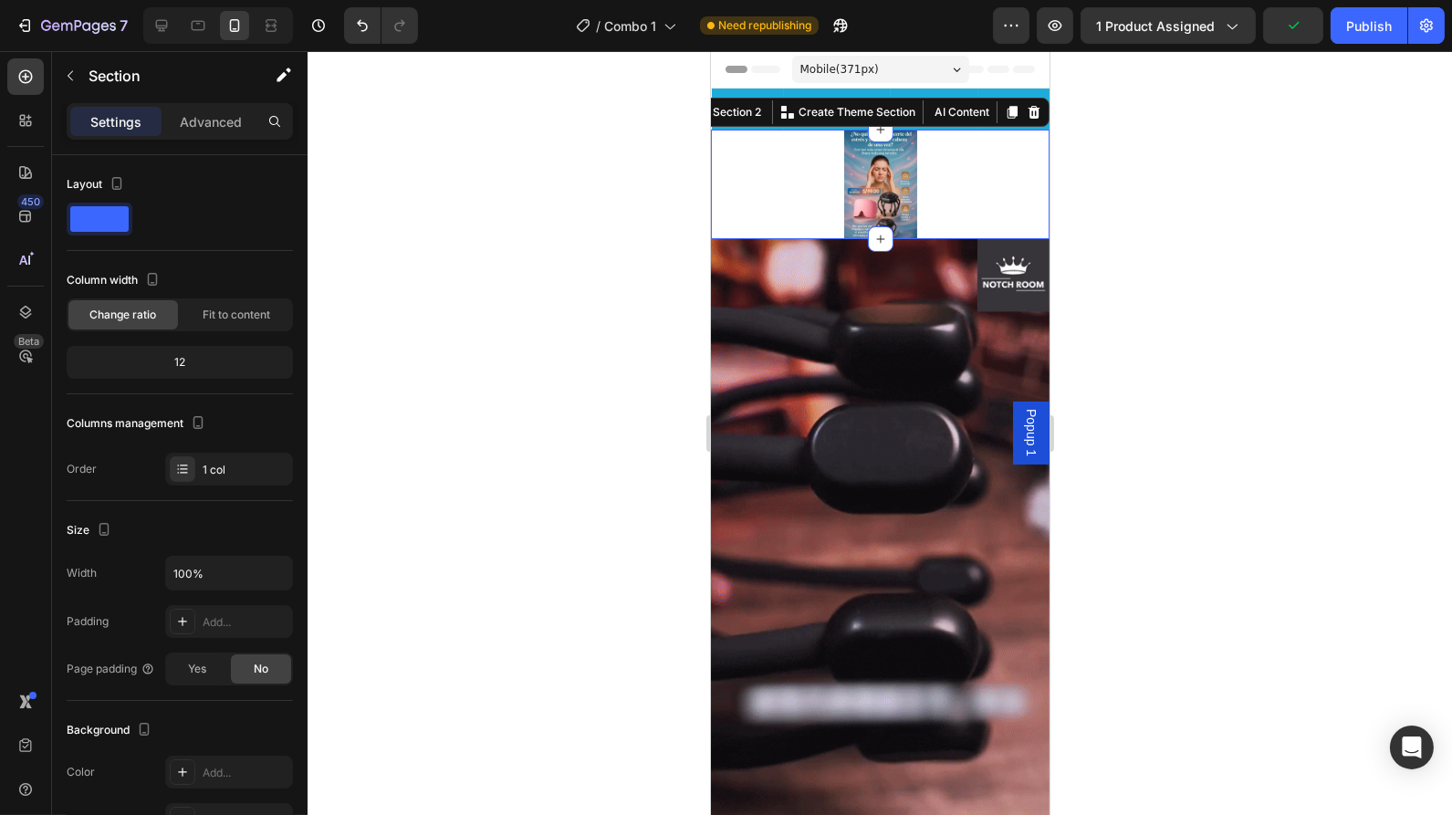
click at [111, 225] on span at bounding box center [99, 219] width 58 height 26
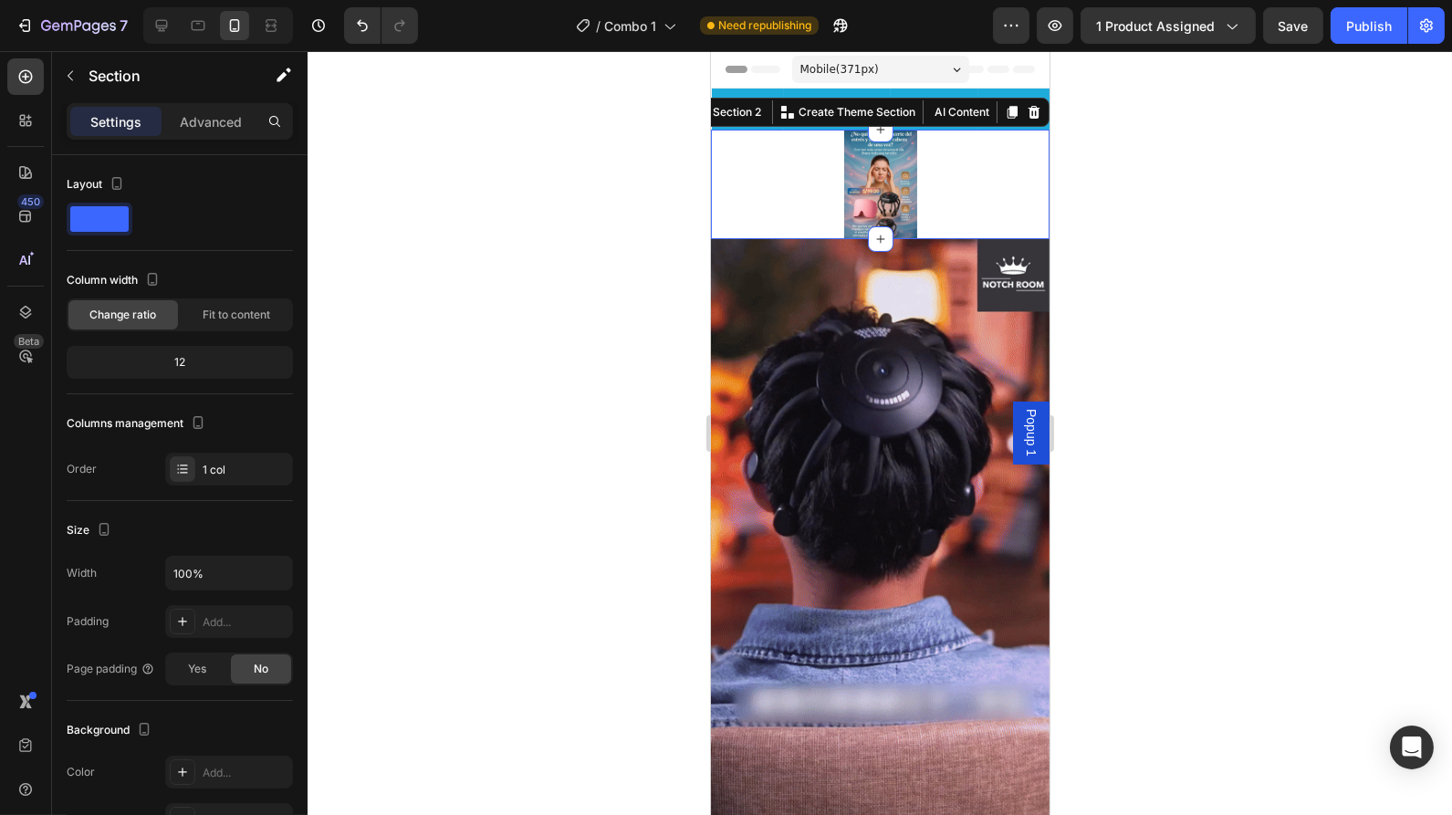
click at [111, 225] on span at bounding box center [99, 219] width 58 height 26
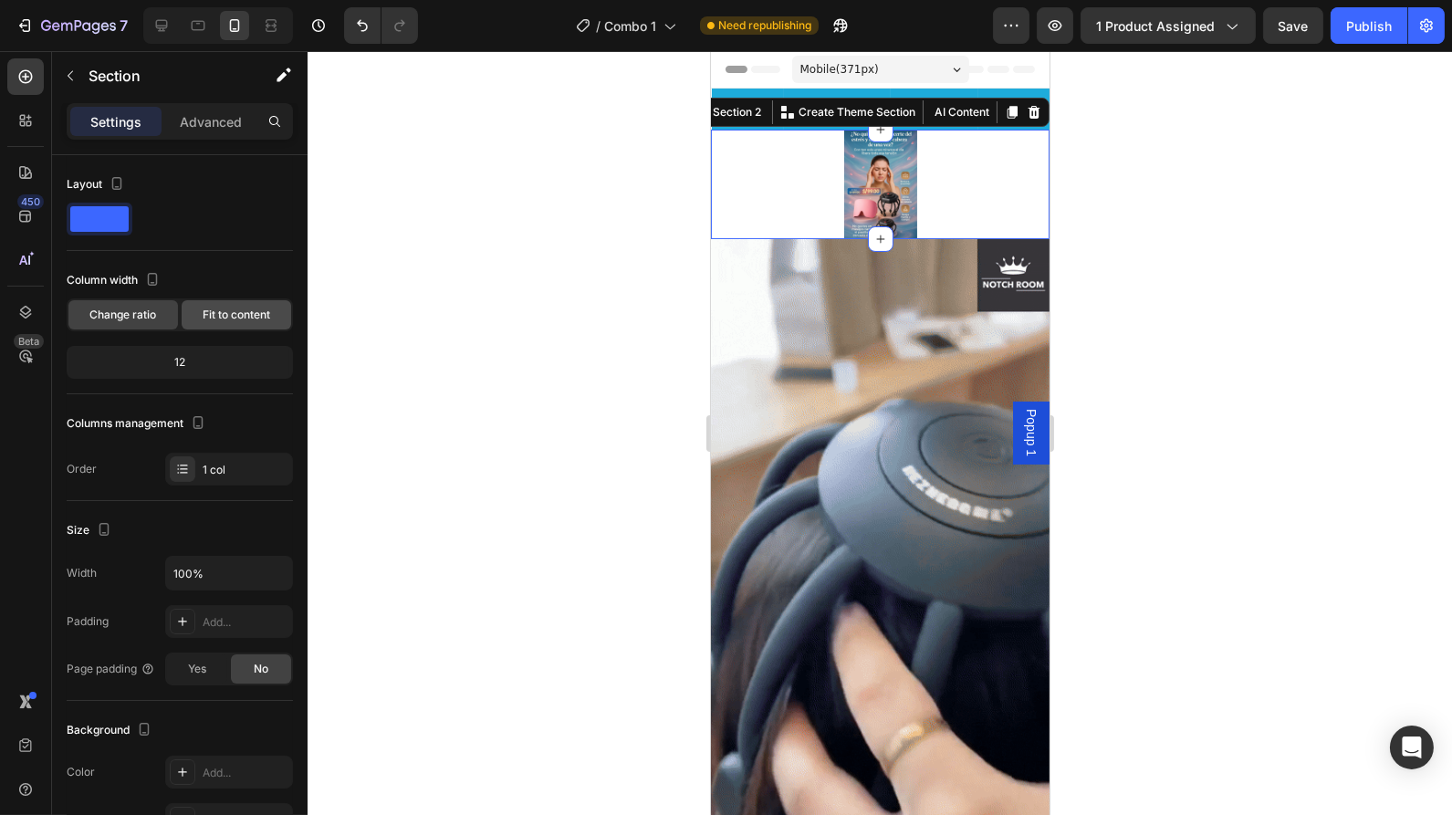
click at [219, 310] on span "Fit to content" at bounding box center [237, 315] width 68 height 16
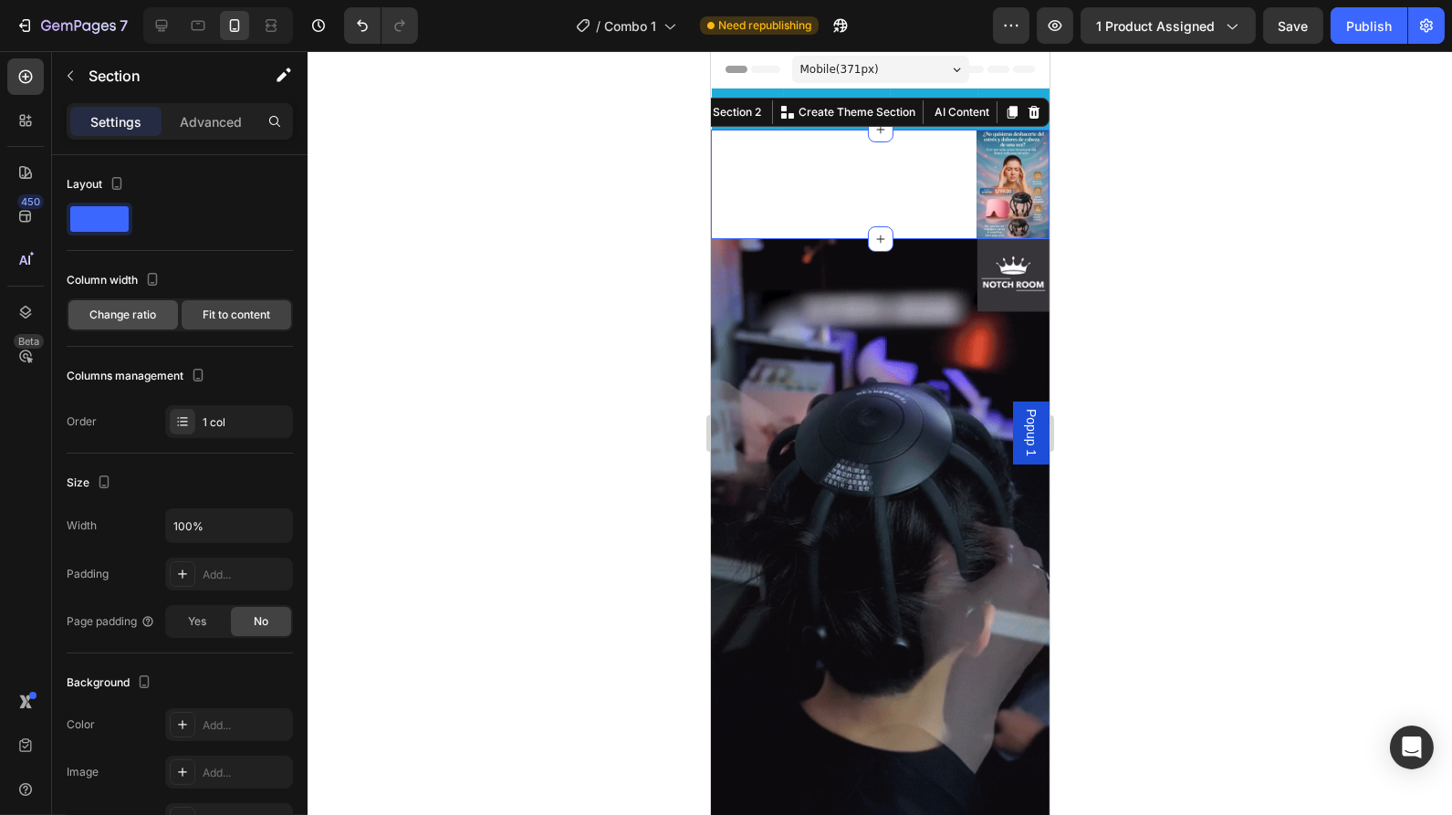
click at [120, 308] on span "Change ratio" at bounding box center [123, 315] width 67 height 16
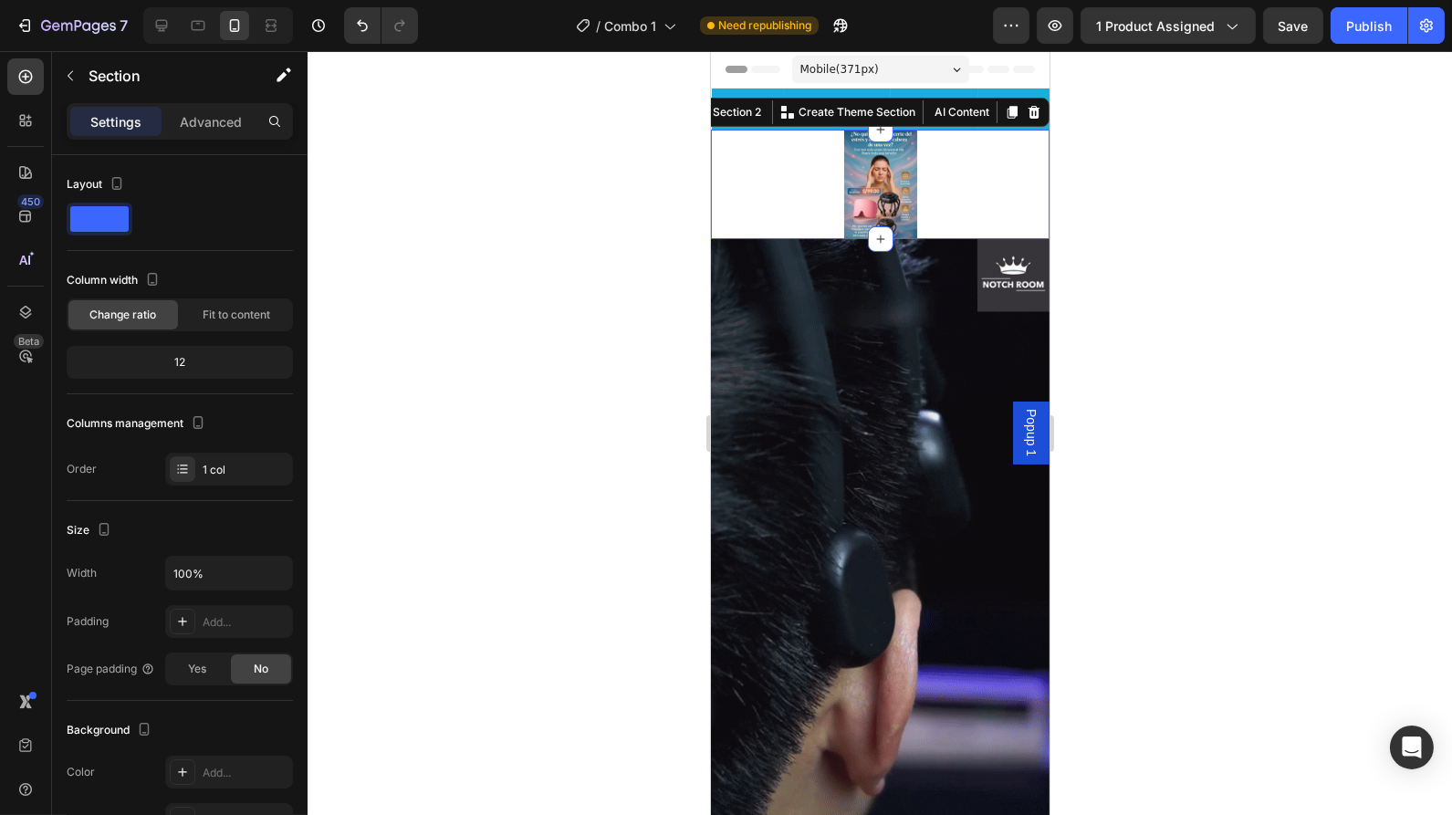
click at [194, 360] on div "12" at bounding box center [179, 363] width 219 height 26
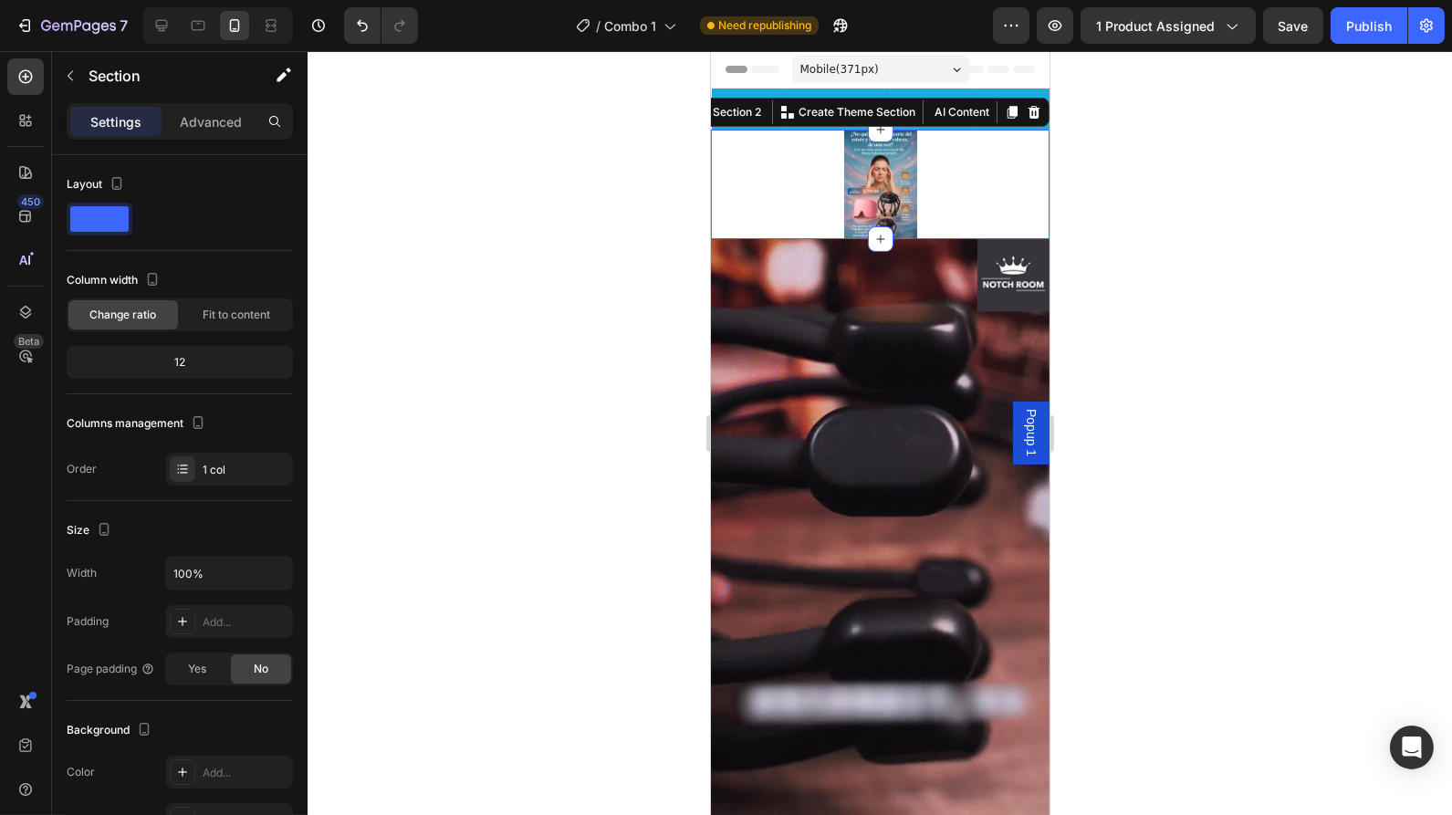
click at [177, 360] on div "12" at bounding box center [179, 363] width 219 height 26
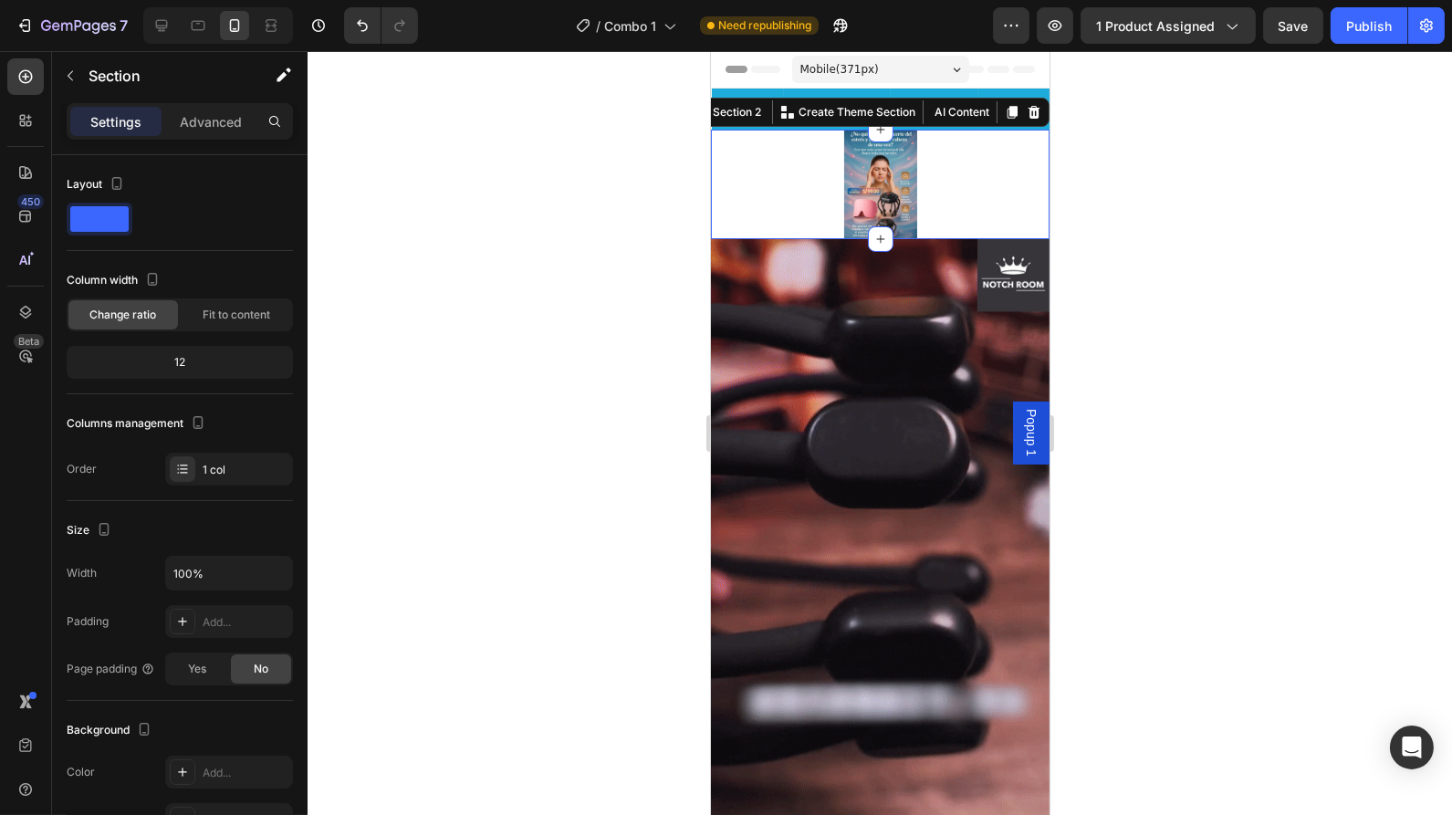
click at [177, 360] on div "12" at bounding box center [179, 363] width 219 height 26
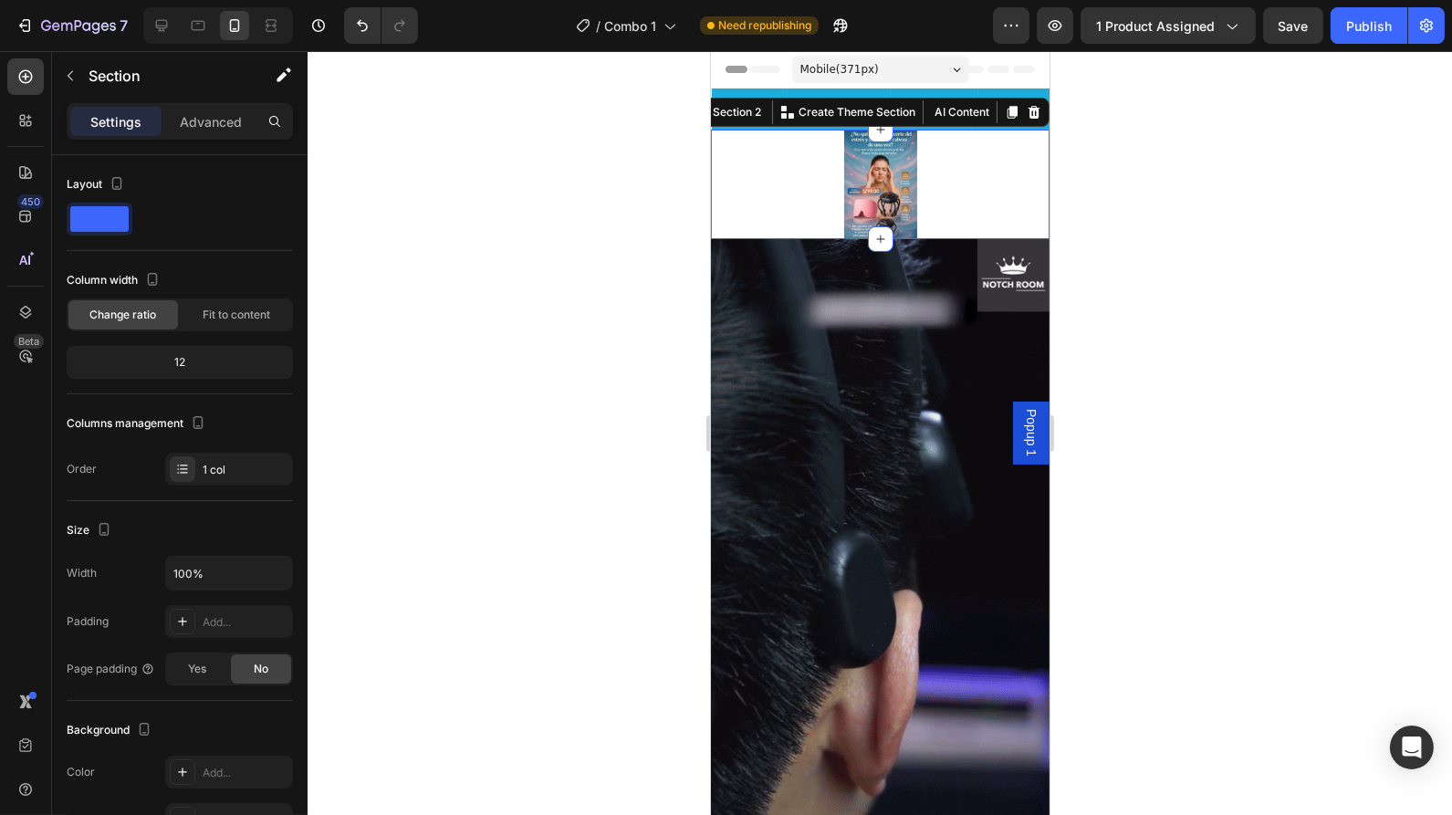
click at [177, 360] on div "12" at bounding box center [179, 363] width 219 height 26
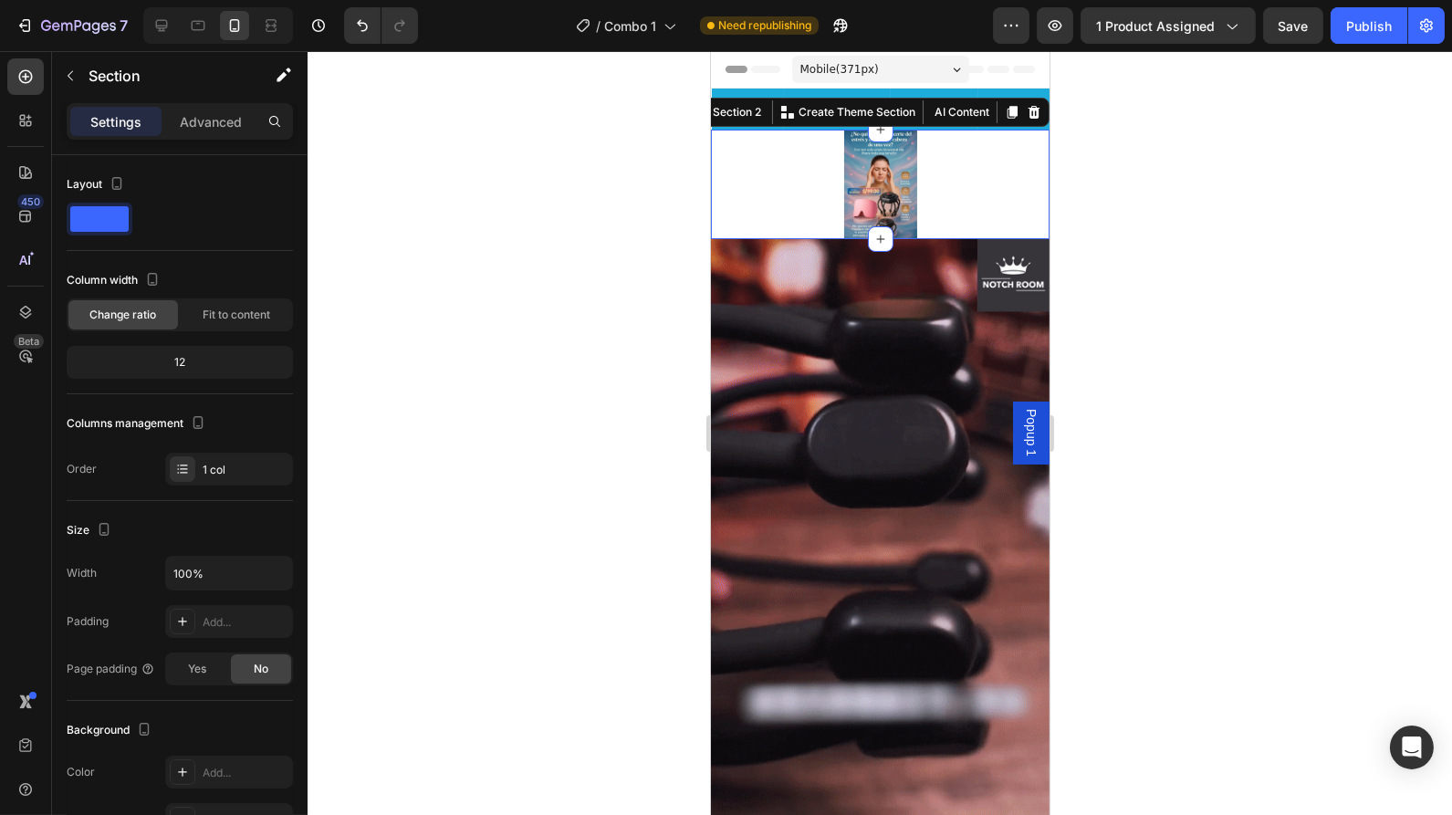
click at [177, 360] on div "12" at bounding box center [179, 363] width 219 height 26
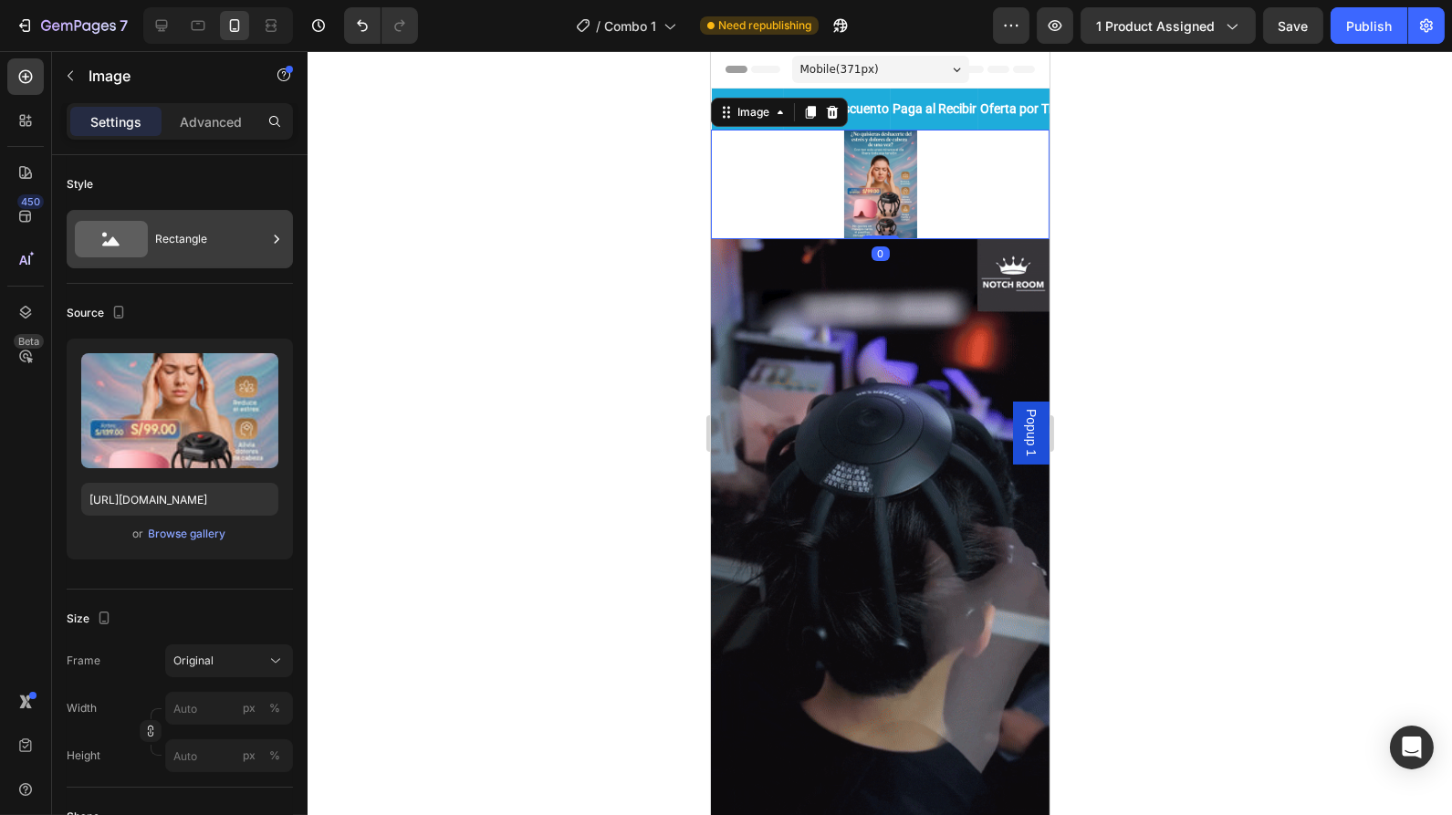
click at [181, 245] on div "Rectangle" at bounding box center [210, 239] width 111 height 42
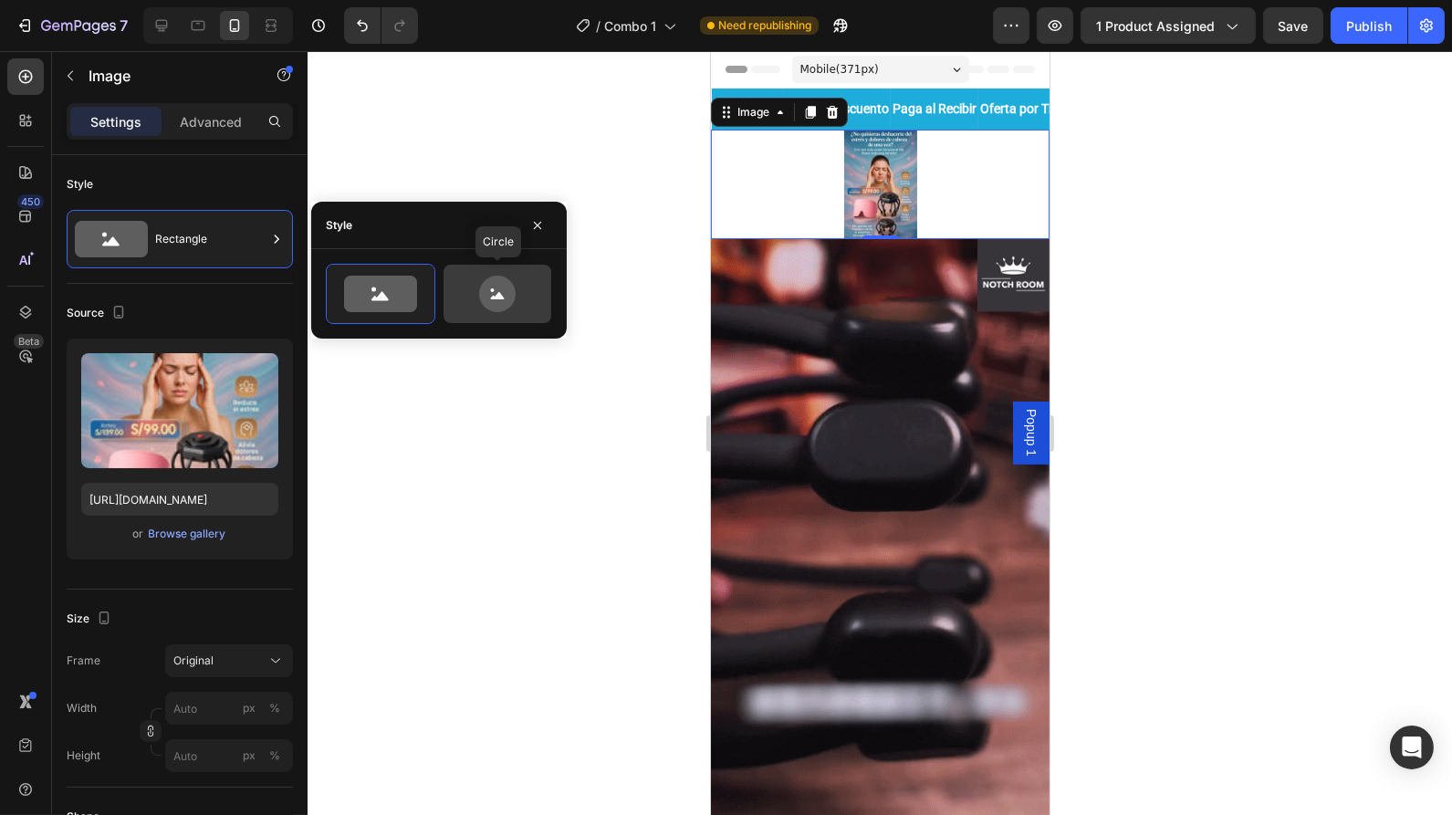
click at [499, 311] on icon at bounding box center [497, 294] width 37 height 37
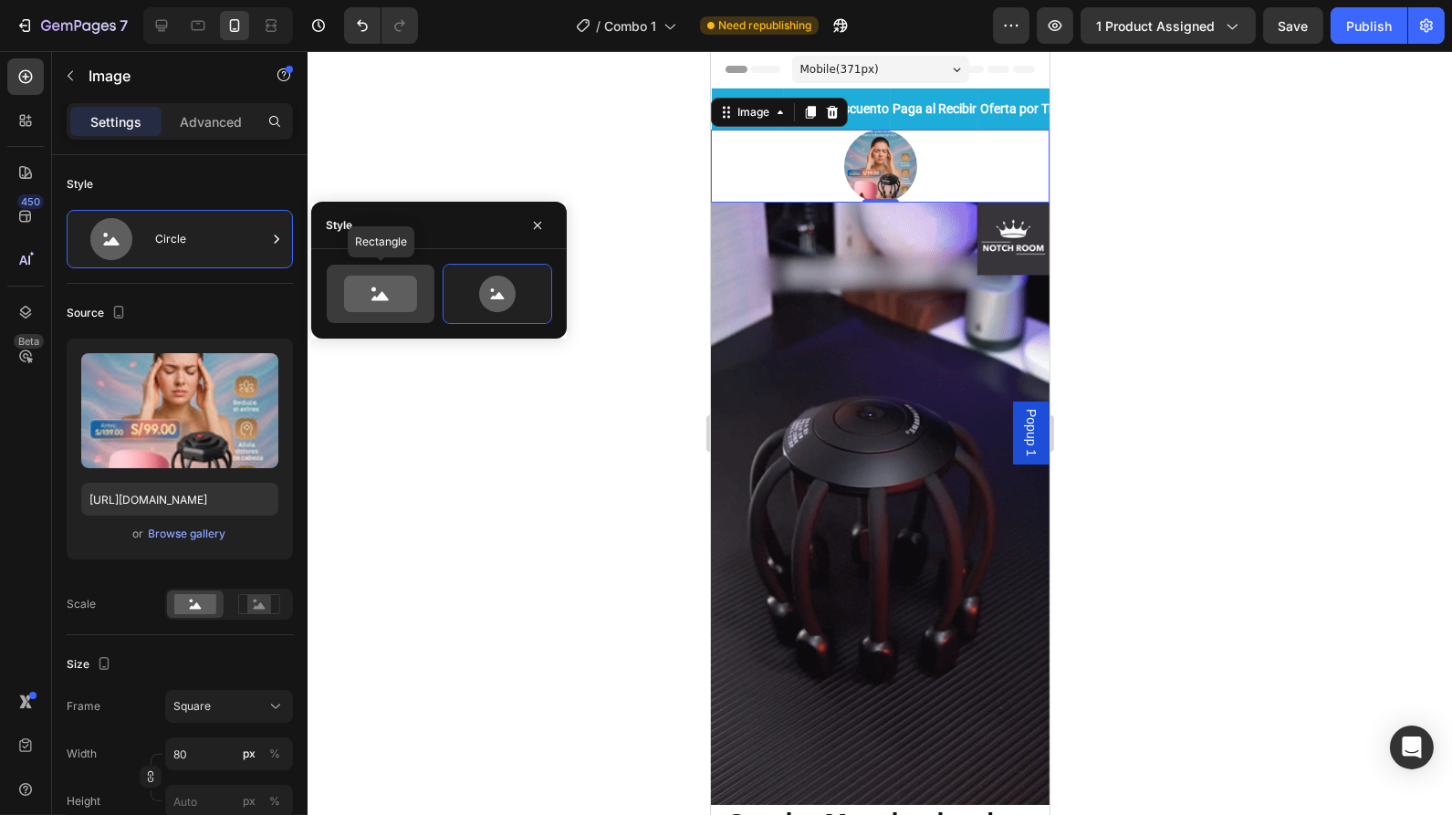
click at [388, 288] on icon at bounding box center [380, 294] width 73 height 37
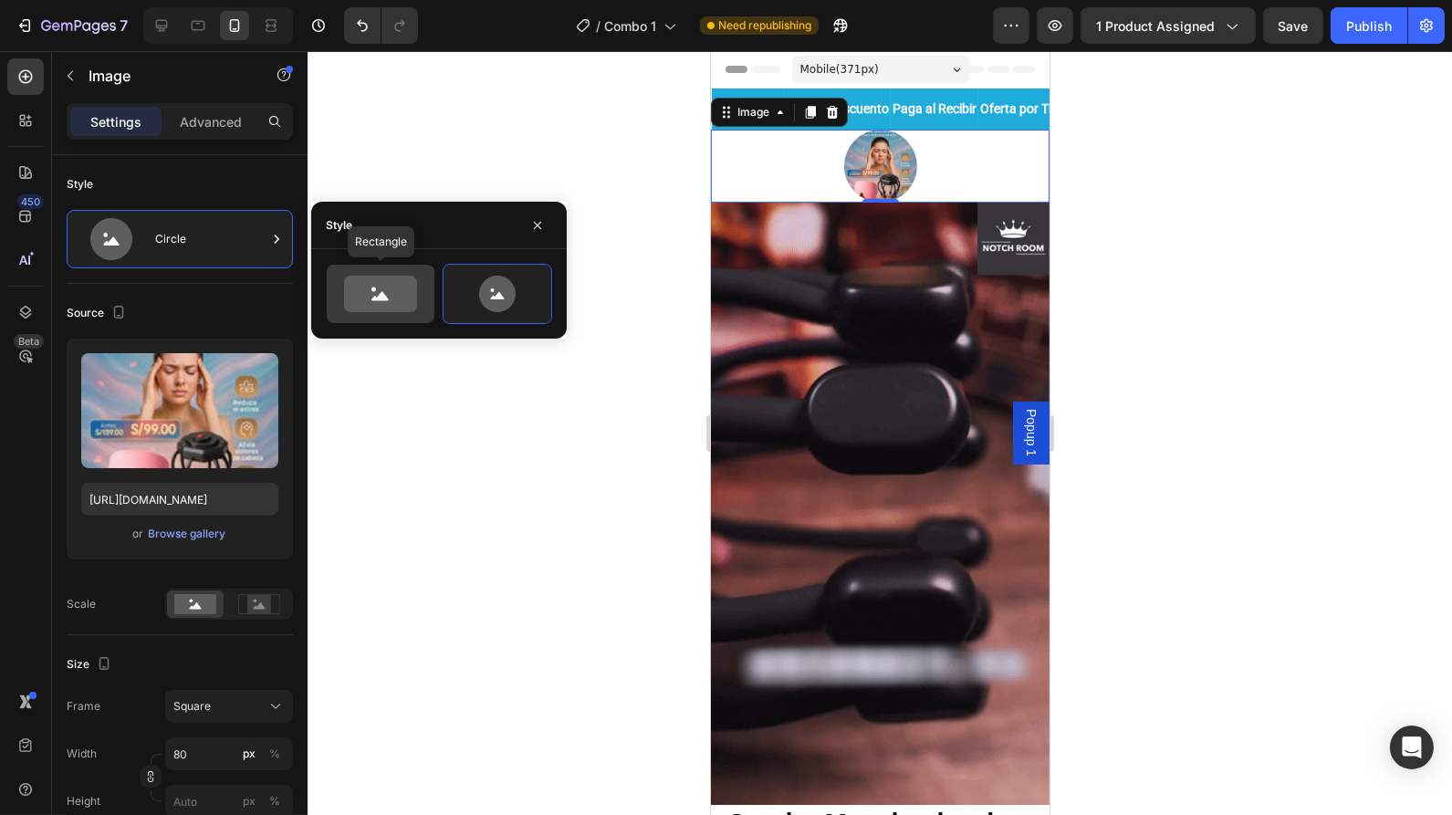
type input "100"
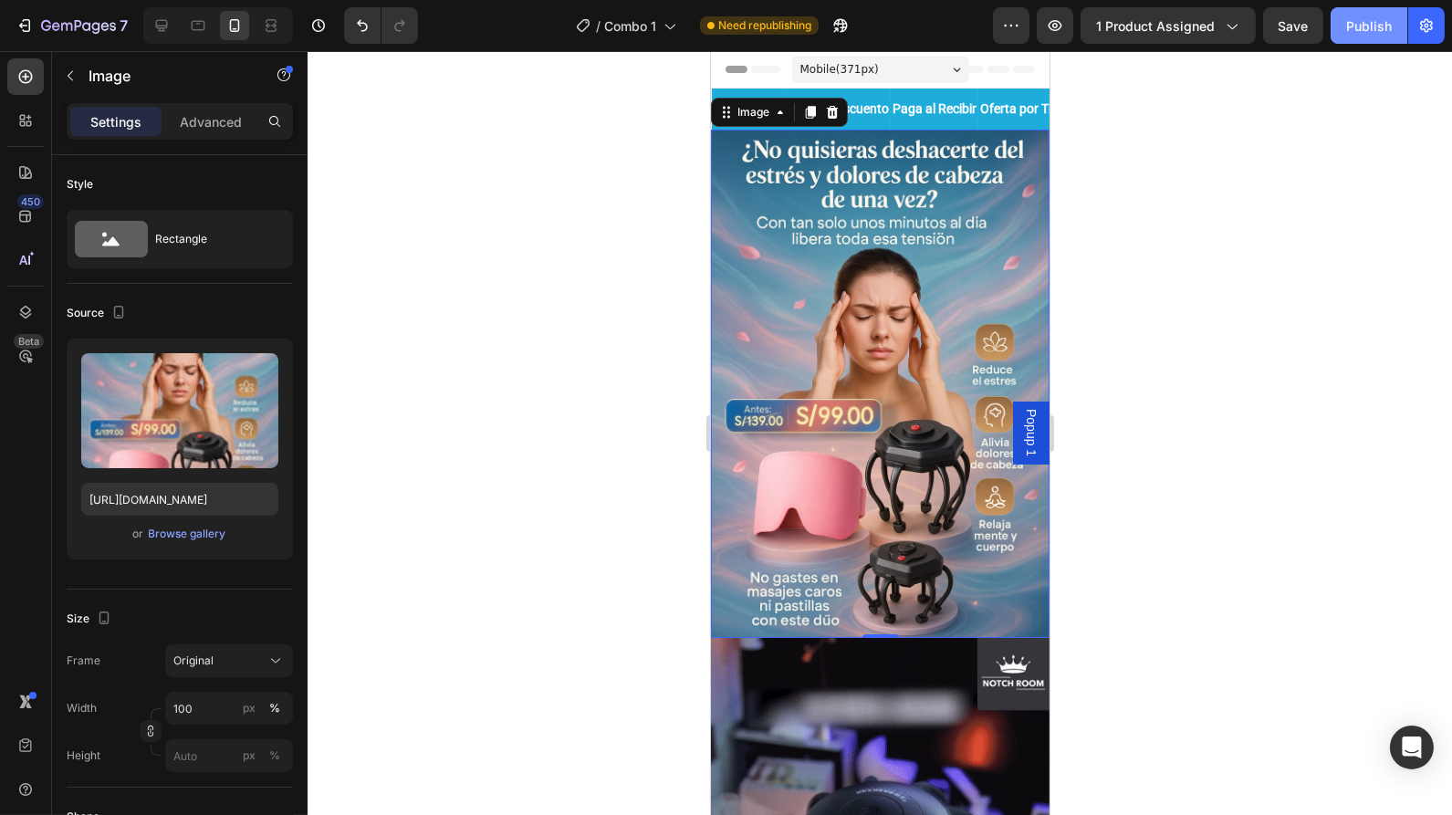
click at [1378, 26] on div "Publish" at bounding box center [1369, 25] width 46 height 19
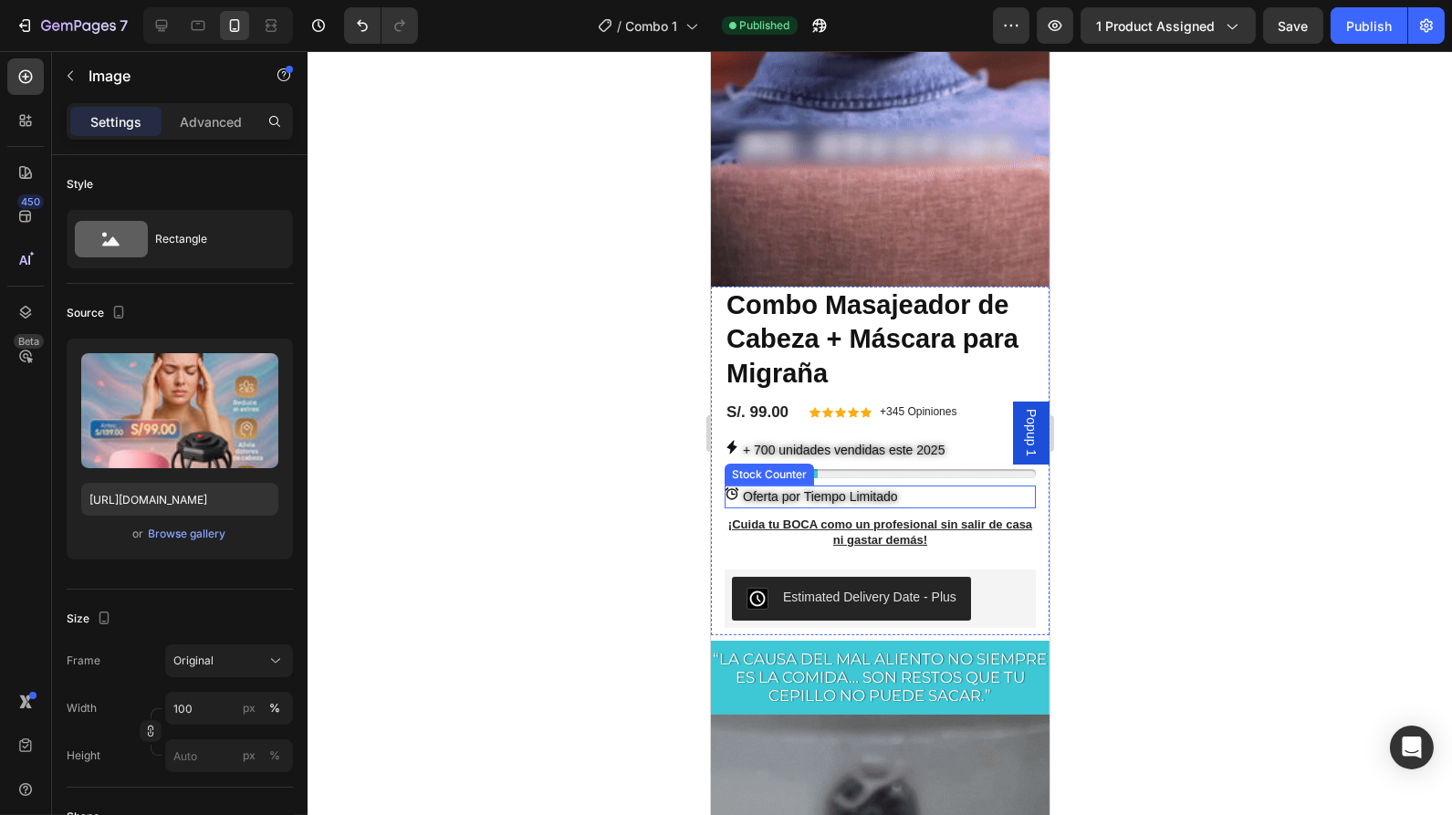
scroll to position [931, 0]
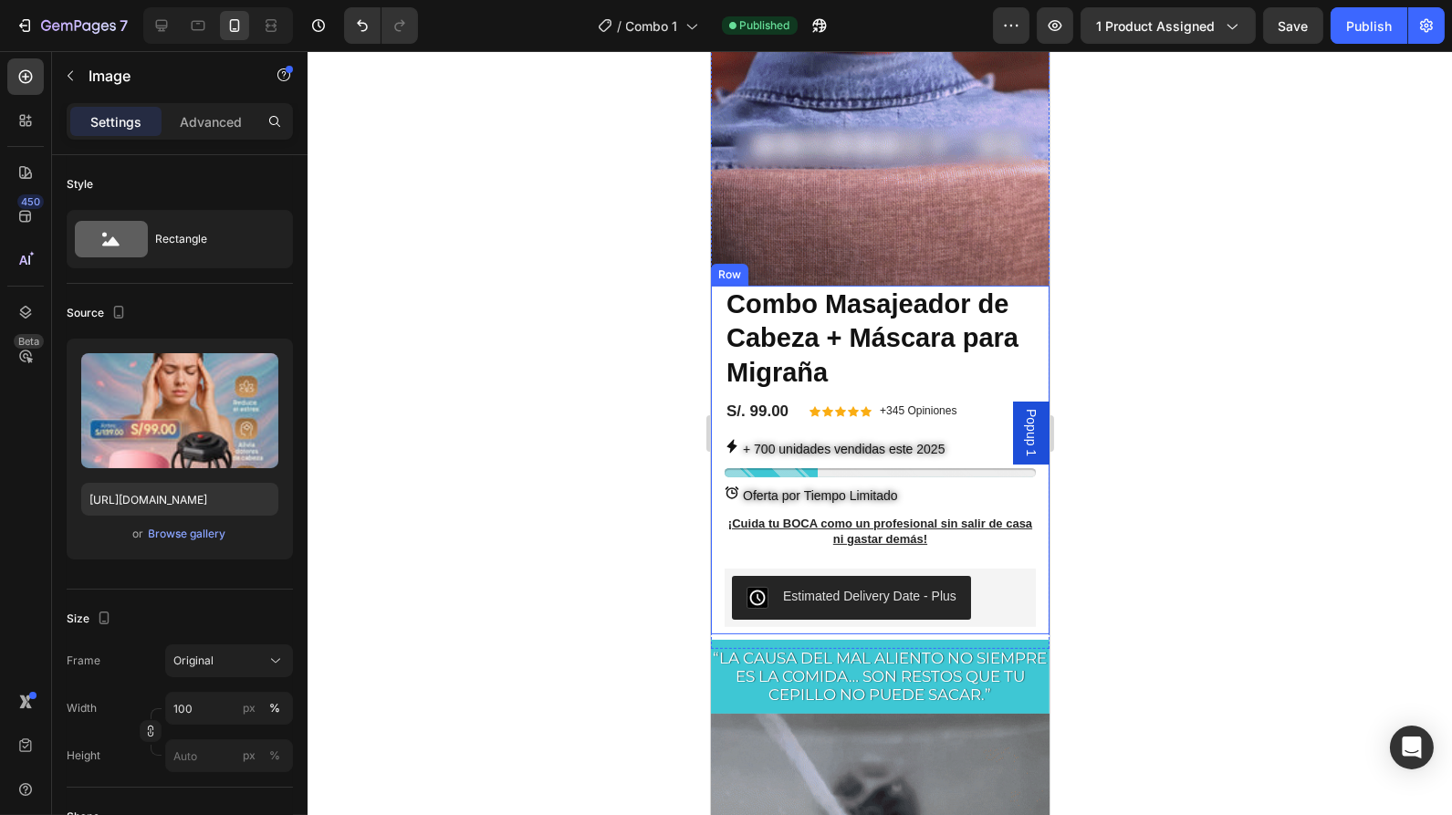
click at [1005, 367] on div "Combo Masajeador de Cabeza + Máscara para [MEDICAL_DATA] Product Title S/. 99.0…" at bounding box center [879, 460] width 311 height 349
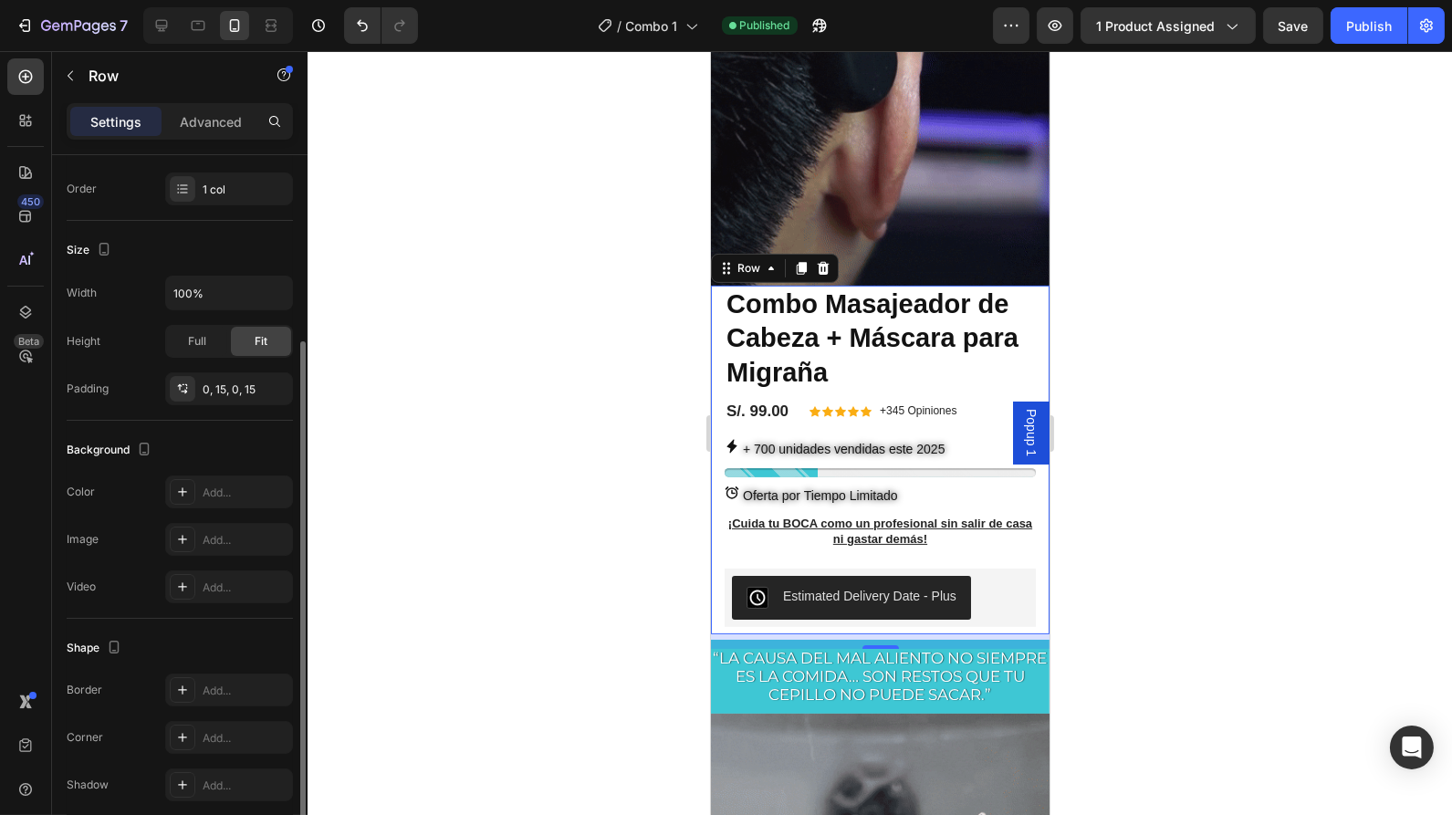
scroll to position [279, 0]
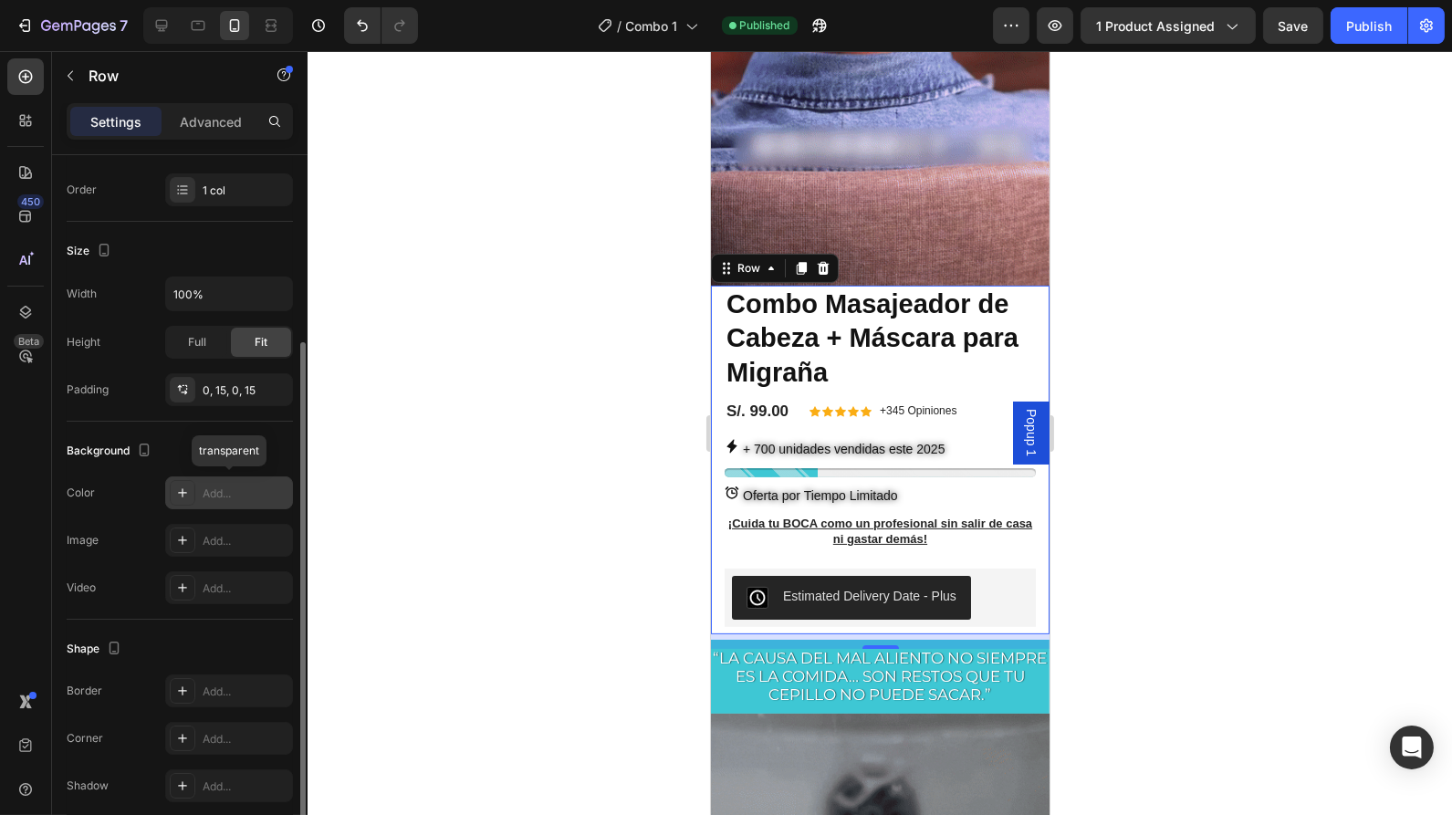
click at [246, 494] on div "Add..." at bounding box center [246, 494] width 86 height 16
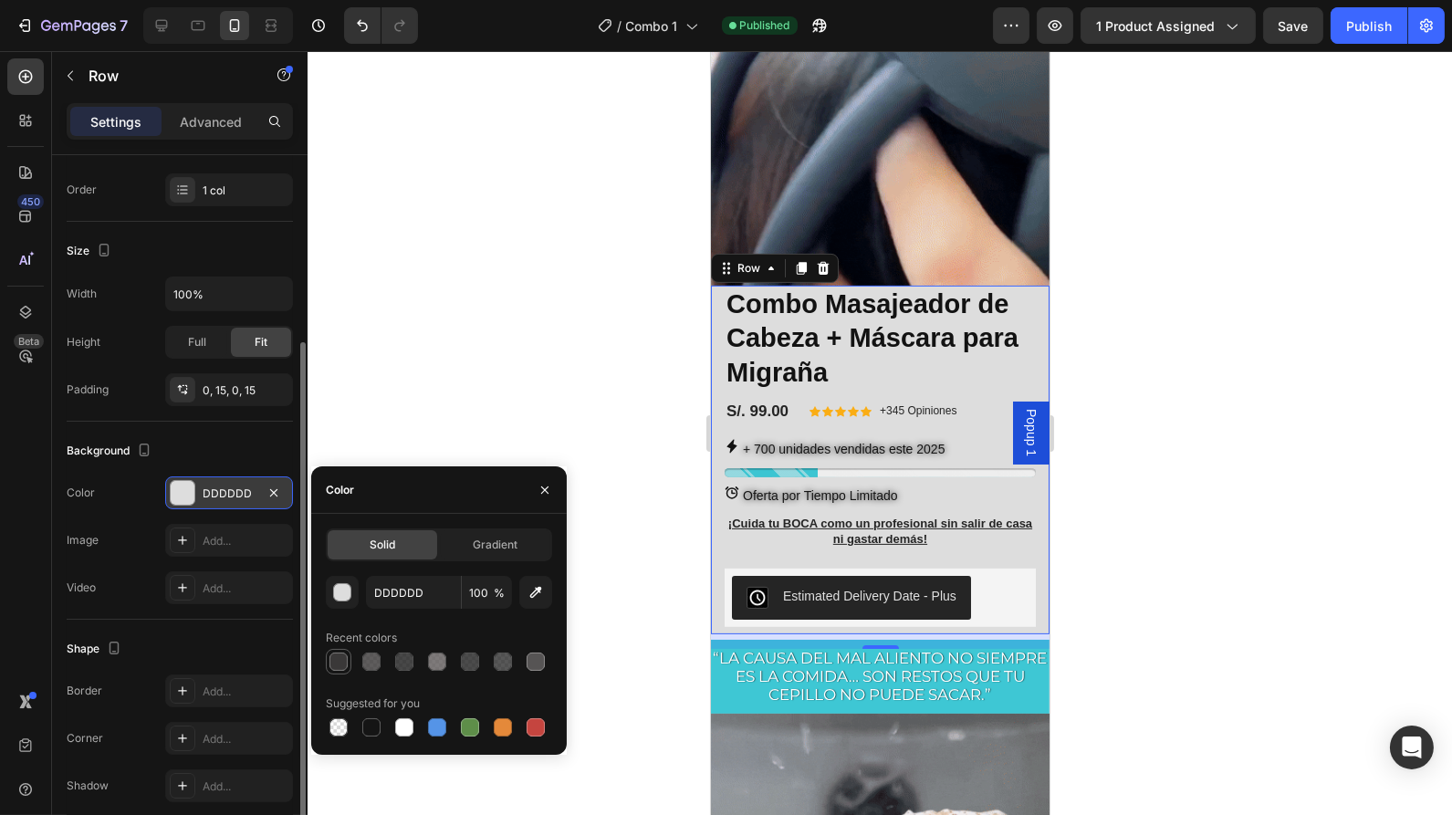
click at [342, 665] on div at bounding box center [339, 662] width 18 height 18
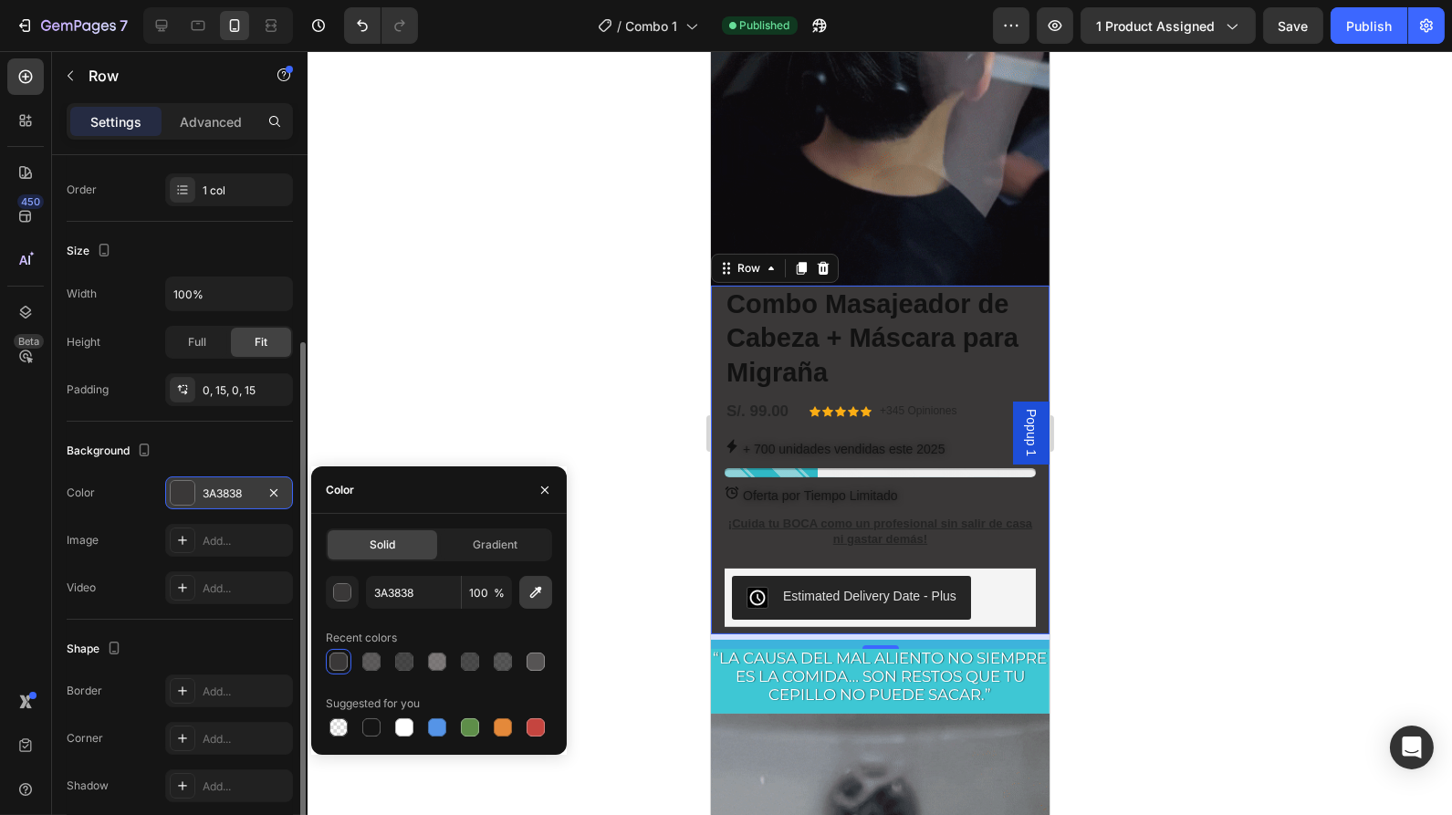
click at [537, 600] on icon "button" at bounding box center [536, 592] width 18 height 18
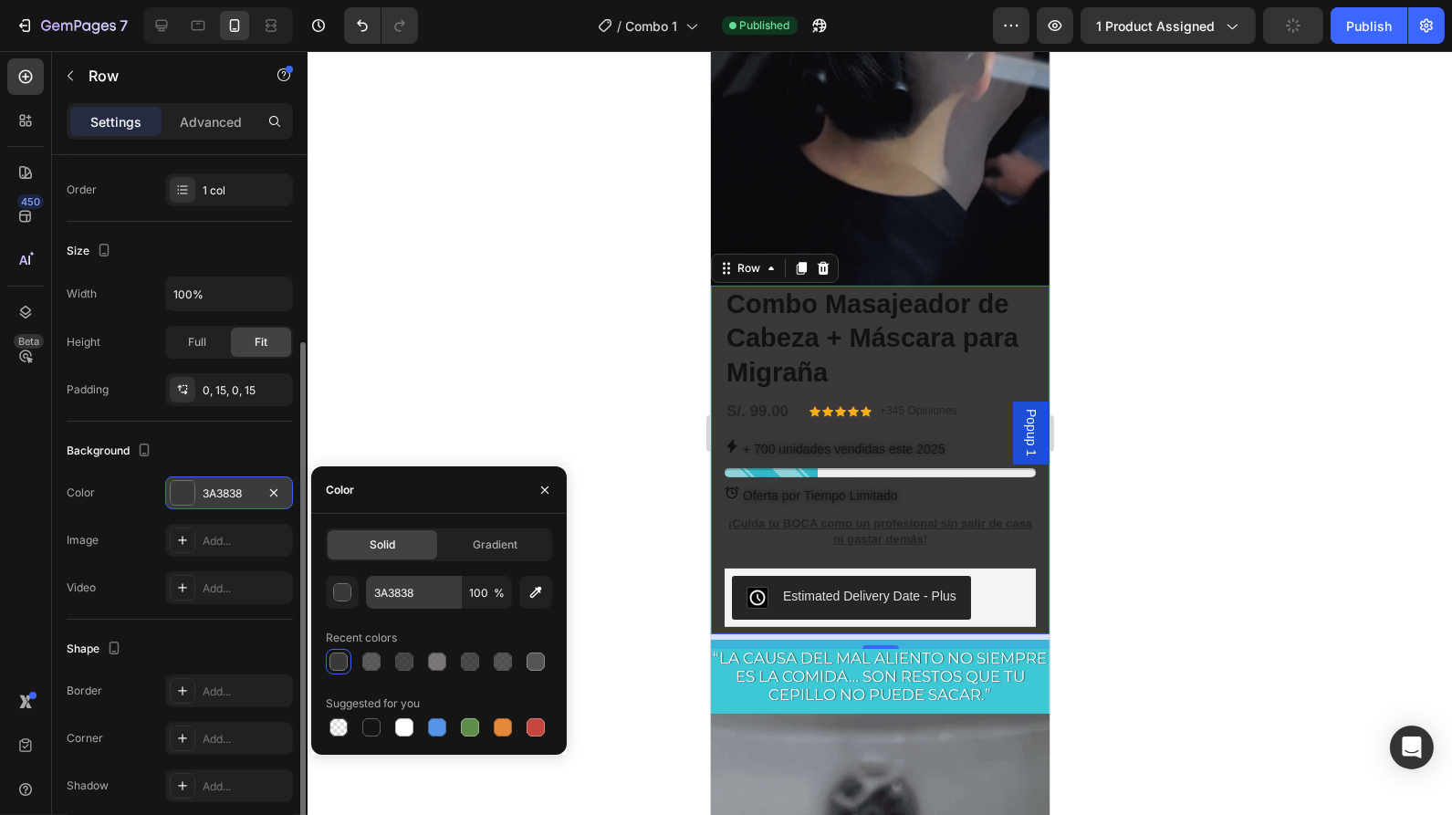
click at [344, 594] on div "button" at bounding box center [343, 593] width 18 height 18
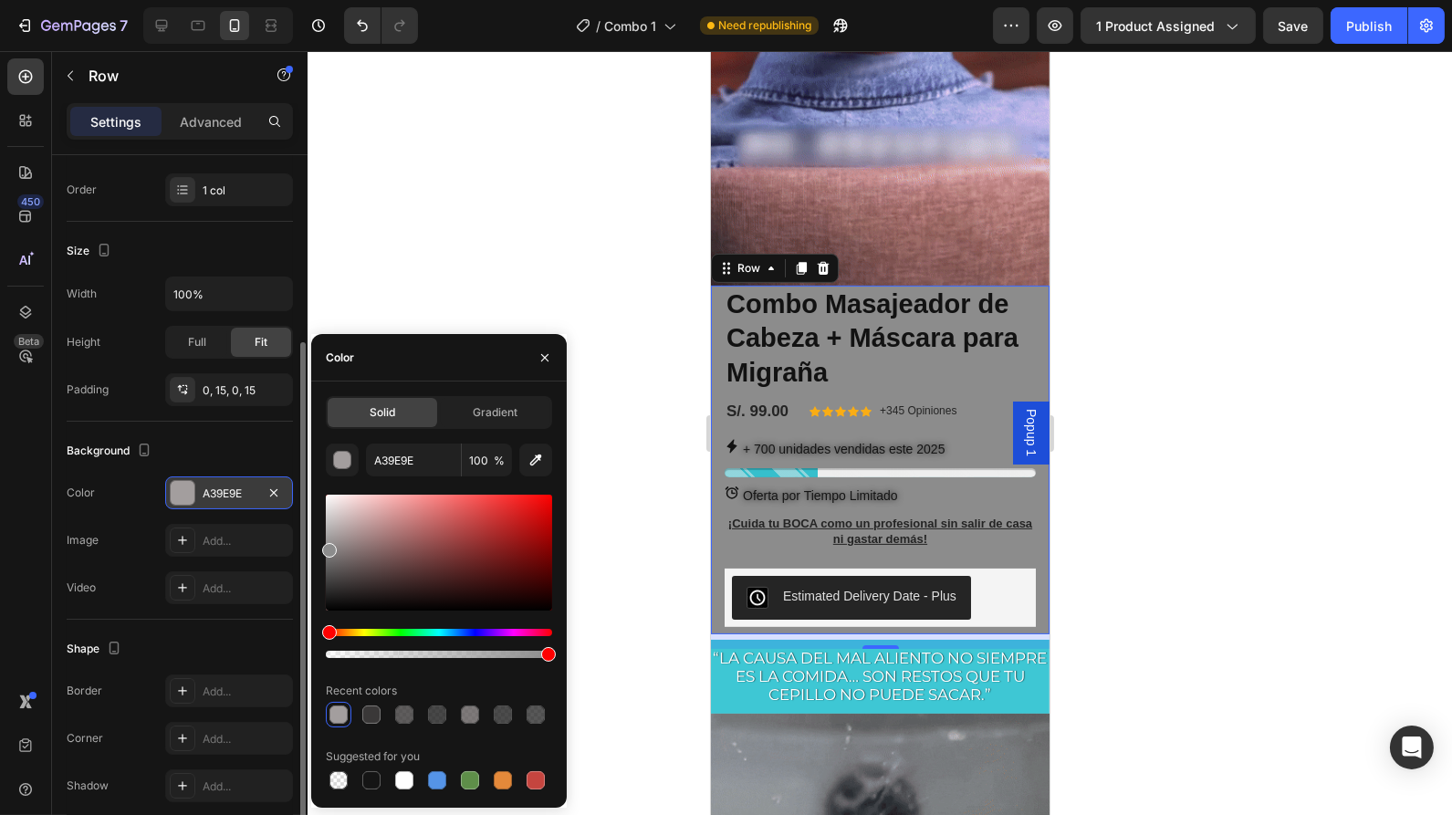
drag, startPoint x: 340, startPoint y: 586, endPoint x: 311, endPoint y: 547, distance: 48.4
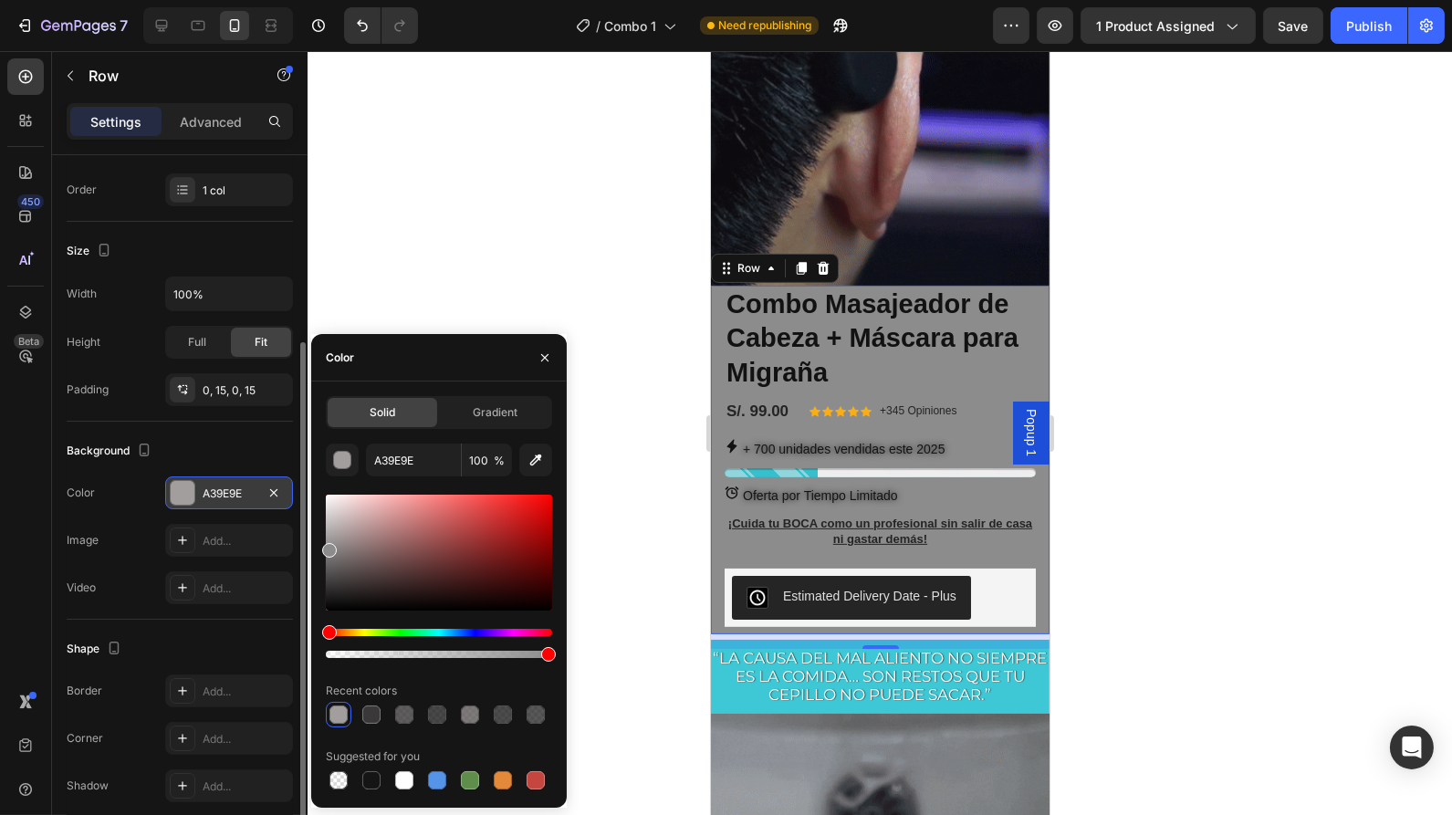
click at [311, 547] on div "Solid Gradient A39E9E 100 % Recent colors Suggested for you" at bounding box center [439, 594] width 256 height 397
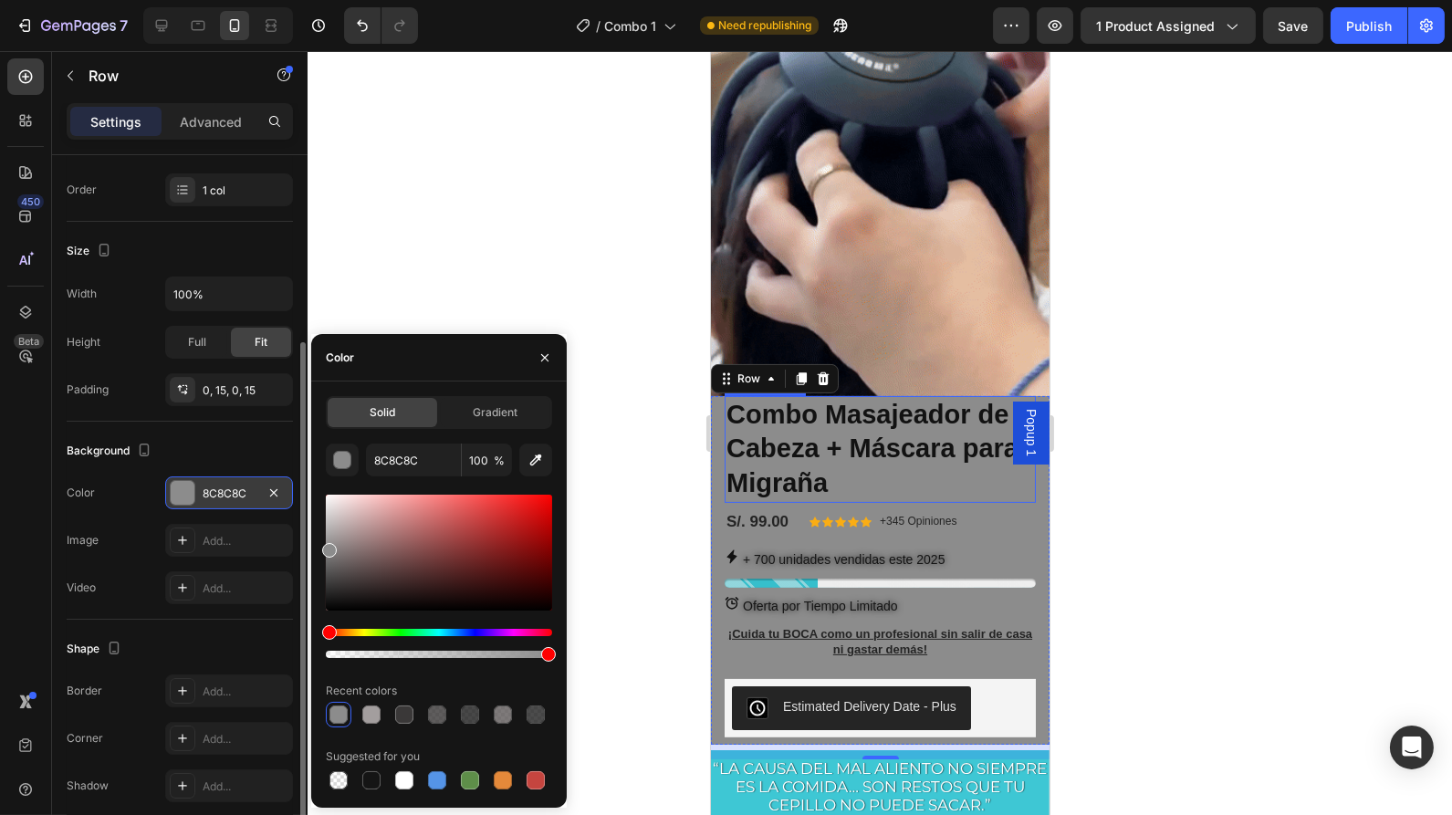
scroll to position [925, 0]
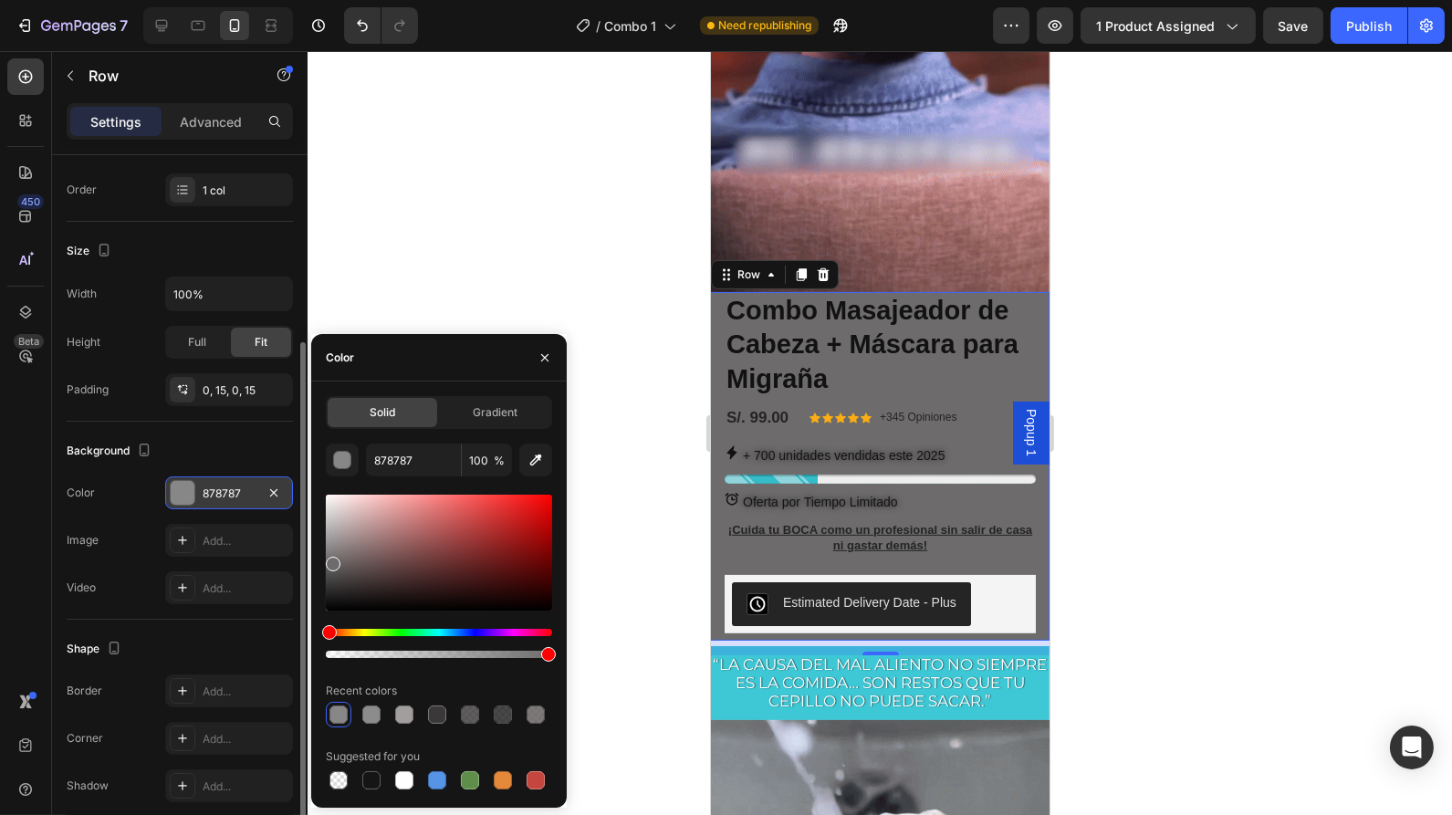
drag, startPoint x: 328, startPoint y: 550, endPoint x: 416, endPoint y: 586, distance: 95.4
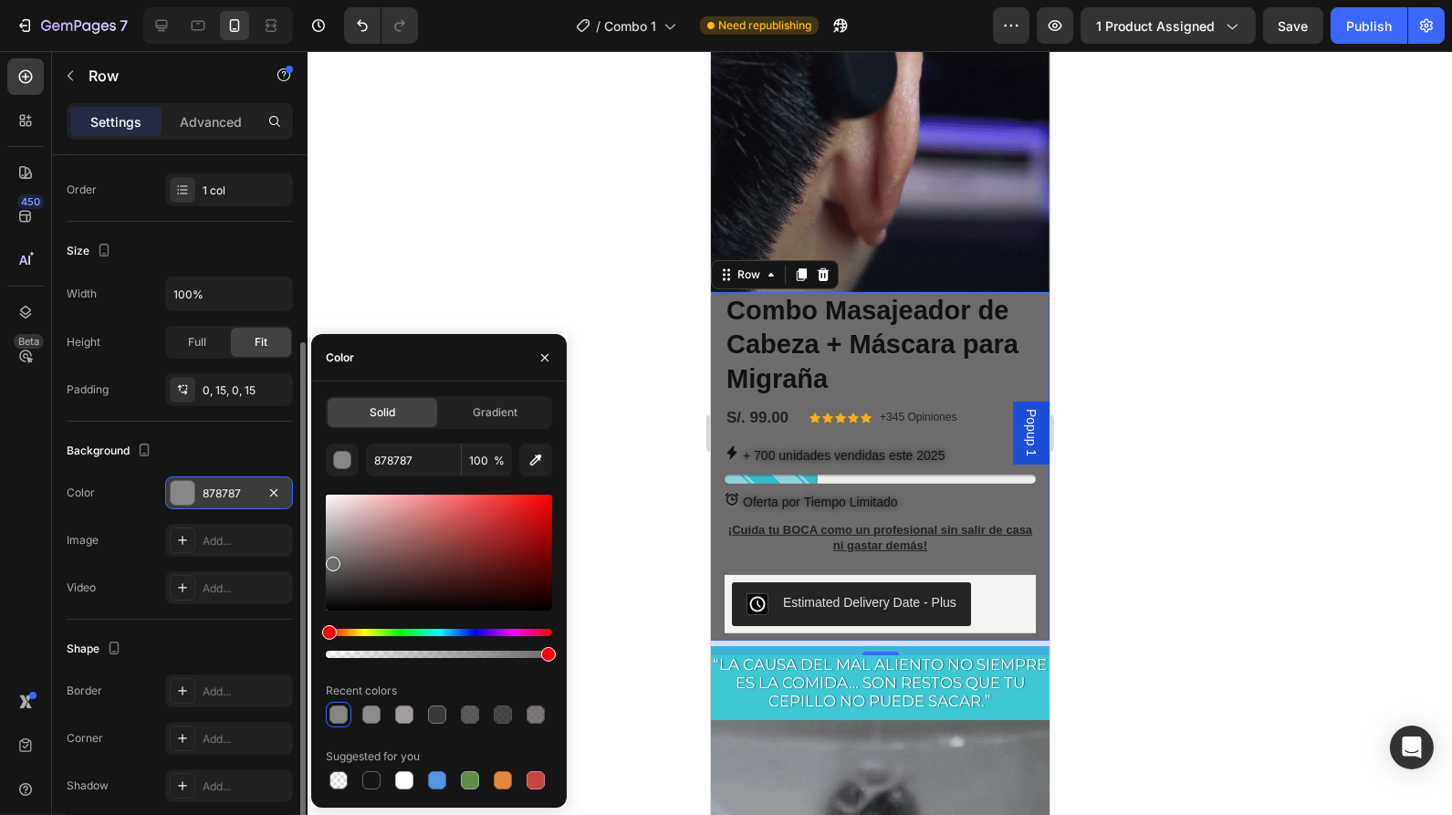
click at [332, 560] on div at bounding box center [333, 564] width 15 height 15
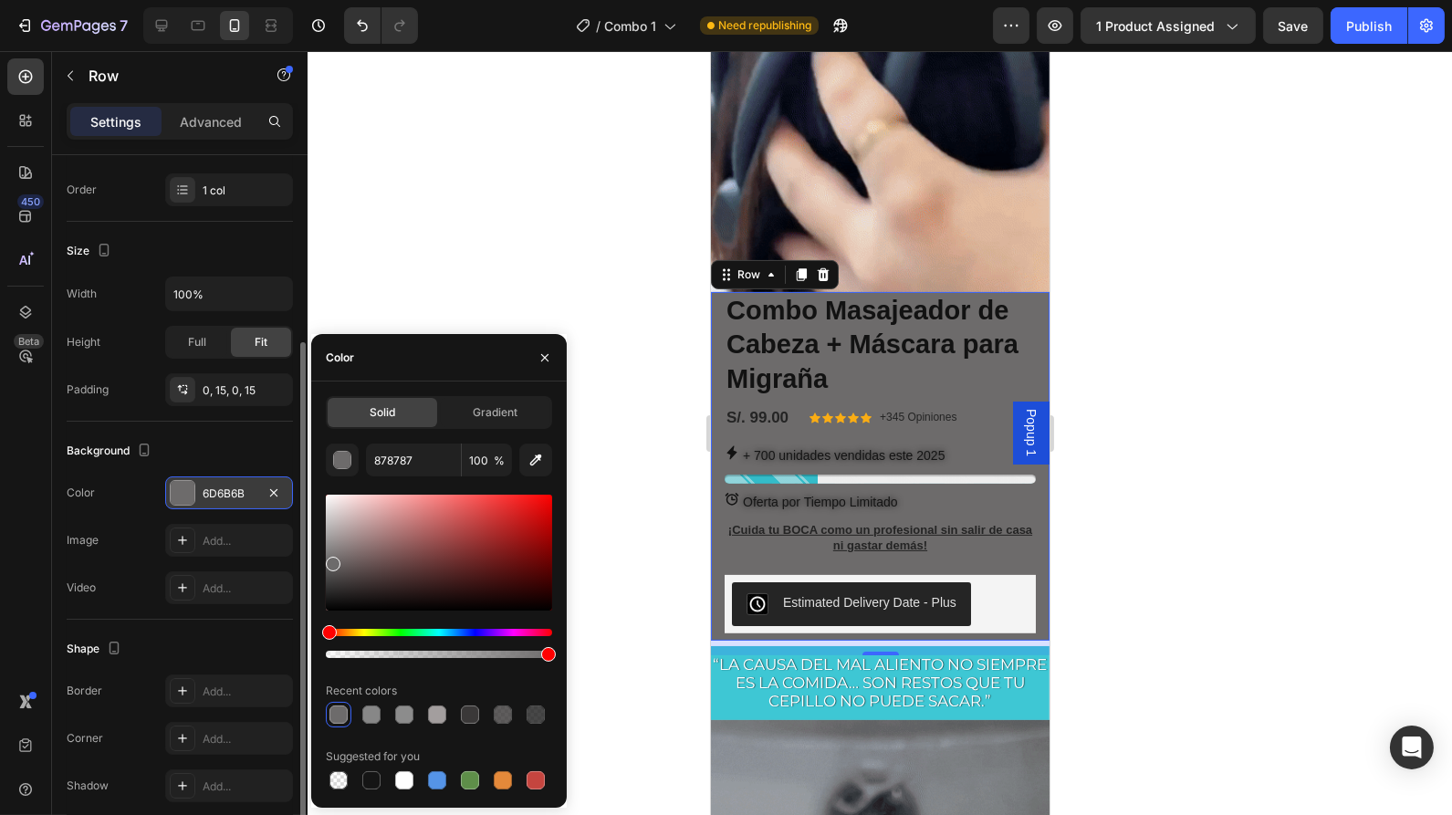
type input "6D6B6B"
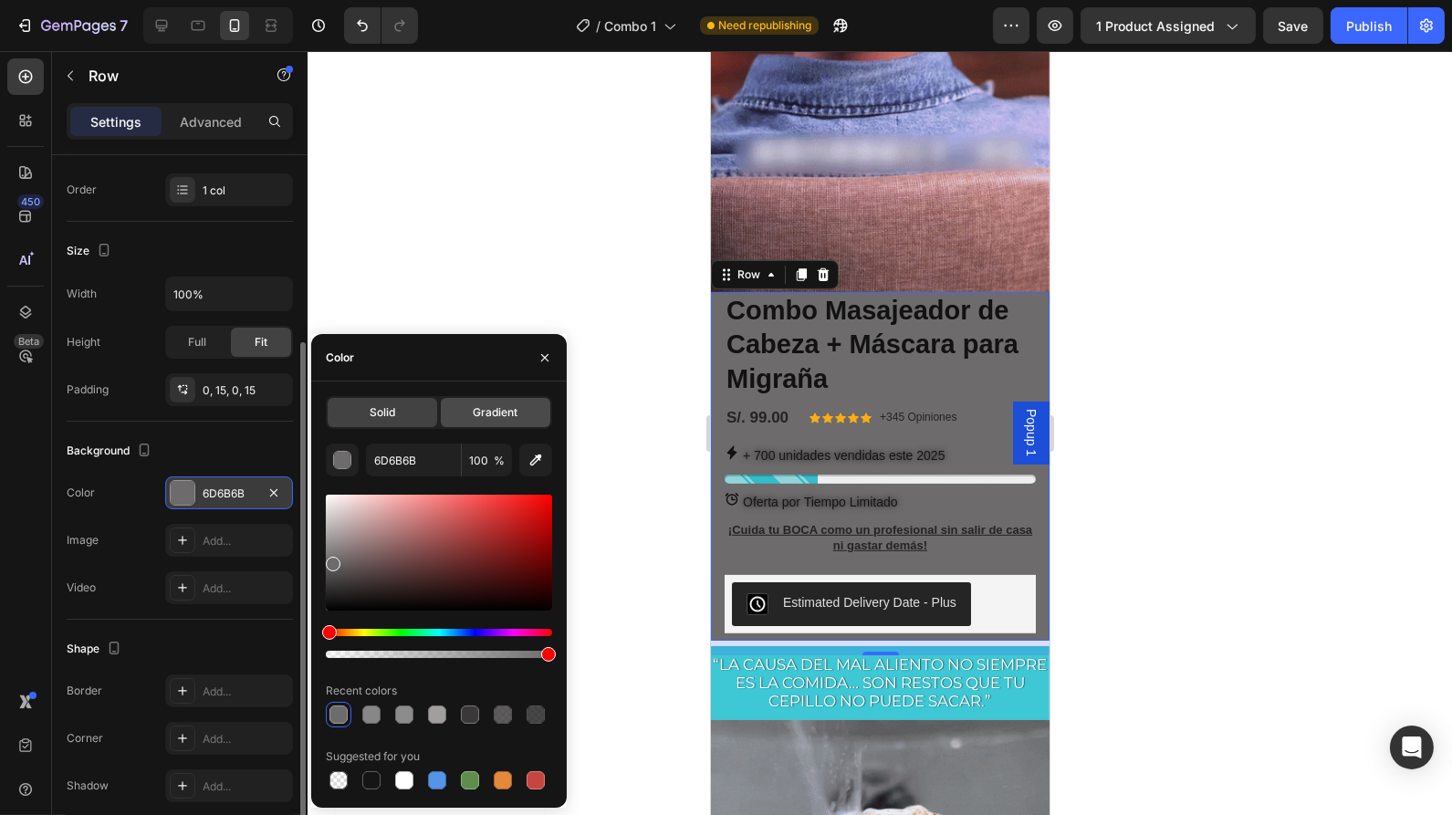
click at [495, 424] on div "Gradient" at bounding box center [496, 412] width 110 height 29
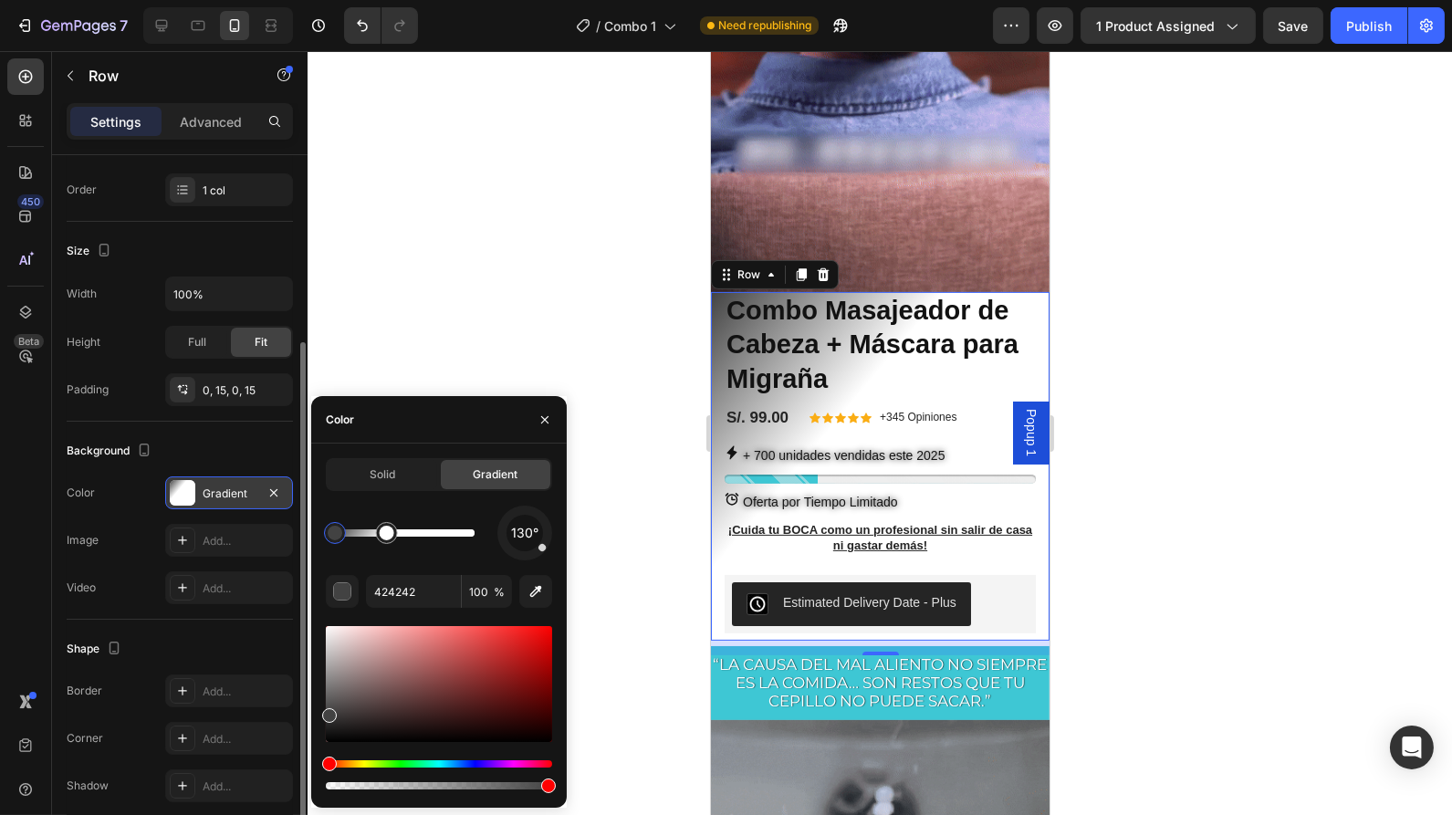
drag, startPoint x: 476, startPoint y: 532, endPoint x: 387, endPoint y: 539, distance: 89.8
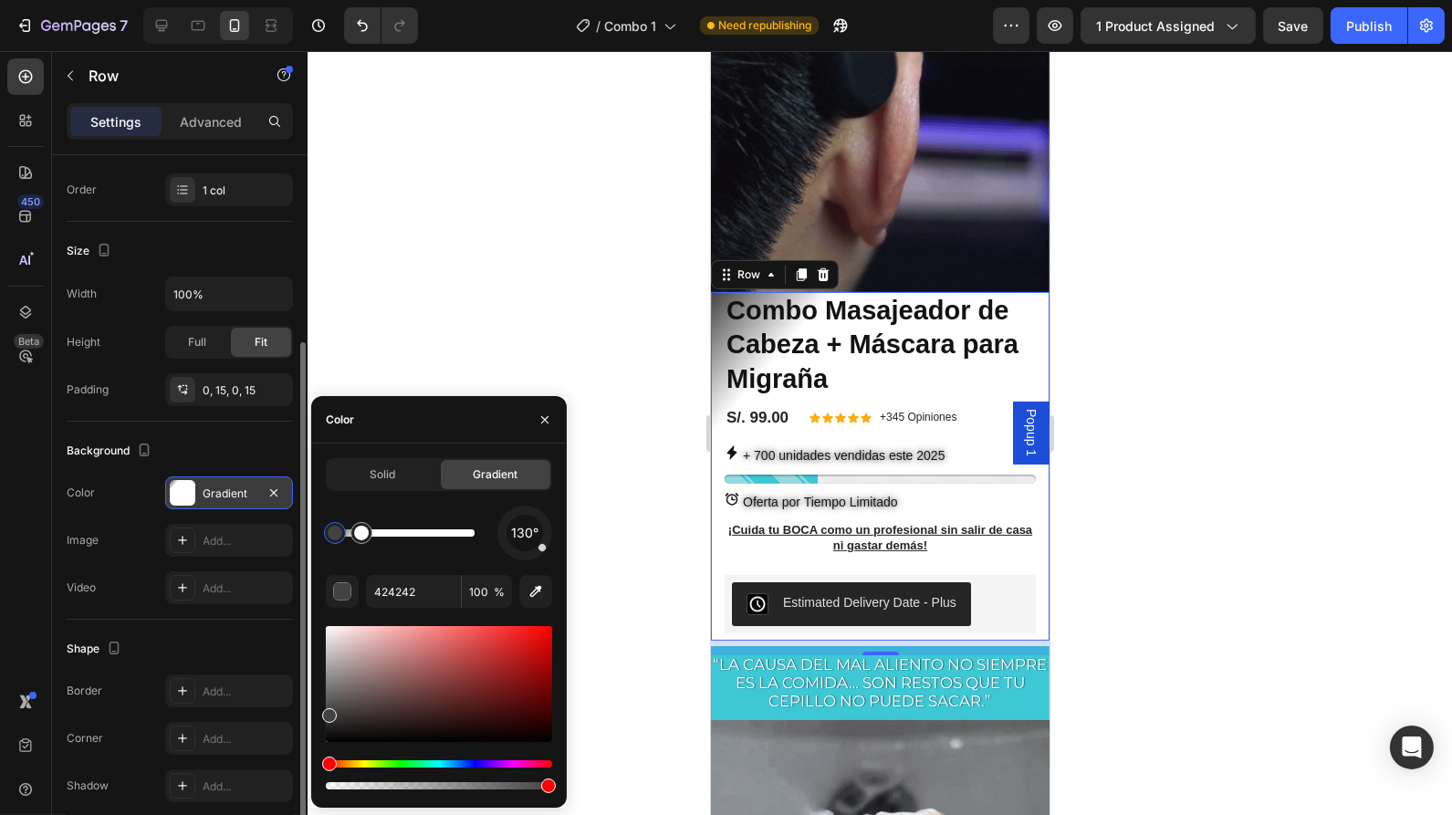
drag, startPoint x: 387, startPoint y: 539, endPoint x: 469, endPoint y: 534, distance: 82.3
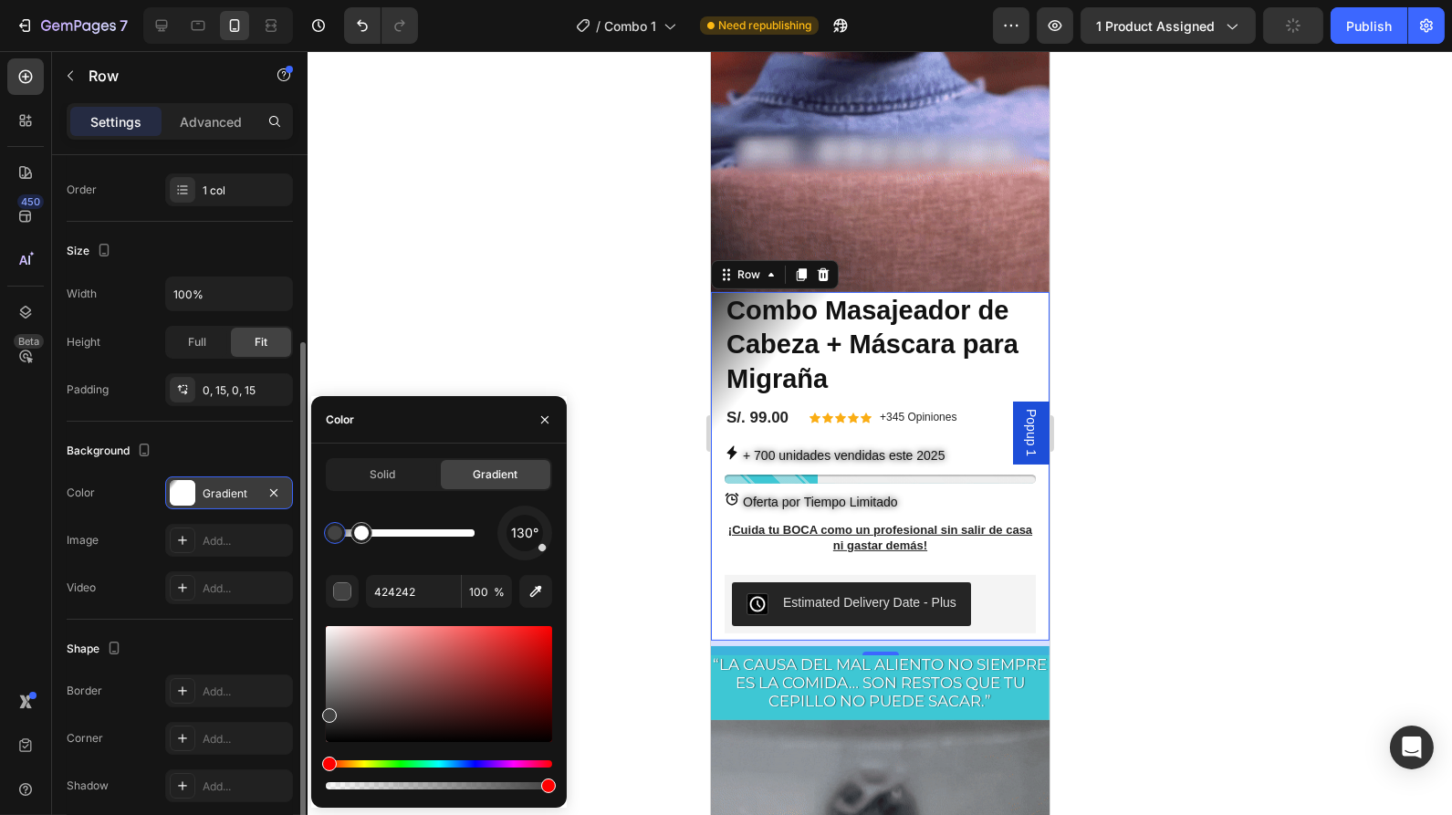
click at [469, 534] on div at bounding box center [405, 532] width 140 height 7
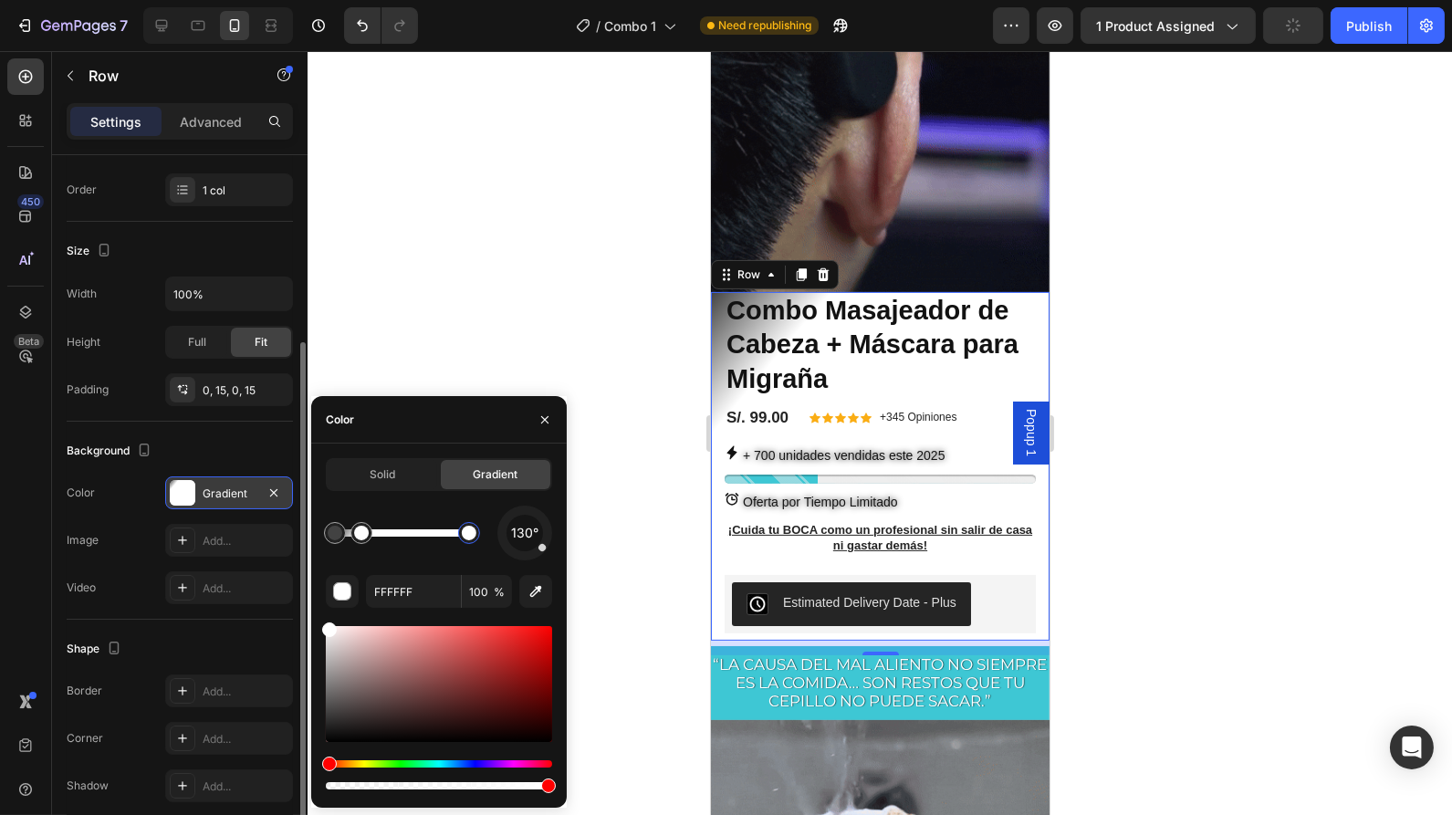
click at [469, 534] on div at bounding box center [469, 533] width 15 height 15
drag, startPoint x: 363, startPoint y: 531, endPoint x: 487, endPoint y: 535, distance: 124.2
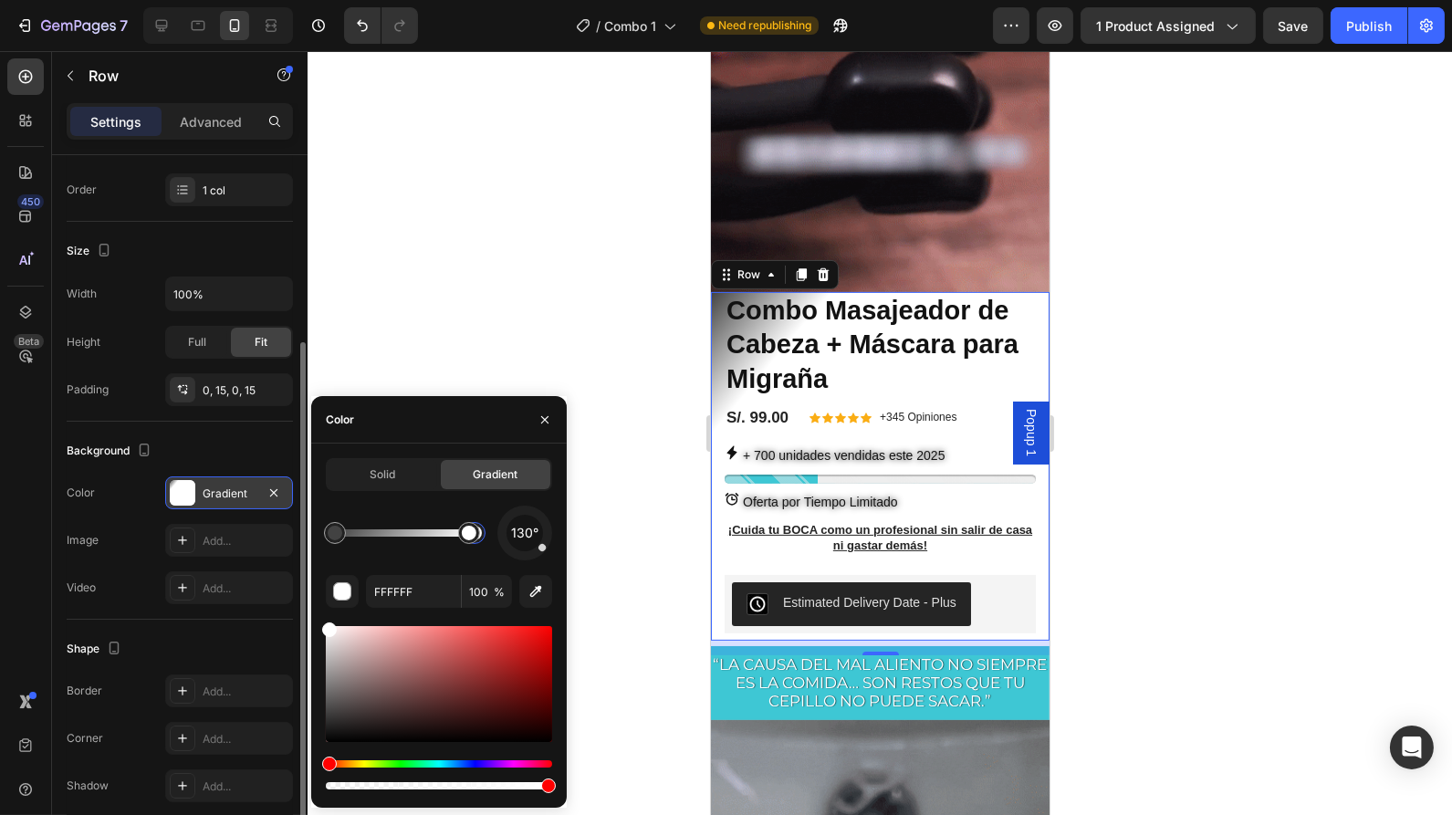
click at [482, 535] on div at bounding box center [474, 533] width 15 height 15
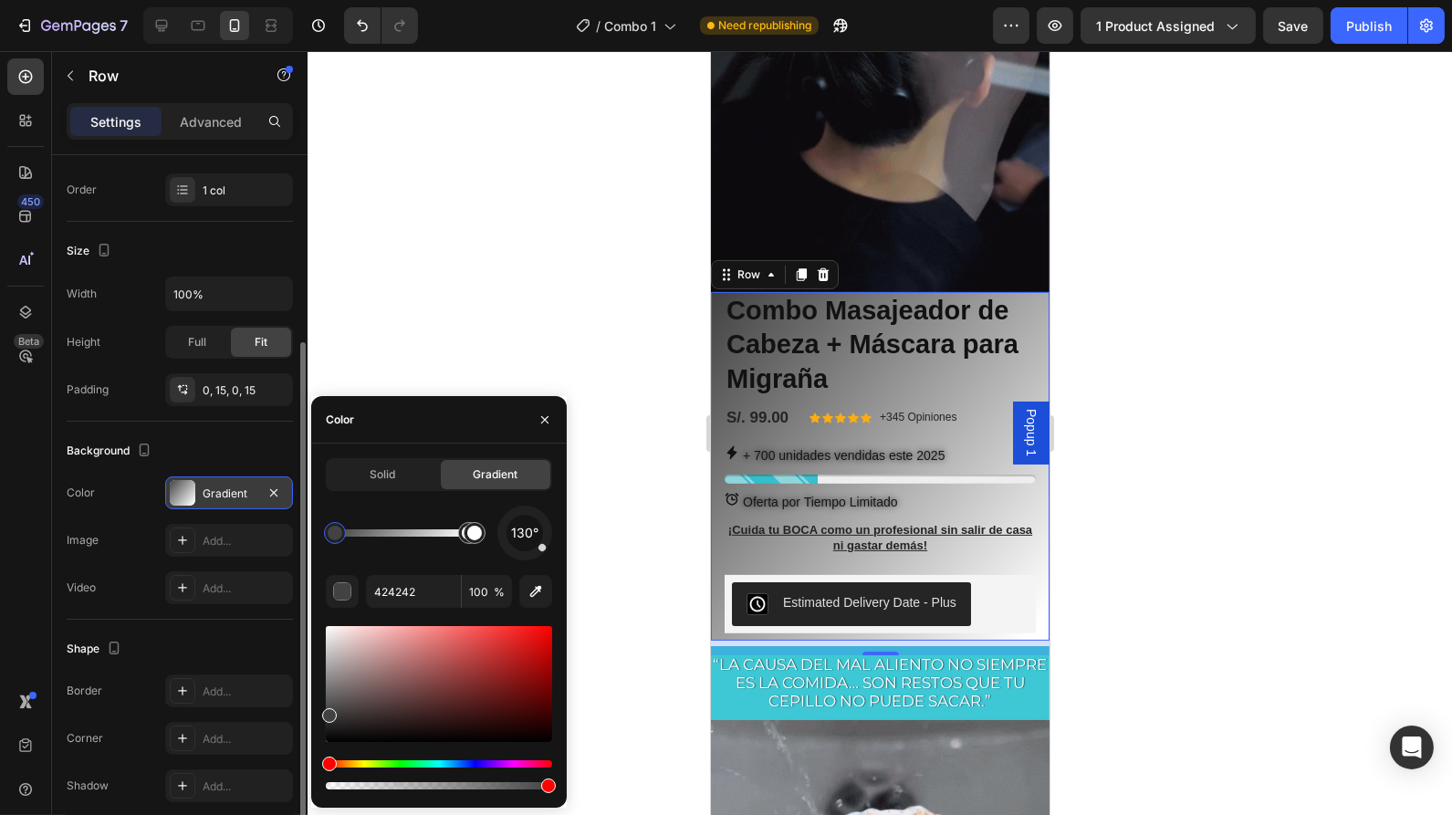
click at [486, 508] on div "130°" at bounding box center [439, 533] width 226 height 55
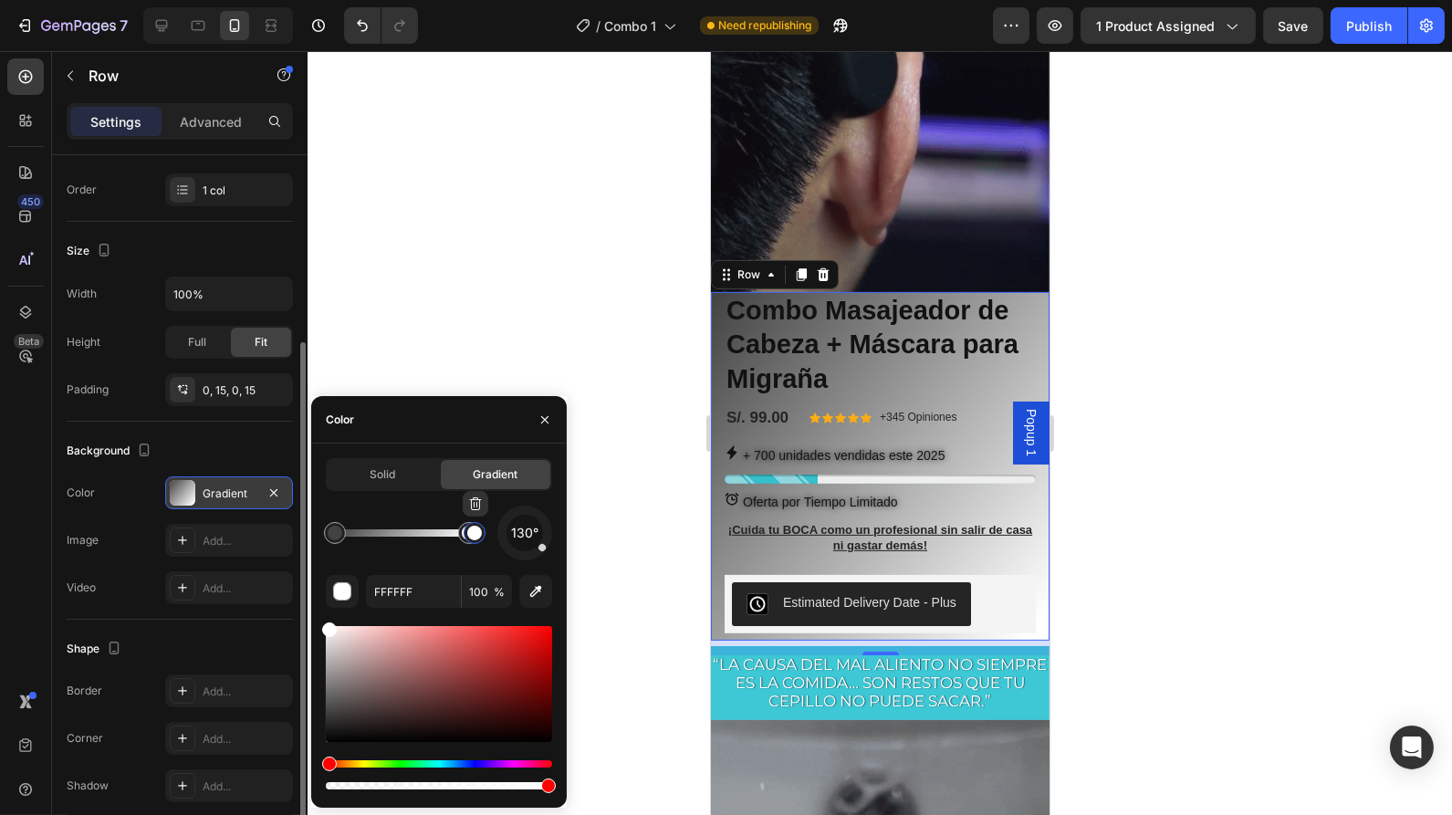
click at [460, 529] on div at bounding box center [474, 533] width 33 height 33
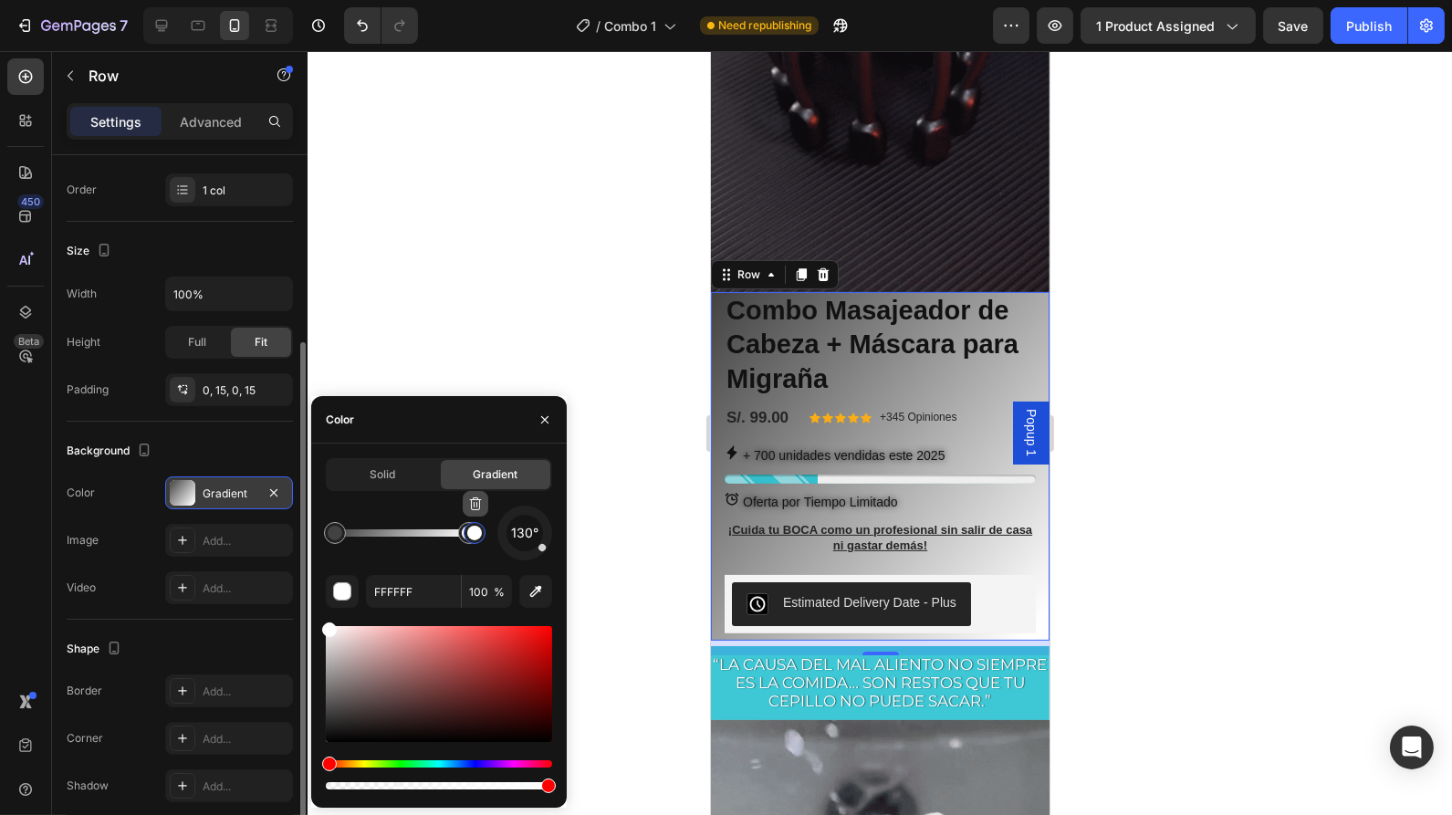
click at [473, 516] on button "button" at bounding box center [476, 504] width 26 height 26
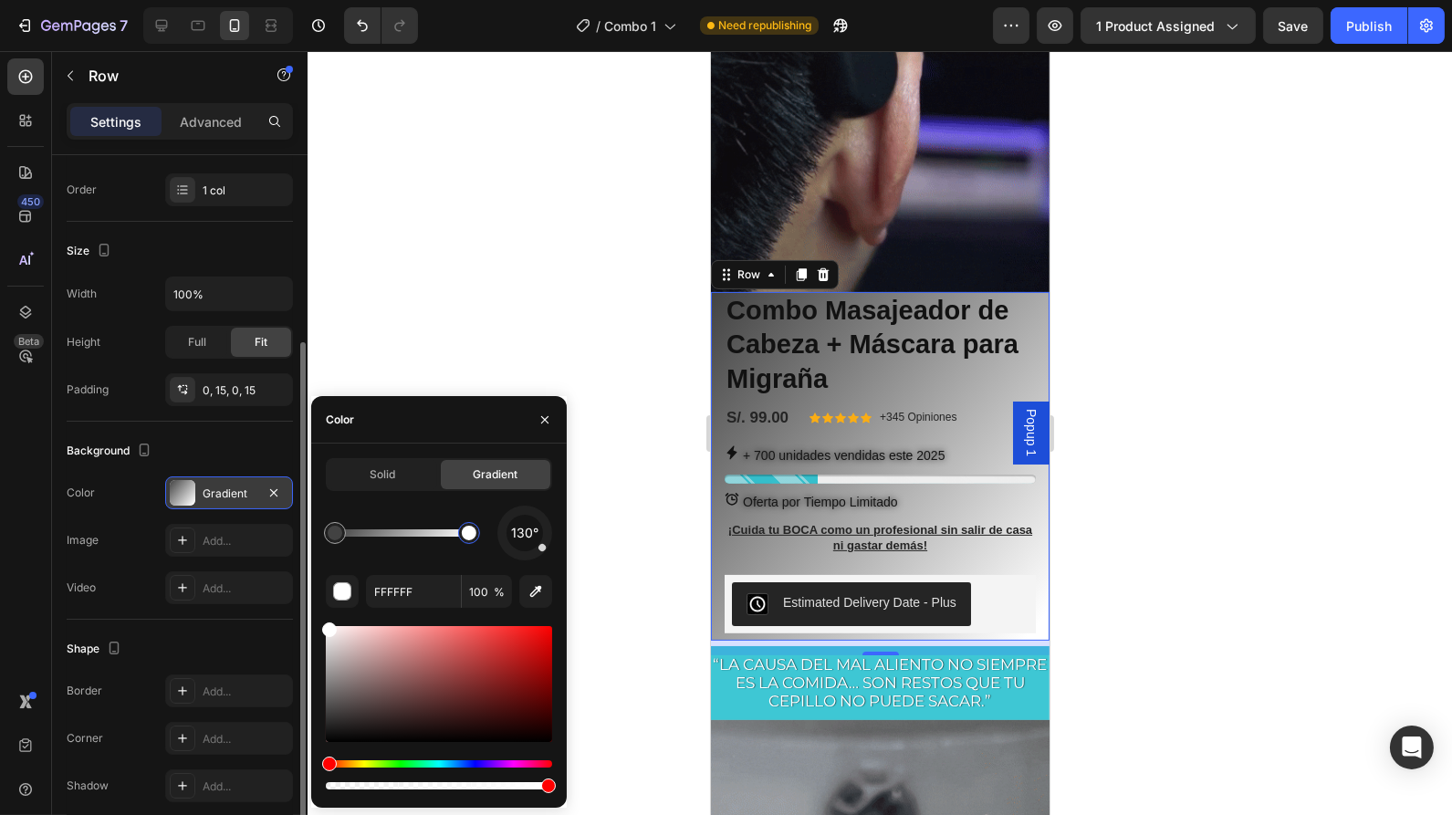
click at [465, 545] on div at bounding box center [469, 533] width 33 height 33
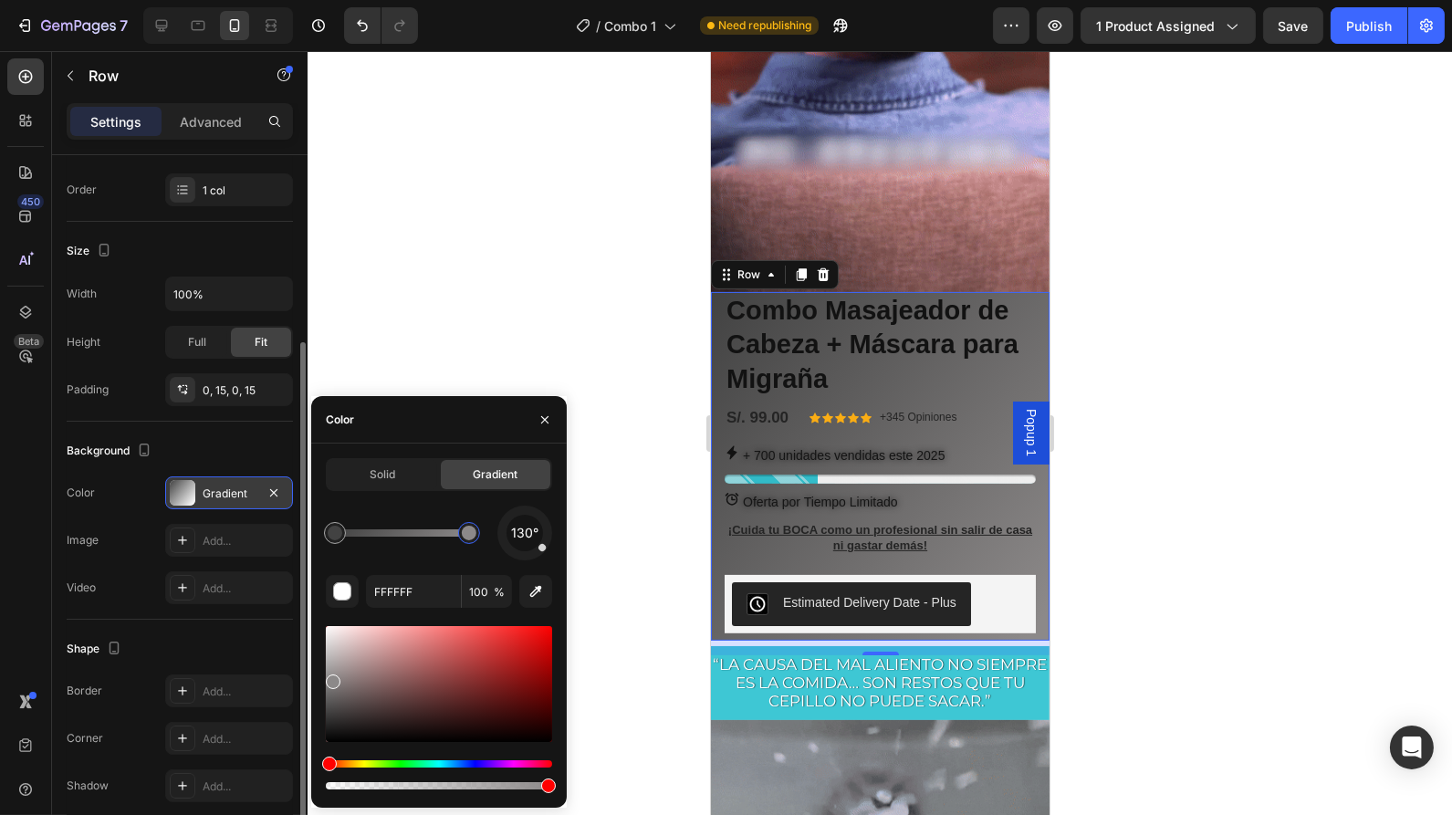
type input "8C8989"
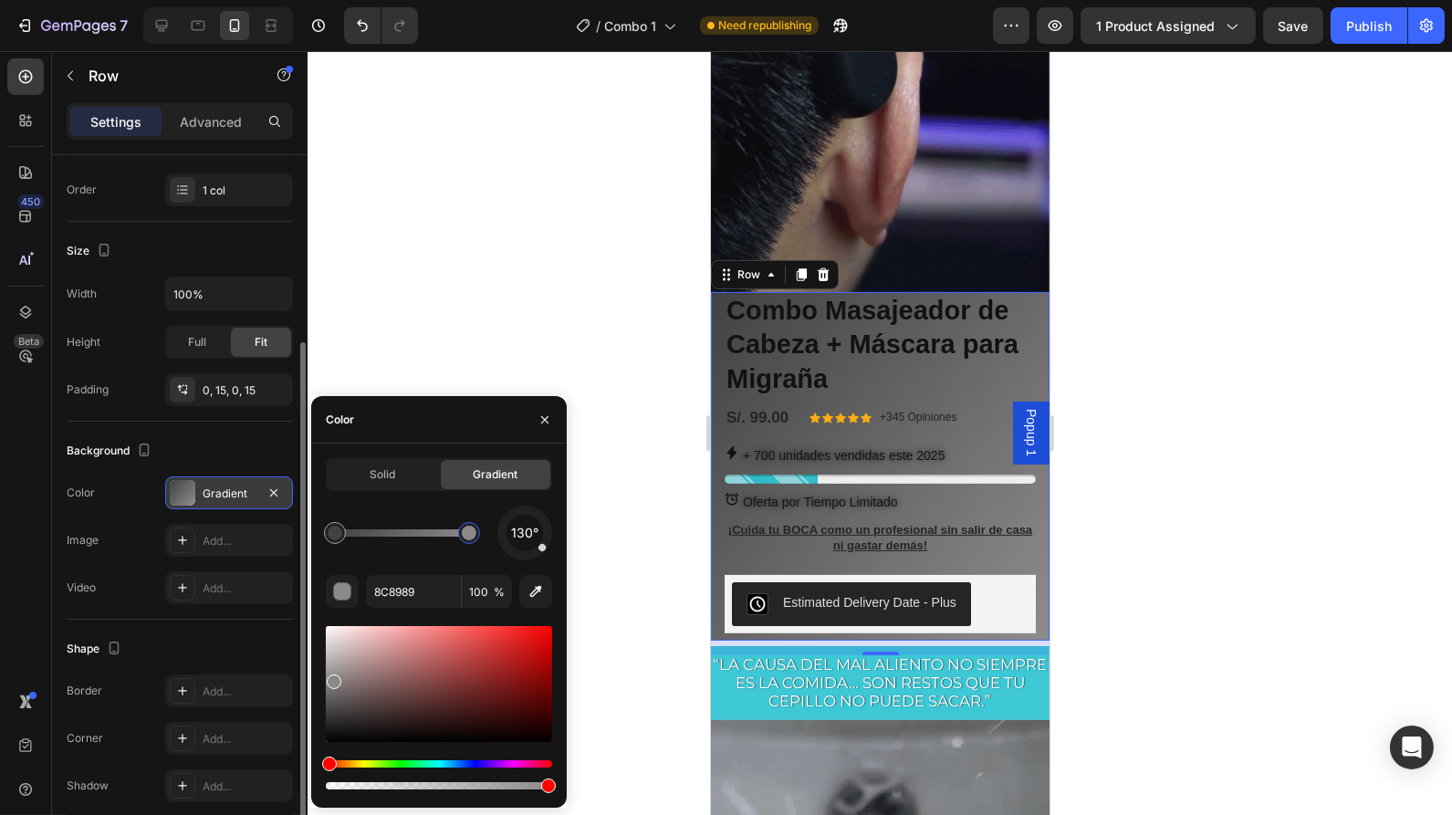
drag, startPoint x: 326, startPoint y: 633, endPoint x: 329, endPoint y: 658, distance: 24.8
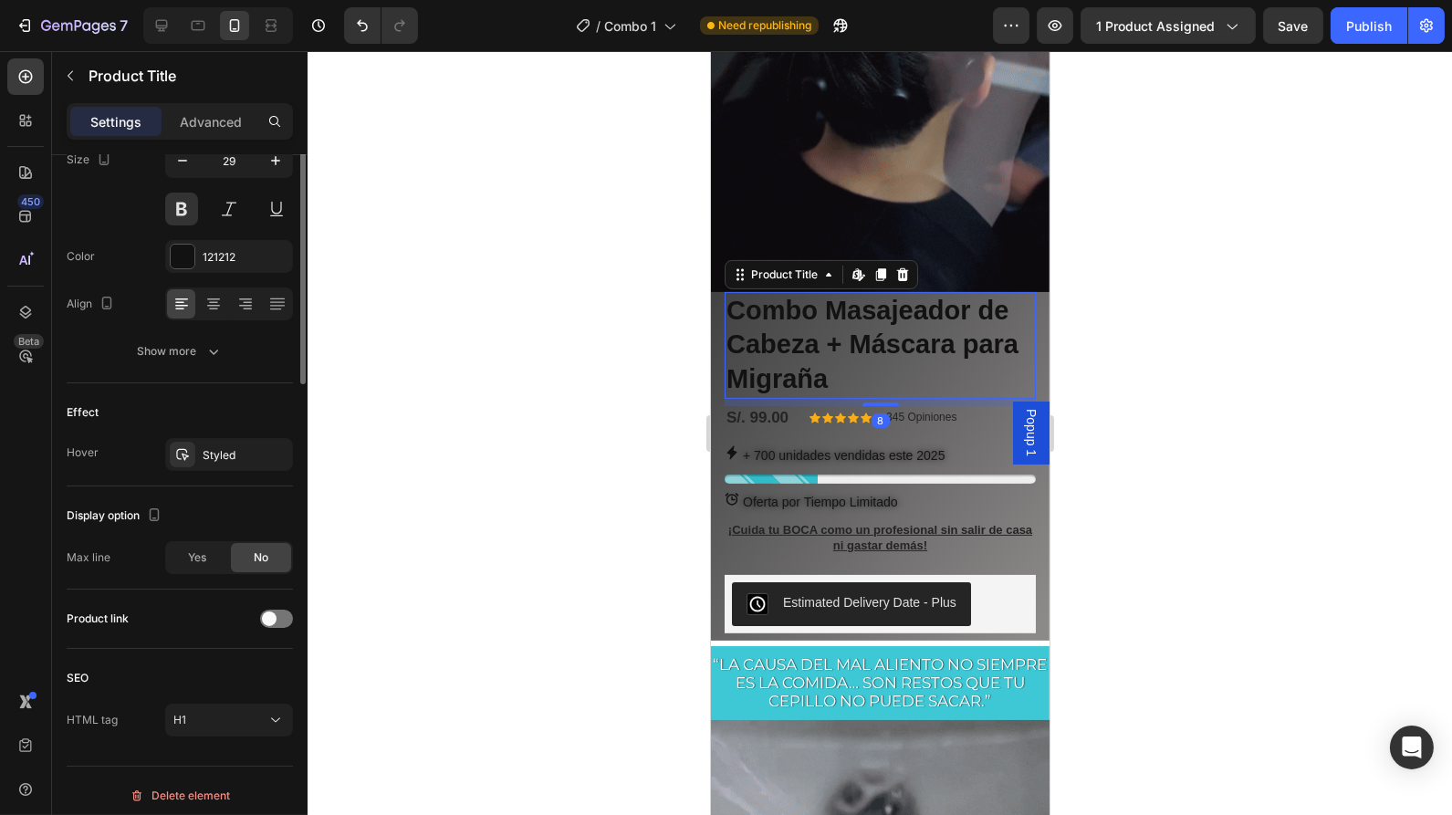
scroll to position [0, 0]
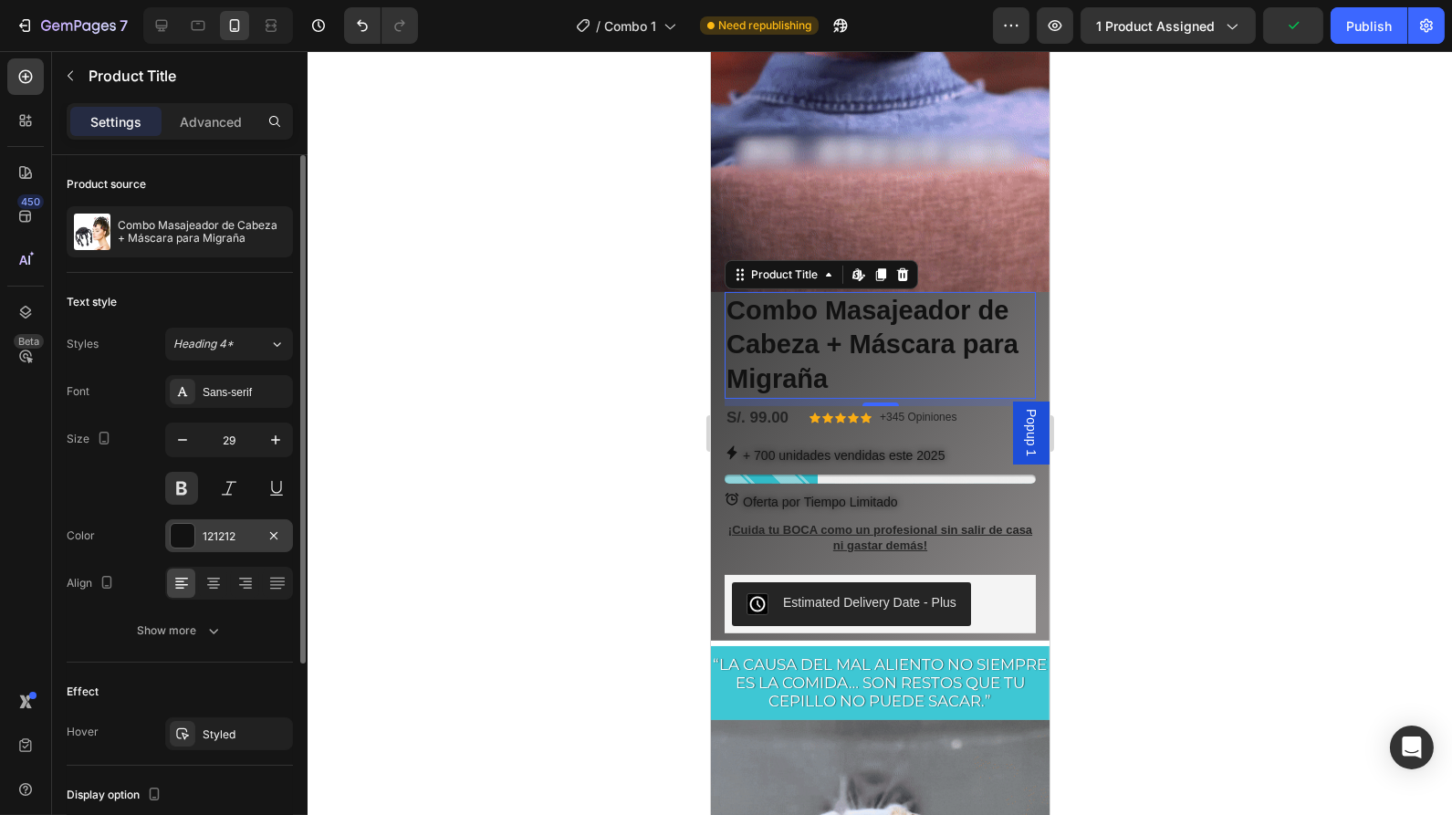
click at [180, 538] on div at bounding box center [183, 536] width 24 height 24
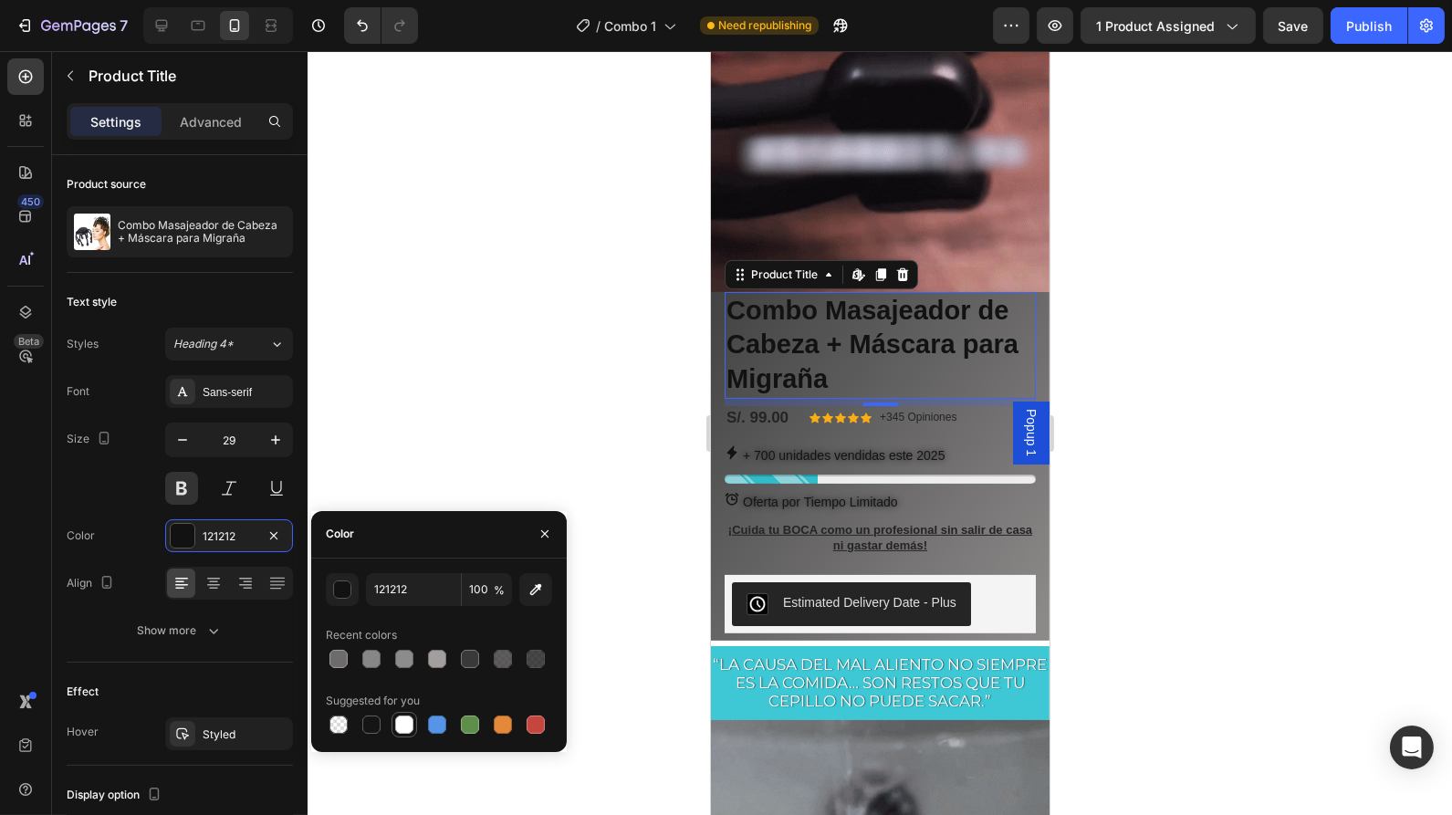
click at [399, 730] on div at bounding box center [404, 725] width 18 height 18
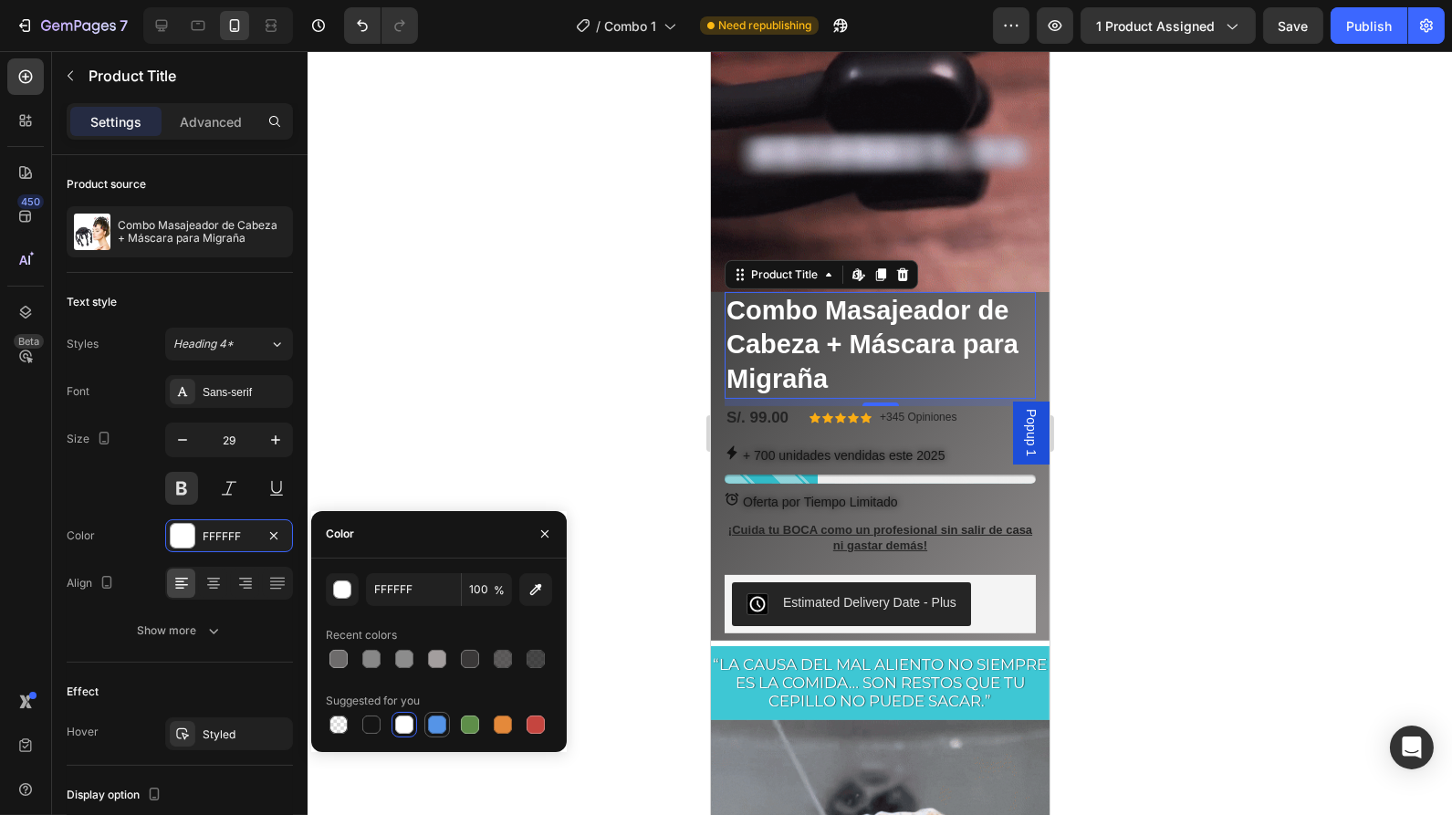
click at [438, 730] on div at bounding box center [437, 725] width 18 height 18
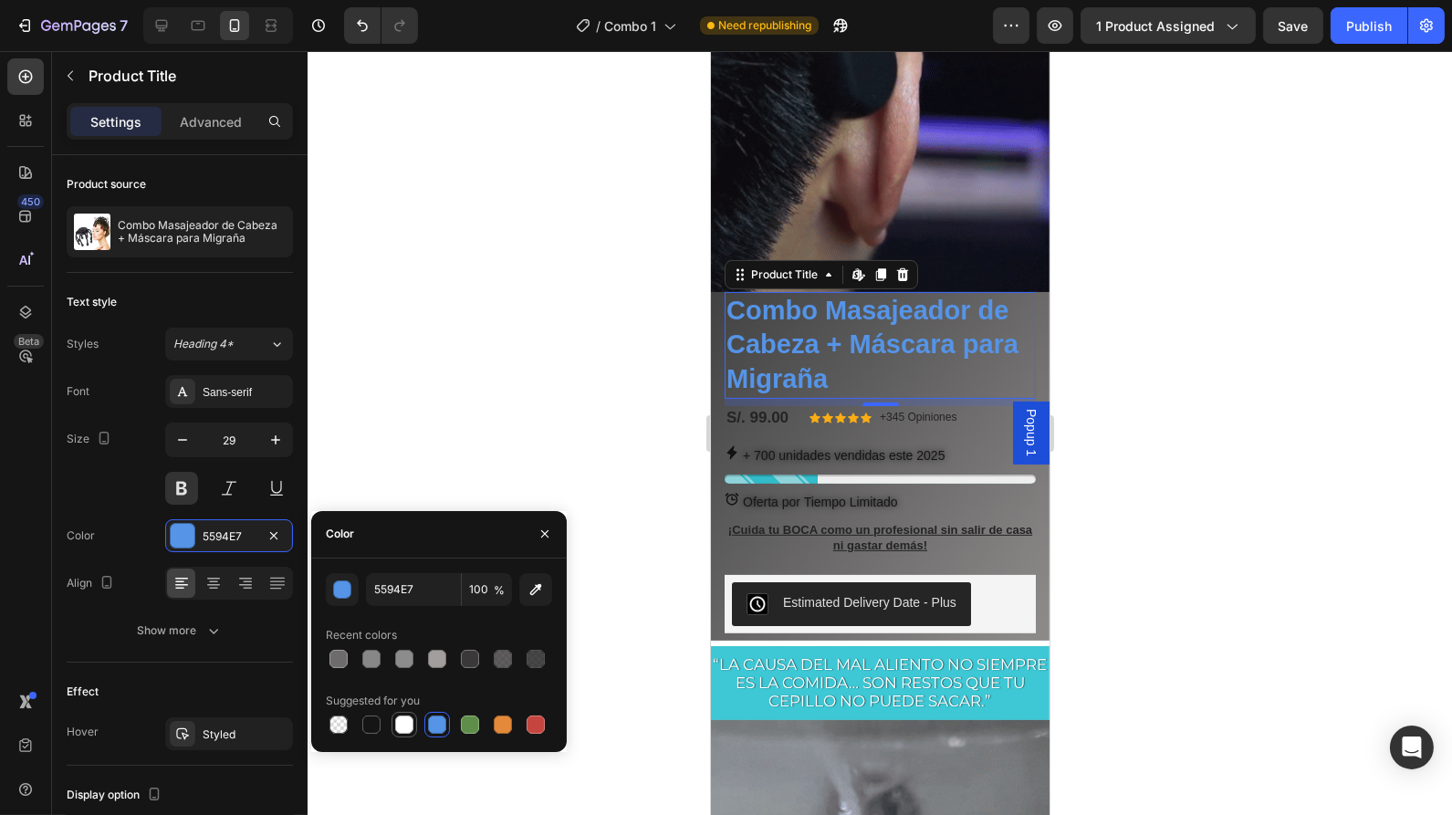
click at [405, 728] on div at bounding box center [404, 725] width 18 height 18
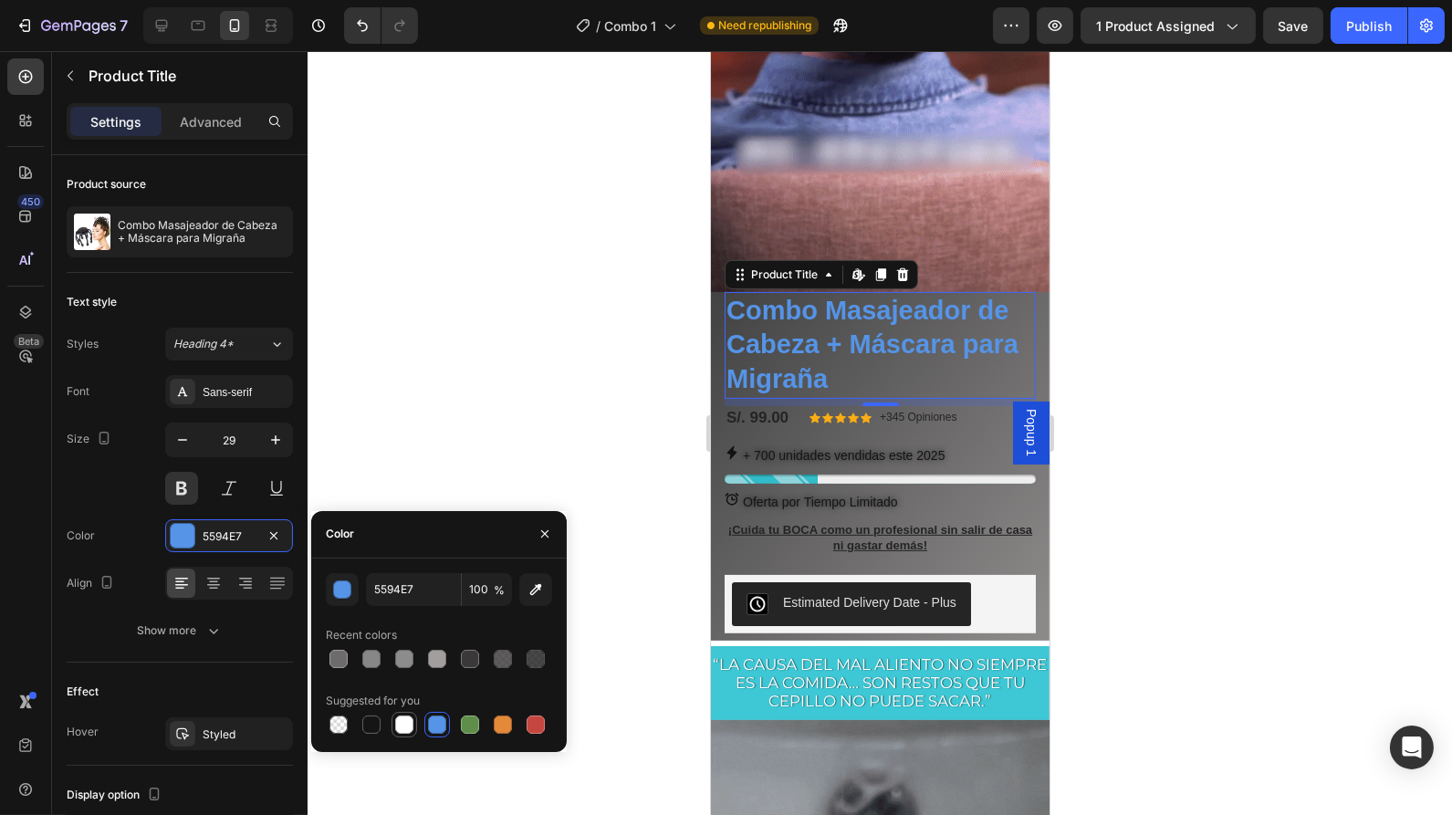
type input "FFFFFF"
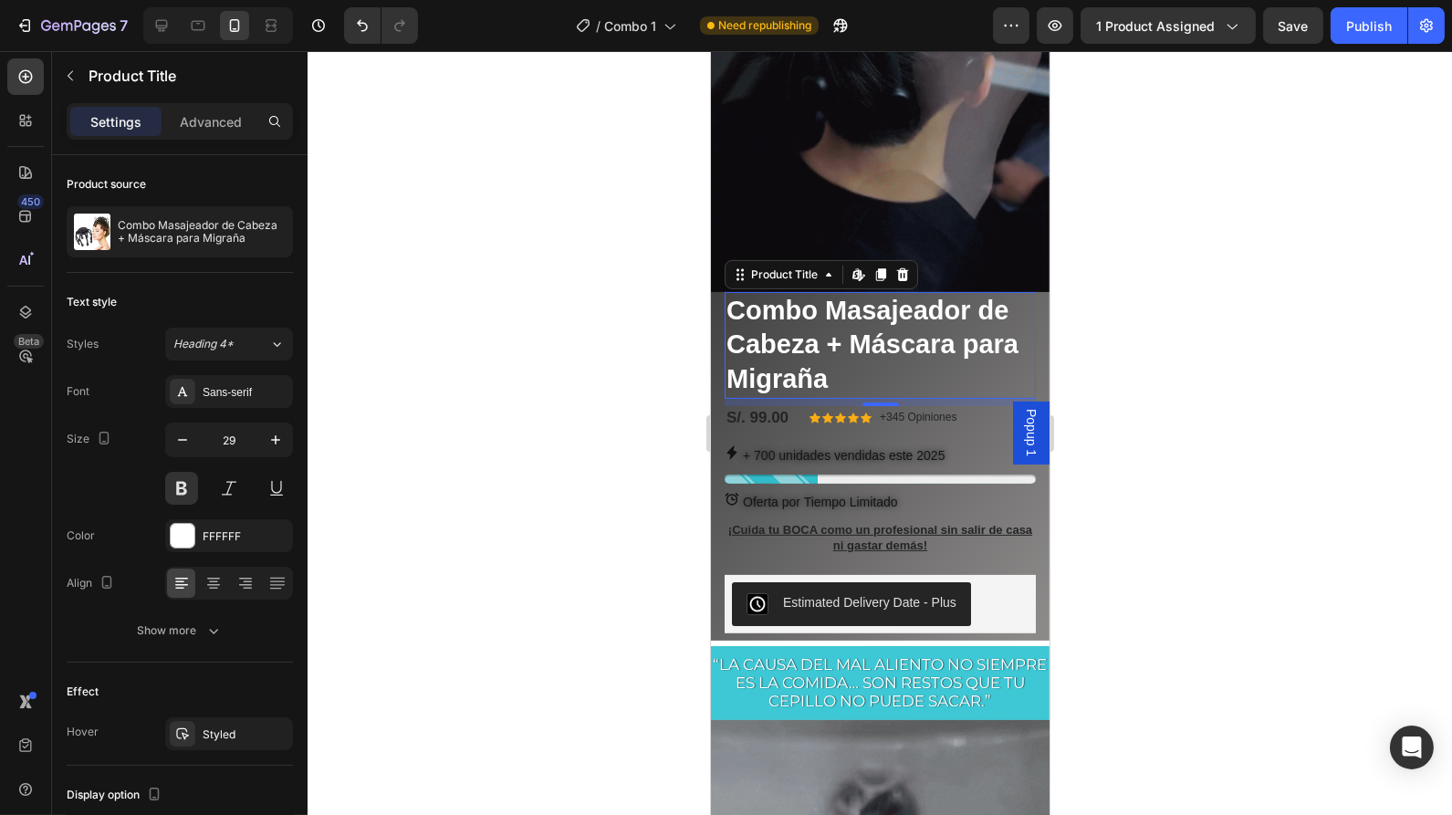
click at [1093, 394] on div at bounding box center [880, 433] width 1145 height 764
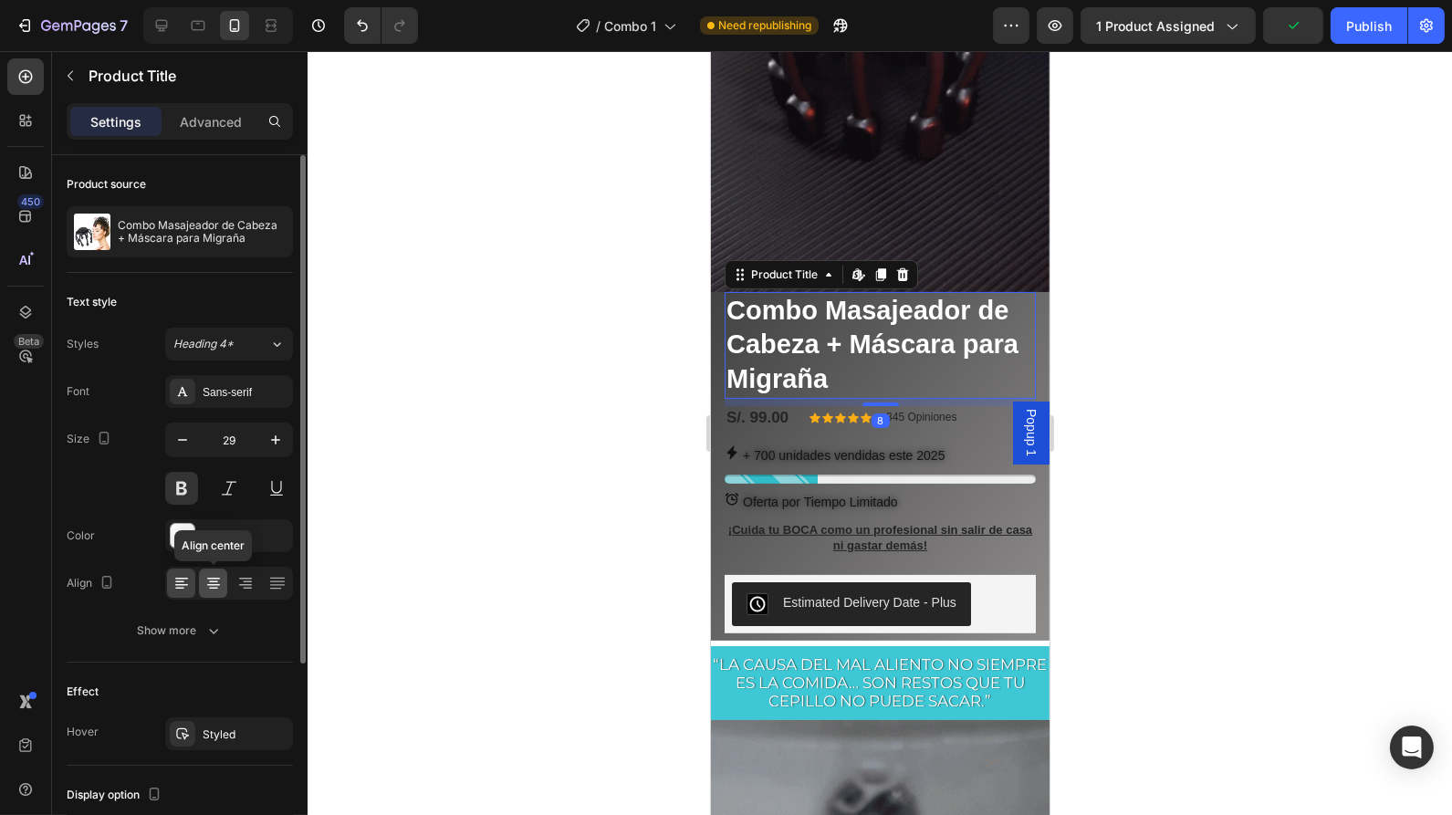
click at [211, 575] on icon at bounding box center [213, 583] width 18 height 18
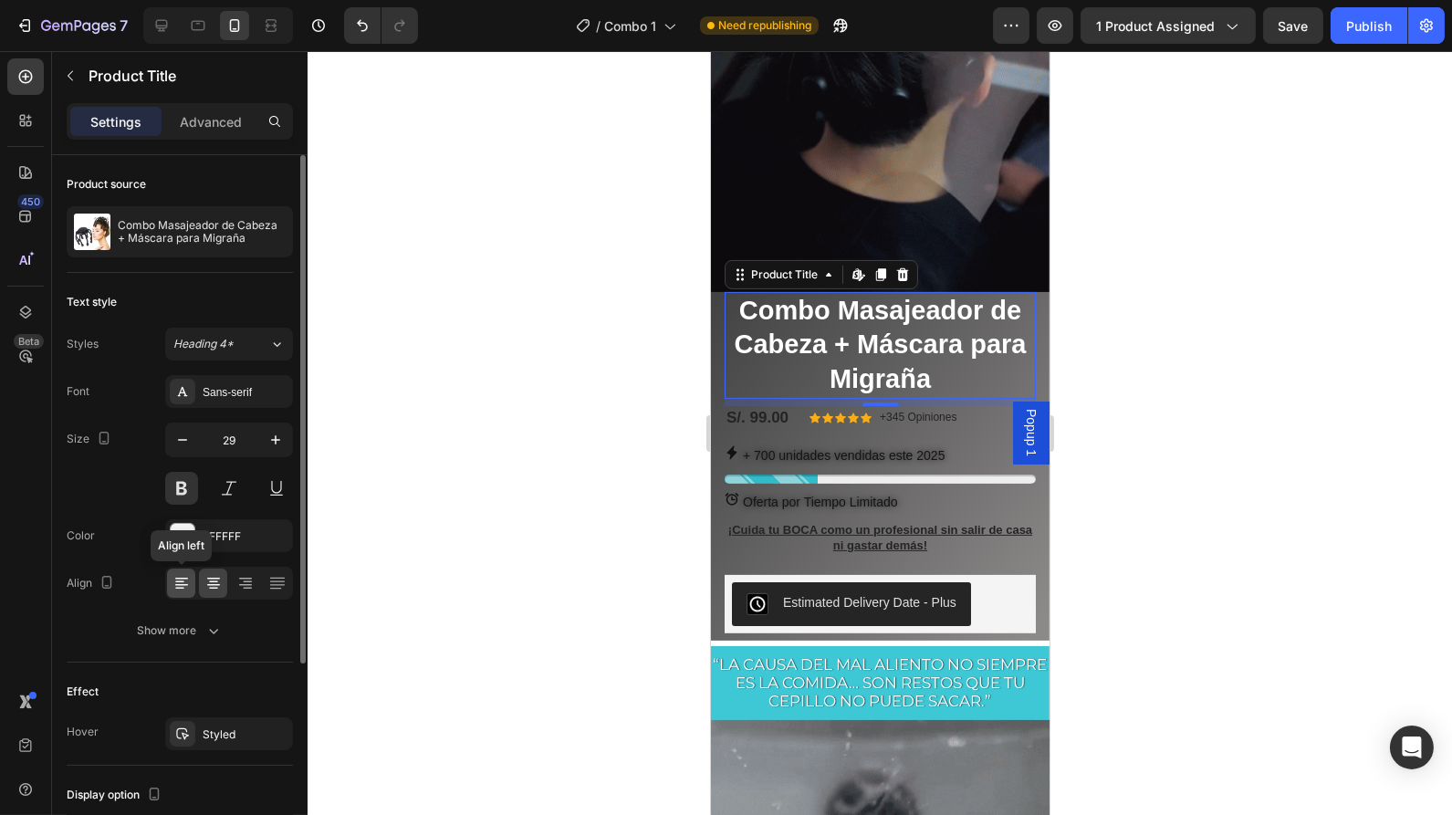
click at [183, 585] on icon at bounding box center [182, 583] width 18 height 18
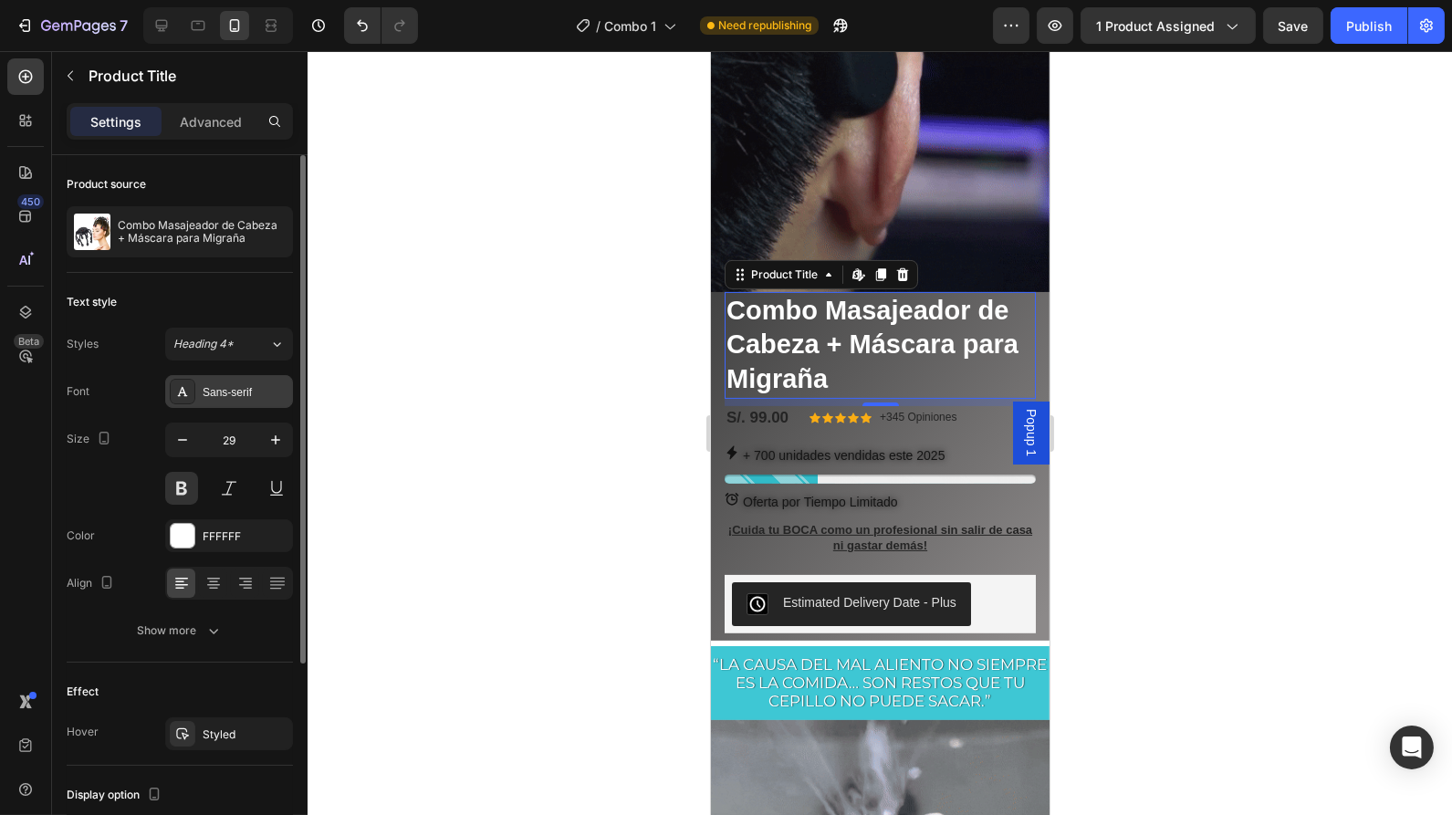
click at [245, 399] on div "Sans-serif" at bounding box center [246, 392] width 86 height 16
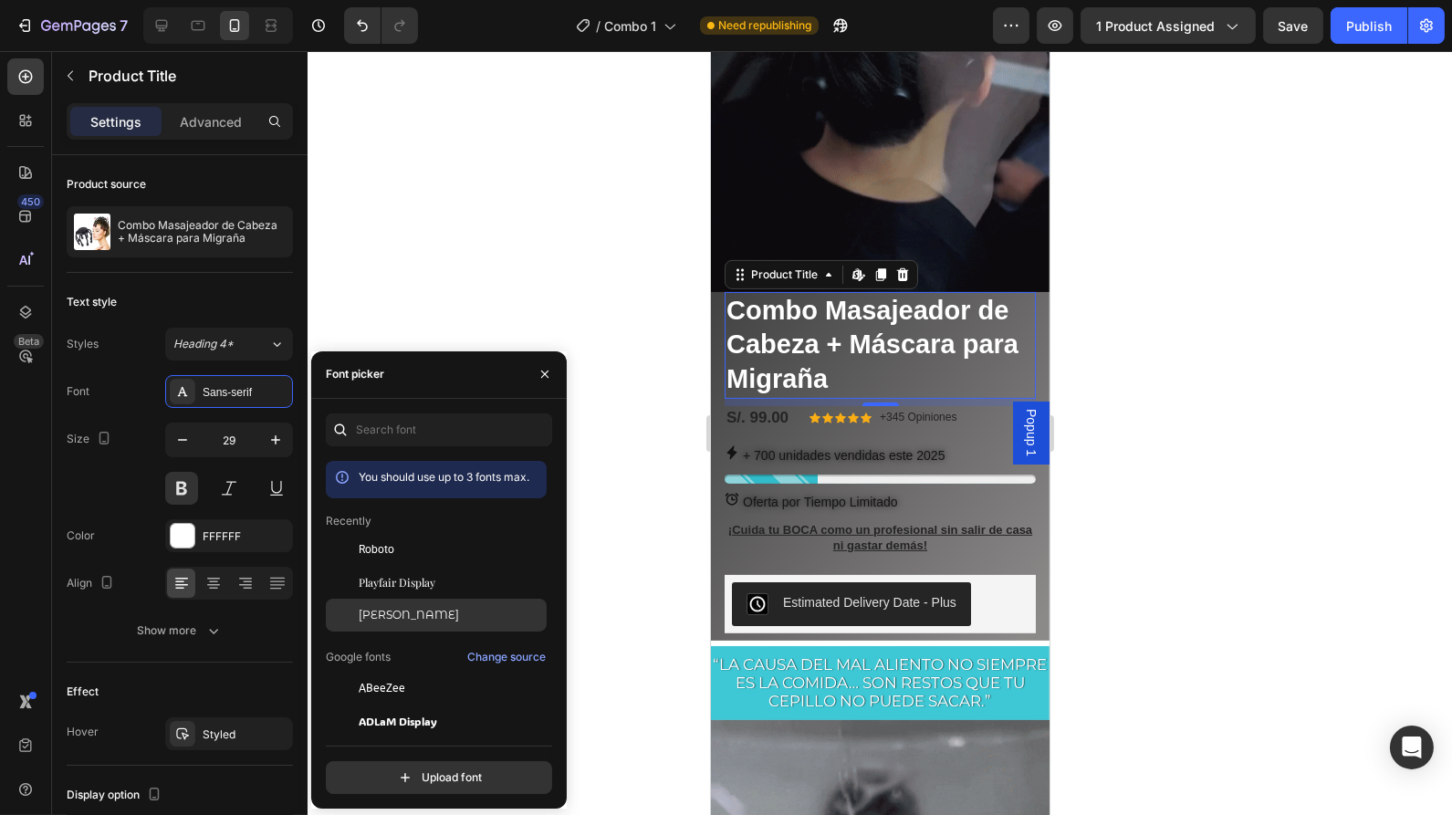
click at [396, 619] on span "[PERSON_NAME]" at bounding box center [409, 615] width 100 height 16
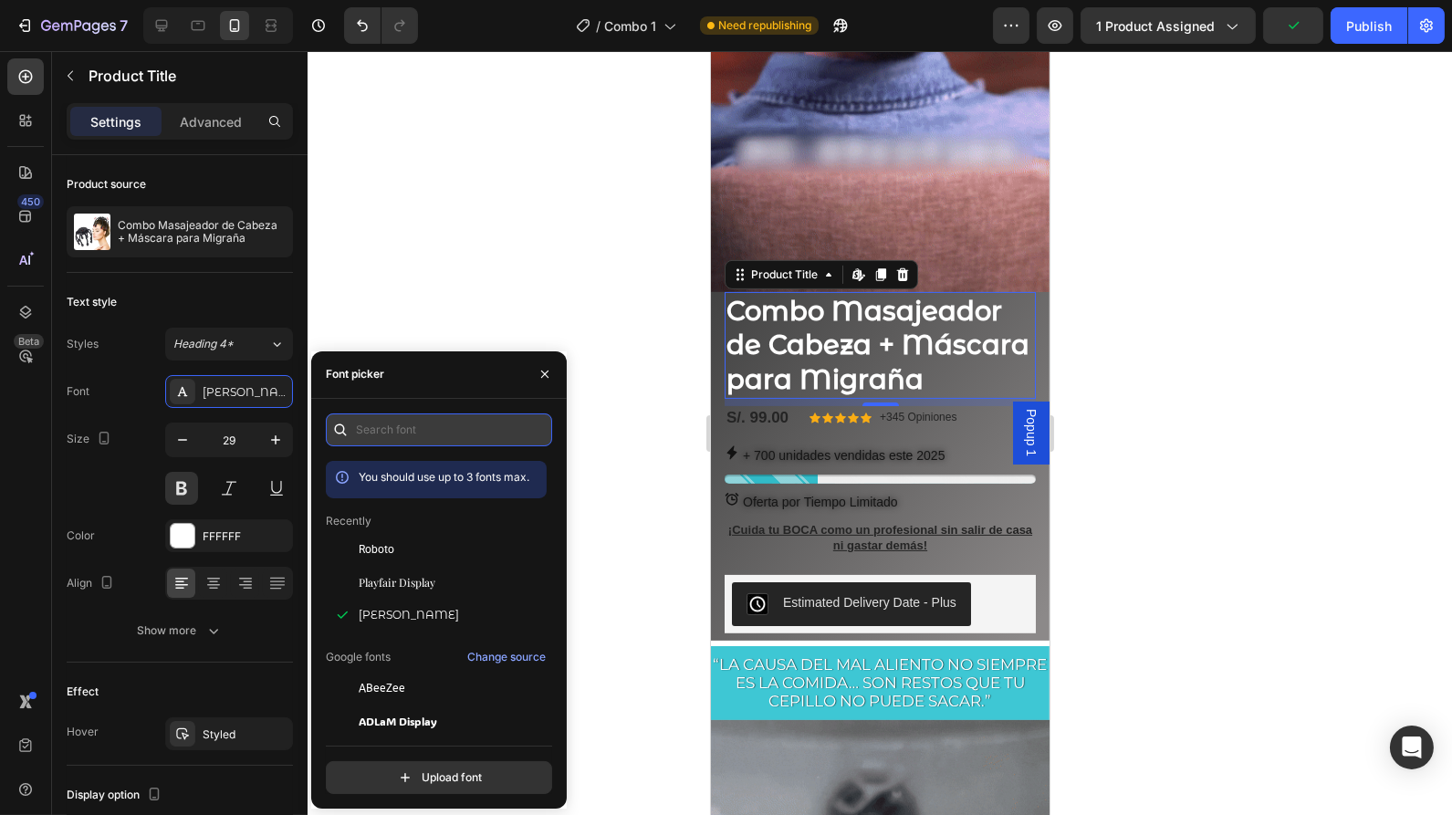
click at [406, 434] on input "text" at bounding box center [439, 430] width 226 height 33
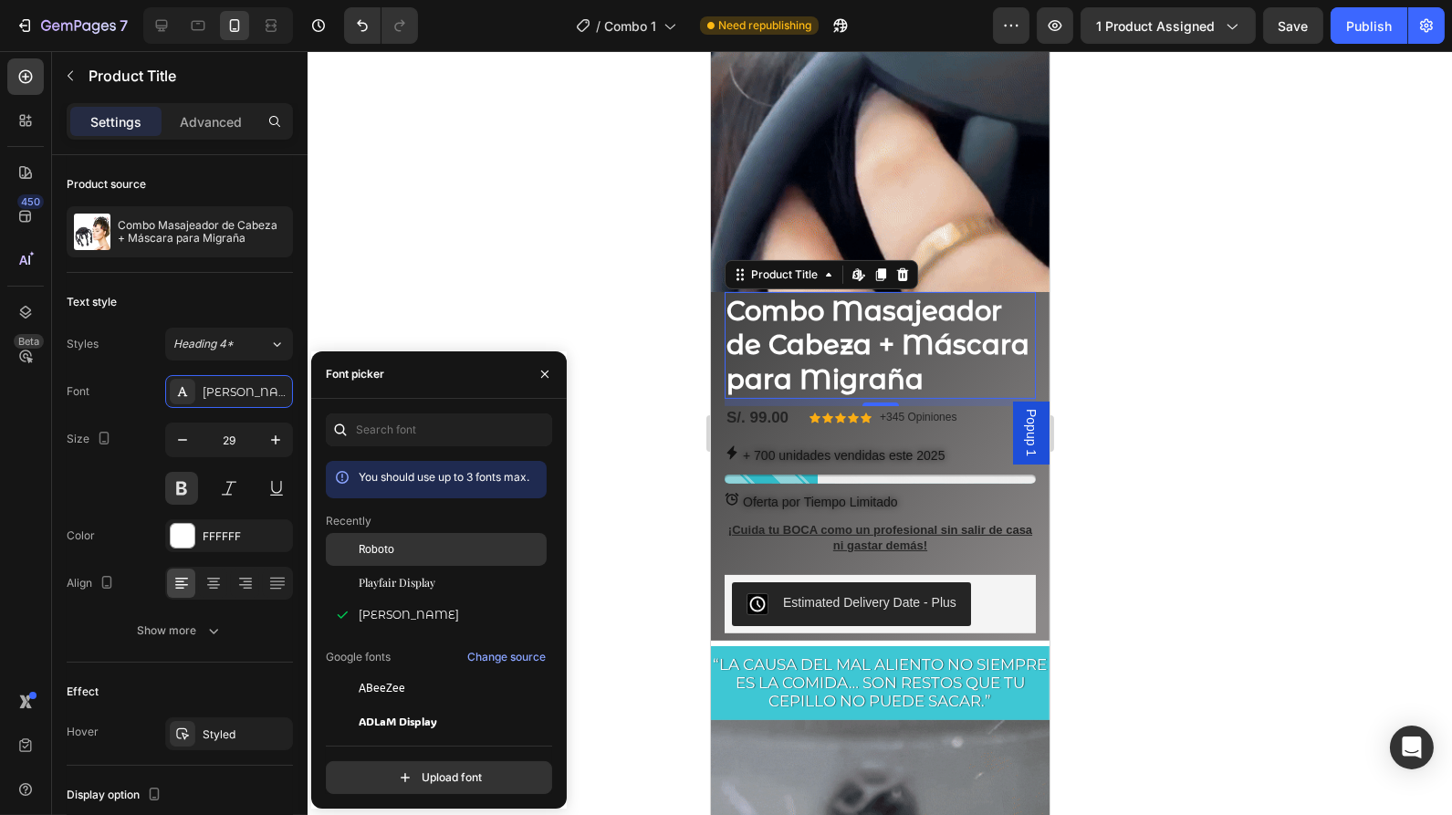
click at [394, 552] on div "Roboto" at bounding box center [451, 549] width 184 height 16
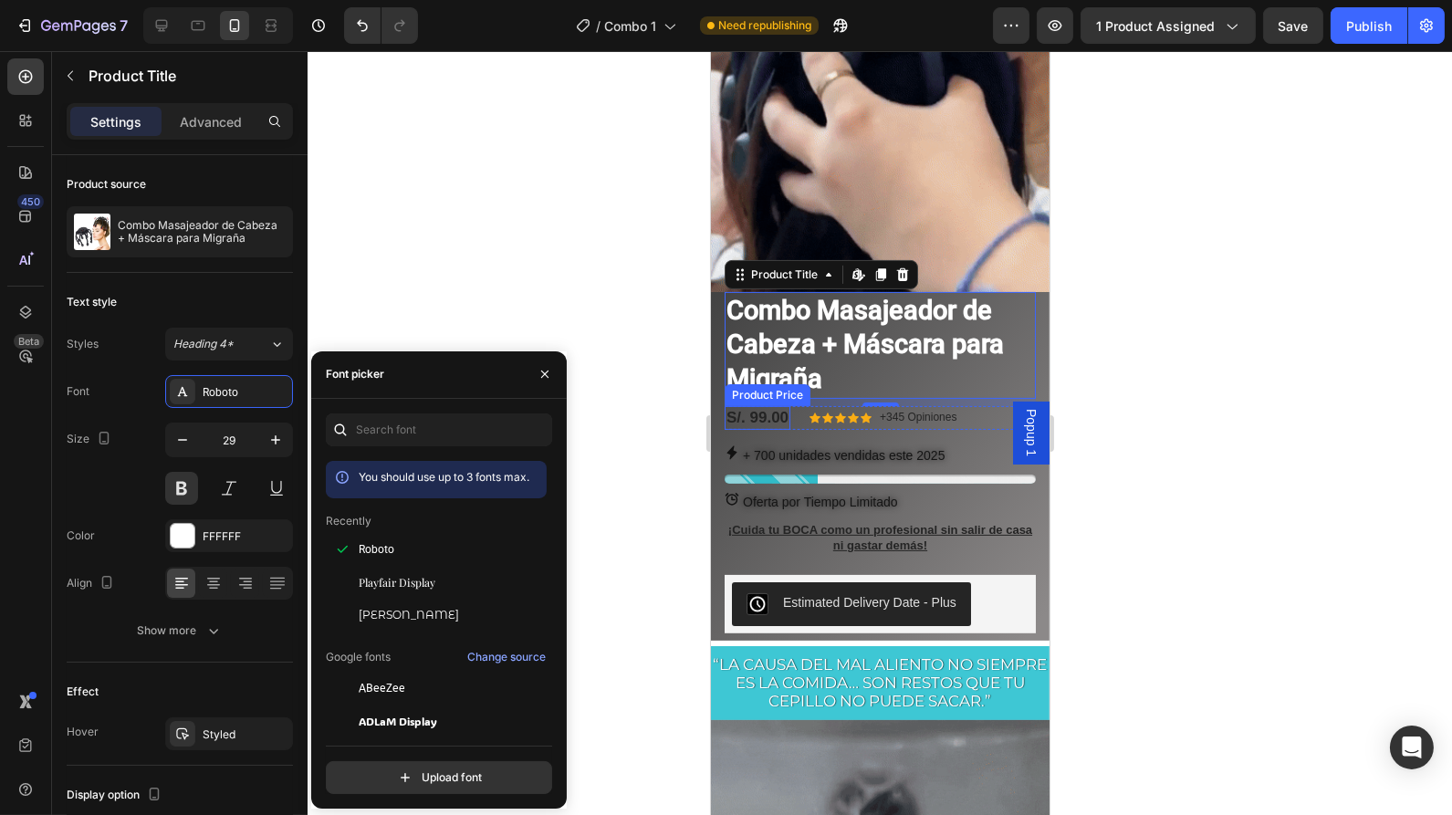
click at [770, 406] on div "S/. 99.00" at bounding box center [757, 418] width 66 height 24
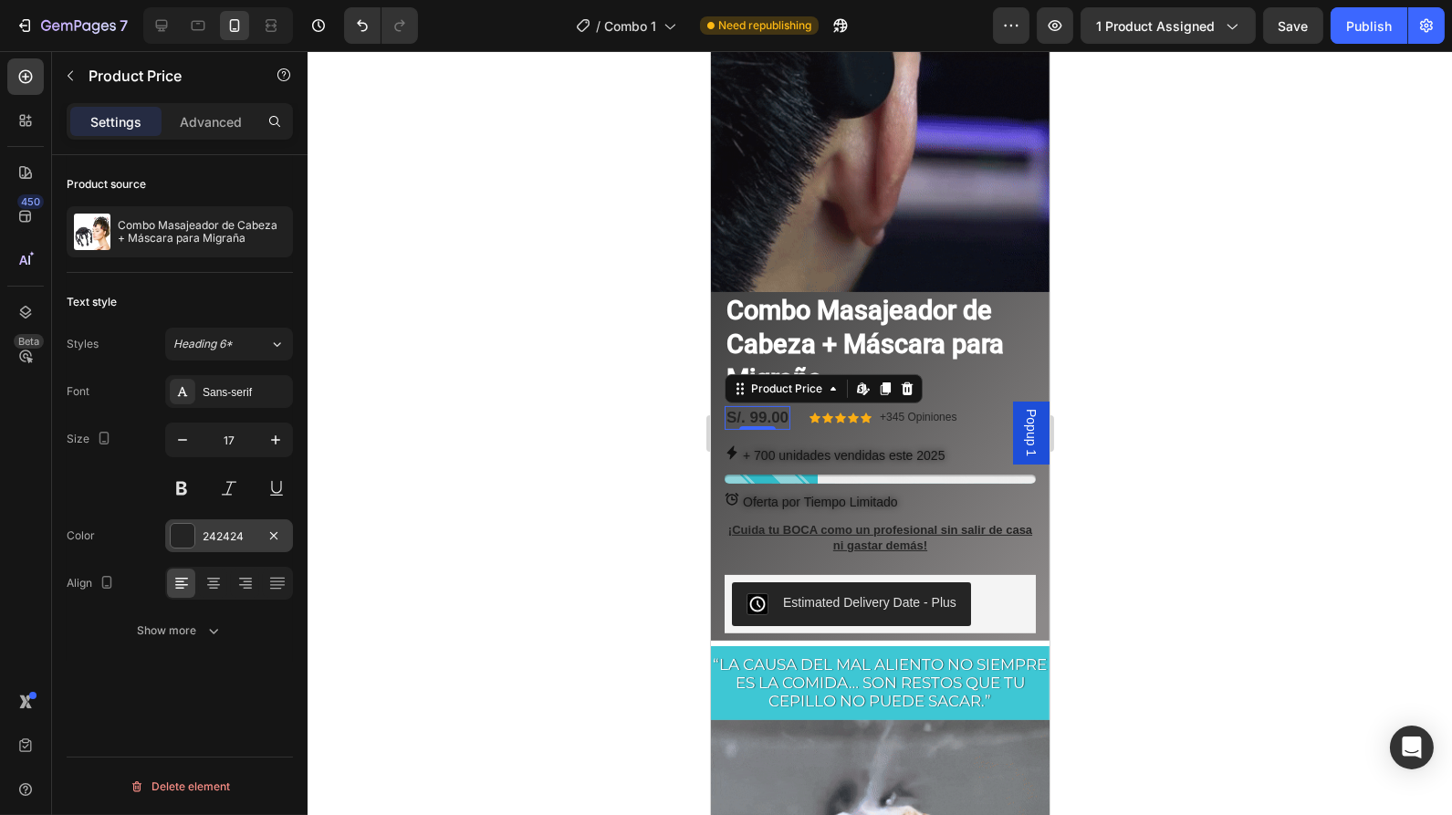
click at [183, 533] on div at bounding box center [183, 536] width 24 height 24
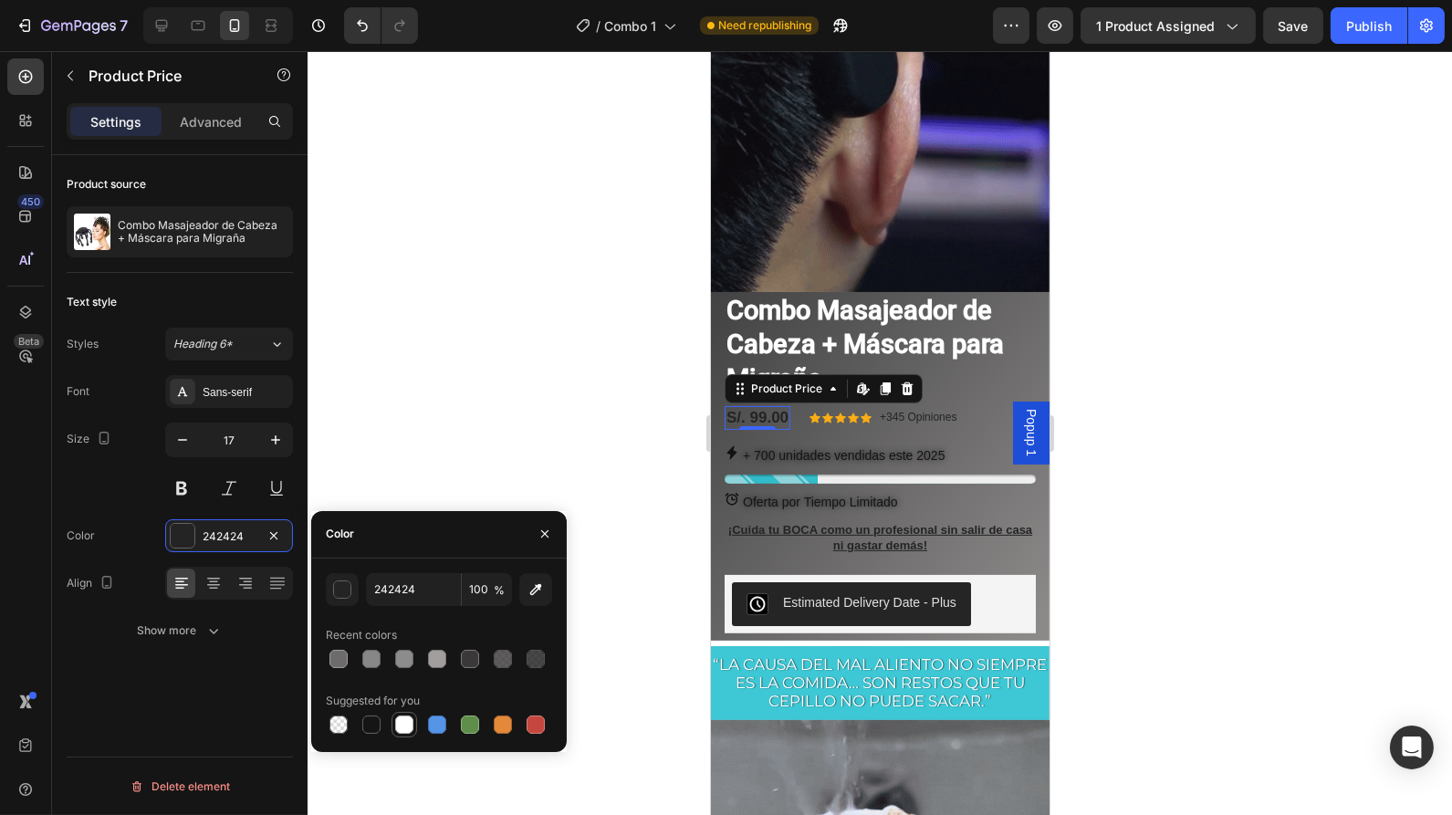
click at [399, 722] on div at bounding box center [404, 725] width 18 height 18
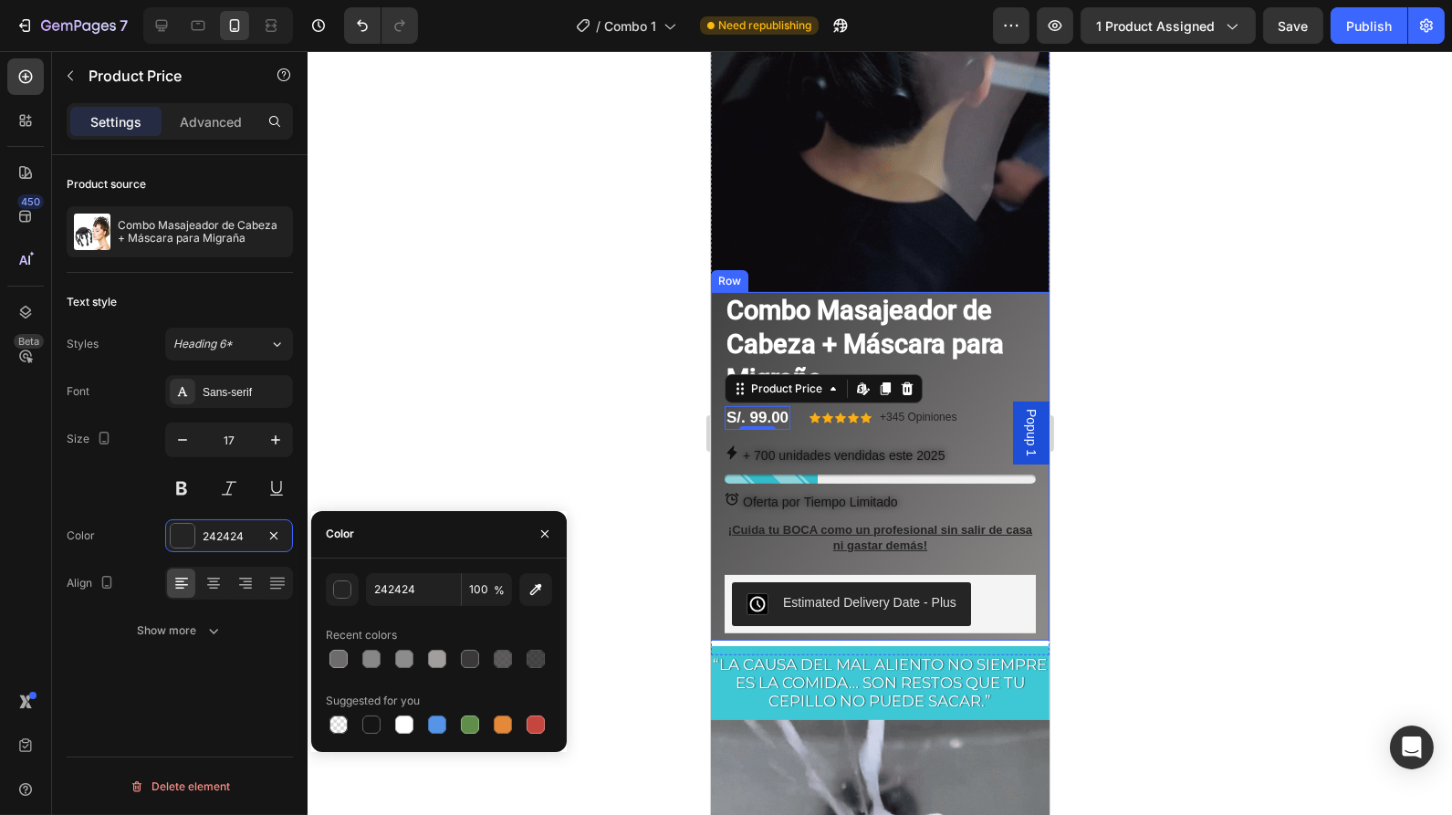
type input "FFFFFF"
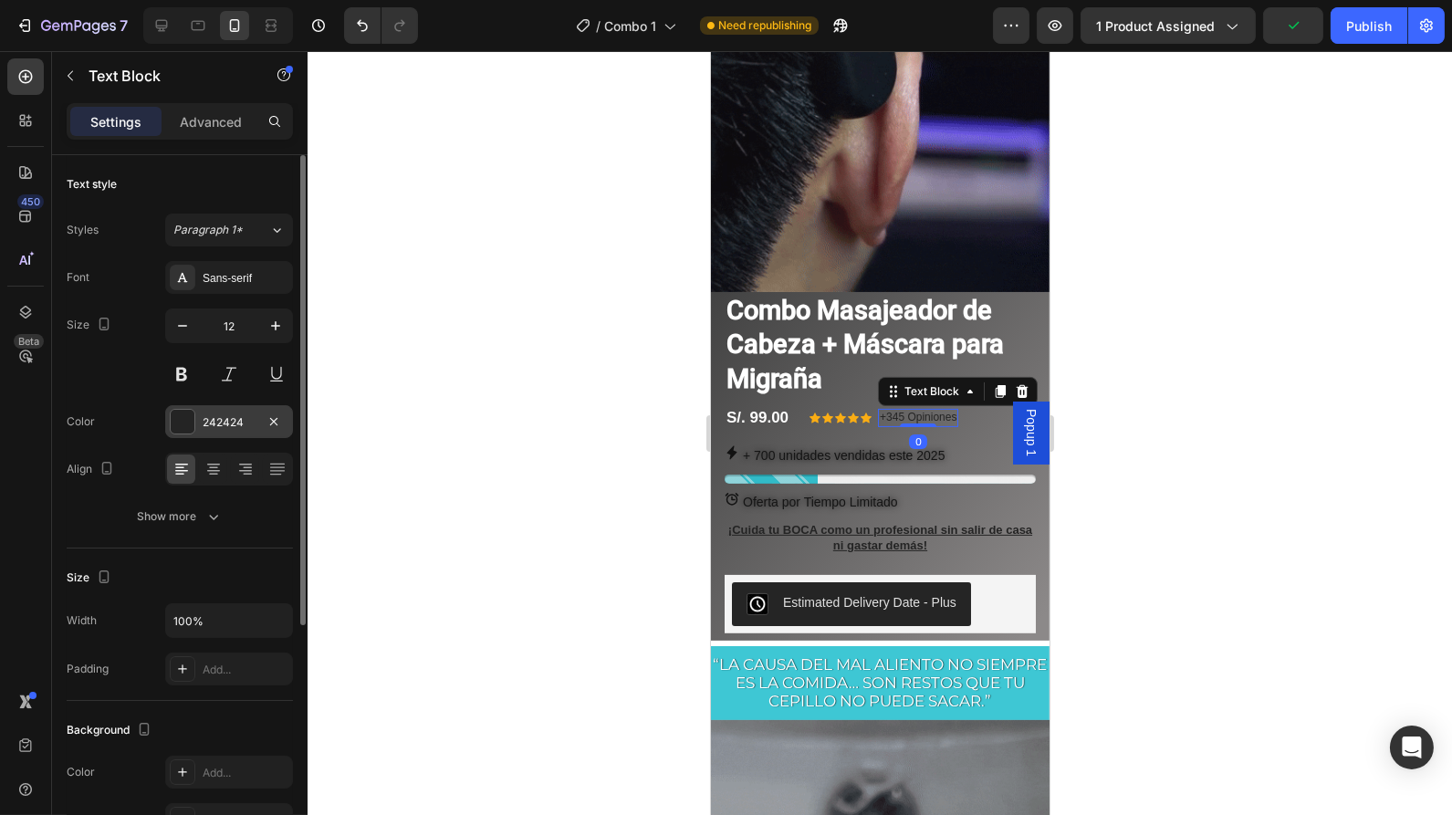
click at [183, 430] on div at bounding box center [183, 422] width 24 height 24
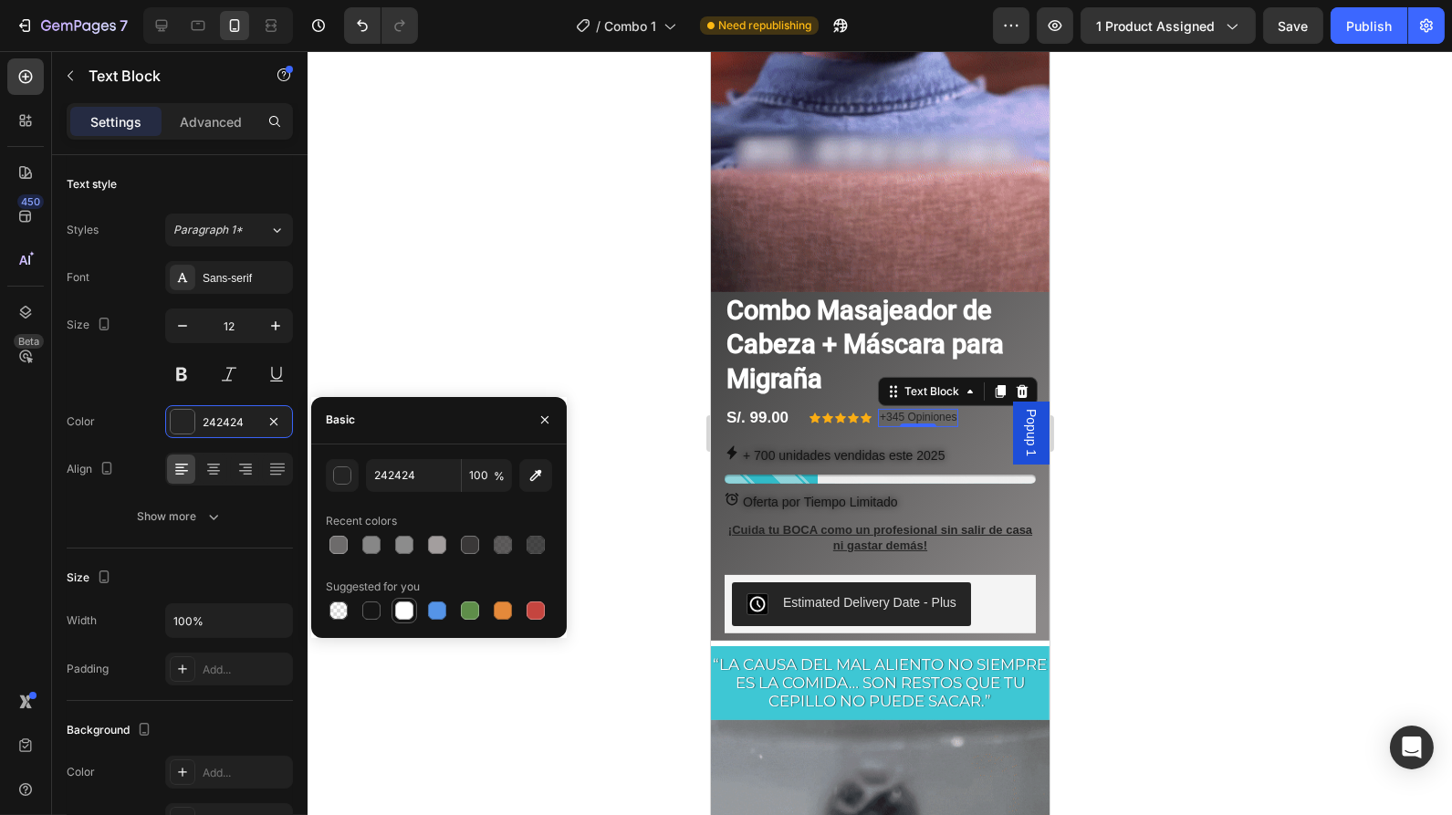
click at [407, 618] on div at bounding box center [404, 611] width 18 height 18
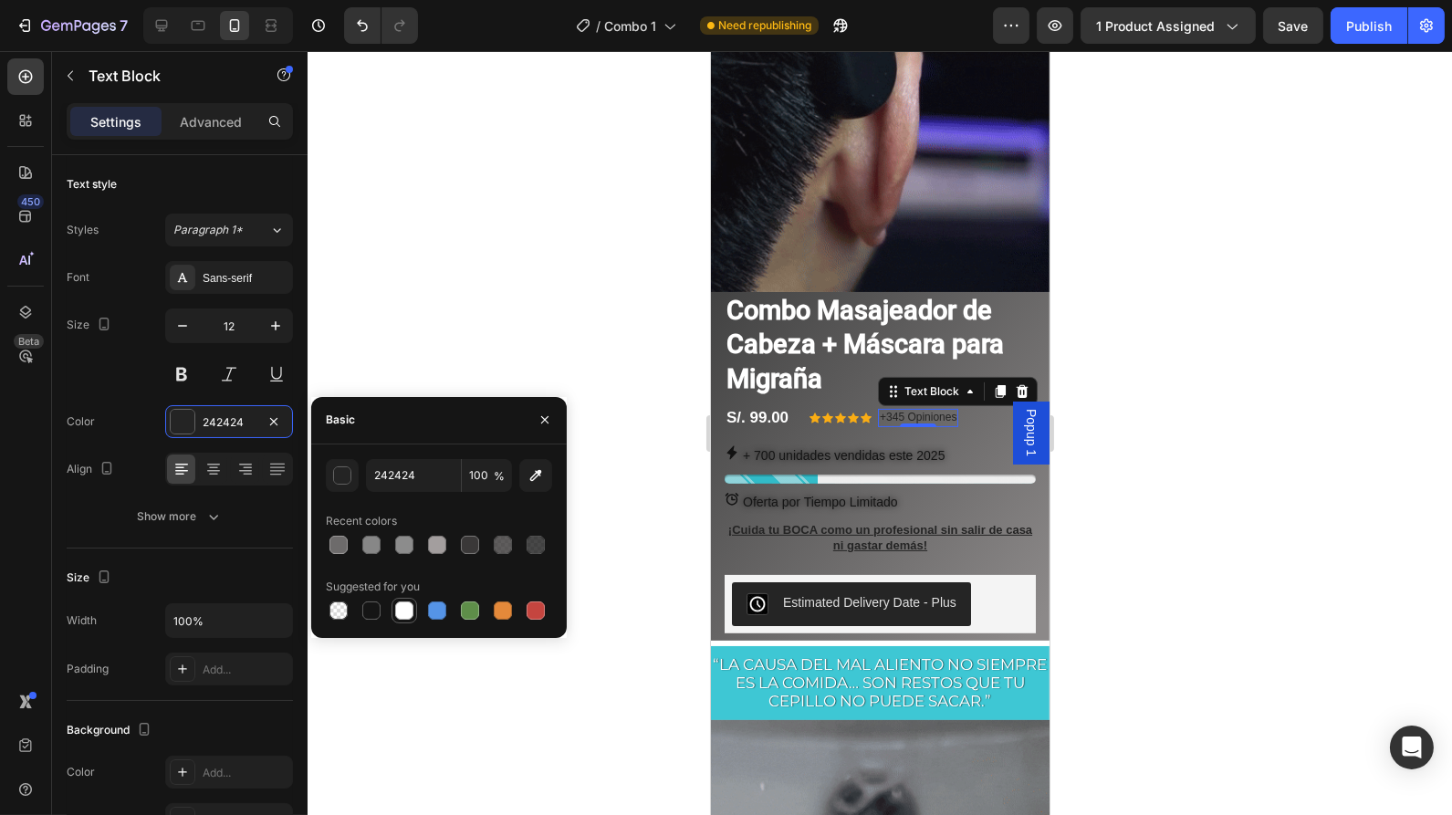
type input "FFFFFF"
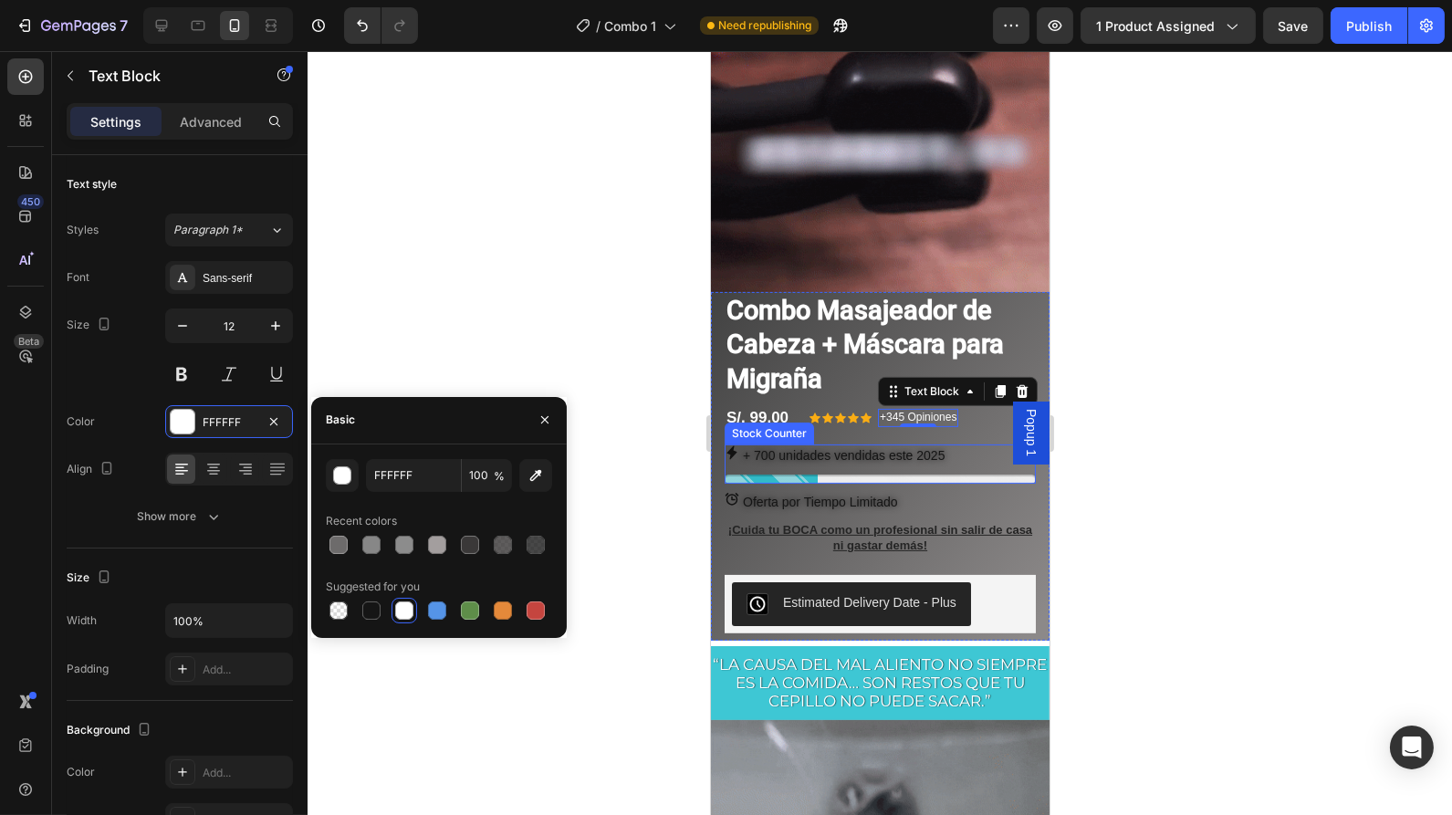
click at [806, 445] on p "+ 700 unidades vendidas este 2025" at bounding box center [843, 456] width 202 height 23
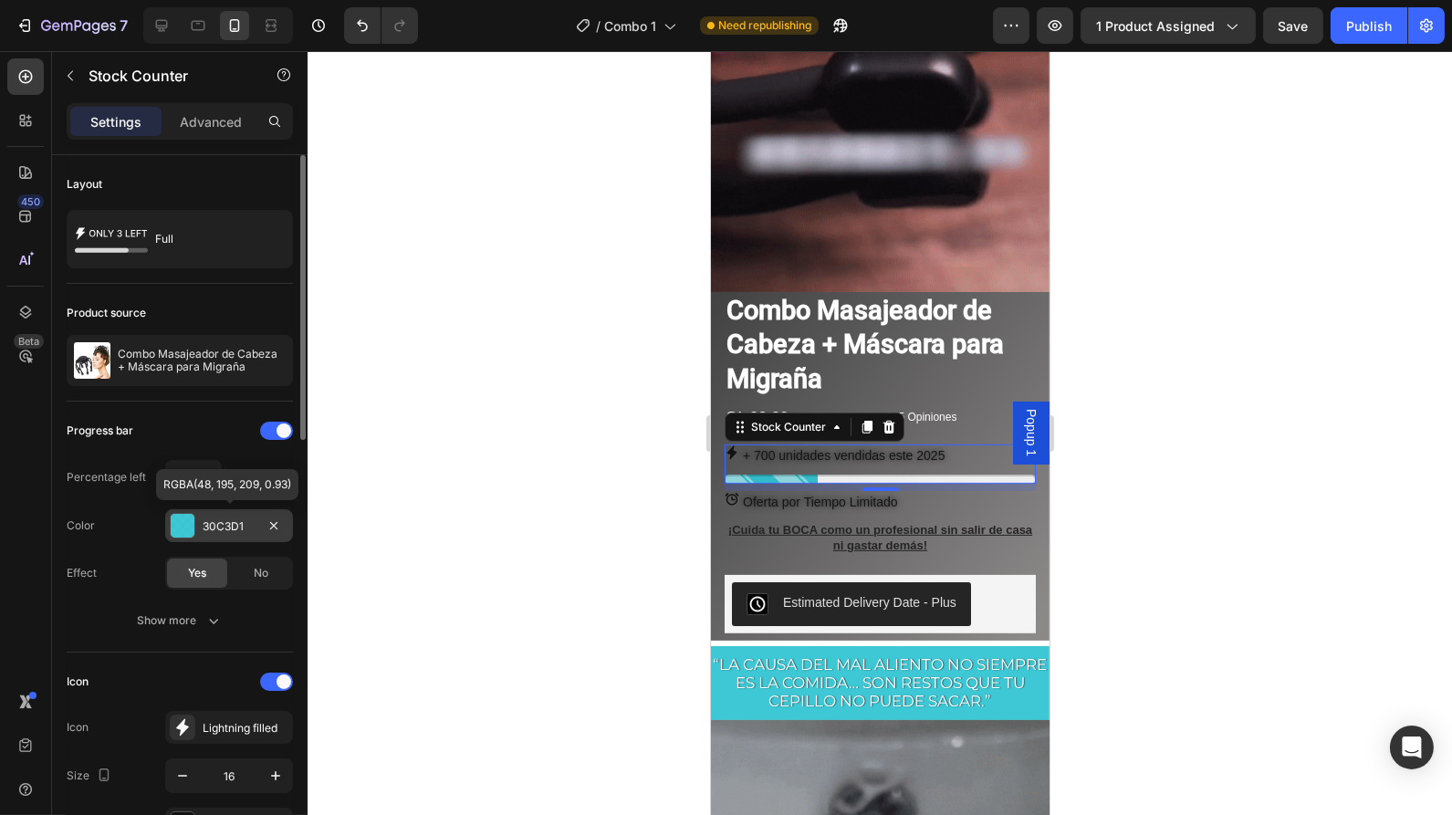
click at [172, 518] on div at bounding box center [183, 526] width 24 height 24
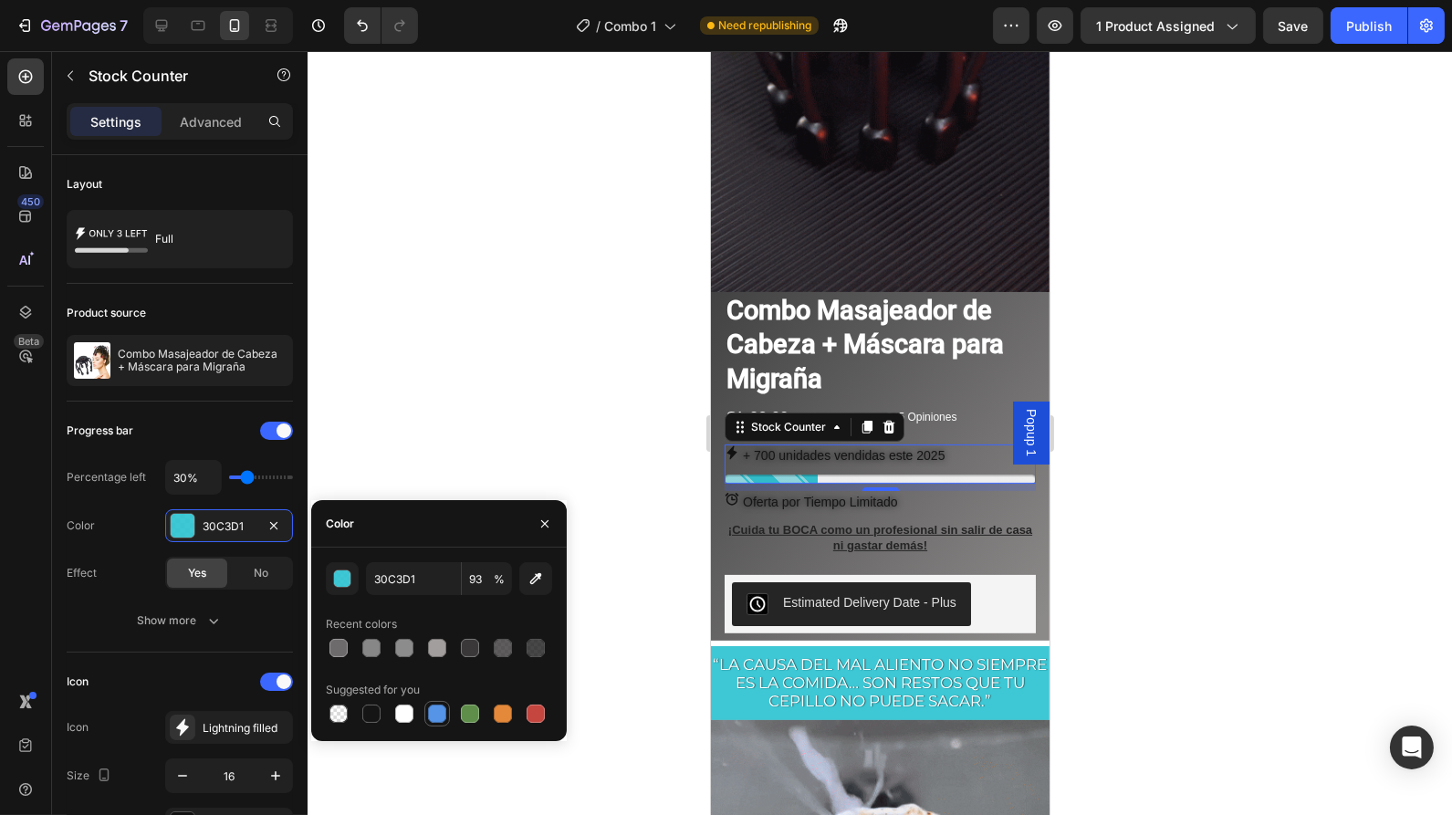
click at [435, 707] on div at bounding box center [437, 714] width 18 height 18
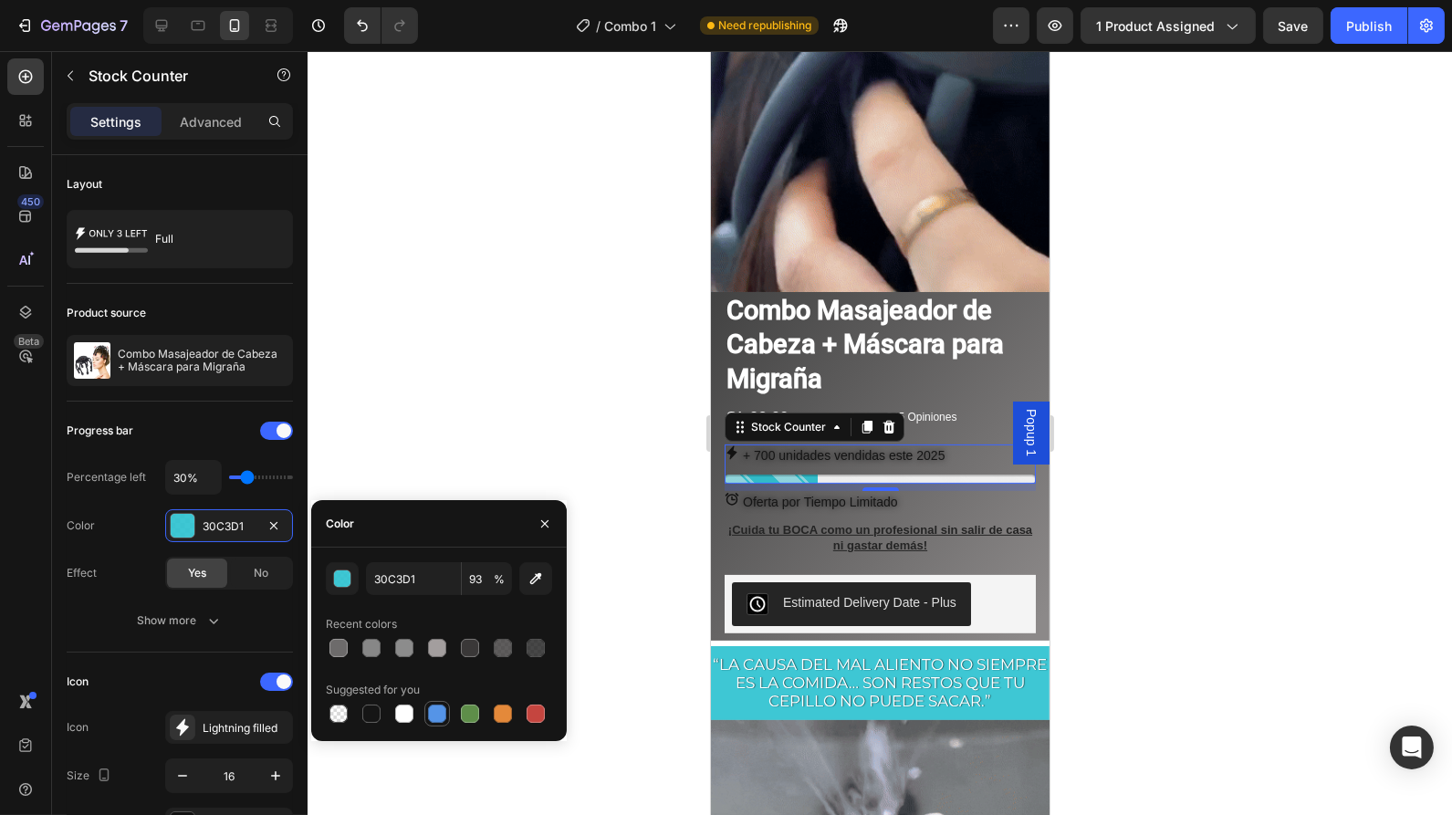
type input "5594E7"
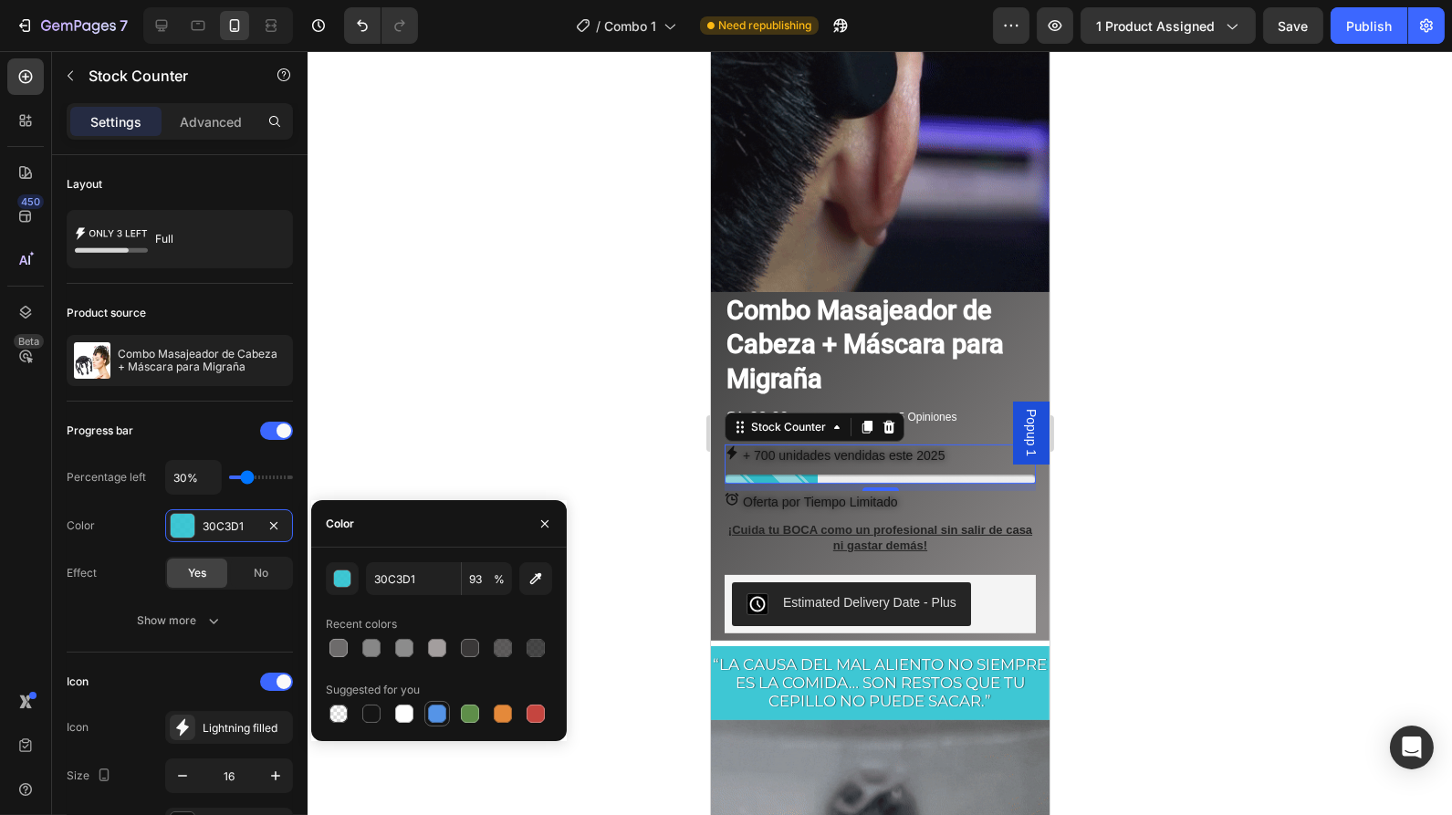
type input "100"
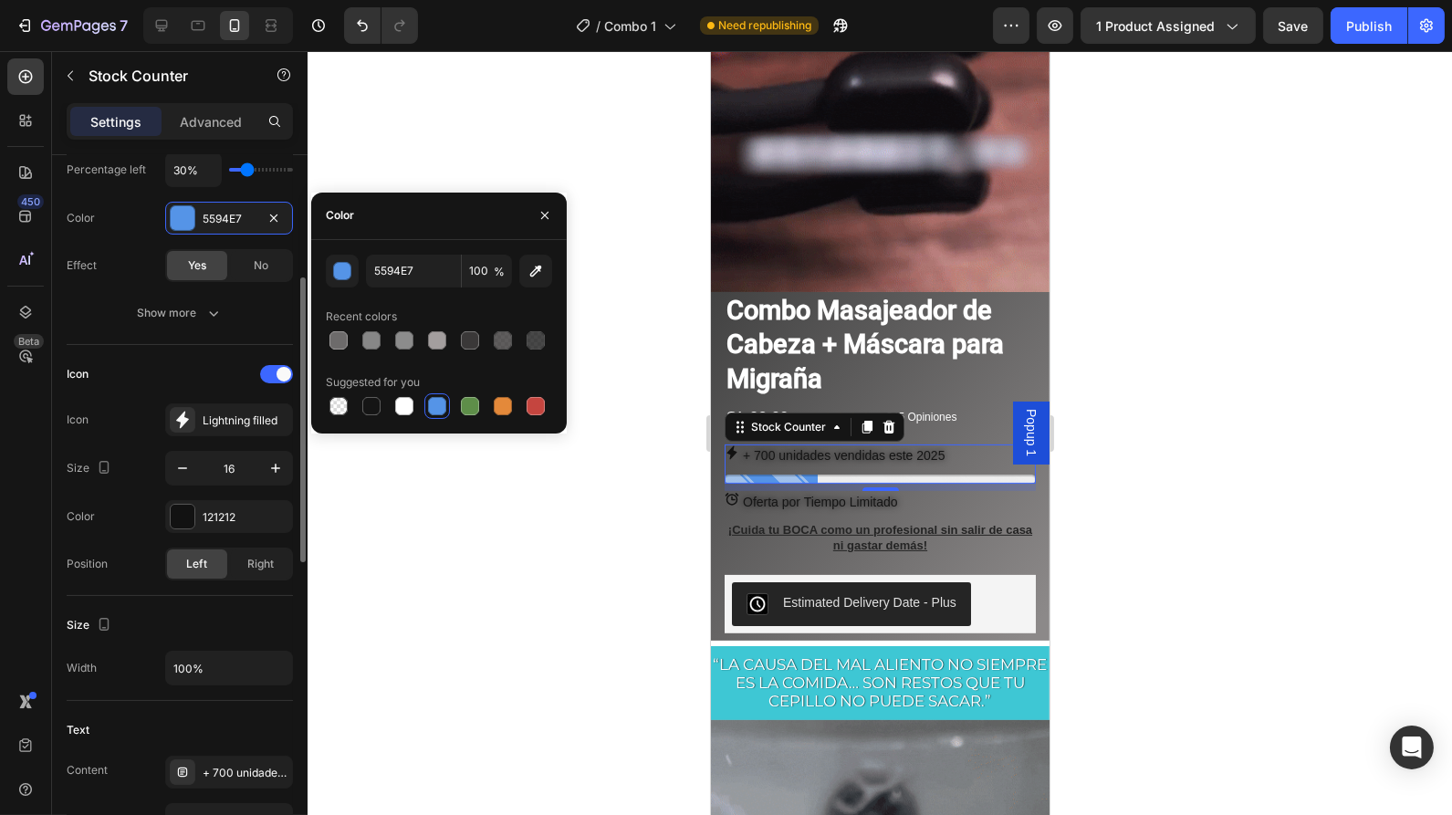
scroll to position [309, 0]
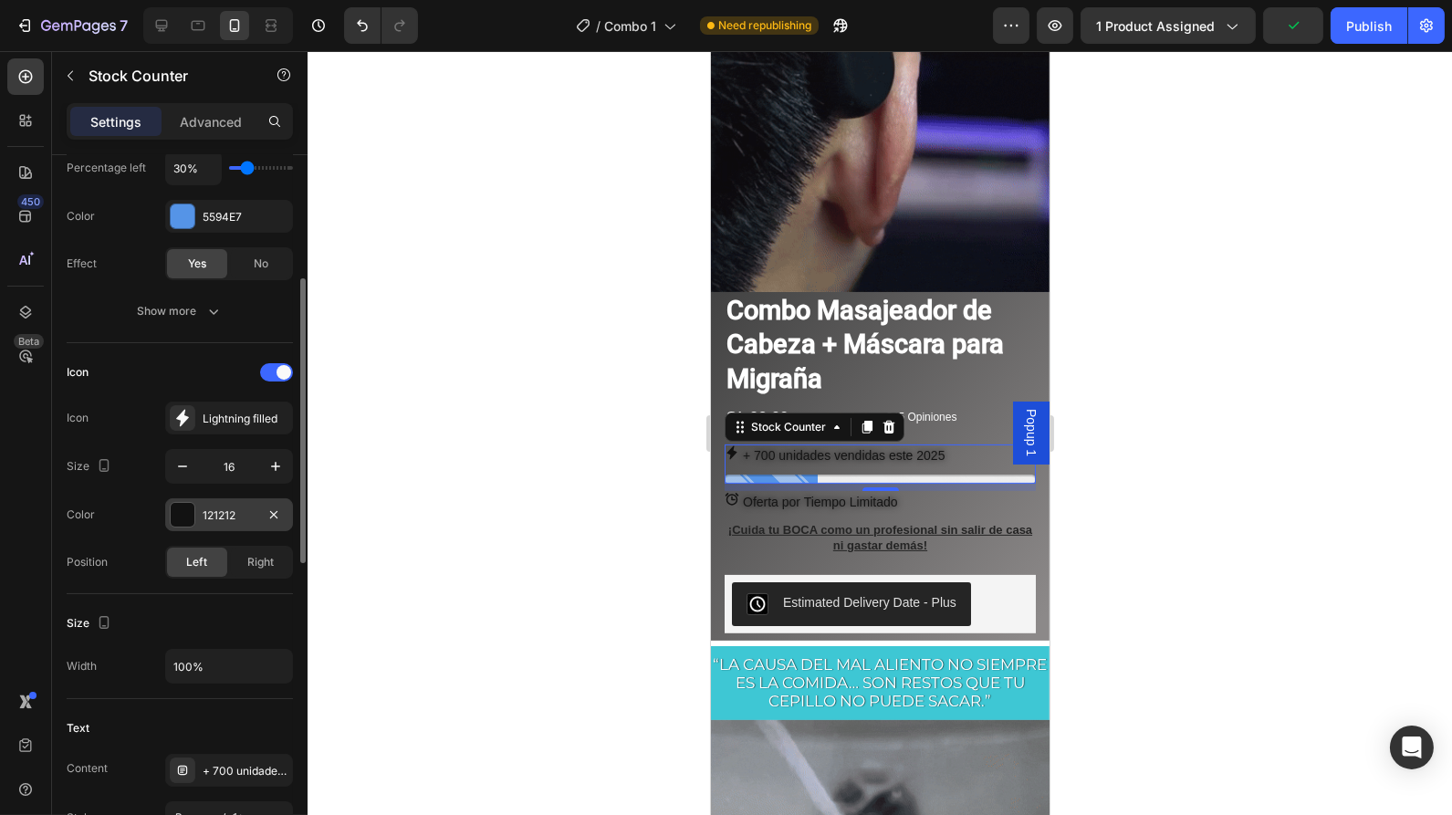
click at [188, 514] on div at bounding box center [183, 515] width 24 height 24
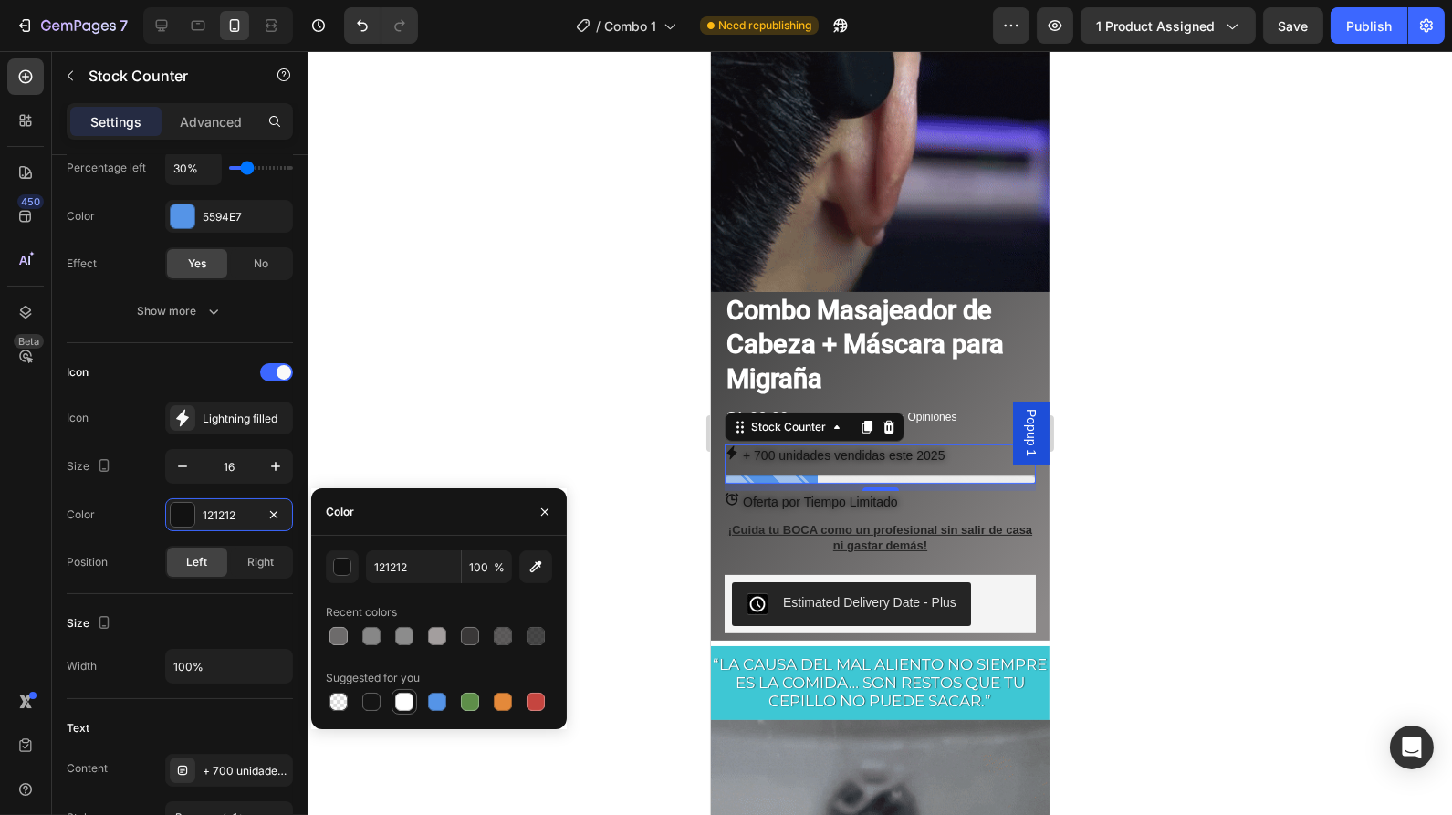
click at [404, 703] on div at bounding box center [404, 702] width 18 height 18
type input "FFFFFF"
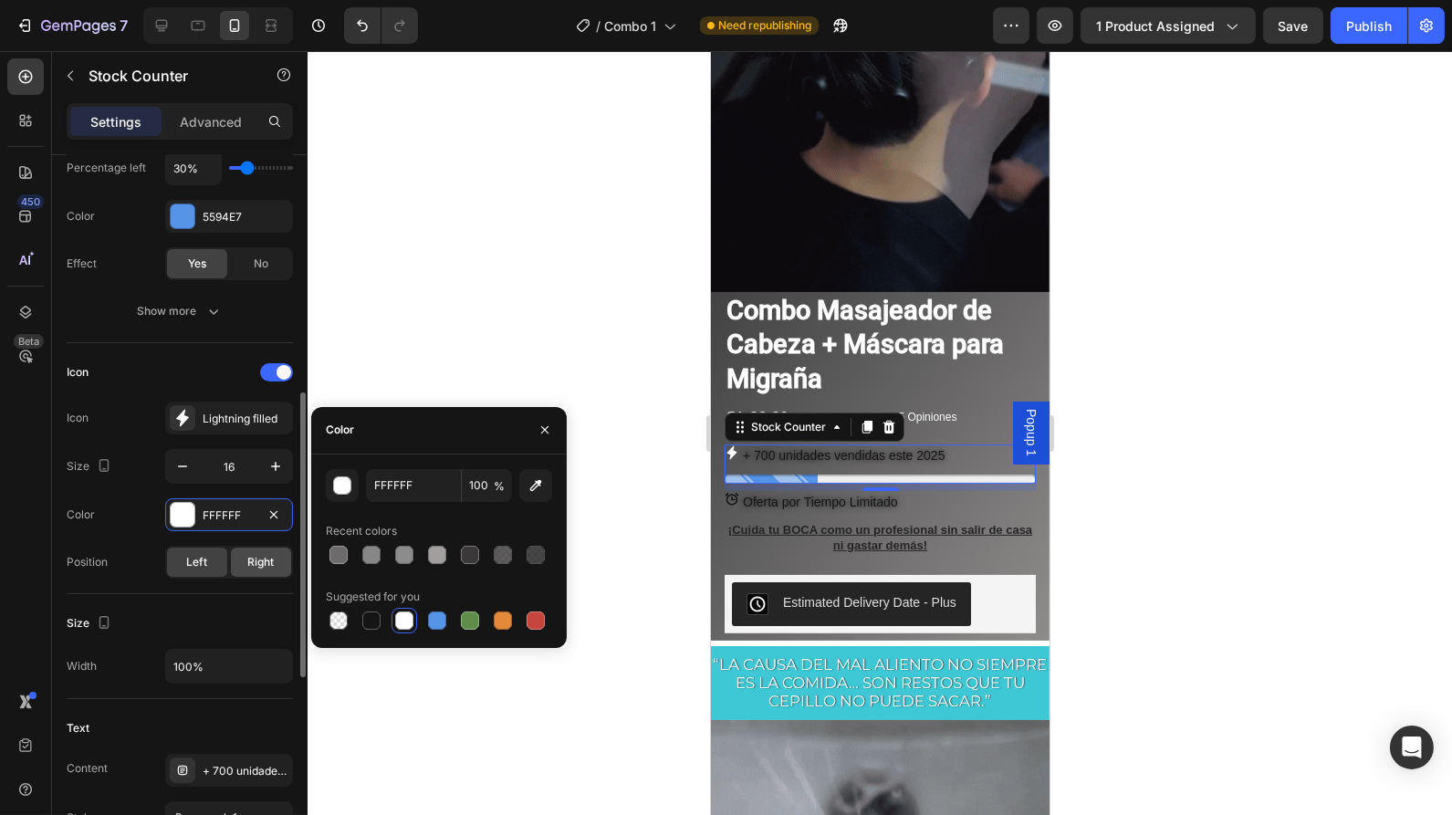
scroll to position [393, 0]
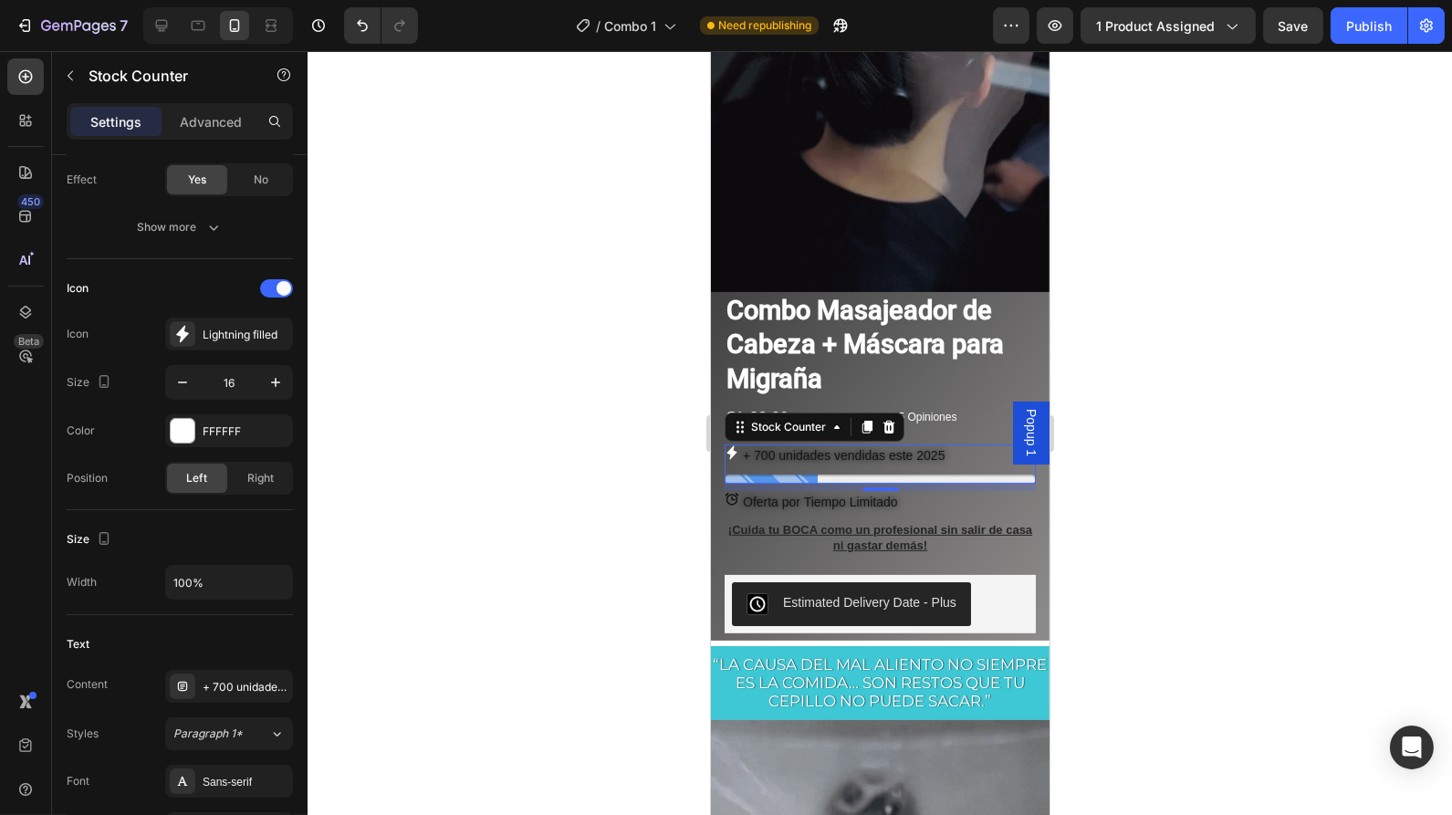
click at [845, 445] on p "+ 700 unidades vendidas este 2025" at bounding box center [843, 456] width 202 height 23
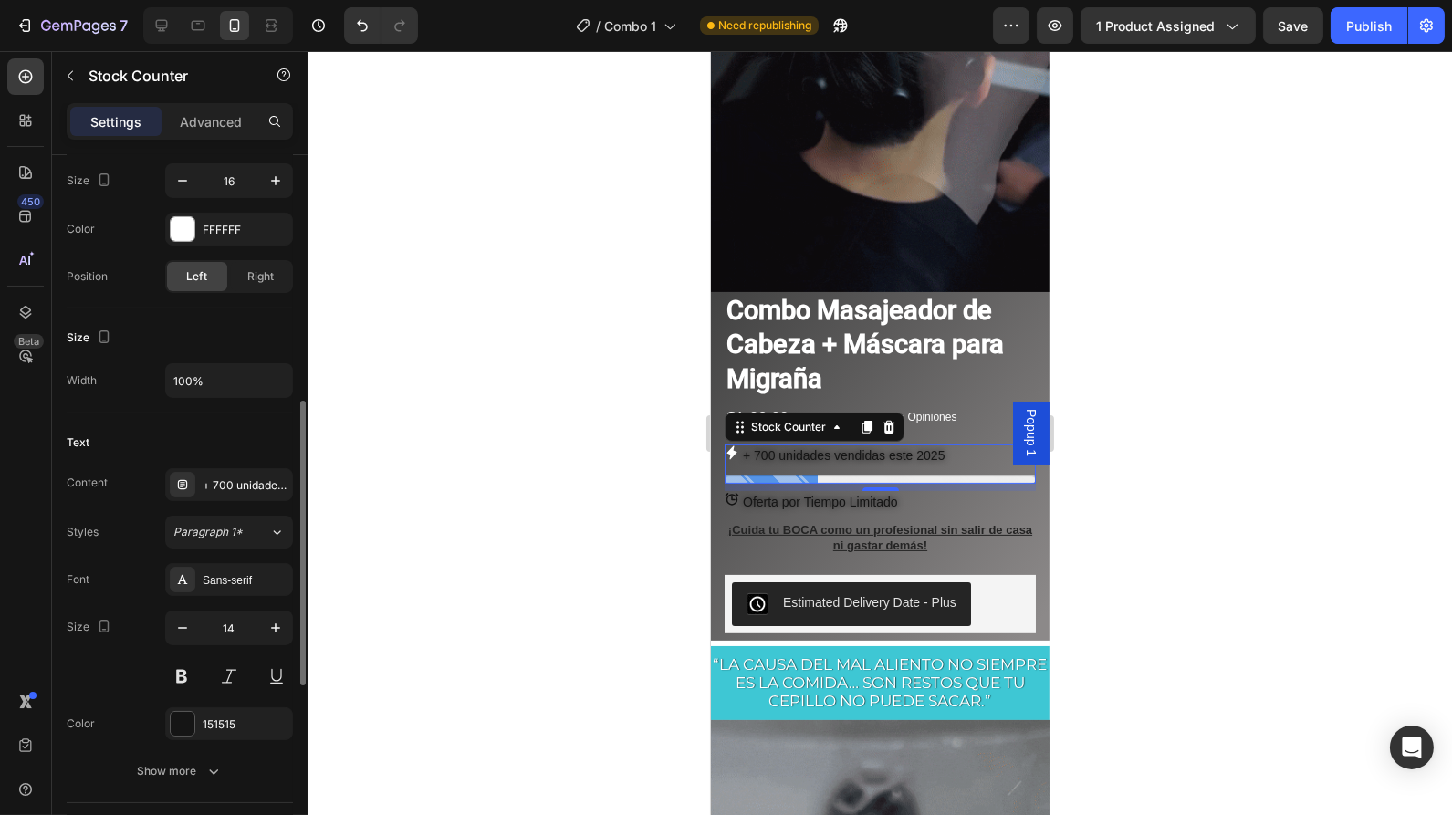
scroll to position [602, 0]
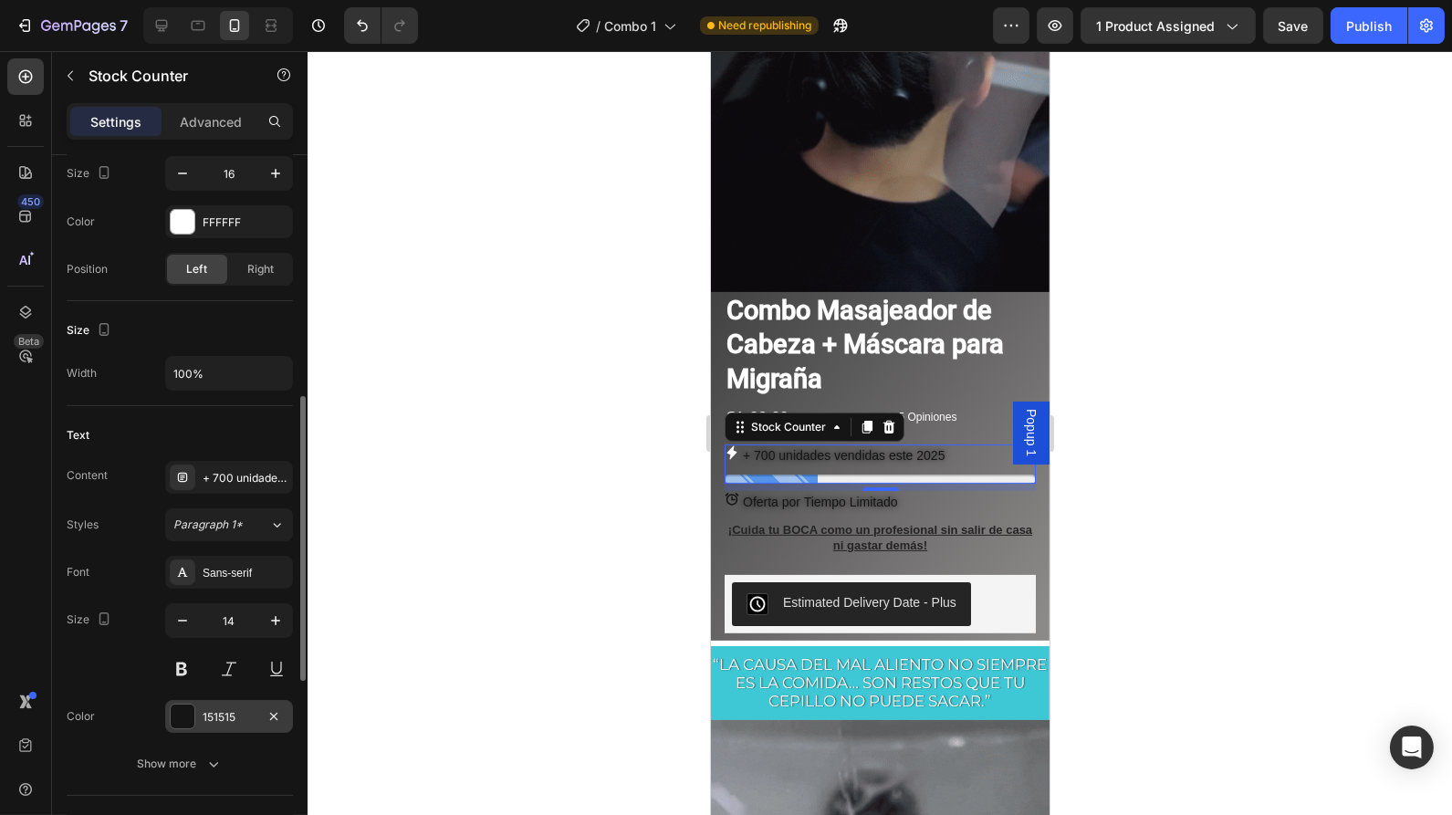
click at [183, 705] on div at bounding box center [183, 717] width 24 height 24
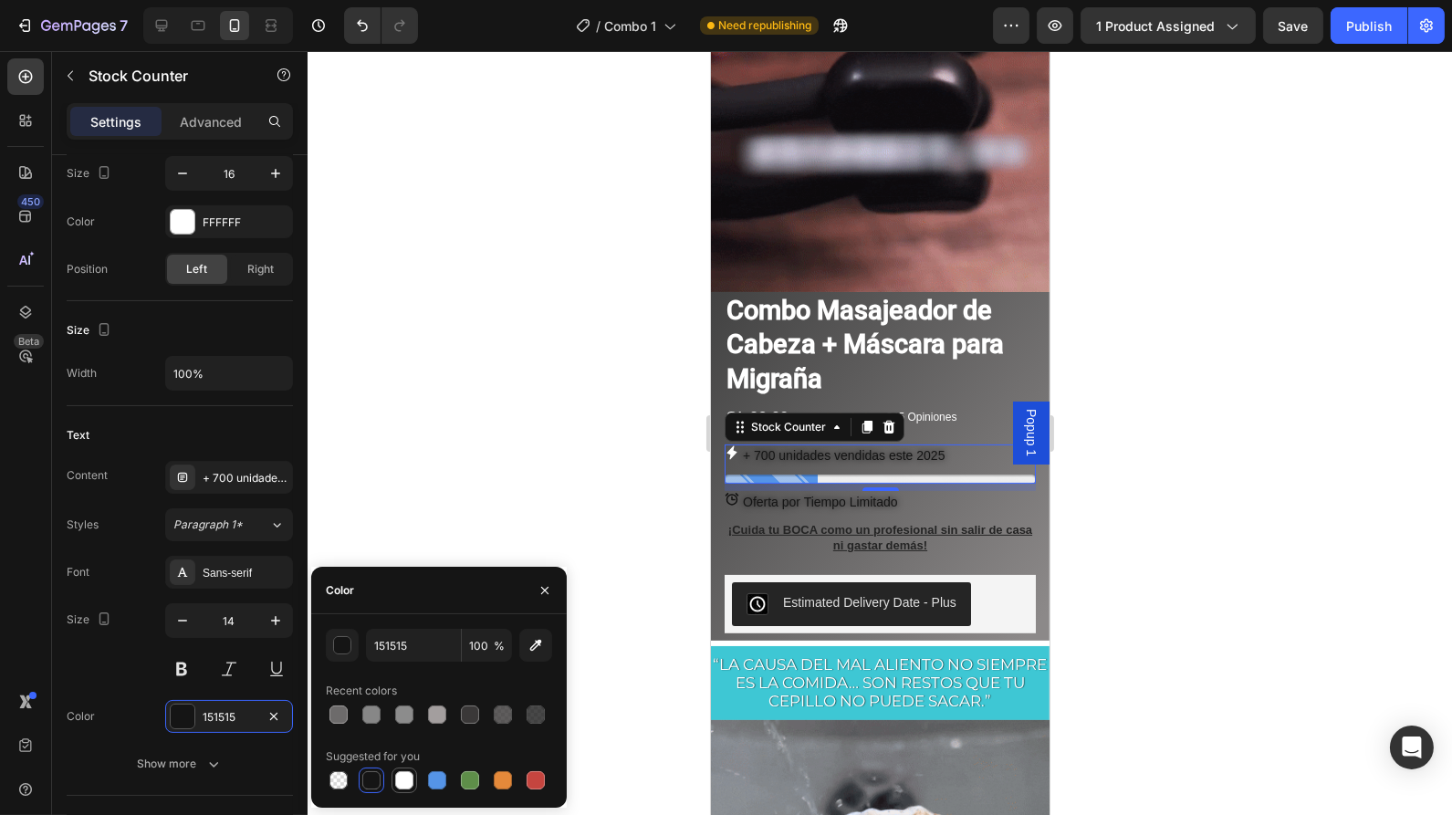
click at [403, 782] on div at bounding box center [404, 780] width 18 height 18
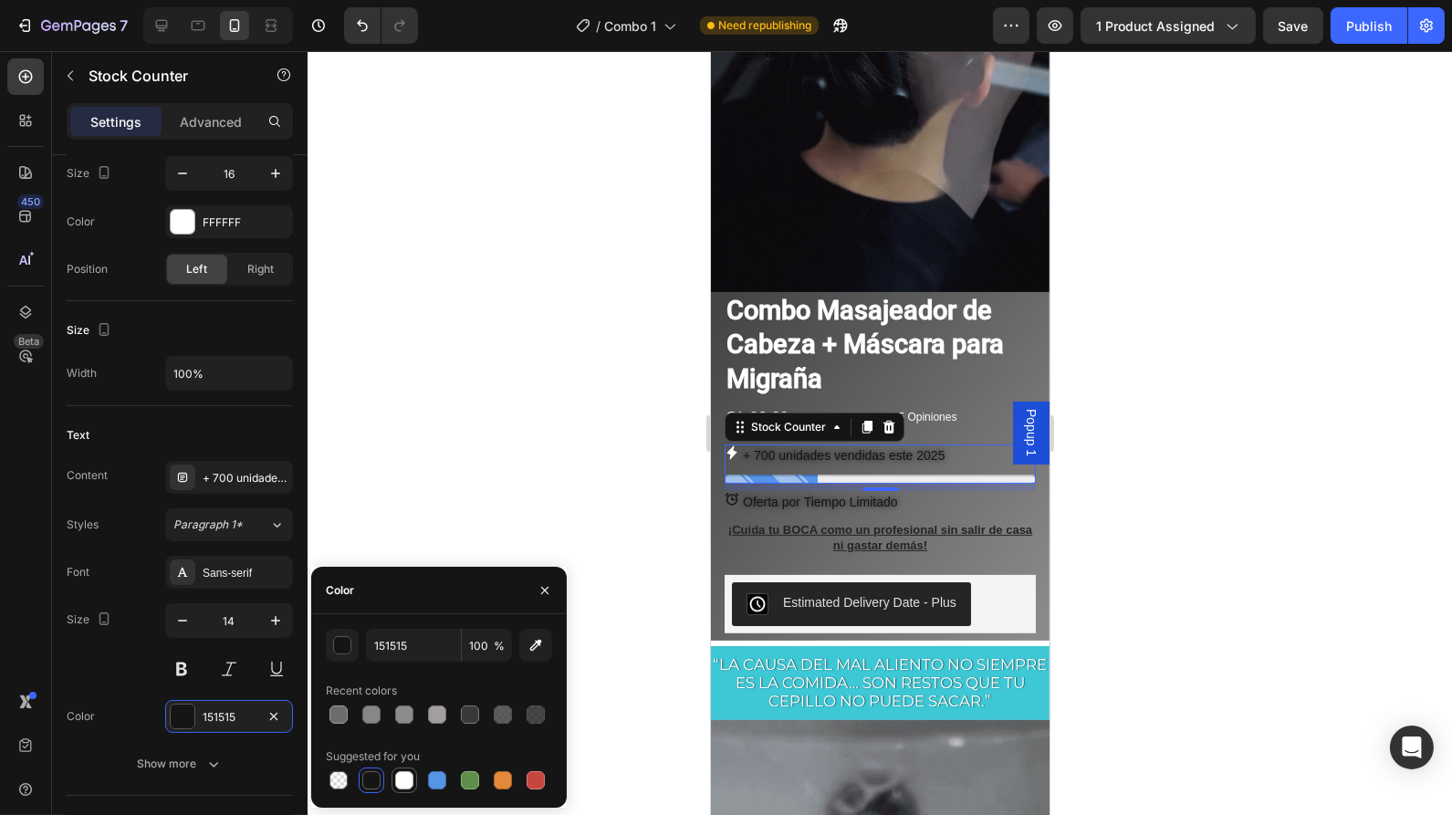
type input "FFFFFF"
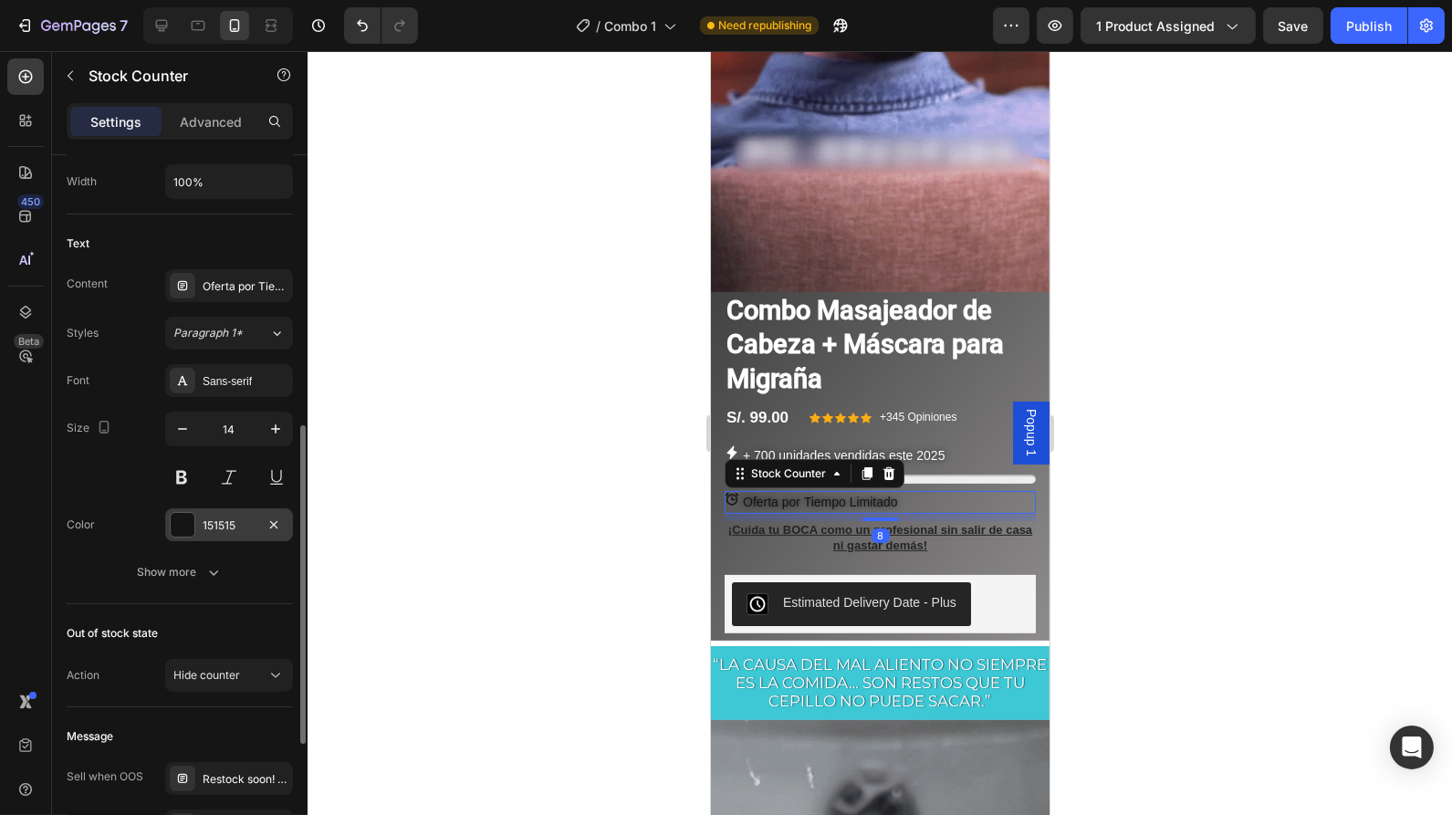
click at [183, 514] on div at bounding box center [183, 525] width 24 height 24
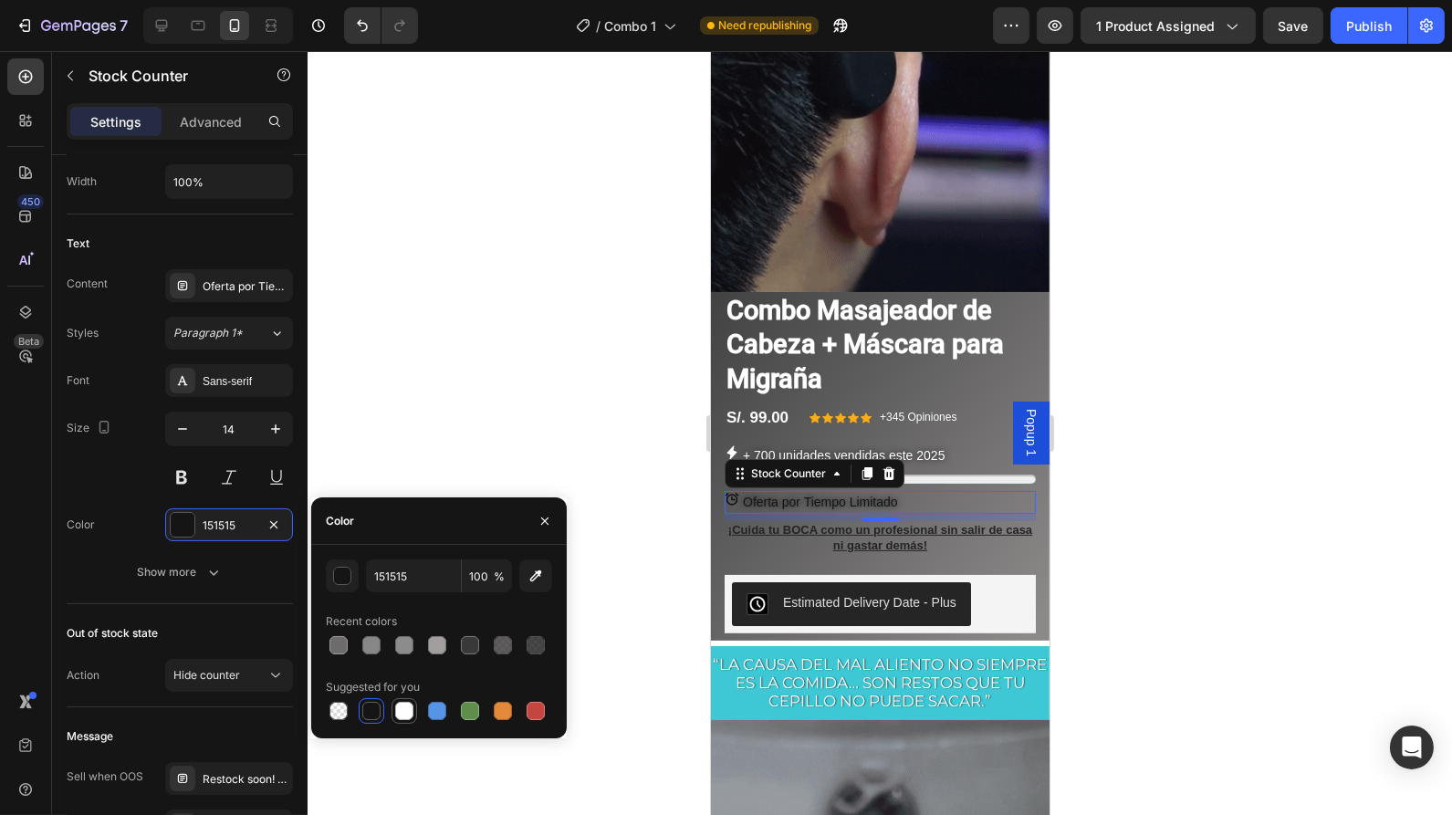
drag, startPoint x: 399, startPoint y: 712, endPoint x: 225, endPoint y: 469, distance: 298.4
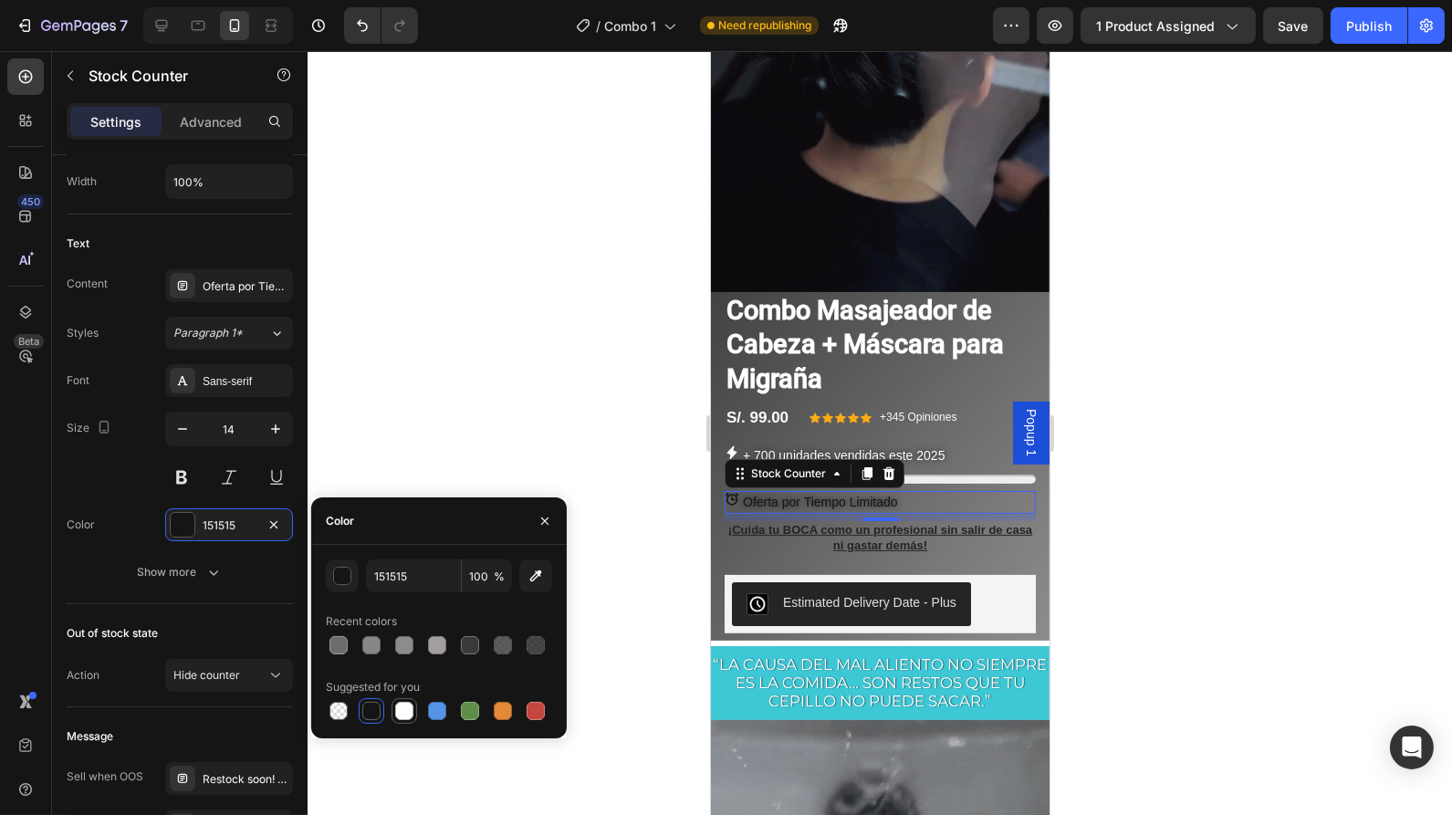
click at [399, 712] on div at bounding box center [404, 711] width 18 height 18
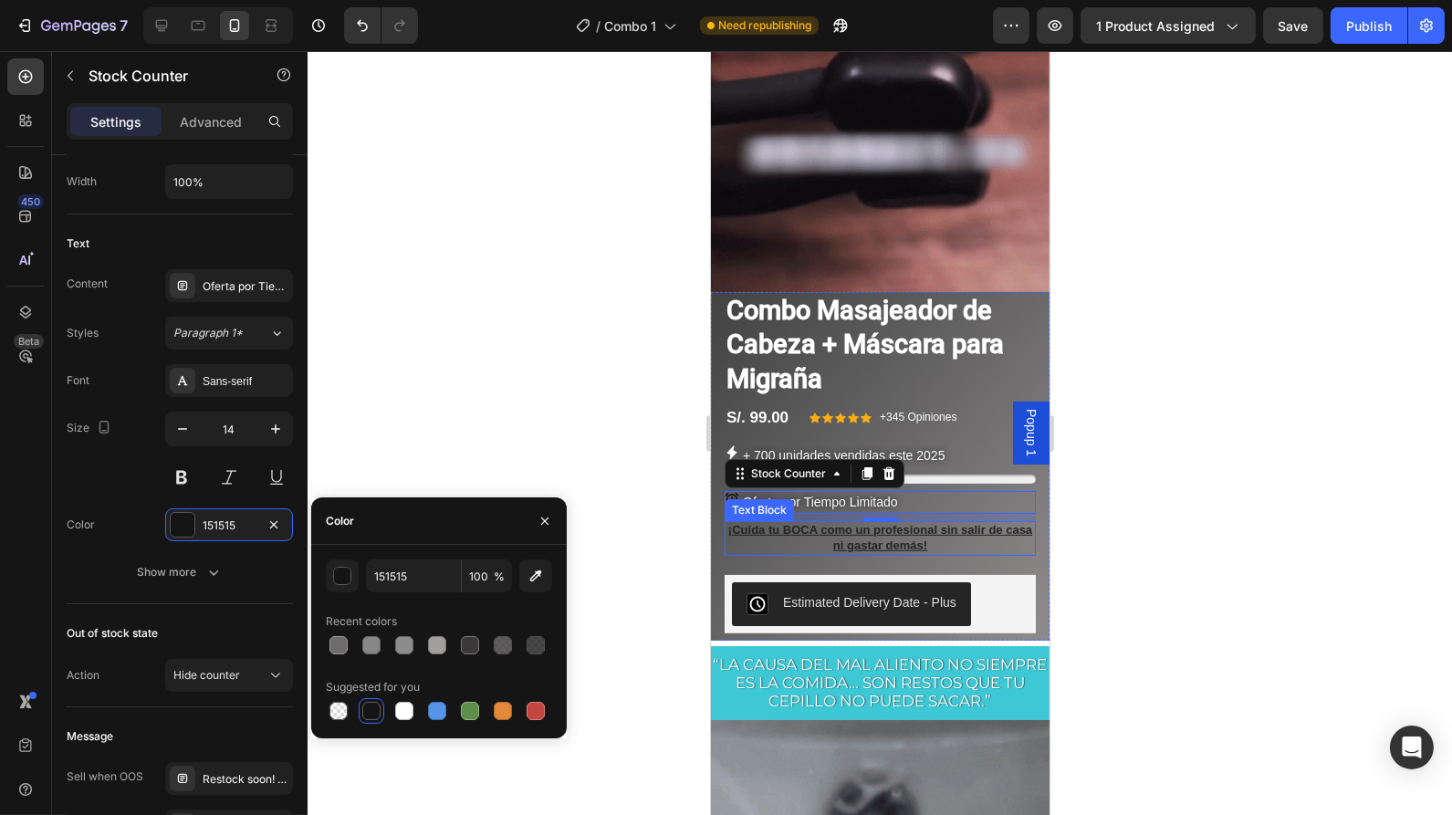
type input "FFFFFF"
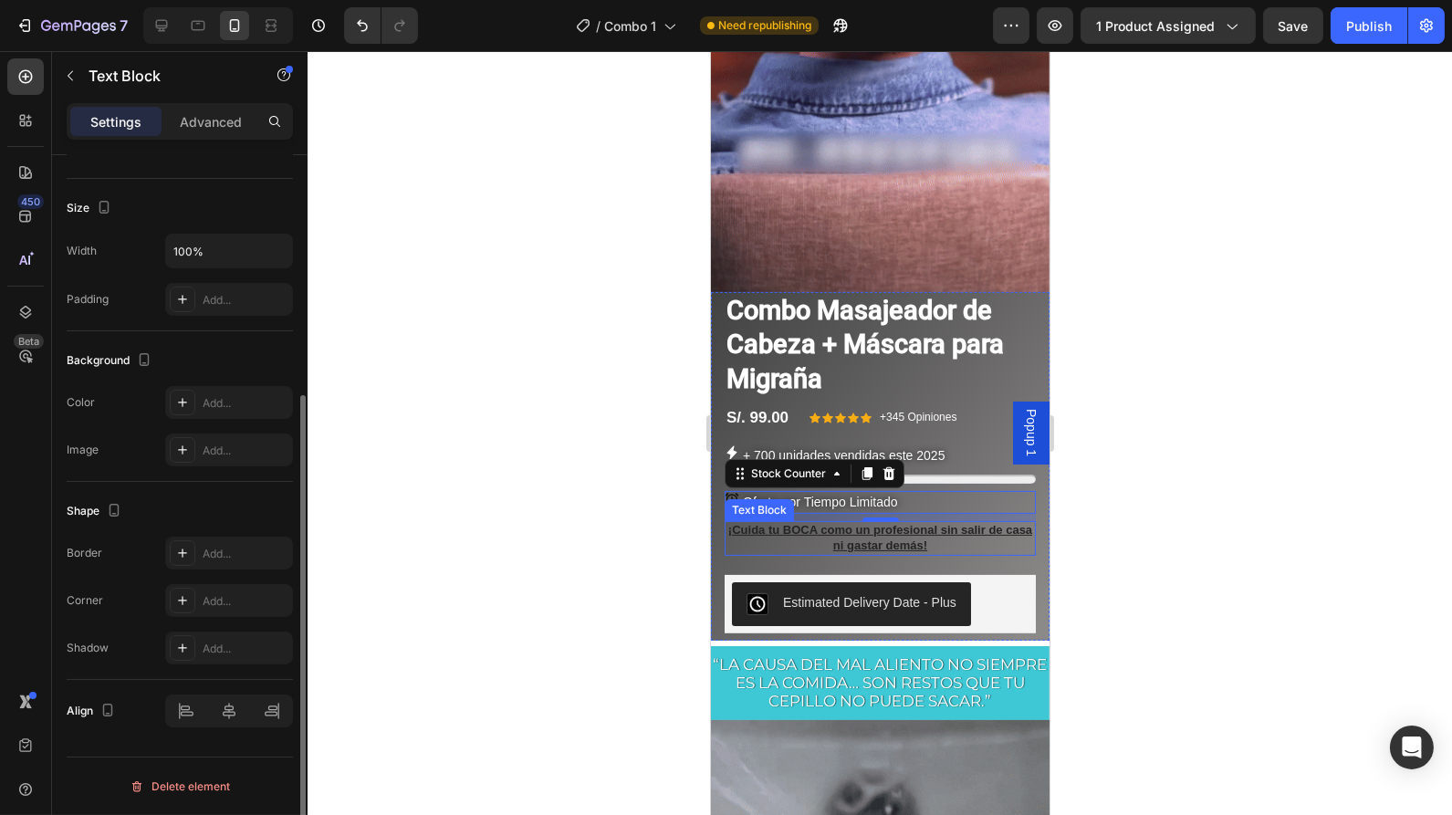
click at [936, 523] on p "¡Cuida tu BOCA como un profesional sin salir de casa ni gastar demás!" at bounding box center [880, 538] width 308 height 30
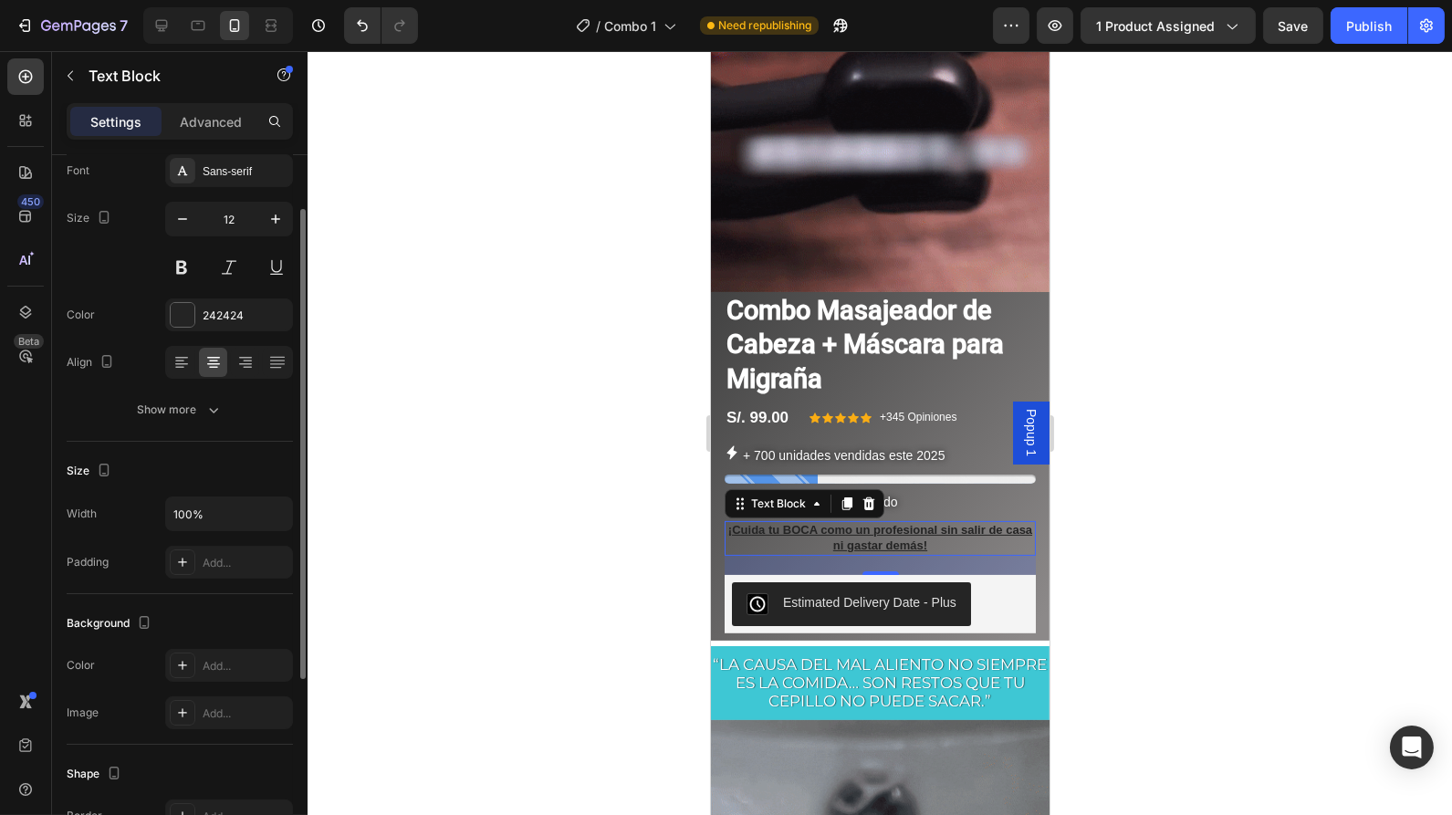
scroll to position [90, 0]
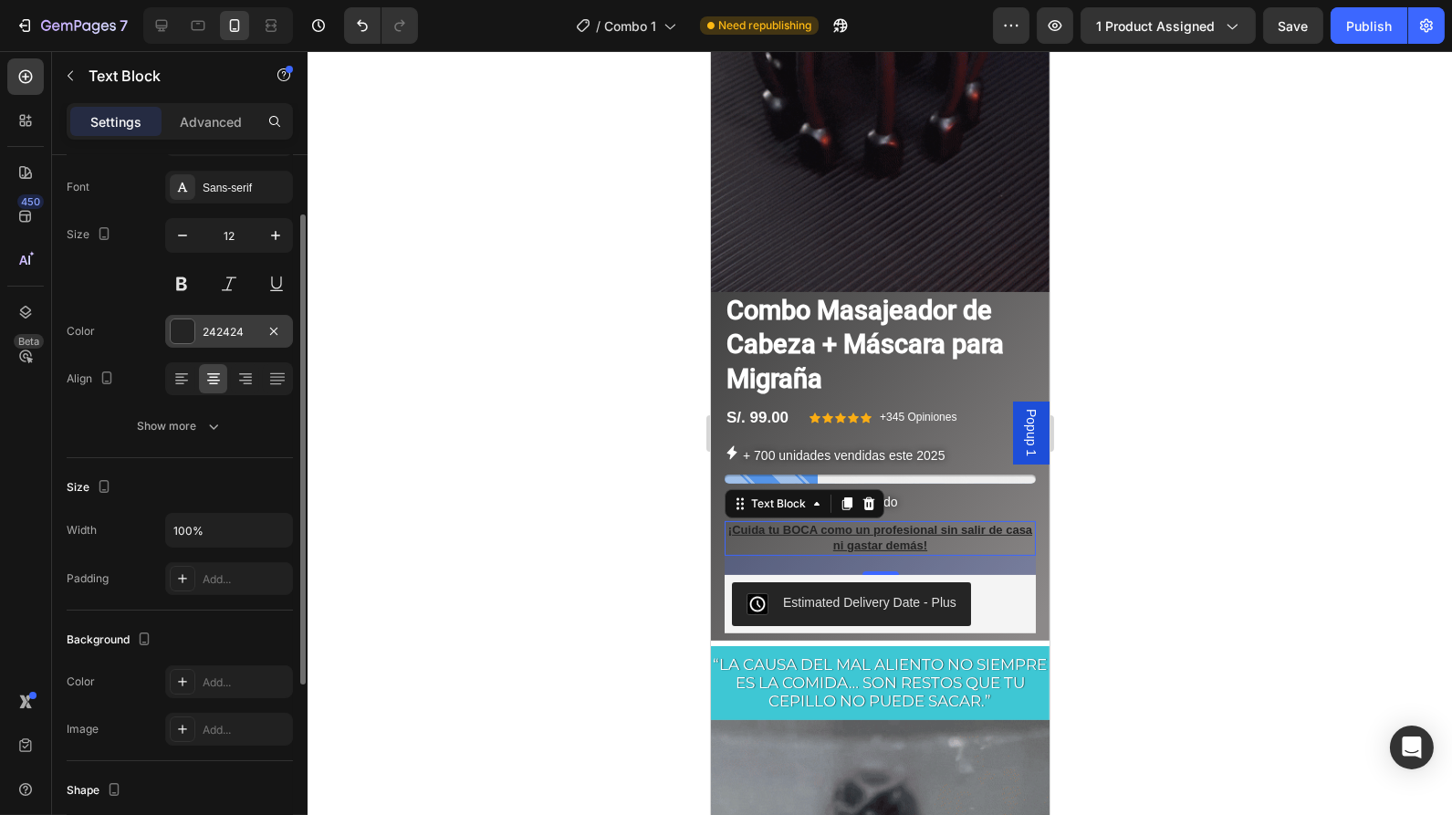
click at [186, 335] on div at bounding box center [183, 331] width 24 height 24
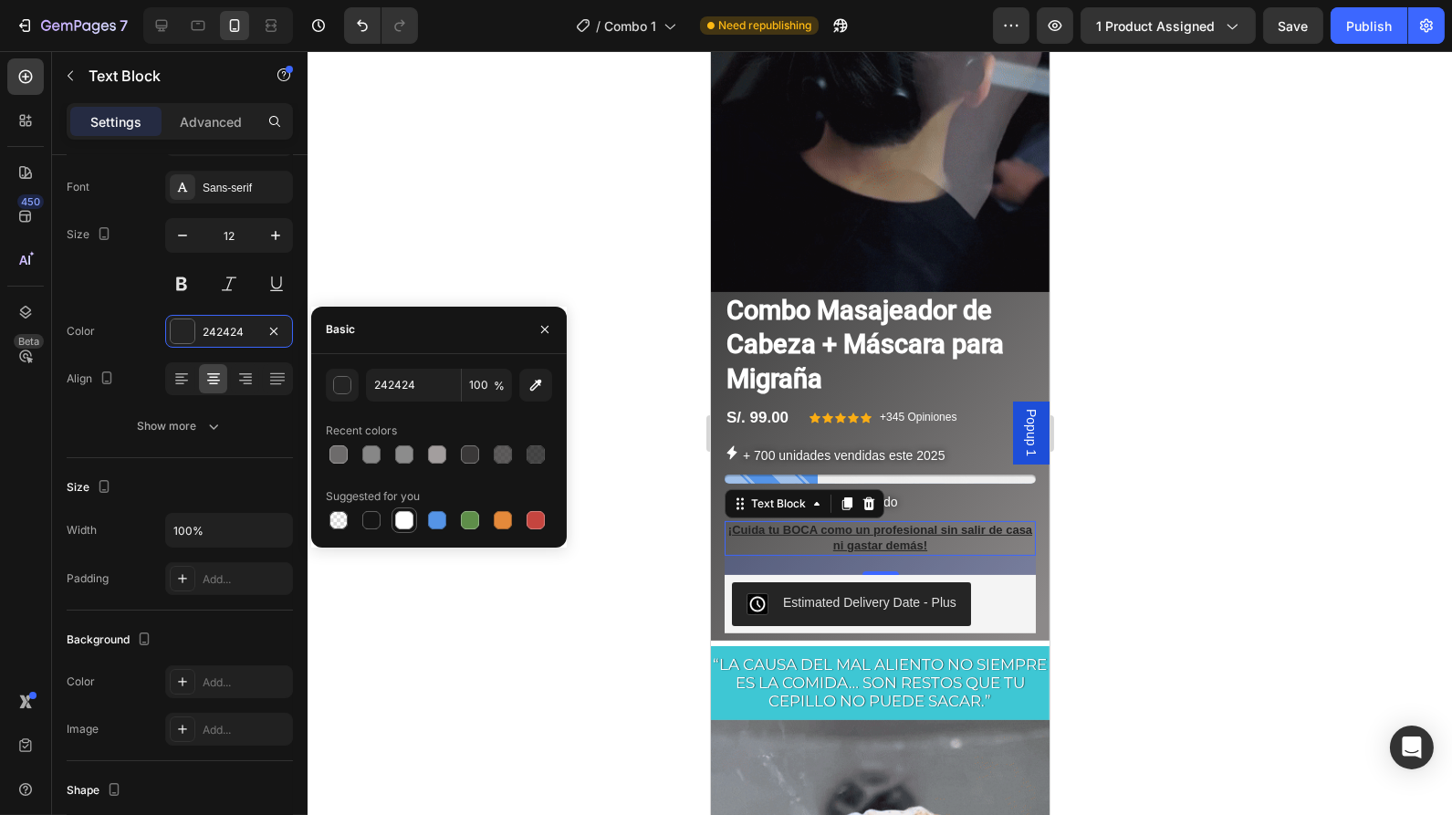
drag, startPoint x: 406, startPoint y: 526, endPoint x: 193, endPoint y: 515, distance: 213.9
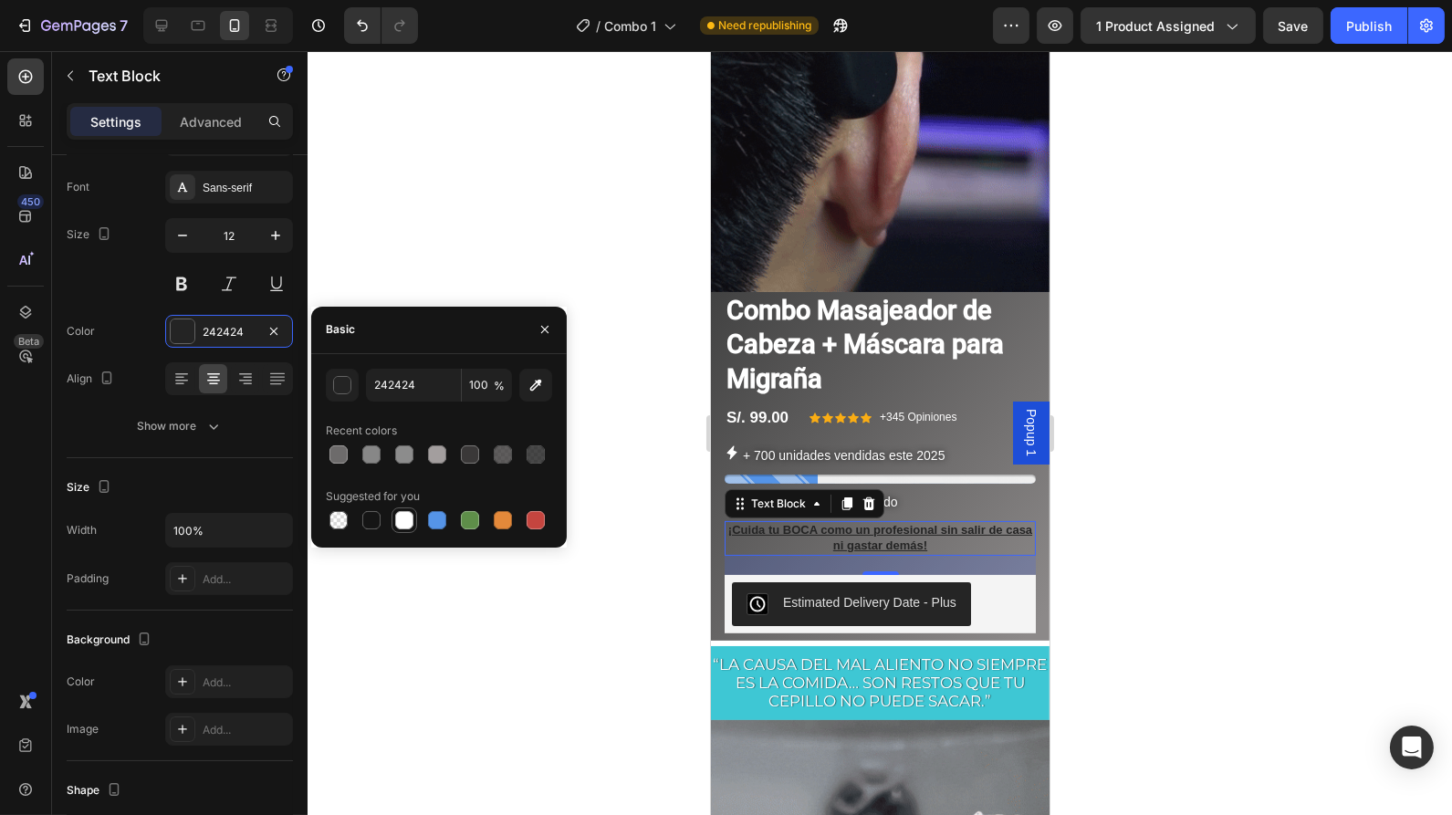
click at [406, 526] on div at bounding box center [404, 520] width 18 height 18
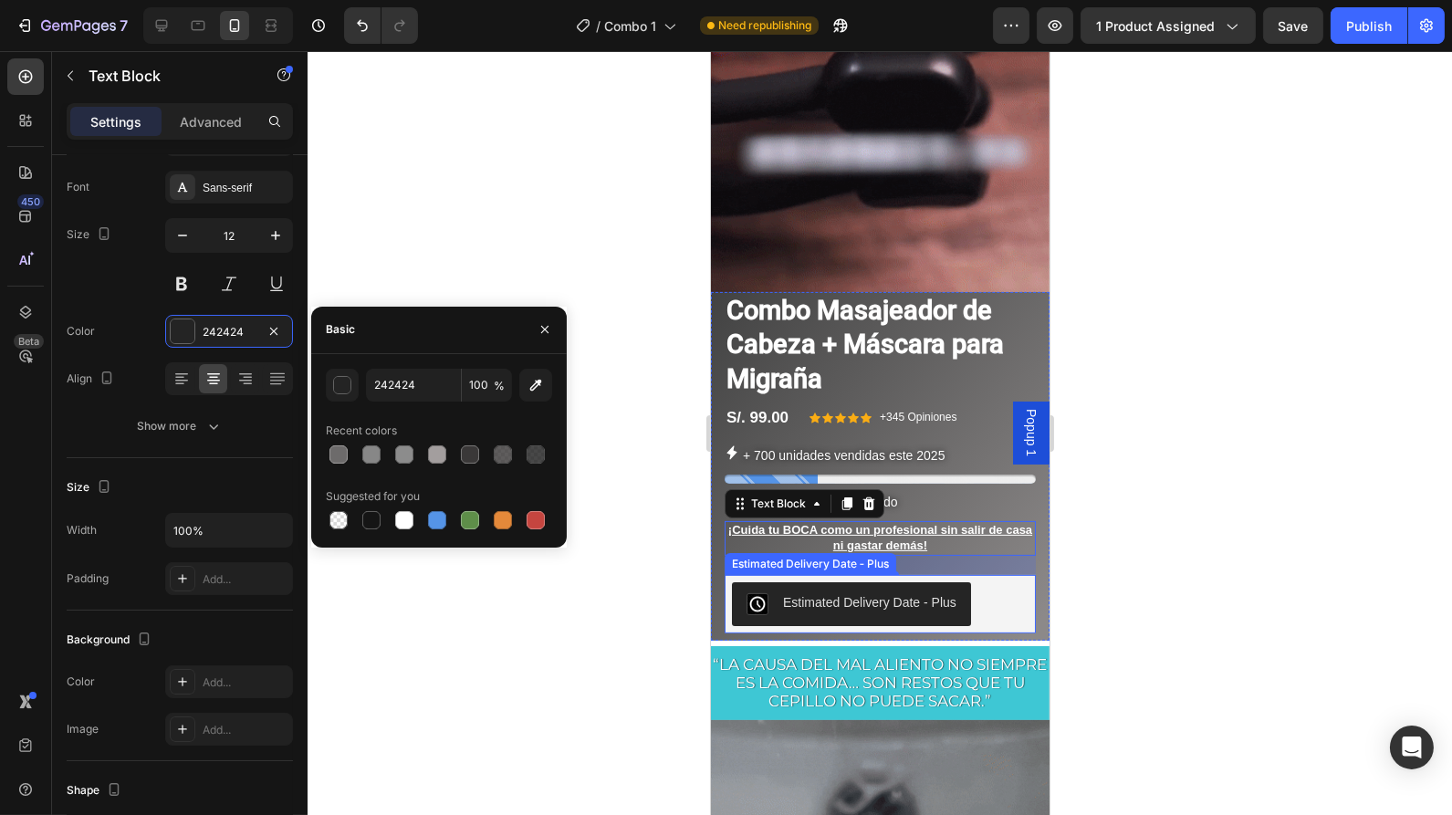
type input "FFFFFF"
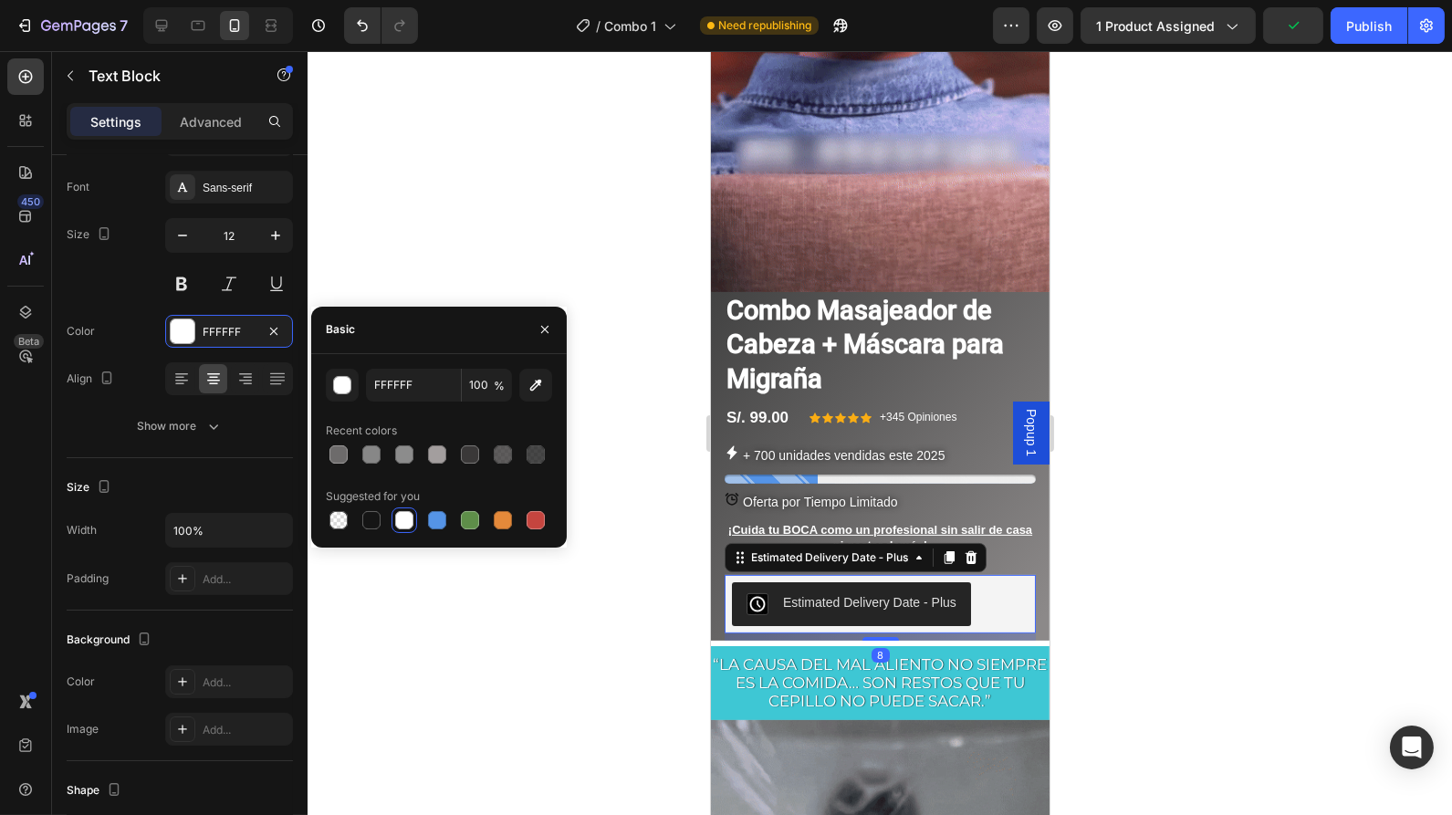
scroll to position [0, 0]
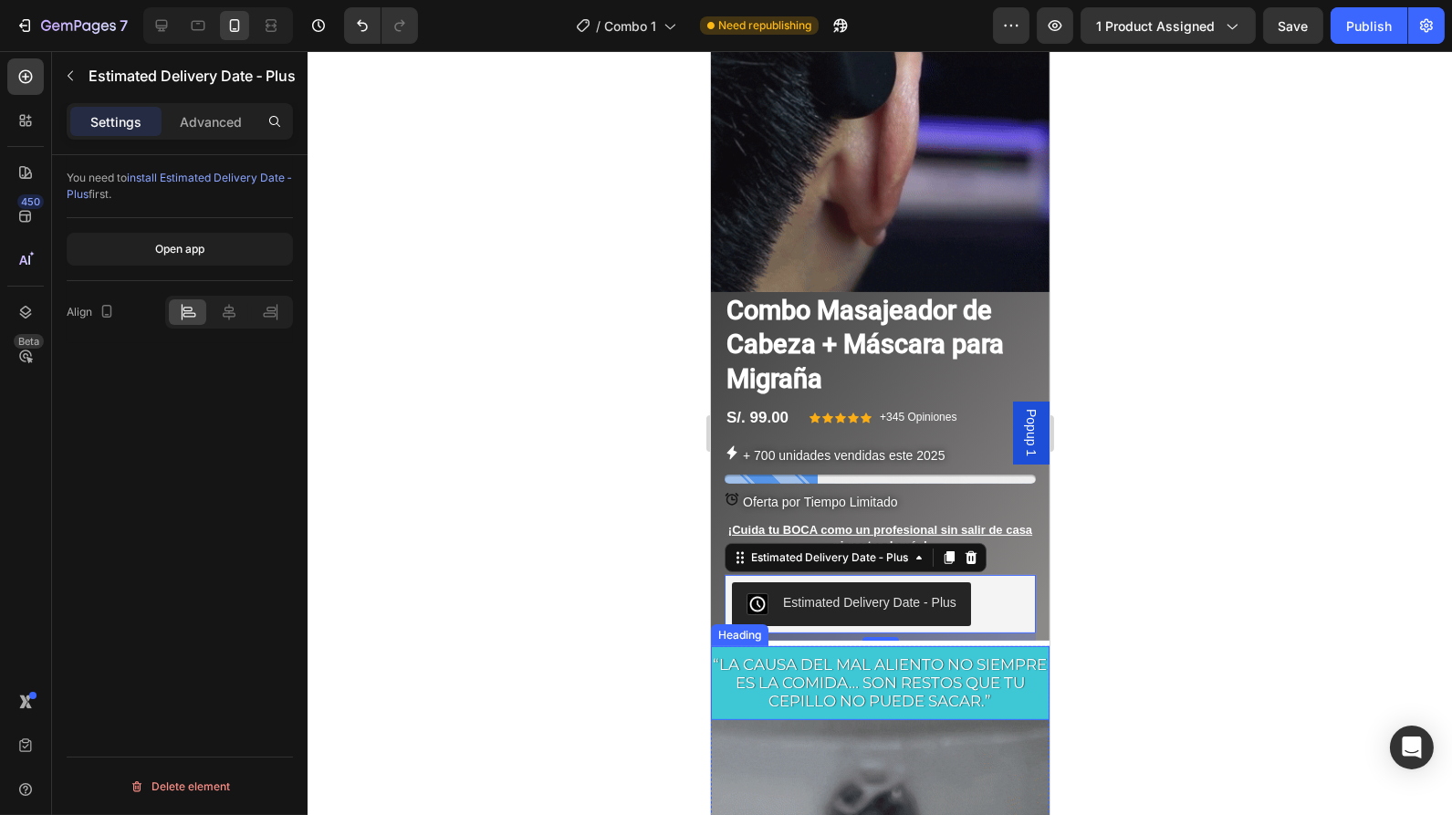
click at [965, 669] on span "“La causa del mal aliento no siempre es la comida… son restos que tu cepillo no…" at bounding box center [880, 683] width 334 height 56
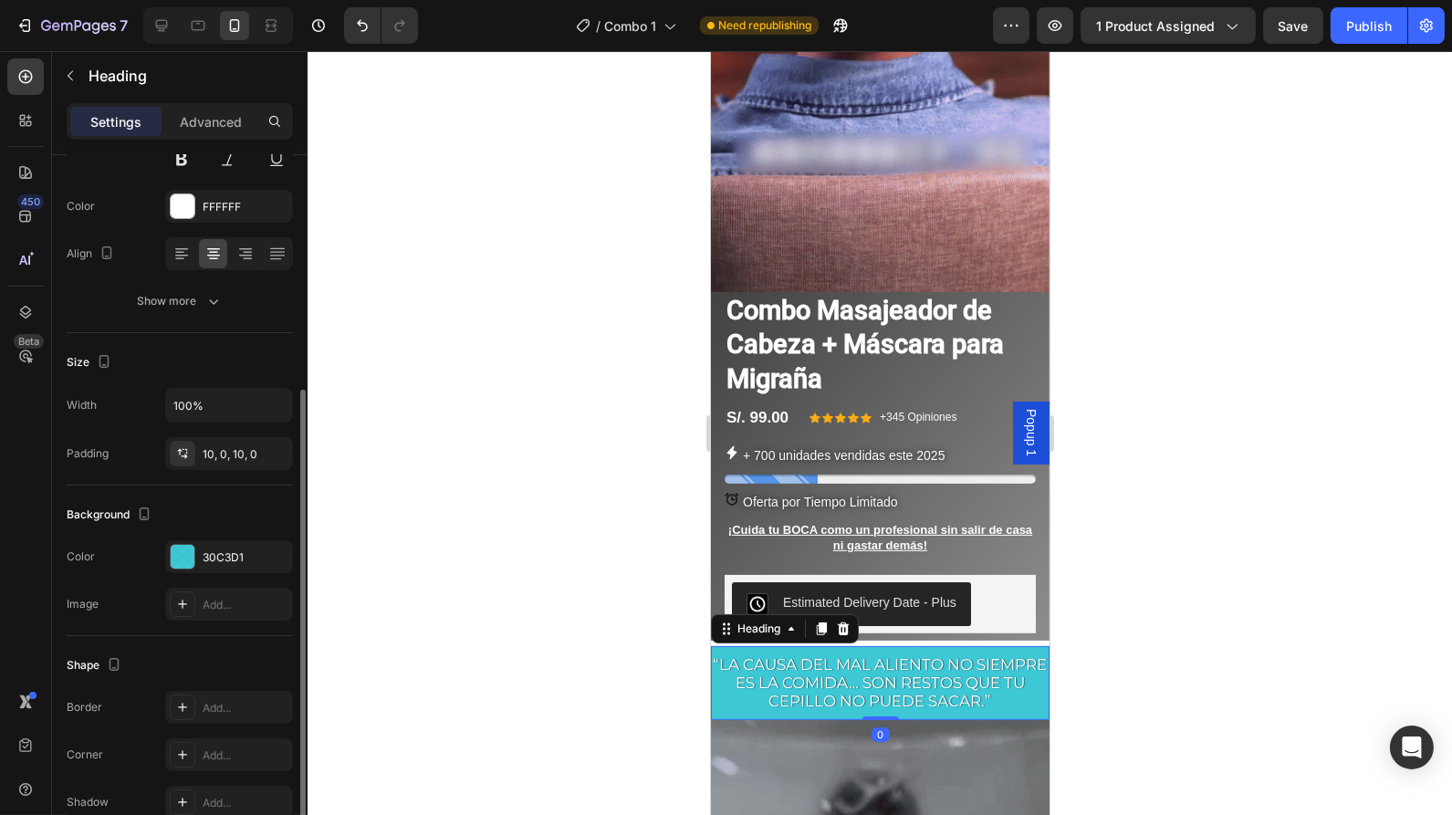
scroll to position [281, 0]
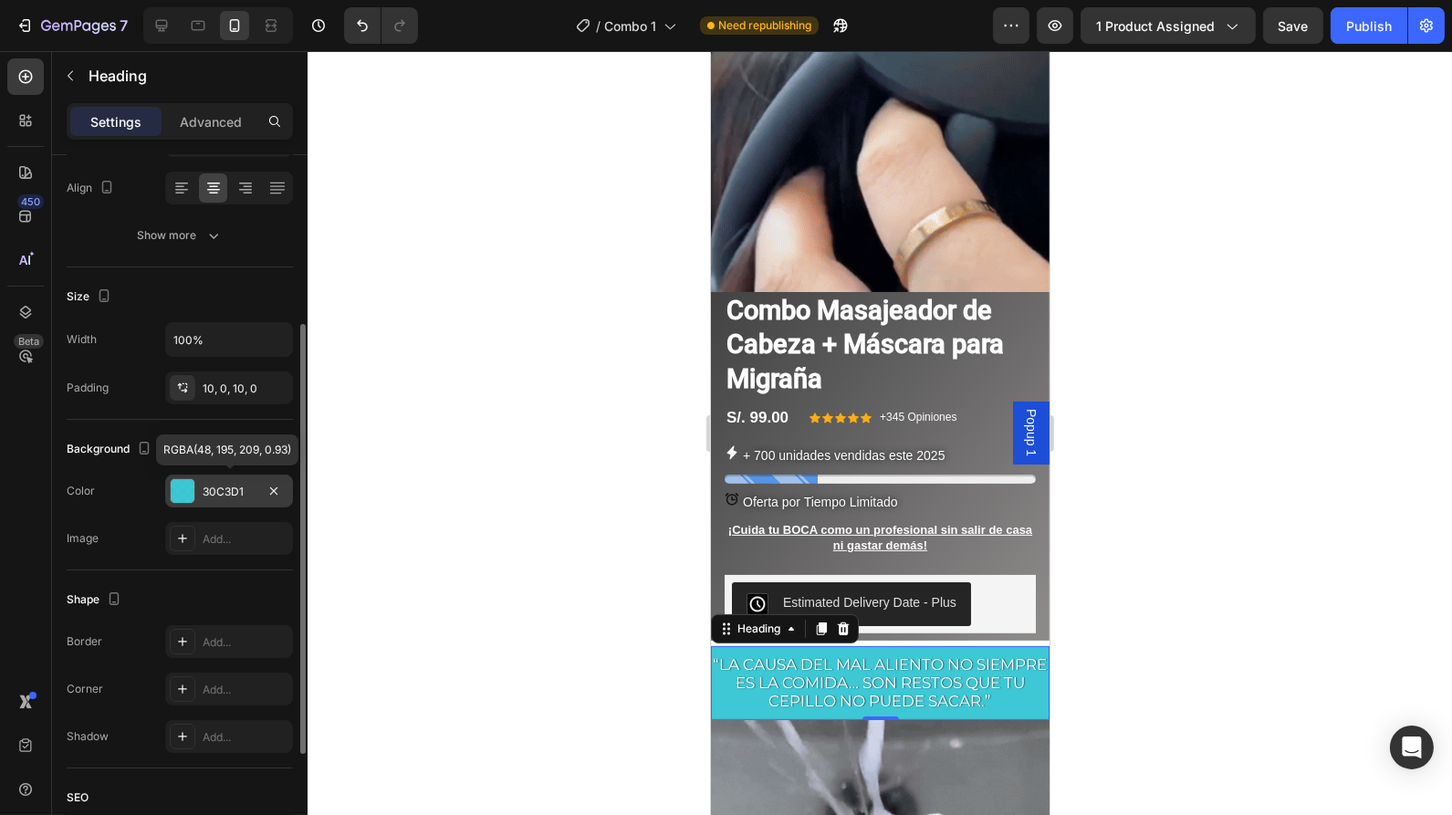
click at [183, 484] on div at bounding box center [183, 491] width 24 height 24
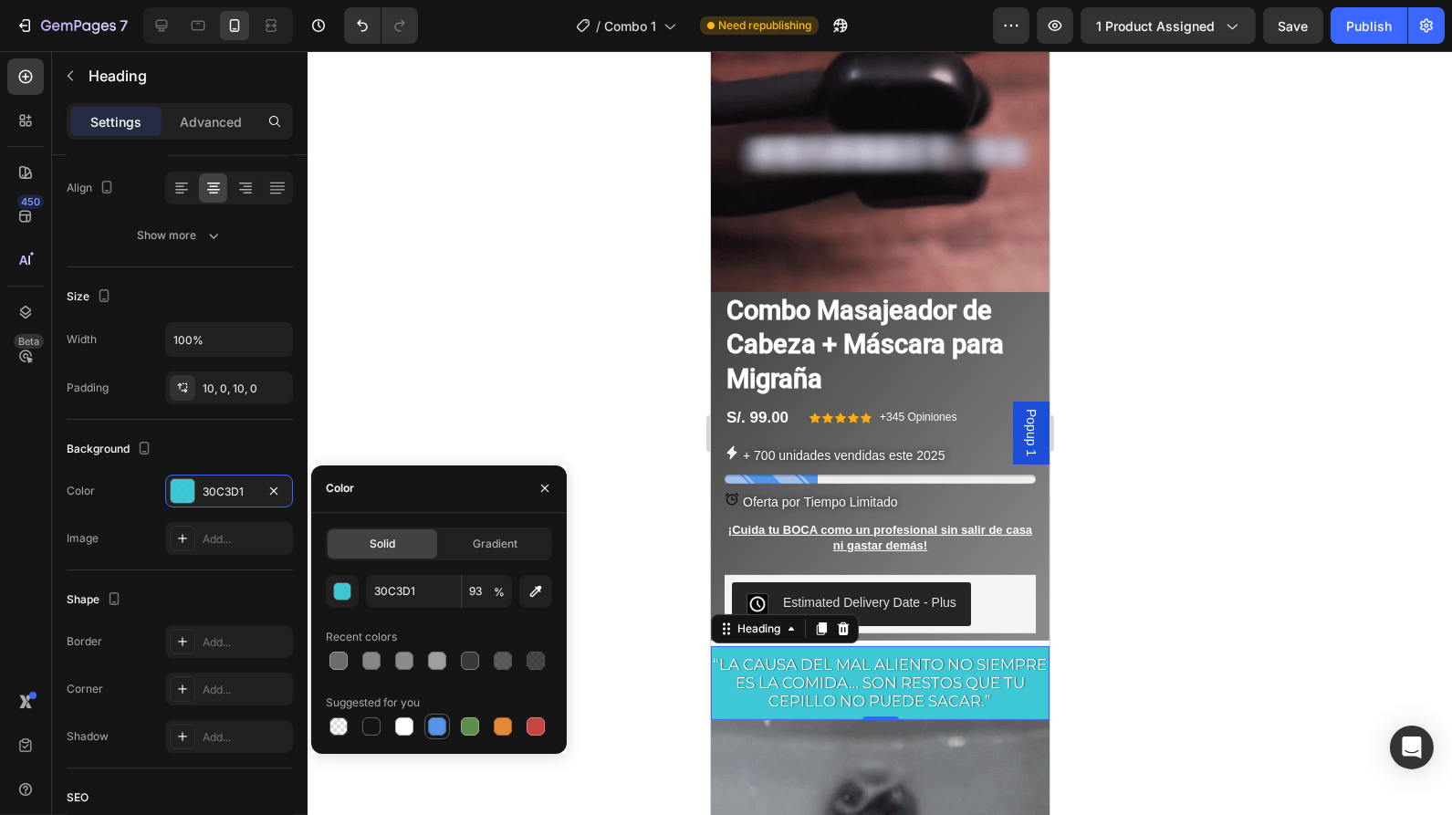
click at [431, 728] on div at bounding box center [437, 726] width 18 height 18
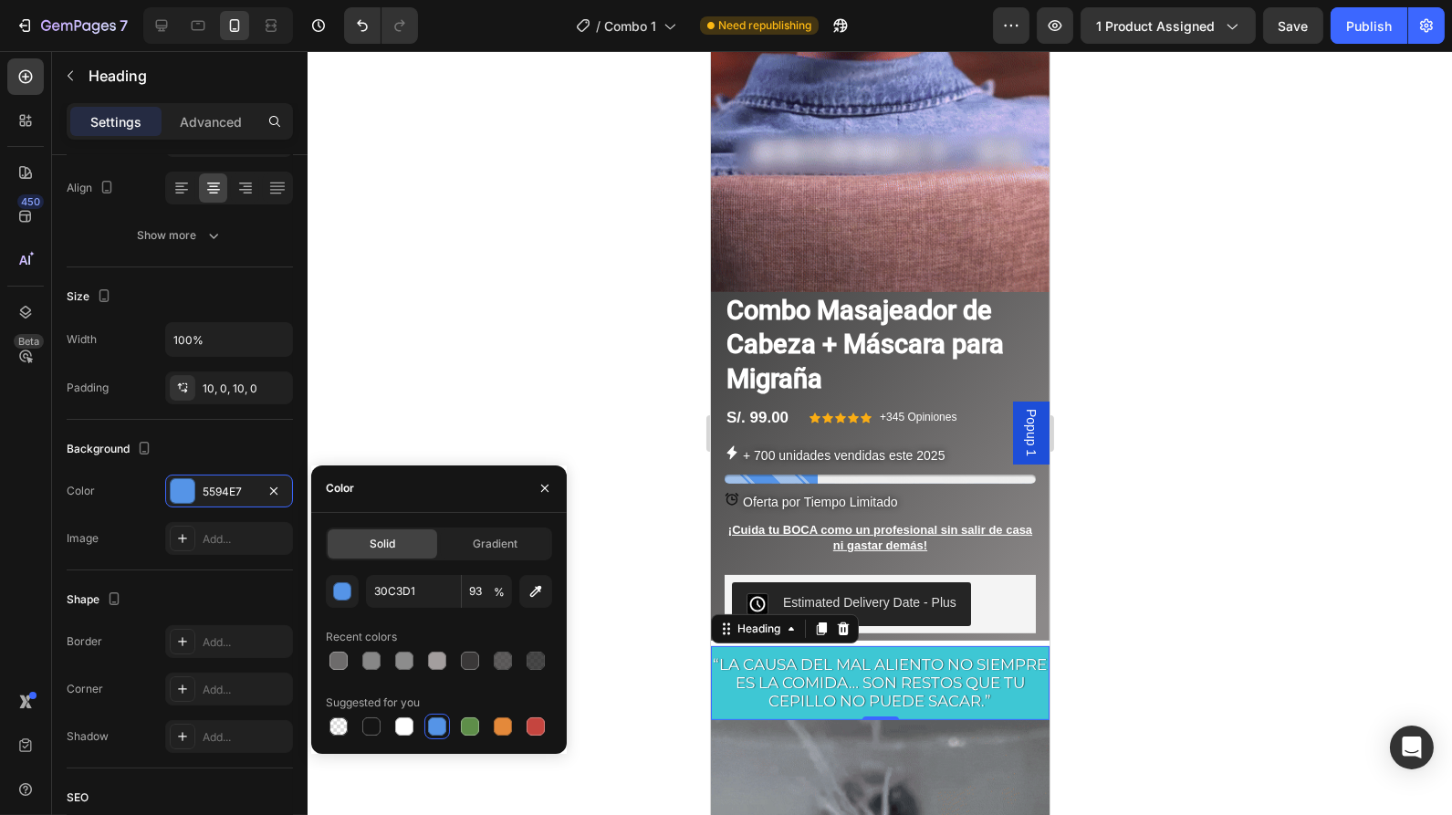
type input "5594E7"
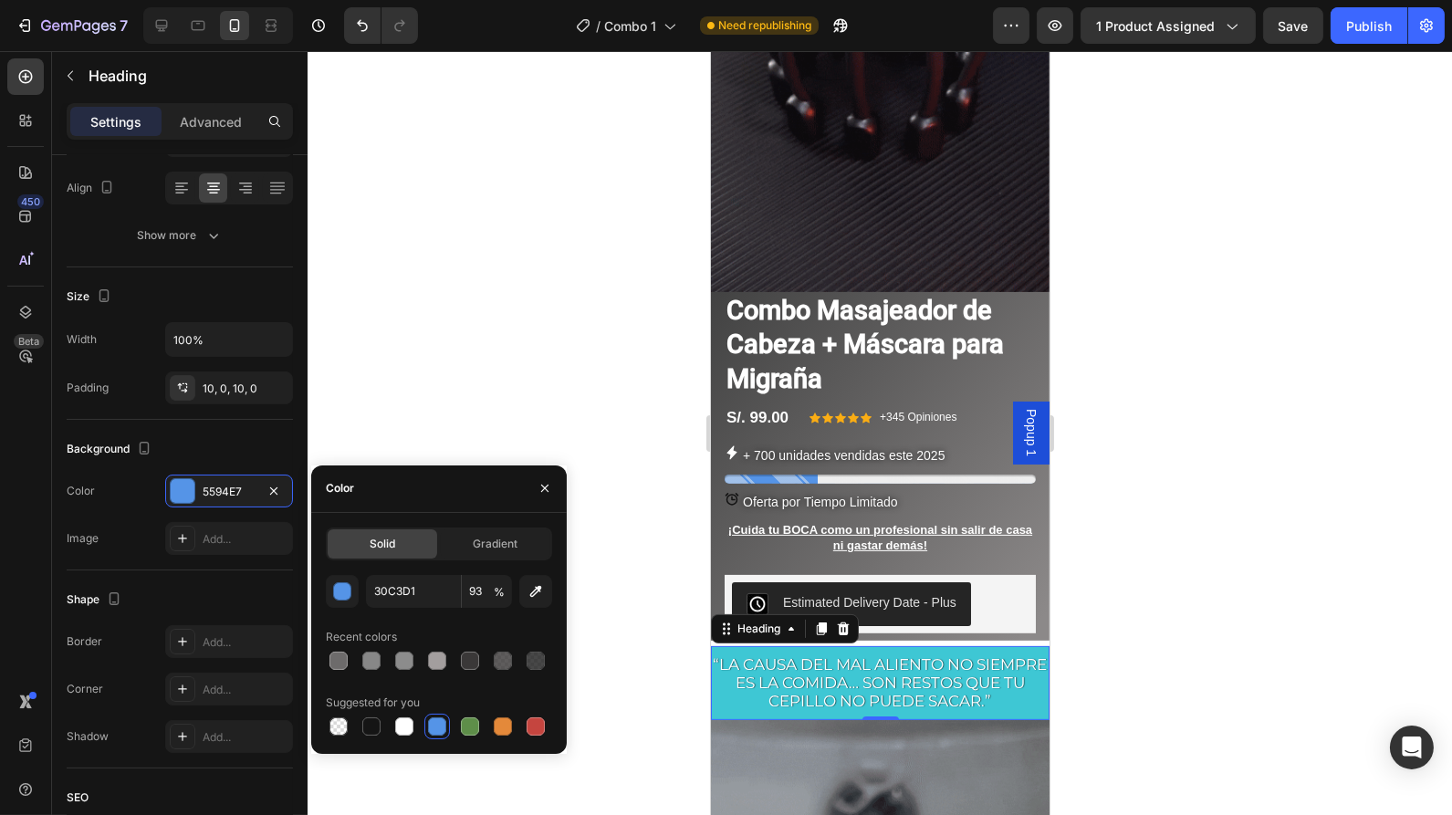
type input "100"
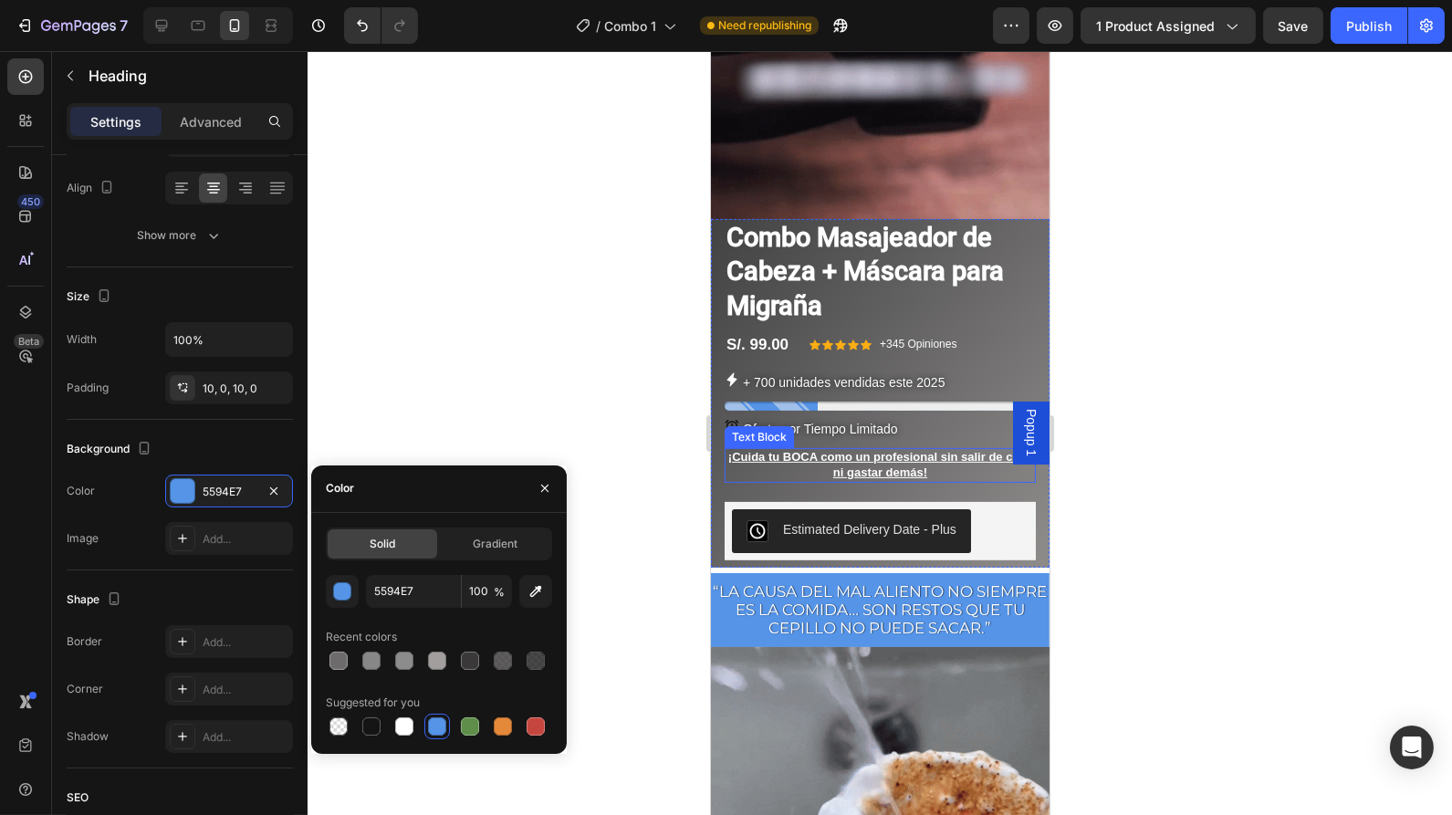
scroll to position [1000, 0]
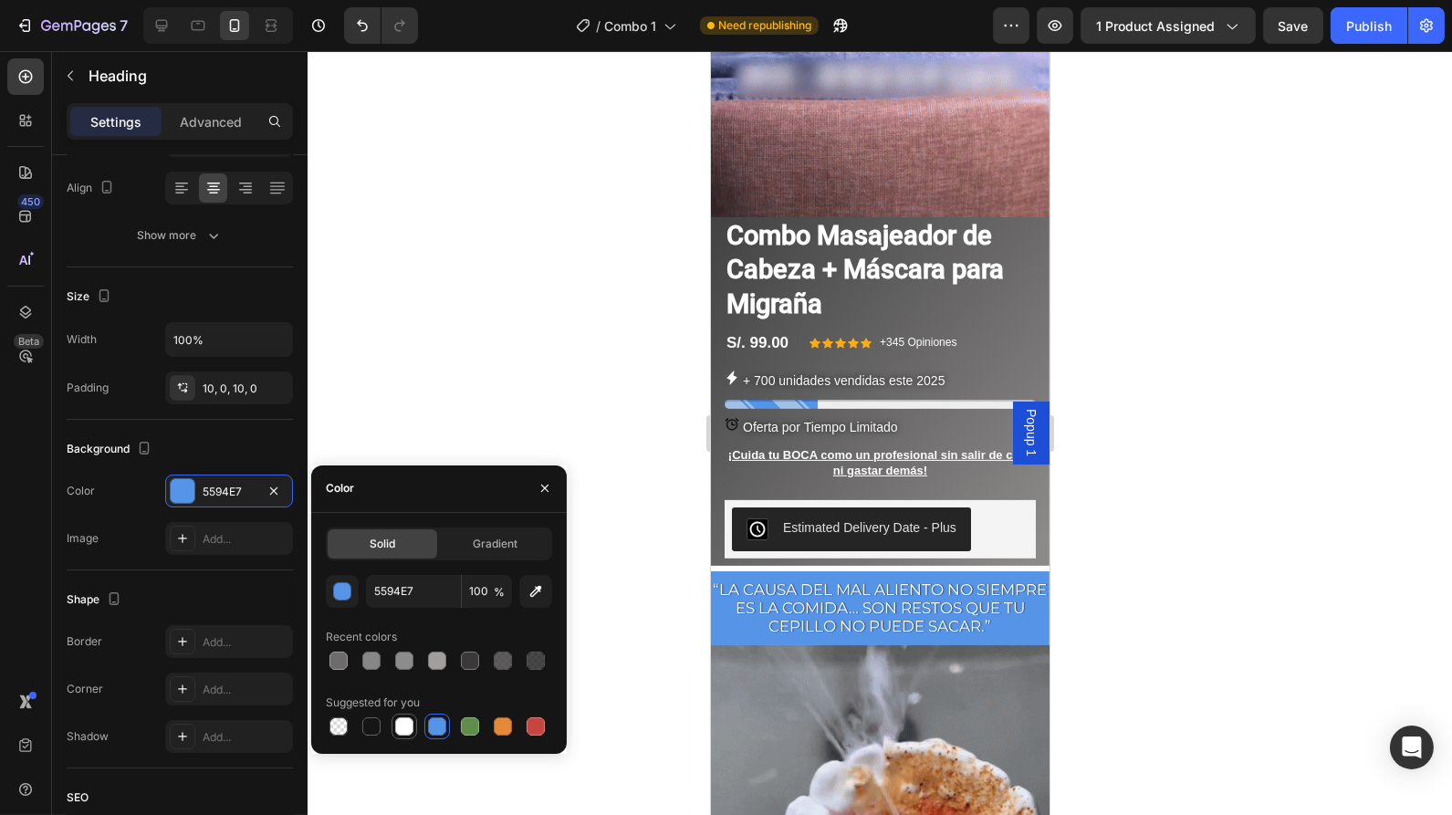
click at [406, 733] on div at bounding box center [404, 726] width 18 height 18
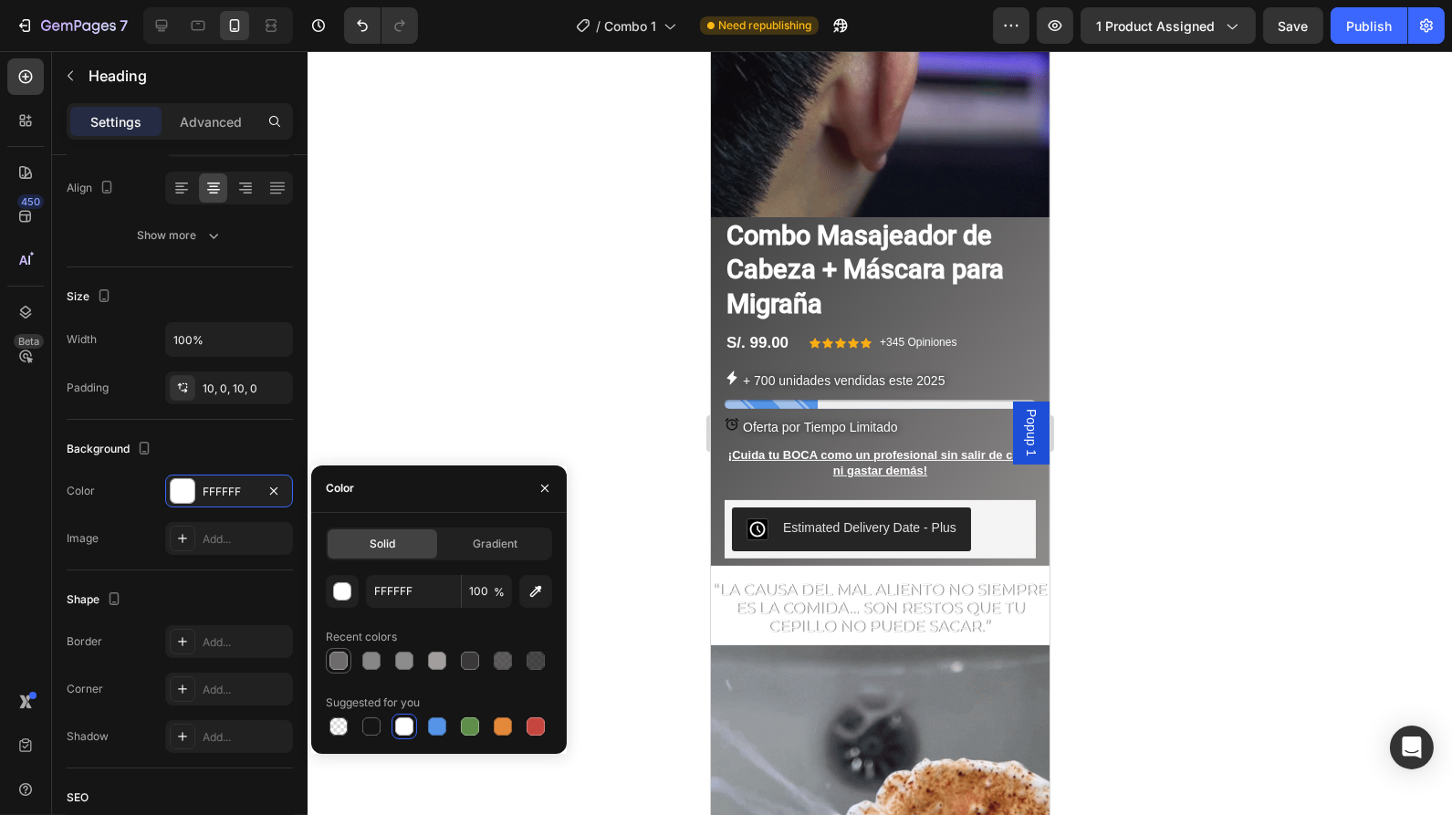
click at [340, 661] on div at bounding box center [339, 661] width 18 height 18
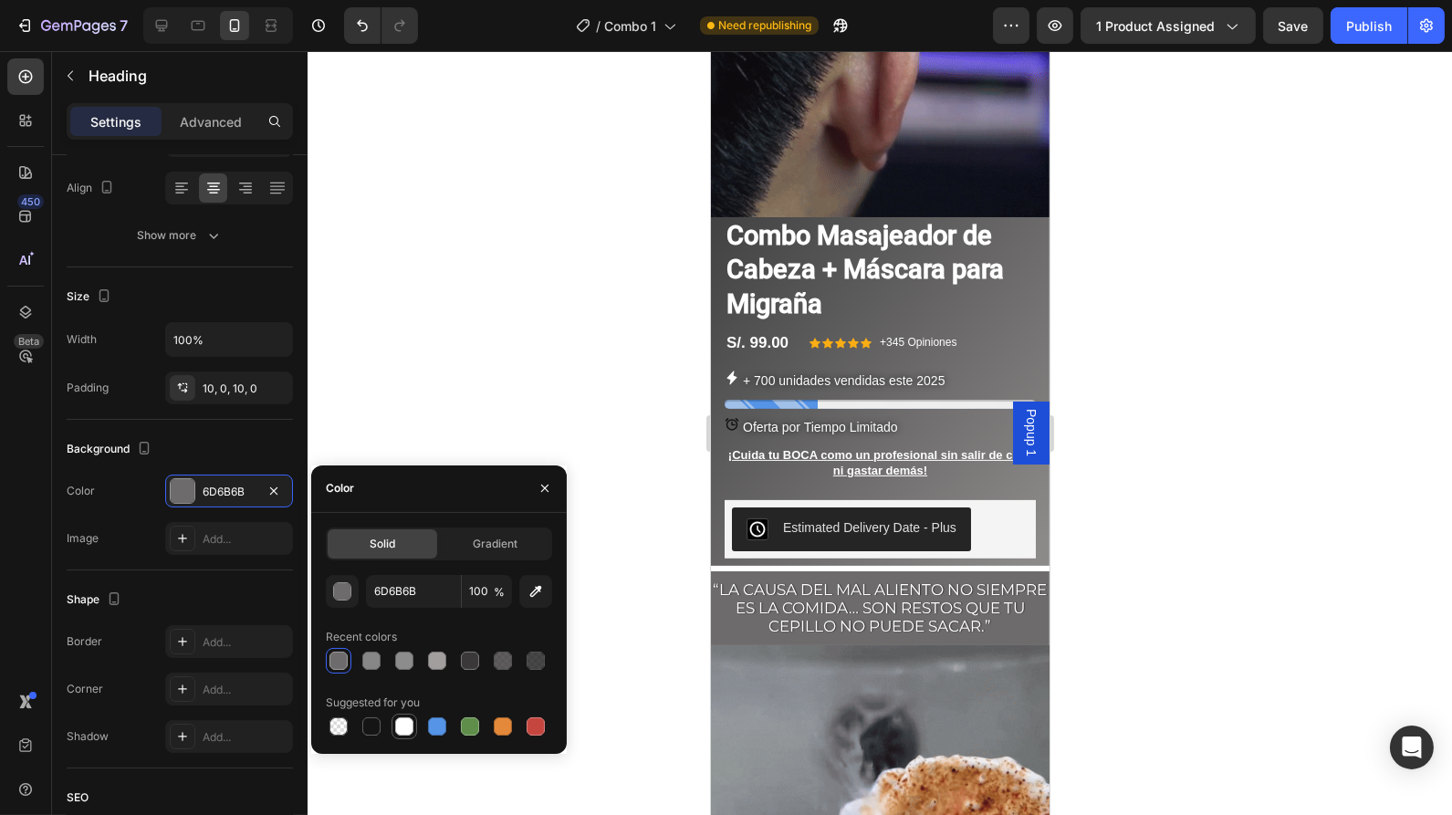
click at [407, 729] on div at bounding box center [404, 726] width 18 height 18
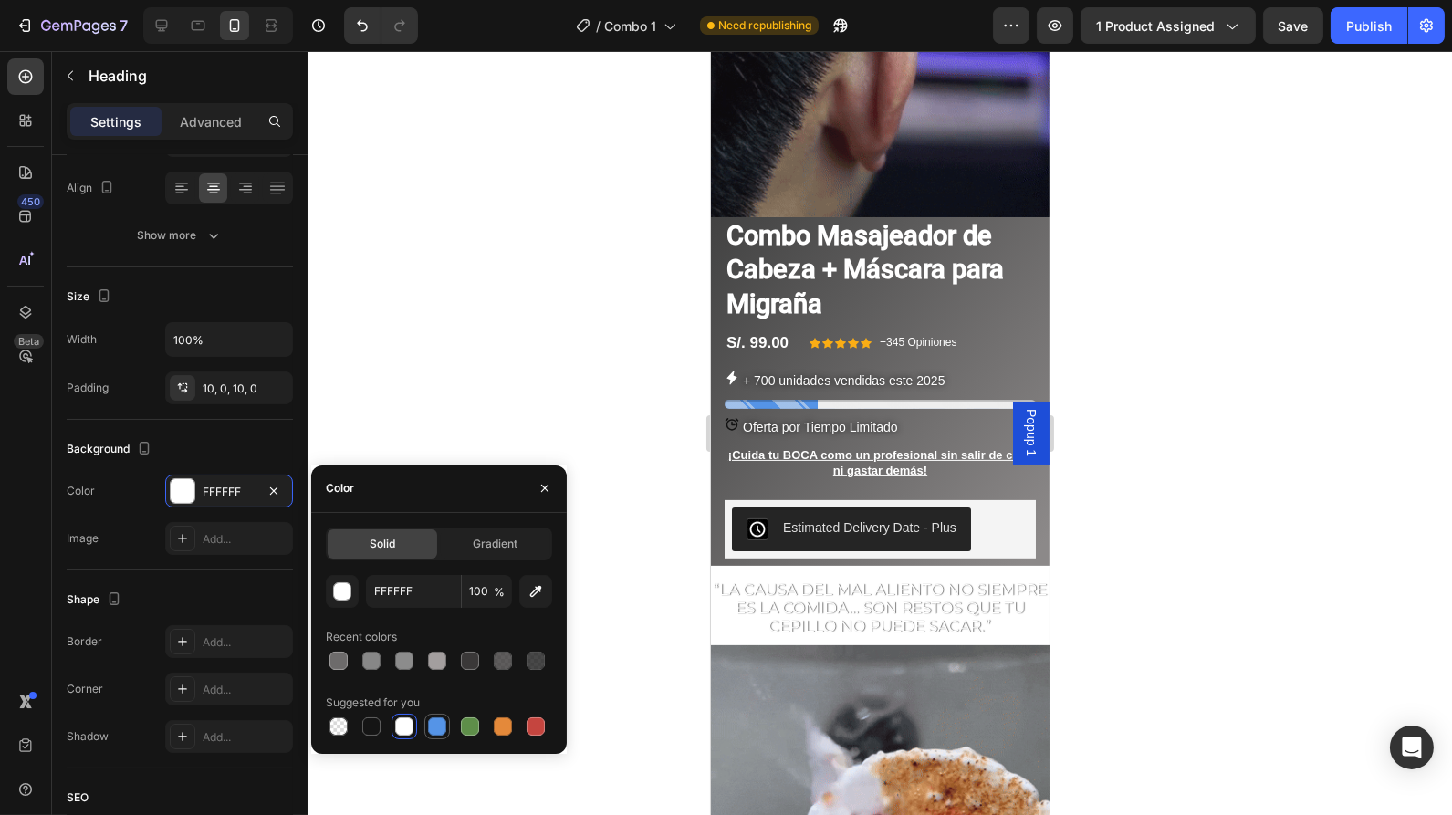
click at [437, 735] on div at bounding box center [437, 727] width 22 height 22
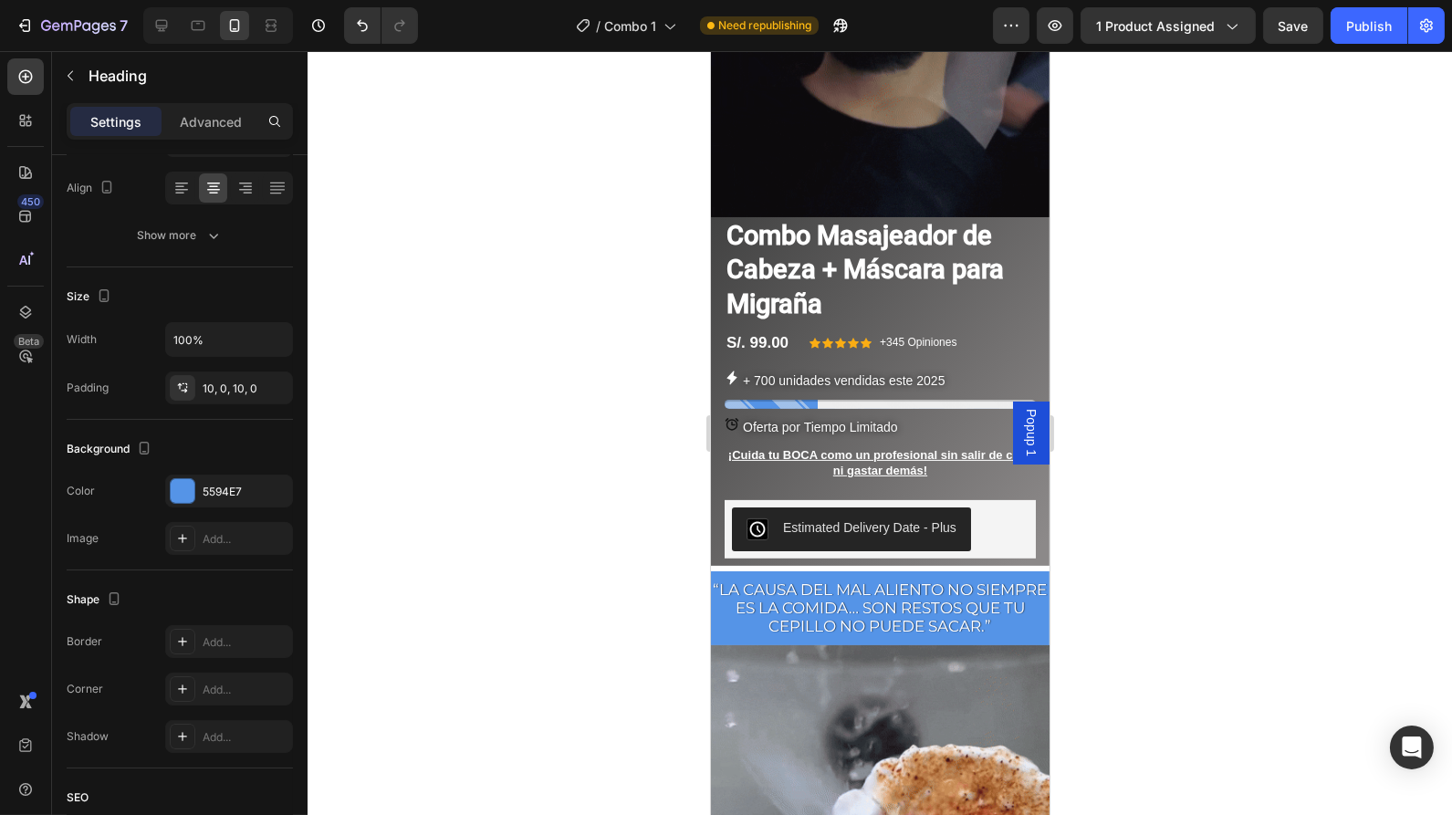
click at [769, 581] on span "“La causa del mal aliento no siempre es la comida… son restos que tu cepillo no…" at bounding box center [880, 609] width 334 height 56
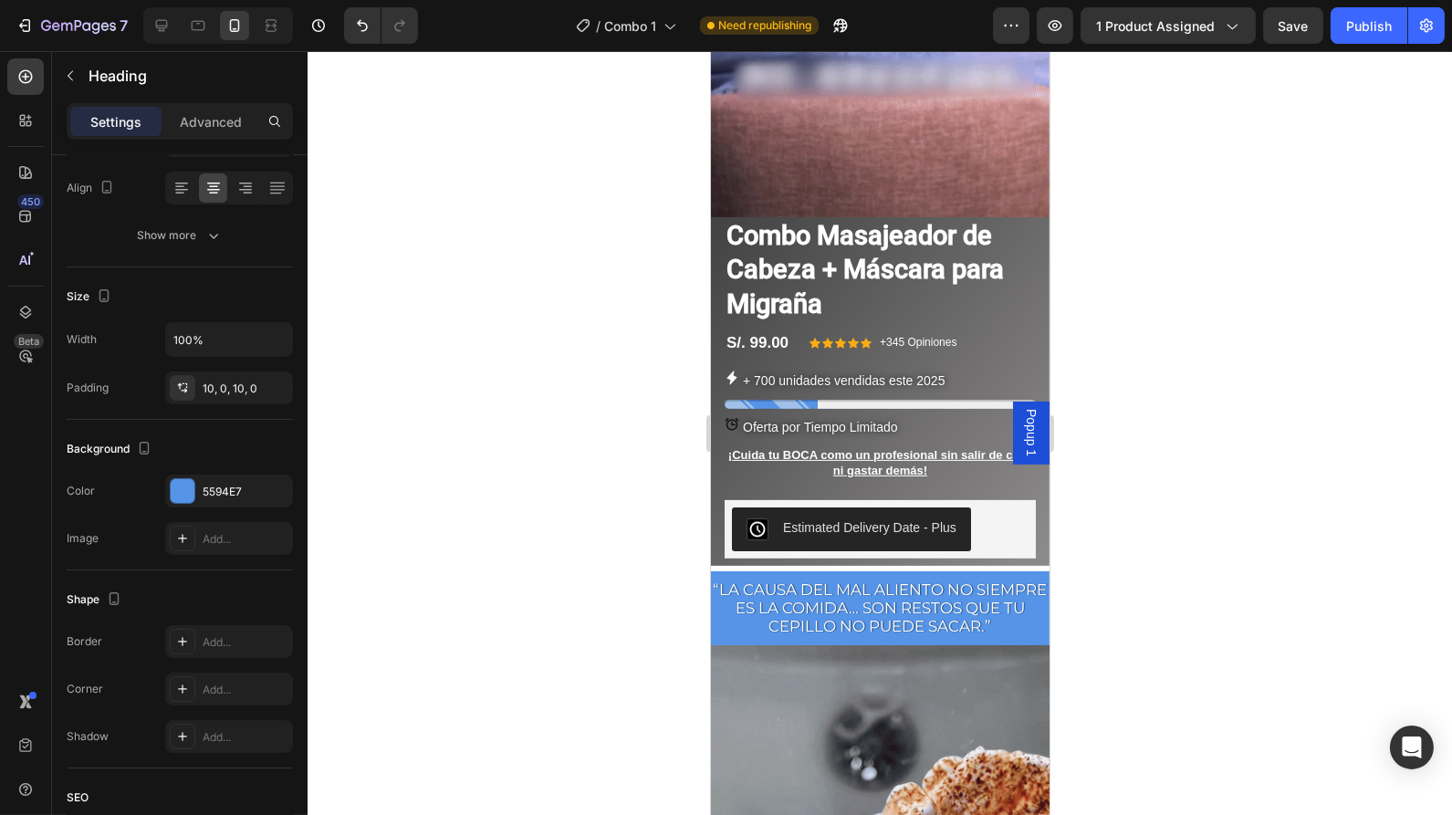
click at [769, 581] on span "“La causa del mal aliento no siempre es la comida… son restos que tu cepillo no…" at bounding box center [880, 609] width 334 height 56
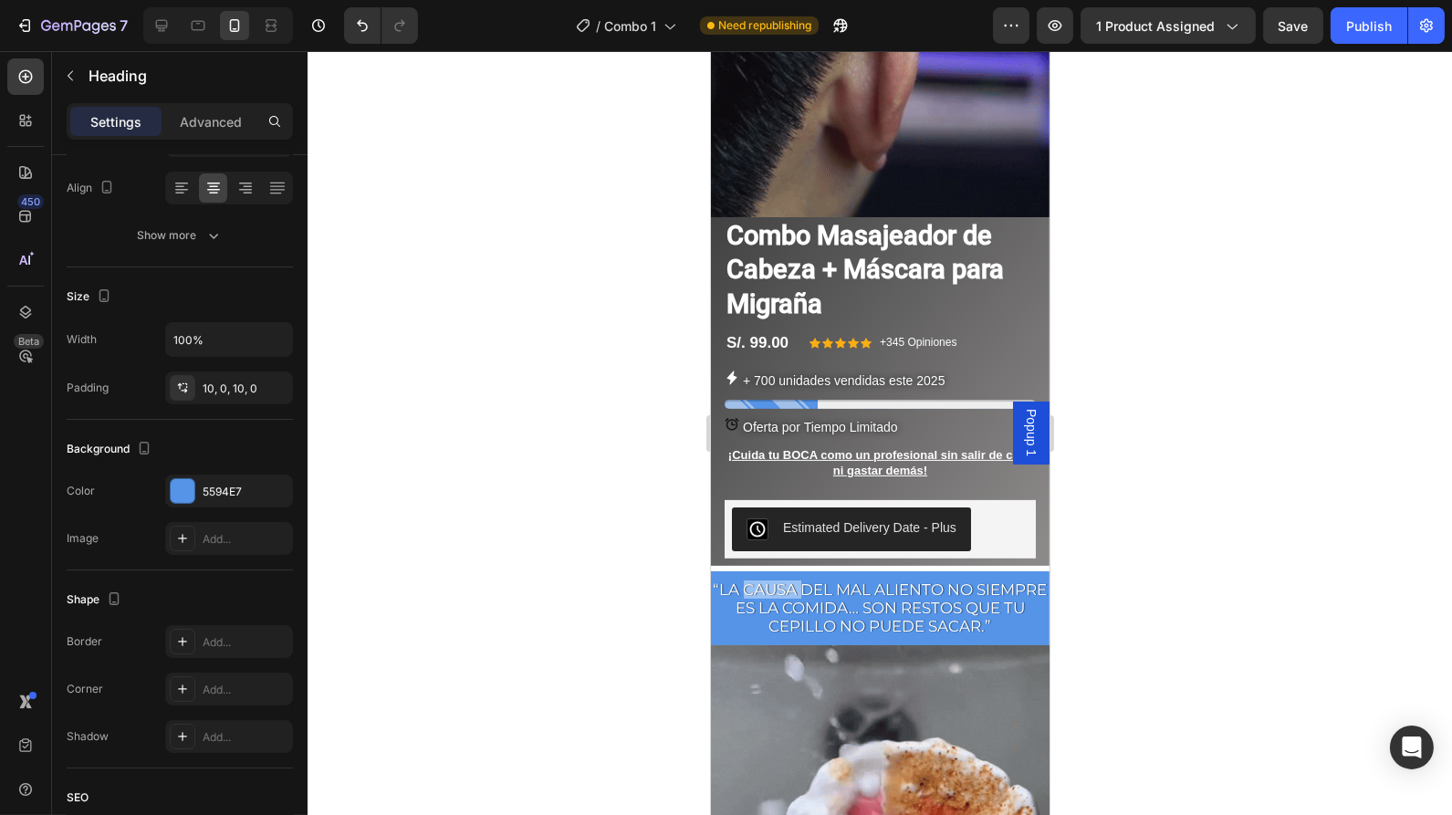
click at [769, 581] on span "“La causa del mal aliento no siempre es la comida… son restos que tu cepillo no…" at bounding box center [880, 609] width 334 height 56
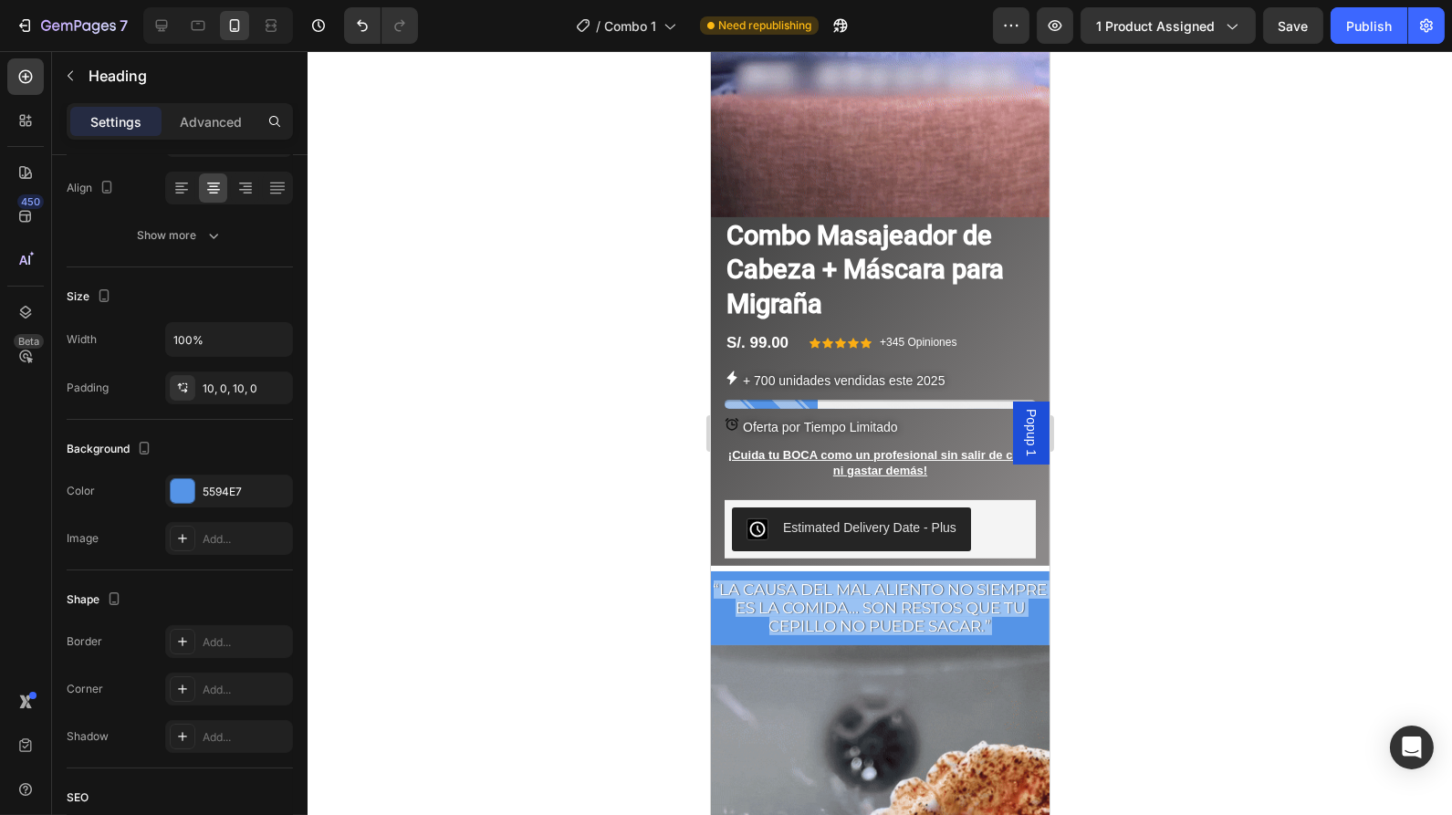
click at [769, 581] on span "“La causa del mal aliento no siempre es la comida… son restos que tu cepillo no…" at bounding box center [880, 609] width 334 height 56
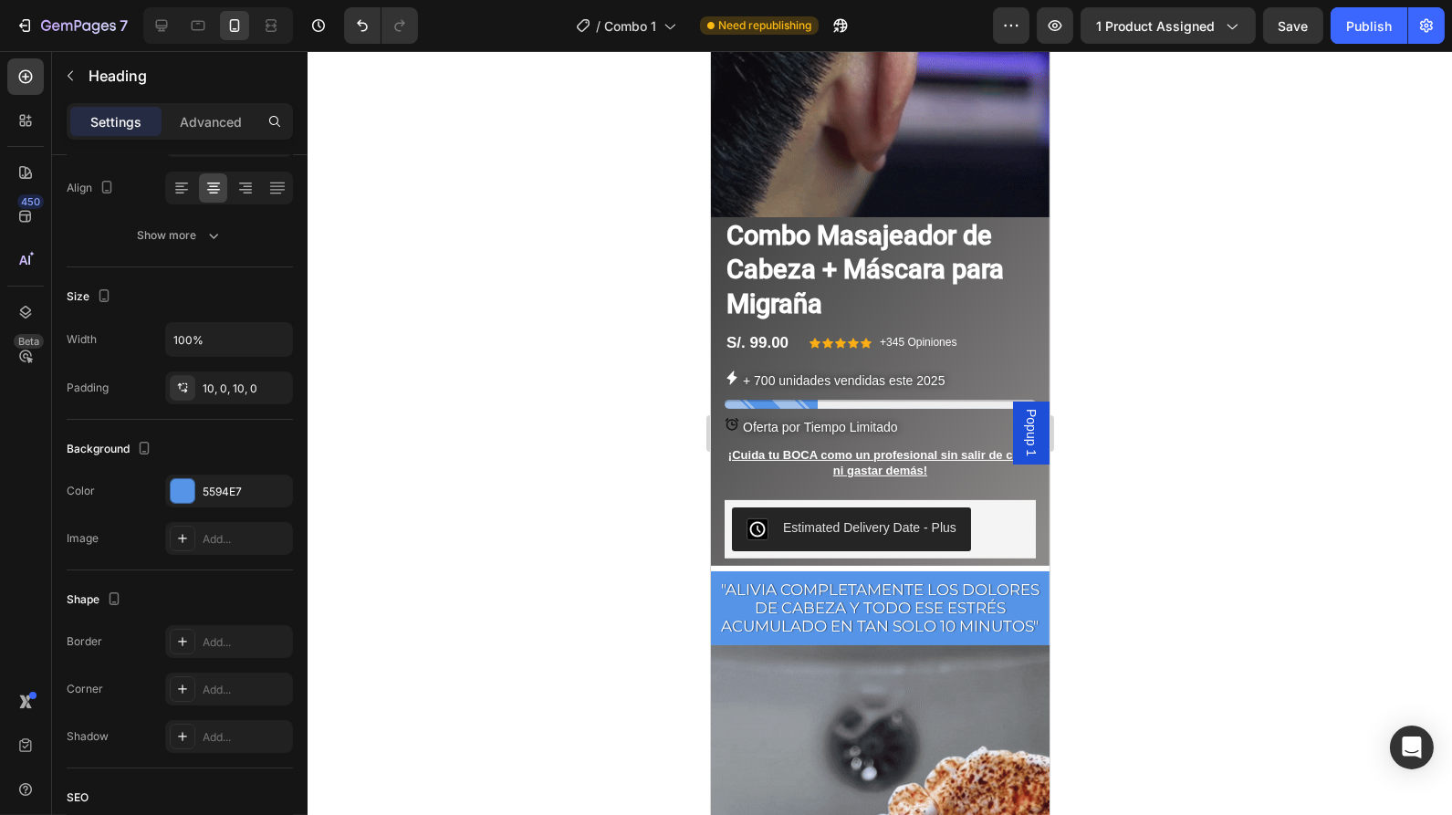
click at [927, 624] on h2 ""Alivia completamente los dolores de cabeza y todo ese estrés acumulado en tan …" at bounding box center [879, 608] width 339 height 74
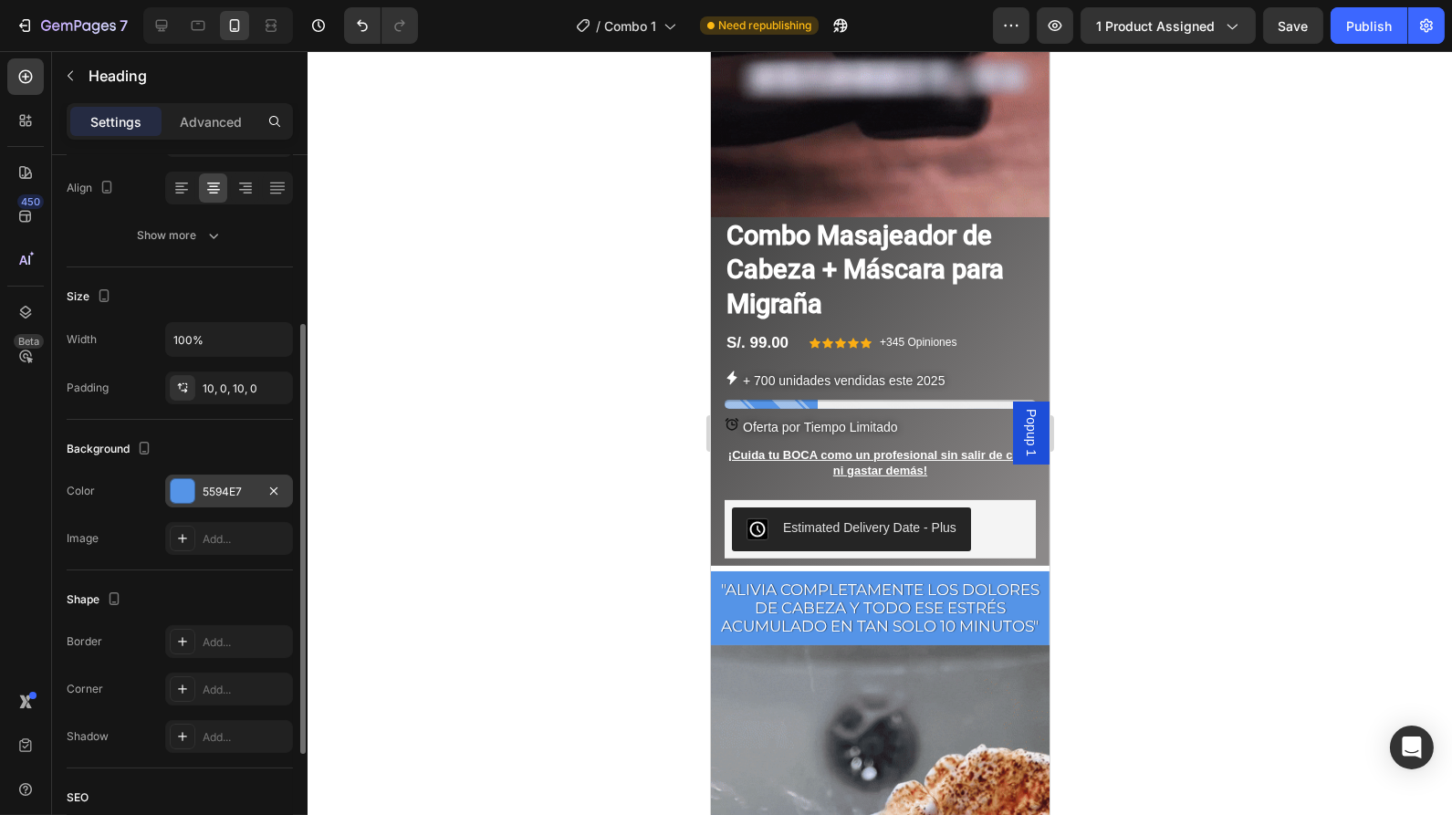
click at [195, 485] on div "5594E7" at bounding box center [229, 491] width 128 height 33
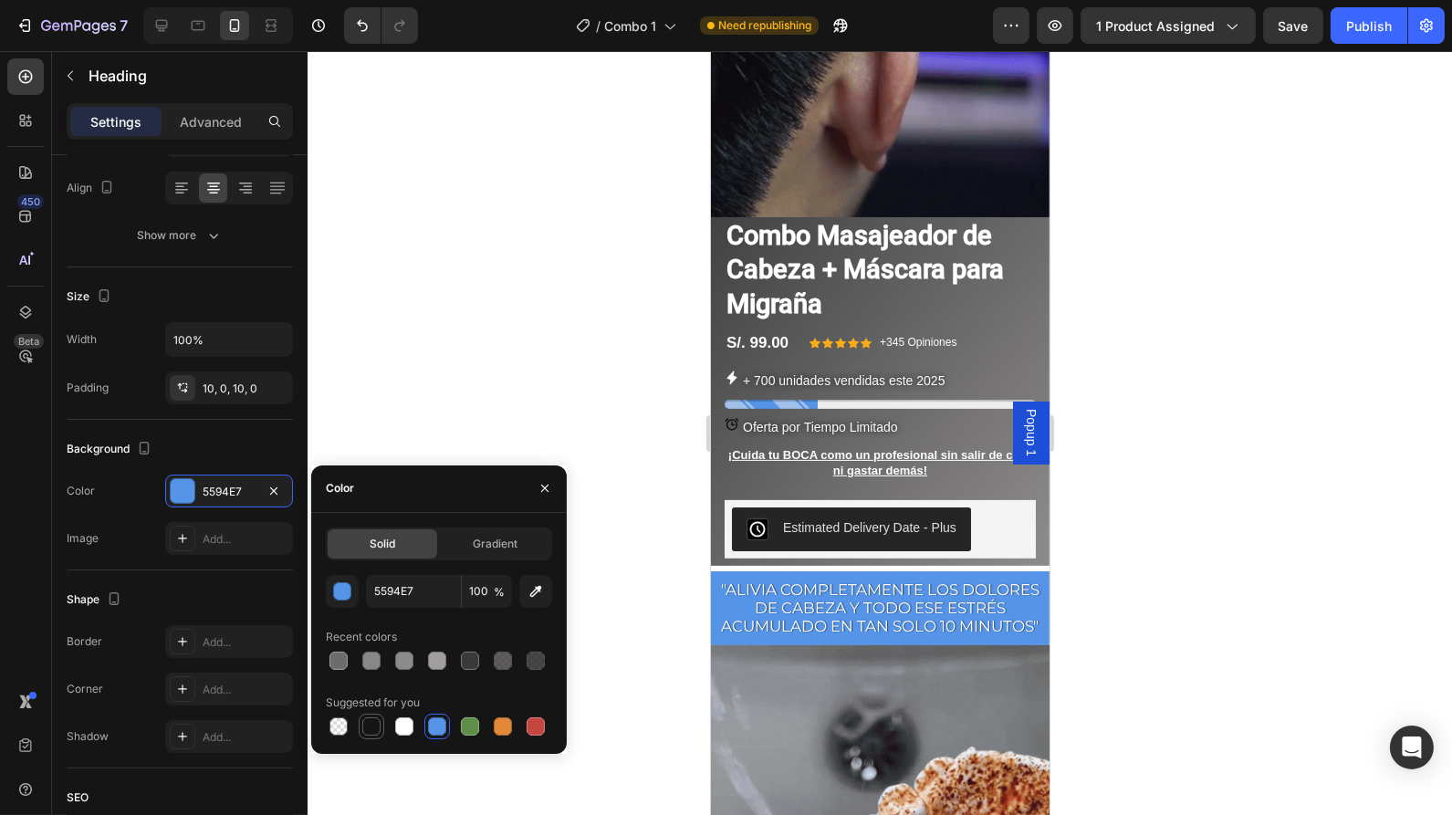
click at [372, 730] on div at bounding box center [371, 726] width 18 height 18
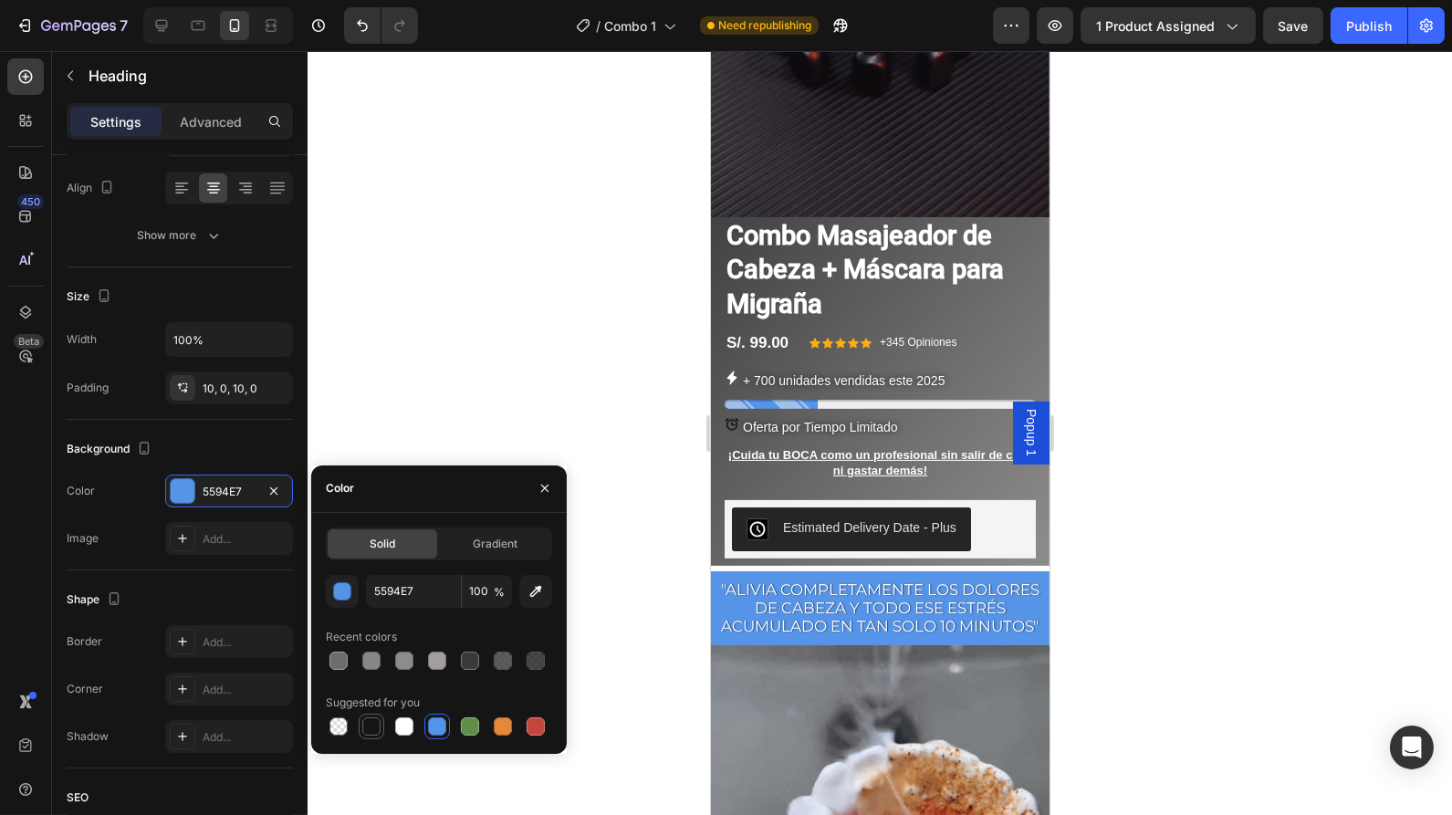
type input "151515"
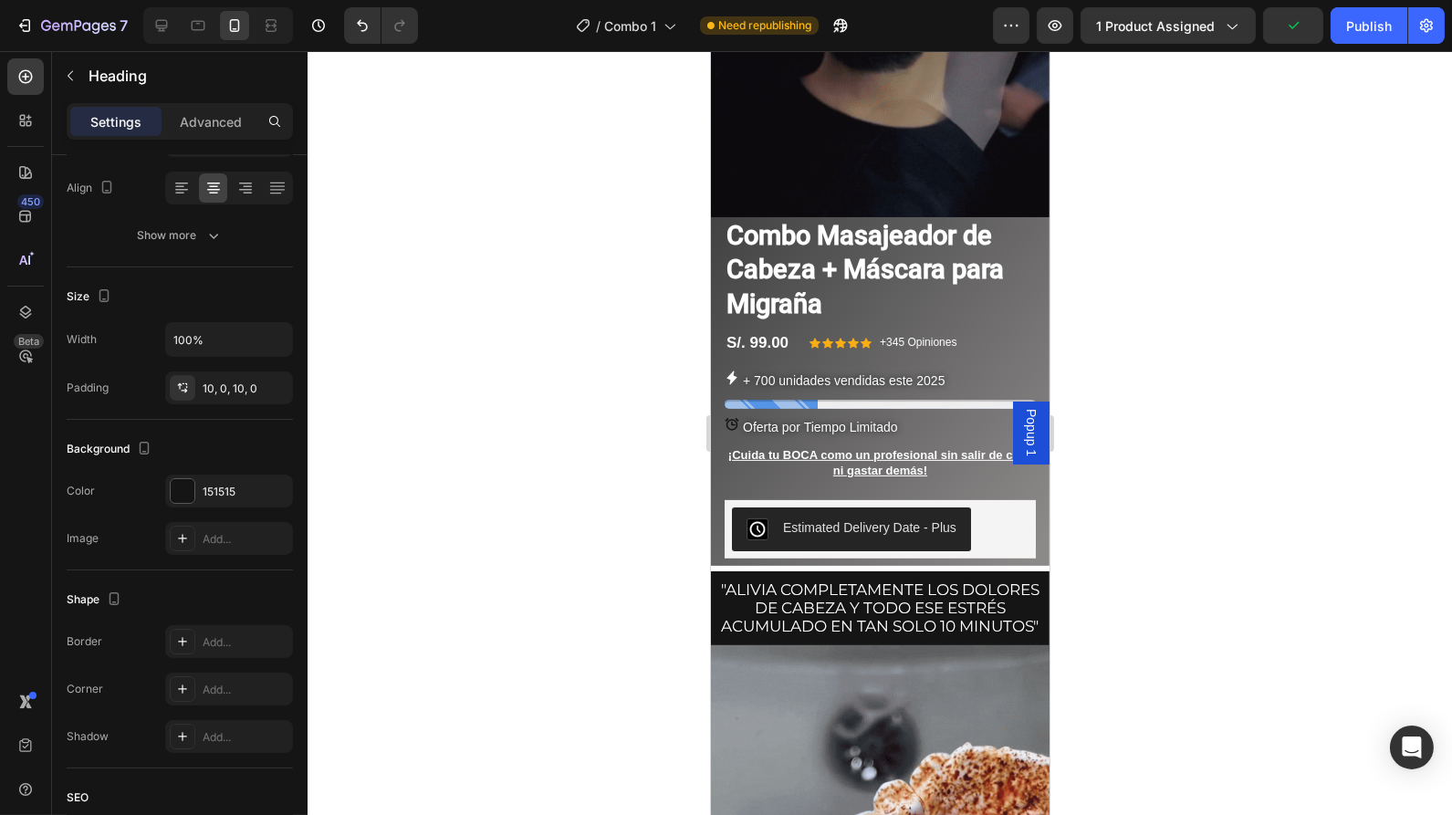
click at [1130, 487] on div at bounding box center [880, 433] width 1145 height 764
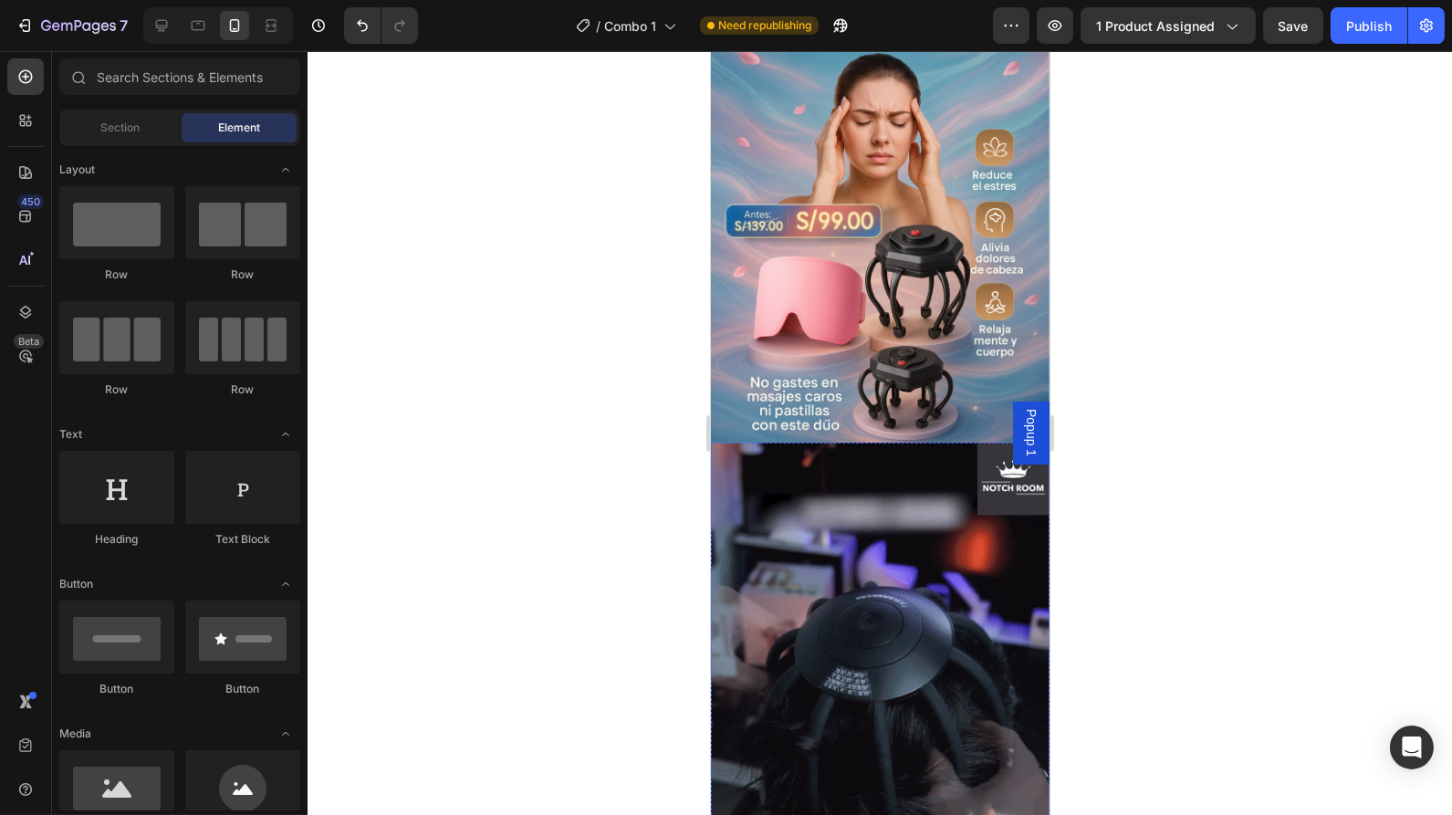
scroll to position [0, 0]
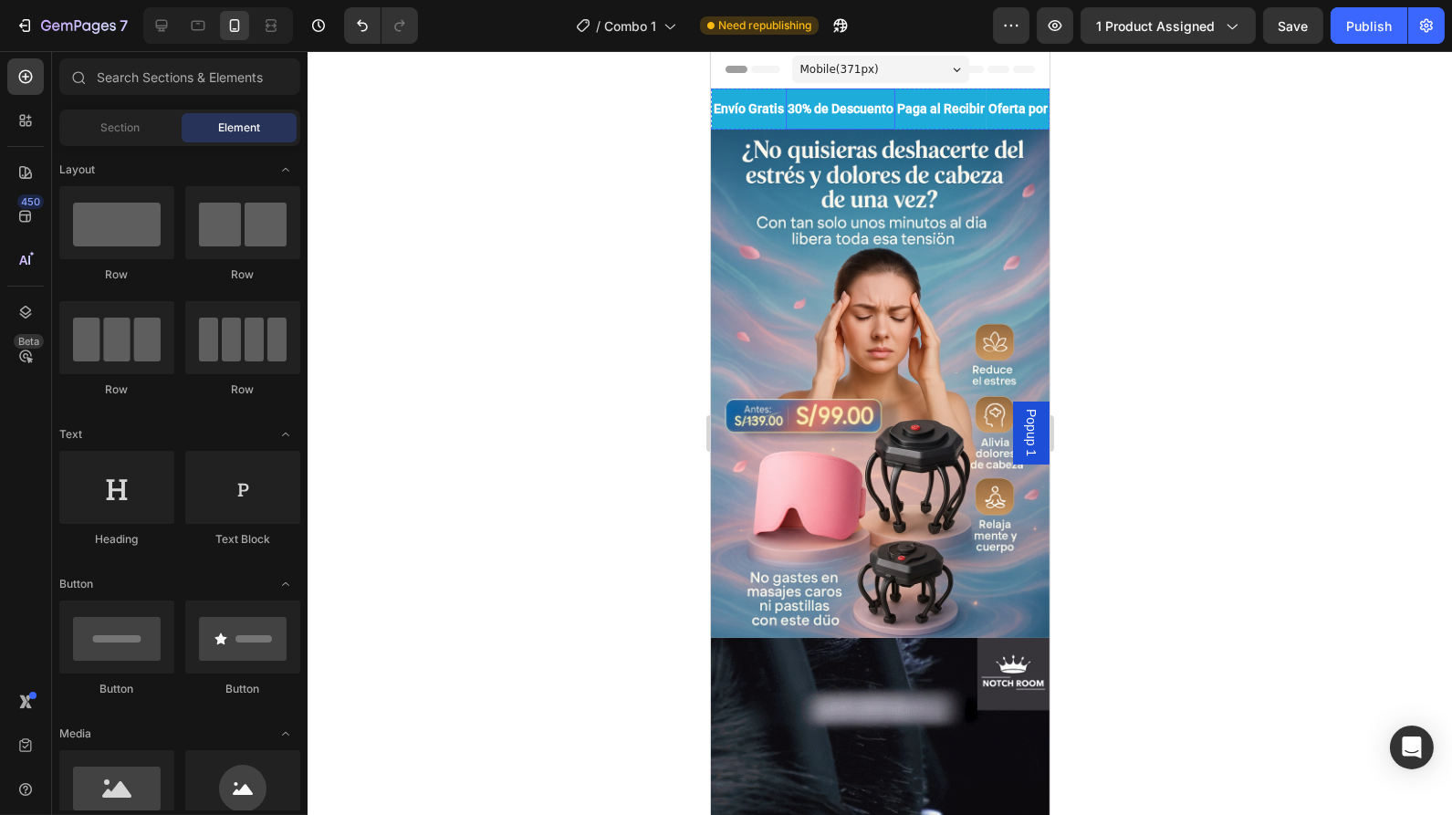
click at [895, 127] on div "30% de Descuento Text Block" at bounding box center [840, 109] width 110 height 41
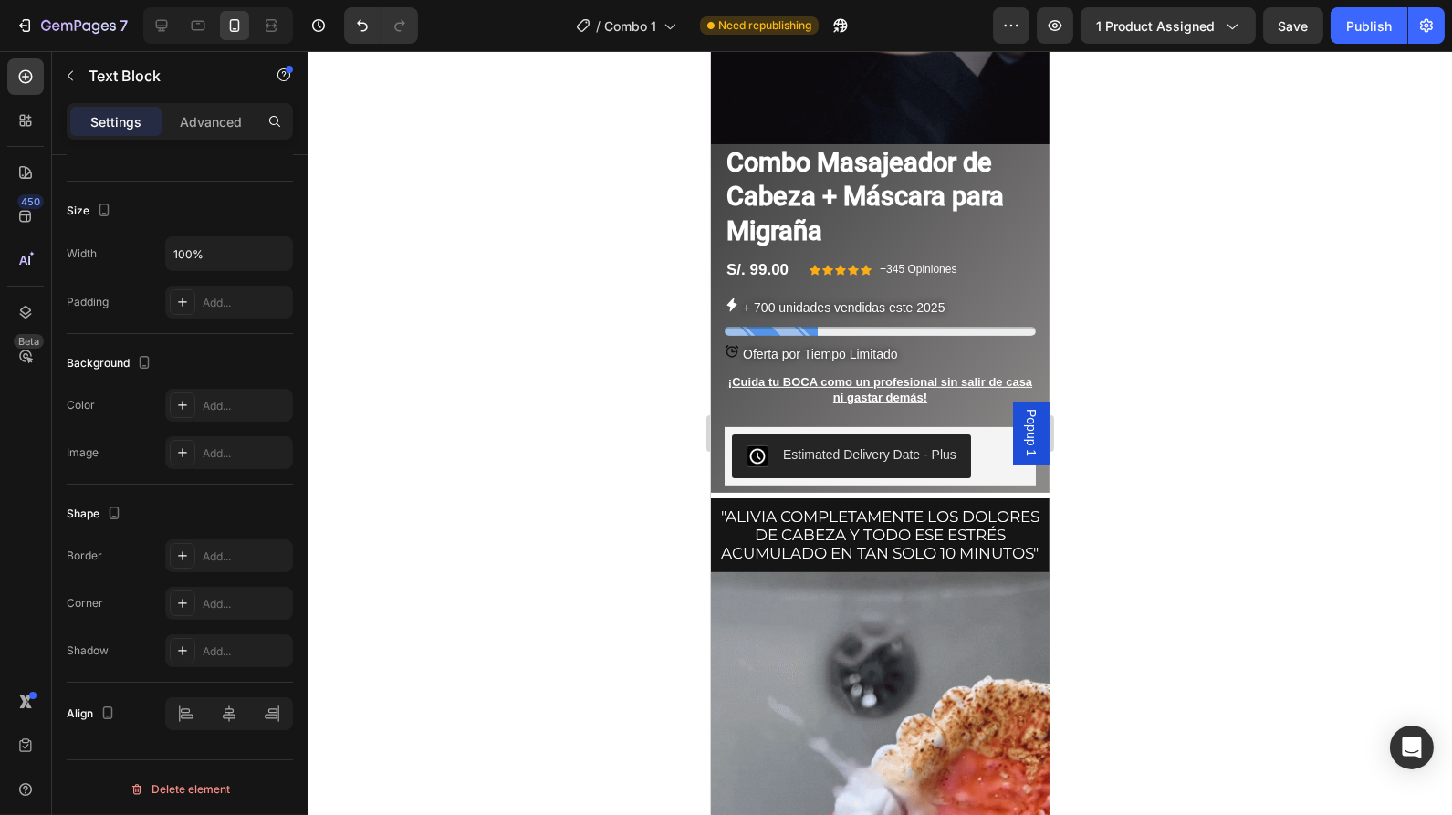
scroll to position [1074, 0]
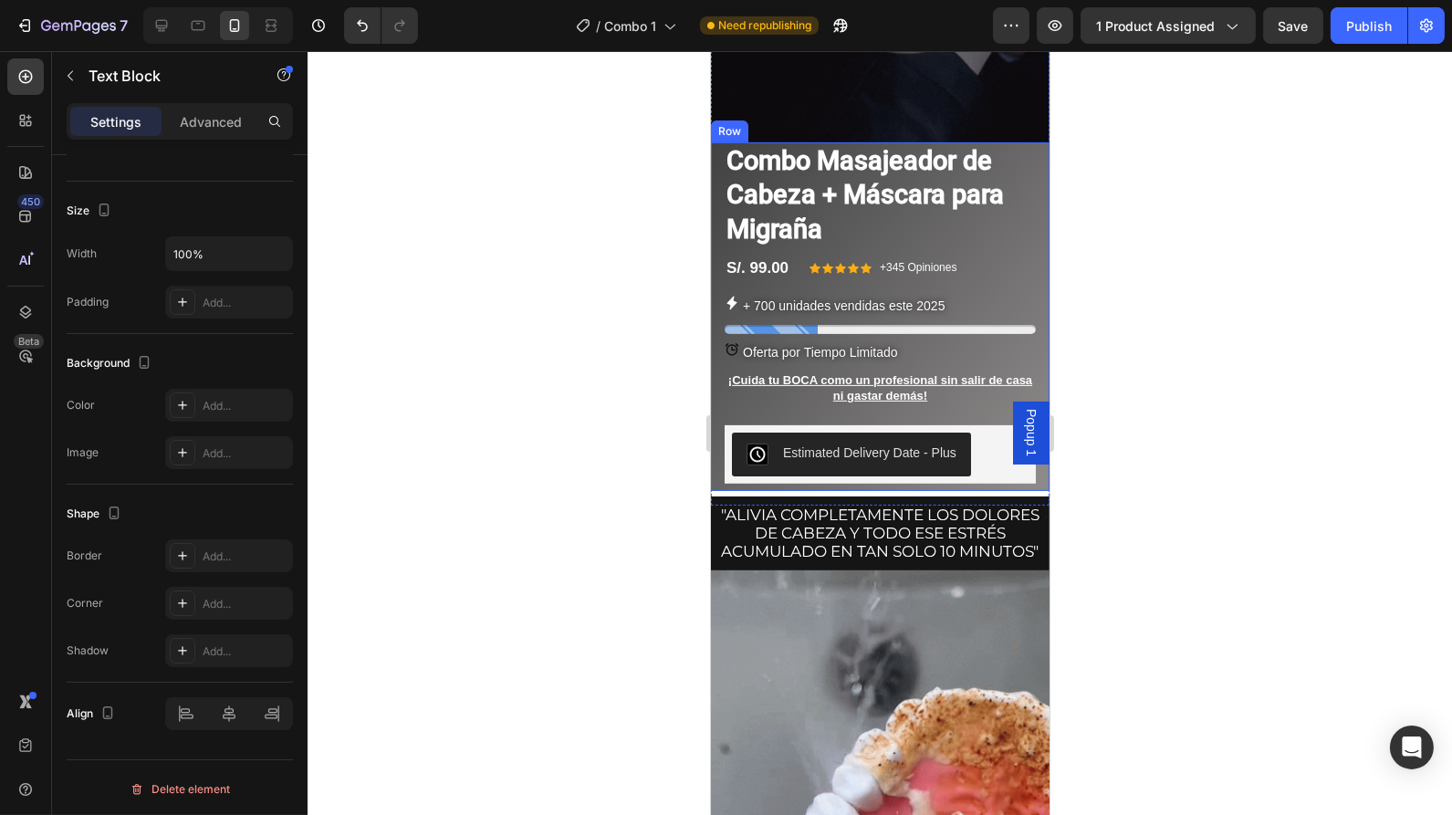
click at [717, 422] on div "Combo Masajeador de Cabeza + Máscara para [MEDICAL_DATA] Product Title S/. 99.0…" at bounding box center [879, 316] width 339 height 349
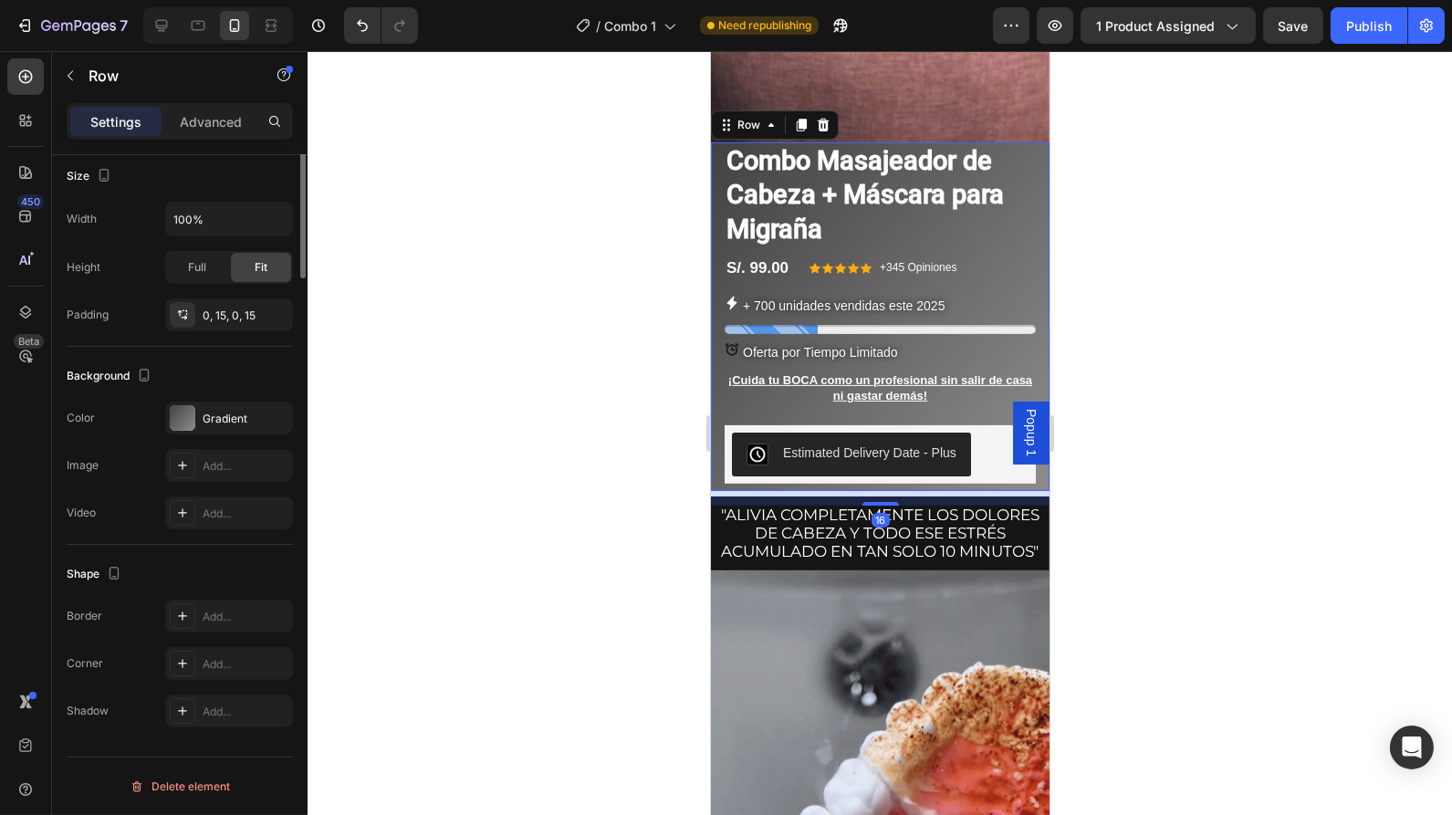
scroll to position [0, 0]
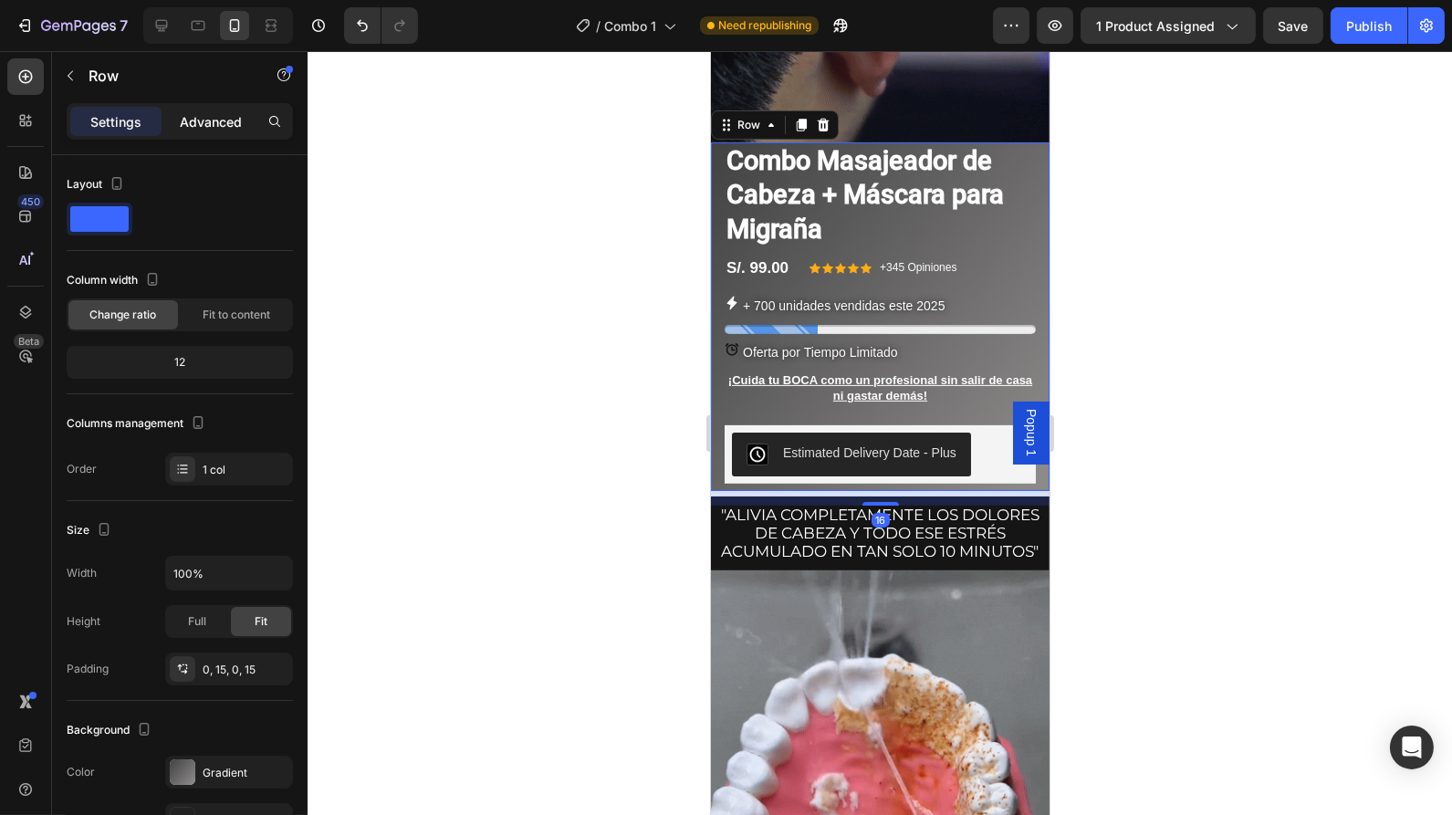
click at [206, 126] on p "Advanced" at bounding box center [211, 121] width 62 height 19
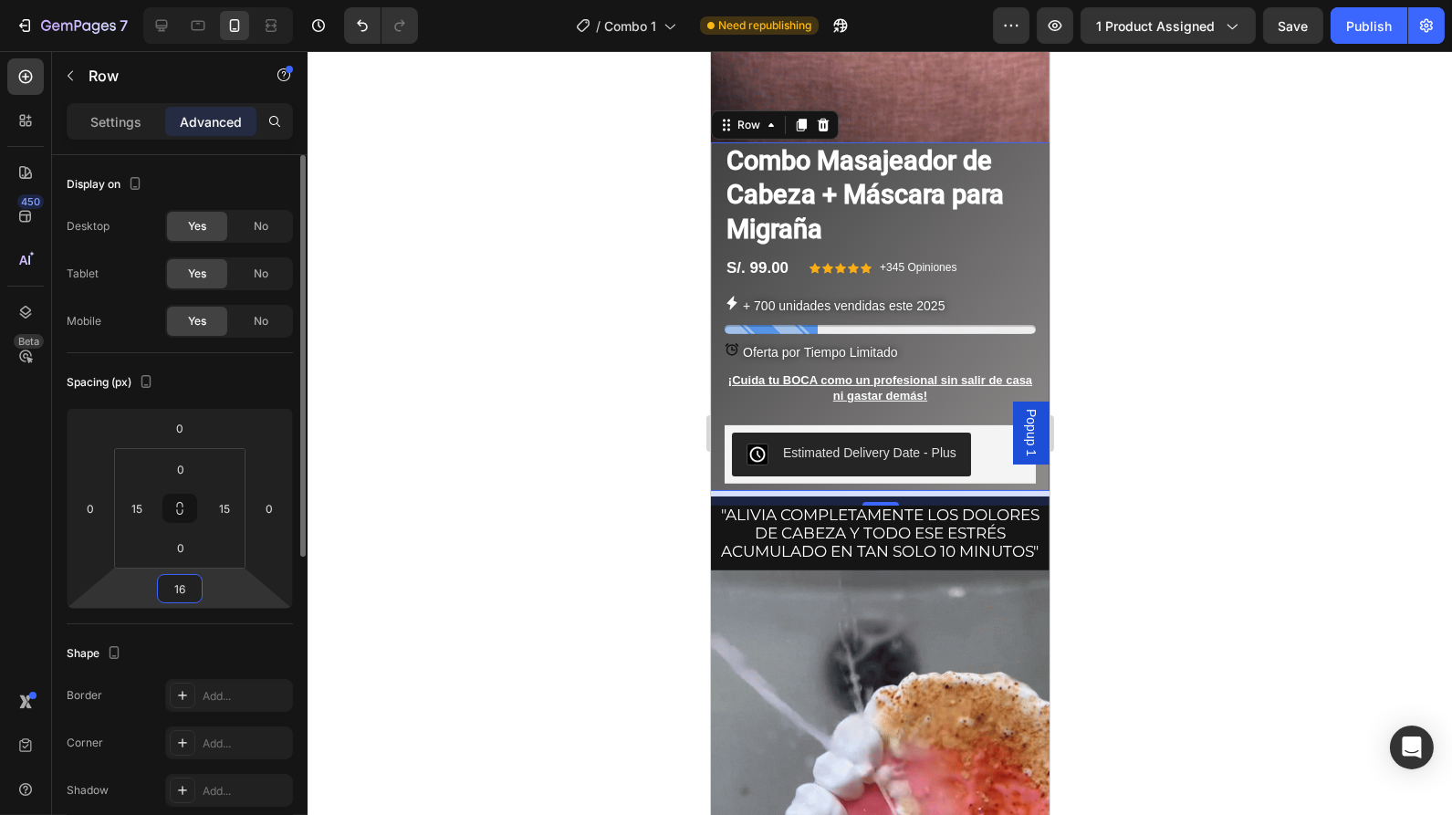
click at [182, 597] on input "16" at bounding box center [180, 588] width 37 height 27
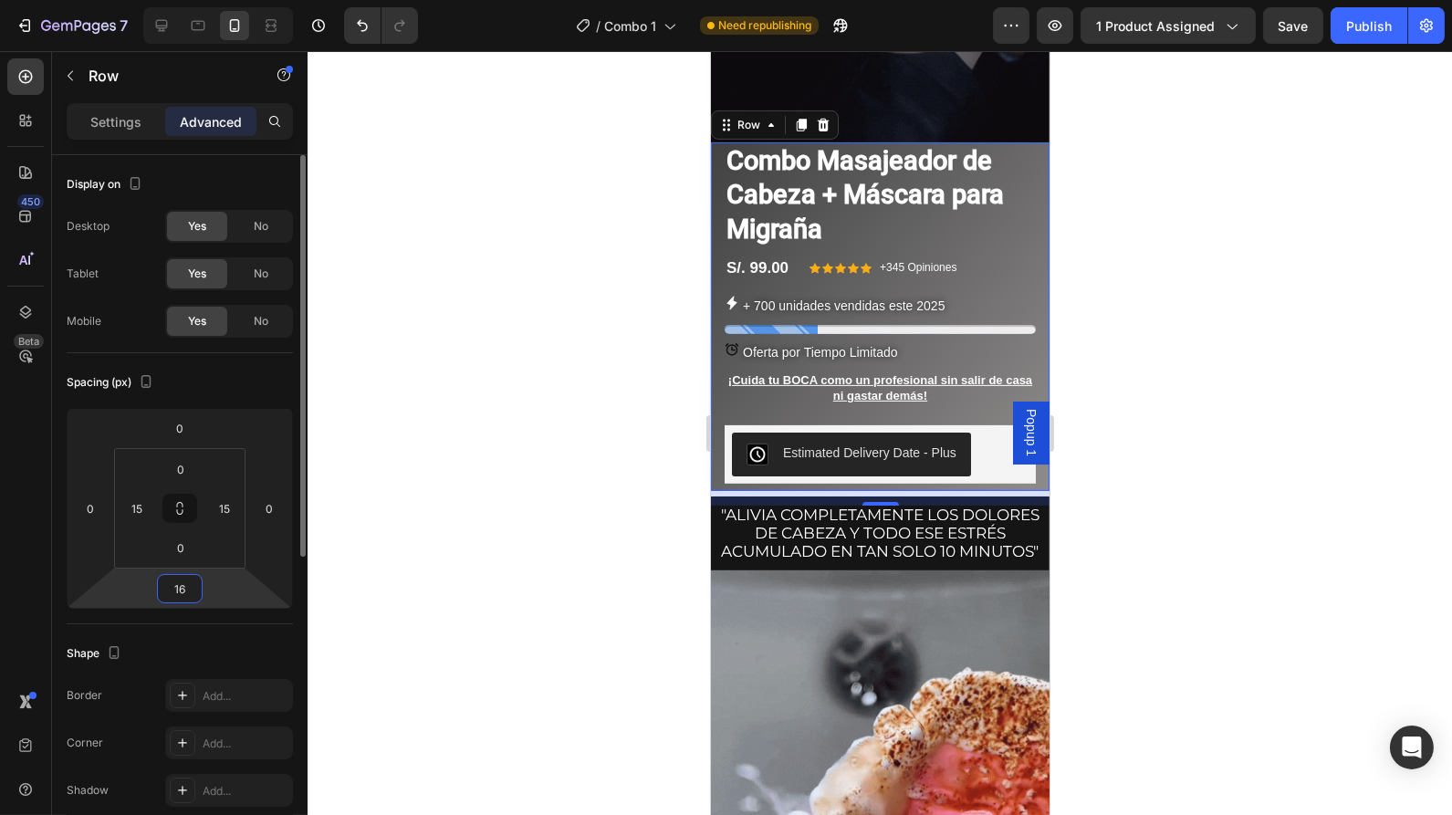
click at [182, 597] on input "16" at bounding box center [180, 588] width 37 height 27
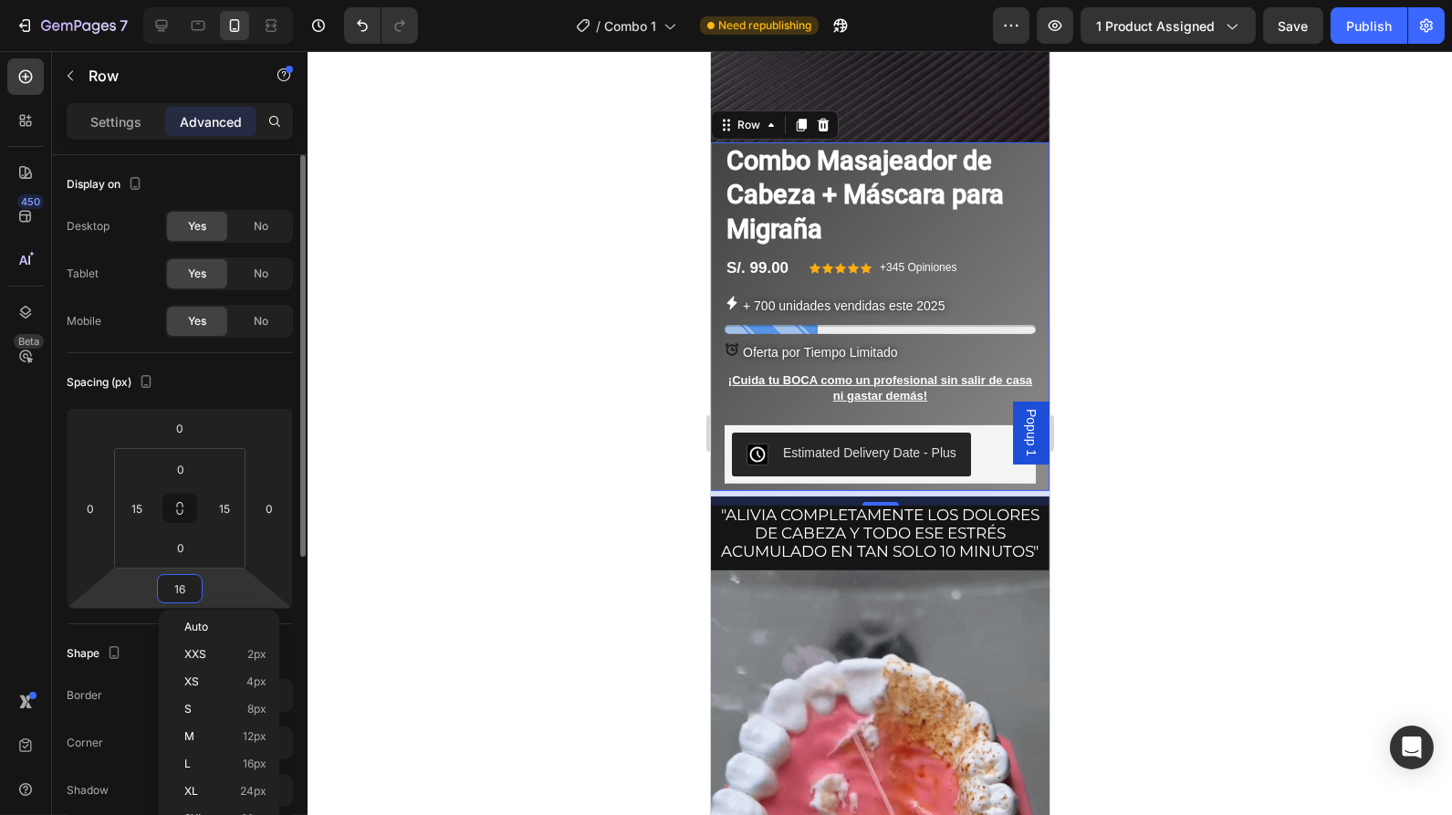
type input "0"
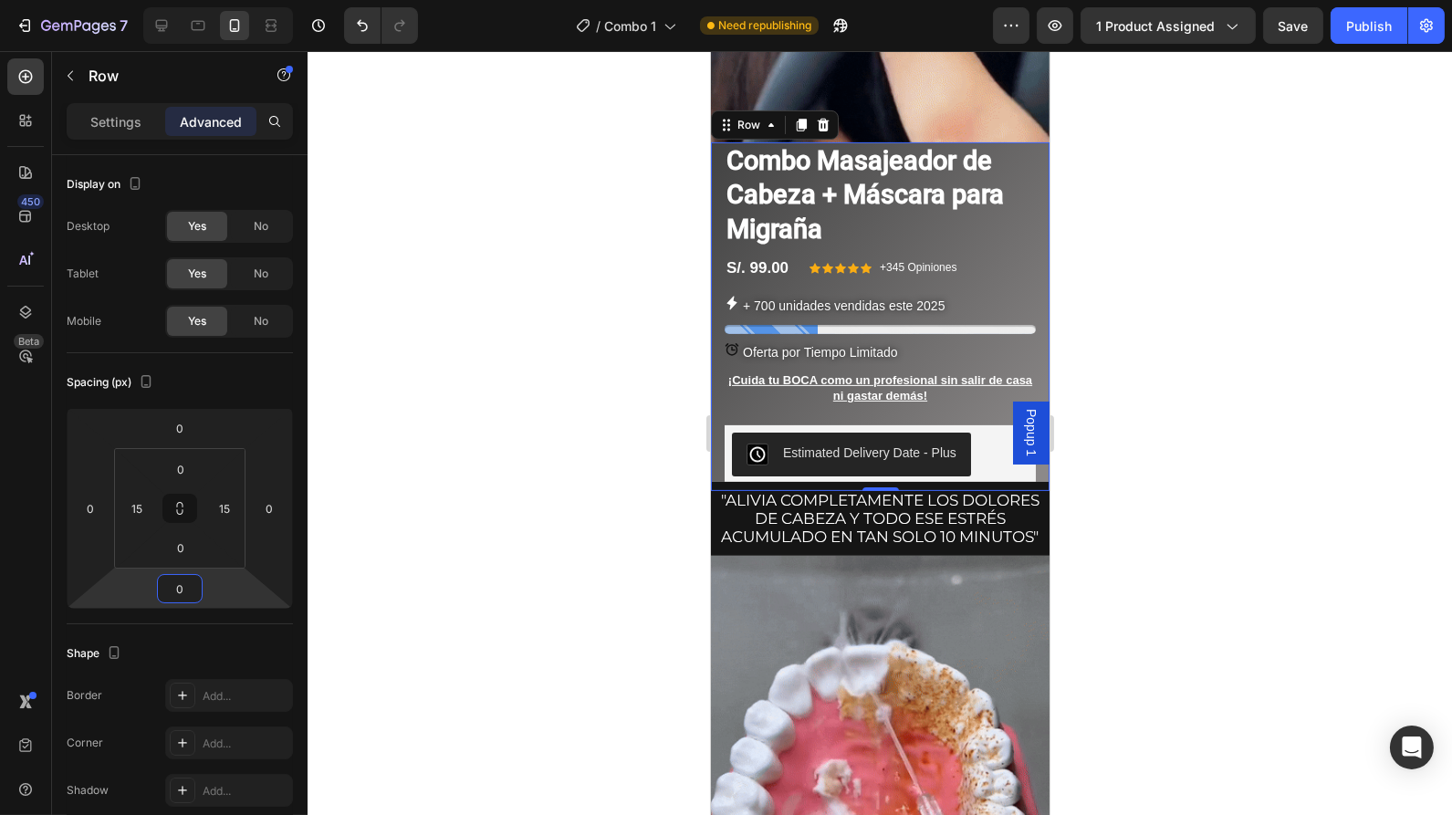
drag, startPoint x: 199, startPoint y: 501, endPoint x: 579, endPoint y: 555, distance: 383.5
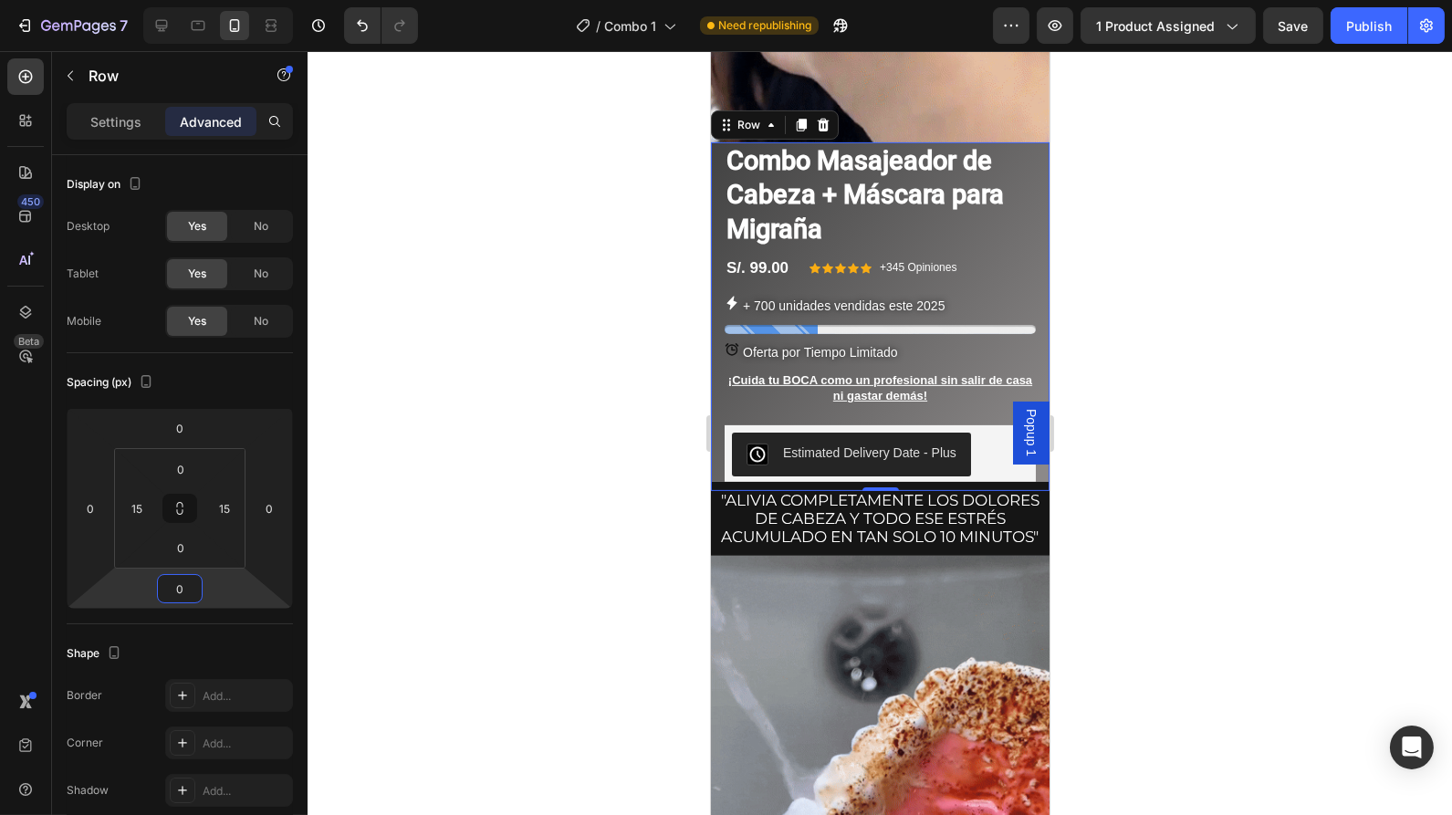
click at [579, 555] on div at bounding box center [880, 433] width 1145 height 764
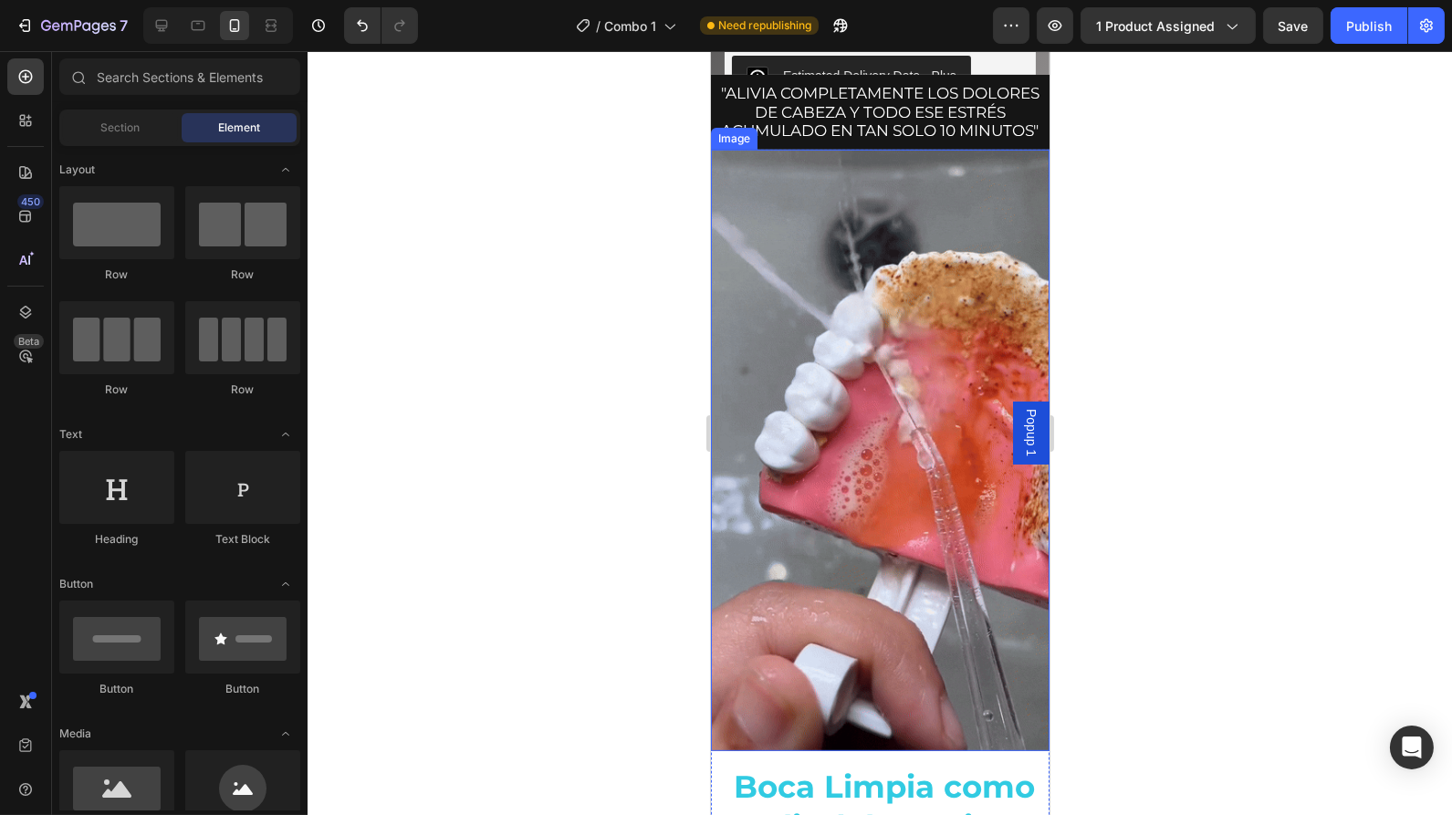
scroll to position [1448, 0]
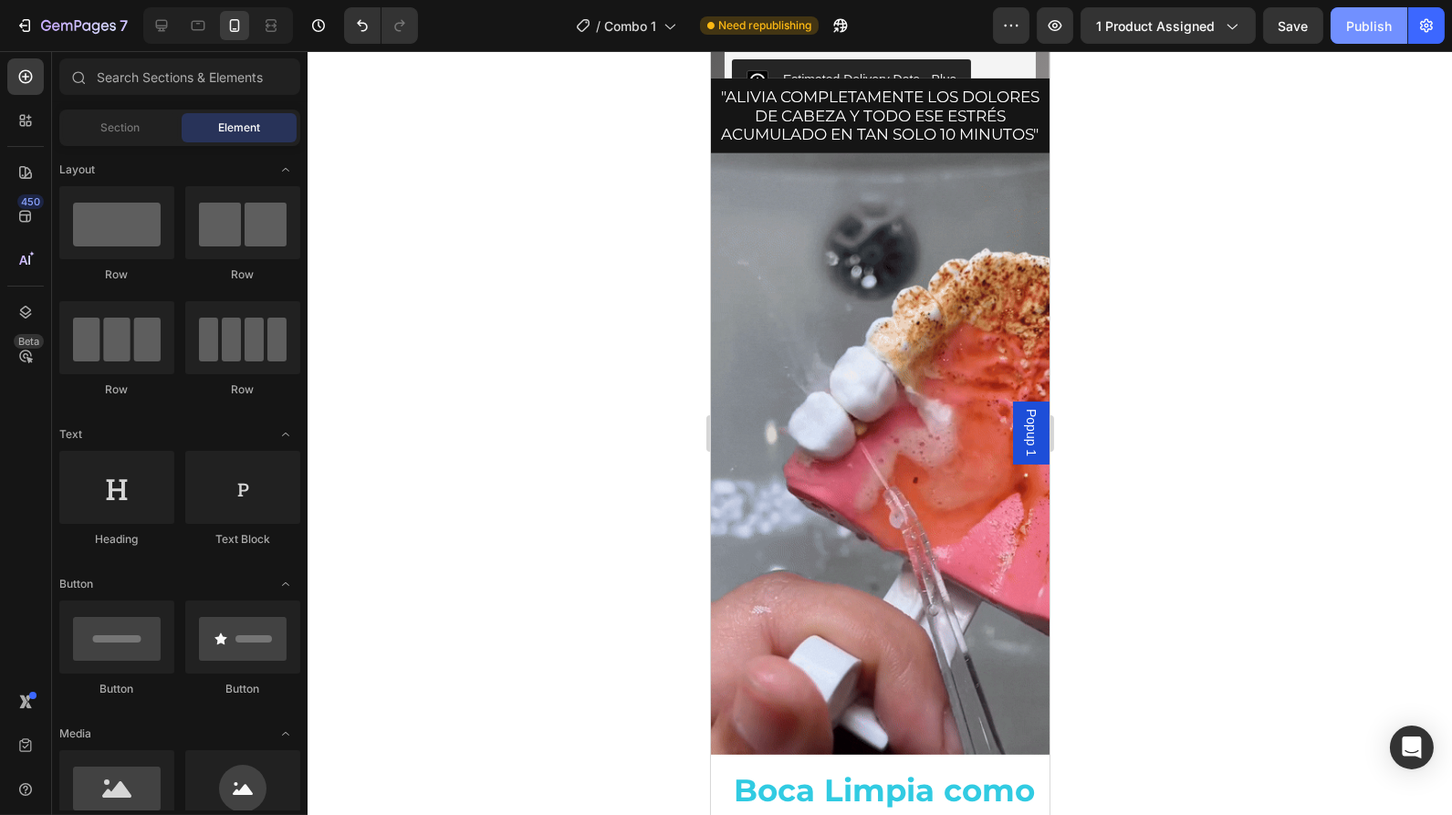
click at [1368, 18] on div "Publish" at bounding box center [1369, 25] width 46 height 19
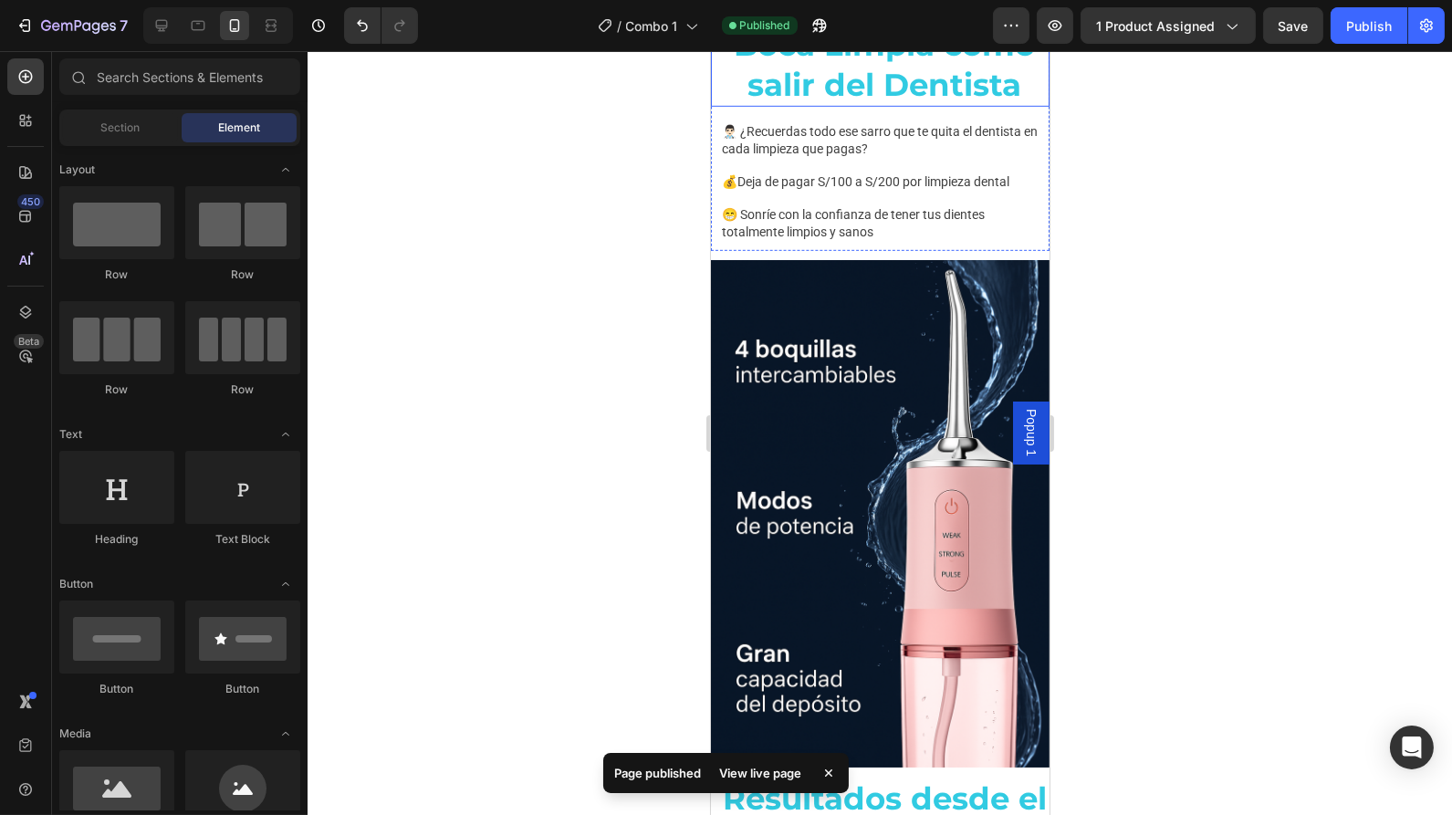
scroll to position [2038, 0]
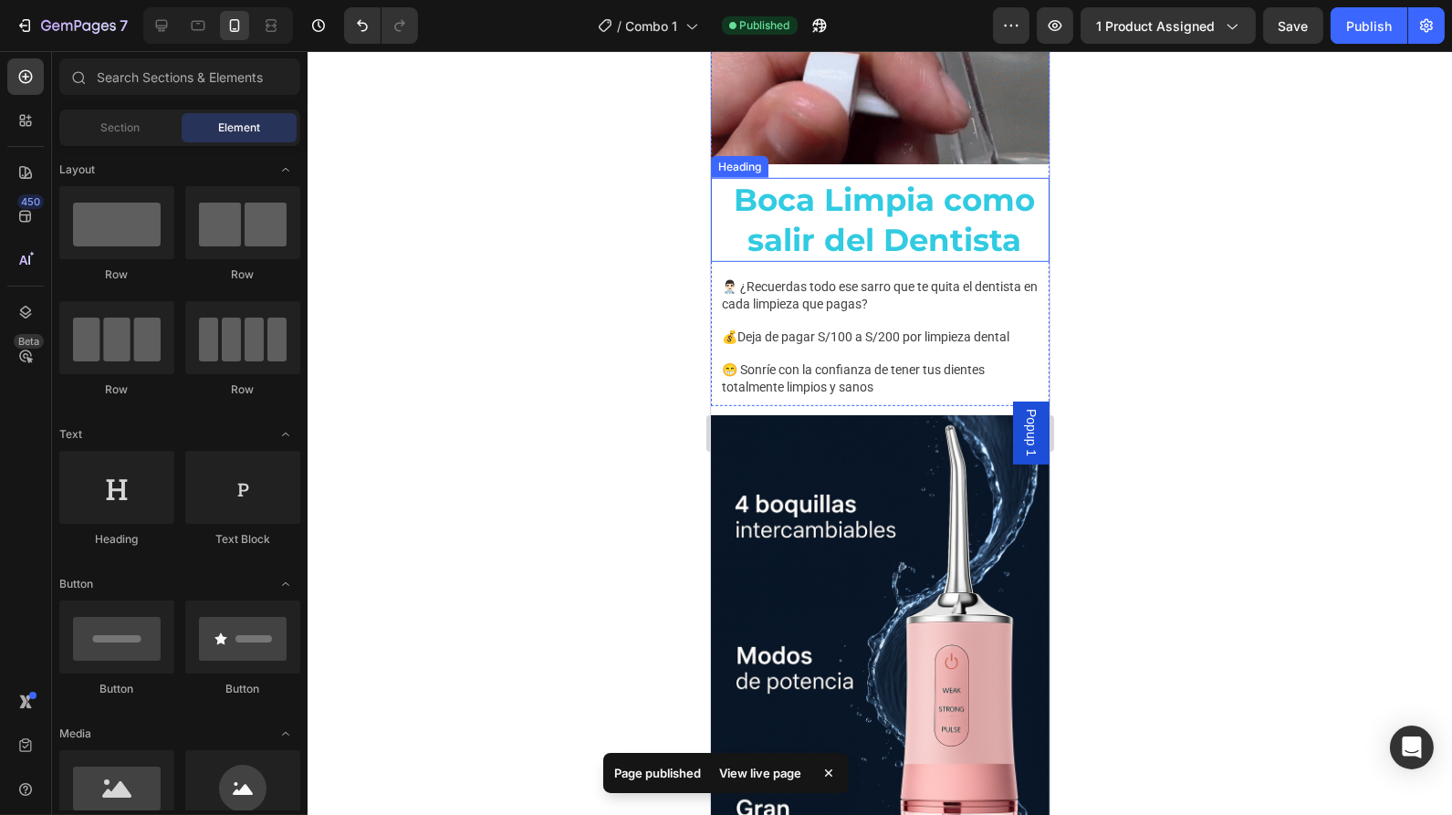
click at [853, 201] on h2 "Boca Limpia como salir del Dentista" at bounding box center [884, 220] width 330 height 84
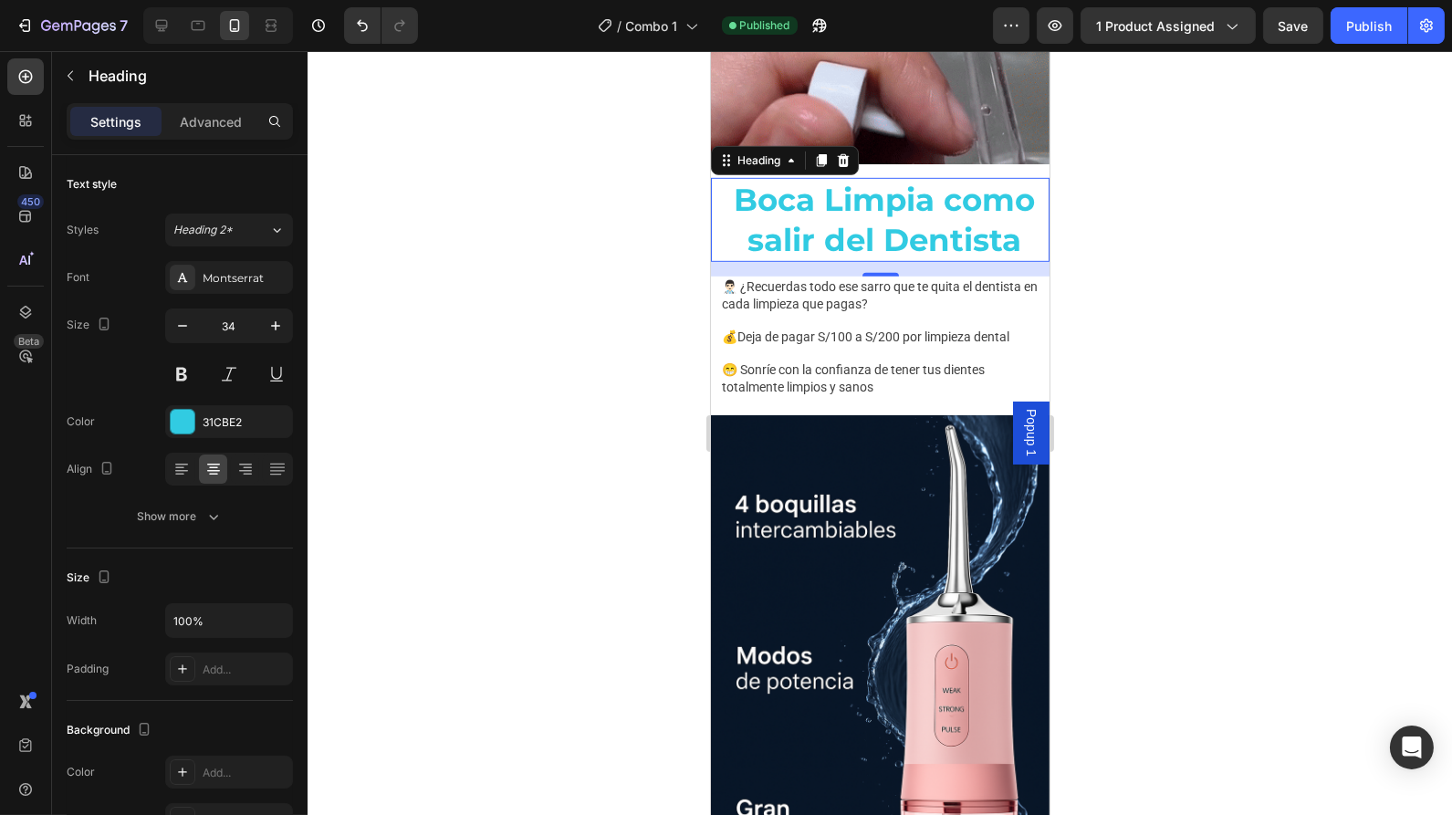
click at [1015, 233] on h2 "Boca Limpia como salir del Dentista" at bounding box center [884, 220] width 330 height 84
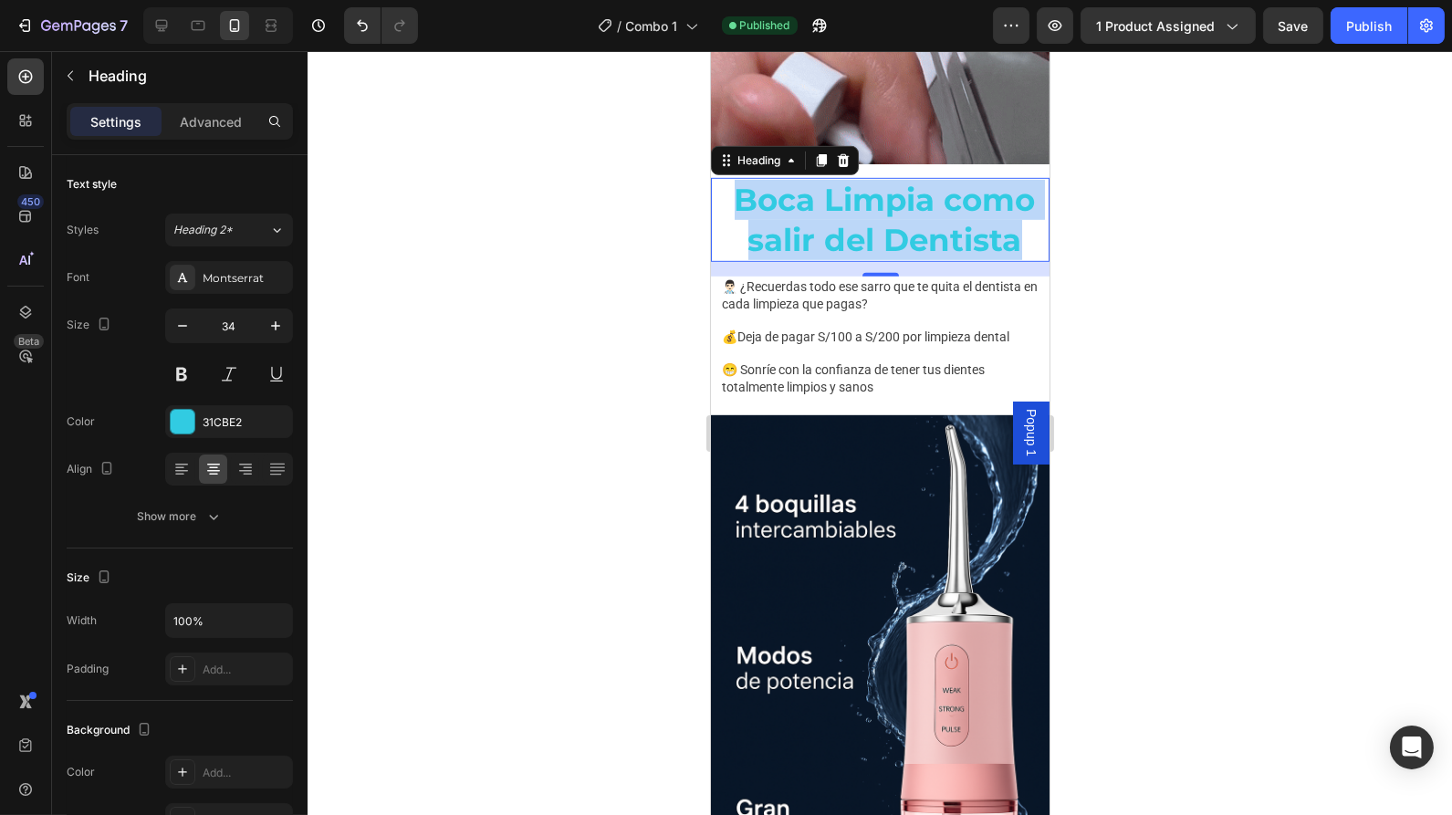
click at [1015, 233] on p "Boca Limpia como salir del Dentista" at bounding box center [884, 220] width 326 height 80
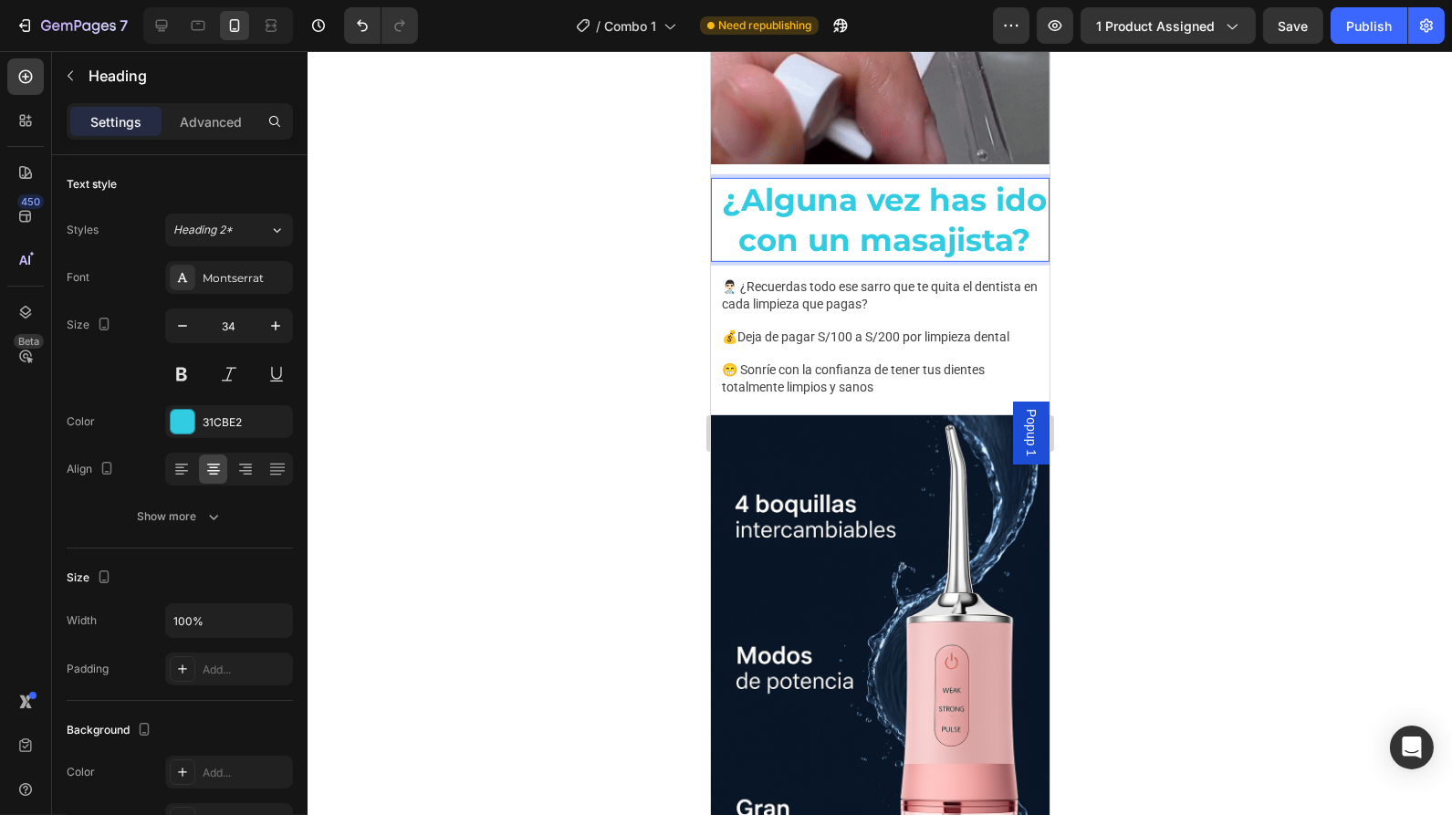
click at [746, 187] on p "¿Alguna vez has ido con un masajista?" at bounding box center [884, 220] width 326 height 80
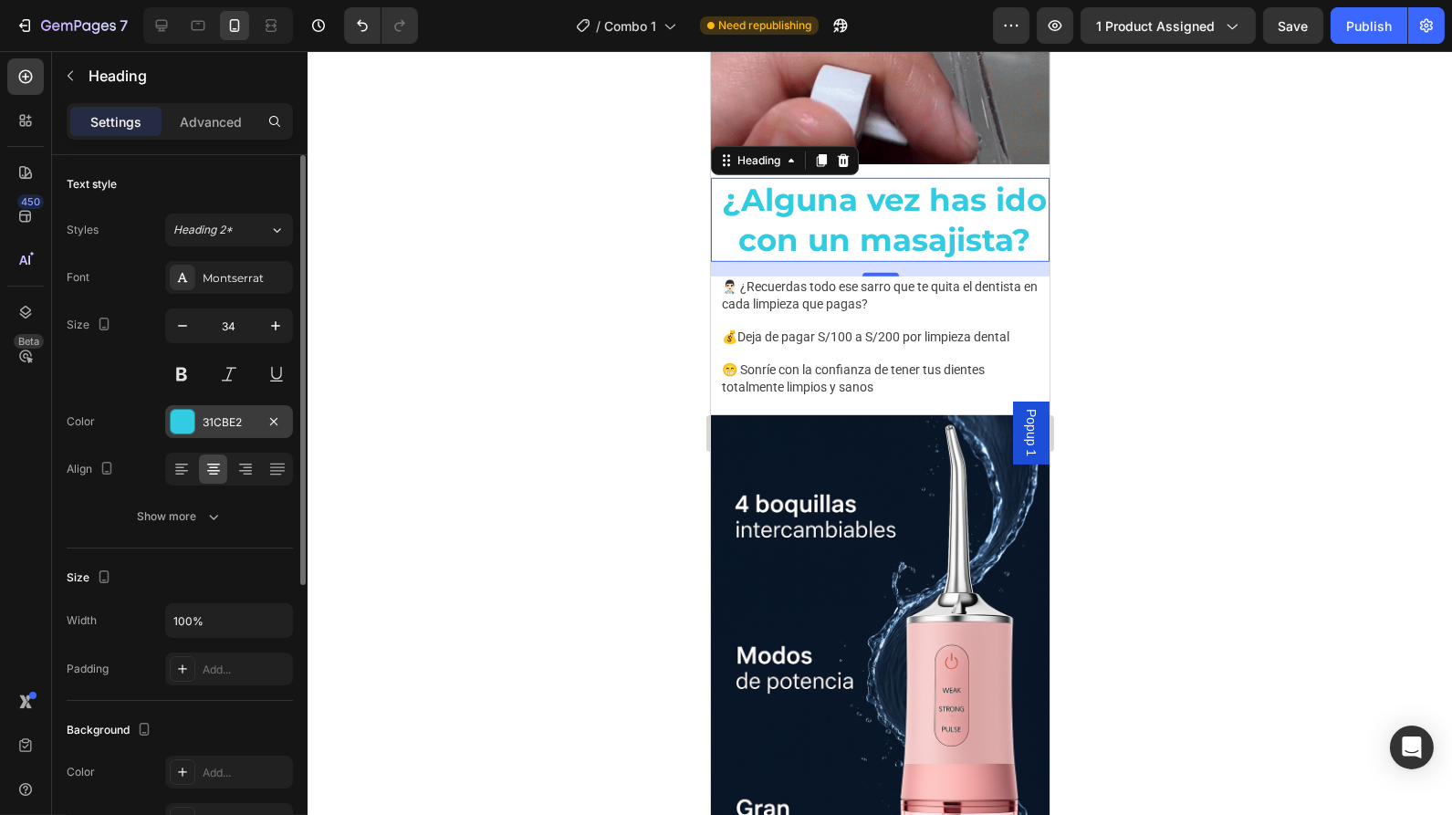
click at [188, 423] on div at bounding box center [183, 422] width 24 height 24
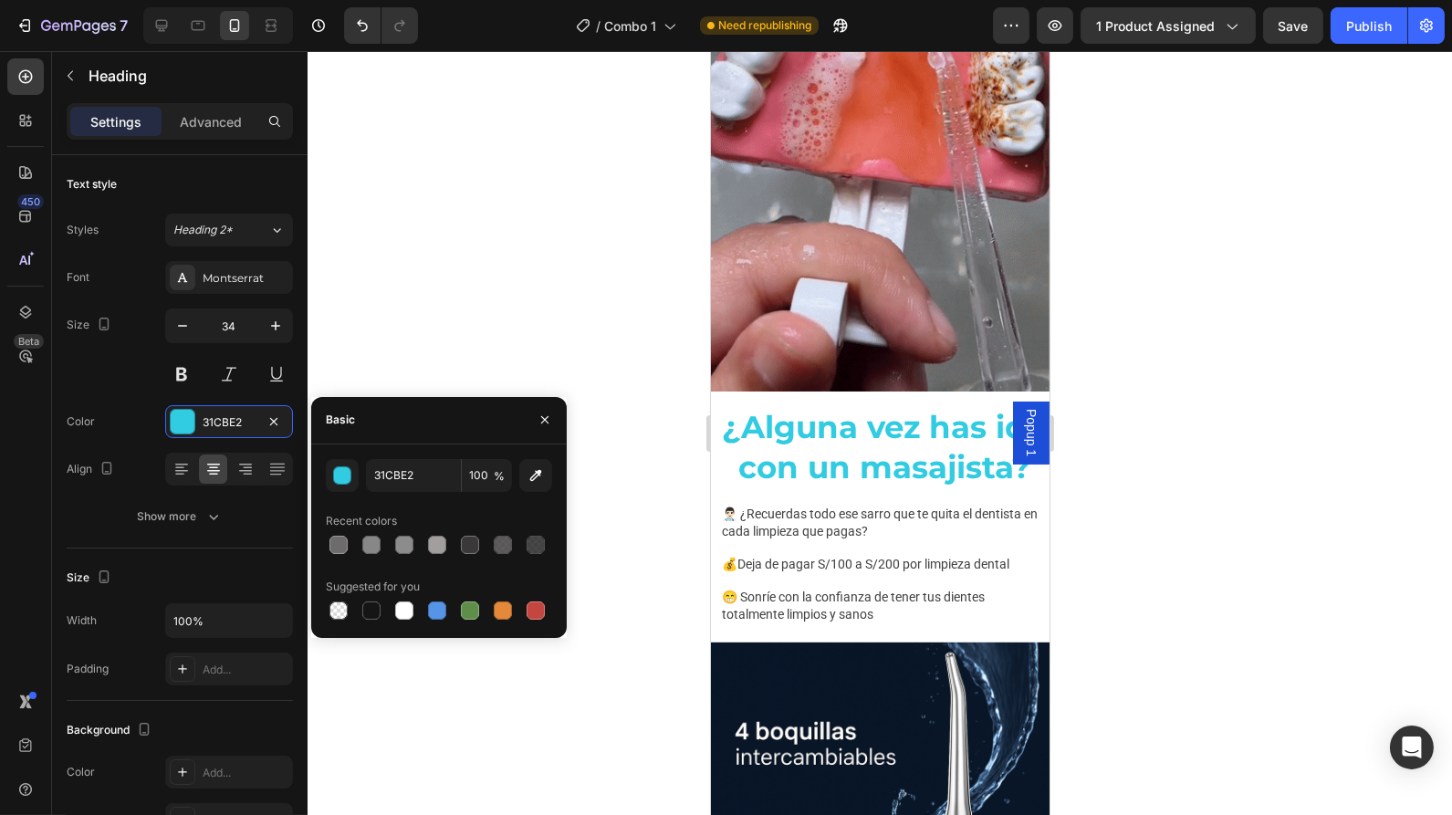
scroll to position [1812, 0]
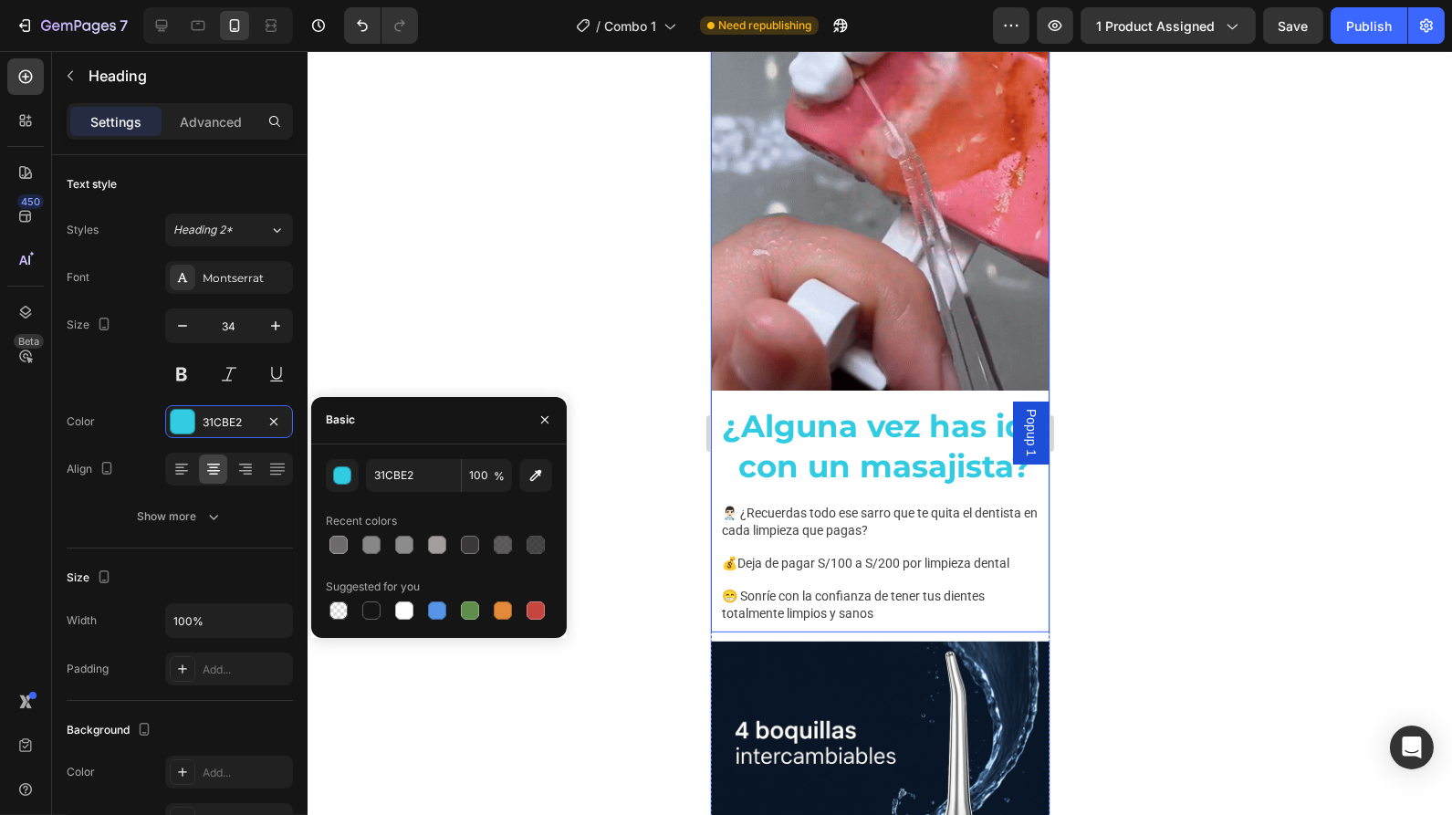
click at [1000, 525] on div "¿Alguna vez has ido con un masajista? Heading 👨🏻‍⚕️ ¿Recuerdas todo ese sarro q…" at bounding box center [879, 518] width 339 height 228
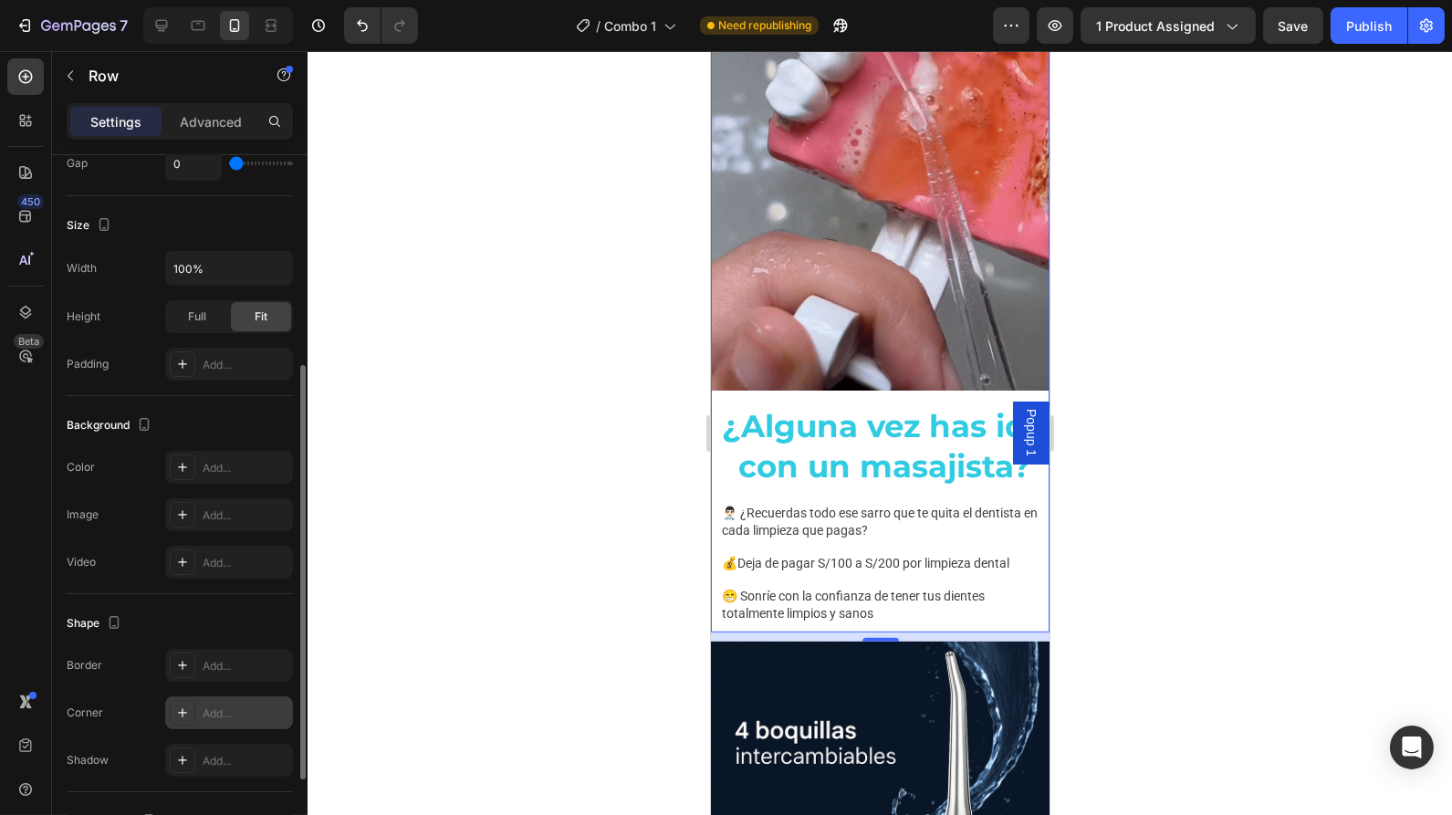
scroll to position [361, 0]
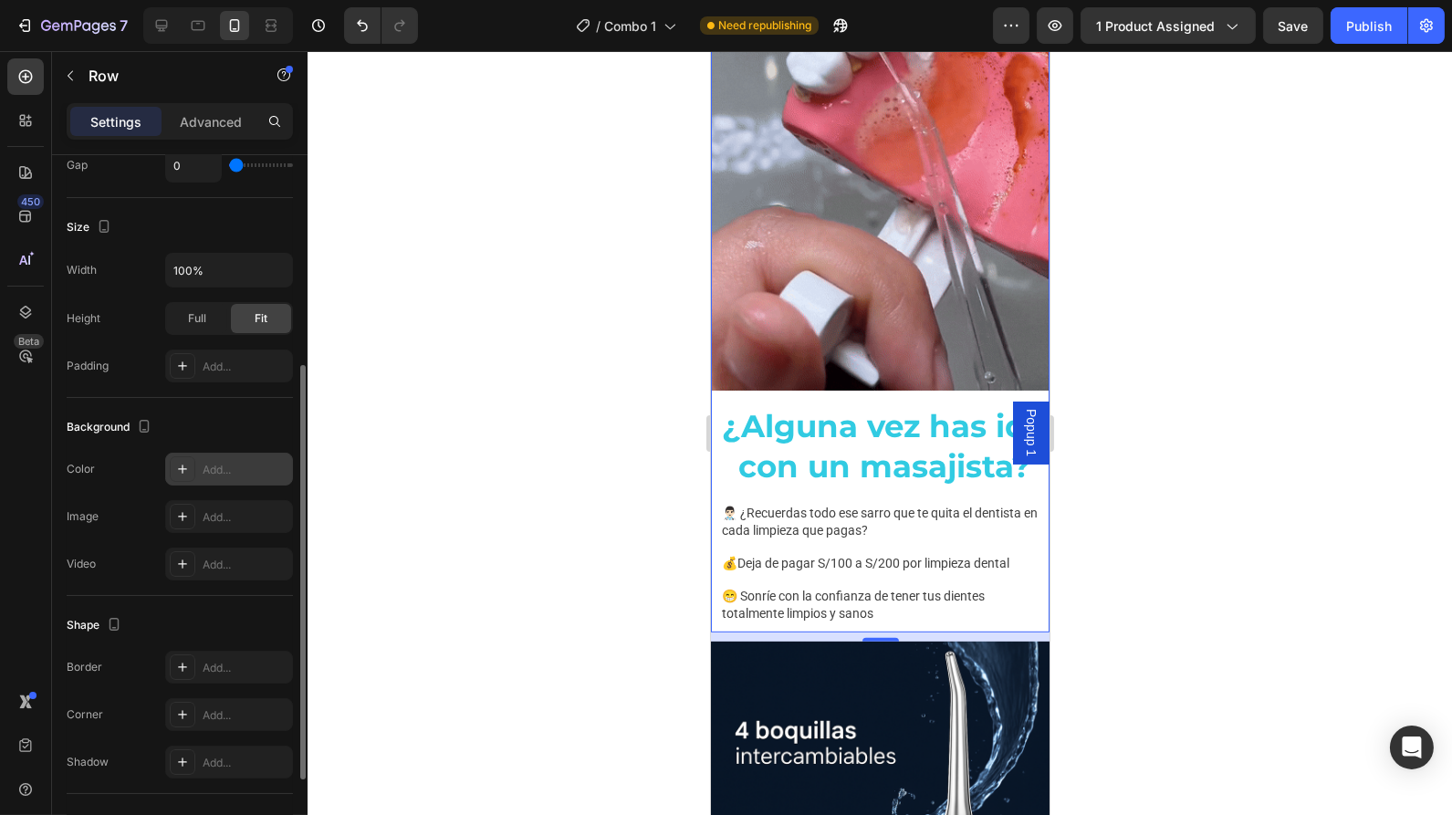
click at [183, 465] on icon at bounding box center [182, 469] width 9 height 9
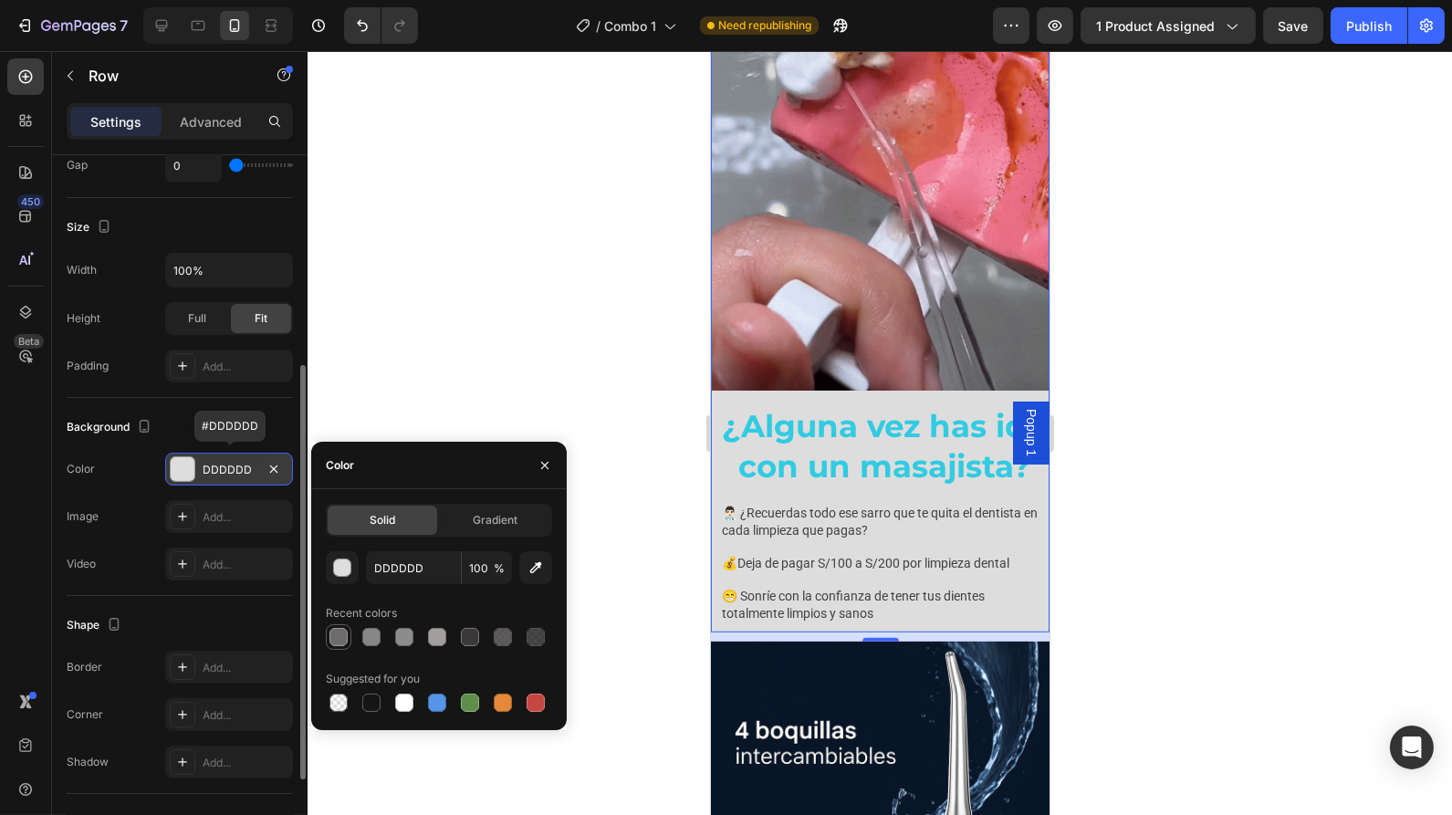
click at [339, 638] on div at bounding box center [339, 637] width 18 height 18
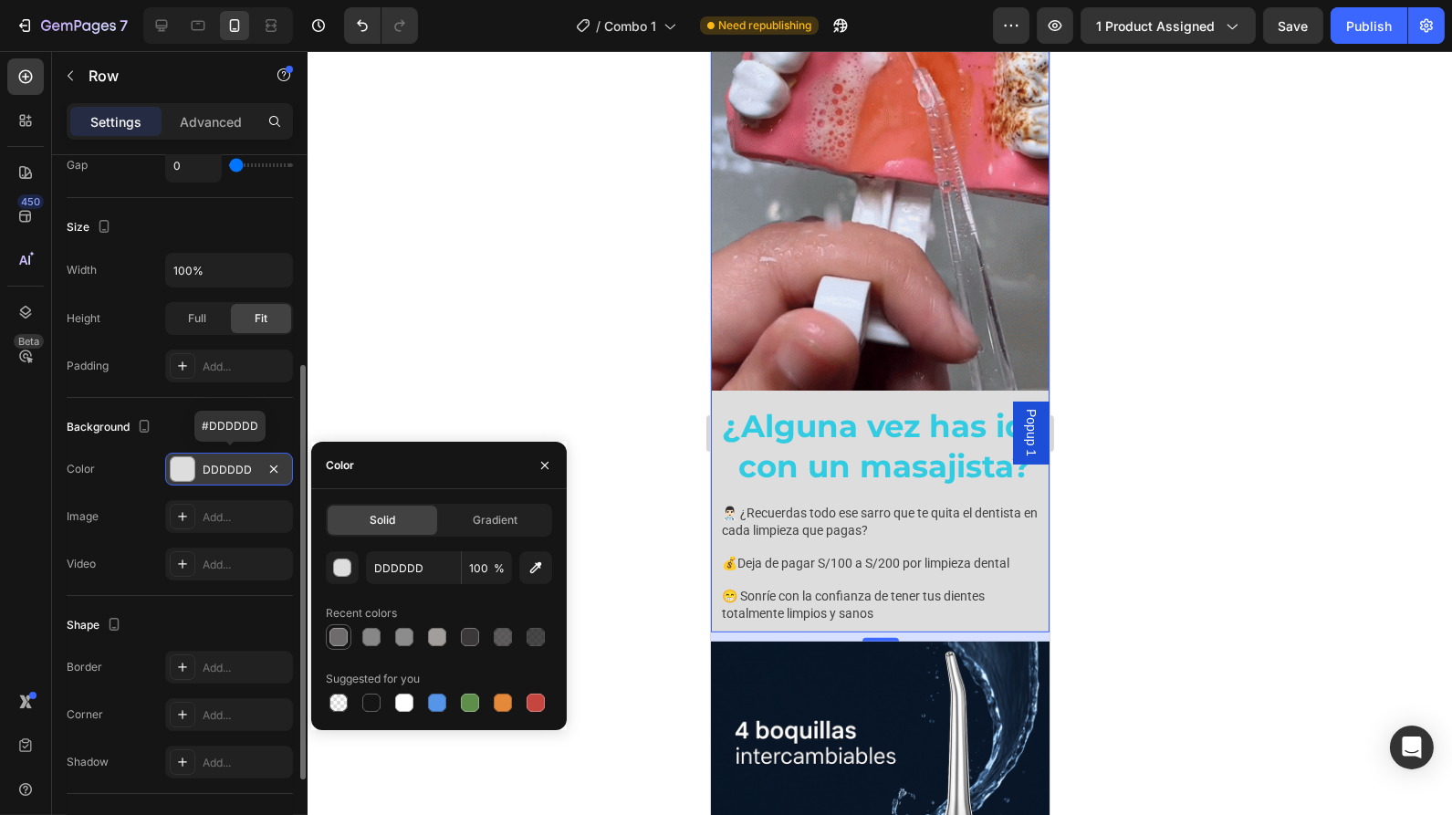
type input "6D6B6B"
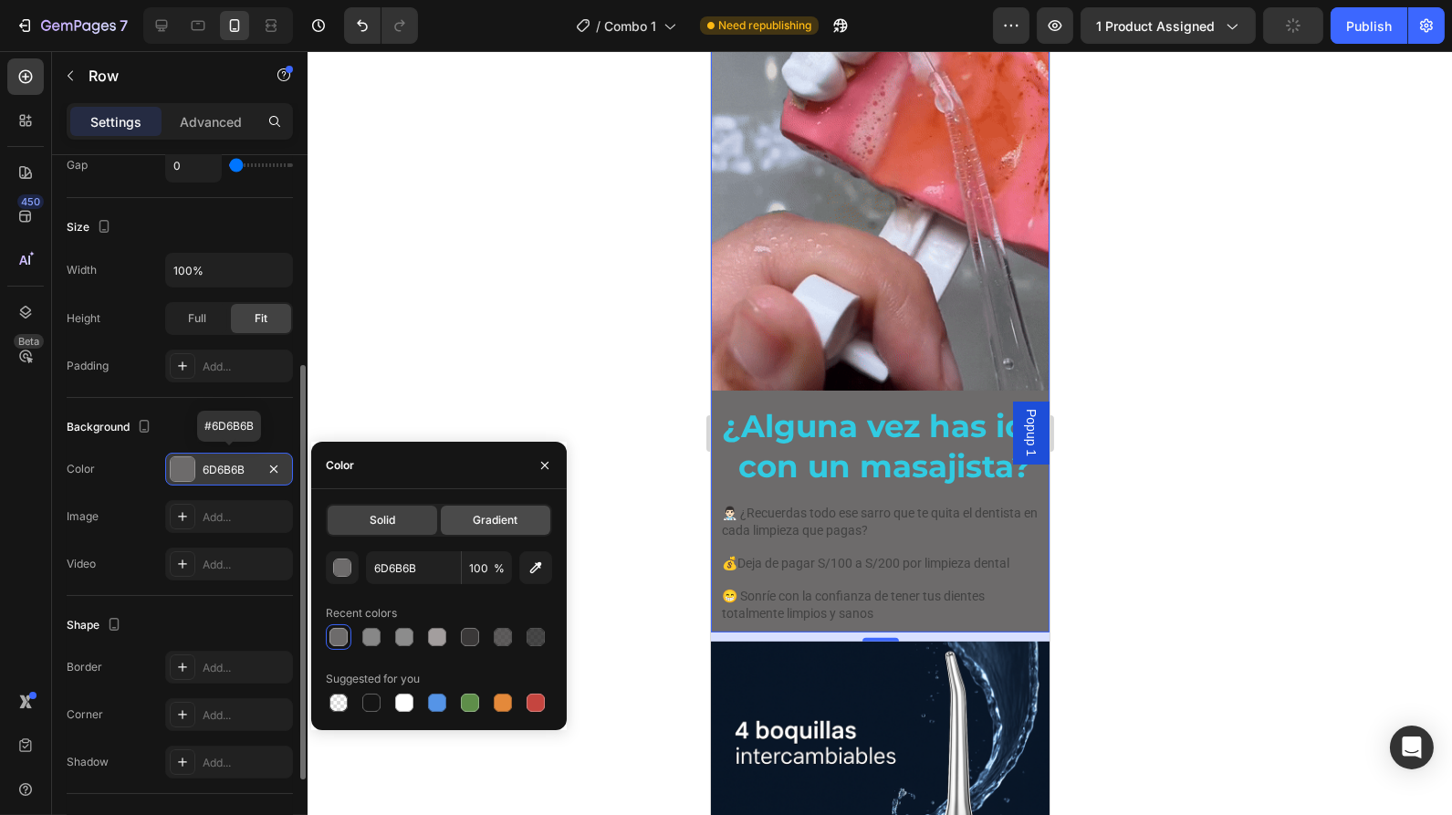
click at [468, 520] on div "Gradient" at bounding box center [496, 520] width 110 height 29
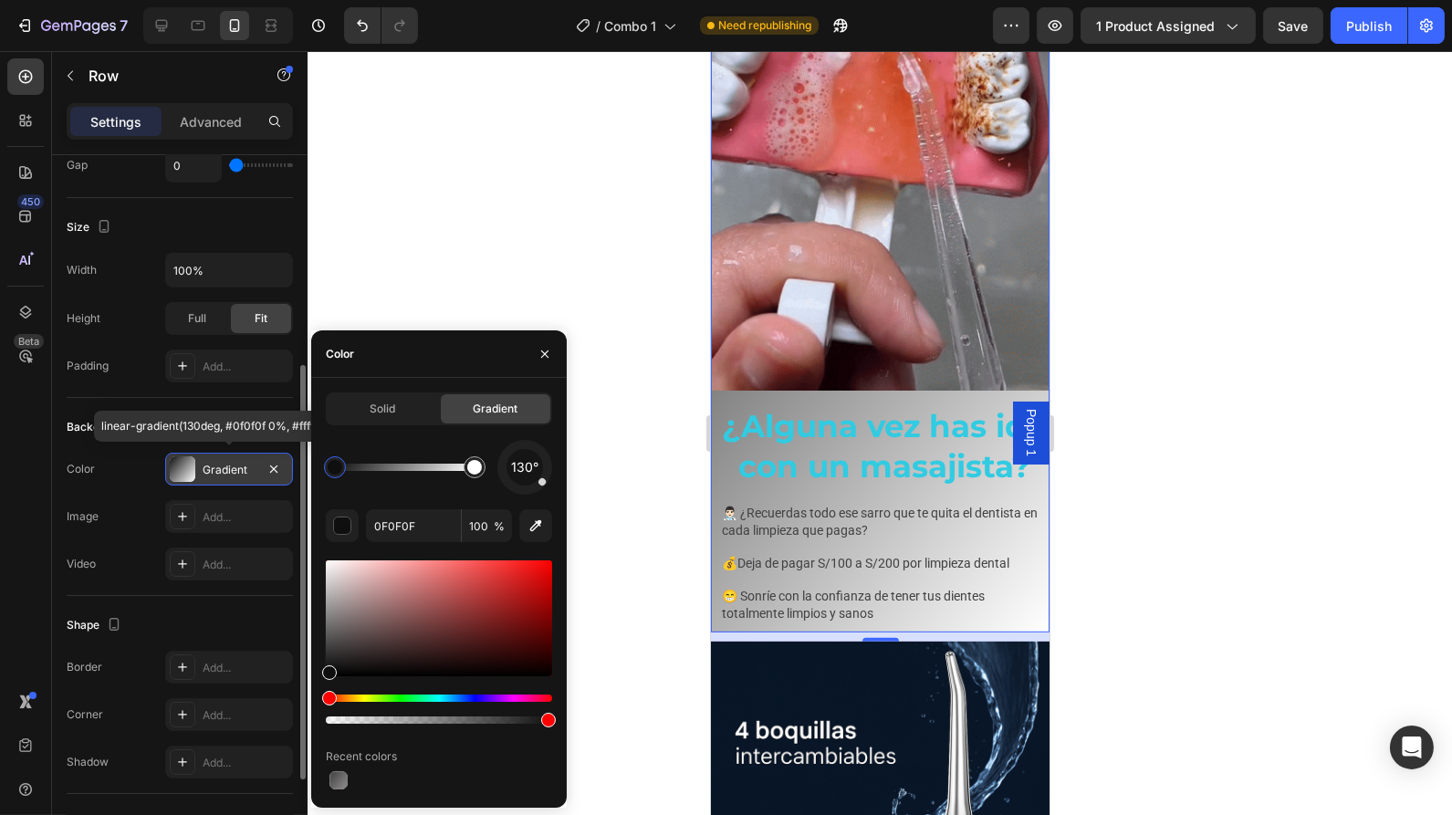
drag, startPoint x: 337, startPoint y: 634, endPoint x: 313, endPoint y: 675, distance: 46.7
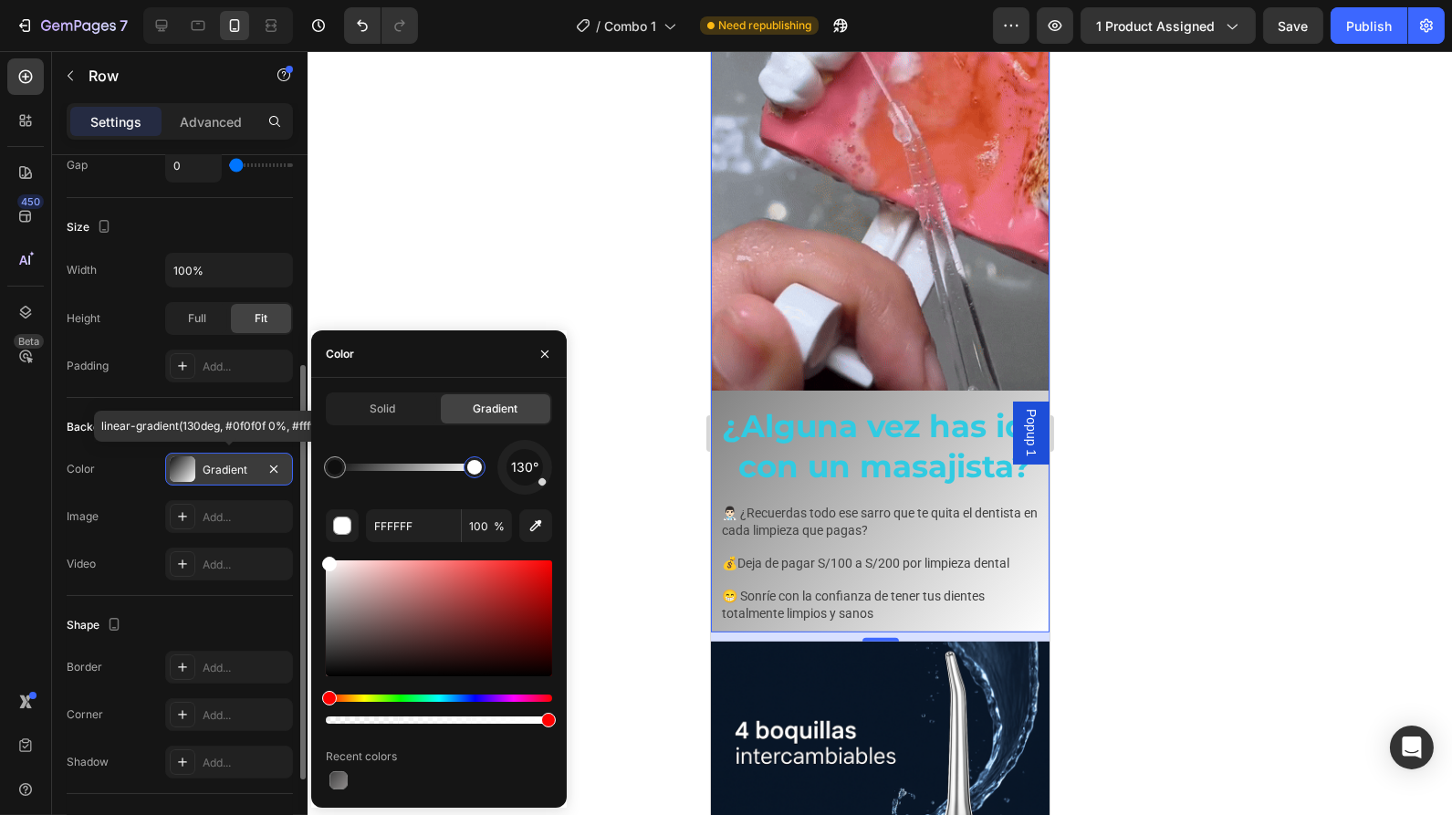
click at [472, 476] on div at bounding box center [475, 467] width 22 height 22
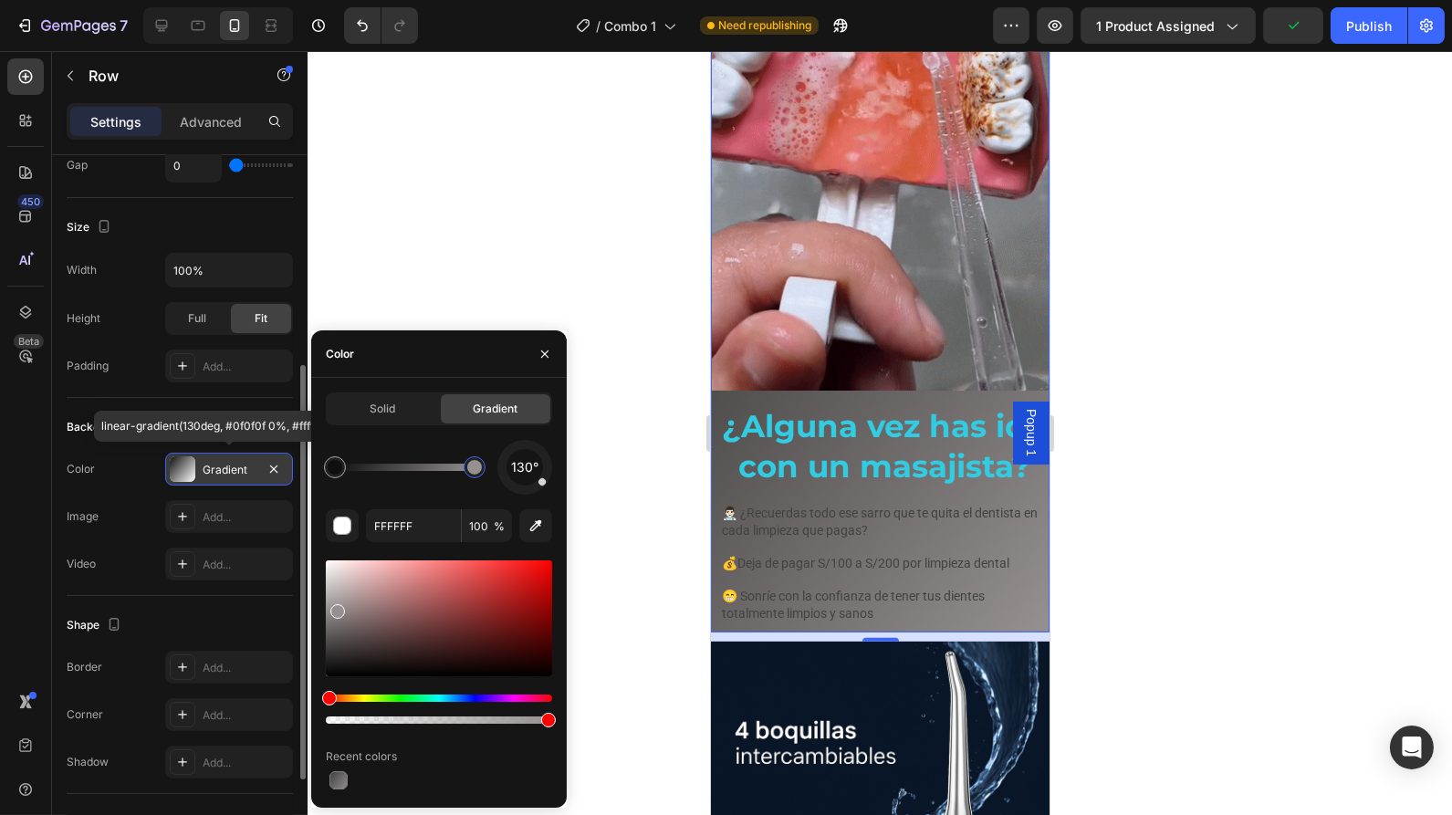
type input "969090"
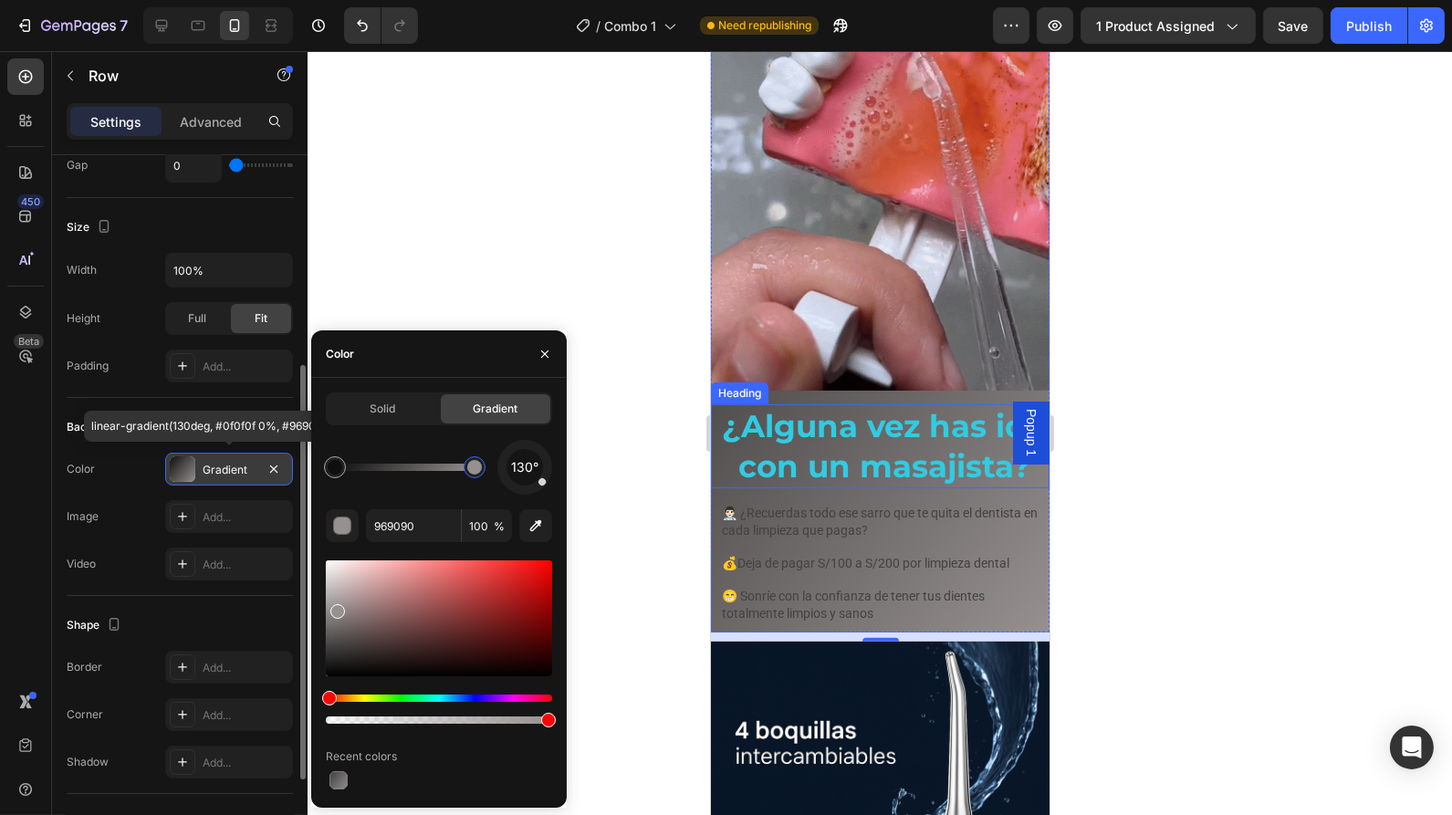
click at [797, 439] on h2 "¿Alguna vez has ido con un masajista?" at bounding box center [884, 446] width 330 height 84
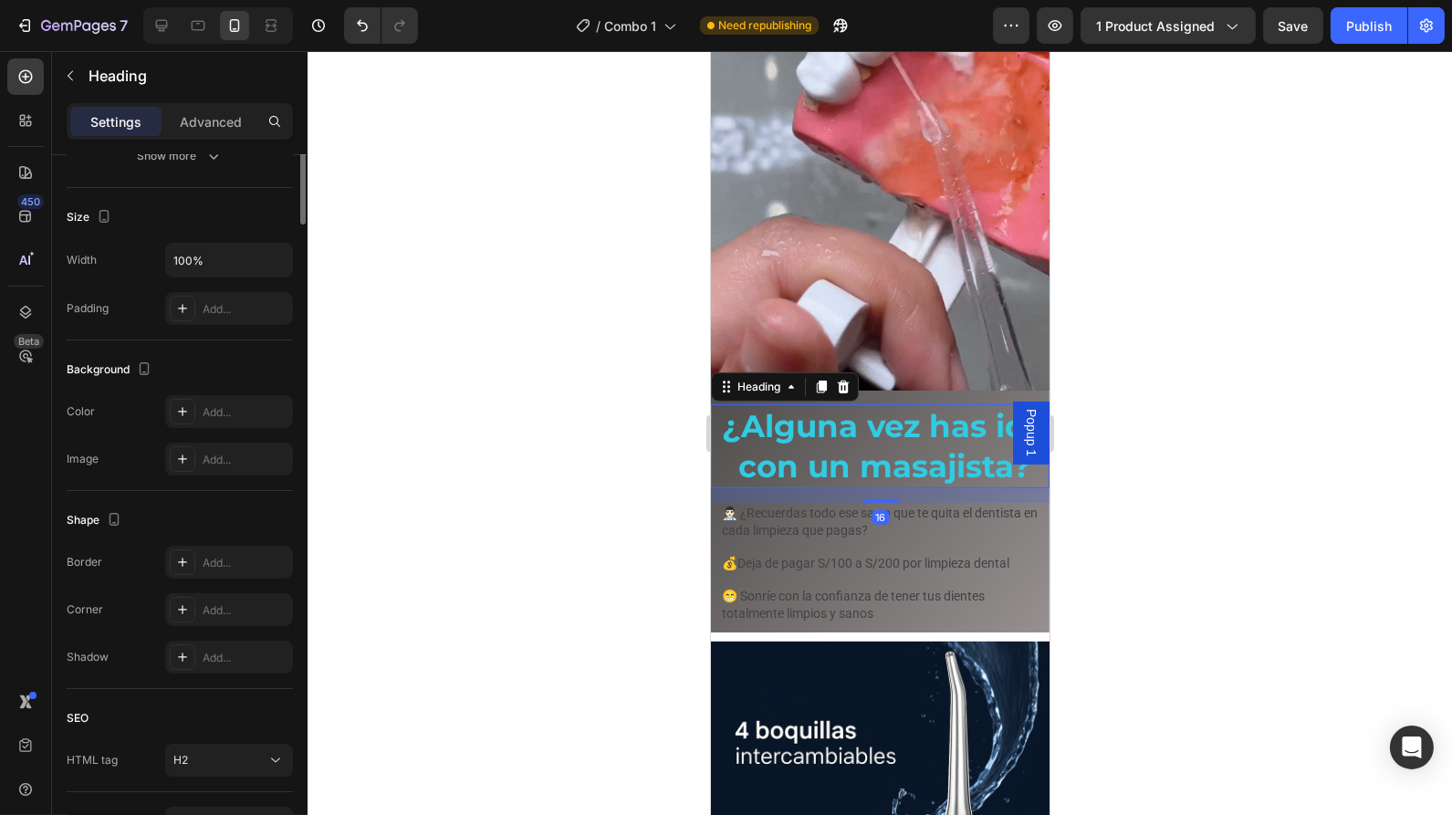
scroll to position [0, 0]
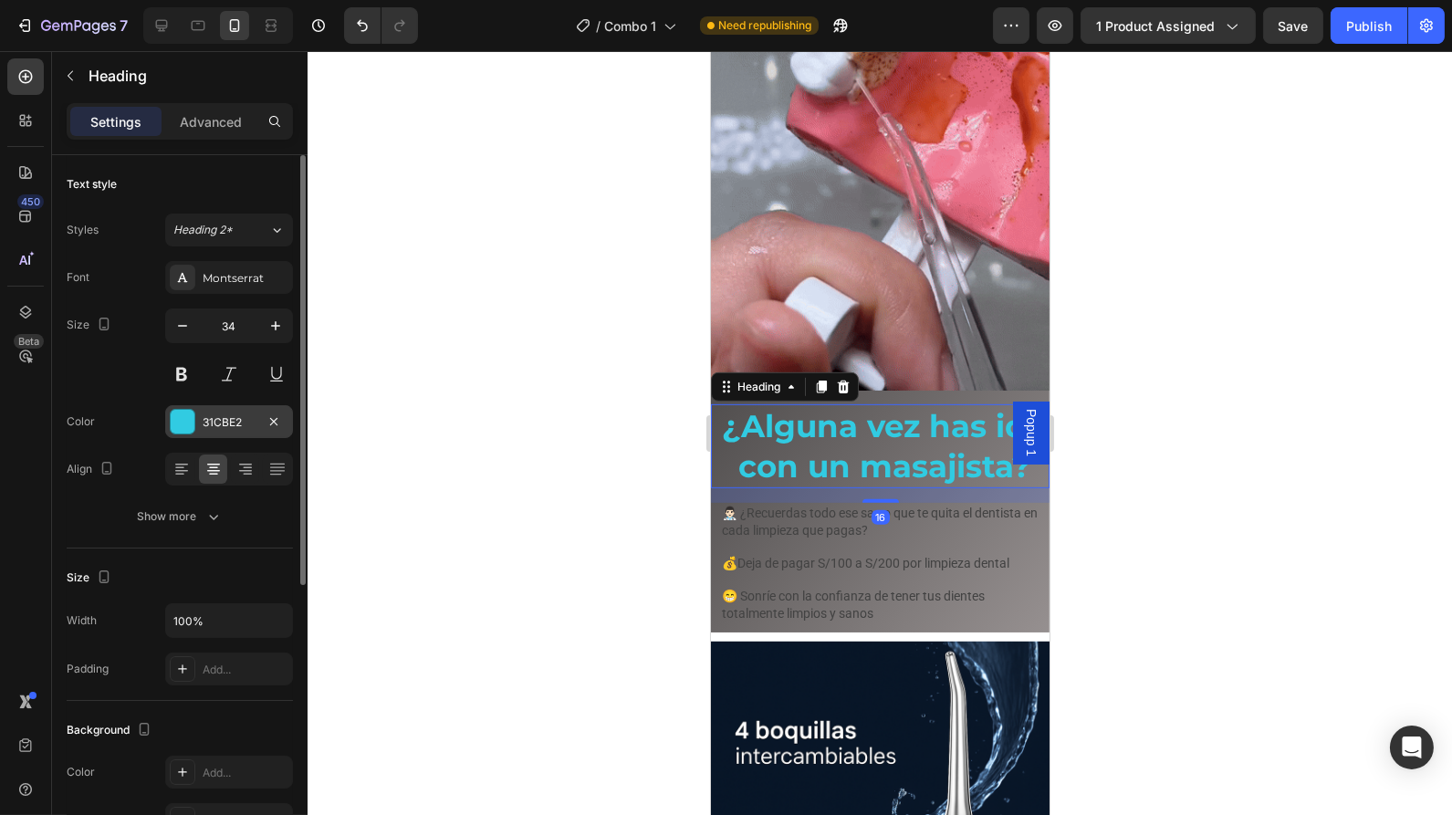
click at [186, 415] on div at bounding box center [183, 422] width 24 height 24
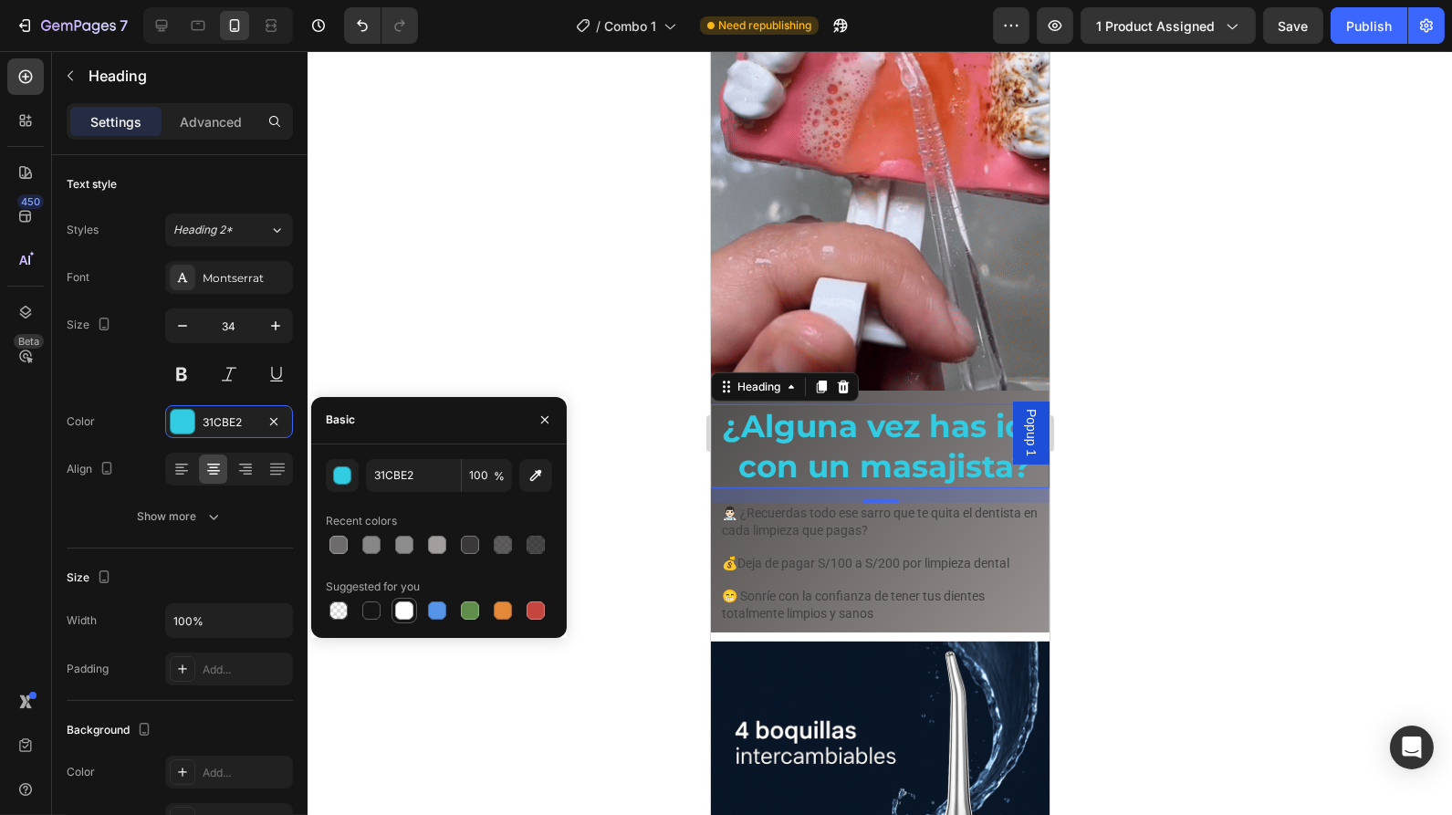
click at [403, 605] on div at bounding box center [404, 611] width 18 height 18
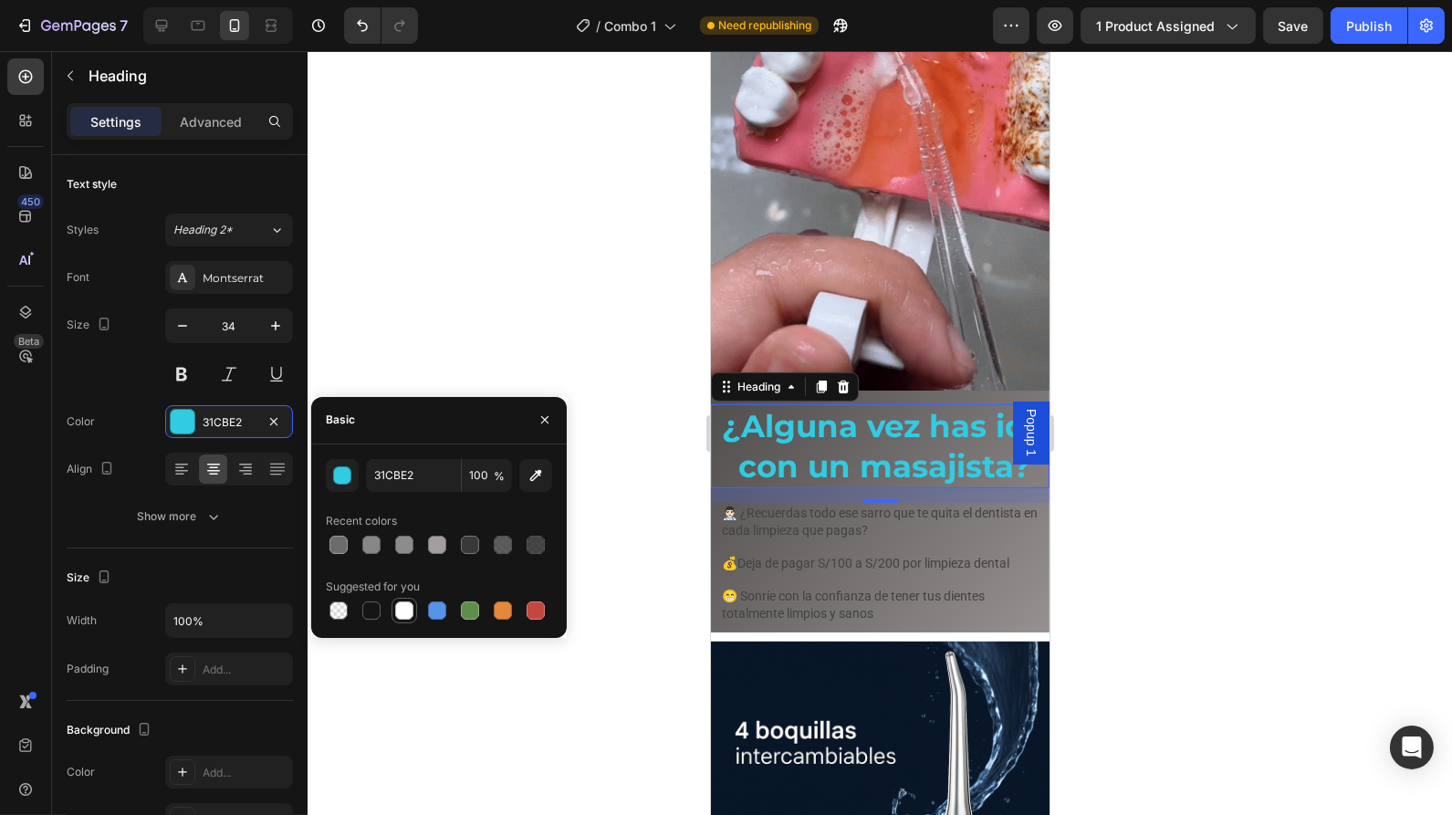
type input "FFFFFF"
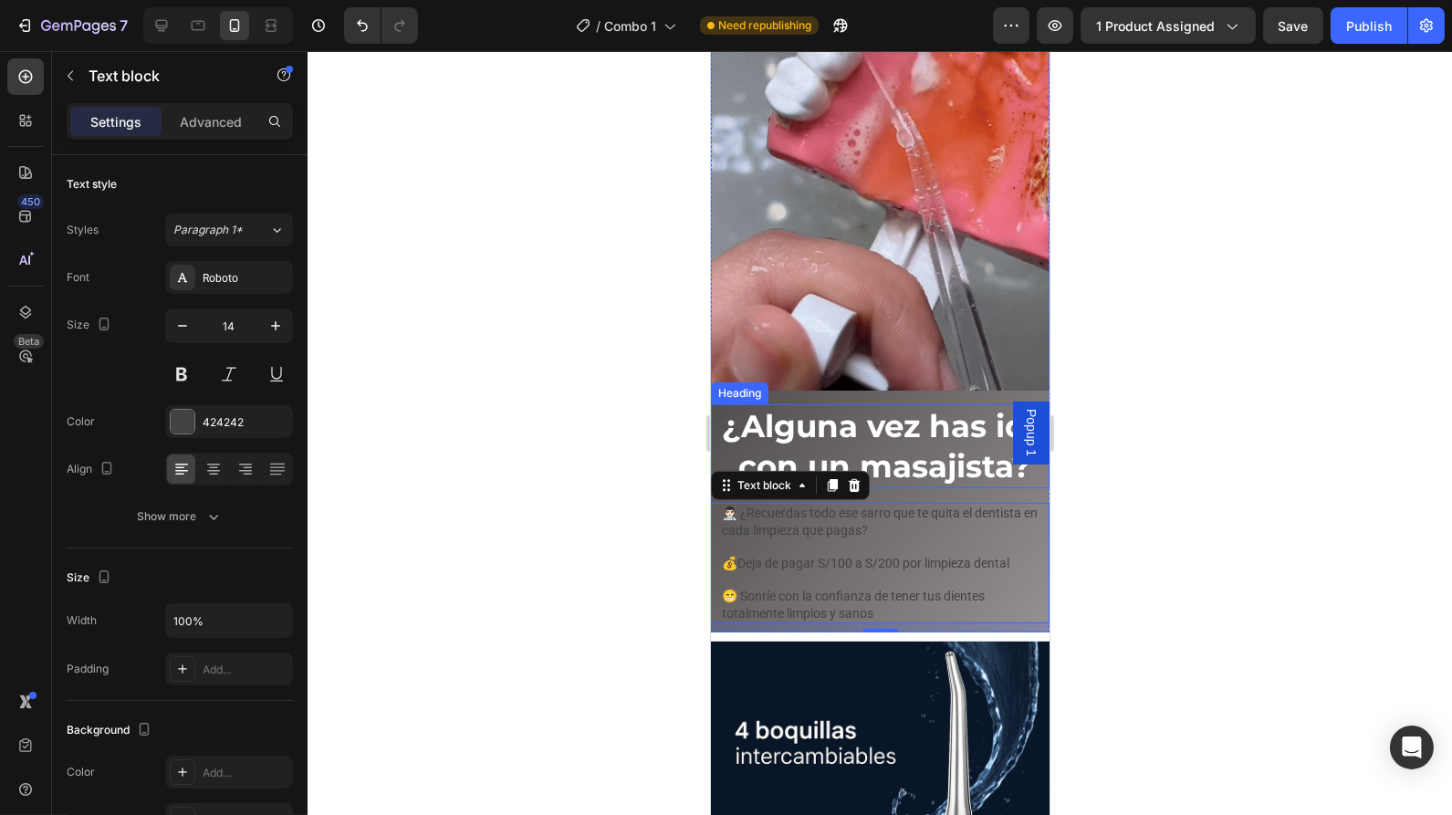
click at [960, 488] on h2 "¿Alguna vez has ido con un masajista?" at bounding box center [884, 446] width 330 height 84
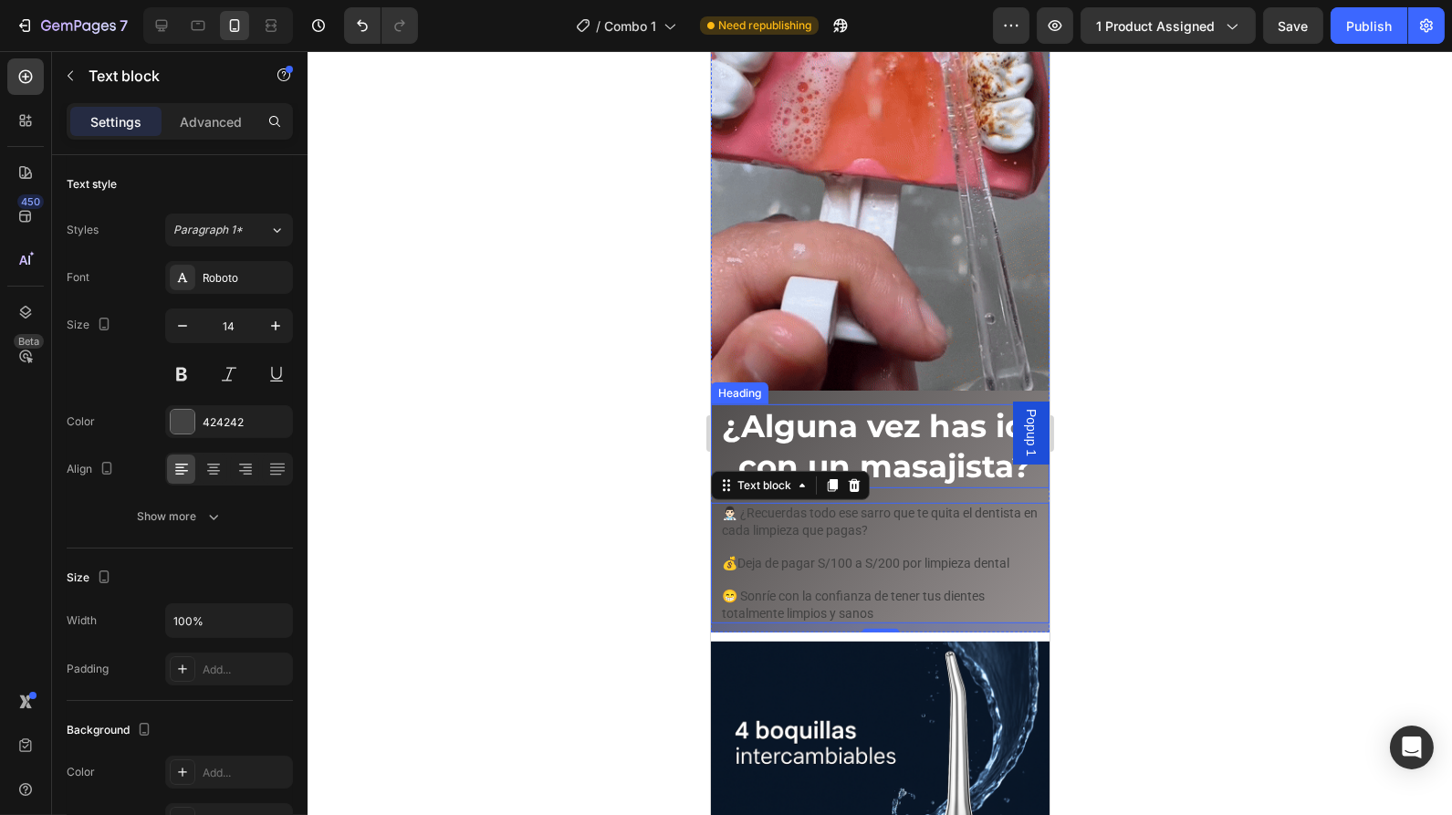
click at [960, 488] on h2 "¿Alguna vez has ido con un masajista?" at bounding box center [884, 446] width 330 height 84
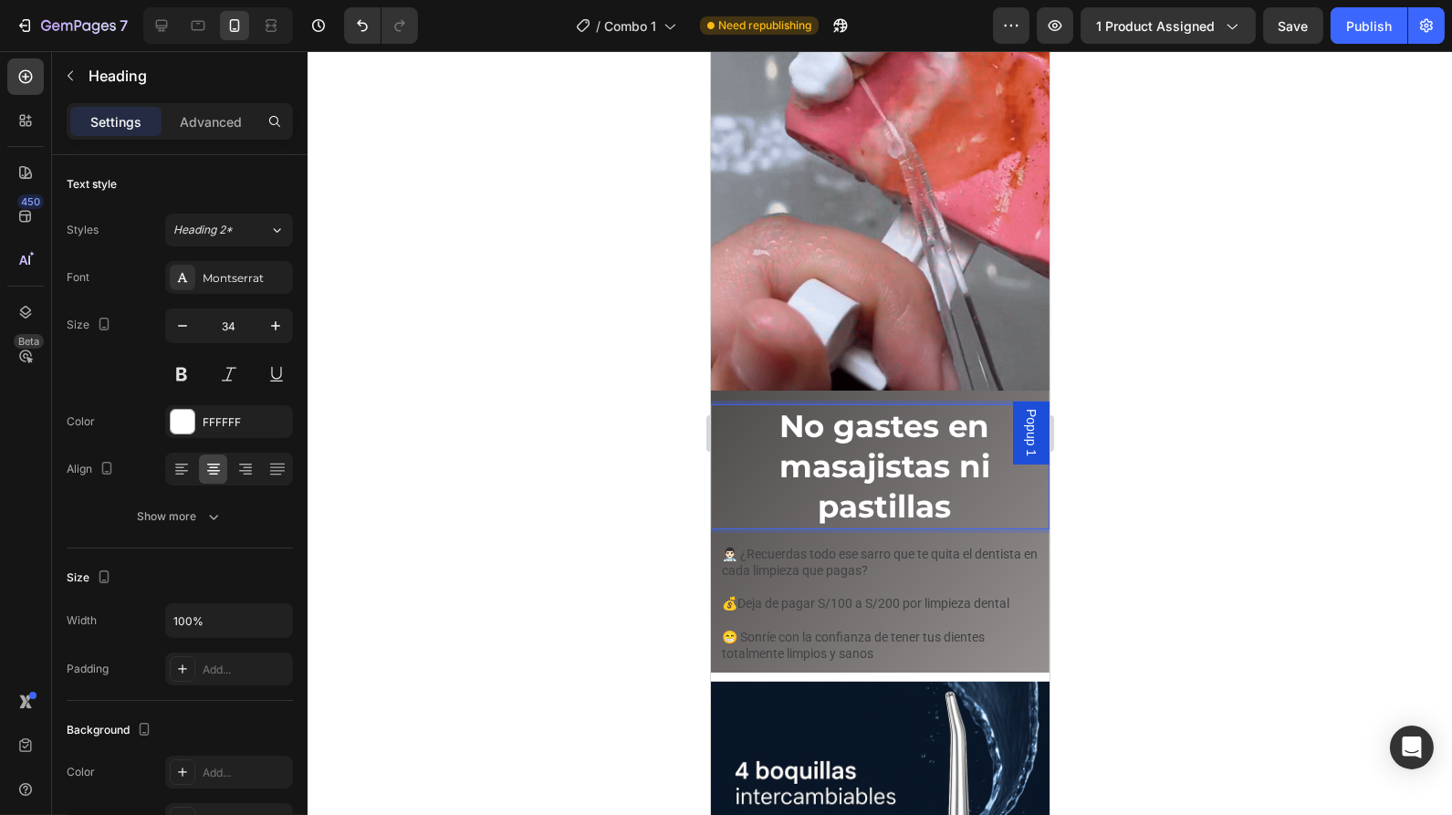
click at [959, 503] on p "No gastes en masajistas ni pastillas" at bounding box center [884, 466] width 326 height 121
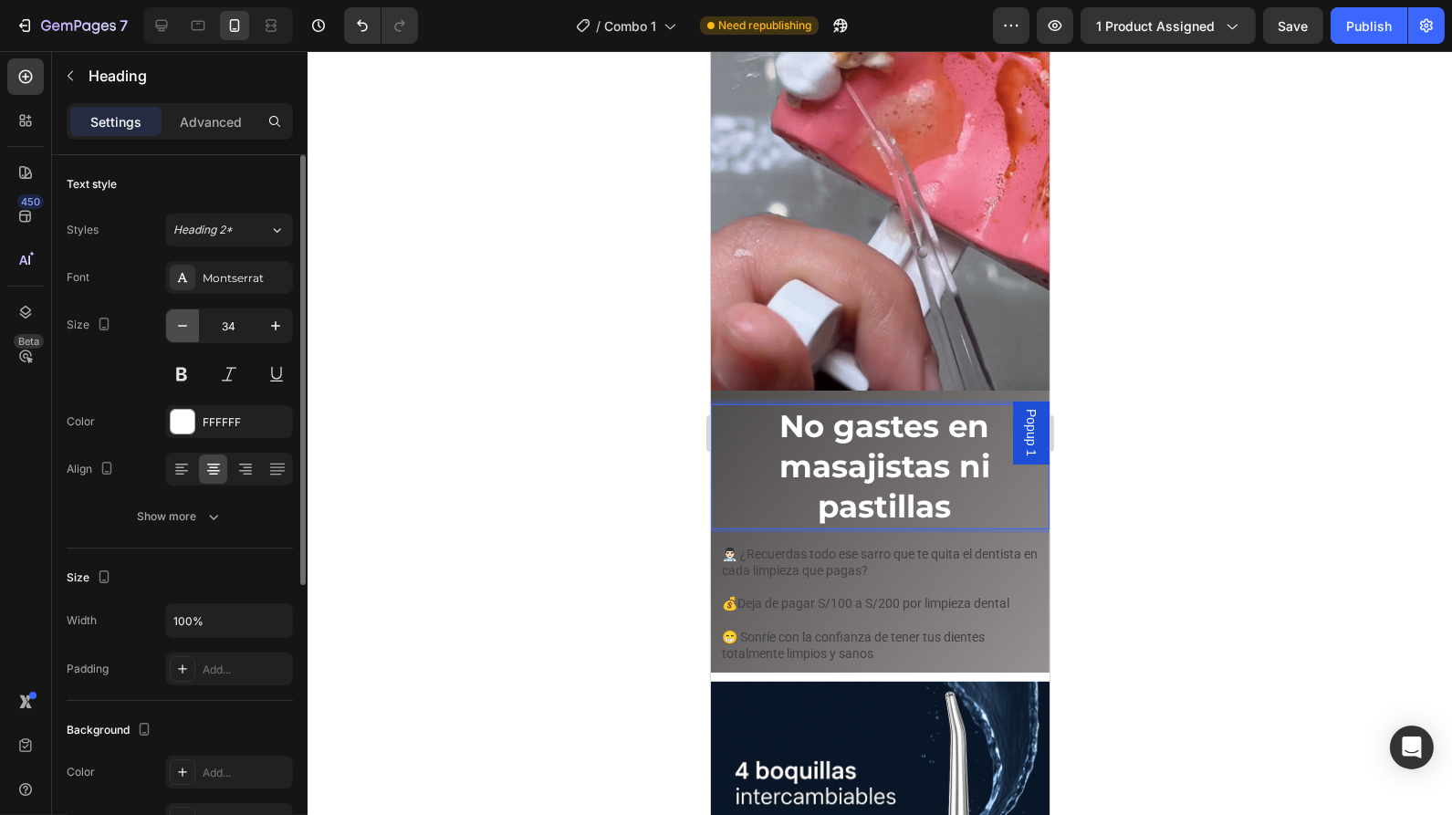
click at [183, 330] on icon "button" at bounding box center [182, 326] width 18 height 18
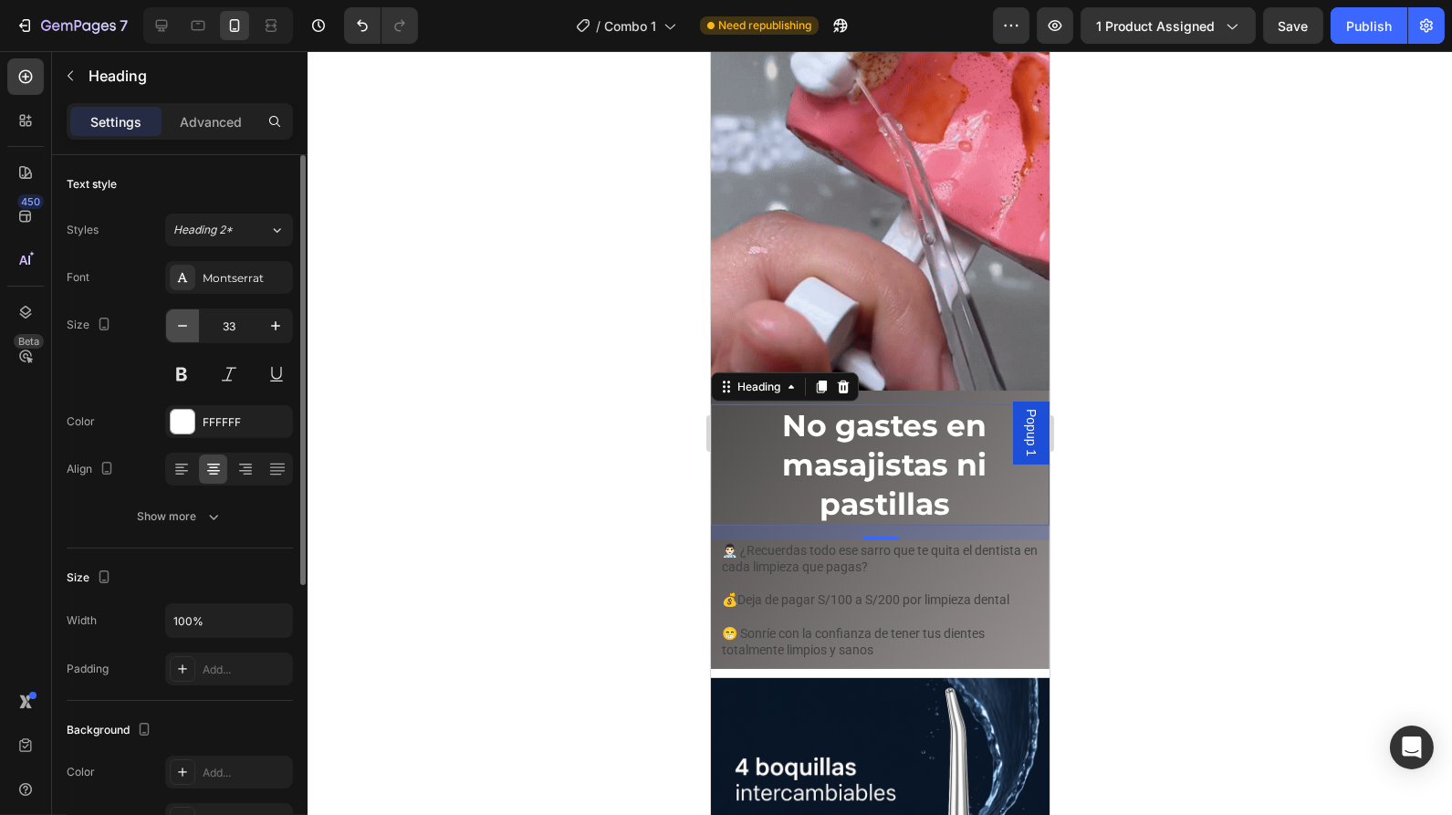
click at [183, 330] on icon "button" at bounding box center [182, 326] width 18 height 18
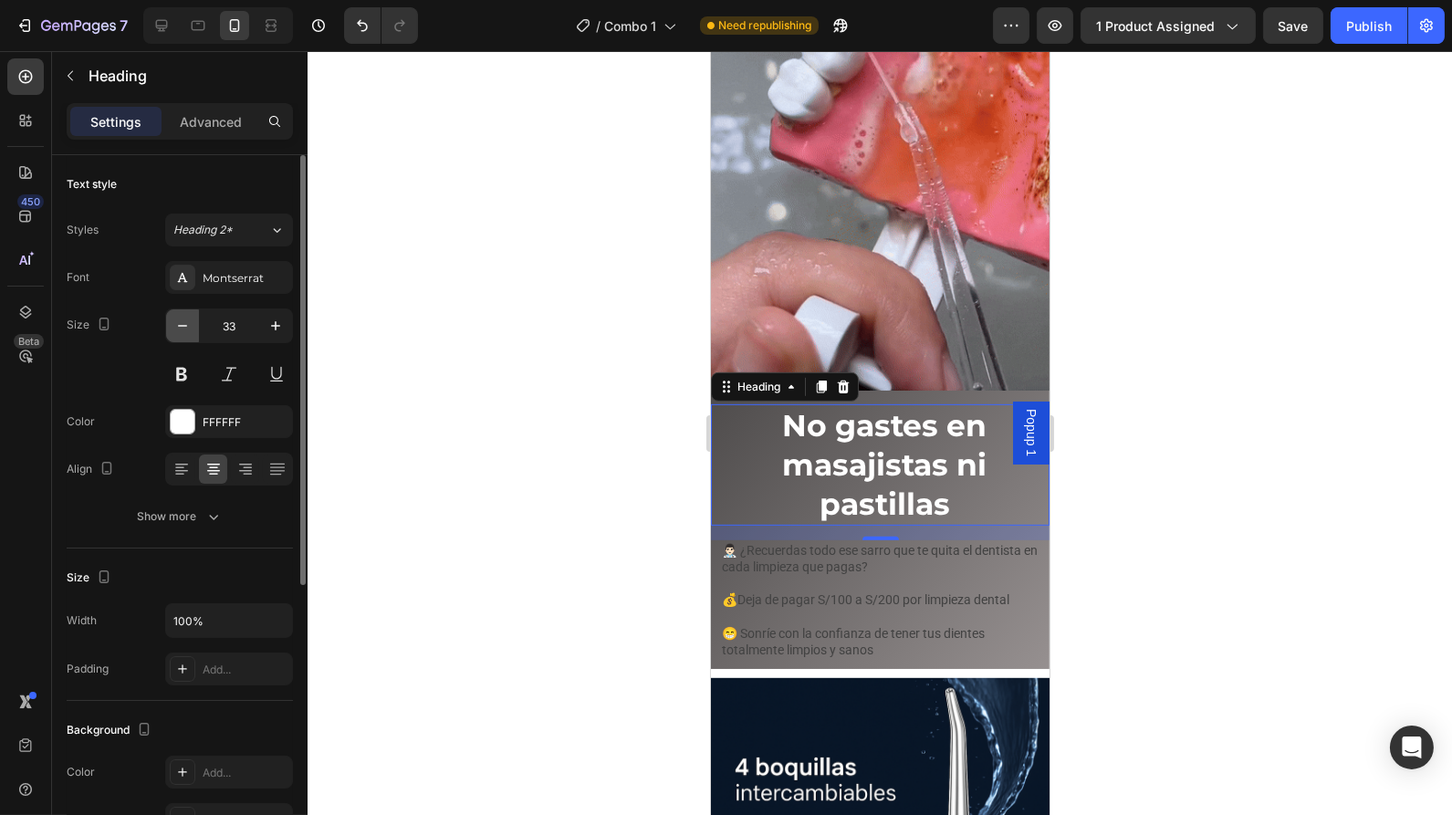
click at [183, 330] on icon "button" at bounding box center [182, 326] width 18 height 18
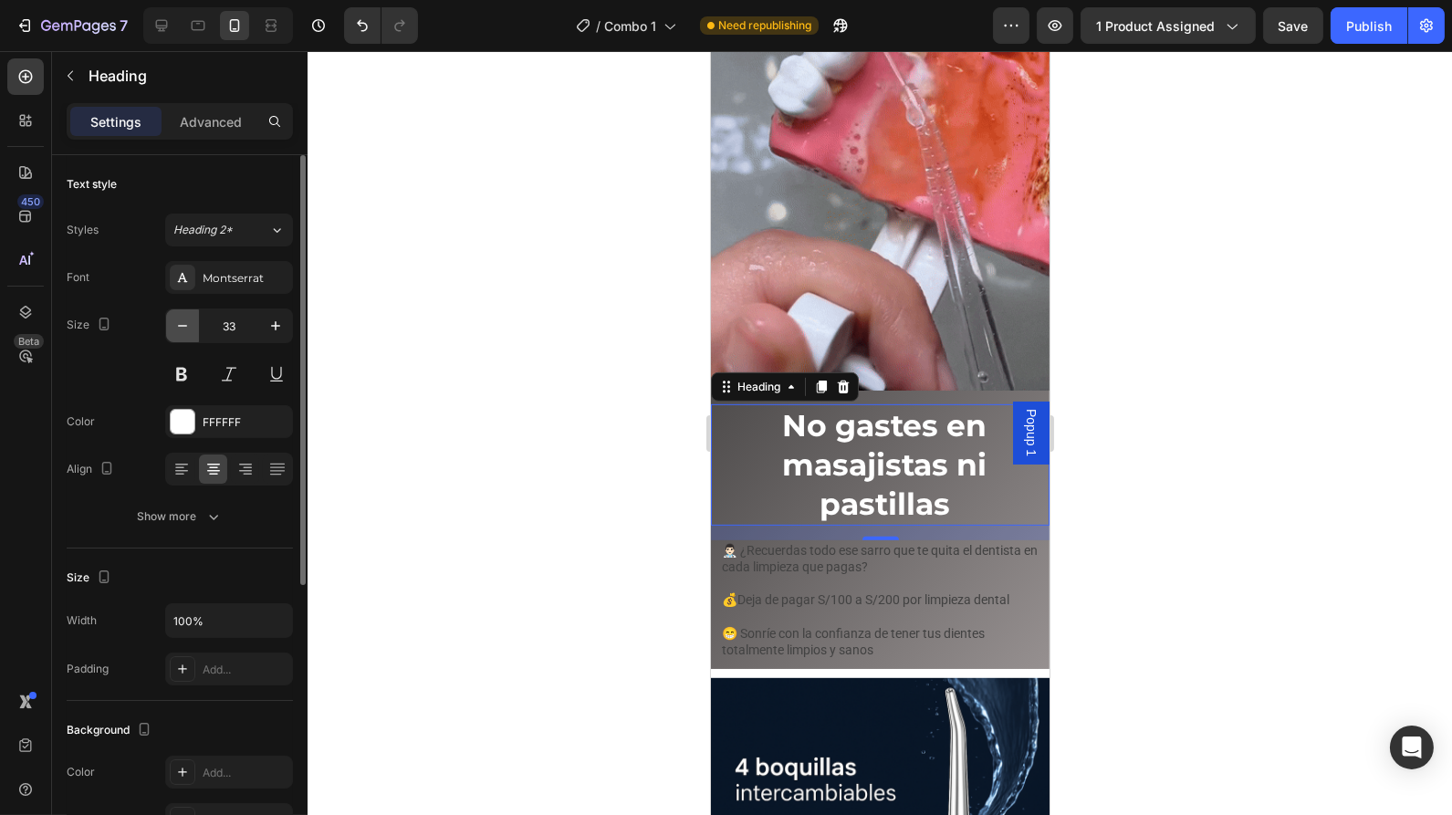
click at [183, 330] on icon "button" at bounding box center [182, 326] width 18 height 18
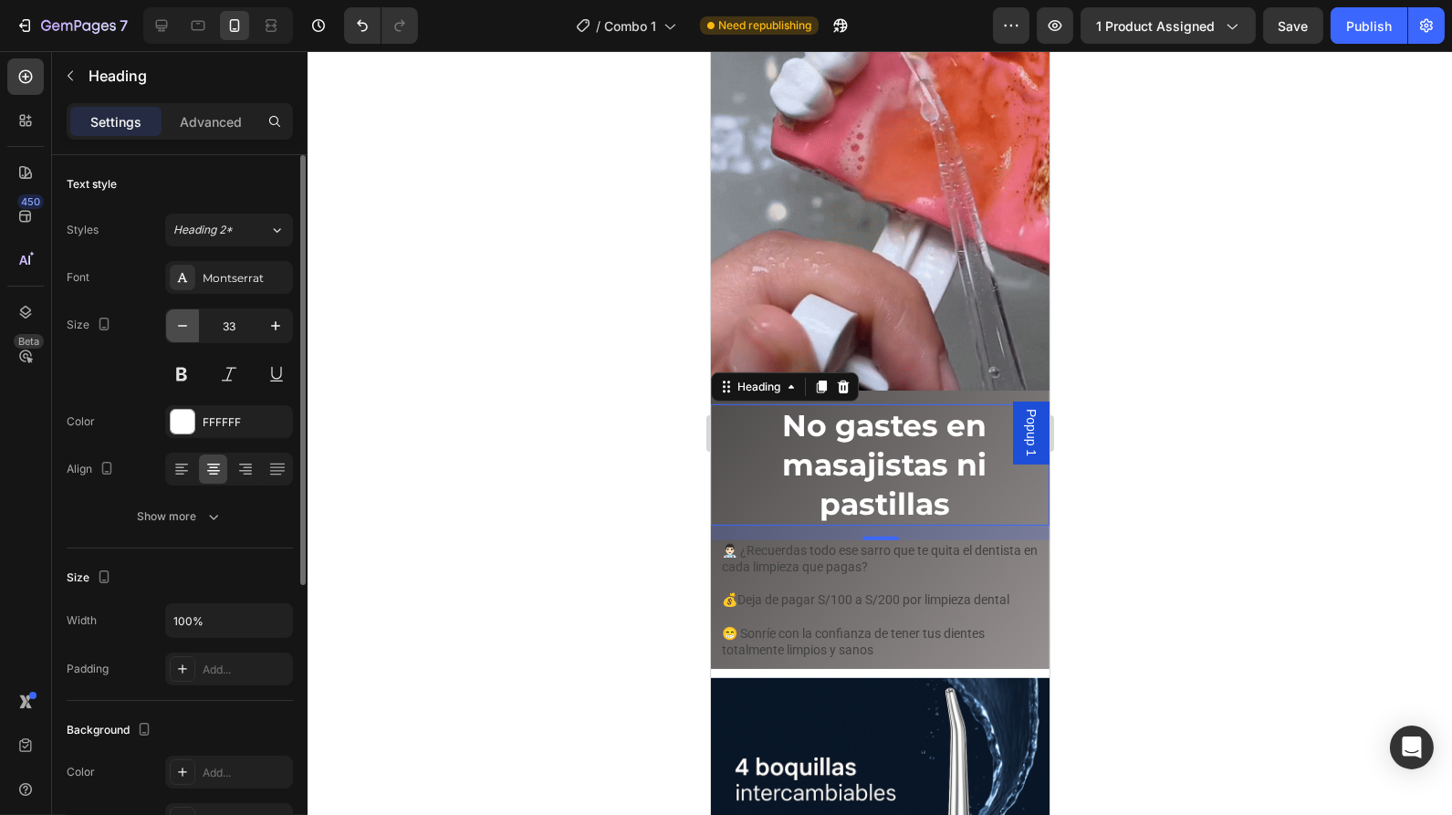
click at [183, 330] on icon "button" at bounding box center [182, 326] width 18 height 18
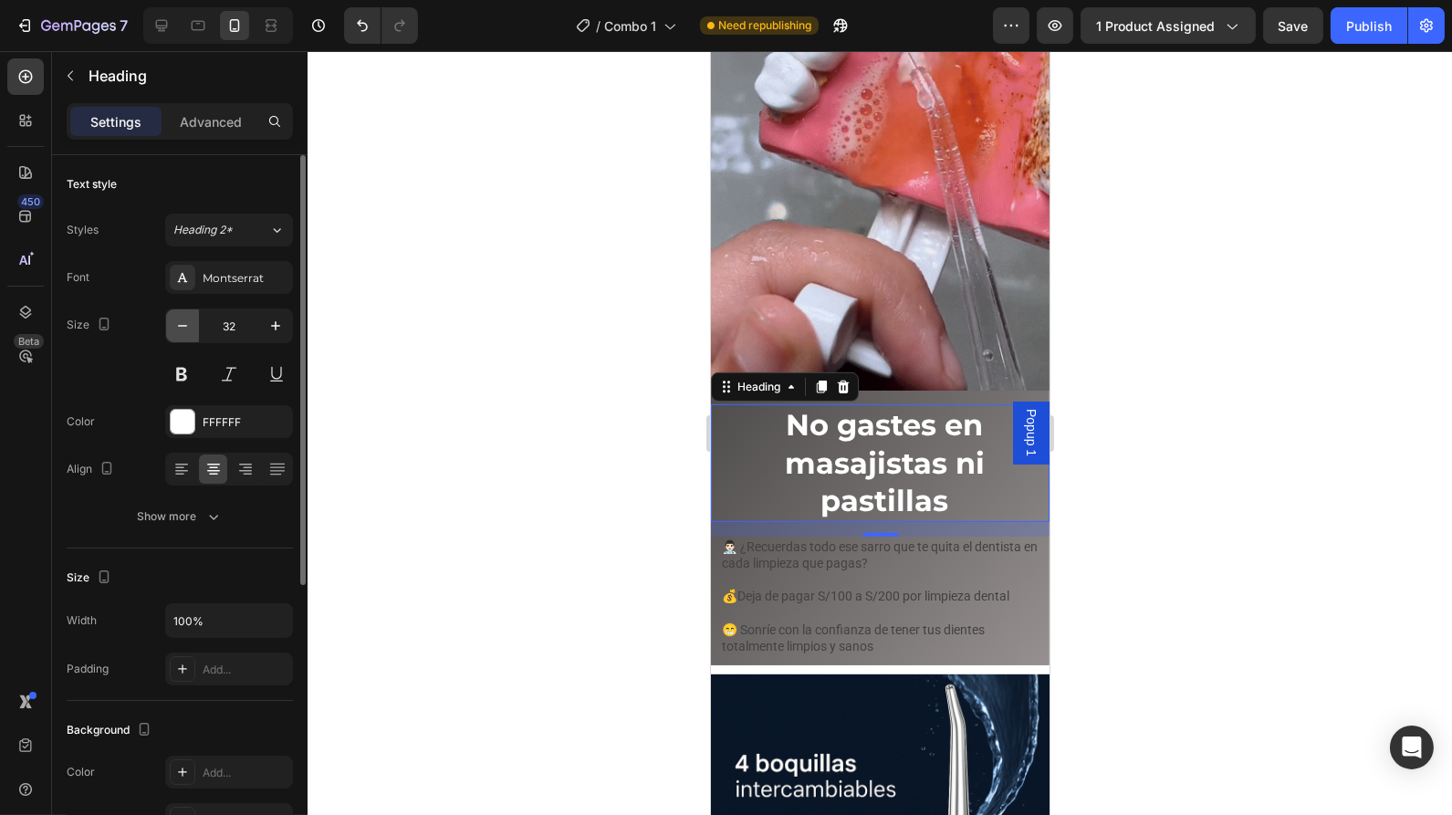
click at [183, 330] on icon "button" at bounding box center [182, 326] width 18 height 18
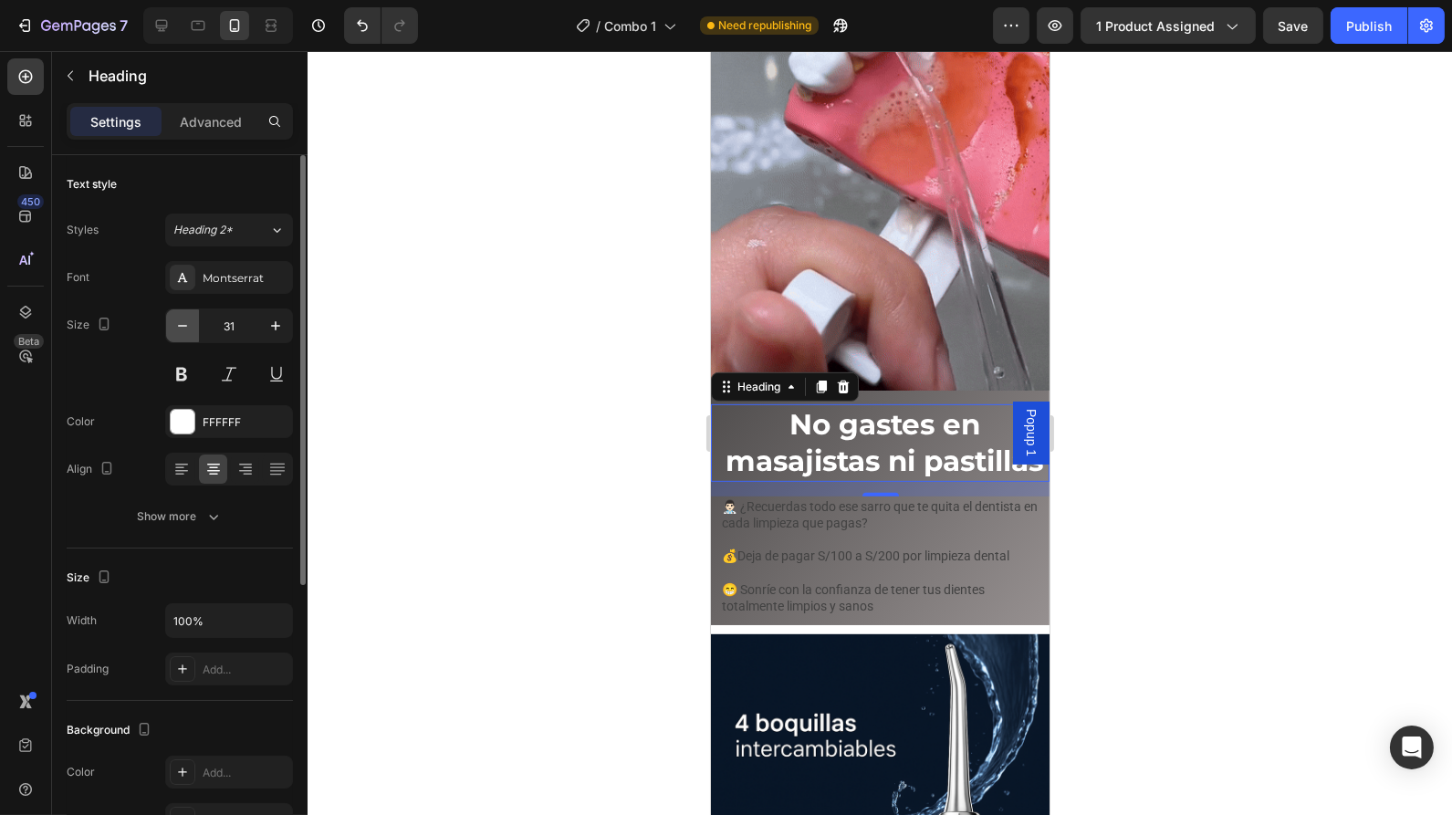
click at [183, 330] on icon "button" at bounding box center [182, 326] width 18 height 18
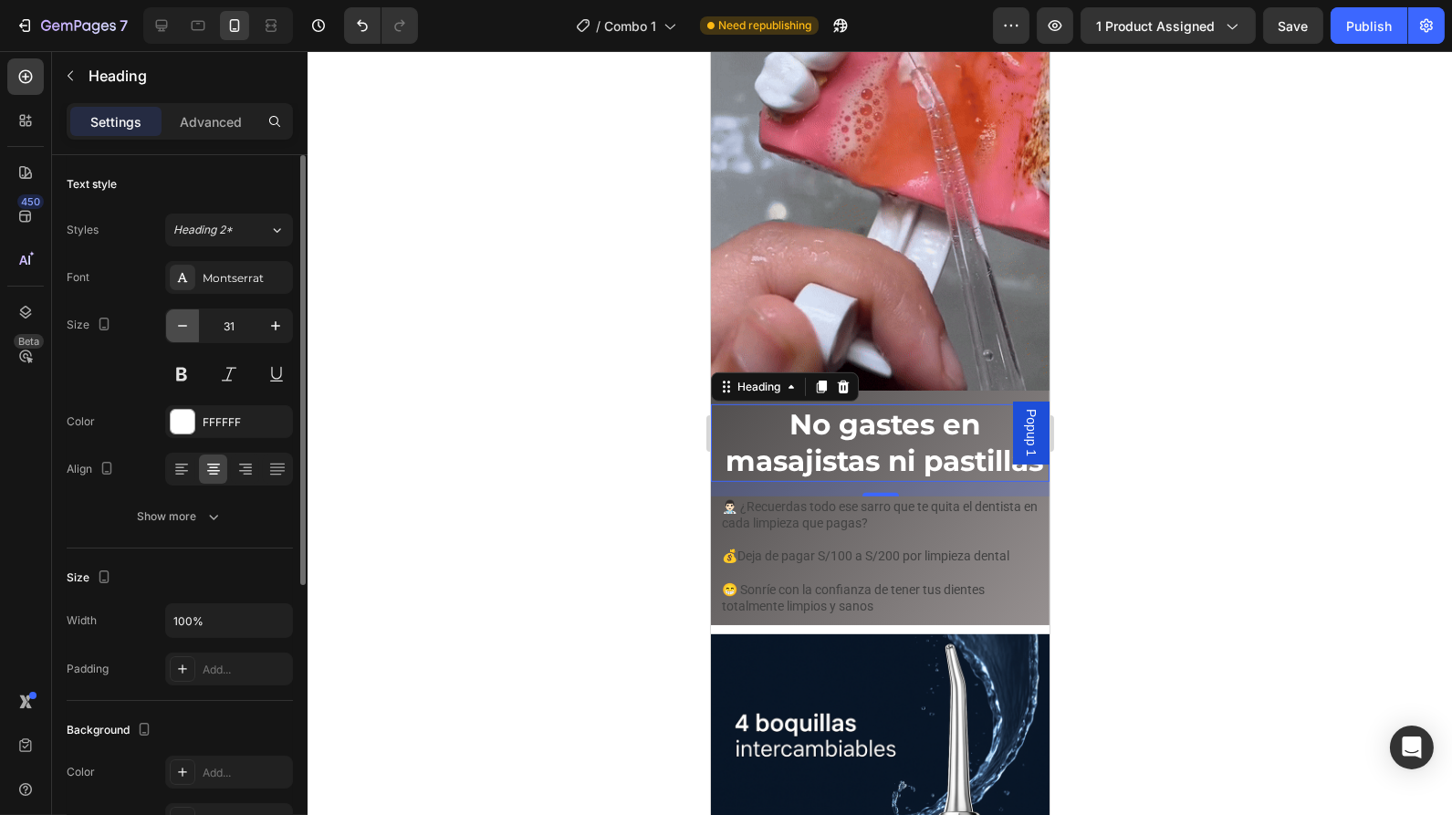
type input "30"
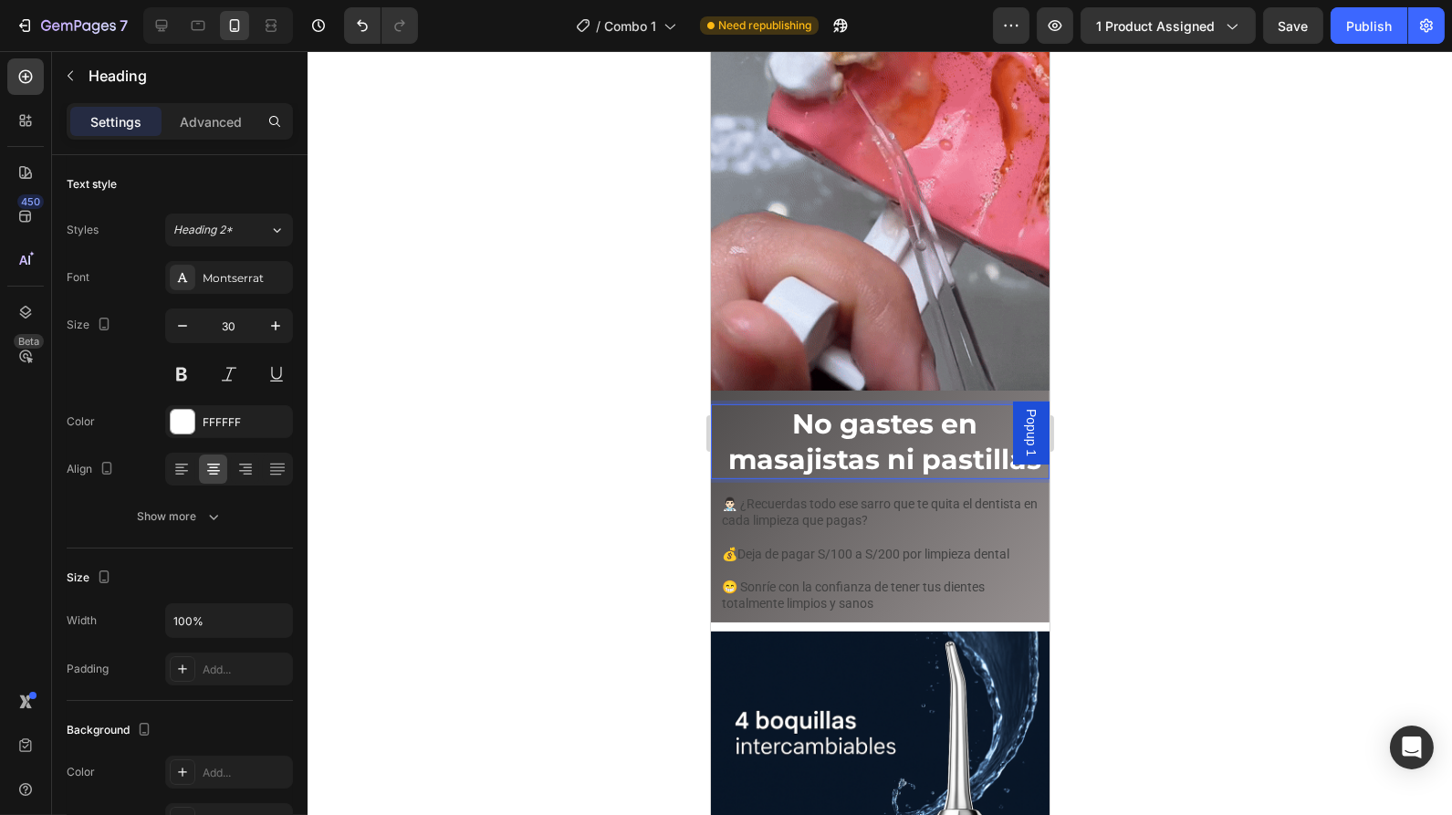
click at [969, 457] on p "No gastes en masajistas ni pastillas" at bounding box center [884, 441] width 326 height 71
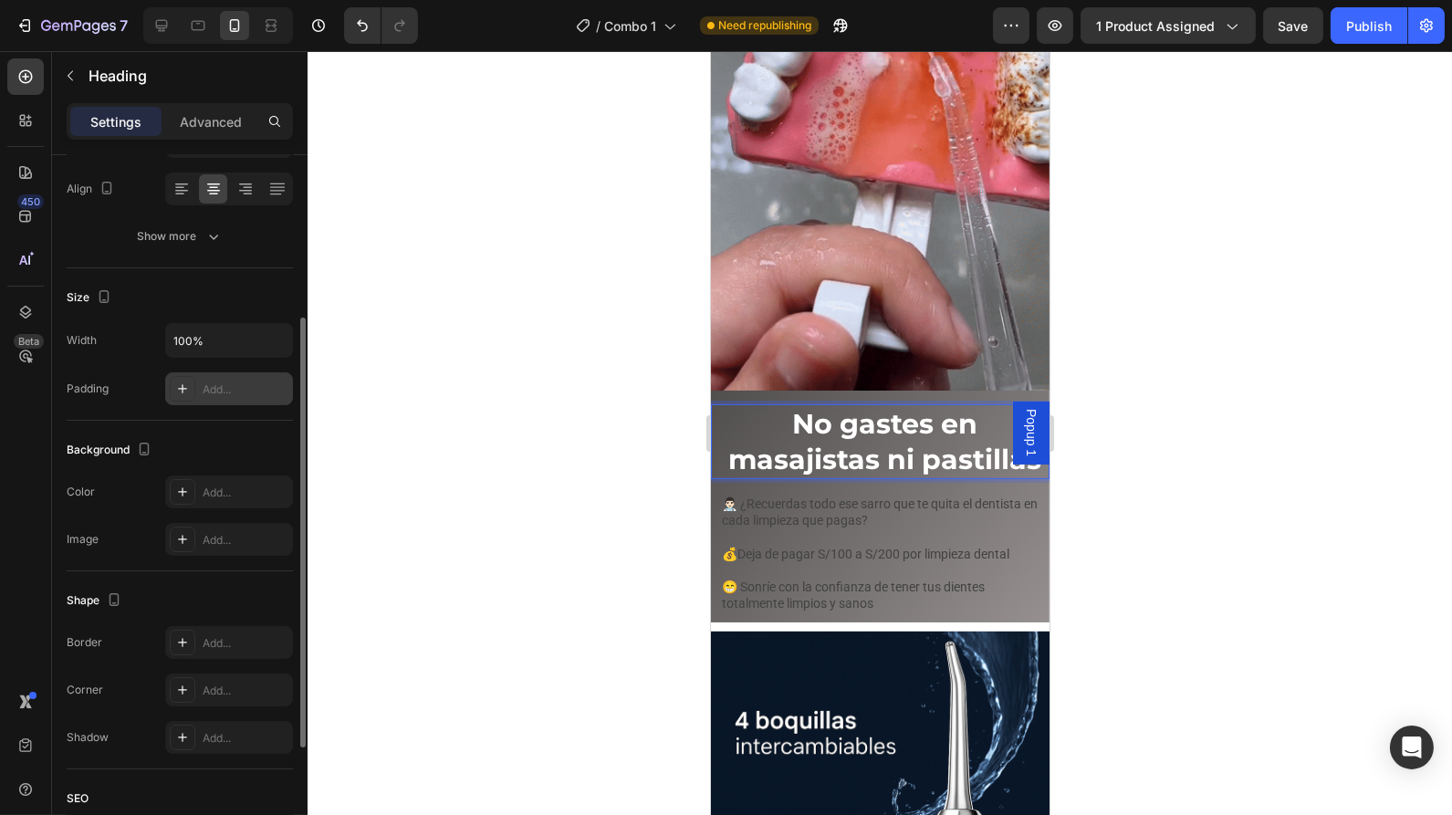
scroll to position [276, 0]
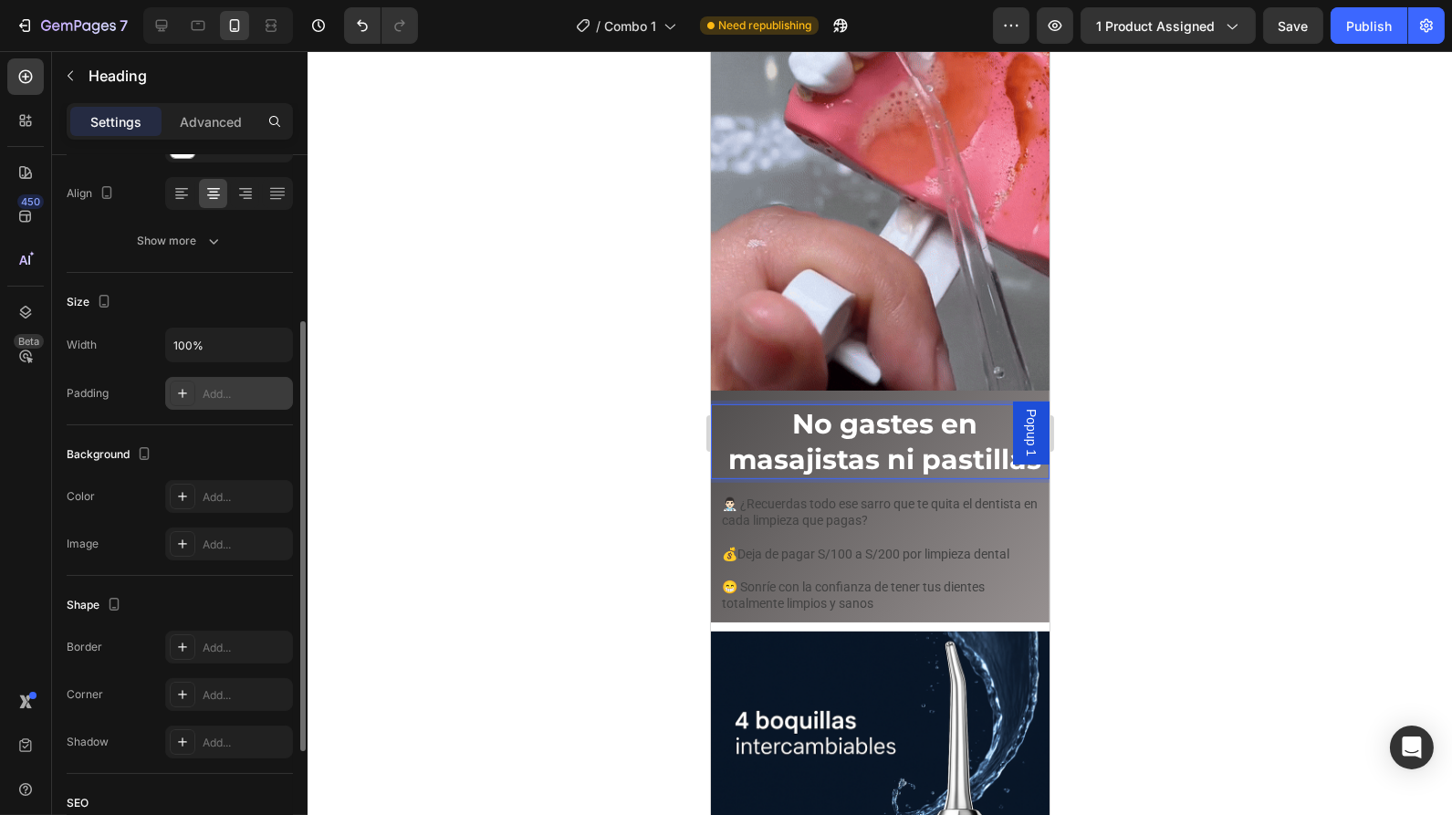
click at [220, 392] on div "Add..." at bounding box center [246, 394] width 86 height 16
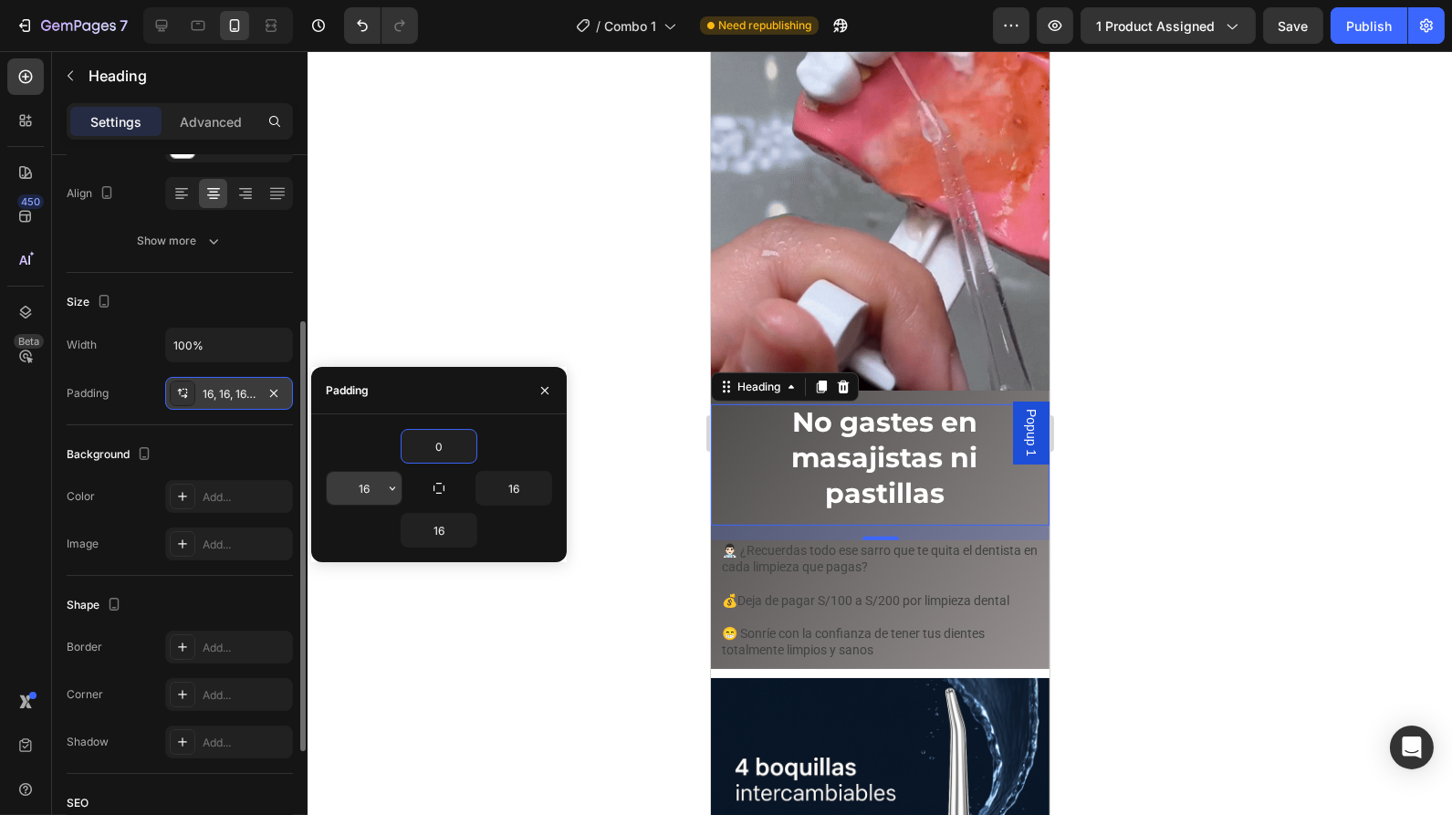
type input "0"
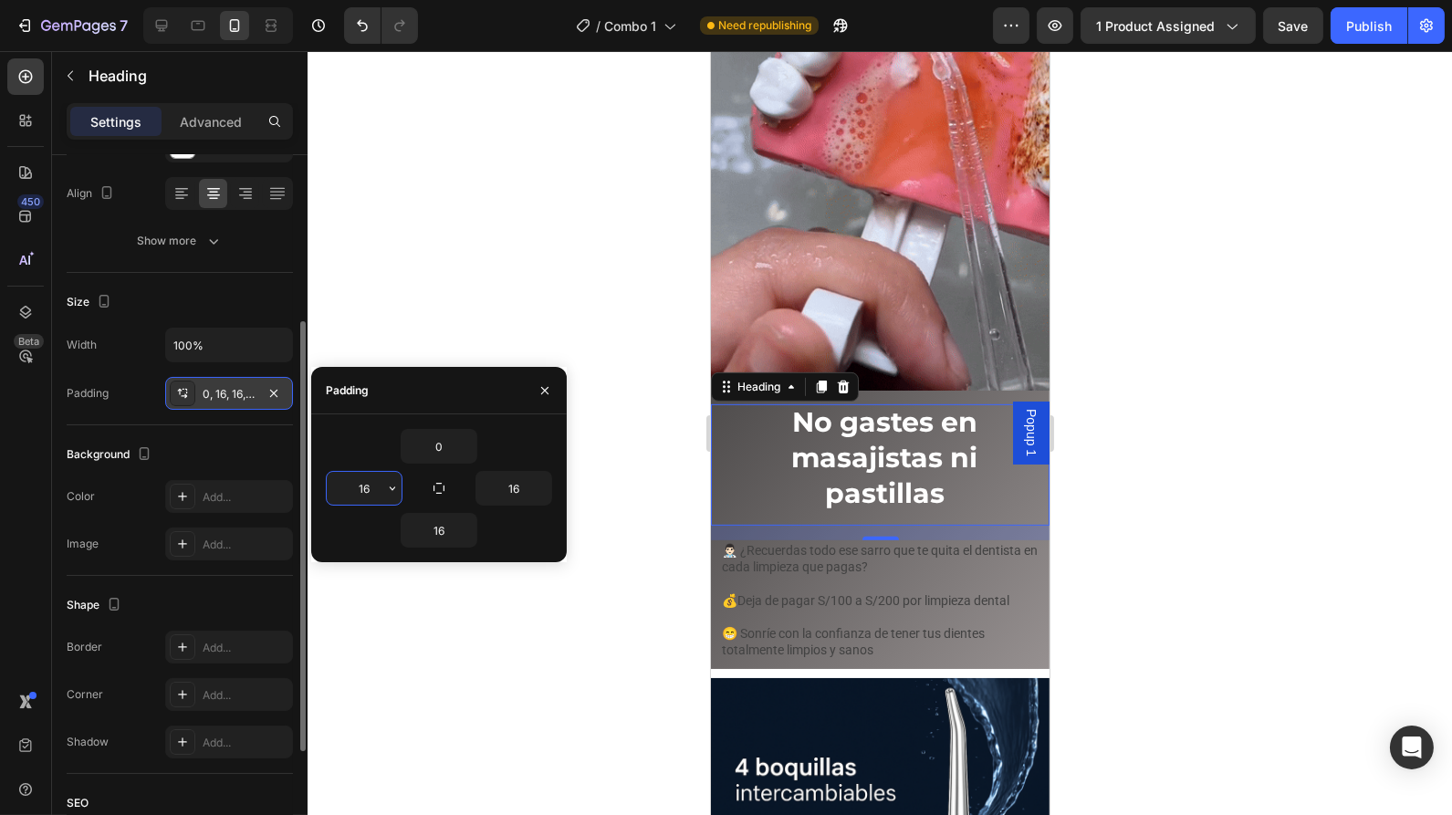
click at [370, 490] on input "16" at bounding box center [364, 488] width 75 height 33
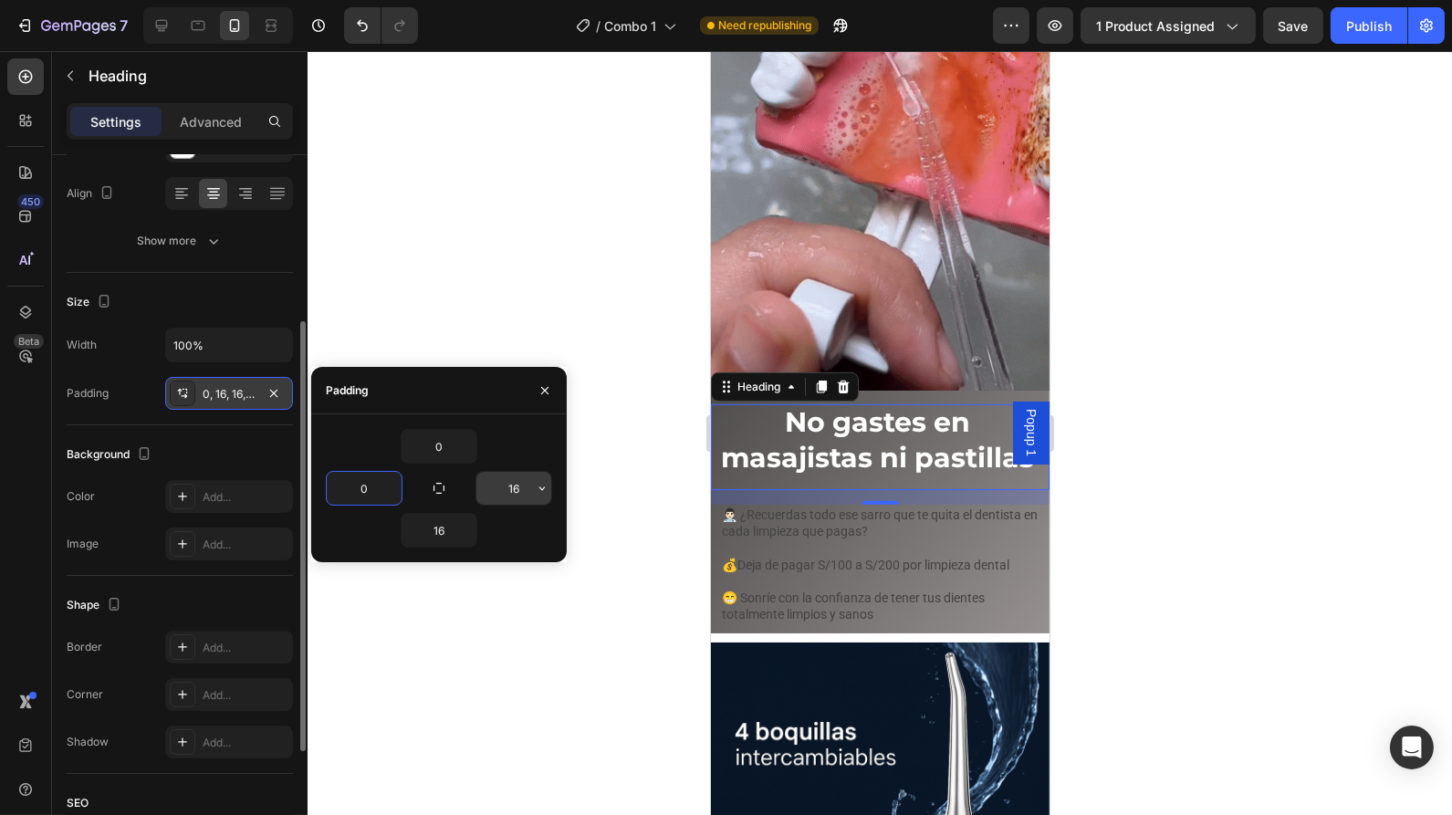
type input "0"
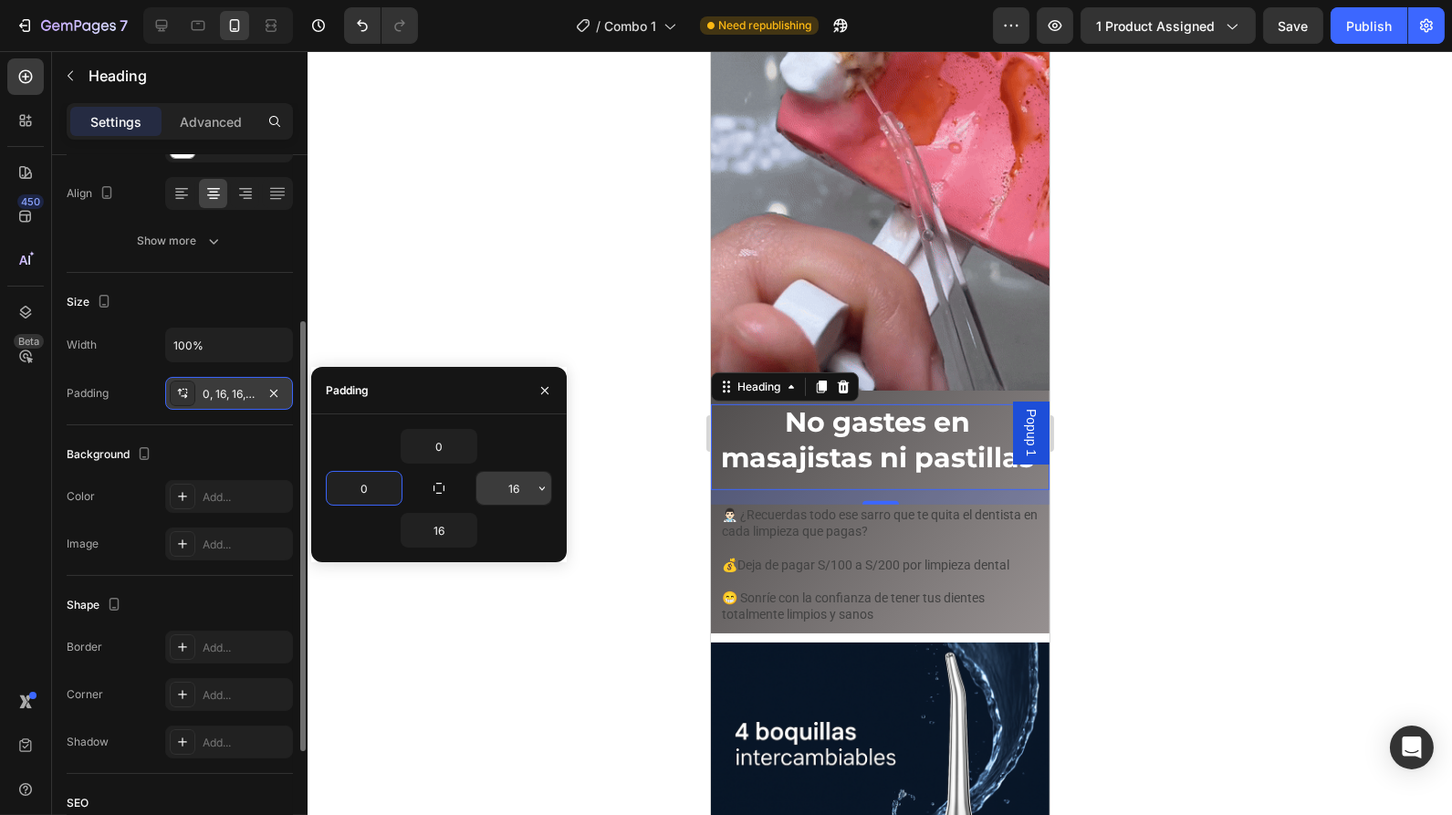
click at [508, 479] on input "16" at bounding box center [513, 488] width 75 height 33
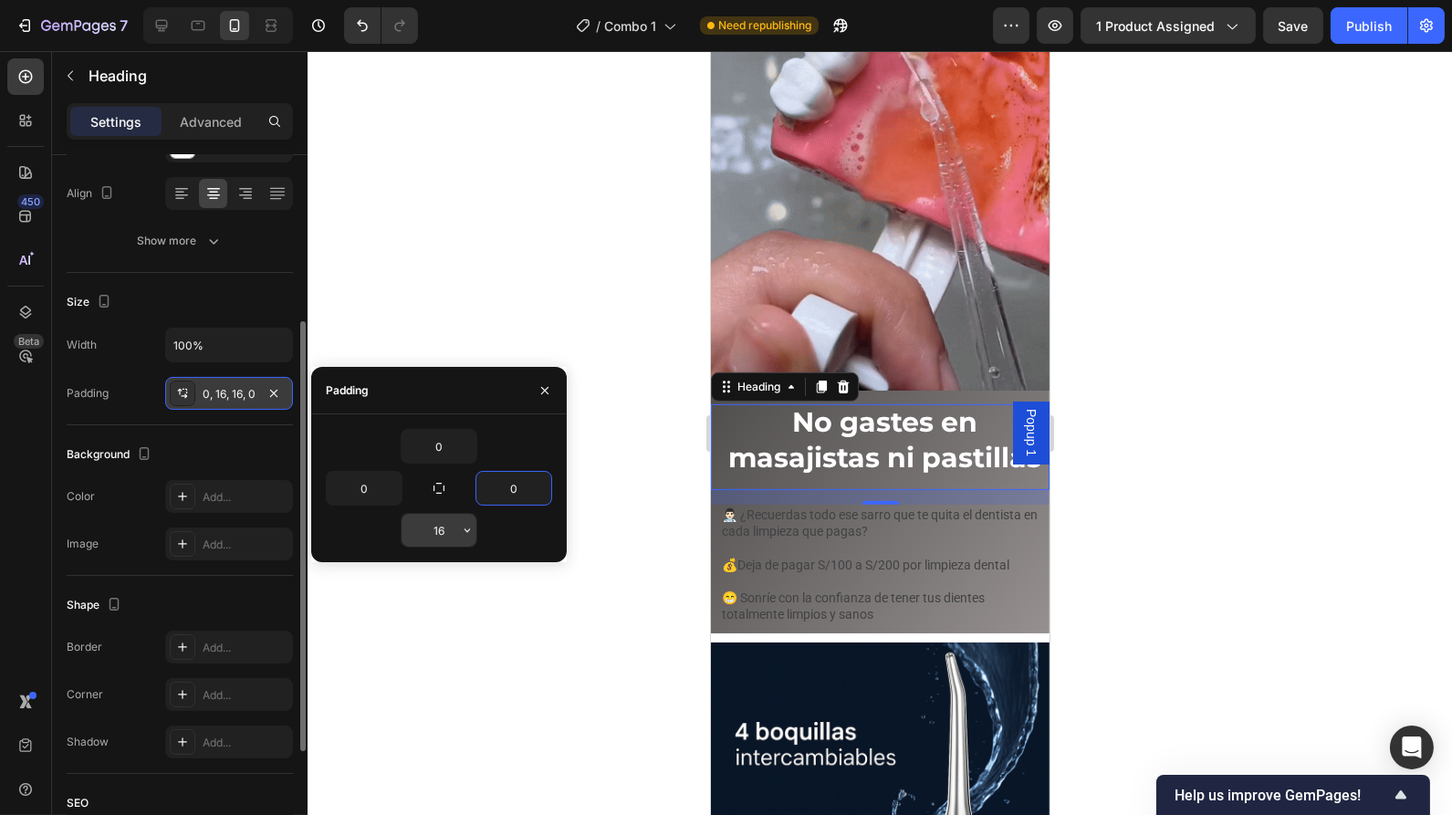
type input "0"
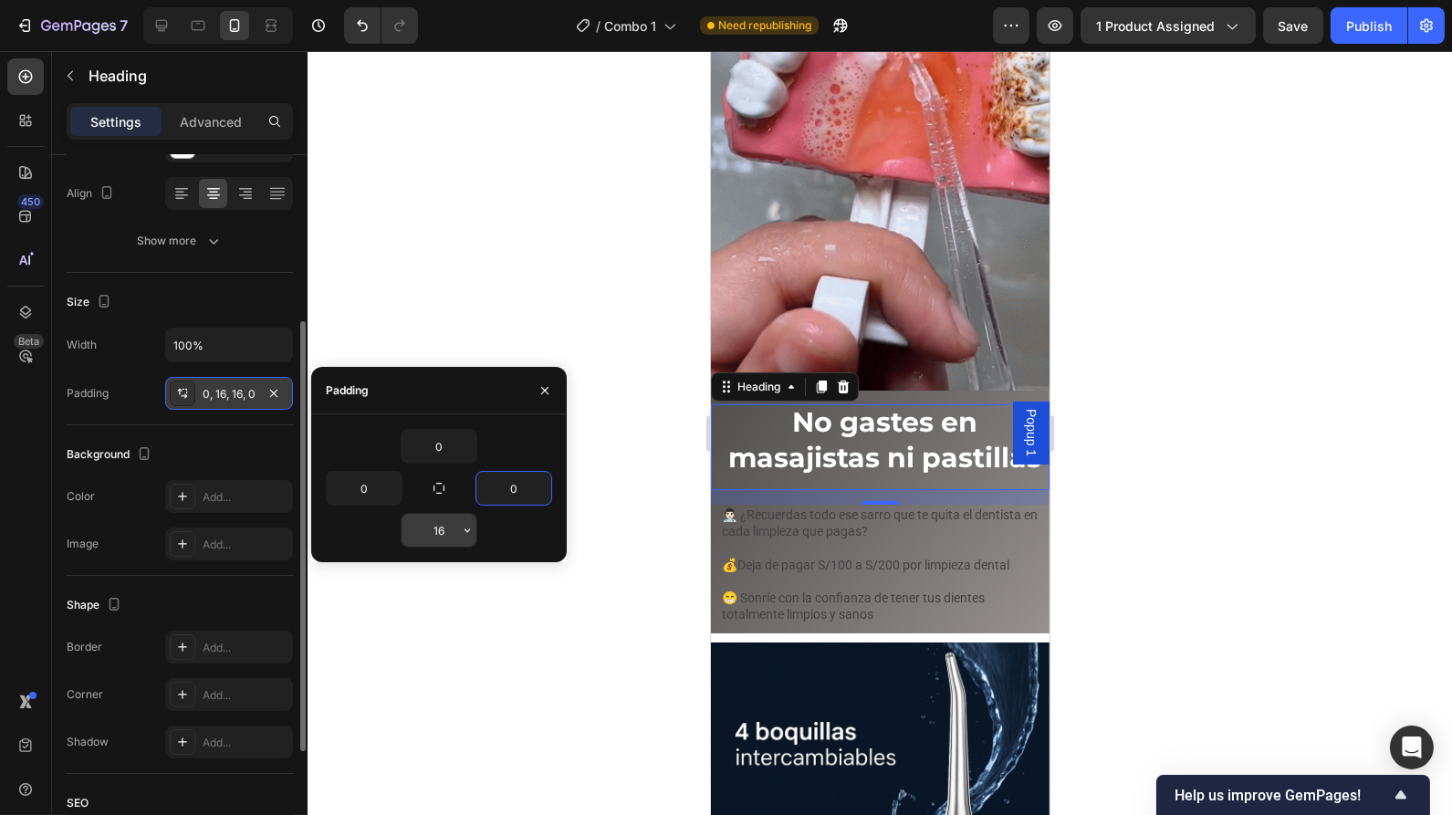
click at [443, 529] on input "16" at bounding box center [439, 530] width 75 height 33
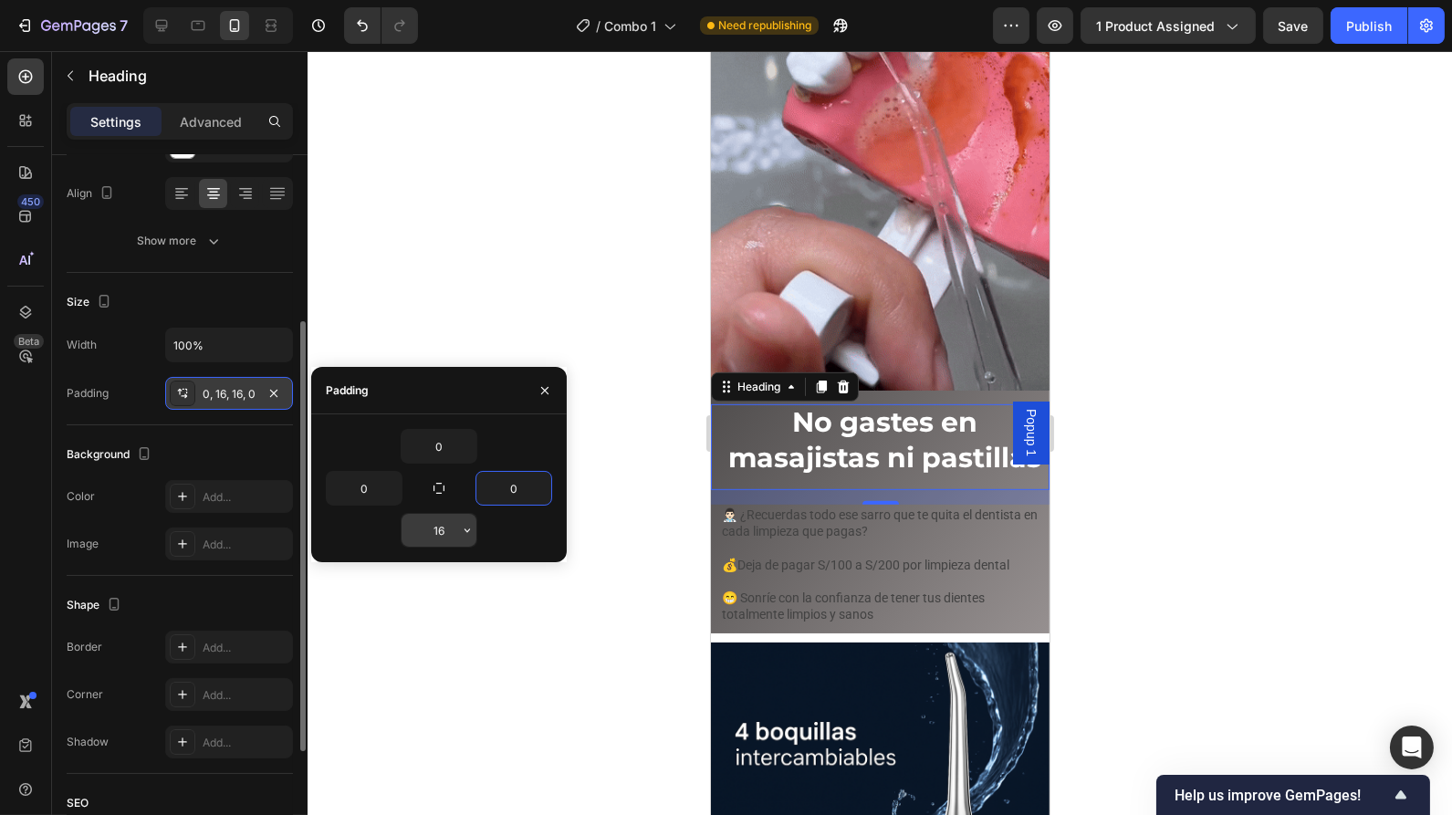
click at [443, 529] on input "16" at bounding box center [439, 530] width 75 height 33
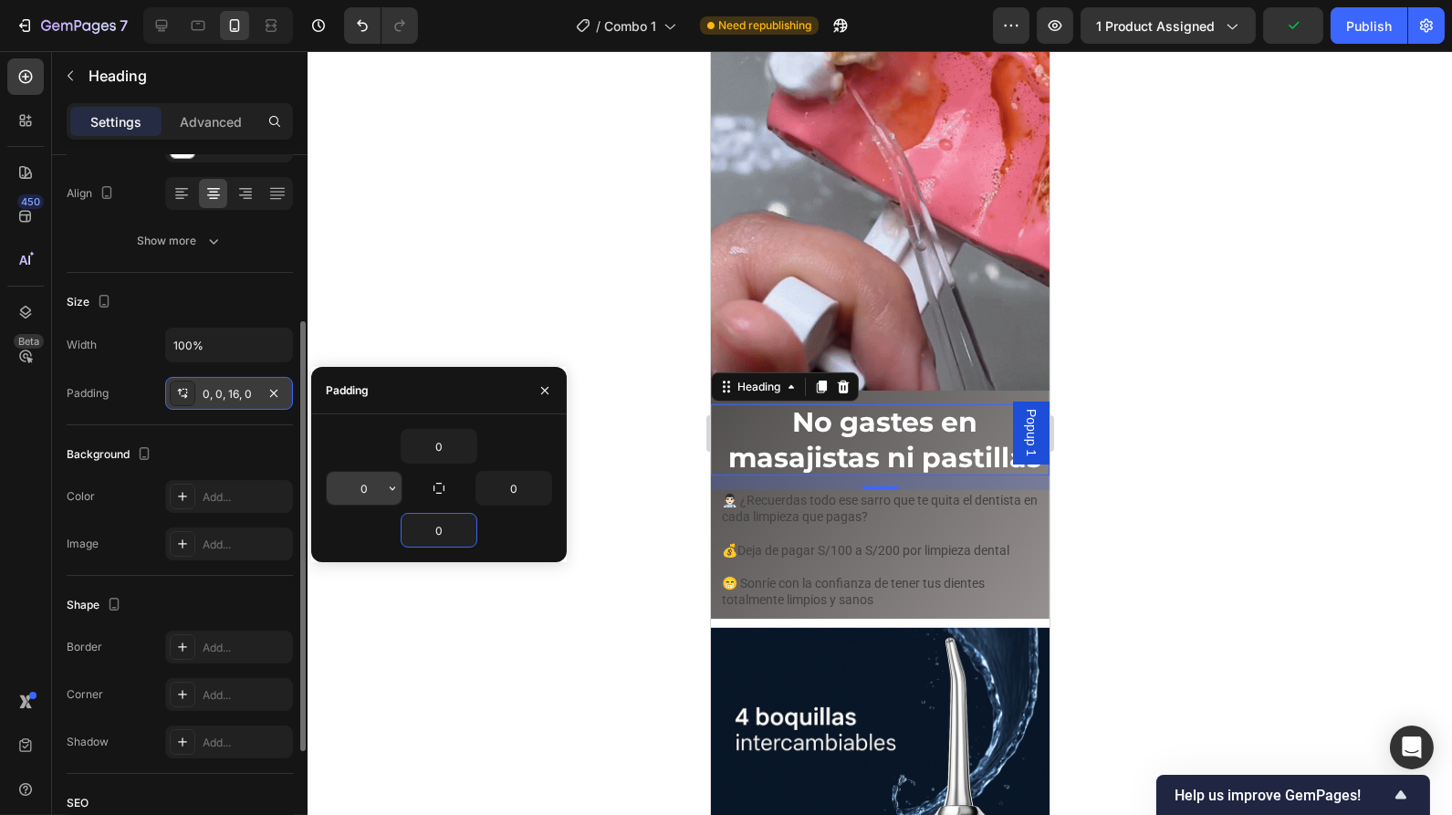
type input "0"
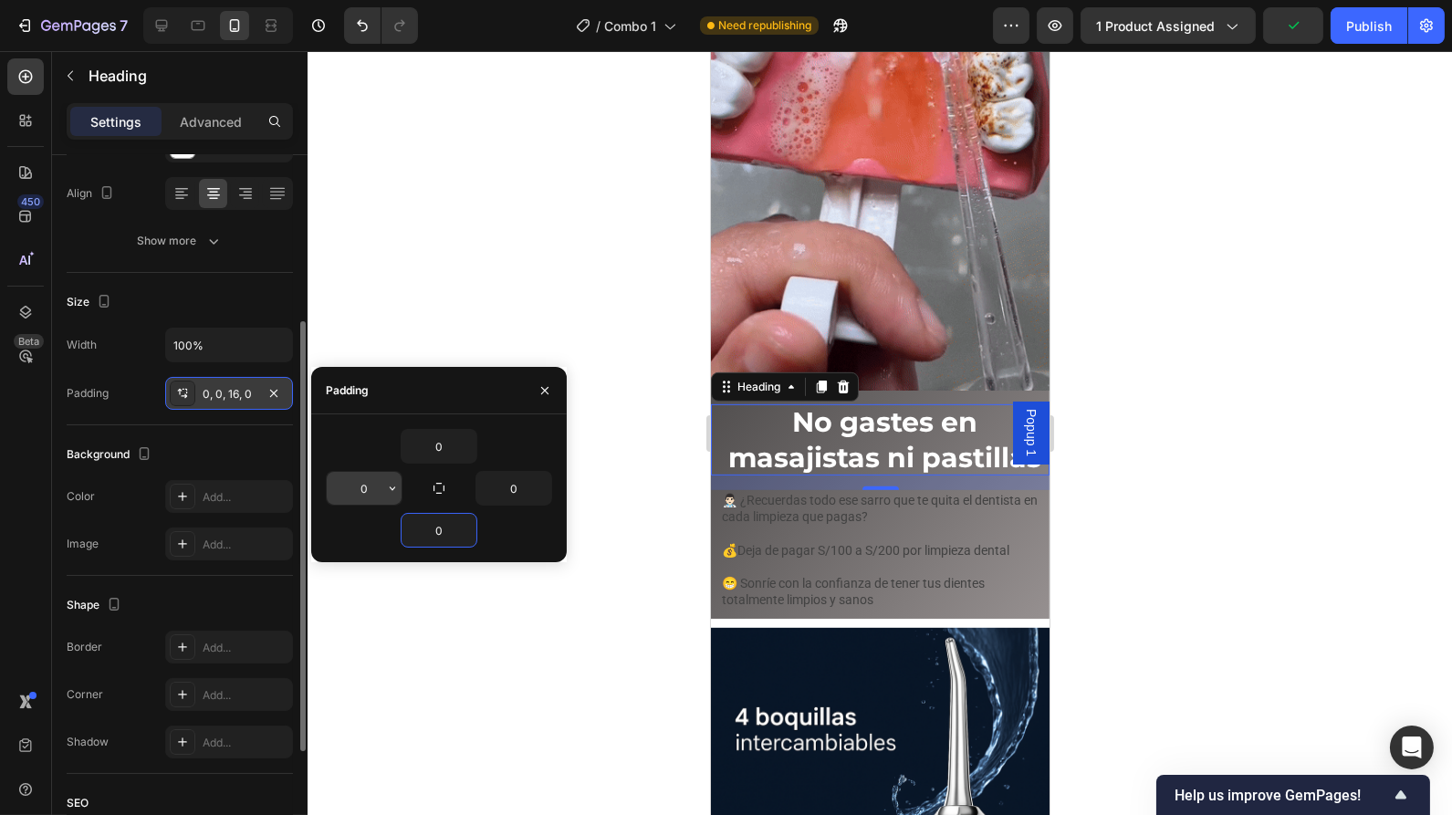
click at [374, 490] on input "0" at bounding box center [364, 488] width 75 height 33
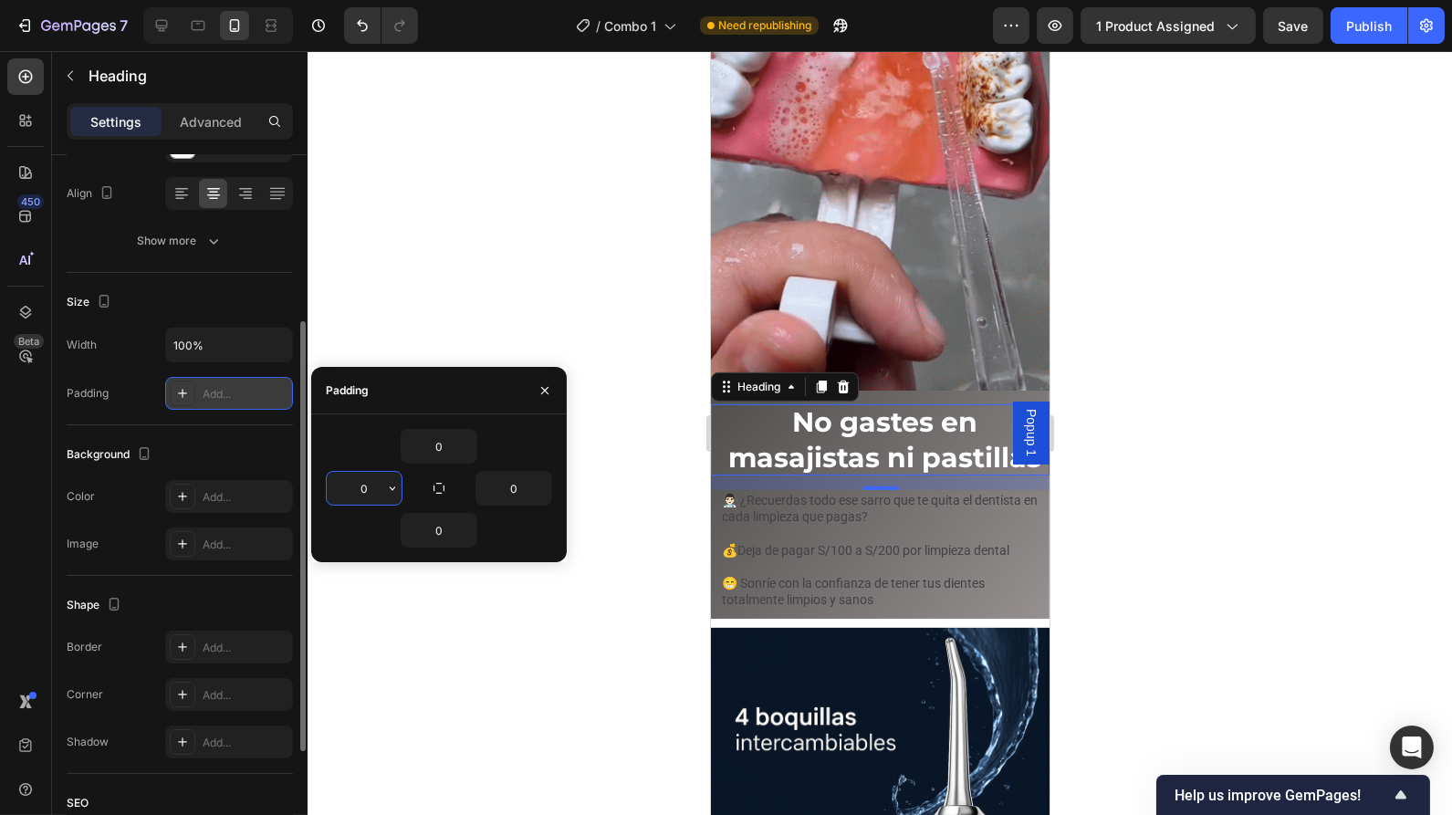
type input "5"
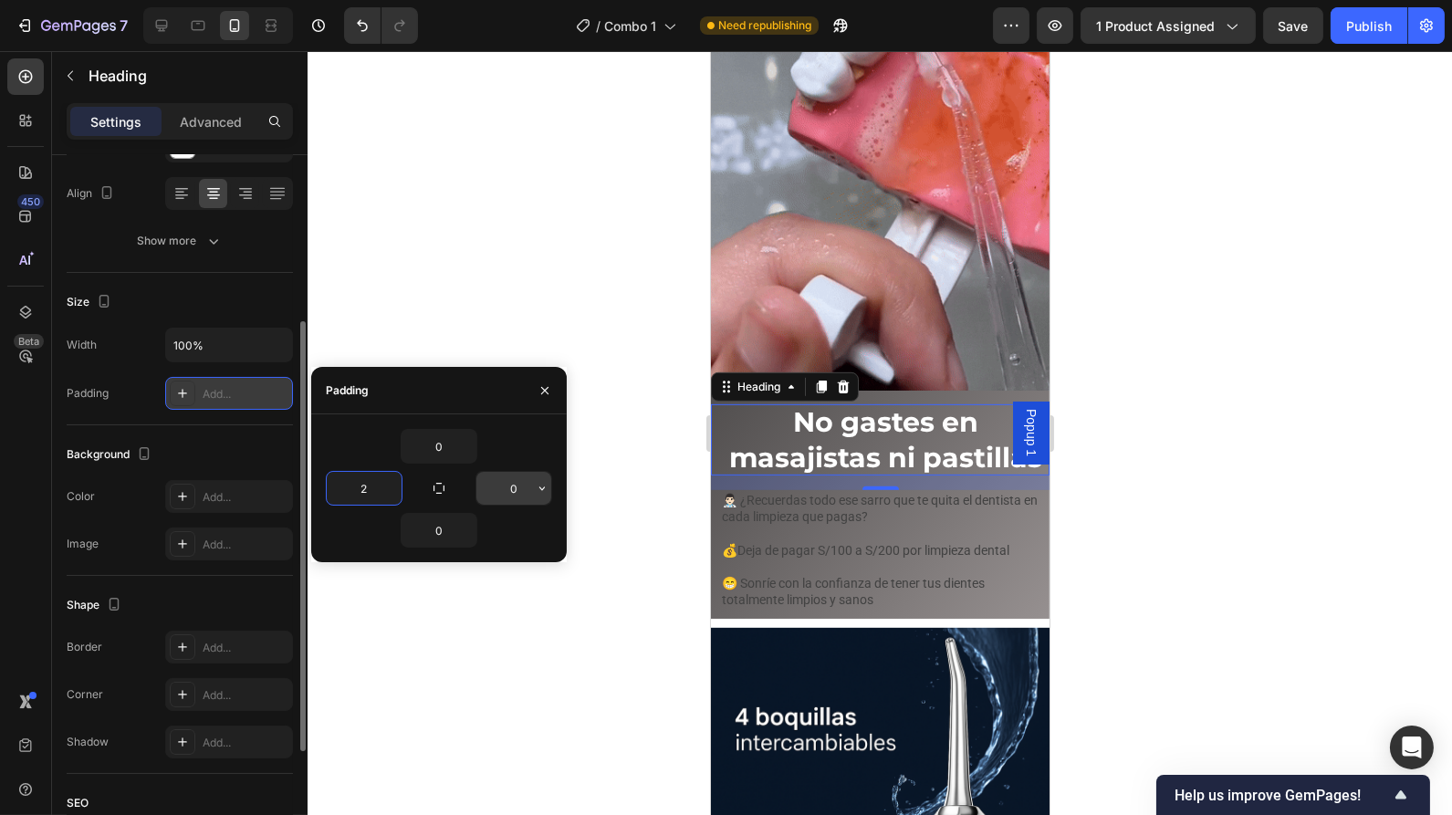
type input "2"
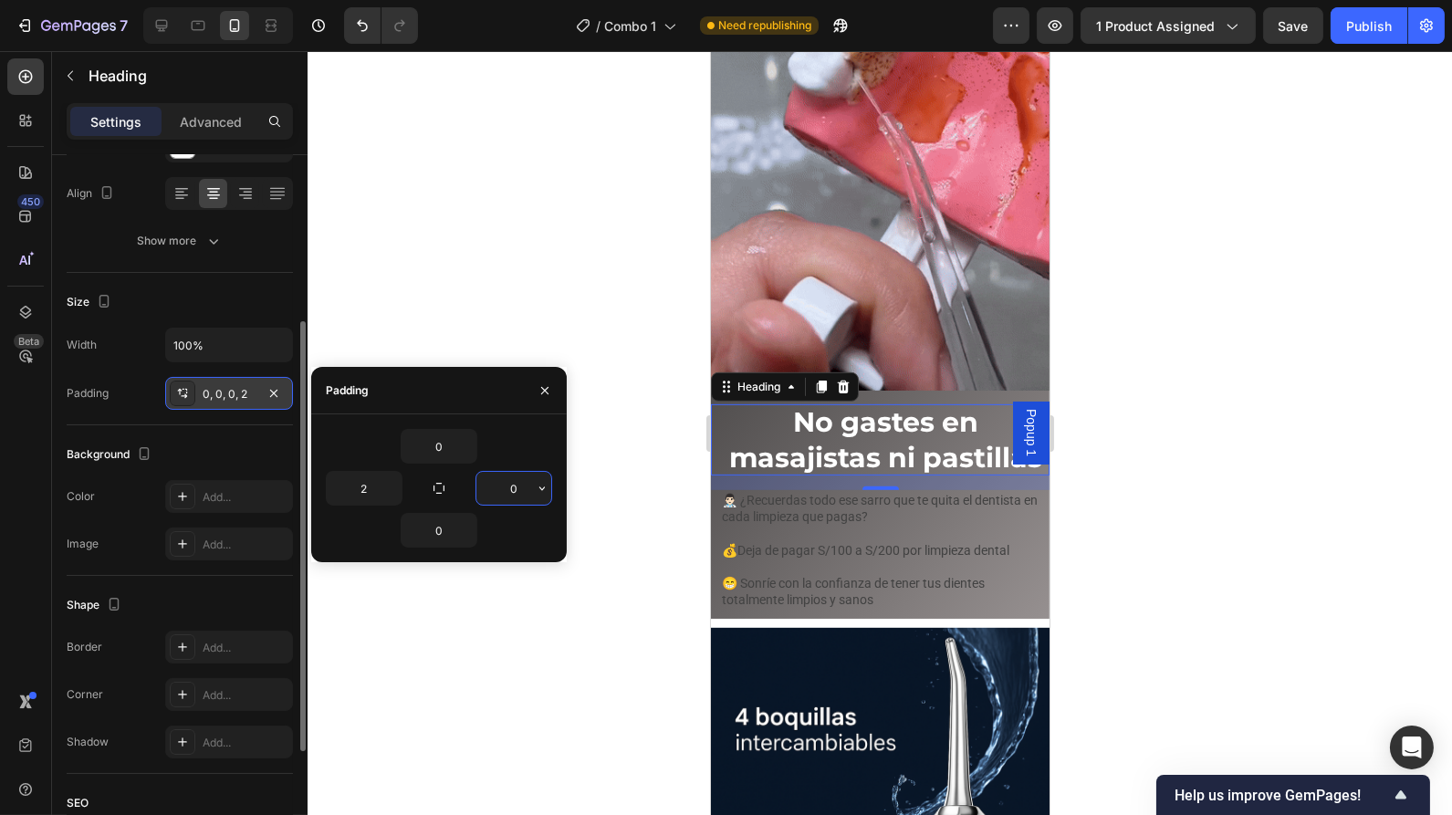
click at [523, 487] on input "0" at bounding box center [513, 488] width 75 height 33
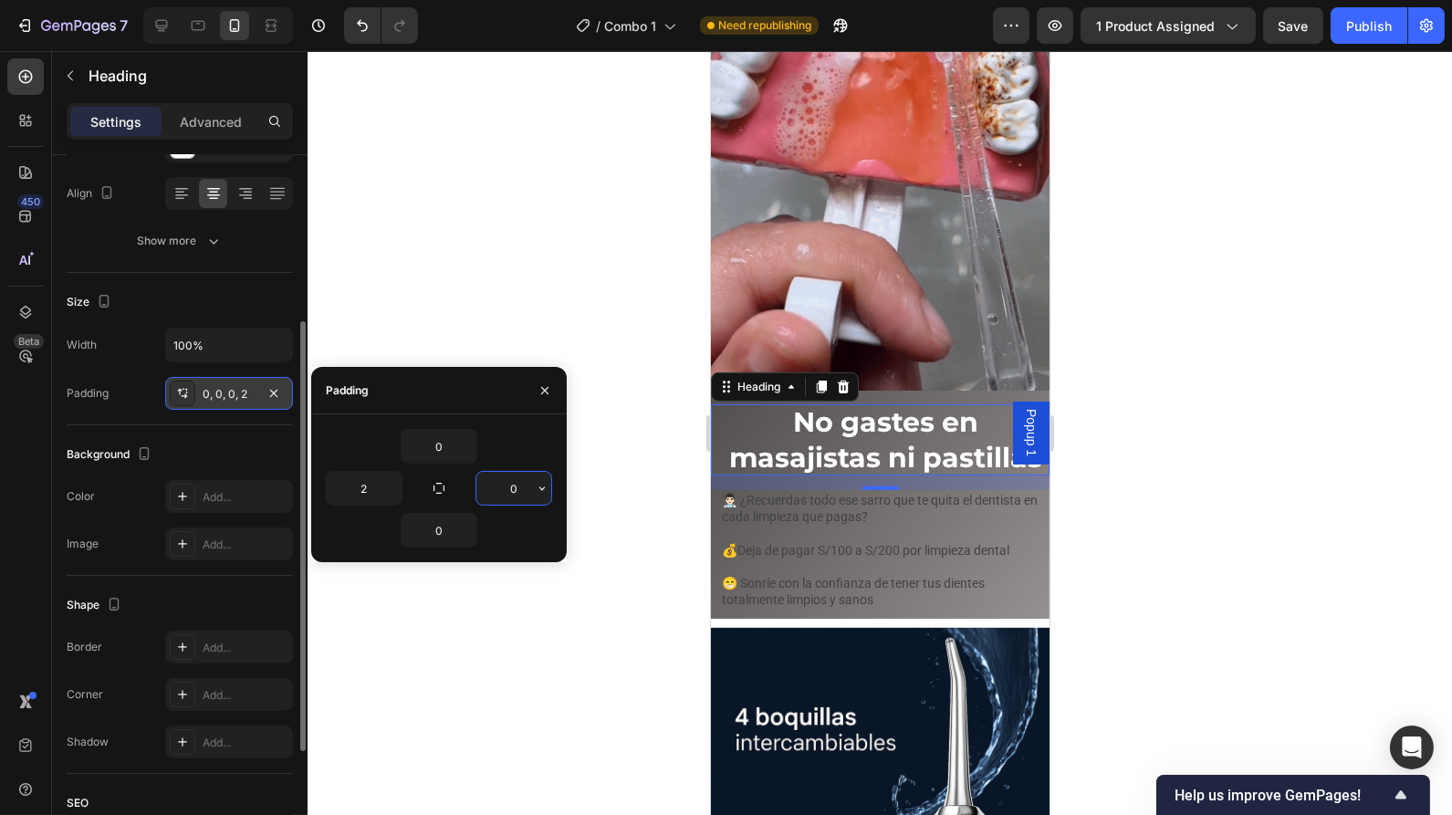
type input "2"
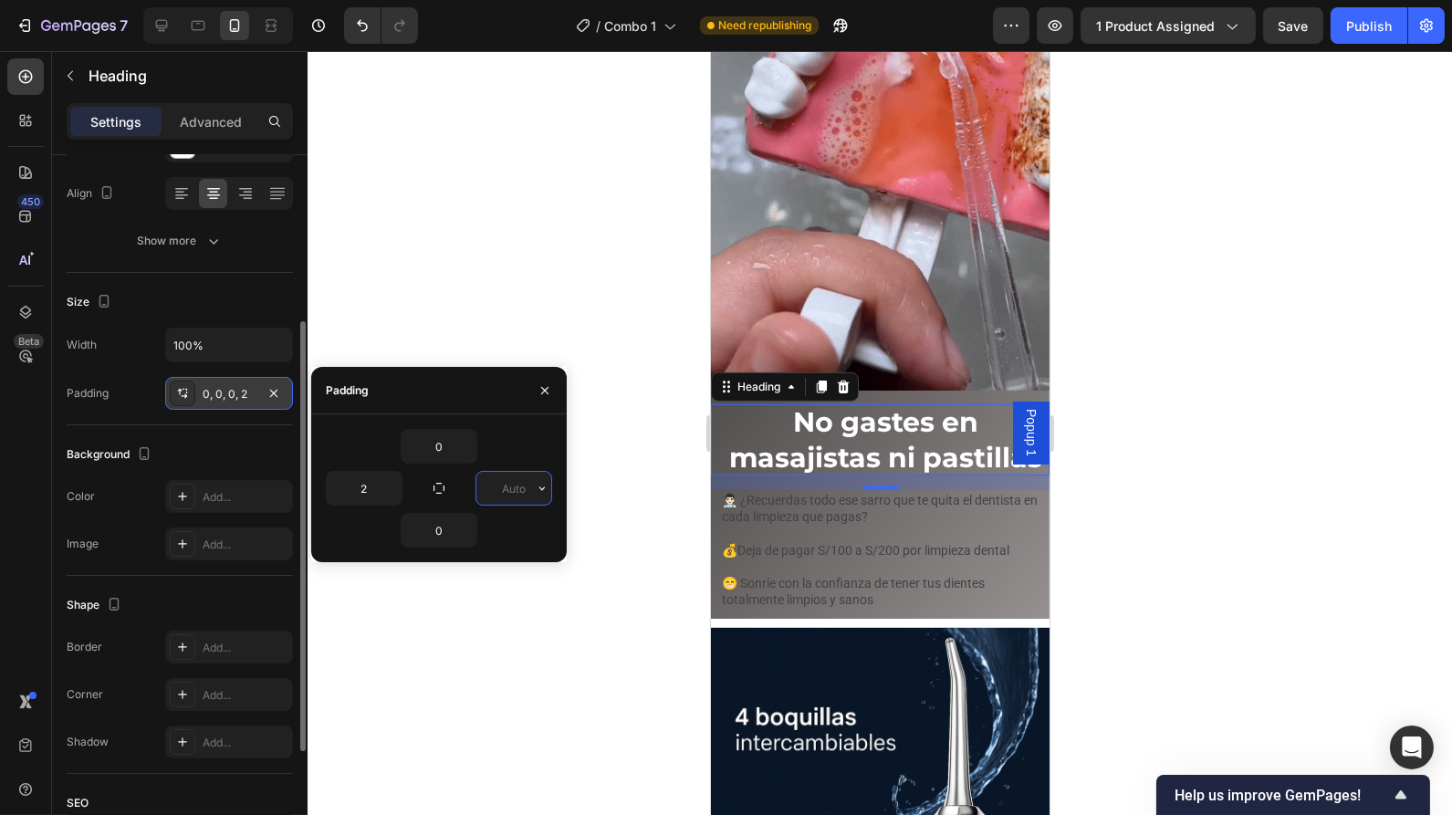
type input "0"
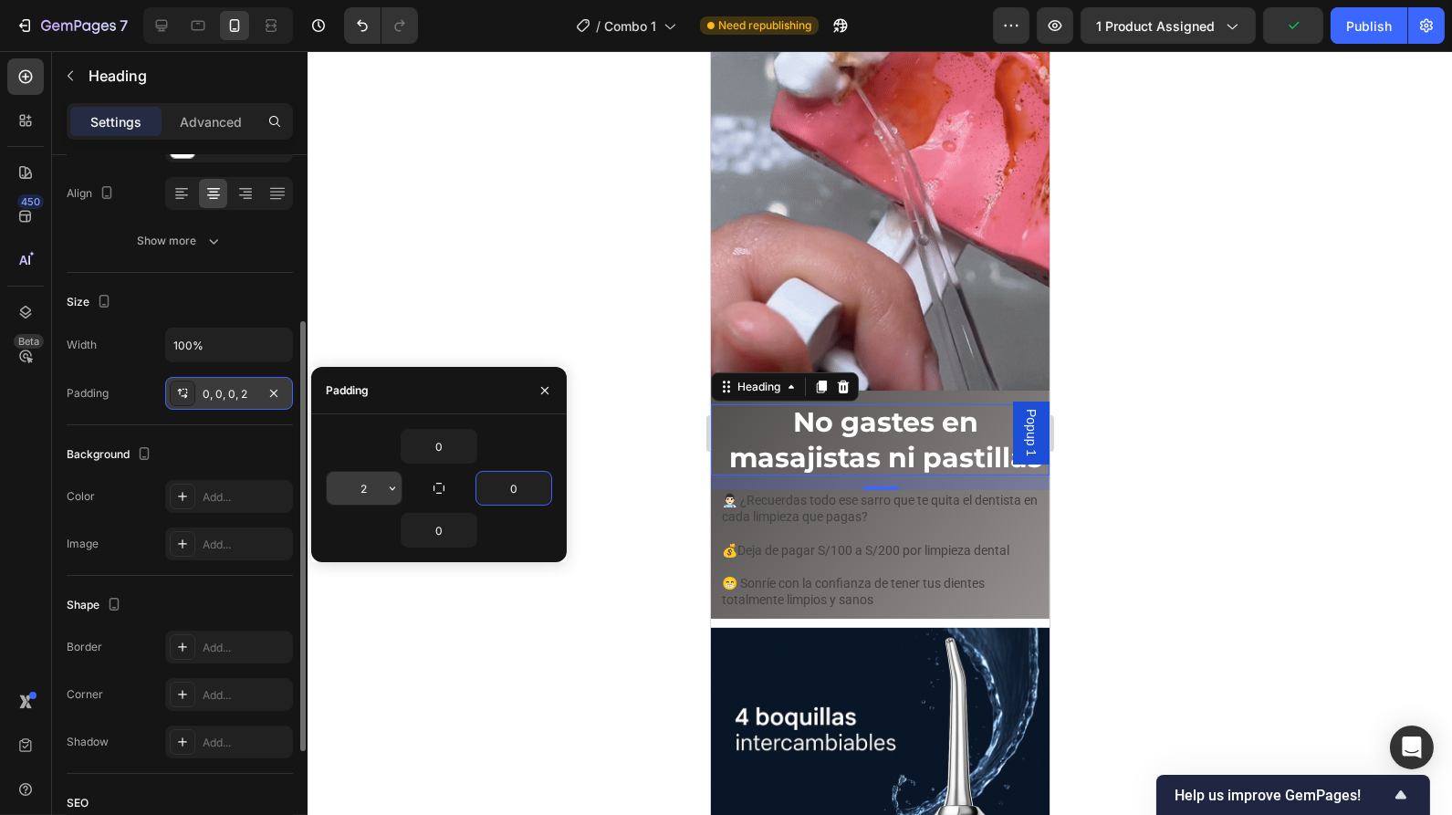
click at [372, 485] on input "2" at bounding box center [364, 488] width 75 height 33
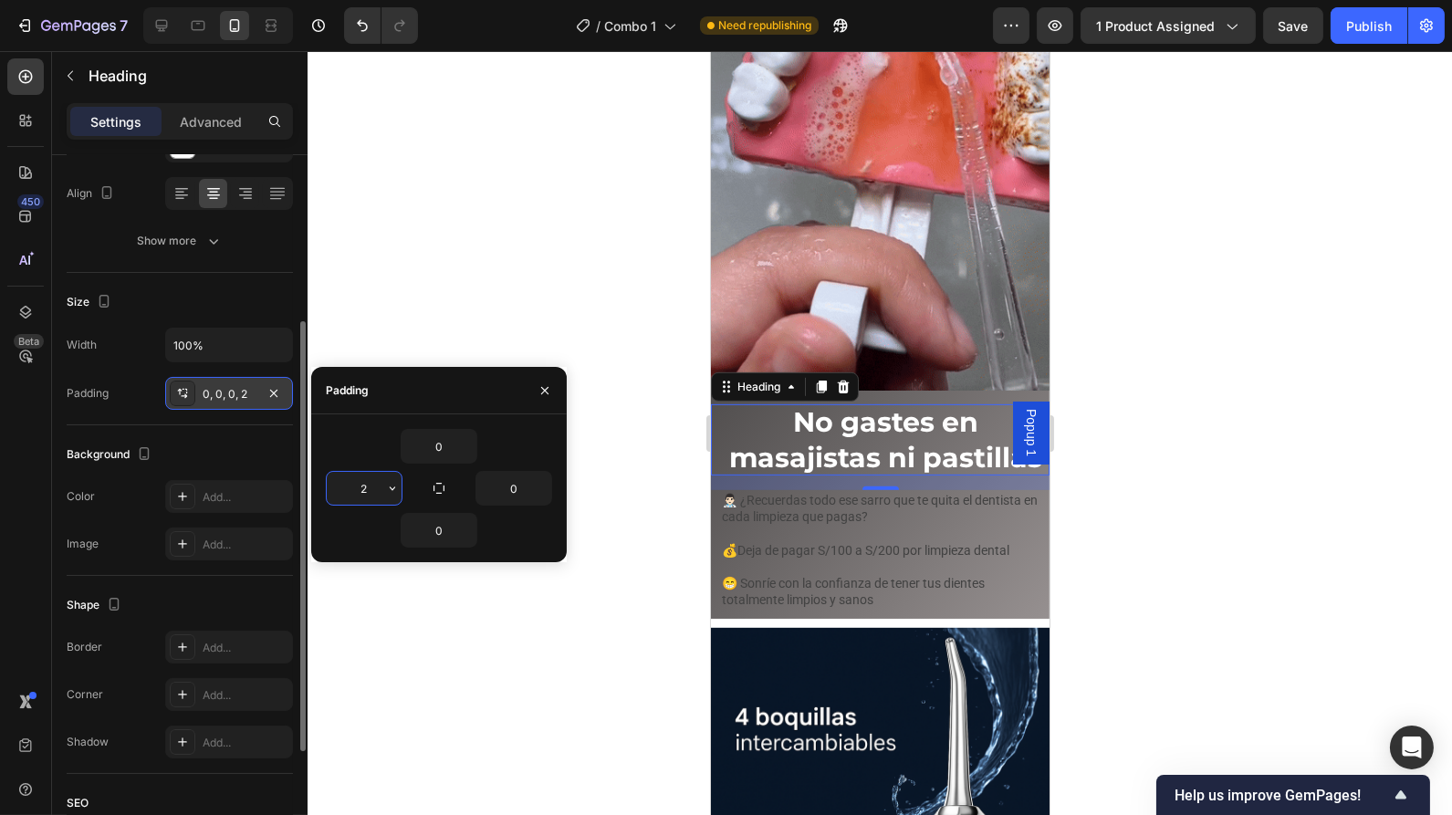
type input "0"
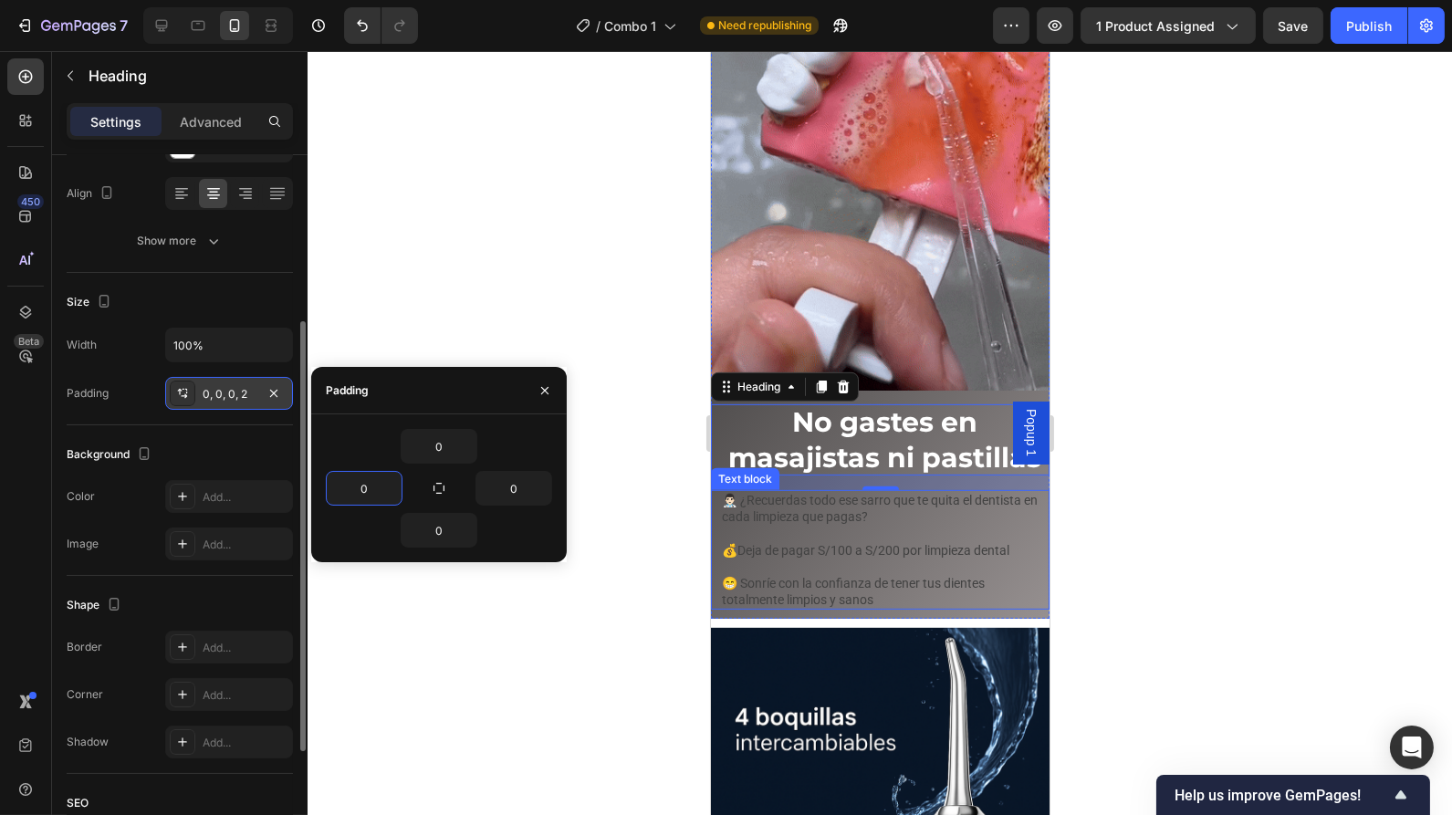
click at [830, 493] on p "👨🏻‍⚕️ ¿Recuerdas todo ese sarro que te quita el dentista en cada limpieza que p…" at bounding box center [879, 508] width 317 height 33
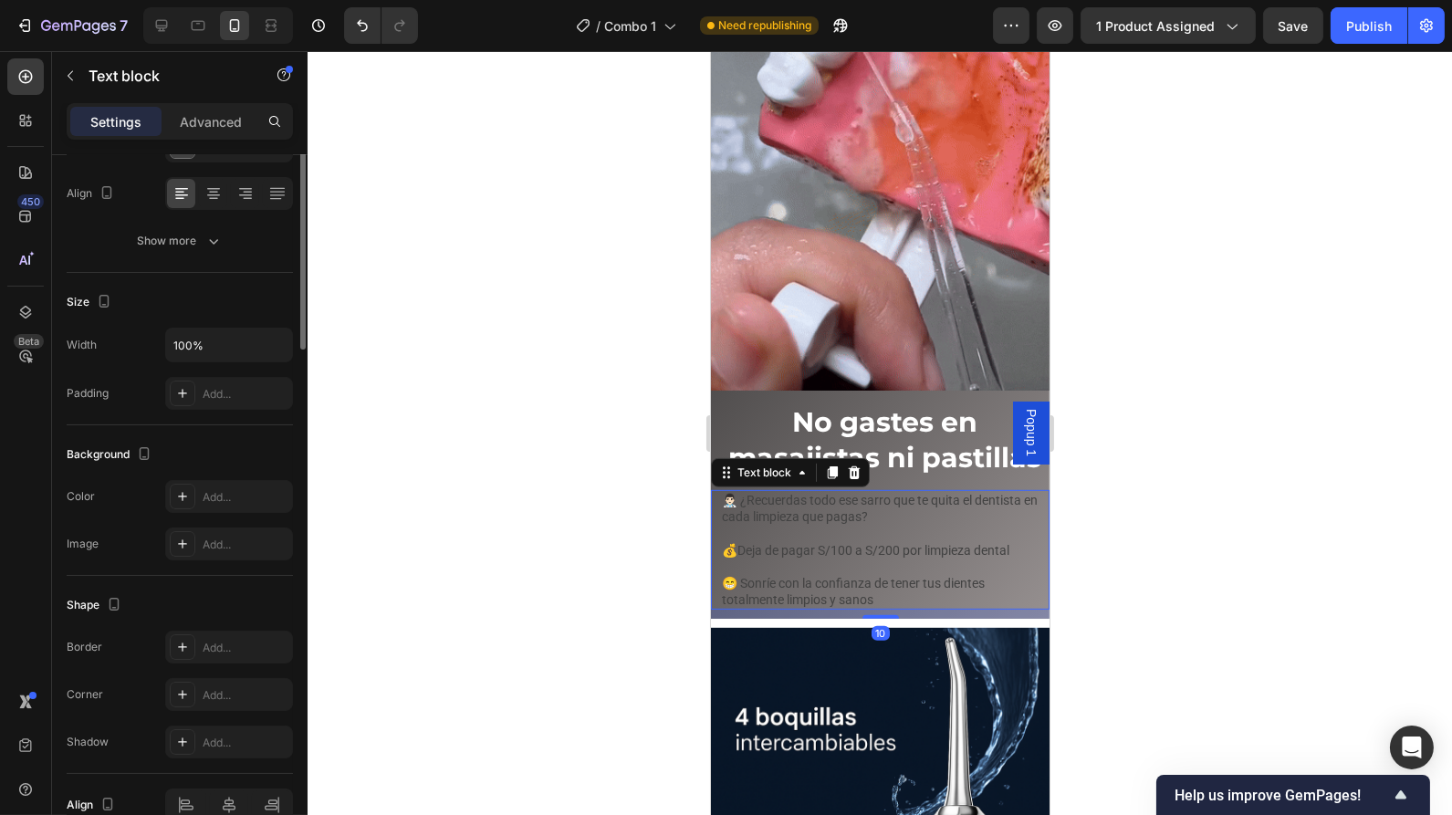
scroll to position [0, 0]
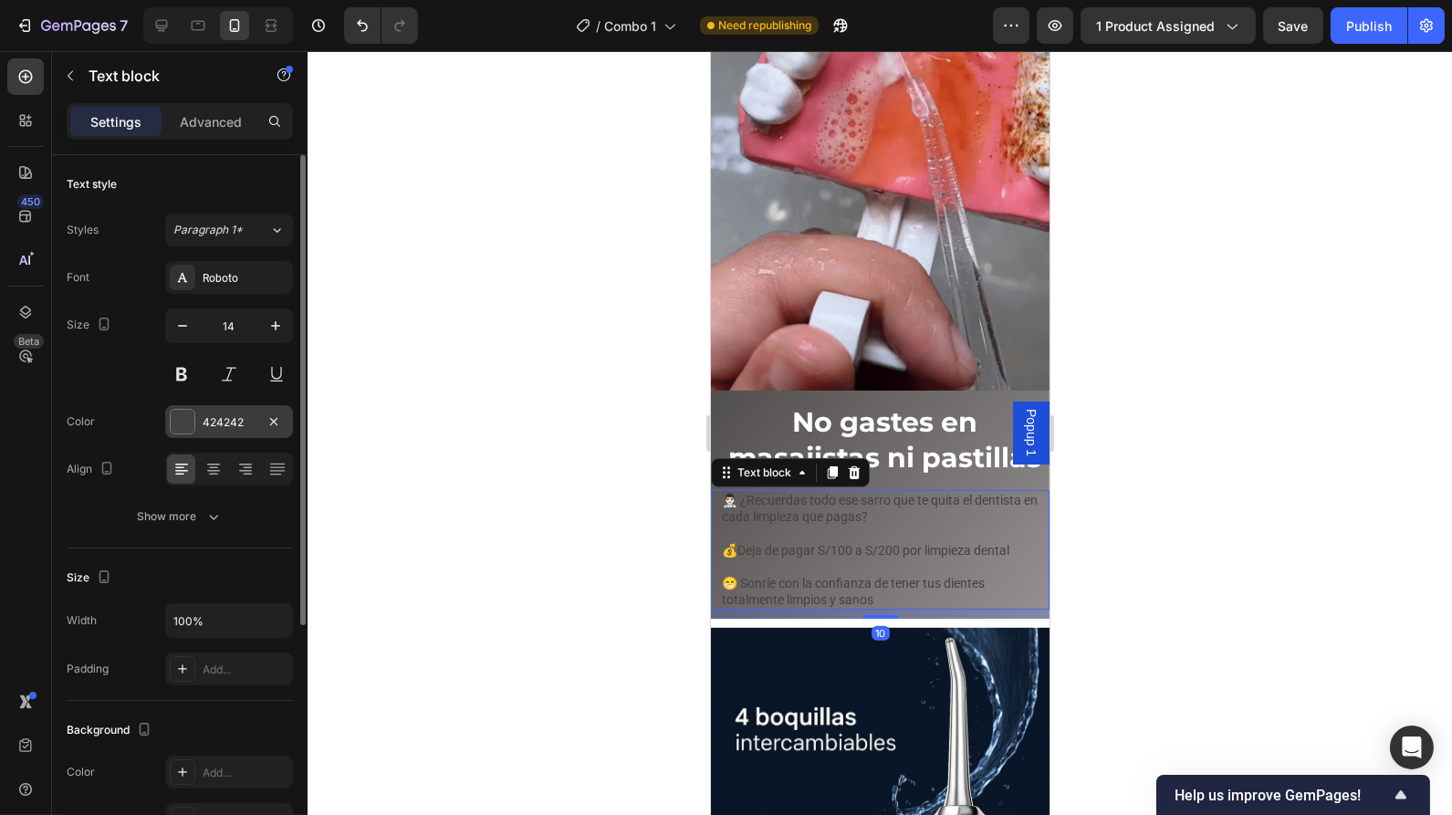
click at [187, 414] on div at bounding box center [183, 422] width 24 height 24
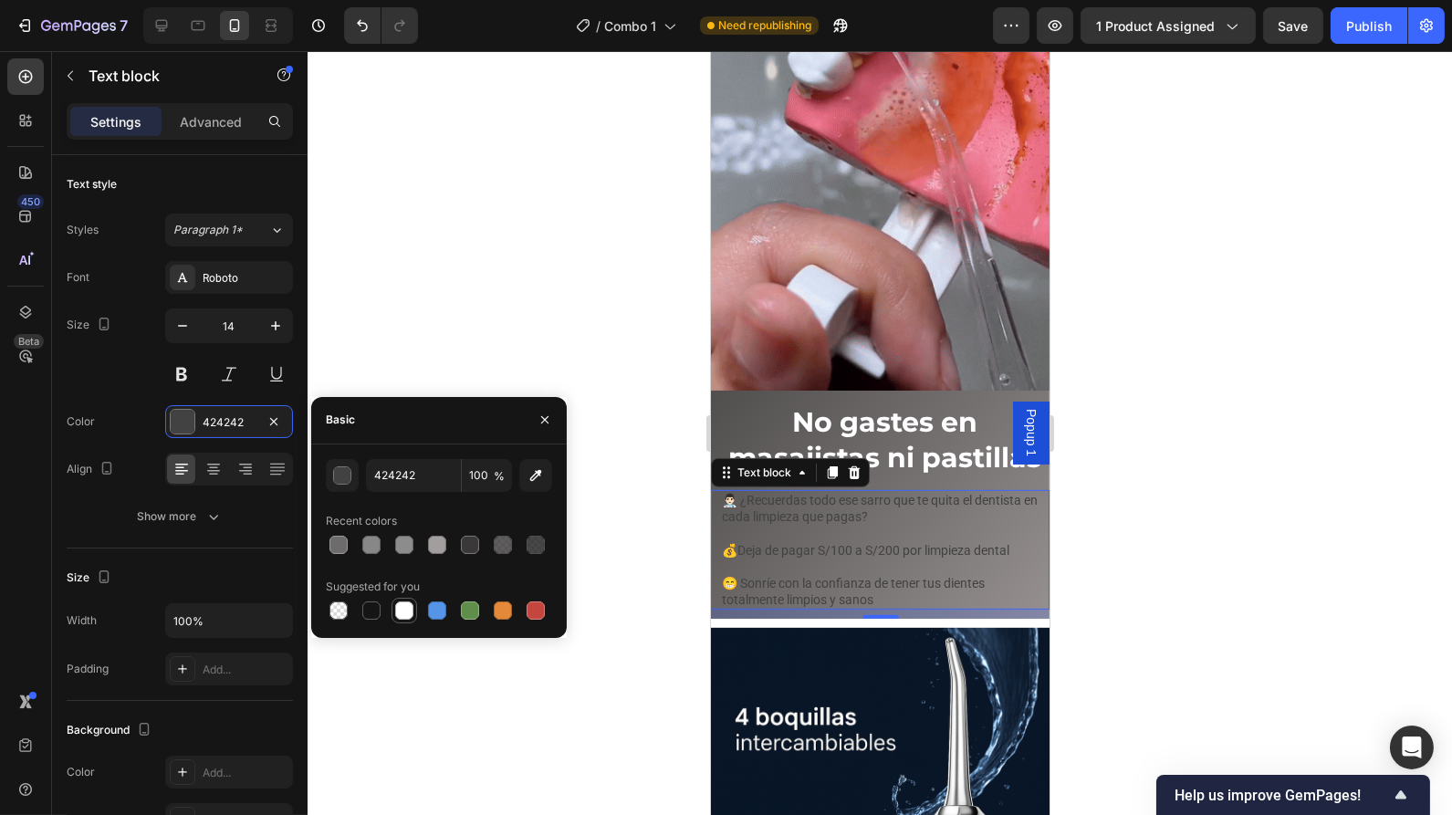
click at [403, 614] on div at bounding box center [404, 611] width 18 height 18
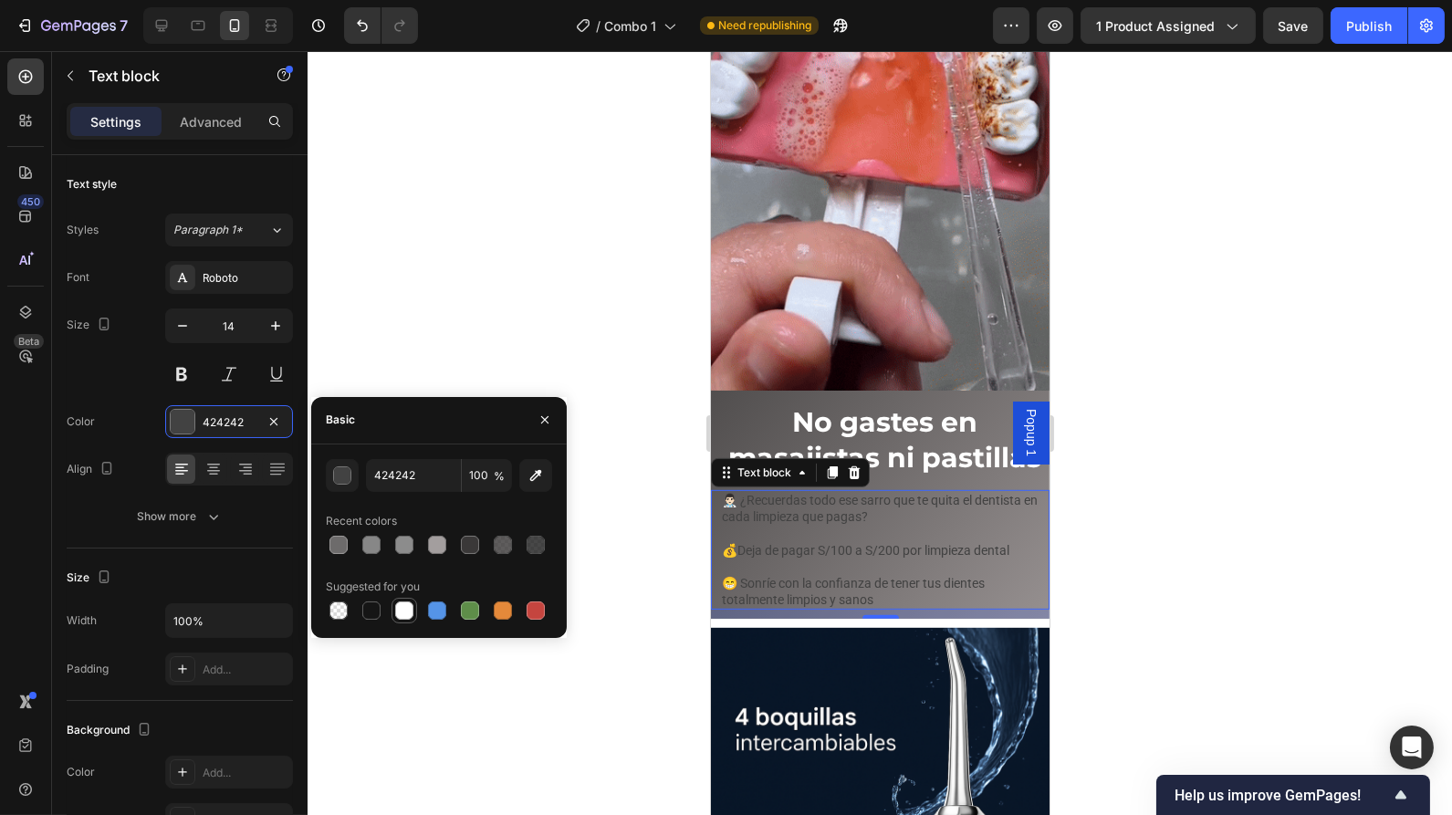
type input "FFFFFF"
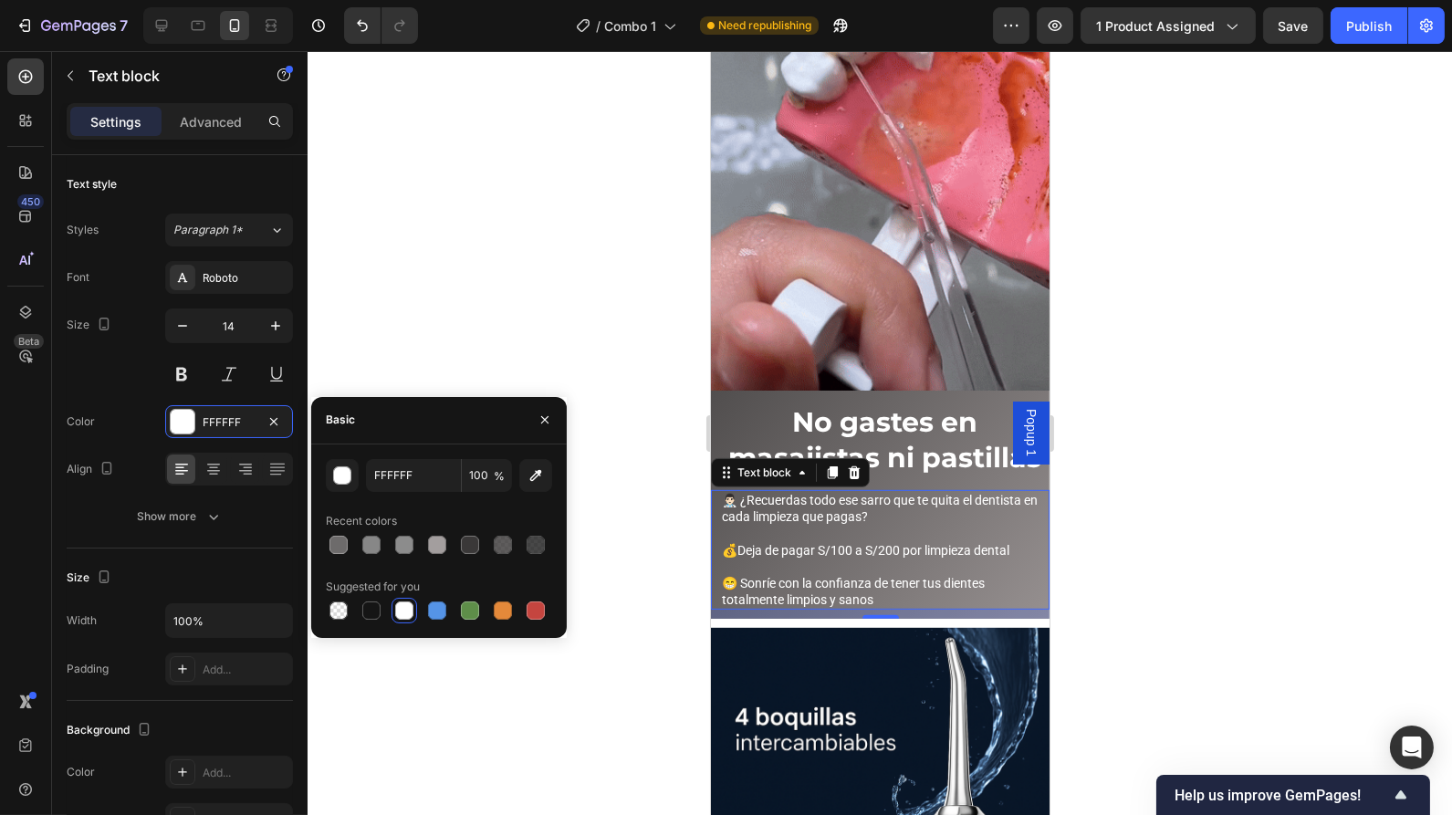
click at [937, 506] on p "👨🏻‍⚕️ ¿Recuerdas todo ese sarro que te quita el dentista en cada limpieza que p…" at bounding box center [879, 508] width 317 height 33
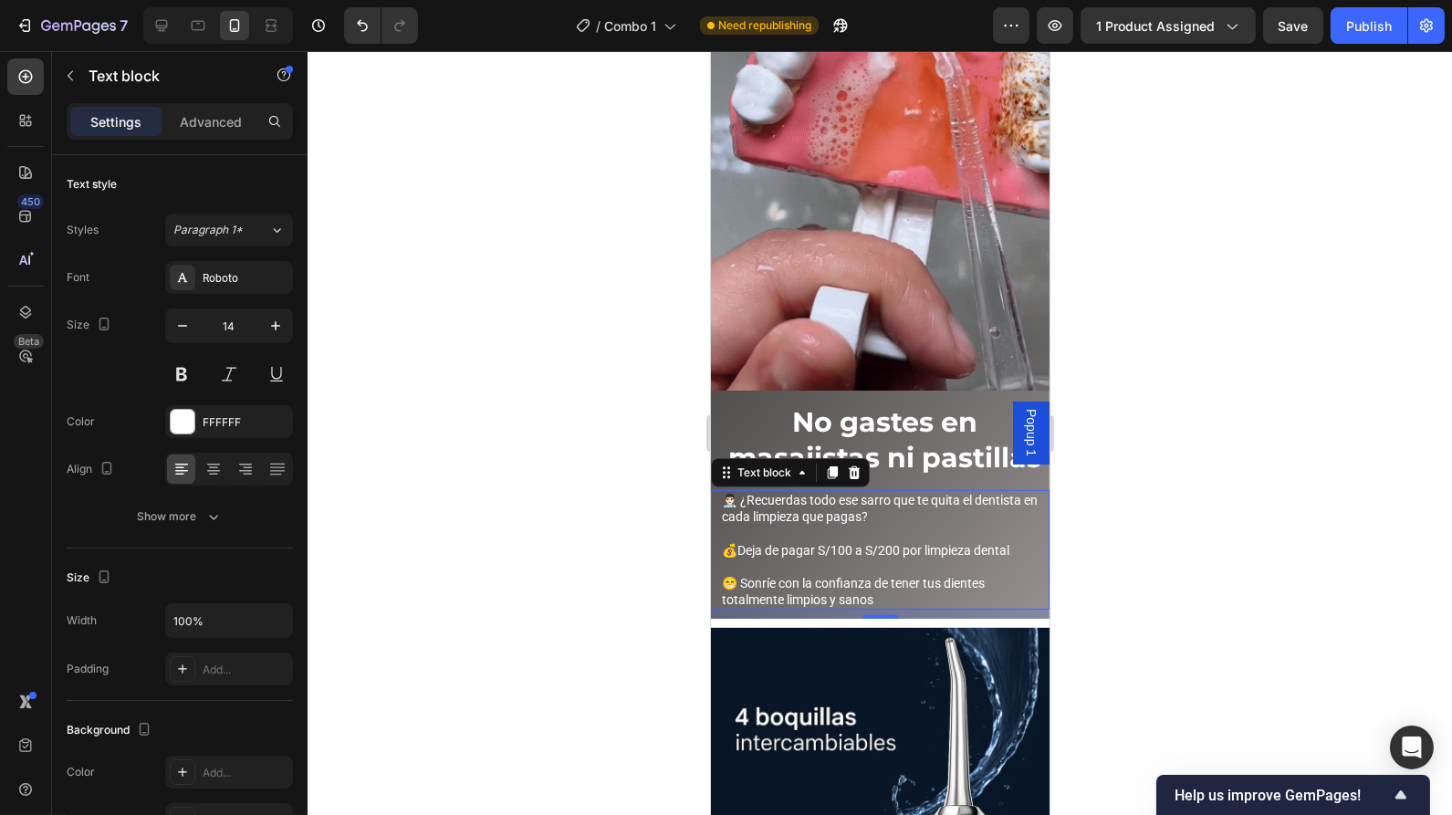
click at [937, 506] on p "👨🏻‍⚕️ ¿Recuerdas todo ese sarro que te quita el dentista en cada limpieza que p…" at bounding box center [879, 508] width 317 height 33
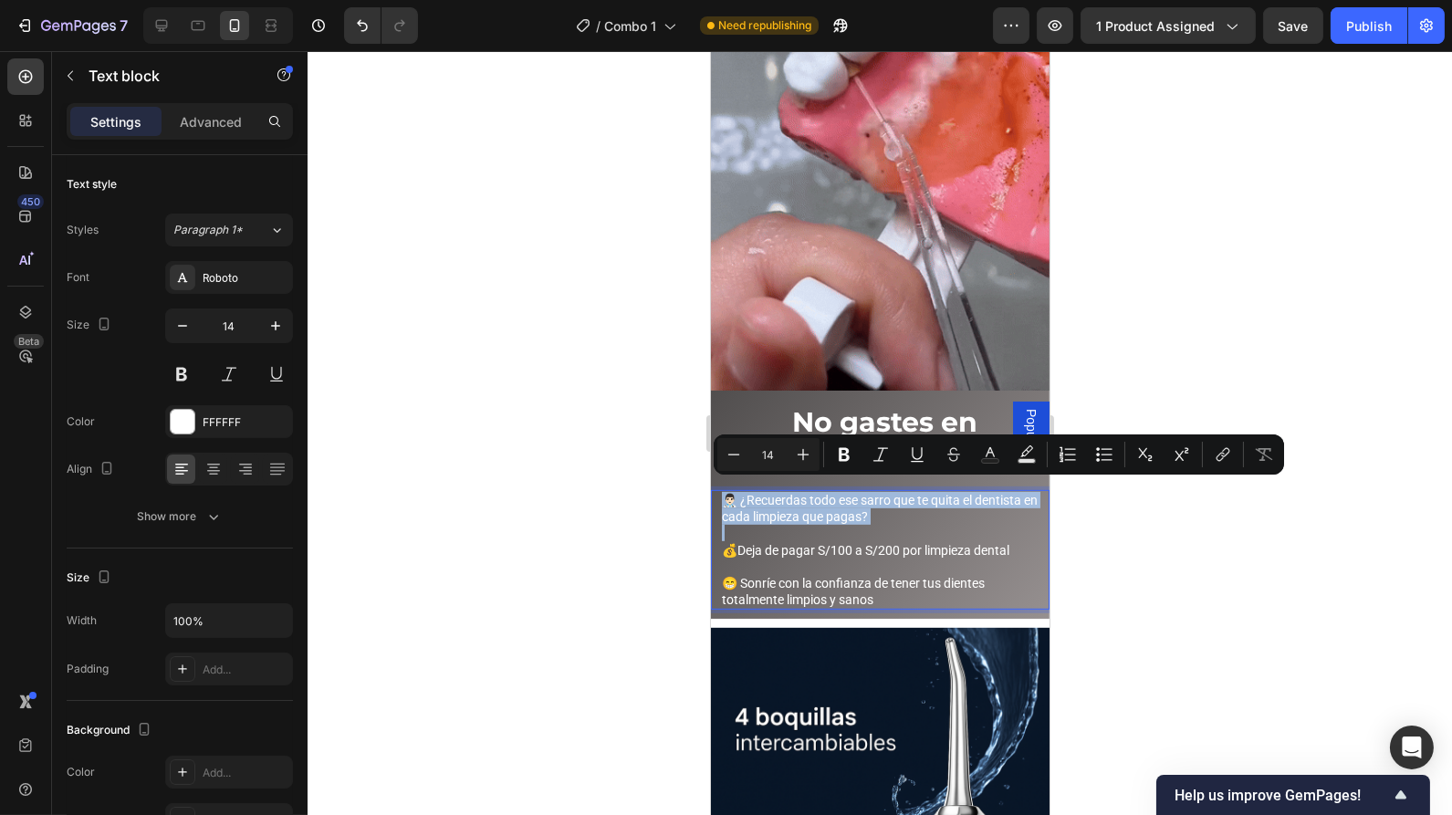
drag, startPoint x: 937, startPoint y: 505, endPoint x: 903, endPoint y: 502, distance: 33.9
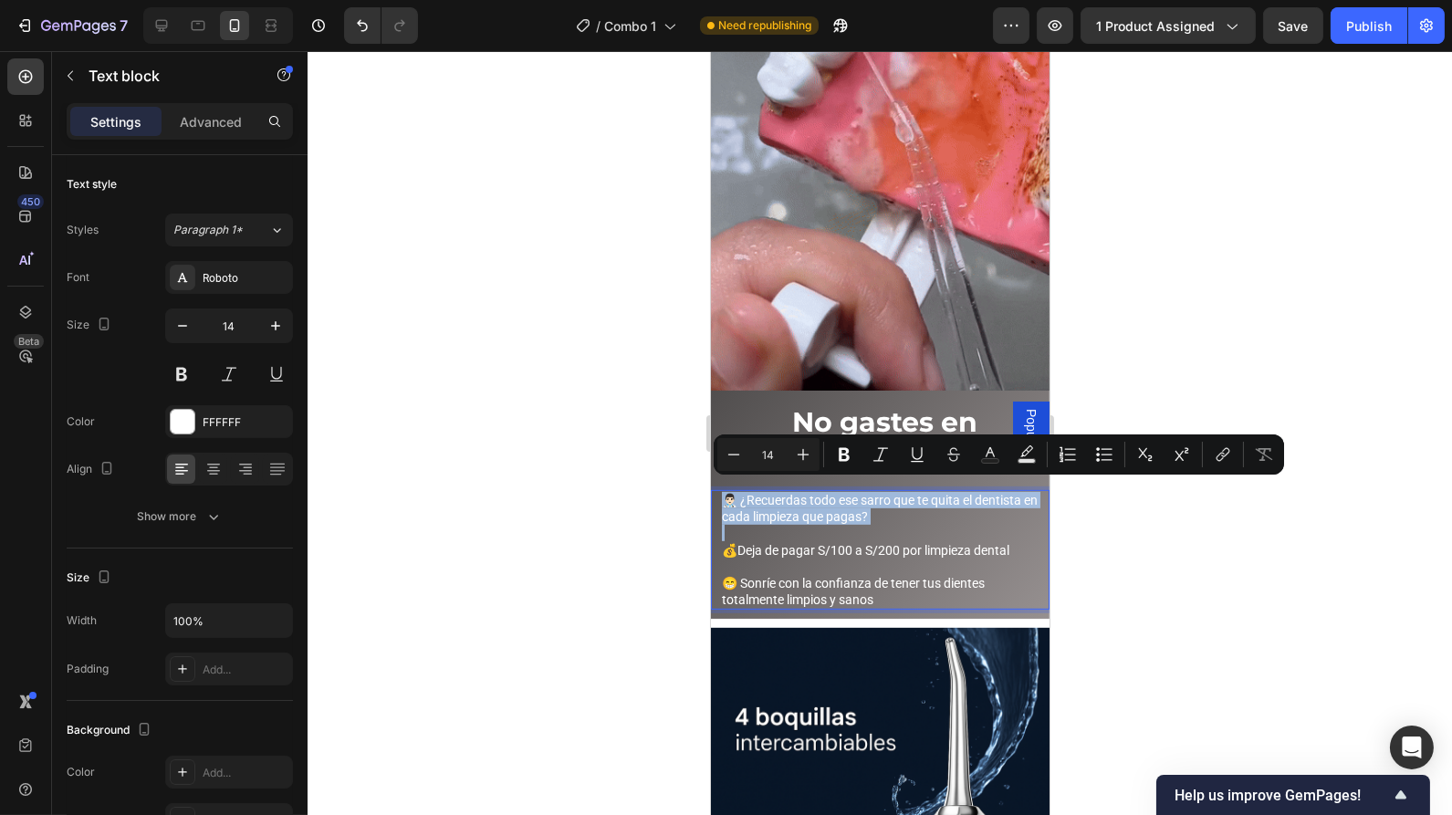
click at [903, 502] on p "👨🏻‍⚕️ ¿Recuerdas todo ese sarro que te quita el dentista en cada limpieza que p…" at bounding box center [879, 508] width 317 height 33
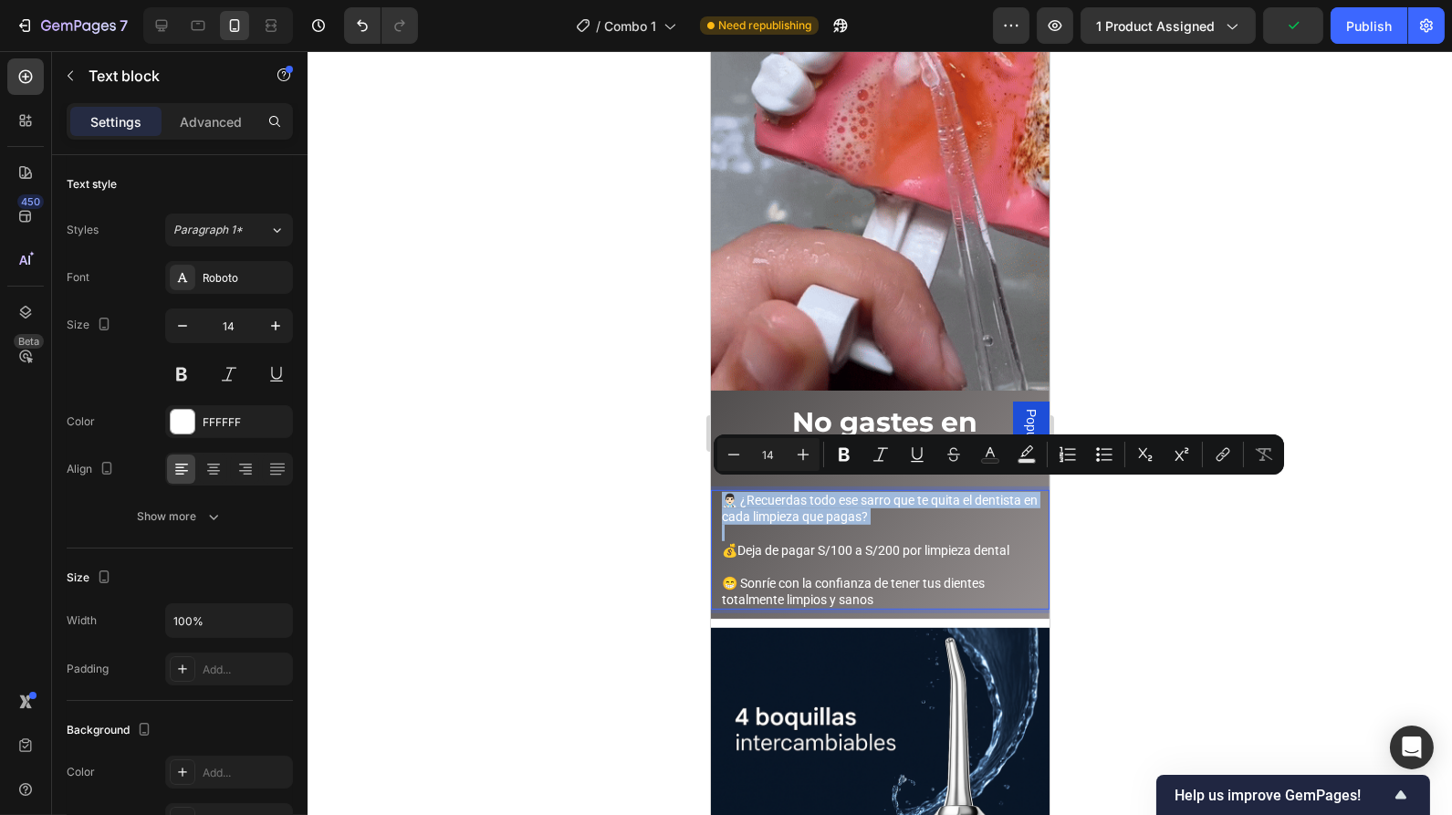
click at [749, 492] on p "👨🏻‍⚕️ ¿Recuerdas todo ese sarro que te quita el dentista en cada limpieza que p…" at bounding box center [879, 508] width 317 height 33
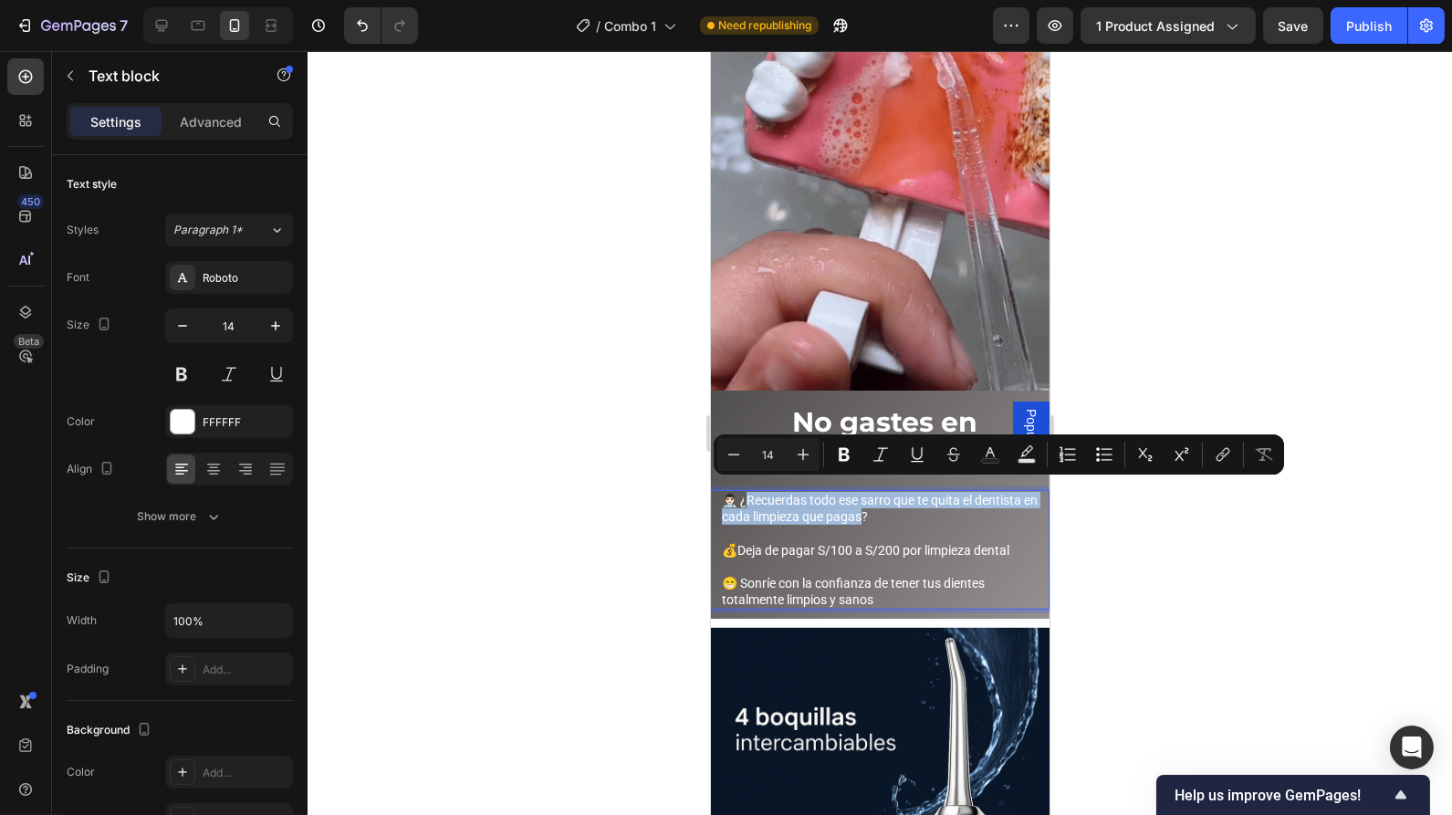
drag, startPoint x: 749, startPoint y: 489, endPoint x: 925, endPoint y: 513, distance: 177.8
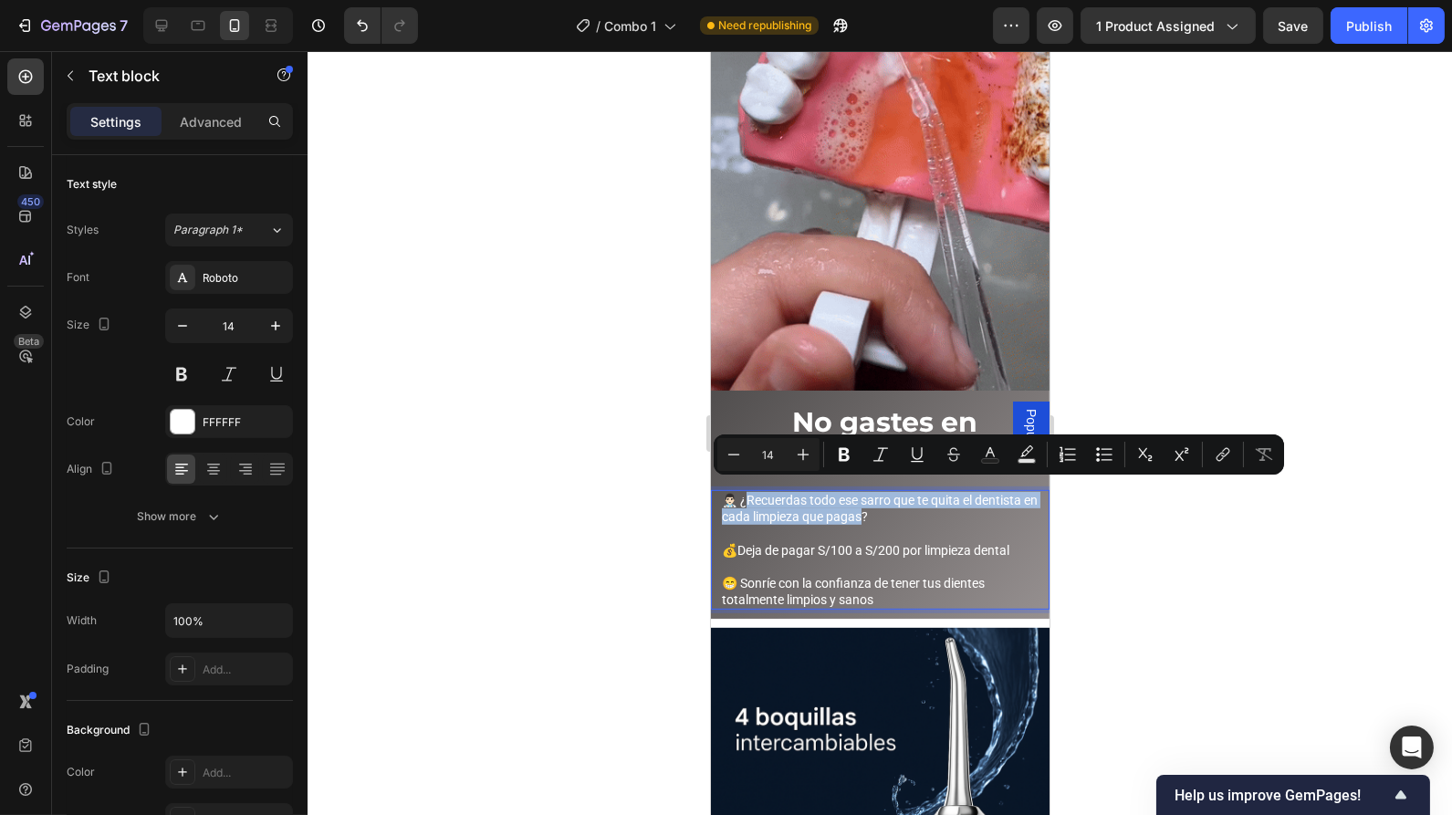
click at [925, 513] on p "👨🏻‍⚕️ ¿Recuerdas todo ese sarro que te quita el dentista en cada limpieza que p…" at bounding box center [879, 508] width 317 height 33
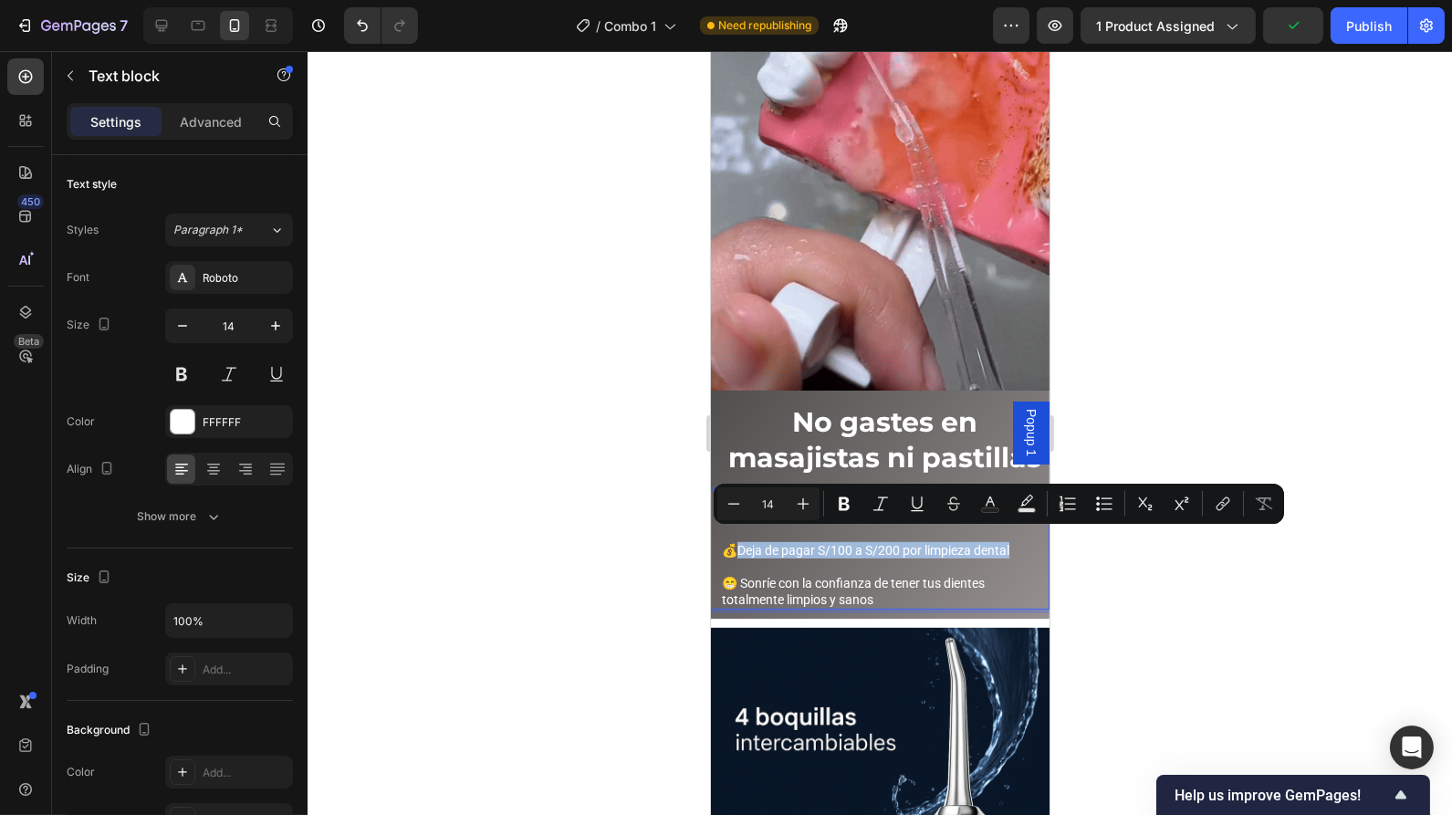
drag, startPoint x: 738, startPoint y: 537, endPoint x: 1014, endPoint y: 536, distance: 275.7
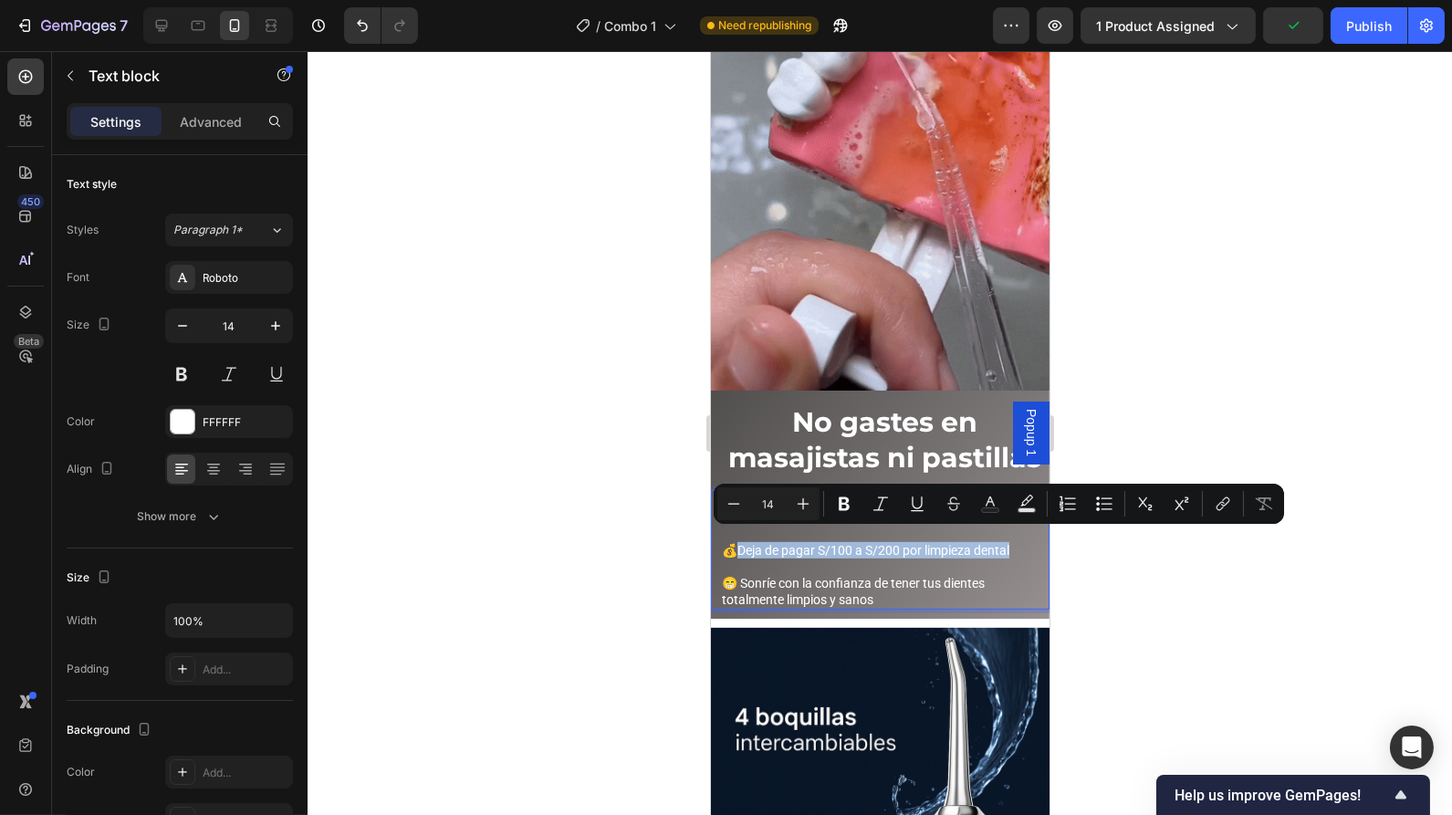
click at [1014, 542] on p "💰Deja de pagar S/100 a S/200 por limpieza dental" at bounding box center [879, 550] width 317 height 16
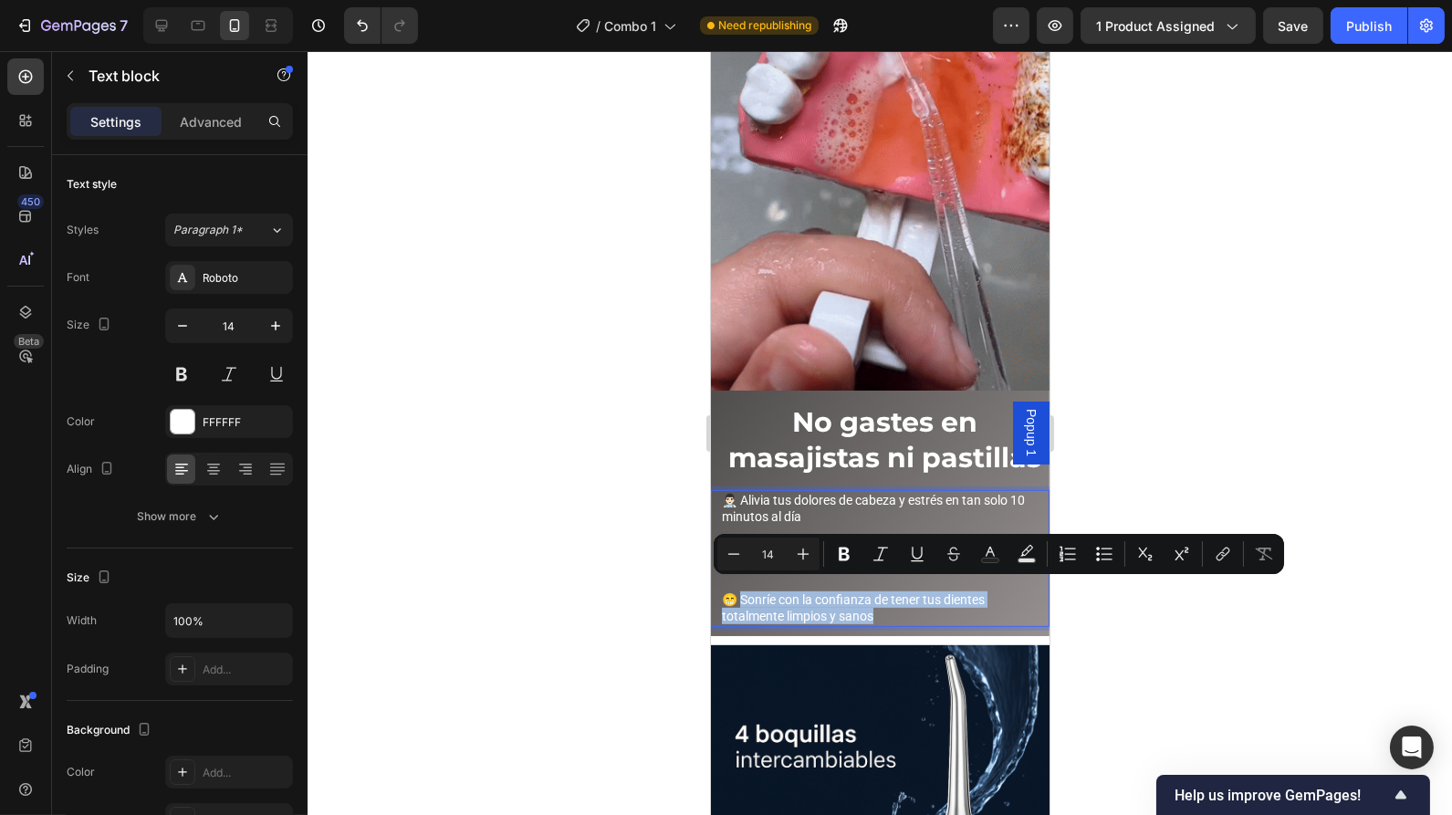
drag, startPoint x: 881, startPoint y: 604, endPoint x: 745, endPoint y: 592, distance: 136.6
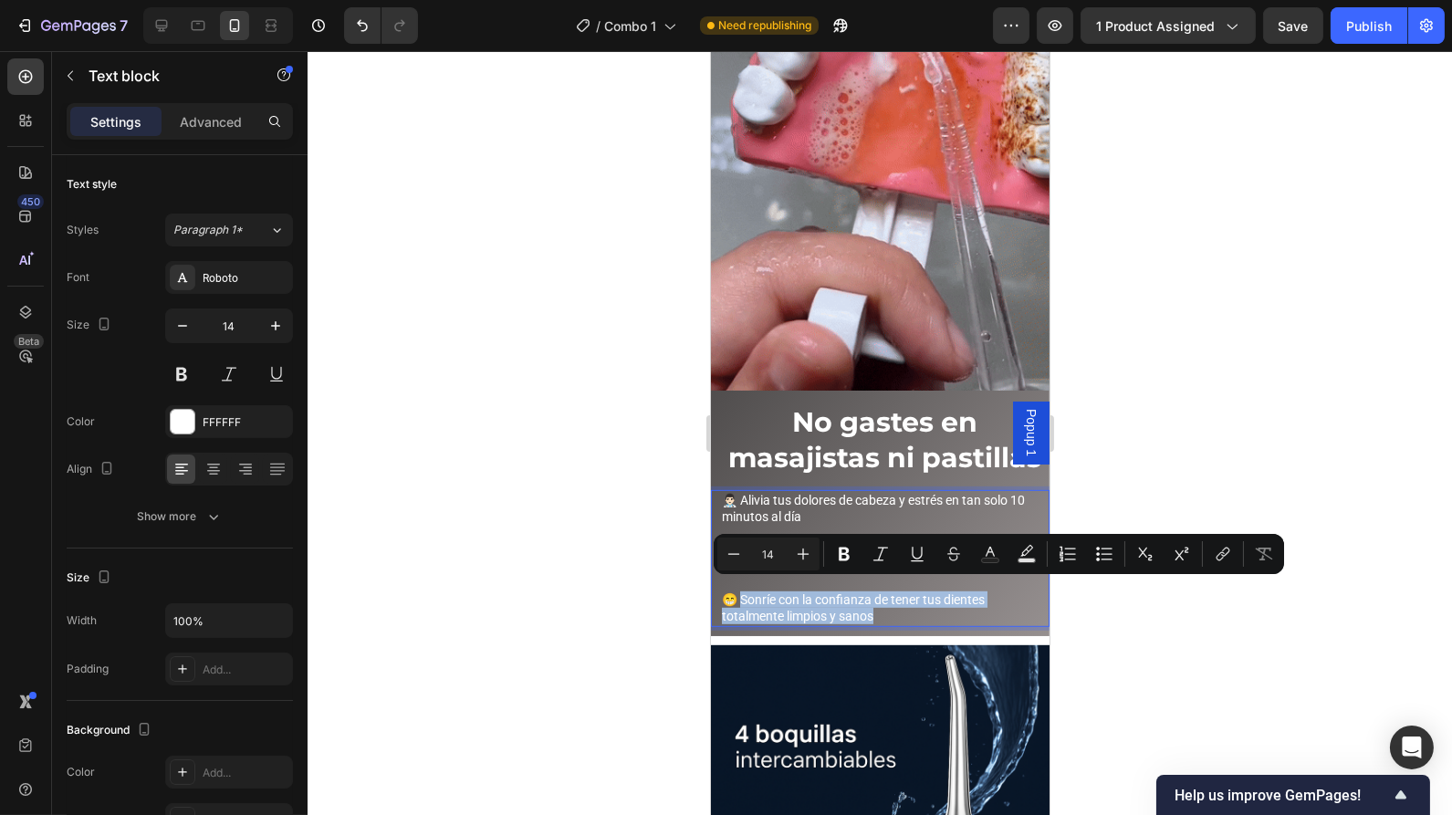
click at [745, 592] on p "😁 Sonríe con la confianza de tener tus dientes totalmente limpios y sanos" at bounding box center [879, 608] width 317 height 33
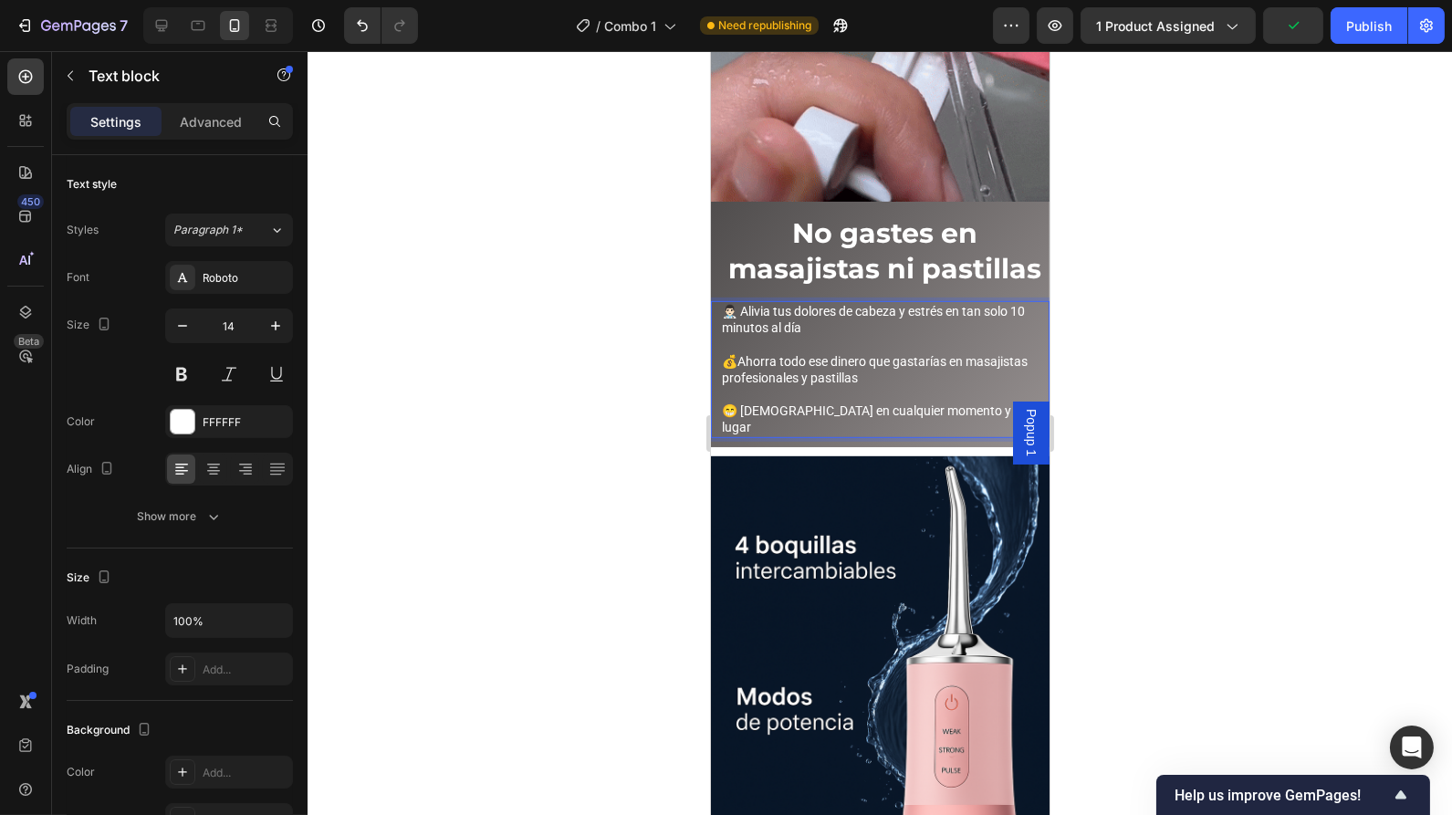
scroll to position [2005, 0]
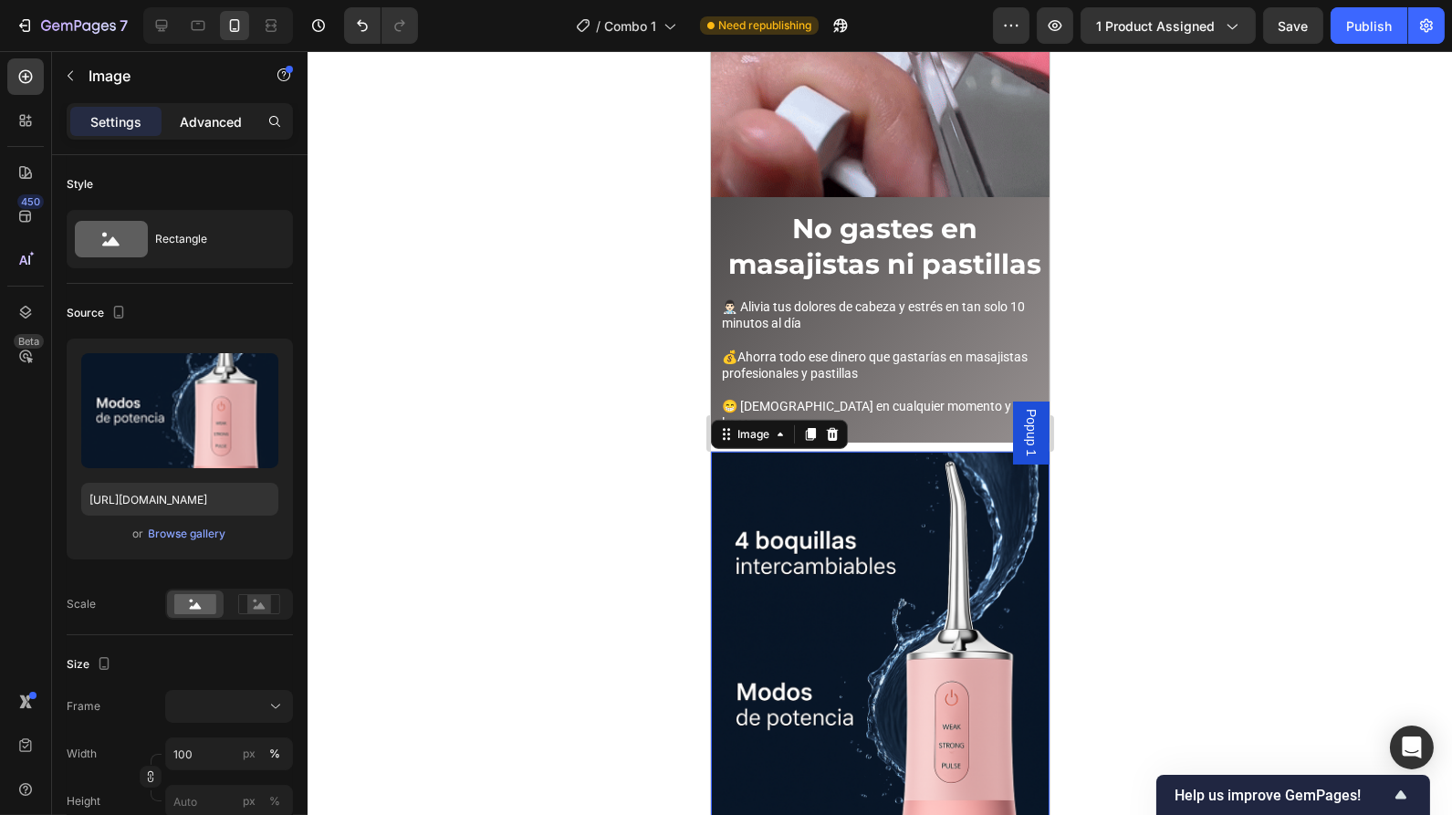
click at [221, 110] on div "Advanced" at bounding box center [210, 121] width 91 height 29
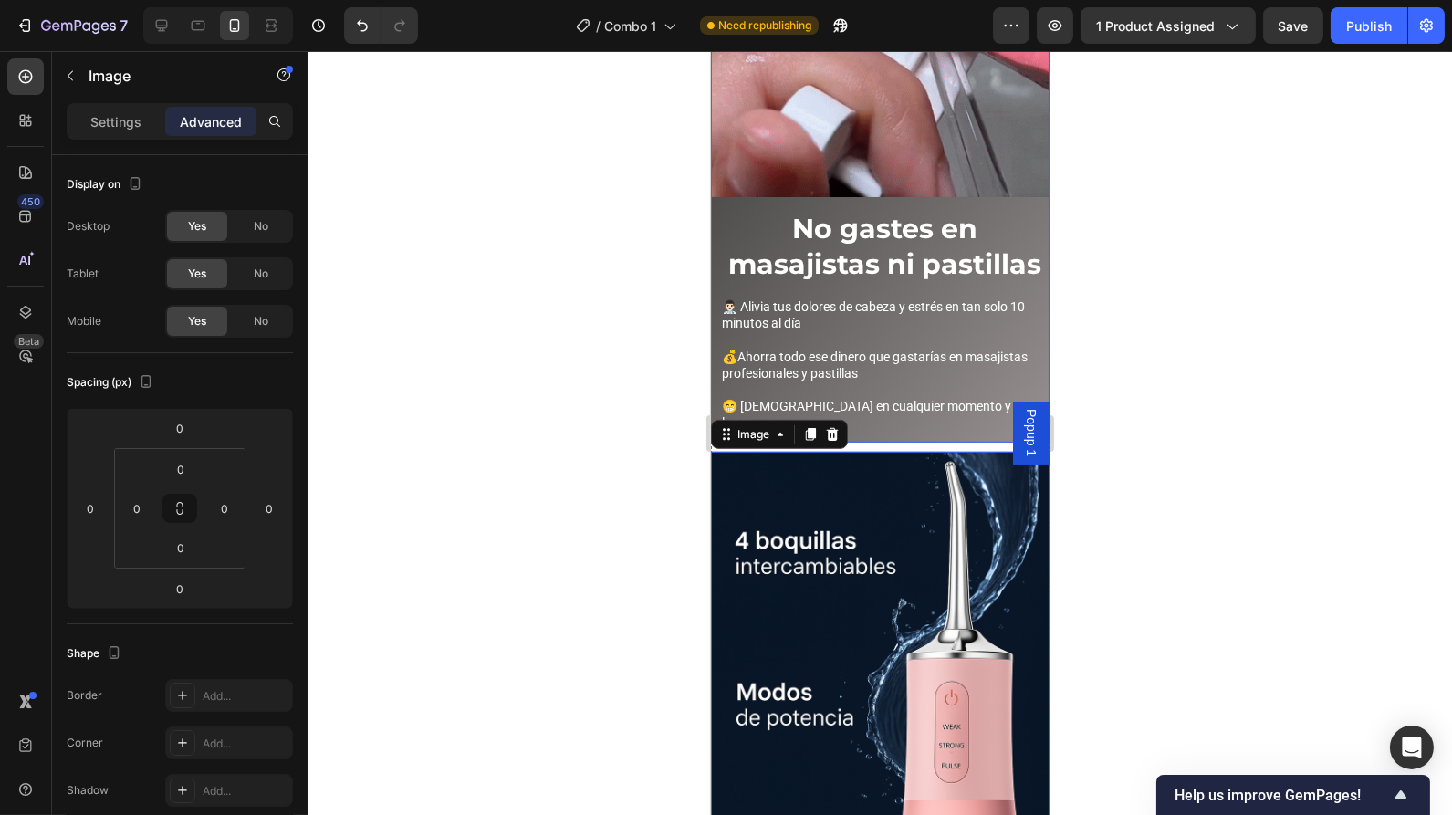
click at [975, 409] on div "No gastes en masajistas ni pastillas Heading 👨🏻‍⚕️ Alivia tus dolores de cabeza…" at bounding box center [879, 327] width 339 height 232
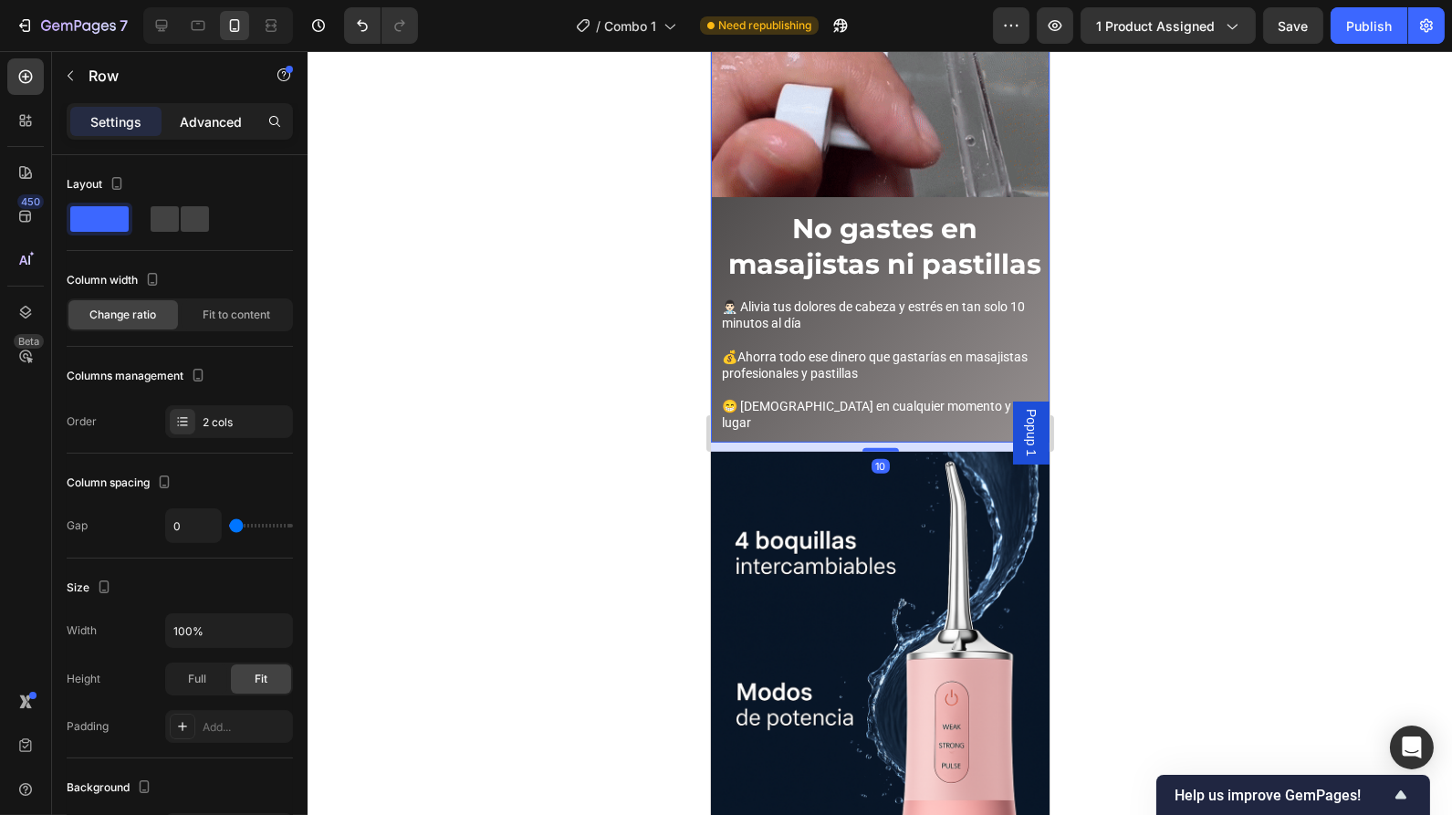
click at [214, 114] on p "Advanced" at bounding box center [211, 121] width 62 height 19
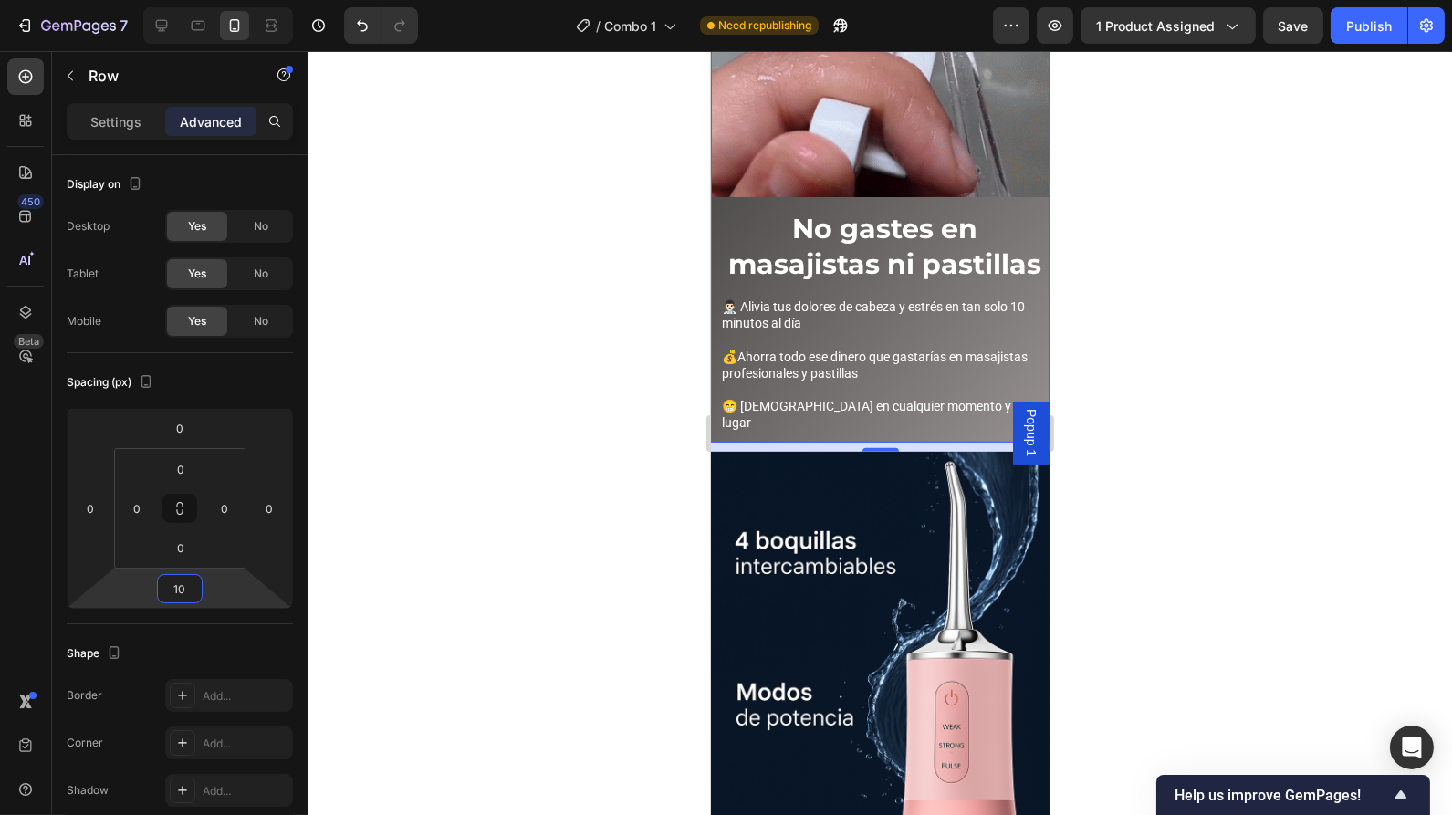
click at [193, 579] on input "10" at bounding box center [180, 588] width 37 height 27
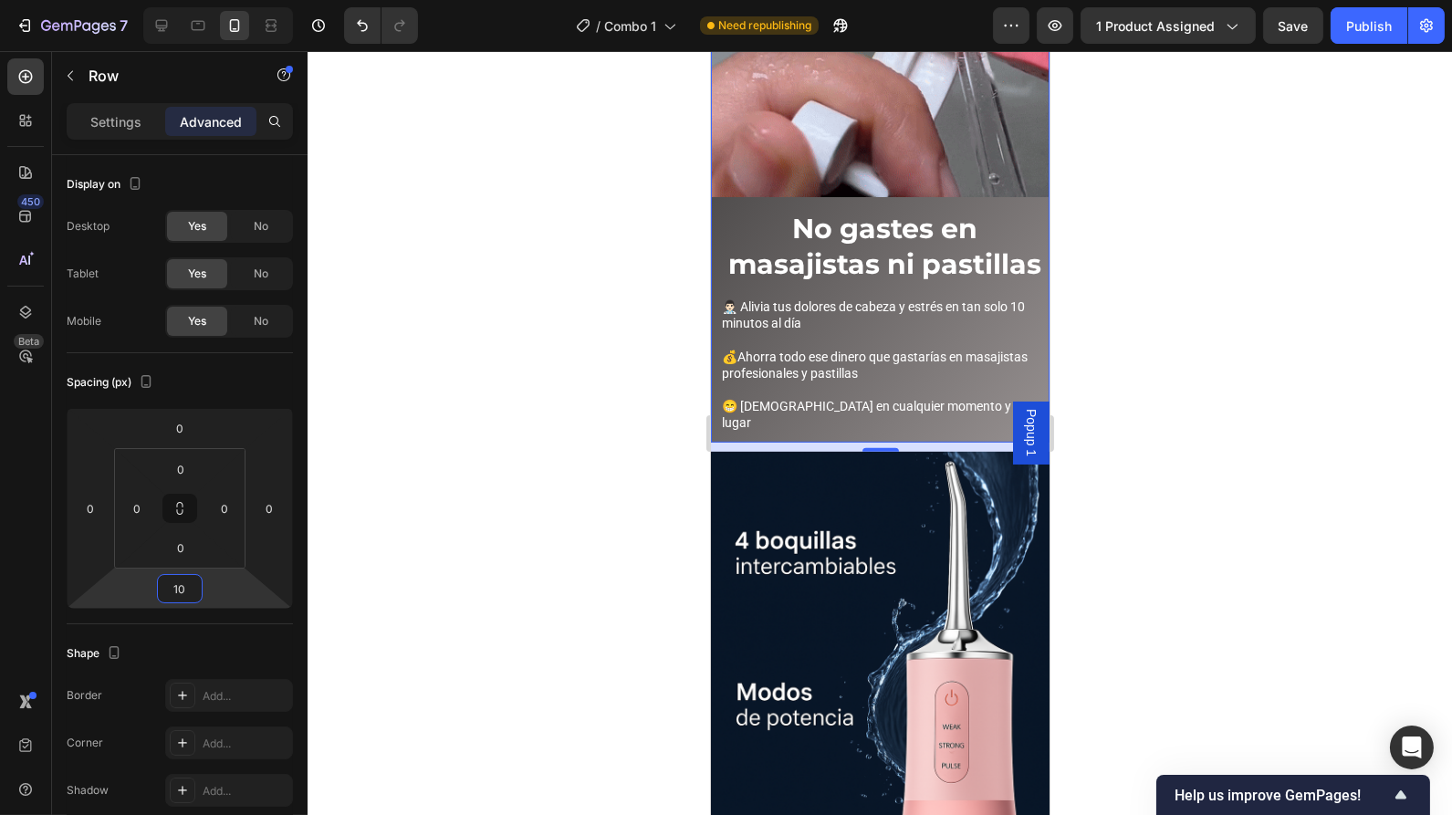
click at [193, 579] on input "10" at bounding box center [180, 588] width 37 height 27
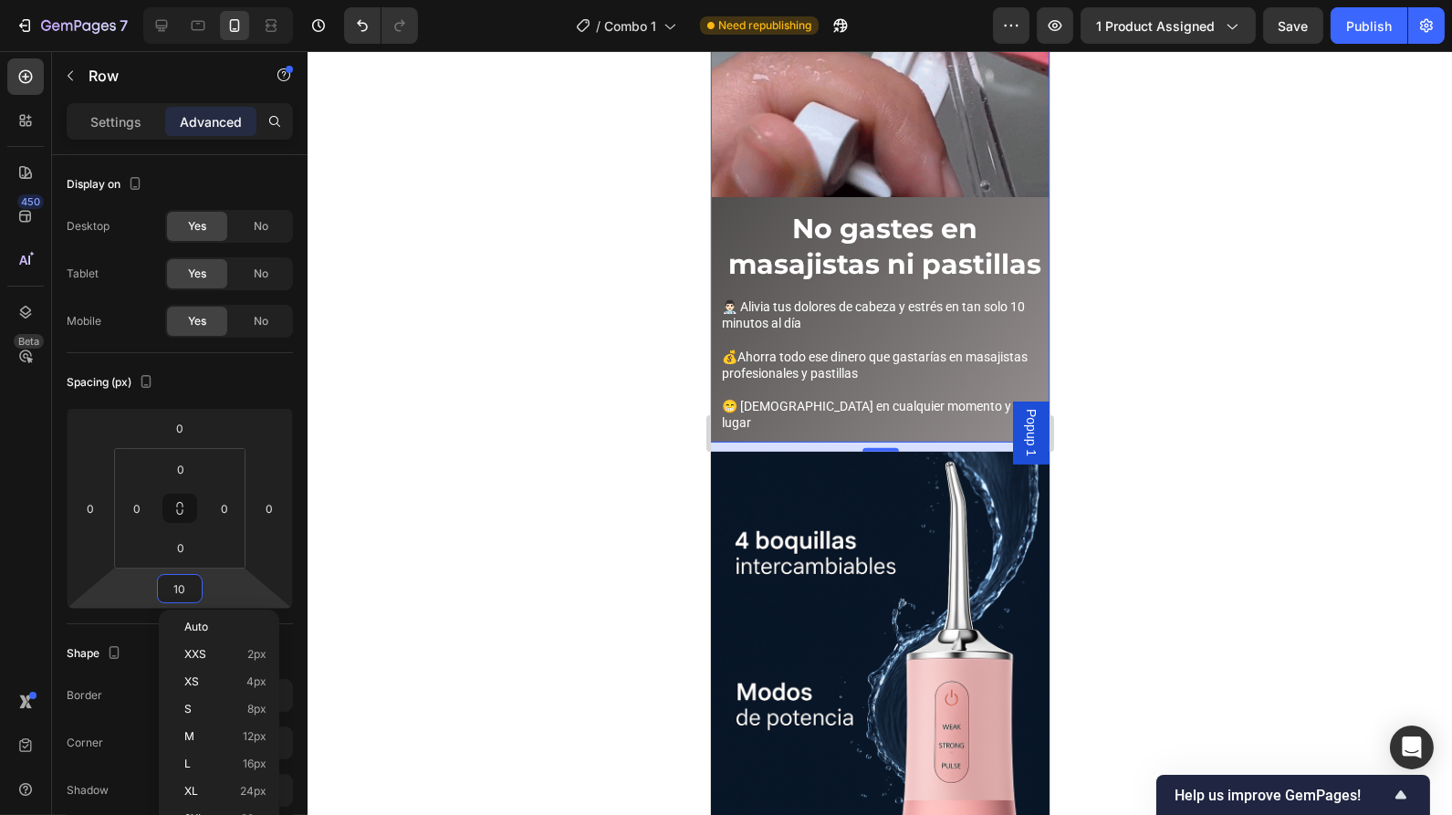
type input "0"
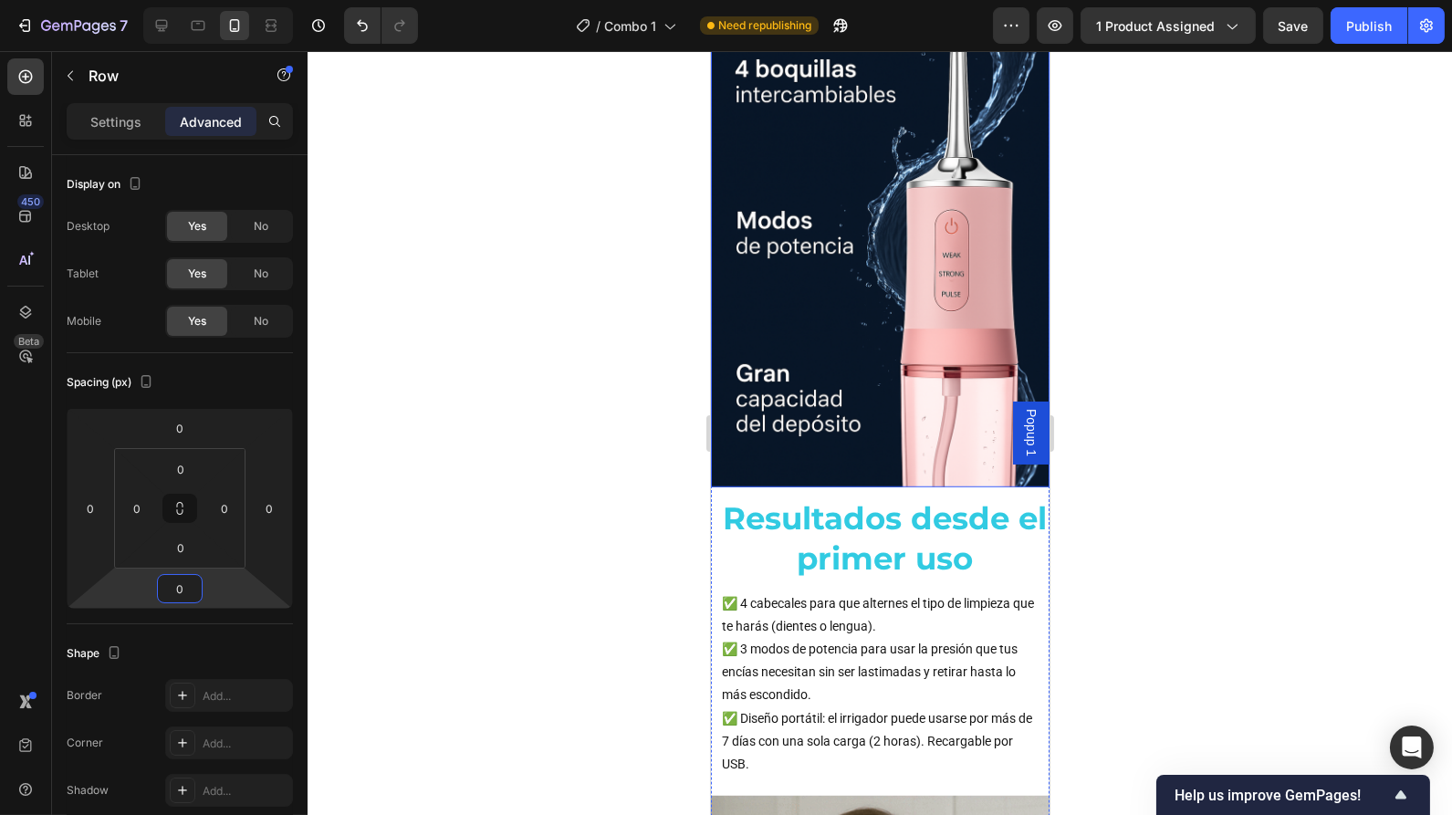
scroll to position [2469, 0]
drag, startPoint x: 843, startPoint y: 482, endPoint x: 914, endPoint y: 314, distance: 182.1
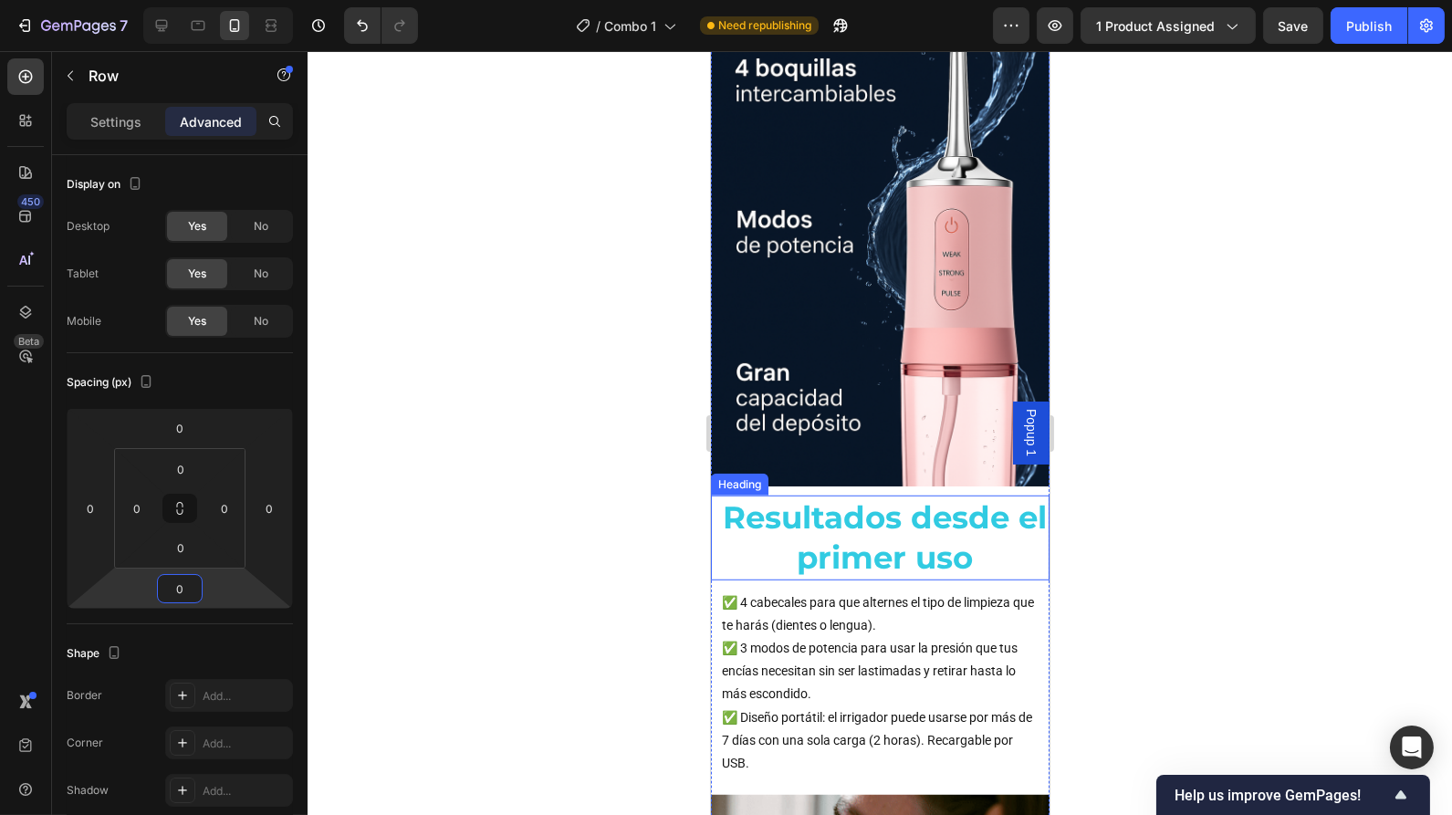
click at [843, 496] on h2 "Resultados desde el primer uso" at bounding box center [884, 538] width 330 height 84
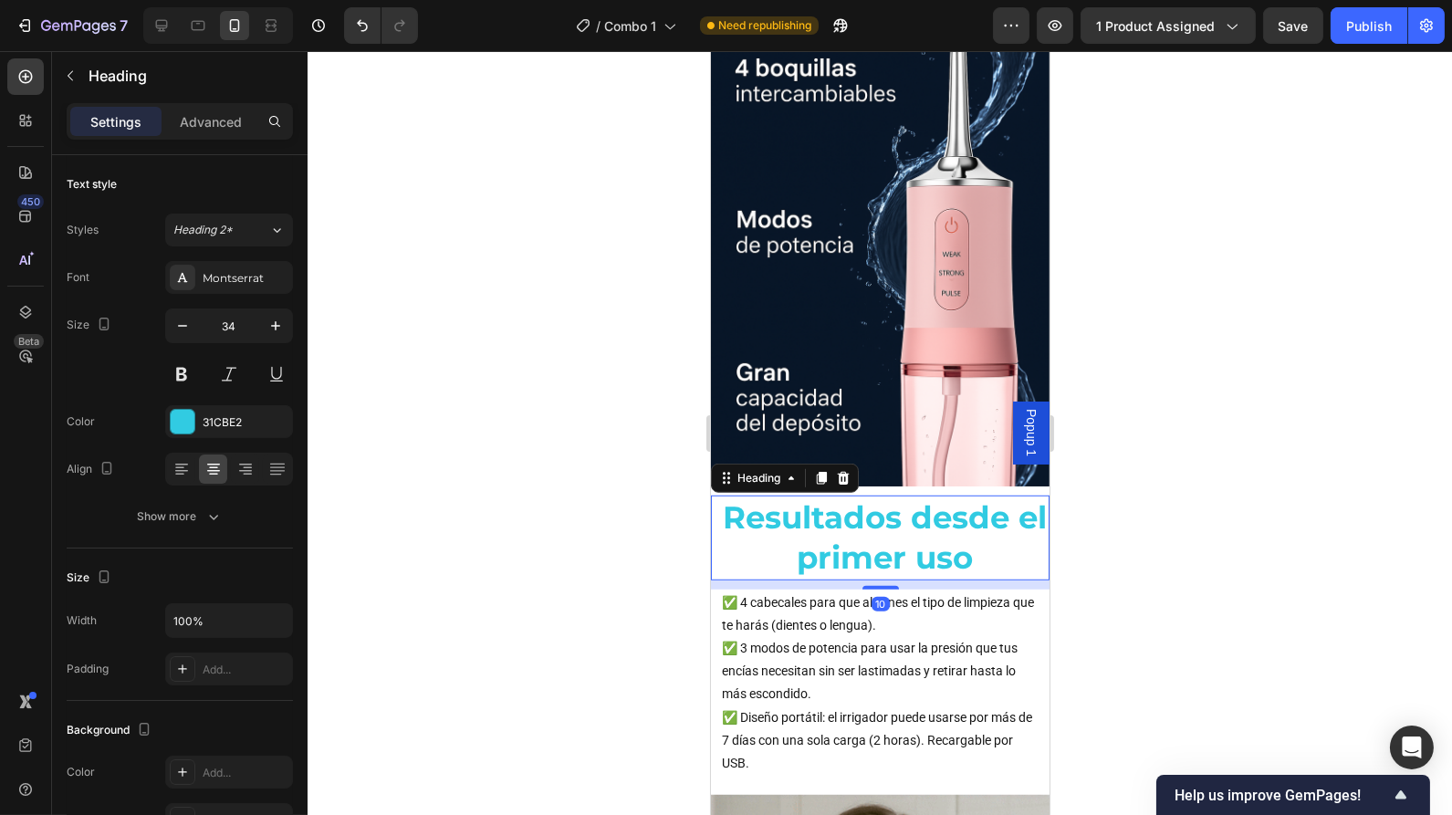
scroll to position [2129, 0]
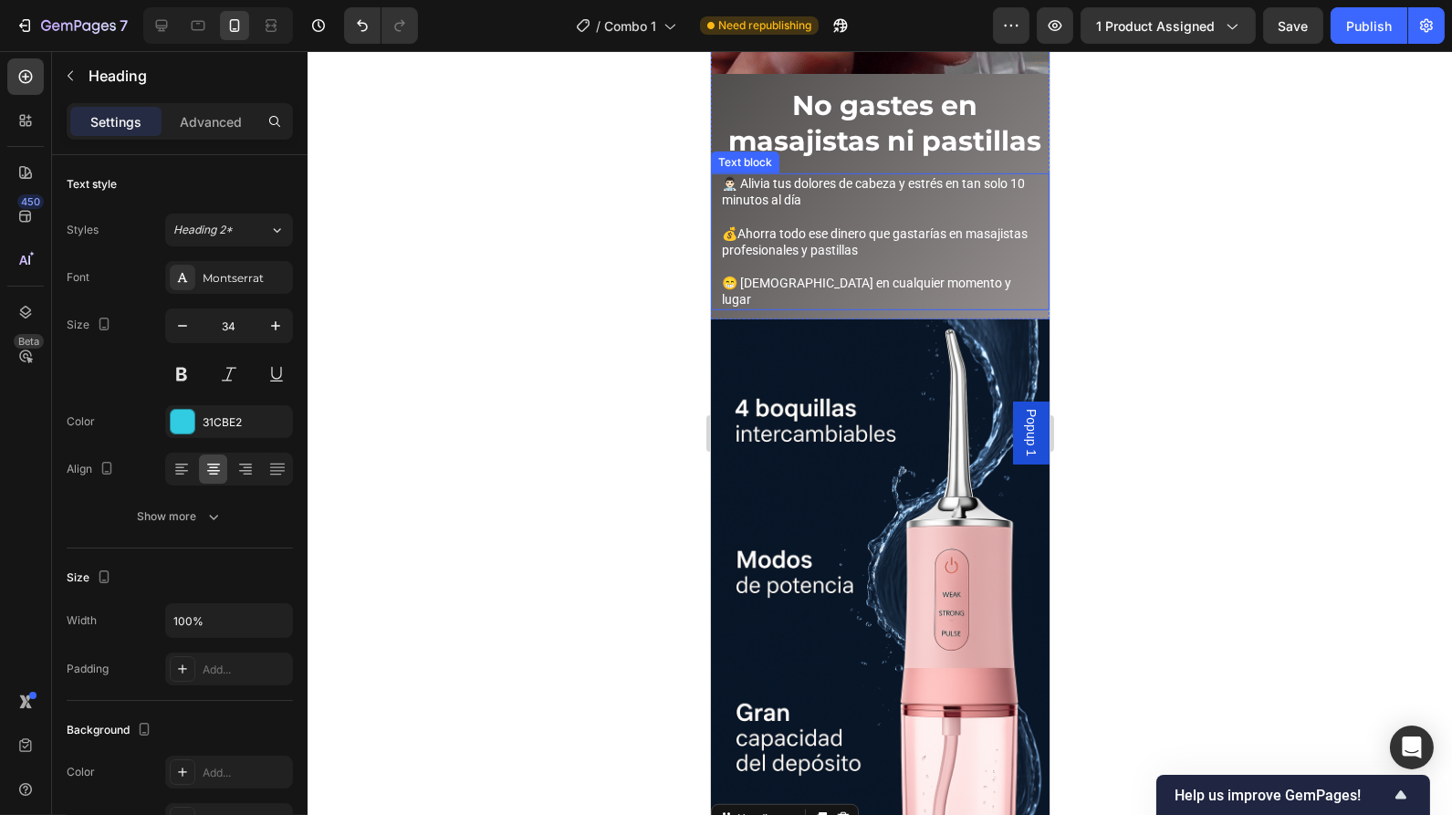
click at [1004, 275] on p "😁 [DEMOGRAPHIC_DATA] en cualquier momento y lugar" at bounding box center [879, 291] width 317 height 33
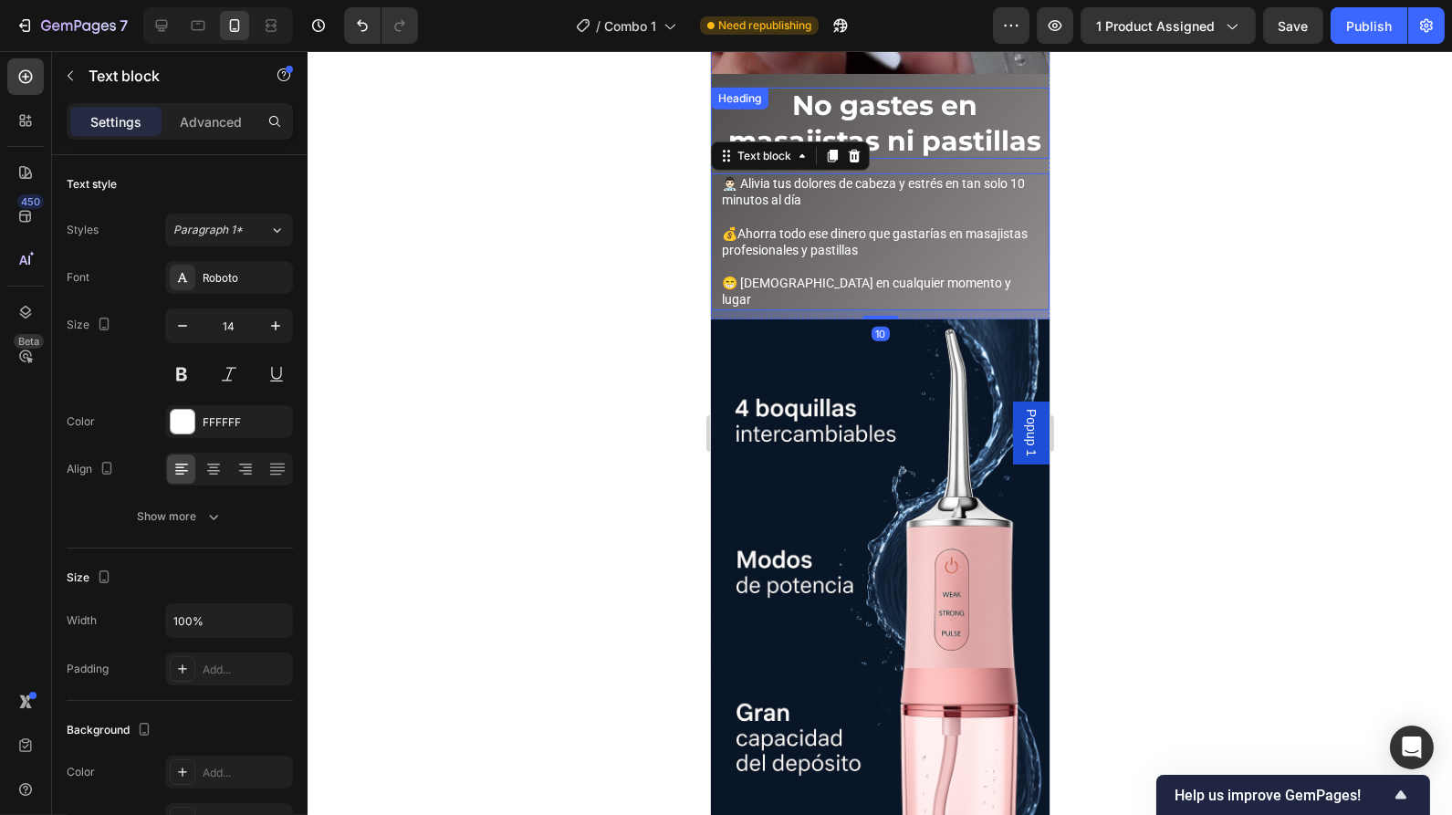
click at [738, 99] on div "Heading" at bounding box center [739, 99] width 58 height 22
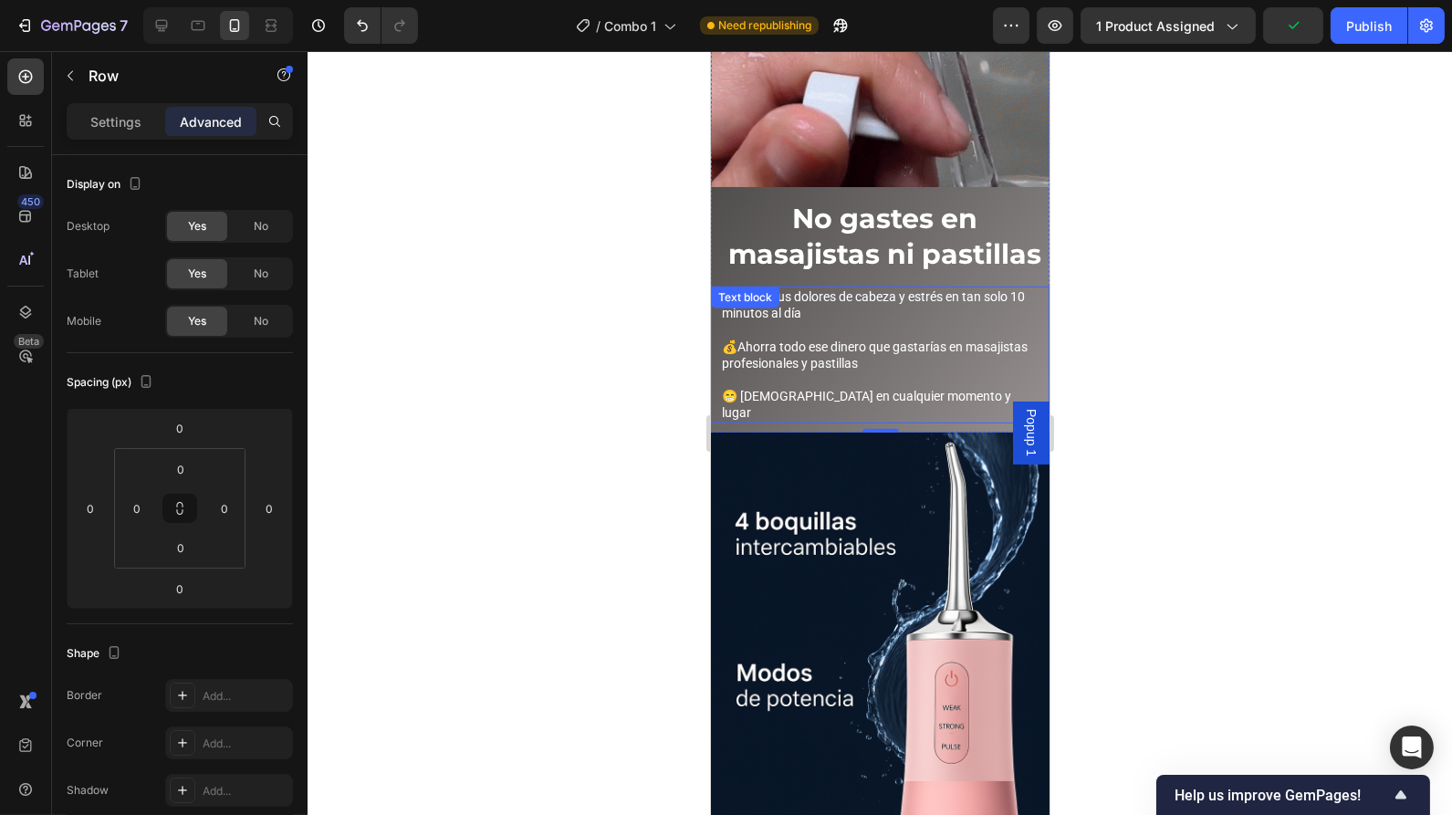
scroll to position [2014, 0]
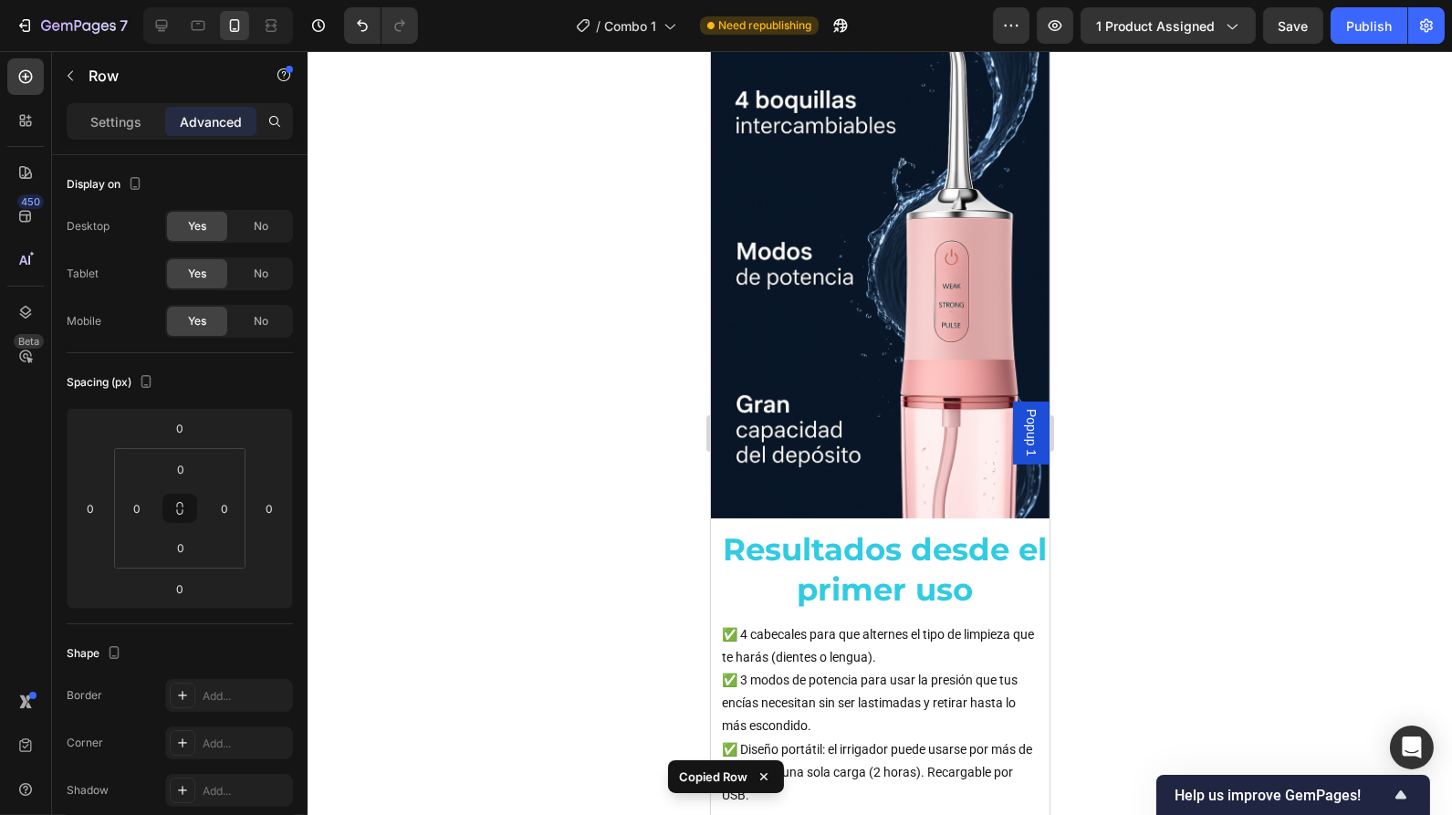
scroll to position [2458, 0]
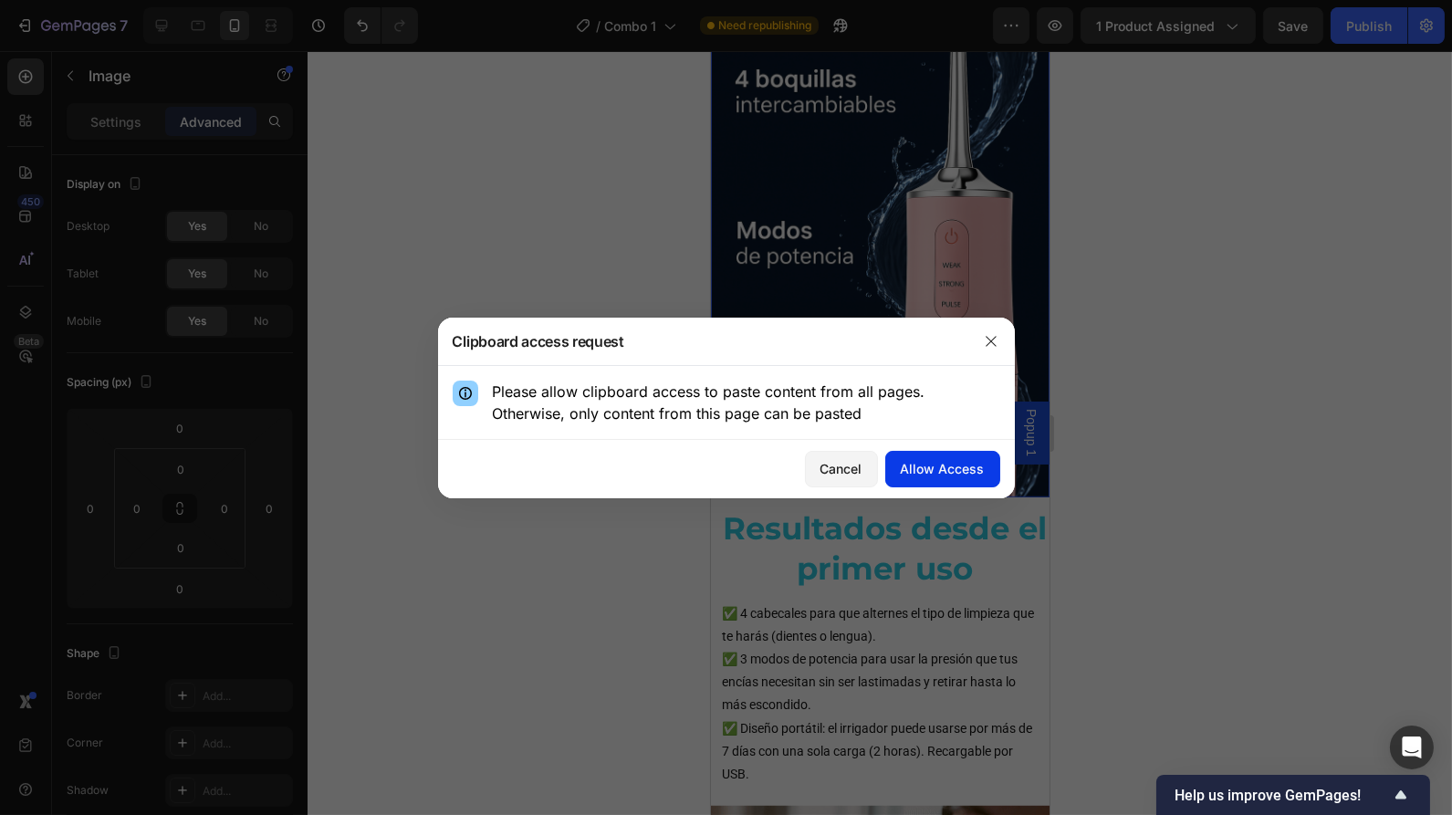
click at [927, 475] on div "Allow Access" at bounding box center [943, 468] width 84 height 19
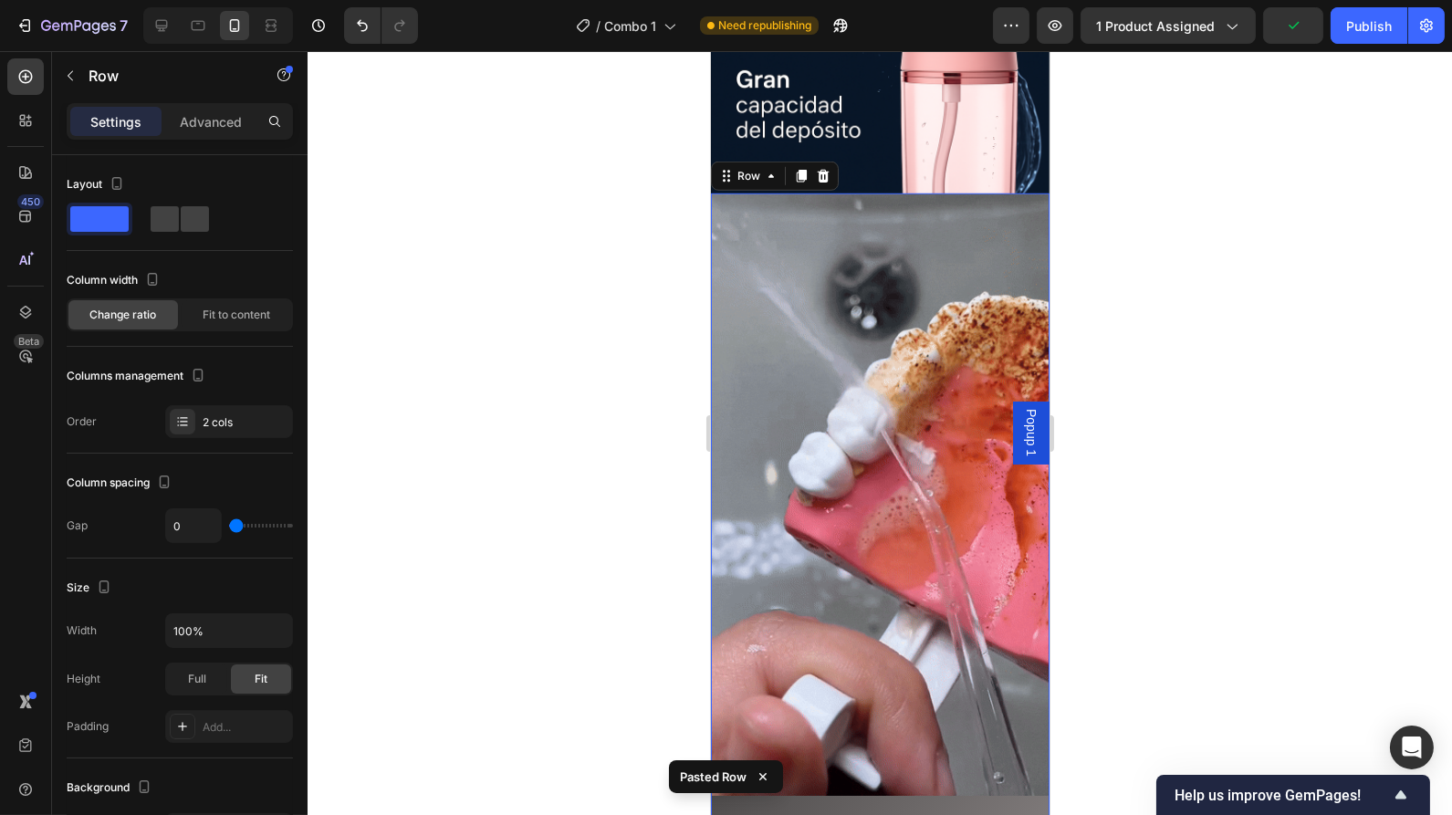
scroll to position [2764, 0]
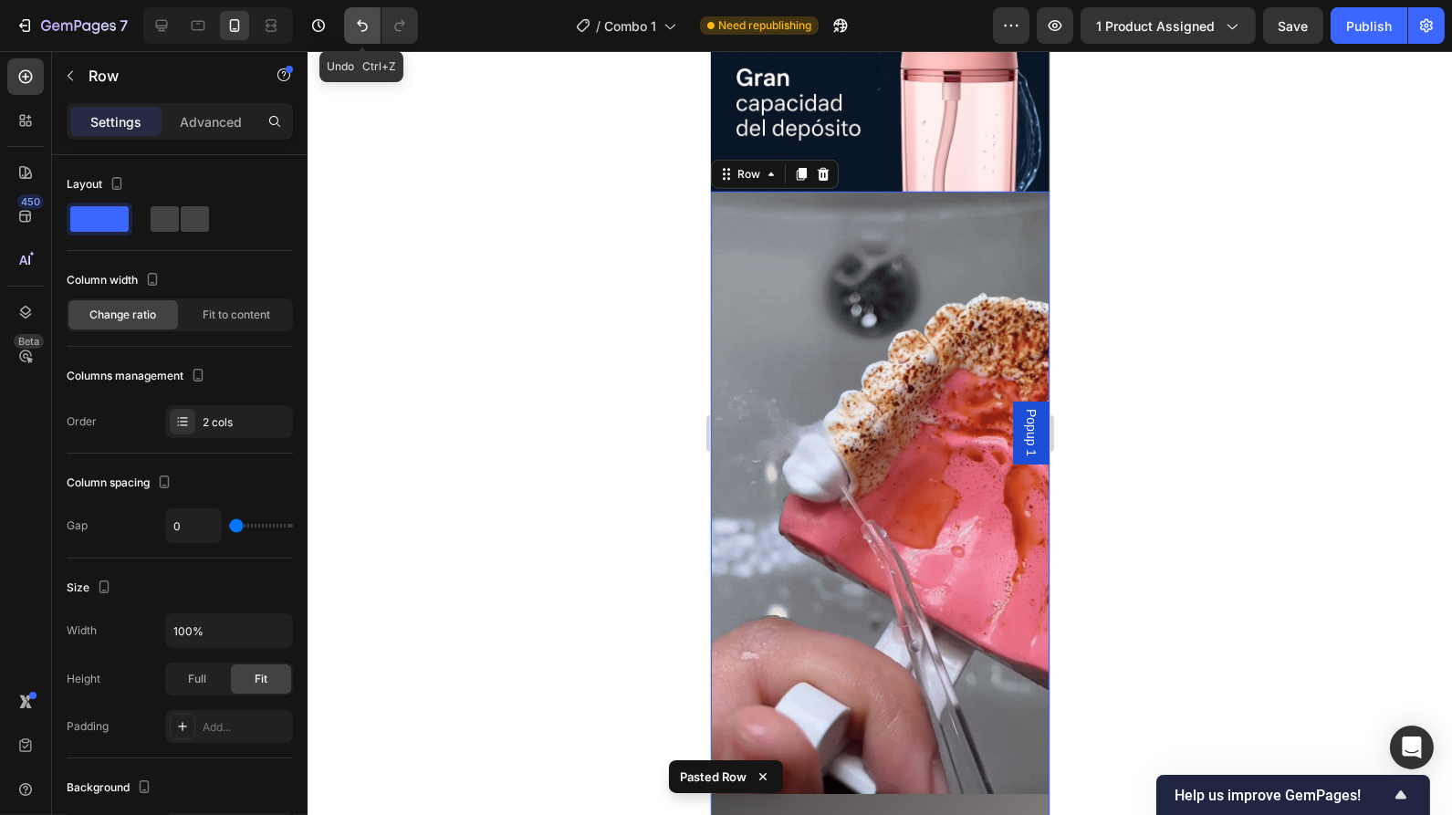
drag, startPoint x: 361, startPoint y: 22, endPoint x: 165, endPoint y: 258, distance: 307.3
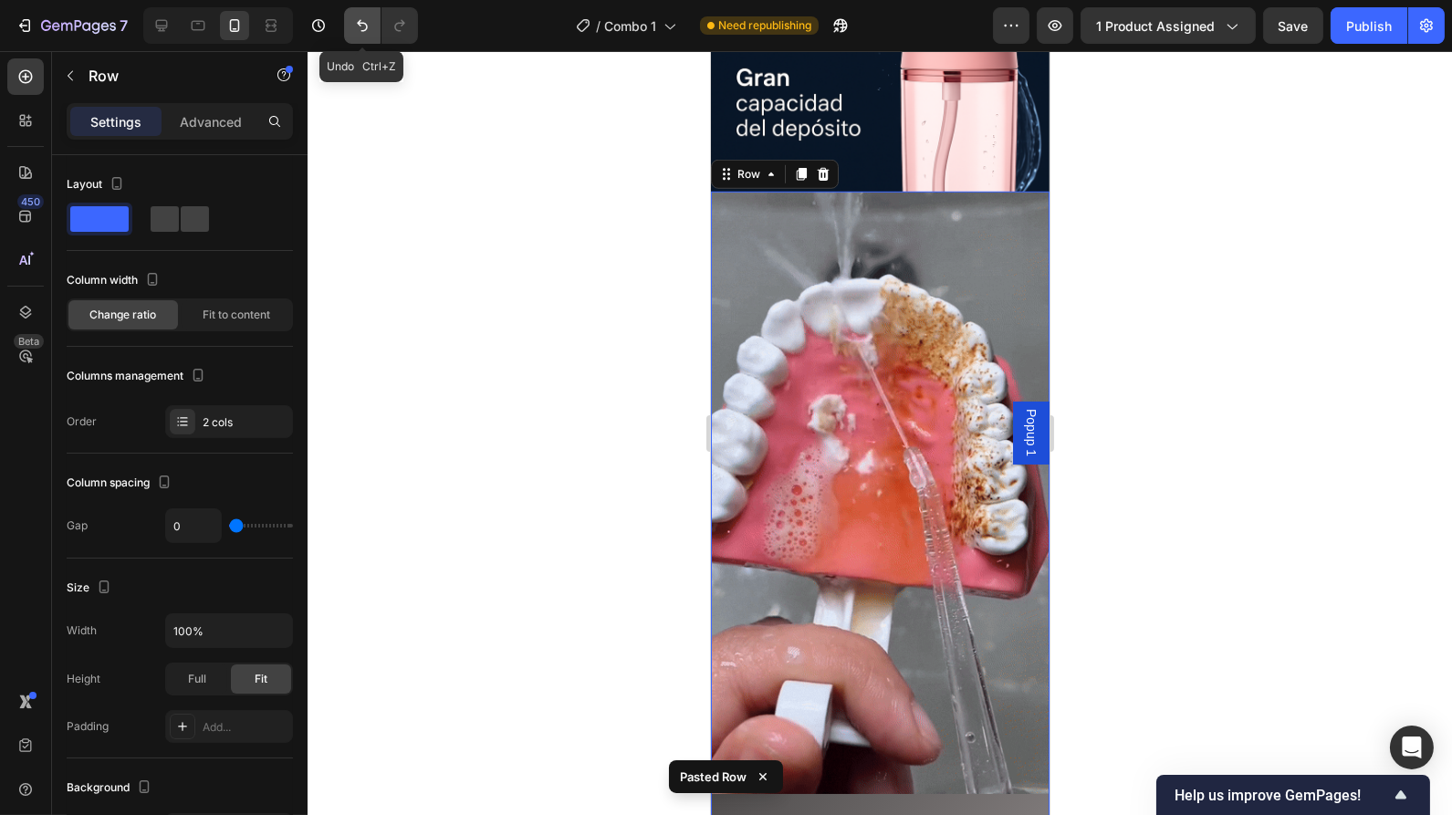
click at [361, 22] on icon "Undo/Redo" at bounding box center [362, 25] width 18 height 18
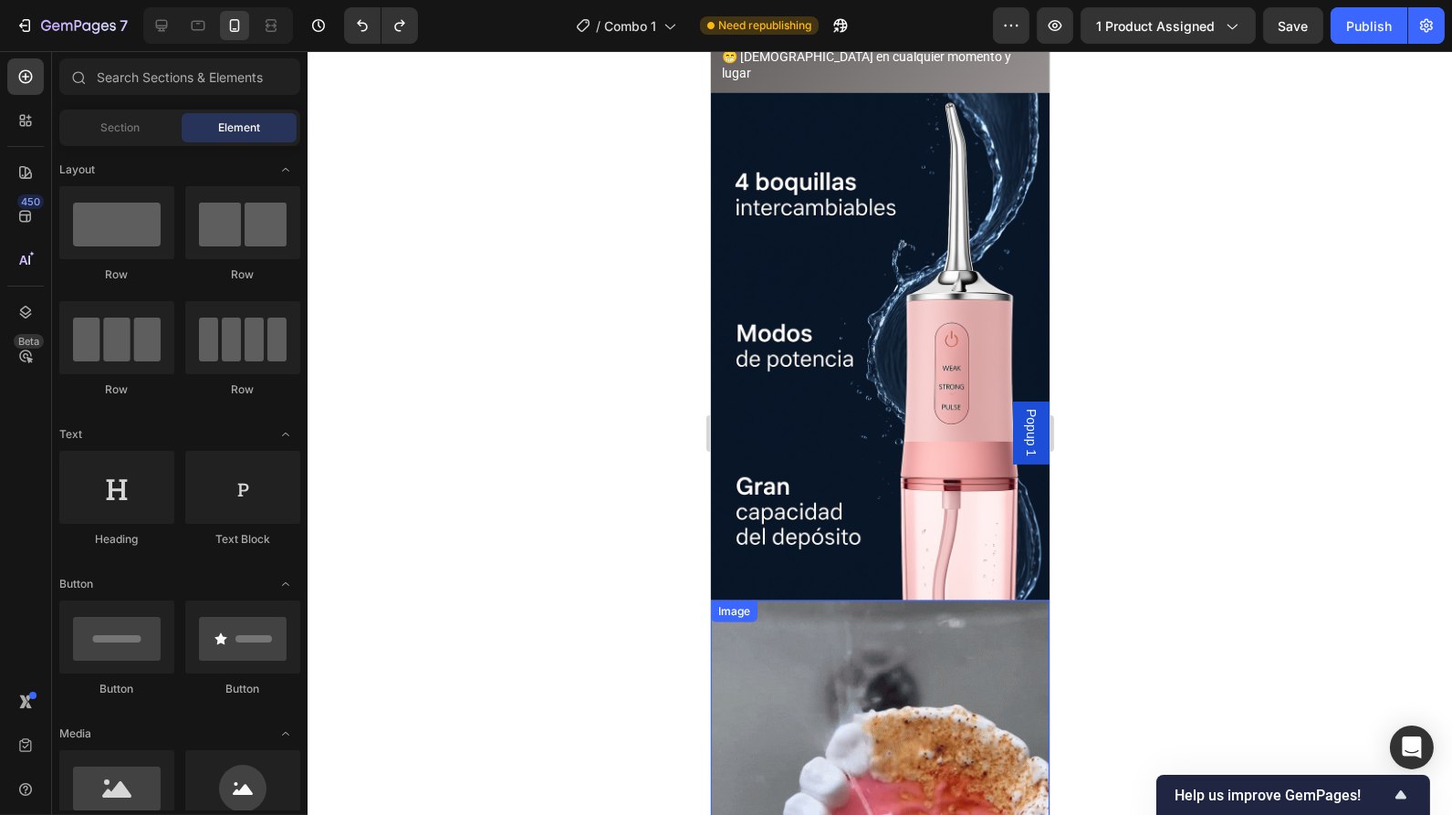
scroll to position [2360, 0]
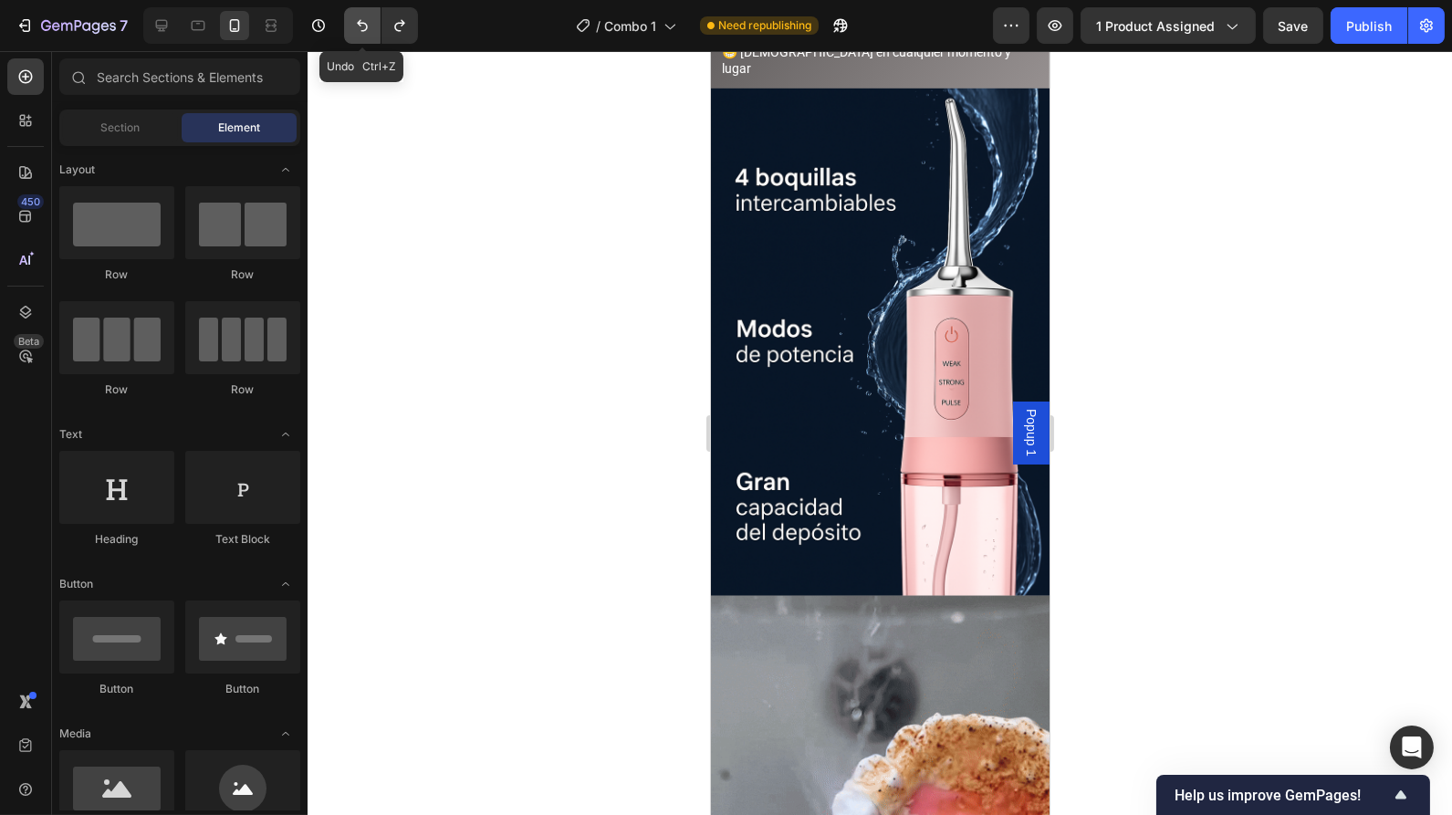
click at [355, 31] on icon "Undo/Redo" at bounding box center [362, 25] width 18 height 18
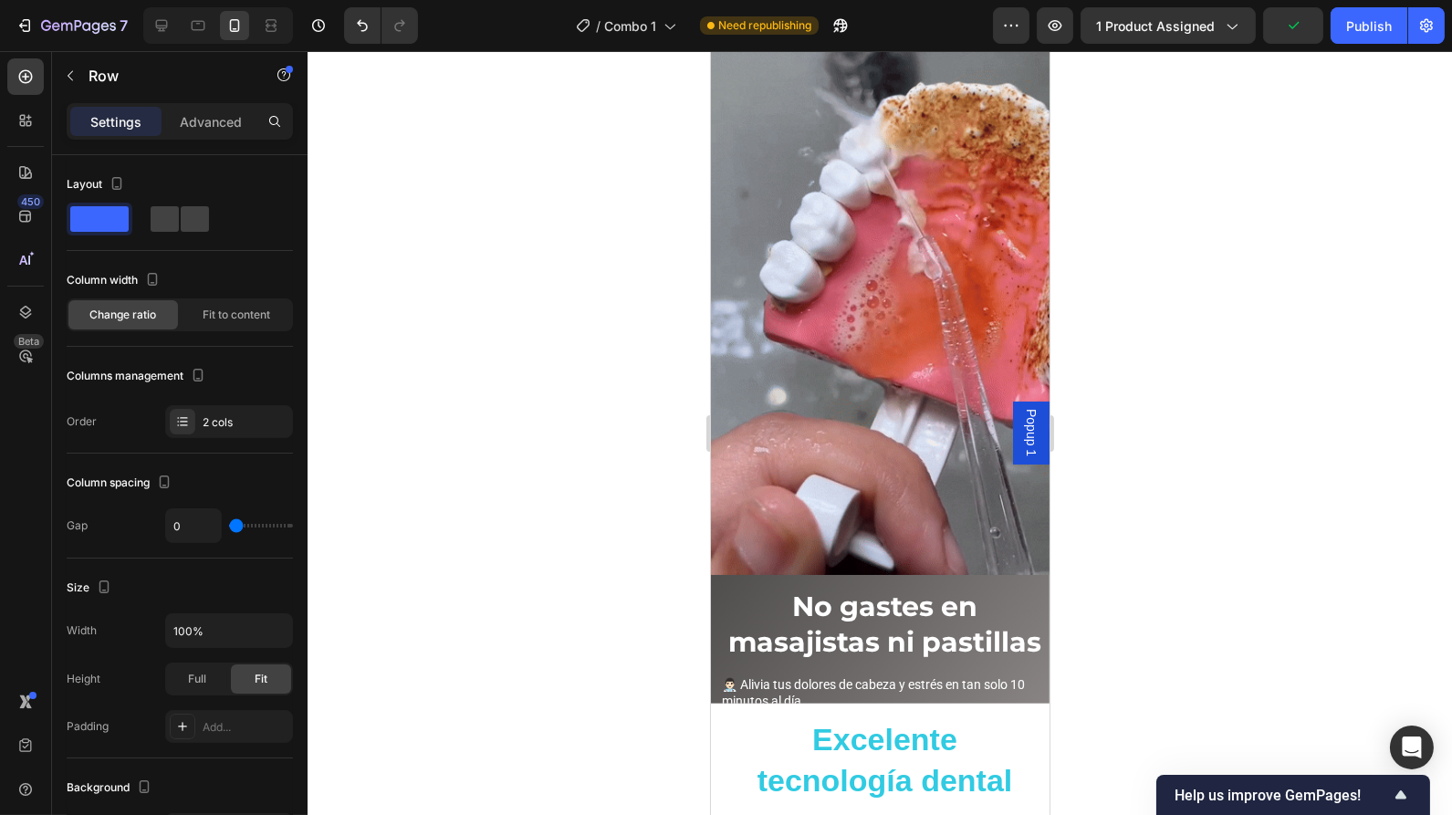
scroll to position [3797, 0]
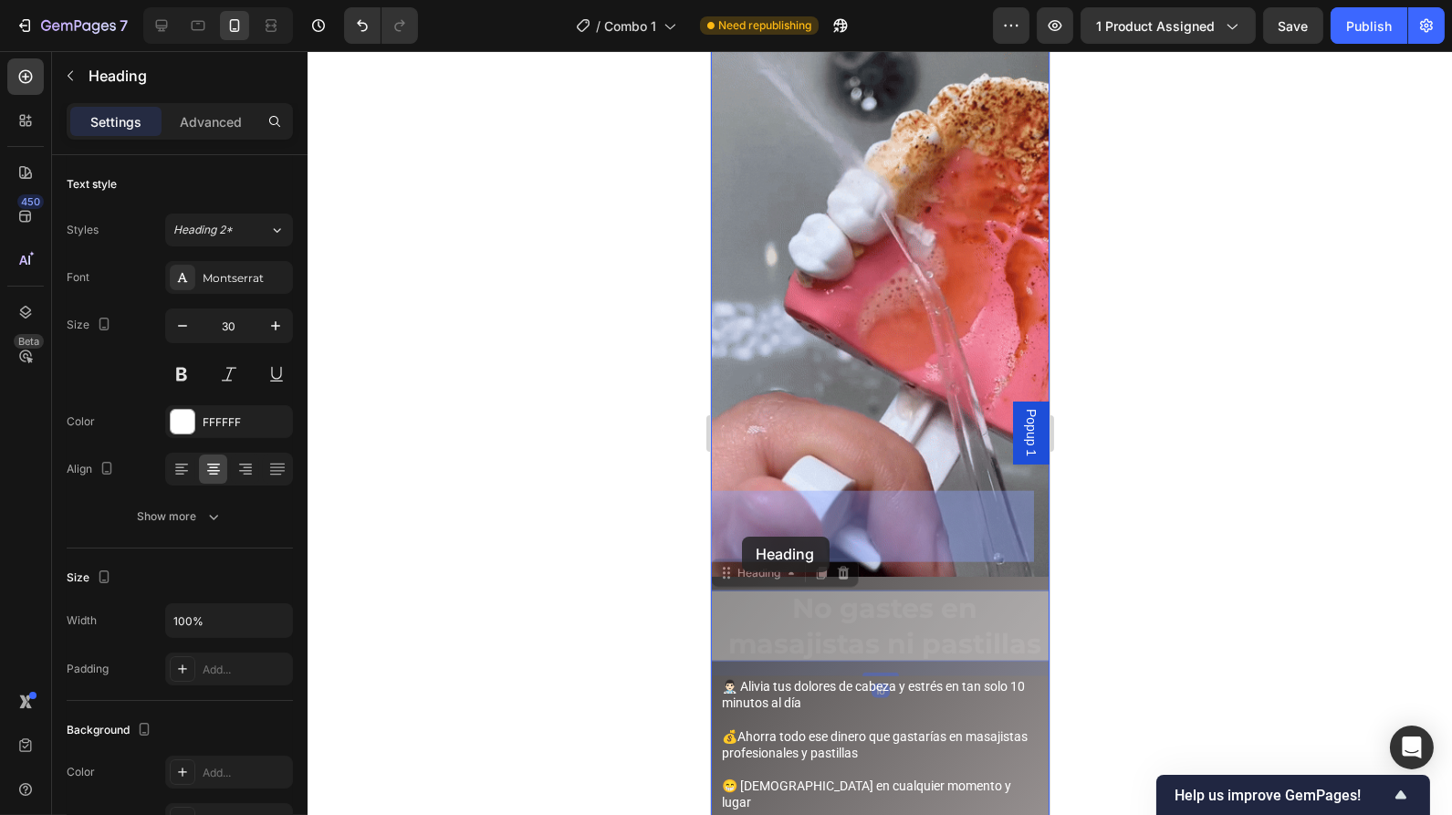
drag, startPoint x: 745, startPoint y: 491, endPoint x: 741, endPoint y: 539, distance: 48.5
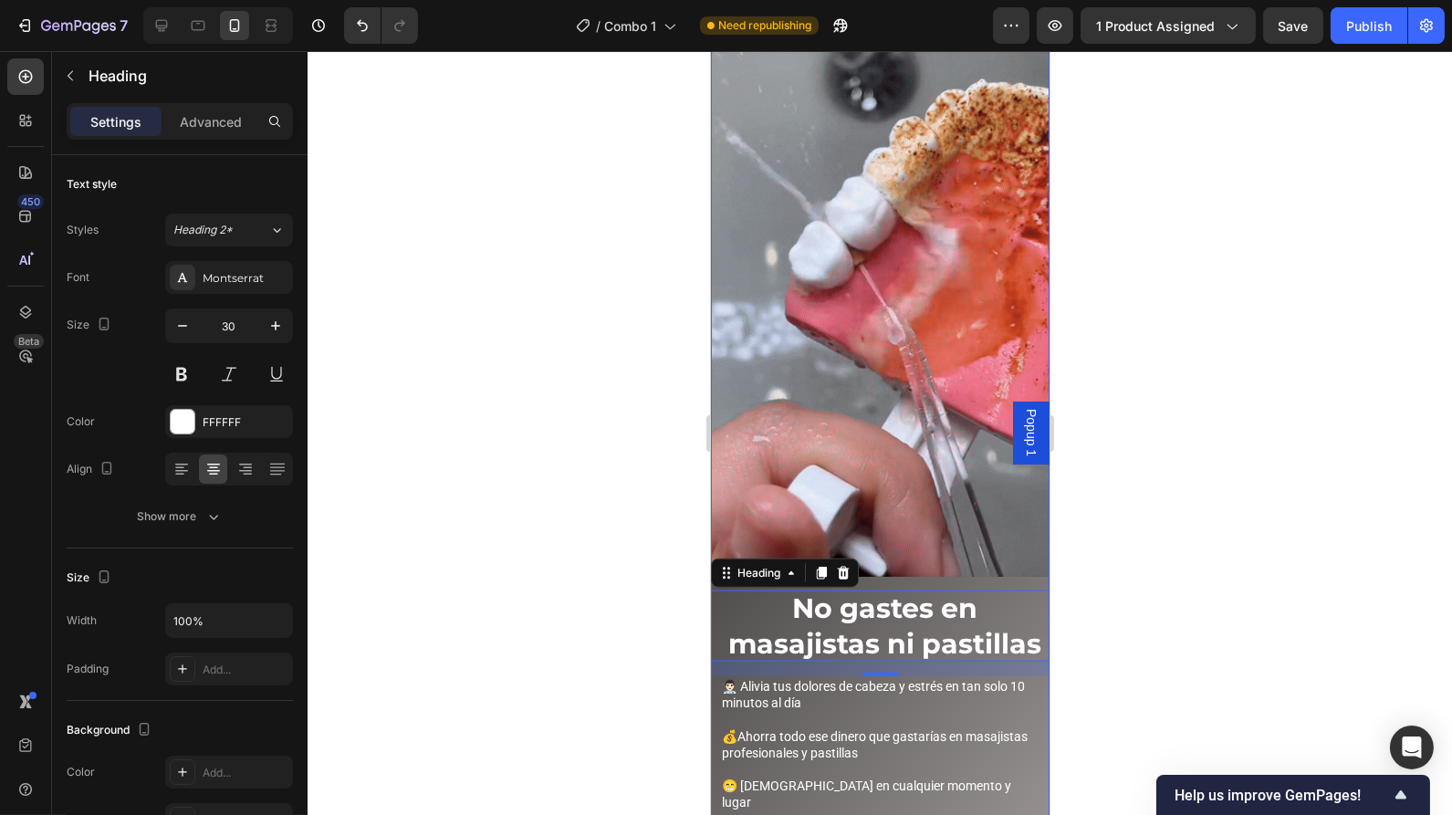
click at [960, 482] on div "Image" at bounding box center [879, 282] width 339 height 615
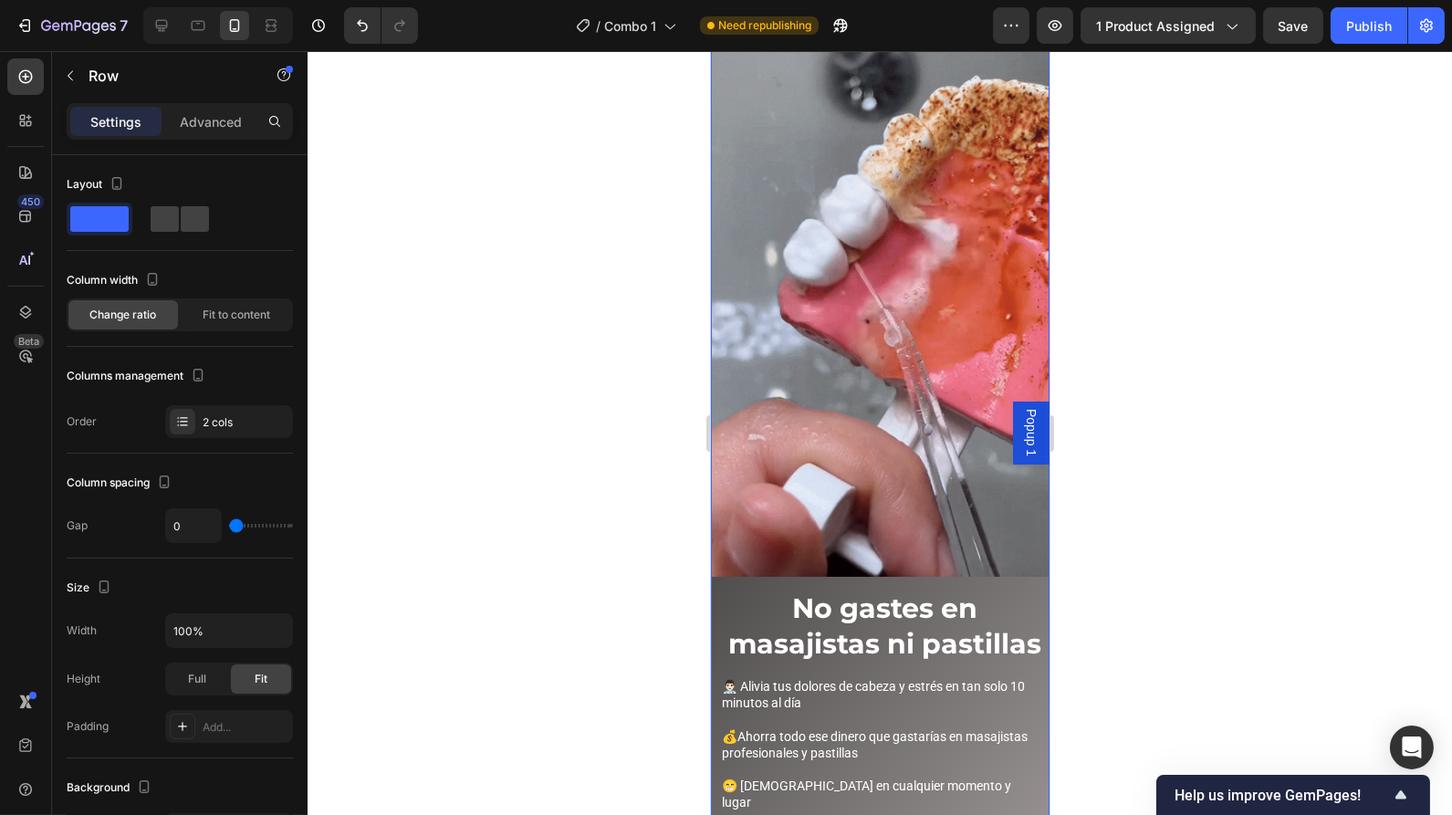
click at [960, 482] on div "Image" at bounding box center [879, 282] width 339 height 615
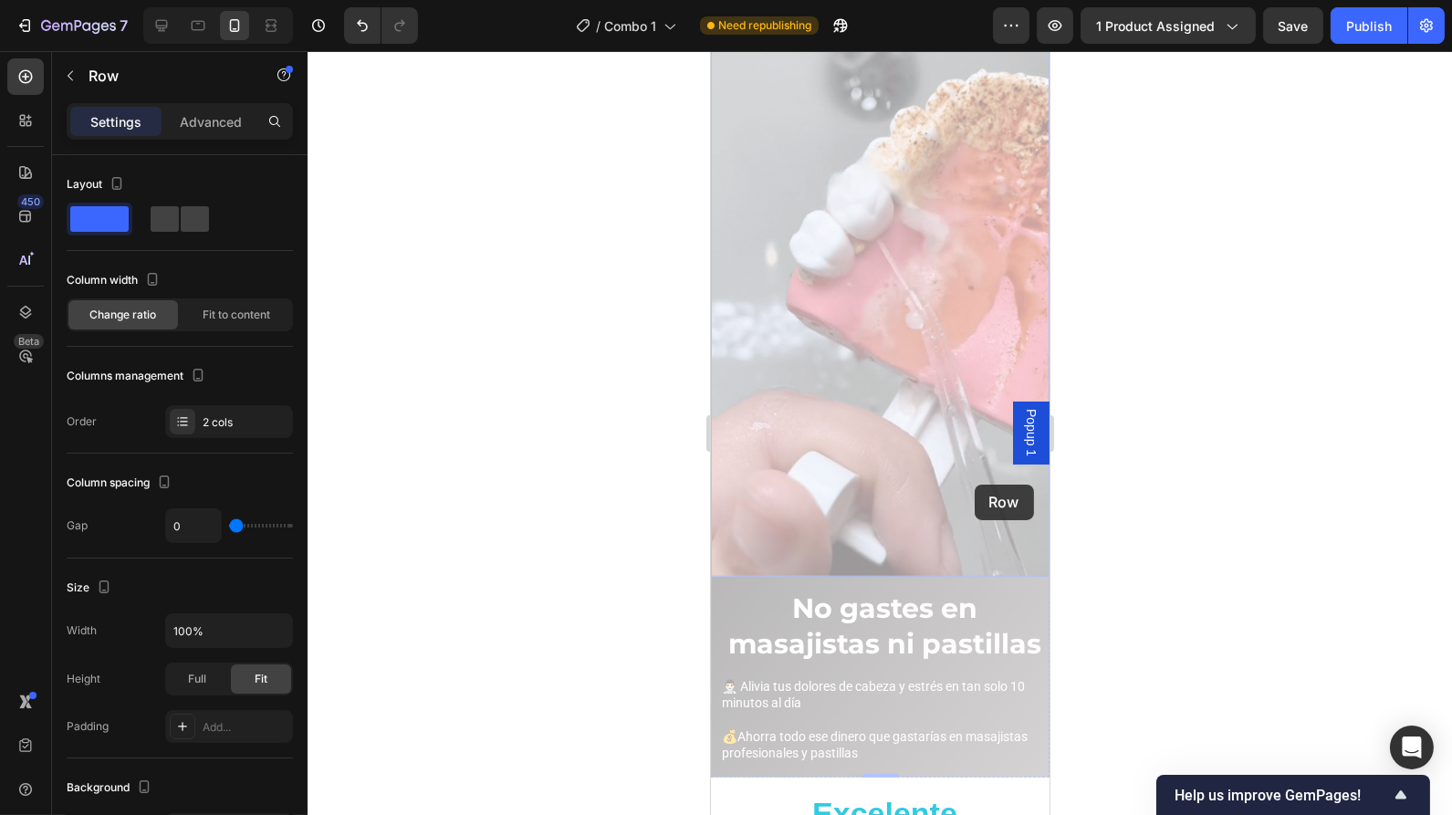
drag, startPoint x: 960, startPoint y: 482, endPoint x: 973, endPoint y: 483, distance: 12.8
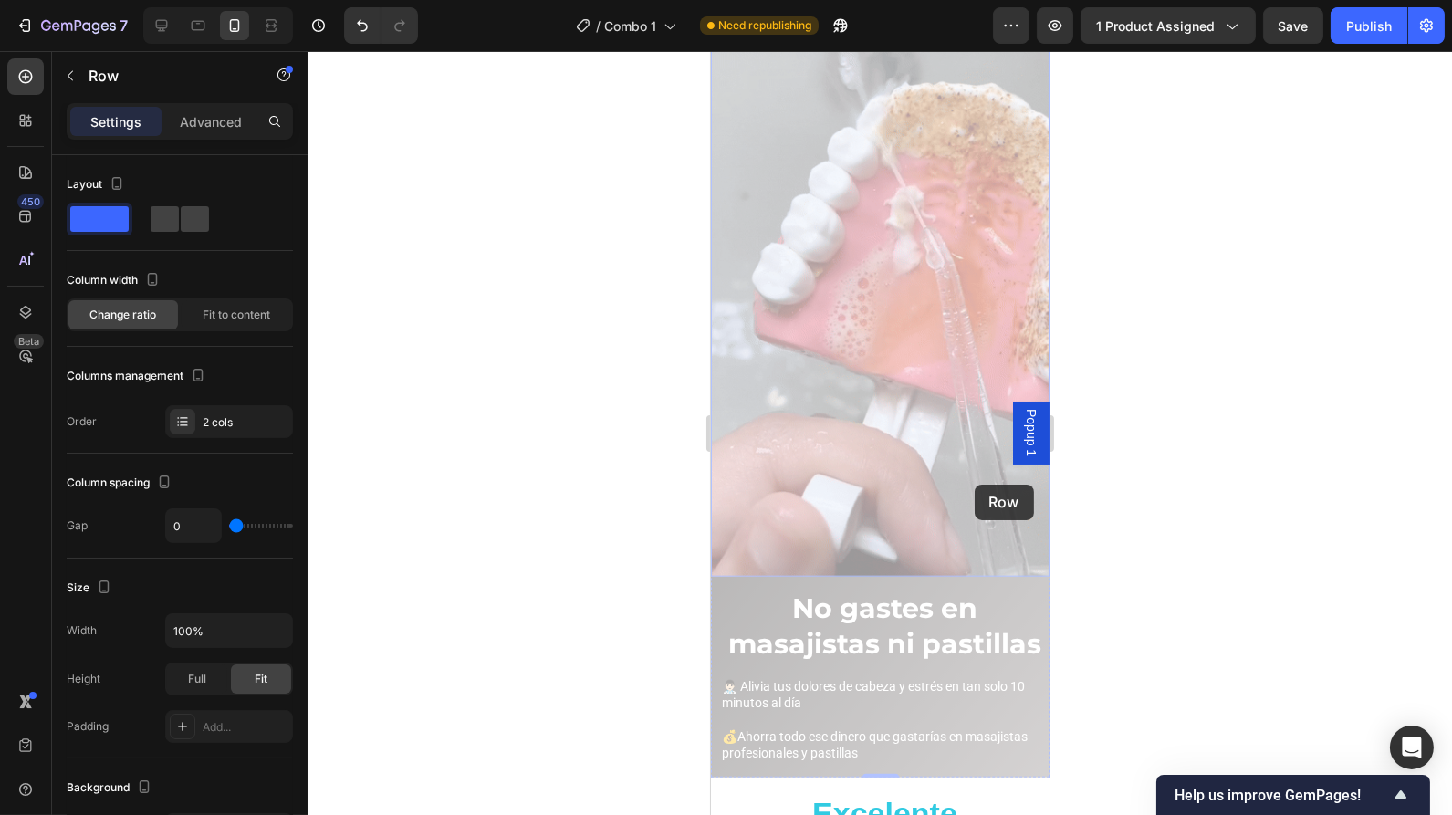
click at [710, 51] on div "Image" at bounding box center [710, 51] width 0 height 0
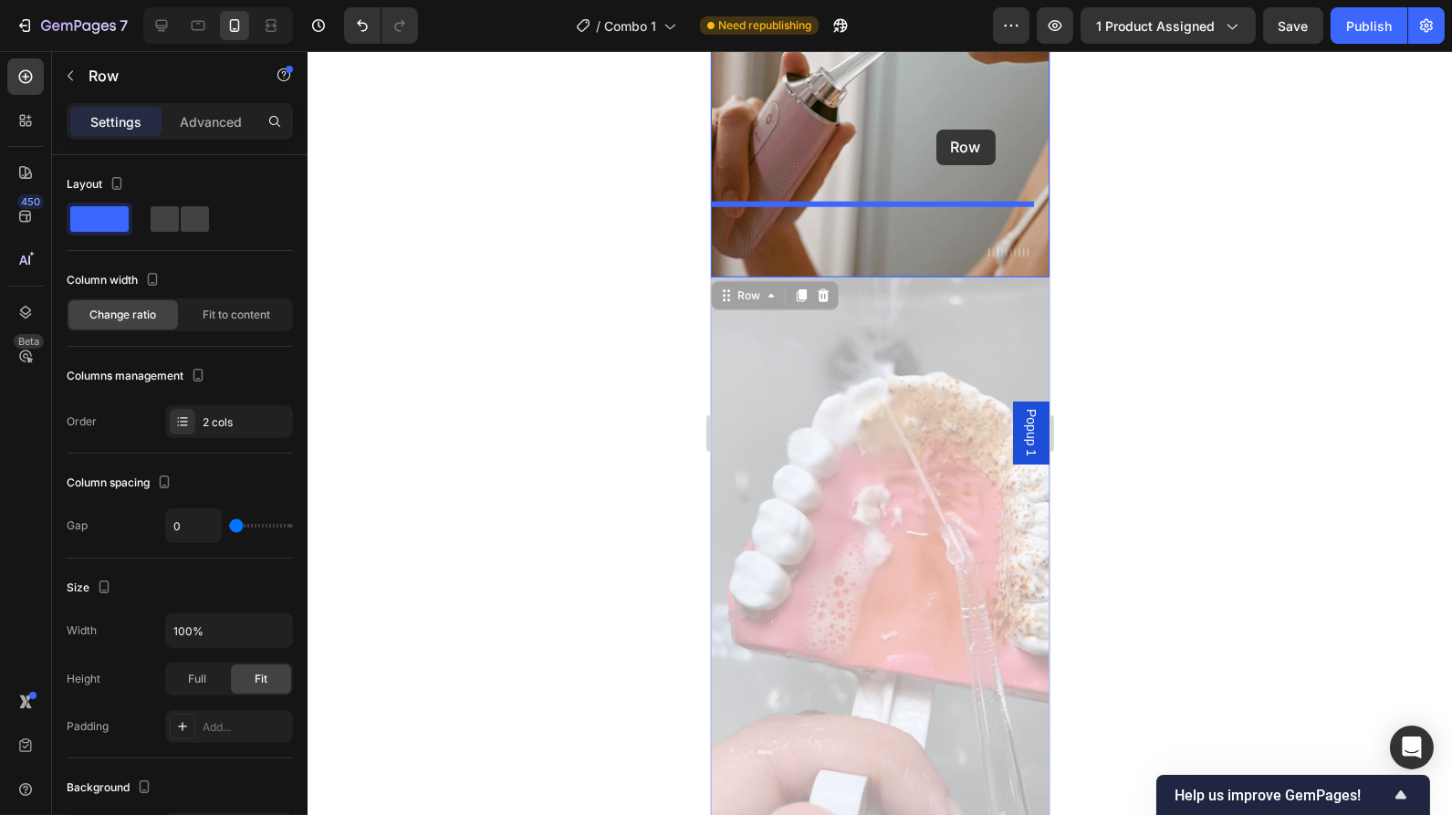
drag, startPoint x: 973, startPoint y: 483, endPoint x: 934, endPoint y: 133, distance: 351.8
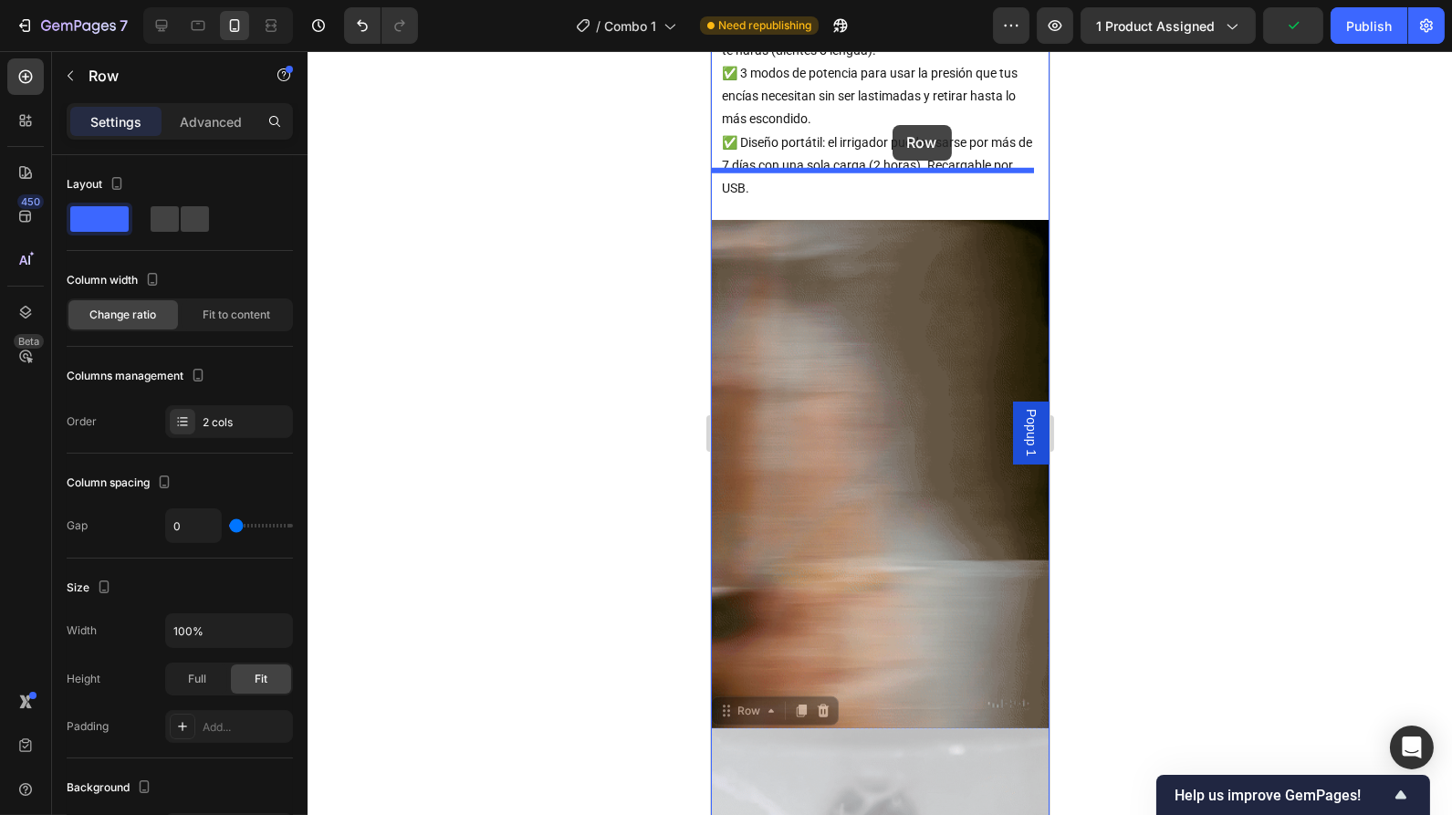
scroll to position [3032, 0]
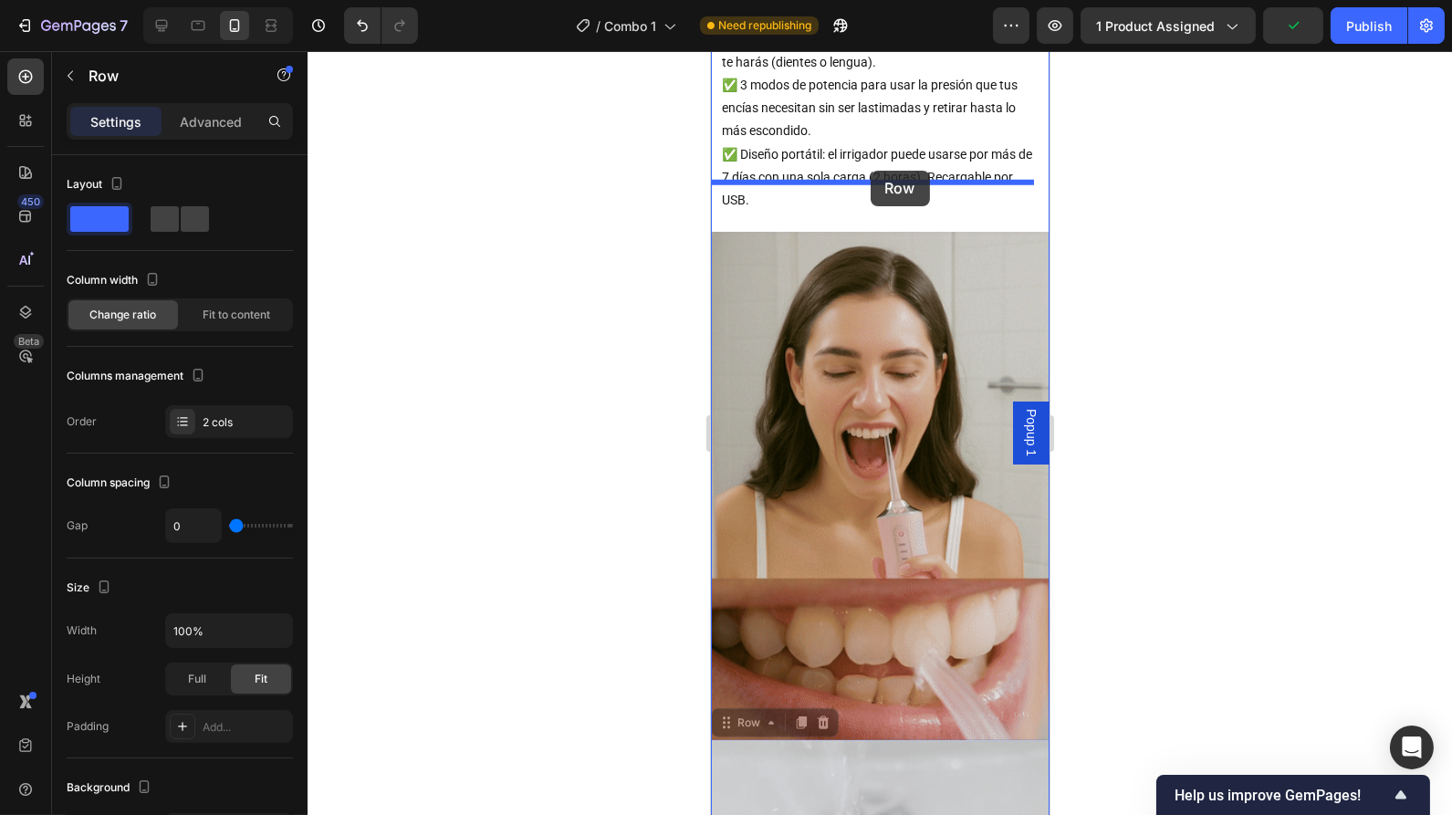
drag, startPoint x: 1021, startPoint y: 554, endPoint x: 868, endPoint y: 178, distance: 406.1
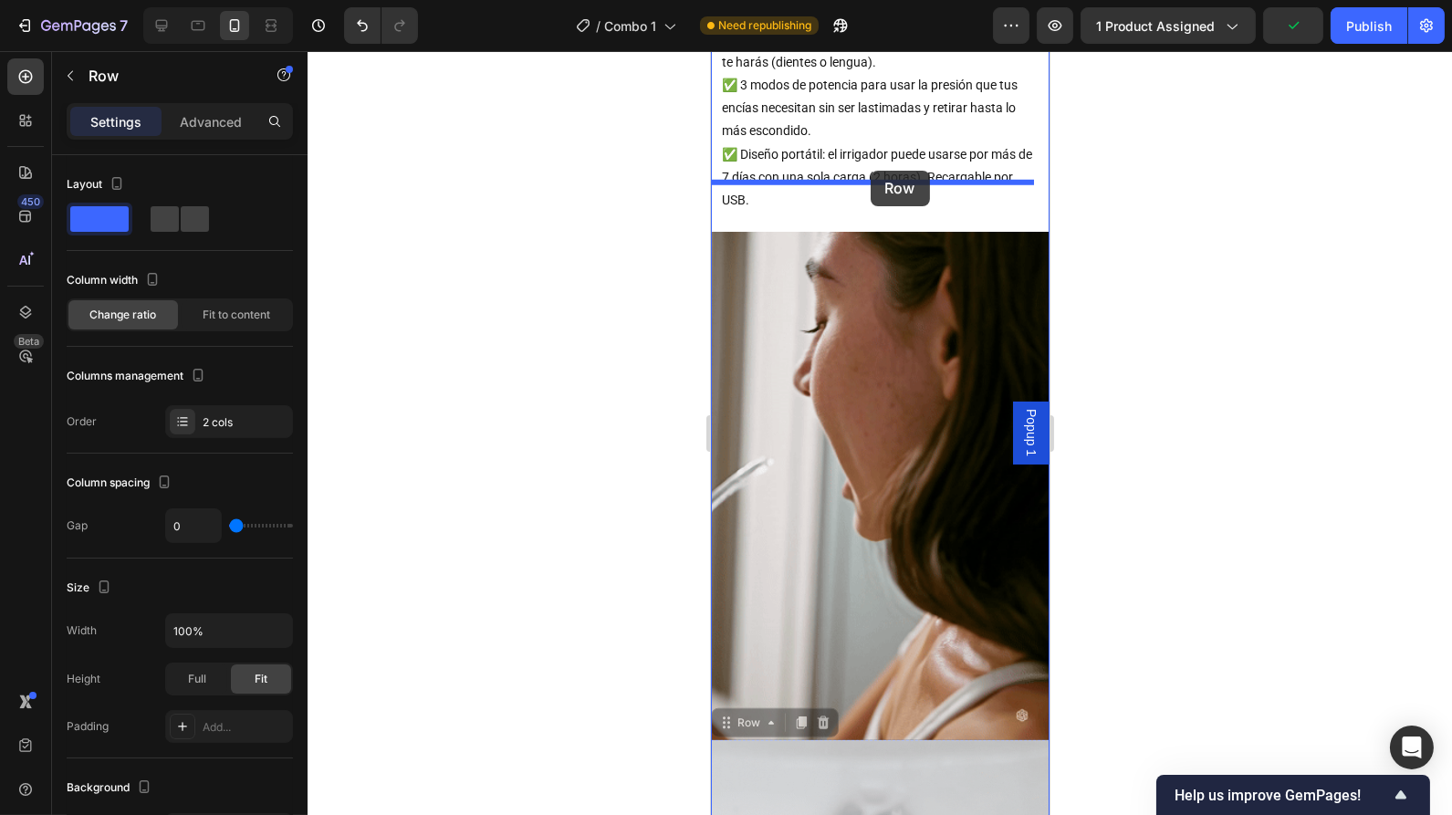
click at [868, 178] on div "Mobile ( 371 px) iPhone 13 Mini iPhone 13 Pro iPhone 11 Pro Max iPhone 15 Pro M…" at bounding box center [879, 618] width 339 height 7199
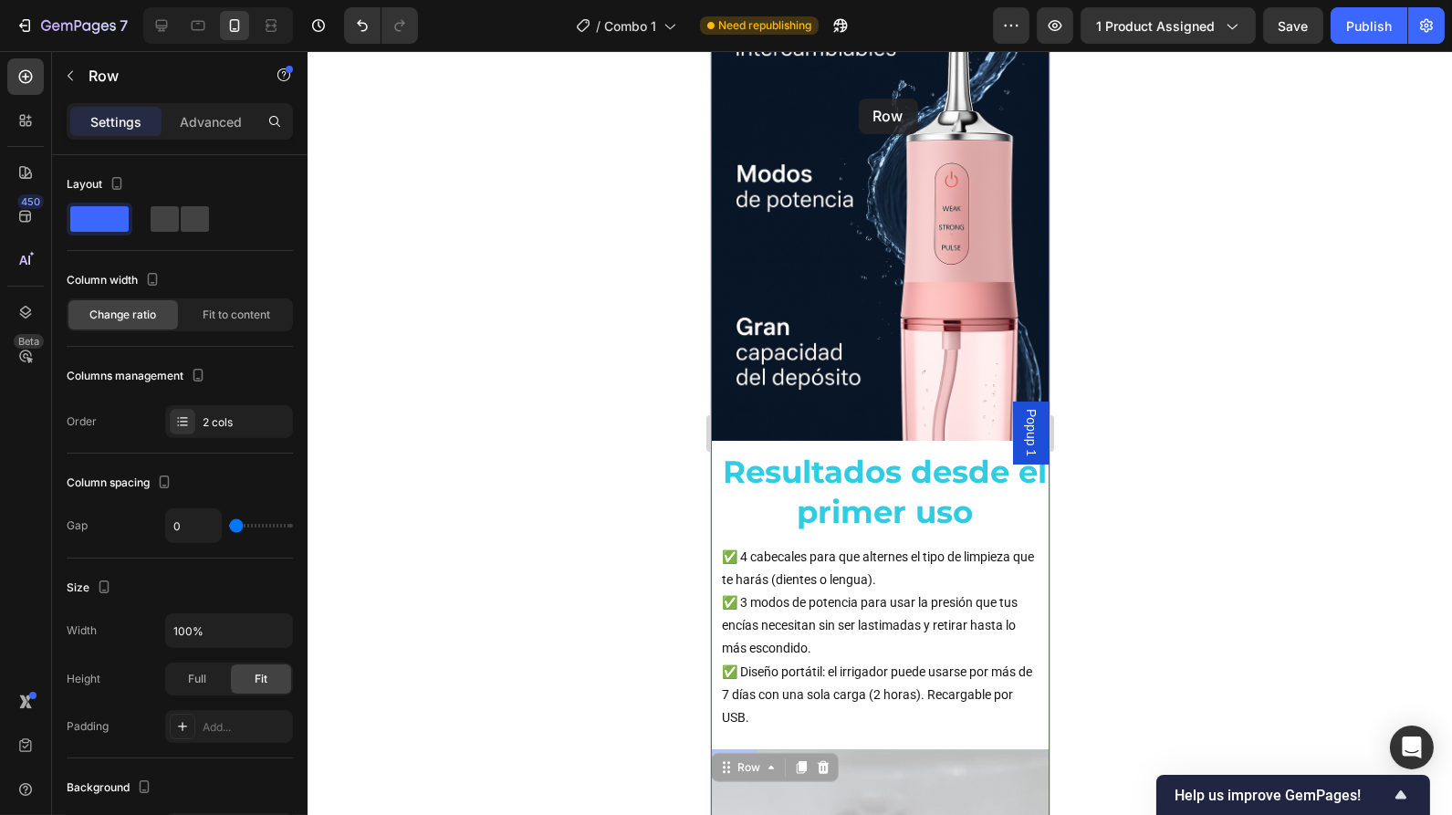
scroll to position [2508, 0]
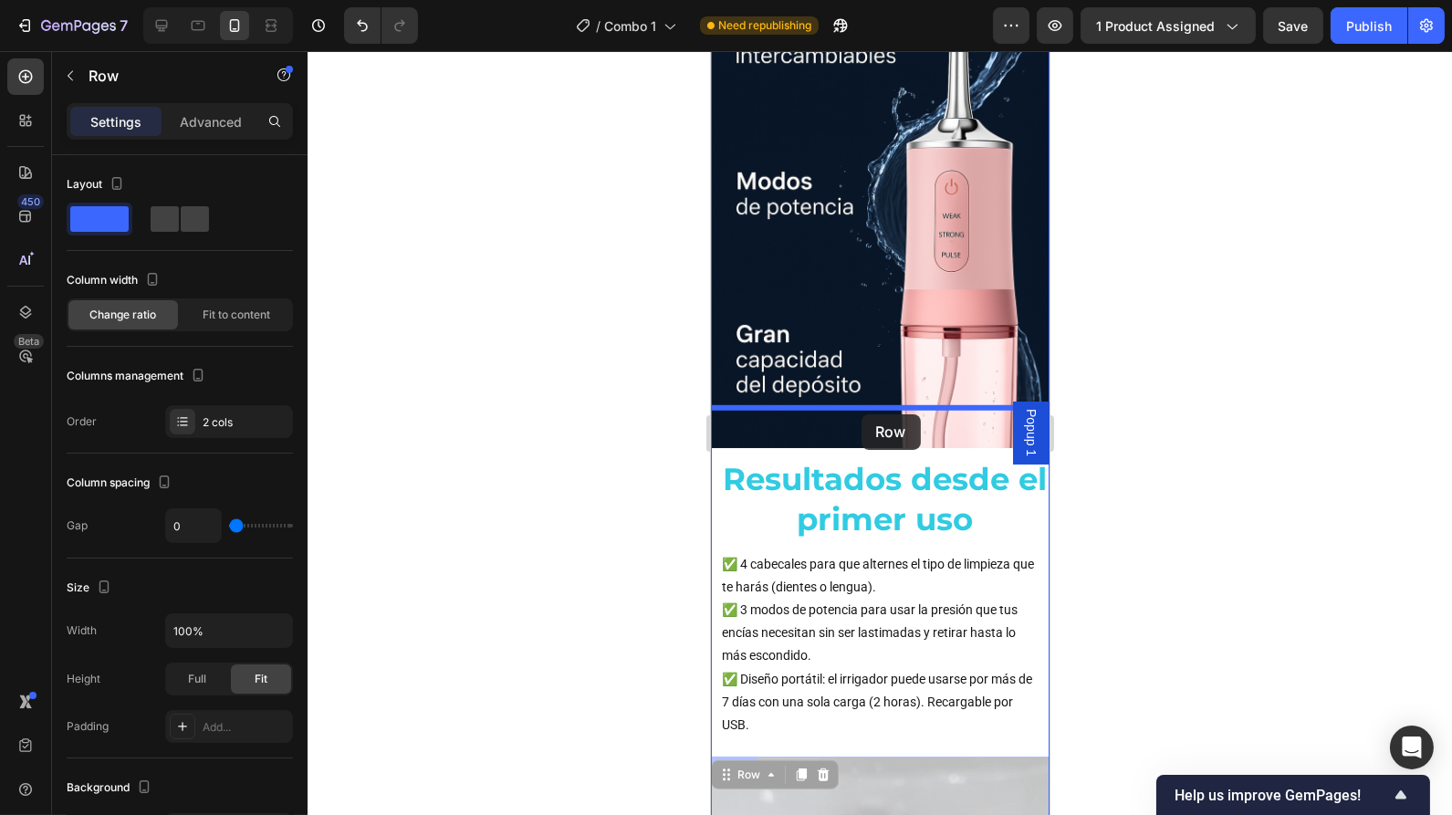
drag, startPoint x: 786, startPoint y: 214, endPoint x: 861, endPoint y: 414, distance: 214.3
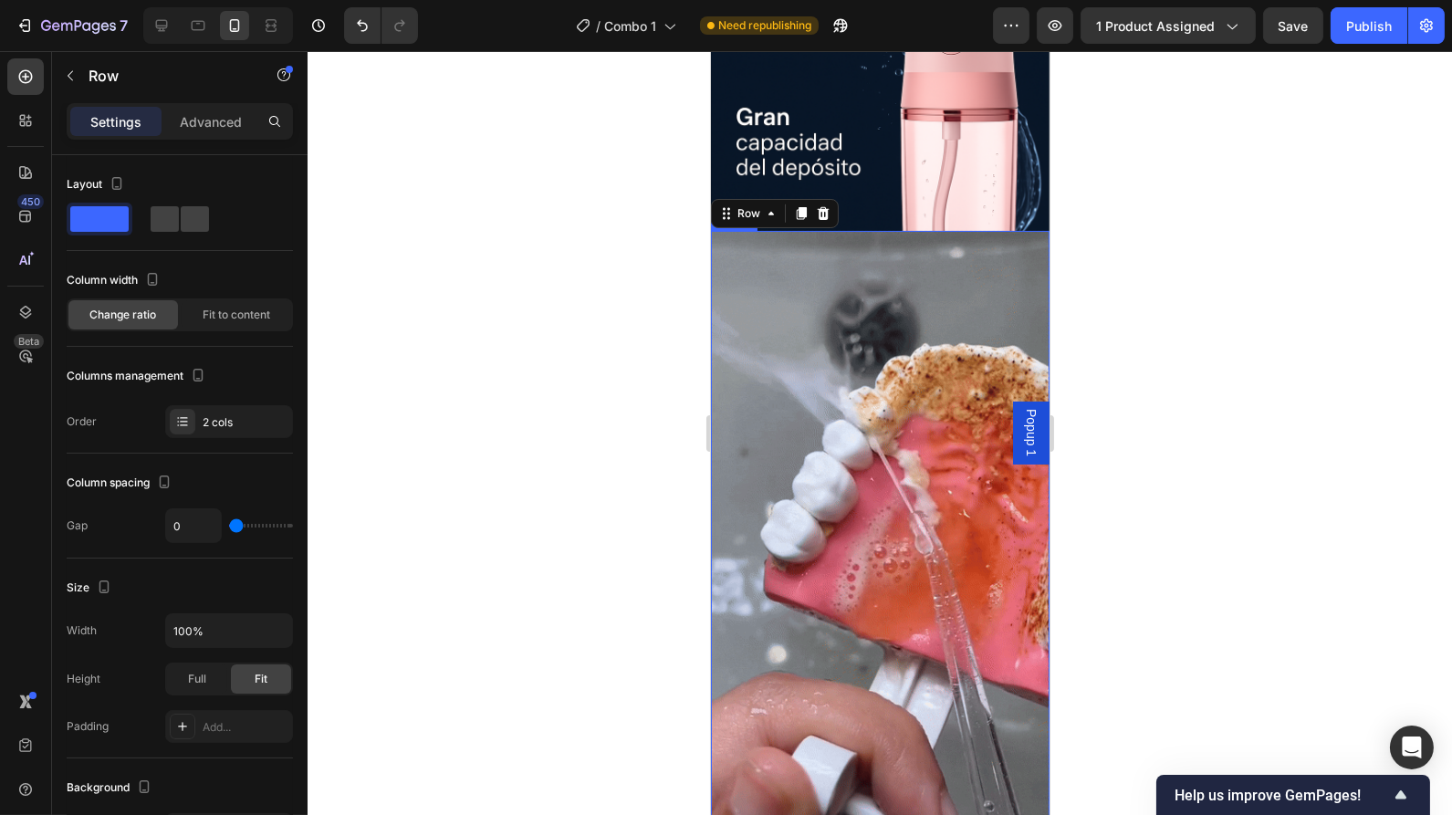
scroll to position [2792, 0]
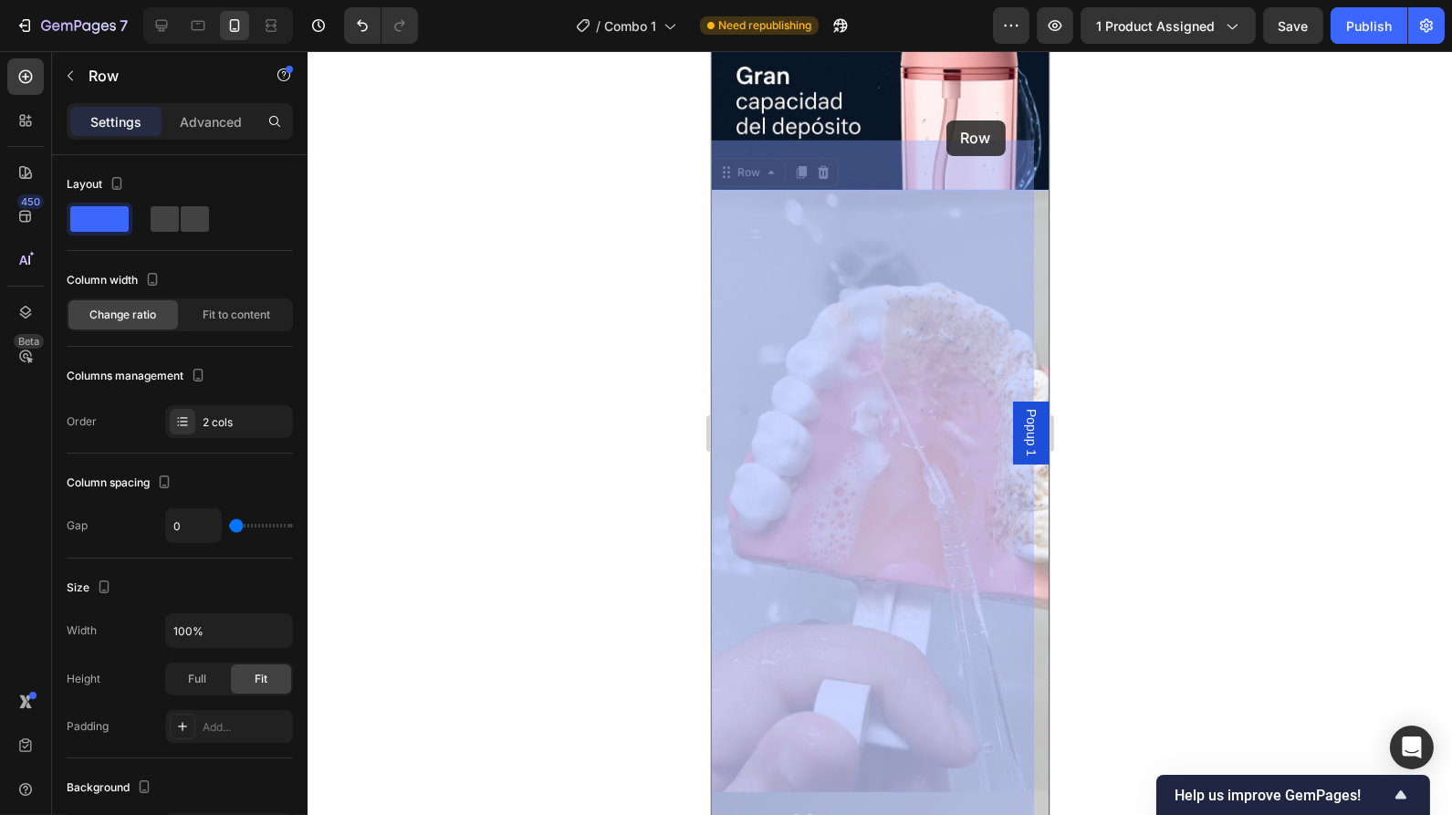
drag, startPoint x: 1013, startPoint y: 695, endPoint x: 946, endPoint y: 117, distance: 581.8
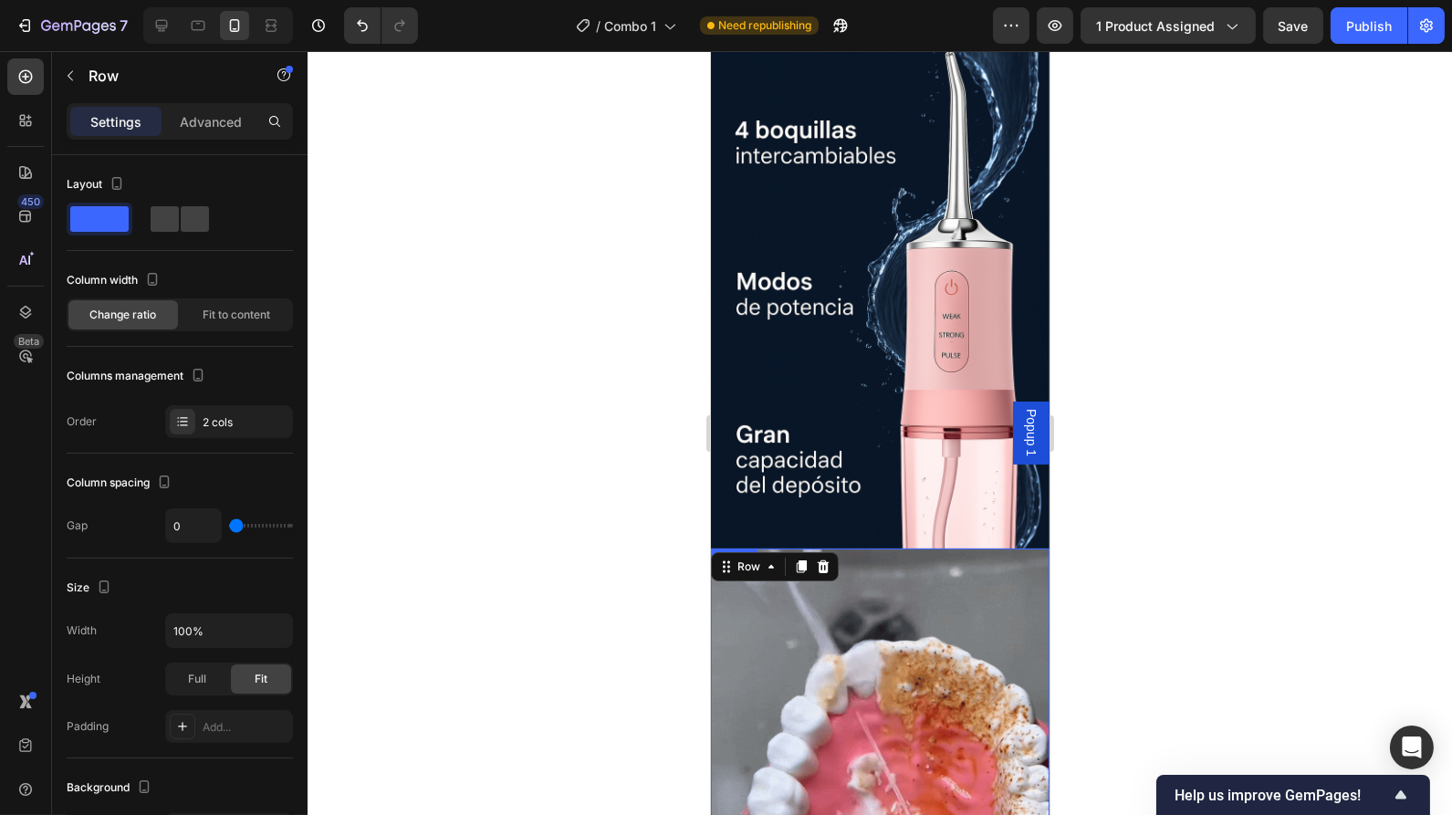
scroll to position [2411, 0]
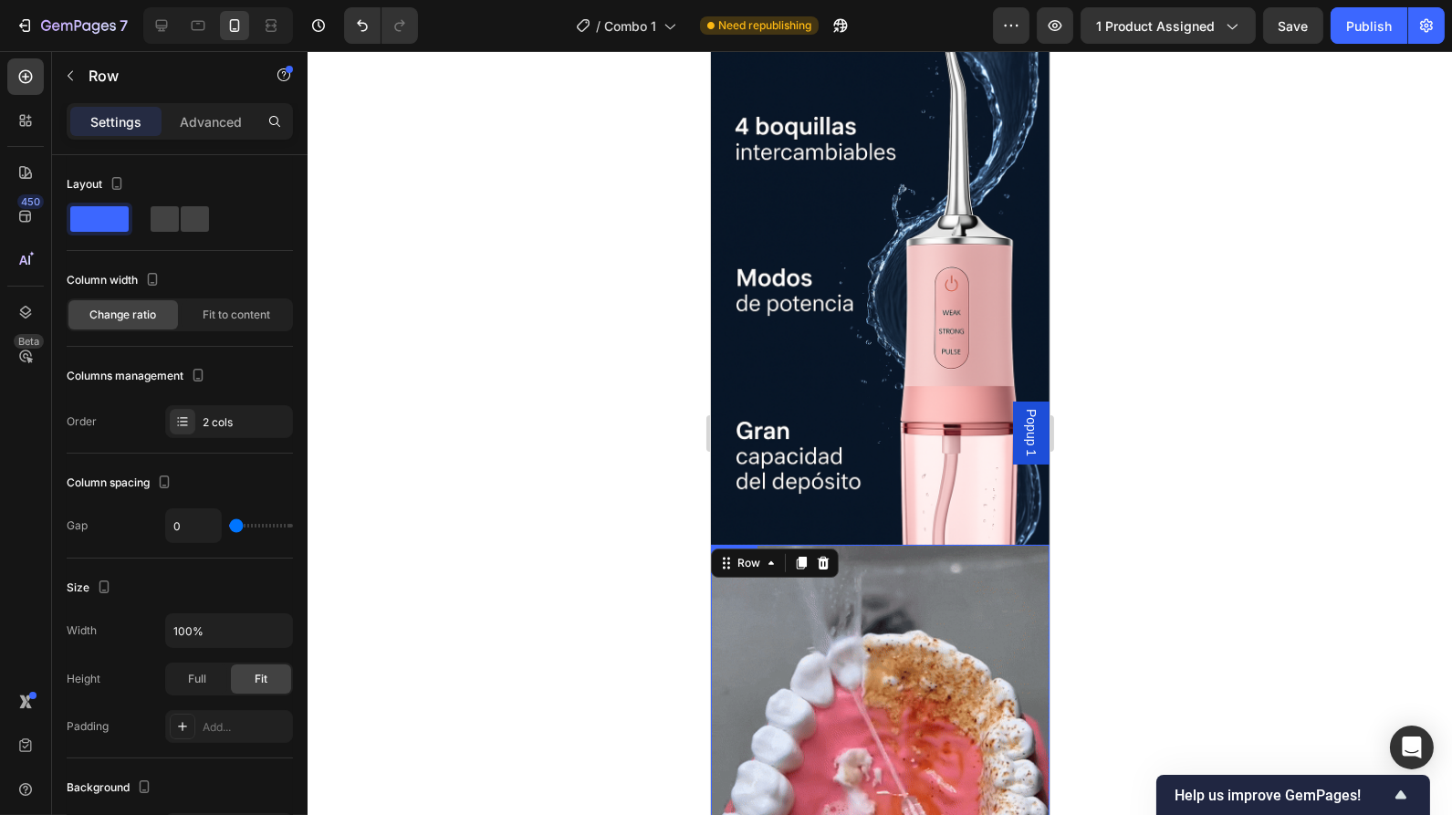
click at [896, 276] on img at bounding box center [879, 291] width 339 height 508
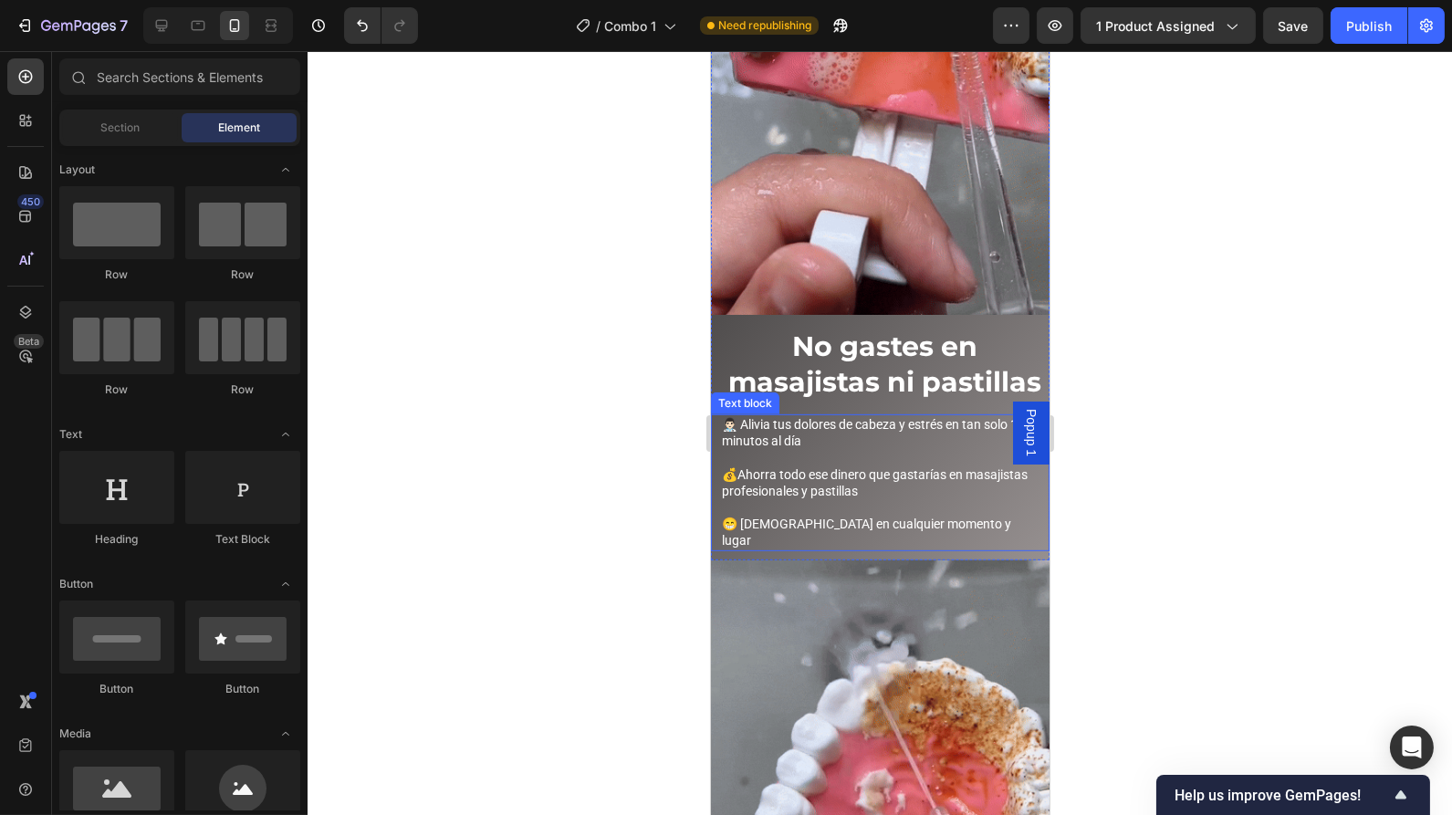
scroll to position [2048, 0]
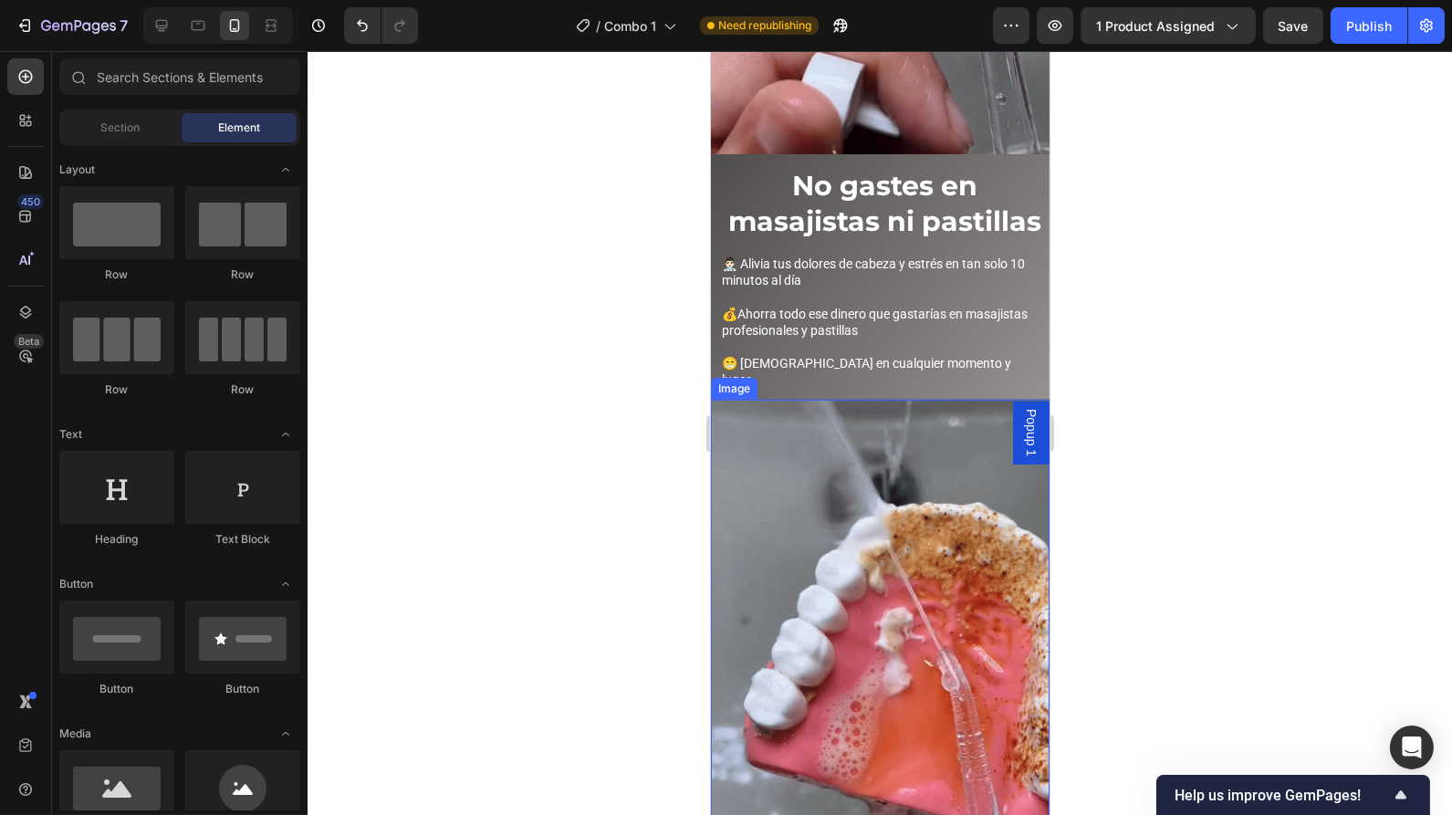
click at [914, 476] on img at bounding box center [879, 701] width 339 height 602
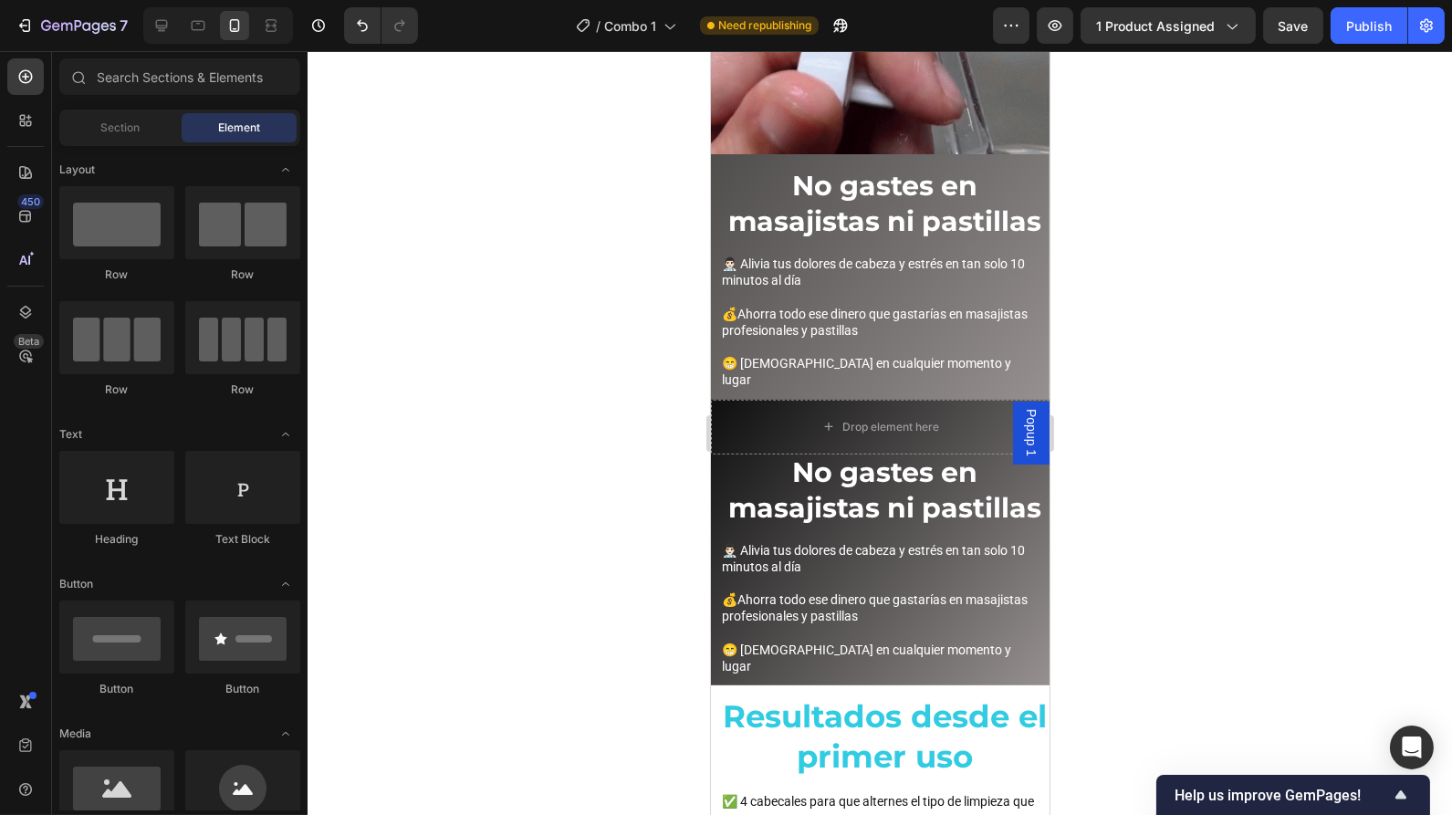
click at [1077, 376] on div at bounding box center [880, 433] width 1145 height 764
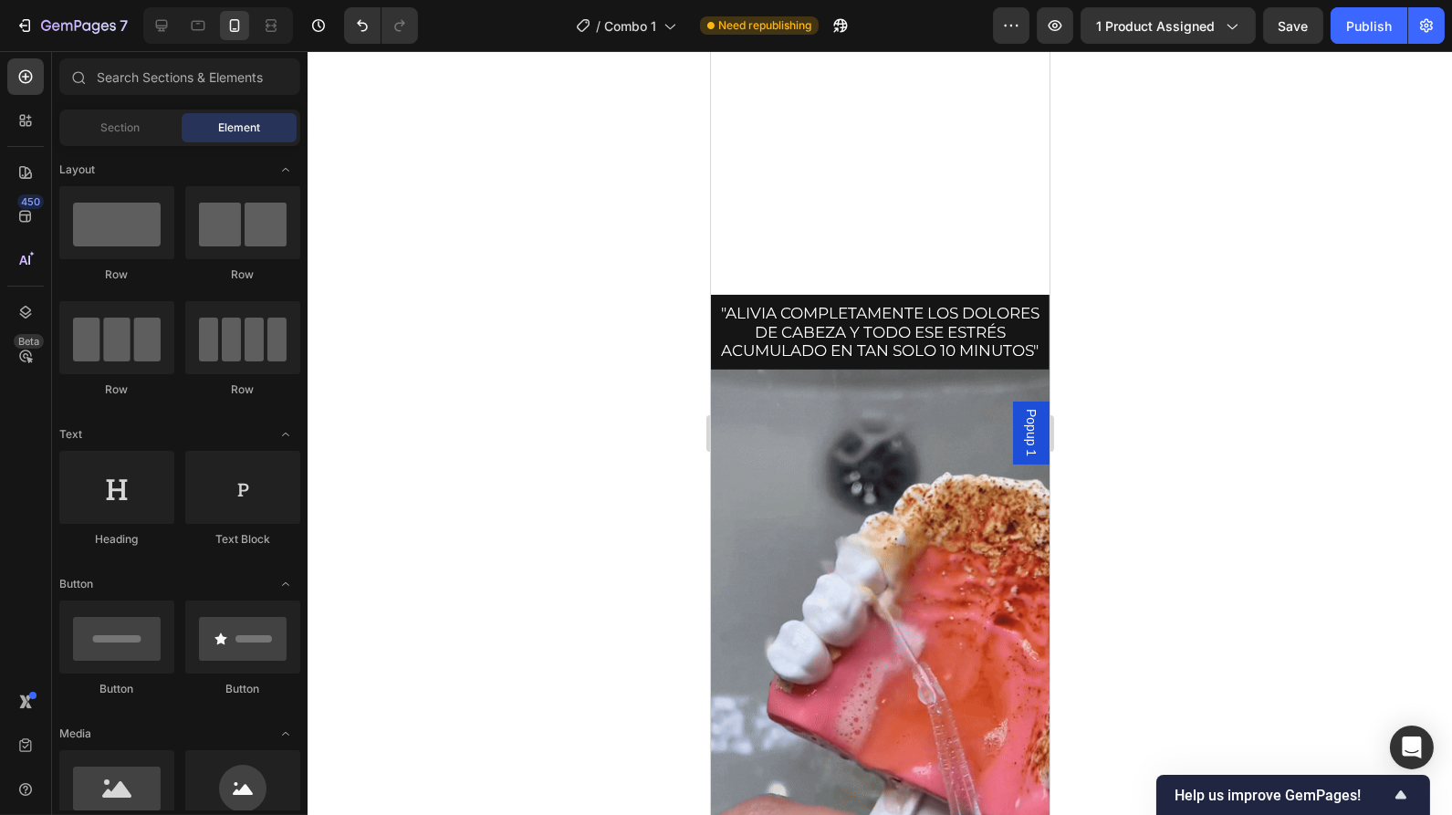
scroll to position [2180, 0]
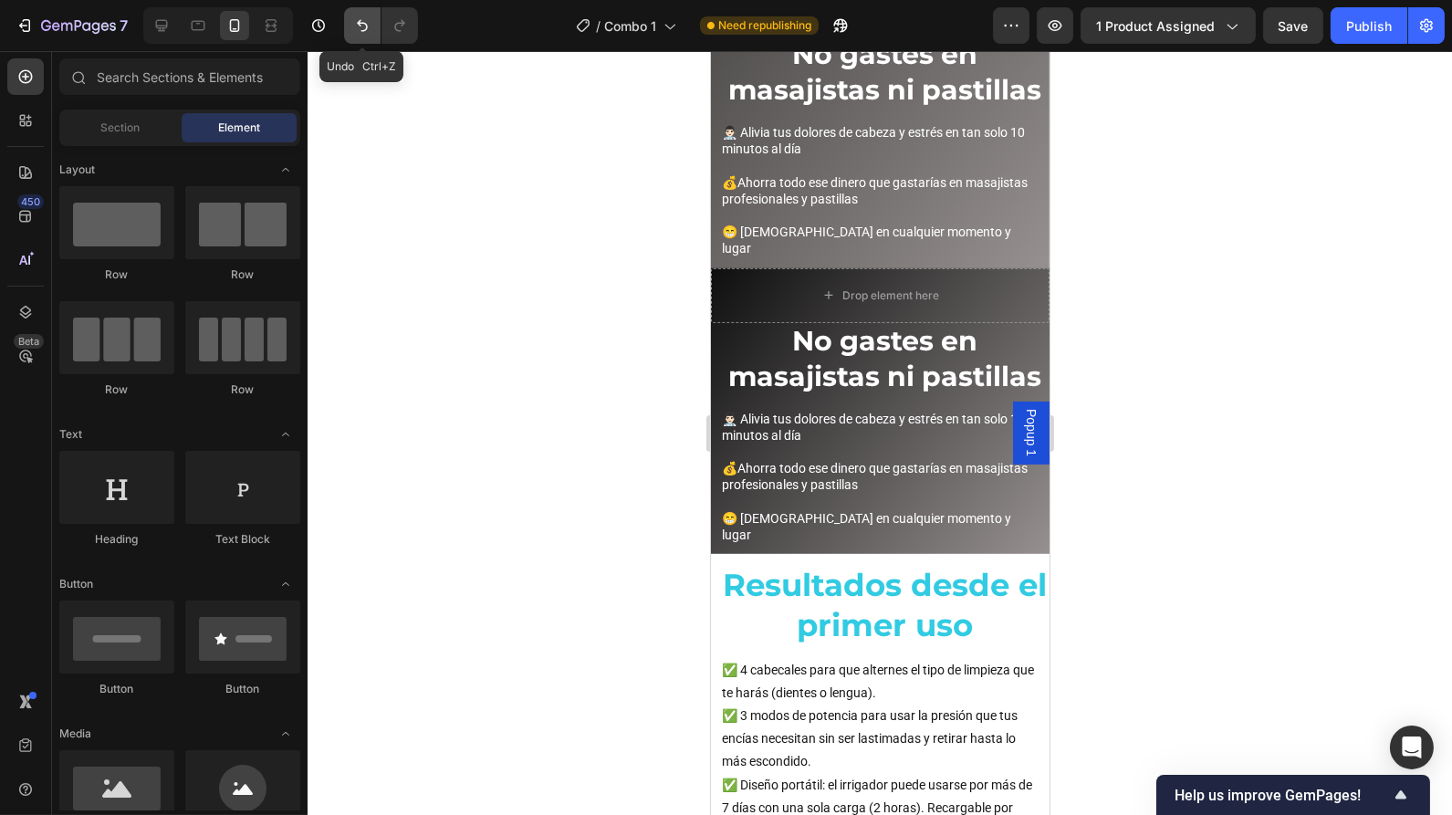
click at [358, 15] on button "Undo/Redo" at bounding box center [362, 25] width 37 height 37
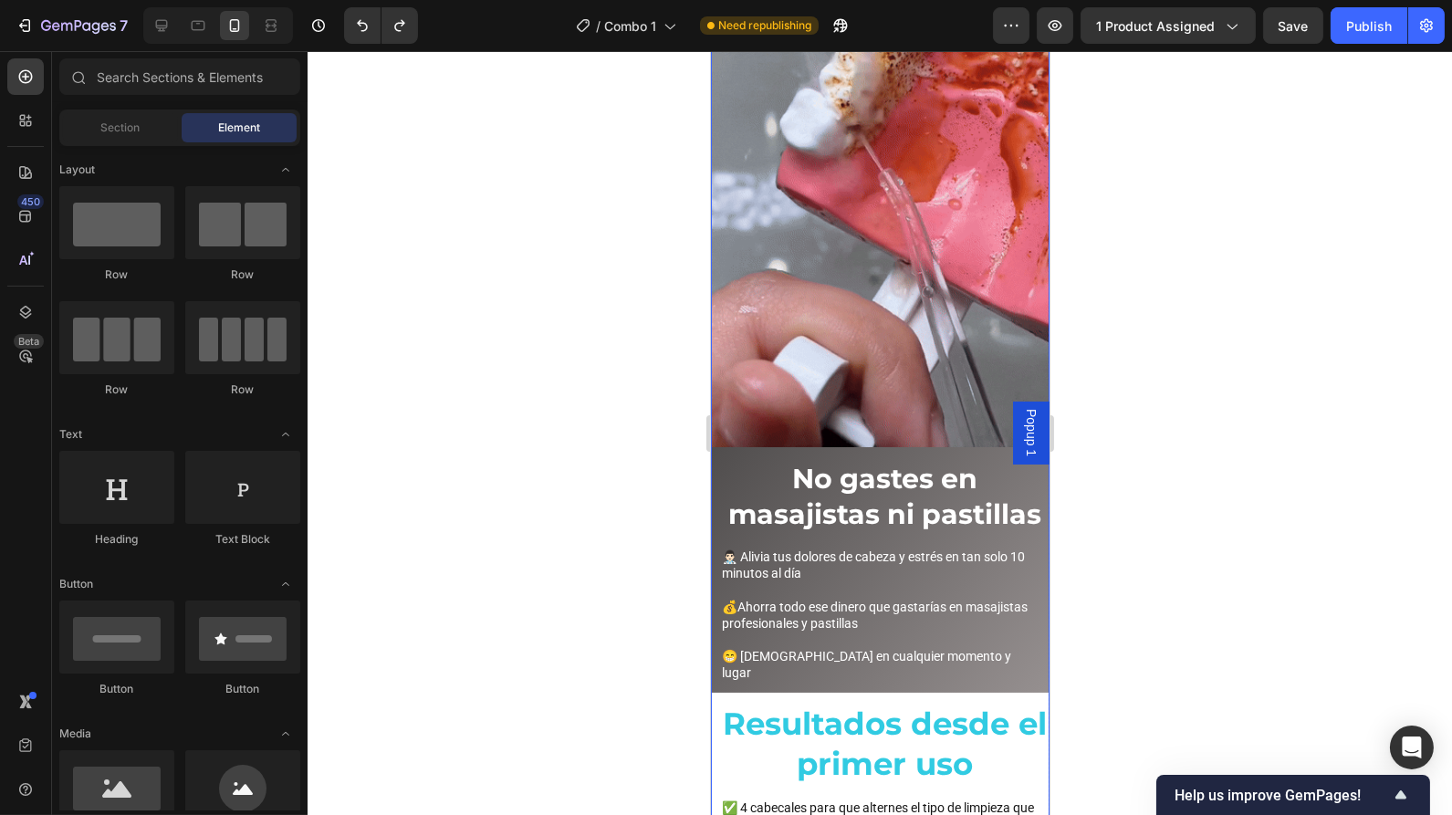
scroll to position [2589, 0]
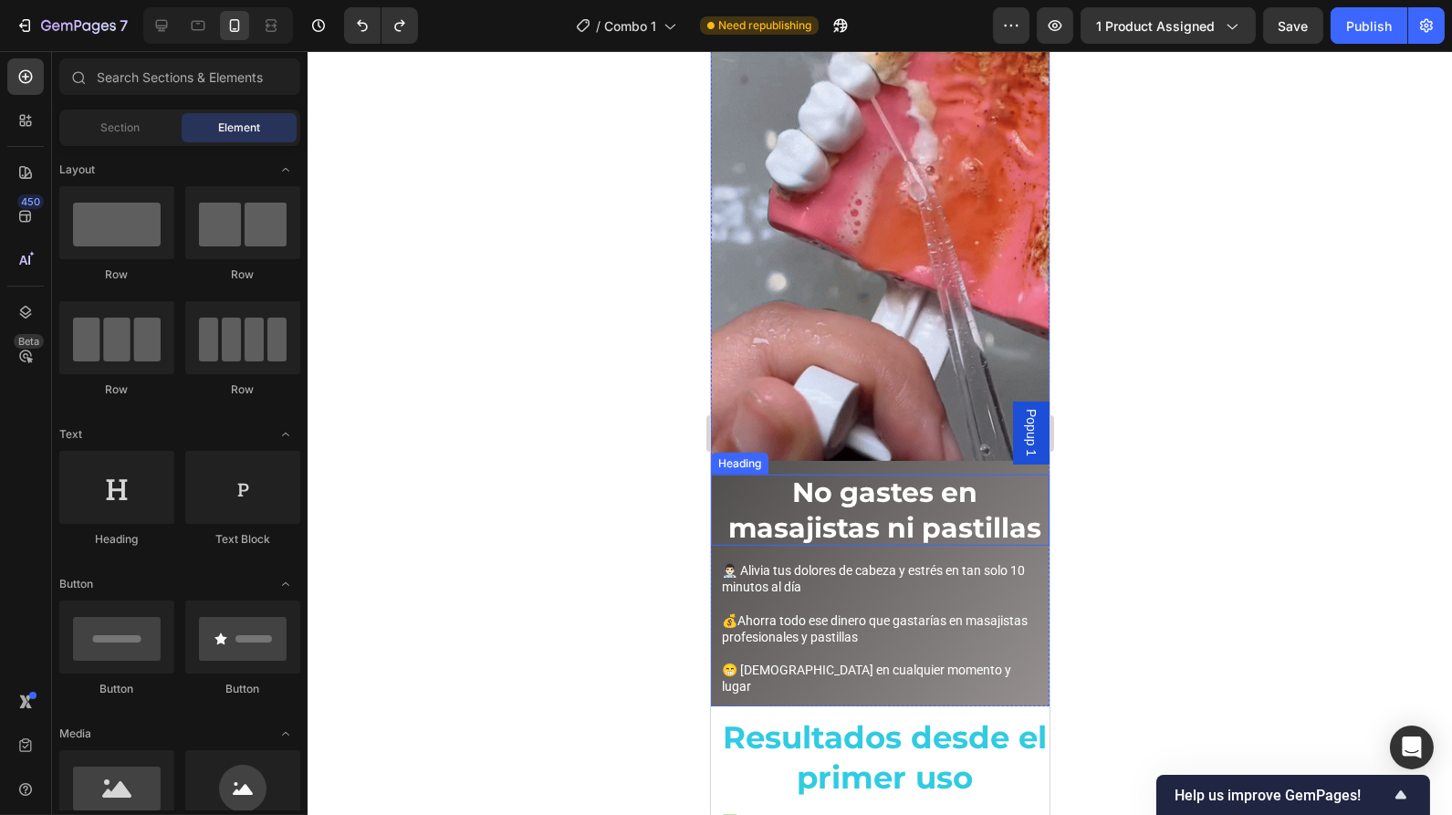
click at [791, 475] on h2 "No gastes en masajistas ni pastillas" at bounding box center [884, 510] width 330 height 71
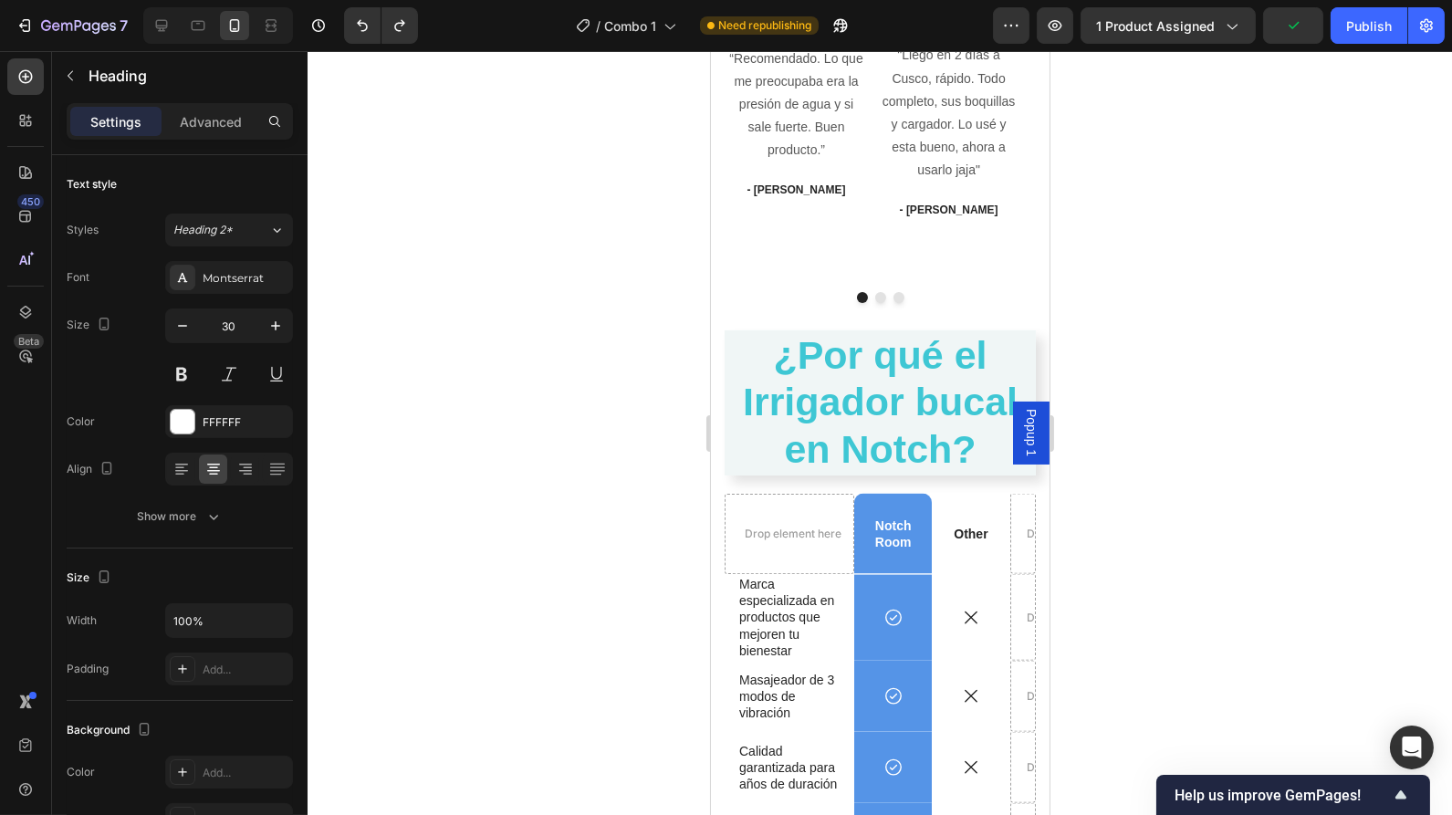
scroll to position [4790, 0]
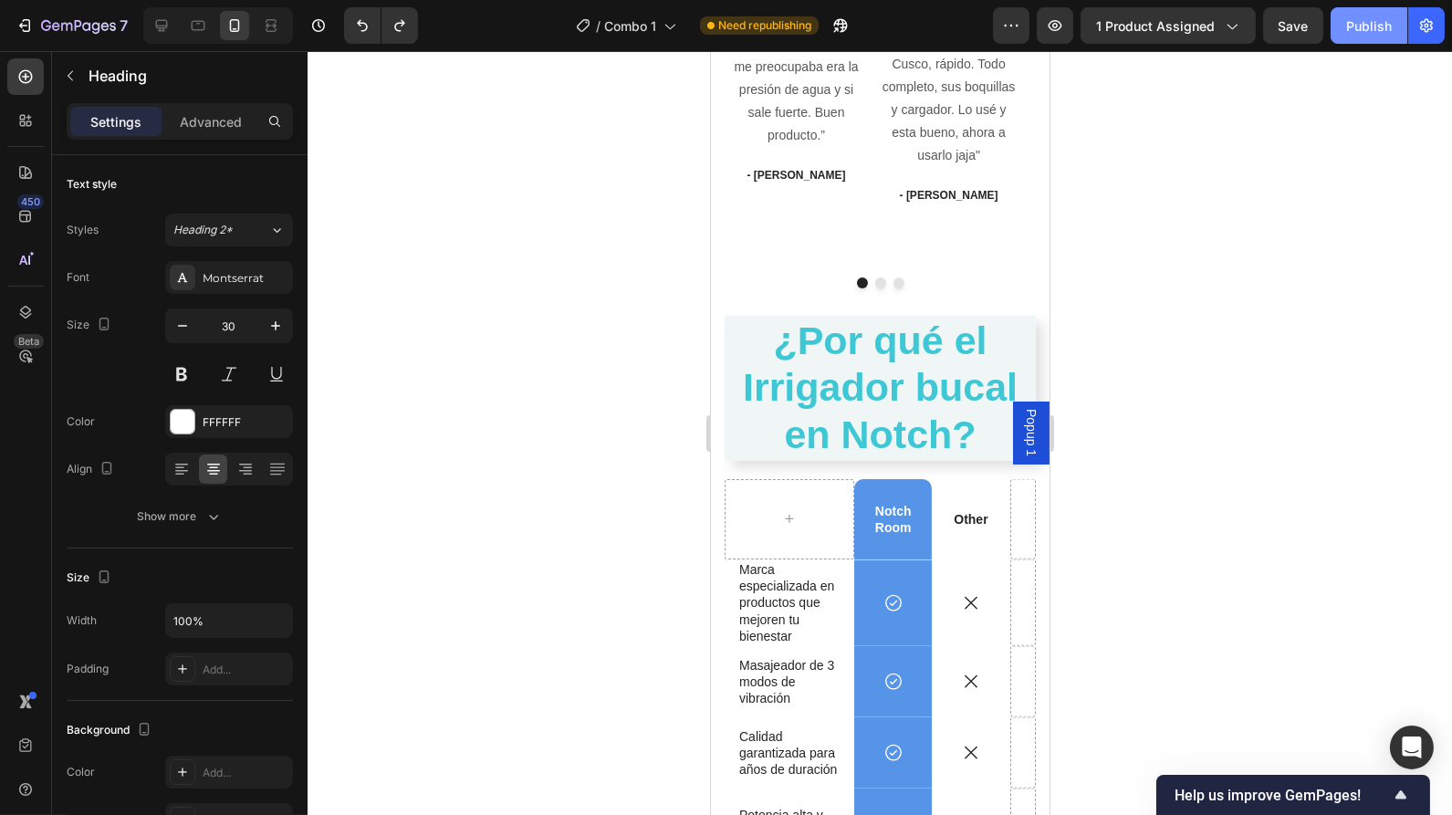
click at [1335, 22] on button "Publish" at bounding box center [1369, 25] width 77 height 37
